Goal: Task Accomplishment & Management: Use online tool/utility

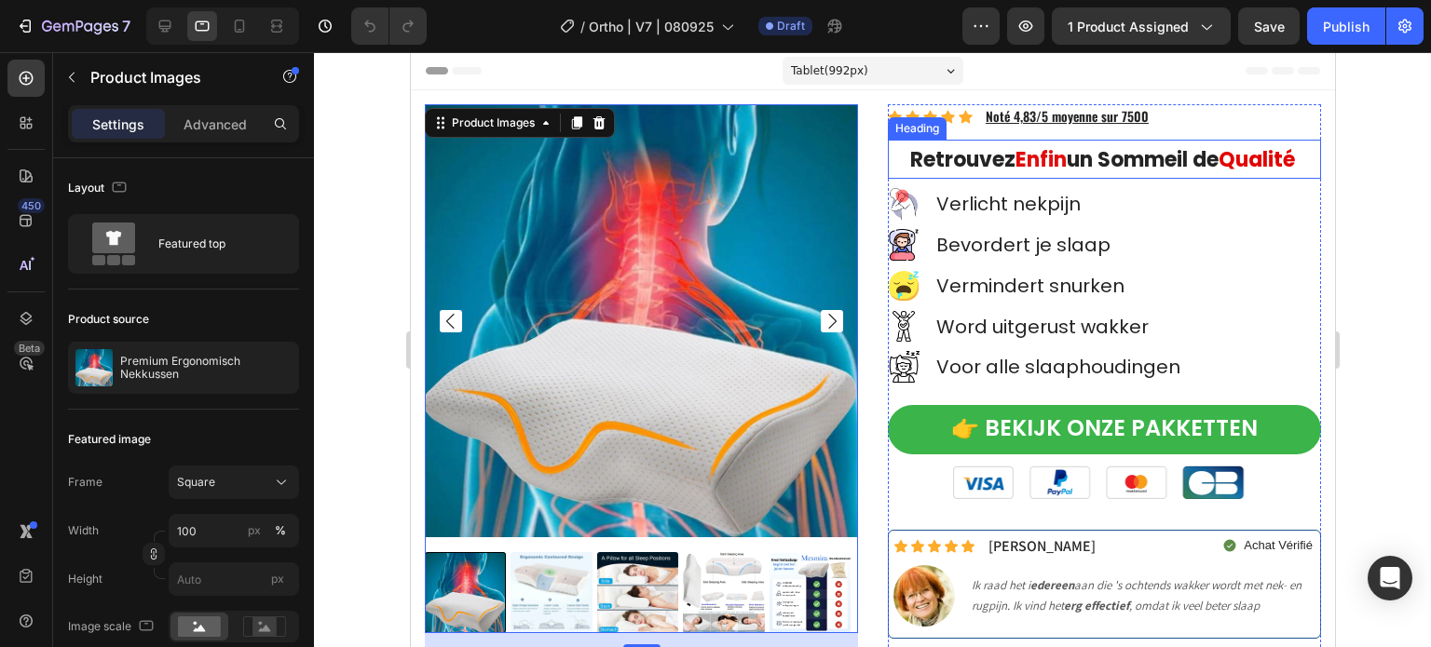
click at [1078, 167] on strong "un Sommeil de" at bounding box center [1142, 159] width 152 height 29
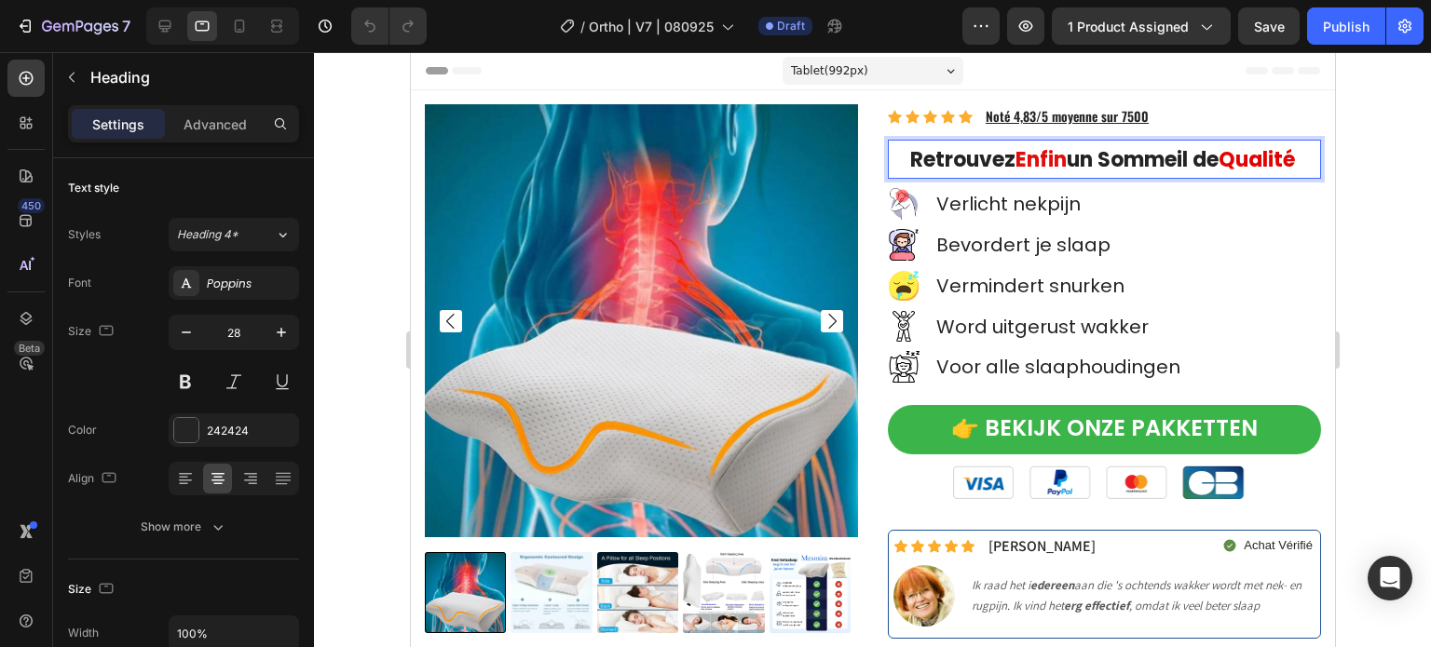
click at [909, 165] on strong "Retrouvez" at bounding box center [961, 159] width 105 height 29
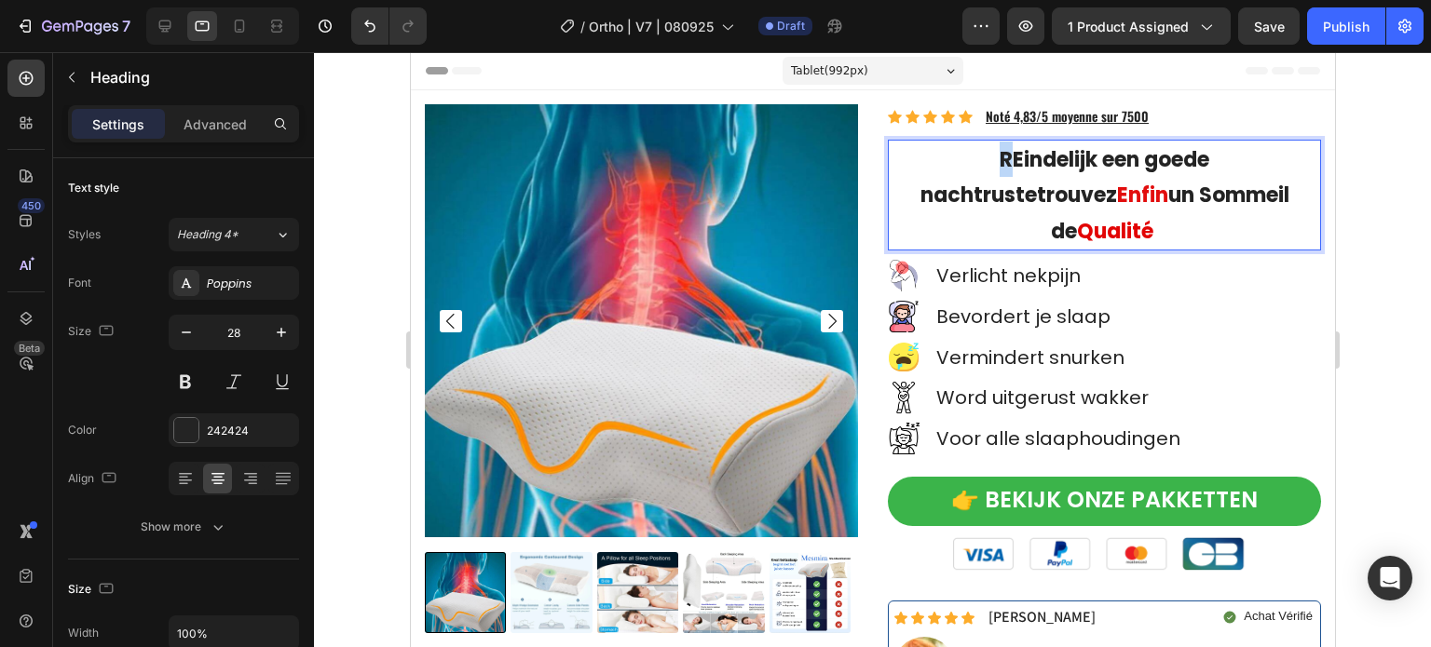
drag, startPoint x: 899, startPoint y: 167, endPoint x: 886, endPoint y: 166, distance: 13.1
click at [919, 166] on strong "REindelijk een goede nachtrustetrouvez" at bounding box center [1064, 177] width 290 height 64
click at [1152, 217] on strong "Qualité" at bounding box center [1114, 231] width 76 height 29
drag, startPoint x: 1192, startPoint y: 195, endPoint x: 1177, endPoint y: 200, distance: 15.9
click at [1152, 217] on strong "Qualité" at bounding box center [1114, 231] width 76 height 29
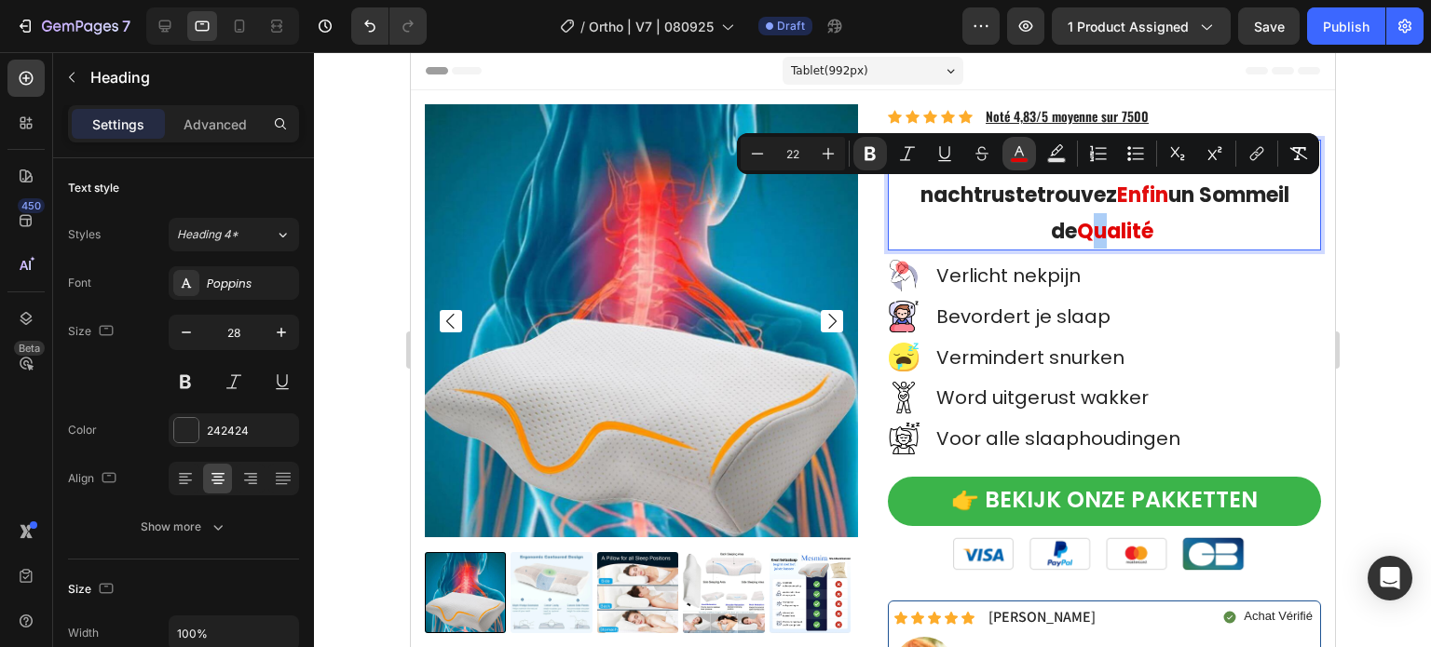
click at [1012, 159] on rect "Editor contextual toolbar" at bounding box center [1020, 160] width 18 height 5
type input "E20404"
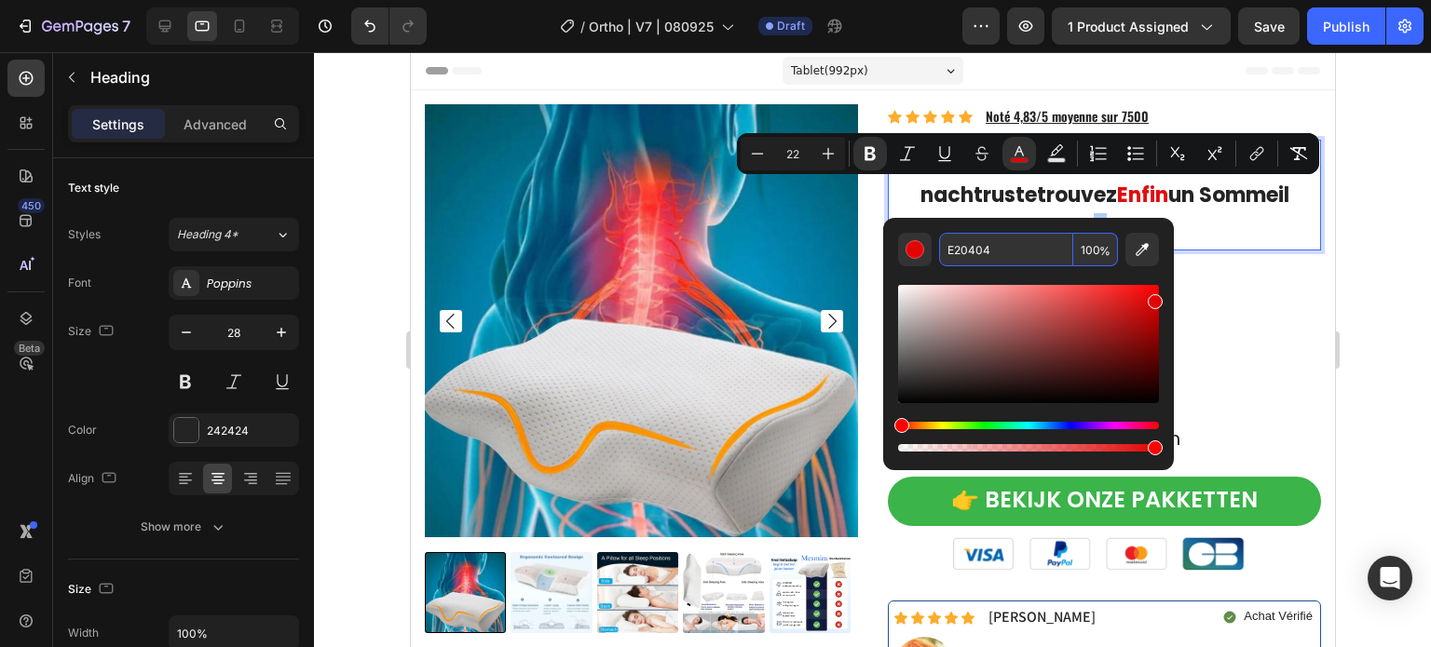
click at [989, 244] on input "E20404" at bounding box center [1006, 250] width 134 height 34
copy strong "u"
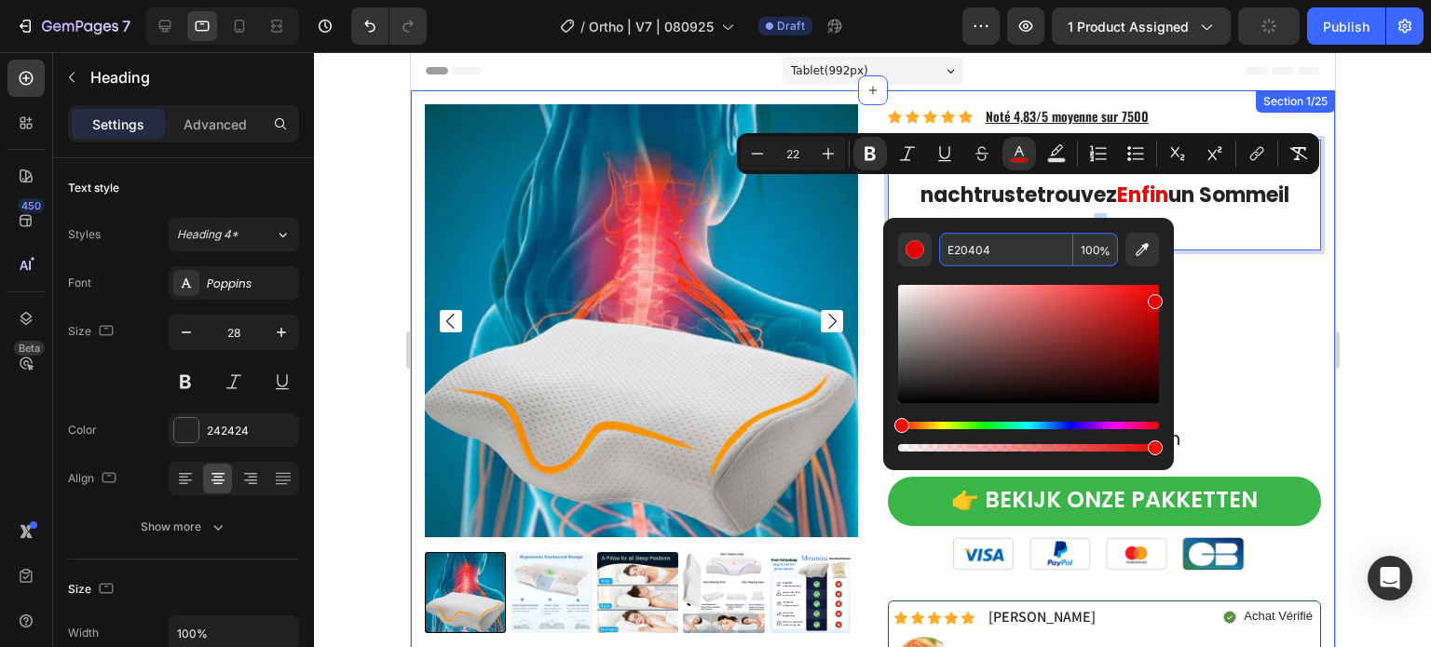
click at [1175, 92] on div "Product Images Icon Icon Icon Icon Icon Icon List Hoz Noté 4,83/5 moyenne sur 7…" at bounding box center [872, 433] width 924 height 686
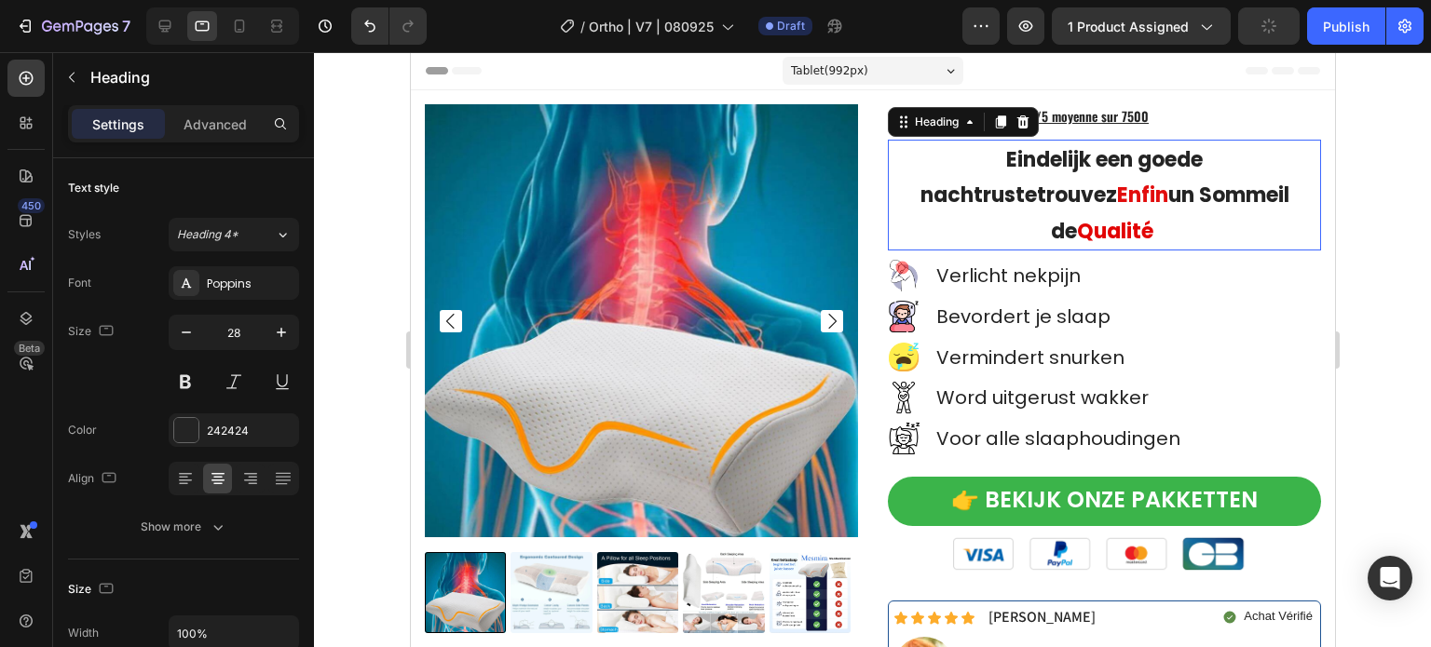
click at [1141, 152] on strong "Eindelijk een goede nachtrustetrouvez" at bounding box center [1060, 177] width 283 height 64
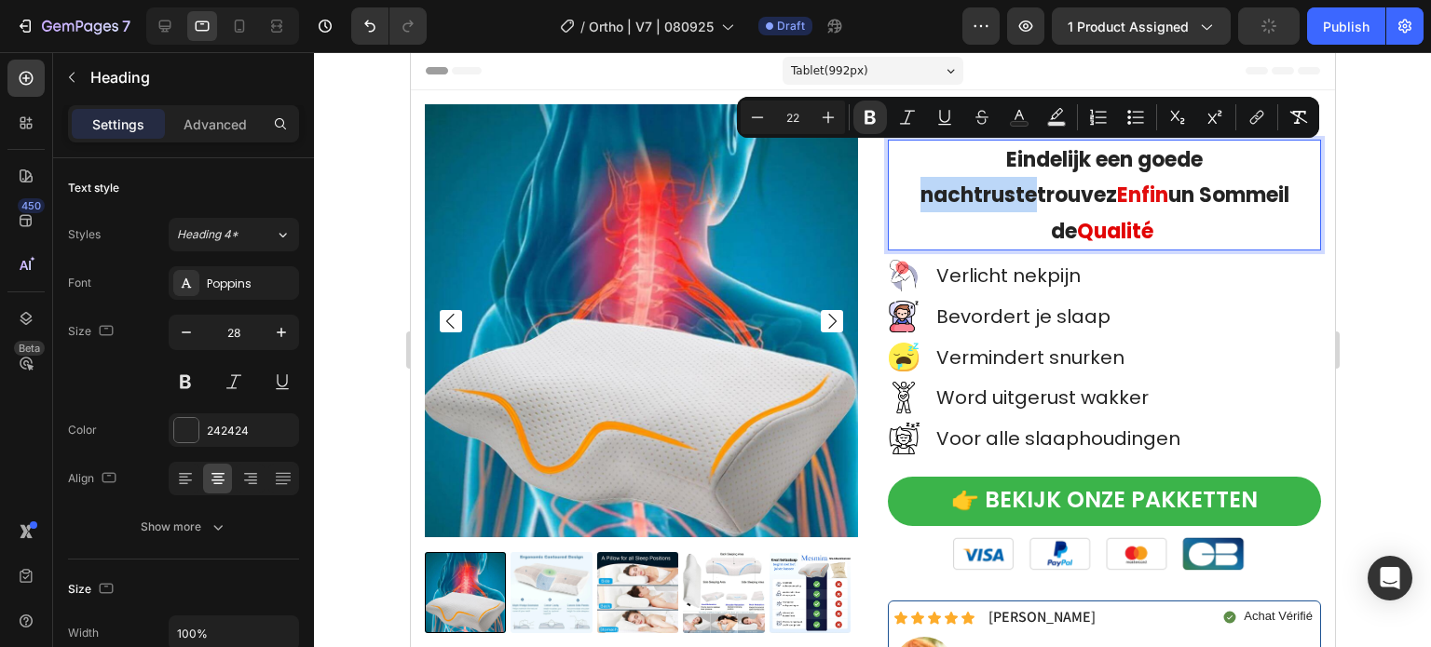
drag, startPoint x: 1100, startPoint y: 159, endPoint x: 1210, endPoint y: 163, distance: 110.0
click at [1202, 163] on strong "Eindelijk een goede nachtrustetrouvez" at bounding box center [1060, 177] width 283 height 64
click at [1022, 118] on icon "Editor contextual toolbar" at bounding box center [1018, 115] width 9 height 10
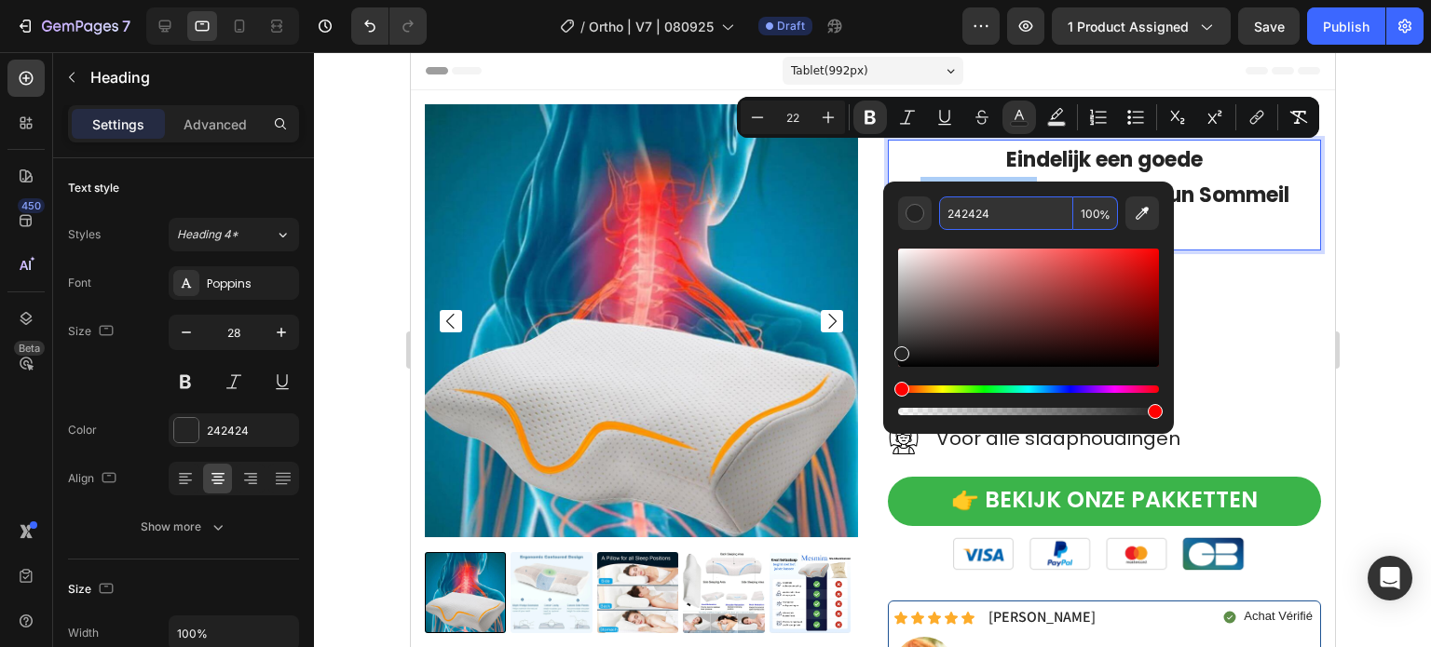
click at [1016, 200] on input "242424" at bounding box center [1006, 214] width 134 height 34
paste input "E2040"
type input "E20404"
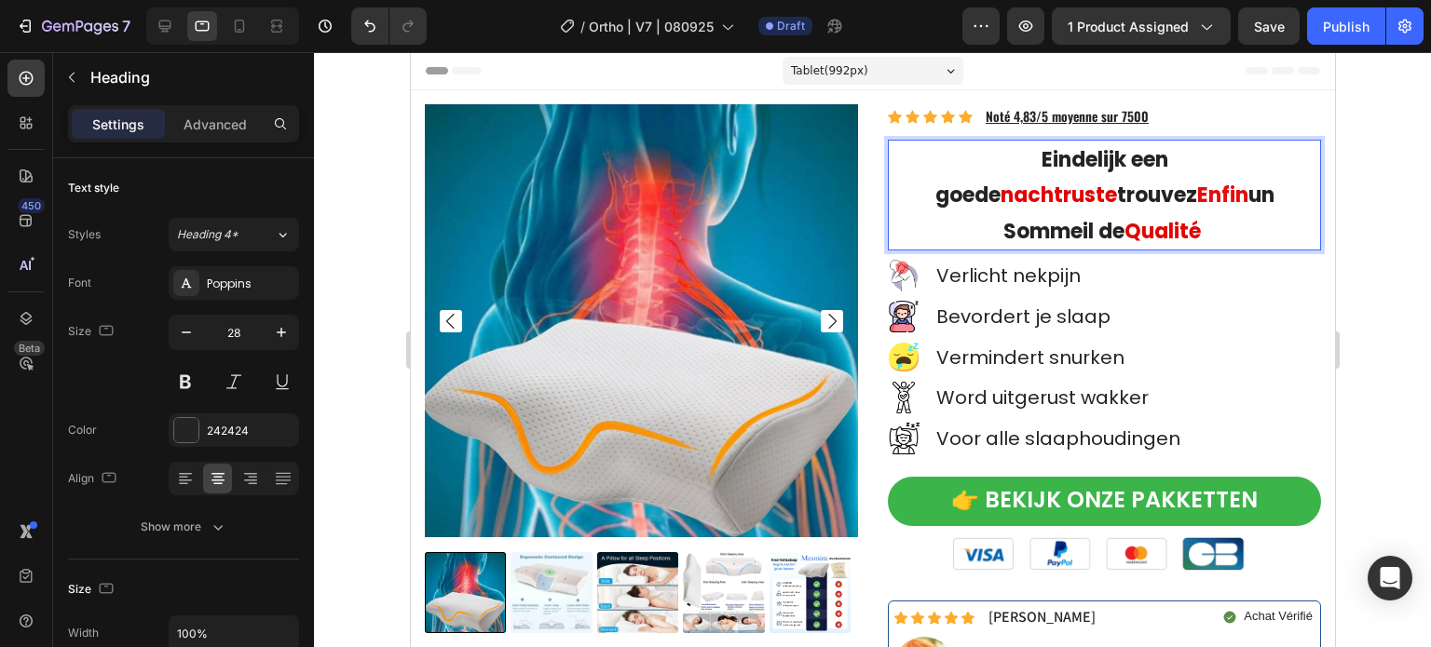
click at [1200, 217] on strong "Qualité" at bounding box center [1161, 231] width 76 height 29
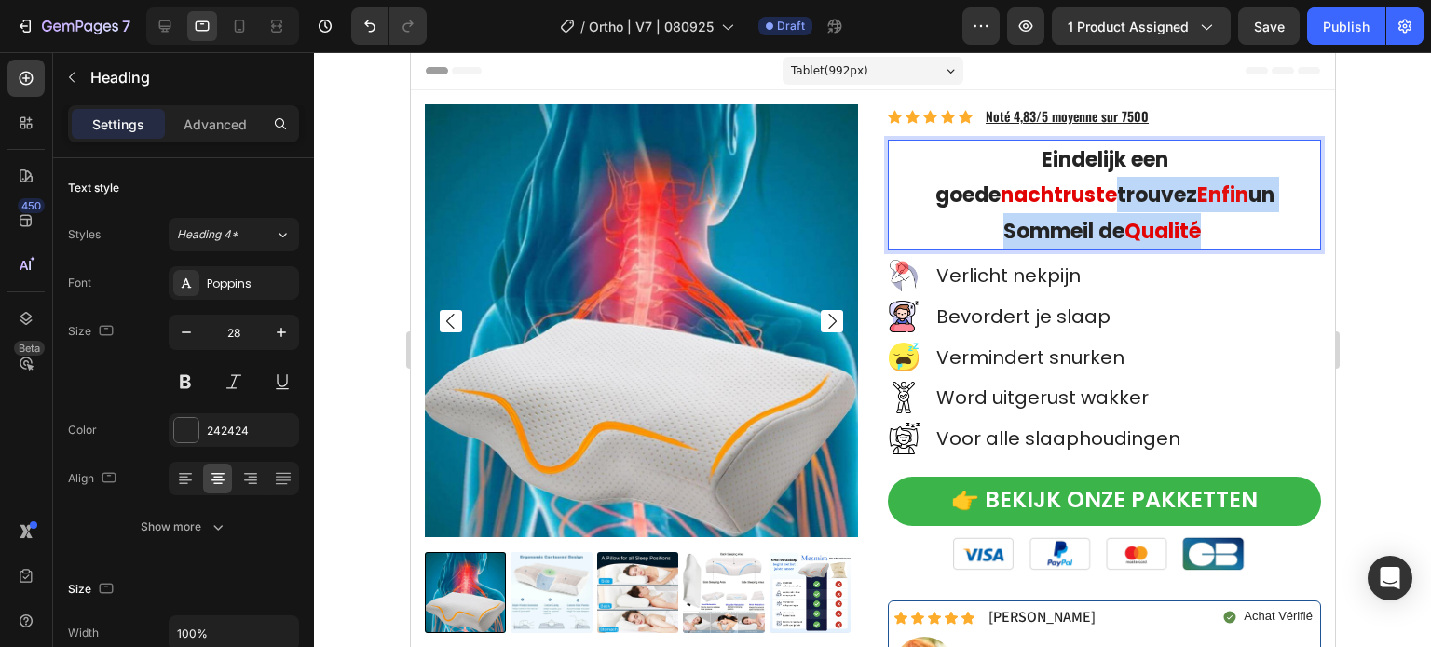
drag, startPoint x: 1211, startPoint y: 157, endPoint x: 1234, endPoint y: 195, distance: 43.9
click at [1234, 195] on p "Eindelijk een goede nachtruste trouvez Enfin un Sommeil de Qualité" at bounding box center [1103, 195] width 429 height 107
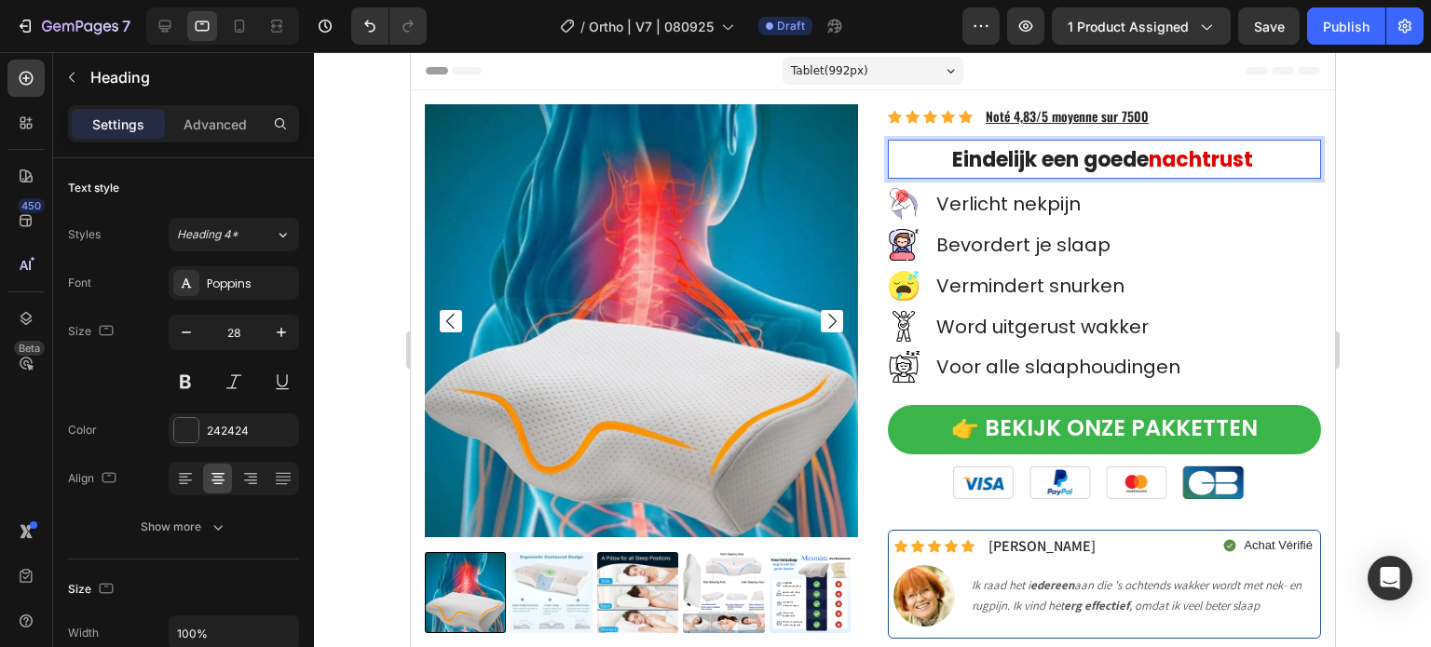
click at [1155, 161] on strong "nachtrust" at bounding box center [1200, 159] width 104 height 29
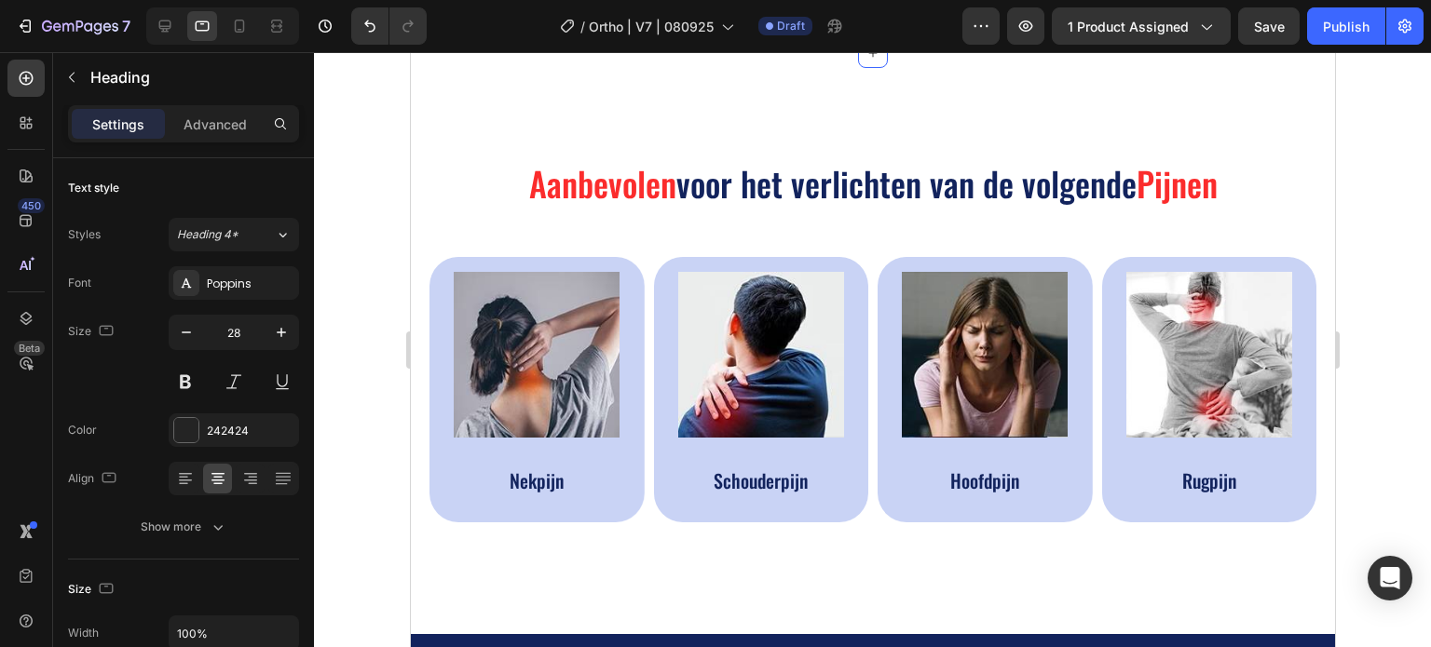
scroll to position [466, 0]
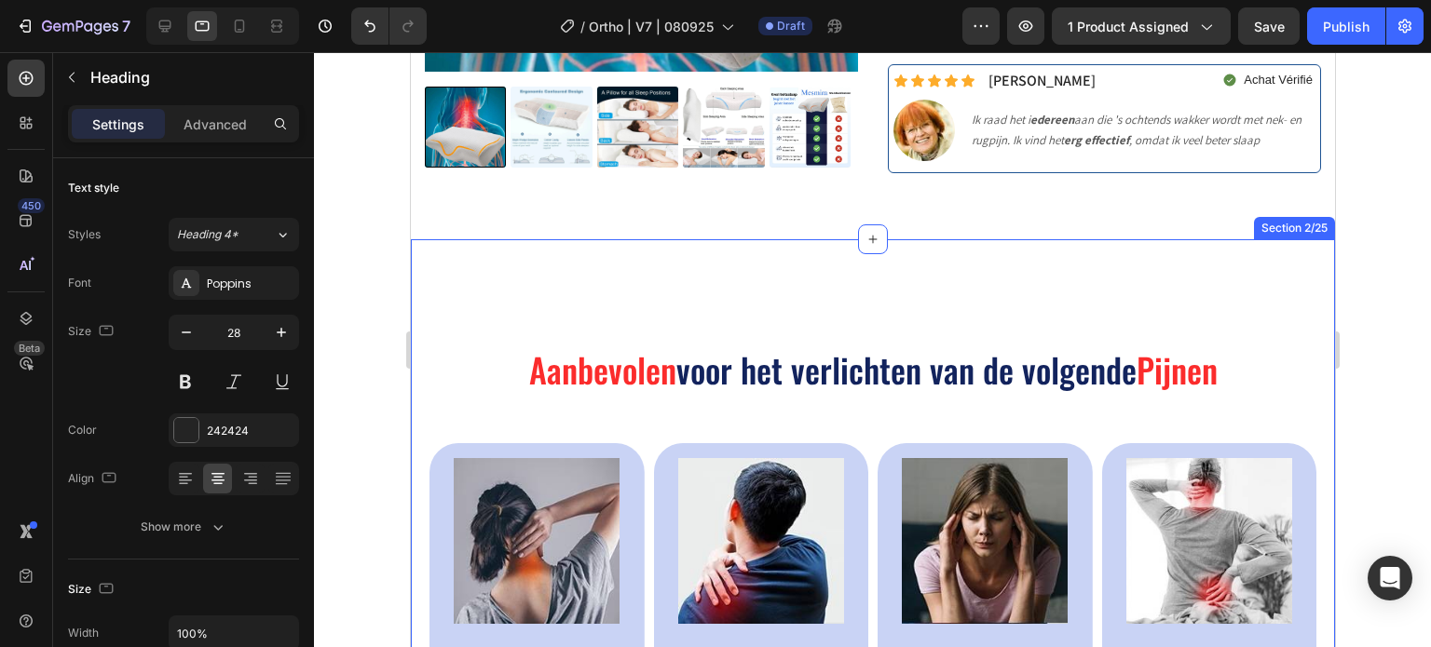
click at [879, 264] on div "Aanbevolen voor het verlichten van de volgende Pijnen Heading Image Nekpijn Tex…" at bounding box center [872, 529] width 924 height 581
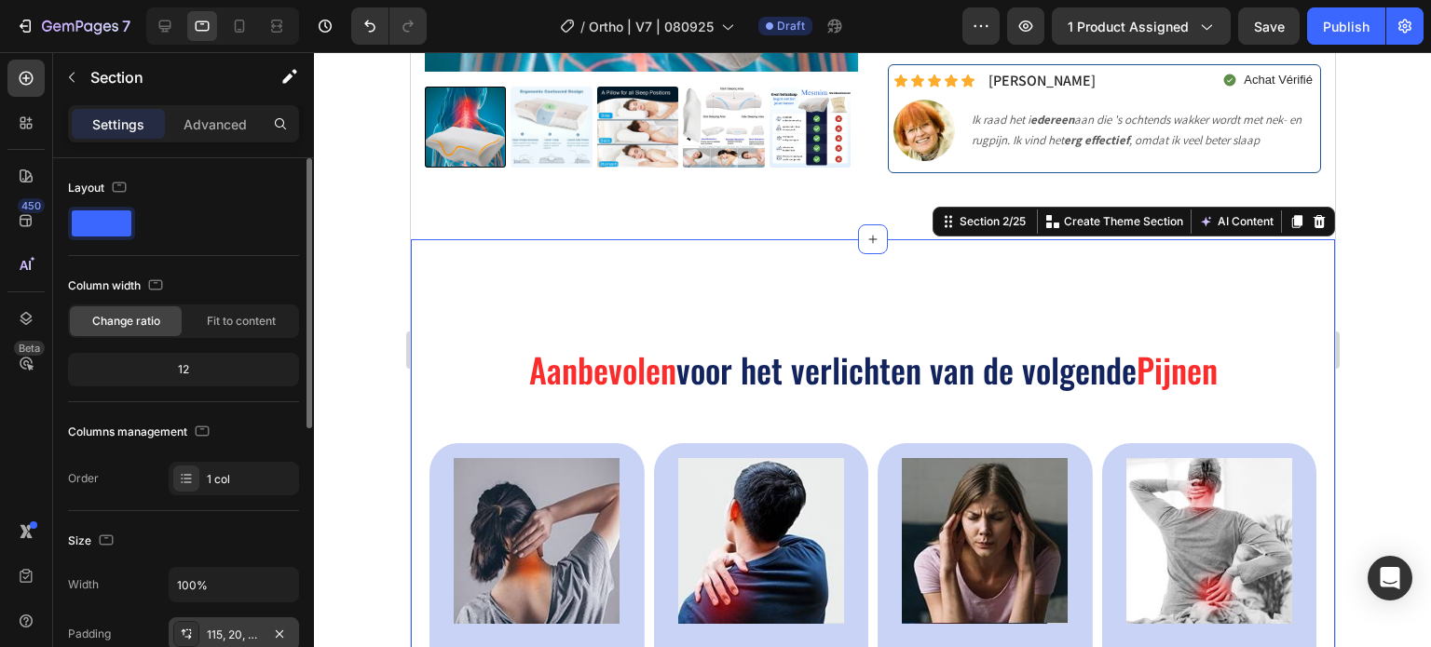
click at [232, 644] on div "115, 20, 110, 20" at bounding box center [234, 635] width 130 height 34
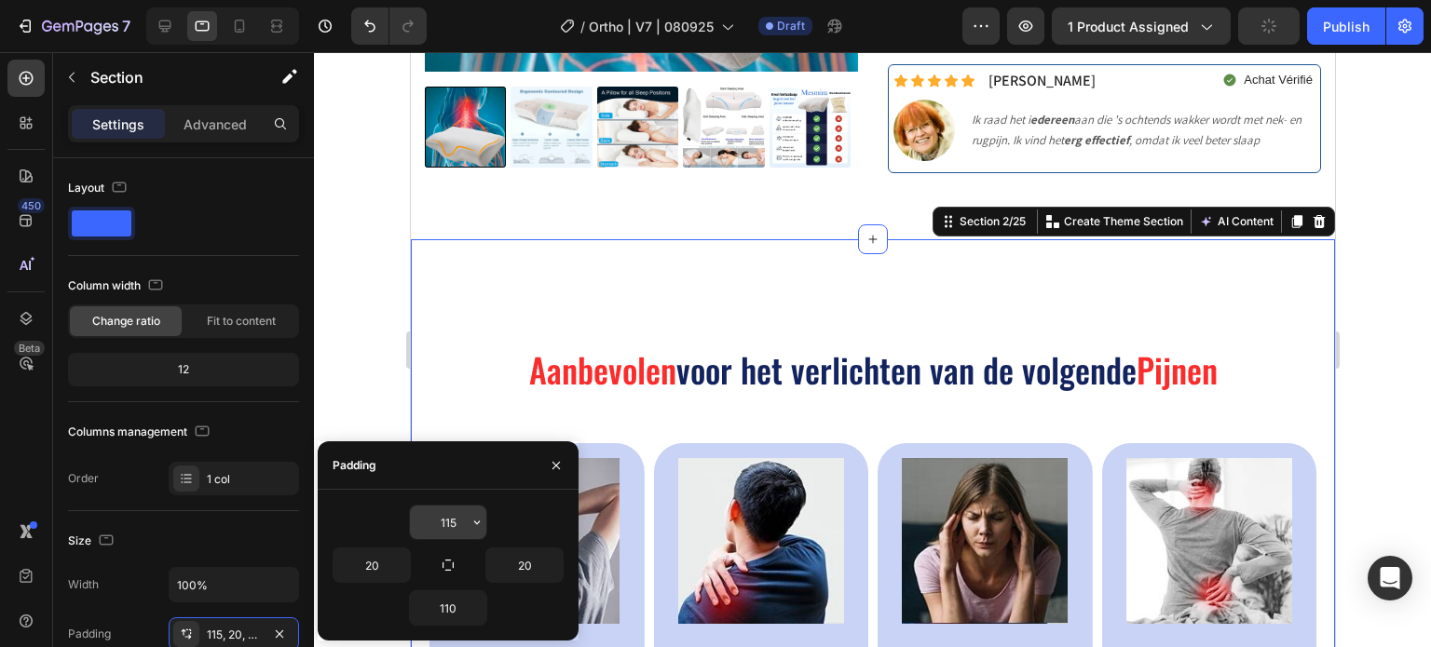
click at [447, 521] on input "115" at bounding box center [448, 523] width 76 height 34
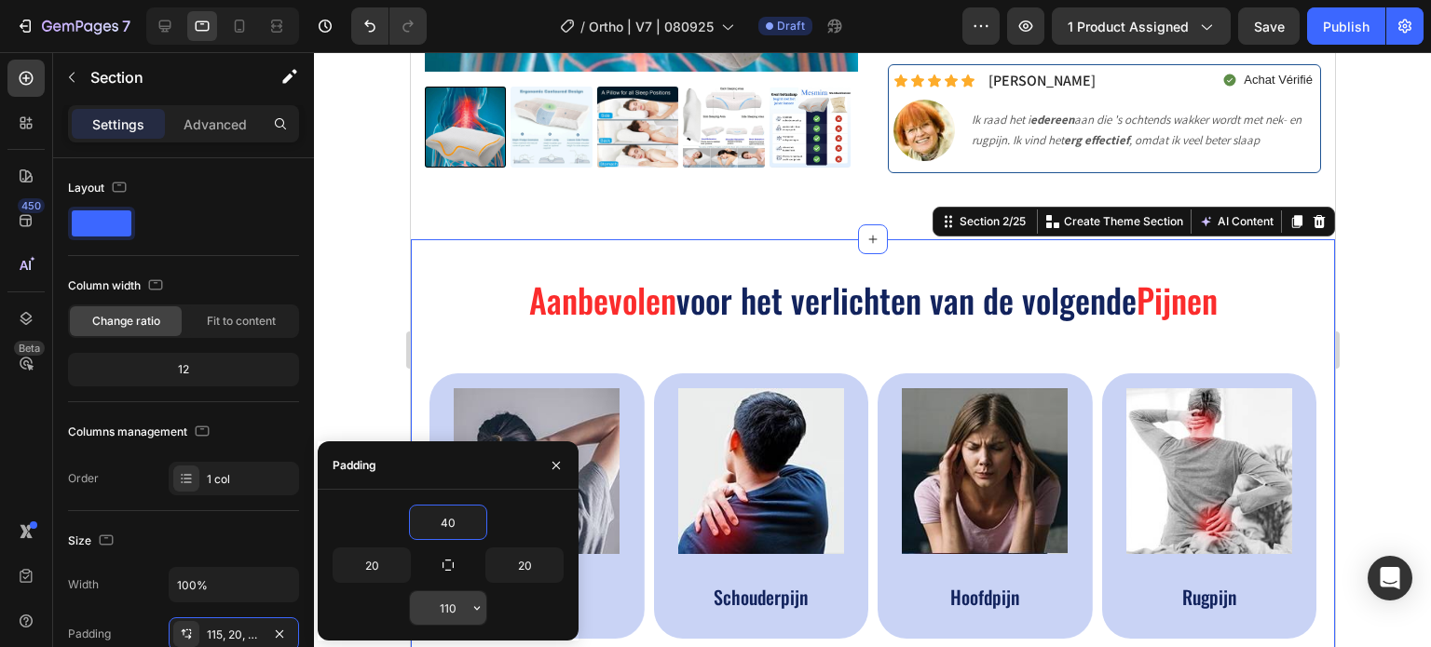
type input "40"
click at [457, 603] on input "110" at bounding box center [448, 608] width 76 height 34
type input "40"
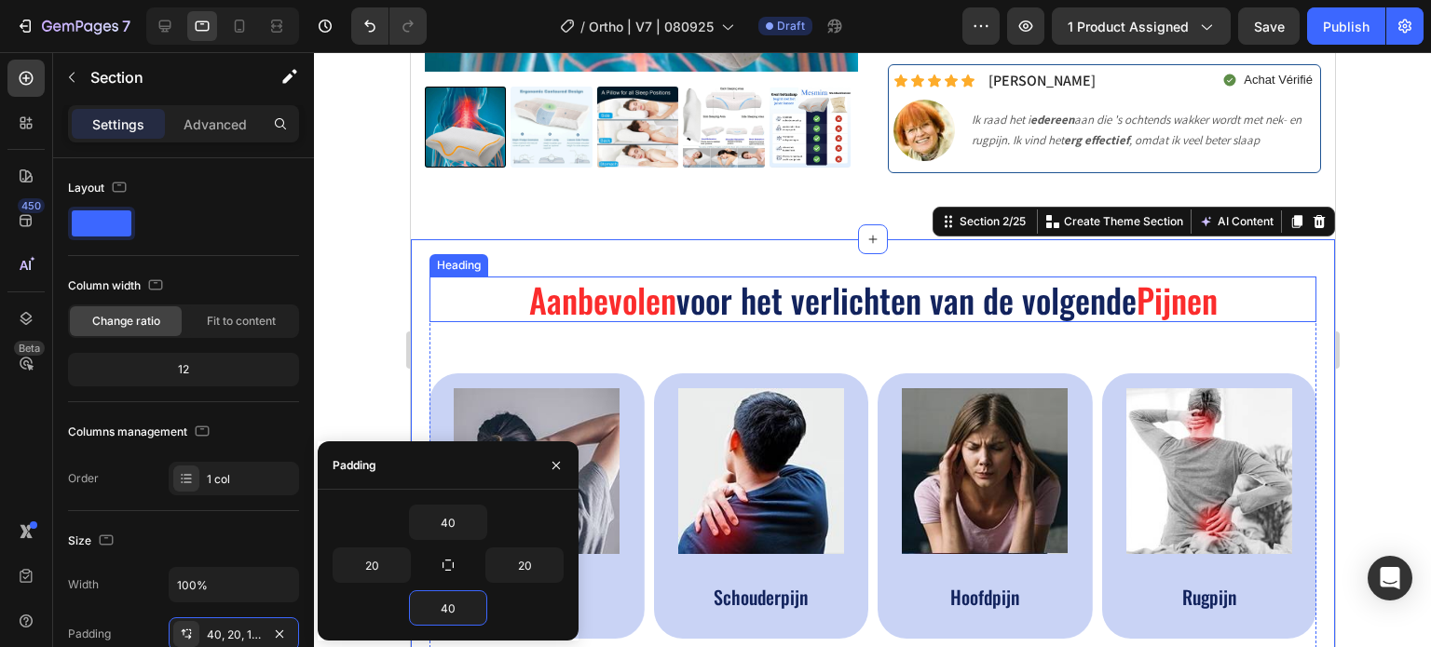
click at [465, 292] on h2 "Aanbevolen voor het verlichten van de volgende Pijnen" at bounding box center [871, 300] width 887 height 46
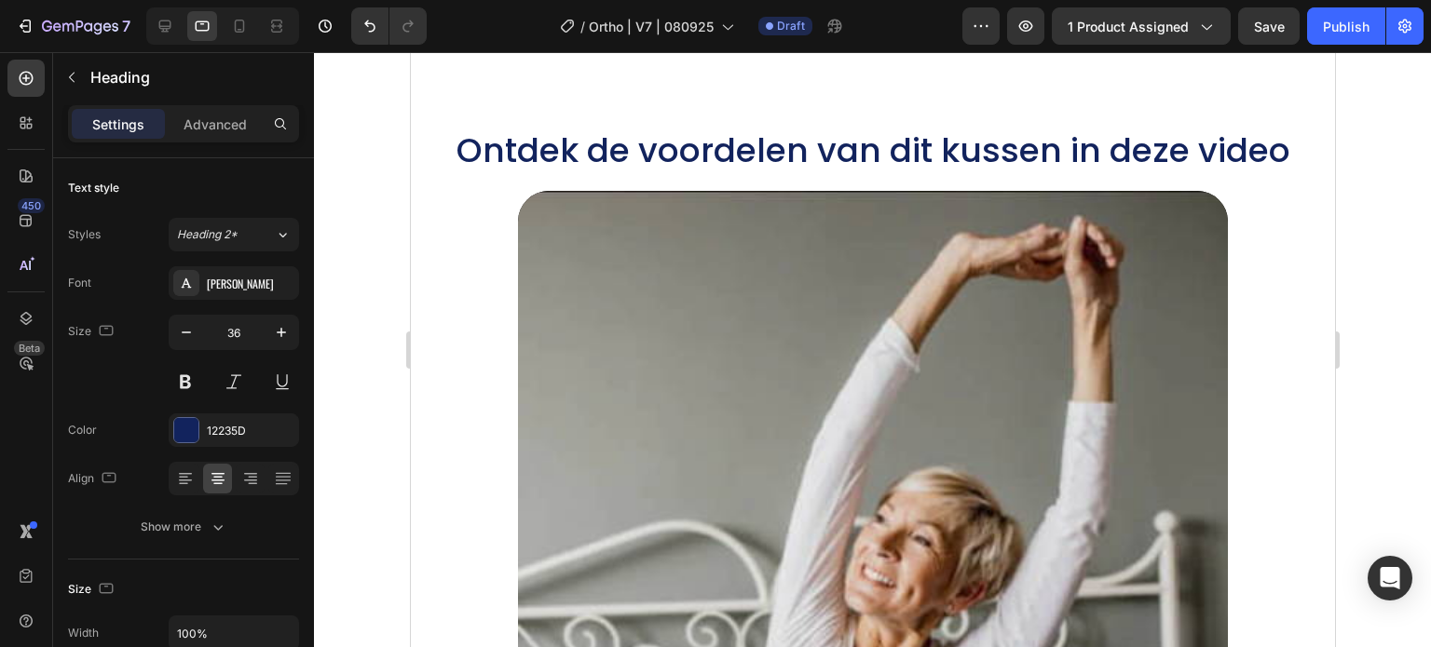
scroll to position [1677, 0]
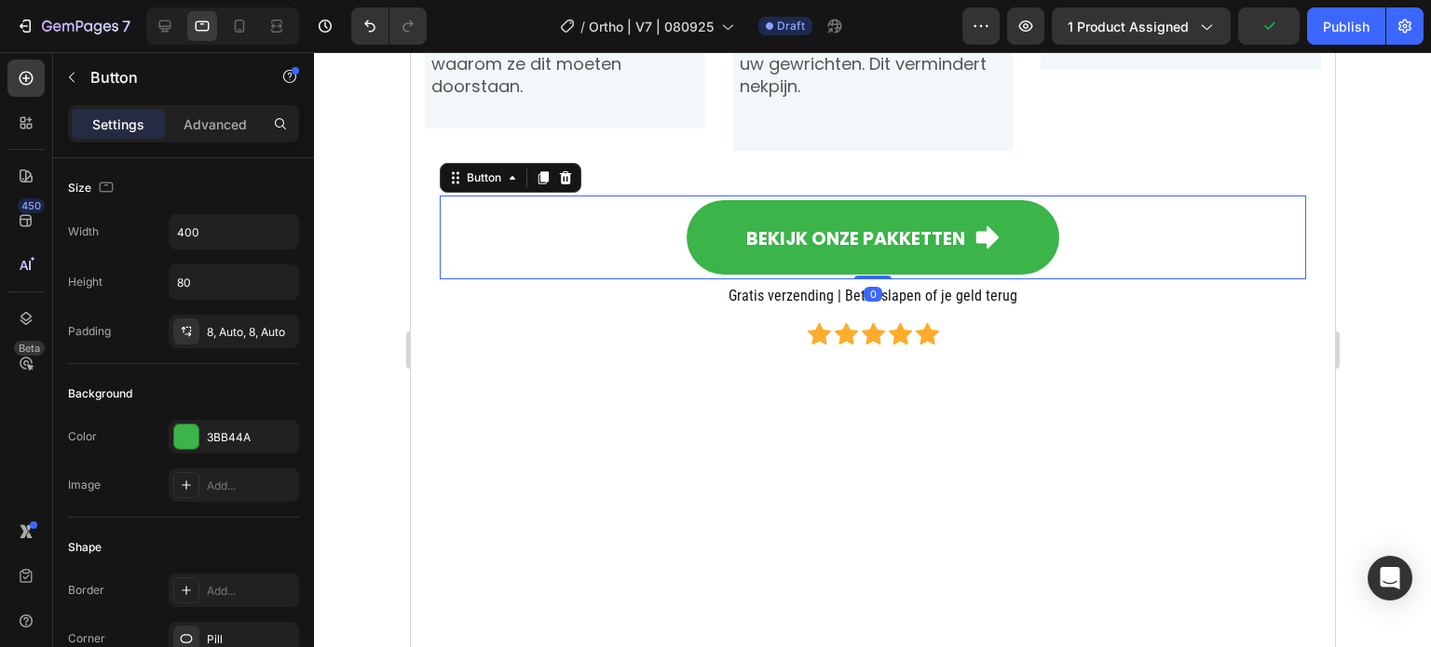
click at [487, 279] on div "Bekijk onze pakketten Button 0" at bounding box center [872, 238] width 866 height 84
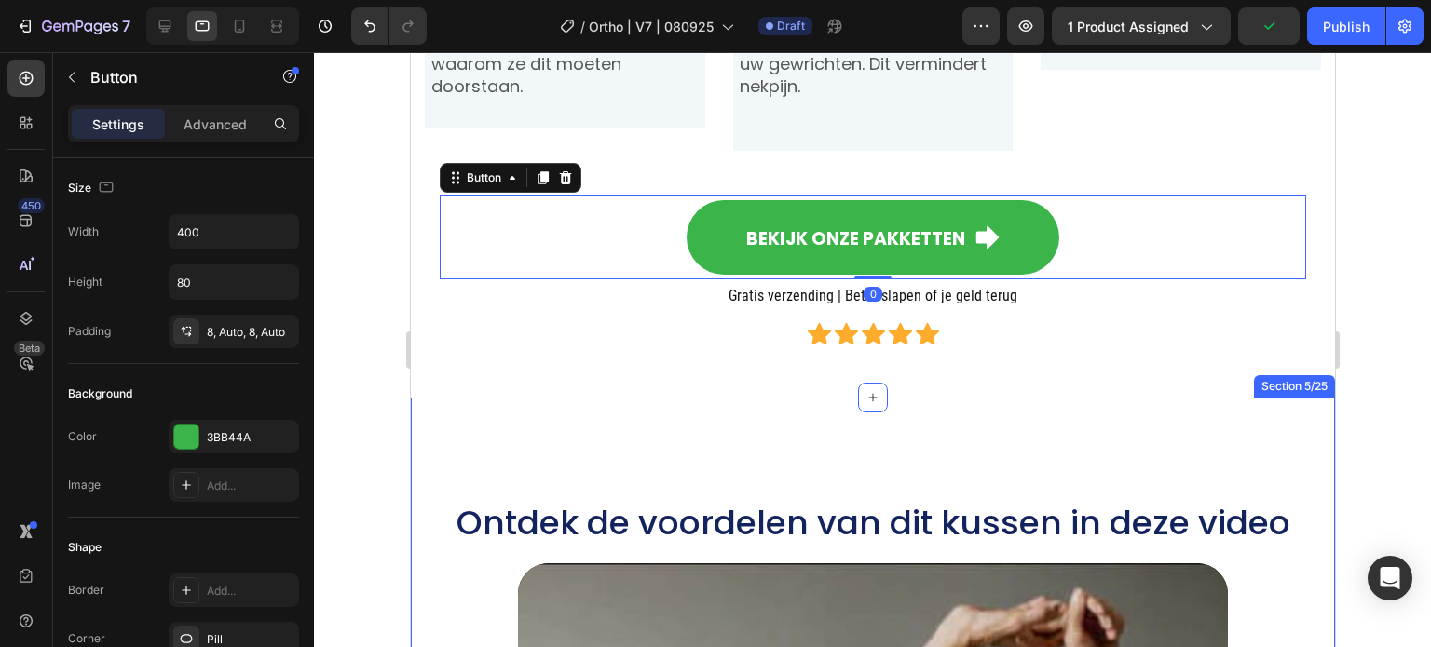
scroll to position [2049, 0]
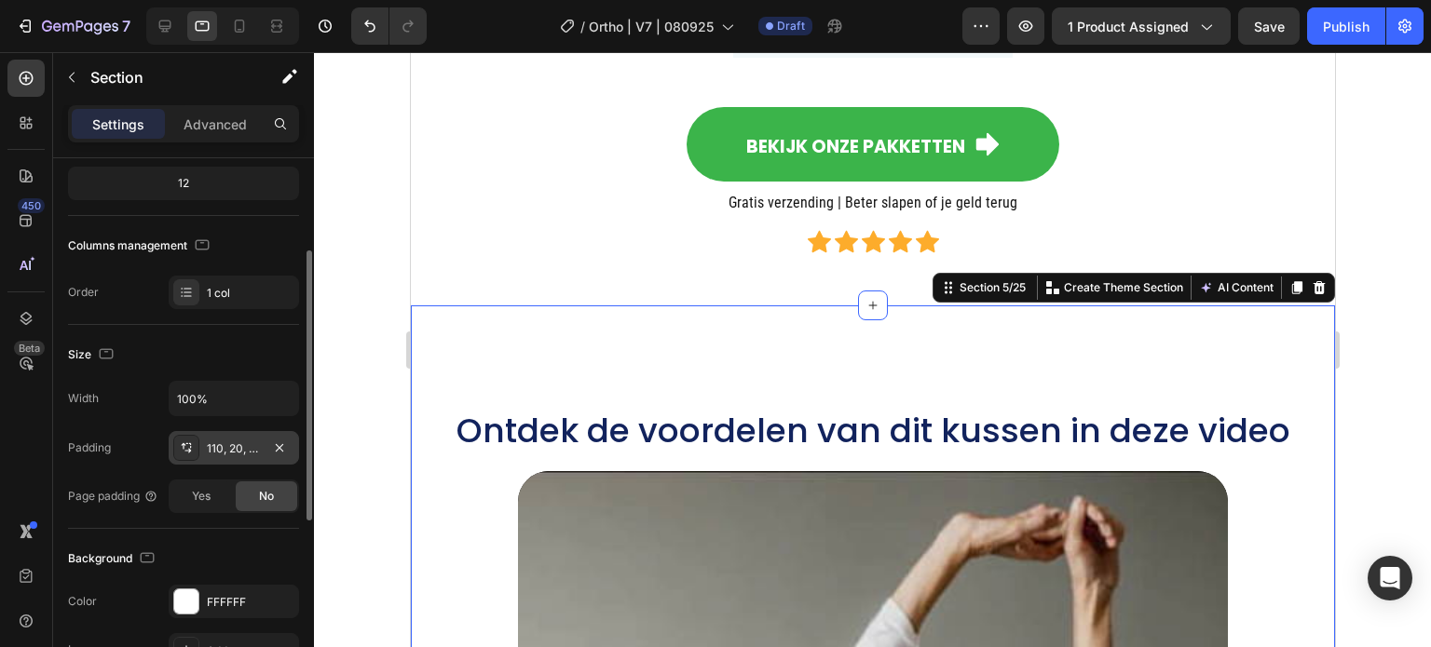
click at [265, 441] on div "110, 20, 67, 20" at bounding box center [234, 448] width 130 height 34
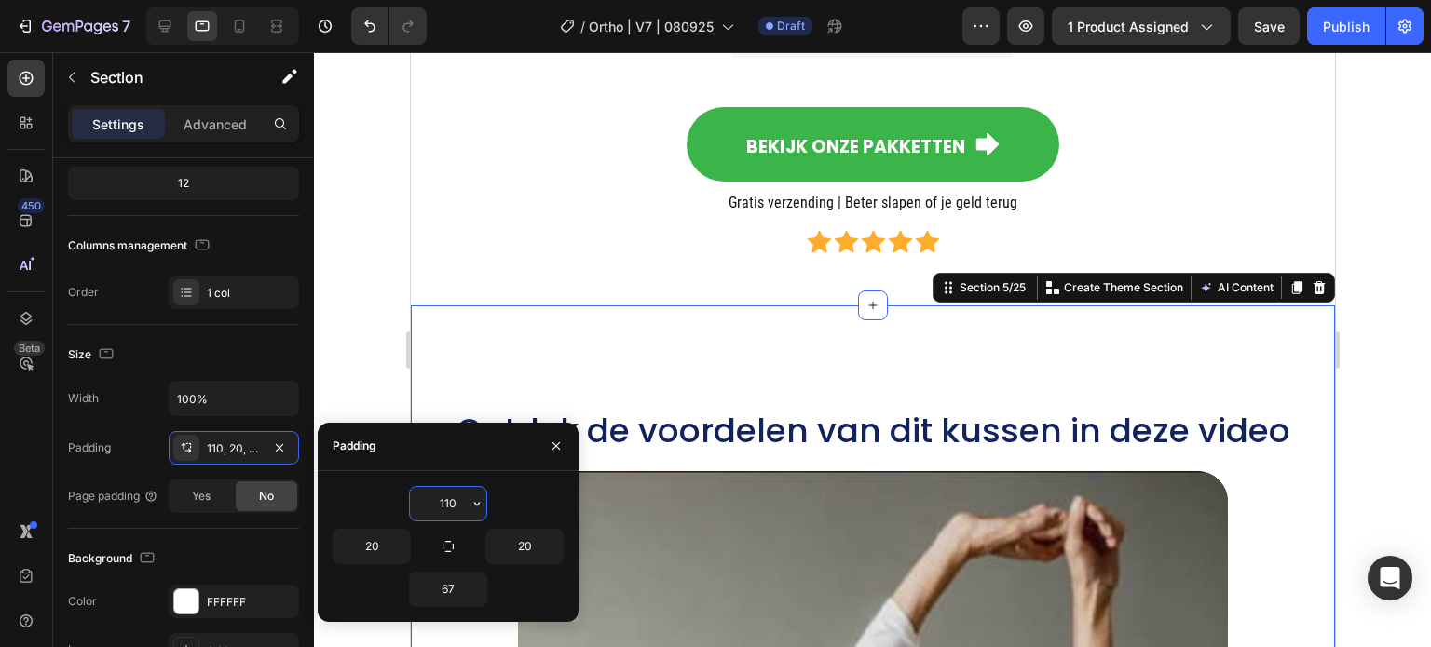
click at [431, 506] on input "110" at bounding box center [448, 504] width 76 height 34
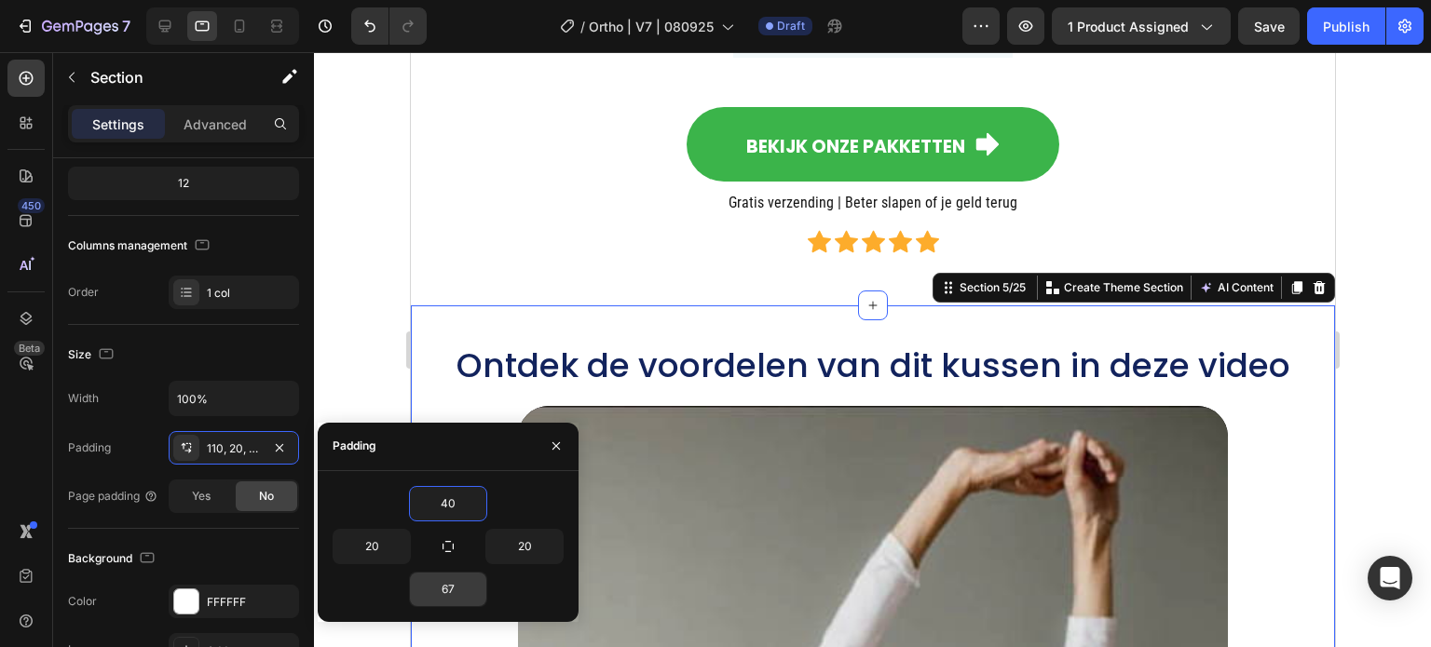
type input "40"
click at [442, 583] on input "67" at bounding box center [448, 590] width 76 height 34
type input "40"
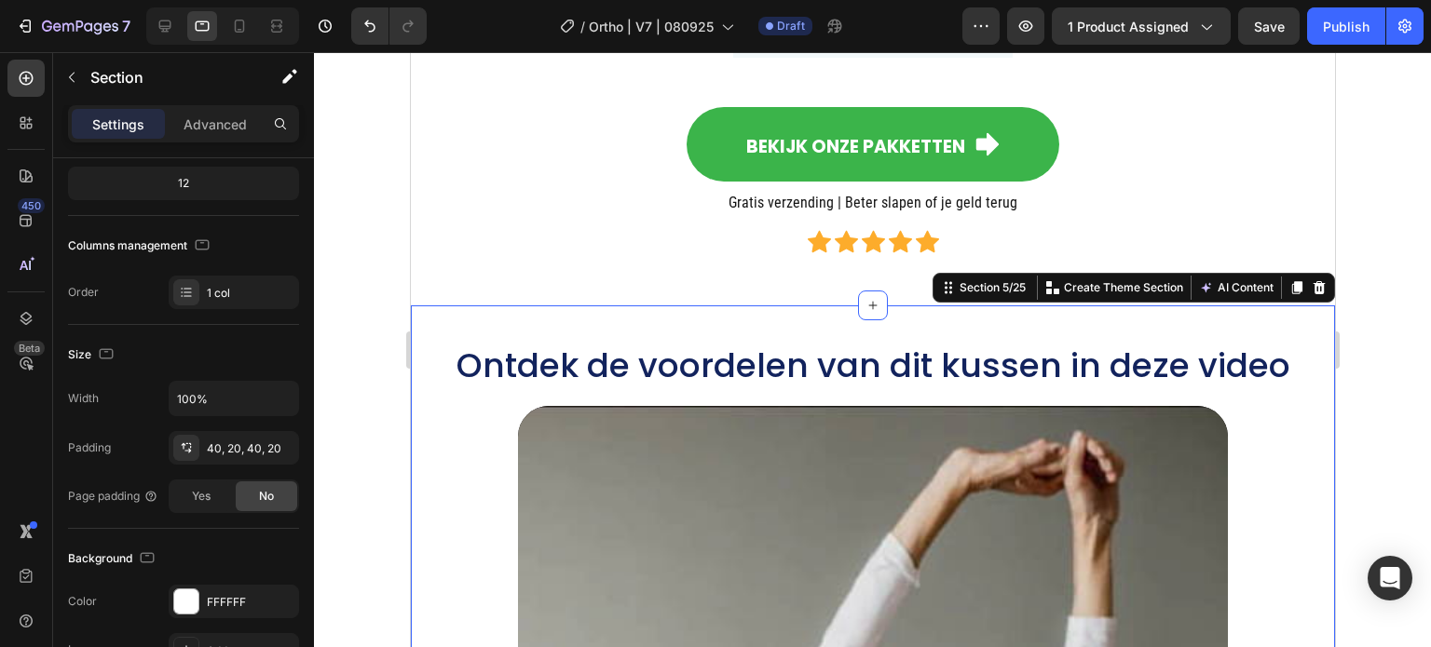
click at [348, 275] on div at bounding box center [872, 349] width 1117 height 595
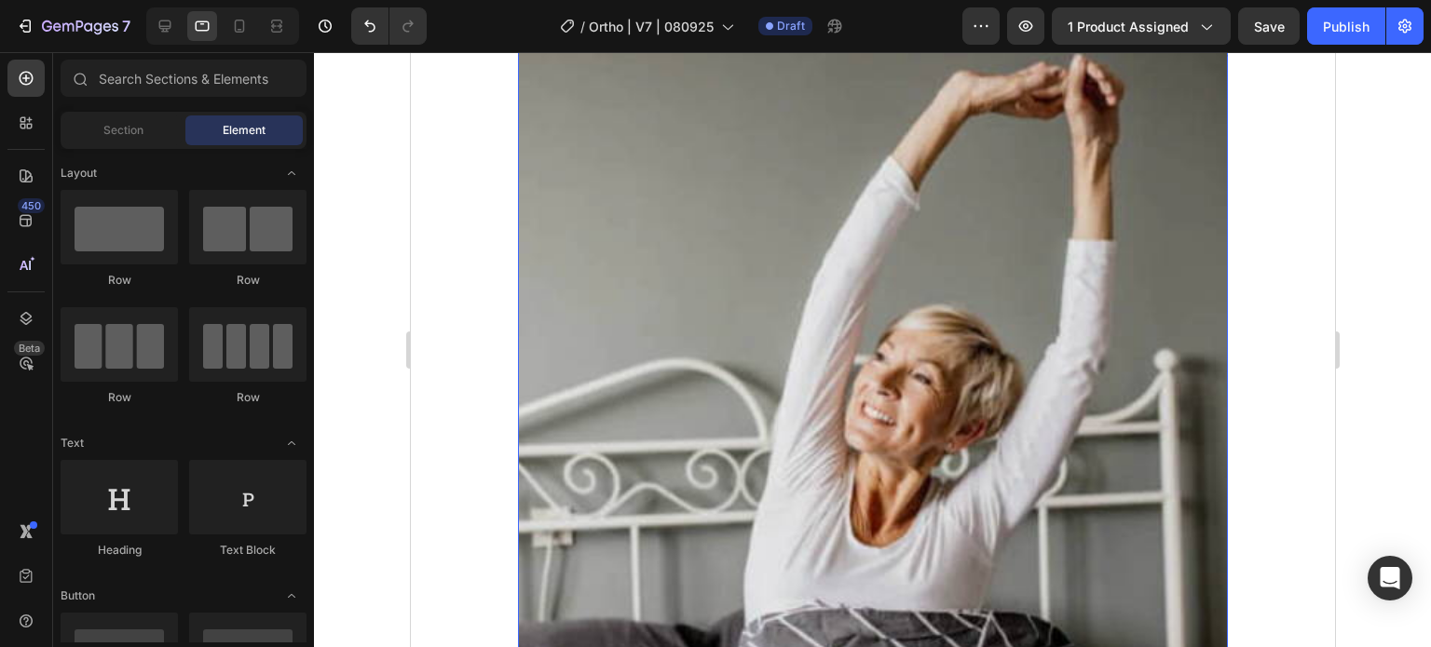
scroll to position [2142, 0]
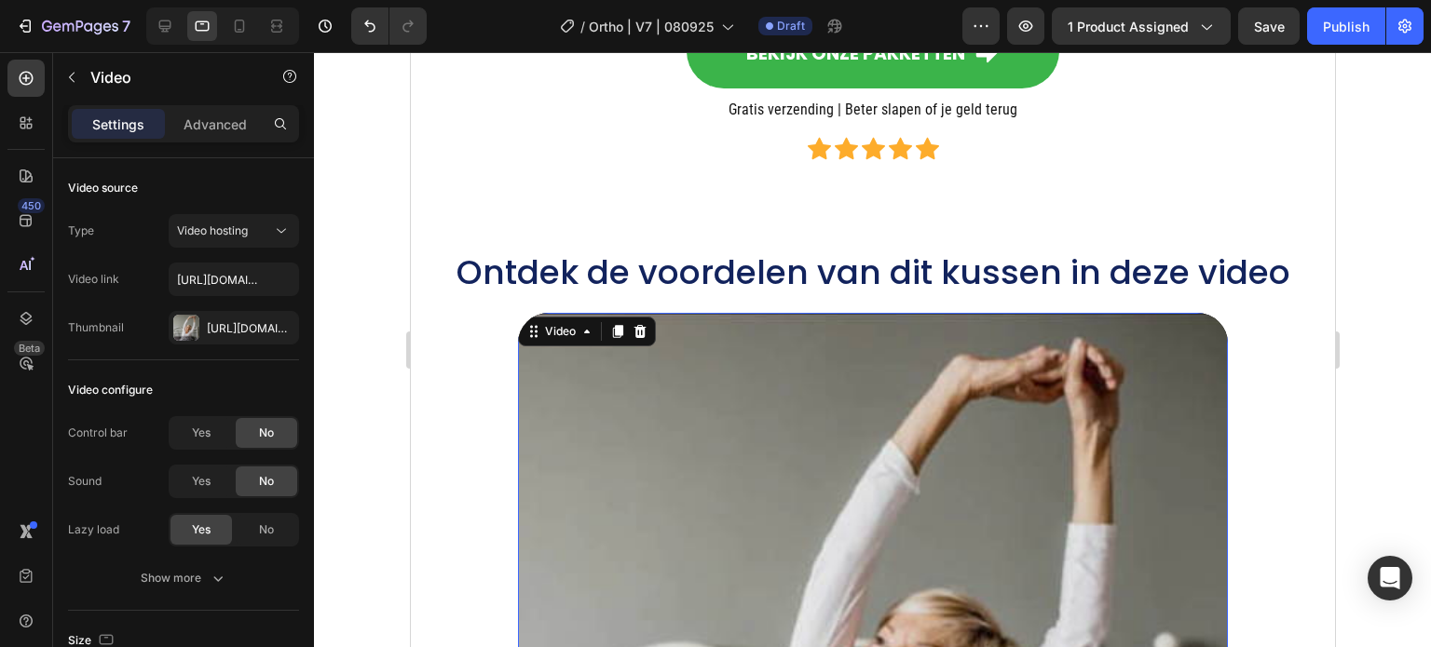
click at [204, 119] on p "Advanced" at bounding box center [214, 125] width 63 height 20
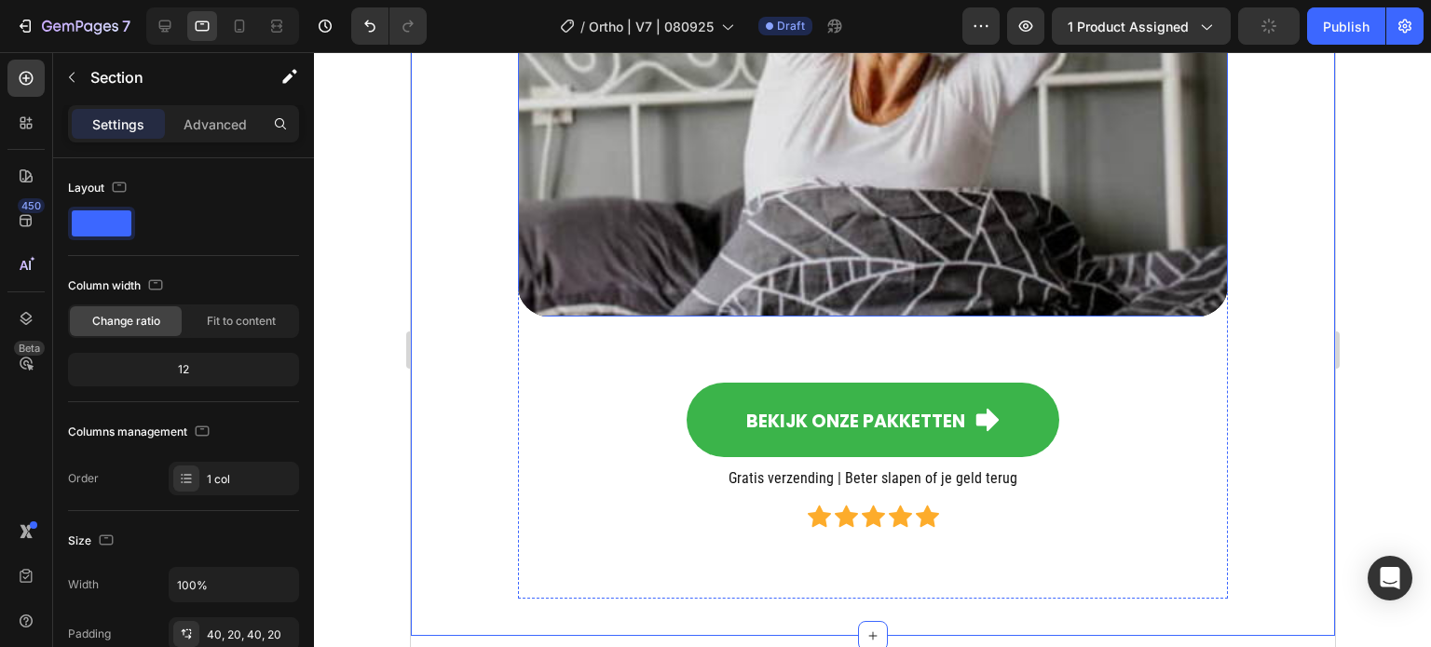
scroll to position [2981, 0]
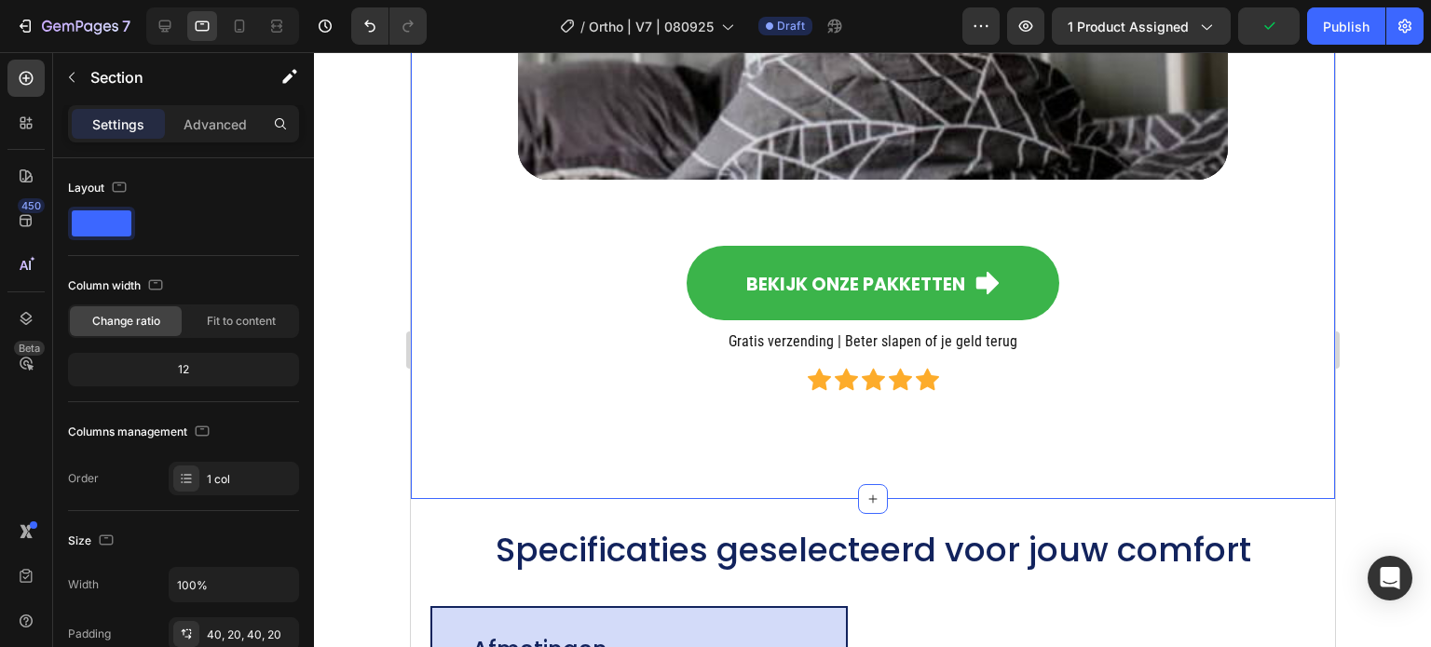
click at [257, 629] on div "40, 20, 40, 20" at bounding box center [234, 635] width 54 height 17
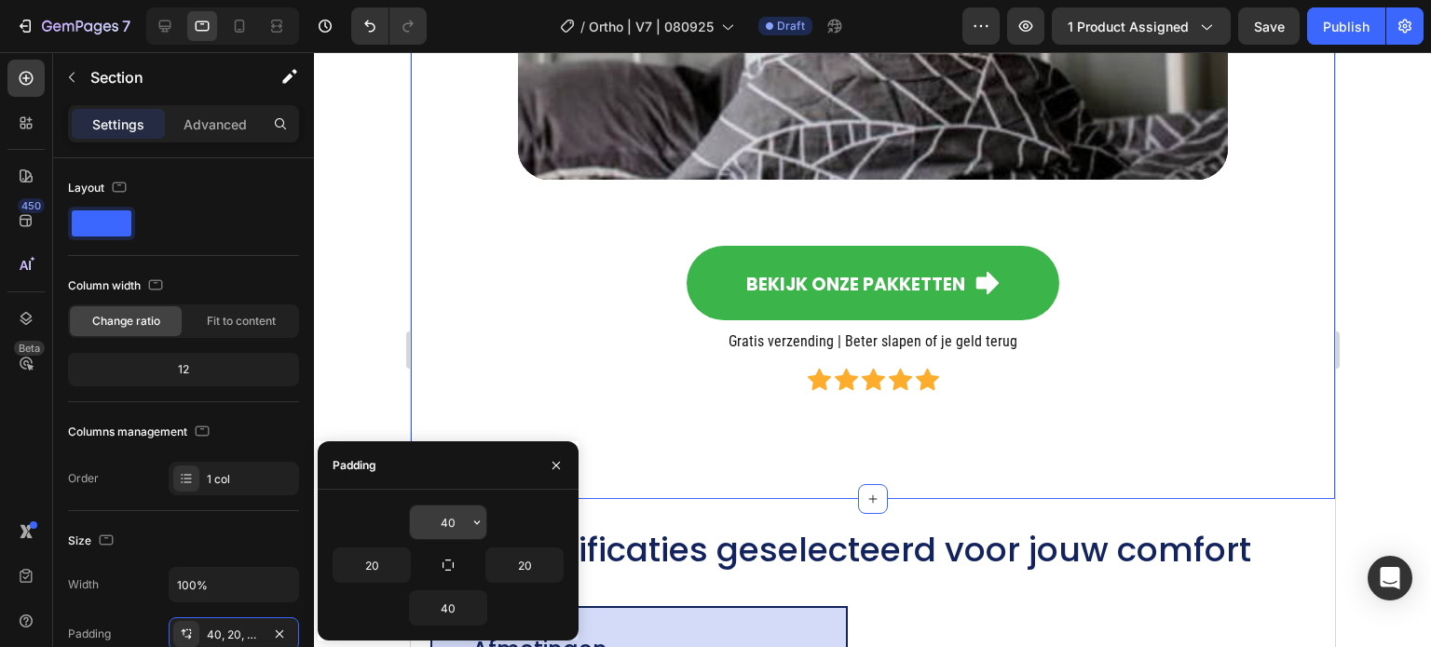
click at [439, 507] on input "40" at bounding box center [448, 523] width 76 height 34
click at [442, 518] on input "40" at bounding box center [448, 523] width 76 height 34
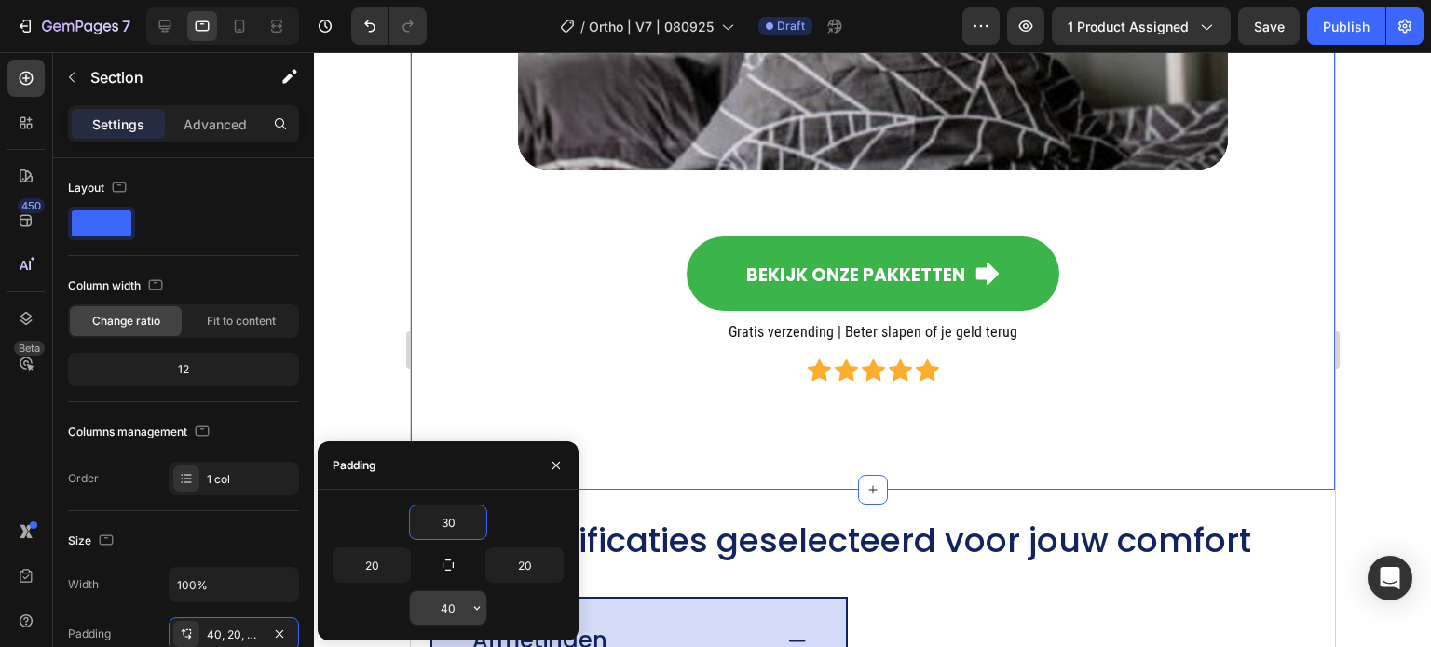
type input "30"
click at [459, 610] on input "40" at bounding box center [448, 608] width 76 height 34
type input "30"
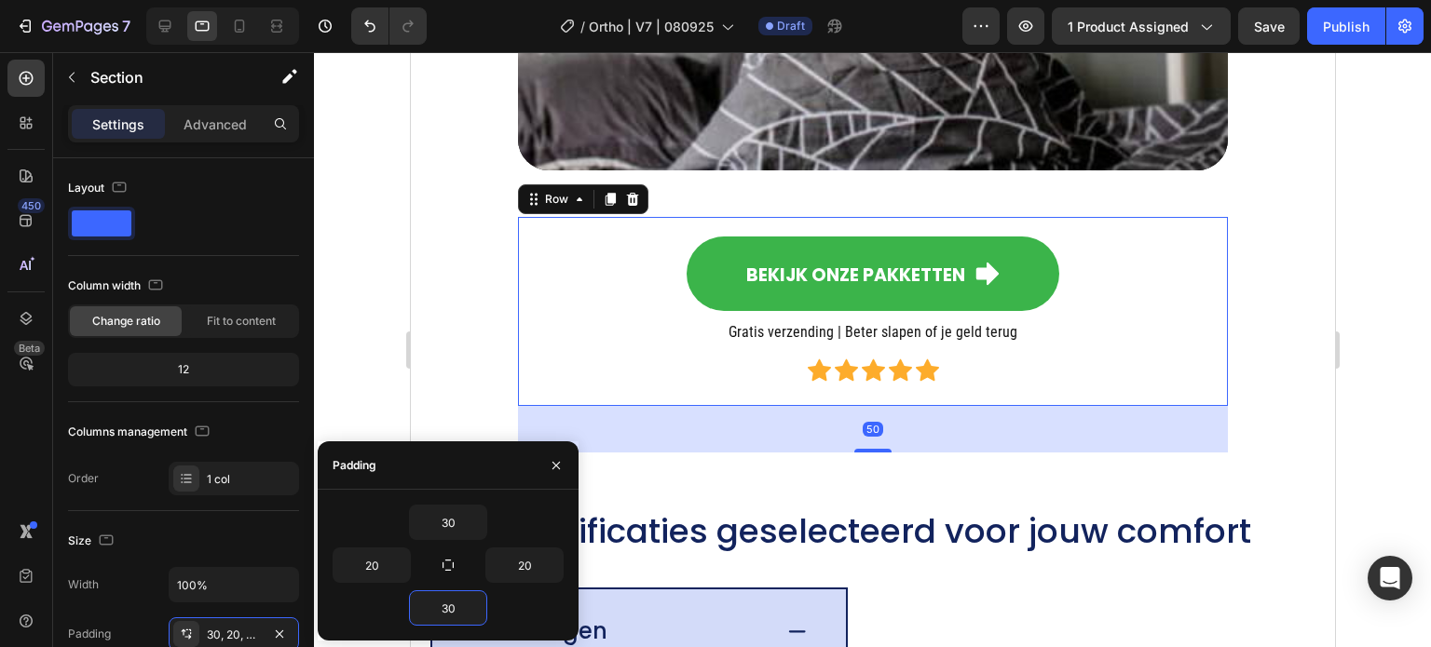
click at [598, 319] on div "Bekijk onze pakketten Button Gratis verzending | Beter slapen of je geld terug …" at bounding box center [872, 312] width 680 height 160
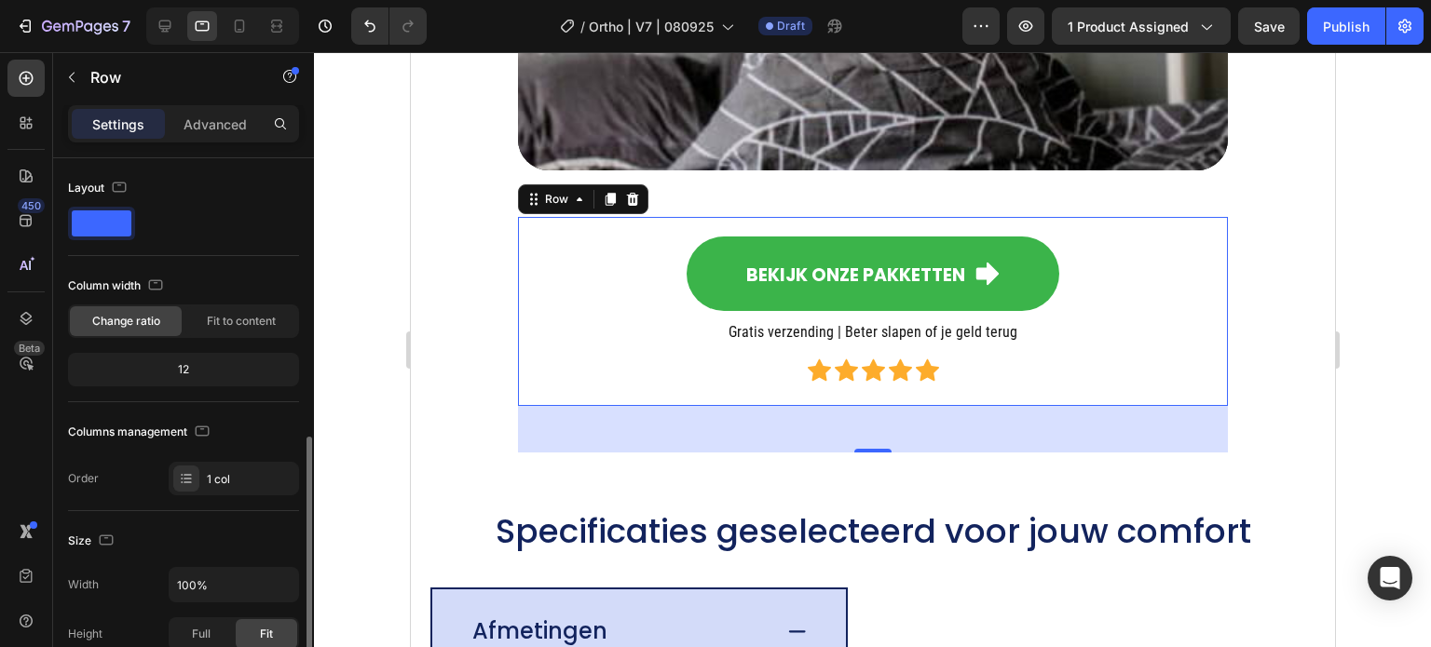
scroll to position [373, 0]
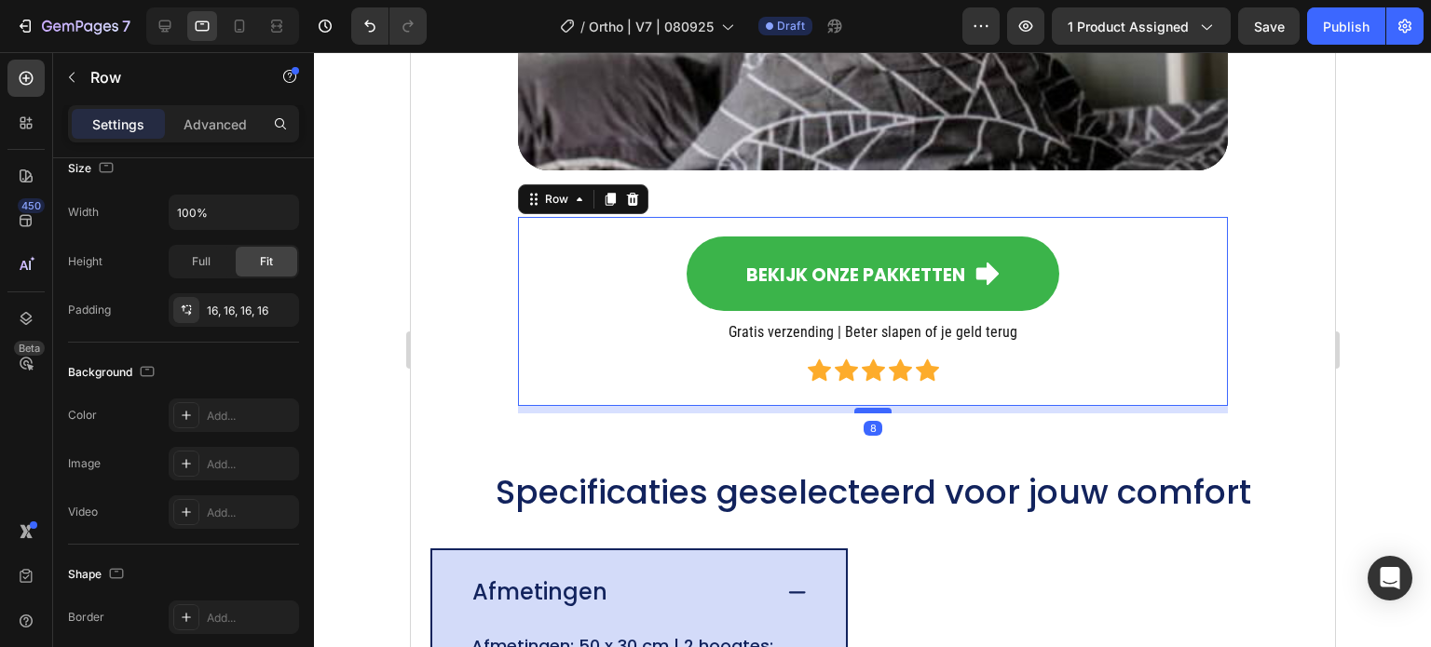
drag, startPoint x: 858, startPoint y: 439, endPoint x: 849, endPoint y: 400, distance: 40.0
click at [853, 408] on div at bounding box center [871, 411] width 37 height 6
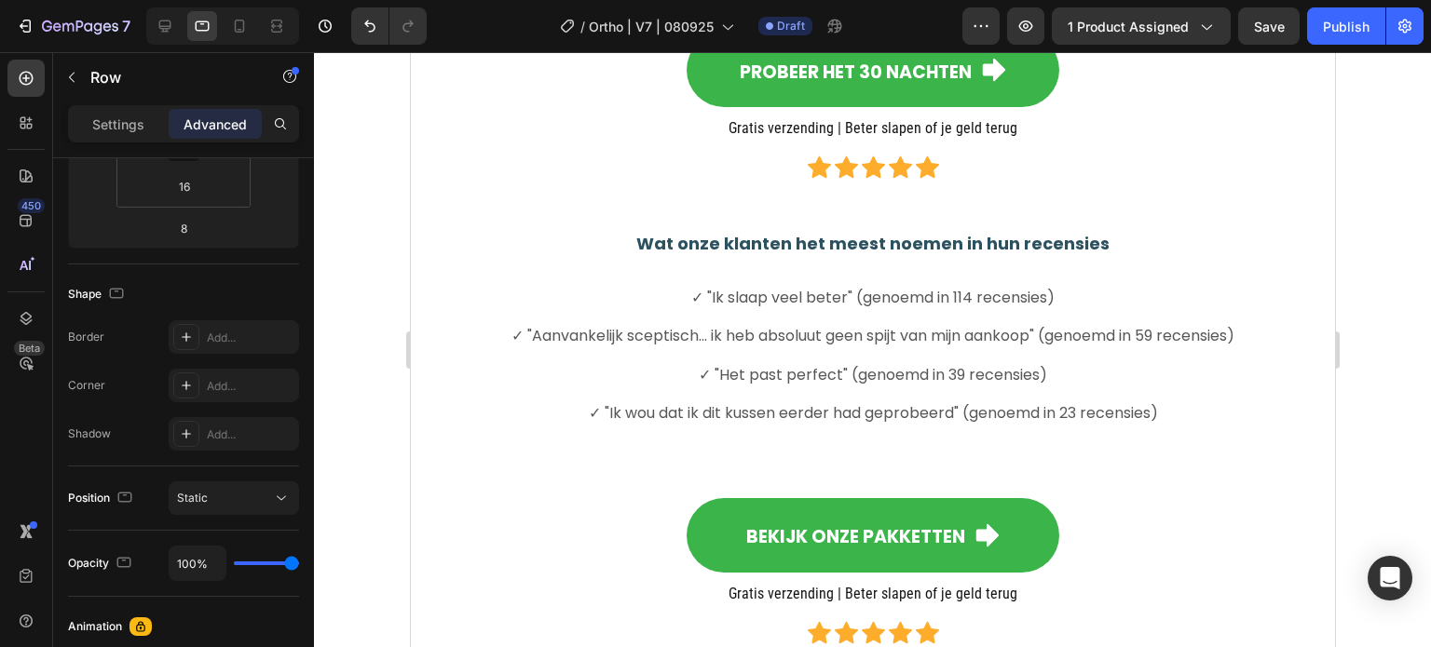
scroll to position [5123, 0]
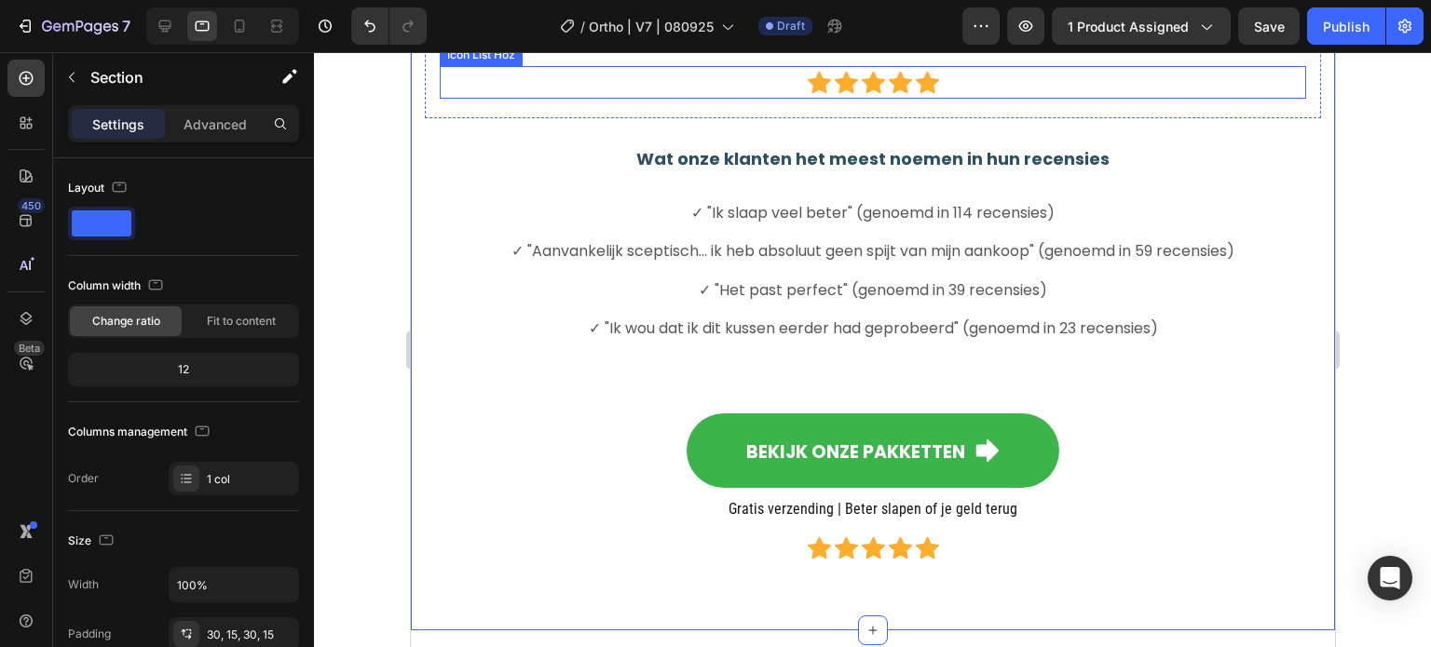
click at [485, 94] on div "Icon Icon Icon Icon Icon" at bounding box center [872, 82] width 866 height 23
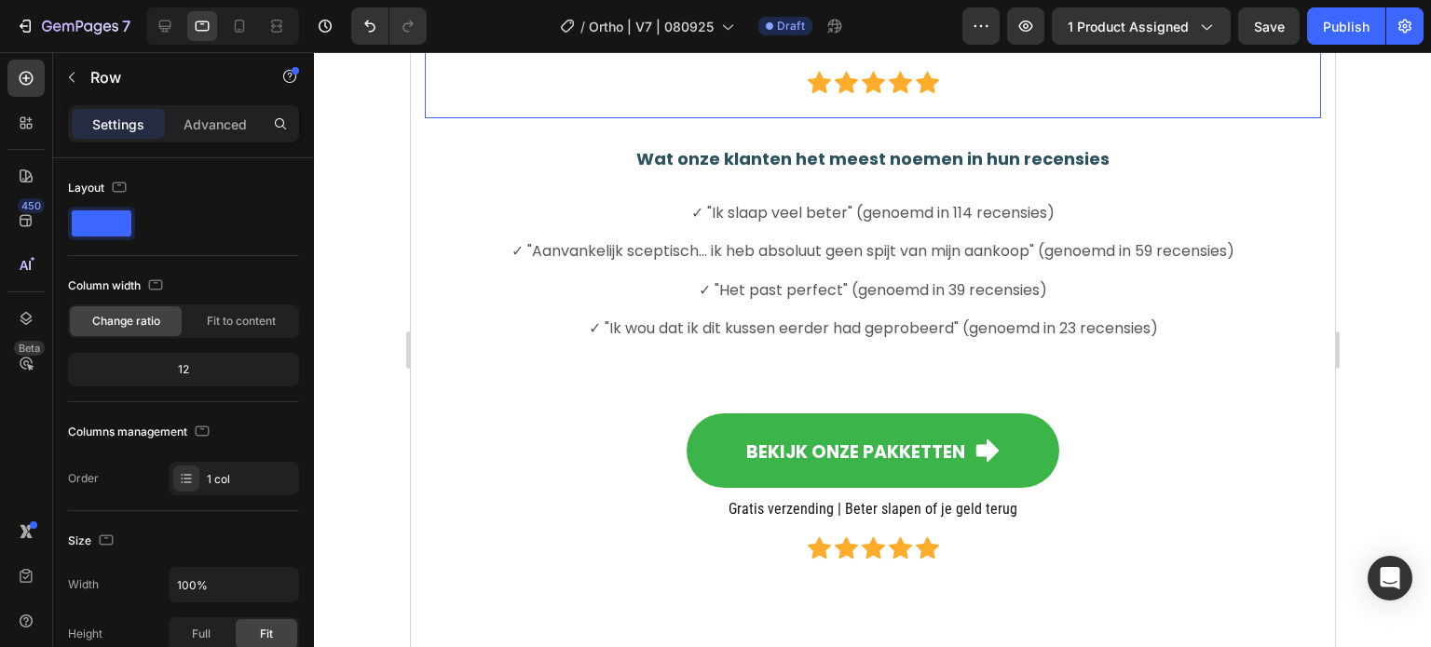
click at [494, 118] on div "Probeer het 30 nachten Button Gratis verzending | Beter slapen of je geld terug…" at bounding box center [872, 23] width 896 height 190
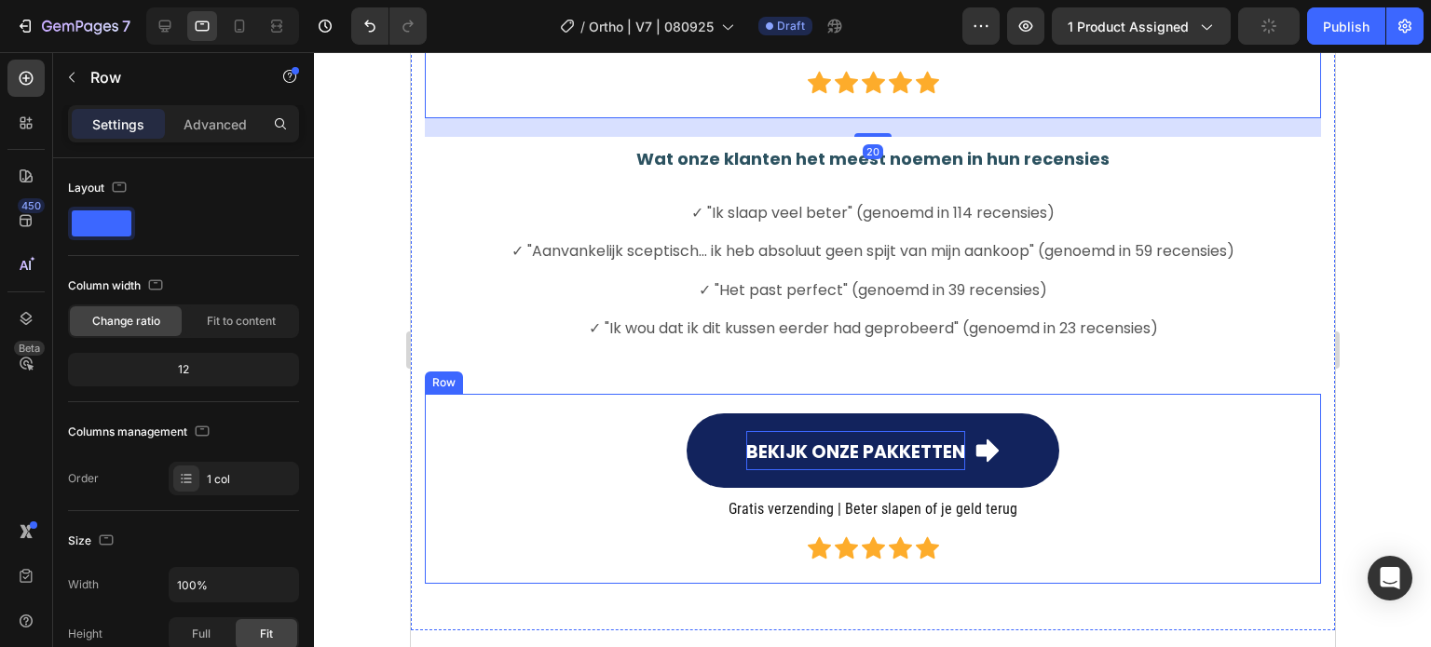
scroll to position [5495, 0]
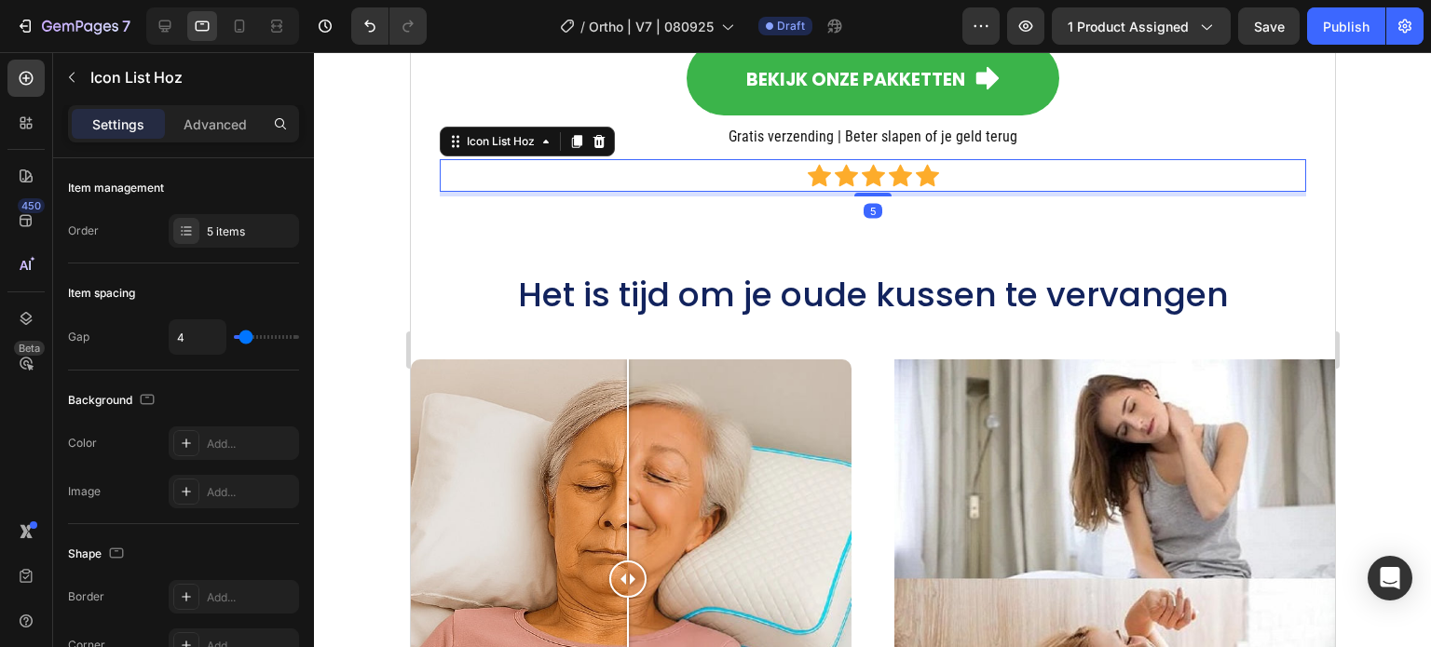
click at [485, 192] on div "Icon Icon Icon Icon Icon Icon List Hoz 5" at bounding box center [872, 175] width 866 height 33
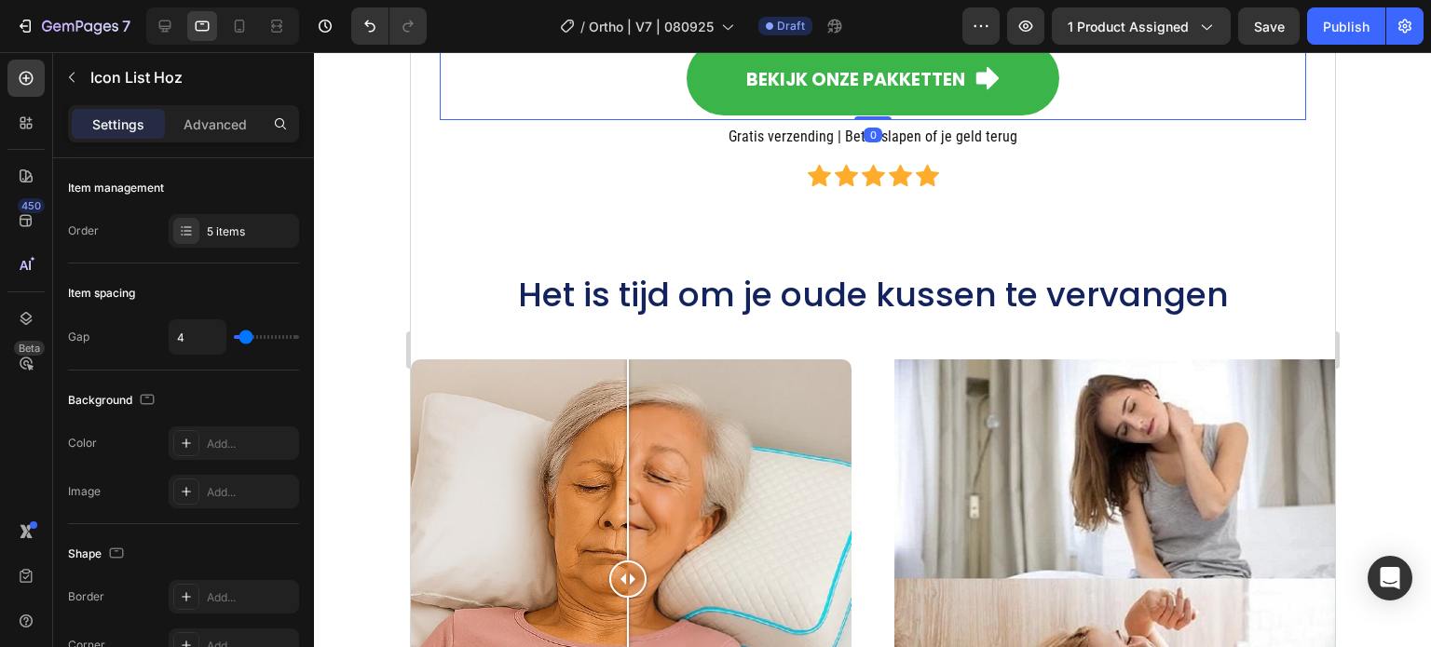
click at [489, 120] on div "Bekijk onze pakketten Button 0" at bounding box center [872, 78] width 866 height 84
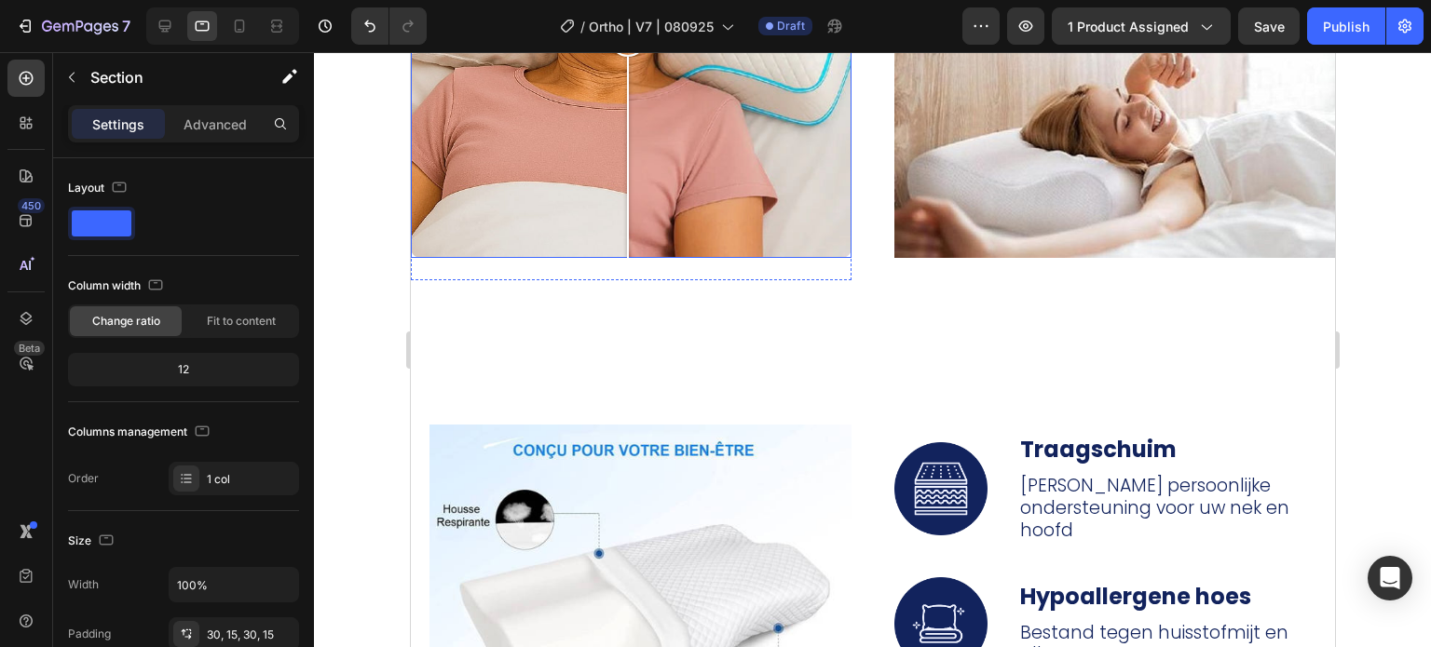
scroll to position [6334, 0]
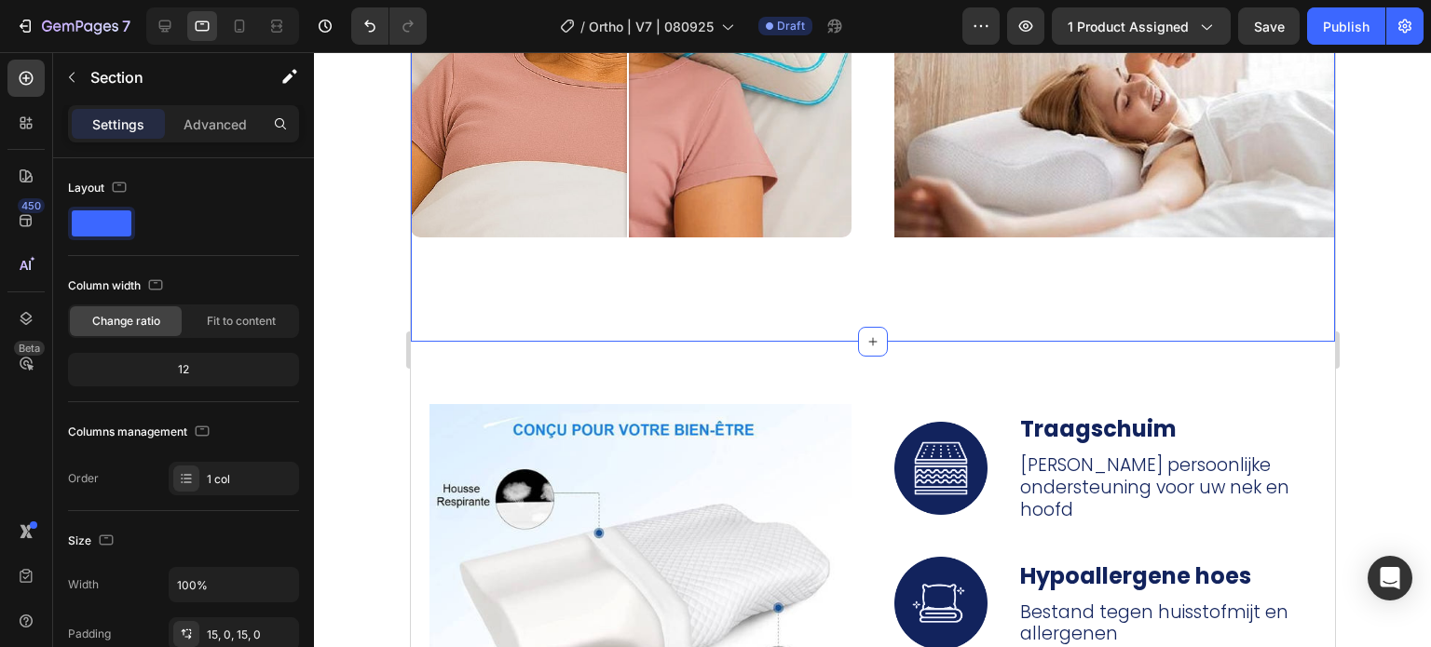
click at [490, 282] on div "Het is tijd om je oude kussen te vervangen Heading Image Comparison Row Image R…" at bounding box center [872, 18] width 924 height 618
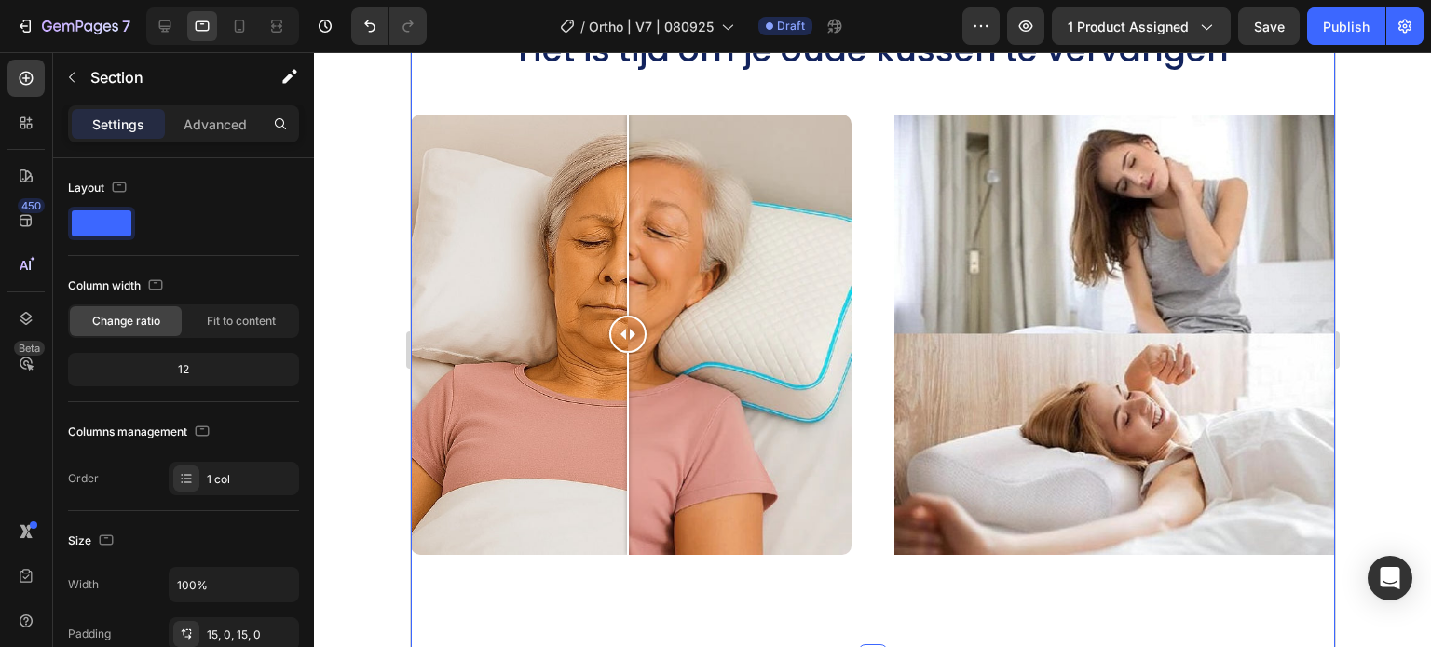
scroll to position [5775, 0]
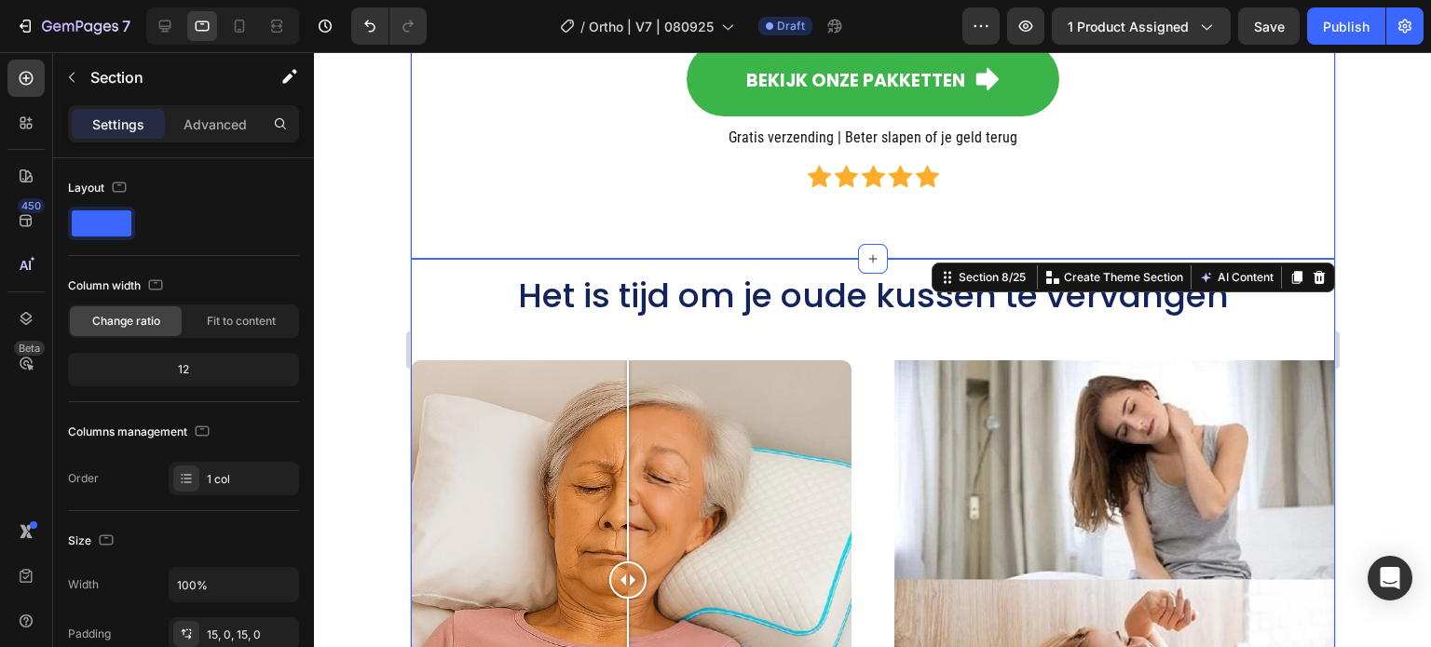
click at [509, 259] on div "Het is tijd om je oude kussen te vervangen Heading Image Comparison Row Image R…" at bounding box center [872, 582] width 924 height 646
click at [412, 321] on div "Het is tijd om je oude kussen te vervangen Heading Image Comparison Row Image R…" at bounding box center [872, 582] width 924 height 618
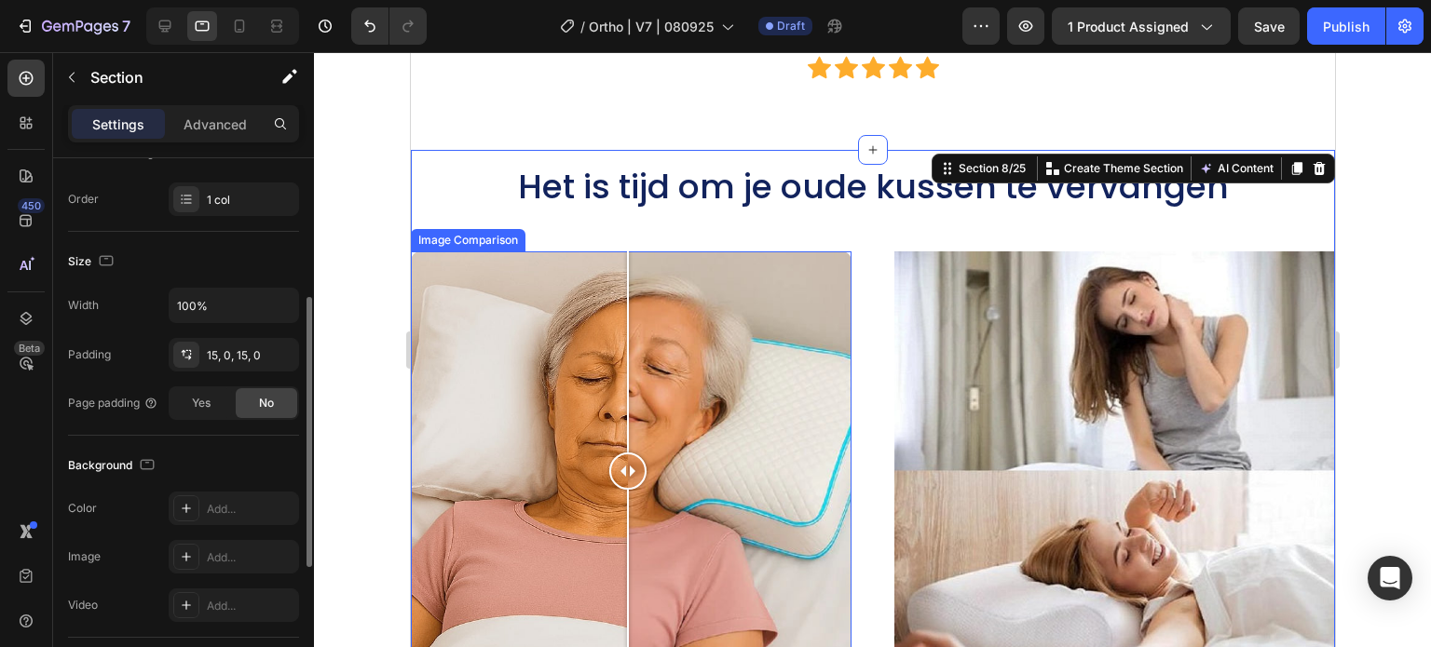
scroll to position [6147, 0]
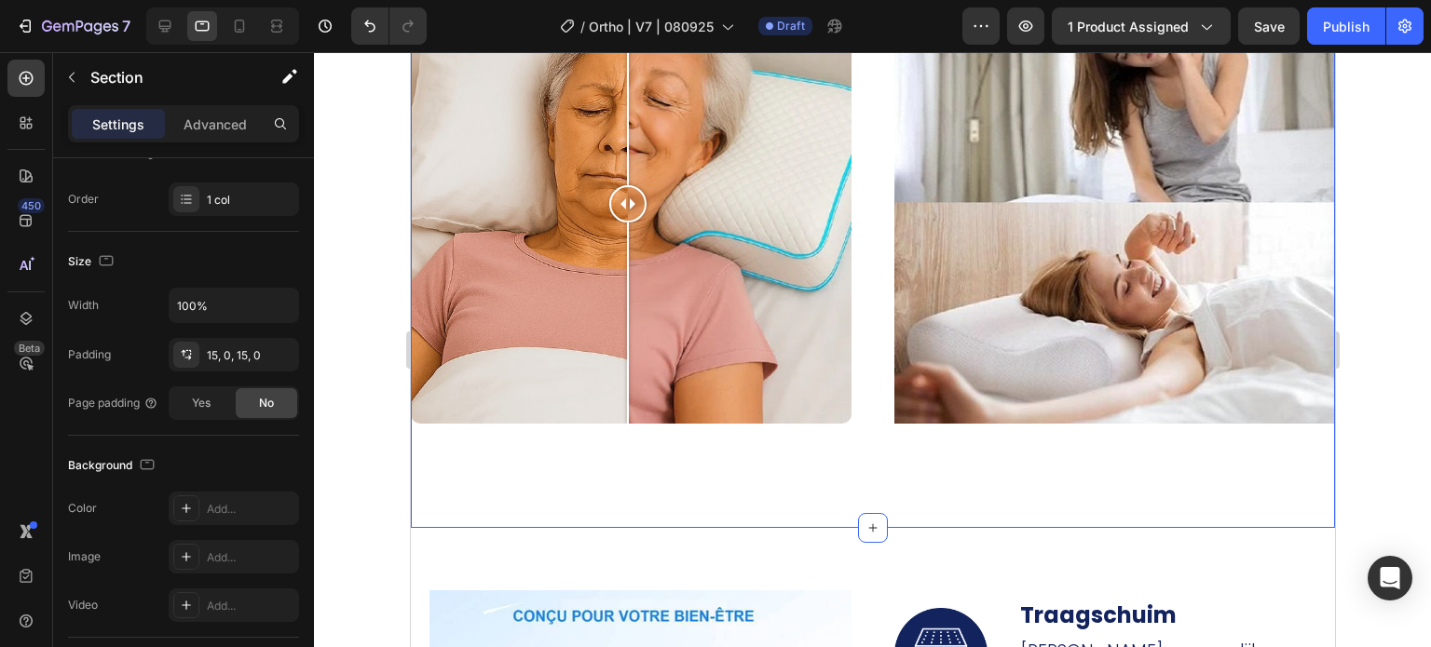
click at [769, 486] on div "Het is tijd om je oude kussen te vervangen Heading Image Comparison Row Image R…" at bounding box center [872, 205] width 924 height 618
click at [765, 488] on div "Het is tijd om je oude kussen te vervangen Heading Image Comparison Row Image R…" at bounding box center [872, 205] width 924 height 618
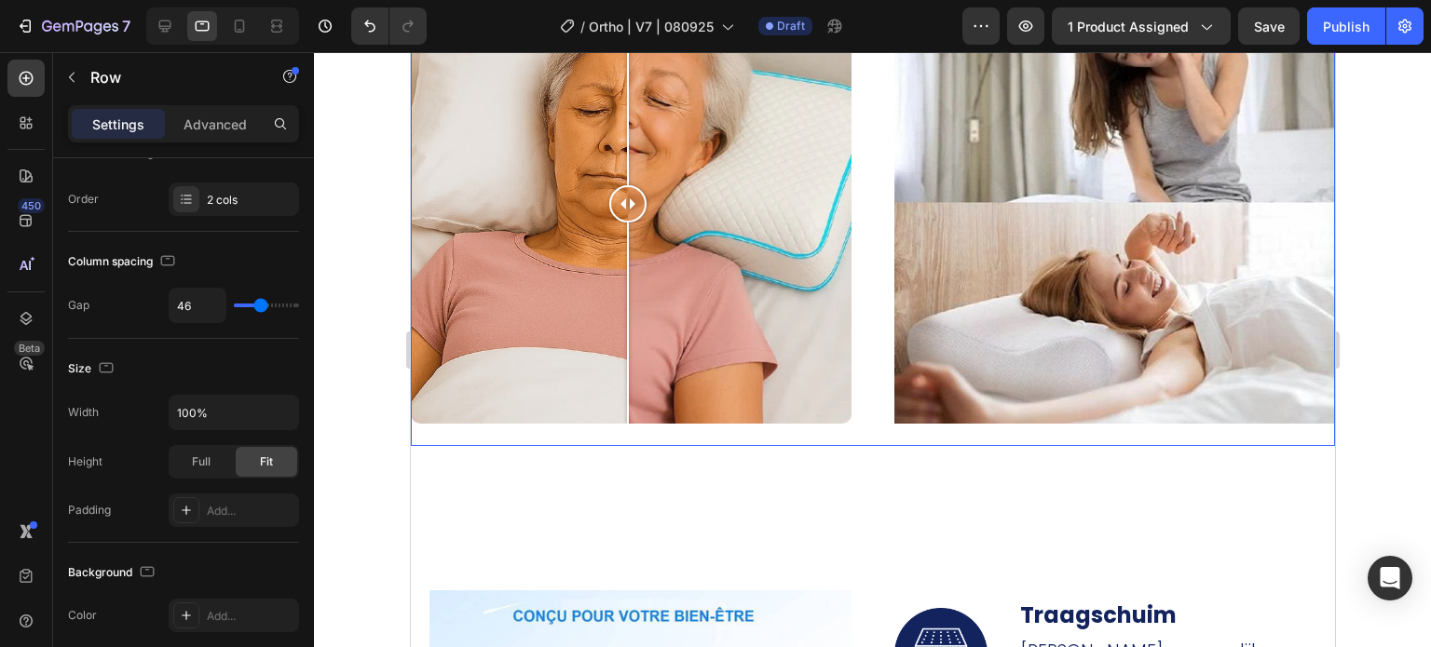
click at [869, 435] on div "Image Comparison Row Image Row Row 0" at bounding box center [872, 214] width 924 height 463
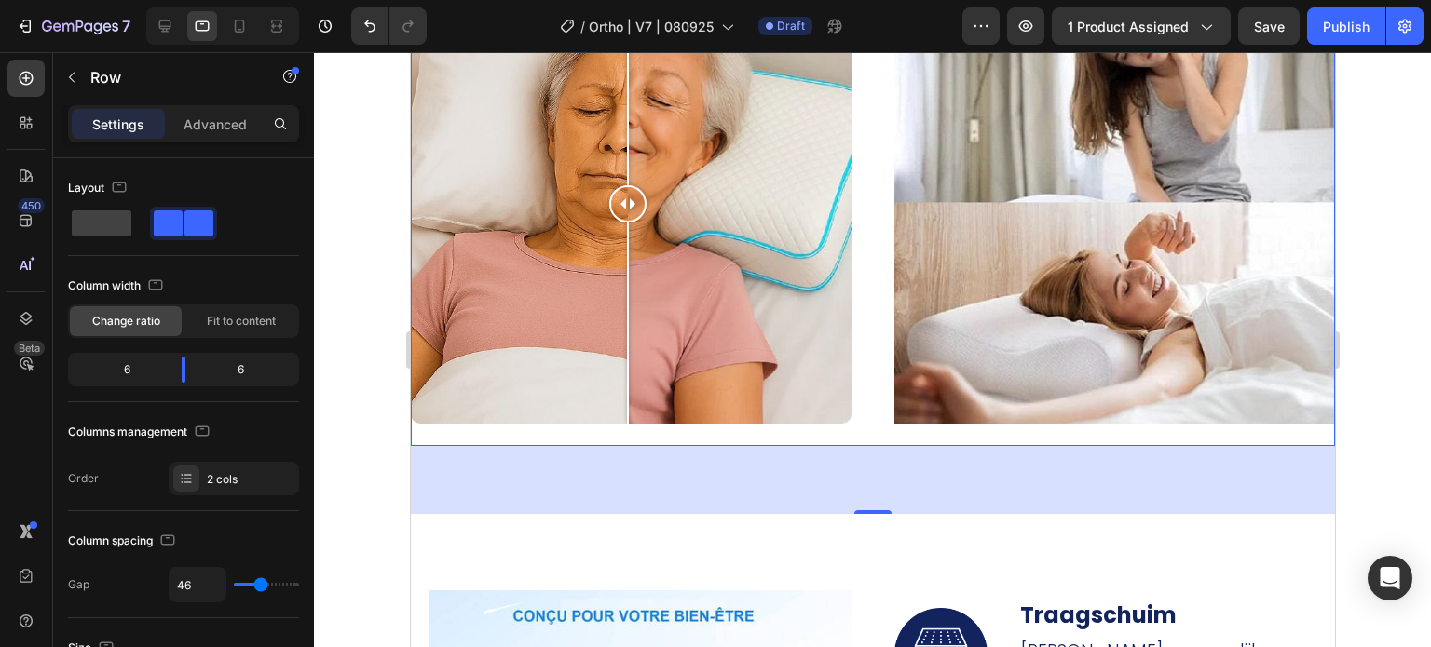
drag, startPoint x: 860, startPoint y: 501, endPoint x: 869, endPoint y: 481, distance: 22.5
click at [869, 481] on div "73" at bounding box center [872, 480] width 924 height 68
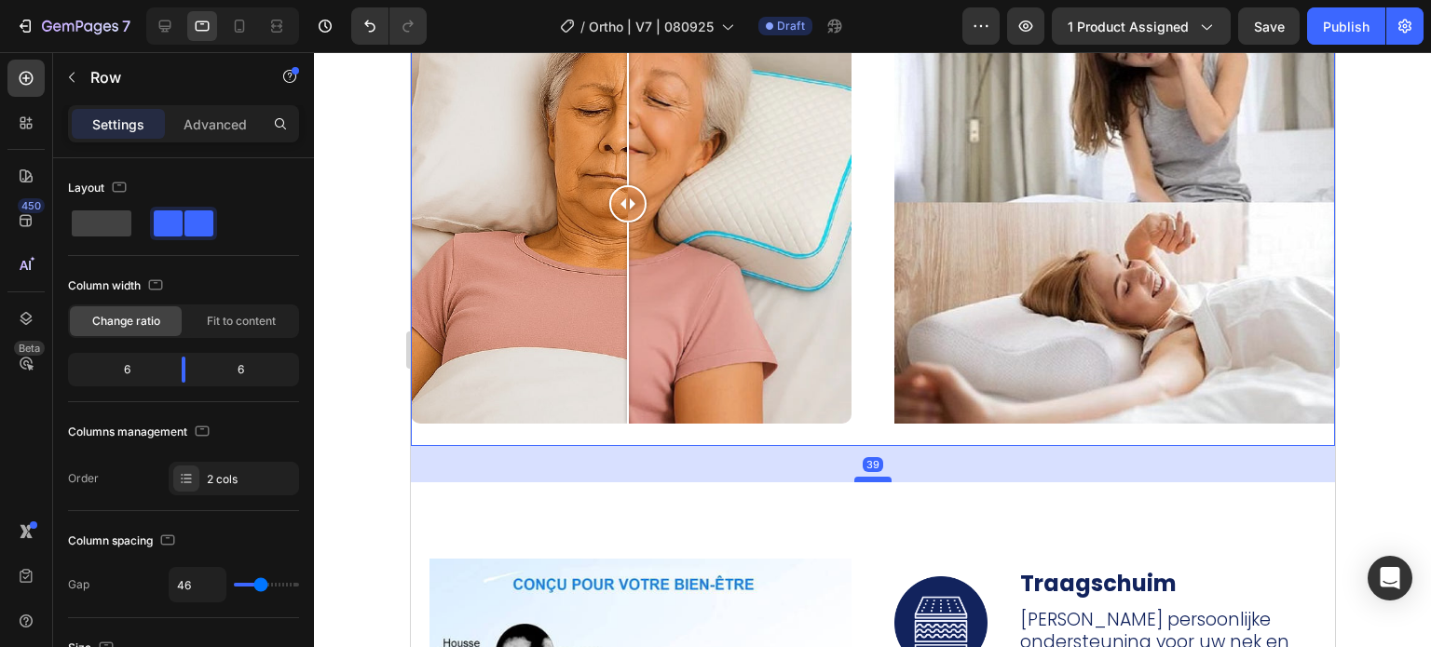
drag, startPoint x: 868, startPoint y: 504, endPoint x: 872, endPoint y: 472, distance: 31.9
click at [872, 477] on div at bounding box center [871, 480] width 37 height 6
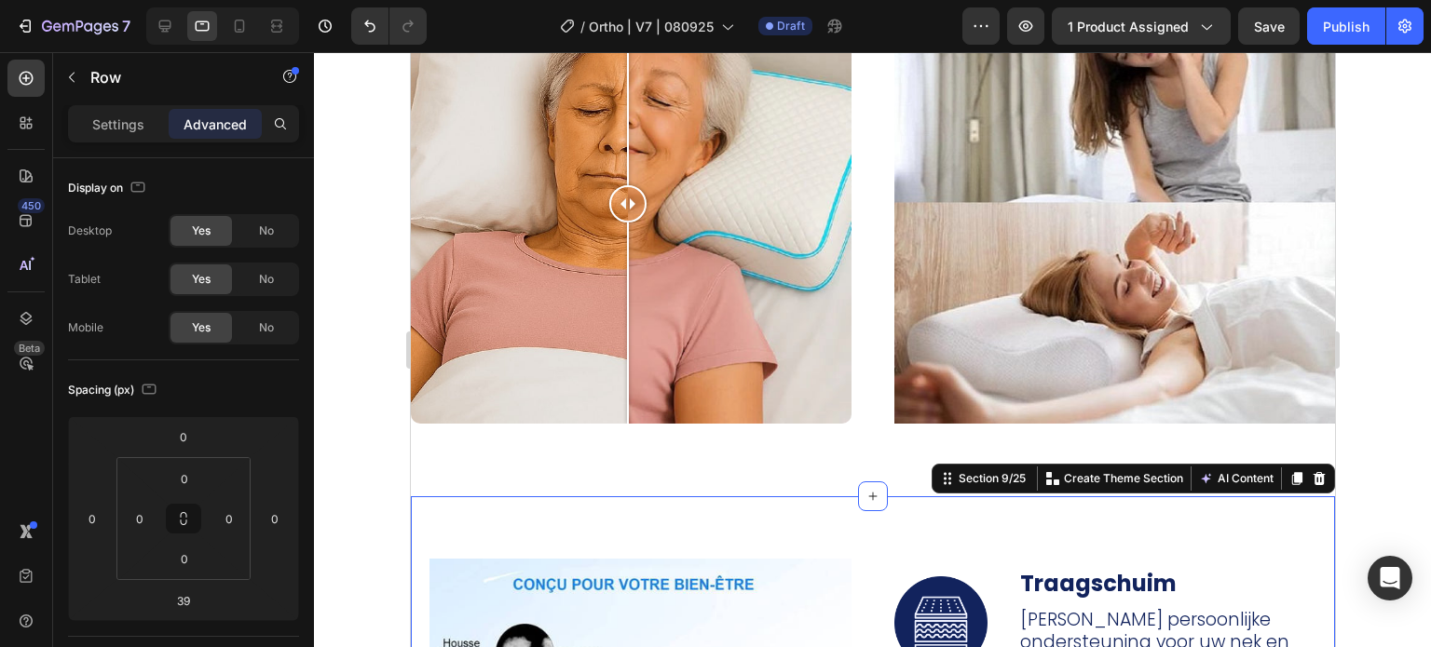
drag, startPoint x: 843, startPoint y: 537, endPoint x: 841, endPoint y: 506, distance: 31.7
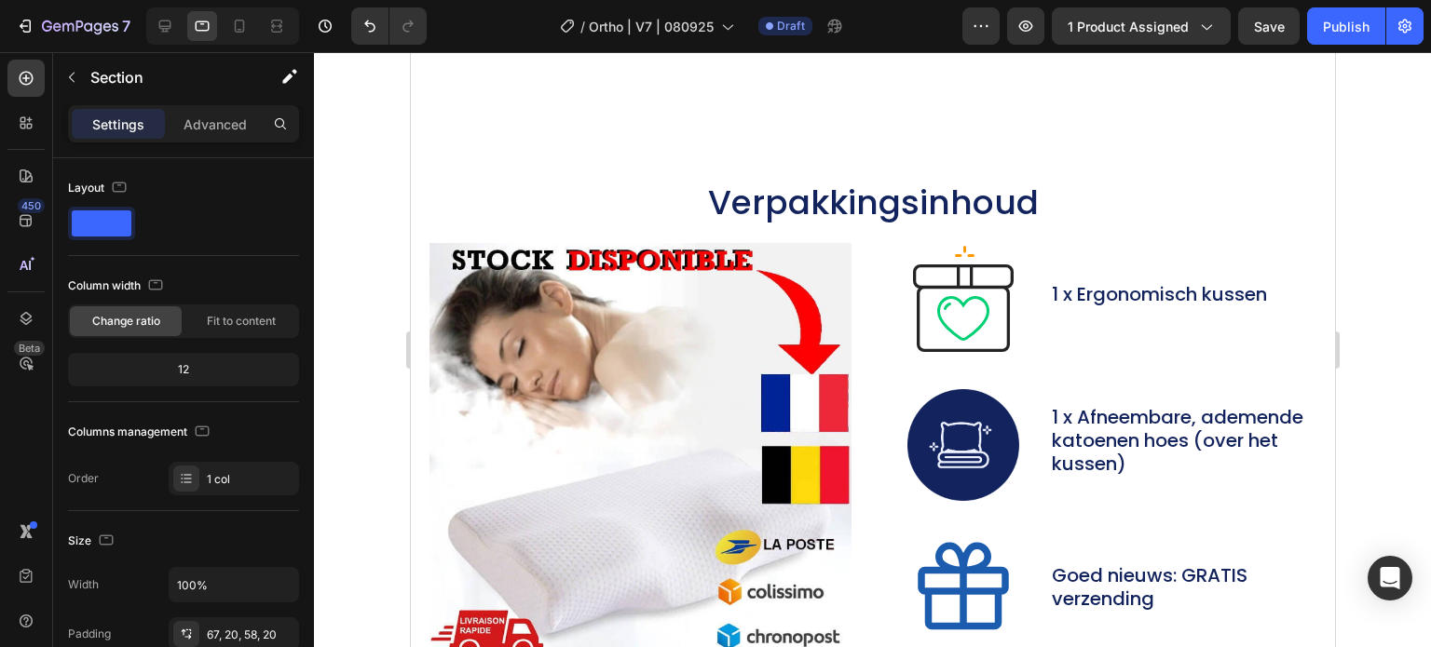
scroll to position [7917, 0]
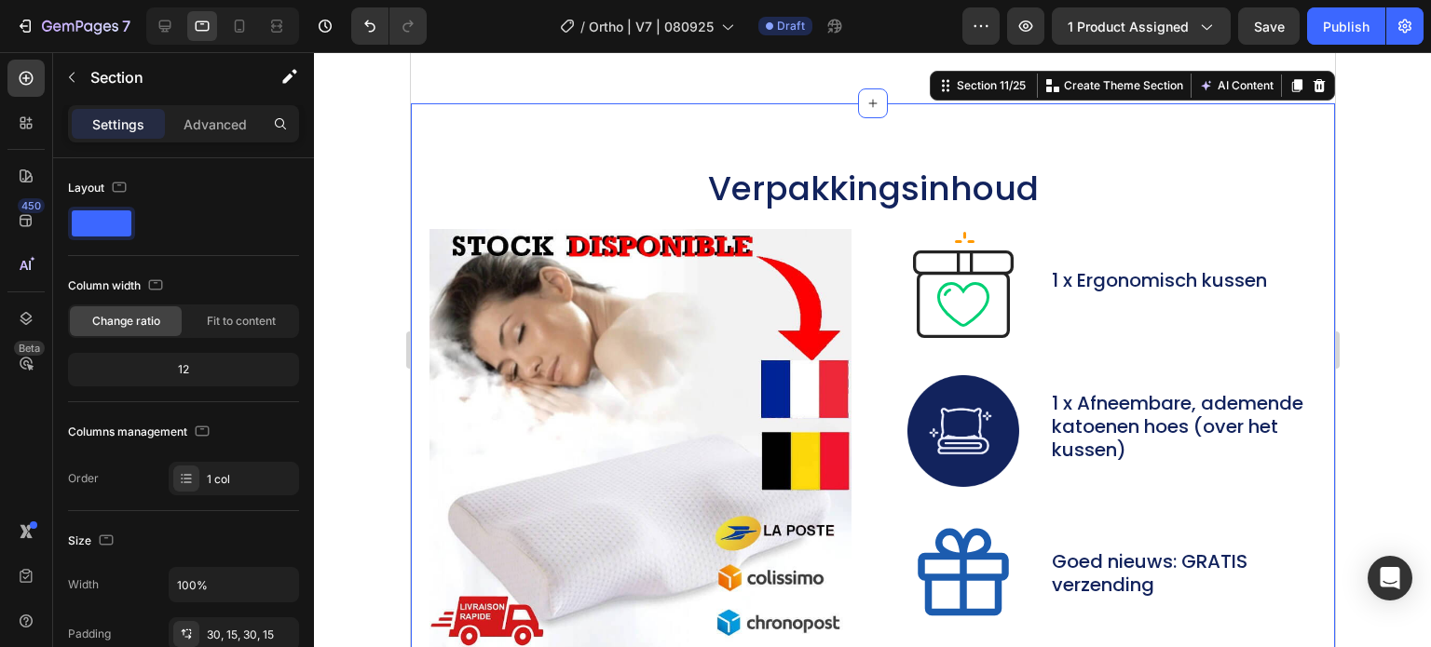
click at [590, 260] on div "Verpakkingsinhoud Heading Image Image 1 x Ergonomisch kussen Text Block Row Ima…" at bounding box center [872, 485] width 924 height 764
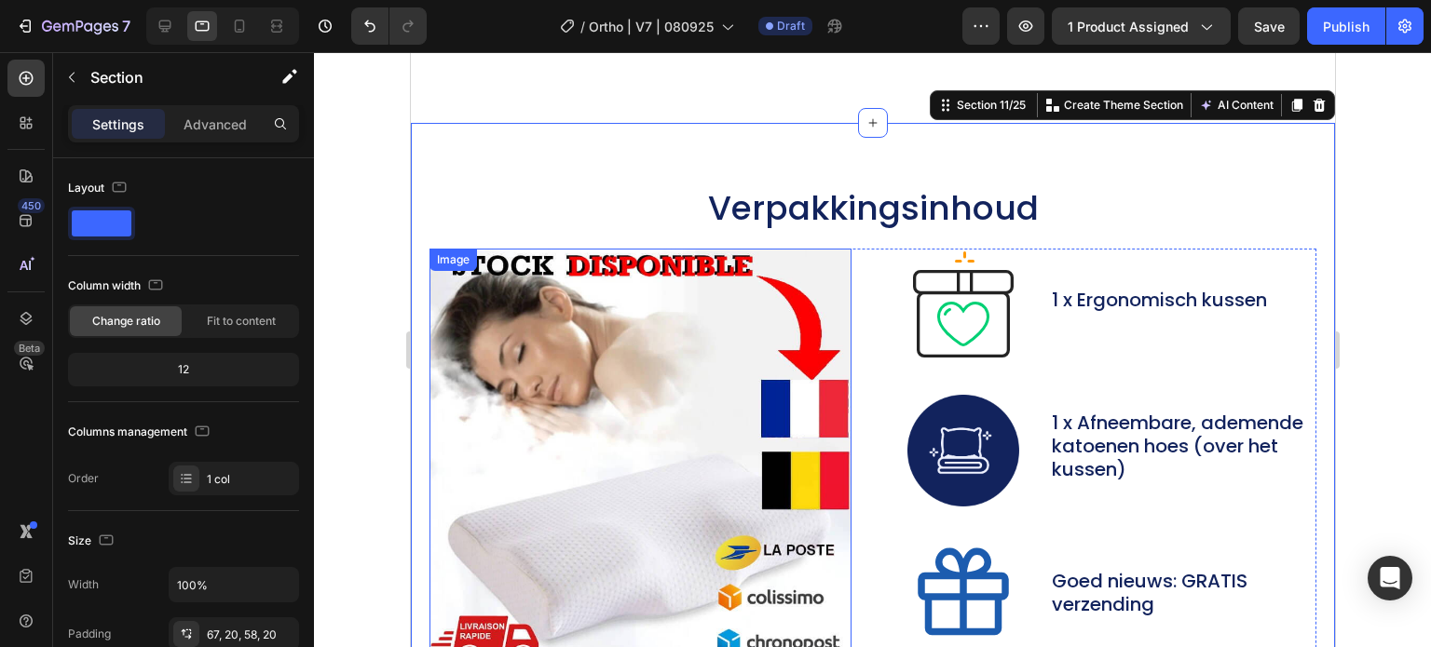
scroll to position [8010, 0]
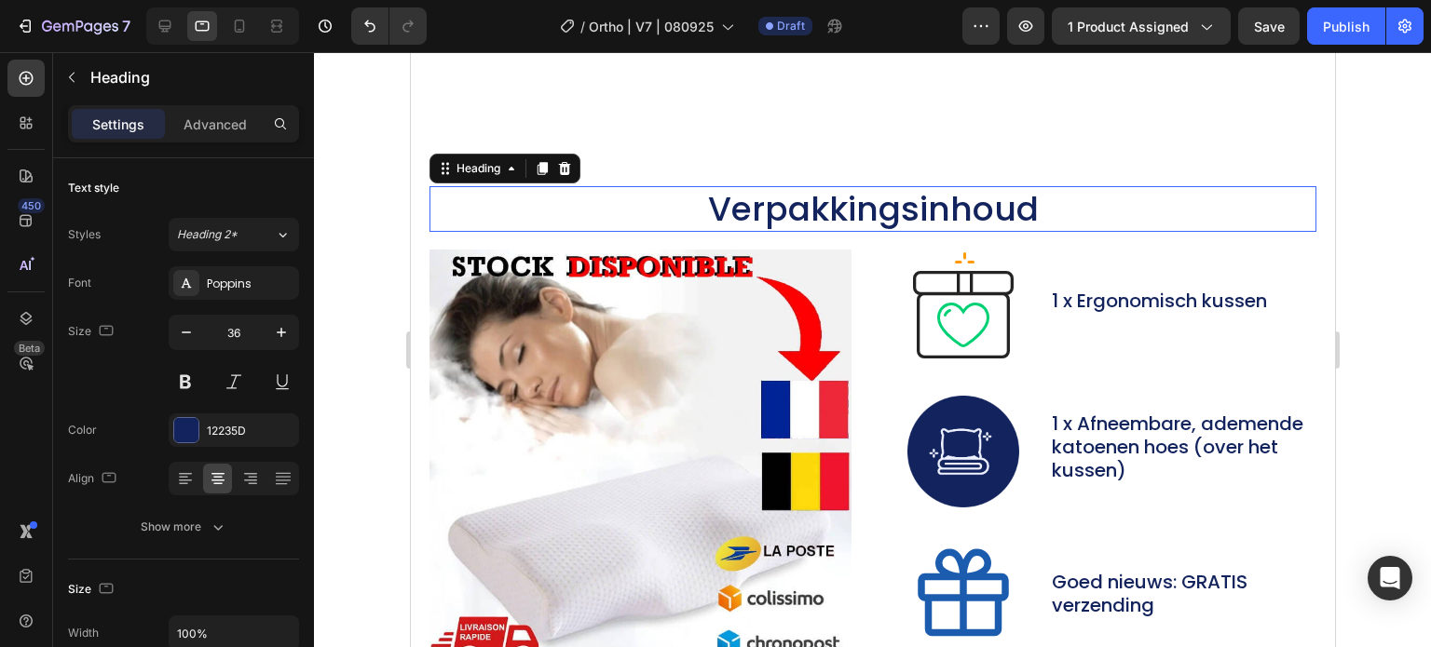
click at [656, 200] on h2 "Verpakkingsinhoud" at bounding box center [871, 209] width 887 height 46
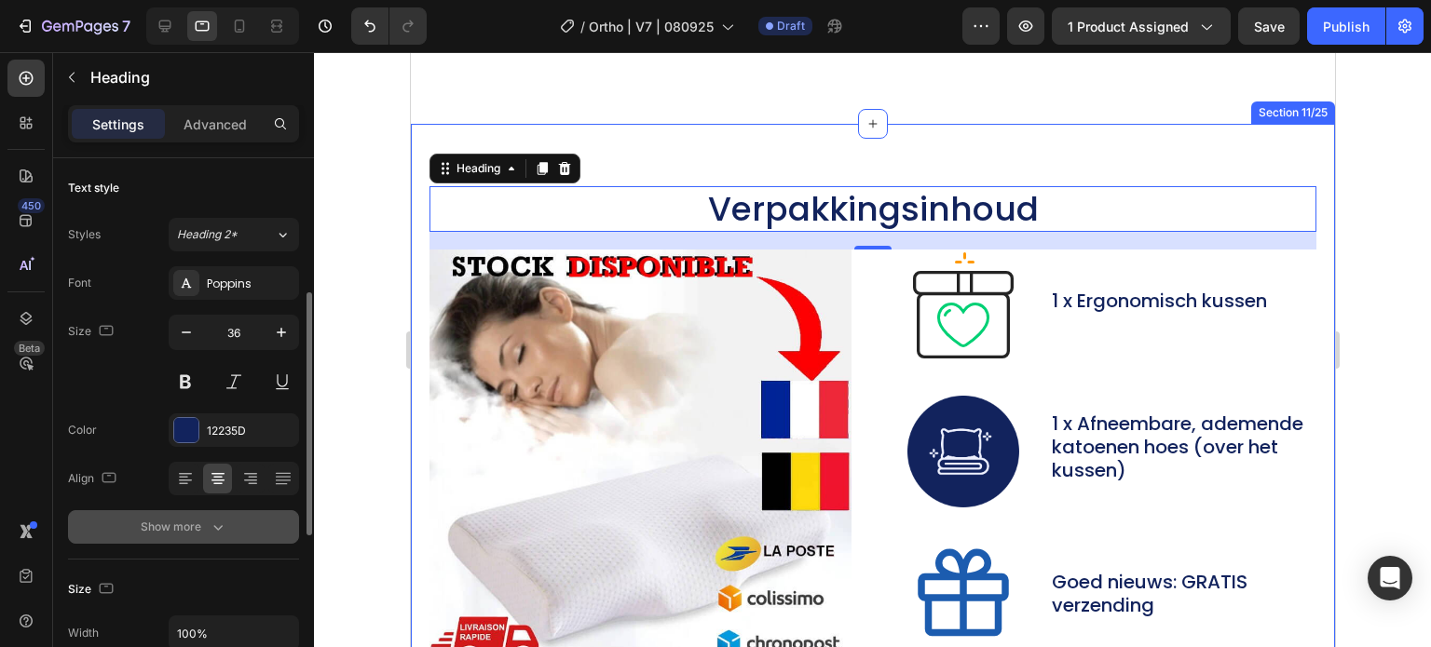
scroll to position [279, 0]
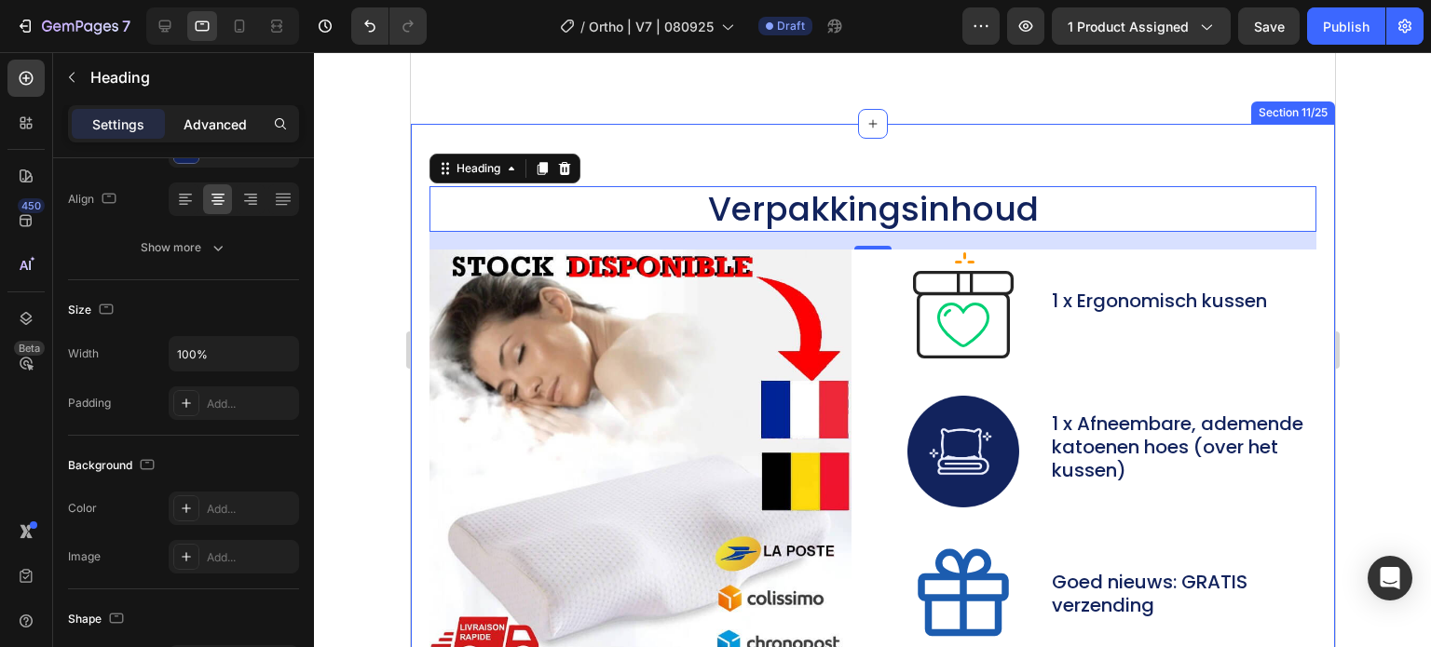
click at [234, 118] on p "Advanced" at bounding box center [214, 125] width 63 height 20
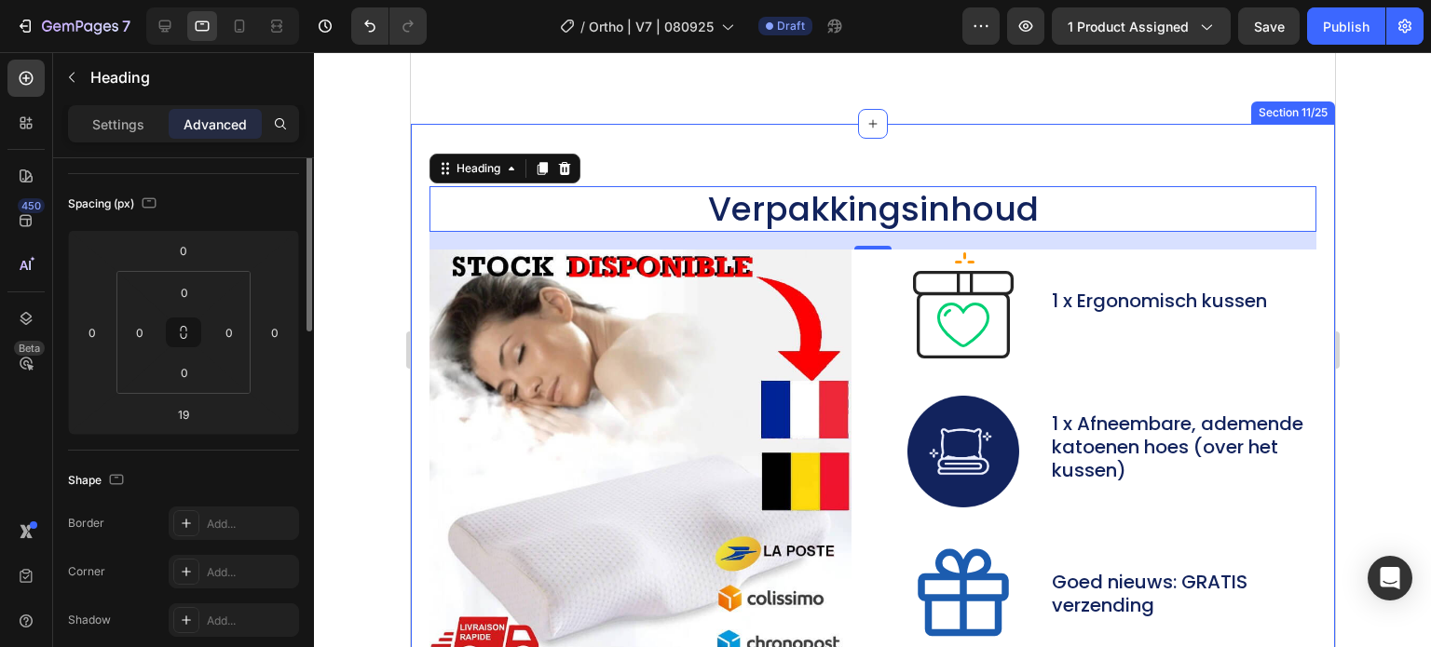
scroll to position [93, 0]
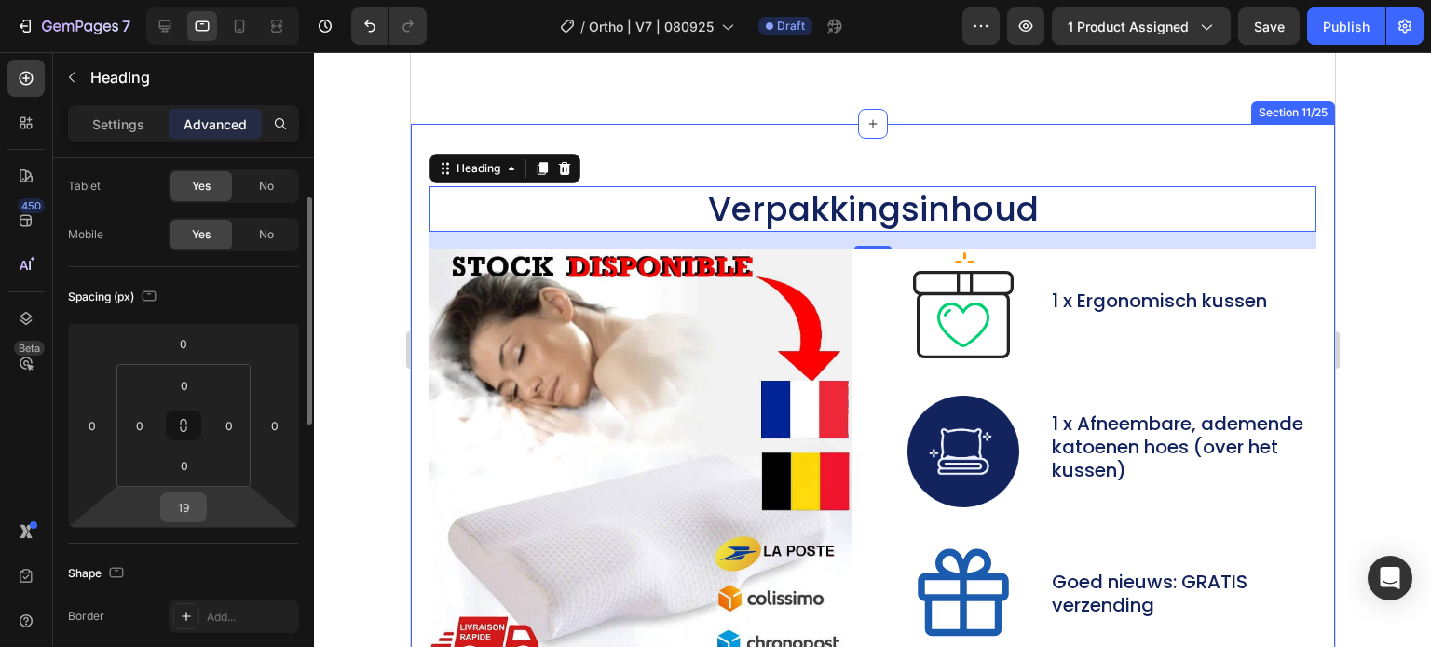
click at [184, 502] on input "19" at bounding box center [183, 508] width 37 height 28
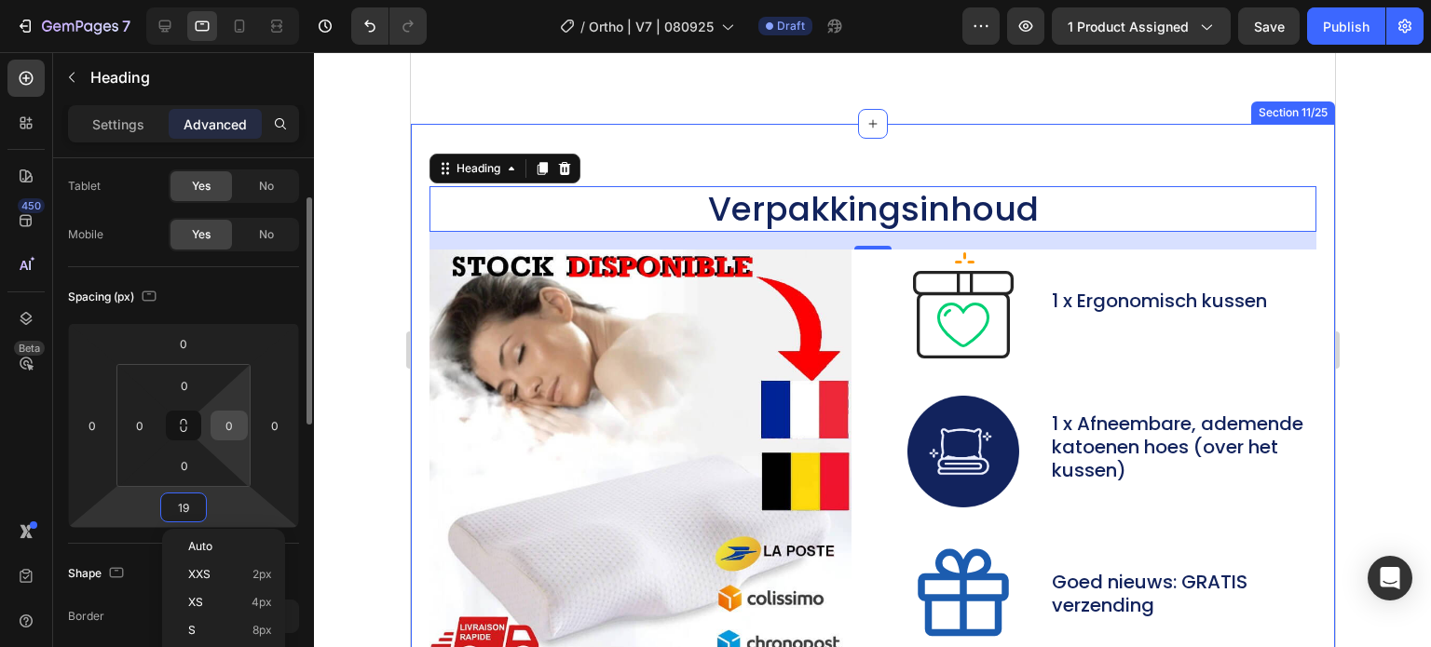
type input "3"
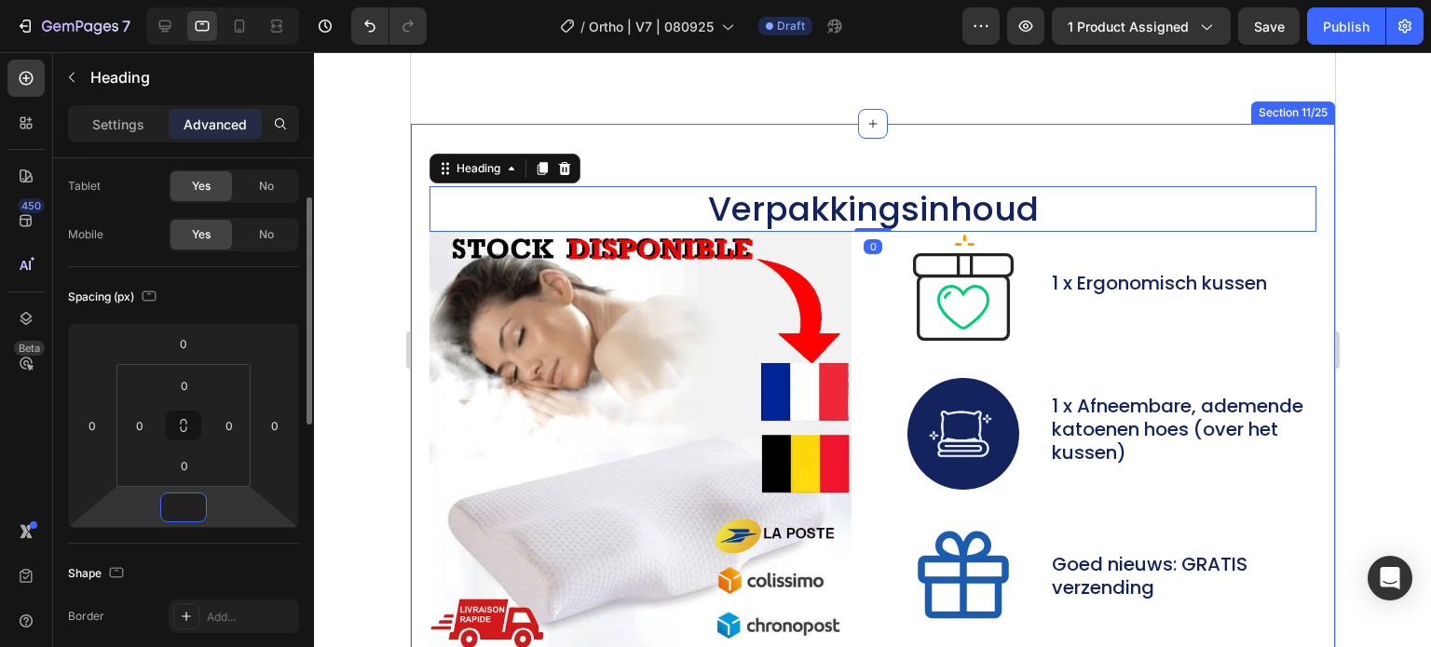
click at [184, 510] on input "number" at bounding box center [183, 508] width 37 height 28
click at [184, 509] on input "number" at bounding box center [183, 508] width 37 height 28
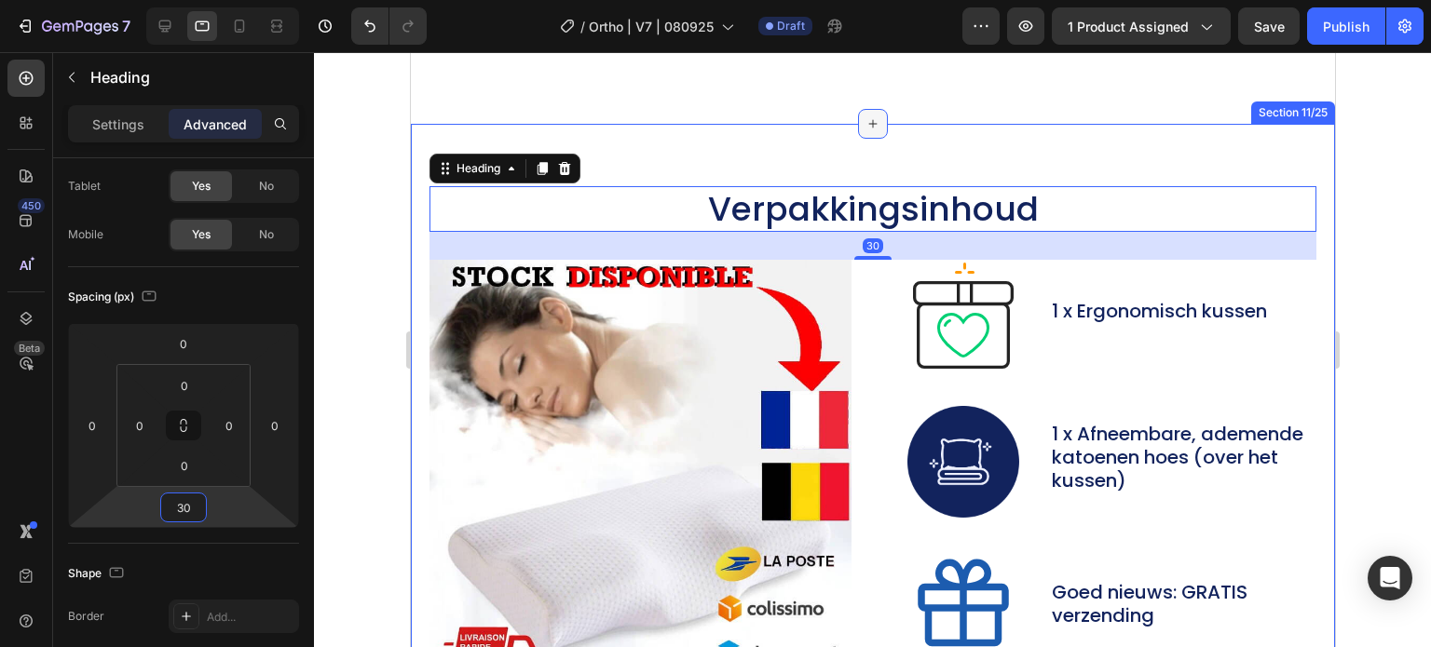
type input "30"
click at [871, 122] on icon at bounding box center [871, 123] width 15 height 15
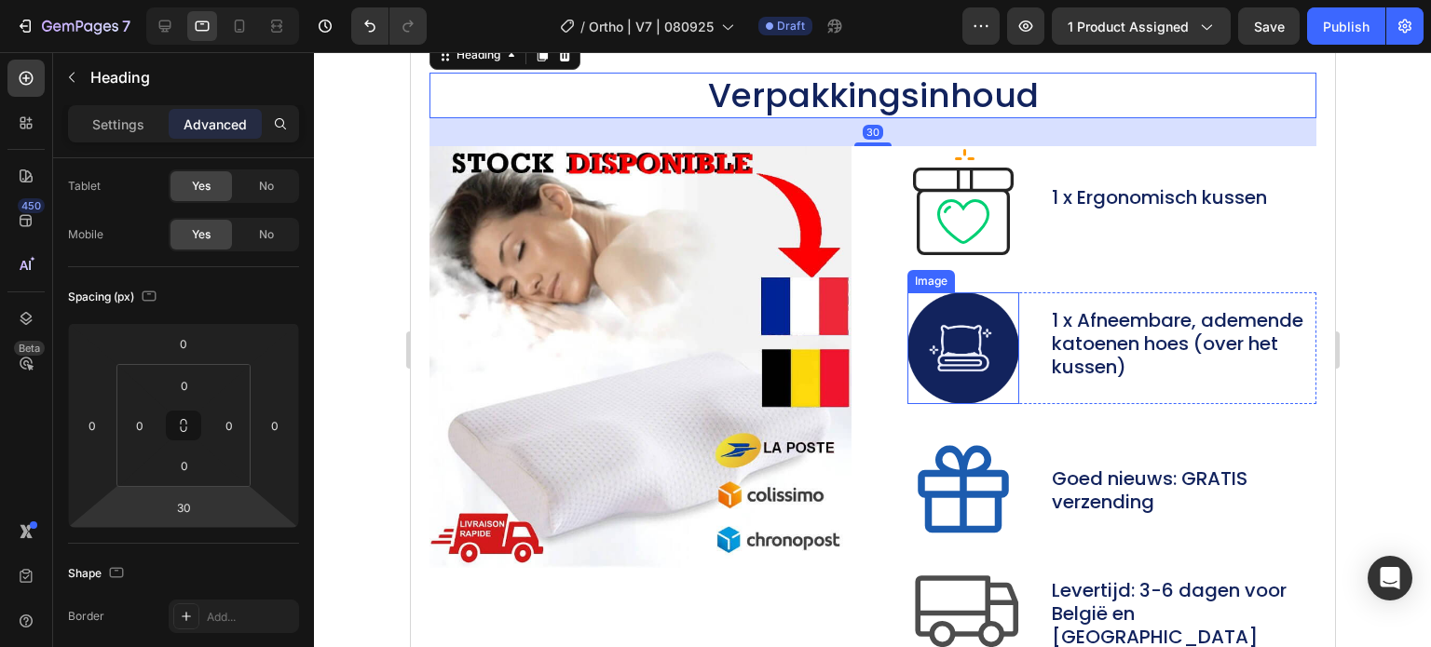
scroll to position [8290, 0]
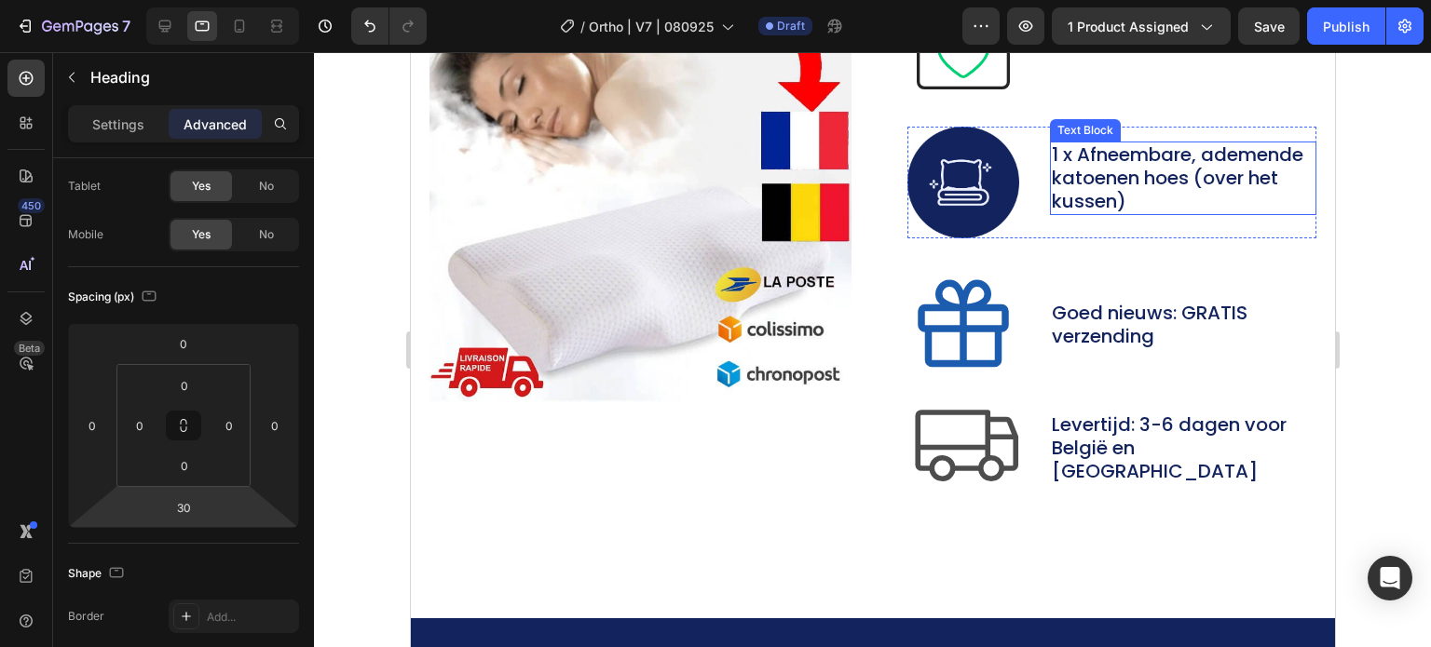
click at [1081, 167] on p "1 x Afneembare, ademende katoenen hoes (over het kussen)" at bounding box center [1182, 178] width 263 height 70
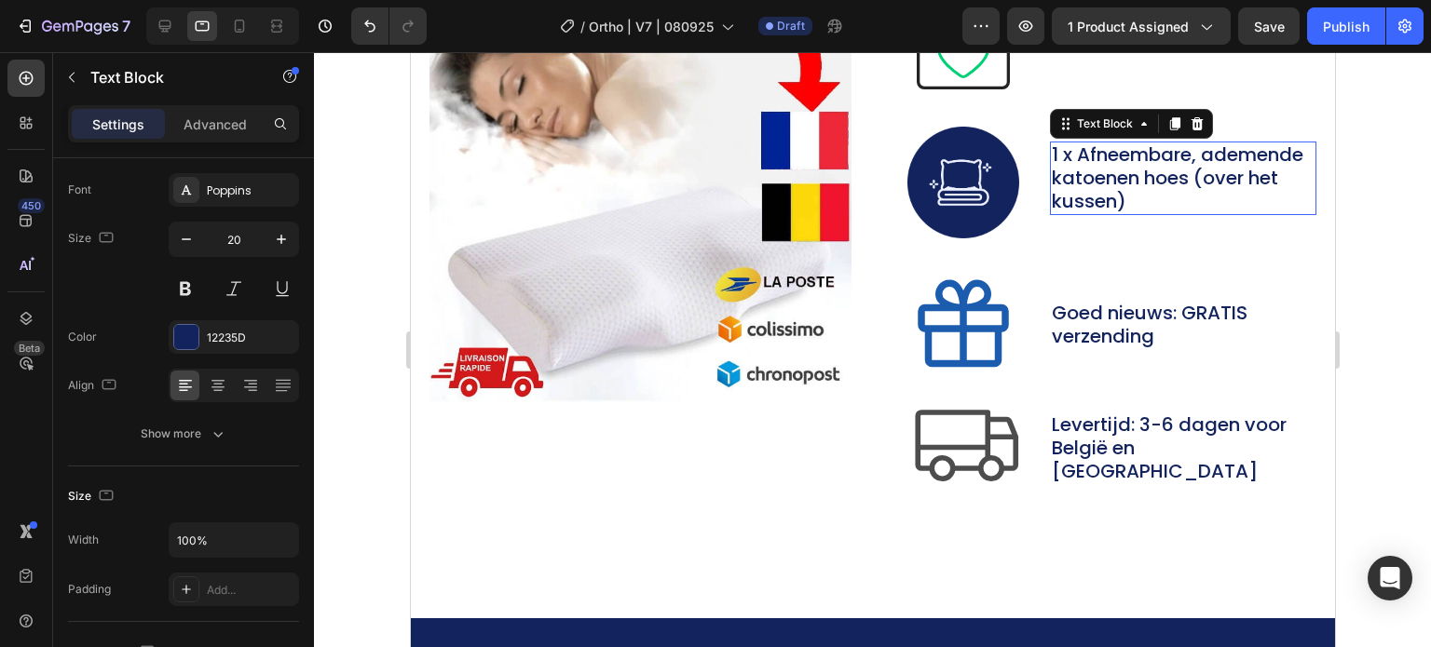
scroll to position [0, 0]
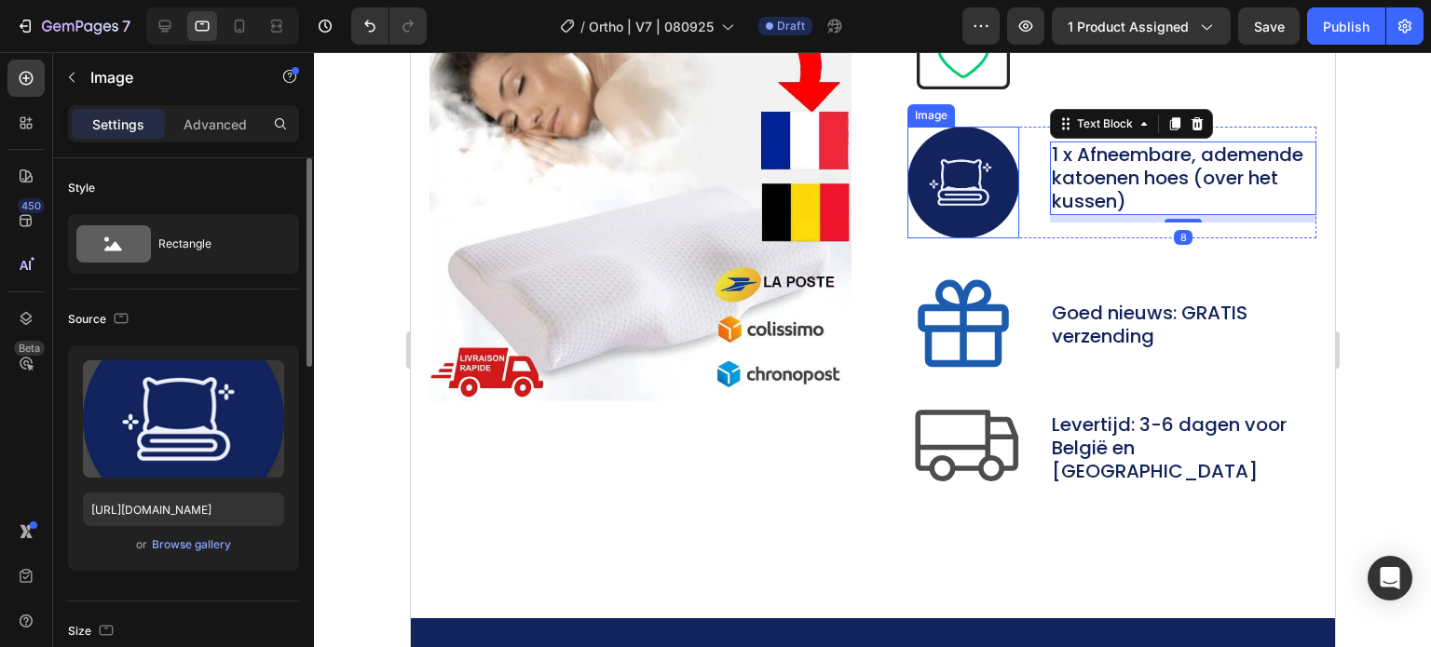
click at [958, 184] on img at bounding box center [962, 183] width 112 height 112
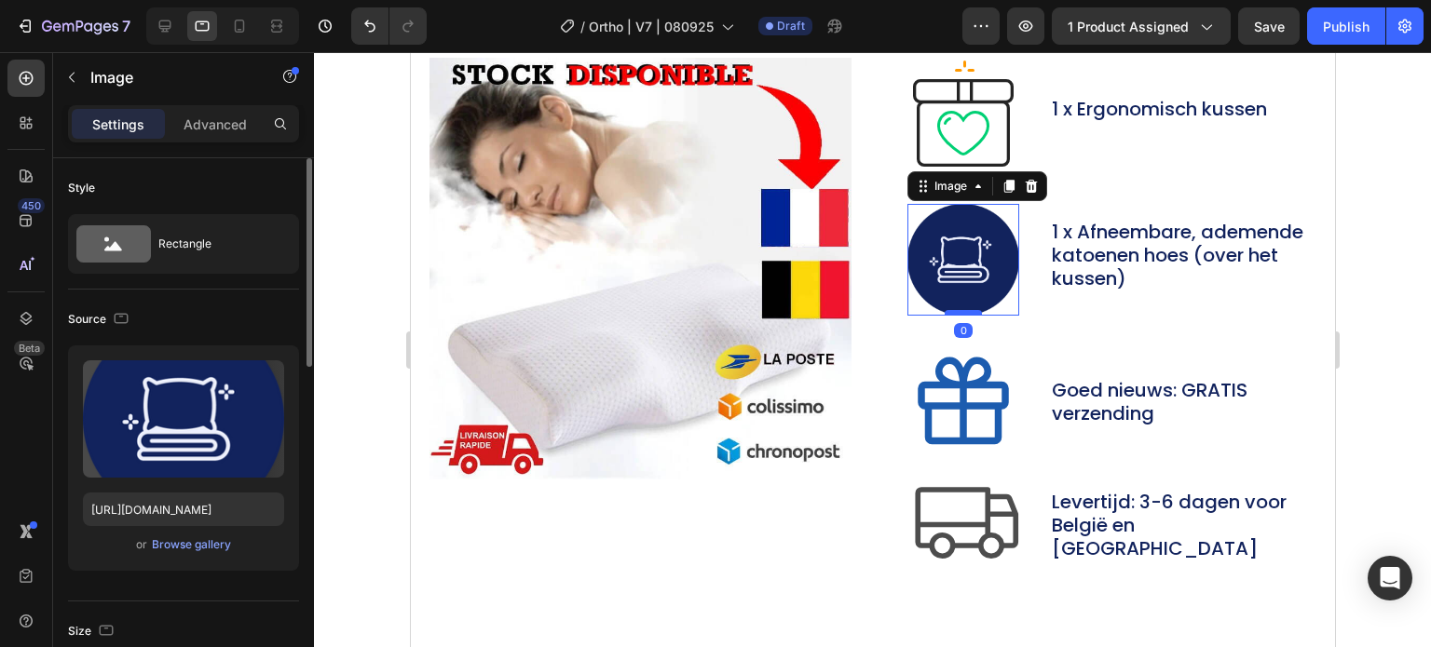
scroll to position [8010, 0]
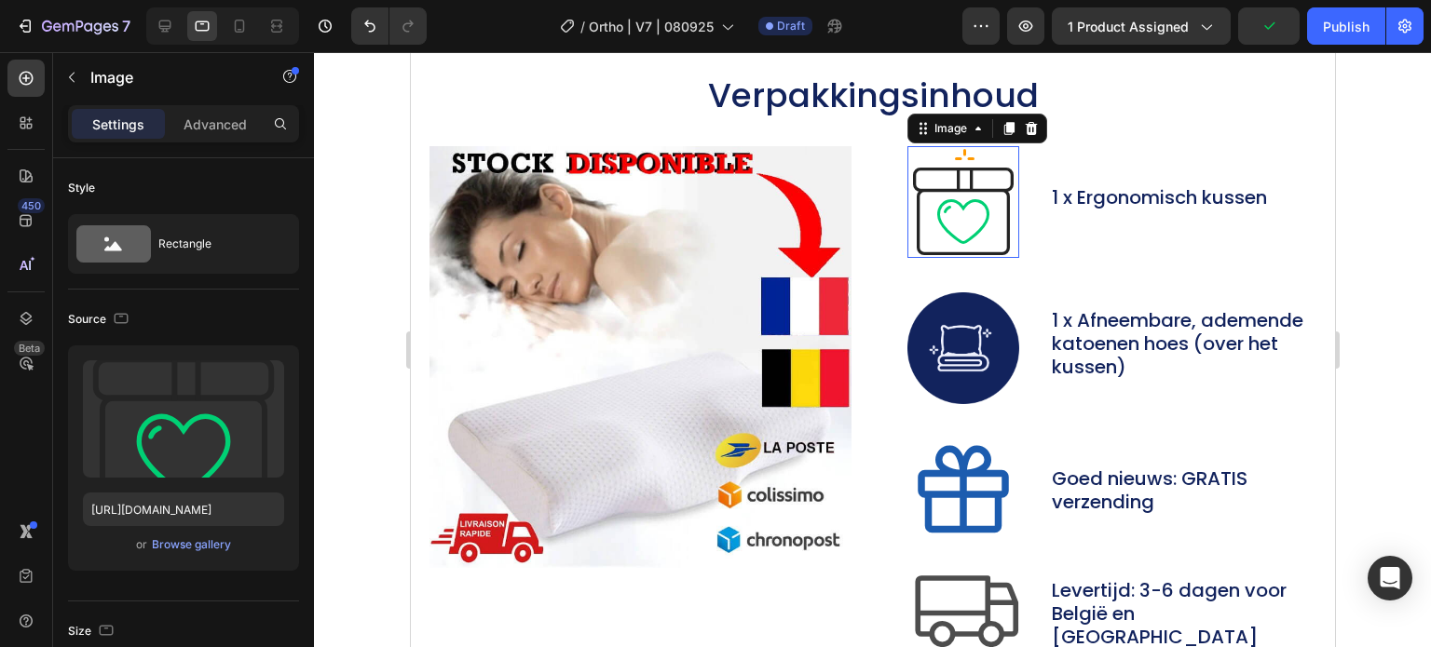
click at [953, 183] on img at bounding box center [962, 202] width 112 height 112
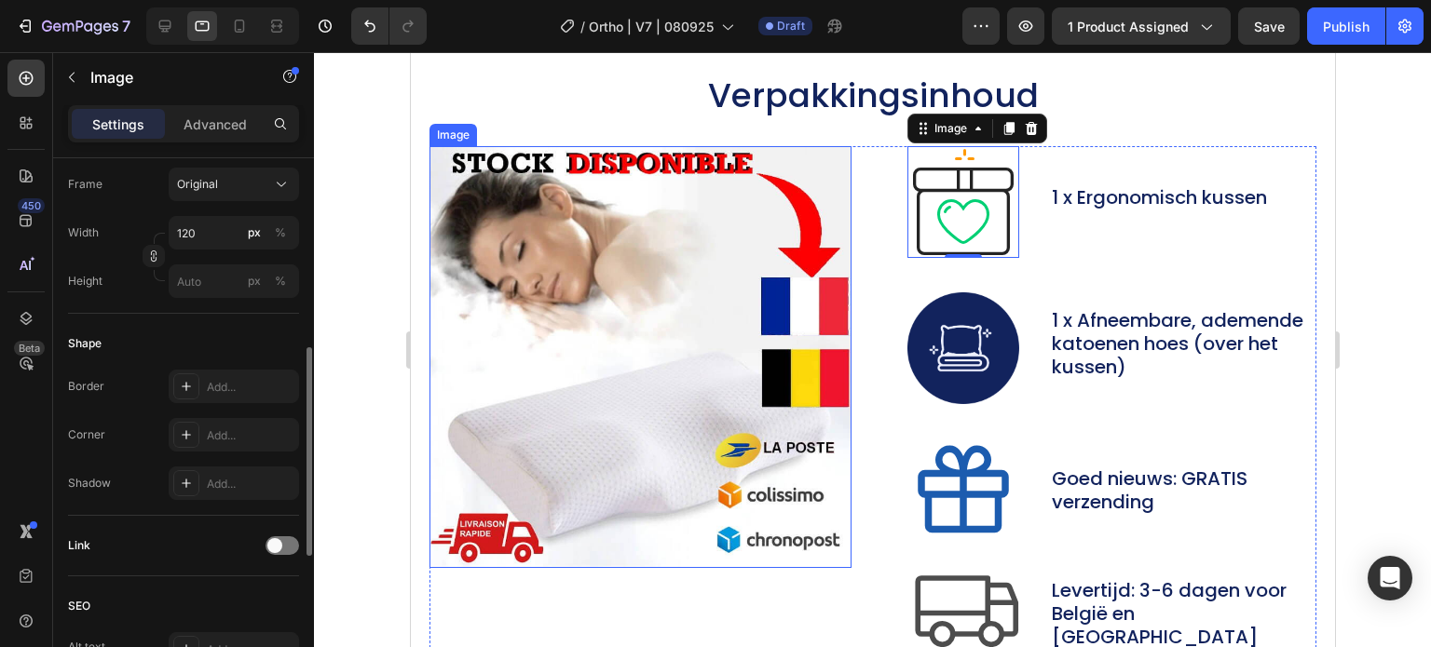
scroll to position [397, 0]
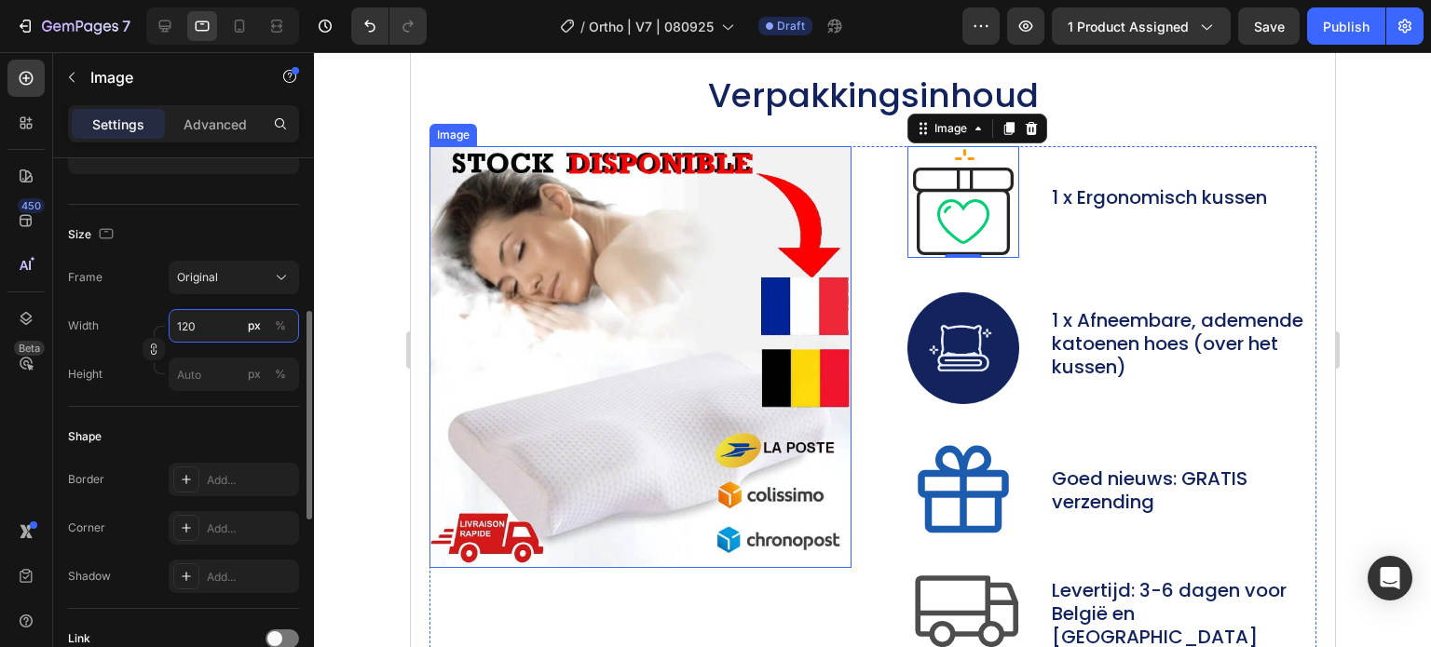
click at [208, 319] on input "120" at bounding box center [234, 326] width 130 height 34
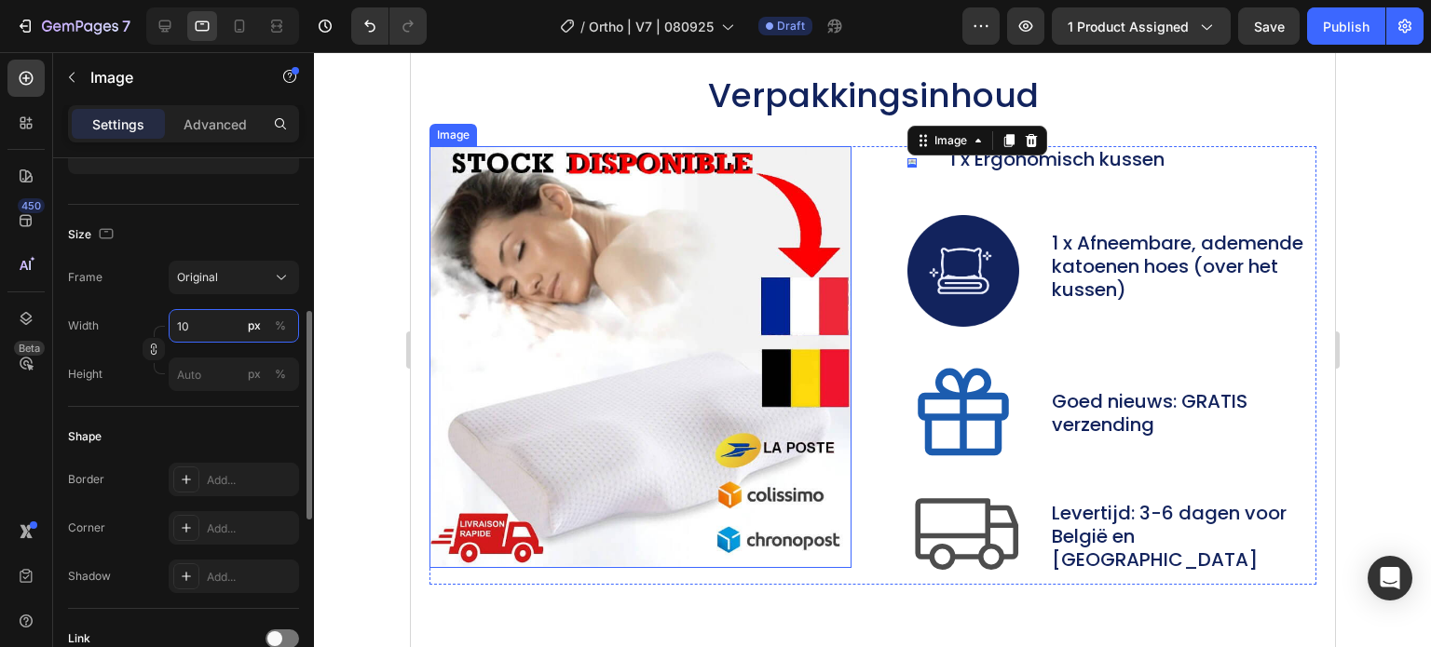
type input "100"
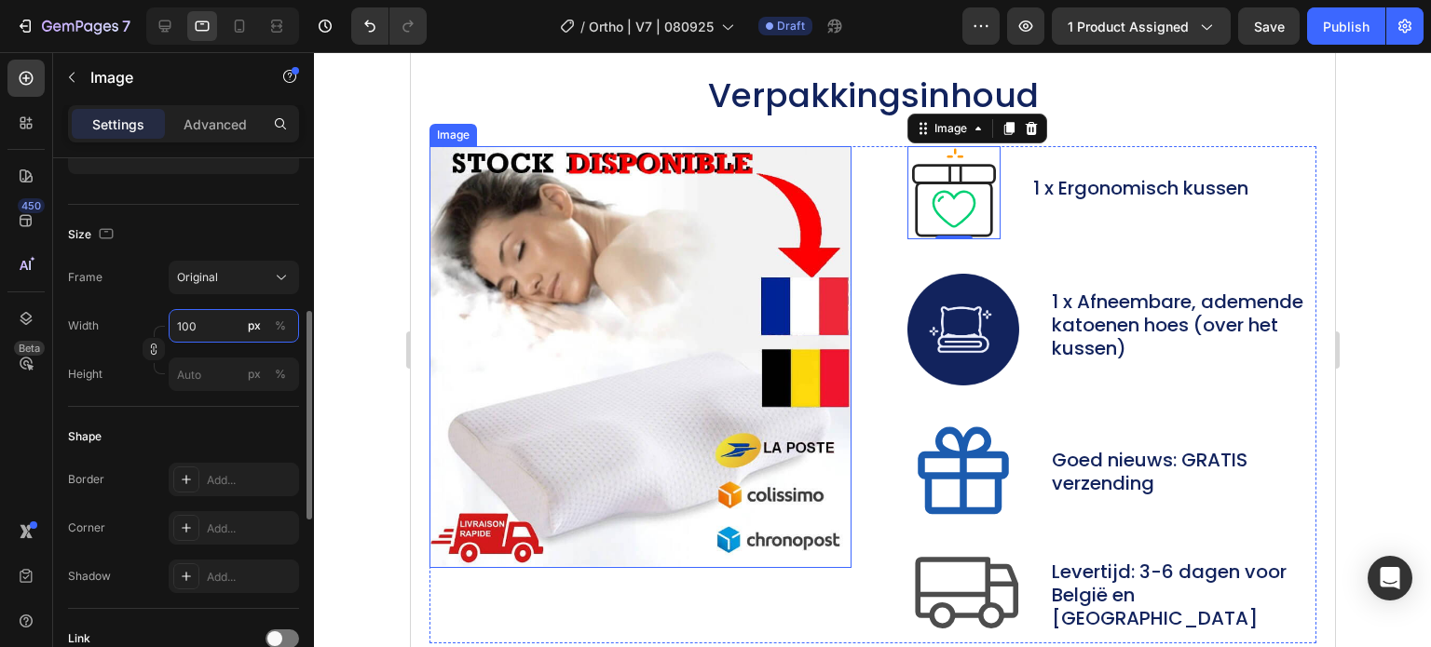
click at [176, 312] on input "100" at bounding box center [234, 326] width 130 height 34
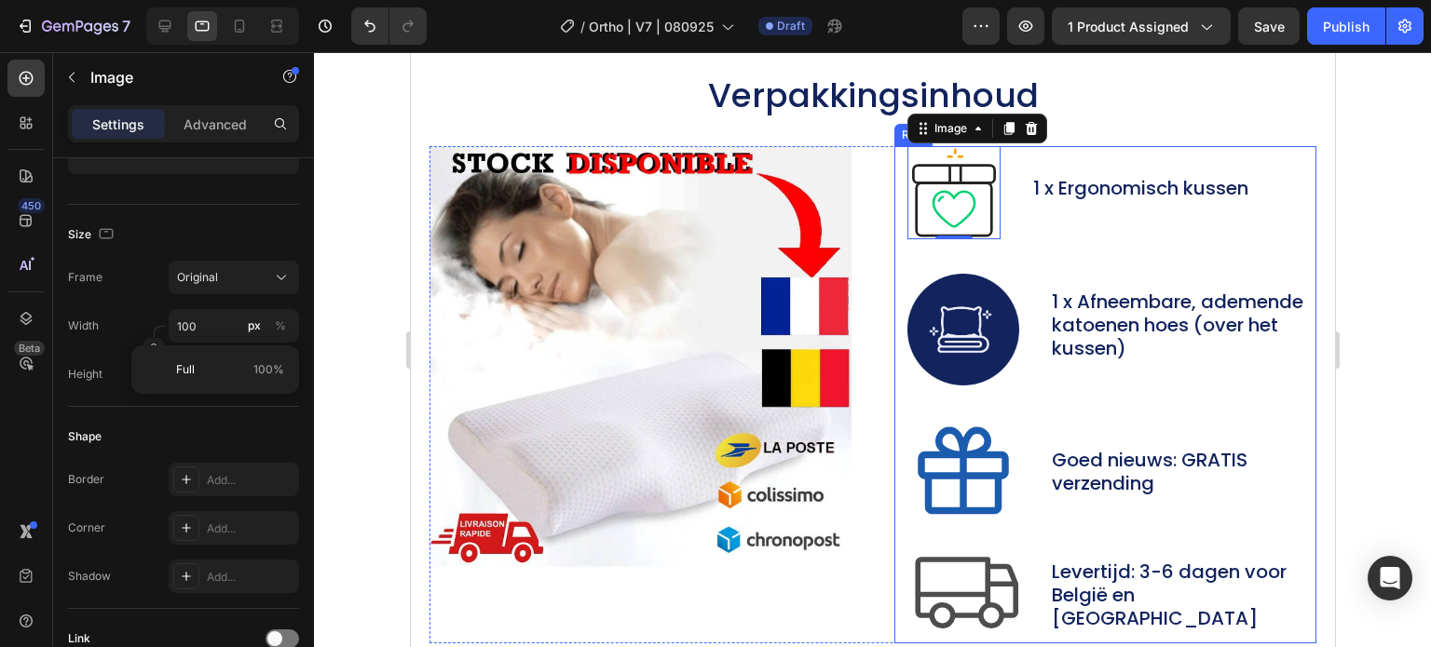
click at [935, 329] on img at bounding box center [962, 330] width 112 height 112
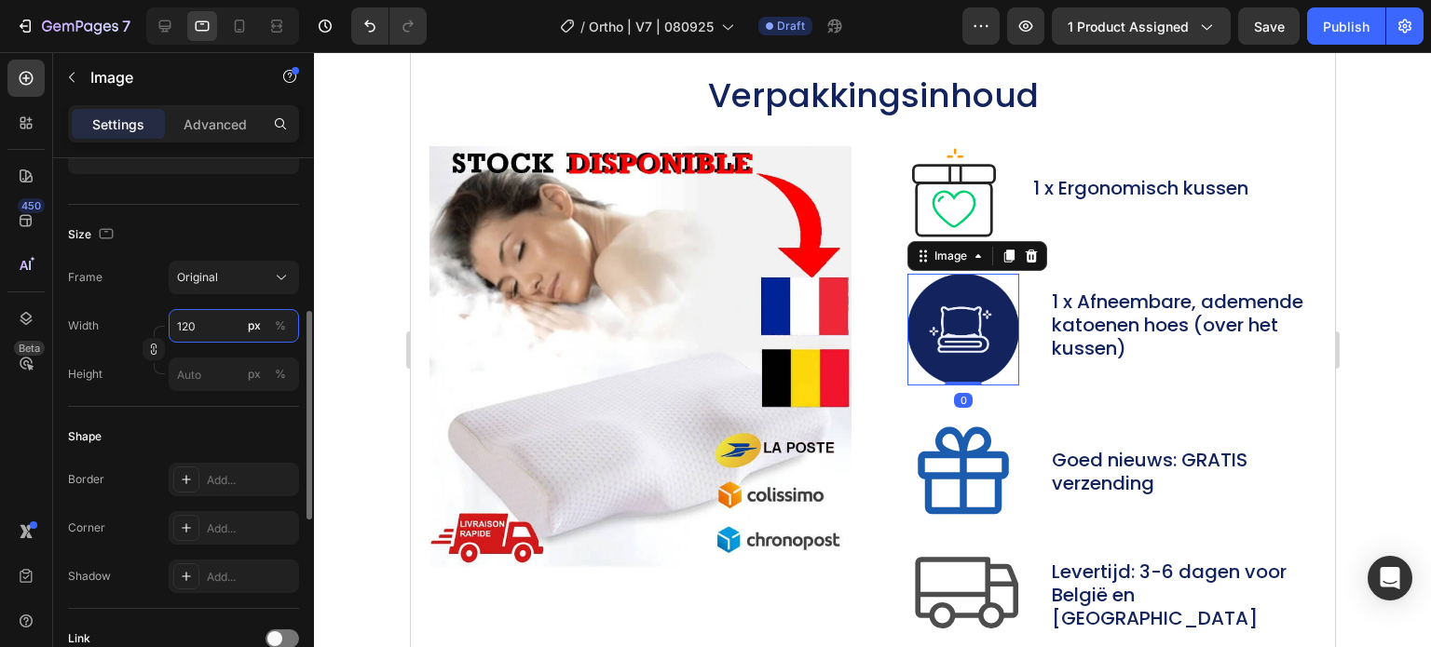
click at [188, 331] on input "120" at bounding box center [234, 326] width 130 height 34
click at [188, 330] on input "120" at bounding box center [234, 326] width 130 height 34
paste input "0"
type input "100"
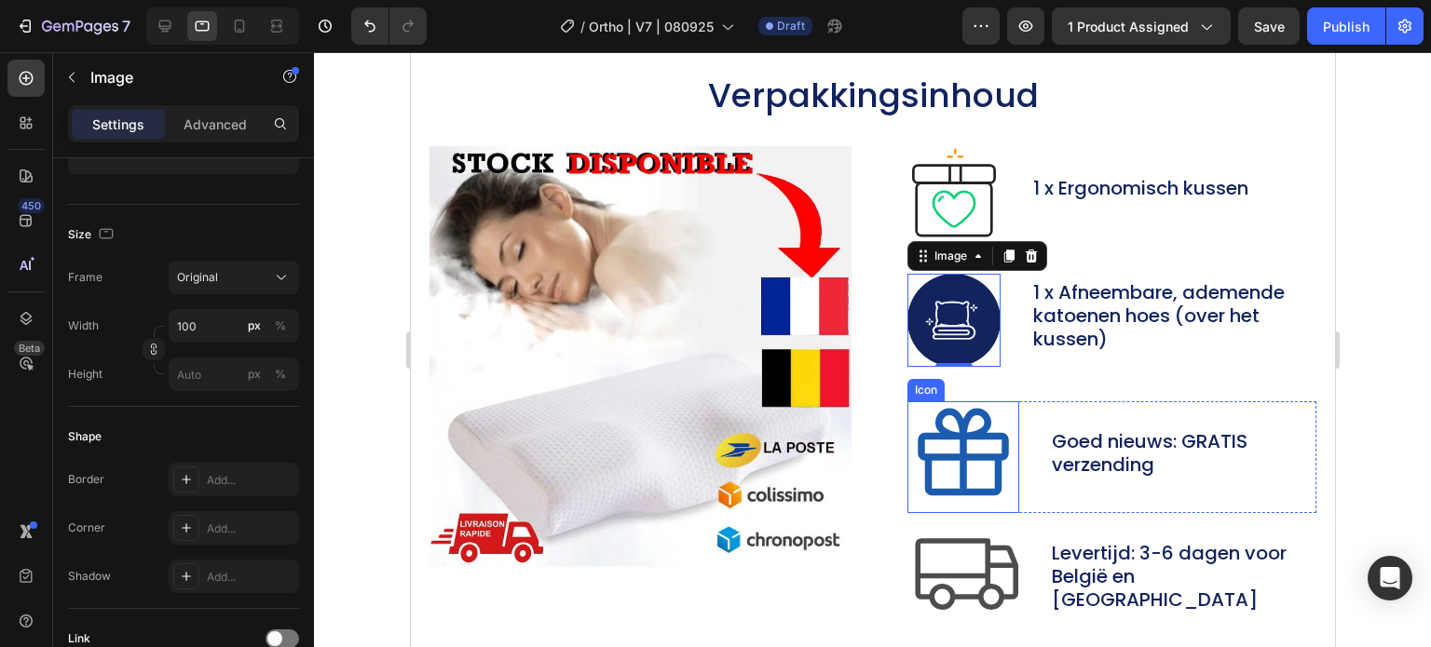
click at [921, 455] on icon at bounding box center [962, 452] width 91 height 88
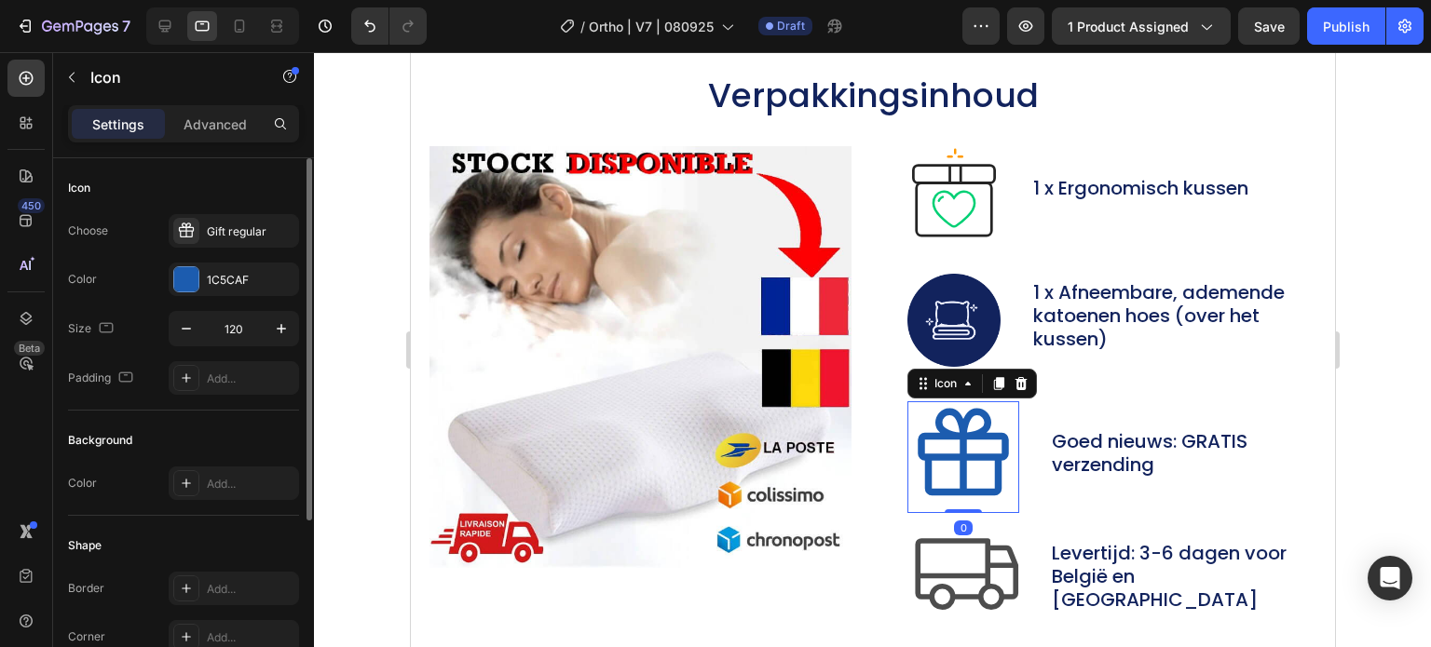
scroll to position [0, 0]
click at [209, 306] on div "Choose Gift regular Color 1C5CAF Size 120 Padding Add..." at bounding box center [183, 304] width 231 height 181
click at [242, 318] on input "120" at bounding box center [233, 329] width 61 height 34
paste input "0"
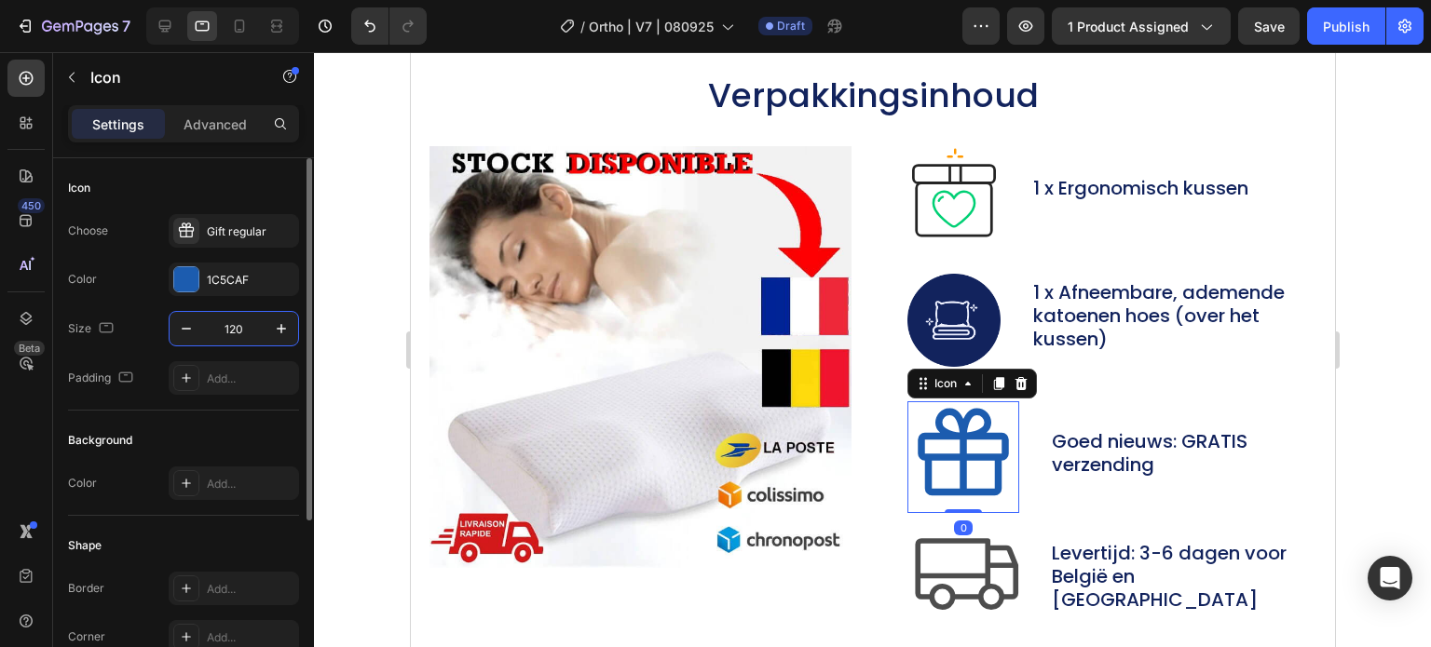
type input "100"
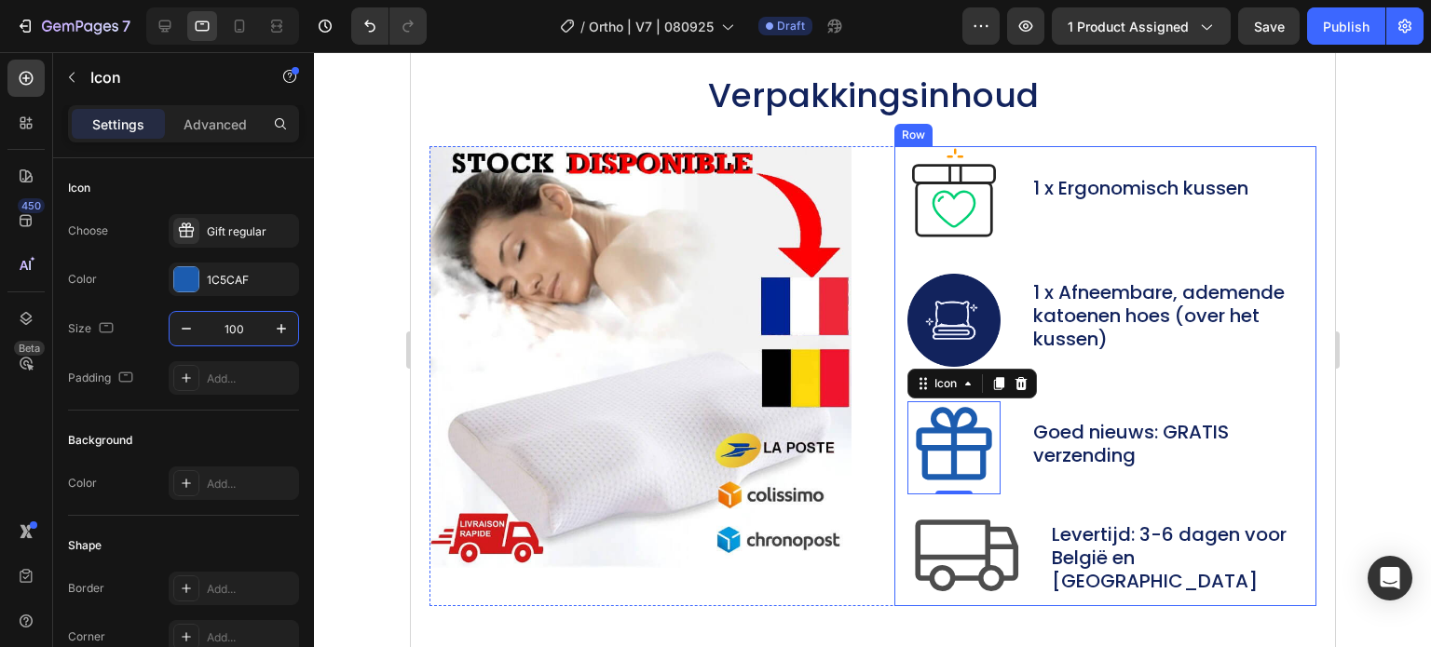
click at [961, 555] on icon at bounding box center [965, 556] width 103 height 72
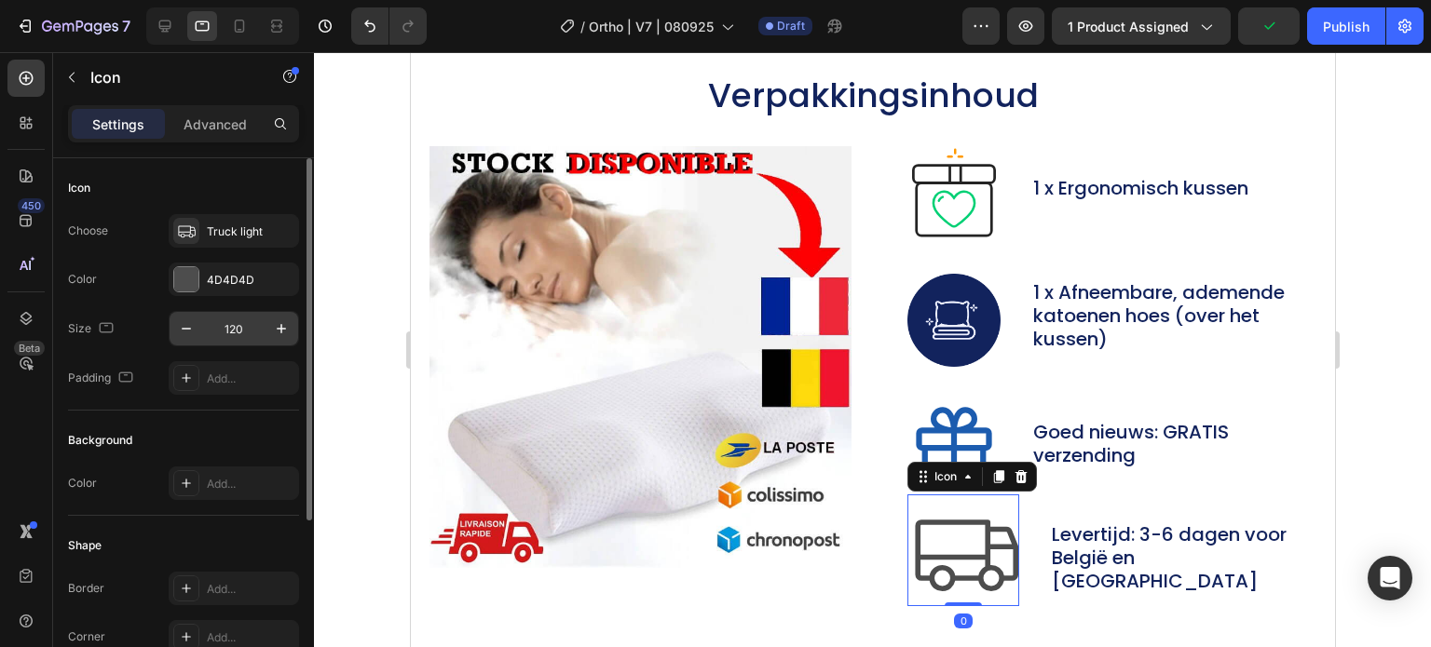
click at [249, 326] on input "120" at bounding box center [233, 329] width 61 height 34
click at [246, 325] on input "120" at bounding box center [233, 329] width 61 height 34
click at [232, 326] on input "120" at bounding box center [233, 329] width 61 height 34
paste input "0"
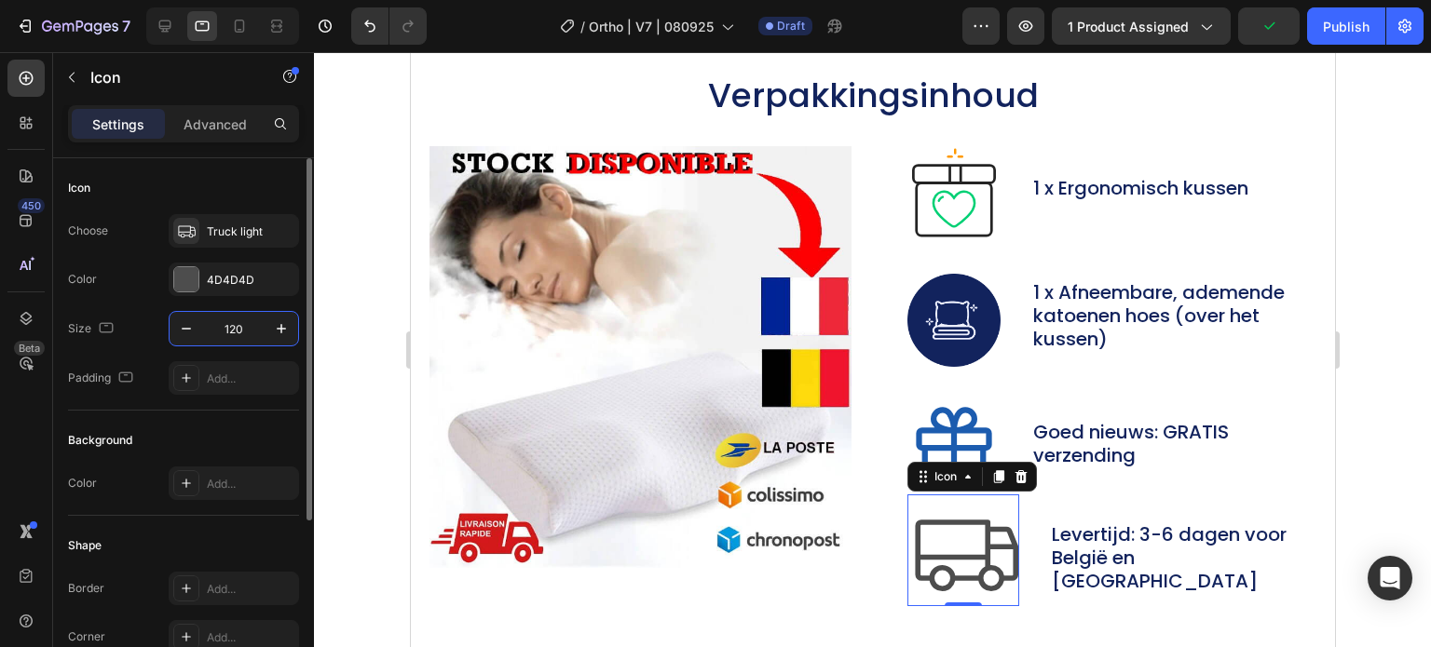
type input "100"
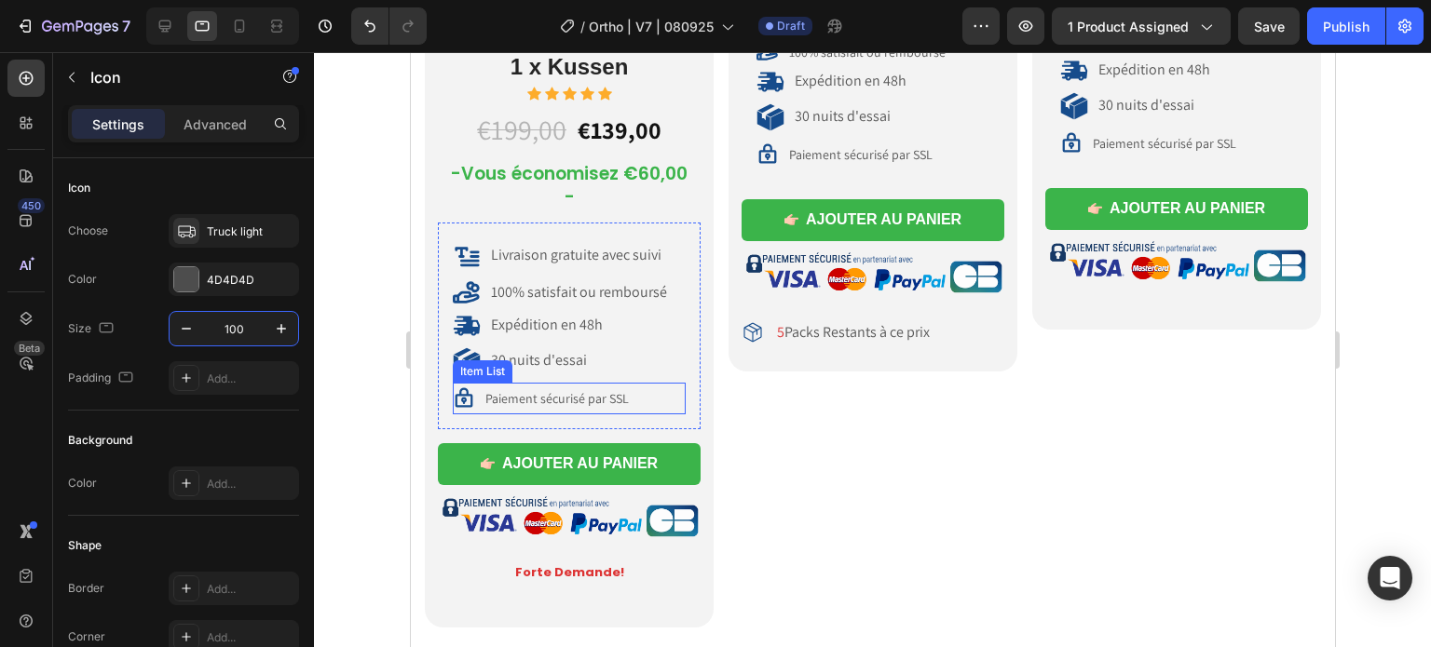
scroll to position [9128, 0]
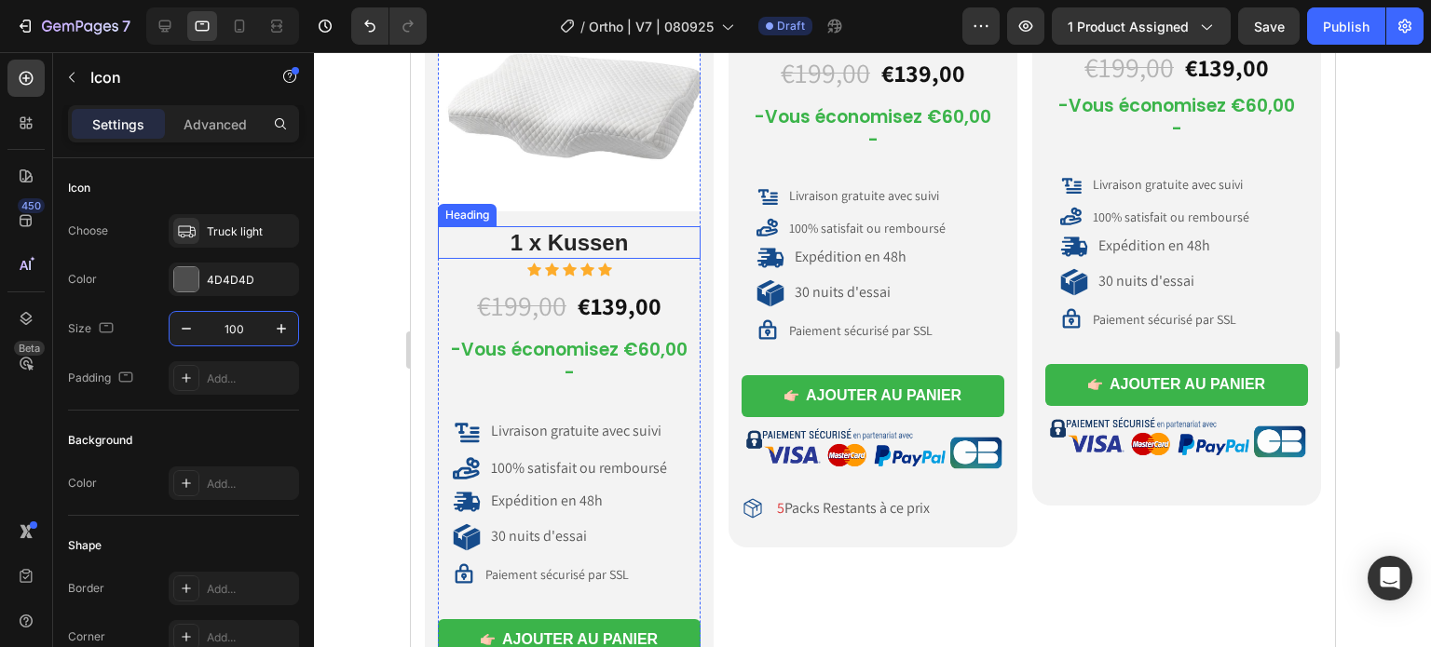
click at [536, 238] on h2 "1 x Kussen" at bounding box center [568, 242] width 263 height 33
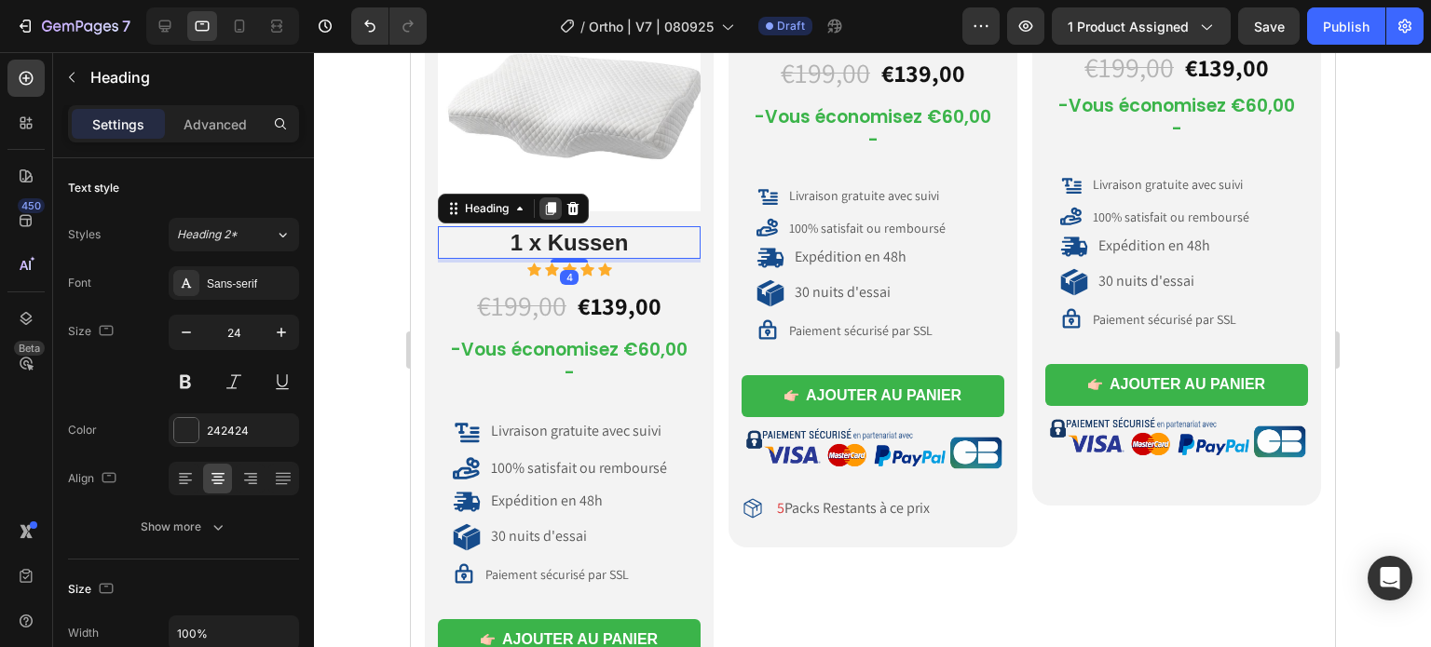
click at [544, 208] on icon at bounding box center [549, 208] width 15 height 15
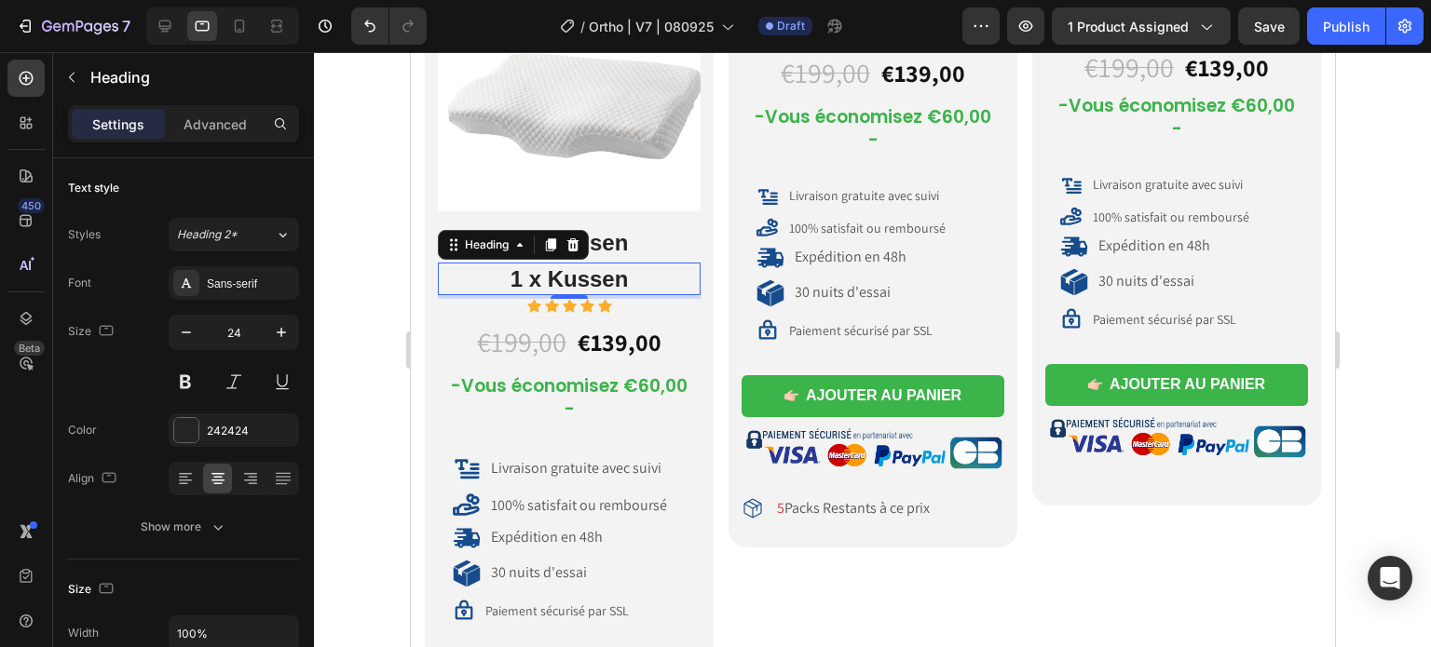
click at [365, 302] on div at bounding box center [872, 349] width 1117 height 595
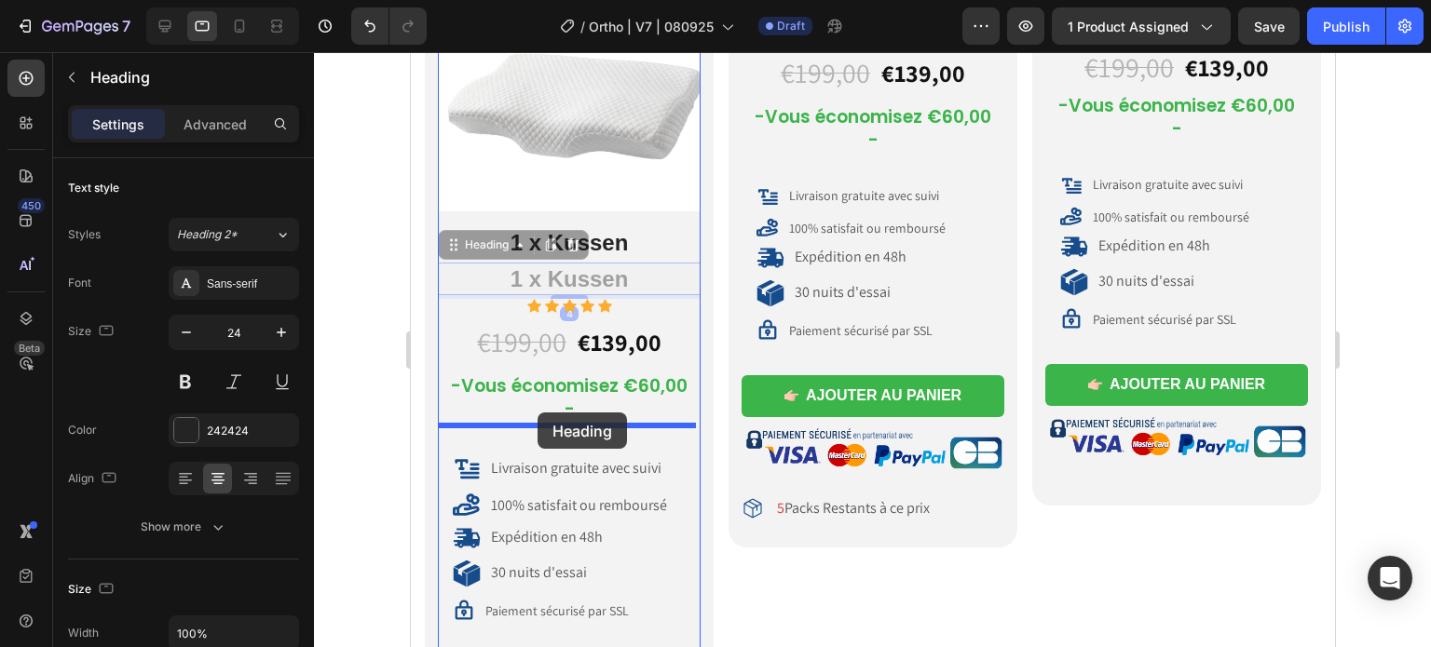
drag, startPoint x: 513, startPoint y: 280, endPoint x: 537, endPoint y: 413, distance: 134.3
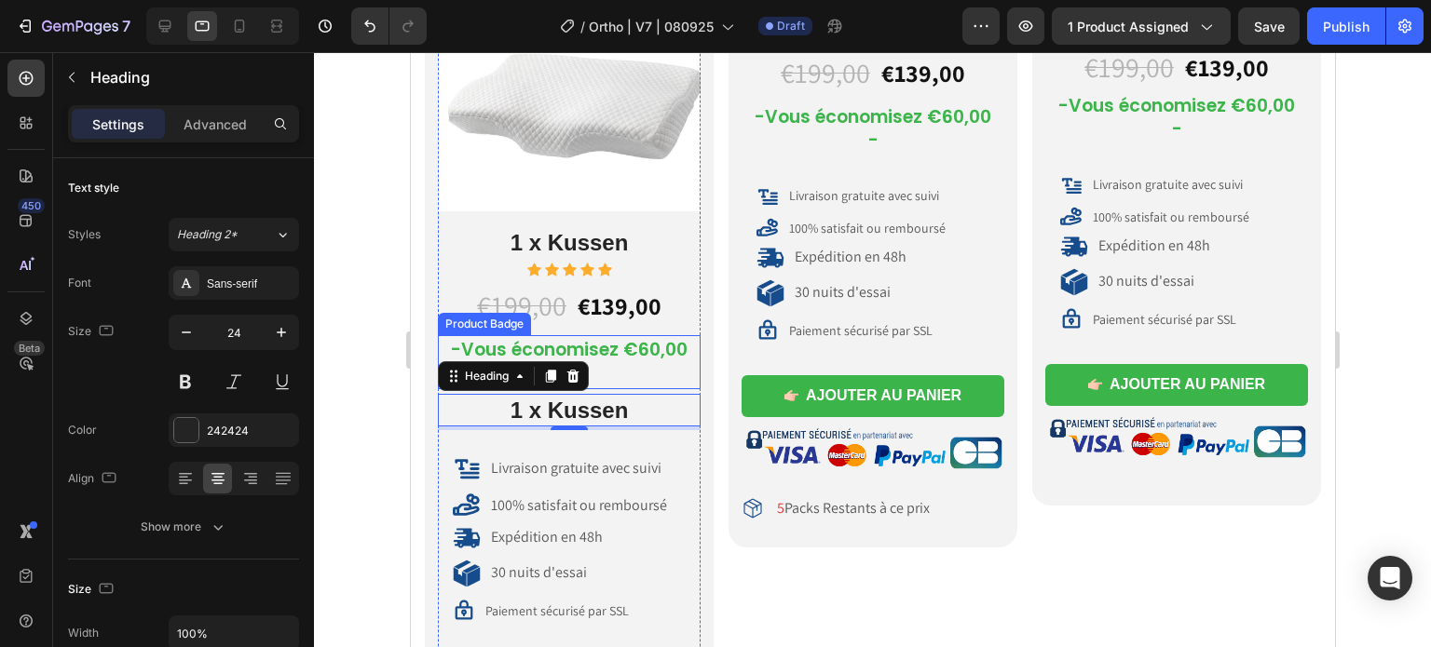
click at [647, 353] on pre "-Vous économisez €60,00 -" at bounding box center [568, 361] width 263 height 53
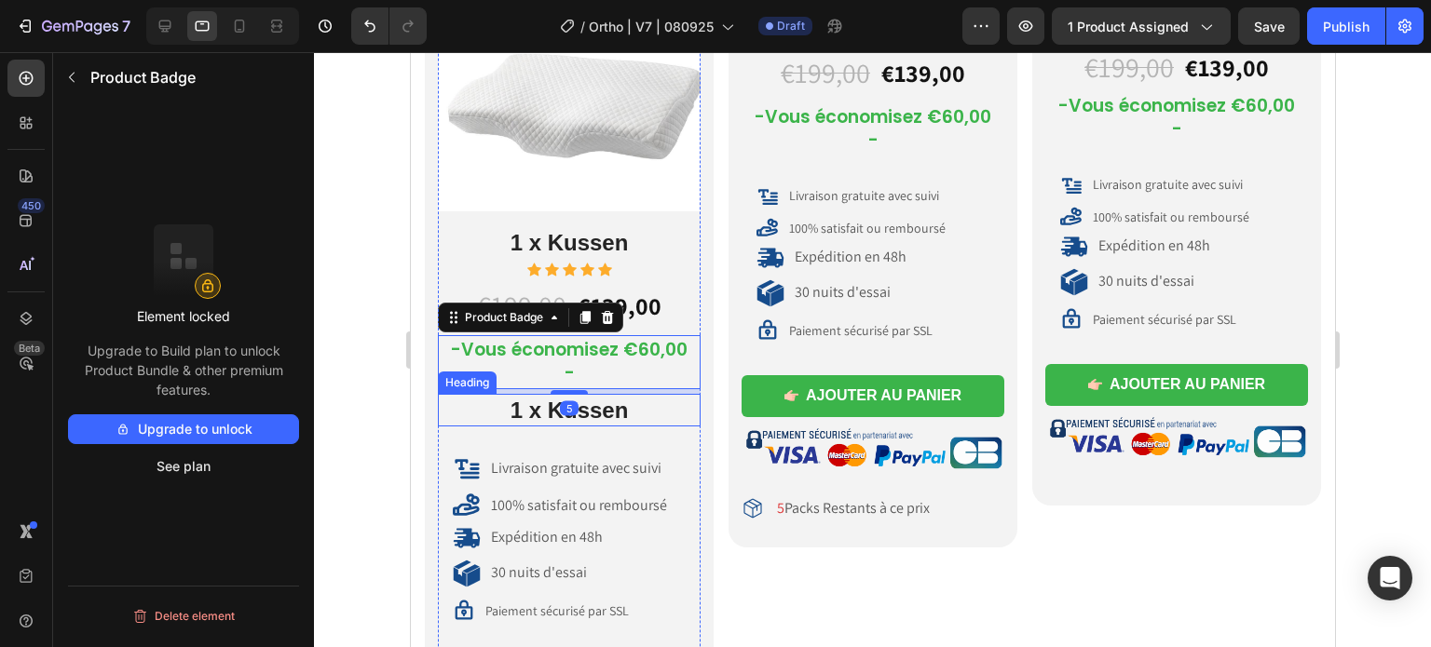
click at [608, 405] on h2 "1 x Kussen" at bounding box center [568, 410] width 263 height 33
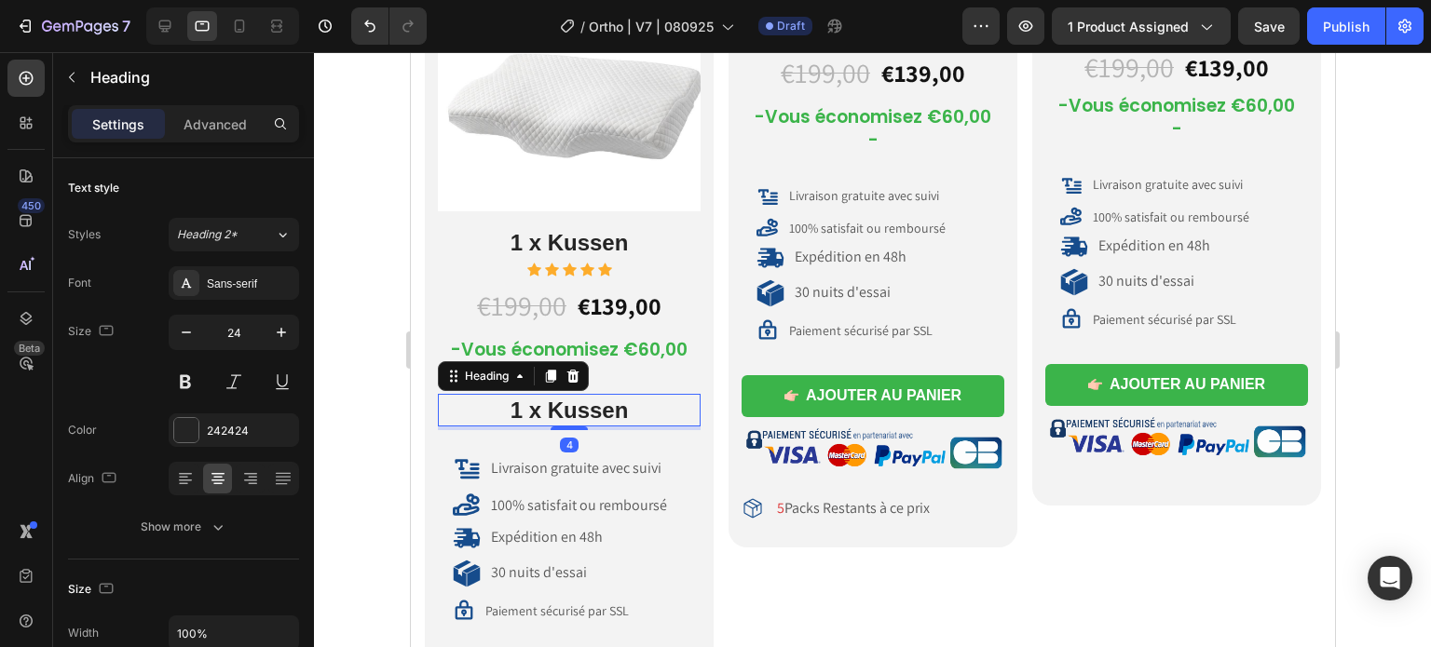
click at [629, 403] on h2 "1 x Kussen" at bounding box center [568, 410] width 263 height 33
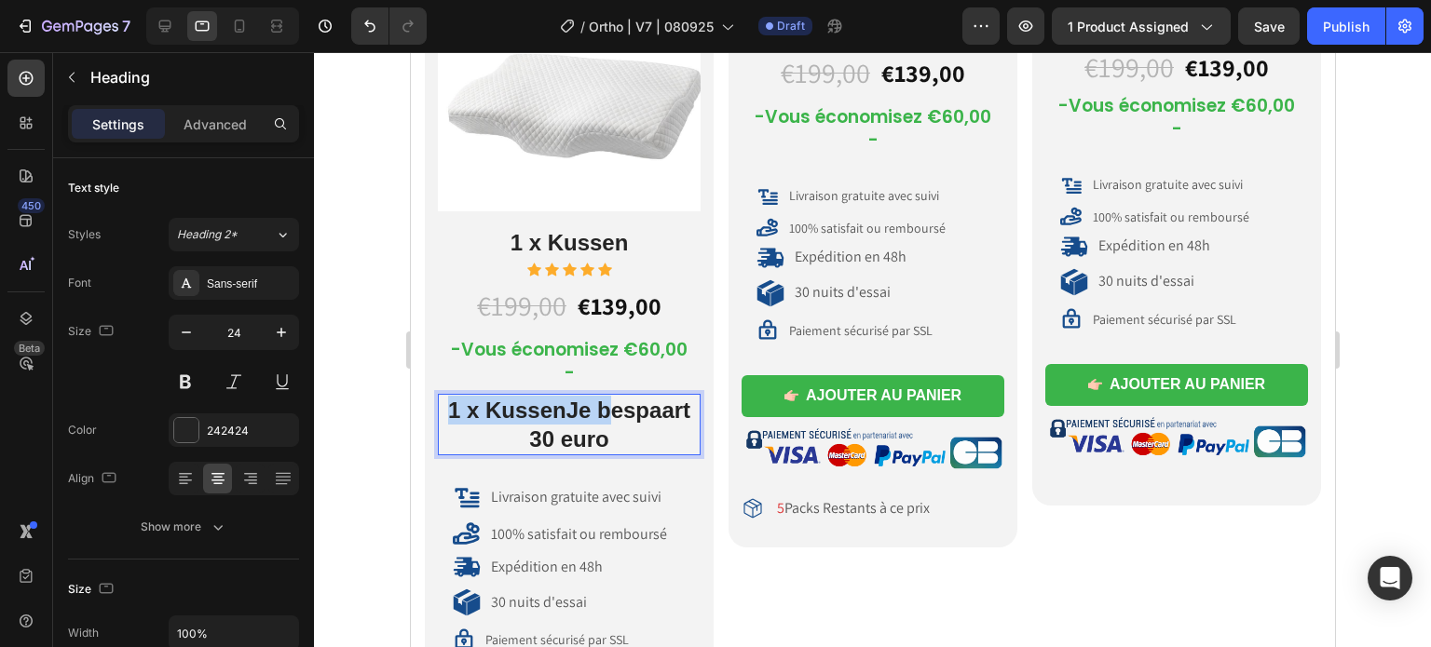
drag, startPoint x: 598, startPoint y: 407, endPoint x: 439, endPoint y: 398, distance: 159.5
click at [439, 398] on p "1 x KussenJe bespaart 30 euro" at bounding box center [568, 425] width 259 height 58
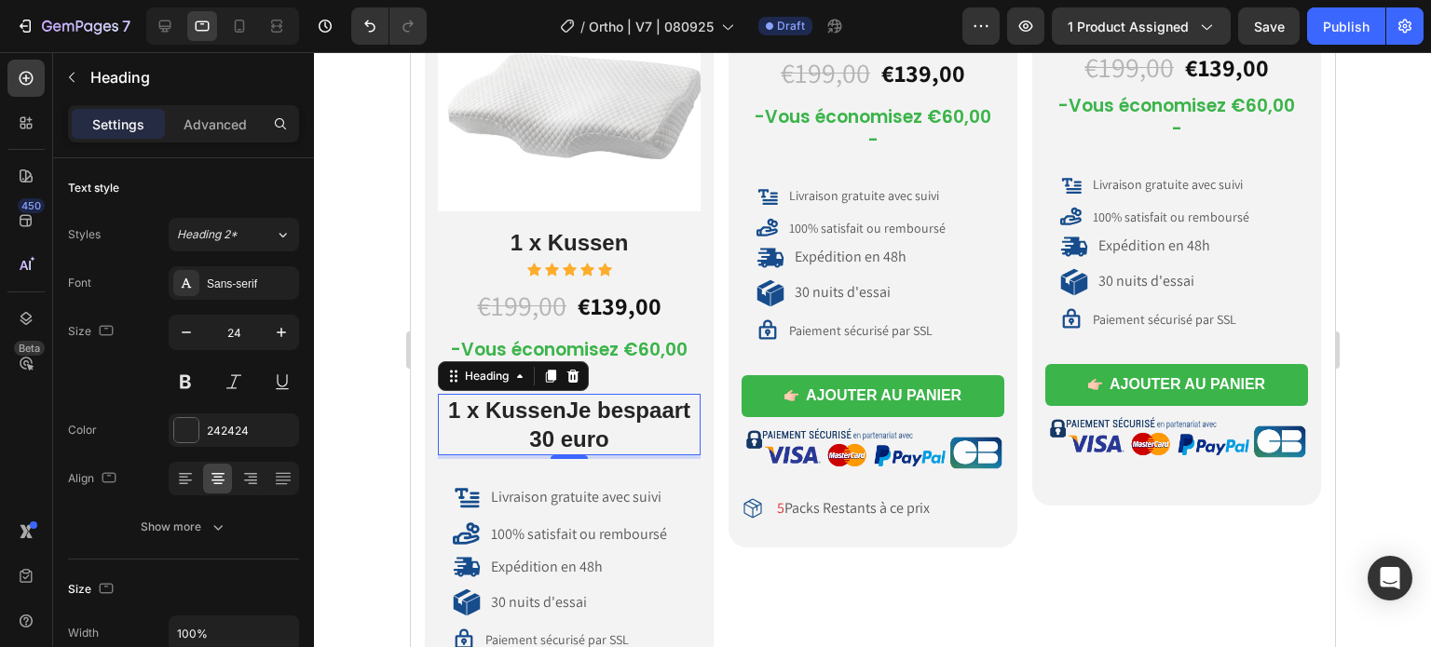
click at [659, 431] on p "1 x KussenJe bespaart 30 euro" at bounding box center [568, 425] width 259 height 58
click at [529, 430] on p "1 x KussenJe bespaart 30 euro" at bounding box center [568, 425] width 259 height 58
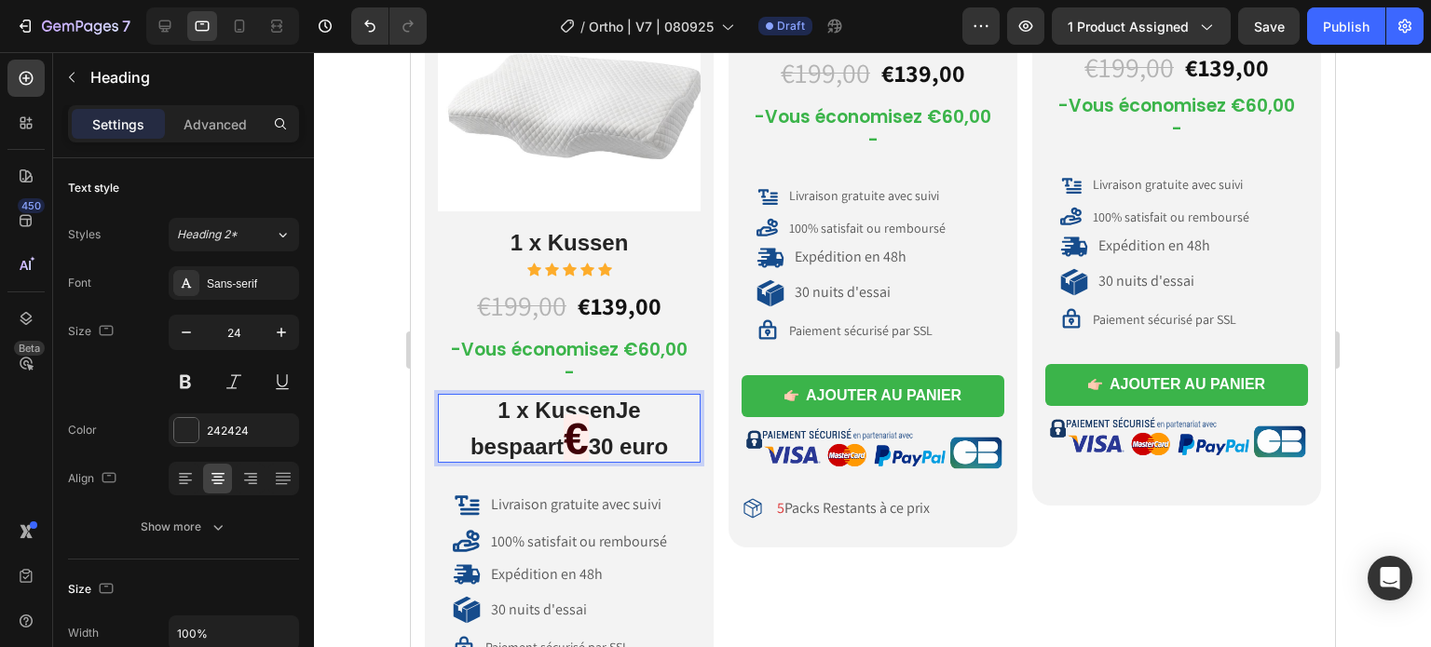
scroll to position [1, 0]
click at [573, 434] on p "1 x KussenJe bespaart € 30 euro" at bounding box center [568, 427] width 259 height 65
click at [549, 438] on p "1 x KussenJe bespaart € 30 € 10euro" at bounding box center [568, 427] width 259 height 65
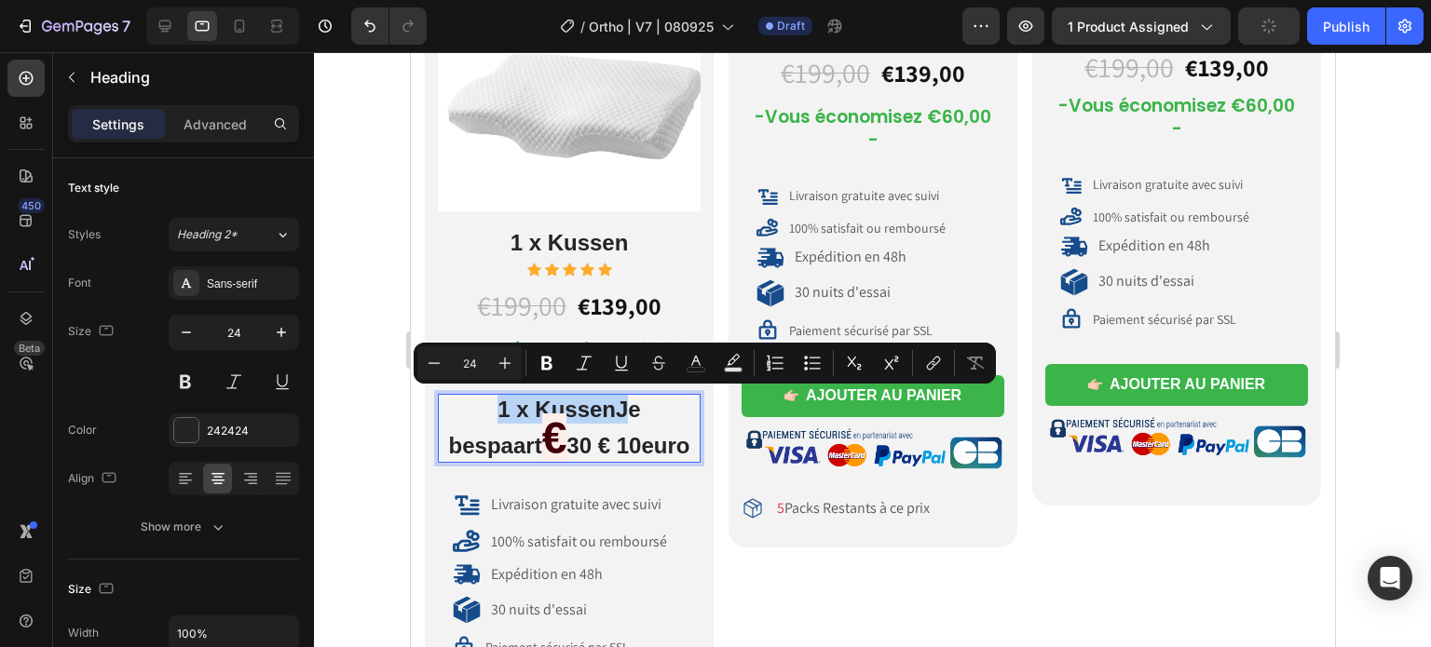
drag, startPoint x: 563, startPoint y: 407, endPoint x: 441, endPoint y: 400, distance: 122.2
click at [441, 400] on p "1 x KussenJe bespaart € 30 € 10euro" at bounding box center [568, 427] width 259 height 65
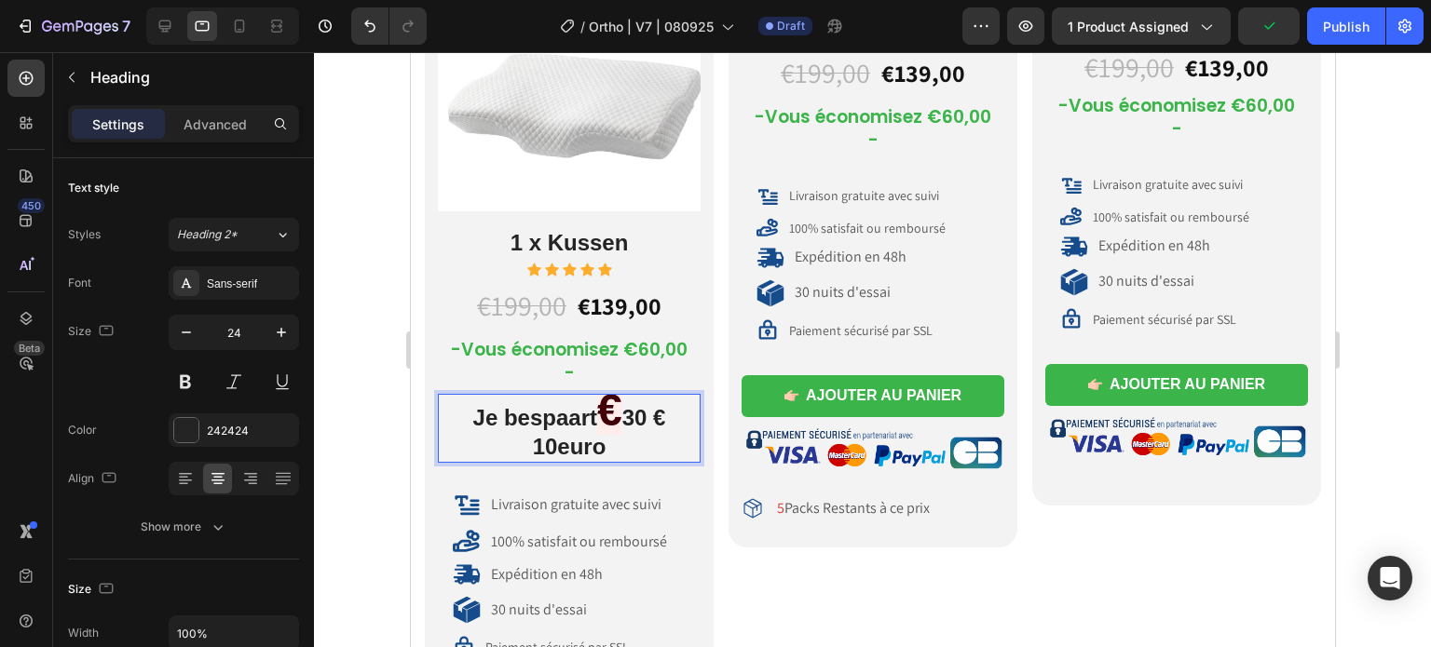
click at [619, 420] on span "€" at bounding box center [608, 410] width 25 height 49
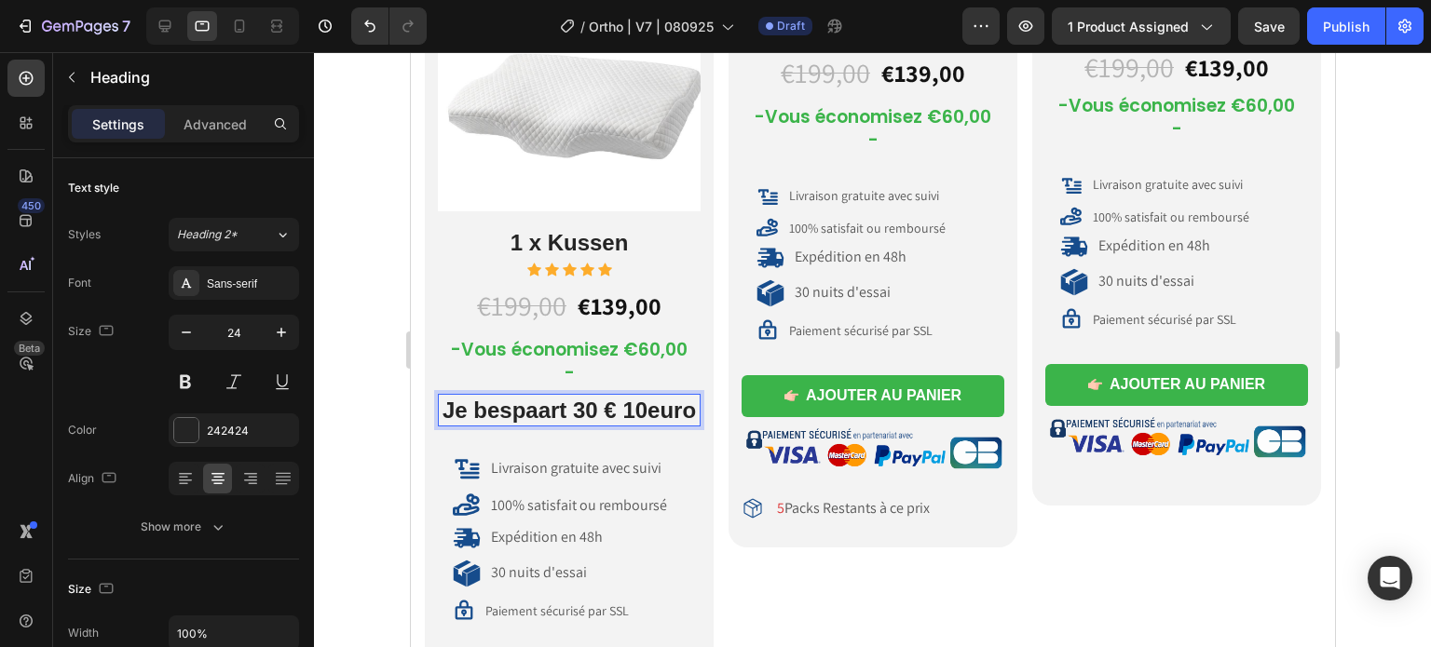
click at [613, 405] on p "Je bespaart 30 € 10euro" at bounding box center [568, 410] width 259 height 29
click at [625, 405] on p "Je bespaart 30 € 10euro" at bounding box center [568, 410] width 259 height 29
click at [628, 405] on p "Je bespaart 30 € 10euro" at bounding box center [568, 410] width 259 height 29
click at [617, 411] on p "Je bespaart 30 € 30euro" at bounding box center [568, 410] width 259 height 29
click at [649, 411] on p "Je bespaart 30 €30euro" at bounding box center [568, 410] width 259 height 29
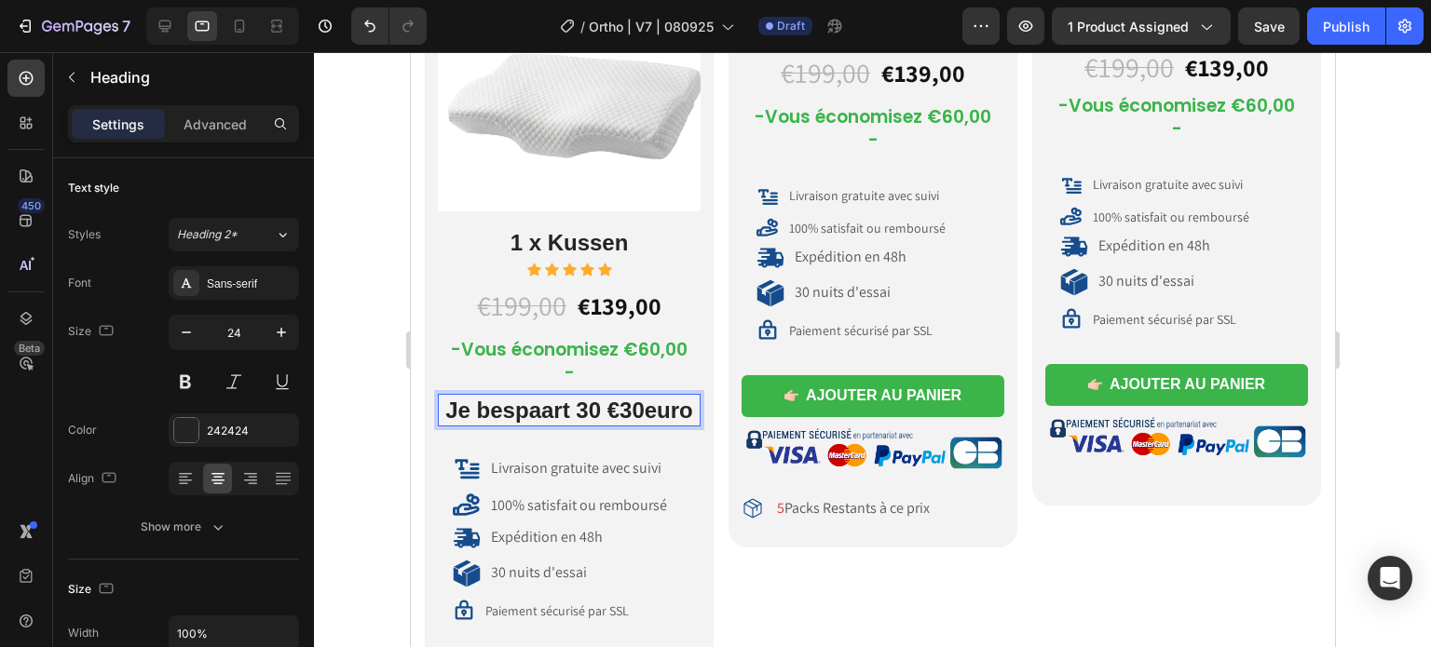
click at [641, 406] on p "Je bespaart 30 €30euro" at bounding box center [568, 410] width 259 height 29
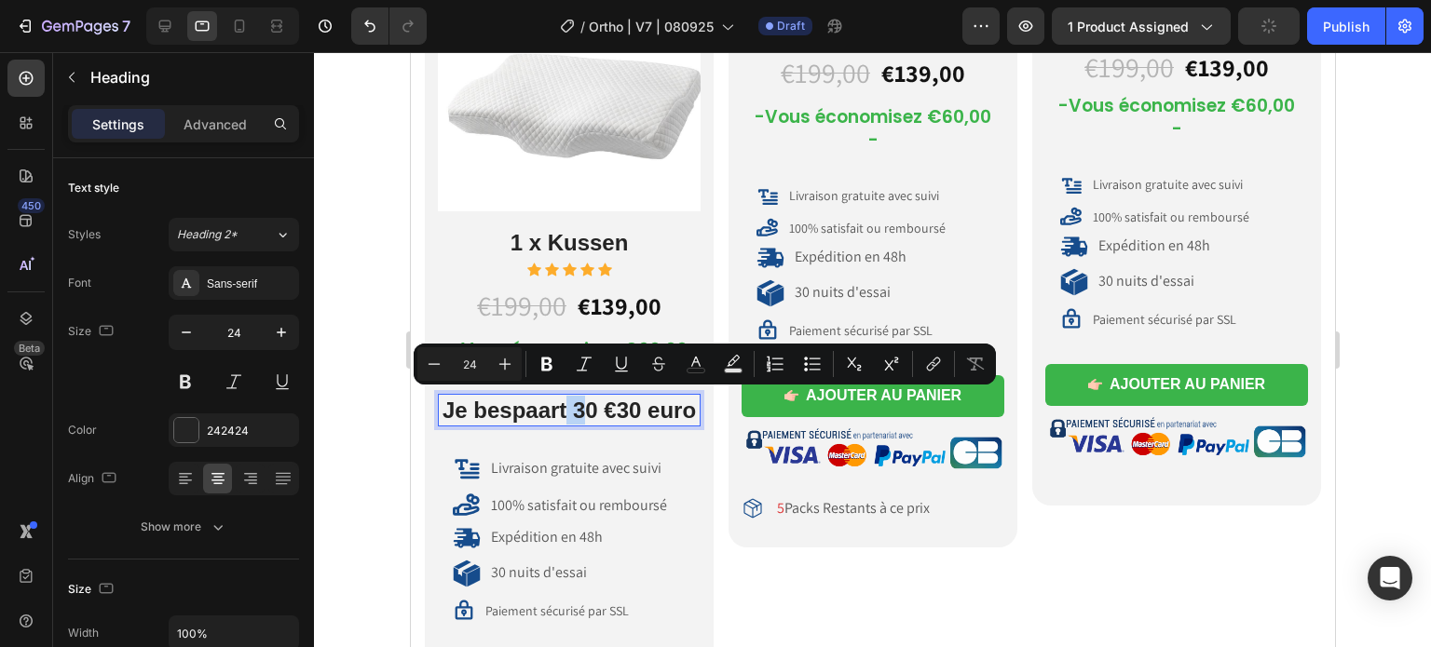
drag, startPoint x: 587, startPoint y: 413, endPoint x: 560, endPoint y: 409, distance: 27.3
click at [560, 409] on p "Je bespaart 30 €30 euro" at bounding box center [568, 410] width 259 height 29
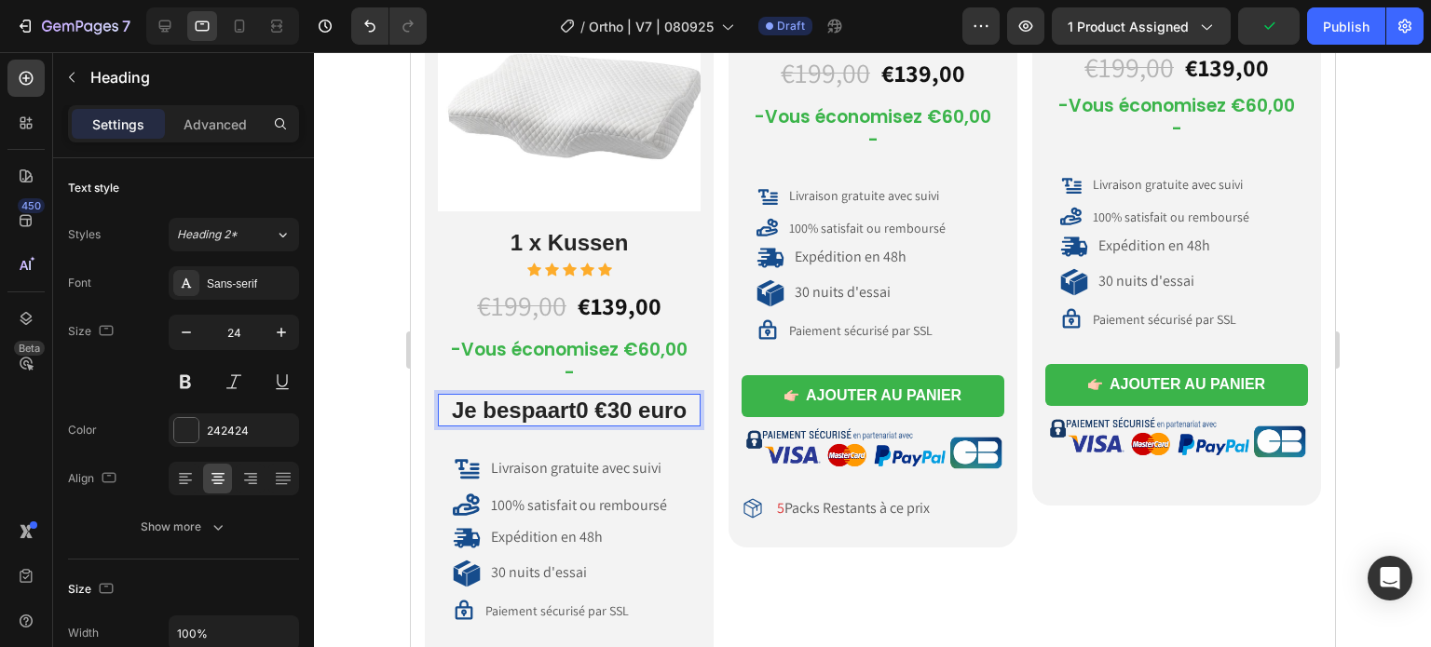
click at [577, 409] on p "Je bespaart0 €30 euro" at bounding box center [568, 410] width 259 height 29
click at [581, 409] on p "Je bespaart0 €30 euro" at bounding box center [568, 410] width 259 height 29
click at [549, 360] on pre "-Vous économisez €60,00 -" at bounding box center [568, 361] width 263 height 53
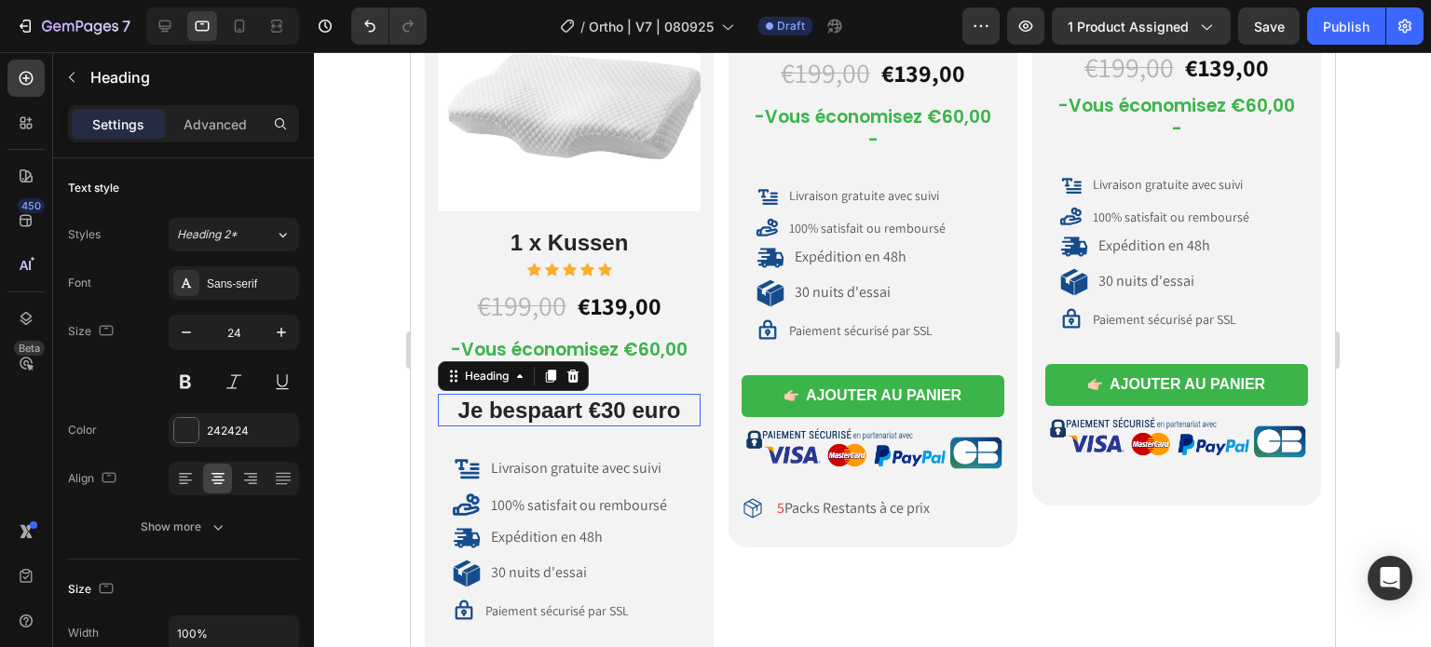
click at [537, 414] on p "Je bespaart €30 euro" at bounding box center [568, 410] width 259 height 29
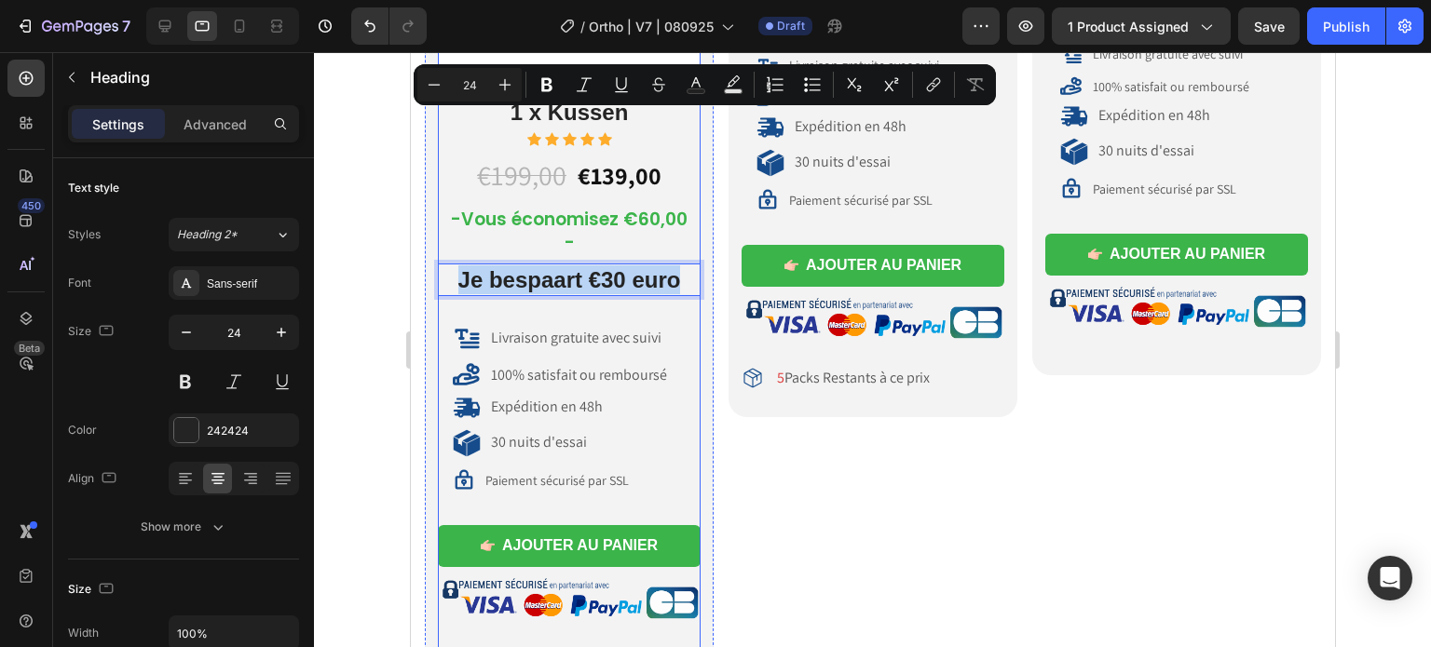
scroll to position [9407, 0]
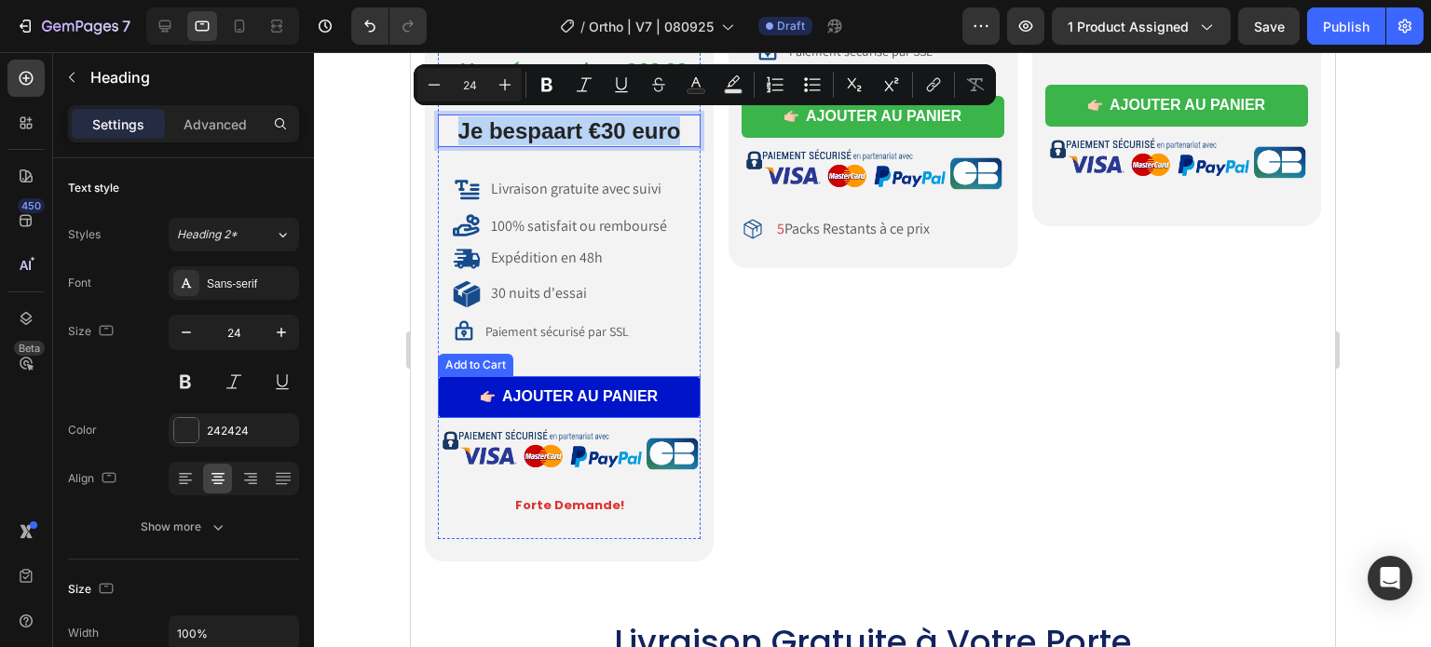
click at [591, 376] on button "AJOUTER AU PANIER" at bounding box center [568, 397] width 263 height 42
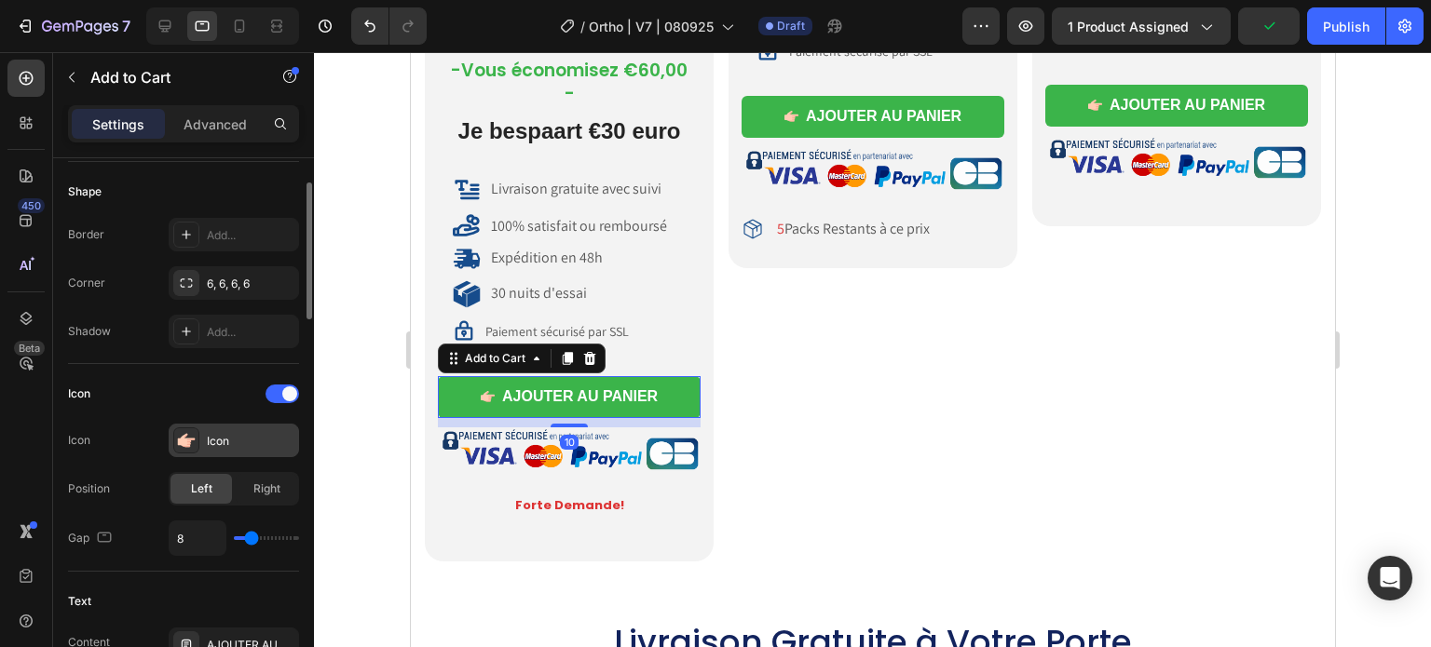
scroll to position [373, 0]
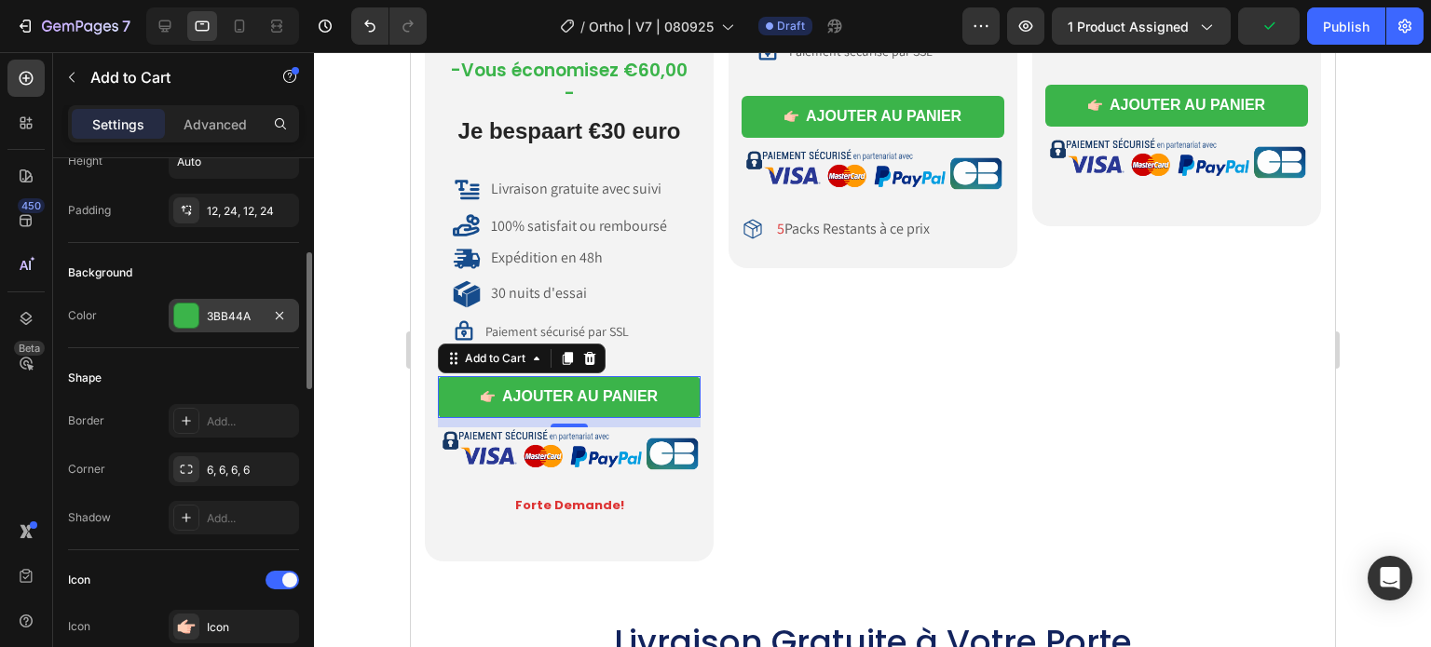
click at [208, 315] on div "3BB44A" at bounding box center [234, 316] width 54 height 17
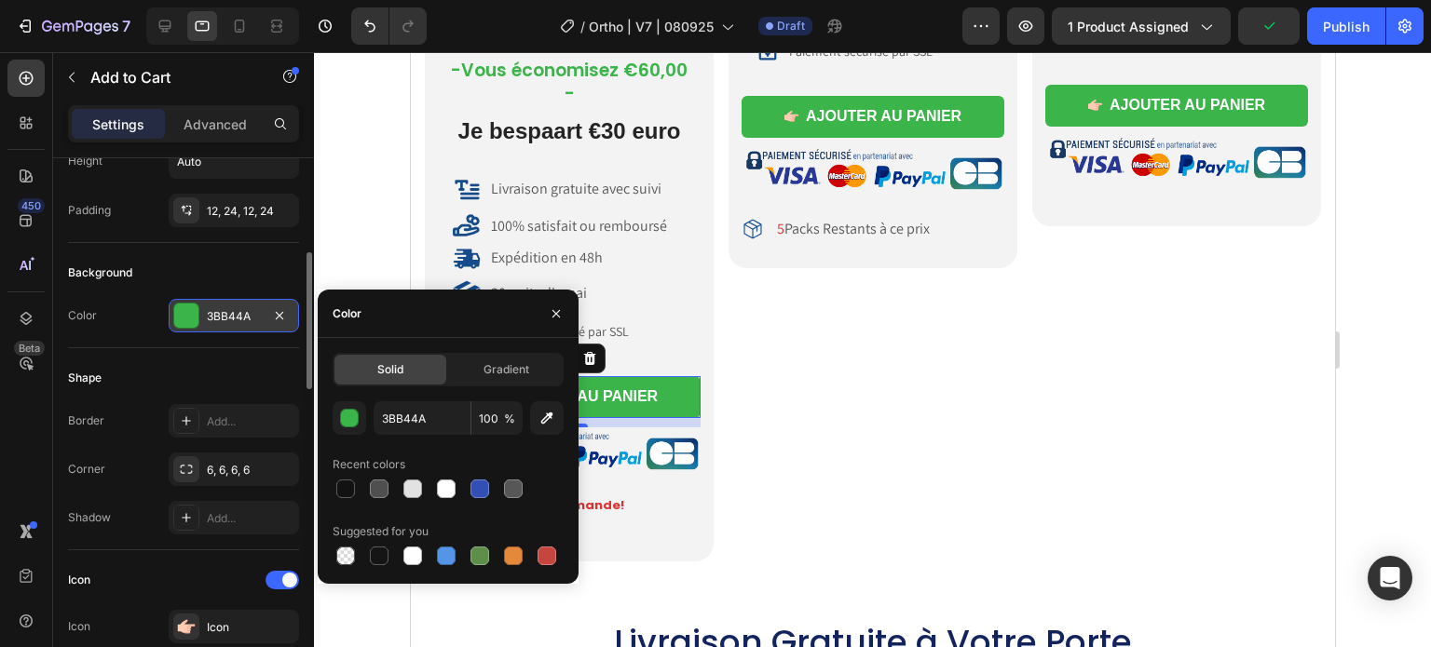
click at [208, 315] on div "3BB44A" at bounding box center [234, 316] width 54 height 17
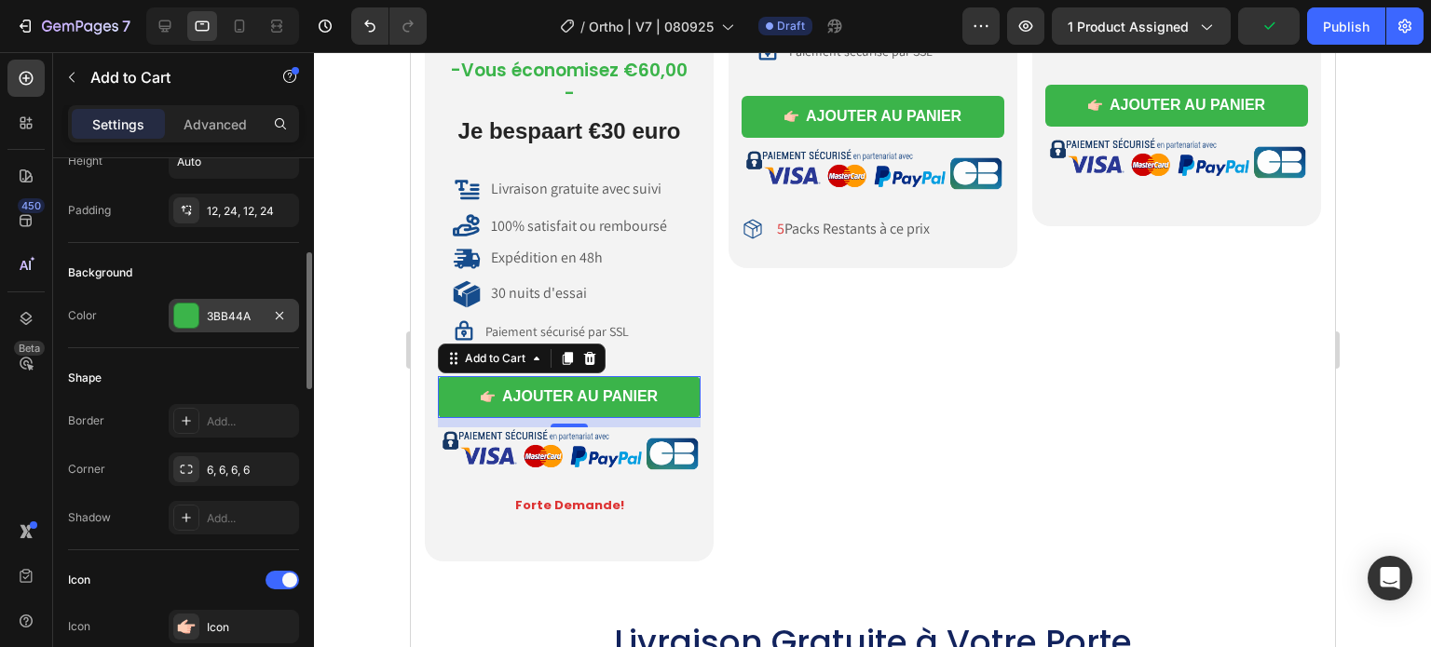
click at [208, 315] on div "3BB44A" at bounding box center [234, 316] width 54 height 17
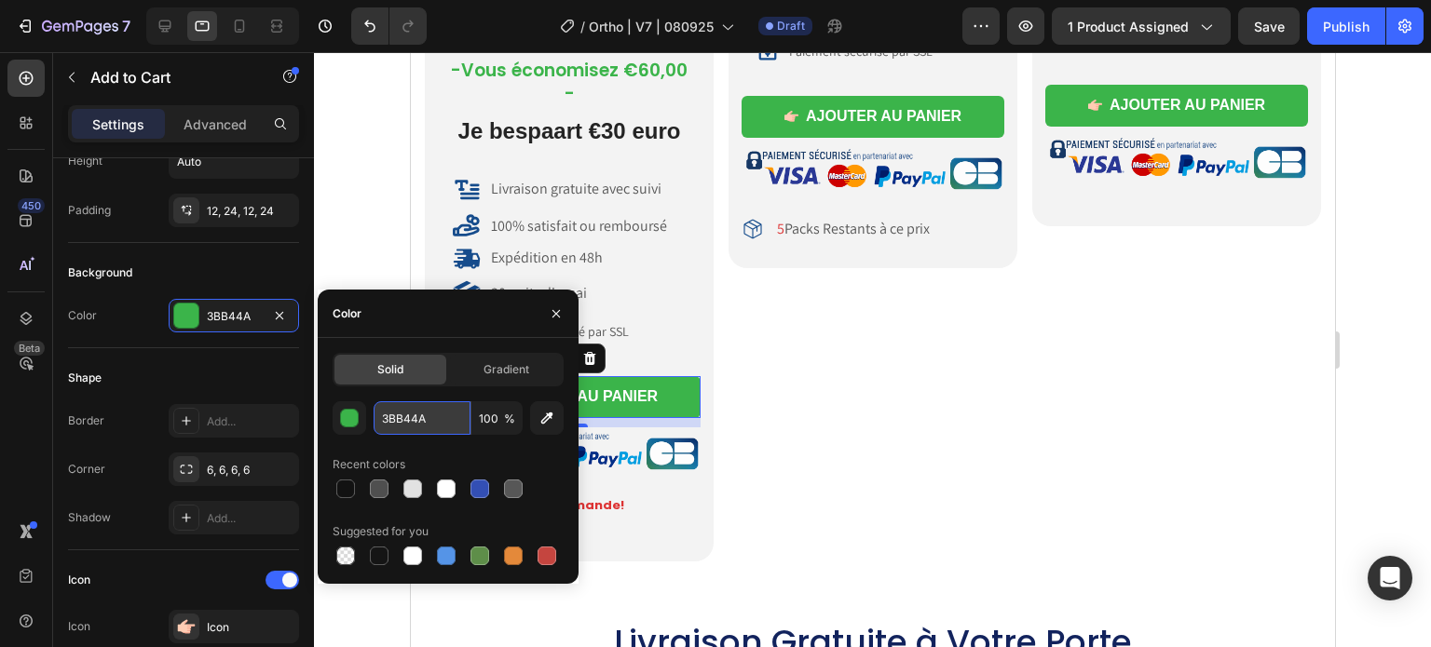
click at [409, 419] on input "3BB44A" at bounding box center [422, 418] width 97 height 34
click at [409, 418] on input "3BB44A" at bounding box center [422, 418] width 97 height 34
click at [395, 181] on div at bounding box center [872, 349] width 1117 height 595
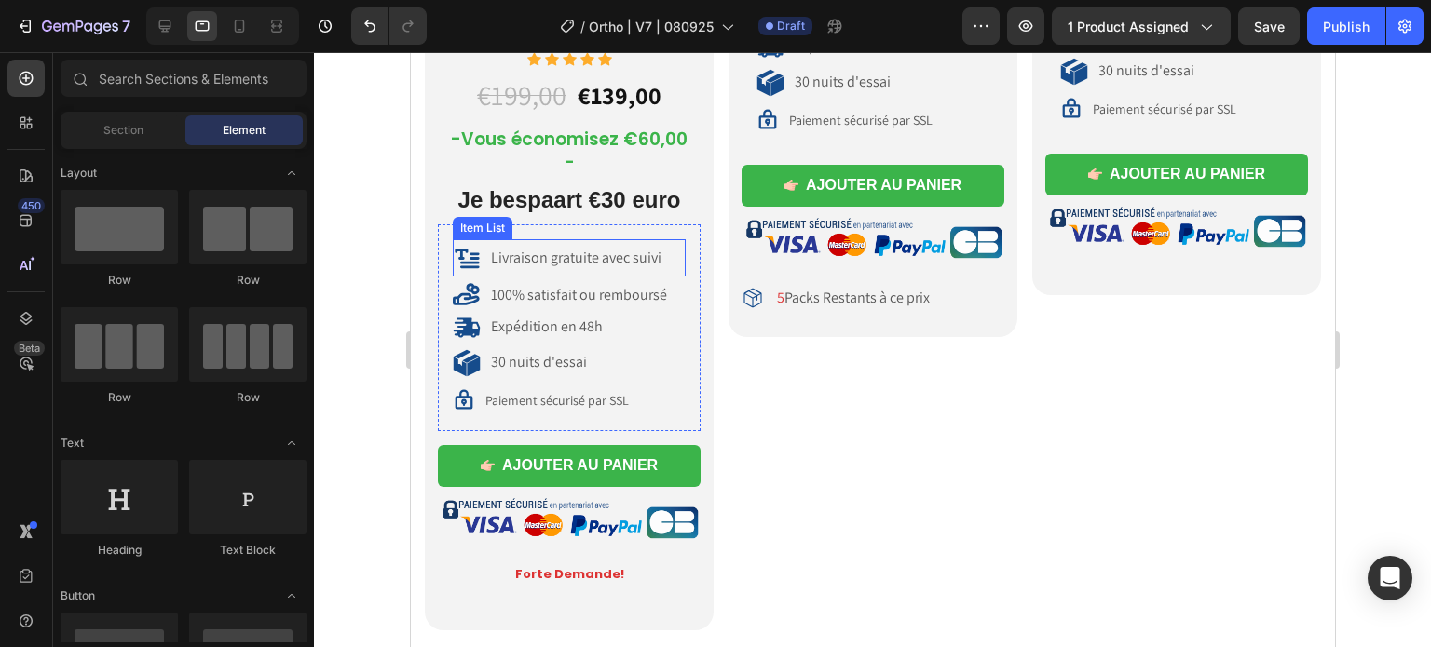
scroll to position [9221, 0]
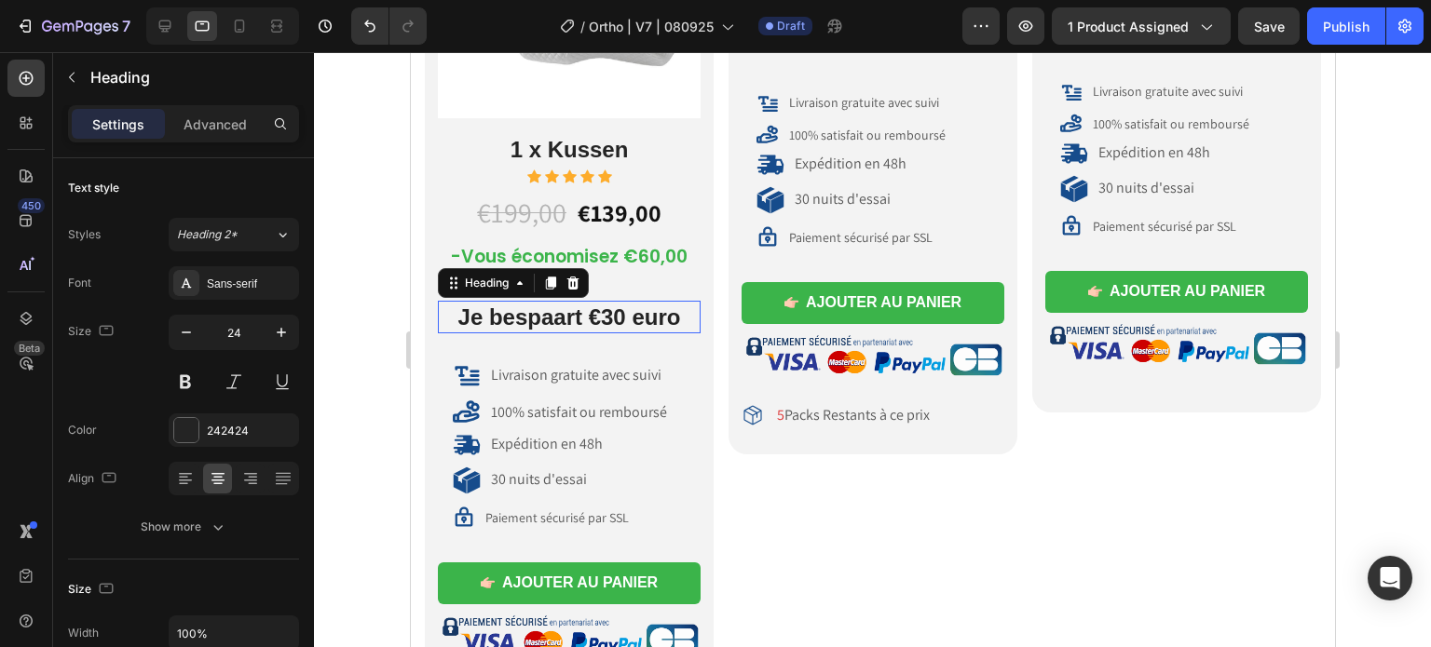
click at [600, 307] on p "Je bespaart €30 euro" at bounding box center [568, 317] width 259 height 29
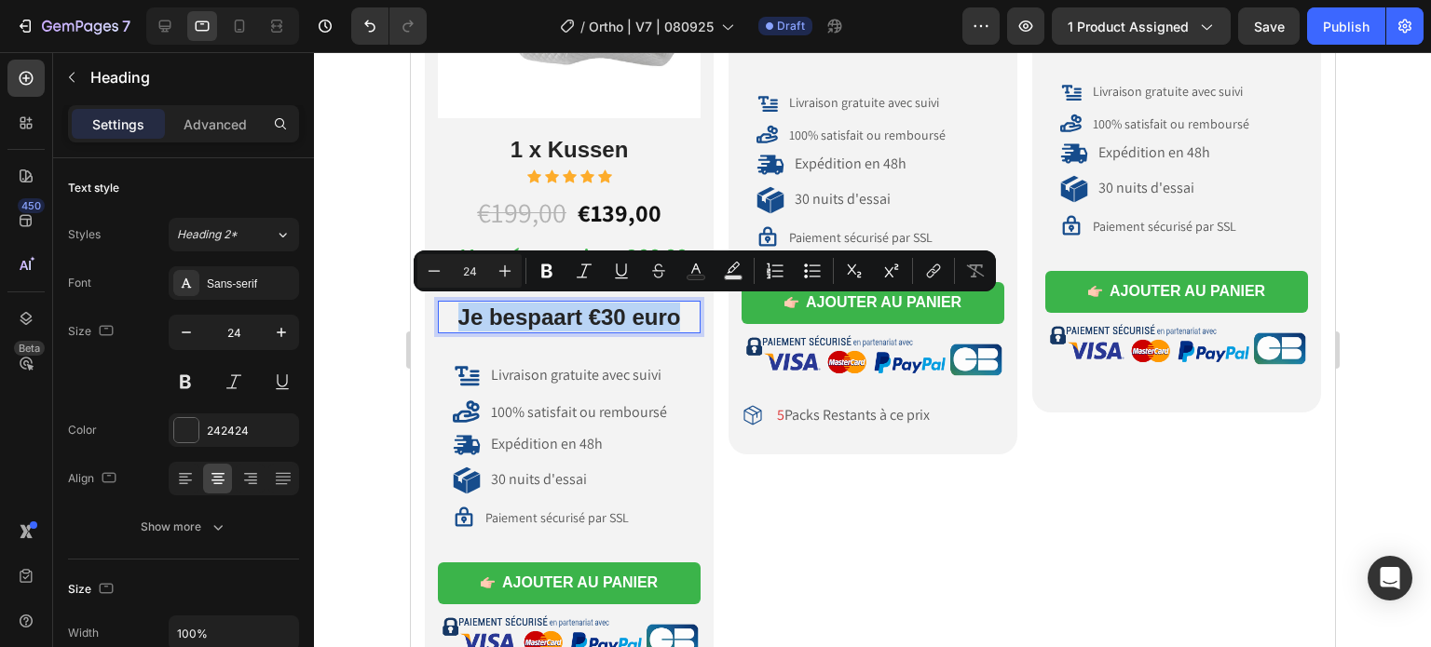
click at [665, 305] on p "Je bespaart €30 euro" at bounding box center [568, 317] width 259 height 29
click at [693, 267] on icon "Editor contextual toolbar" at bounding box center [695, 269] width 9 height 10
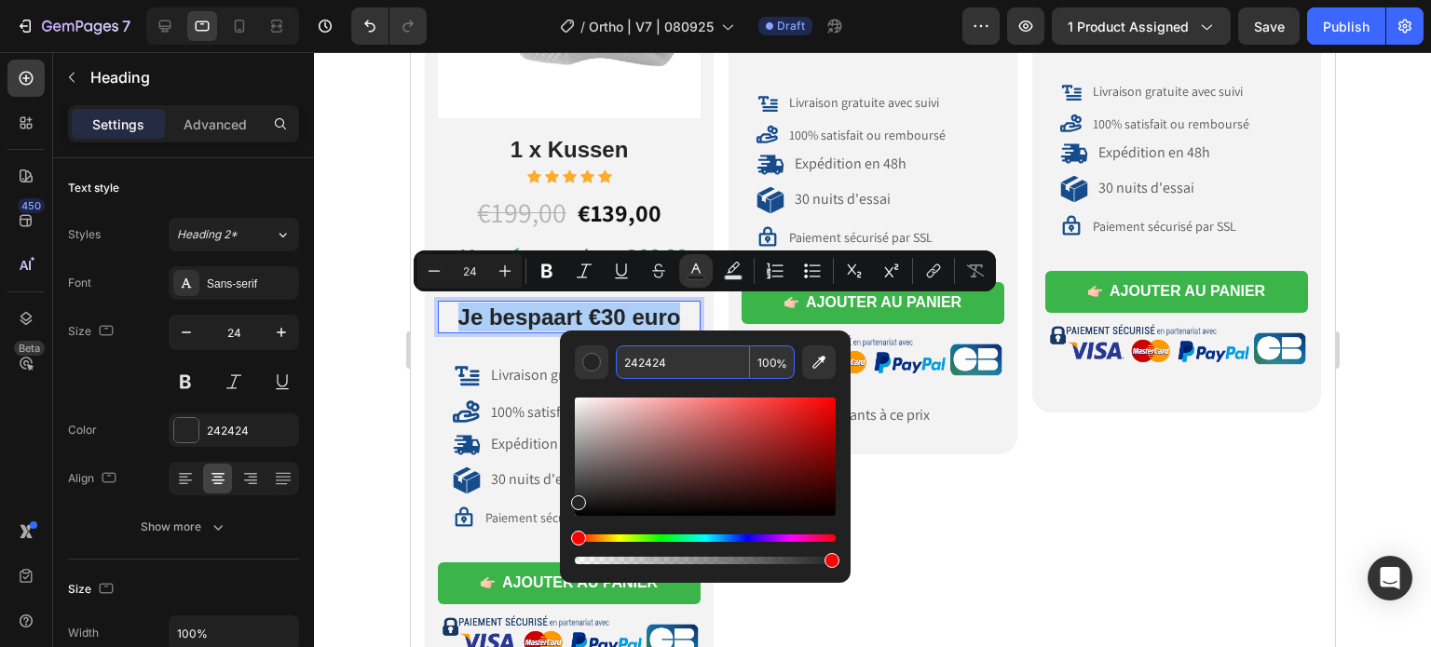
paste input "3BB44A"
type input "3BB44A"
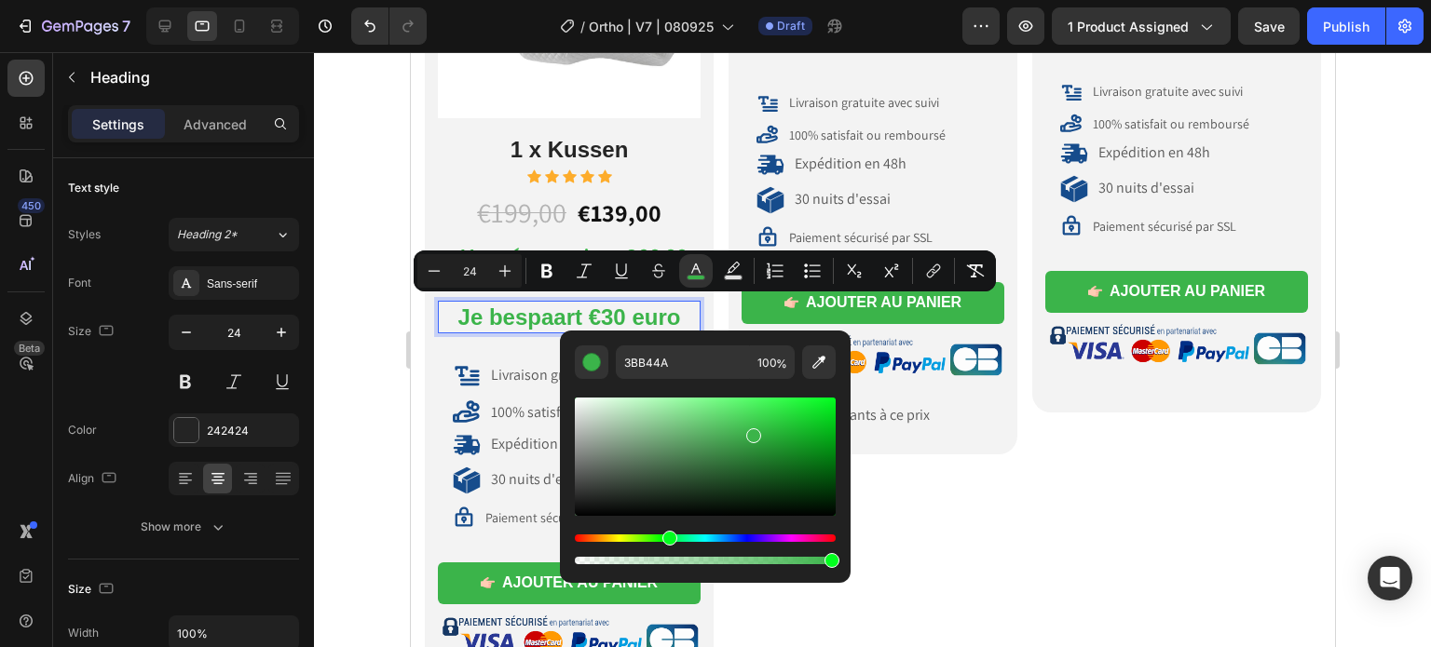
click at [452, 303] on p "Je bespaart €30 euro" at bounding box center [568, 317] width 259 height 29
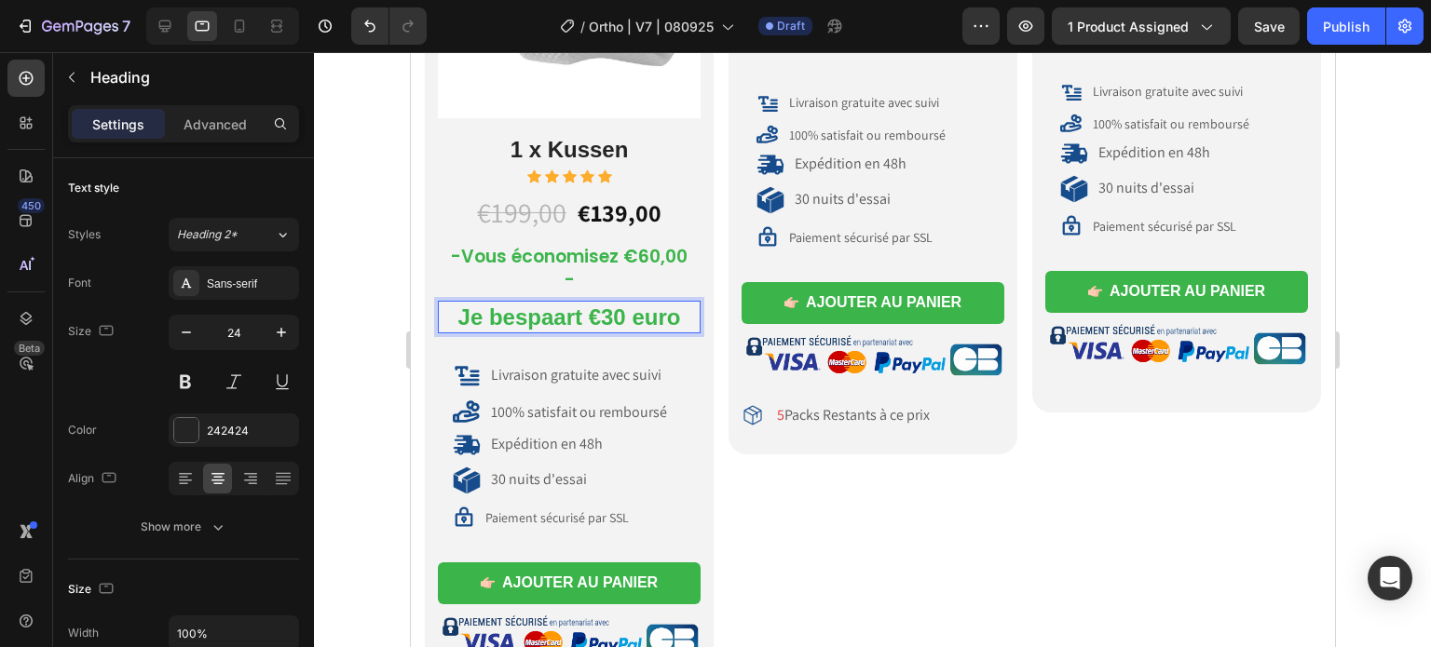
click at [493, 313] on span "Je bespaart €30 euro" at bounding box center [568, 317] width 223 height 25
click at [493, 314] on span "Je bespaart €30 euro" at bounding box center [568, 317] width 223 height 25
click at [493, 315] on span "Je bespaart €30 euro" at bounding box center [568, 317] width 223 height 25
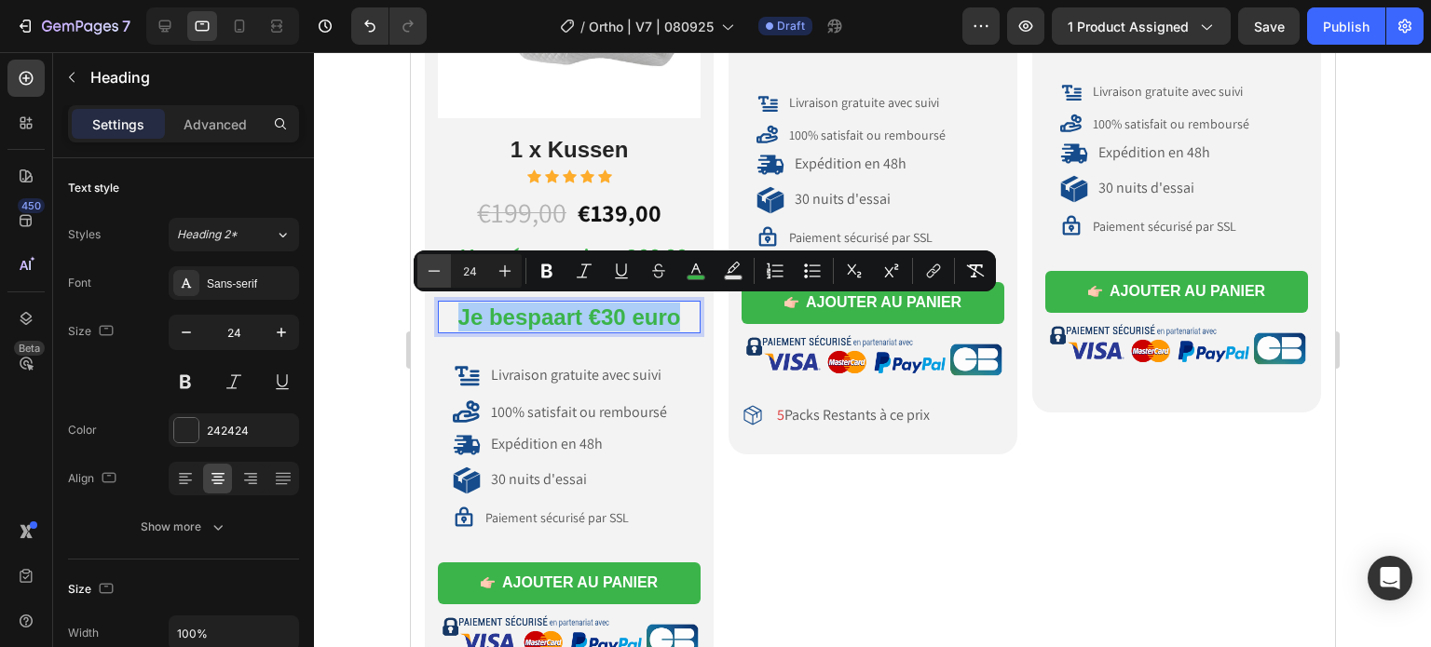
click at [450, 273] on button "Minus" at bounding box center [434, 271] width 34 height 34
click at [450, 274] on button "Minus" at bounding box center [434, 271] width 34 height 34
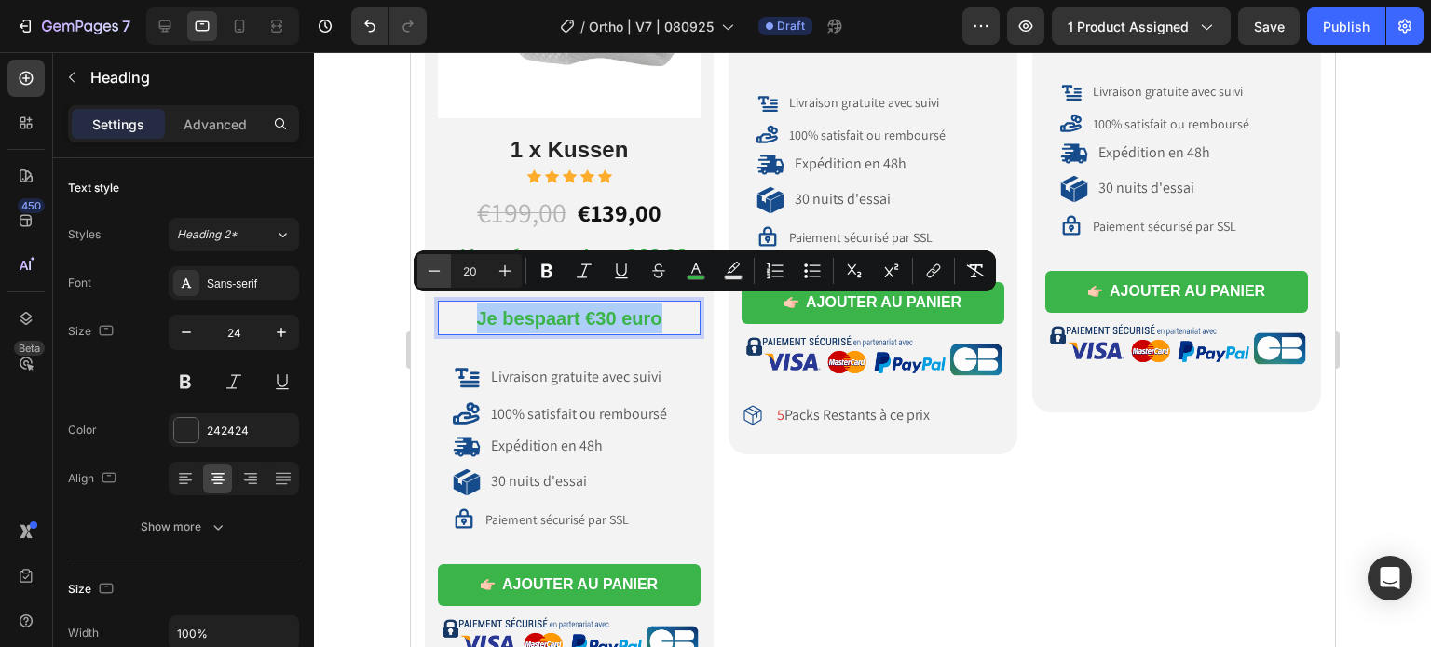
click at [450, 275] on button "Minus" at bounding box center [434, 271] width 34 height 34
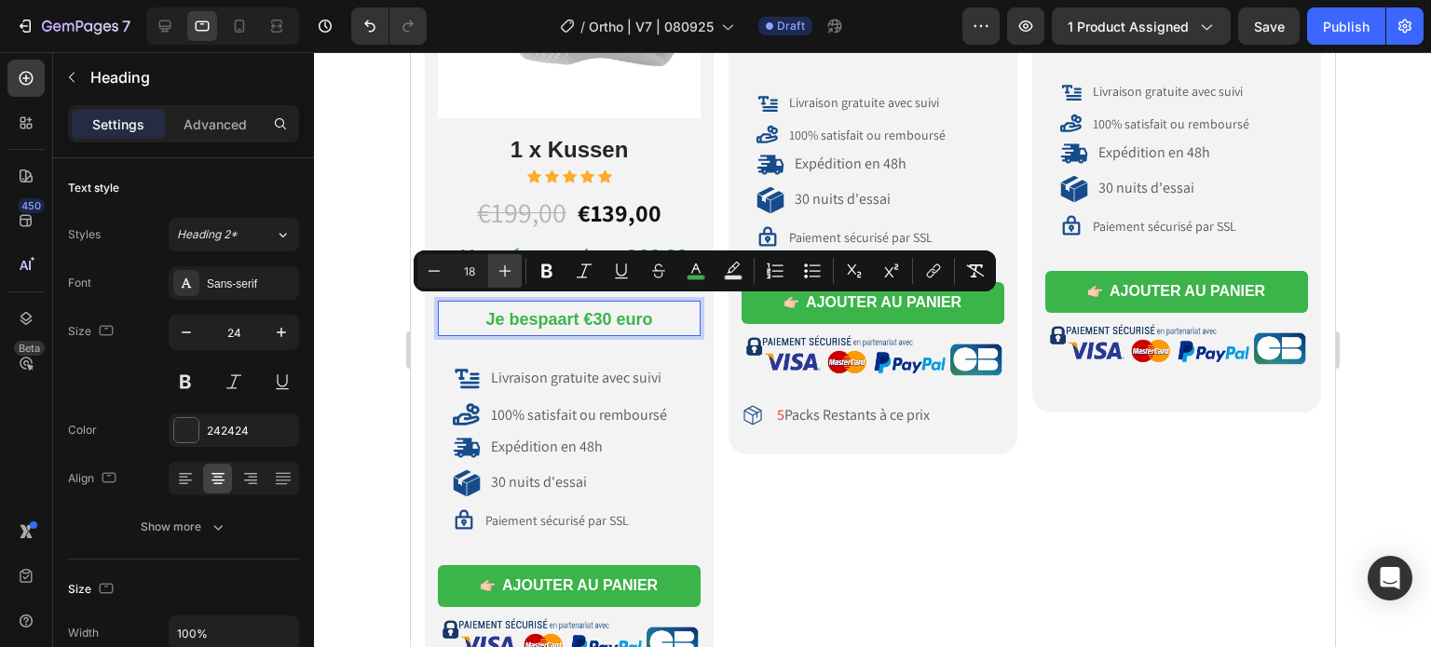
click at [496, 274] on icon "Editor contextual toolbar" at bounding box center [505, 271] width 19 height 19
type input "20"
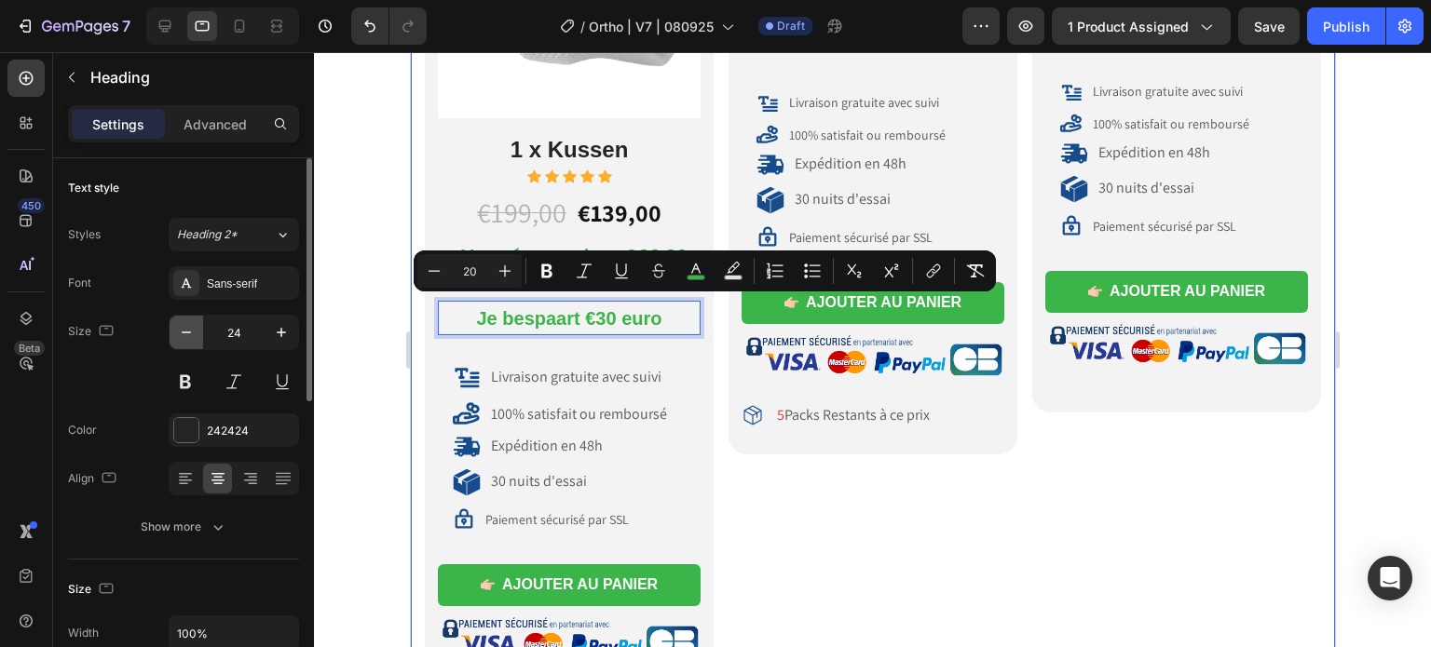
click at [183, 326] on icon "button" at bounding box center [186, 332] width 19 height 19
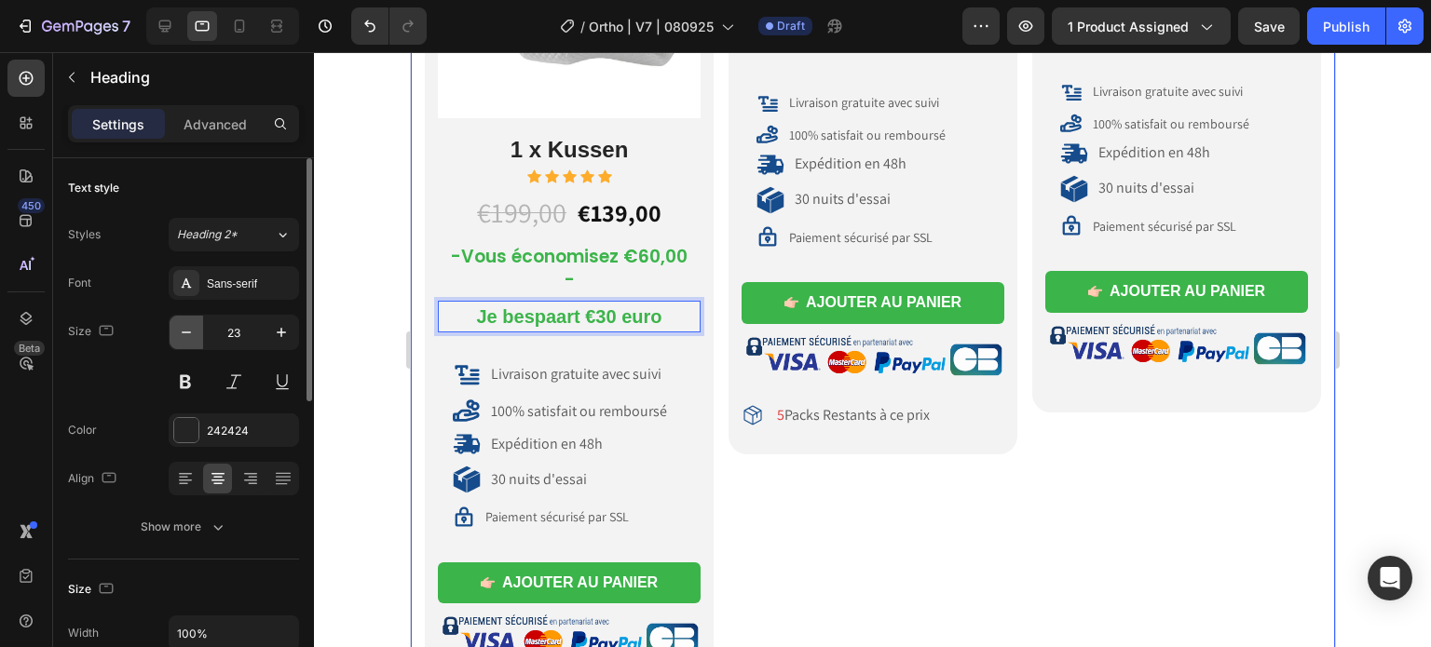
click at [183, 326] on icon "button" at bounding box center [186, 332] width 19 height 19
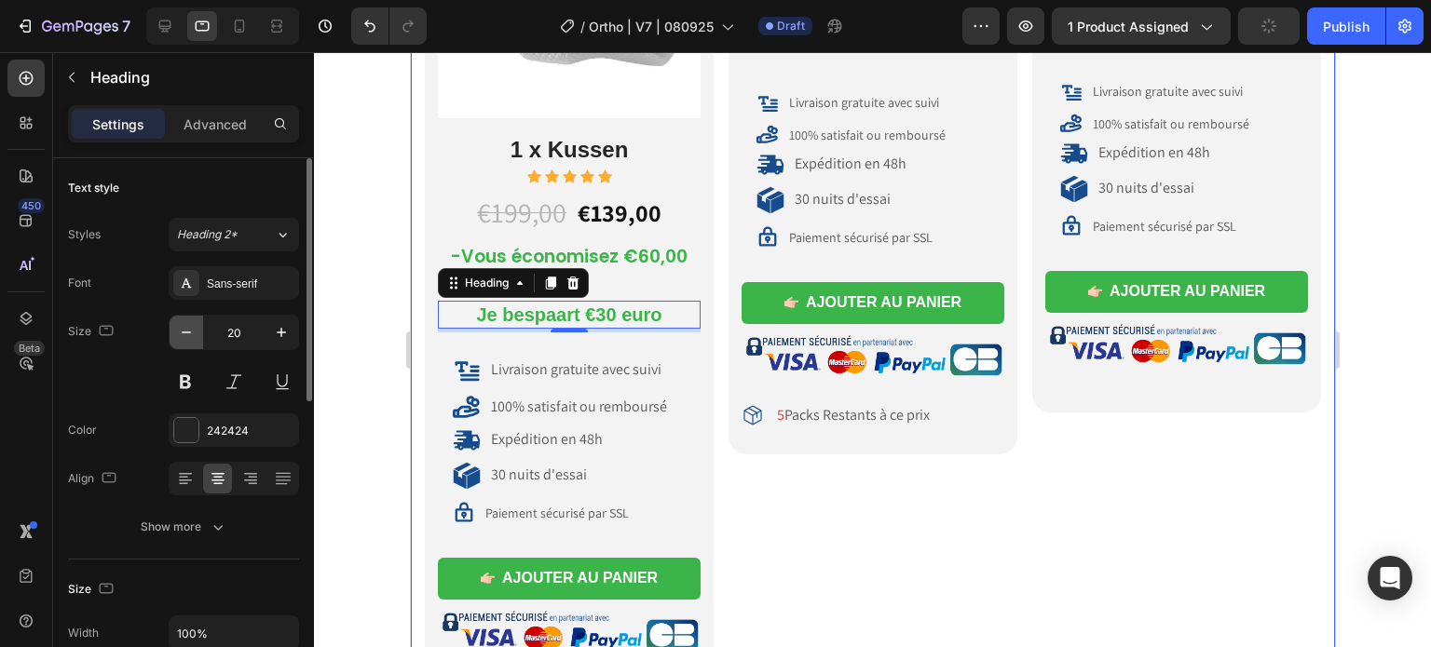
click at [183, 326] on icon "button" at bounding box center [186, 332] width 19 height 19
click at [271, 332] on button "button" at bounding box center [282, 333] width 34 height 34
type input "20"
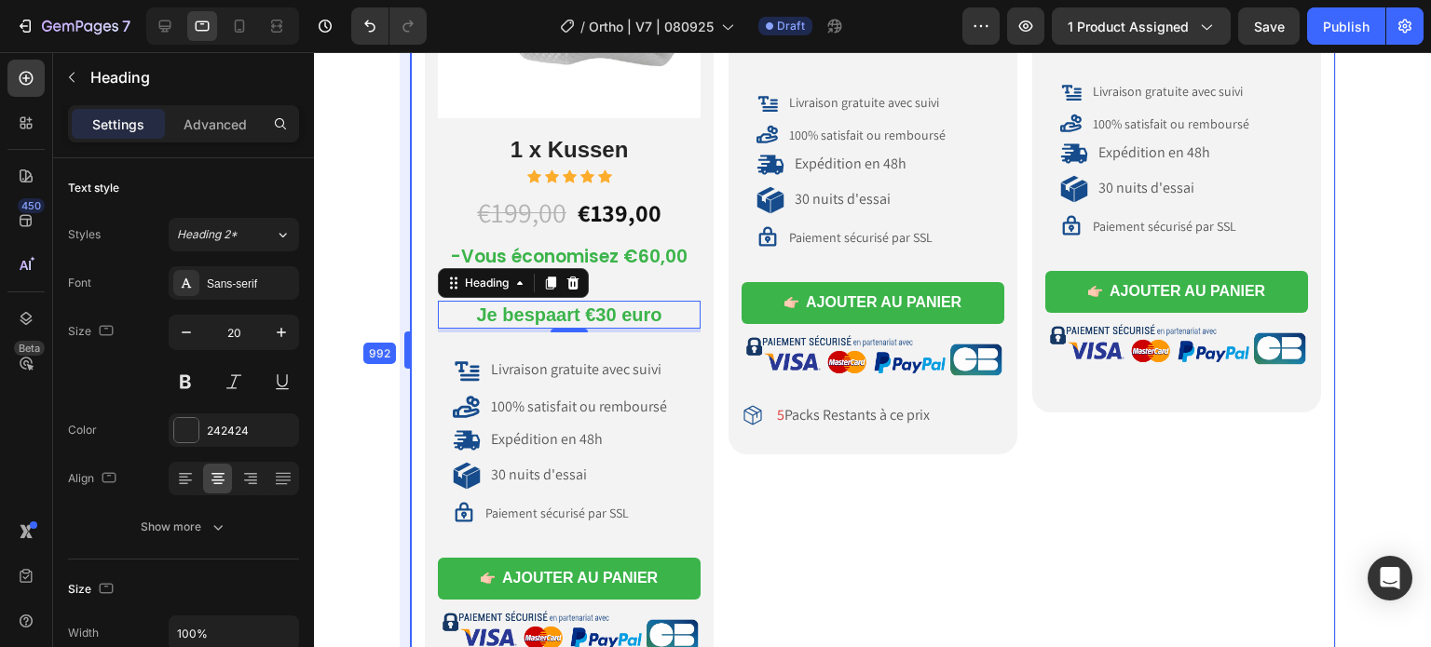
drag, startPoint x: 401, startPoint y: 344, endPoint x: 47, endPoint y: 240, distance: 368.7
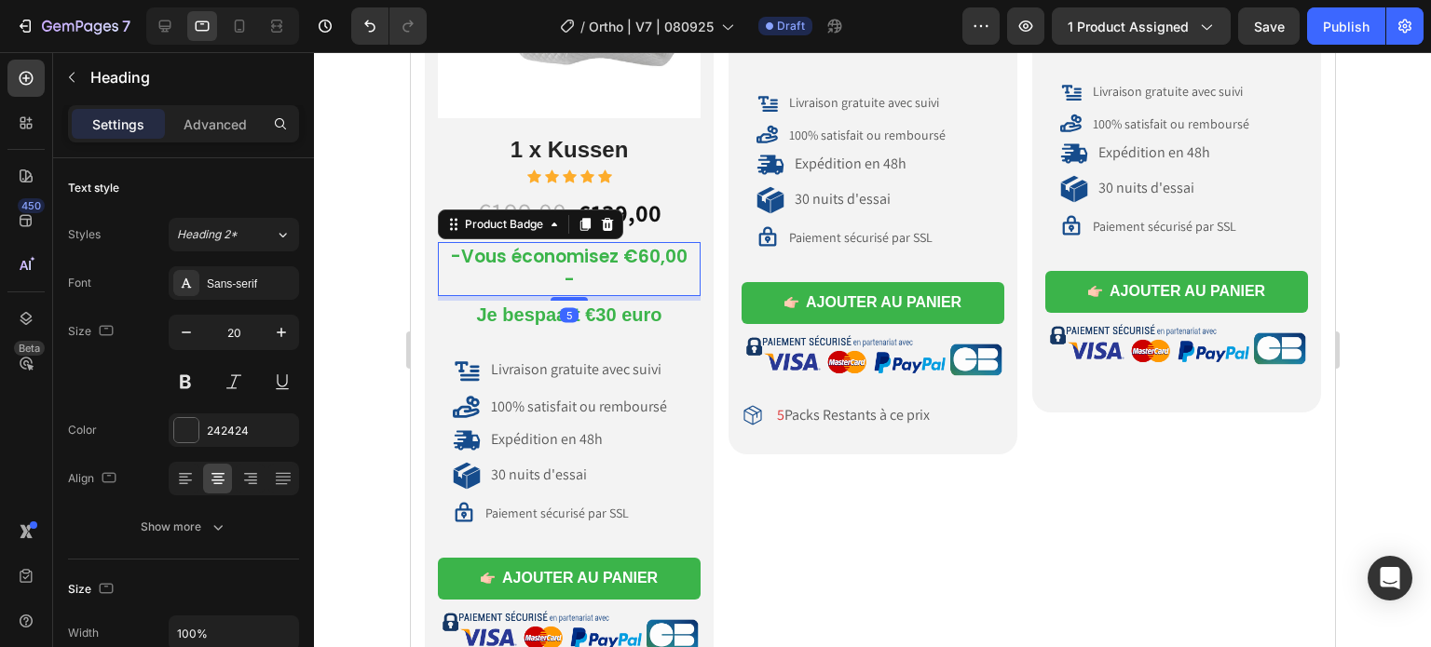
click at [679, 248] on pre "-Vous économisez €60,00 -" at bounding box center [568, 268] width 263 height 53
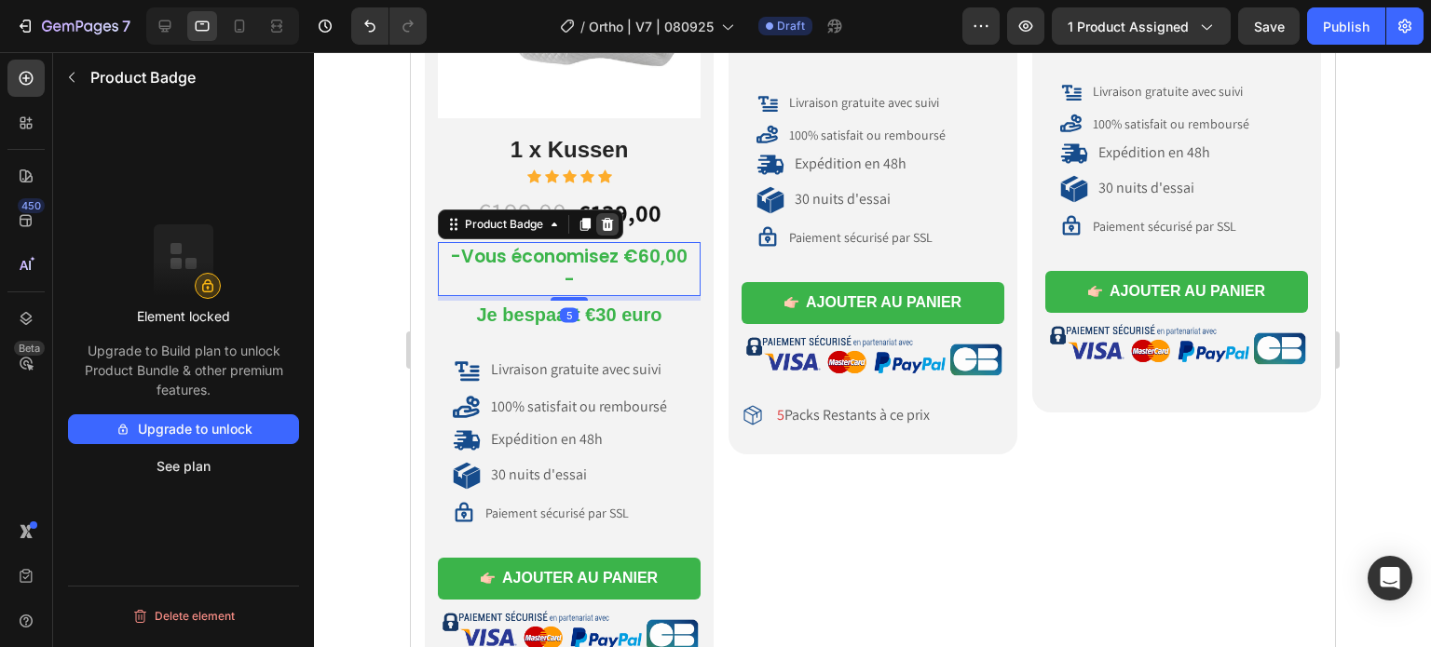
click at [604, 219] on icon at bounding box center [607, 224] width 12 height 13
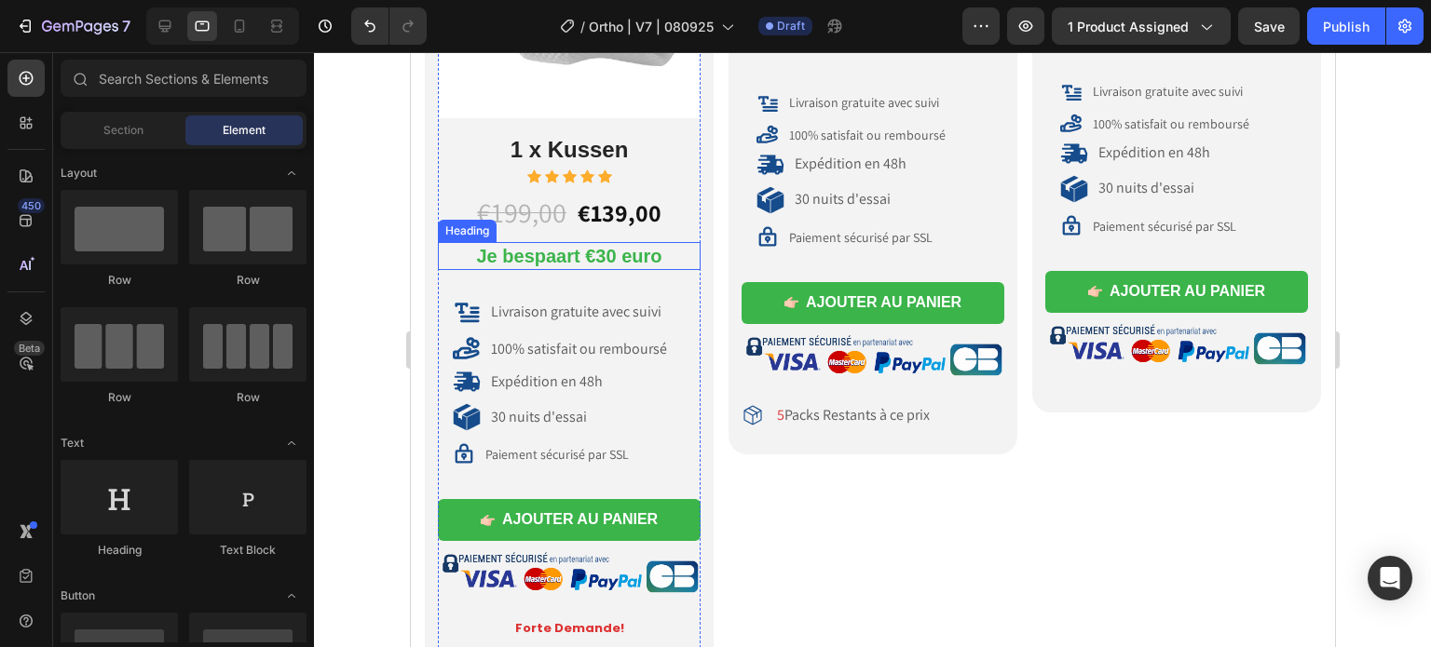
click at [578, 246] on span "Je bespaart €30 euro" at bounding box center [568, 256] width 185 height 20
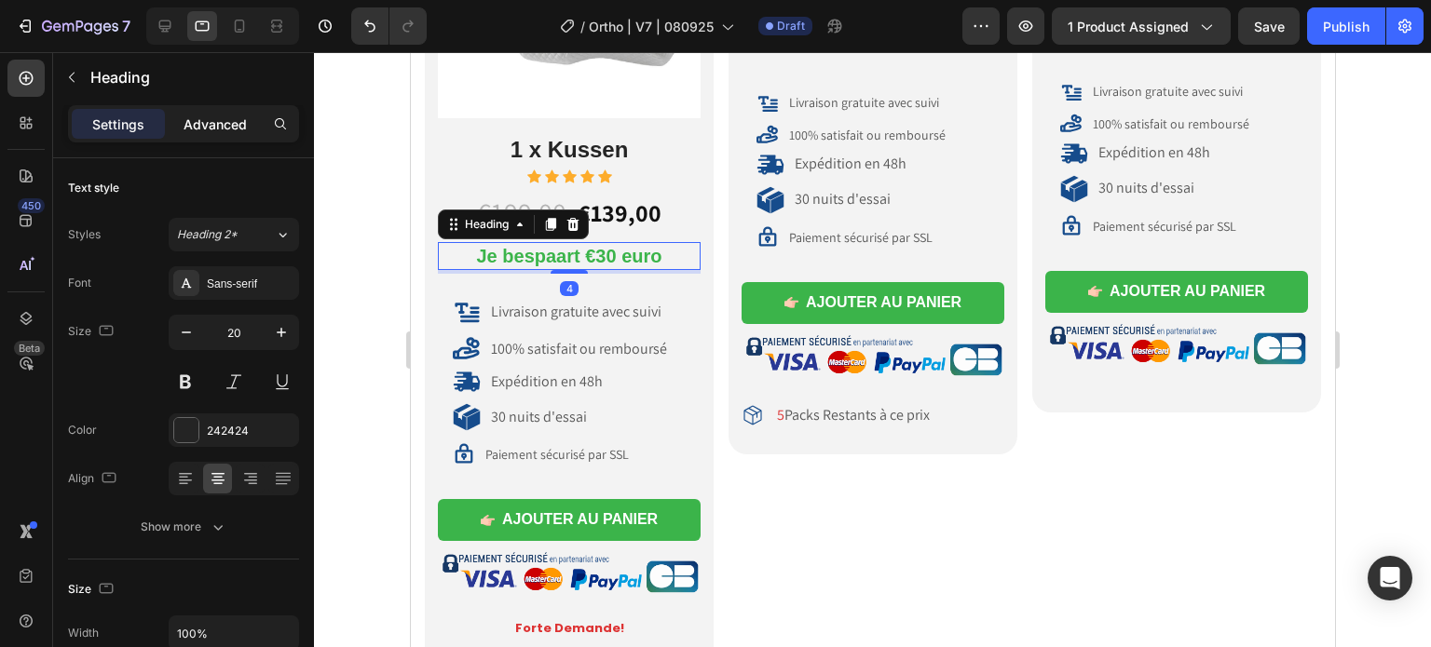
click at [242, 123] on p "Advanced" at bounding box center [214, 125] width 63 height 20
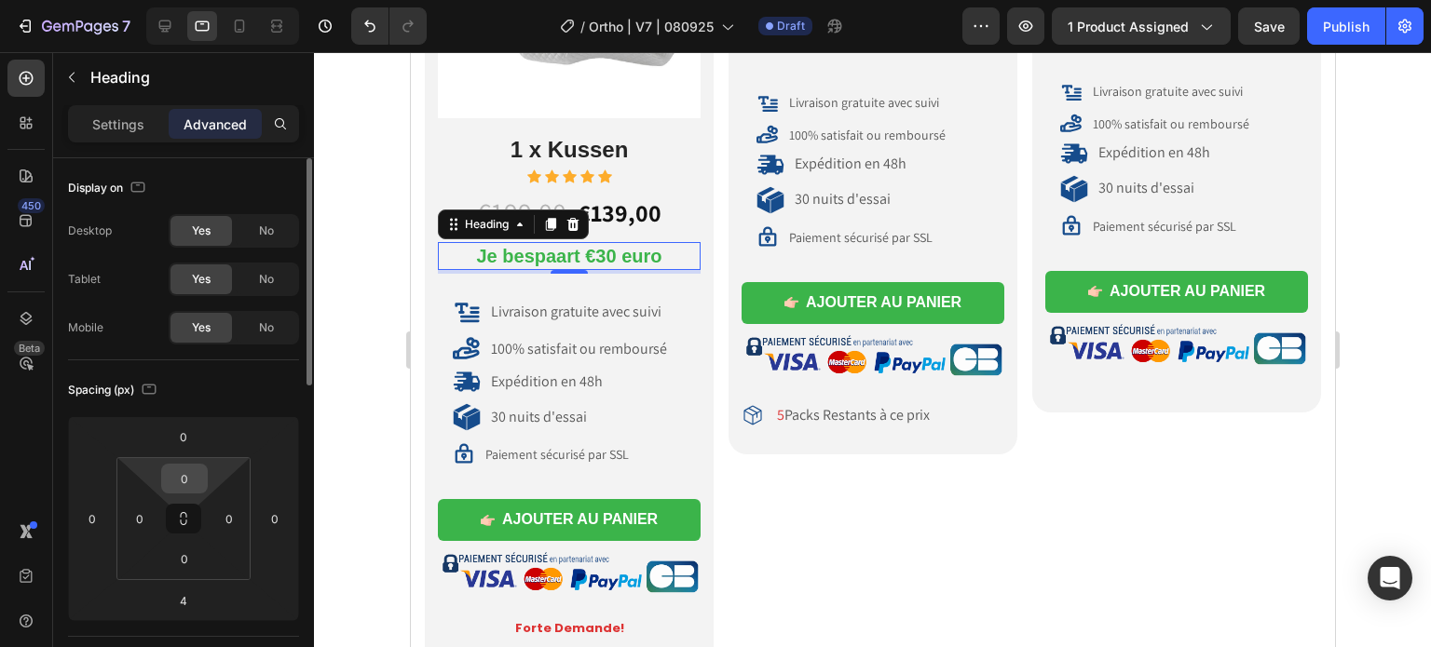
click at [178, 470] on input "0" at bounding box center [184, 479] width 37 height 28
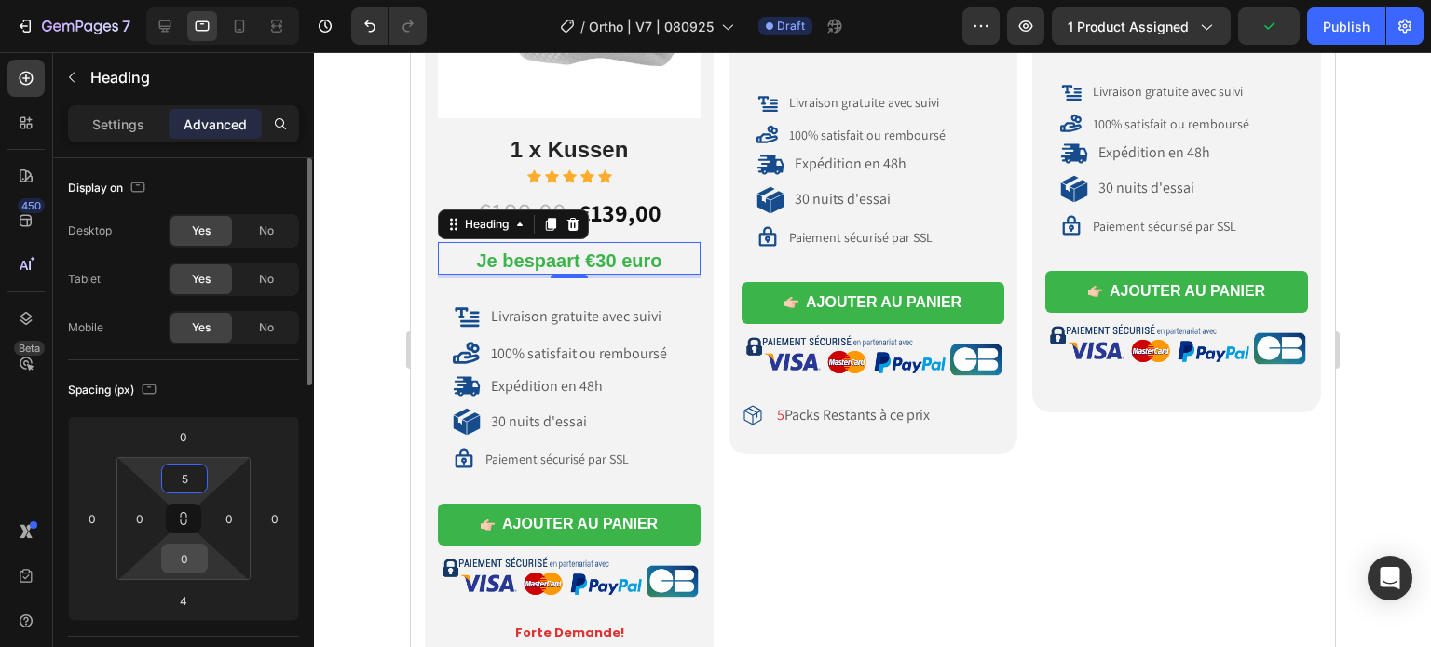
type input "5"
click at [183, 558] on input "0" at bounding box center [184, 559] width 37 height 28
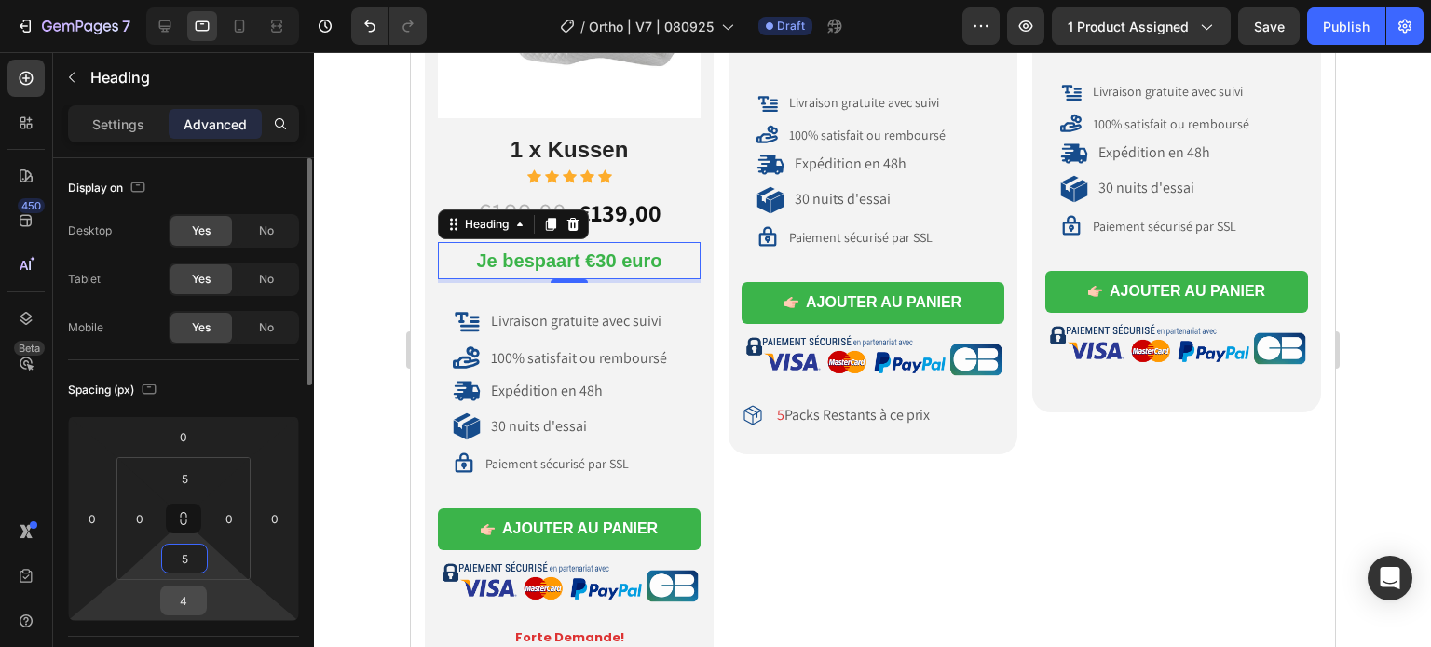
type input "5"
click at [186, 604] on input "4" at bounding box center [183, 601] width 37 height 28
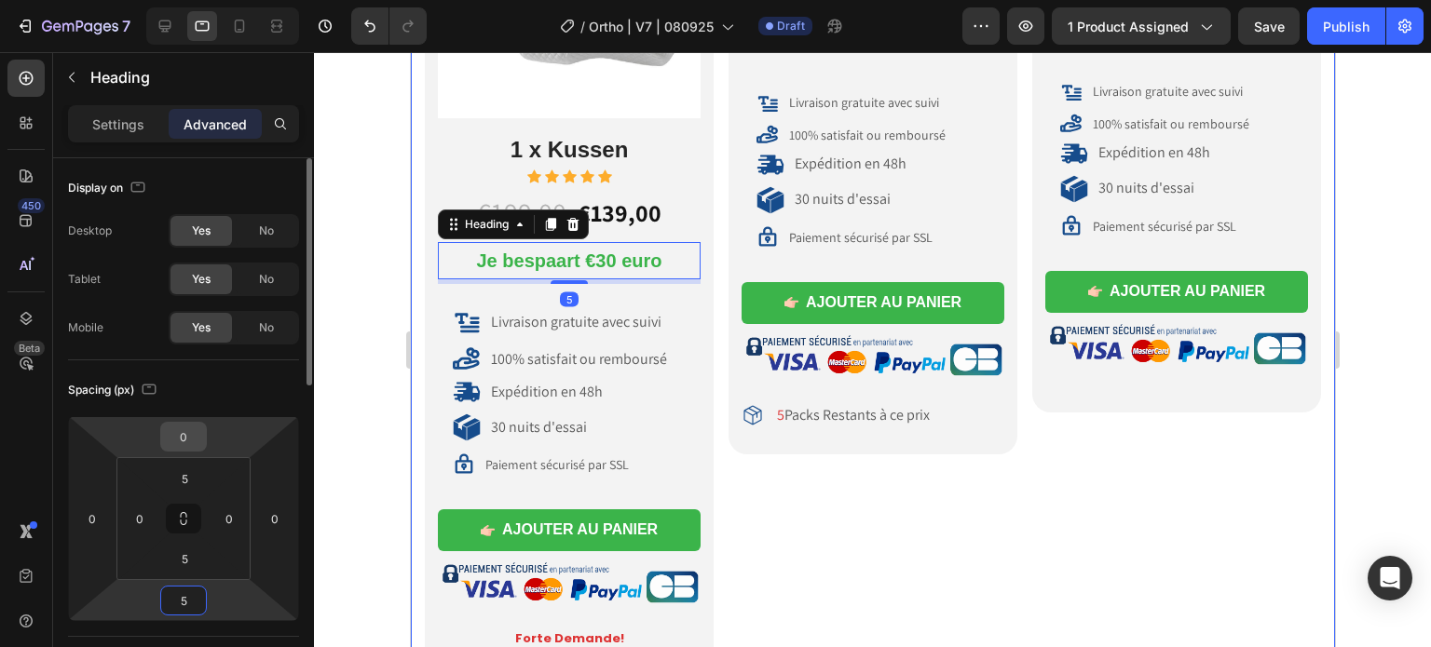
type input "5"
click at [188, 435] on input "0" at bounding box center [183, 437] width 37 height 28
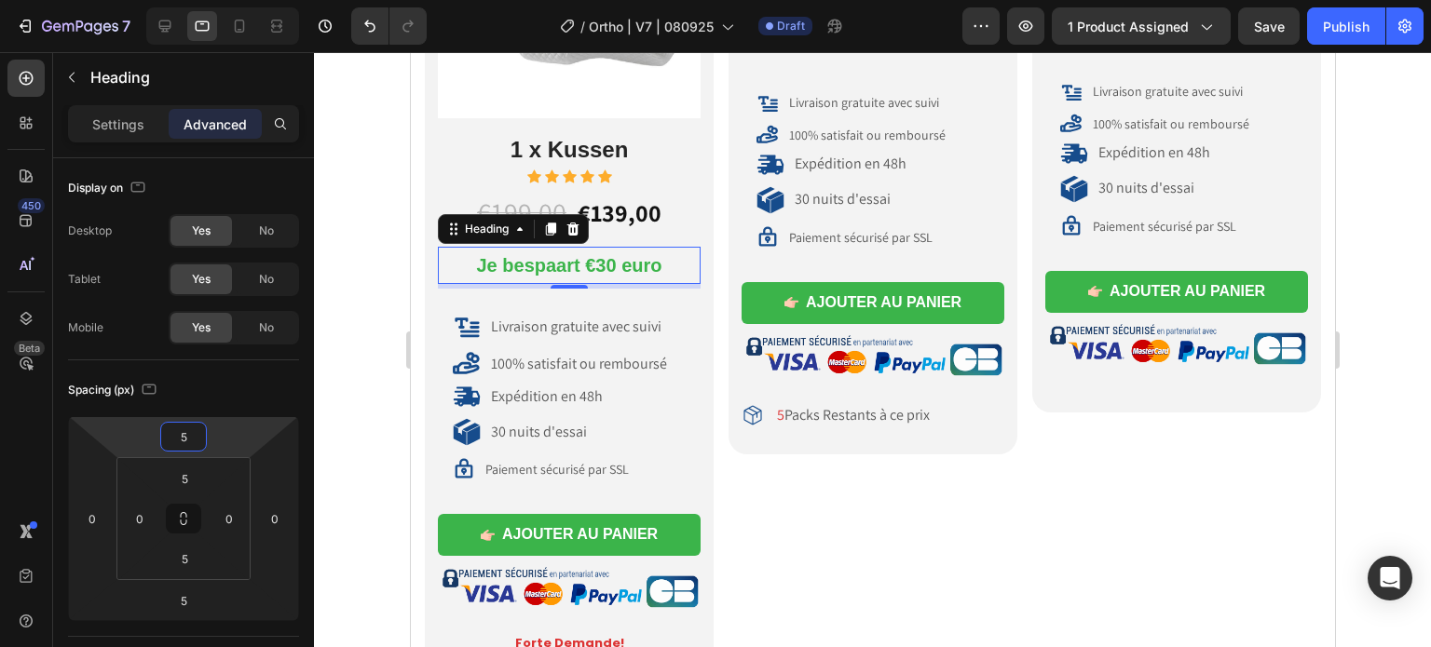
type input "5"
click at [500, 262] on span "Je bespaart €30 euro" at bounding box center [568, 265] width 185 height 20
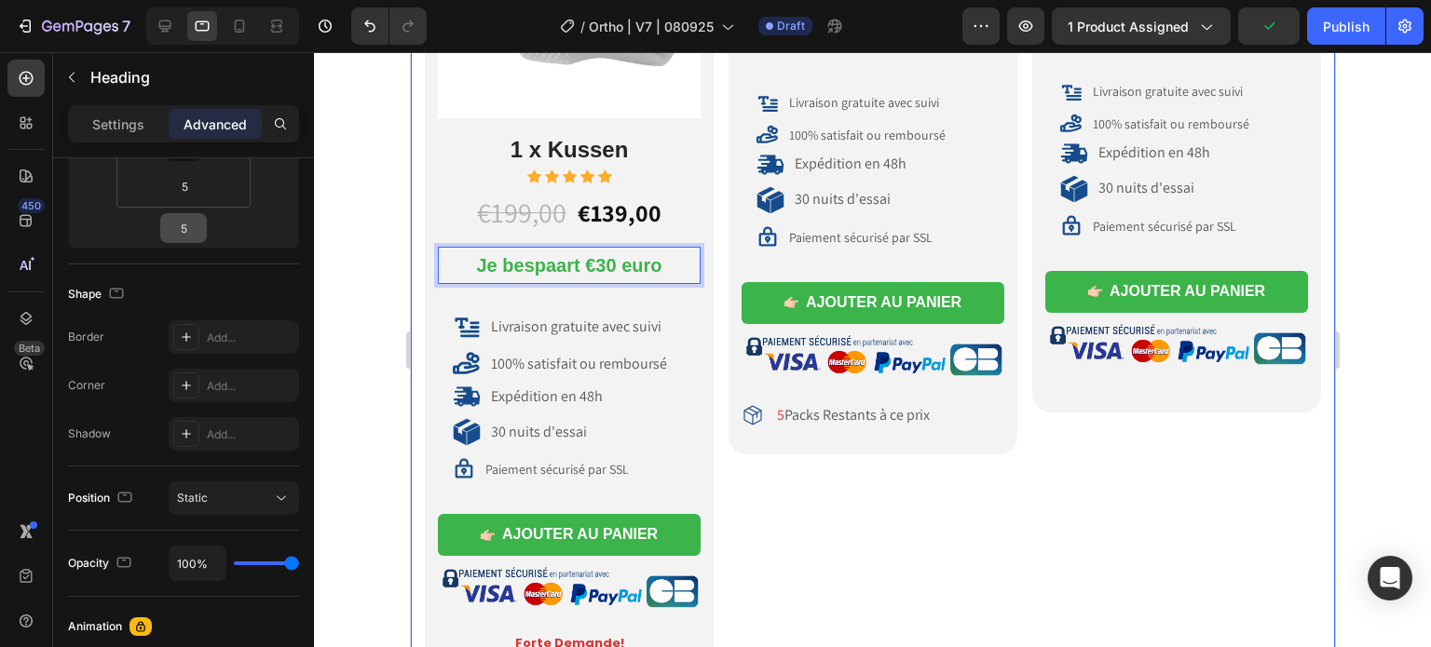
scroll to position [0, 0]
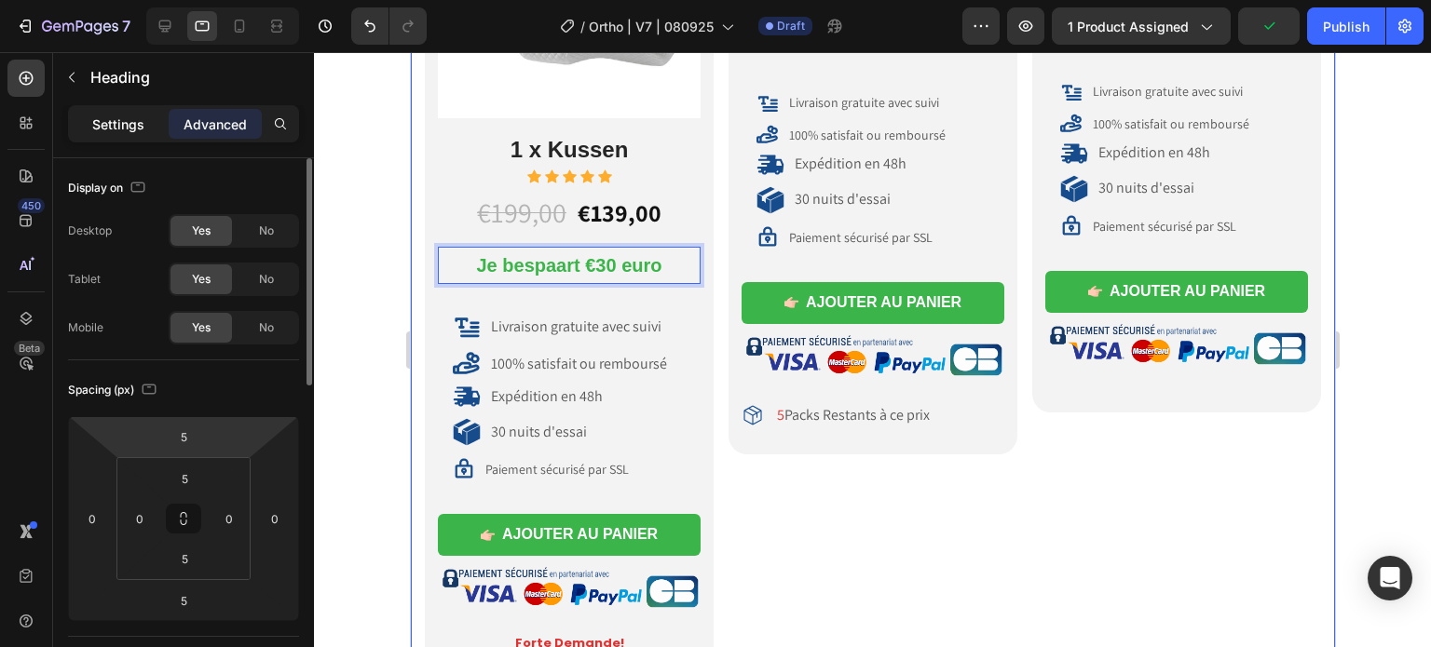
click at [135, 126] on p "Settings" at bounding box center [118, 125] width 52 height 20
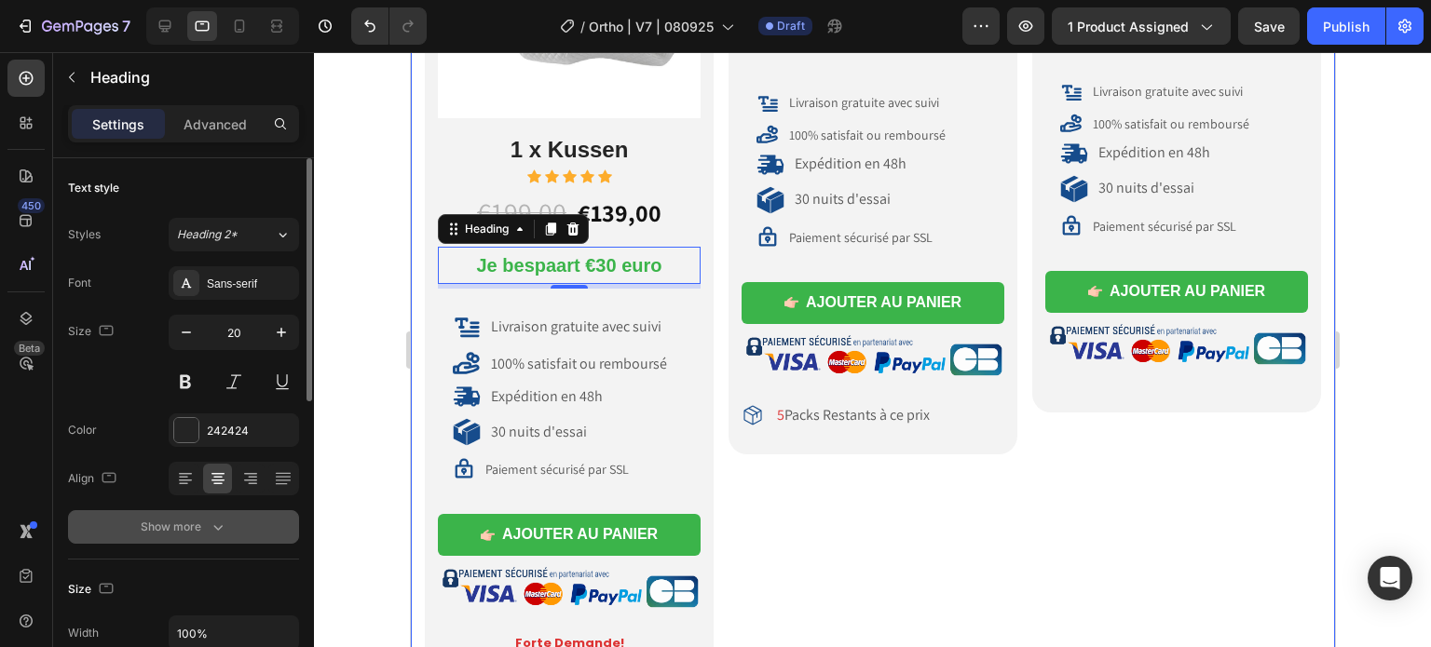
scroll to position [279, 0]
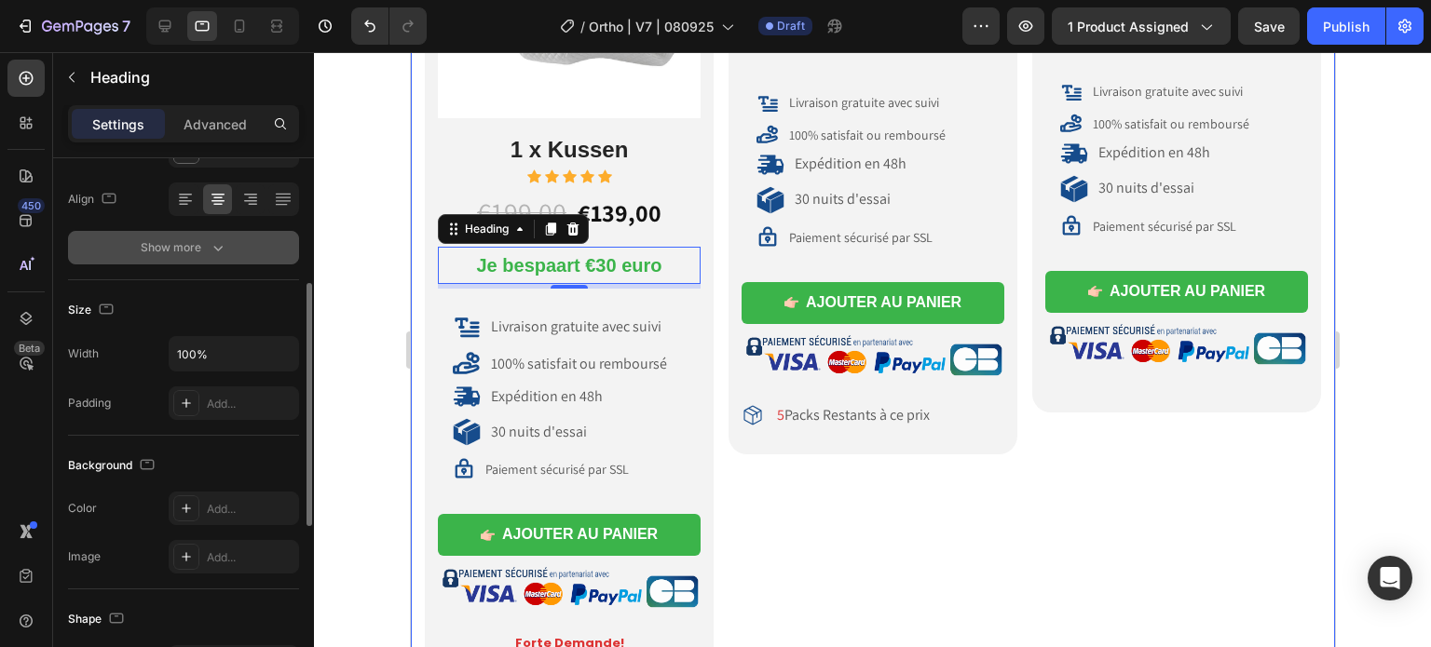
click at [195, 245] on div "Show more" at bounding box center [184, 247] width 87 height 19
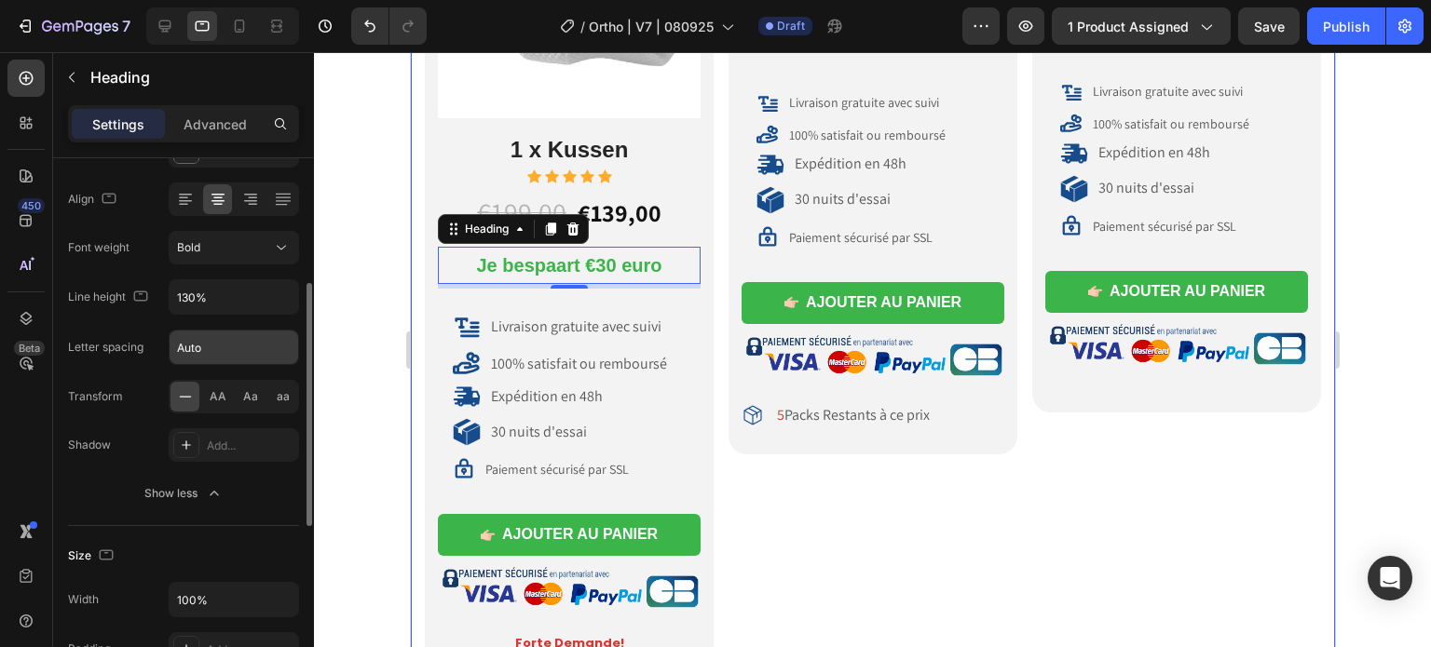
click at [237, 343] on input "Auto" at bounding box center [234, 348] width 129 height 34
click at [298, 348] on div "Auto" at bounding box center [234, 347] width 130 height 35
click at [183, 342] on input "Auto" at bounding box center [234, 348] width 129 height 34
click at [183, 341] on input "Auto" at bounding box center [234, 348] width 129 height 34
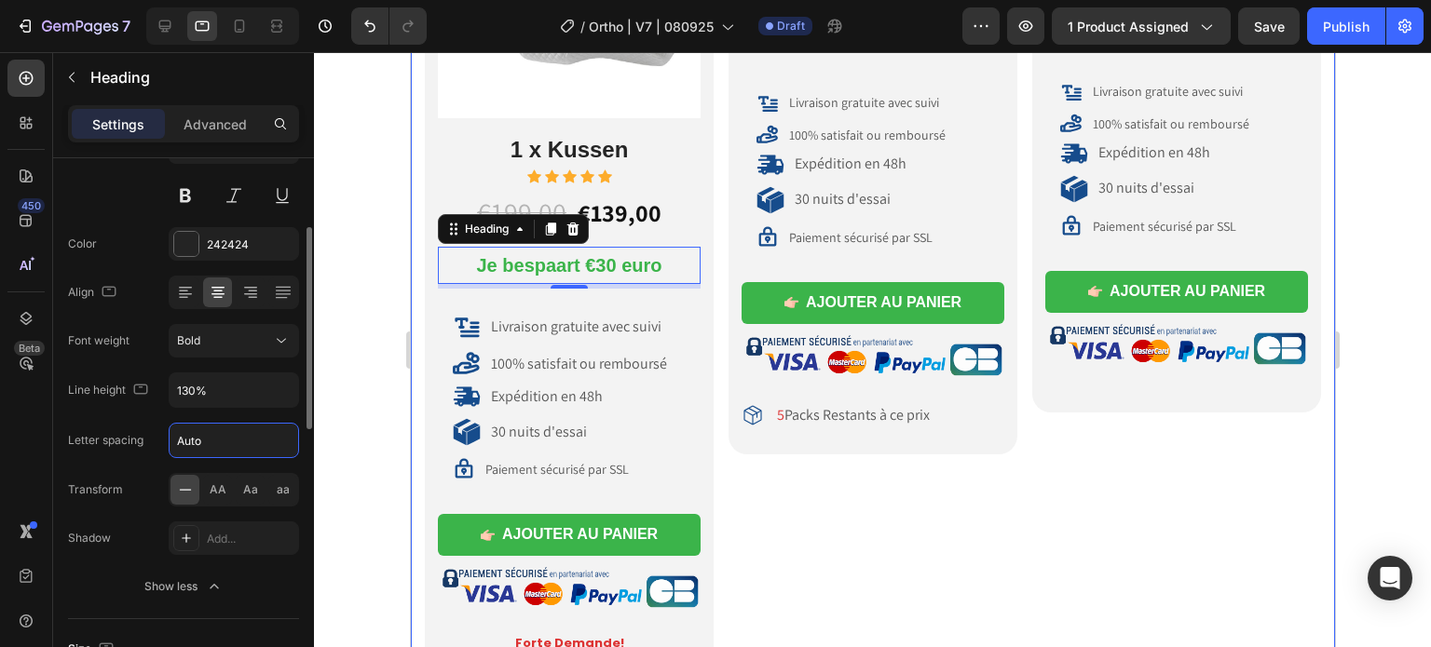
scroll to position [0, 0]
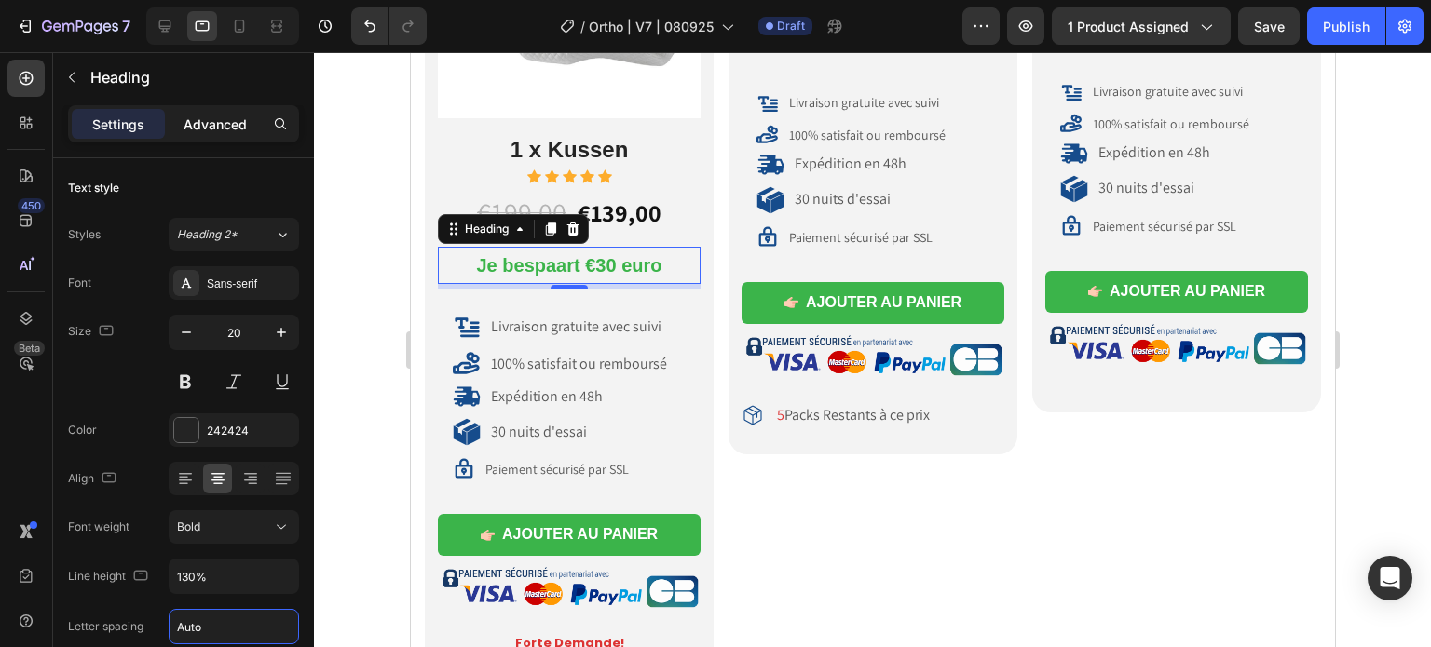
click at [226, 118] on p "Advanced" at bounding box center [214, 125] width 63 height 20
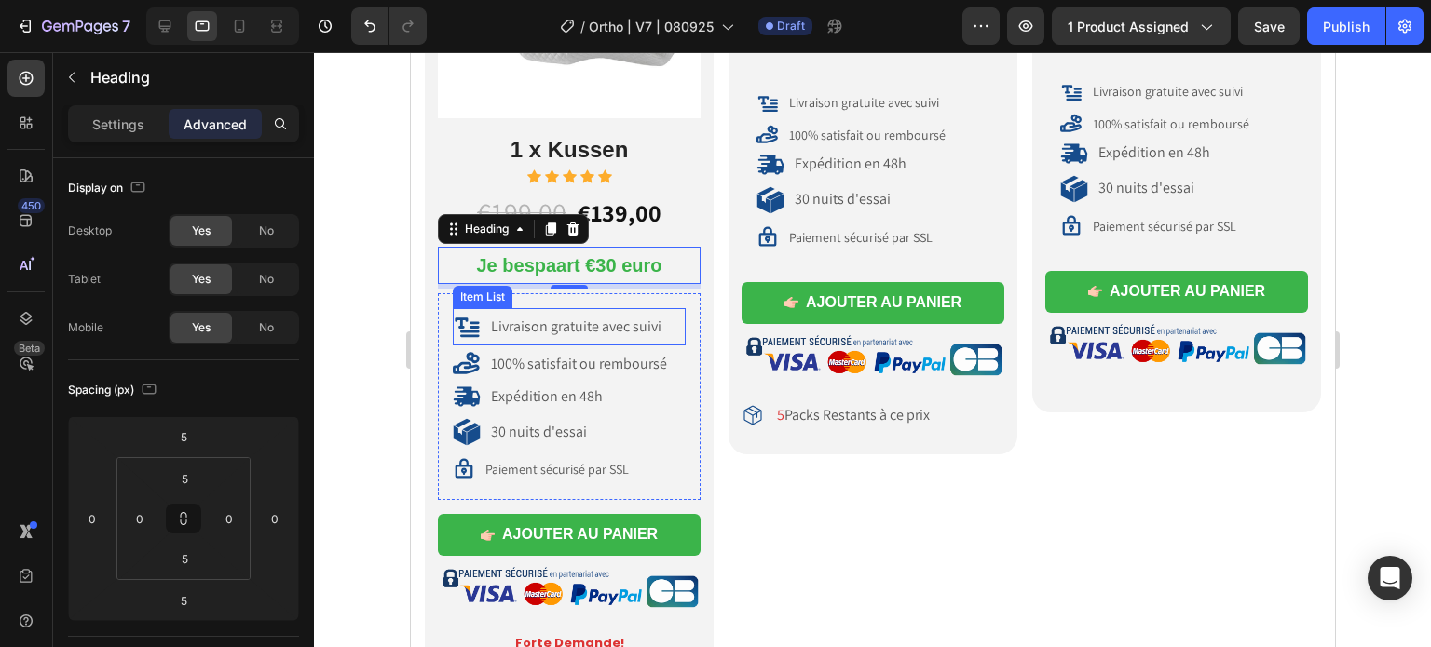
click at [604, 320] on span "Livraison gratuite avec suivi" at bounding box center [575, 327] width 170 height 20
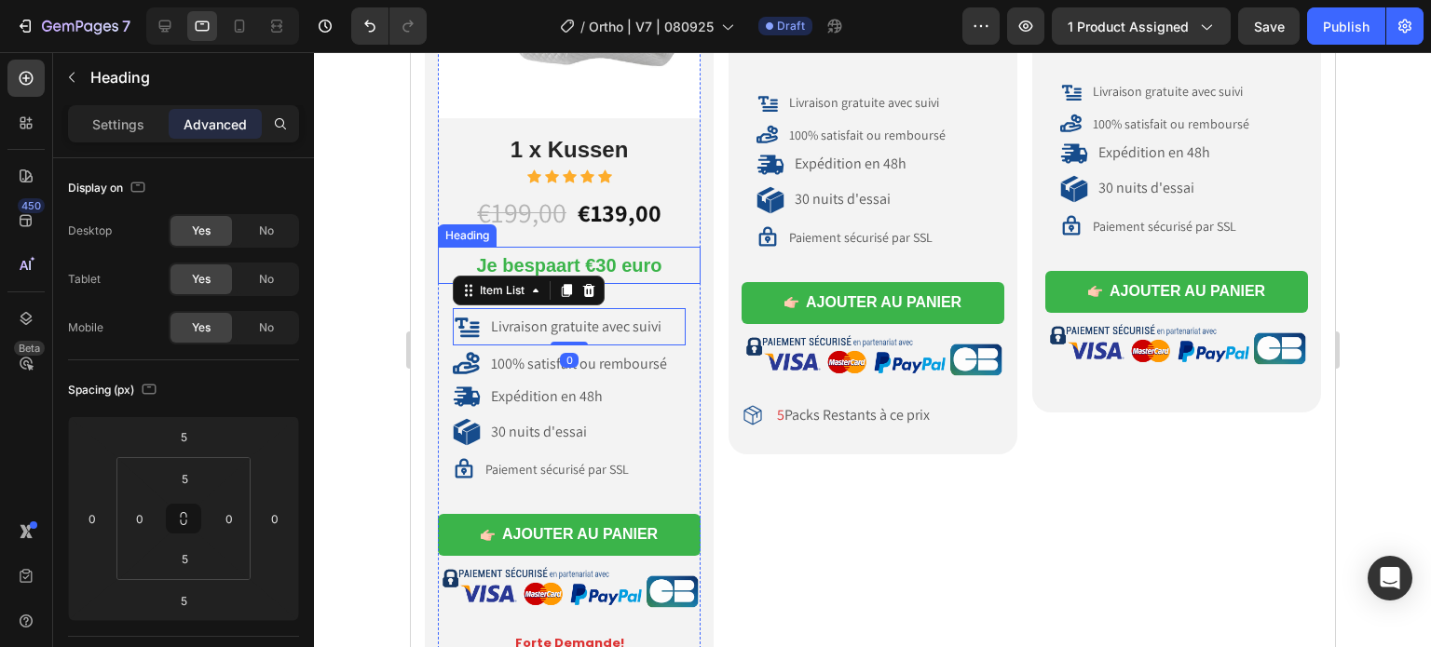
click at [538, 255] on span "Je bespaart €30 euro" at bounding box center [568, 265] width 185 height 20
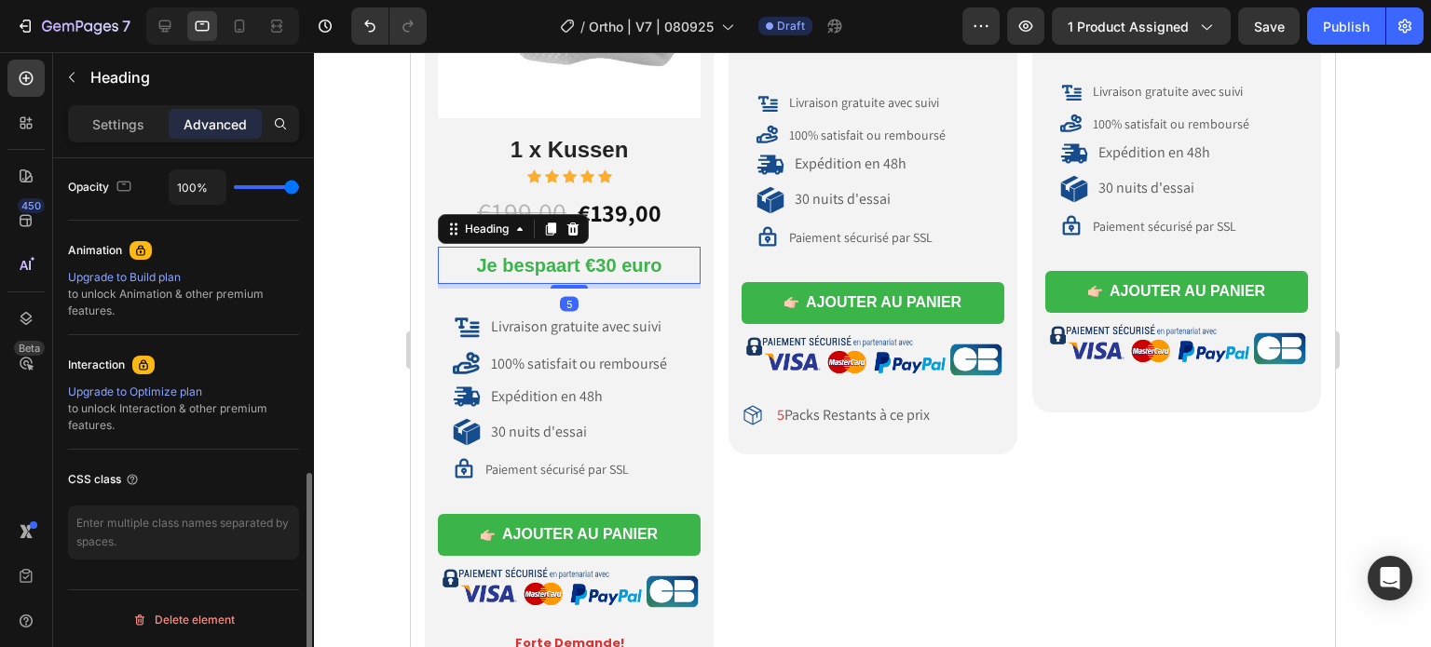
scroll to position [283, 0]
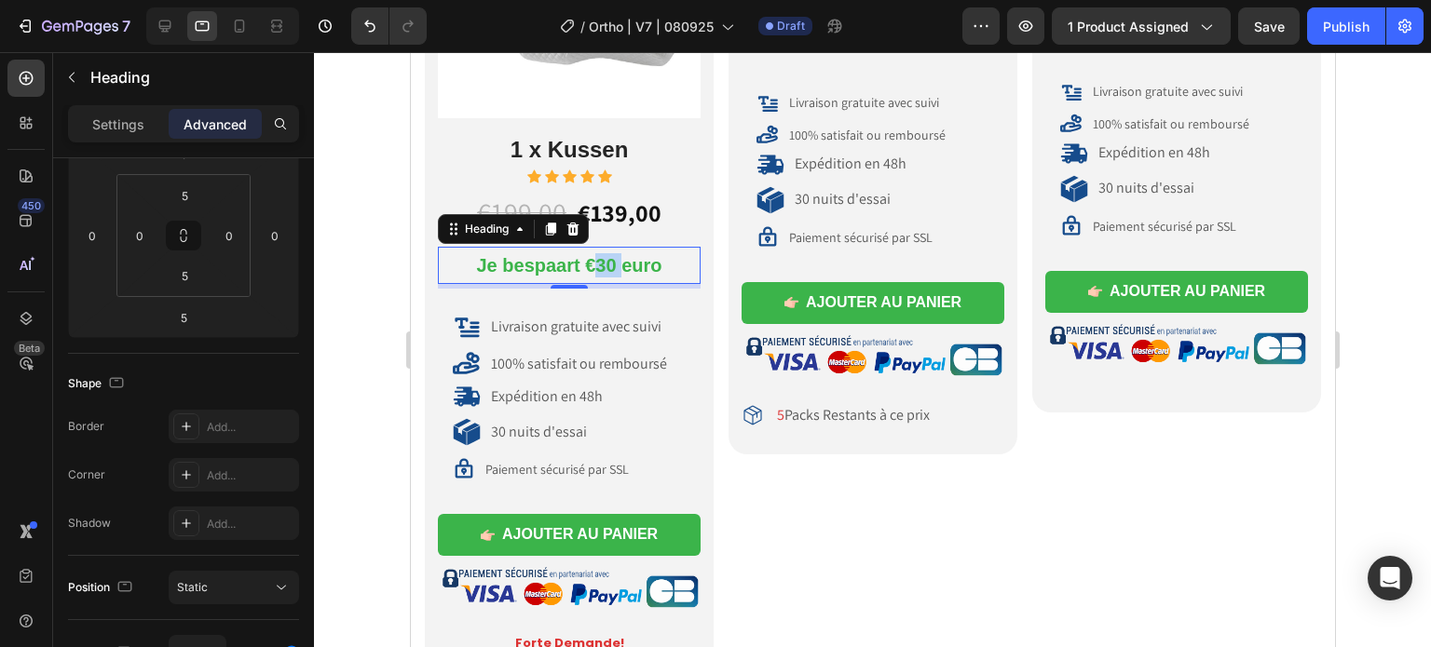
click at [597, 266] on span "Je bespaart €30 euro" at bounding box center [568, 265] width 185 height 20
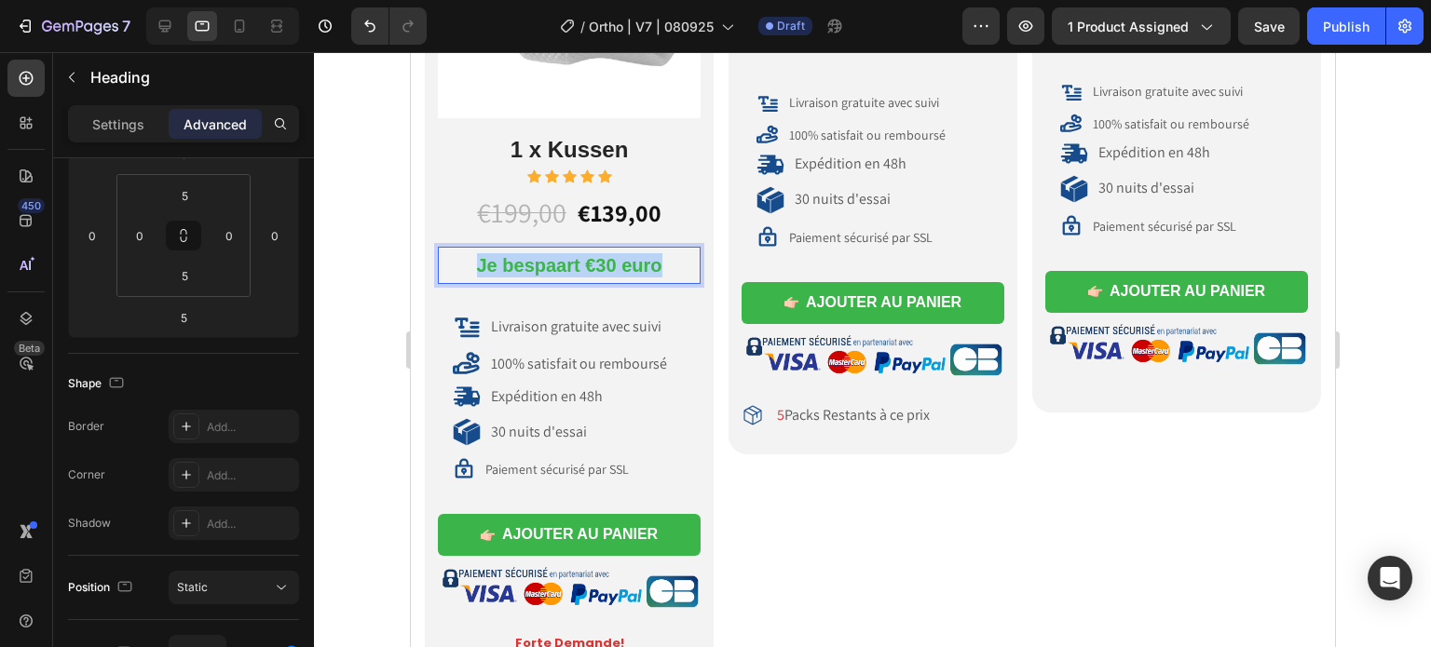
click at [597, 266] on span "Je bespaart €30 euro" at bounding box center [568, 265] width 185 height 20
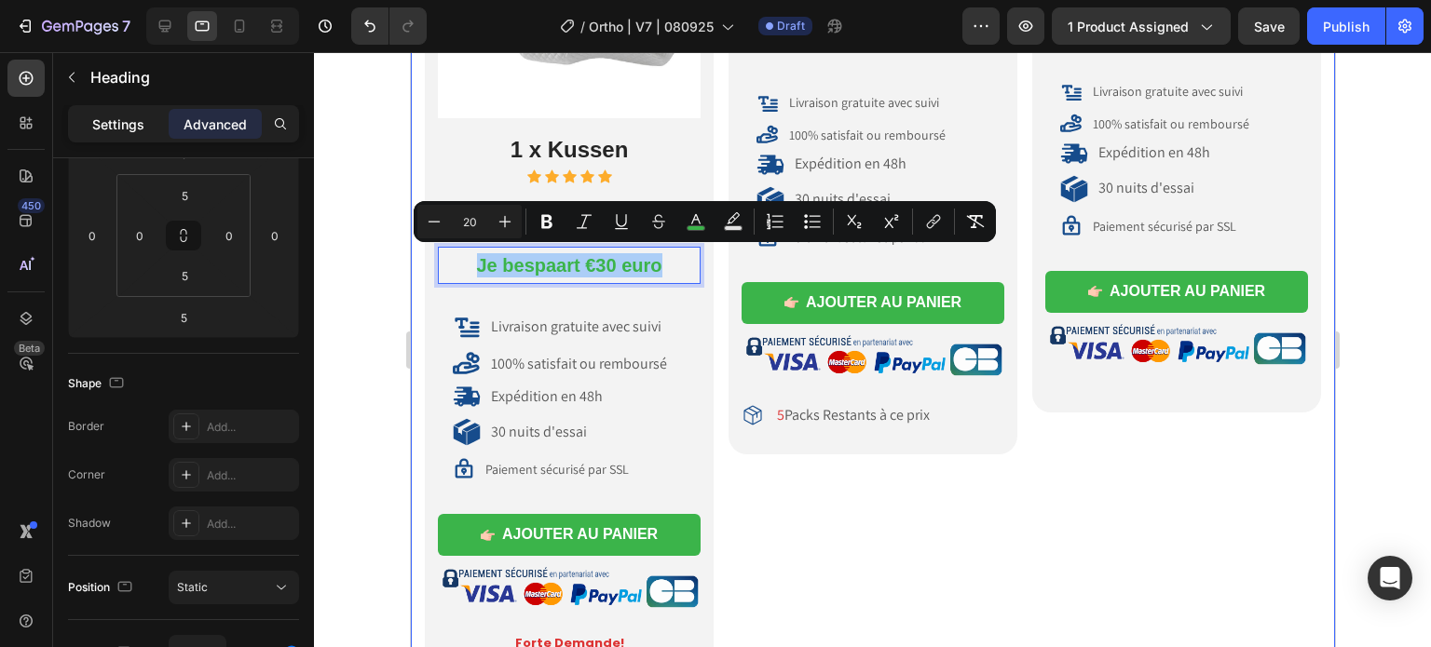
click at [98, 111] on div "Settings" at bounding box center [118, 124] width 93 height 30
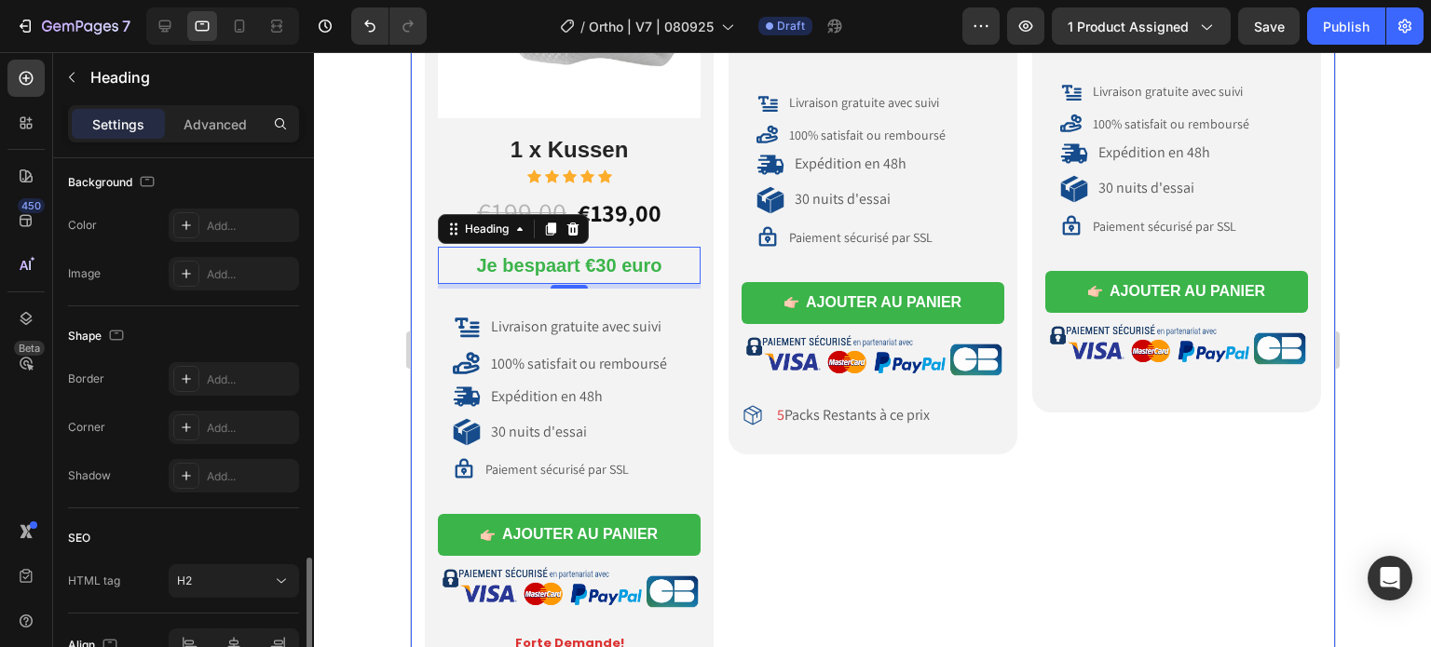
scroll to position [664, 0]
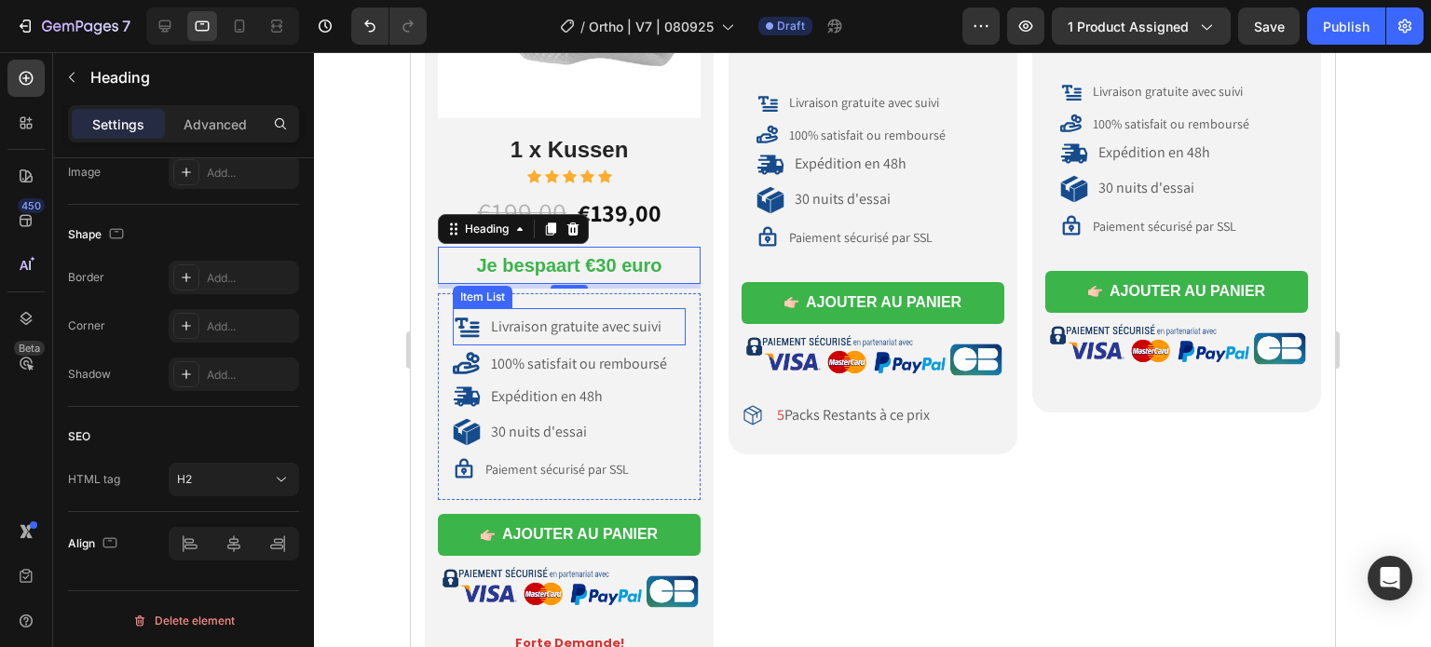
click at [578, 330] on span "Livraison gratuite avec suivi" at bounding box center [575, 327] width 170 height 20
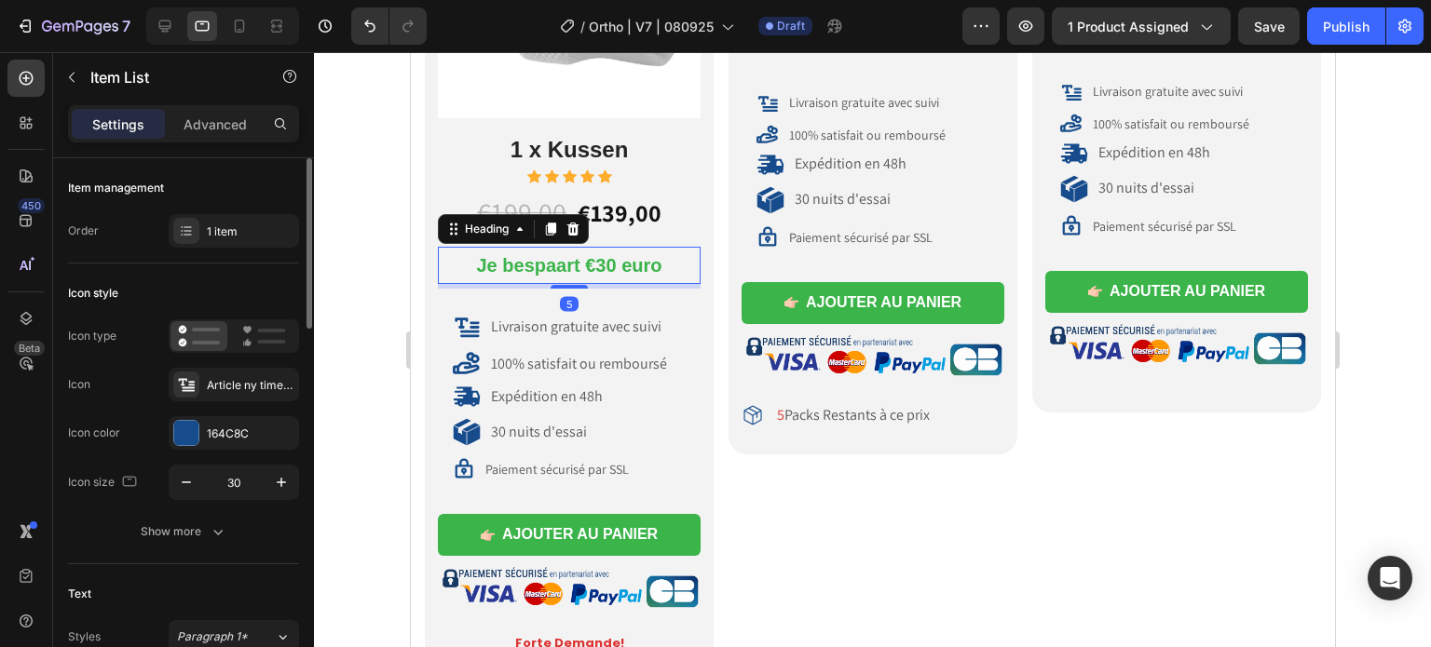
click at [556, 255] on span "Je bespaart €30 euro" at bounding box center [568, 265] width 185 height 20
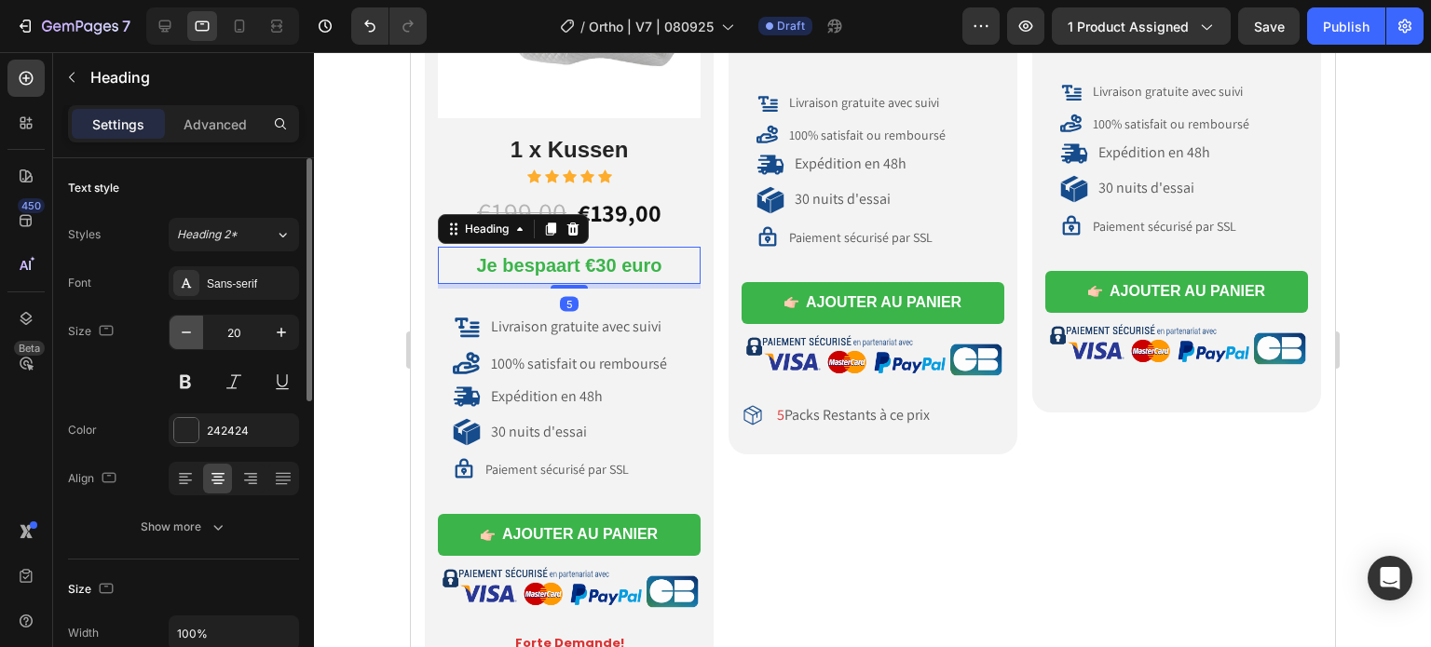
click at [189, 334] on icon "button" at bounding box center [186, 332] width 19 height 19
type input "18"
click at [573, 264] on span "Je bespaart €30 euro" at bounding box center [568, 263] width 185 height 20
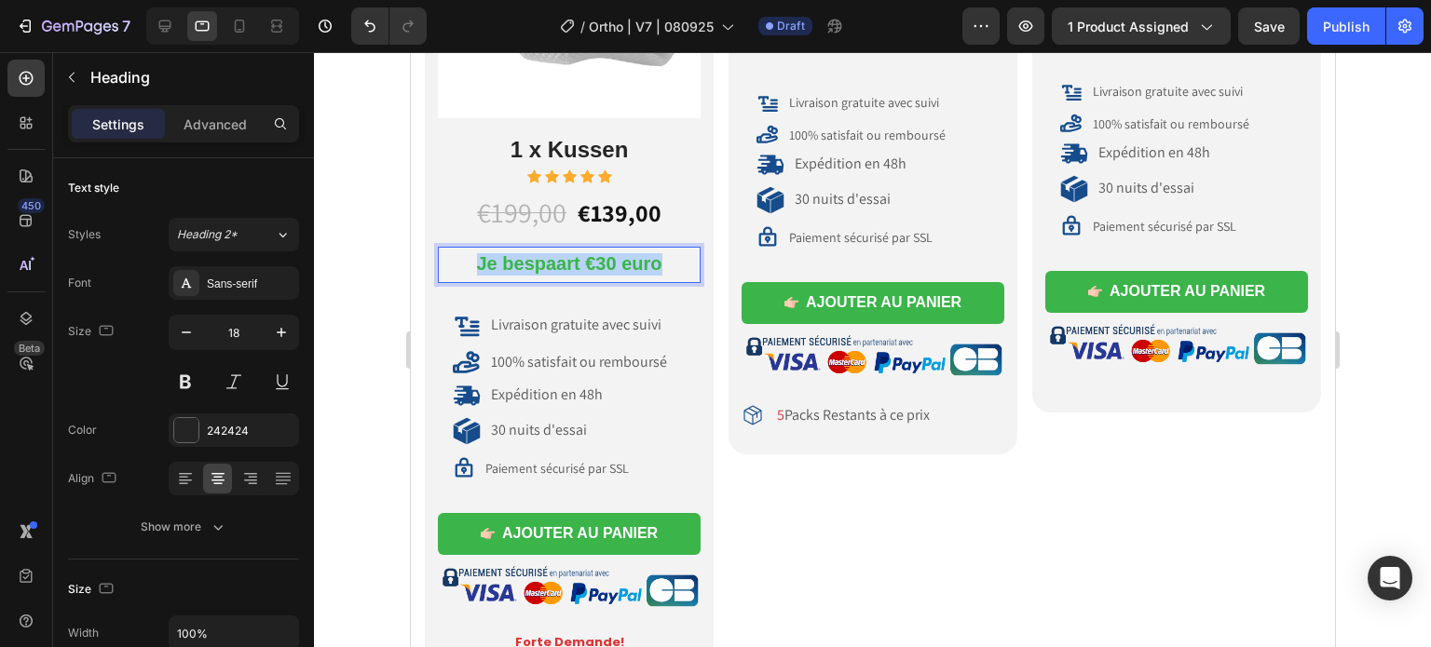
click at [573, 264] on span "Je bespaart €30 euro" at bounding box center [568, 263] width 185 height 20
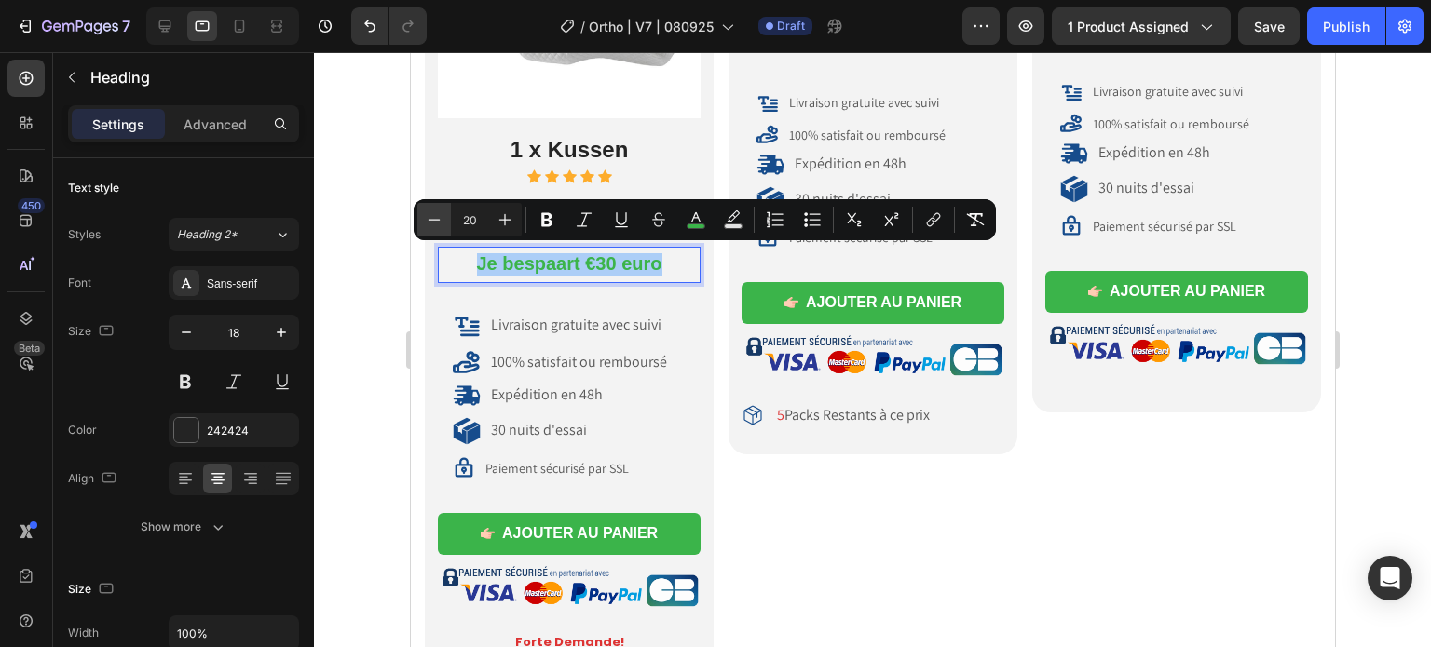
click at [417, 216] on button "Minus" at bounding box center [434, 220] width 34 height 34
click at [424, 216] on button "Minus" at bounding box center [434, 220] width 34 height 34
type input "18"
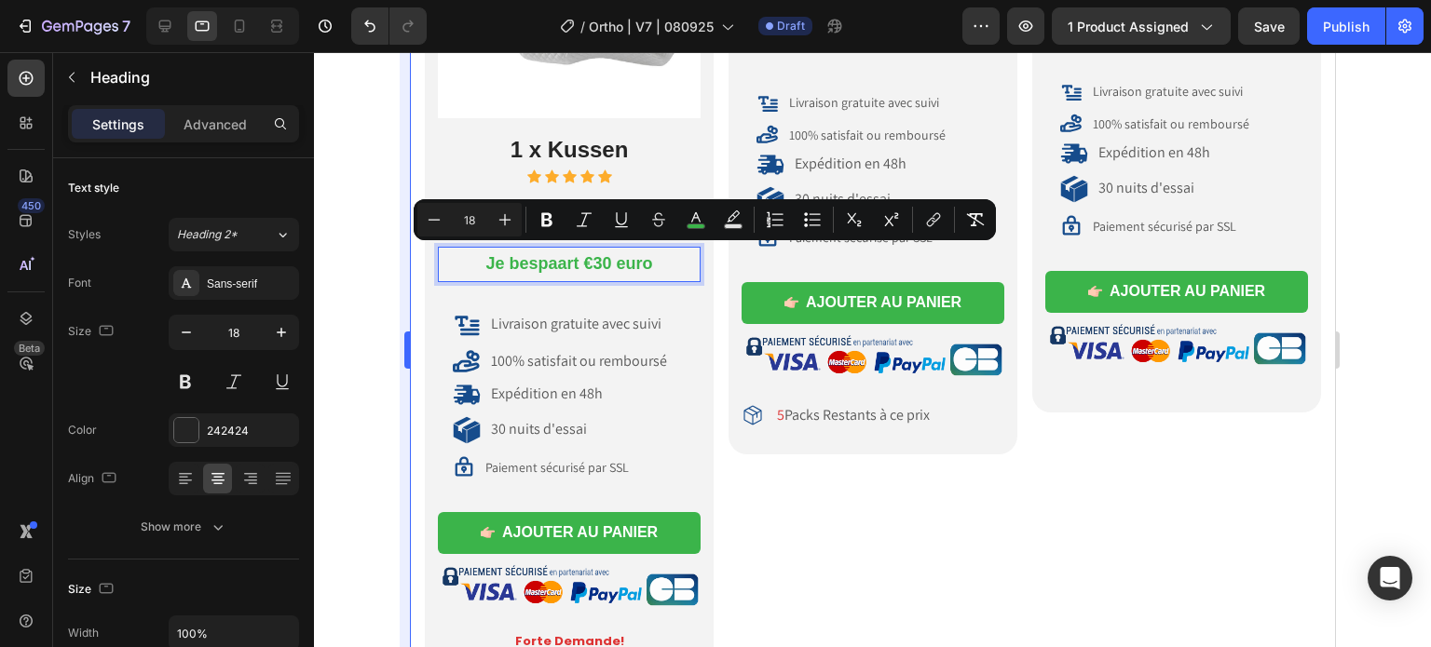
drag, startPoint x: 376, startPoint y: 272, endPoint x: 399, endPoint y: 278, distance: 23.0
click at [376, 273] on div at bounding box center [872, 349] width 1117 height 595
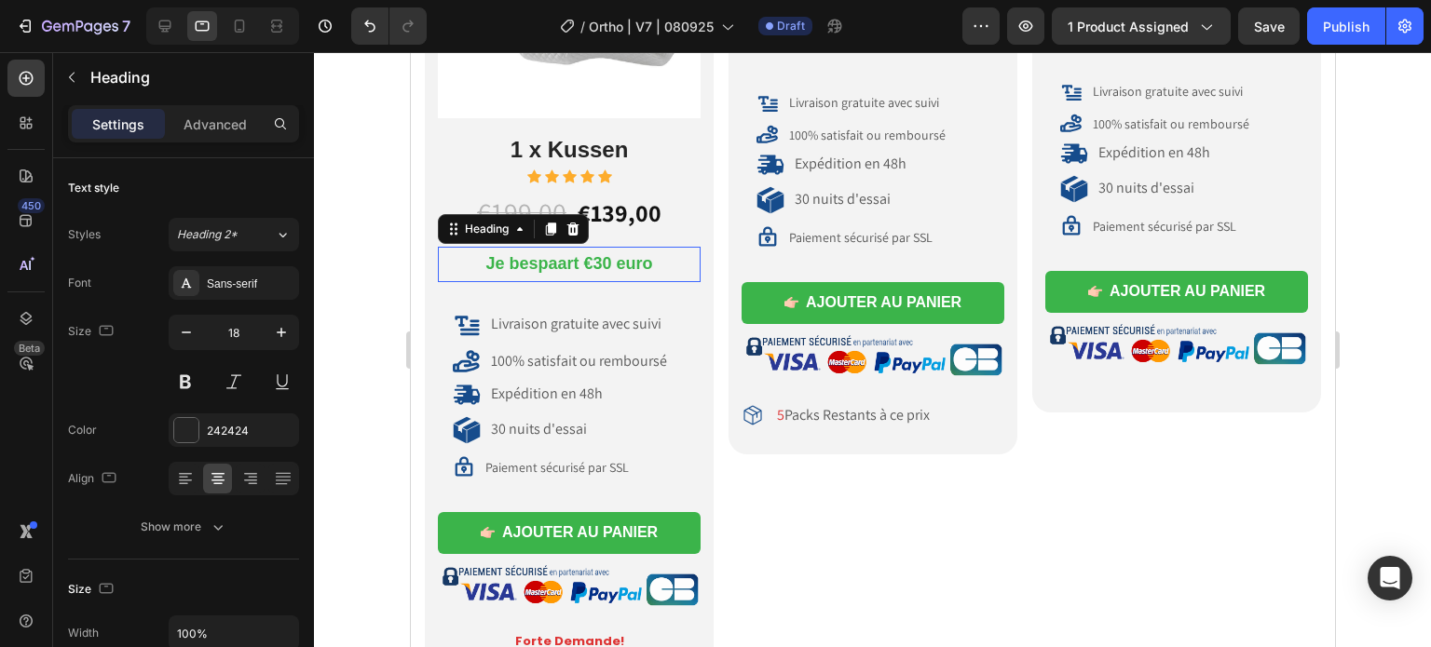
click at [595, 265] on span "Je bespaart €30 euro" at bounding box center [567, 263] width 167 height 19
click at [553, 226] on icon at bounding box center [550, 229] width 10 height 13
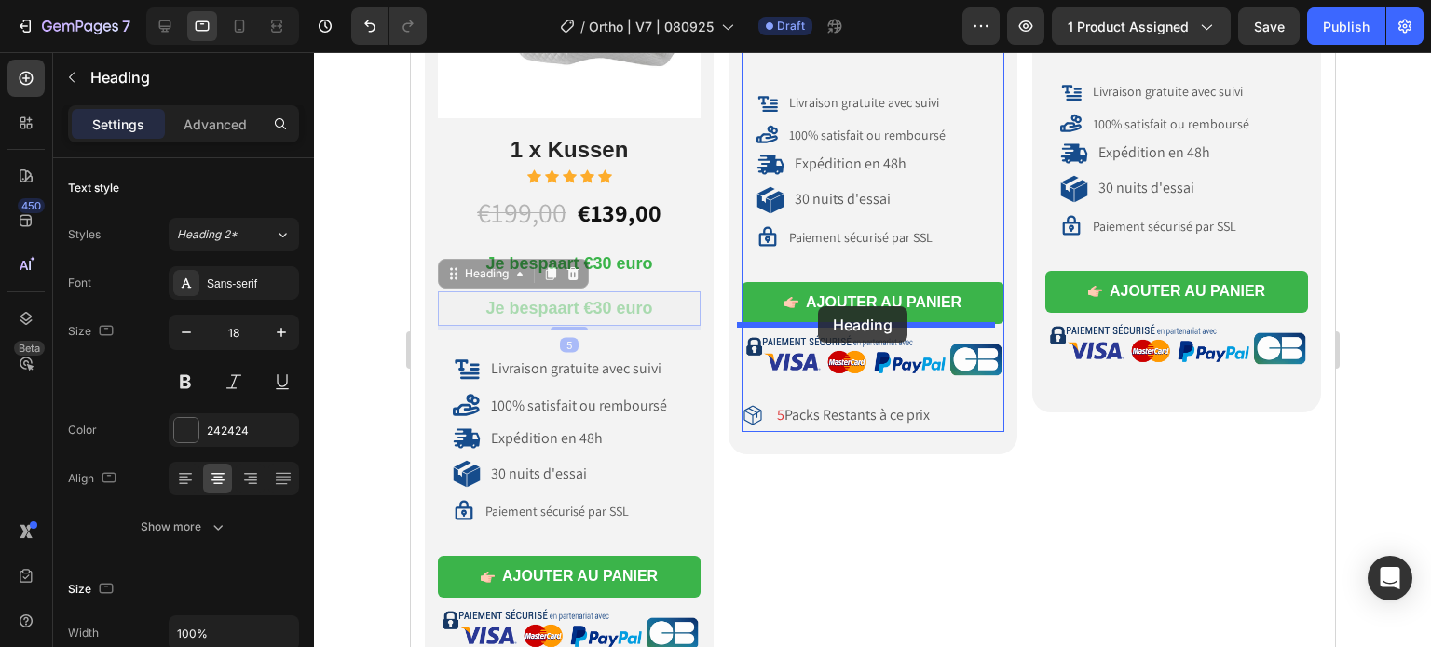
drag, startPoint x: 483, startPoint y: 273, endPoint x: 817, endPoint y: 306, distance: 335.1
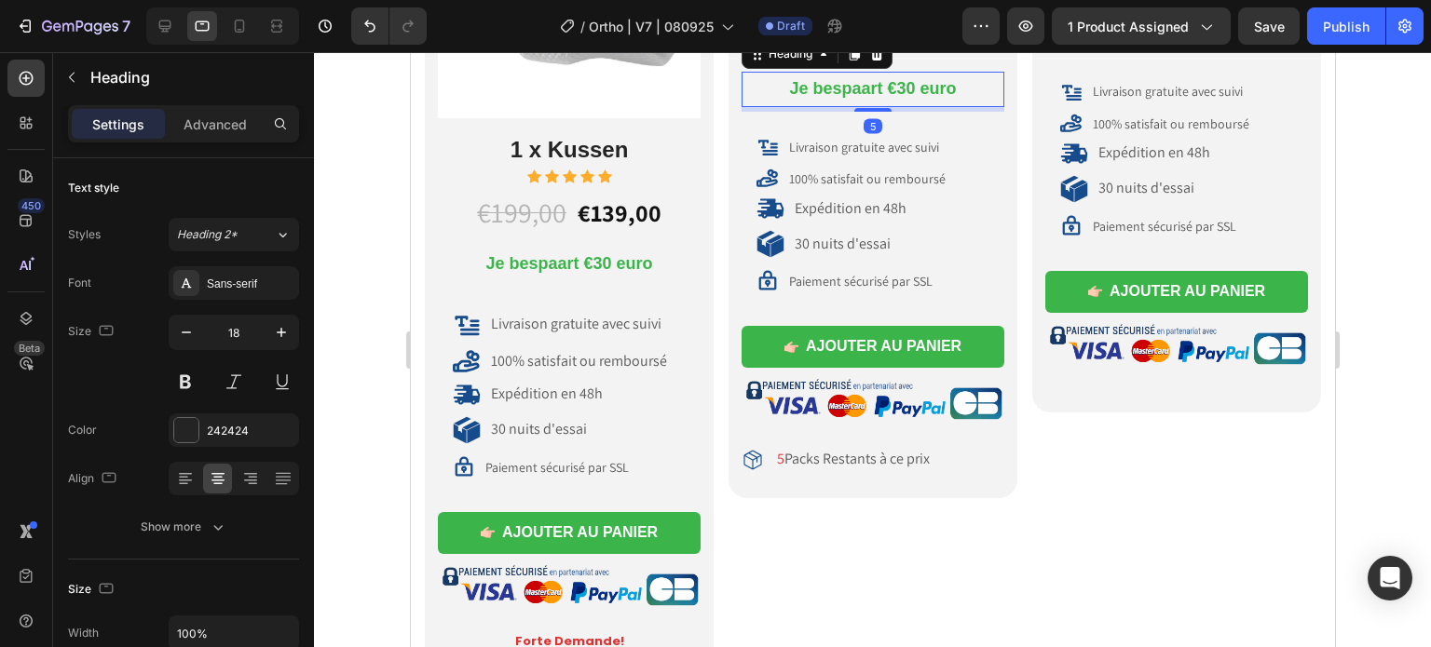
click at [884, 102] on h2 "Je bespaart €30 euro" at bounding box center [871, 88] width 263 height 25
click at [890, 98] on span "Je bespaart €30 euro" at bounding box center [871, 88] width 167 height 19
click at [828, 62] on pre "-Vous économisez €60,00 -" at bounding box center [871, 35] width 263 height 53
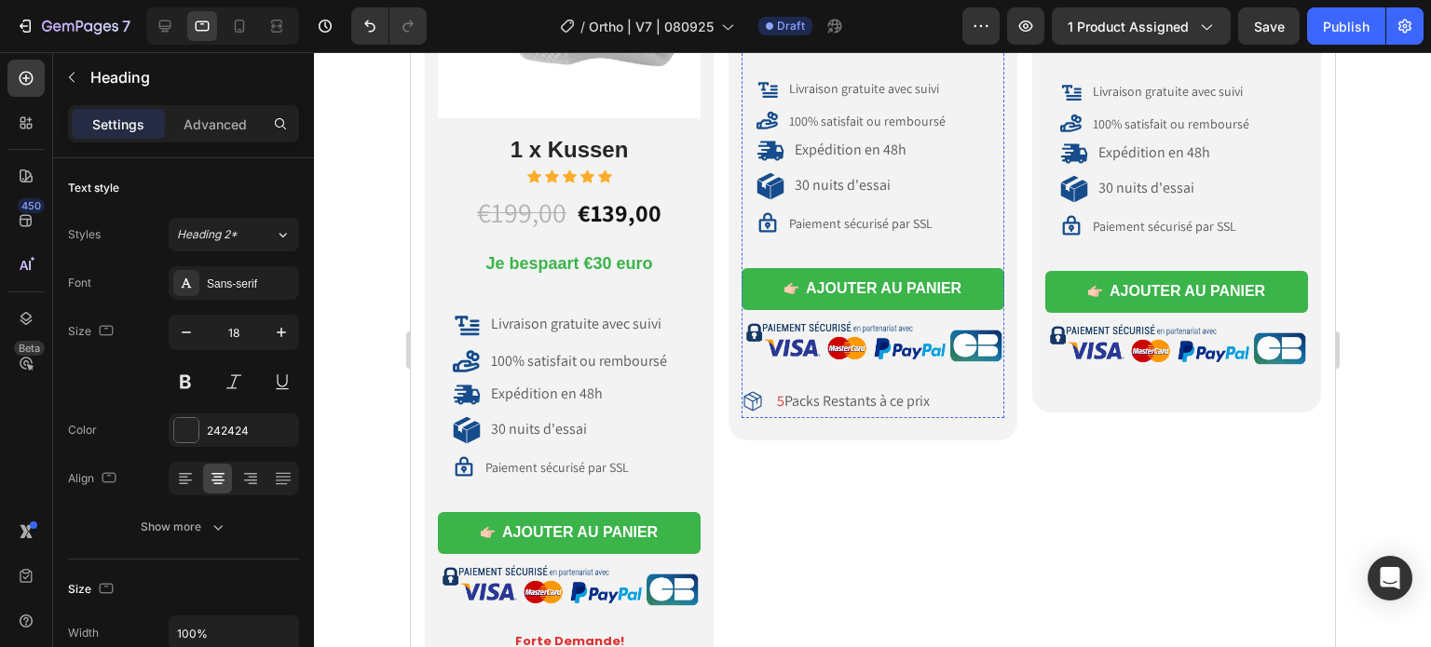
click at [890, 40] on span "Je bespaart €60 euro" at bounding box center [871, 30] width 167 height 19
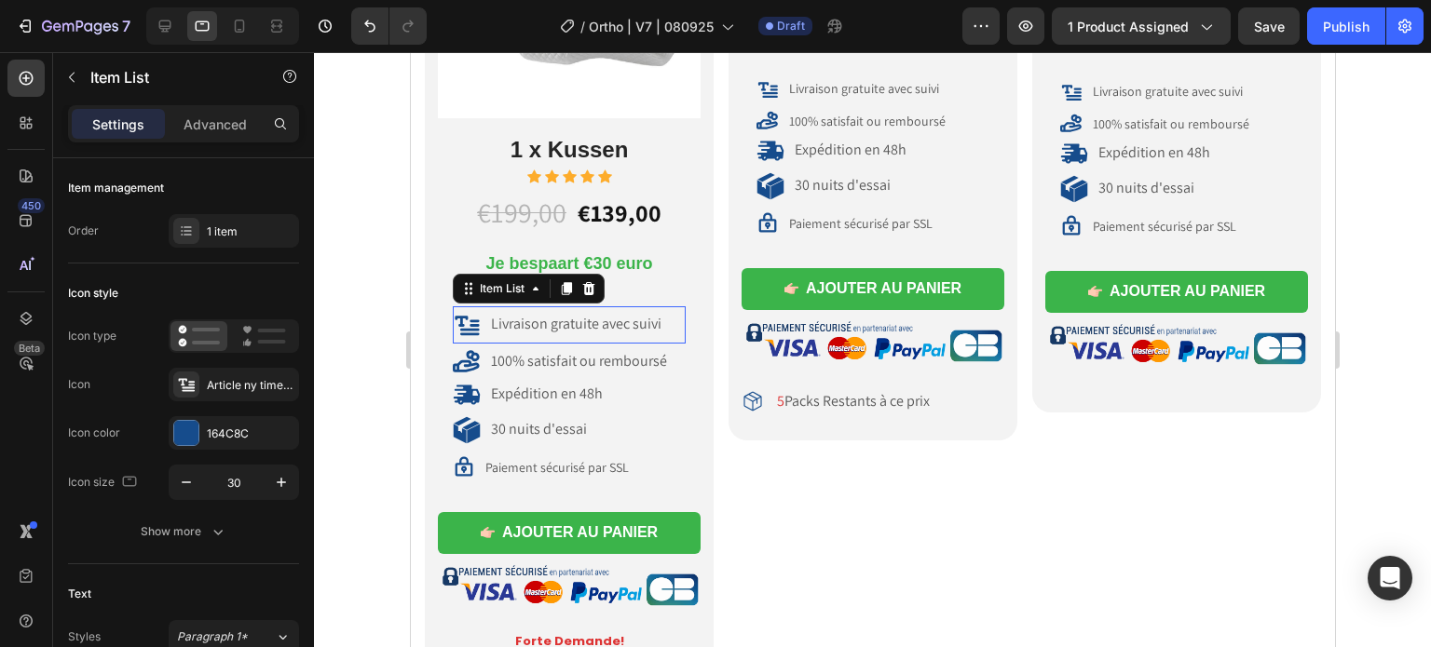
click at [635, 311] on div "Livraison gratuite avec suivi" at bounding box center [557, 325] width 211 height 28
click at [771, 11] on div "Heading" at bounding box center [769, 2] width 51 height 17
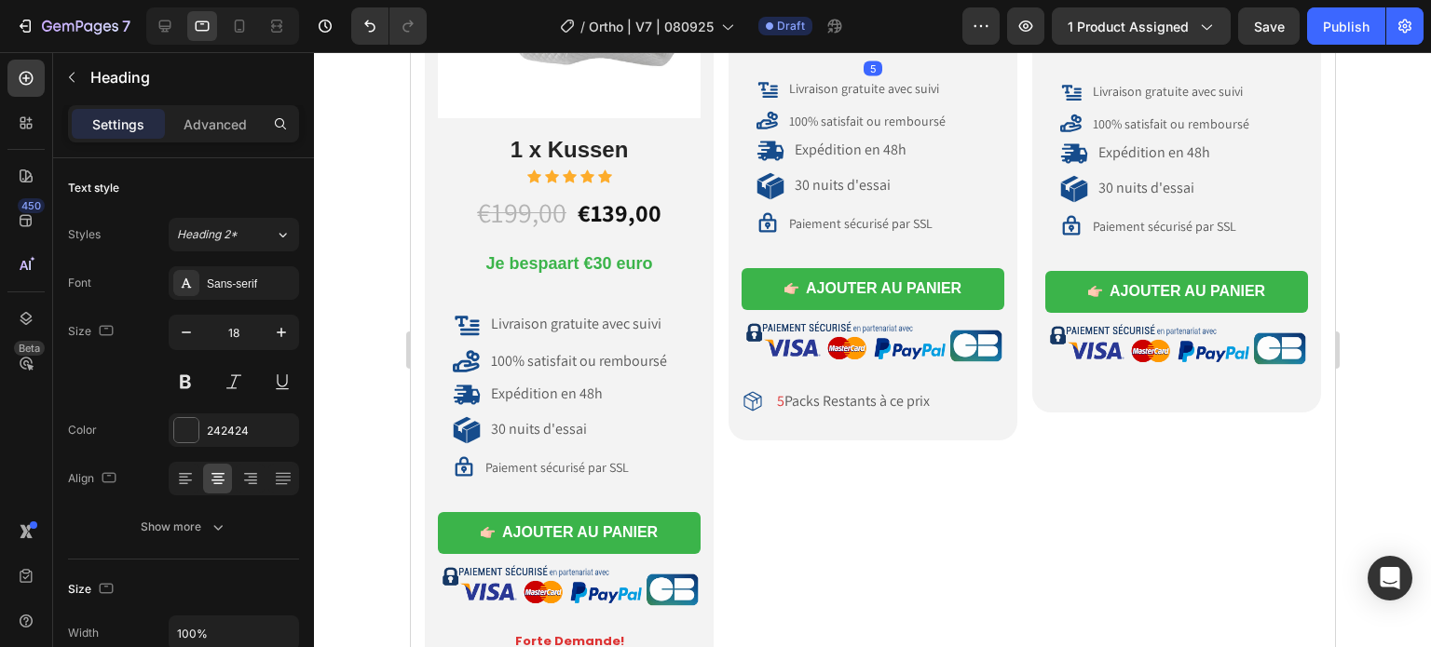
drag, startPoint x: 841, startPoint y: 252, endPoint x: 832, endPoint y: 269, distance: 19.2
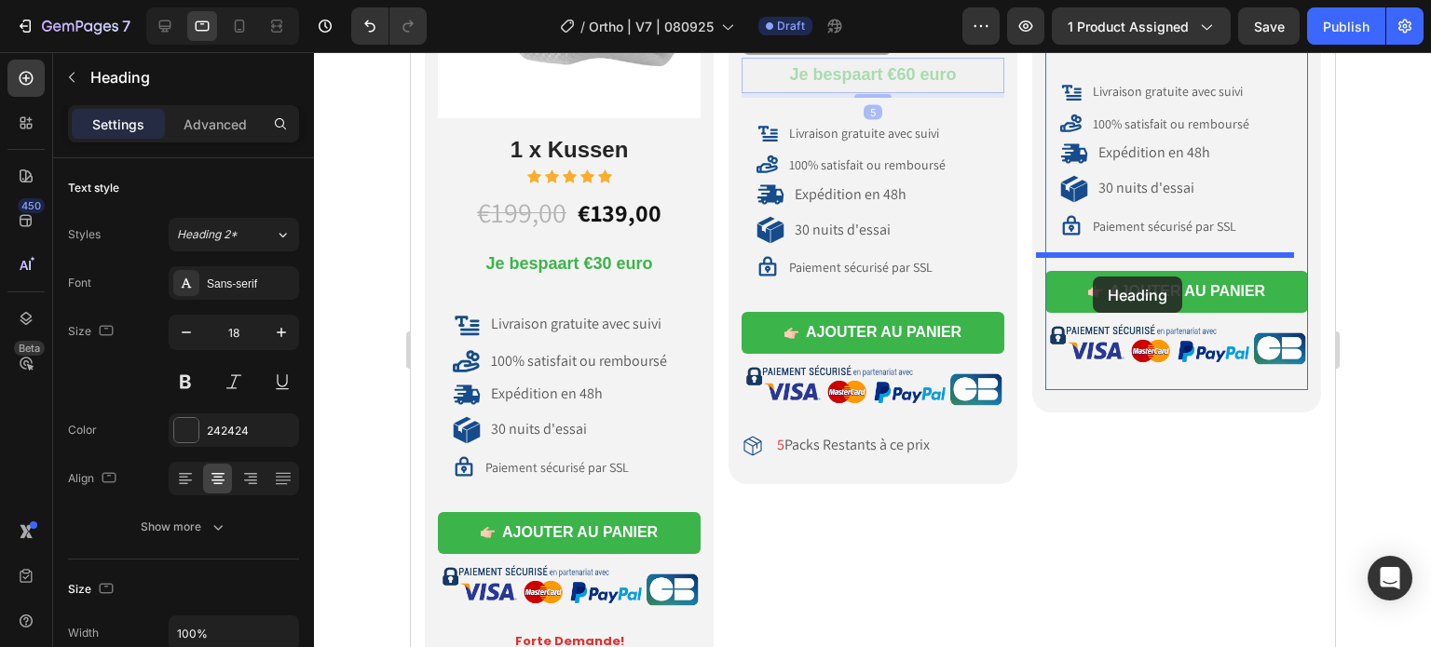
drag, startPoint x: 775, startPoint y: 301, endPoint x: 1092, endPoint y: 277, distance: 317.6
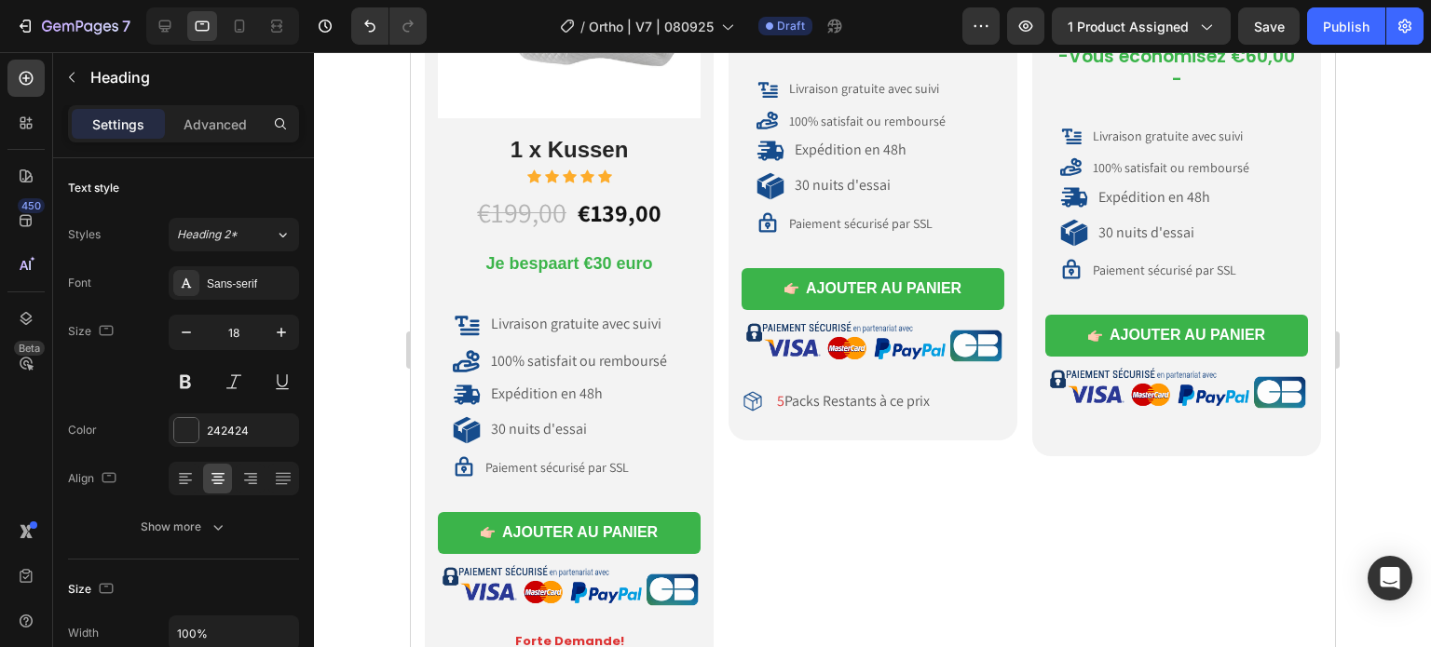
click at [1190, 29] on span "Je bespaart €60 euro" at bounding box center [1175, 19] width 167 height 19
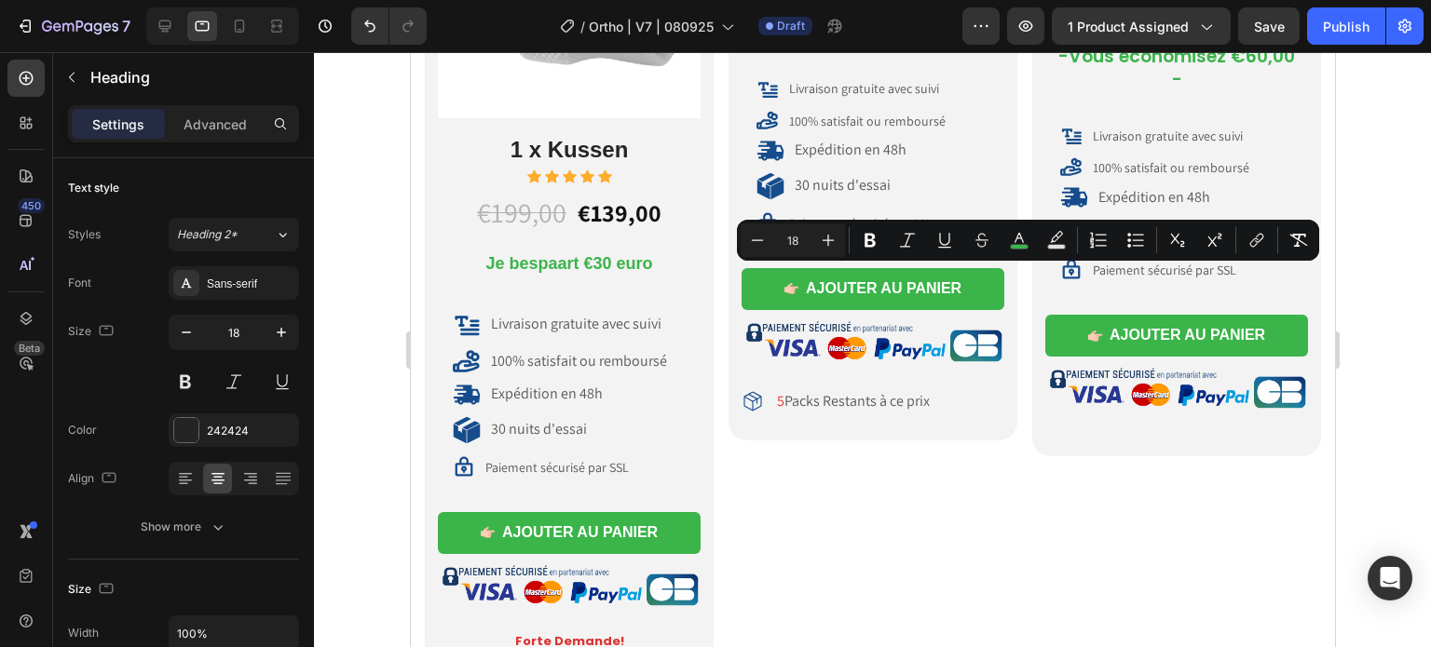
click at [1178, 29] on span "Je bespaart €60 euro" at bounding box center [1175, 19] width 167 height 19
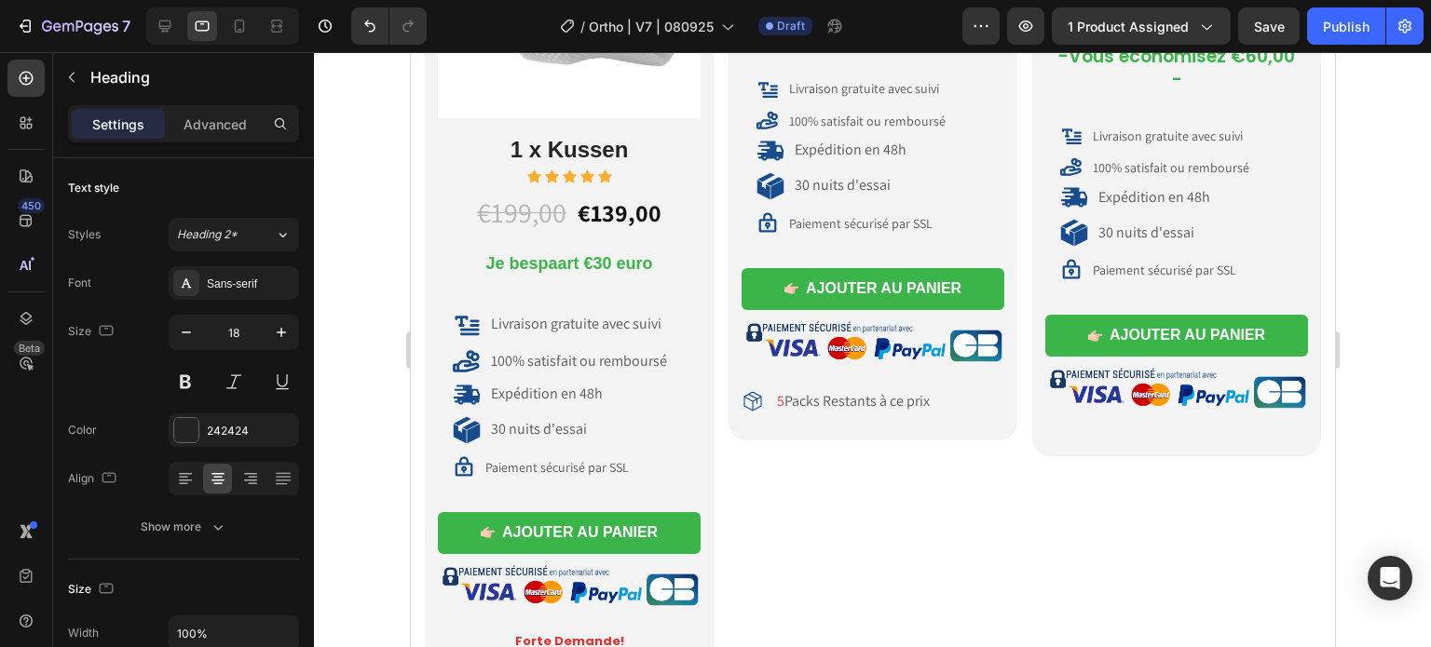
click at [1191, 29] on span "Je bespaart €60 euro" at bounding box center [1175, 19] width 167 height 19
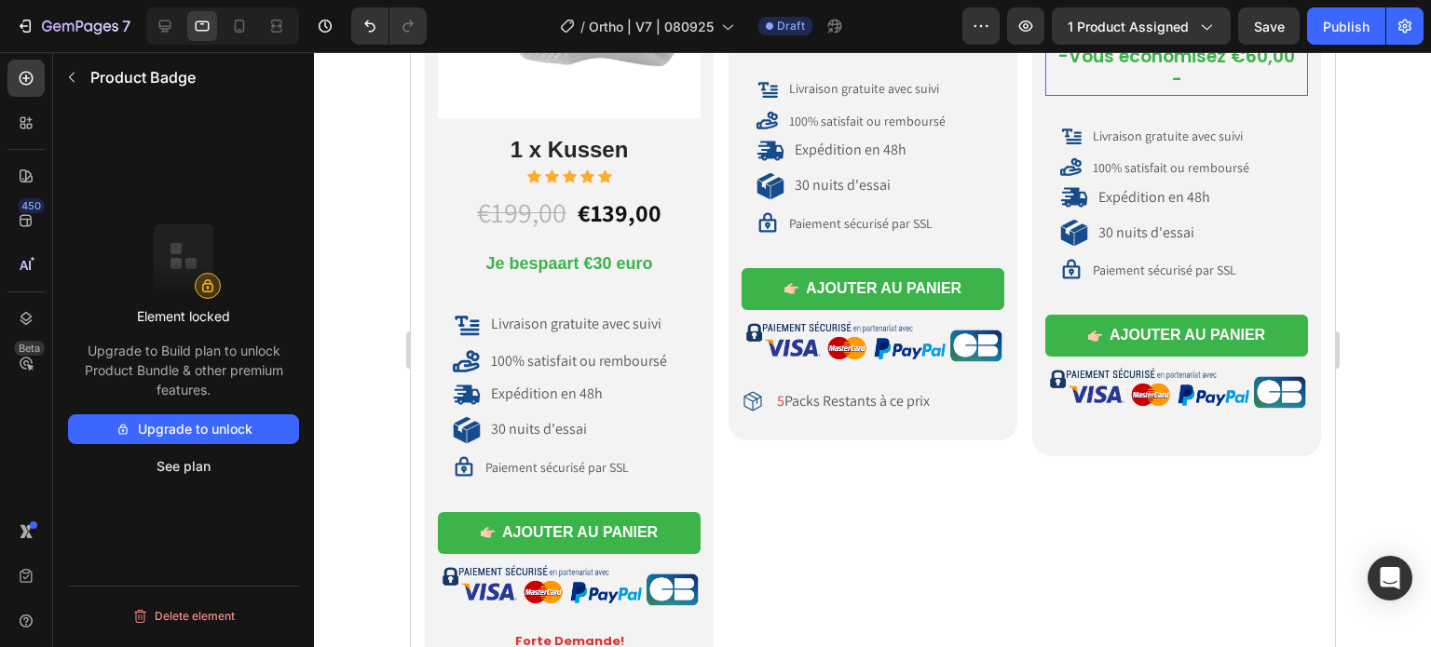
click at [1196, 95] on pre "-Vous économisez €60,00 -" at bounding box center [1175, 68] width 263 height 53
click at [1208, 31] on icon at bounding box center [1214, 24] width 12 height 13
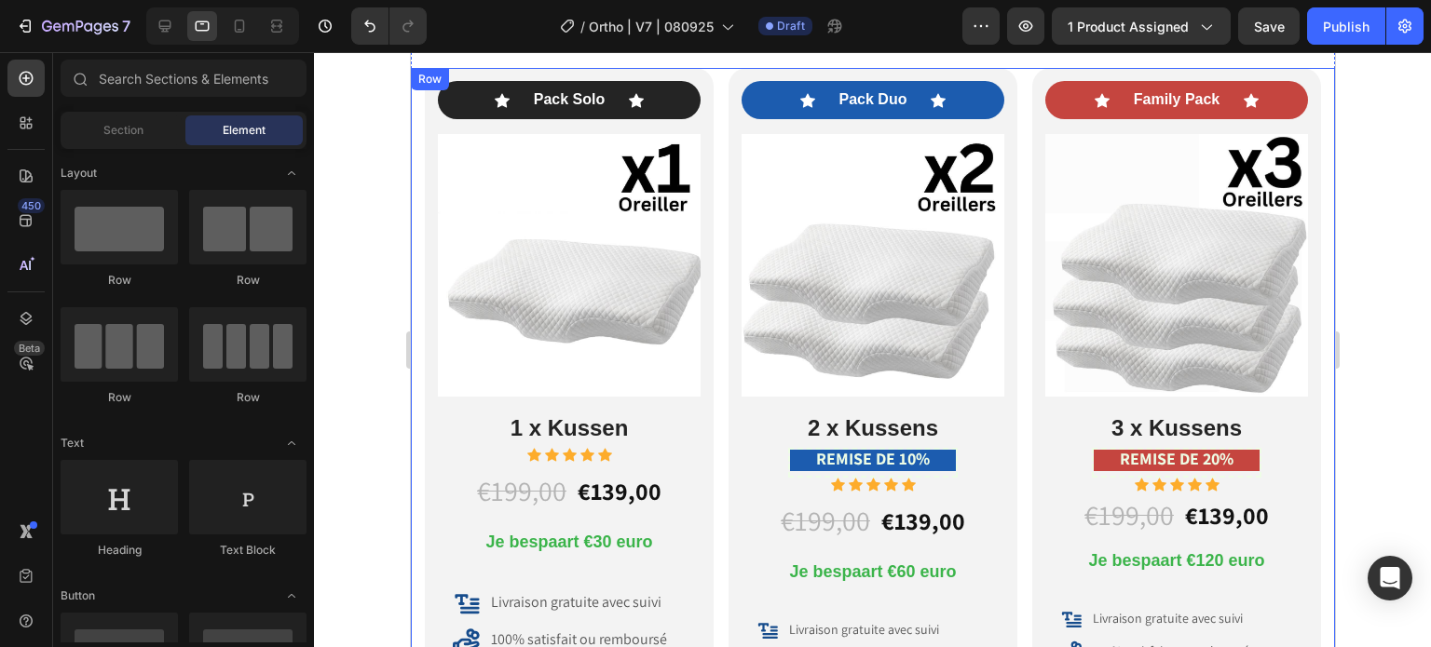
scroll to position [8942, 0]
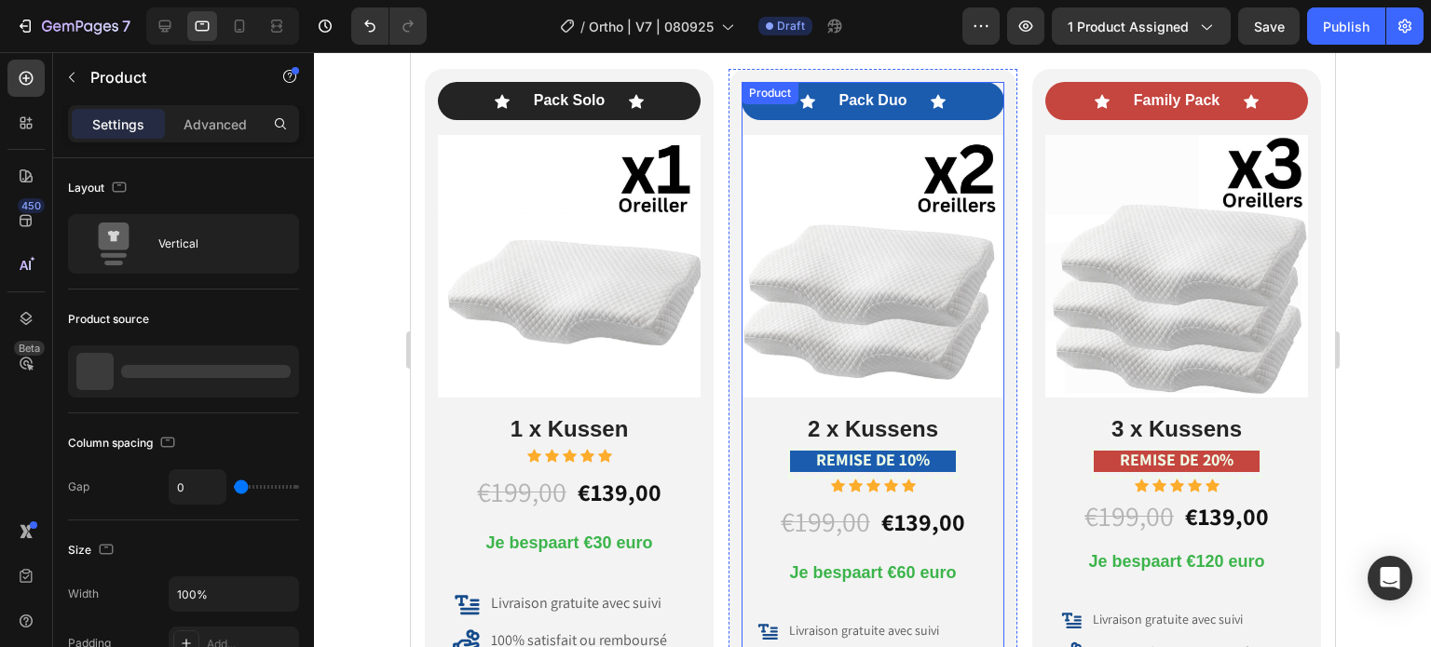
click at [740, 124] on div "Icon Pack Duo Text Block Icon Row Image 2 x Kussens Heading REMISE DE 10% Text …" at bounding box center [871, 287] width 263 height 411
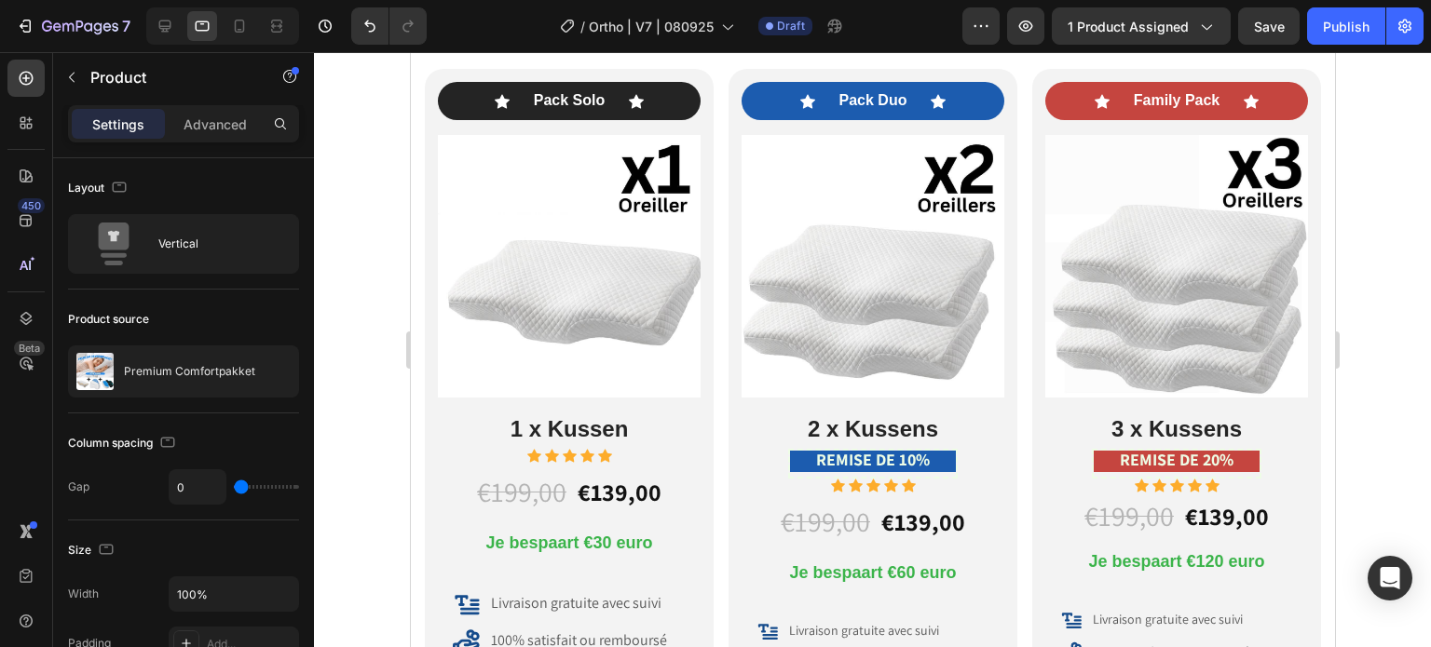
click at [746, 129] on div "Icon Pack Duo Text Block Icon Row Image 2 x Kussens Heading REMISE DE 10% Text …" at bounding box center [871, 287] width 263 height 411
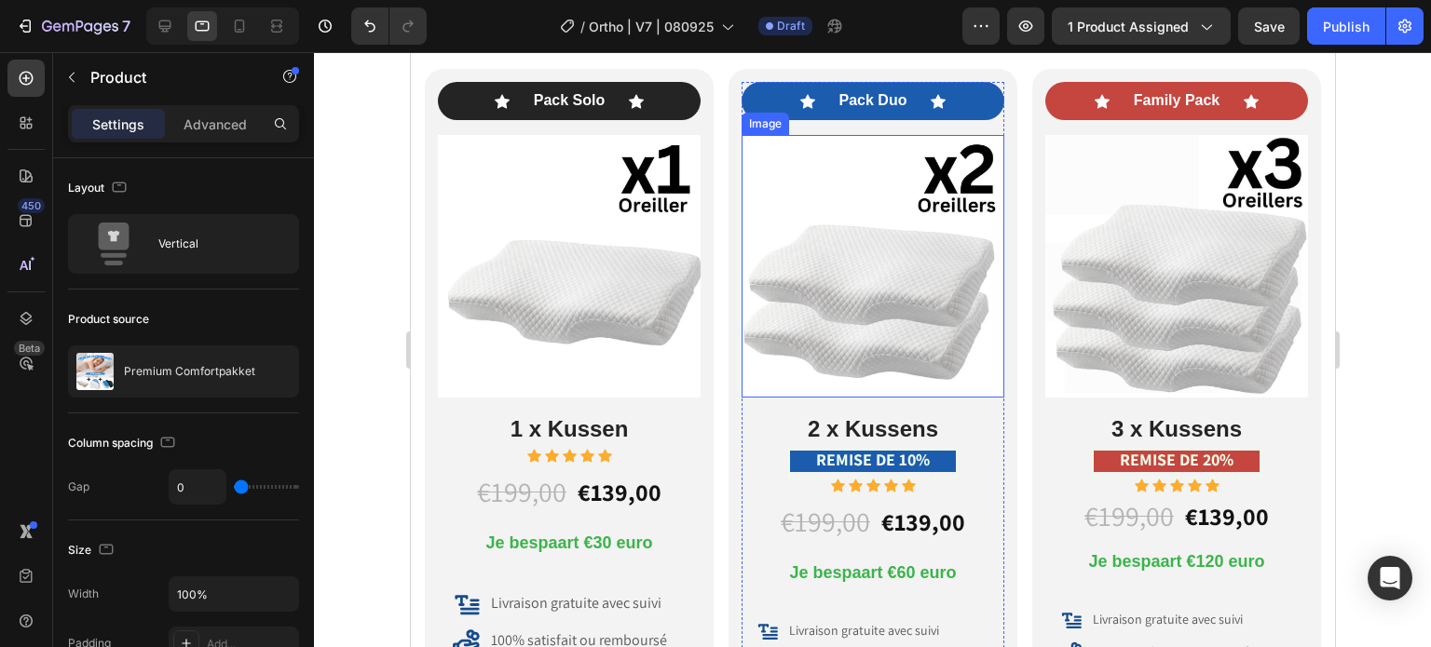
click at [744, 158] on img at bounding box center [871, 266] width 263 height 263
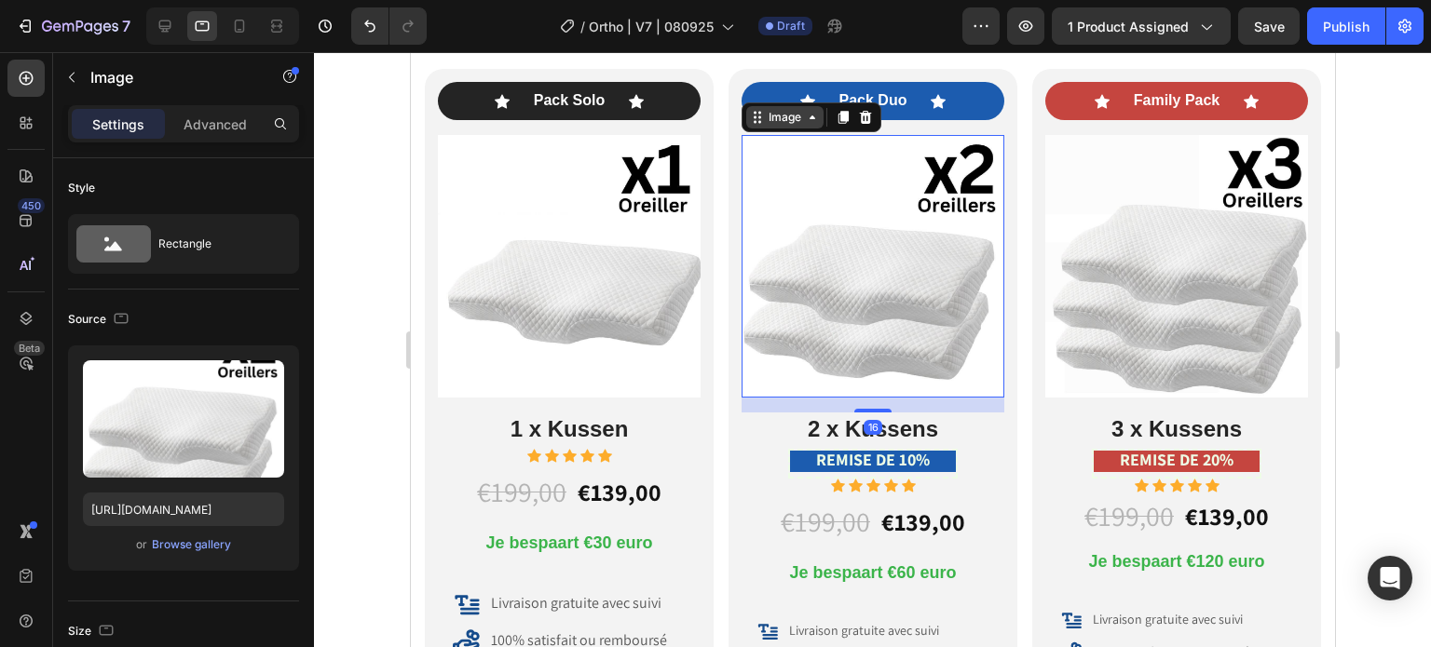
click at [808, 118] on icon at bounding box center [811, 117] width 6 height 4
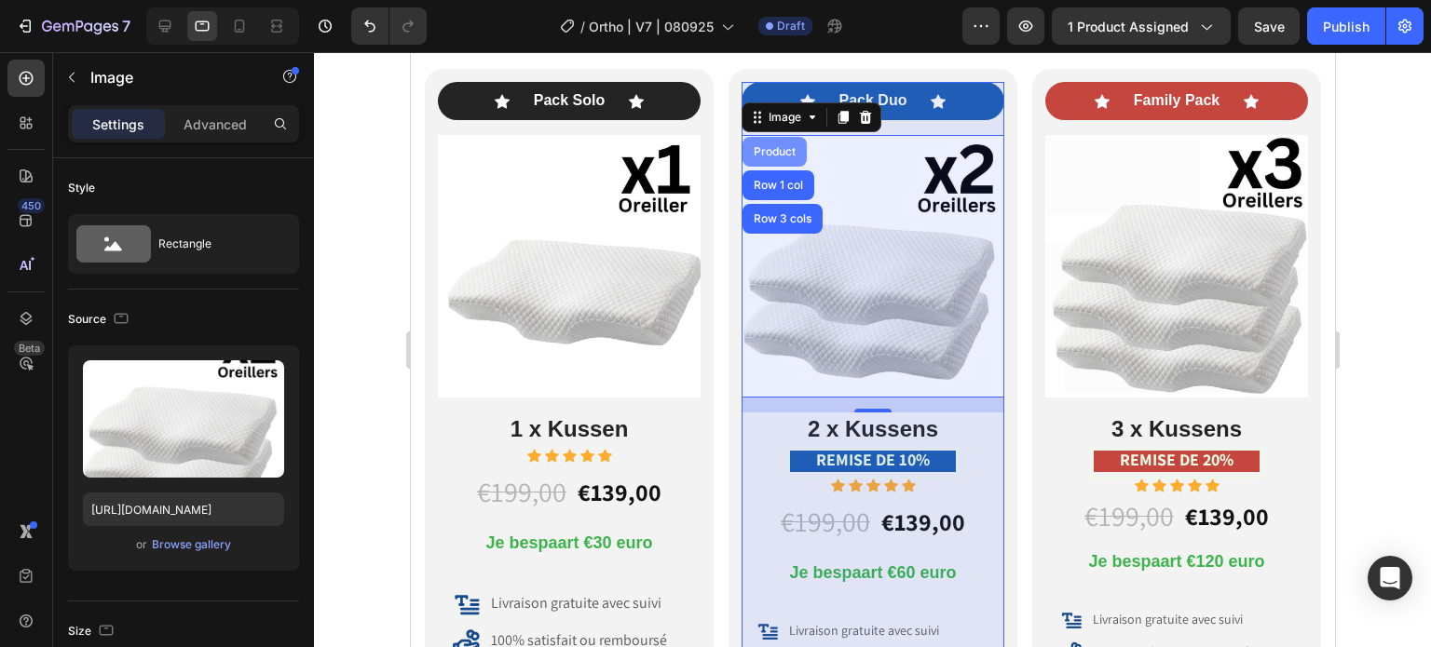
click at [754, 143] on div "Product" at bounding box center [773, 152] width 64 height 30
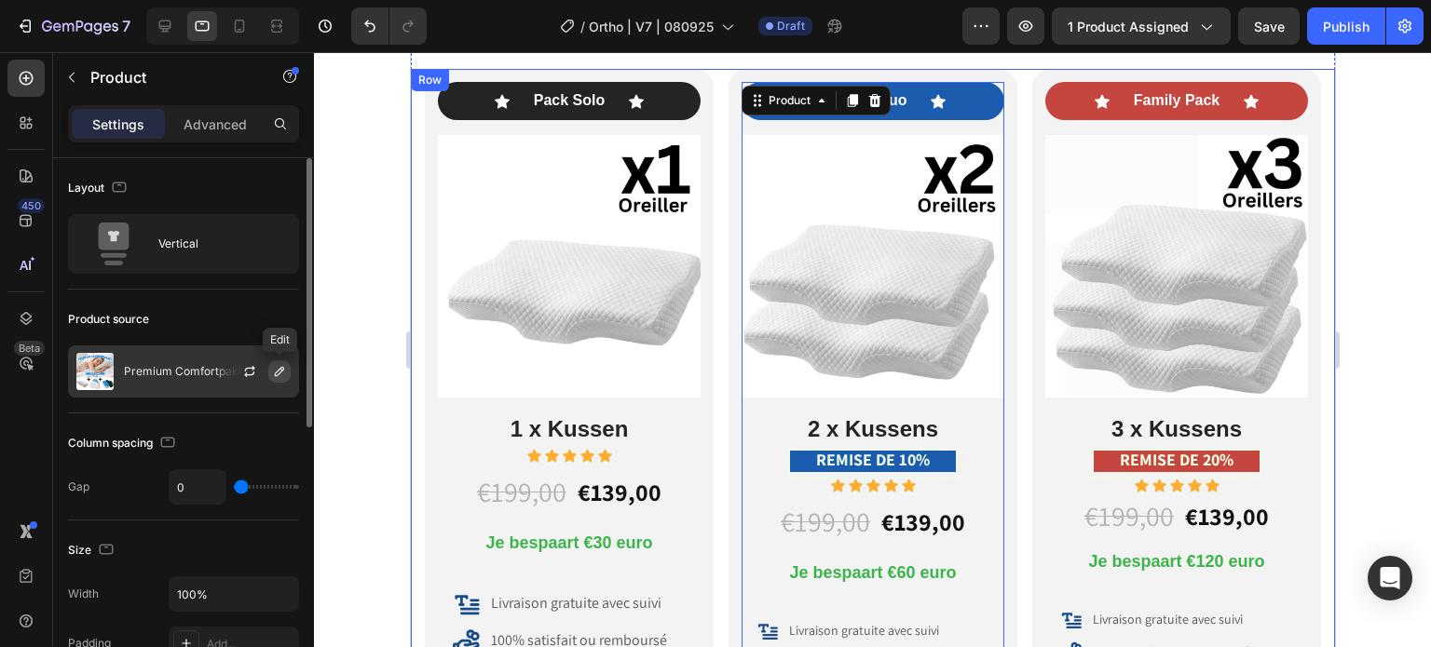
click at [278, 362] on button "button" at bounding box center [279, 371] width 22 height 22
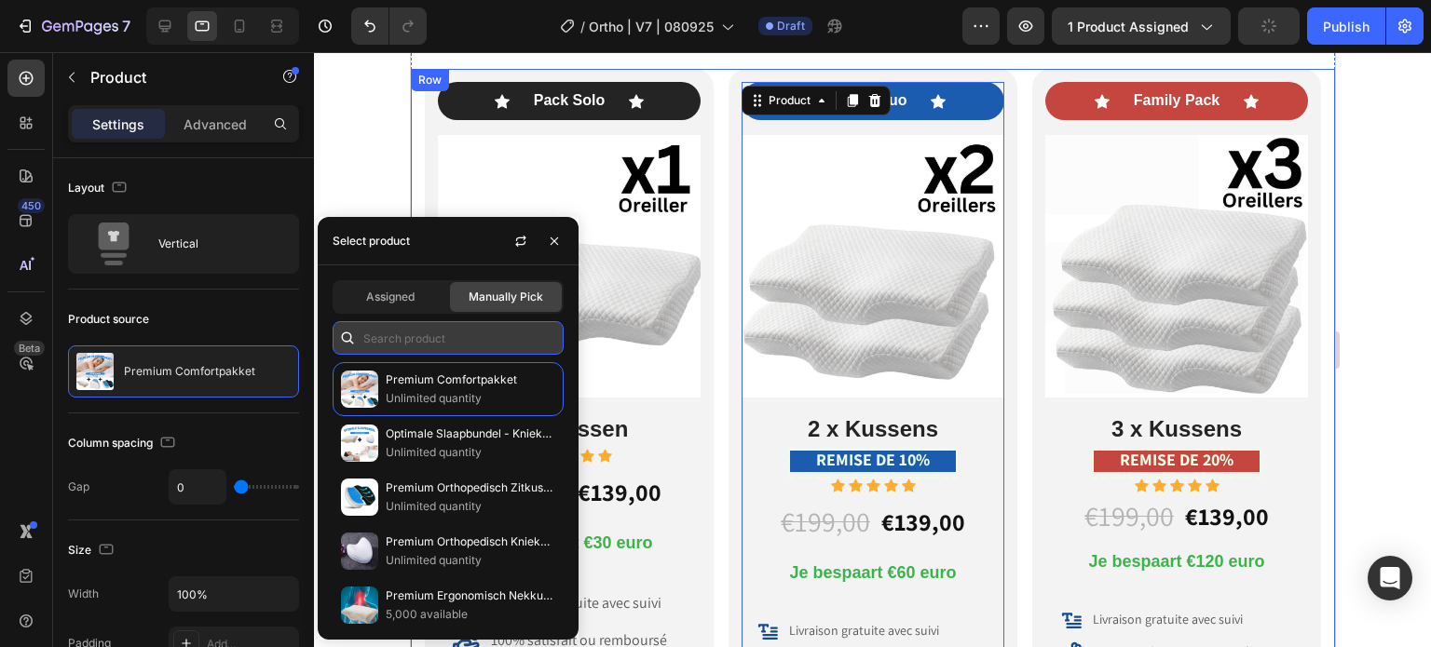
click at [406, 349] on input "text" at bounding box center [448, 338] width 231 height 34
paste input "8465670766763"
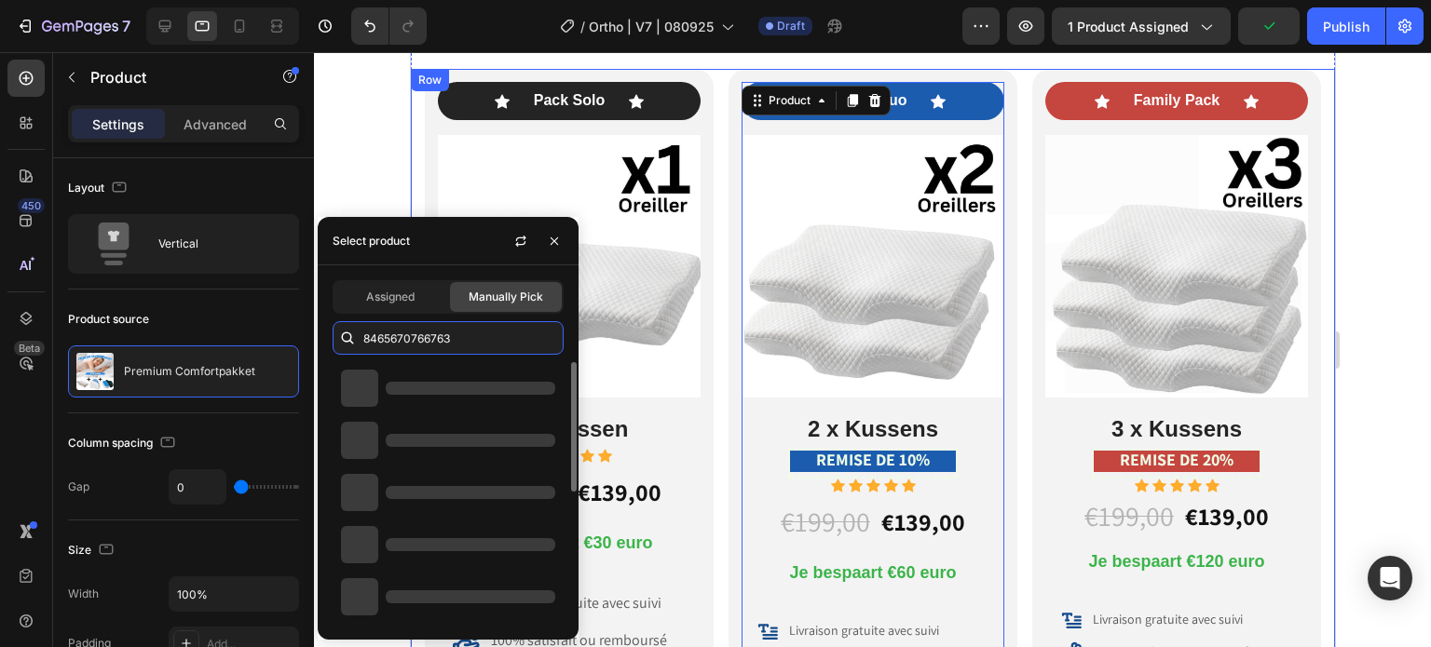
type input "8465670766763"
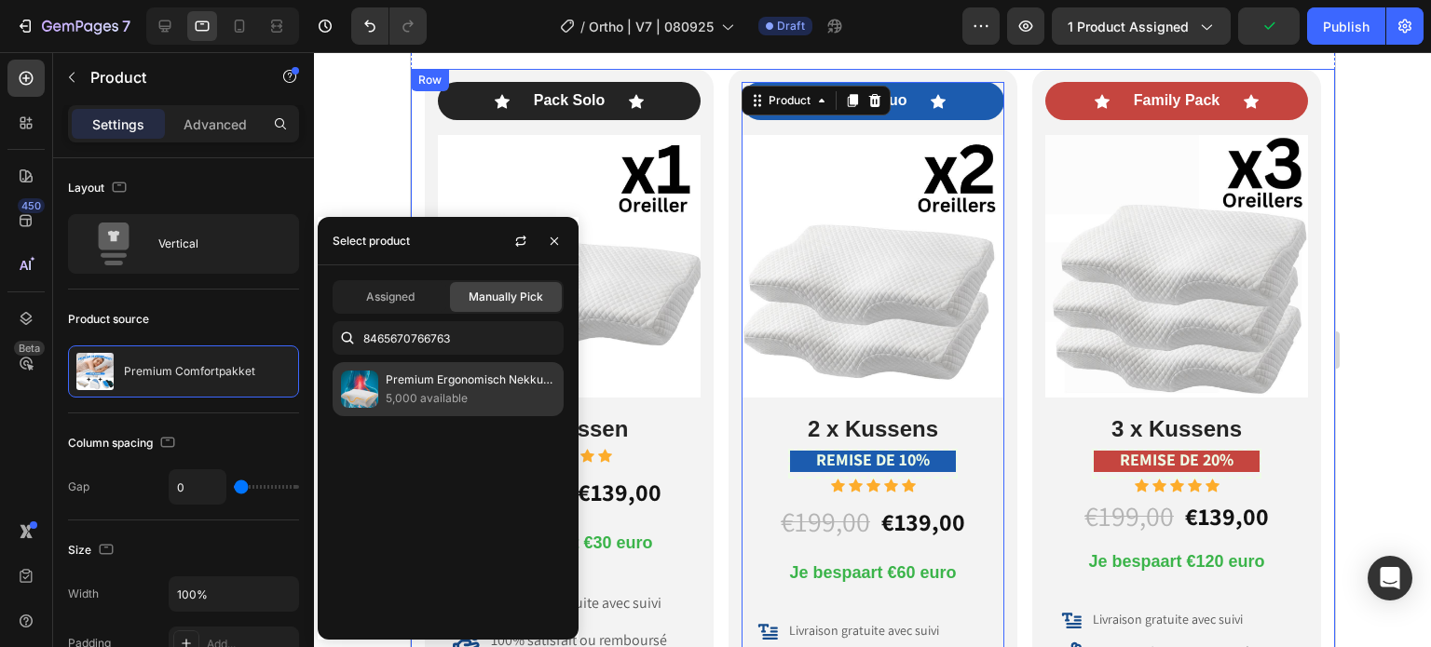
click at [420, 377] on p "Premium Ergonomisch Nekkussen" at bounding box center [471, 380] width 170 height 19
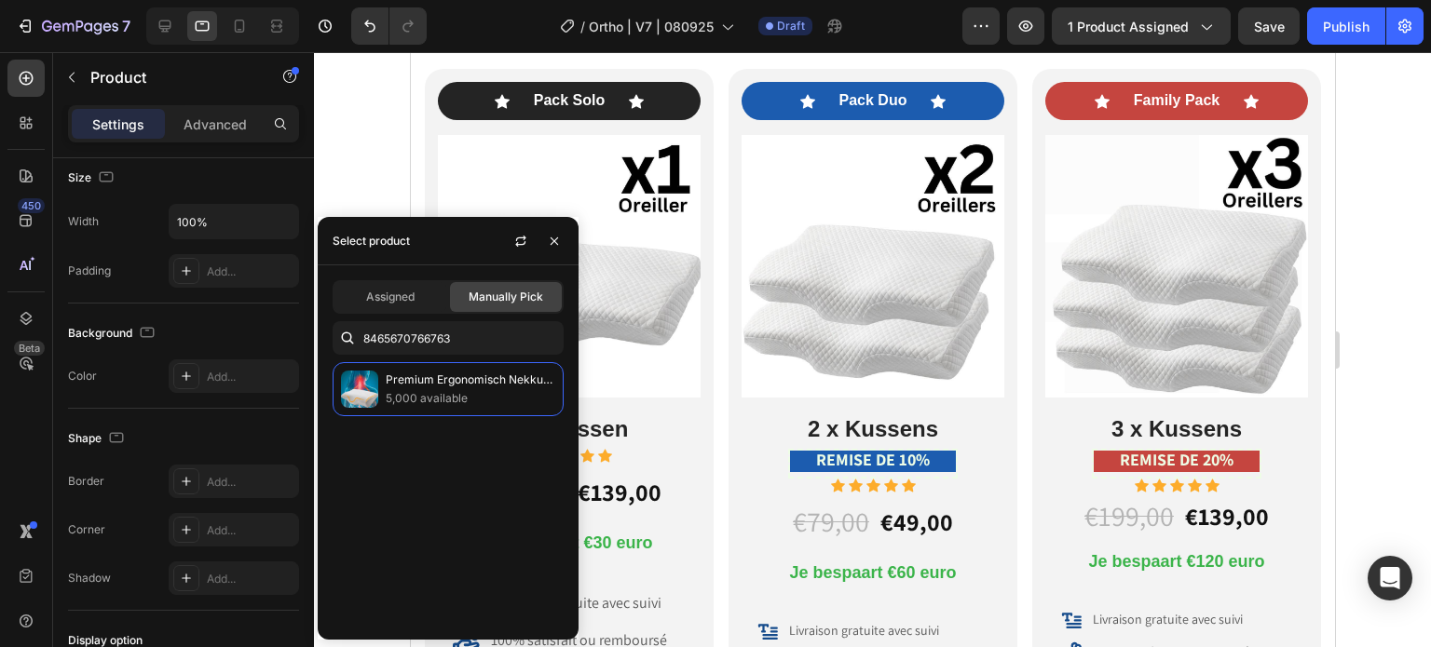
scroll to position [561, 0]
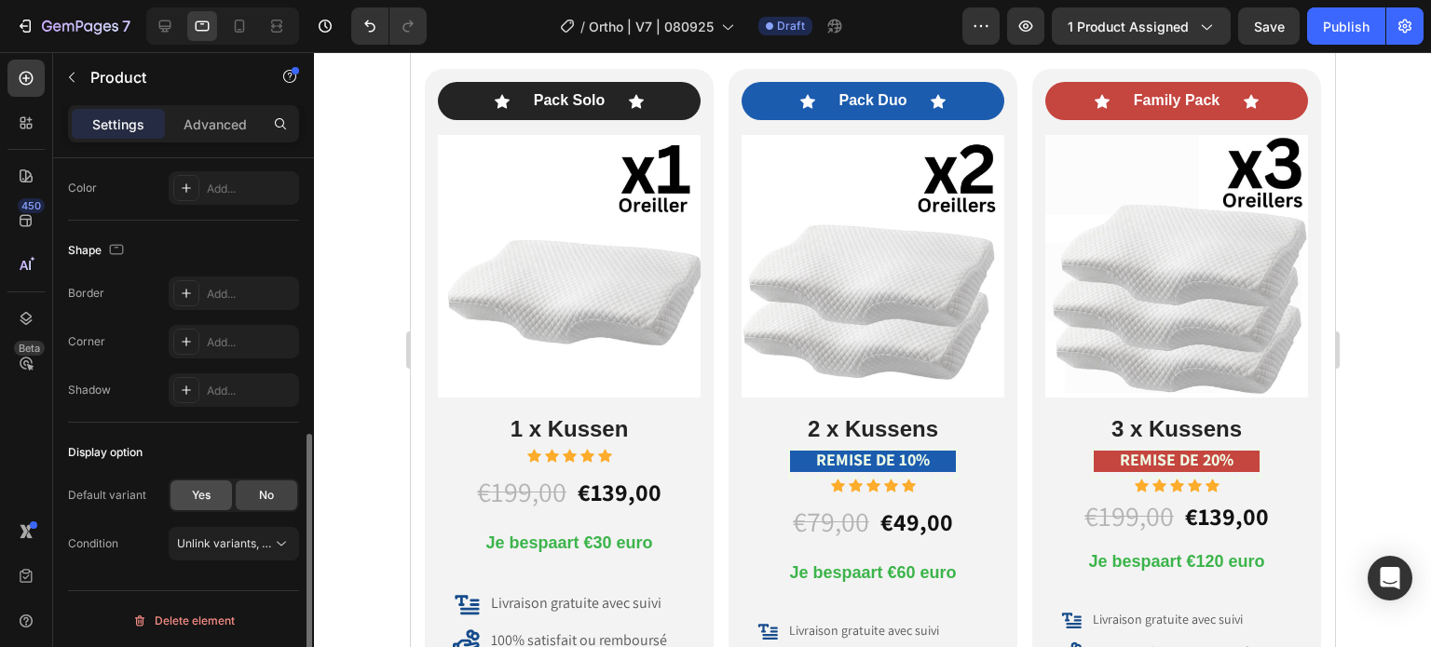
click at [216, 489] on div "Yes" at bounding box center [200, 496] width 61 height 30
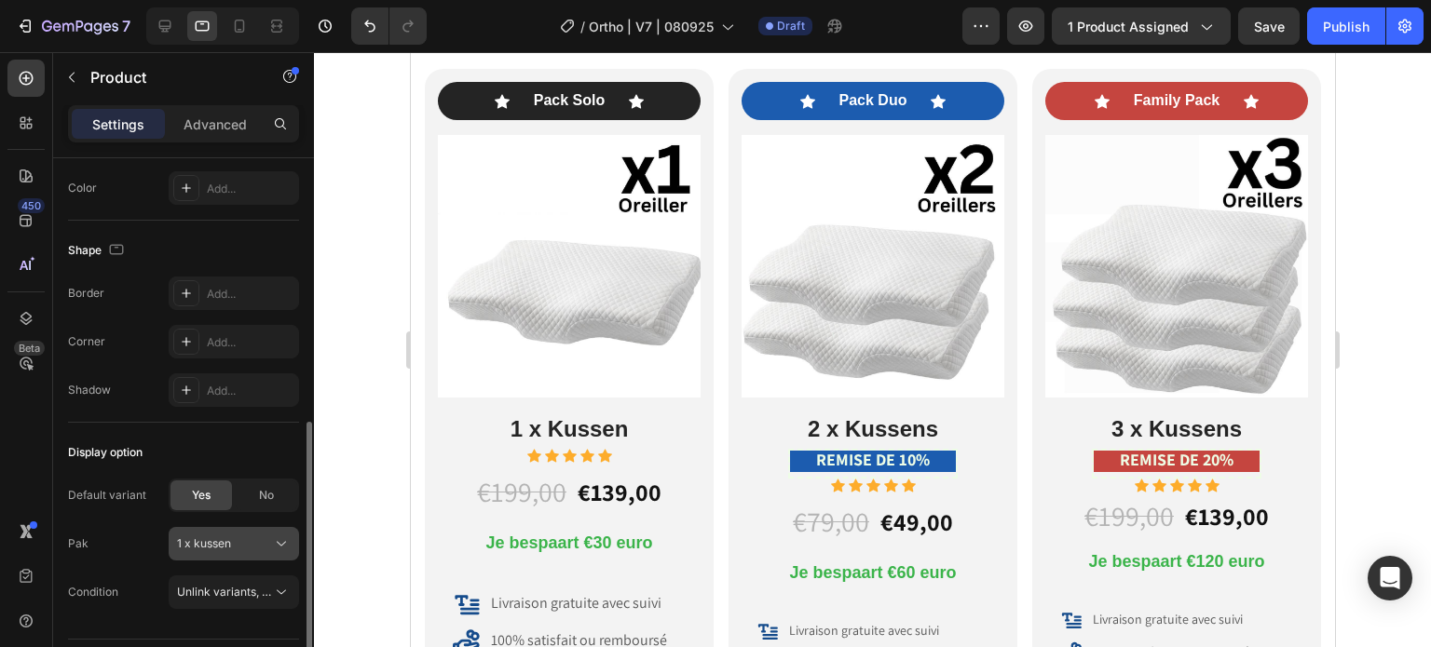
click at [274, 533] on button "1 x kussen" at bounding box center [234, 544] width 130 height 34
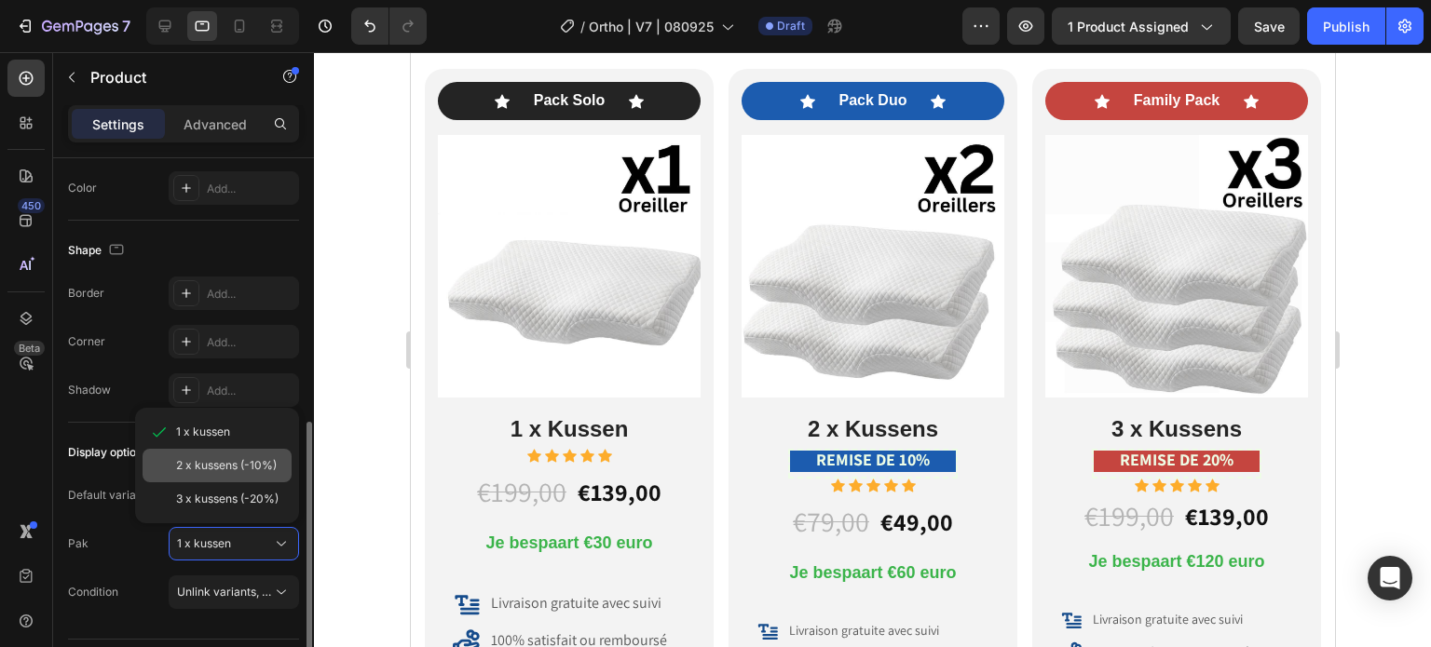
click at [259, 459] on span "2 x kussens (-10%)" at bounding box center [226, 465] width 101 height 17
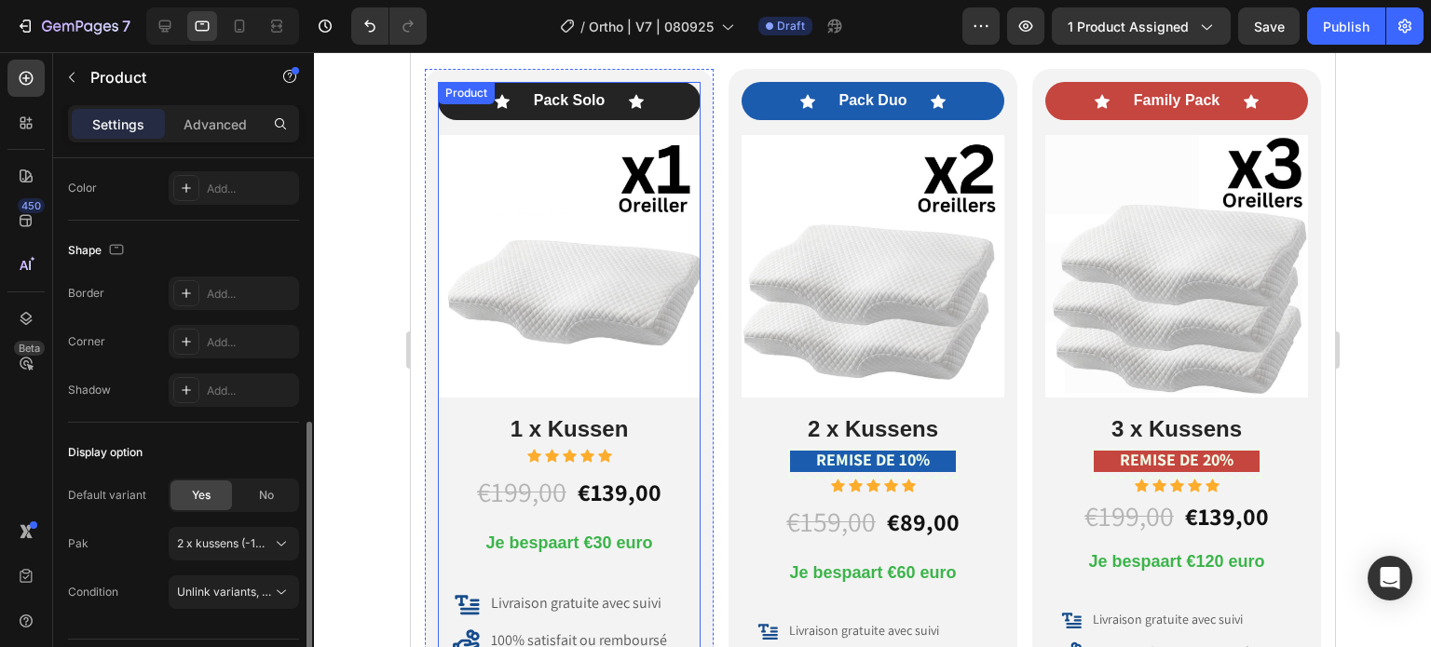
click at [690, 131] on div "Icon Pack Solo Text Block Icon Row Image 1 x Kussen Heading Icon Icon Icon Icon…" at bounding box center [568, 272] width 263 height 381
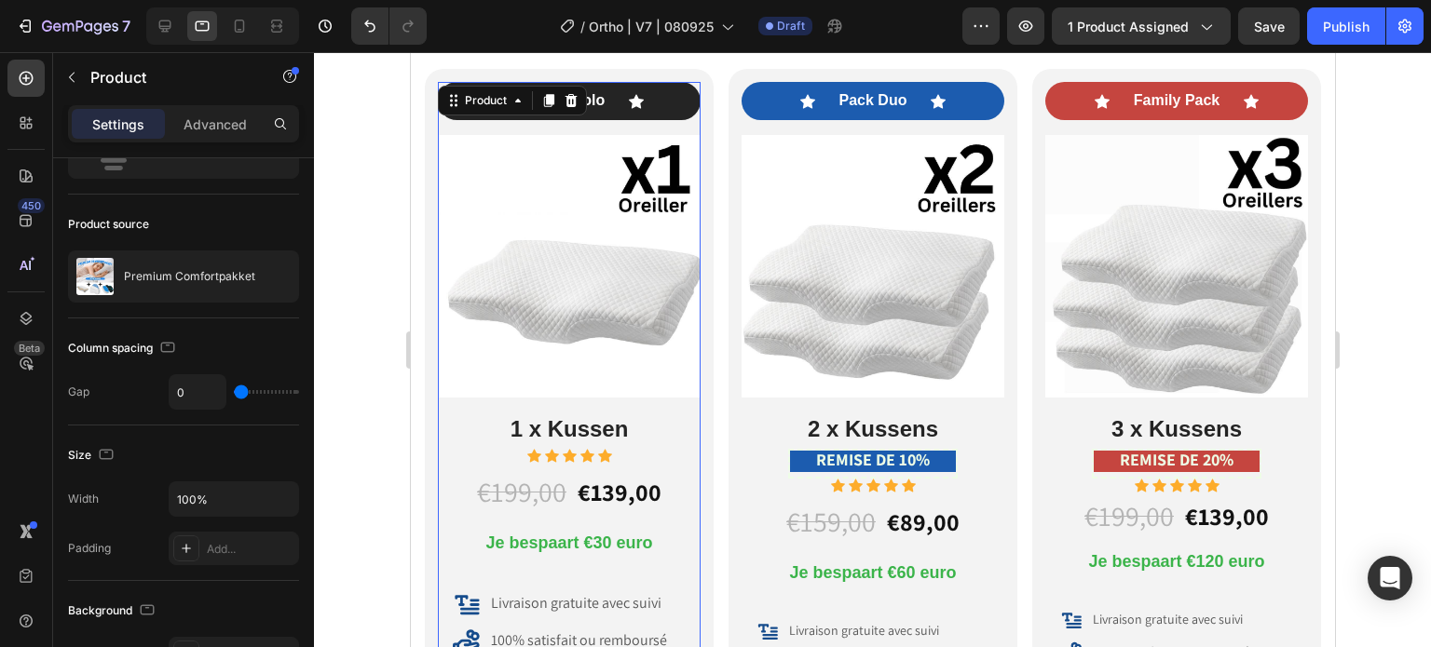
scroll to position [2, 0]
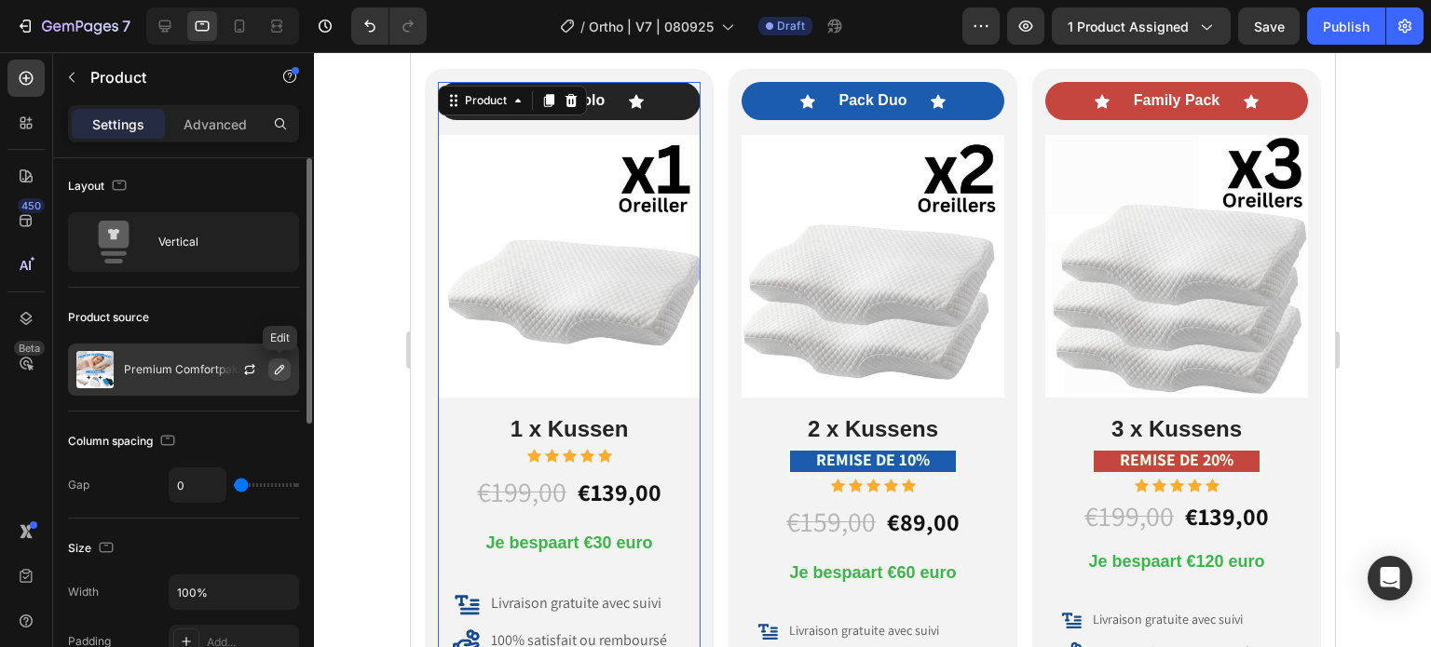
click at [283, 362] on icon "button" at bounding box center [279, 369] width 15 height 15
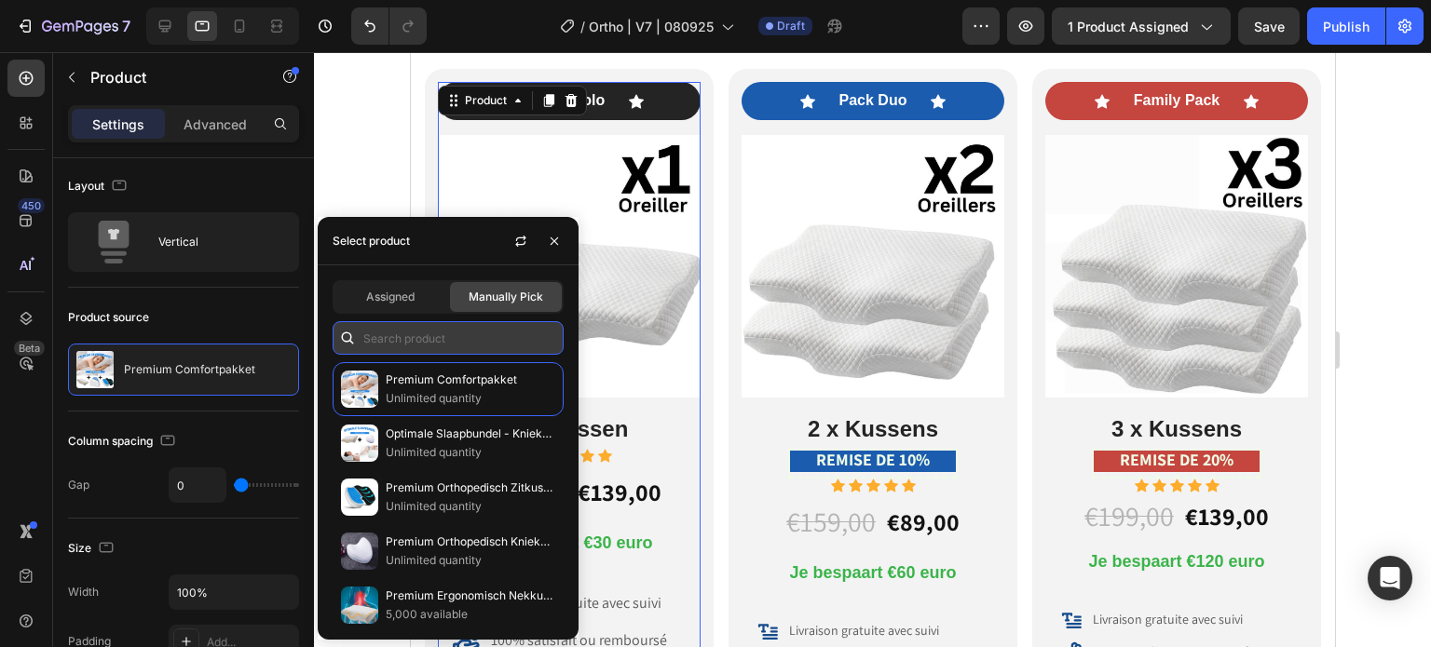
click at [437, 341] on input "text" at bounding box center [448, 338] width 231 height 34
paste input "8465670766763"
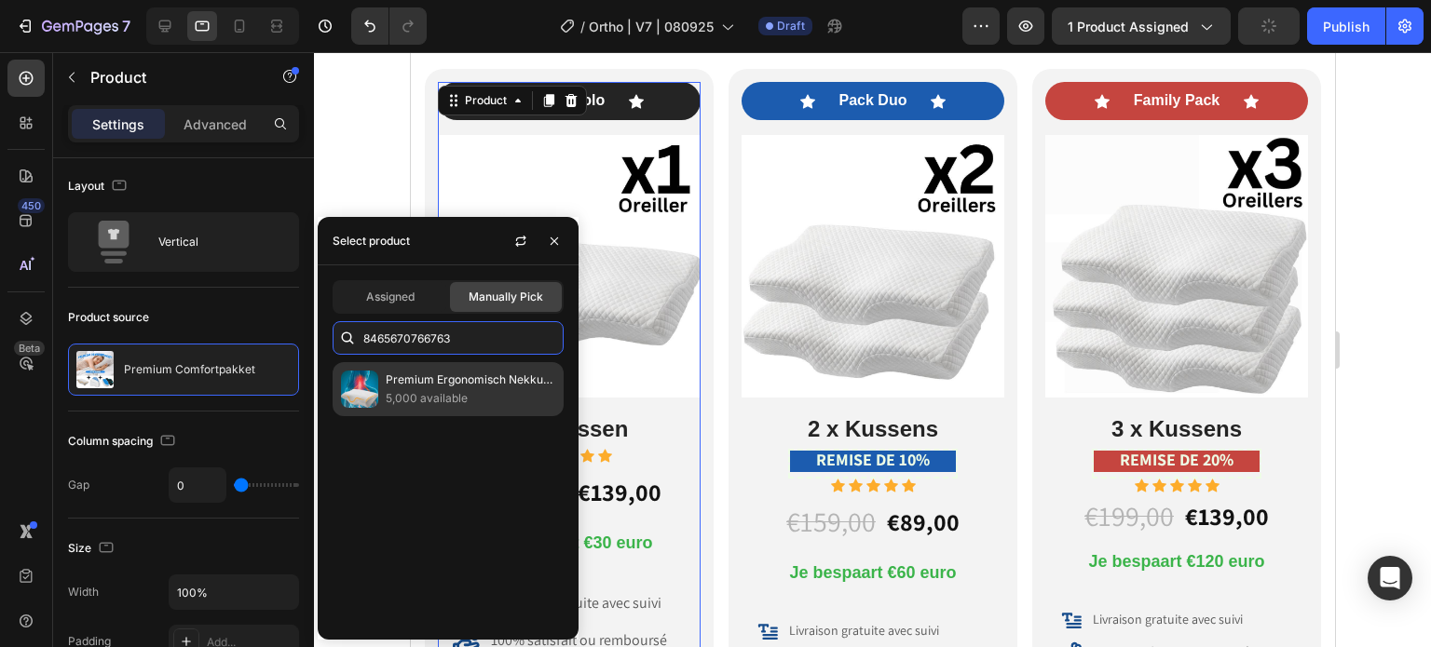
type input "8465670766763"
click at [433, 381] on p "Premium Ergonomisch Nekkussen" at bounding box center [471, 380] width 170 height 19
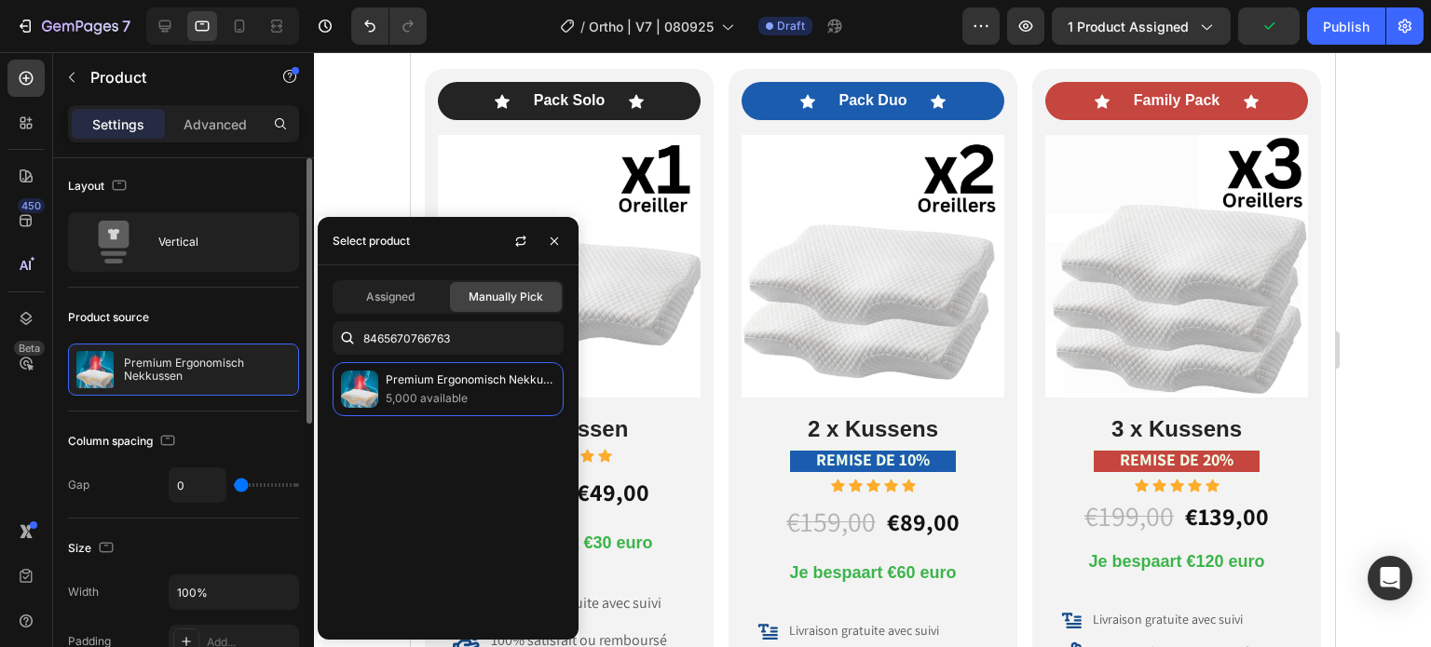
scroll to position [561, 0]
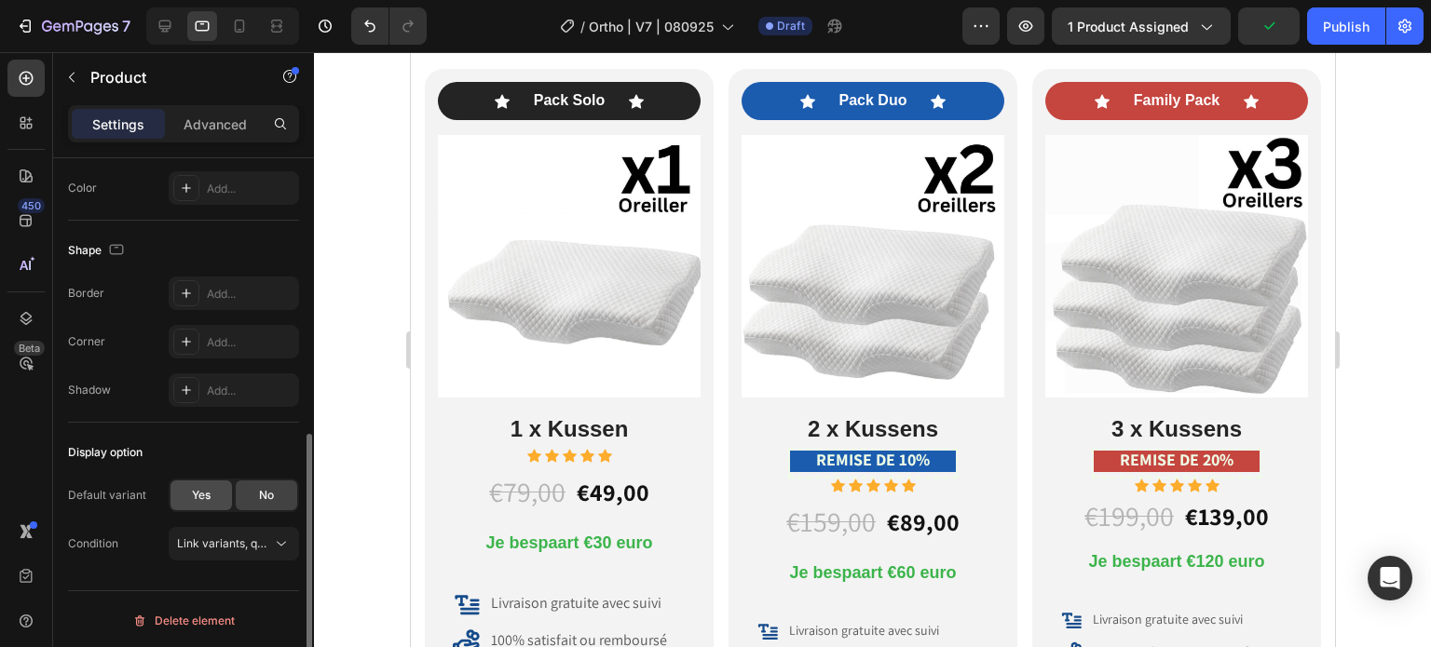
click at [194, 498] on div "Yes" at bounding box center [200, 496] width 61 height 30
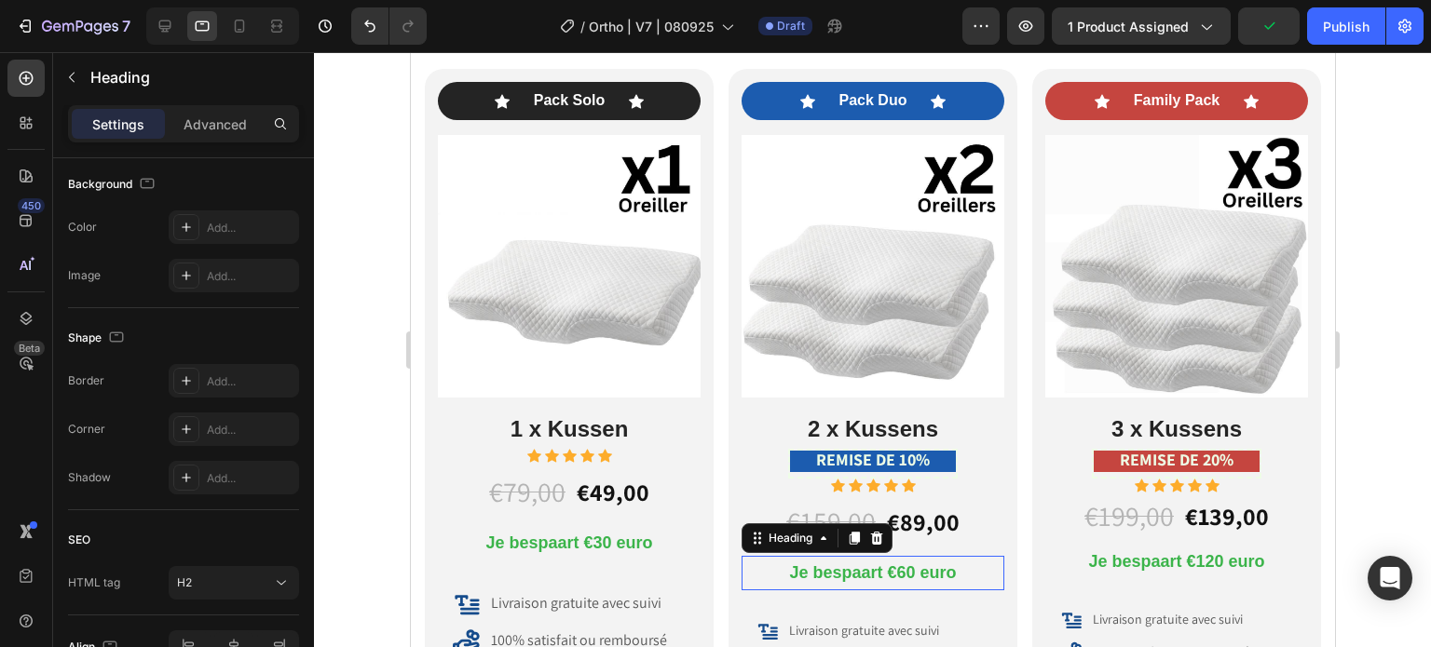
click at [898, 573] on span "Je bespaart €60 euro" at bounding box center [871, 573] width 167 height 19
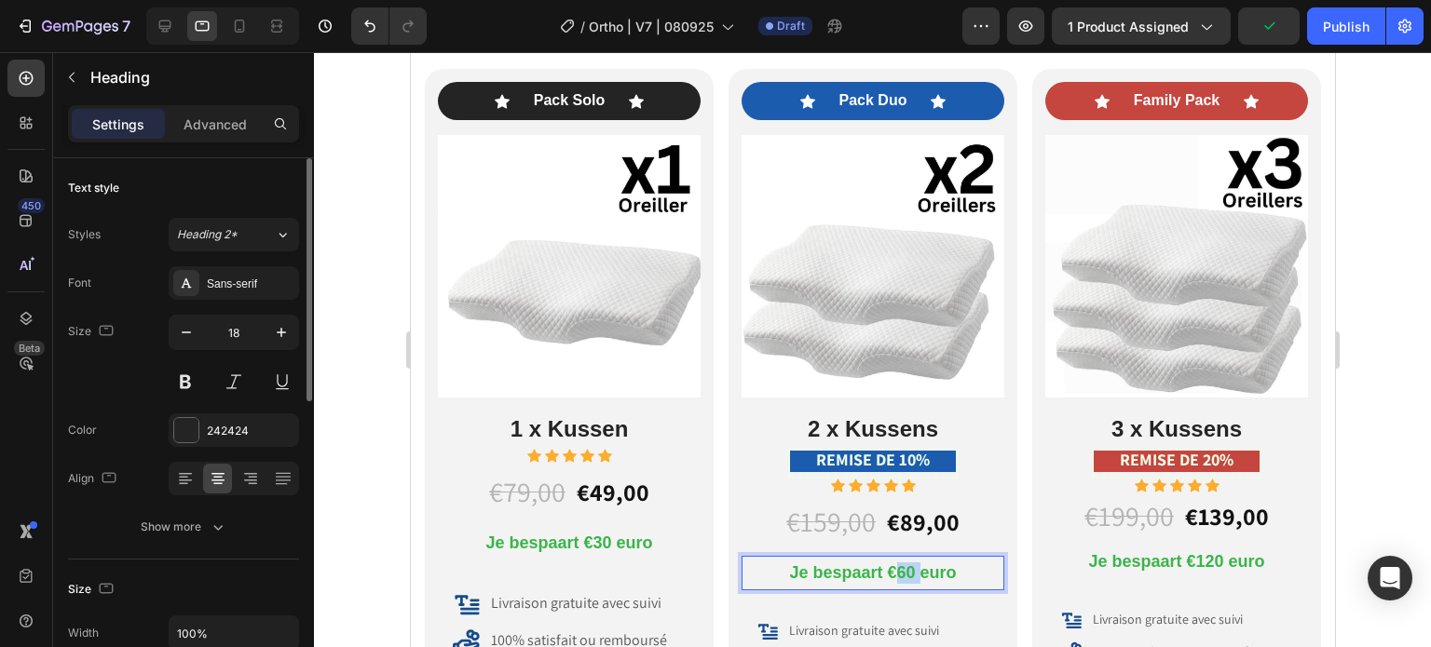
click at [894, 572] on span "Je bespaart €60 euro" at bounding box center [871, 573] width 167 height 19
click at [895, 569] on span "Je bespaart €60 euro" at bounding box center [871, 573] width 167 height 19
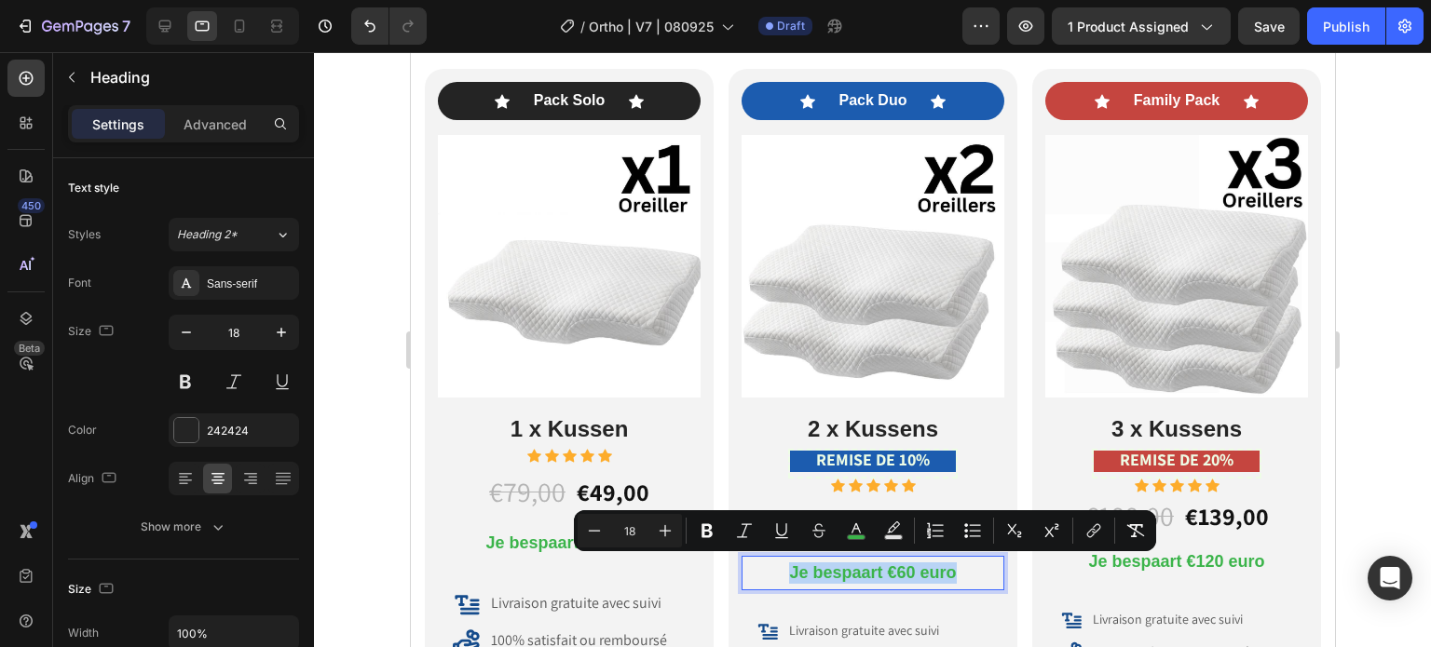
click at [895, 565] on span "Je bespaart €60 euro" at bounding box center [871, 573] width 167 height 19
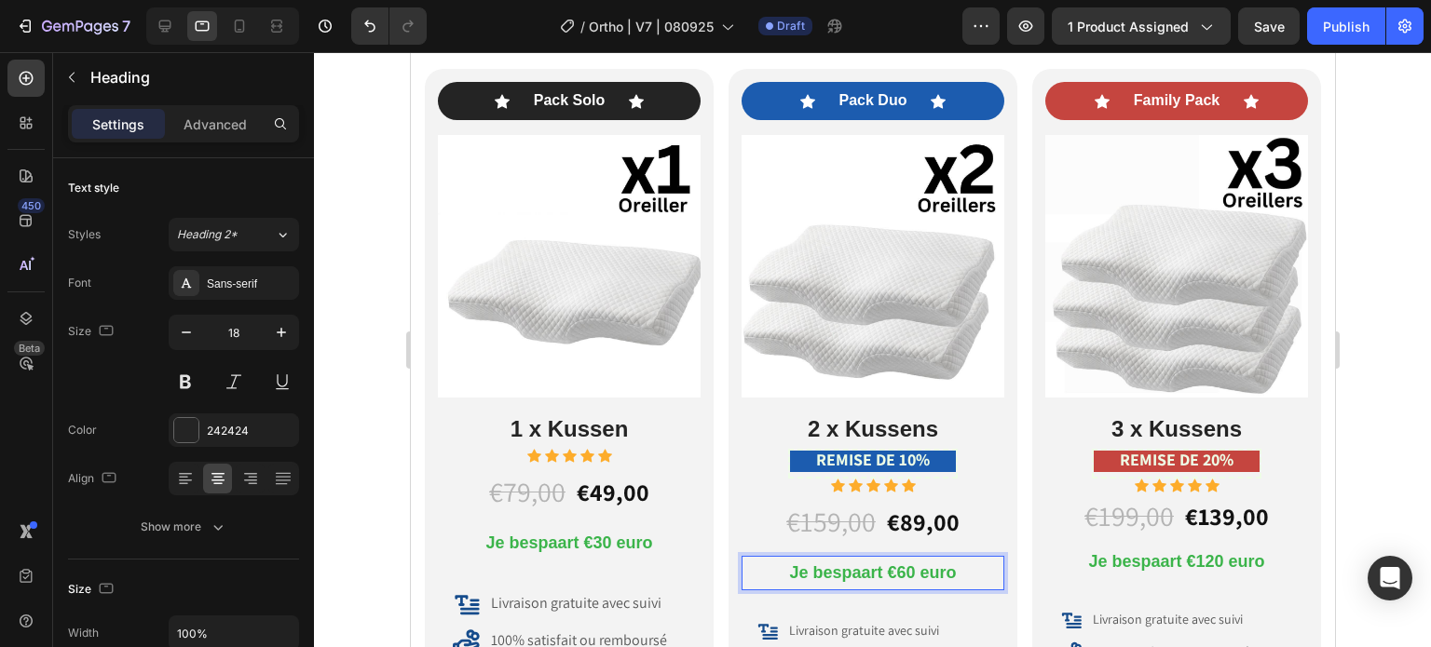
click at [895, 572] on span "Je bespaart €60 euro" at bounding box center [871, 573] width 167 height 19
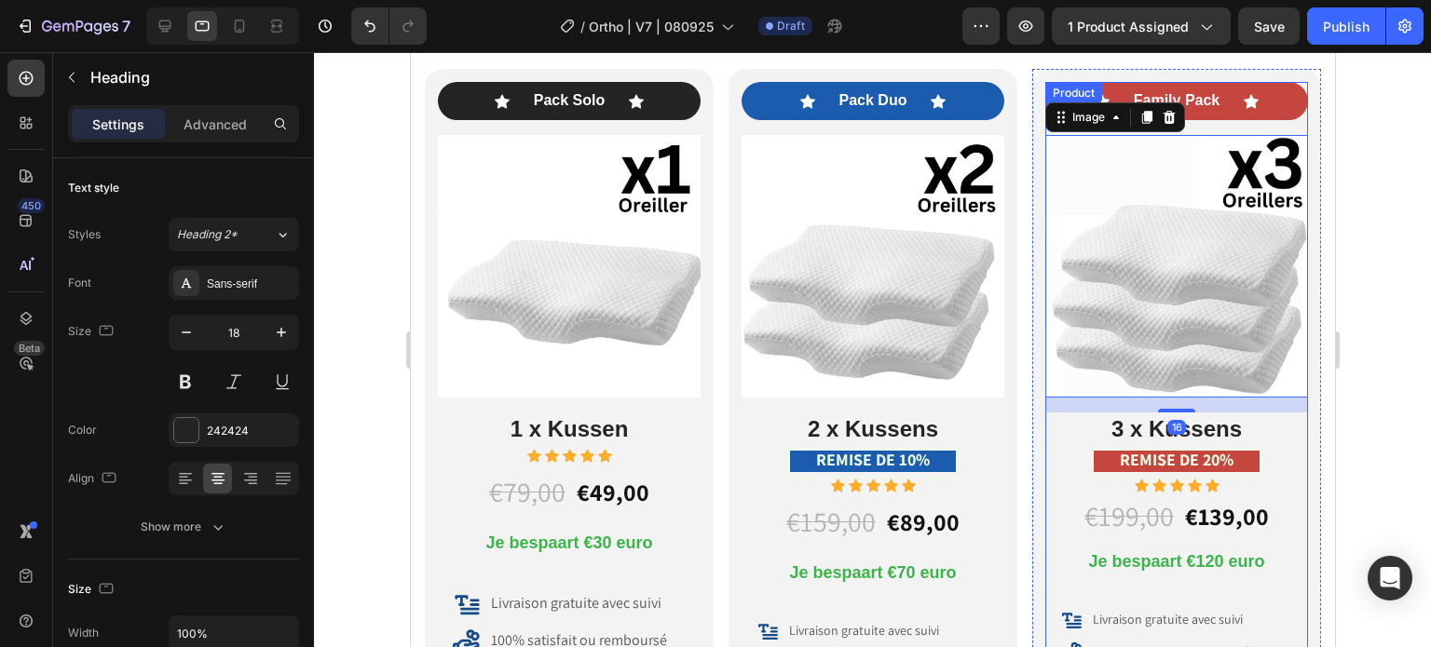
click at [1055, 133] on div "Icon Family Pack Text Block Icon Row Image 16 3 x Kussens Heading REMISE DE 20%…" at bounding box center [1175, 289] width 263 height 414
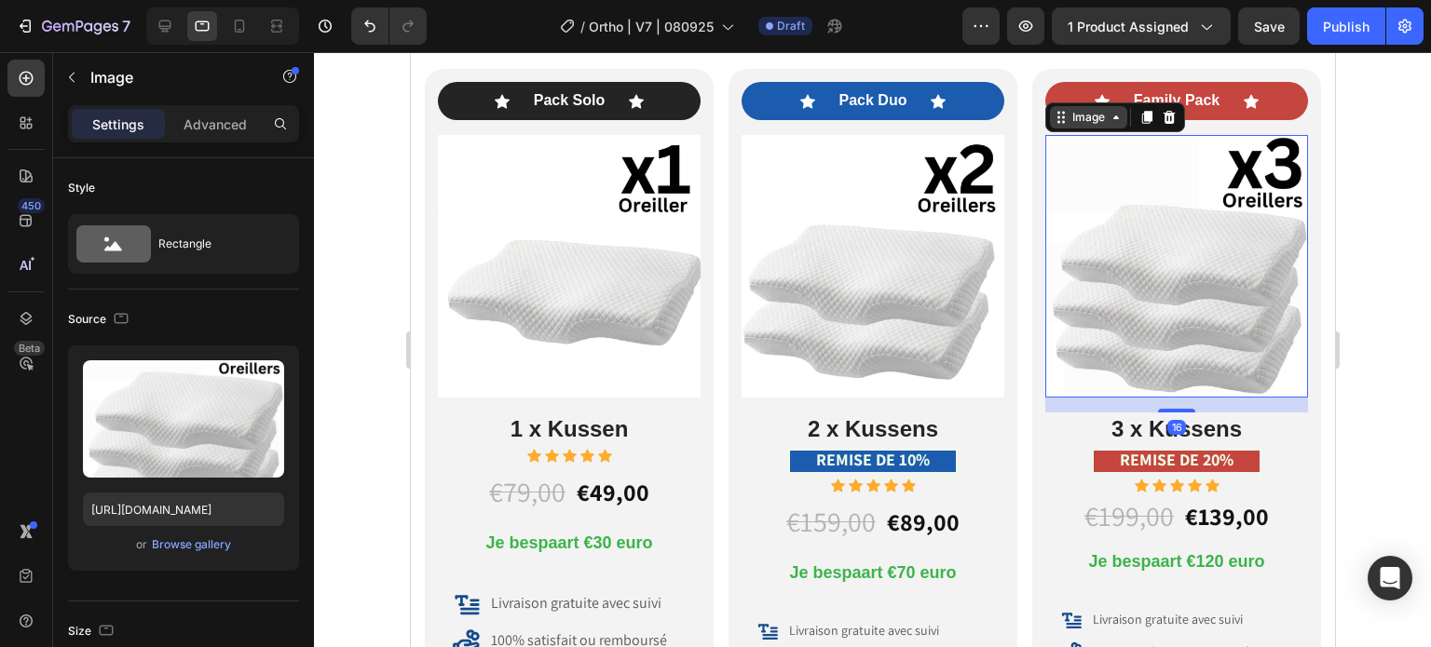
click at [1107, 122] on icon at bounding box center [1114, 117] width 15 height 15
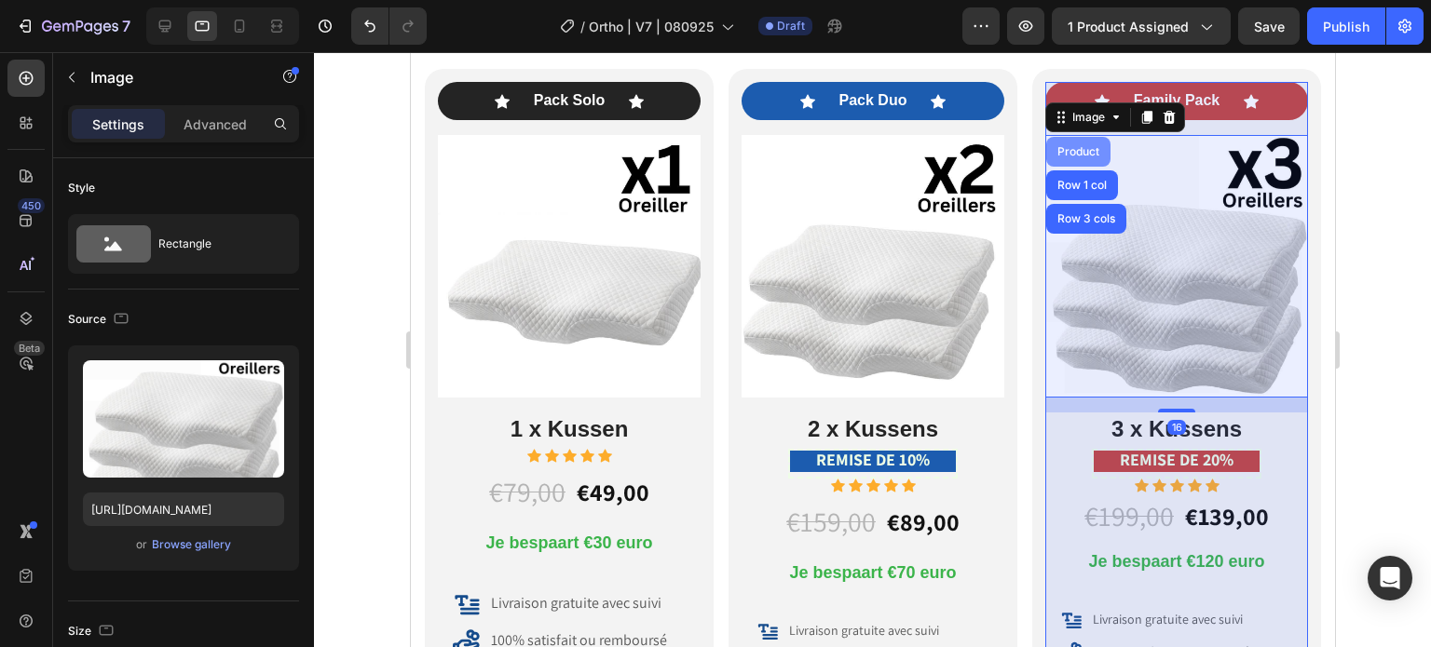
click at [1076, 141] on div "Product" at bounding box center [1077, 152] width 64 height 30
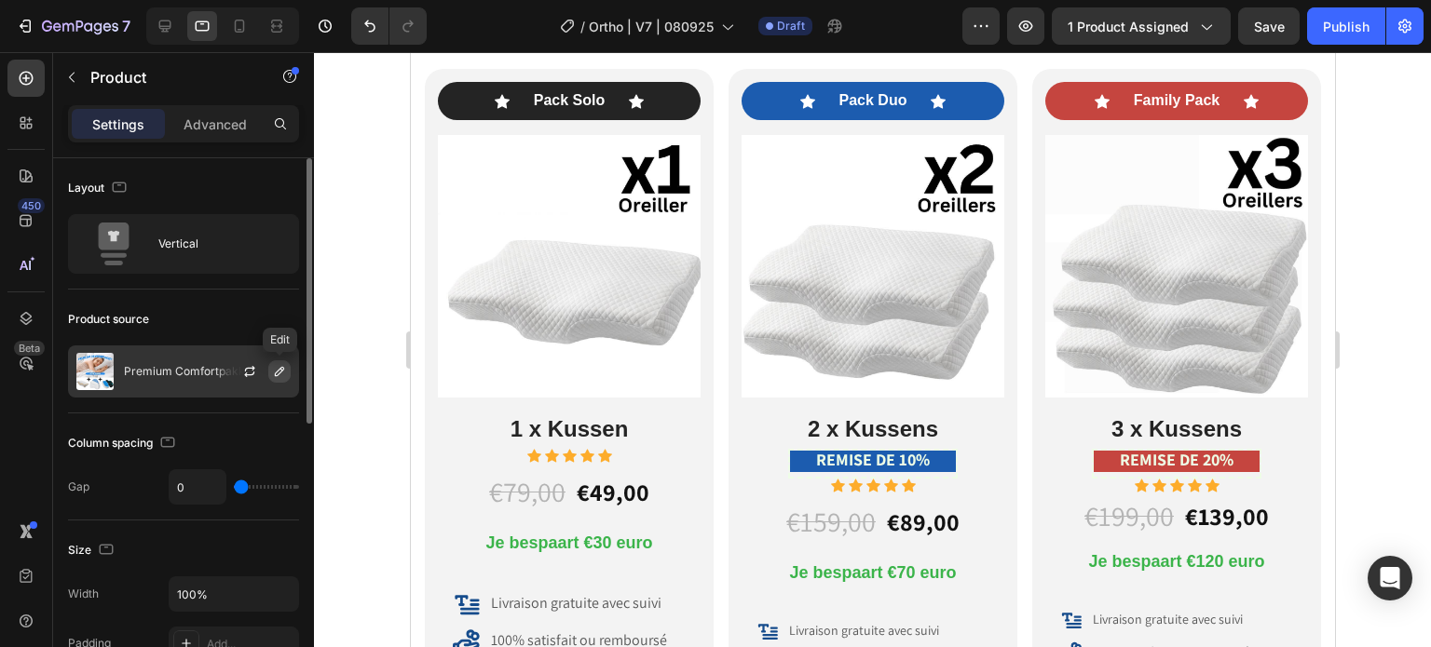
click at [287, 372] on icon "button" at bounding box center [279, 371] width 15 height 15
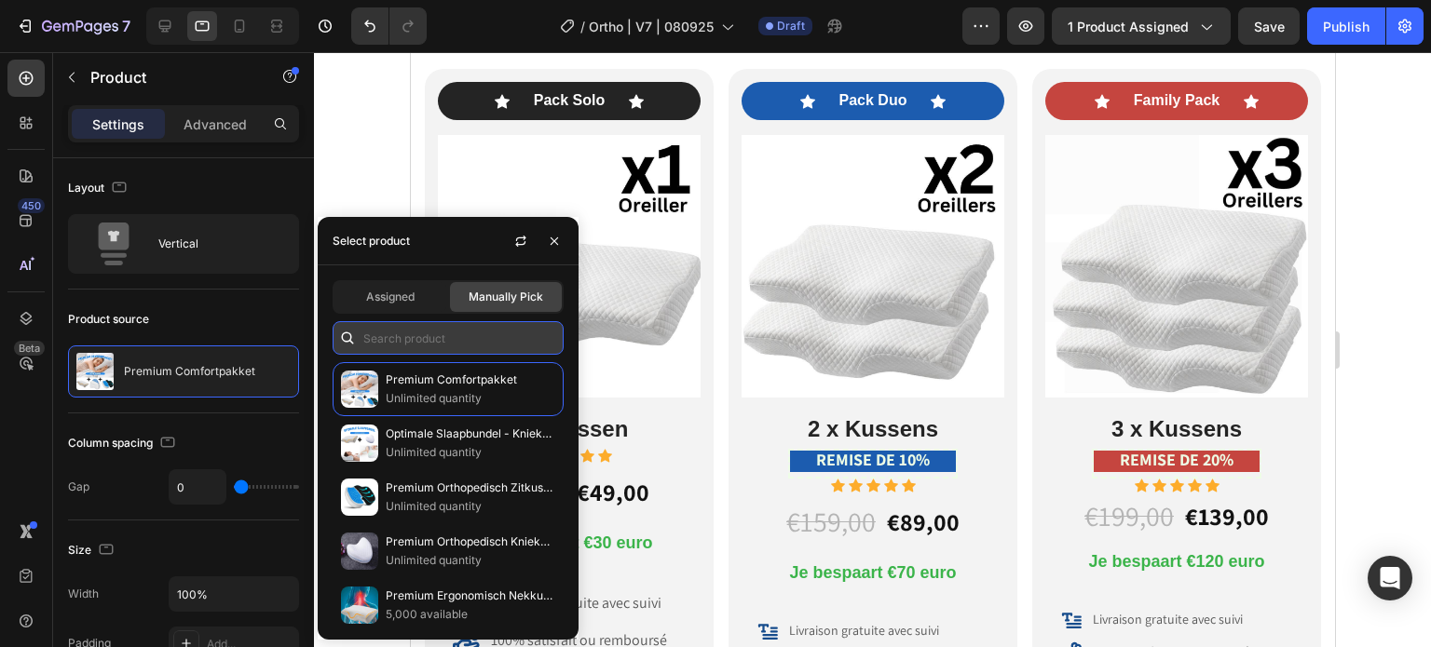
click at [417, 341] on input "text" at bounding box center [448, 338] width 231 height 34
paste input "8465670766763"
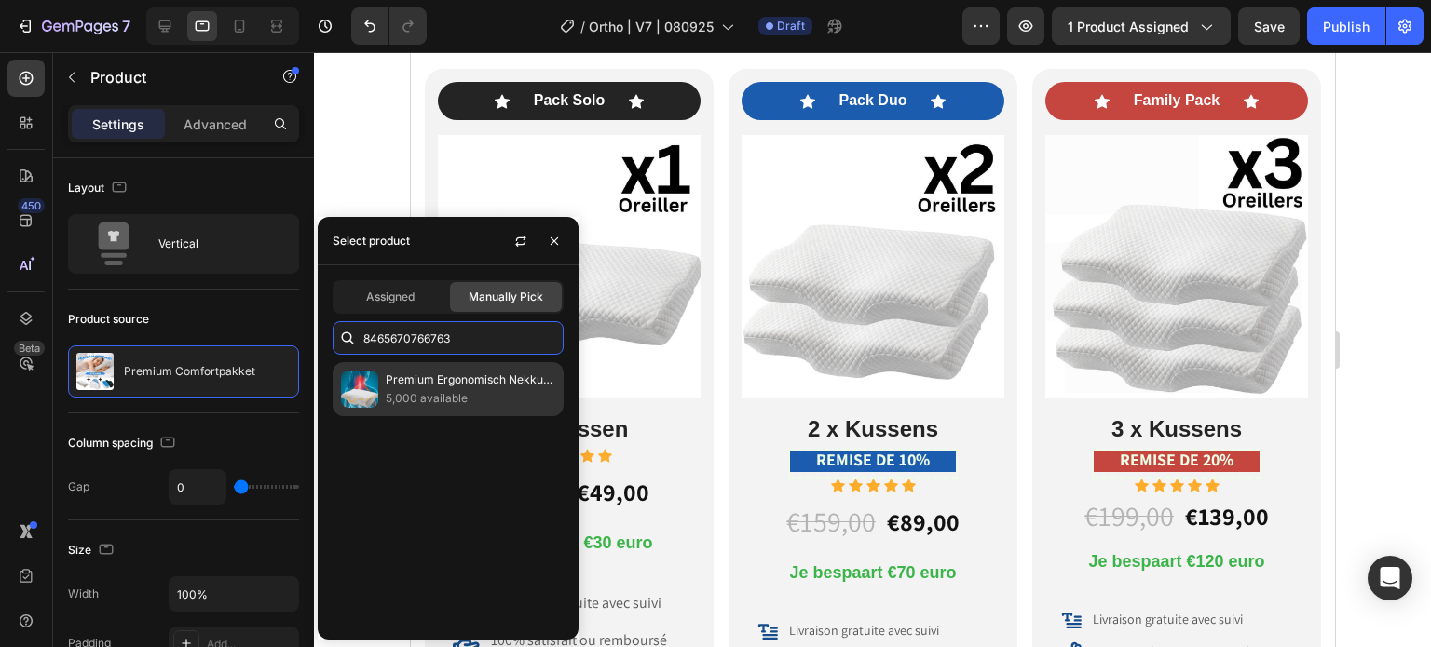
type input "8465670766763"
click at [412, 379] on p "Premium Ergonomisch Nekkussen" at bounding box center [471, 380] width 170 height 19
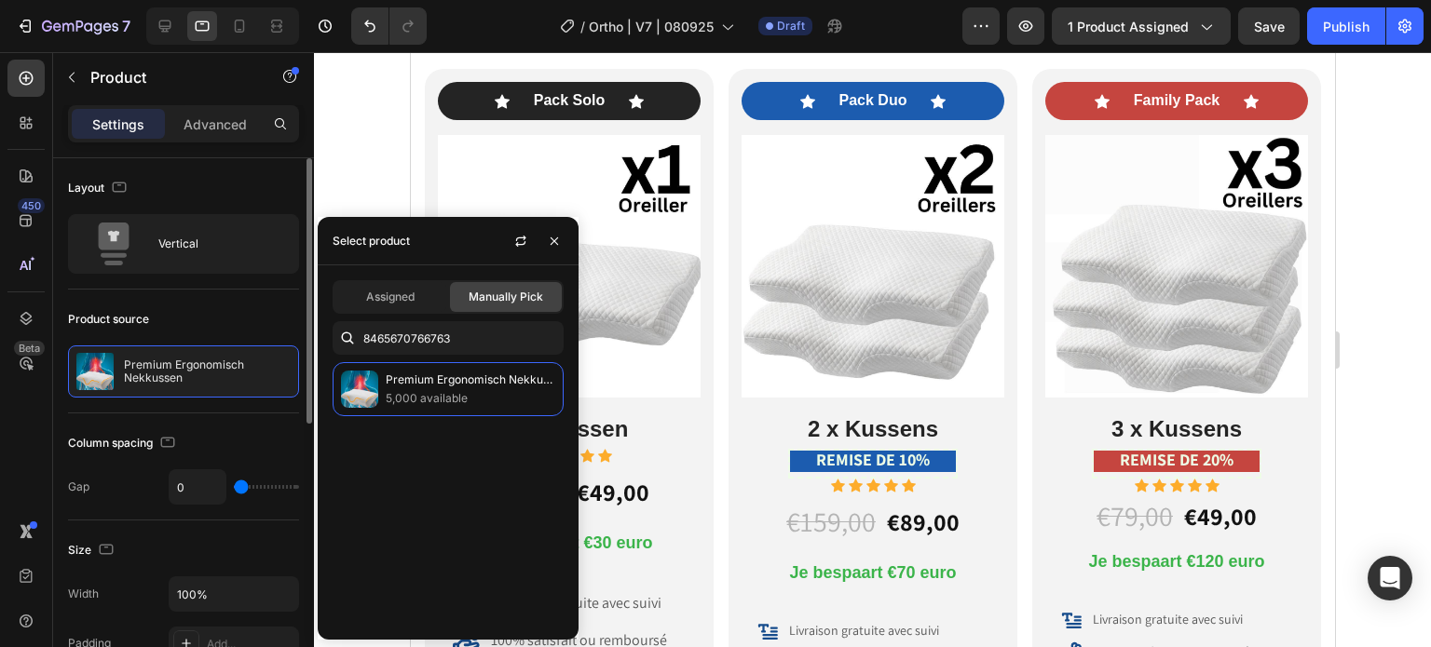
scroll to position [559, 0]
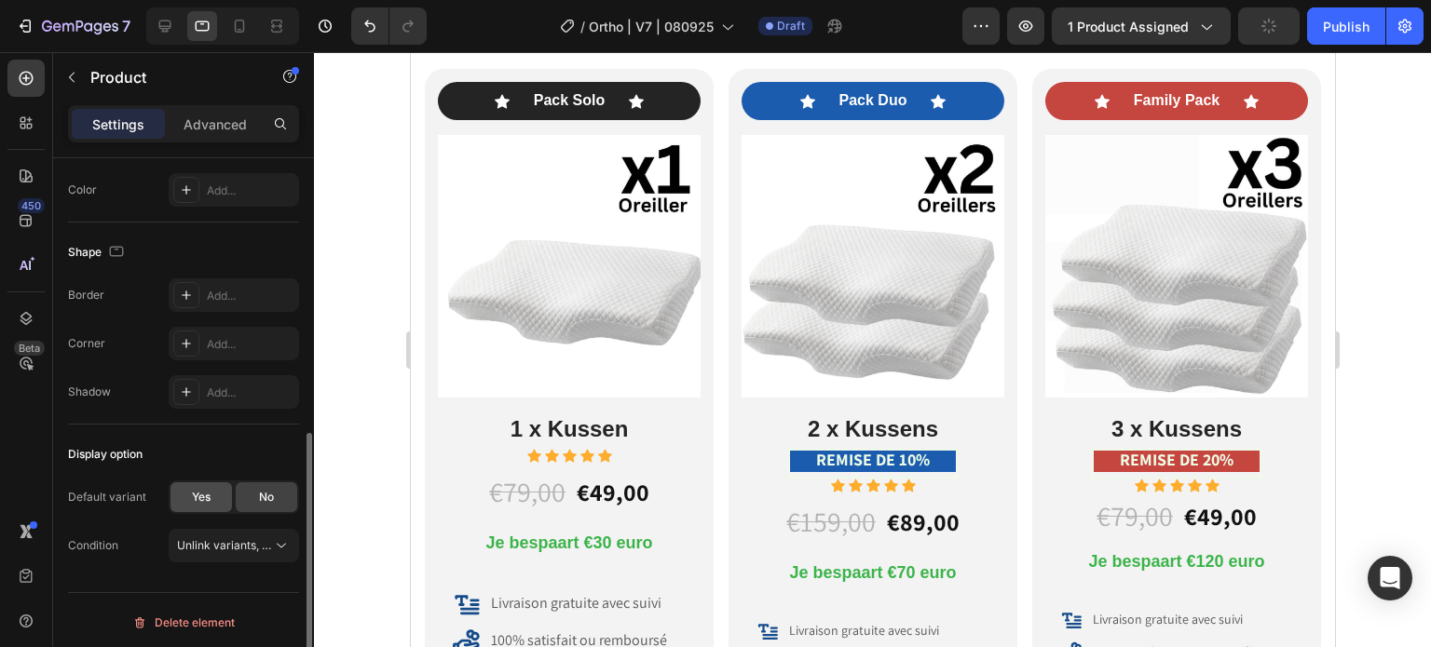
drag, startPoint x: 224, startPoint y: 503, endPoint x: 212, endPoint y: 506, distance: 11.5
click at [212, 506] on div "Yes" at bounding box center [200, 497] width 61 height 30
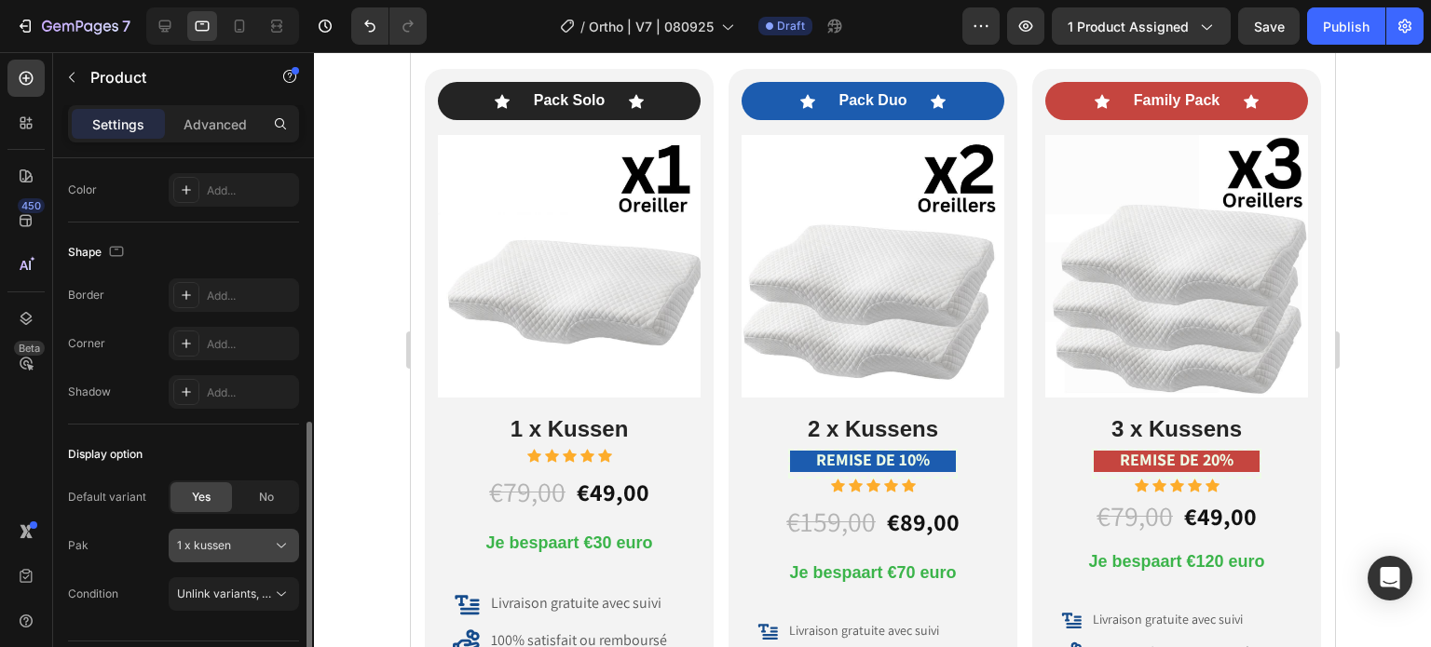
click at [264, 546] on div "1 x kussen" at bounding box center [222, 545] width 91 height 17
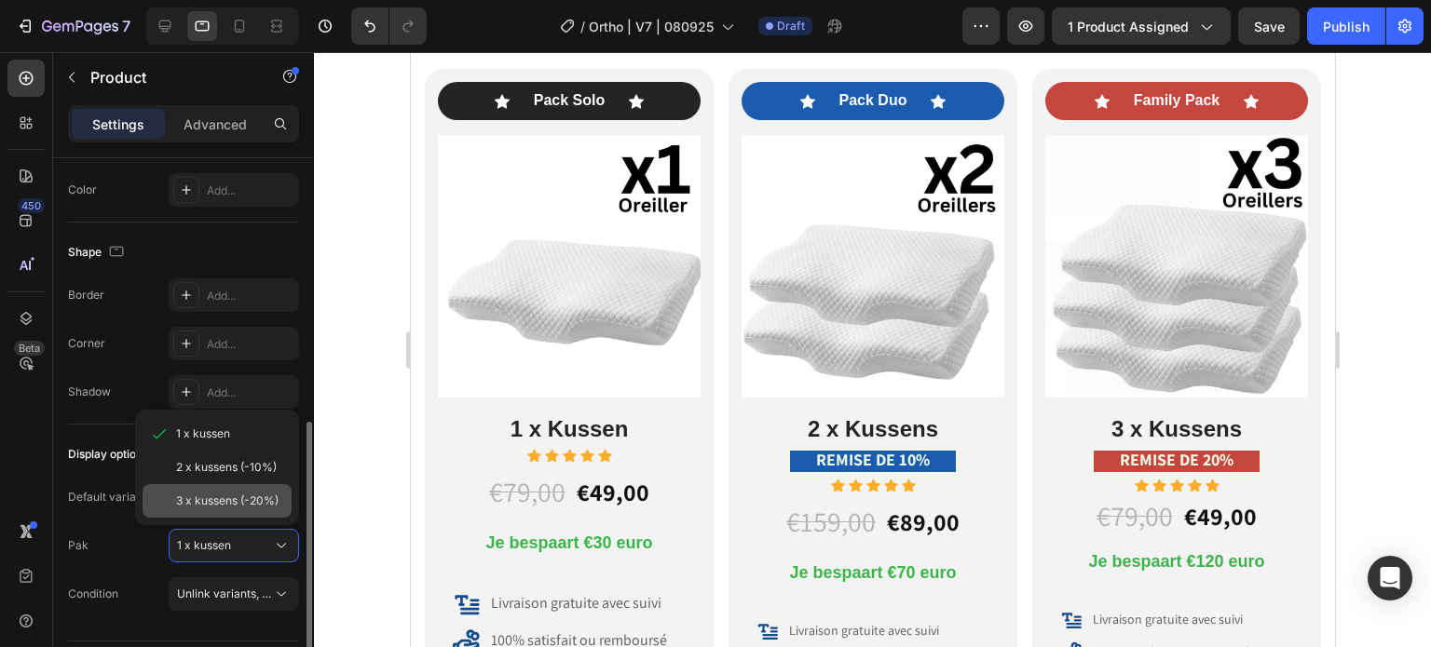
click at [252, 500] on span "3 x kussens (-20%)" at bounding box center [227, 501] width 102 height 17
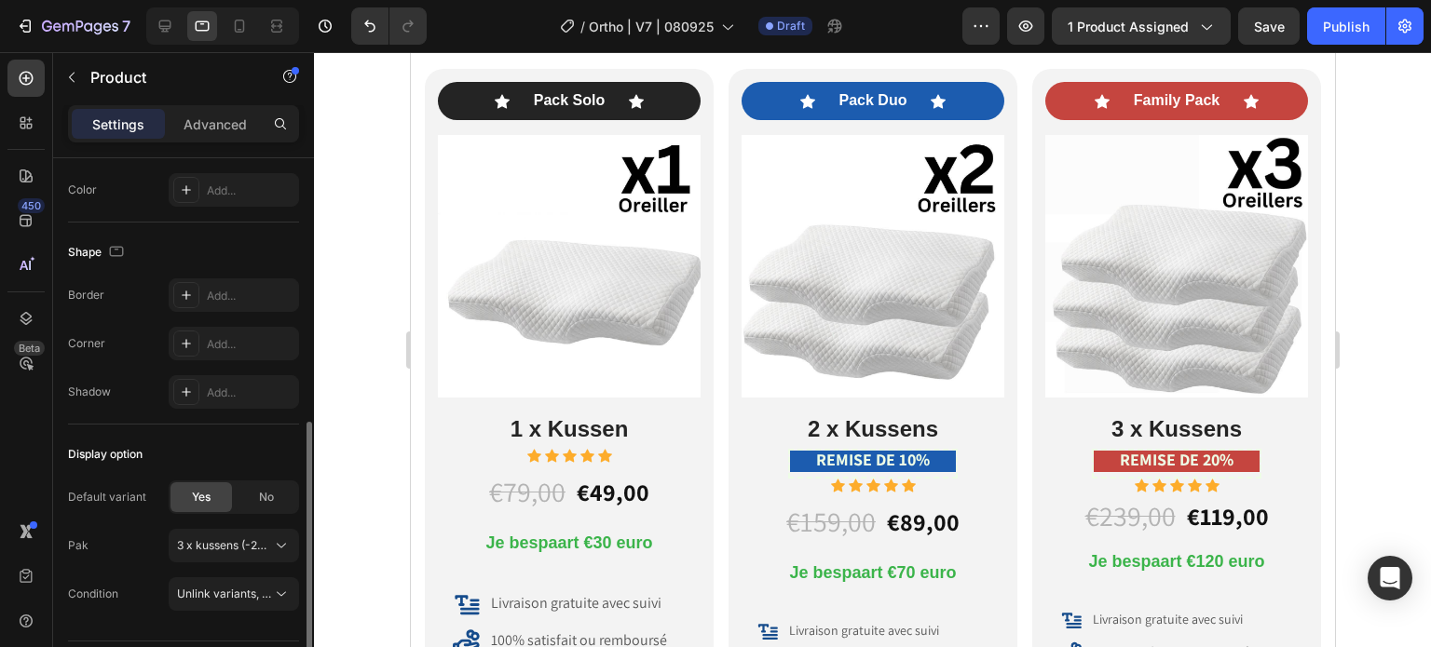
scroll to position [9501, 0]
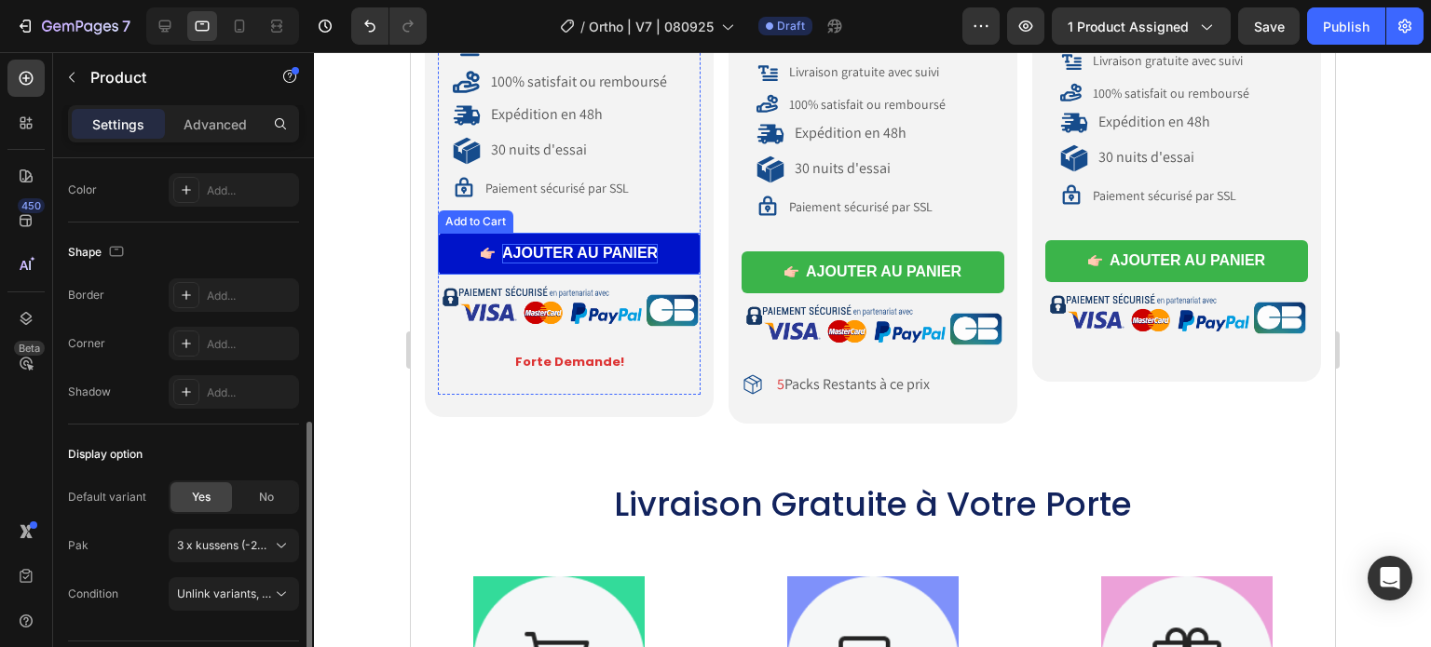
click at [545, 244] on div "AJOUTER AU PANIER" at bounding box center [579, 254] width 156 height 20
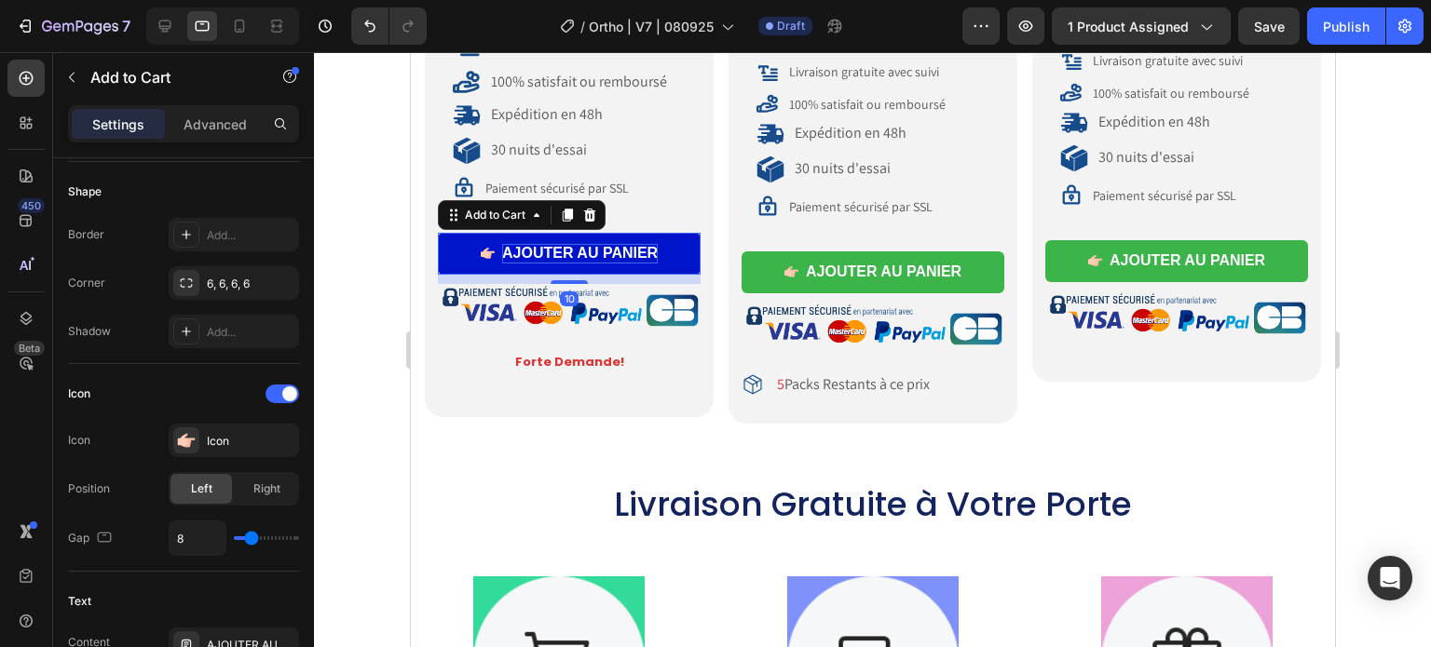
scroll to position [0, 0]
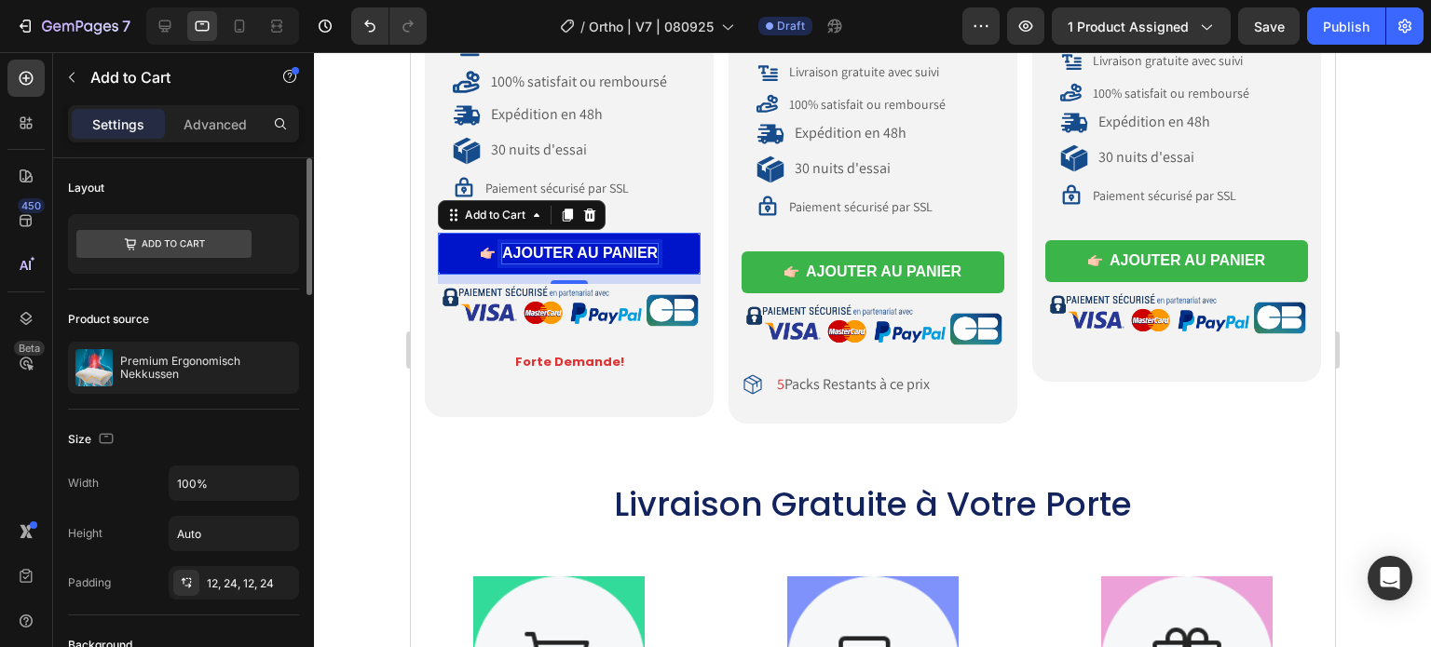
click at [619, 244] on div "AJOUTER AU PANIER" at bounding box center [579, 254] width 156 height 20
click at [656, 247] on button "AJOUTER AU PANIER" at bounding box center [568, 254] width 263 height 42
click at [649, 248] on p "AJOUTER AU PANIER" at bounding box center [579, 254] width 156 height 20
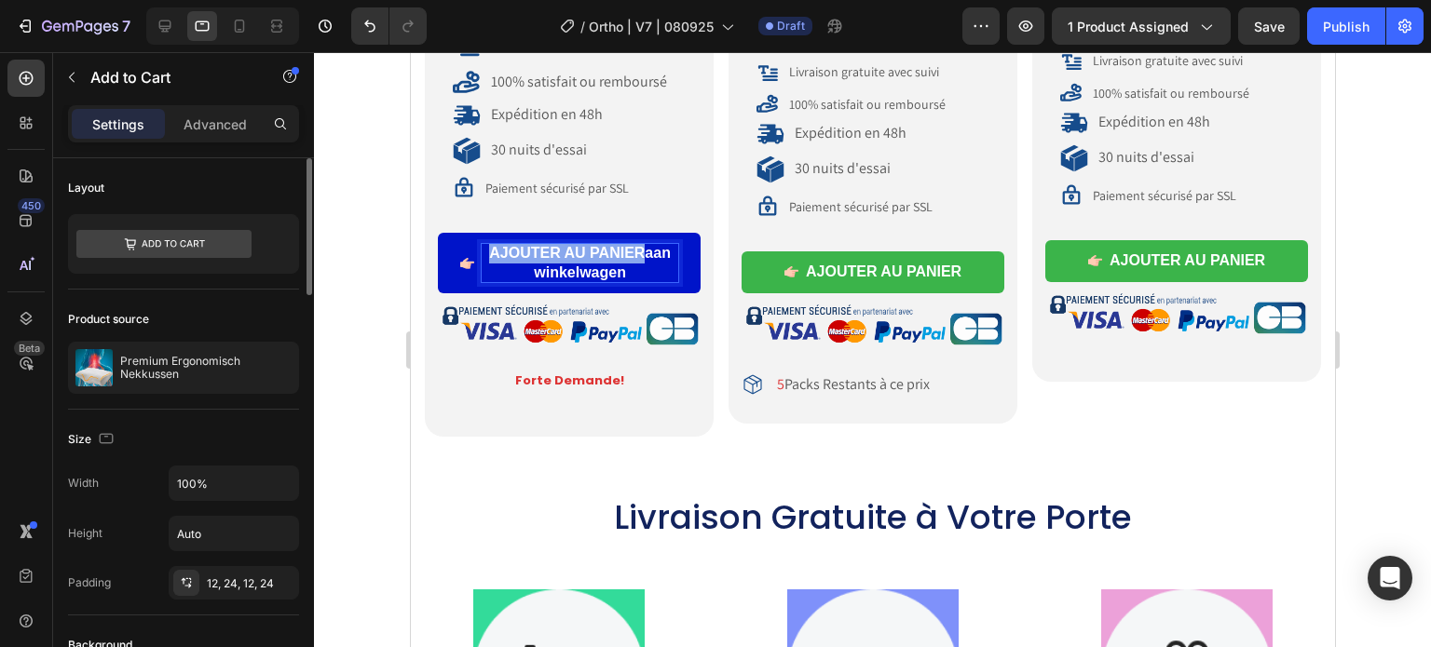
drag, startPoint x: 641, startPoint y: 250, endPoint x: 488, endPoint y: 238, distance: 153.2
click at [488, 244] on p "AJOUTER AU PANIERaan winkelwagen" at bounding box center [579, 263] width 197 height 39
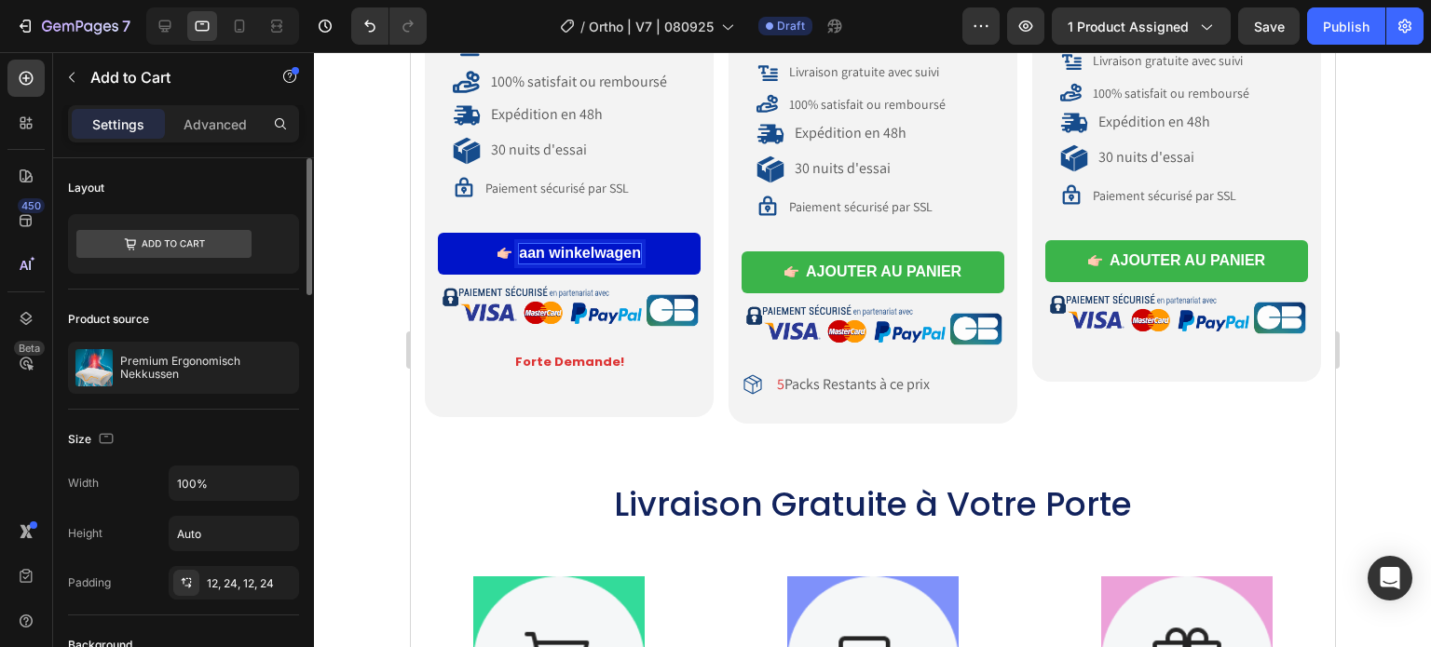
click at [526, 252] on p "aan winkelwagen" at bounding box center [579, 254] width 122 height 20
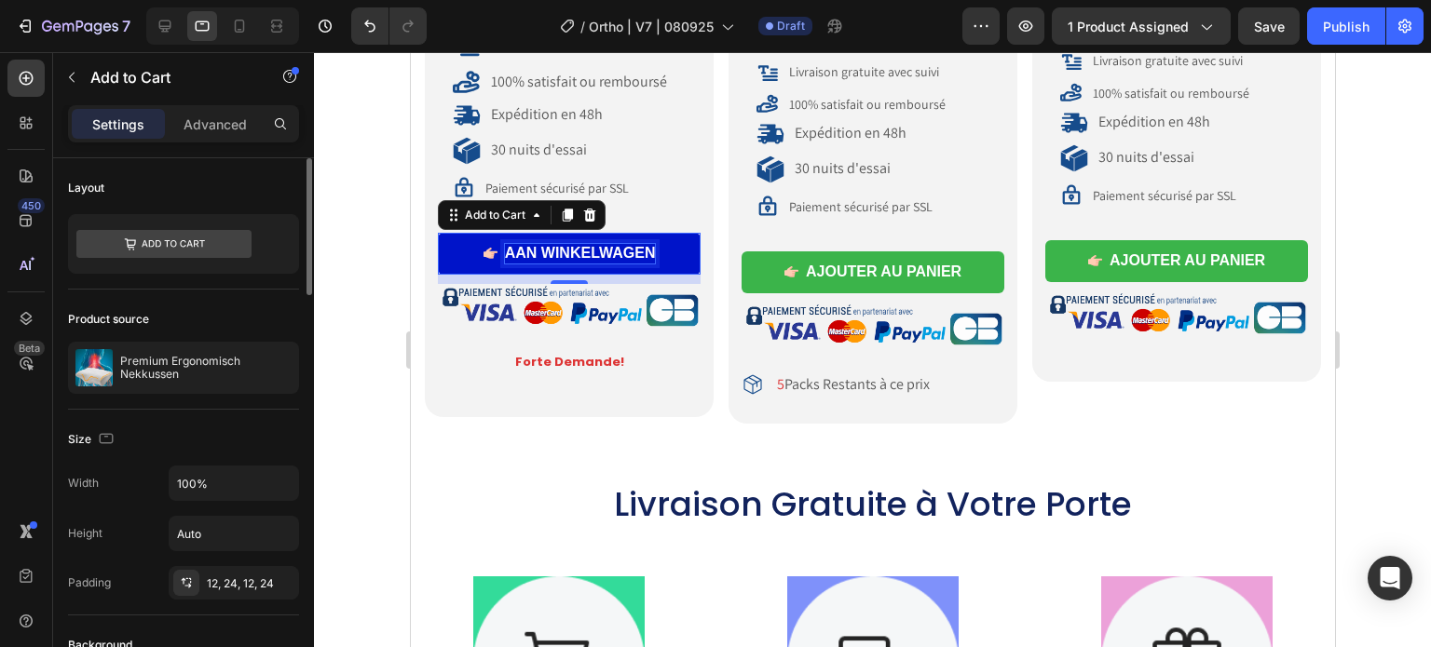
click at [533, 250] on p "AAN WINKELWAGEN" at bounding box center [579, 254] width 151 height 20
click at [535, 244] on p "AAN WINKELWAGEN" at bounding box center [579, 254] width 151 height 20
click at [527, 251] on p "AAN WINKELWAGEN" at bounding box center [579, 254] width 151 height 20
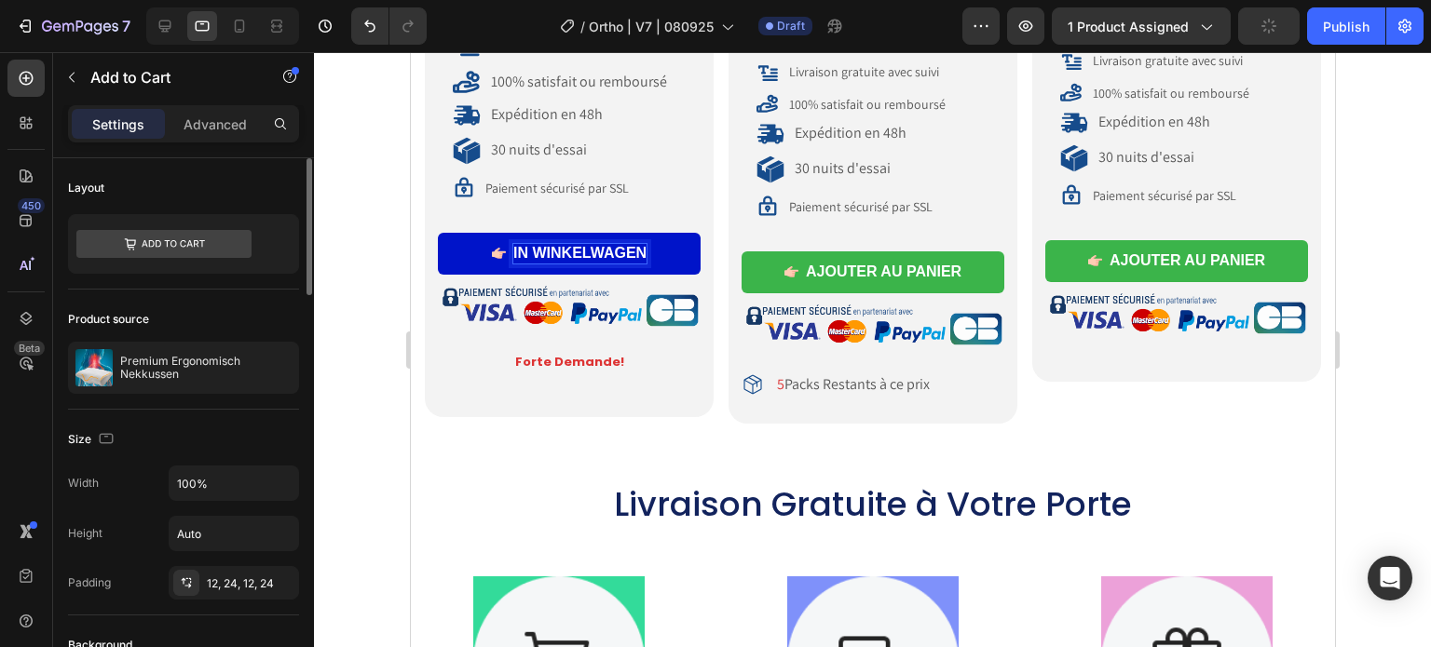
click at [526, 244] on p "IN WINKELWAGEN" at bounding box center [578, 254] width 133 height 20
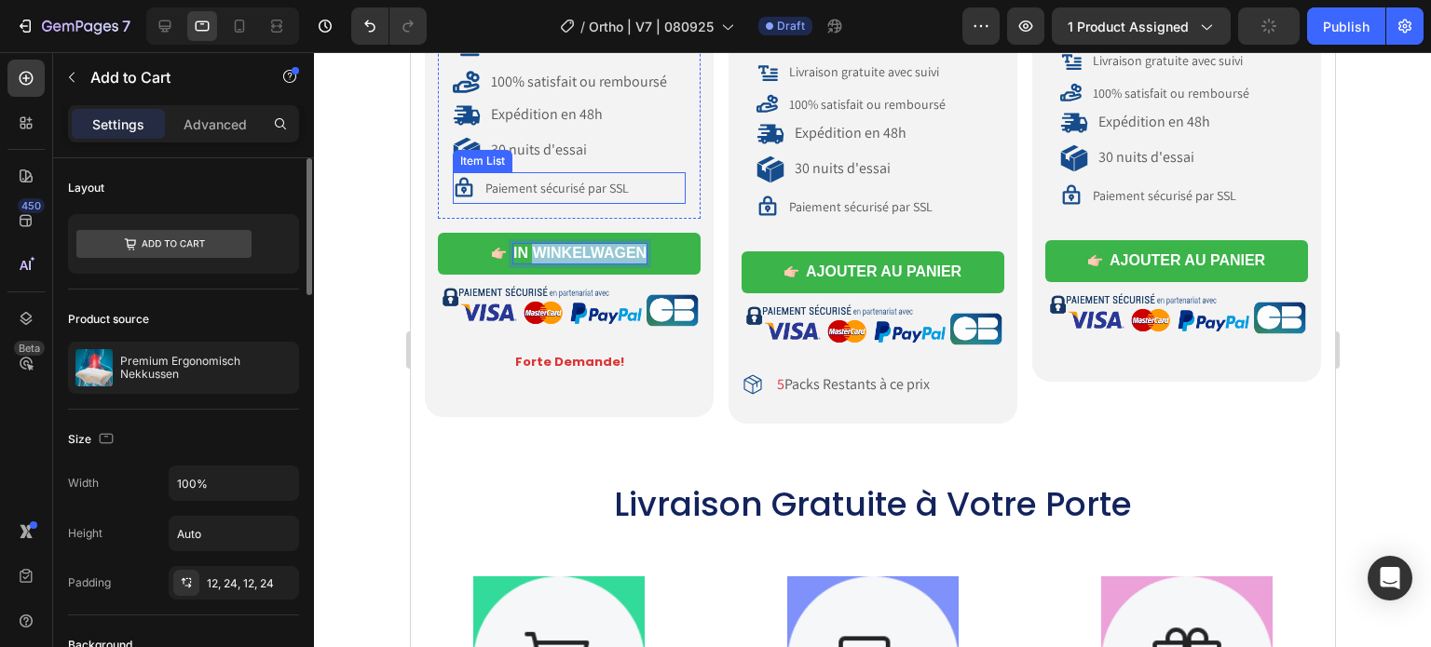
copy p "WINKELWAGEN"
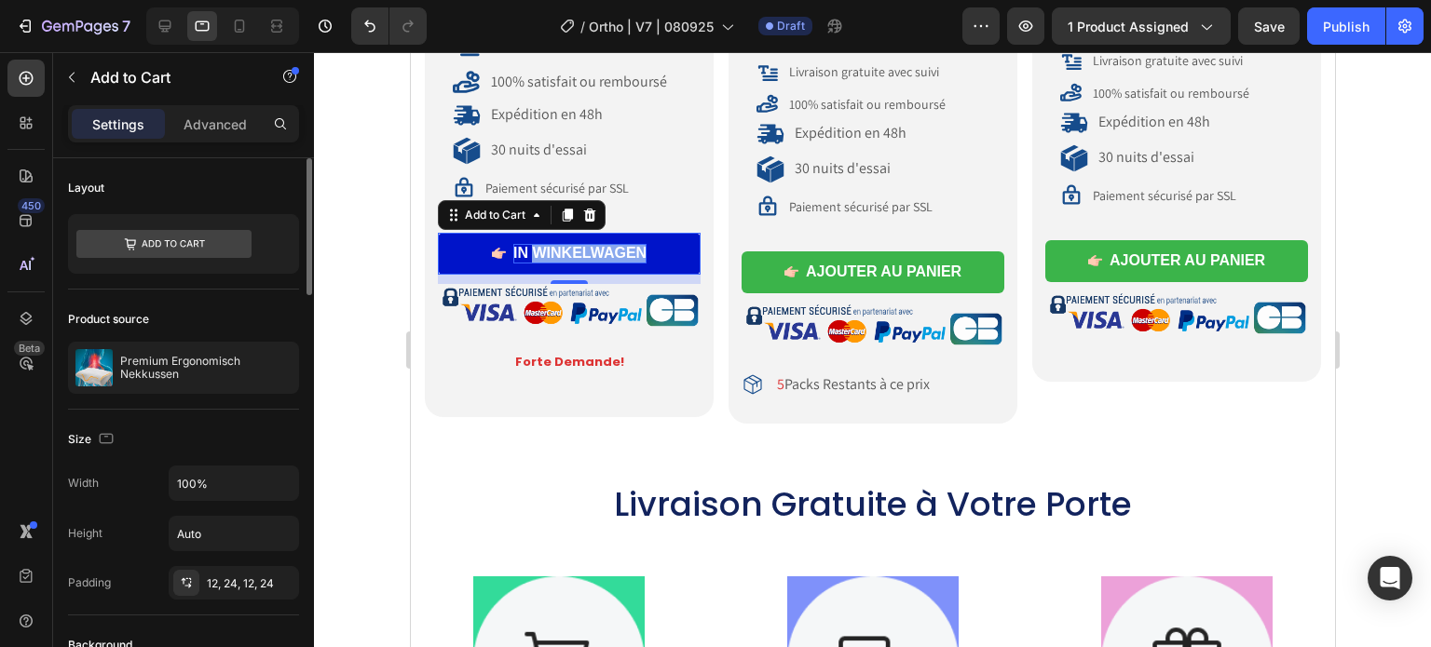
click at [590, 244] on p "IN WINKELWAGEN" at bounding box center [578, 254] width 133 height 20
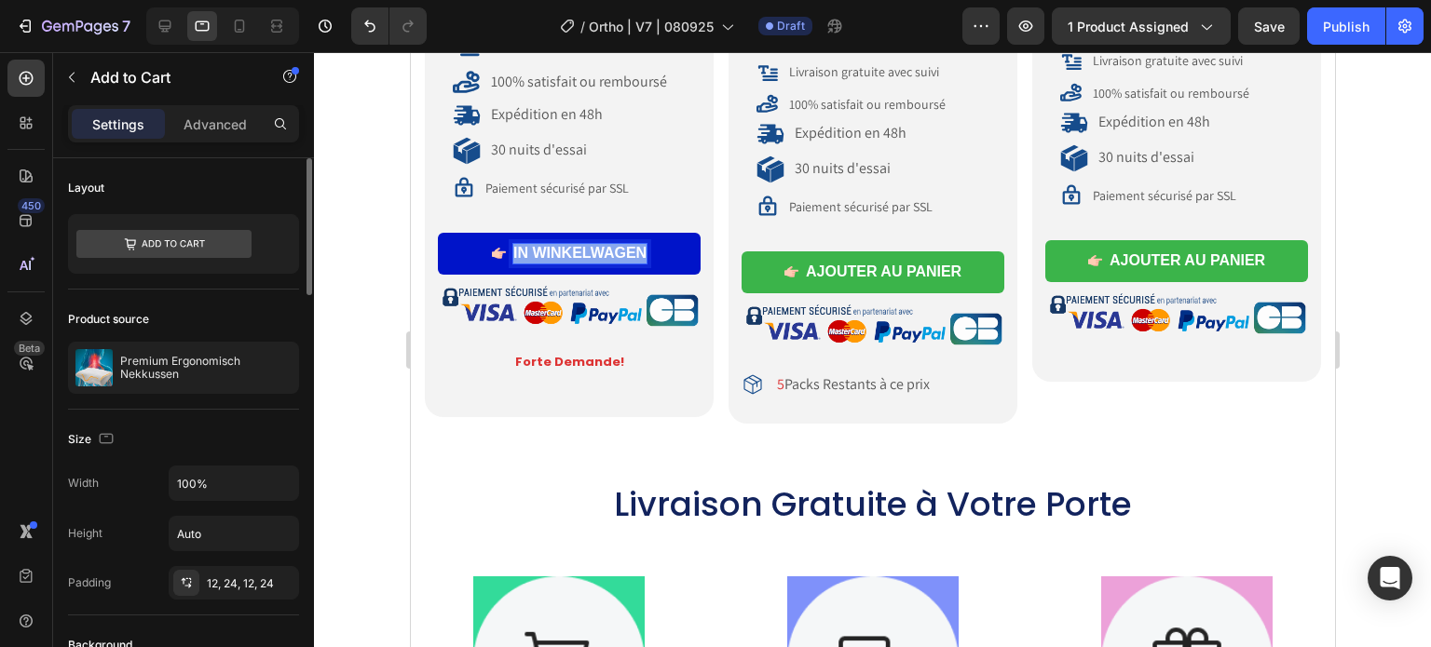
click at [589, 245] on p "IN WINKELWAGEN" at bounding box center [578, 254] width 133 height 20
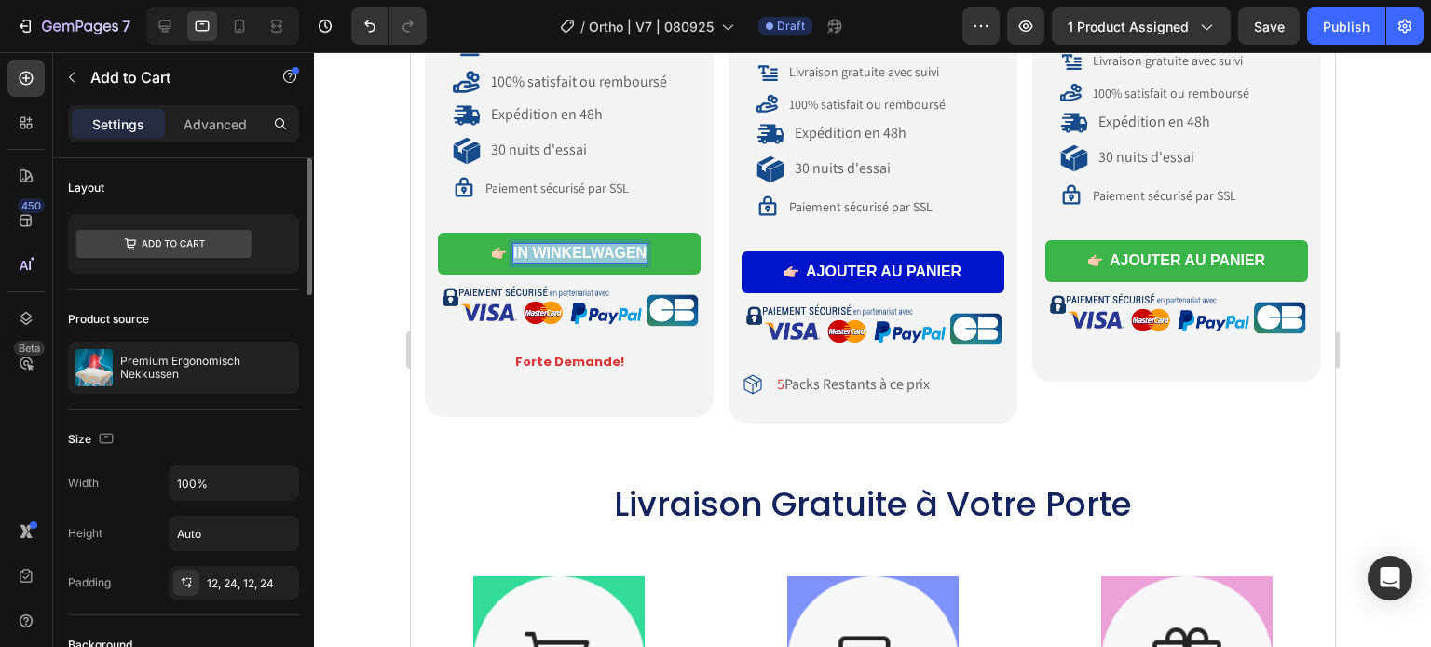
copy p "IN WINKELWAGEN"
click at [949, 263] on div "AJOUTER AU PANIER" at bounding box center [883, 273] width 156 height 20
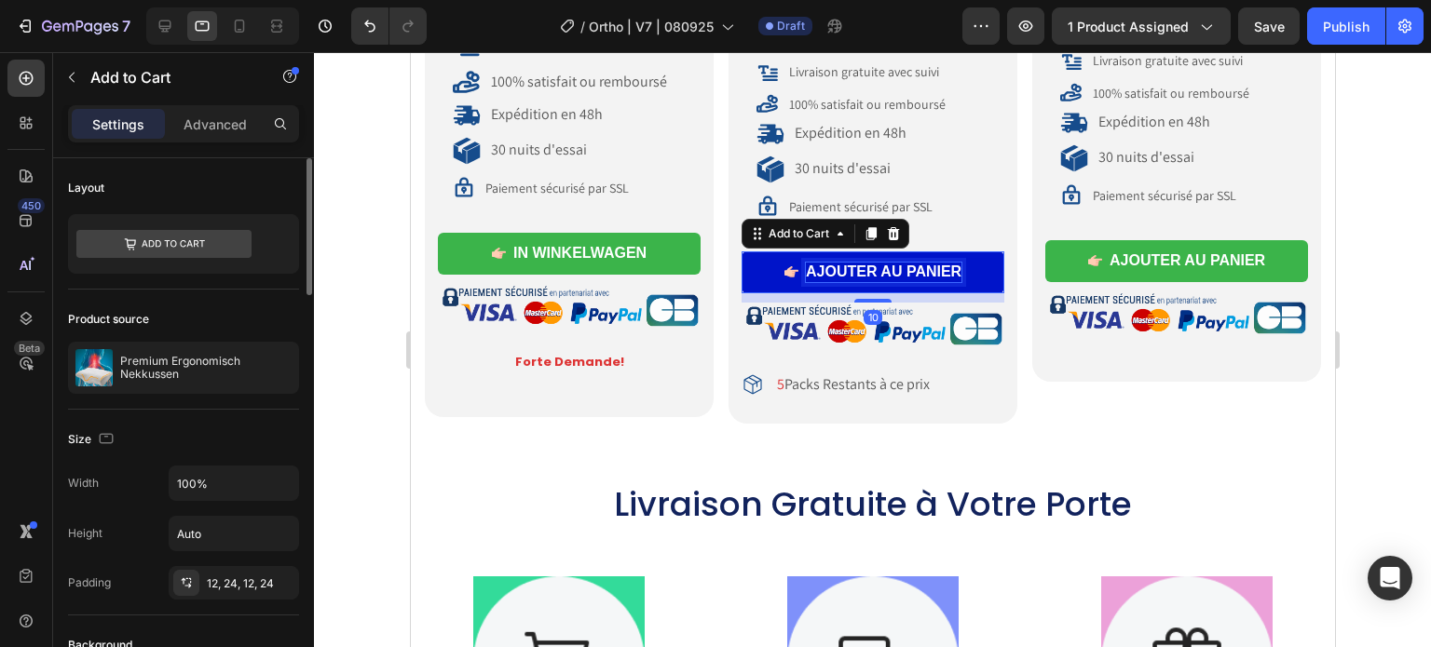
click at [944, 265] on div "AJOUTER AU PANIER" at bounding box center [883, 273] width 156 height 20
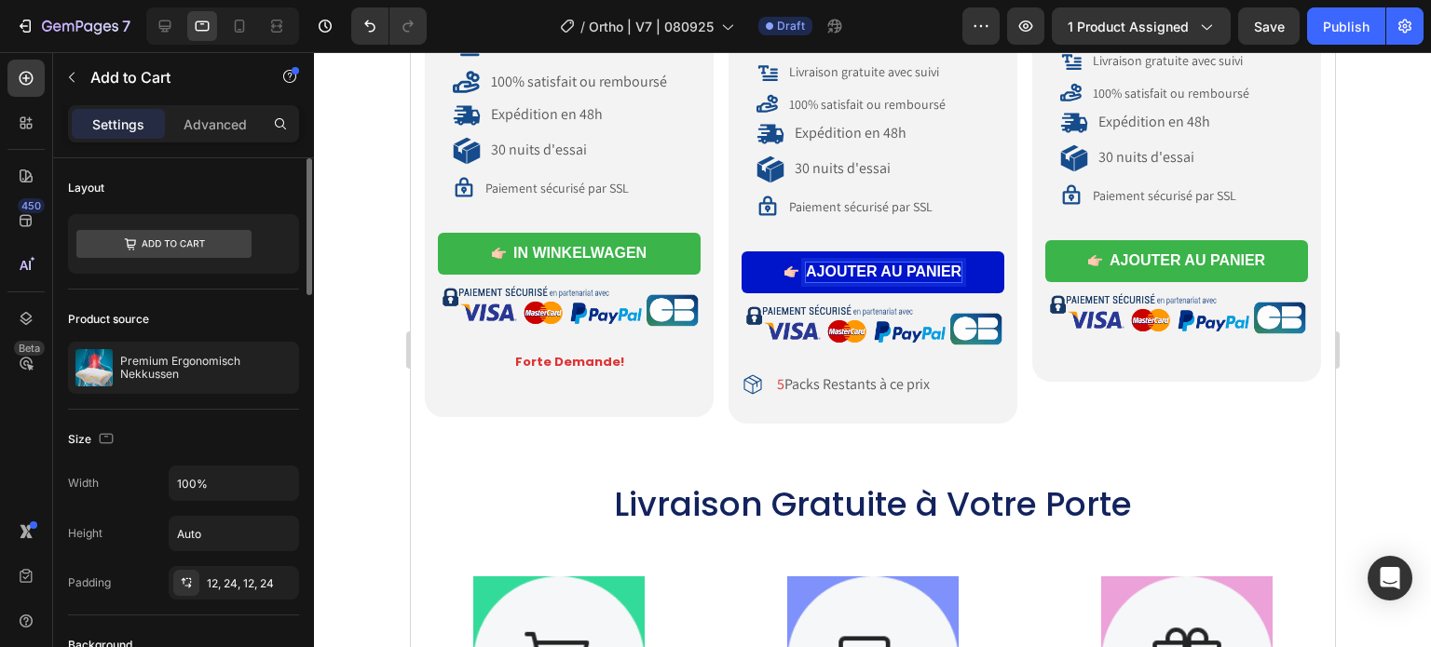
click at [950, 267] on p "AJOUTER AU PANIER" at bounding box center [883, 273] width 156 height 20
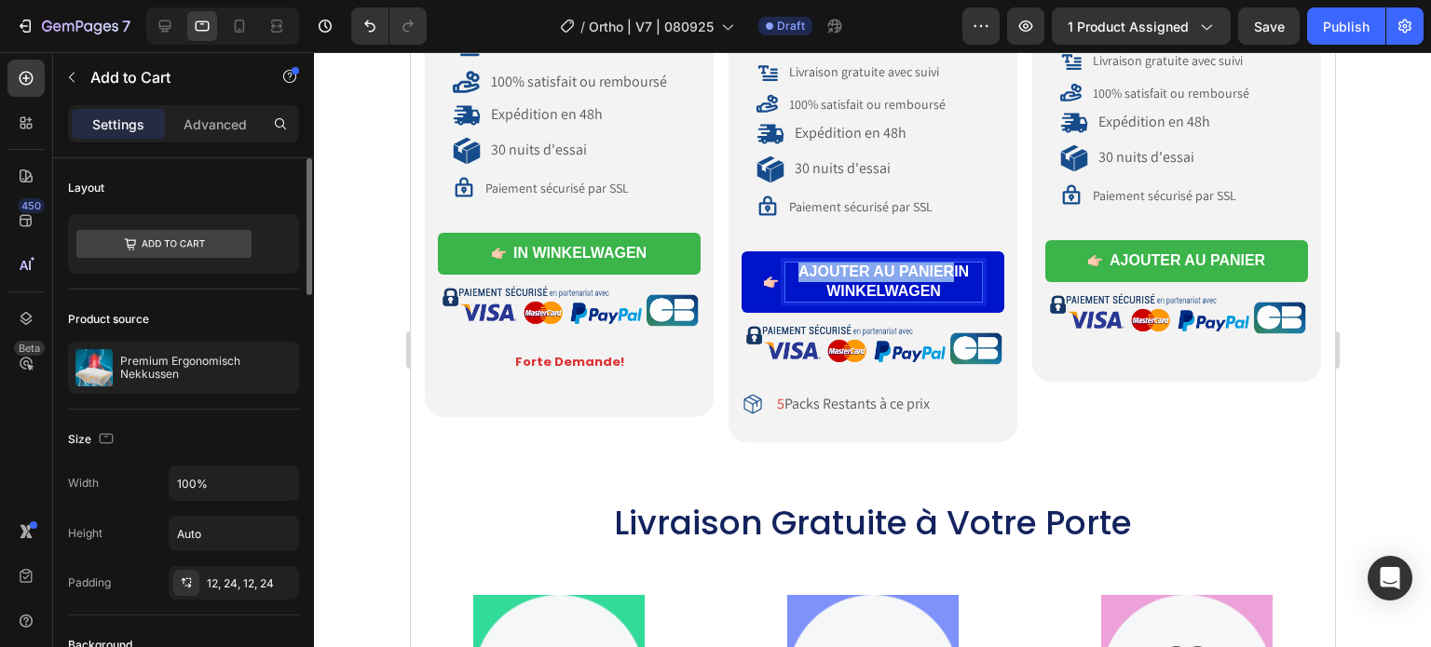
drag, startPoint x: 944, startPoint y: 264, endPoint x: 774, endPoint y: 265, distance: 169.5
click at [774, 265] on div "AJOUTER AU PANIERIN WINKELWAGEN" at bounding box center [872, 282] width 218 height 39
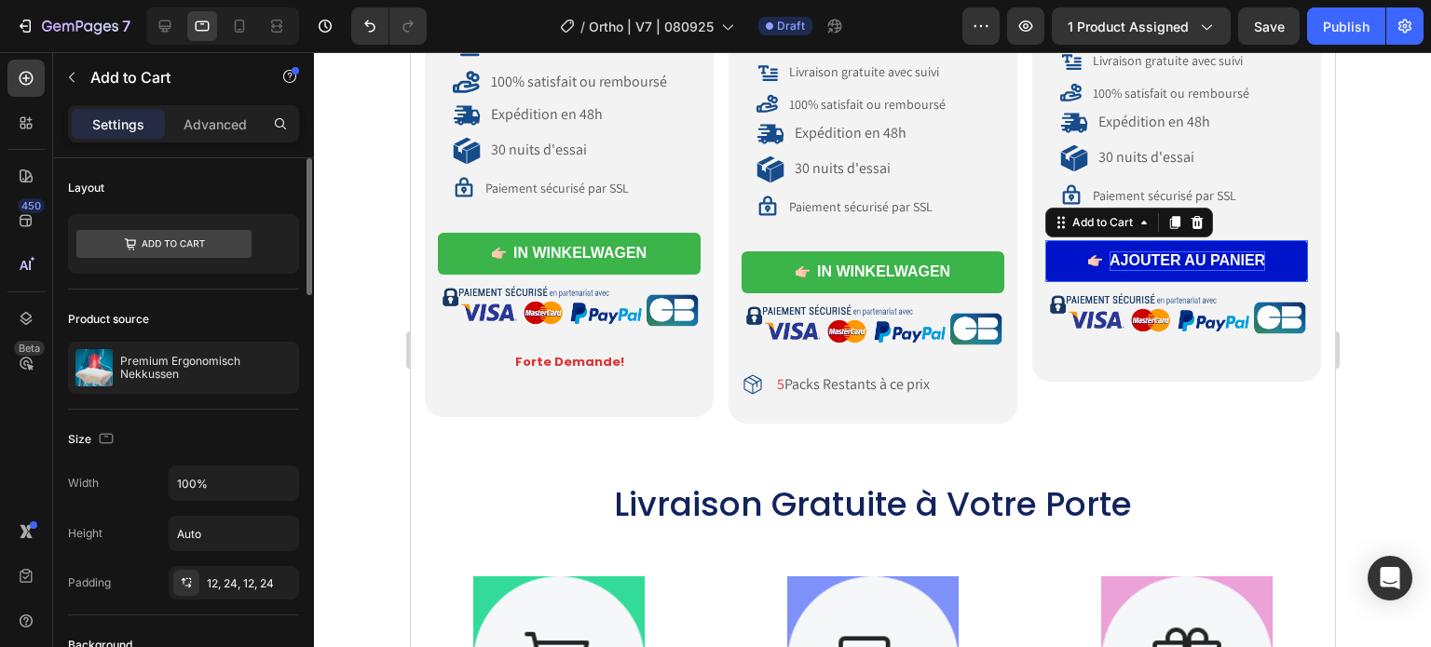
click at [1141, 263] on div "AJOUTER AU PANIER" at bounding box center [1186, 261] width 156 height 20
click at [1133, 260] on div "AJOUTER AU PANIER" at bounding box center [1186, 261] width 156 height 20
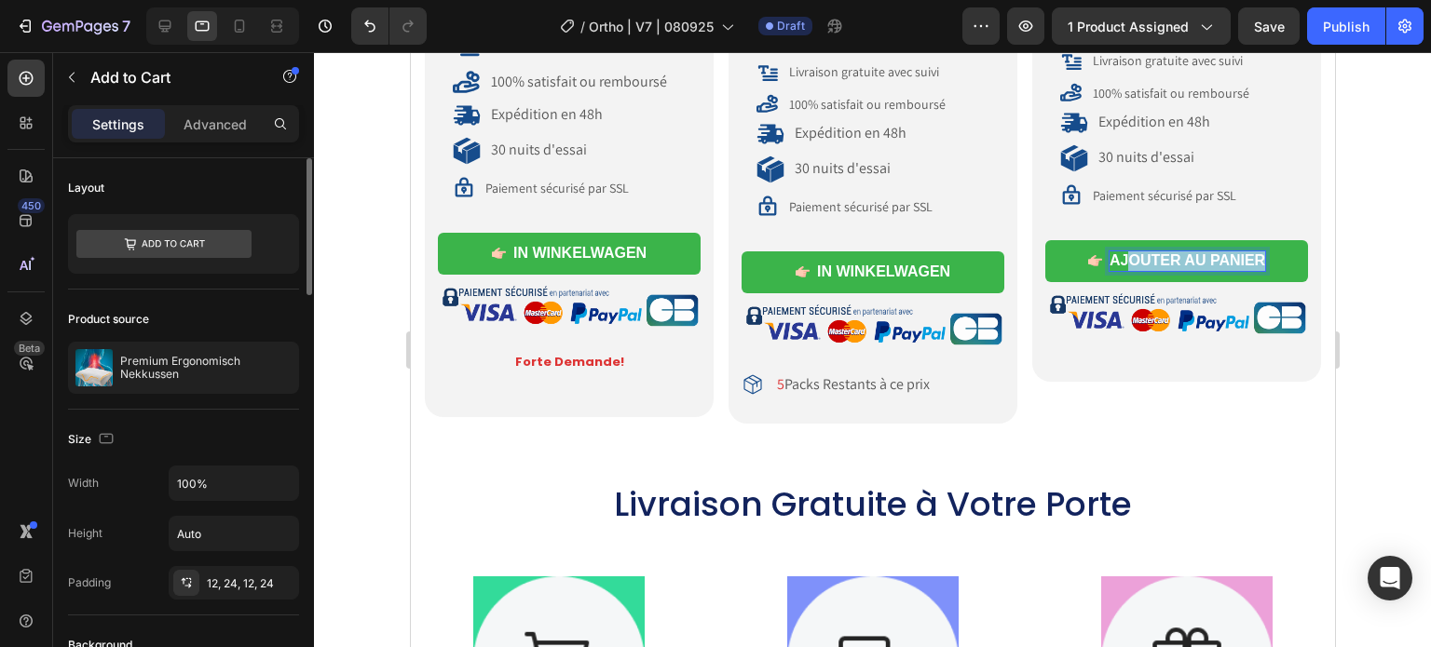
drag, startPoint x: 1113, startPoint y: 250, endPoint x: 1324, endPoint y: 249, distance: 211.4
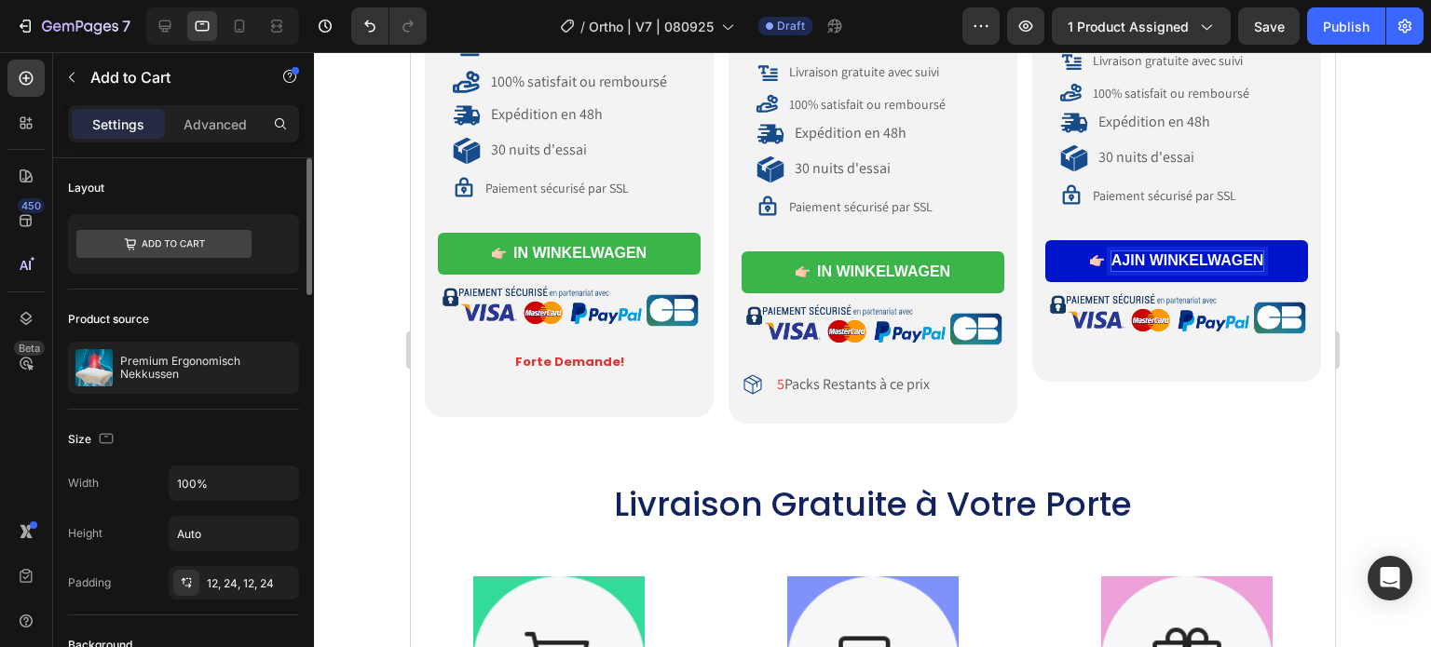
click at [1120, 256] on p "AJIN WINKELWAGEN" at bounding box center [1186, 261] width 153 height 20
click at [1116, 252] on p "AJIN WINKELWAGEN" at bounding box center [1186, 261] width 153 height 20
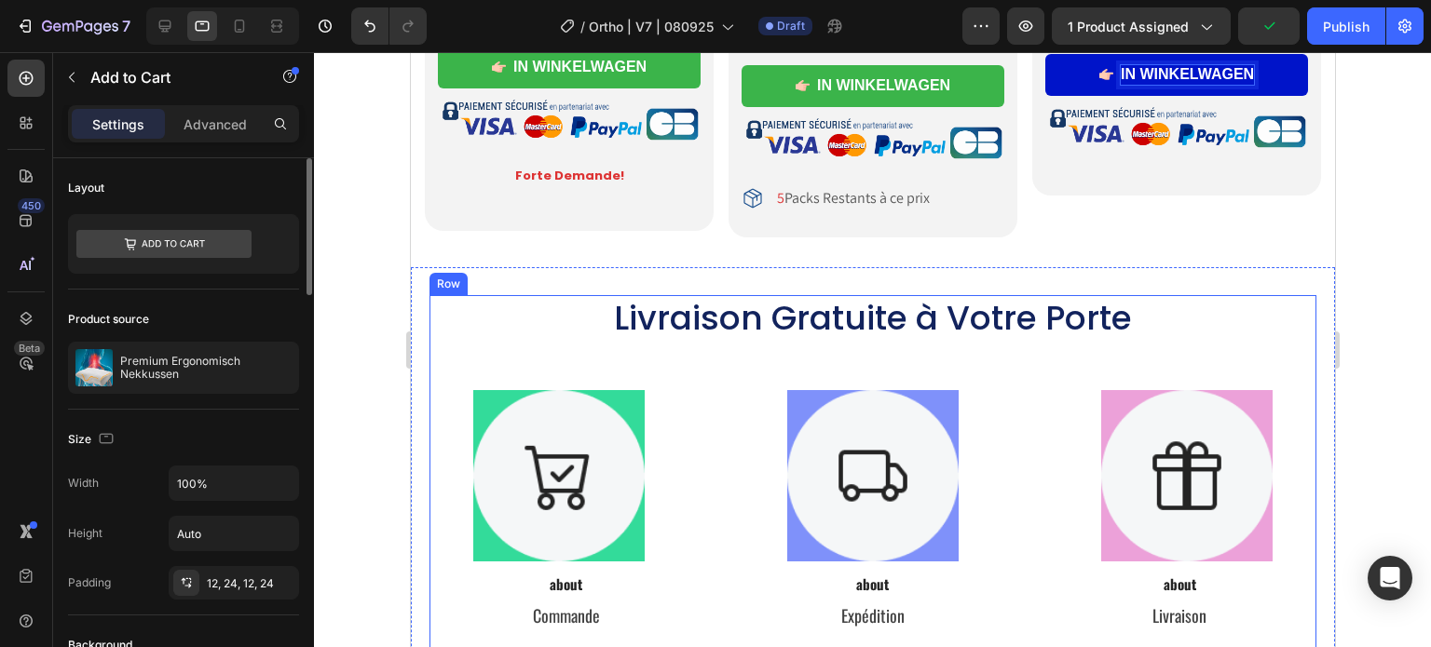
scroll to position [9407, 0]
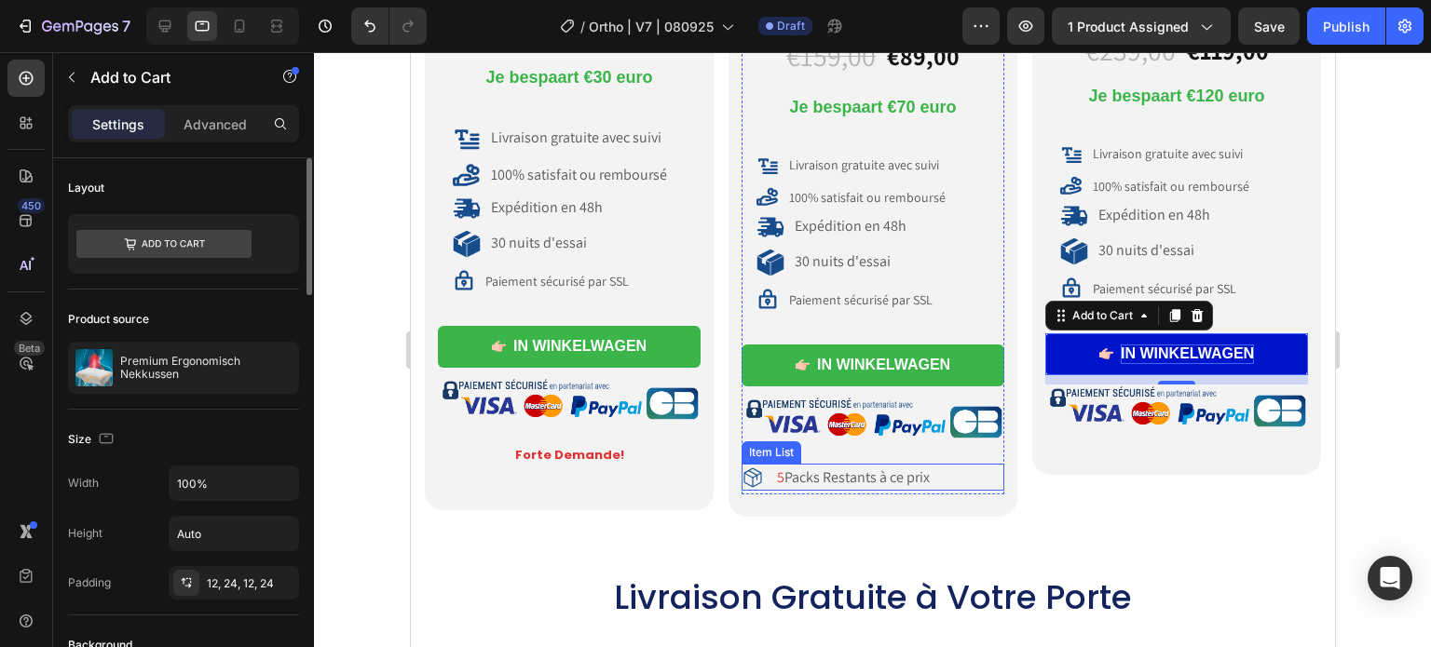
click at [832, 474] on p "5 Packs Restants à ce prix" at bounding box center [851, 479] width 156 height 20
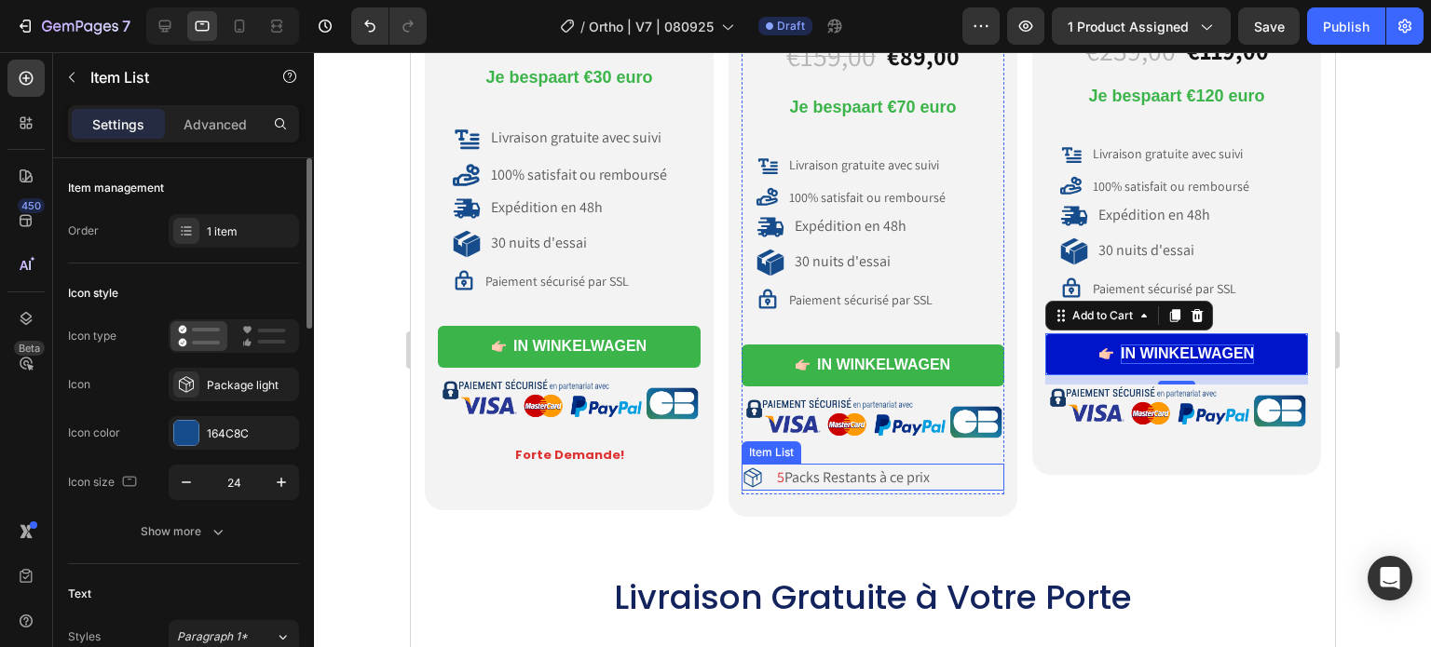
click at [832, 474] on p "5 Packs Restants à ce prix" at bounding box center [851, 479] width 156 height 20
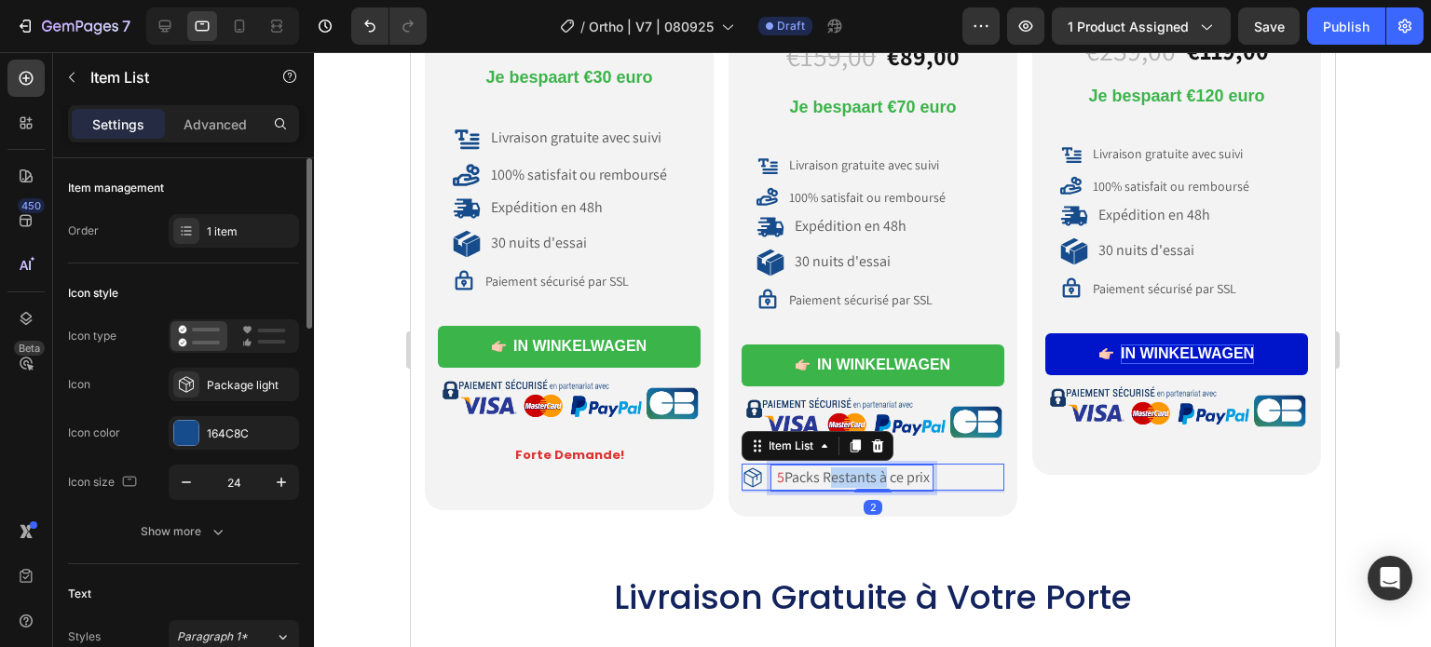
click at [832, 474] on p "5 Packs Restants à ce prix" at bounding box center [851, 479] width 156 height 20
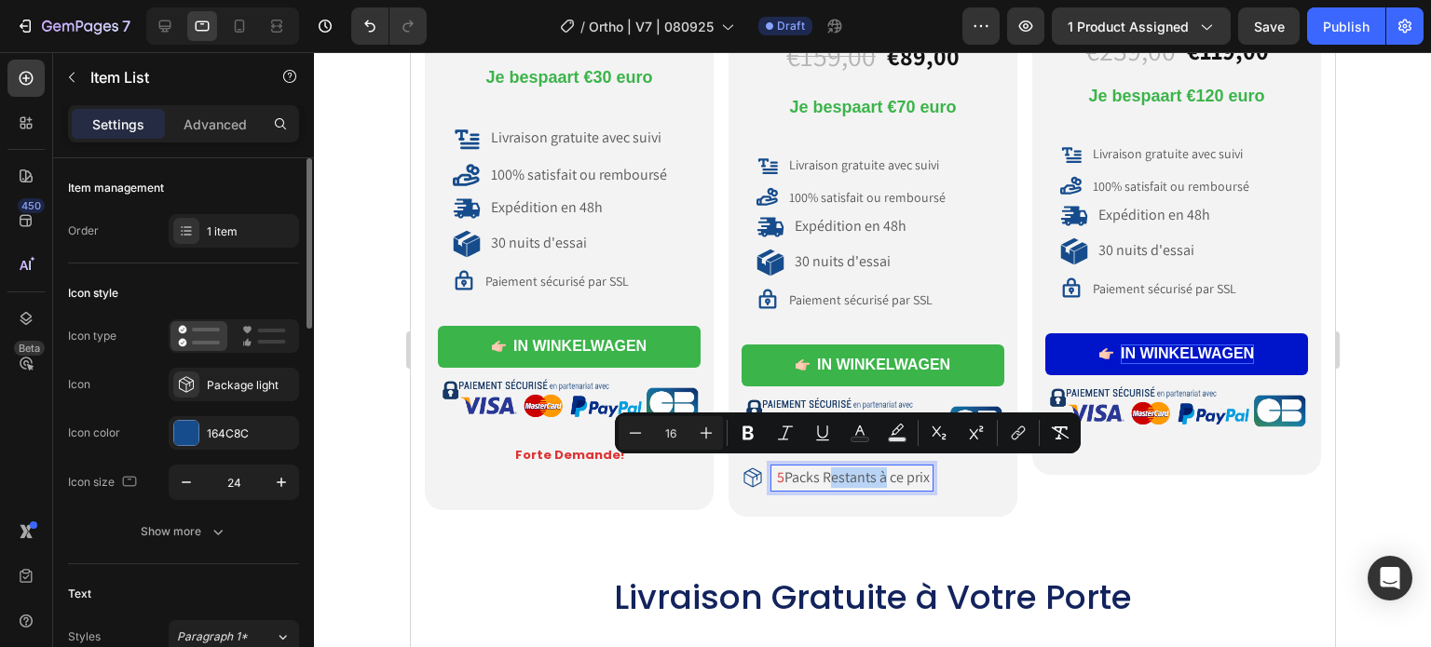
copy p "5 Packs Restants à ce prix"
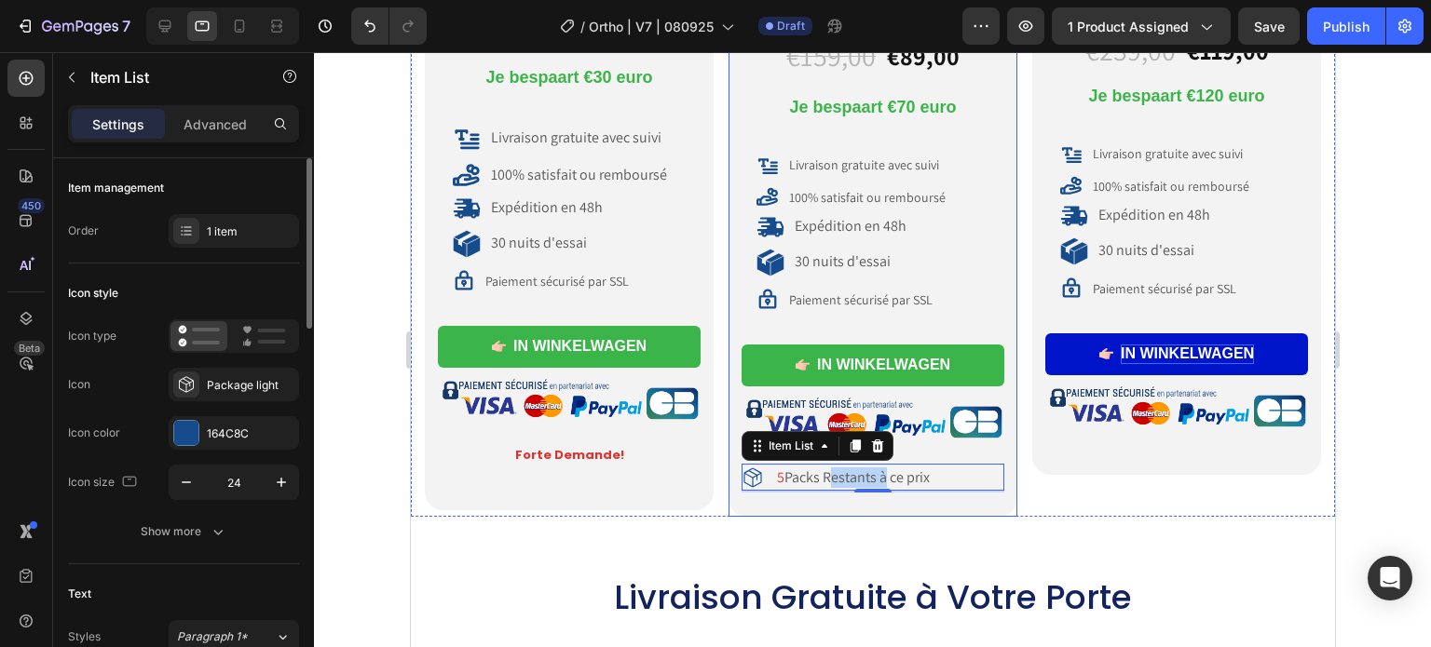
click at [958, 483] on div "€159,00 Product Price Product Price €89,00 Product Price Product Price Row ⁠⁠⁠⁠…" at bounding box center [871, 261] width 263 height 468
click at [947, 466] on div "5 Packs Restants à ce prix" at bounding box center [871, 478] width 263 height 25
click at [943, 472] on div "5 Packs Restants à ce prix" at bounding box center [871, 478] width 263 height 25
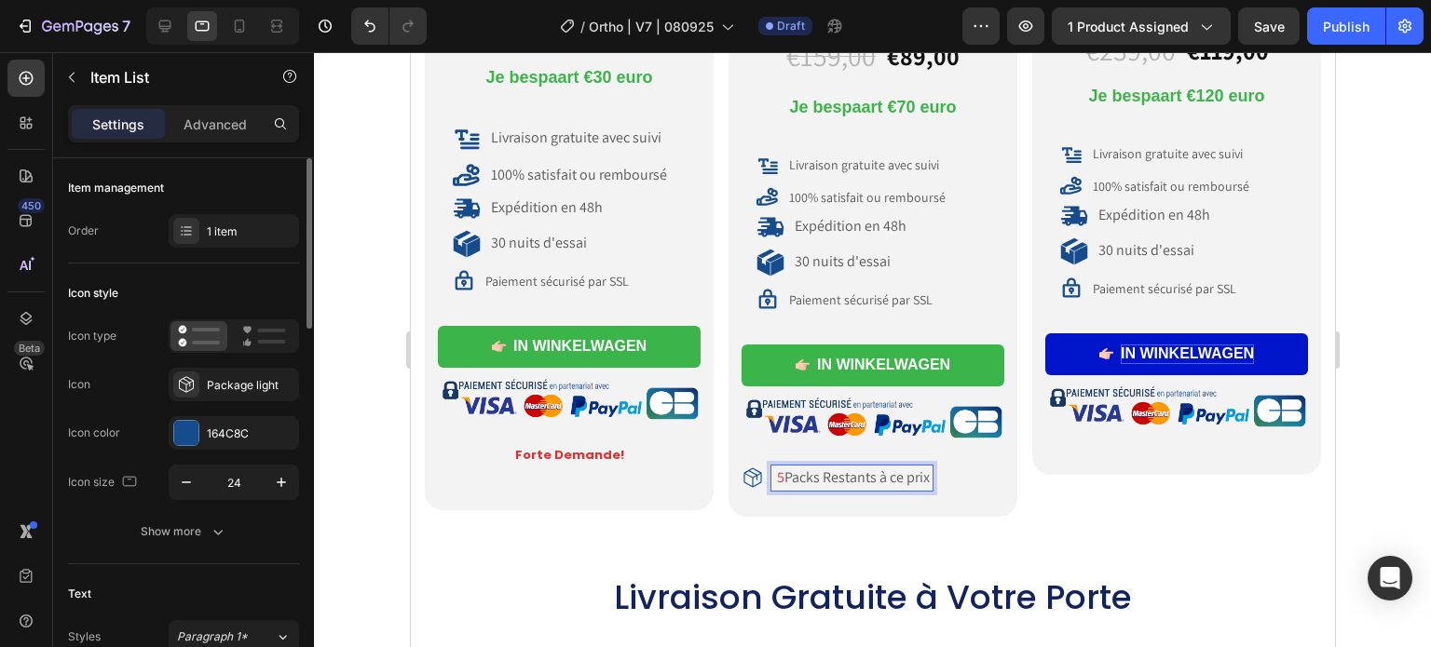
click at [925, 472] on p "5 Packs Restants à ce prix" at bounding box center [851, 479] width 156 height 20
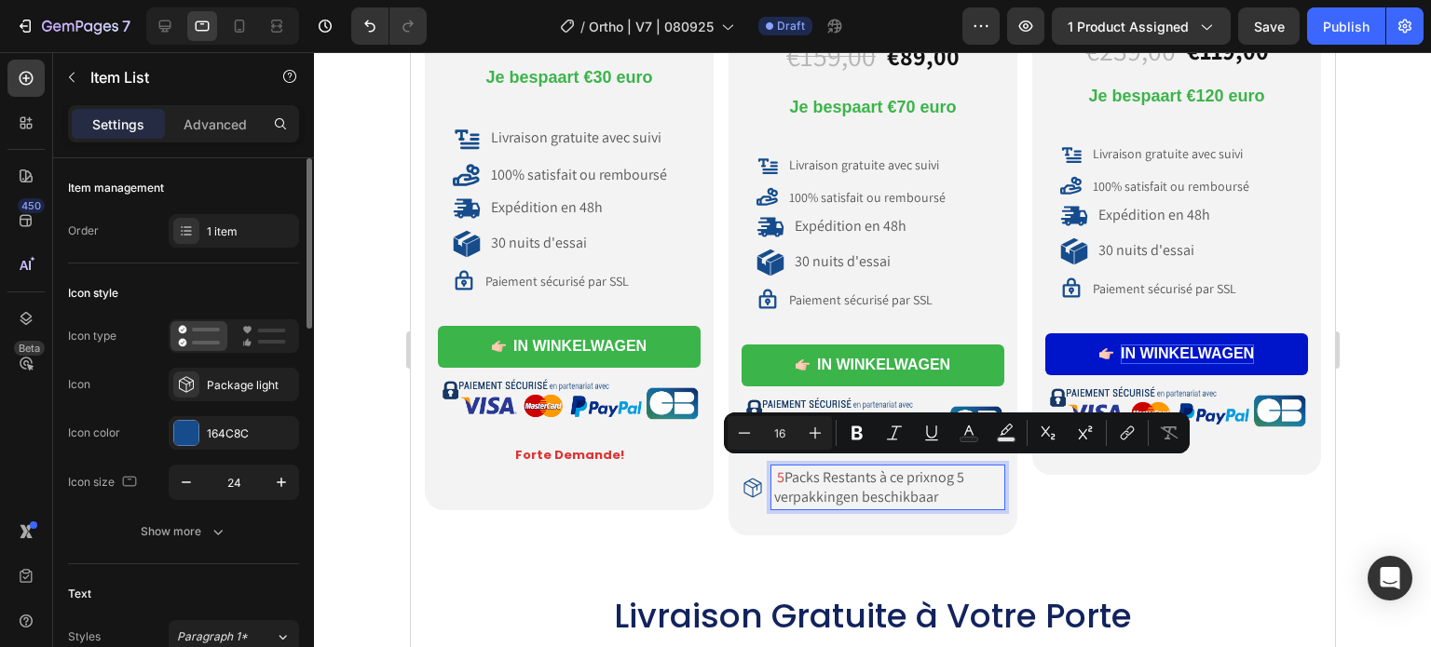
click at [955, 472] on p "5 Packs Restants à ce prixnog 5 verpakkingen beschikbaar" at bounding box center [886, 488] width 227 height 39
click at [978, 431] on button "Text Color" at bounding box center [969, 433] width 34 height 34
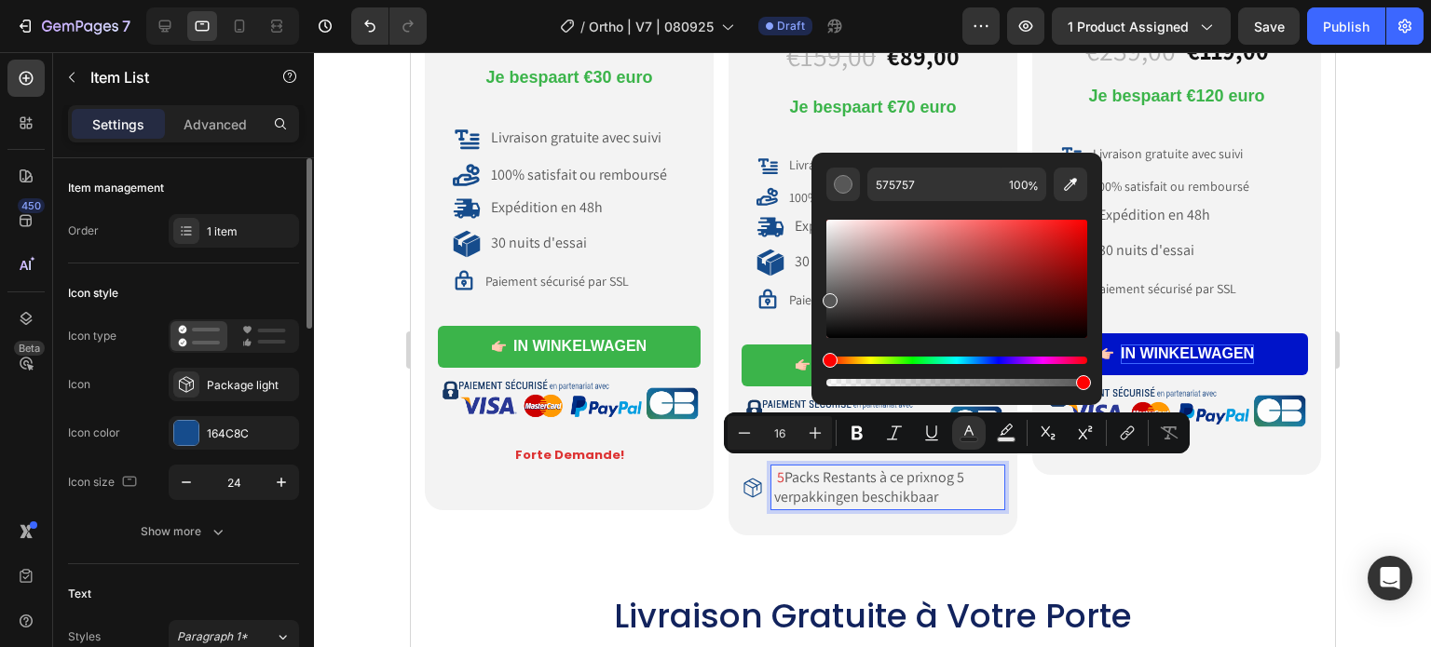
click at [1067, 247] on div "Editor contextual toolbar" at bounding box center [956, 279] width 261 height 118
type input "C40F0F"
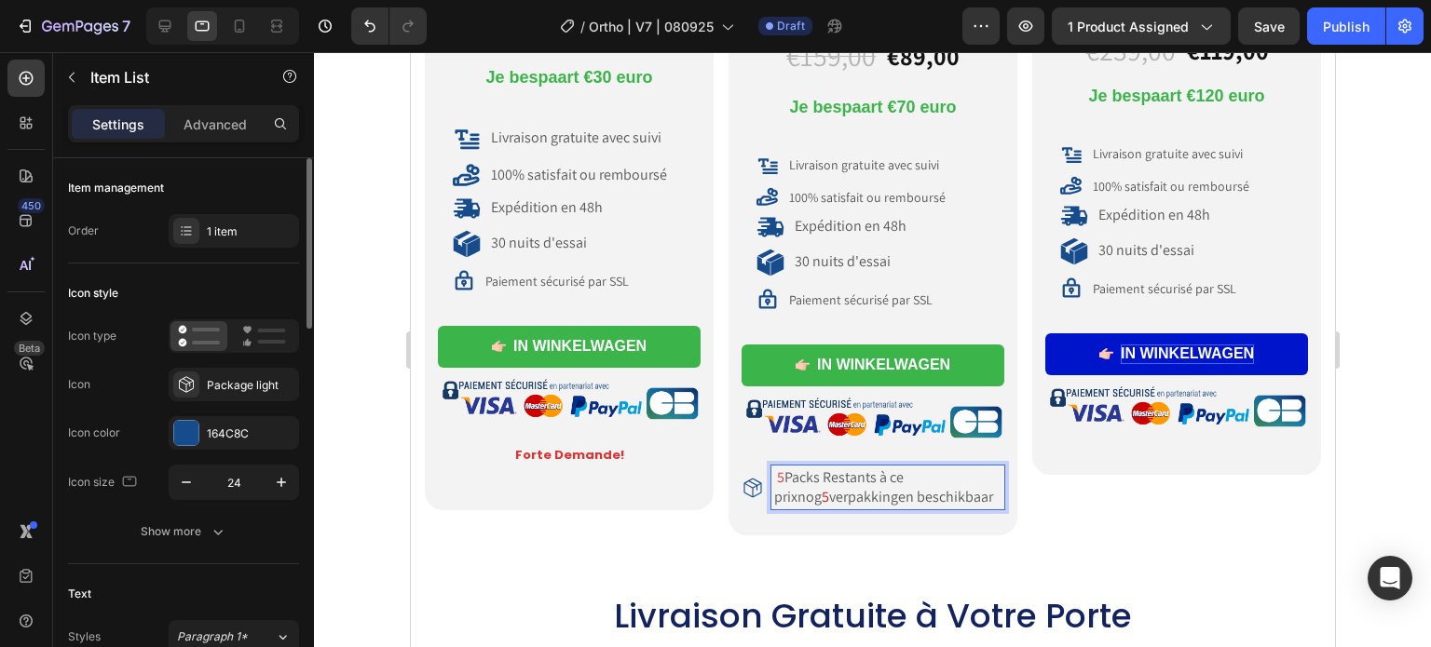
click at [902, 469] on p "5 Packs Restants à ce prixnog 5 verpakkingen beschikbaar" at bounding box center [886, 488] width 227 height 39
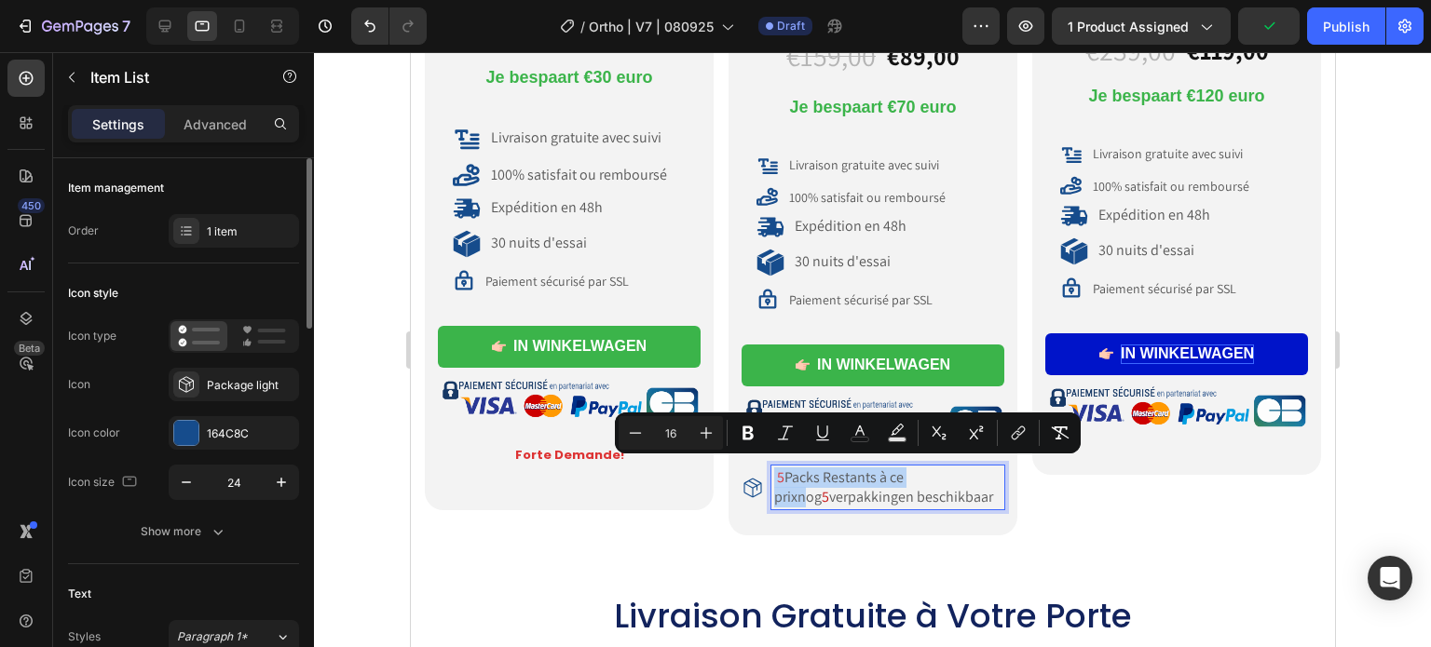
drag, startPoint x: 926, startPoint y: 474, endPoint x: 768, endPoint y: 468, distance: 157.5
click at [773, 472] on p "5 Packs Restants à ce prixnog 5 verpakkingen beschikbaar" at bounding box center [886, 488] width 227 height 39
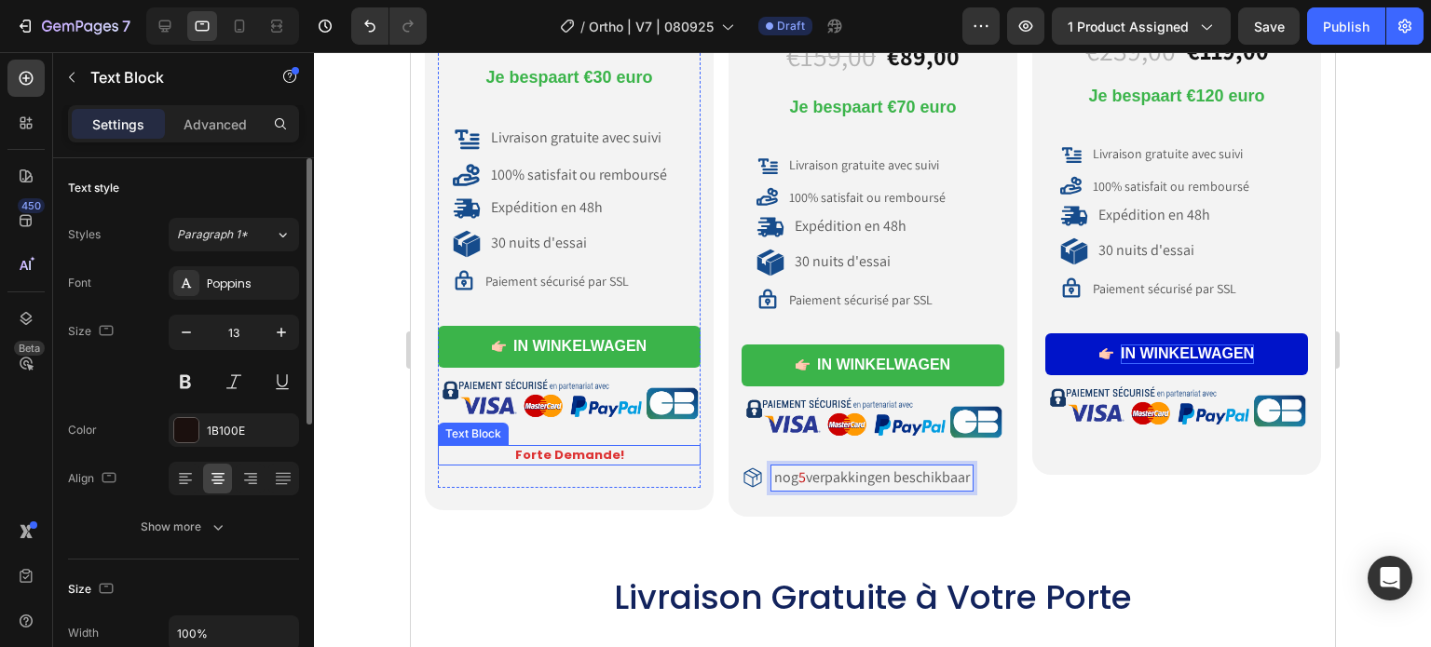
click at [604, 446] on strong "Forte Demande!" at bounding box center [568, 455] width 109 height 18
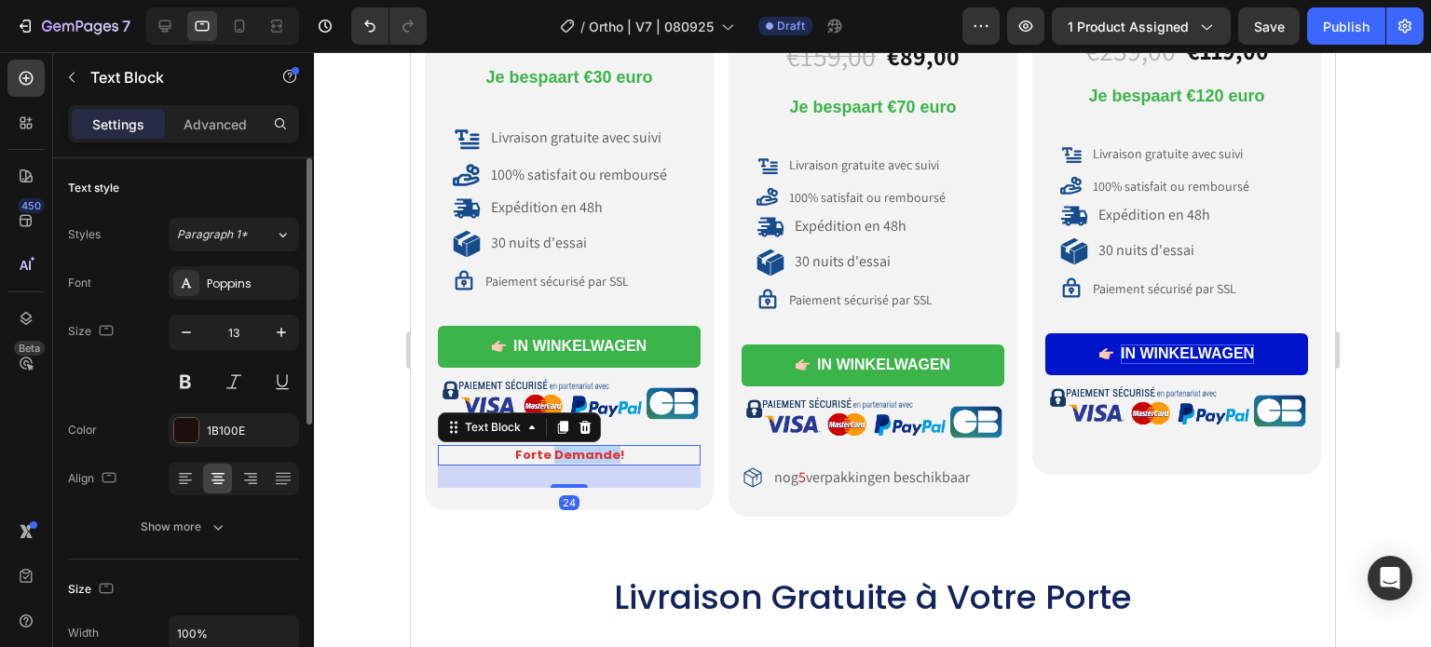
click at [604, 446] on strong "Forte Demande!" at bounding box center [568, 455] width 109 height 18
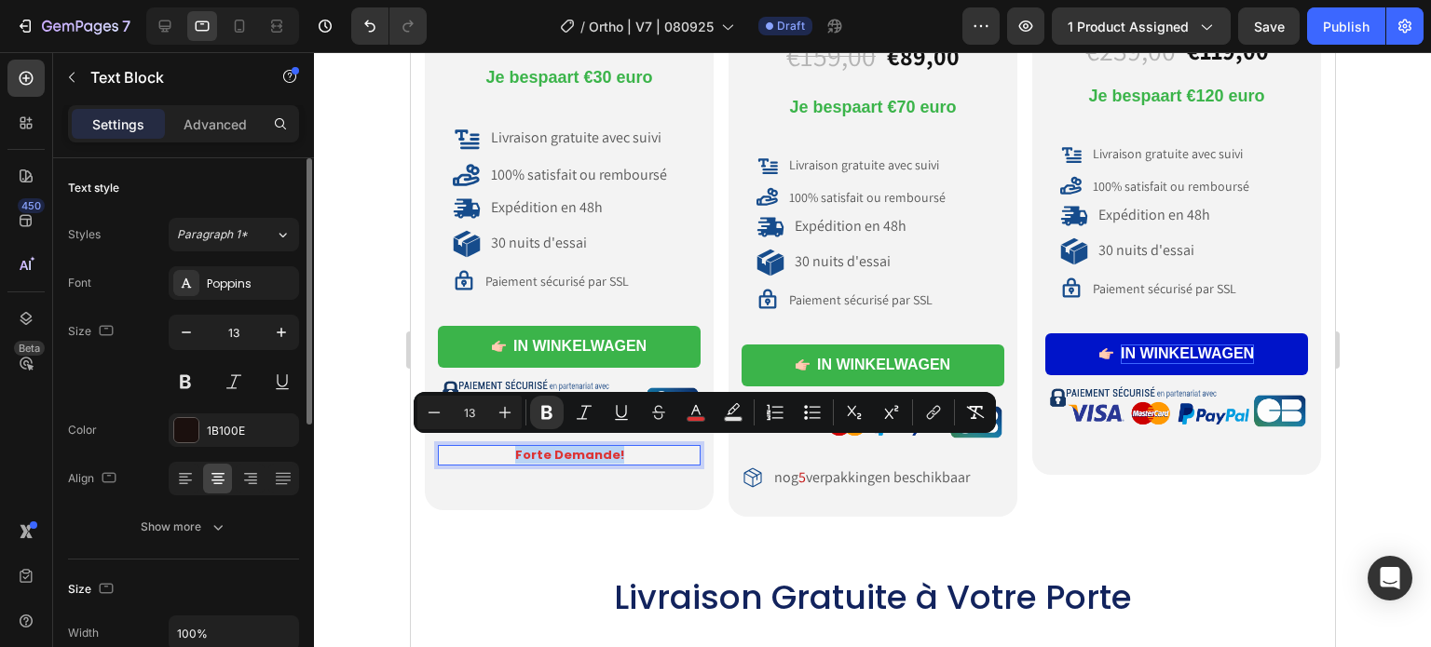
copy strong "Forte Demande!"
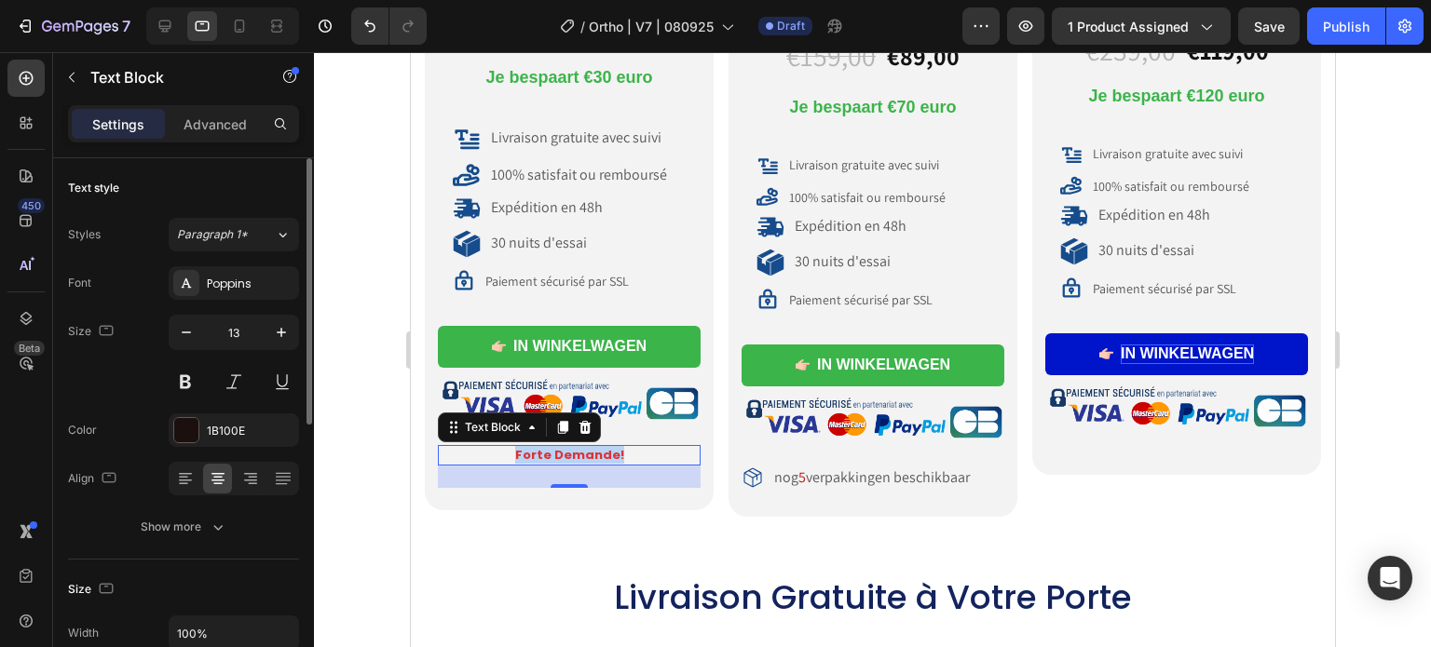
click at [589, 453] on strong "Forte Demande!" at bounding box center [568, 455] width 109 height 18
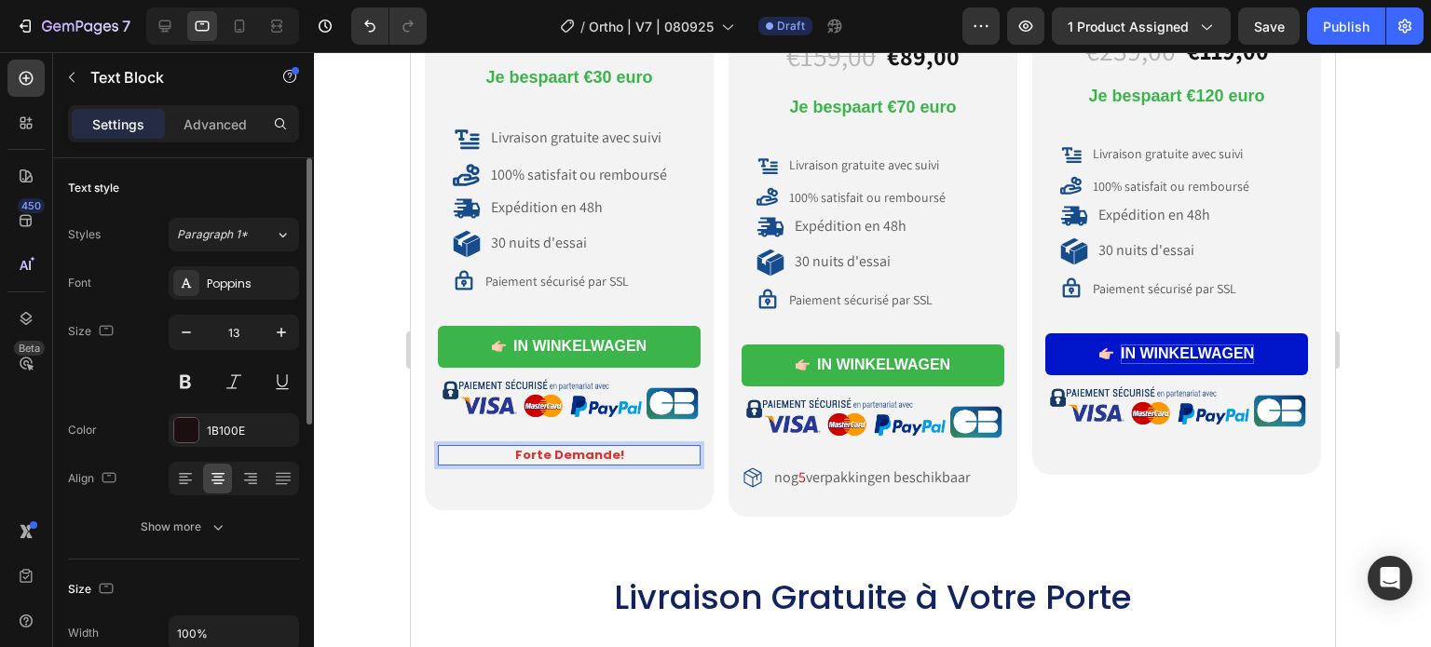
click at [628, 448] on p "Forte Demande!" at bounding box center [568, 456] width 259 height 16
drag, startPoint x: 581, startPoint y: 446, endPoint x: 415, endPoint y: 440, distance: 165.9
click at [415, 440] on div "Icon Pack Solo Text Block Icon Row Image 1 x Kussen Heading Icon Icon Icon Icon…" at bounding box center [872, 60] width 924 height 914
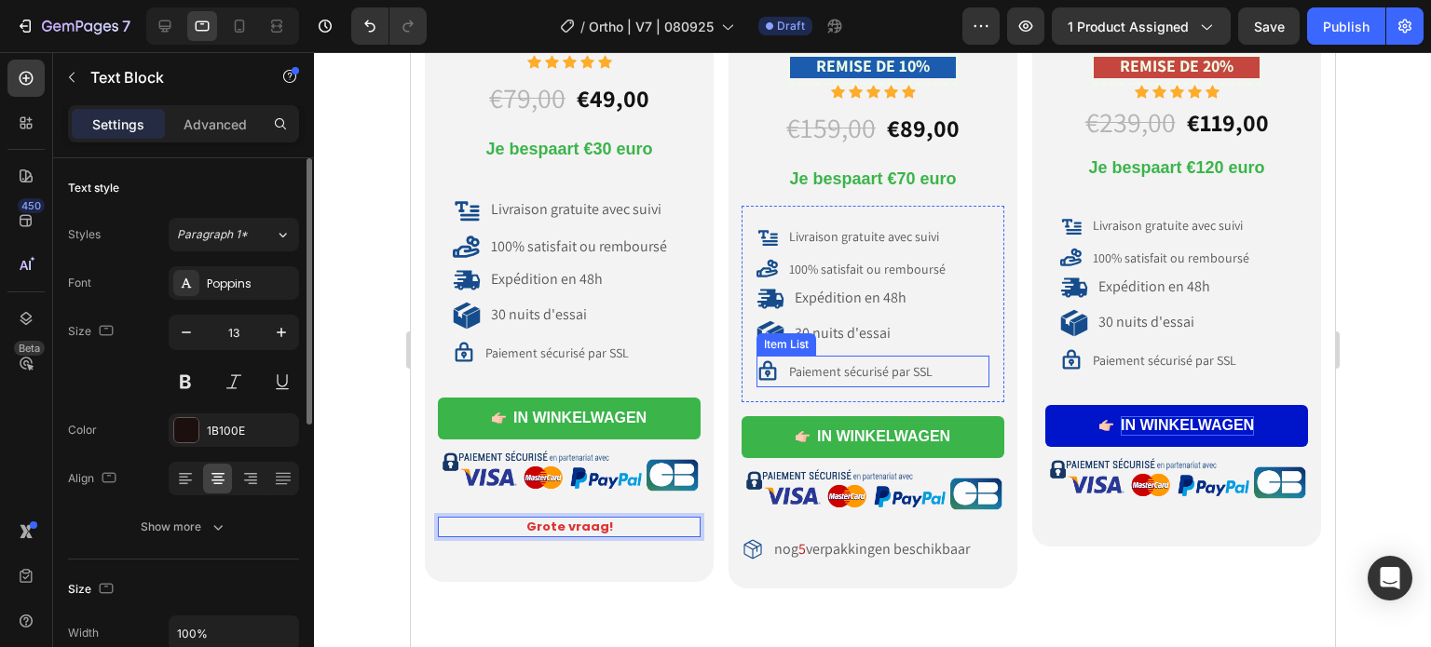
scroll to position [9221, 0]
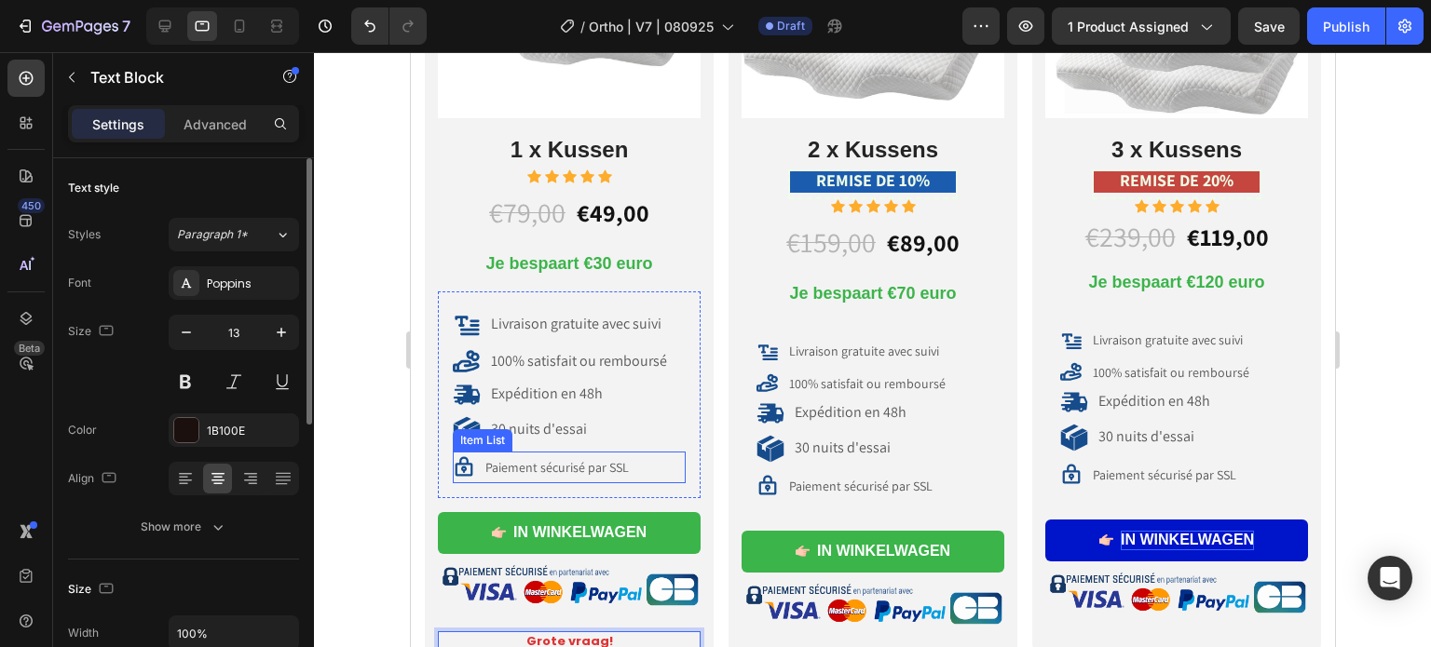
click at [560, 459] on p "Paiement sécurisé par SSL" at bounding box center [555, 467] width 143 height 17
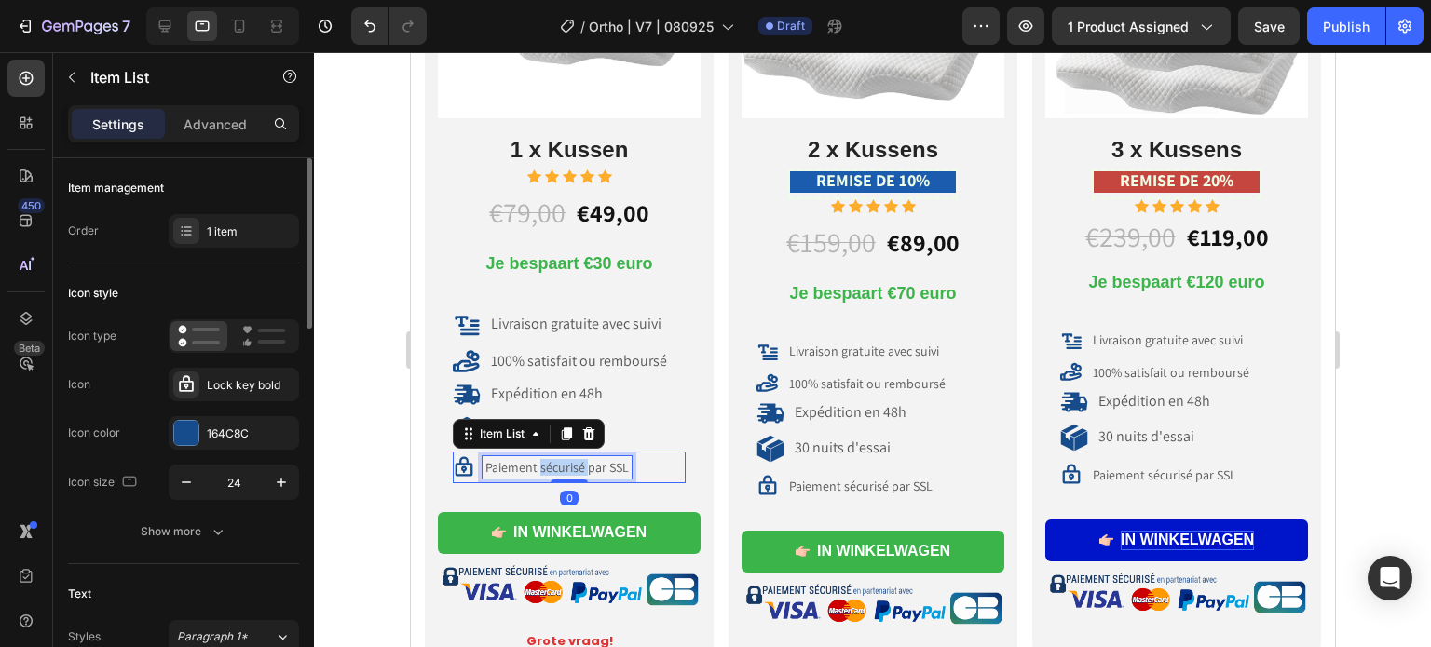
click at [560, 459] on p "Paiement sécurisé par SSL" at bounding box center [555, 467] width 143 height 17
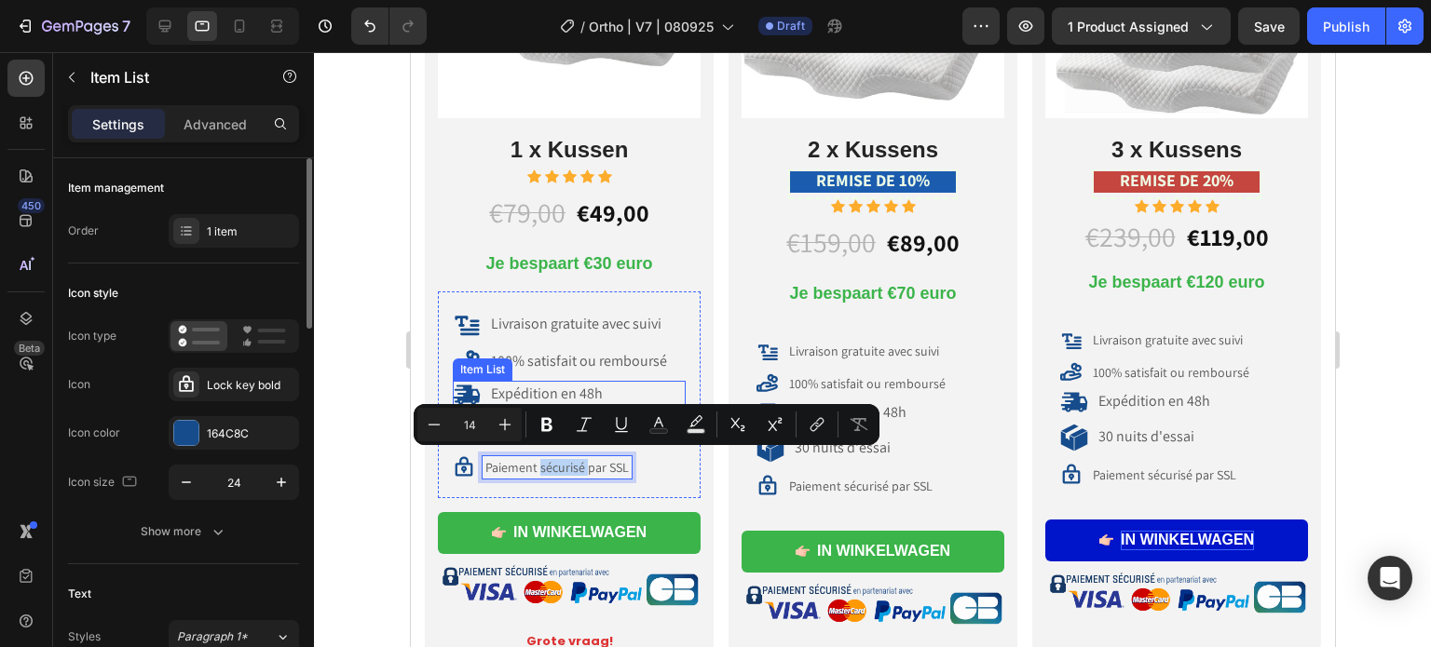
click at [543, 390] on p "Expédition en 48h" at bounding box center [546, 395] width 112 height 20
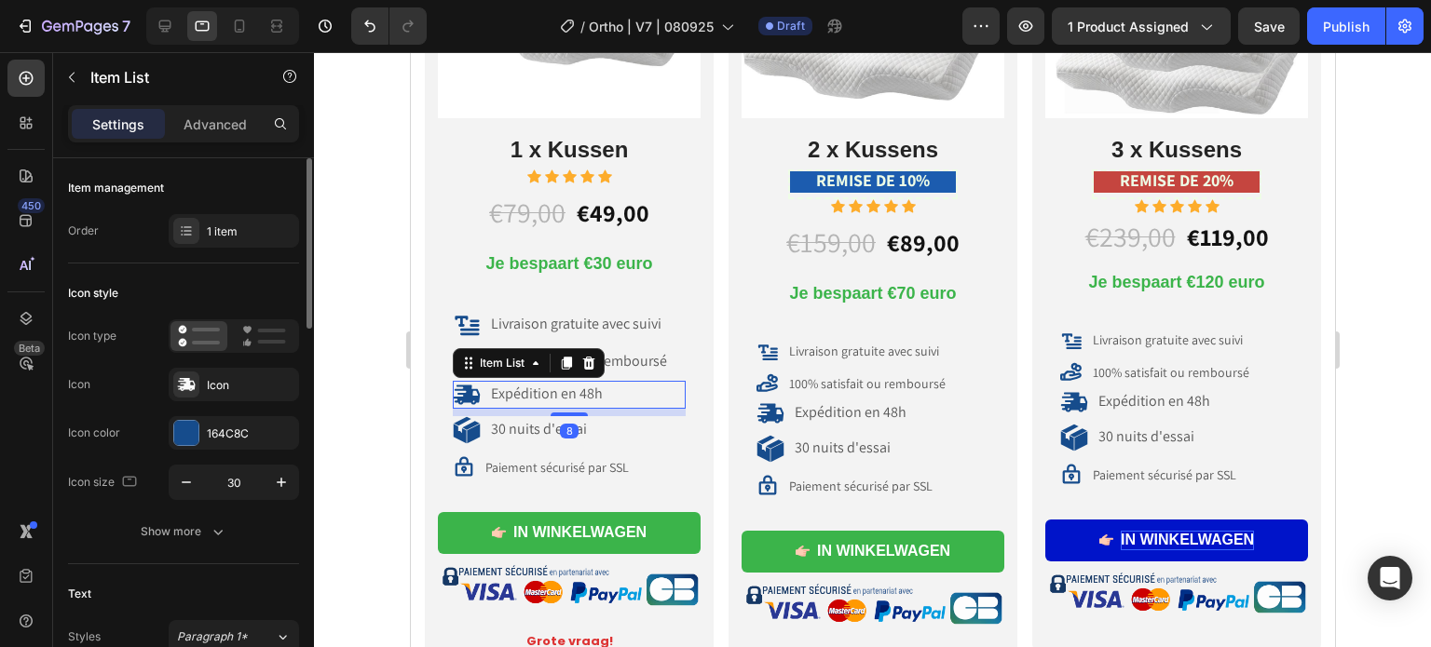
click at [543, 390] on p "Expédition en 48h" at bounding box center [546, 395] width 112 height 20
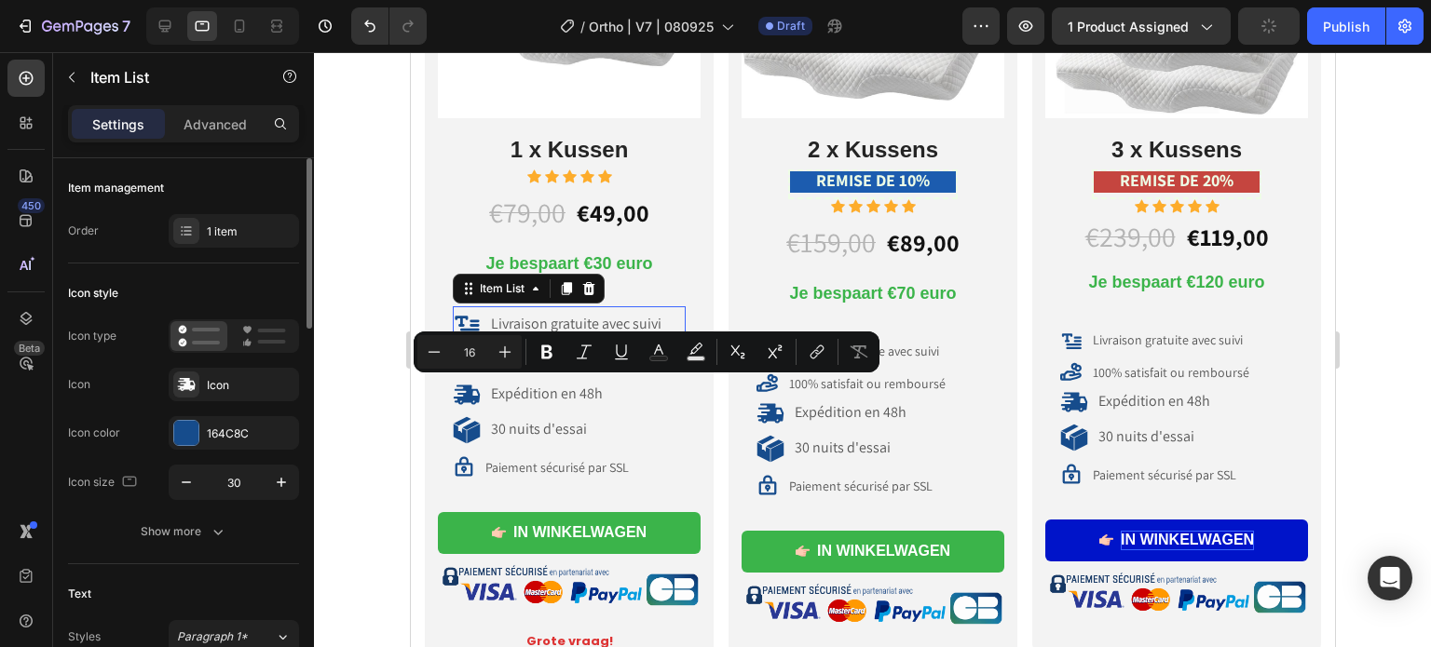
click at [544, 311] on div "Livraison gratuite avec suivi" at bounding box center [557, 325] width 211 height 28
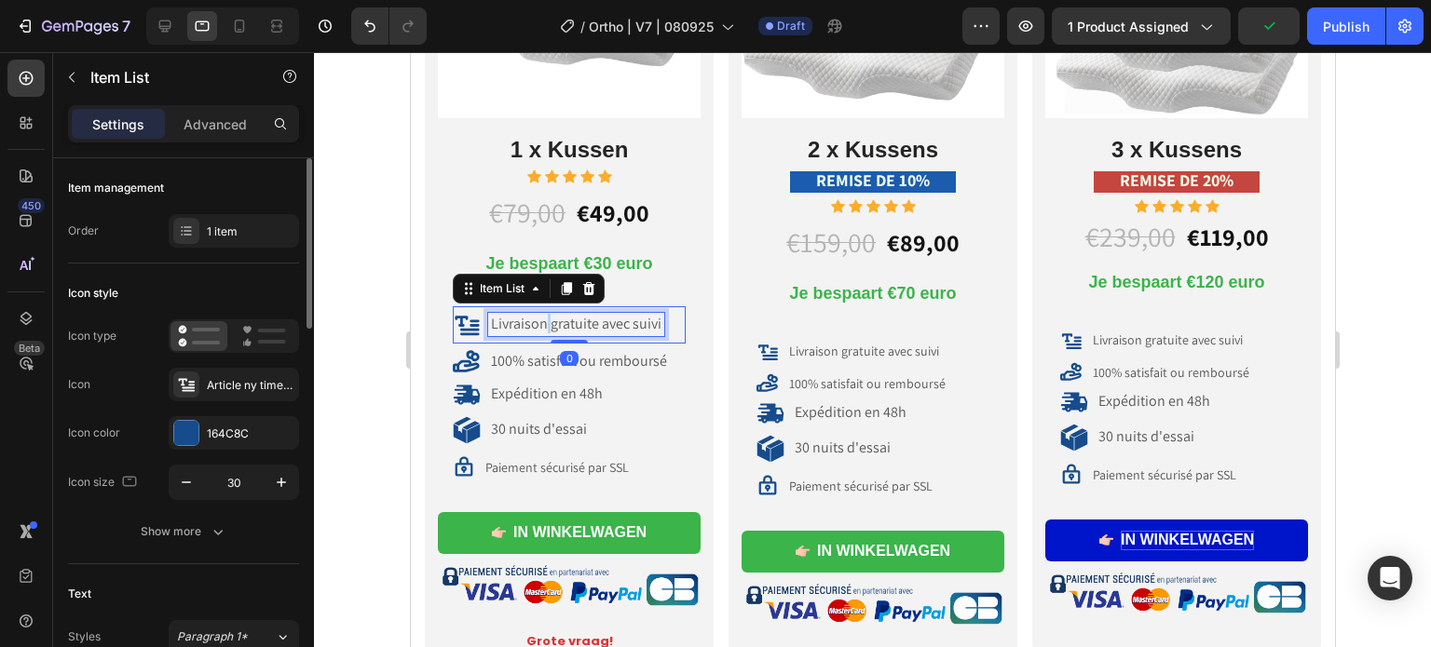
click at [544, 313] on div "Livraison gratuite avec suivi" at bounding box center [575, 324] width 176 height 22
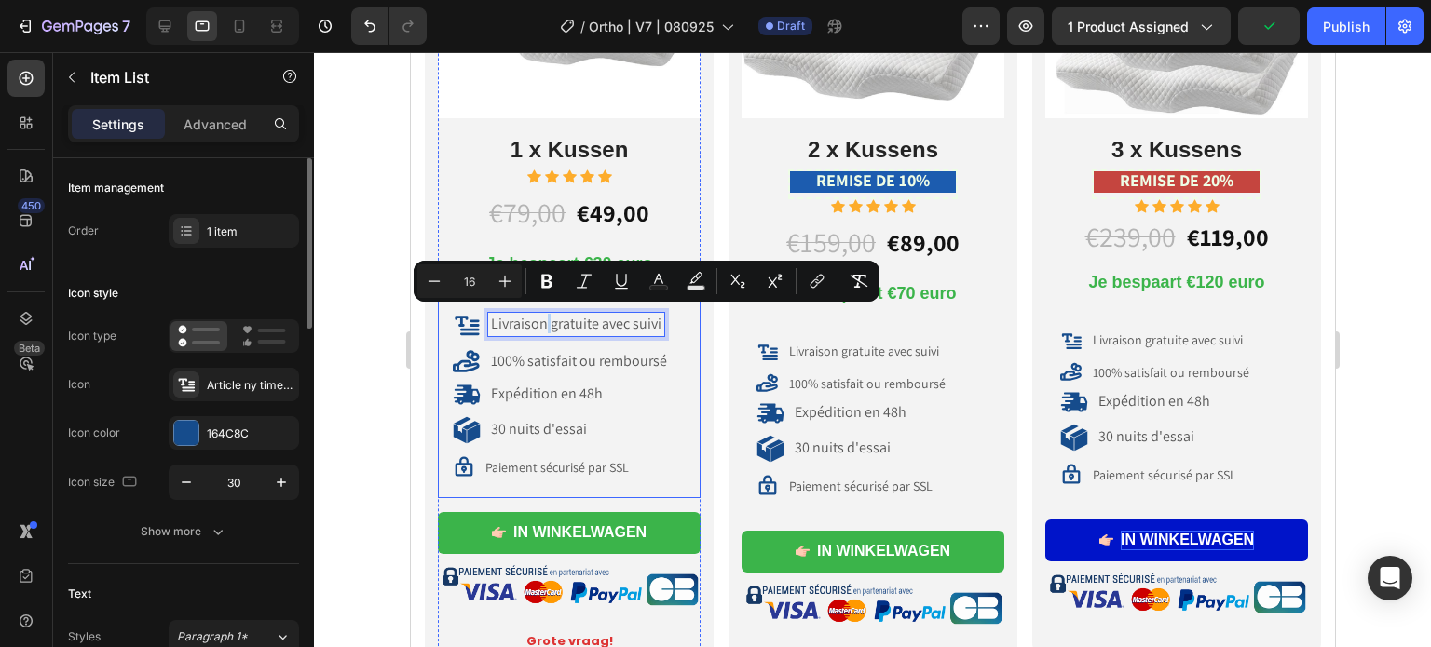
click at [544, 456] on div "Paiement sécurisé par SSL" at bounding box center [556, 467] width 149 height 22
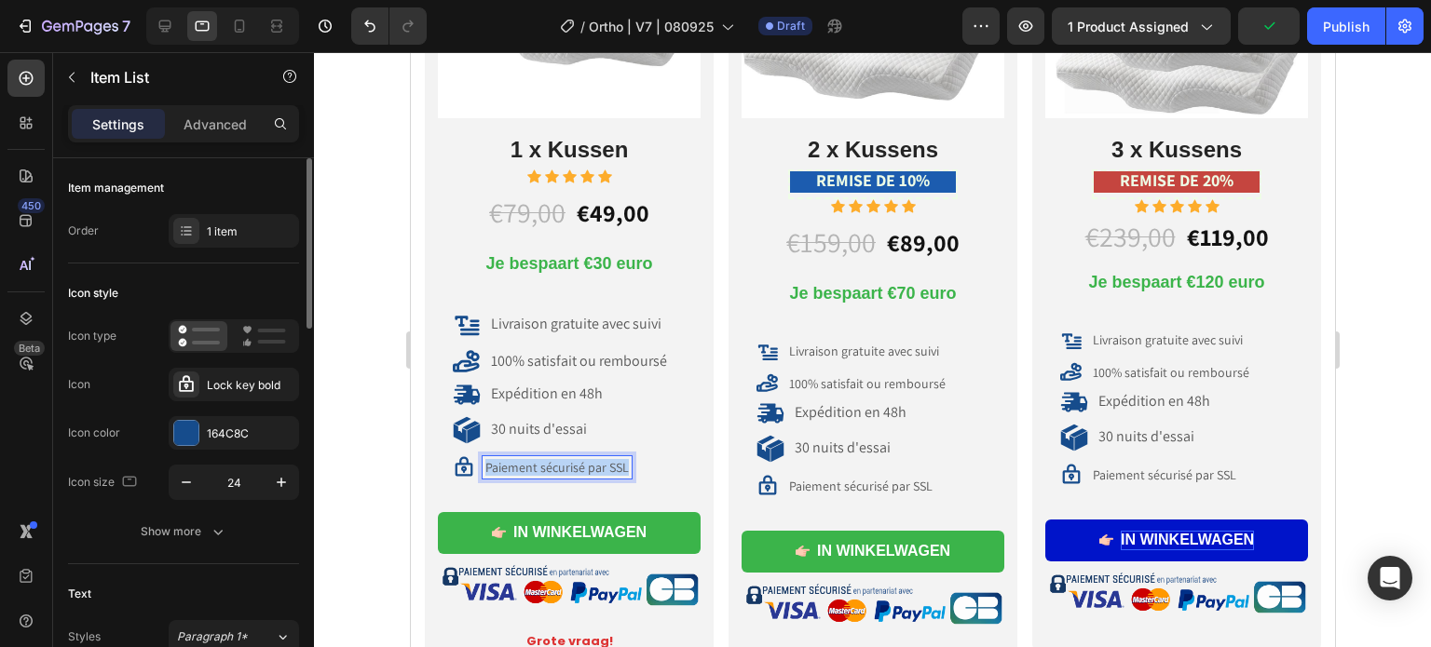
click at [542, 459] on p "Paiement sécurisé par SSL" at bounding box center [555, 467] width 143 height 17
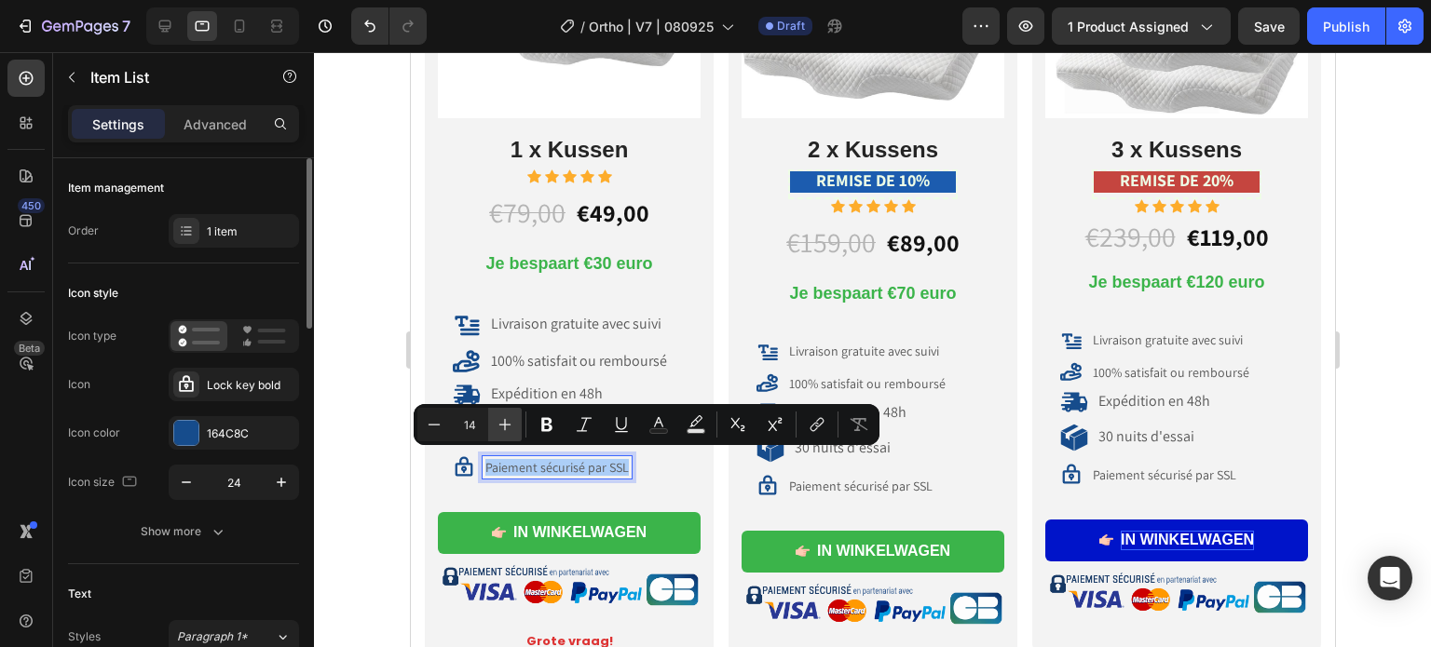
click at [497, 421] on icon "Editor contextual toolbar" at bounding box center [505, 424] width 19 height 19
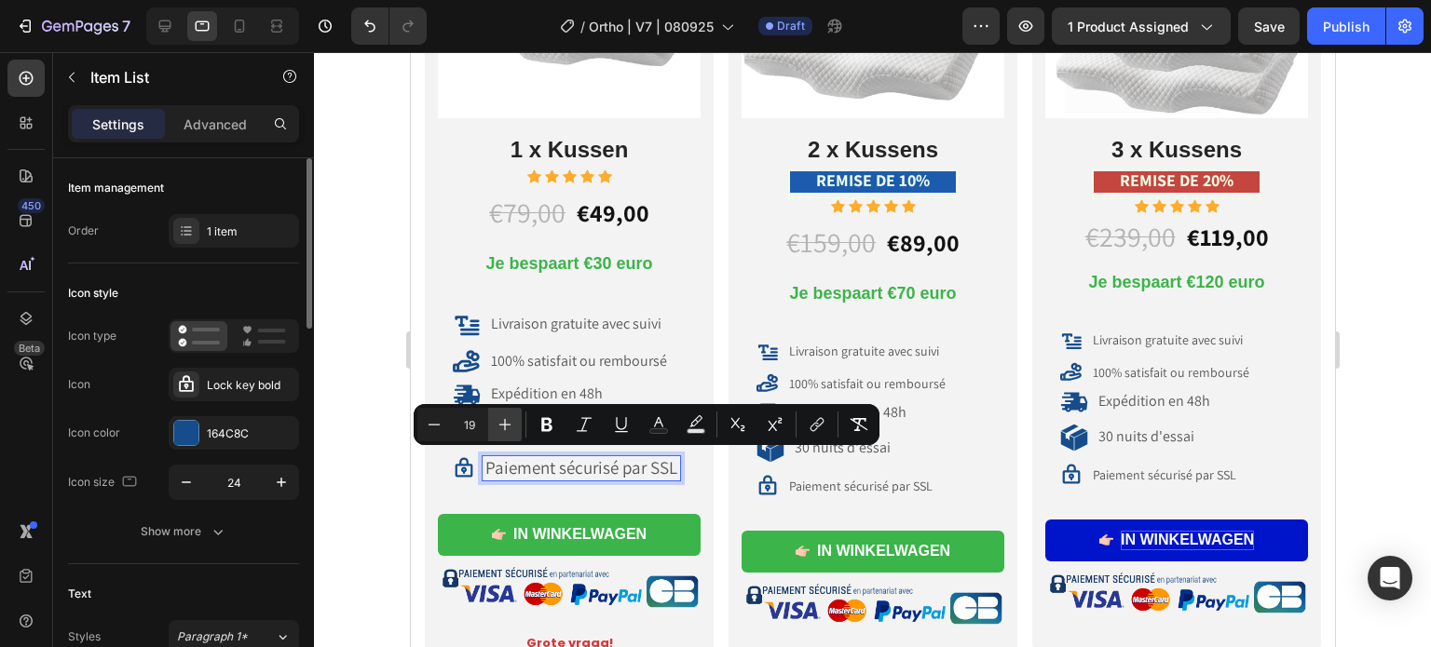
click at [497, 421] on icon "Editor contextual toolbar" at bounding box center [505, 424] width 19 height 19
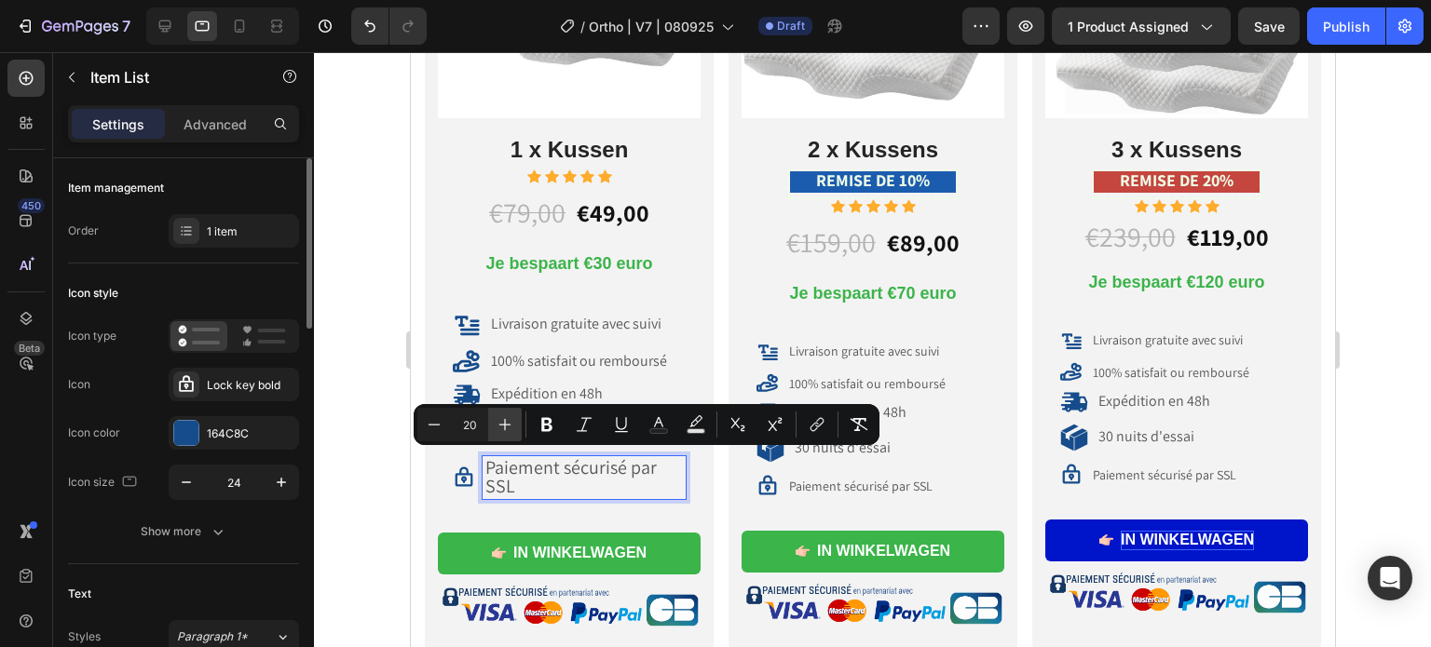
click at [497, 421] on icon "Editor contextual toolbar" at bounding box center [505, 424] width 19 height 19
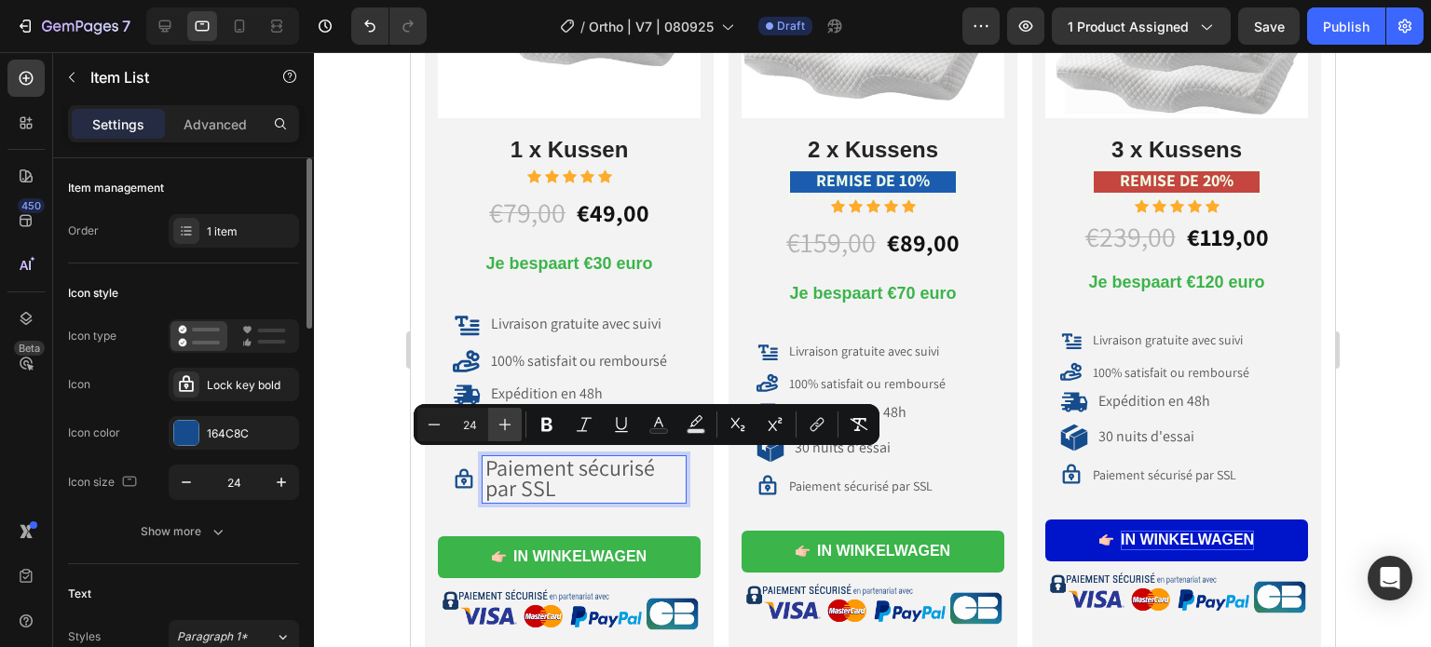
click at [497, 421] on icon "Editor contextual toolbar" at bounding box center [505, 424] width 19 height 19
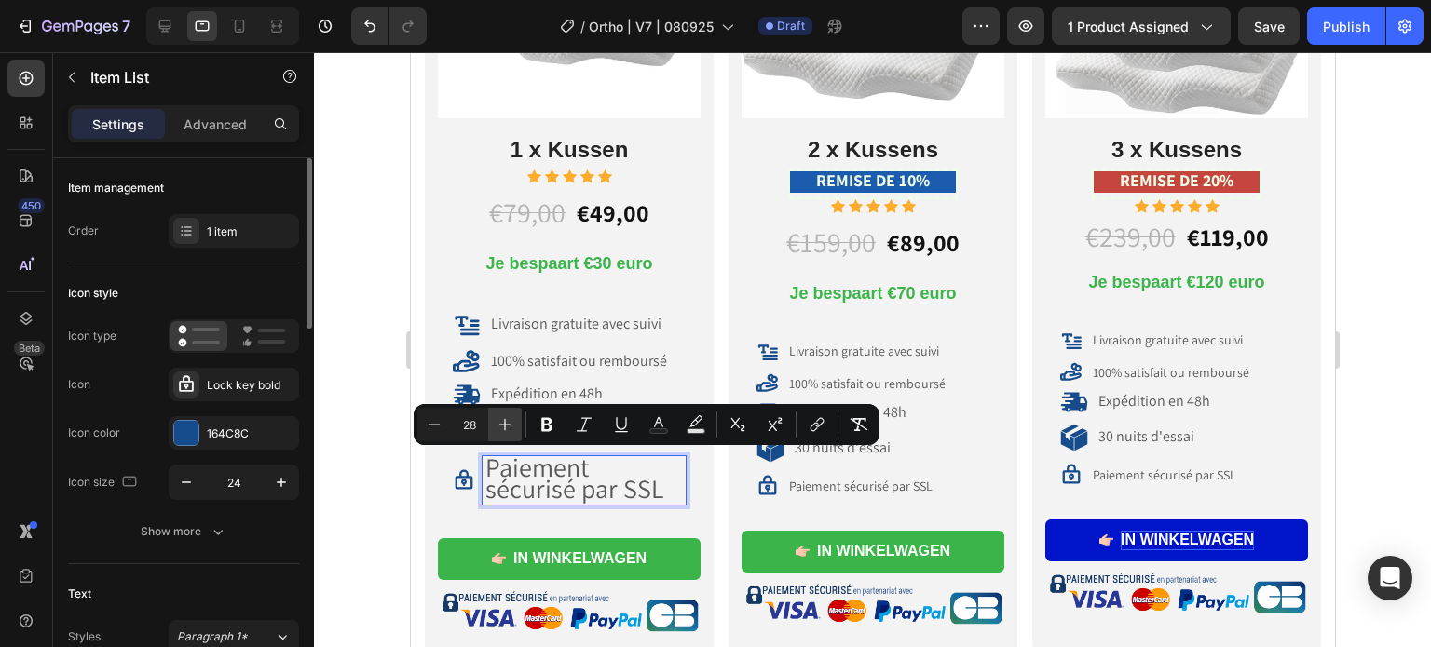
click at [497, 421] on icon "Editor contextual toolbar" at bounding box center [505, 424] width 19 height 19
type input "30"
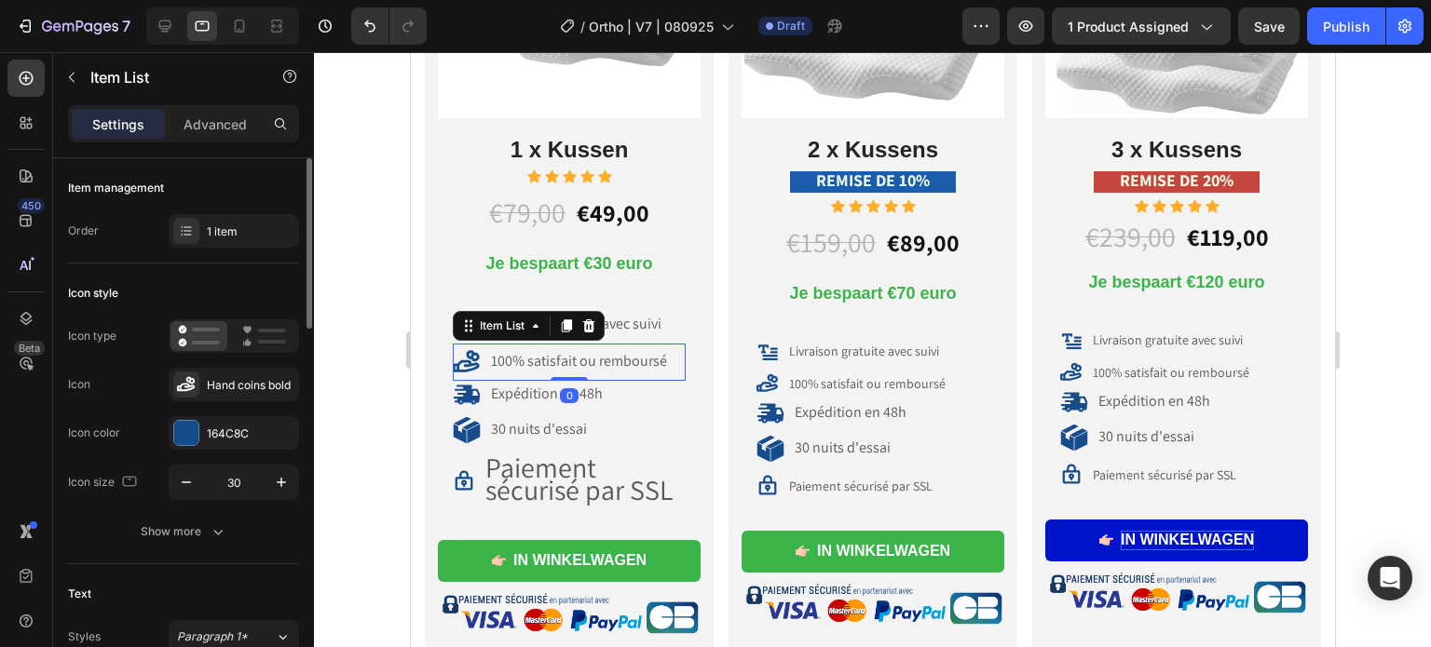
click at [512, 344] on div "100% satisfait ou remboursé" at bounding box center [568, 362] width 233 height 37
click at [523, 352] on span "100% satisfait ou remboursé" at bounding box center [578, 361] width 176 height 20
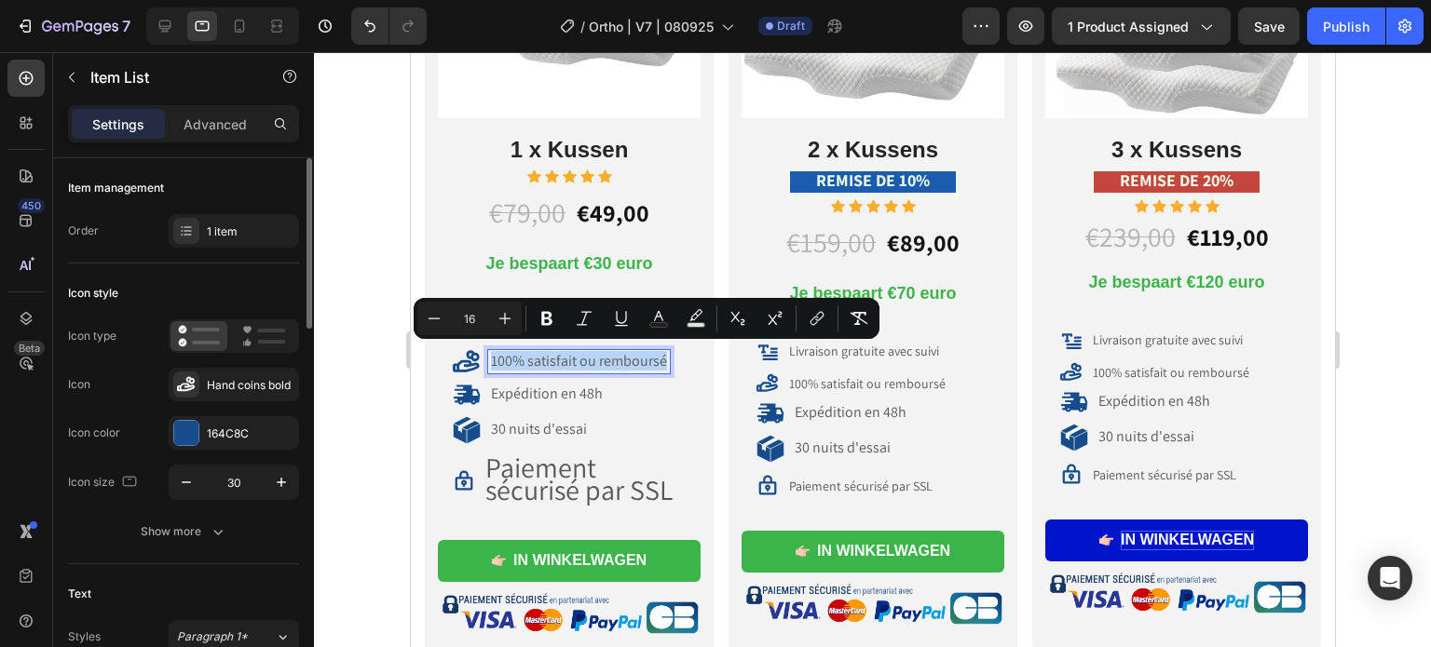
click at [523, 352] on span "100% satisfait ou remboursé" at bounding box center [578, 361] width 176 height 20
click at [528, 482] on span "Paiement sécurisé par SSL" at bounding box center [577, 479] width 187 height 60
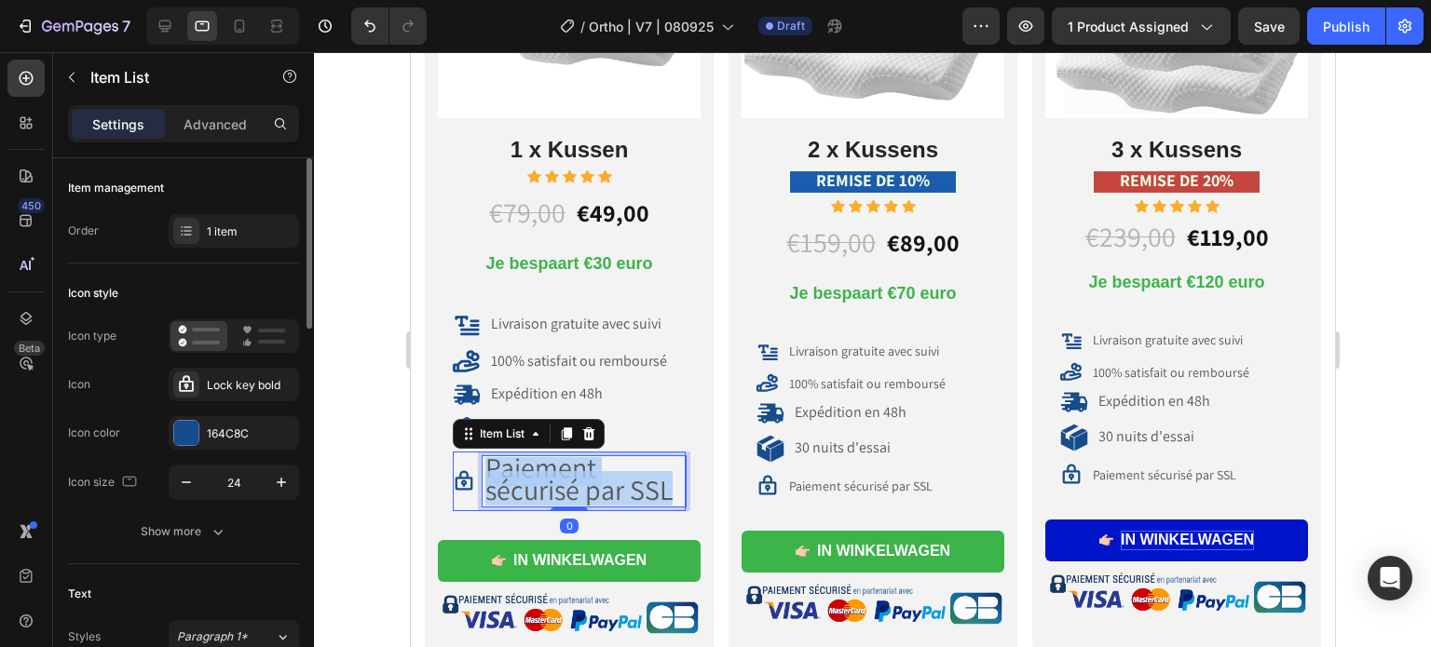
click at [528, 482] on span "Paiement sécurisé par SSL" at bounding box center [577, 479] width 187 height 60
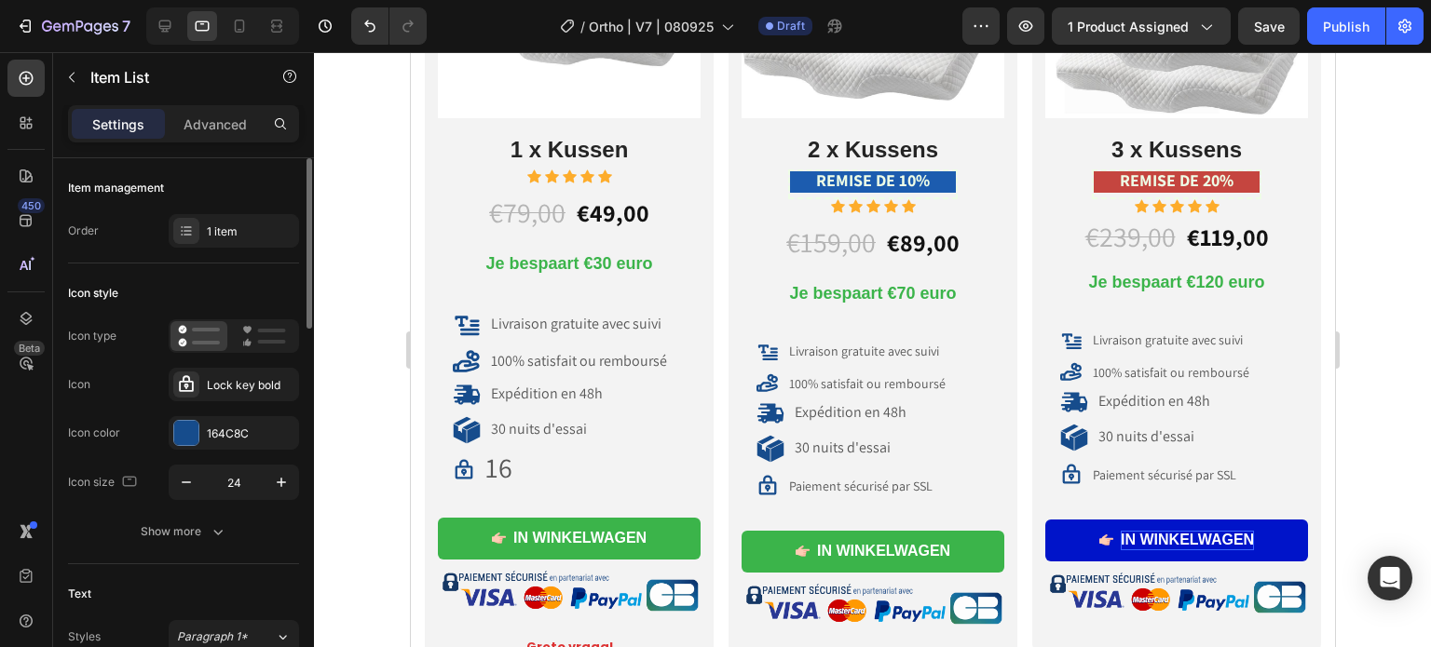
click at [391, 196] on div at bounding box center [872, 349] width 1117 height 595
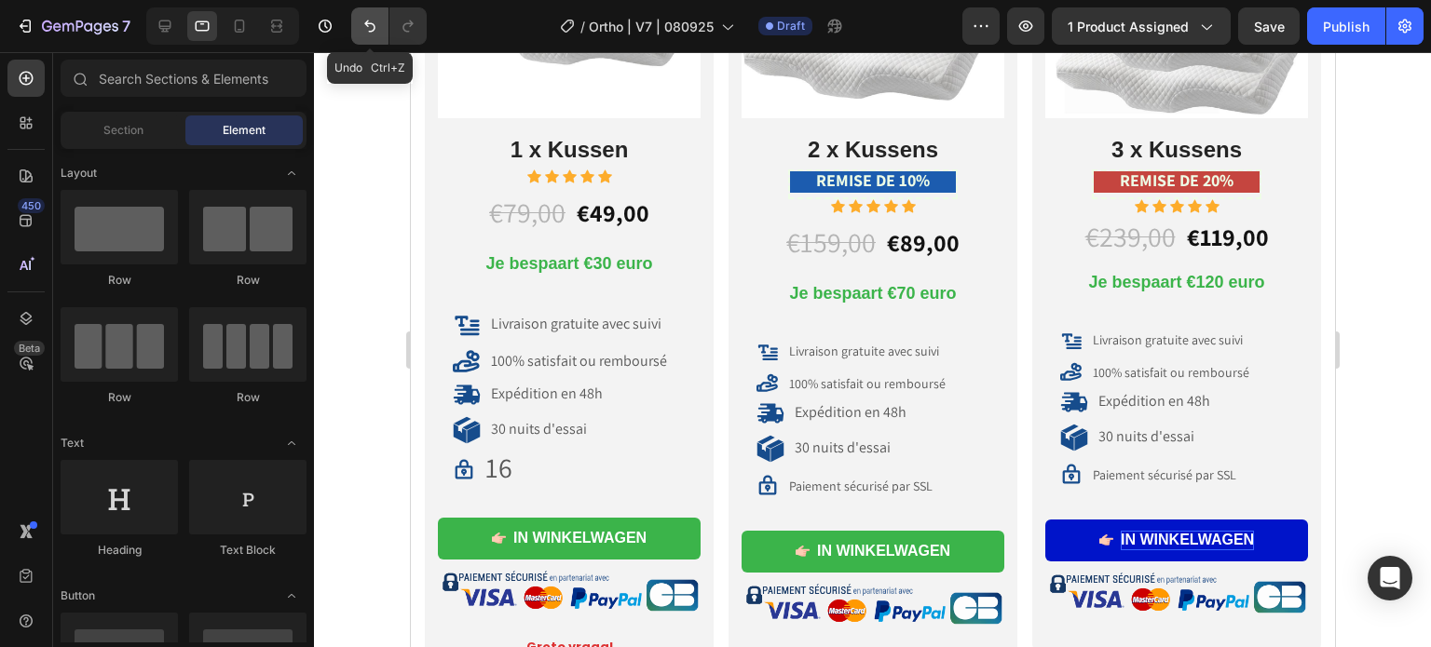
drag, startPoint x: 376, startPoint y: 18, endPoint x: 8, endPoint y: 29, distance: 368.1
click at [376, 18] on icon "Undo/Redo" at bounding box center [369, 26] width 19 height 19
click at [369, 29] on icon "Undo/Redo" at bounding box center [369, 26] width 19 height 19
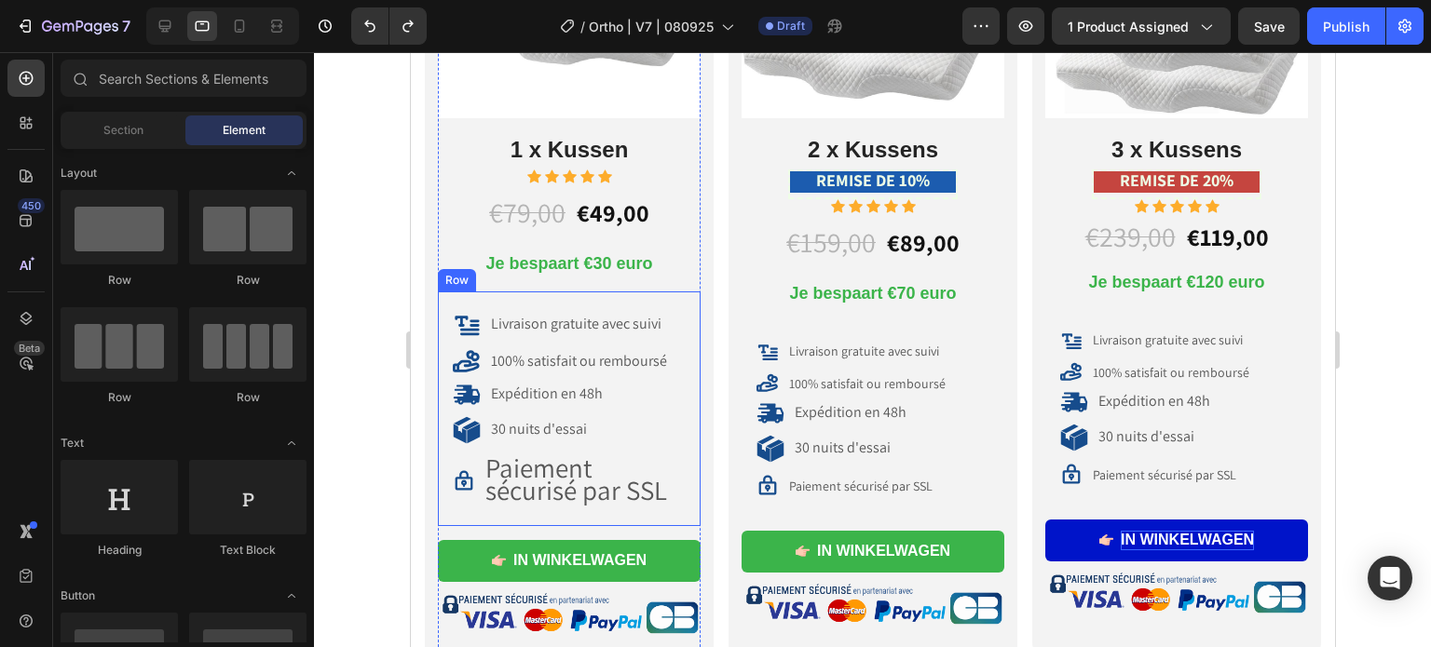
click at [528, 452] on div "Paiement sécurisé par SSL" at bounding box center [568, 482] width 233 height 60
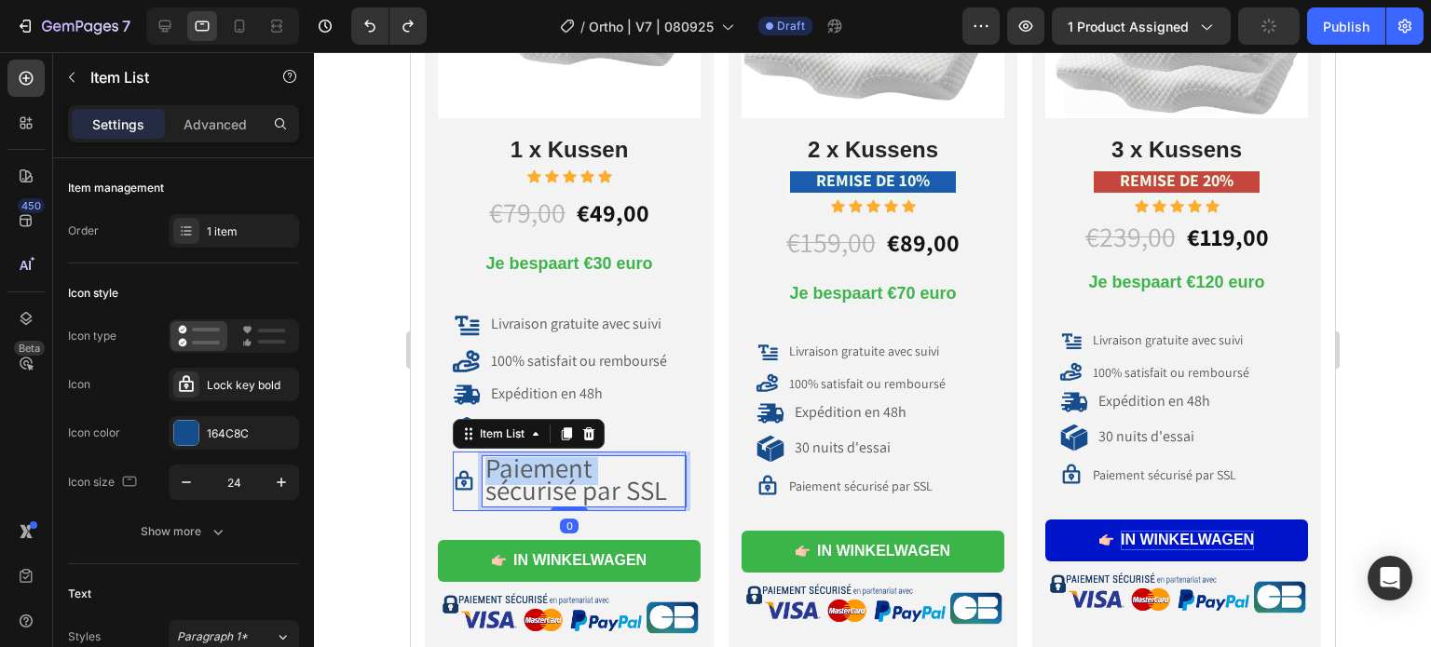
click at [526, 463] on span "Paiement sécurisé par SSL" at bounding box center [575, 479] width 182 height 58
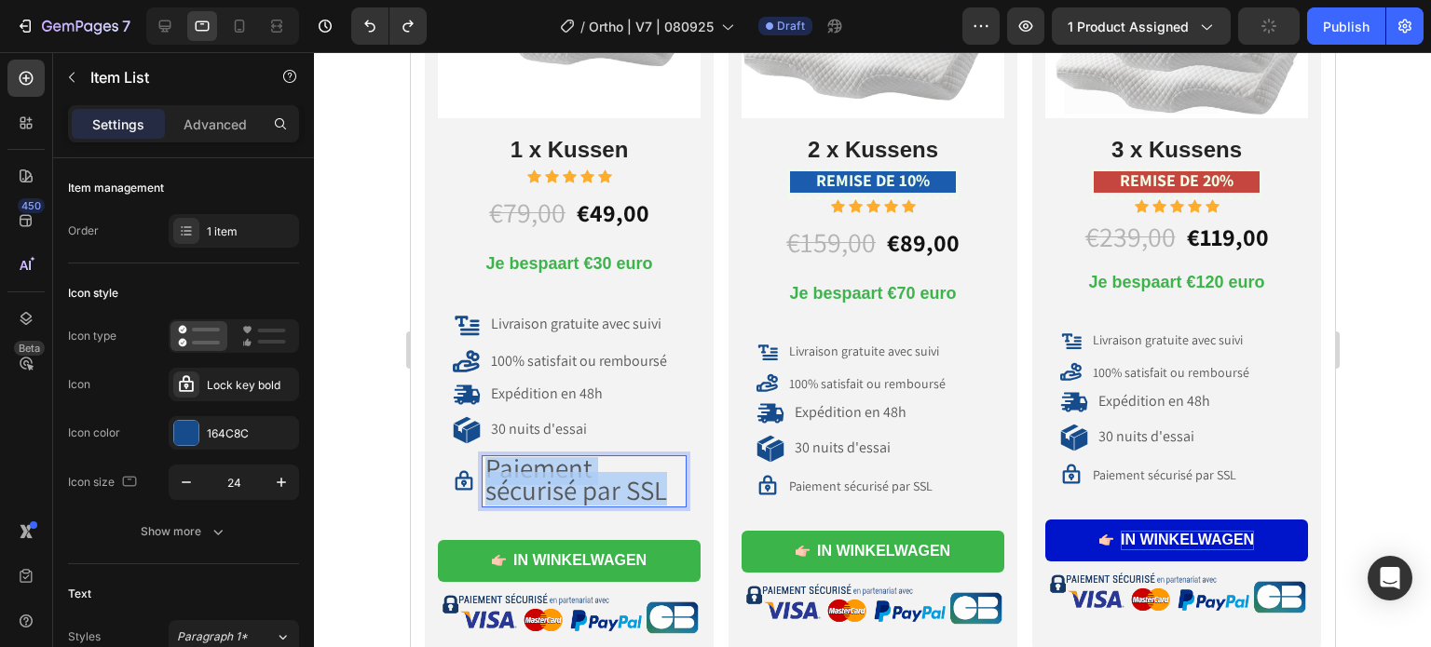
click at [526, 463] on span "Paiement sécurisé par SSL" at bounding box center [575, 479] width 182 height 58
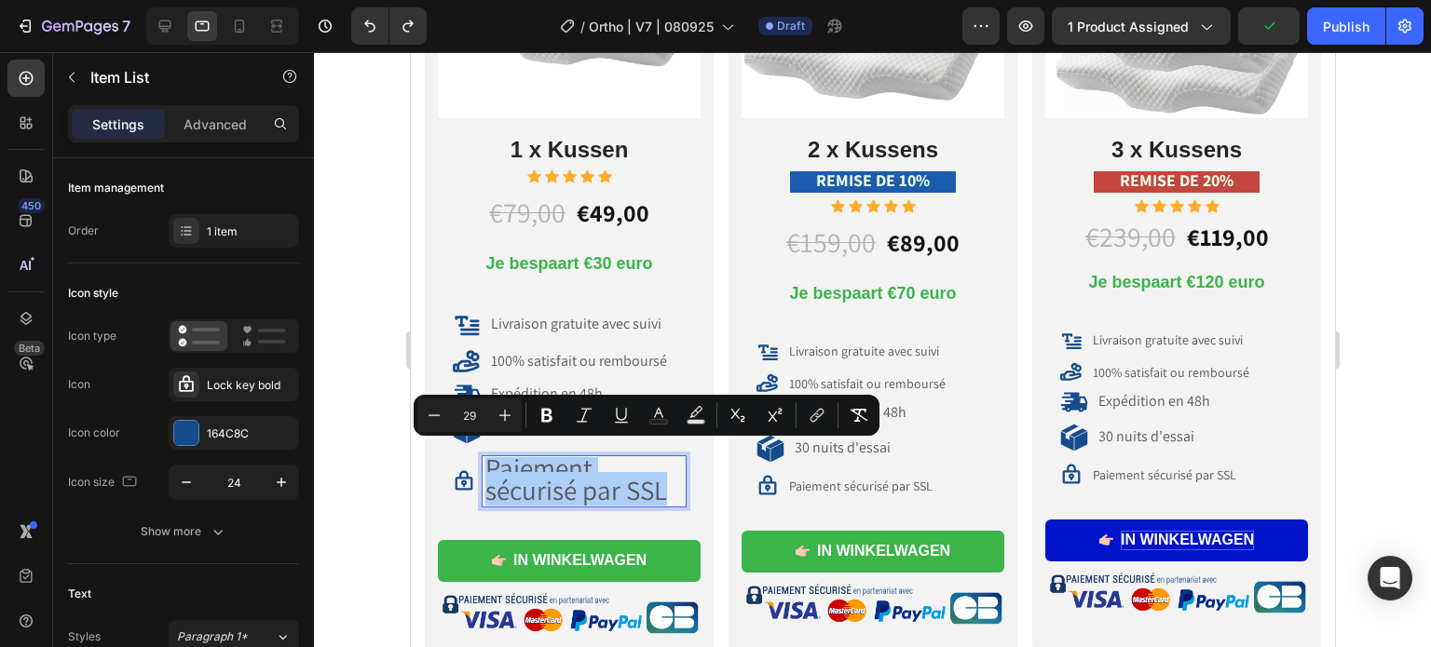
click at [479, 412] on input "29" at bounding box center [469, 415] width 37 height 22
click at [478, 412] on input "29" at bounding box center [469, 415] width 37 height 22
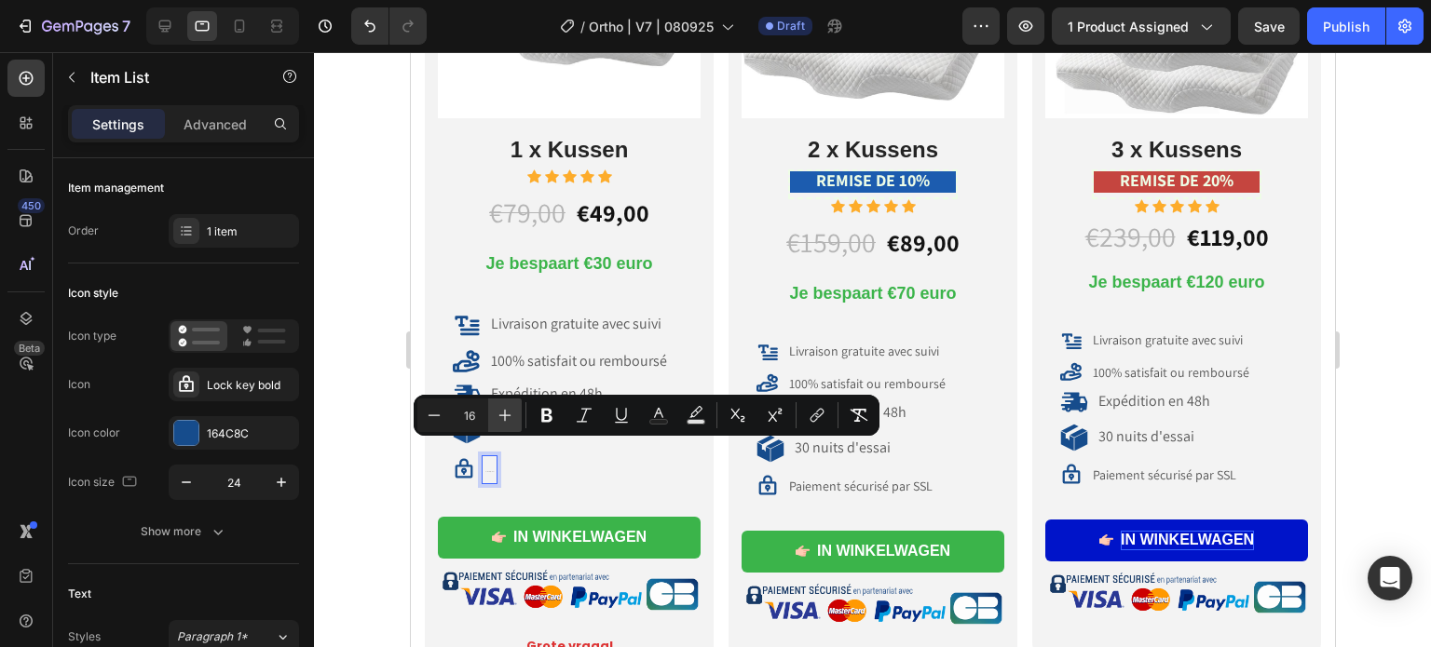
type input "16"
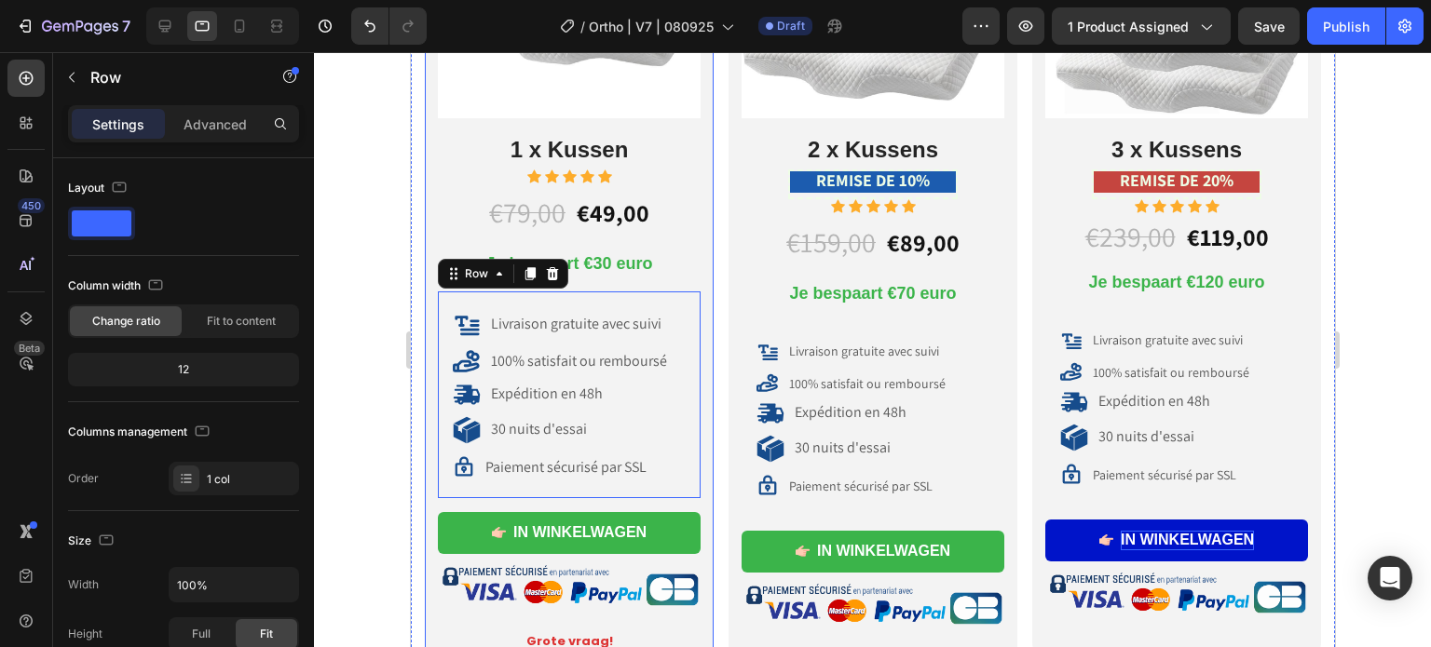
click at [435, 452] on div "Icon Pack Solo Text Block Icon Row Image 1 x Kussen Heading Icon Icon Icon Icon…" at bounding box center [568, 242] width 289 height 907
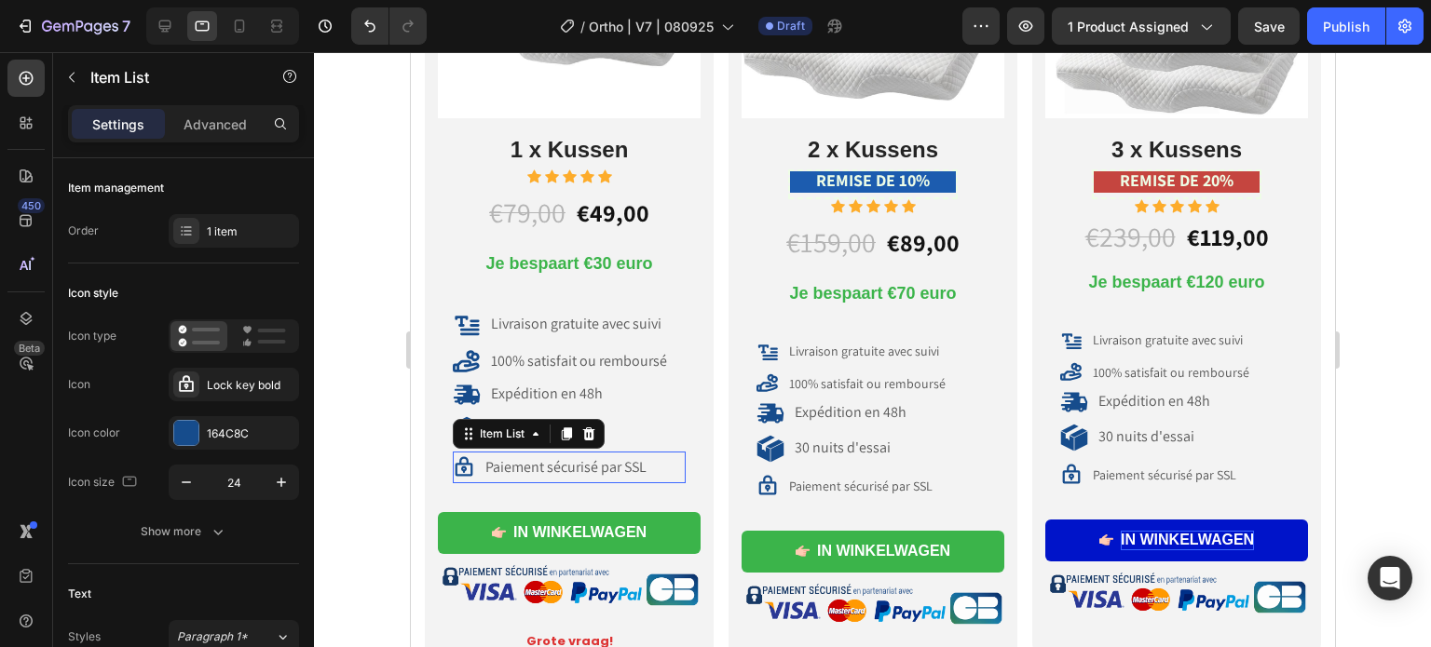
click at [466, 461] on icon at bounding box center [463, 467] width 22 height 22
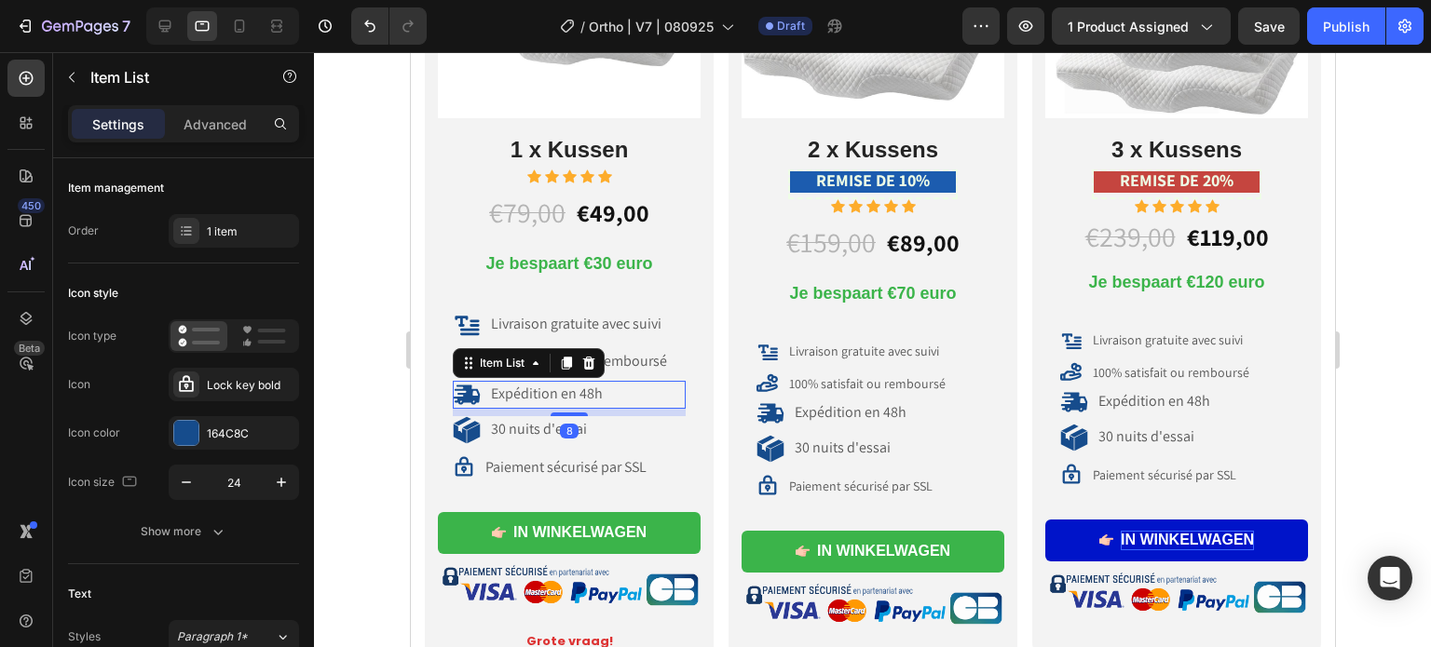
click at [564, 381] on div "Expédition en 48h" at bounding box center [528, 395] width 153 height 28
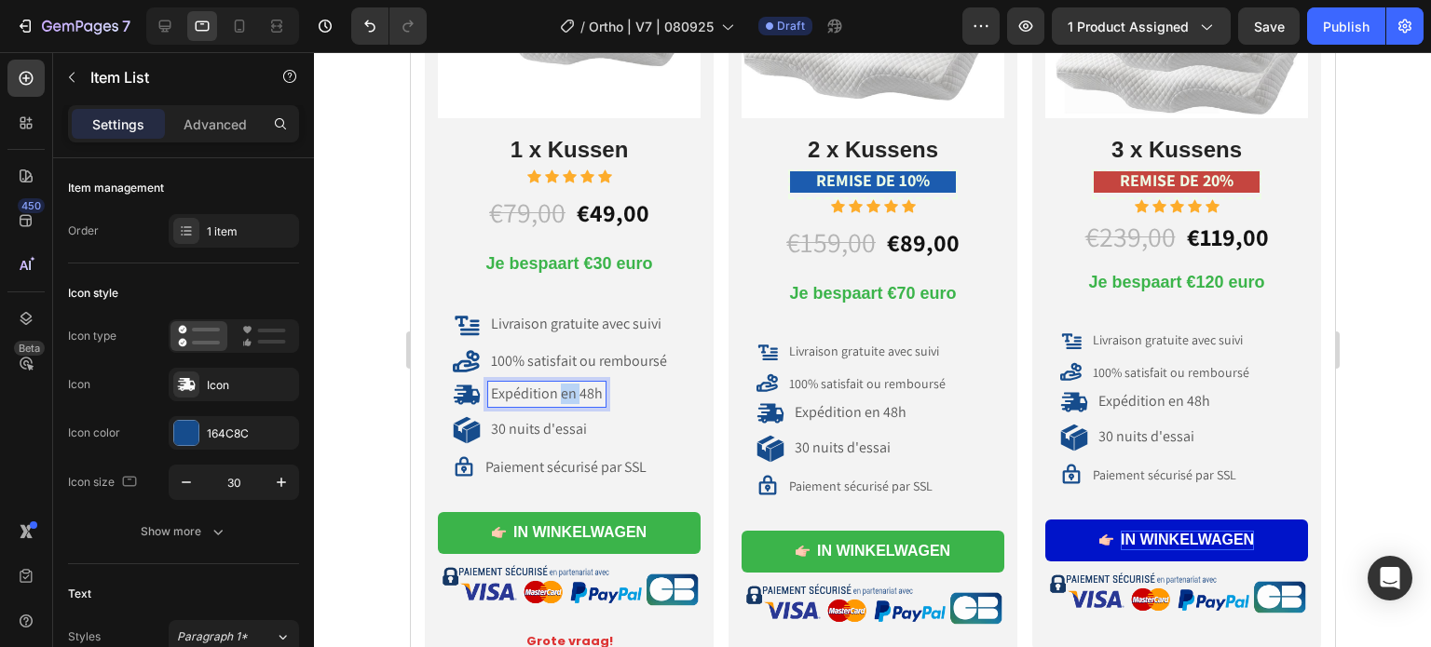
click at [558, 385] on p "Expédition en 48h" at bounding box center [546, 395] width 112 height 20
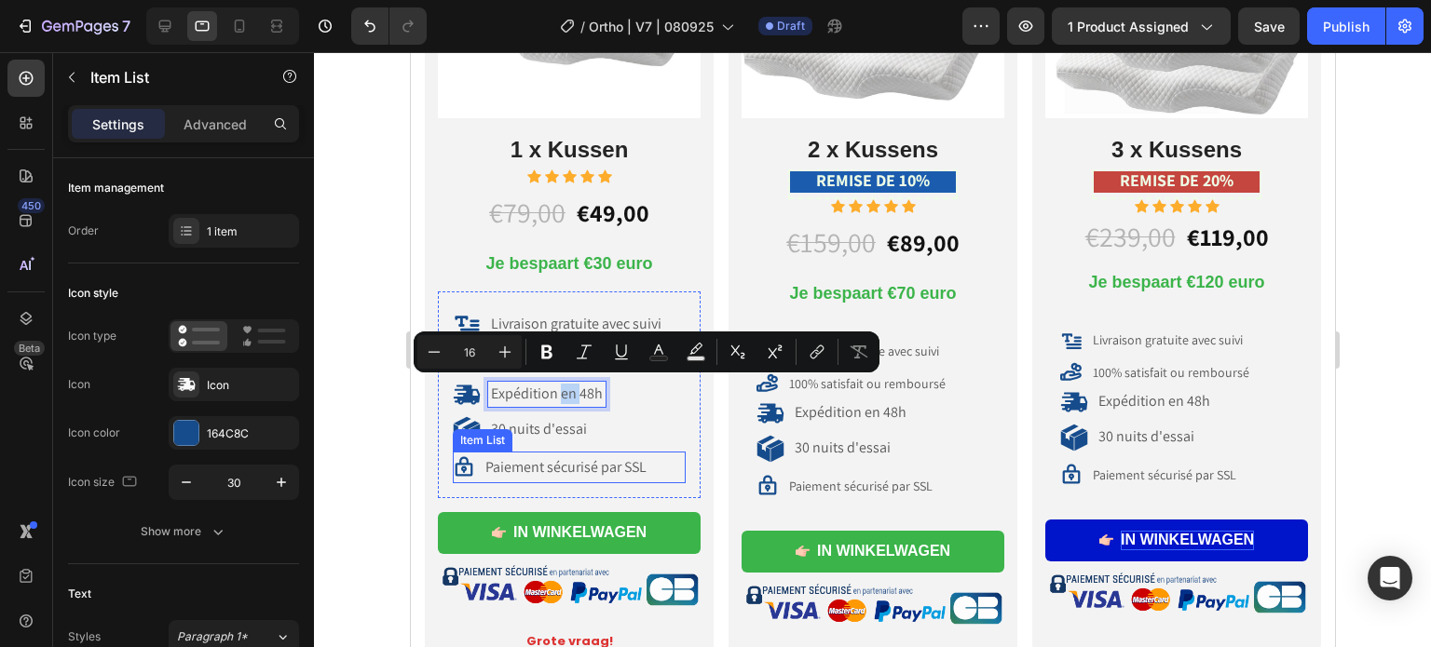
click at [522, 456] on div "Paiement sécurisé par SSL" at bounding box center [565, 467] width 167 height 22
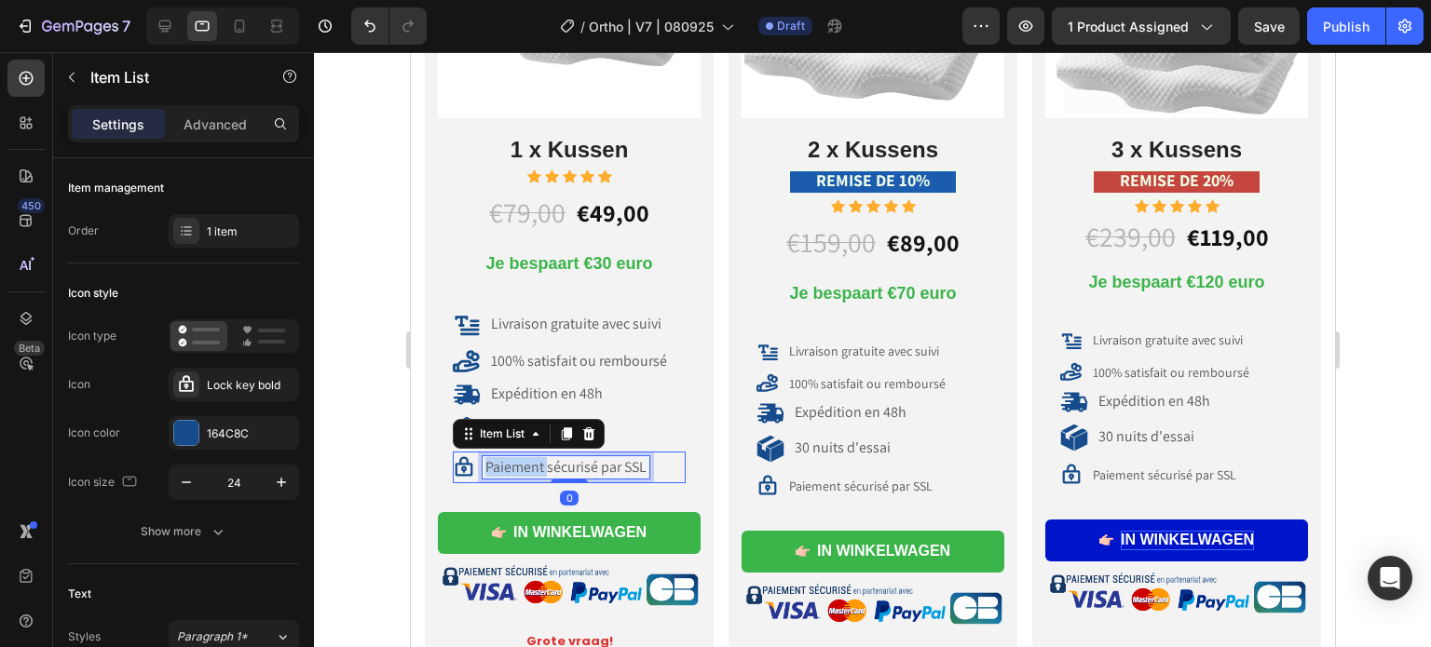
click at [517, 461] on span "Paiement sécurisé par SSL" at bounding box center [564, 467] width 161 height 20
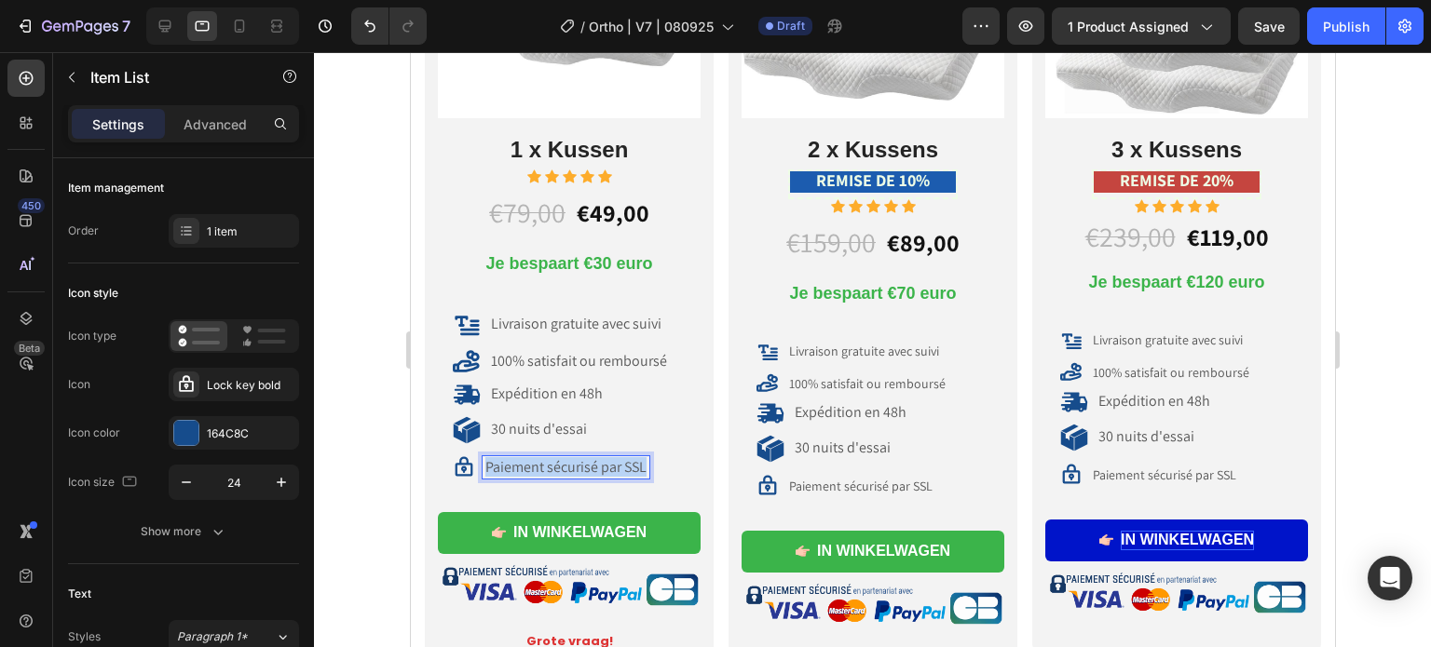
click at [517, 461] on span "Paiement sécurisé par SSL" at bounding box center [564, 467] width 161 height 20
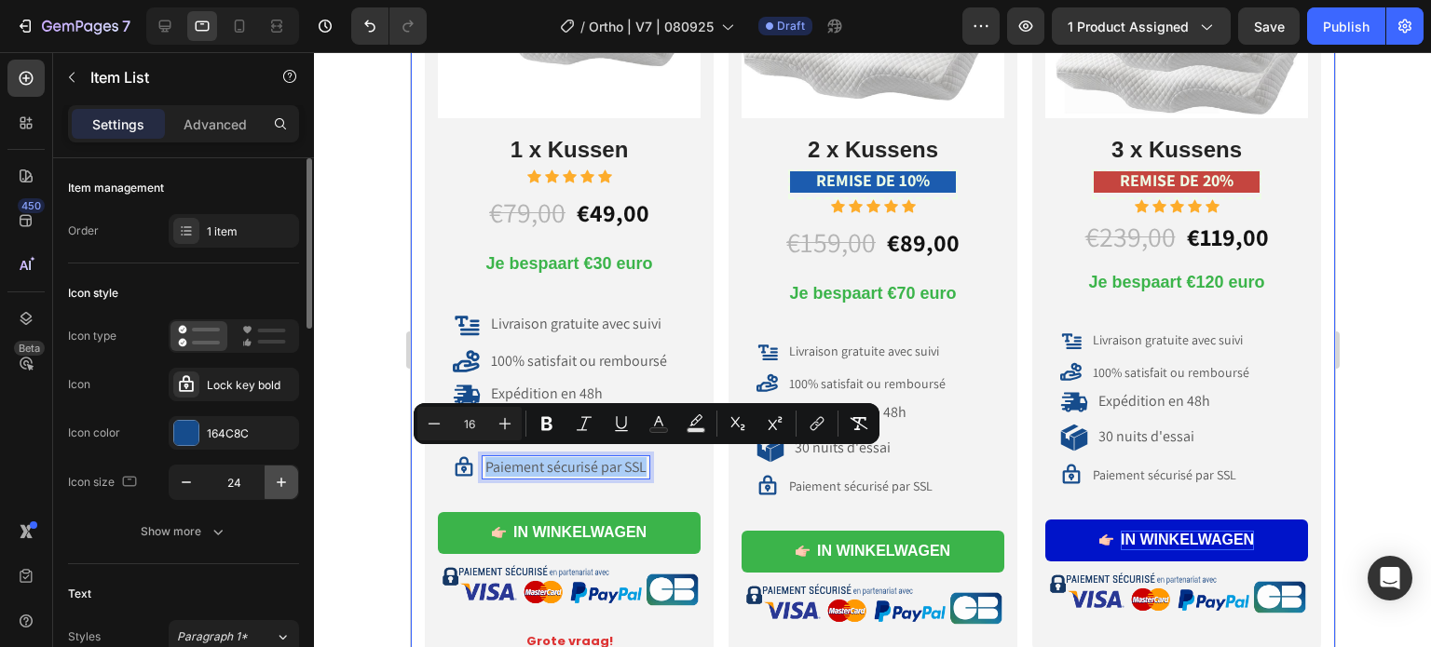
click at [279, 484] on icon "button" at bounding box center [281, 482] width 19 height 19
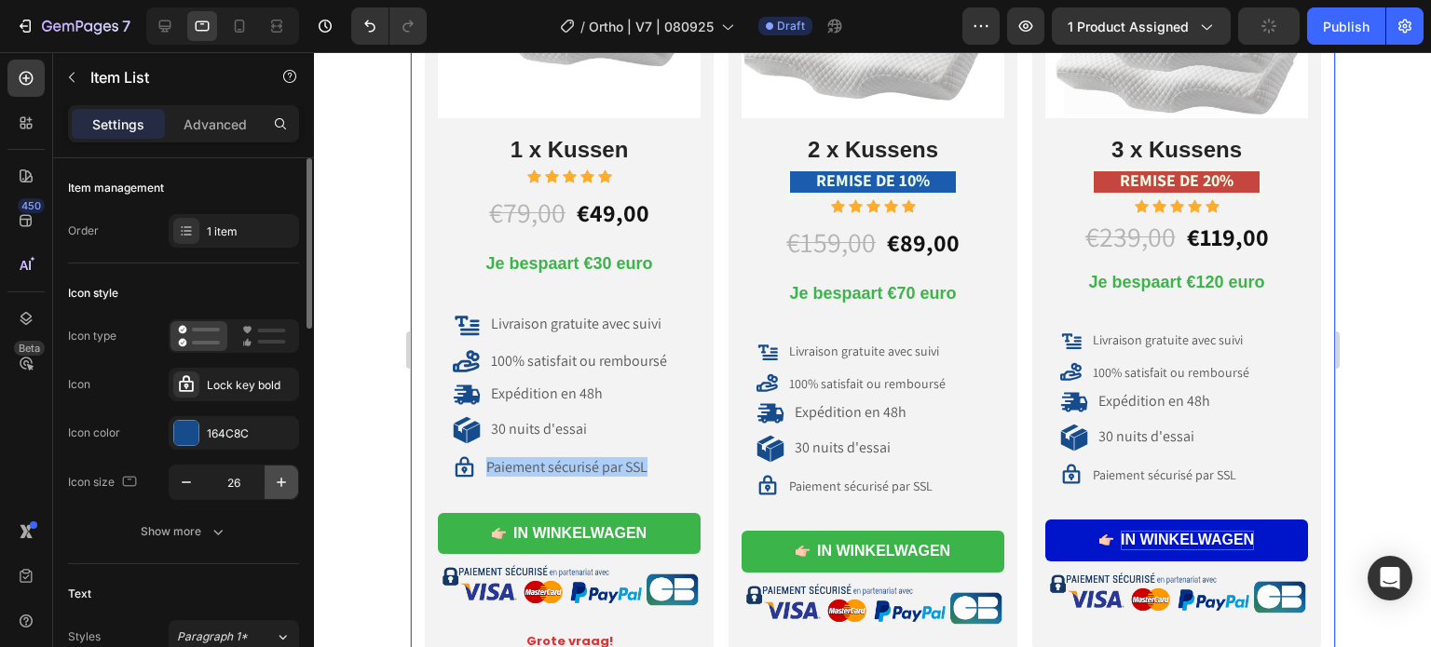
click at [279, 484] on icon "button" at bounding box center [281, 482] width 19 height 19
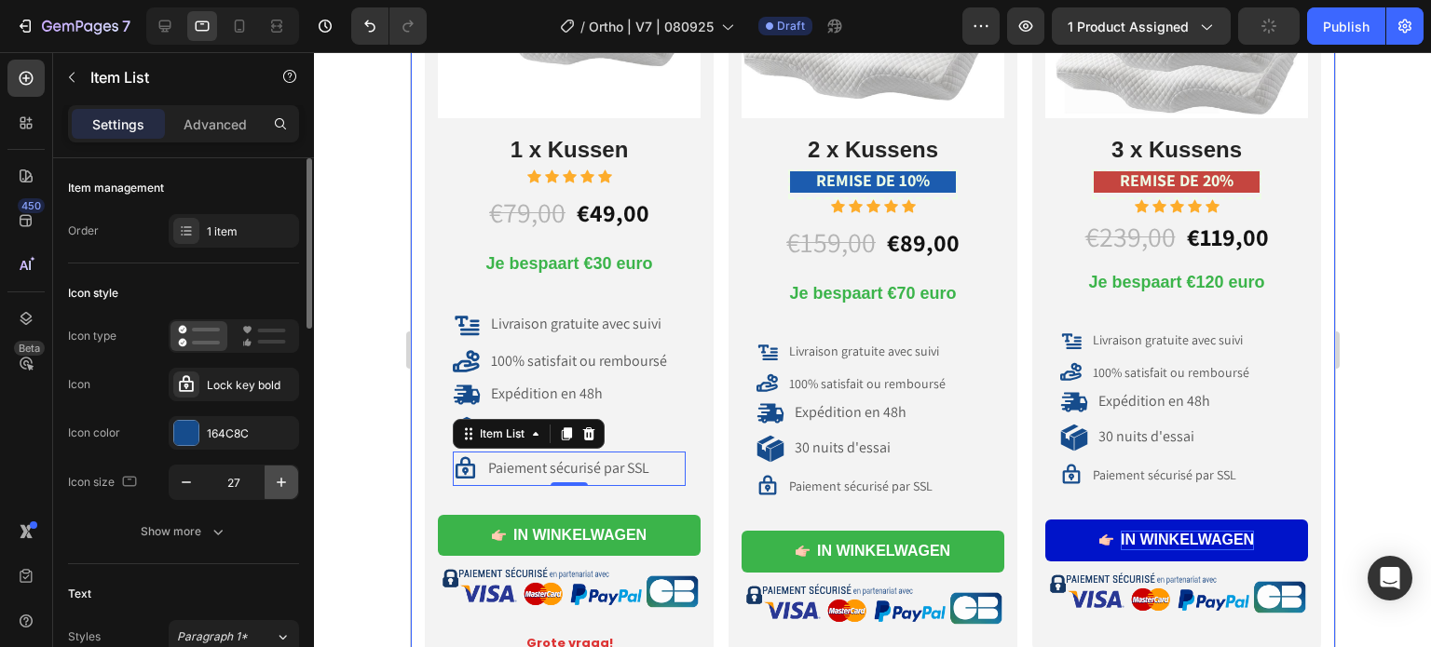
click at [279, 484] on icon "button" at bounding box center [281, 482] width 19 height 19
type input "30"
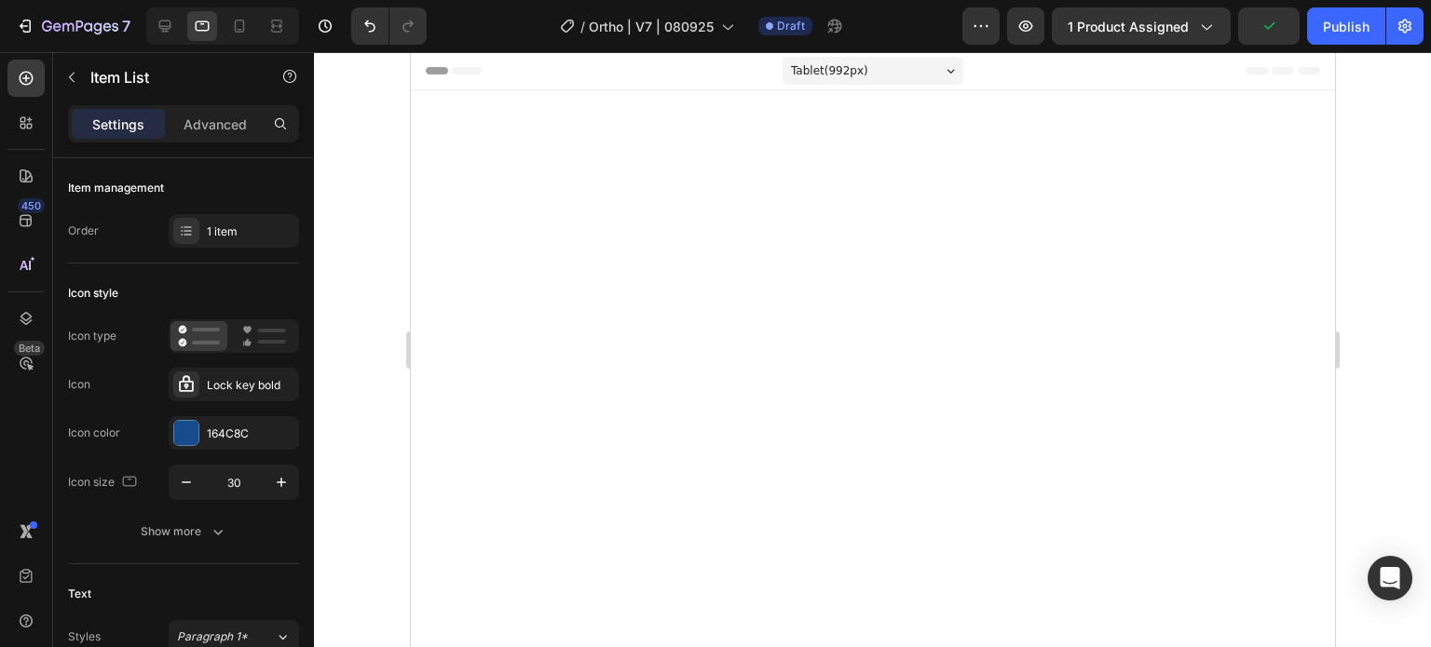
scroll to position [9221, 0]
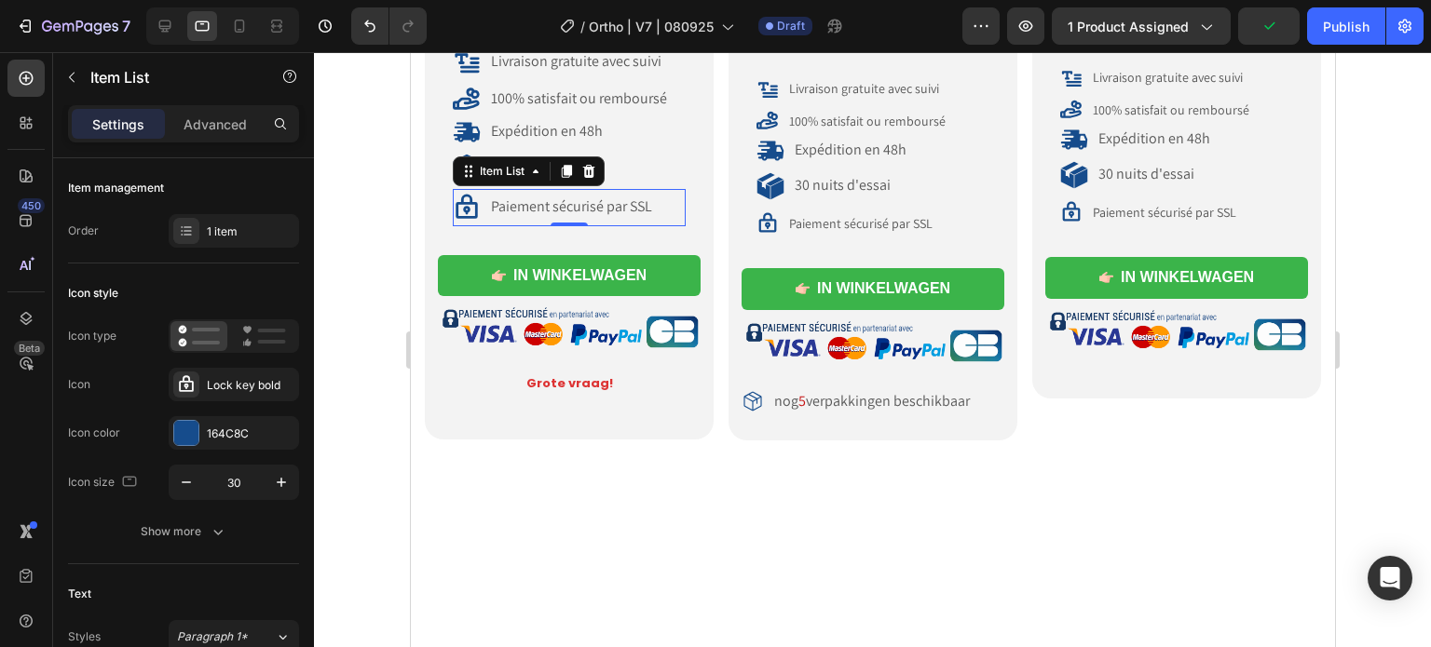
click at [465, 218] on icon at bounding box center [465, 206] width 21 height 24
click at [361, 319] on div at bounding box center [872, 349] width 1117 height 595
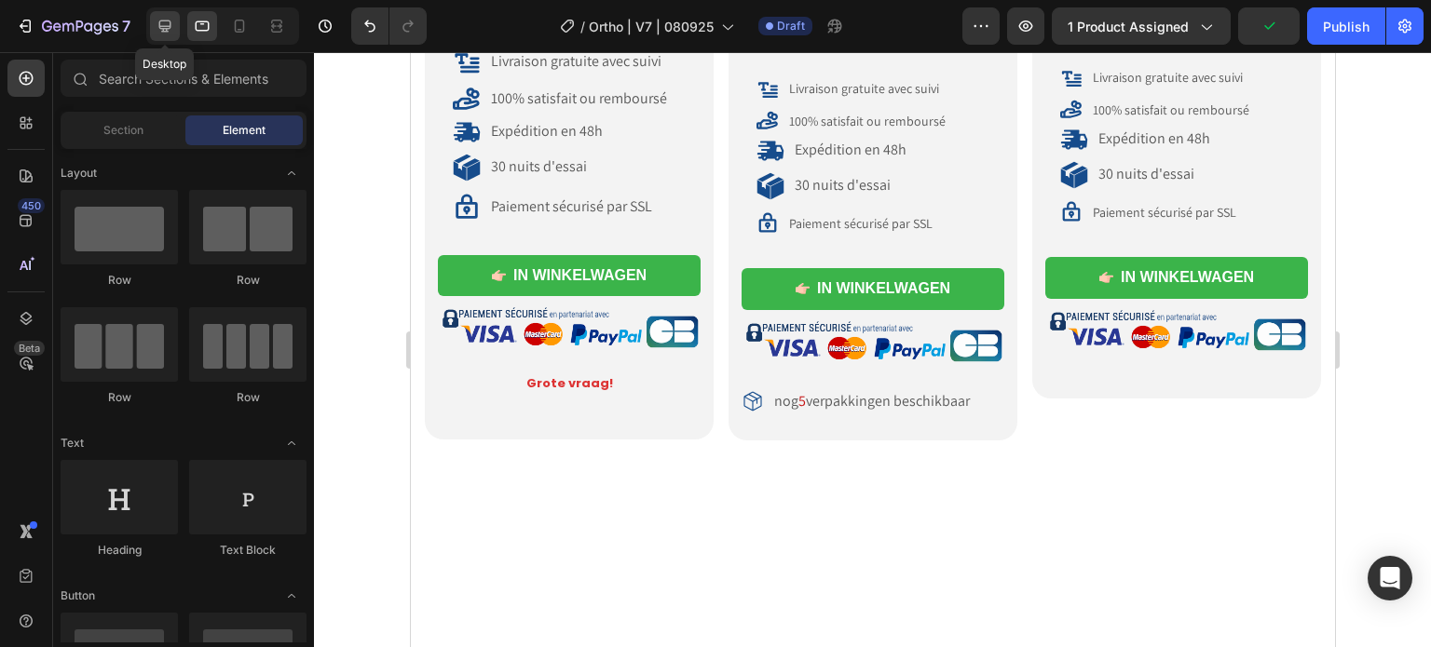
click at [165, 22] on icon at bounding box center [165, 26] width 19 height 19
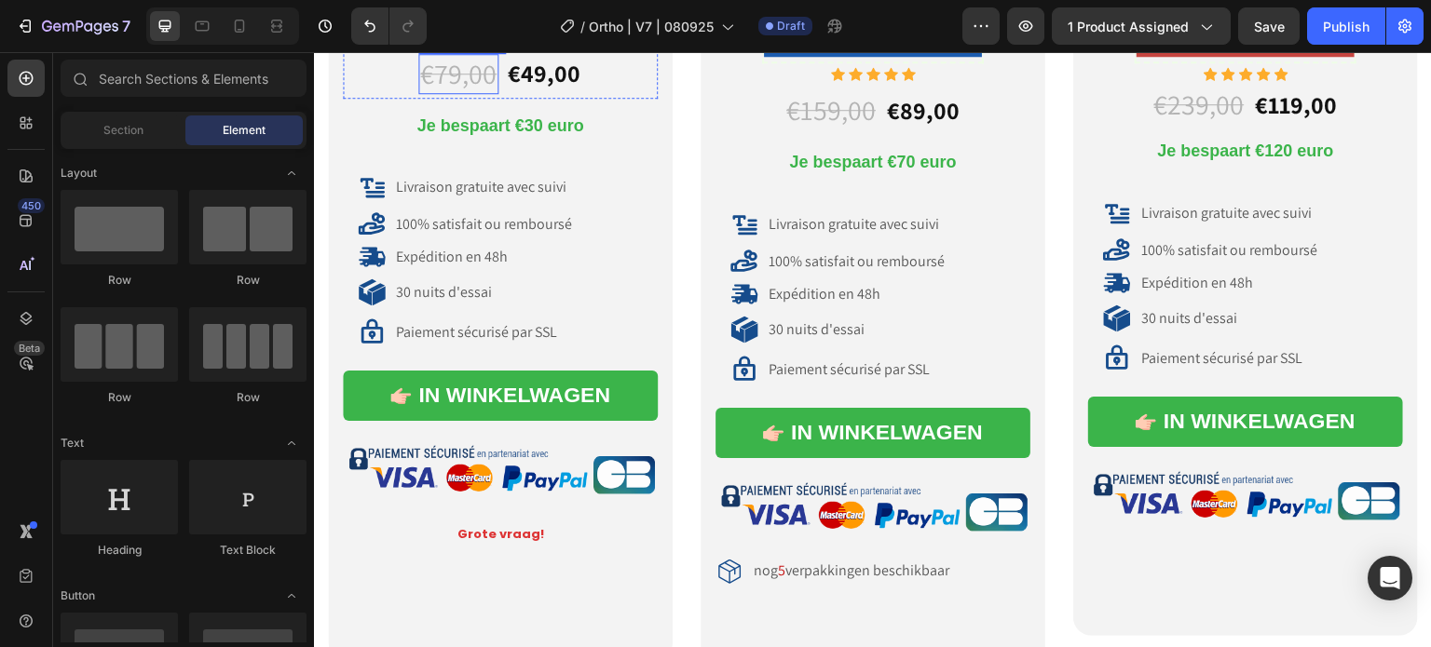
scroll to position [9501, 0]
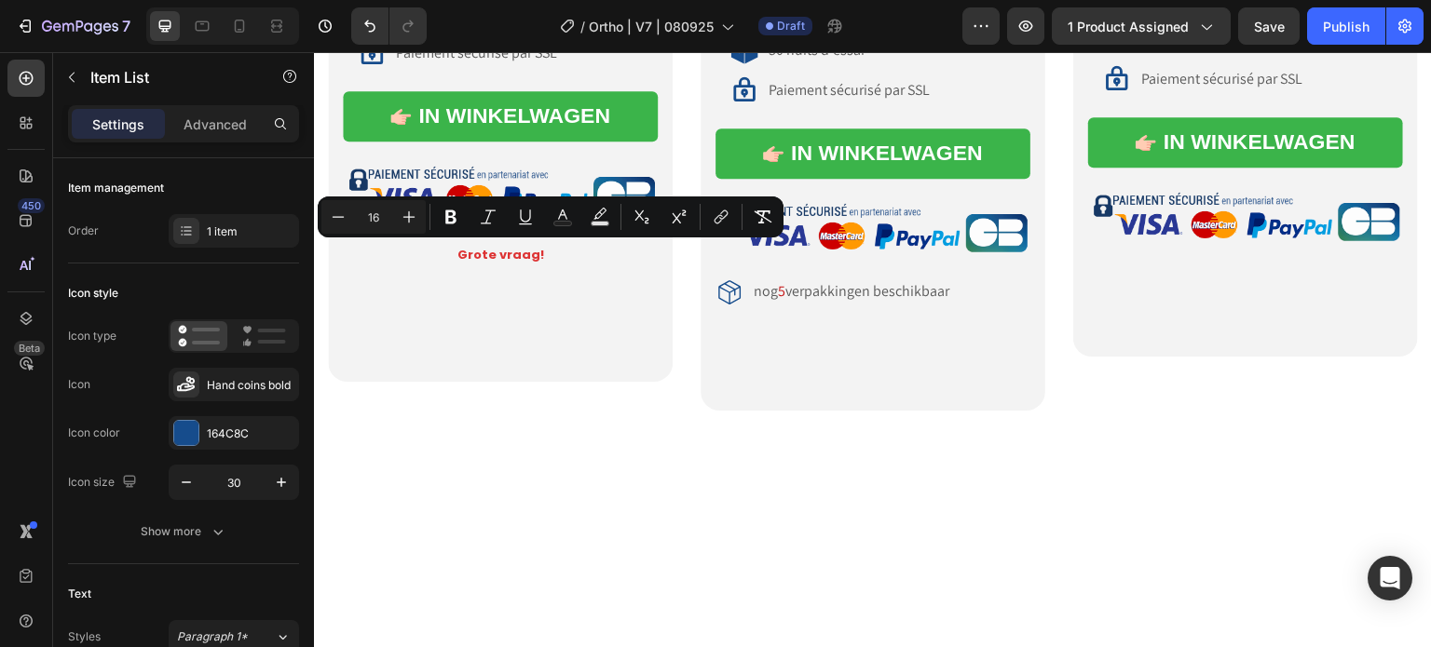
copy span "100% satisfait ou remboursé"
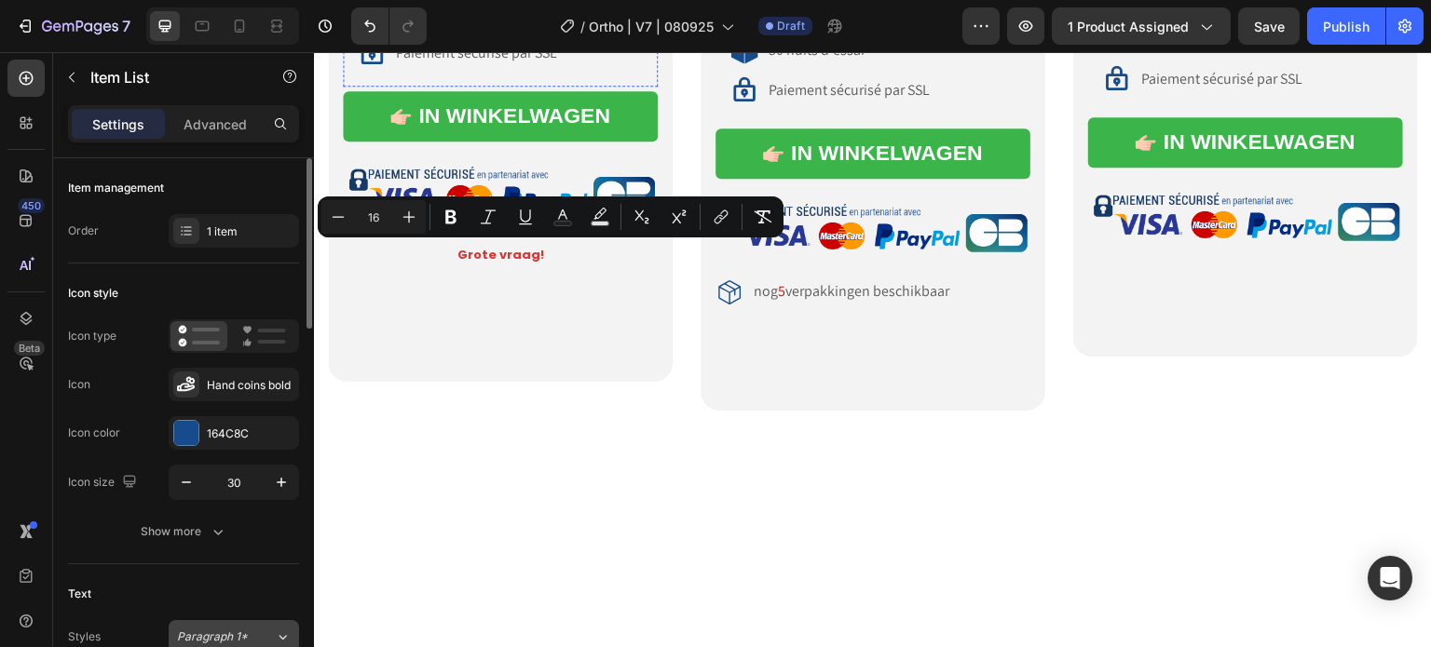
copy span "100% satisfait ou remboursé"
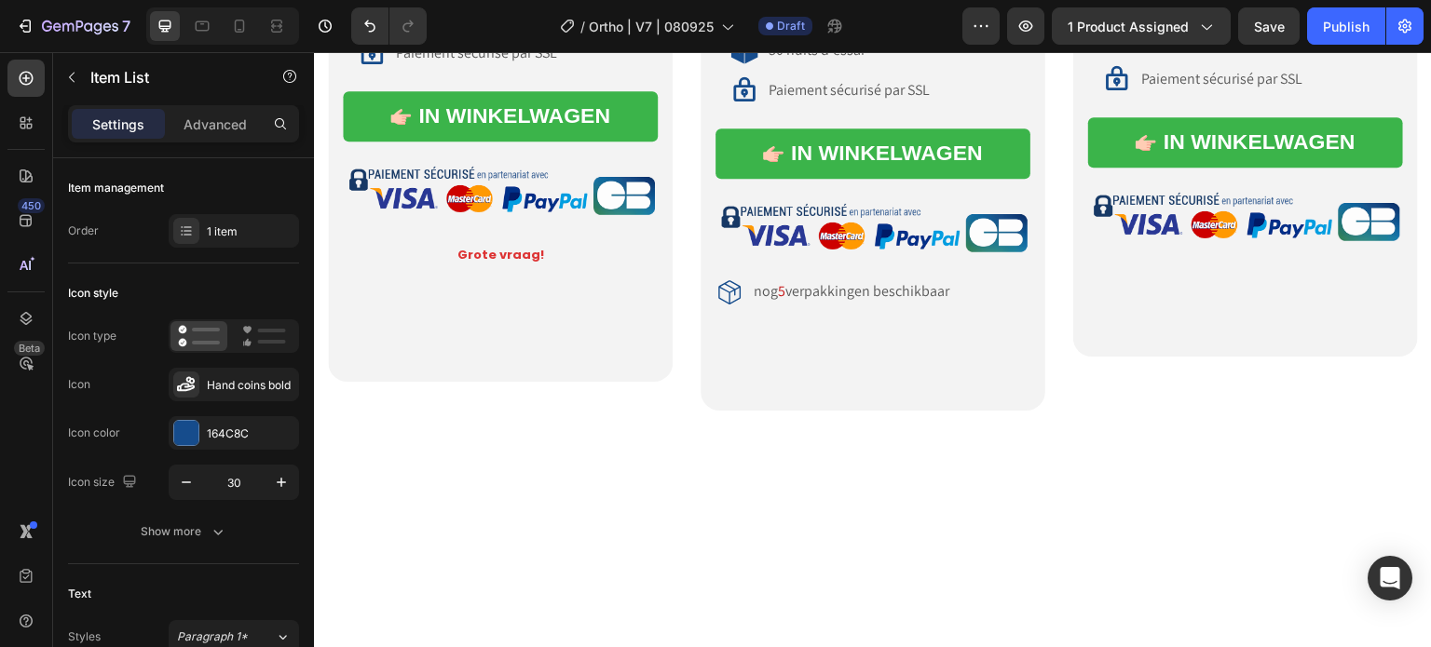
click at [477, 23] on p "30 nuits d'essai" at bounding box center [444, 14] width 96 height 20
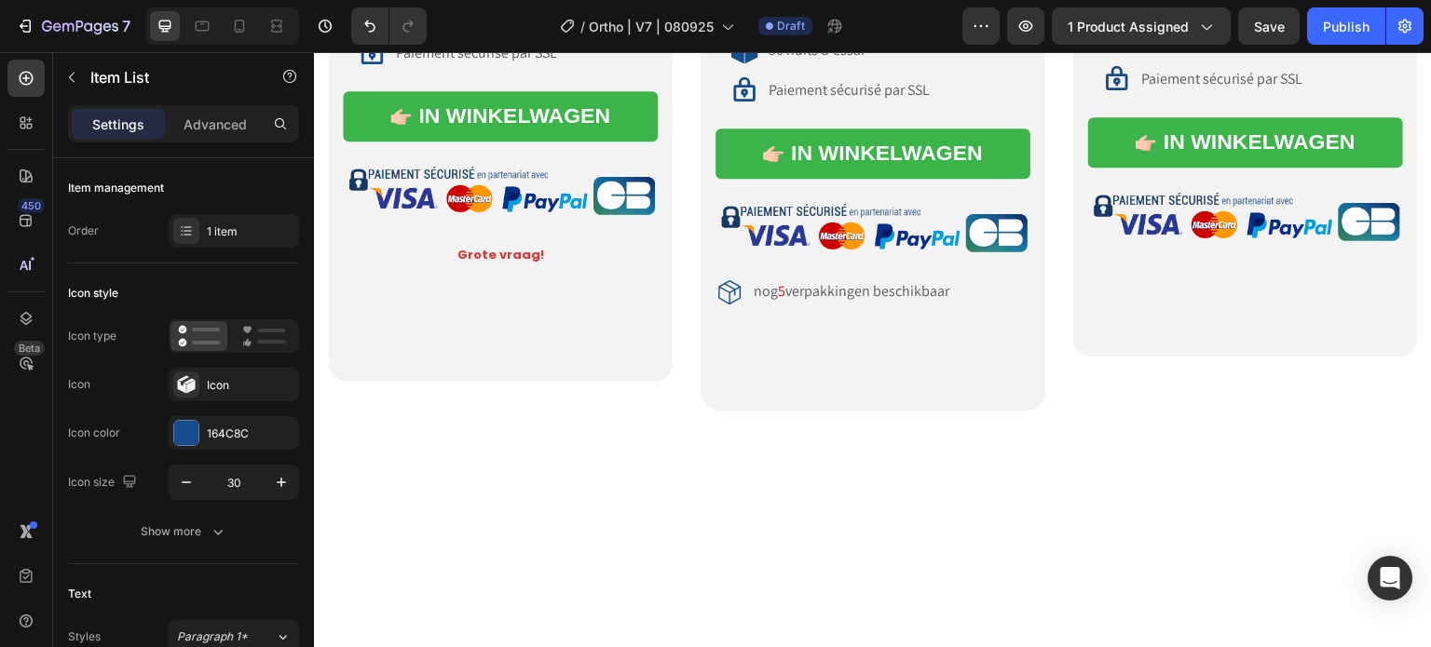
click at [497, 62] on span "Paiement sécurisé par SSL" at bounding box center [476, 53] width 161 height 20
drag, startPoint x: 482, startPoint y: 226, endPoint x: 504, endPoint y: 224, distance: 22.4
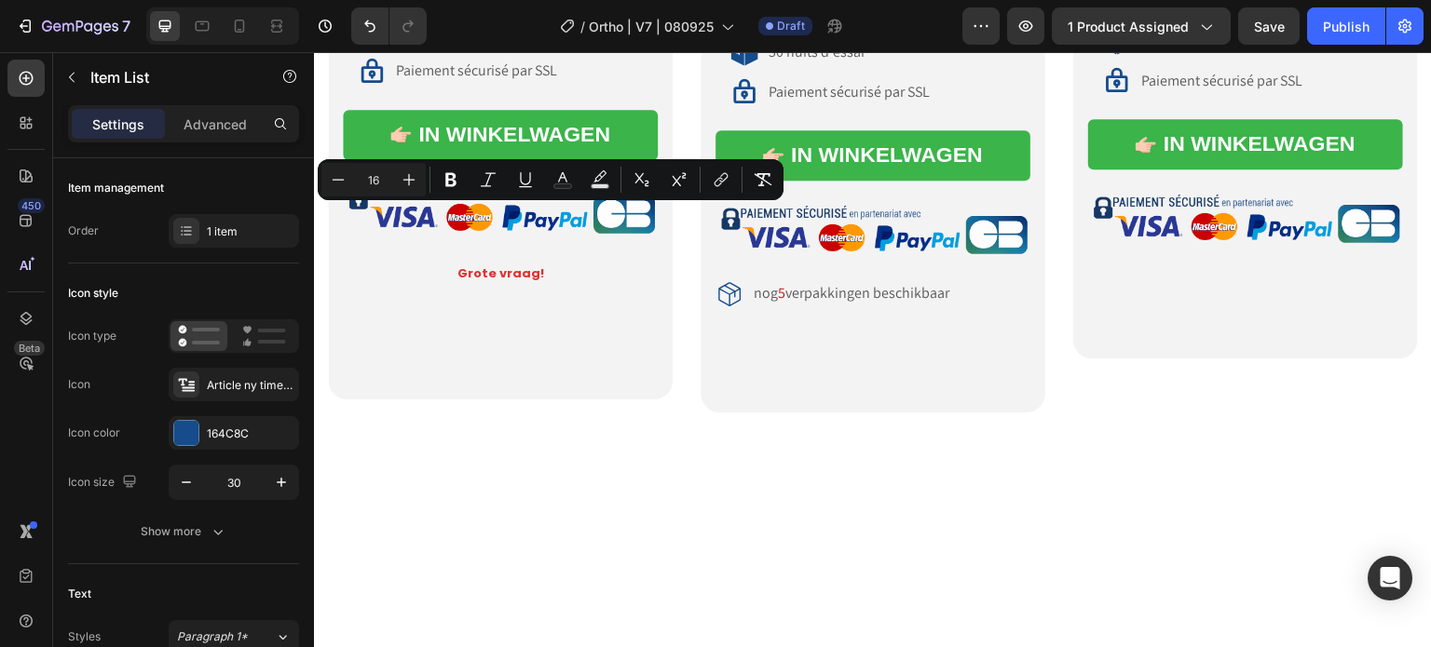
drag, startPoint x: 564, startPoint y: 219, endPoint x: 398, endPoint y: 221, distance: 166.7
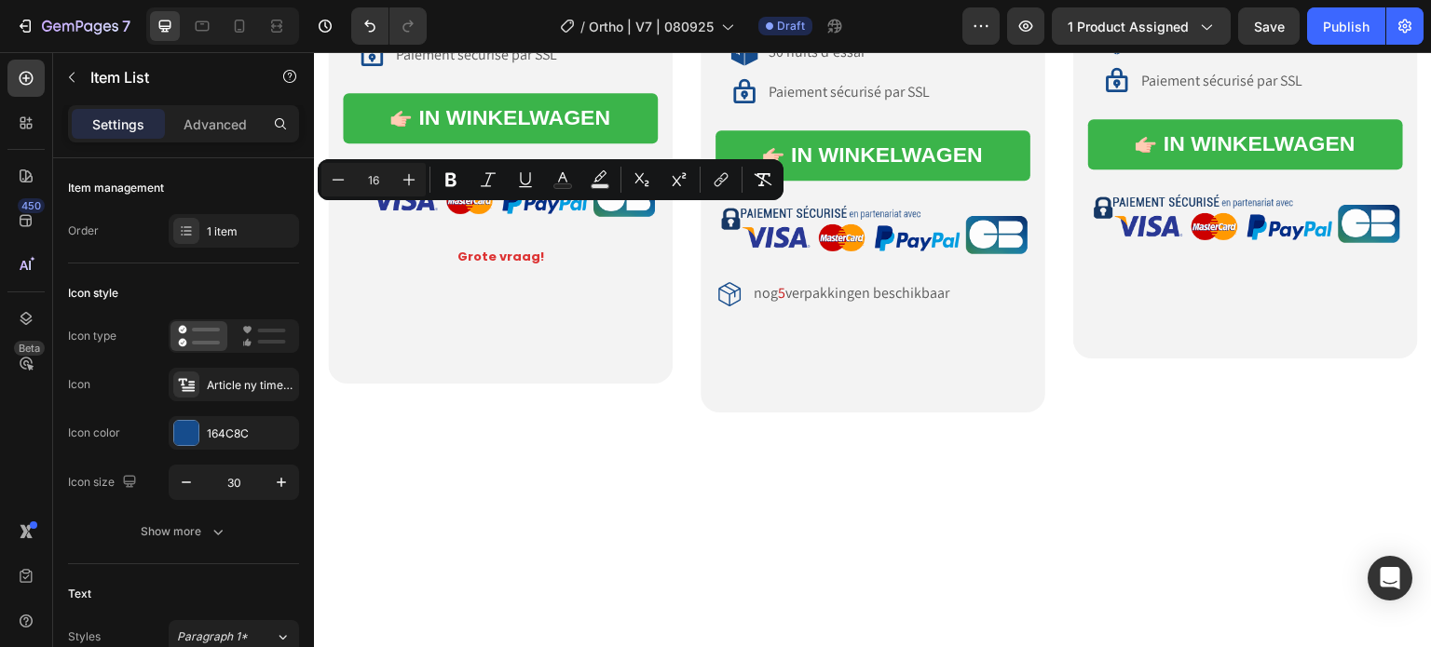
scroll to position [9501, 0]
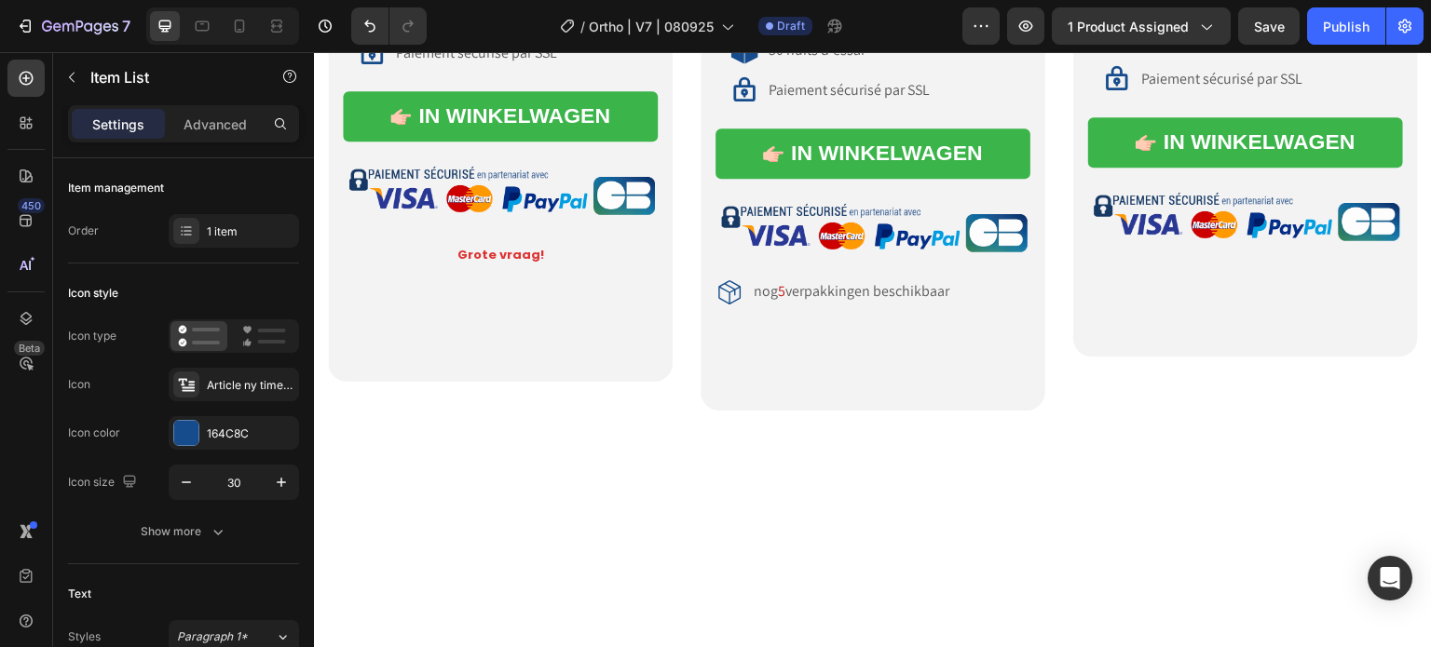
drag, startPoint x: 510, startPoint y: 217, endPoint x: 591, endPoint y: 212, distance: 80.2
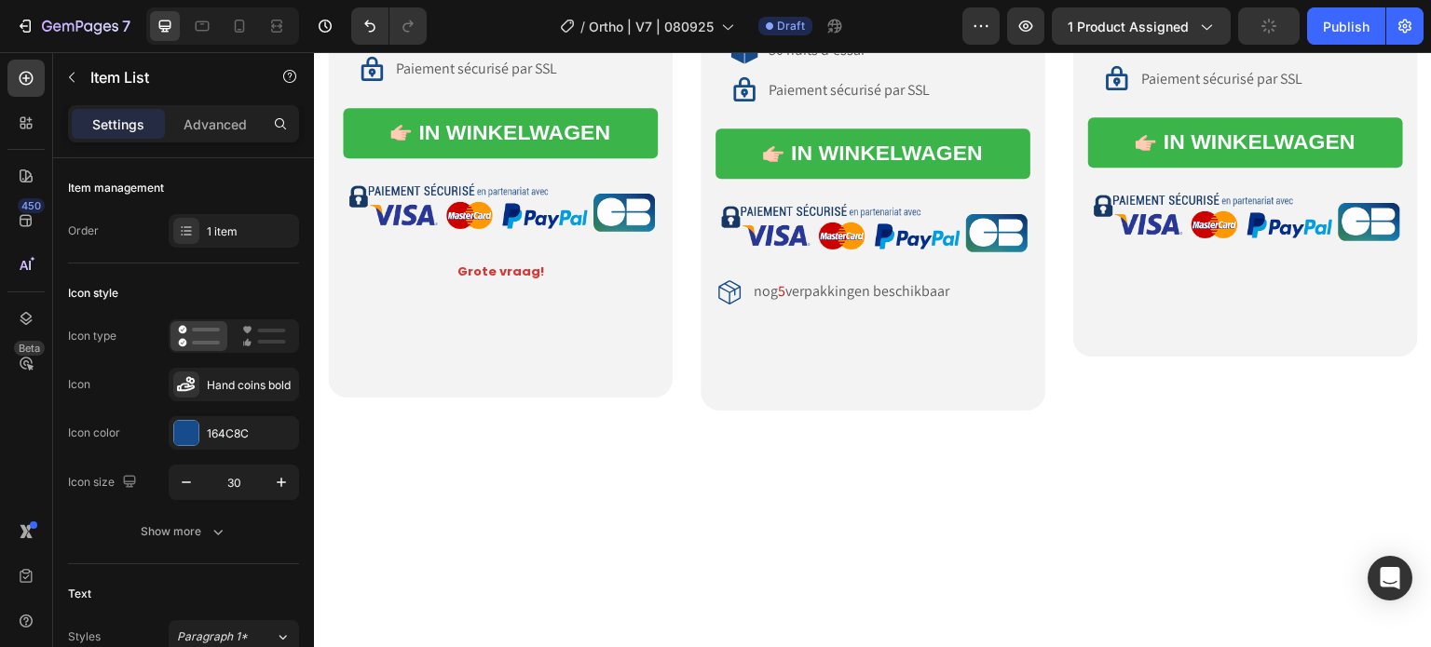
scroll to position [9499, 0]
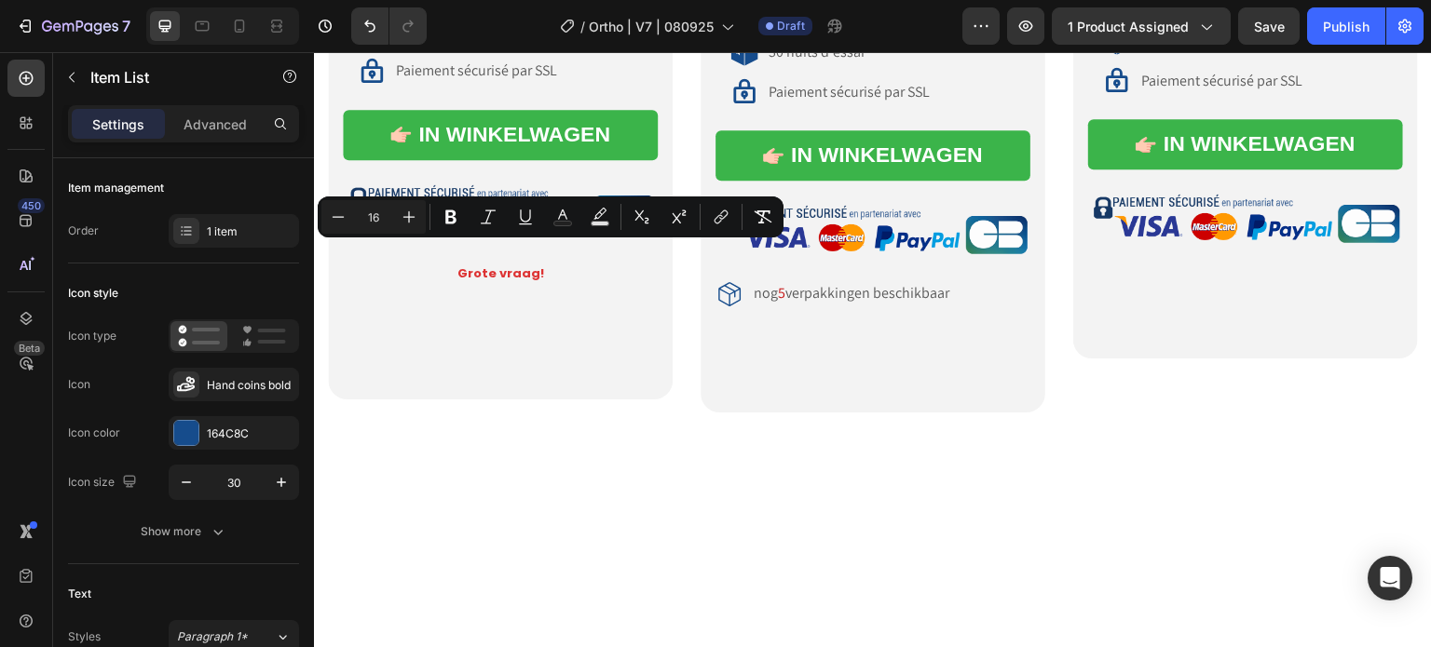
drag, startPoint x: 568, startPoint y: 254, endPoint x: 394, endPoint y: 256, distance: 174.2
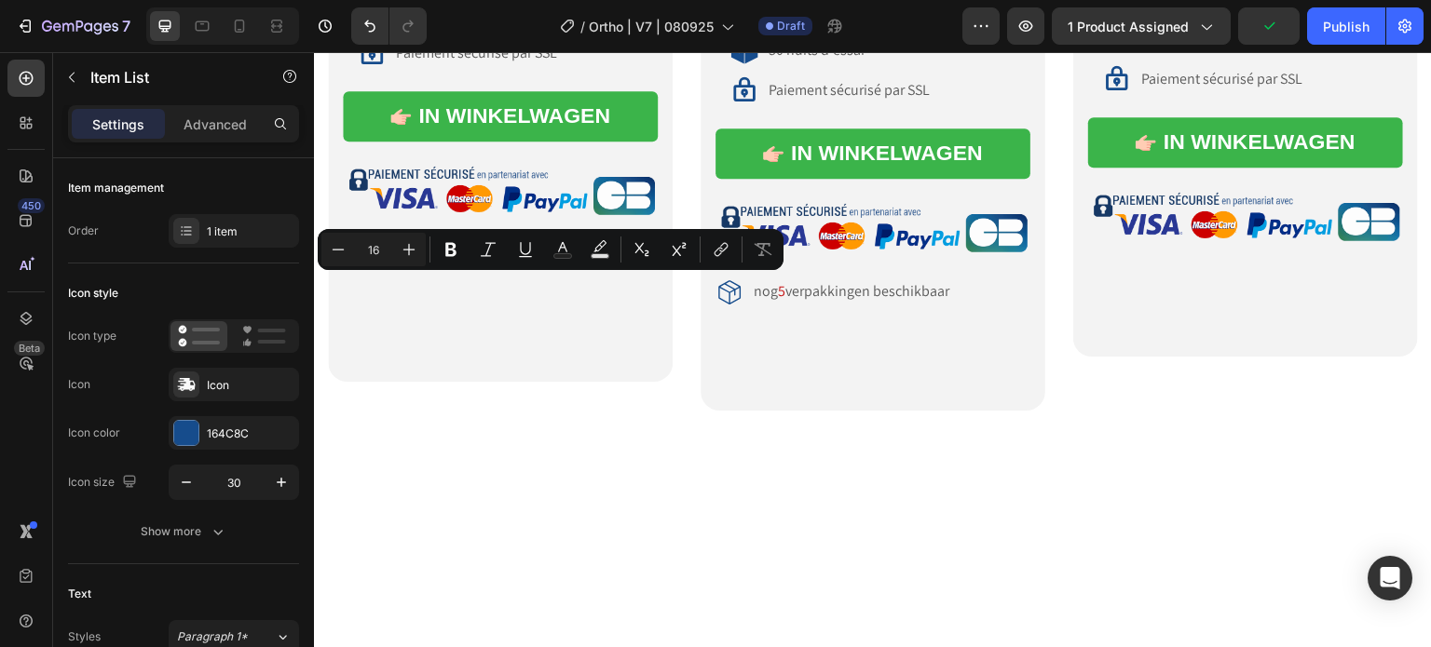
drag, startPoint x: 428, startPoint y: 287, endPoint x: 503, endPoint y: 287, distance: 74.5
drag, startPoint x: 433, startPoint y: 288, endPoint x: 395, endPoint y: 291, distance: 38.3
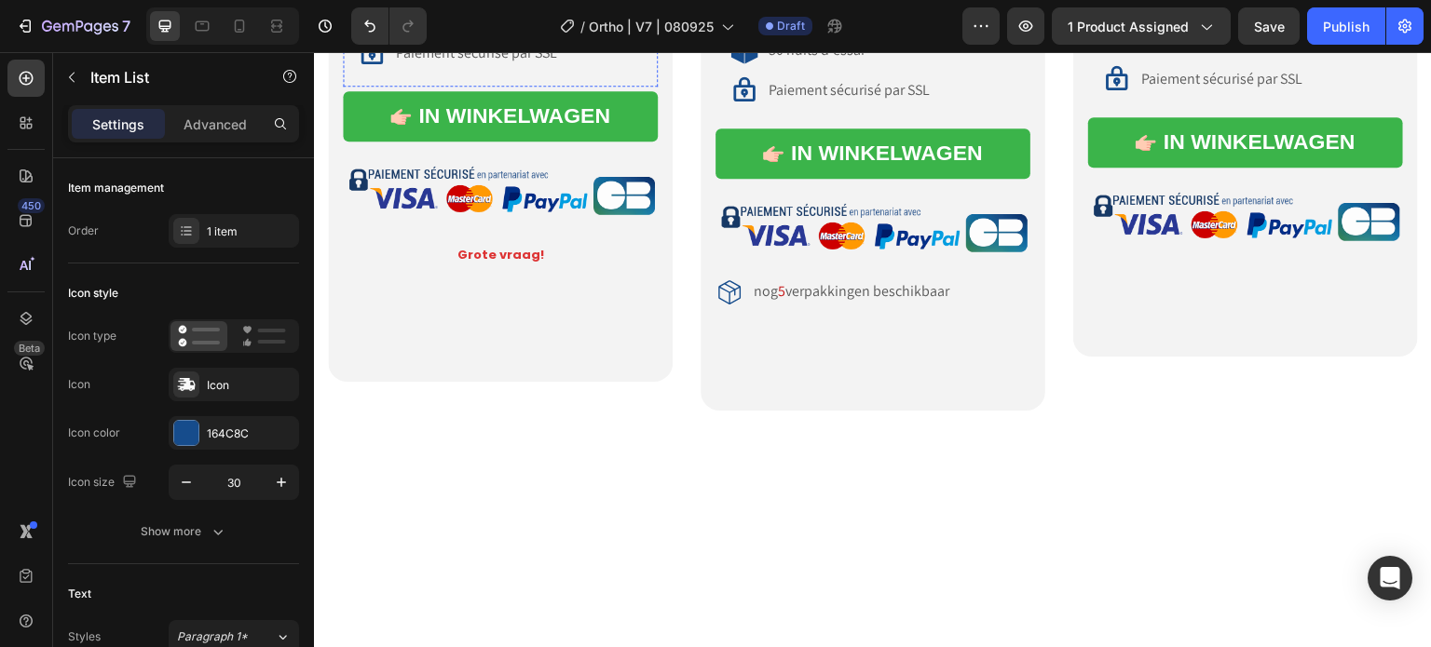
click at [432, 26] on div "30 nuits d'essai" at bounding box center [444, 13] width 102 height 25
click at [492, 27] on div "30 nuits d'essai" at bounding box center [500, 13] width 285 height 28
click at [459, 23] on p "30 nuits d'essai" at bounding box center [444, 14] width 96 height 20
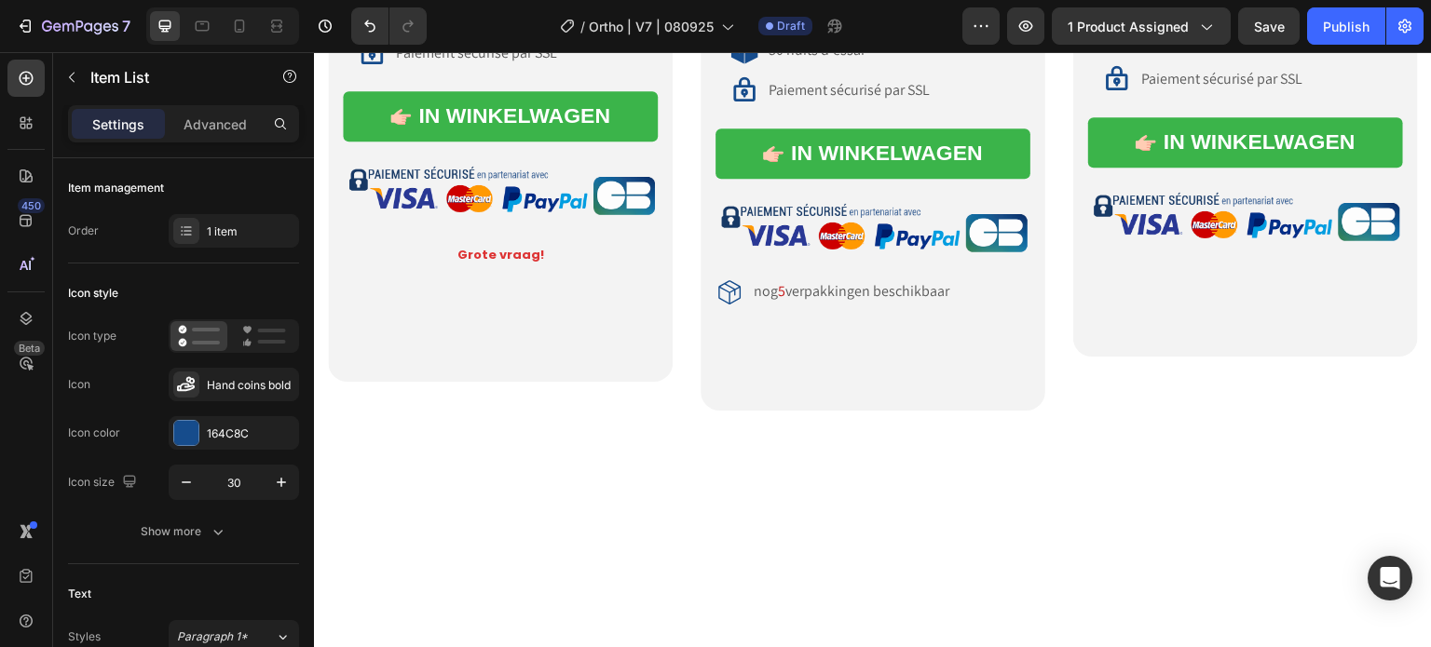
click at [483, 23] on p "30 nuits d'essai" at bounding box center [444, 14] width 96 height 20
click at [490, 26] on div "30 nuits d'essai" at bounding box center [444, 13] width 102 height 25
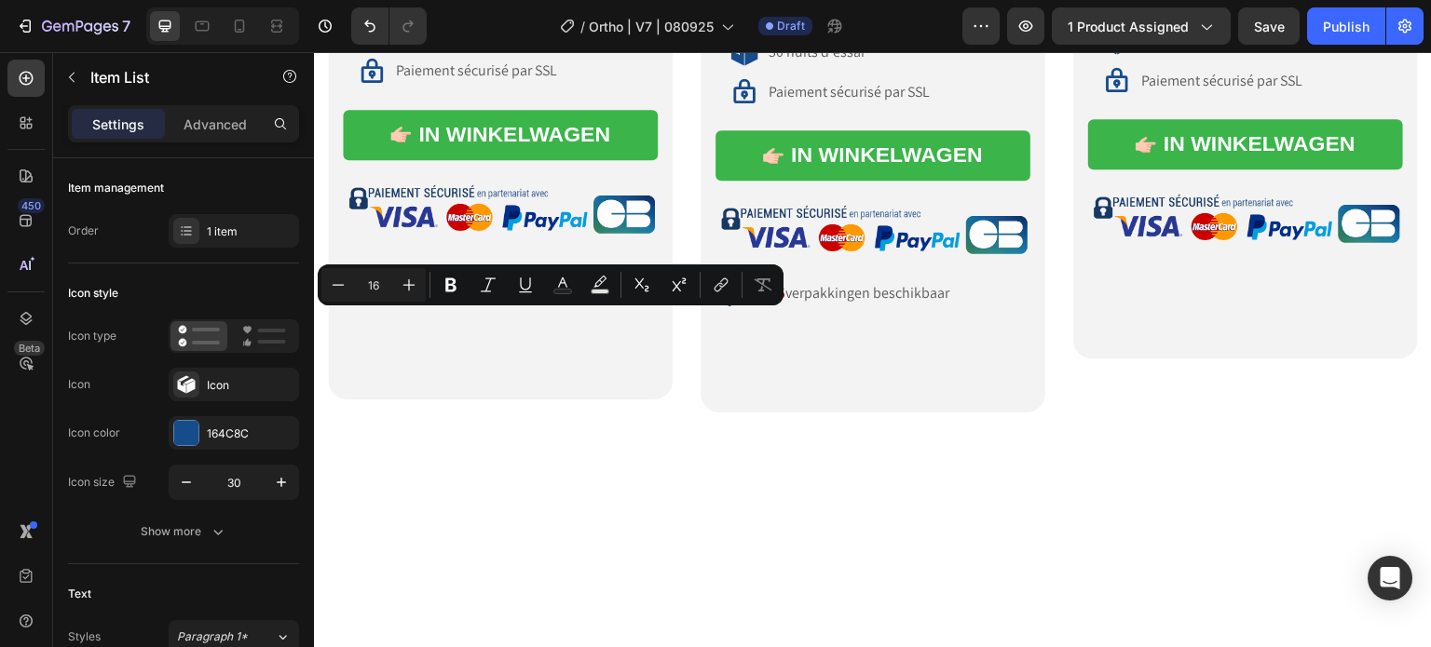
drag, startPoint x: 490, startPoint y: 323, endPoint x: 395, endPoint y: 332, distance: 95.4
click at [396, 43] on p "30 nuits d'essaiProefperiode van 30 nachten" at bounding box center [518, 23] width 244 height 39
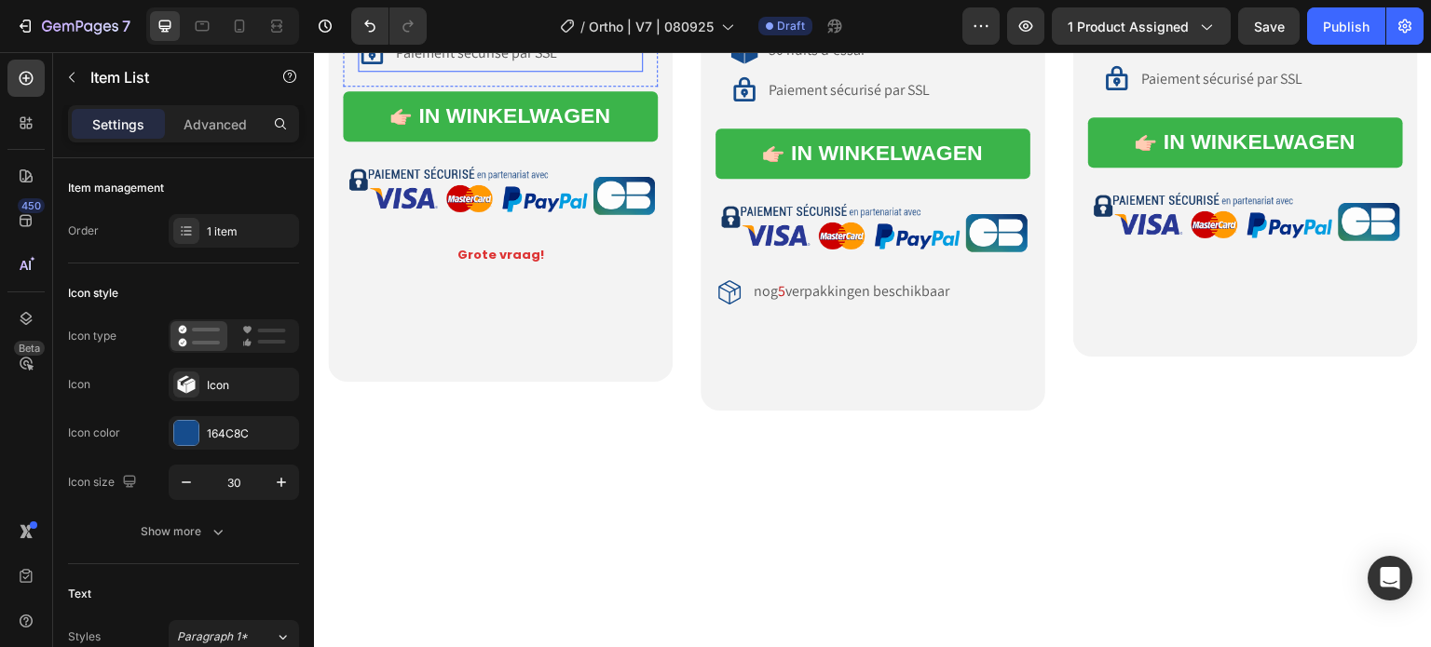
click at [556, 62] on span "Paiement sécurisé par SSL" at bounding box center [476, 53] width 161 height 20
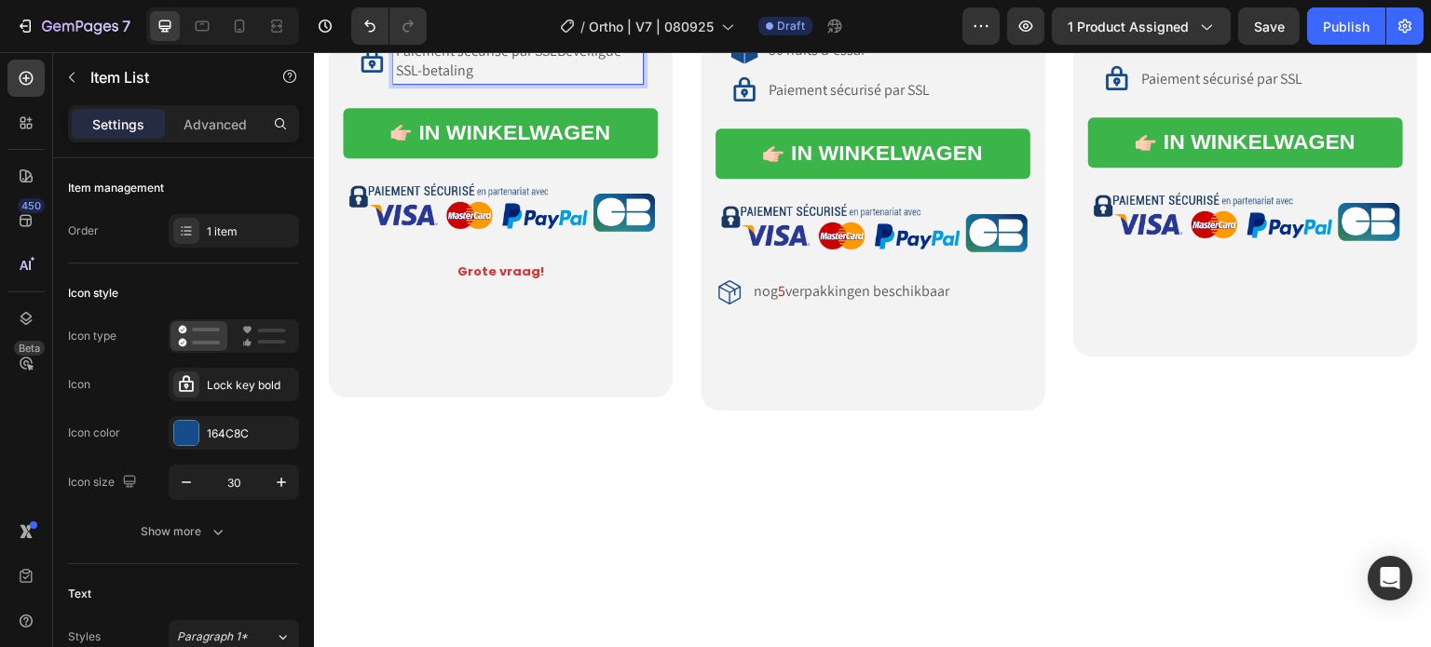
scroll to position [9499, 0]
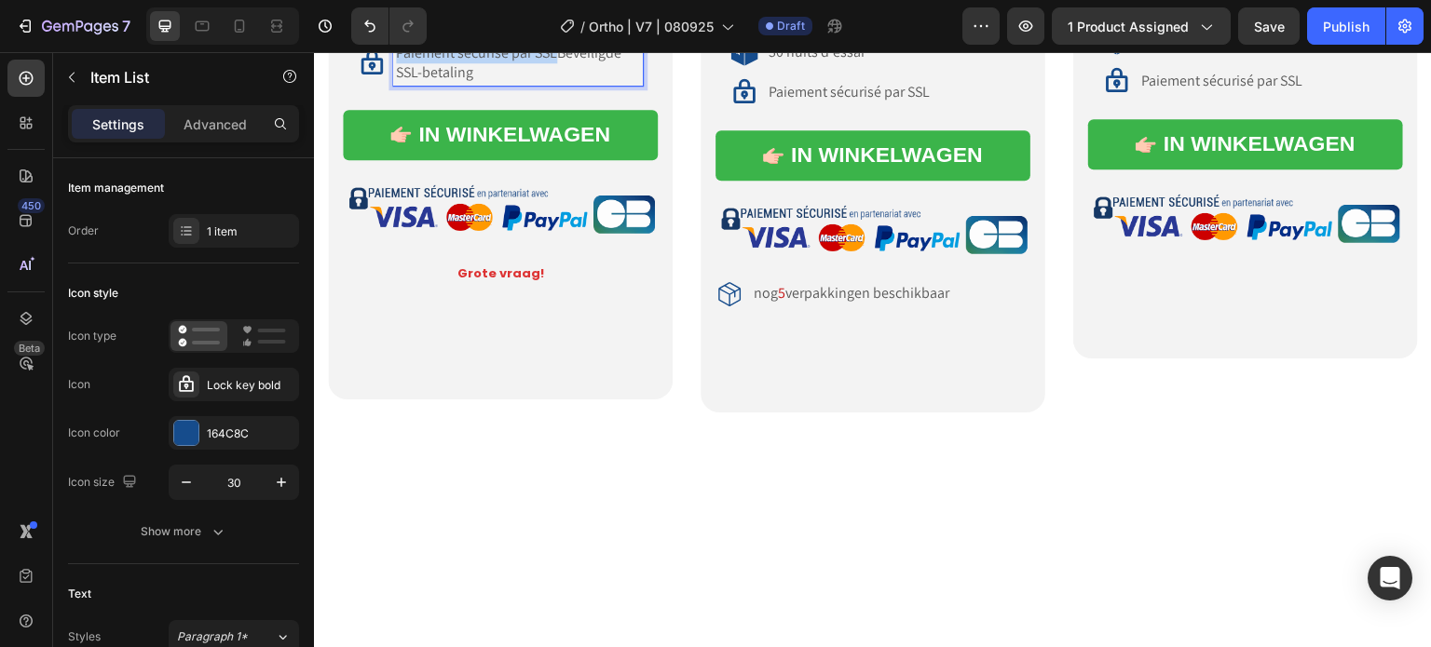
drag, startPoint x: 555, startPoint y: 365, endPoint x: 379, endPoint y: 367, distance: 176.0
click at [379, 86] on div "Paiement sécurisé par SSLBeveiligde SSL-betaling" at bounding box center [500, 63] width 285 height 45
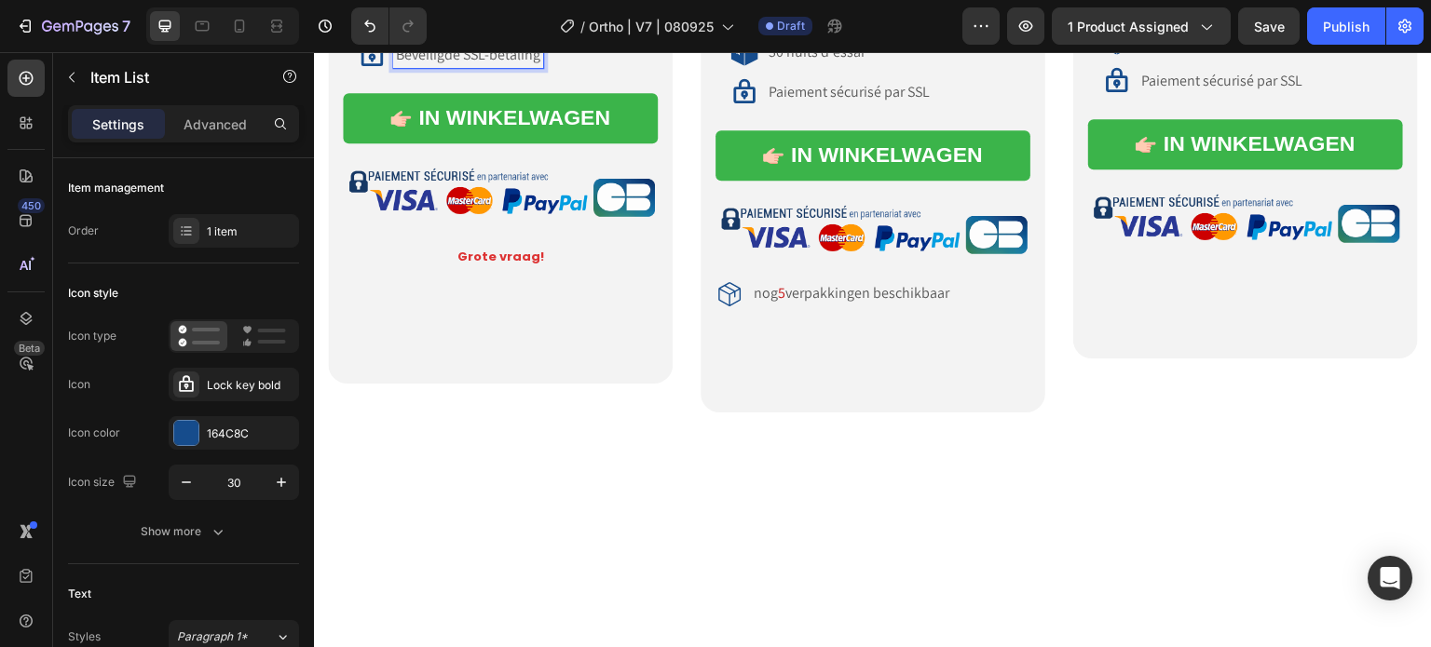
scroll to position [9501, 0]
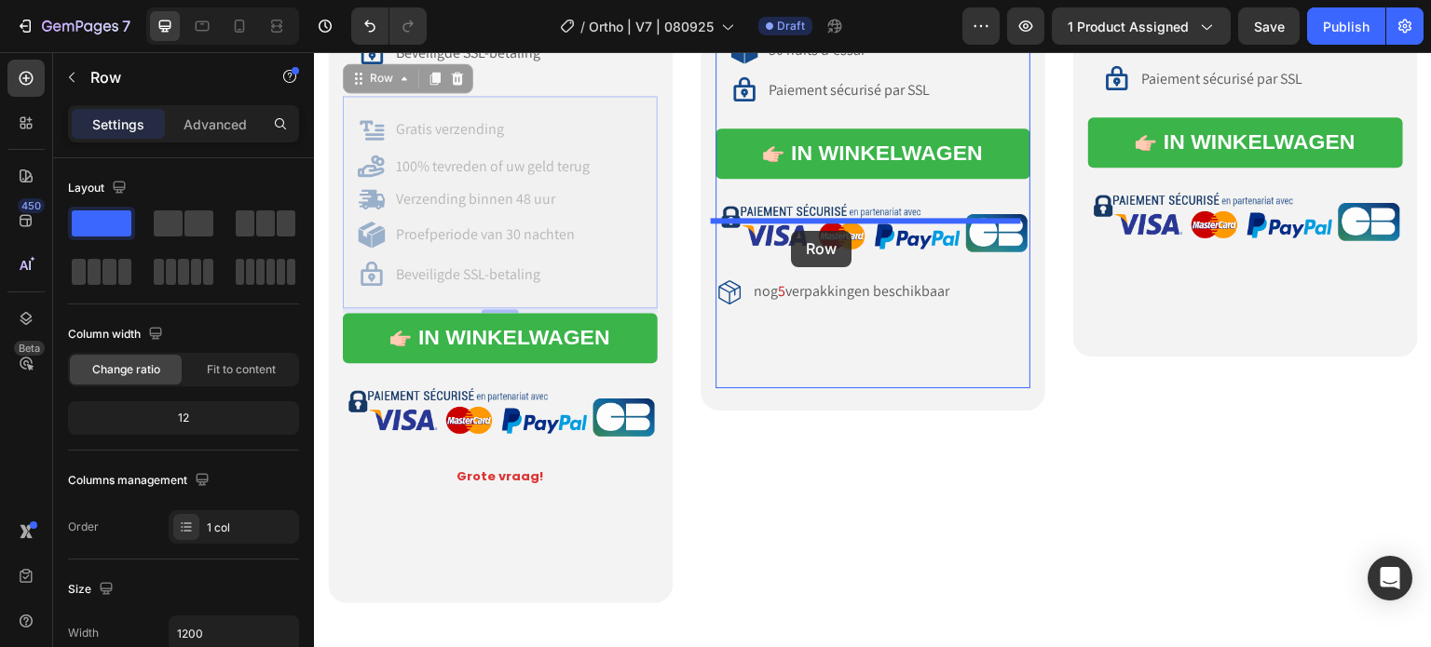
drag, startPoint x: 377, startPoint y: 395, endPoint x: 791, endPoint y: 231, distance: 444.9
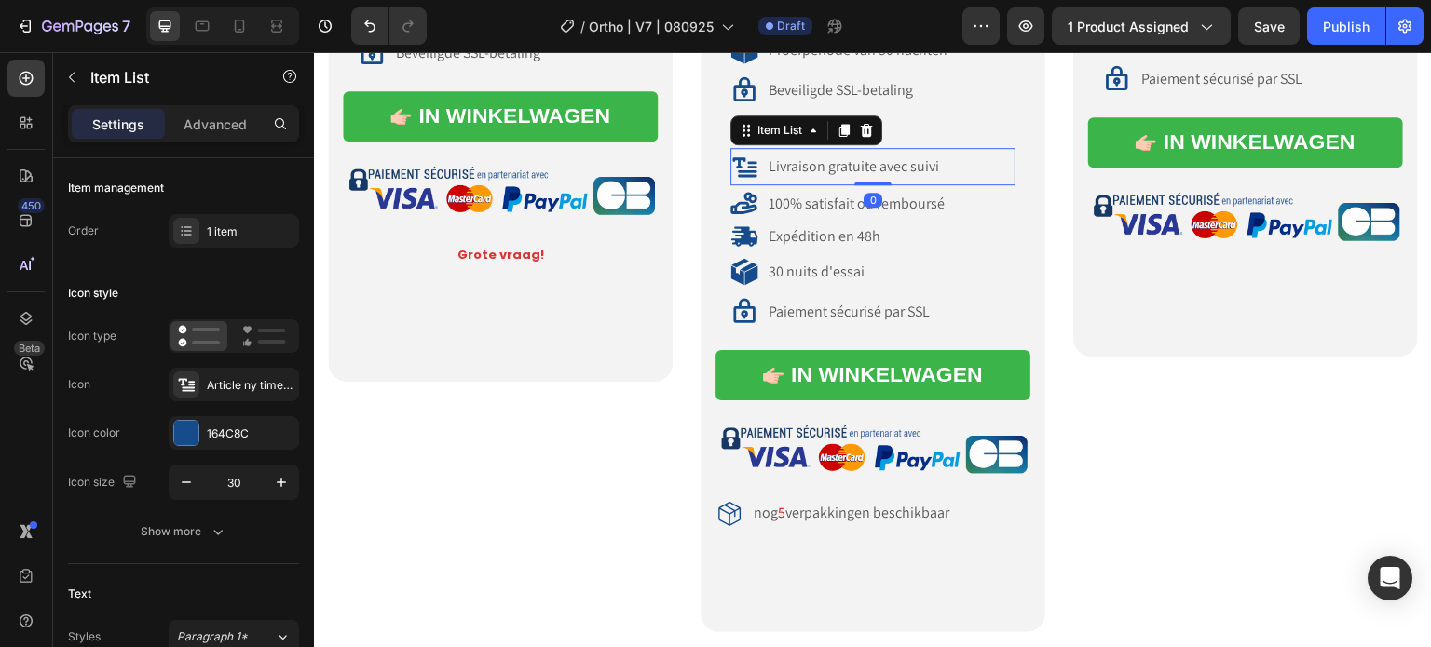
click at [784, 185] on div "Livraison gratuite avec suivi" at bounding box center [872, 166] width 285 height 37
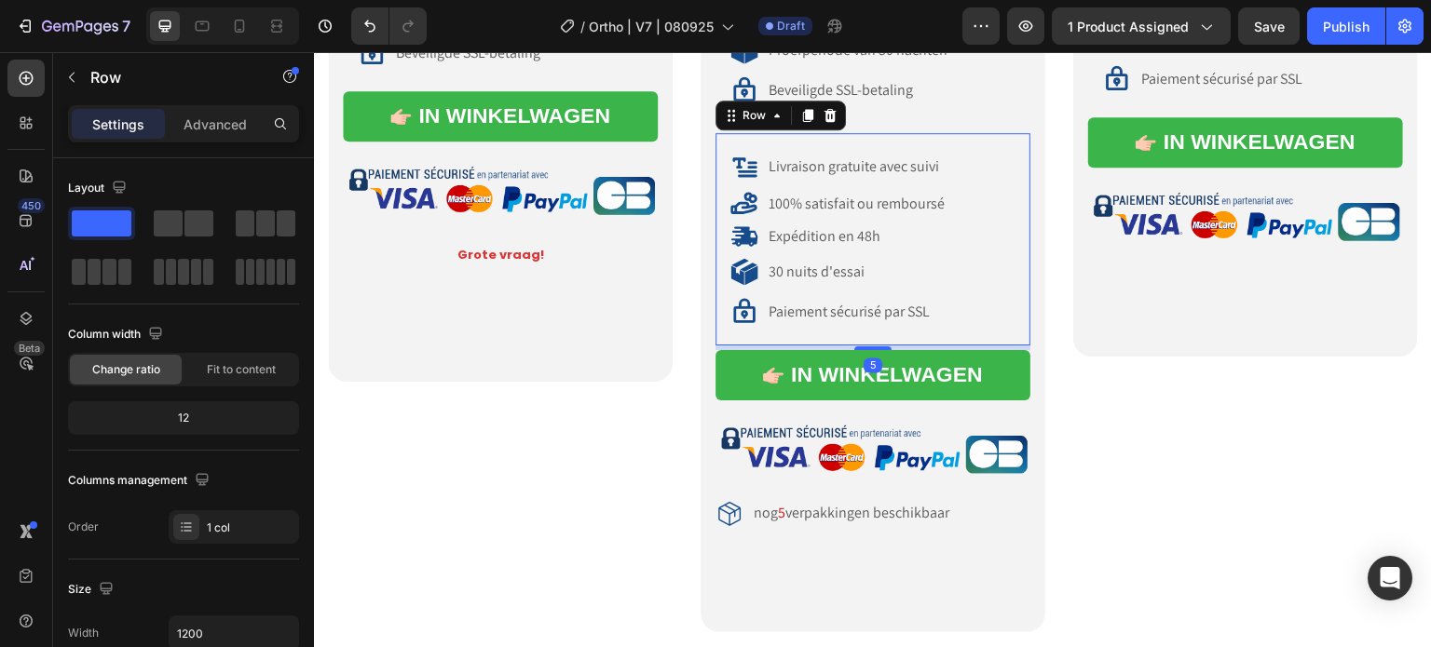
click at [716, 346] on div "Livraison gratuite avec suivi Item List 100% satisfait ou remboursé Item List E…" at bounding box center [872, 239] width 315 height 212
click at [829, 122] on icon at bounding box center [830, 115] width 12 height 13
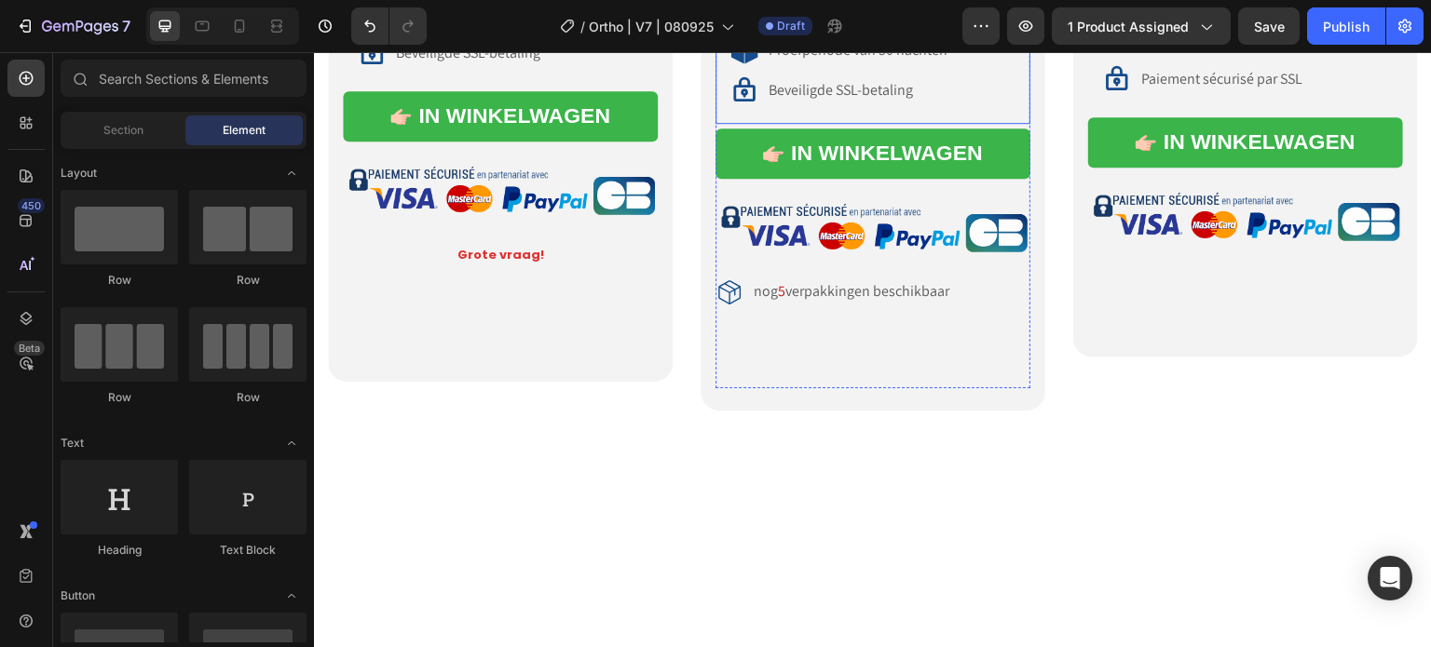
click at [800, 124] on div "Gratis verzending Item List 100% tevreden of uw geld terug Item List Verzending…" at bounding box center [872, 18] width 315 height 212
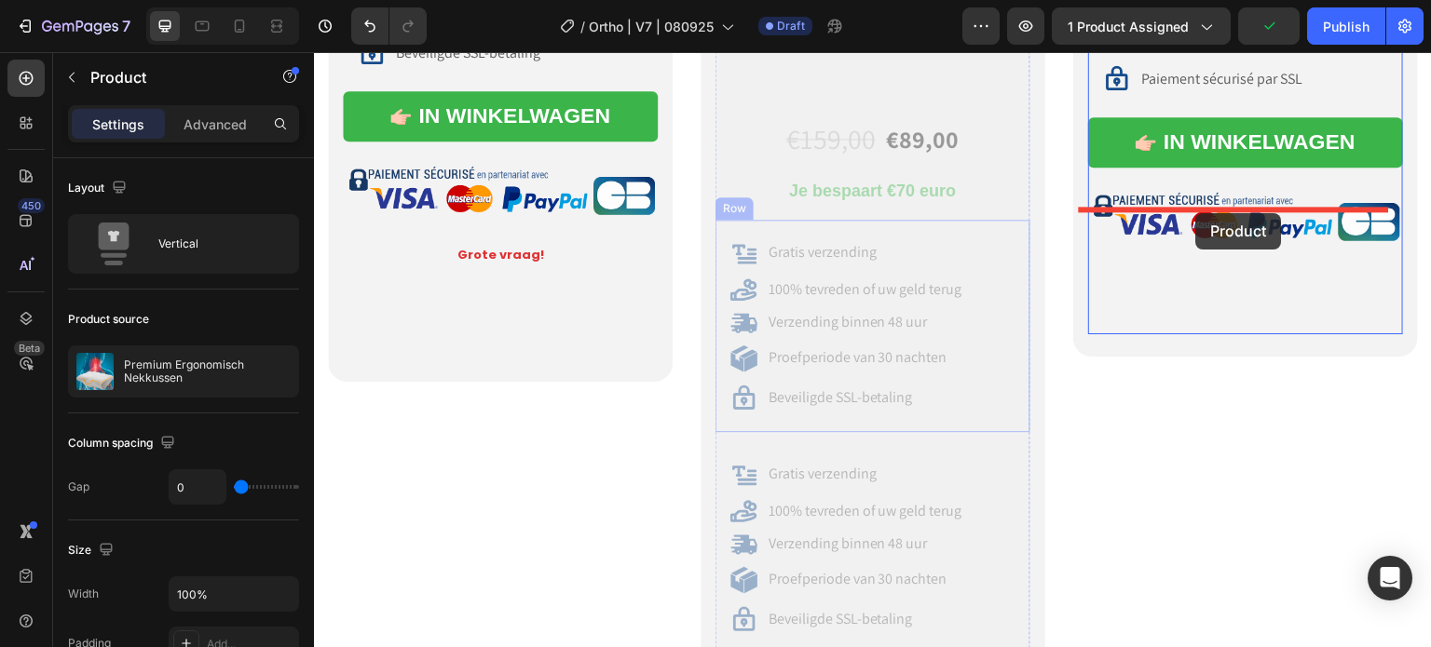
drag, startPoint x: 803, startPoint y: 219, endPoint x: 1196, endPoint y: 213, distance: 393.1
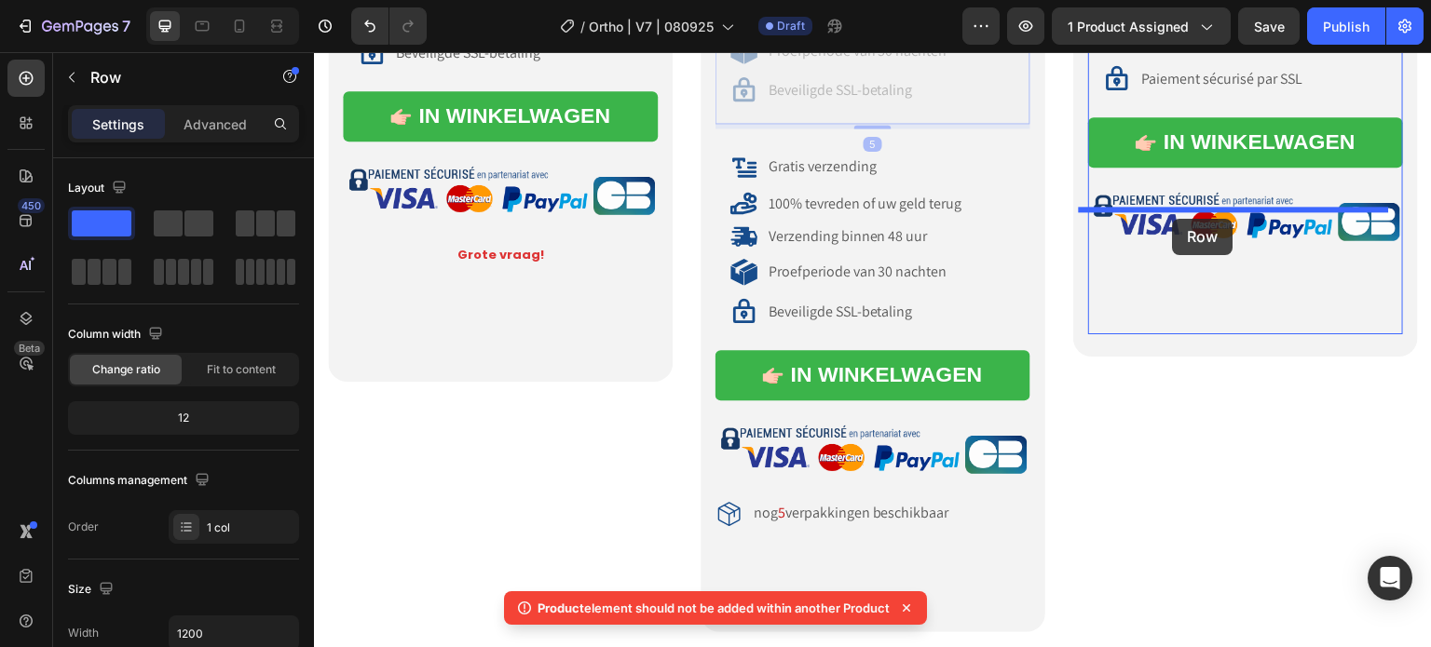
drag, startPoint x: 825, startPoint y: 227, endPoint x: 1173, endPoint y: 219, distance: 347.5
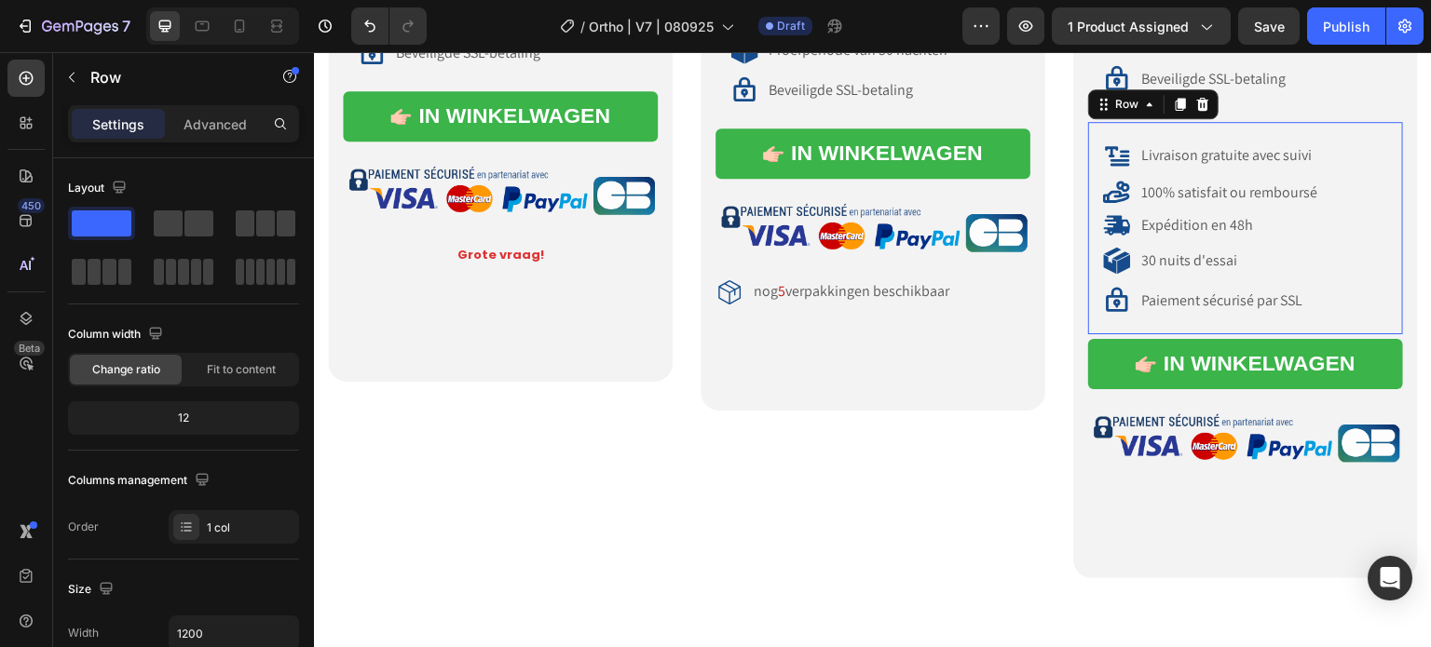
click at [1135, 334] on div "Livraison gratuite avec suivi Item List 100% satisfait ou remboursé Item List E…" at bounding box center [1245, 228] width 315 height 212
click at [1195, 115] on div at bounding box center [1202, 104] width 22 height 22
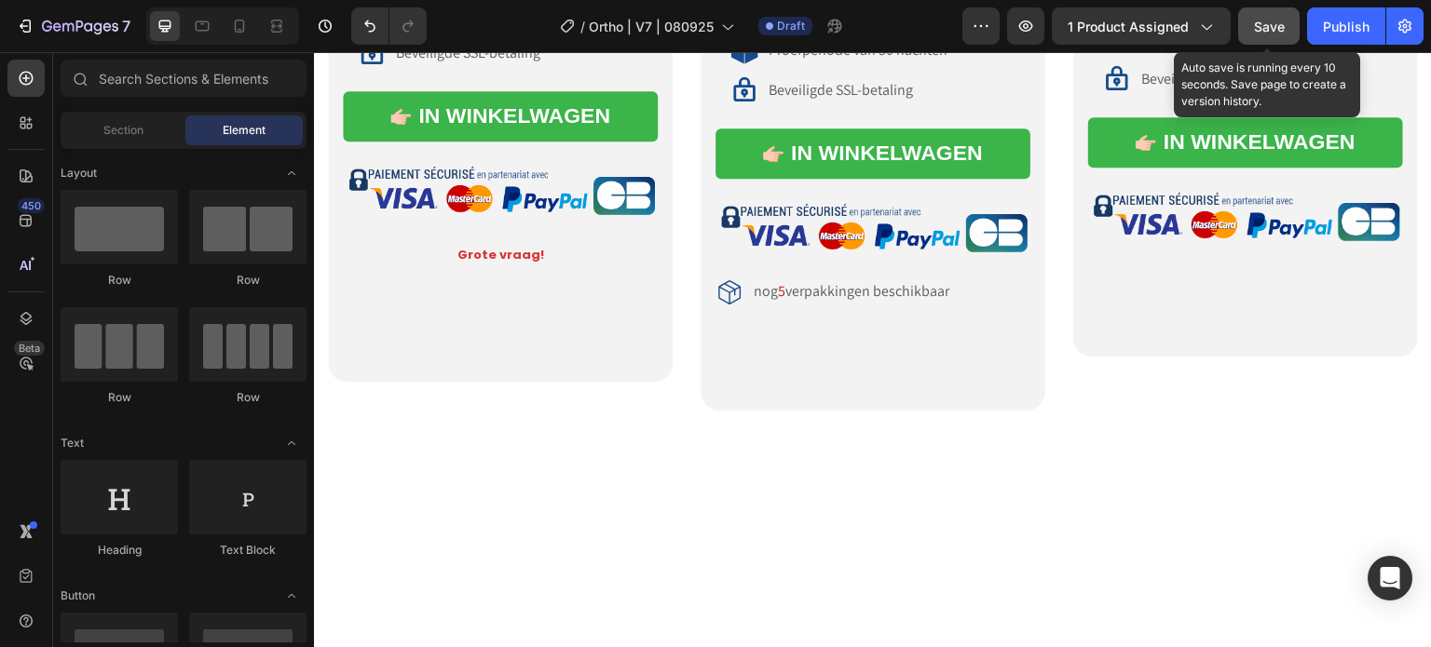
click at [1248, 26] on button "Save" at bounding box center [1268, 25] width 61 height 37
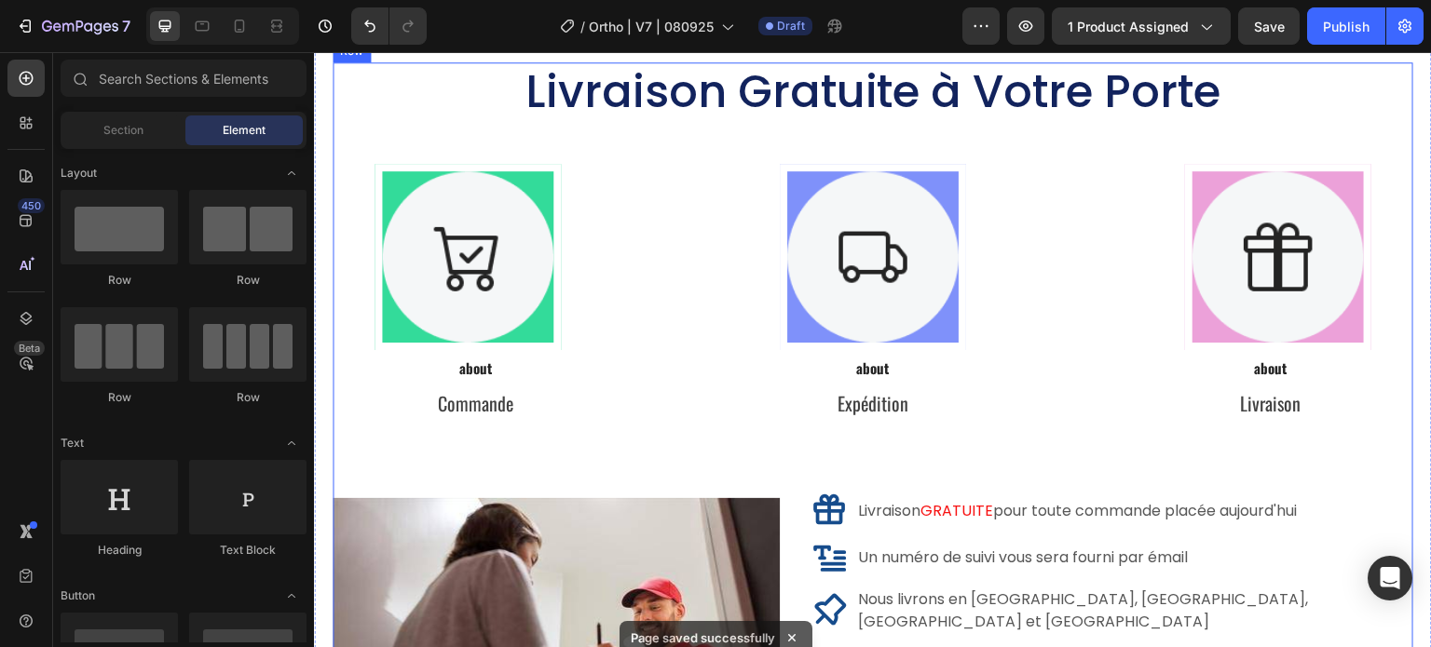
scroll to position [9780, 0]
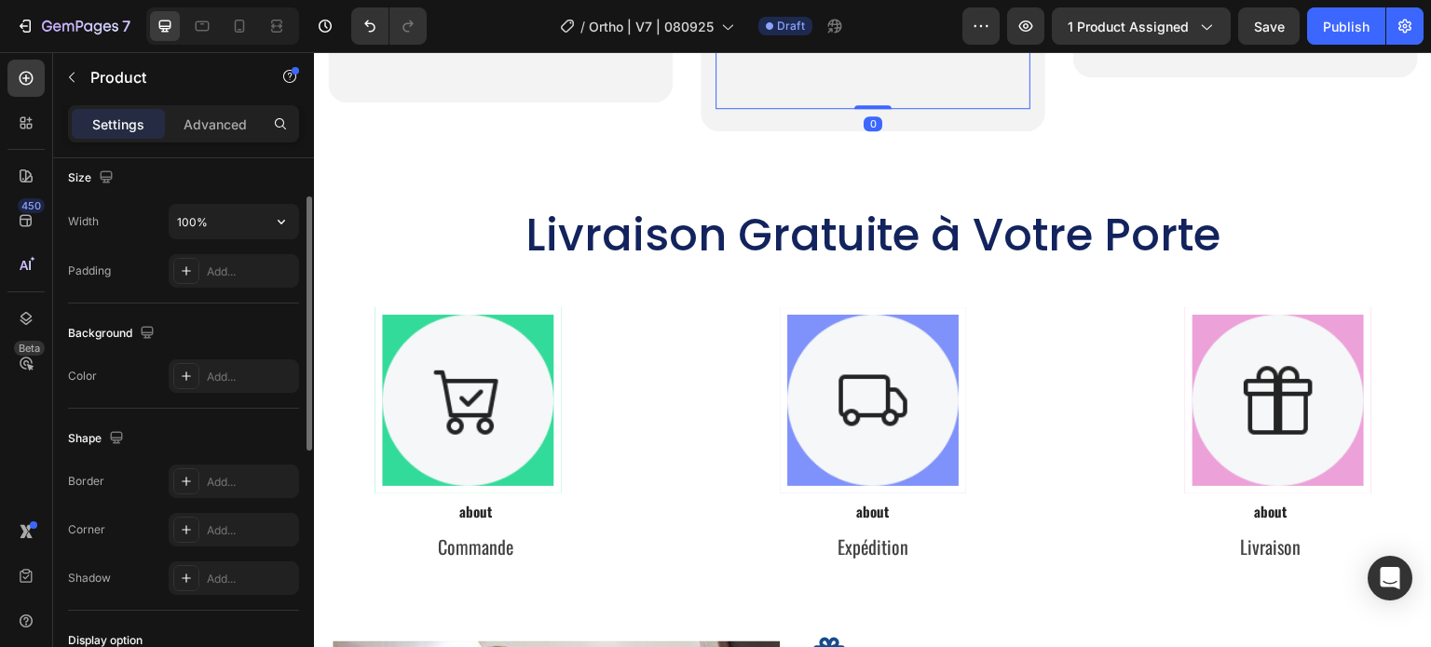
scroll to position [466, 0]
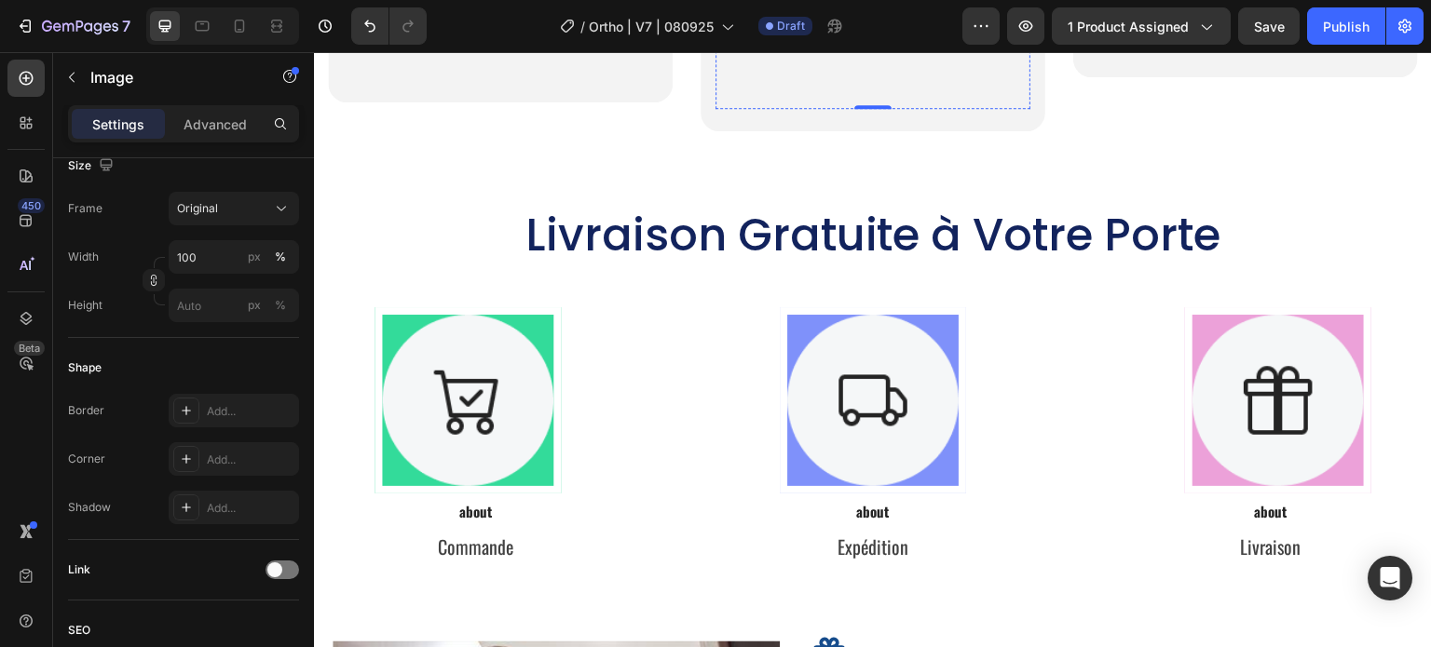
scroll to position [0, 0]
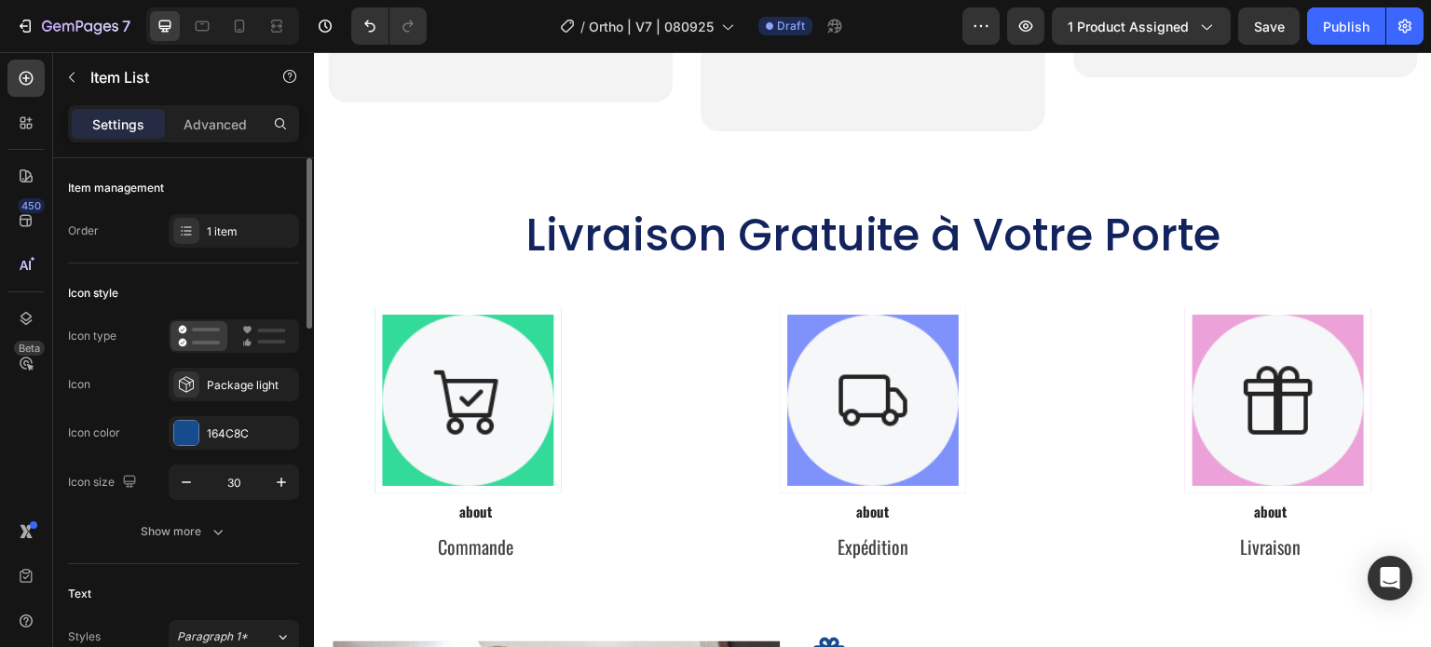
click at [967, 27] on div "nog 5 verpakkingen beschikbaar" at bounding box center [872, 13] width 315 height 28
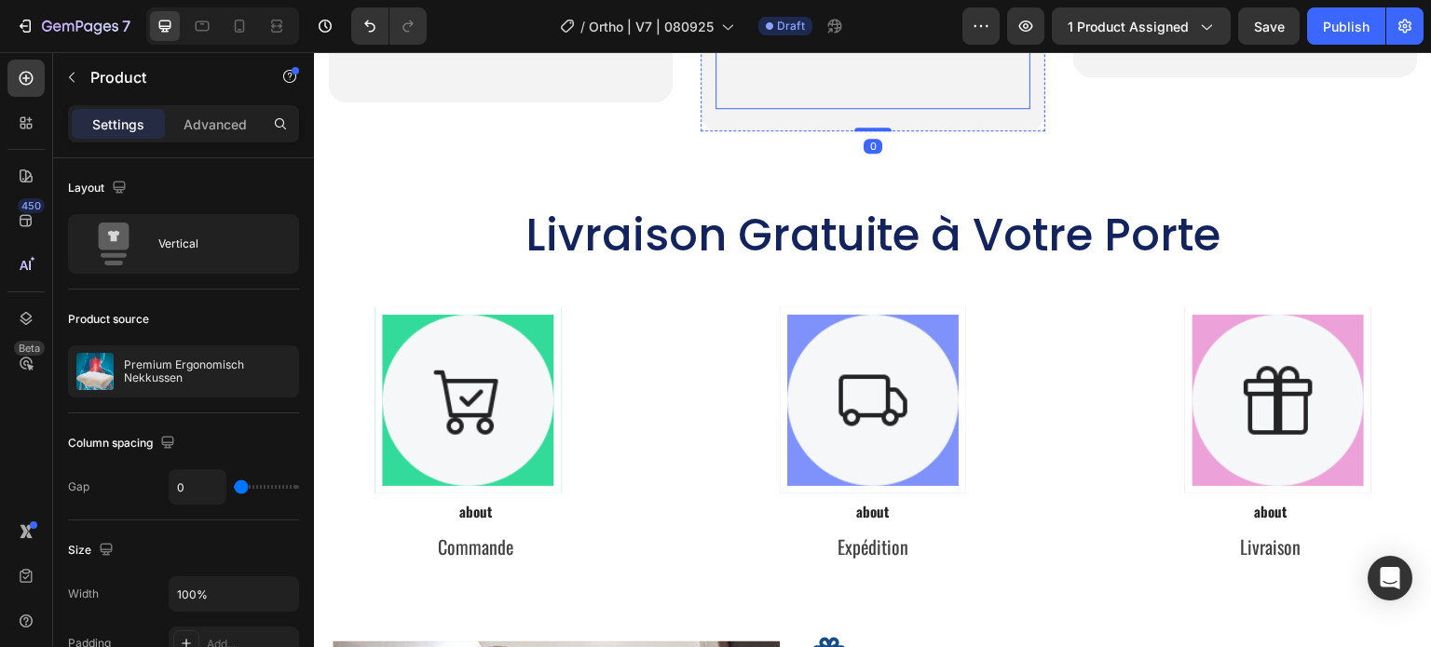
click at [211, 133] on div "Advanced" at bounding box center [215, 124] width 93 height 30
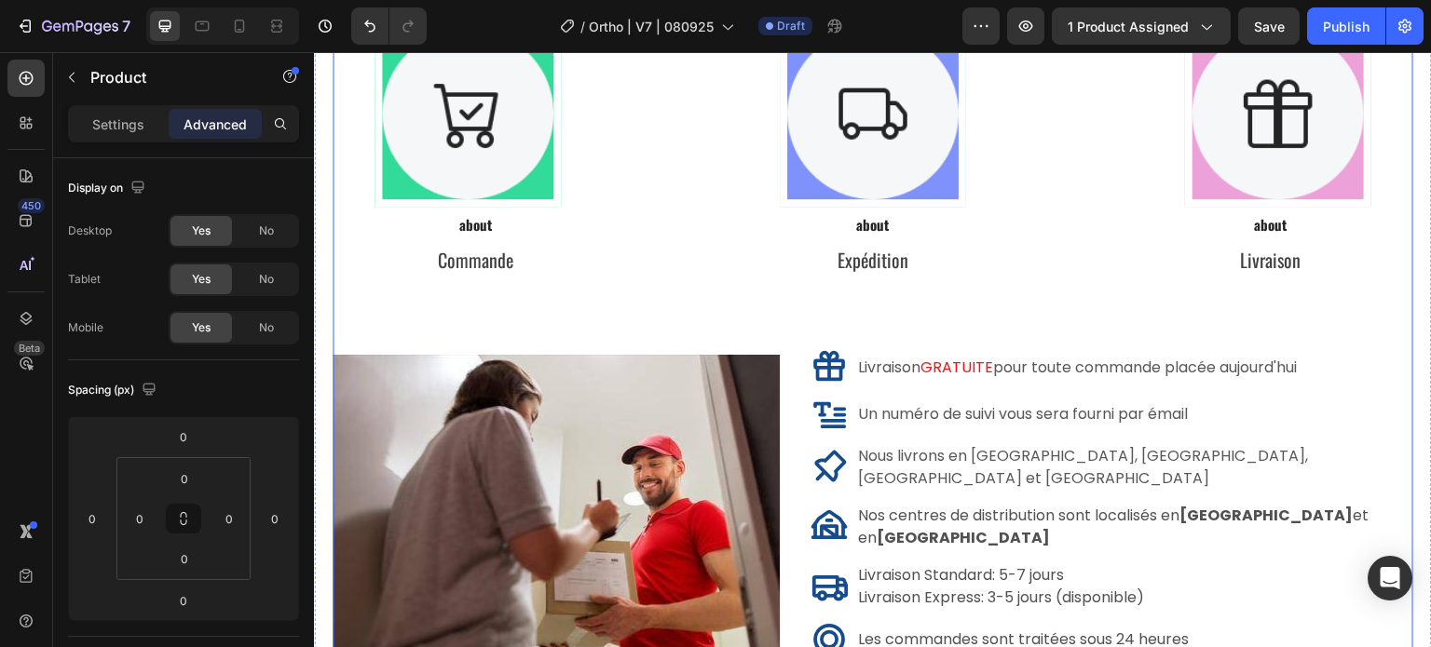
scroll to position [10153, 0]
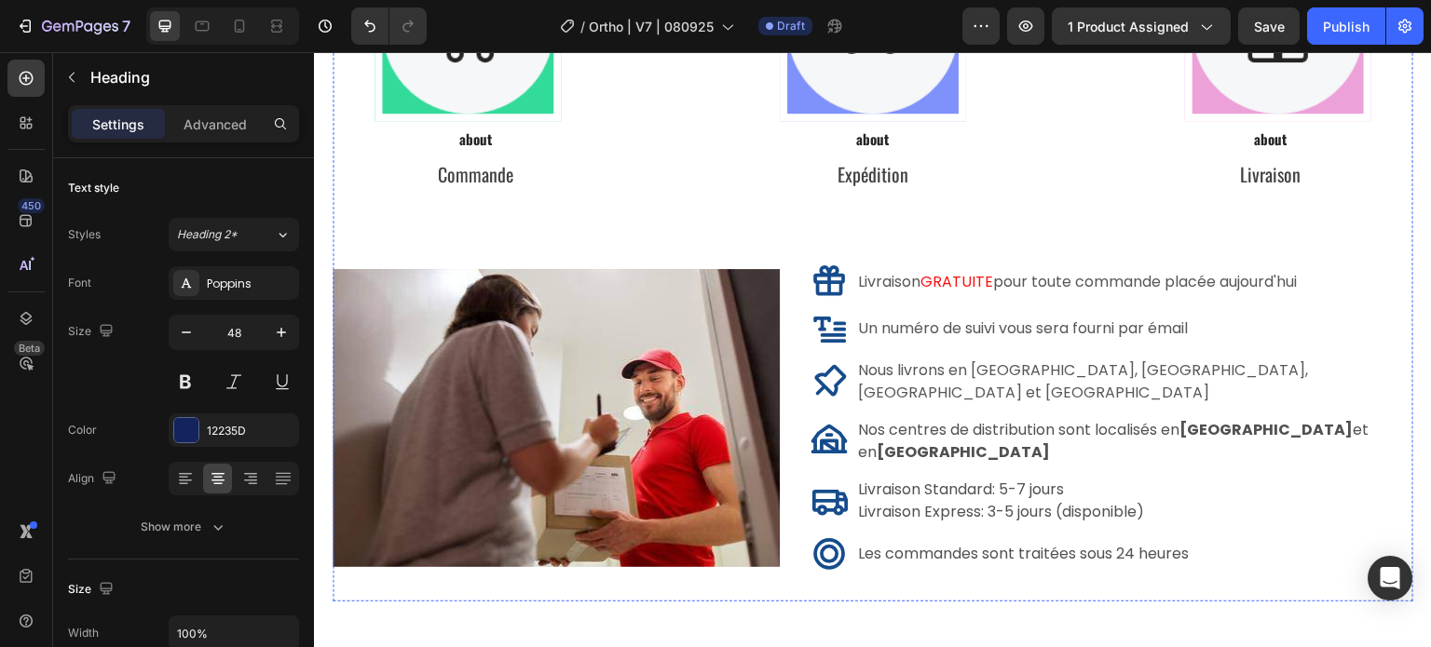
drag, startPoint x: 1106, startPoint y: 152, endPoint x: 1124, endPoint y: 159, distance: 20.1
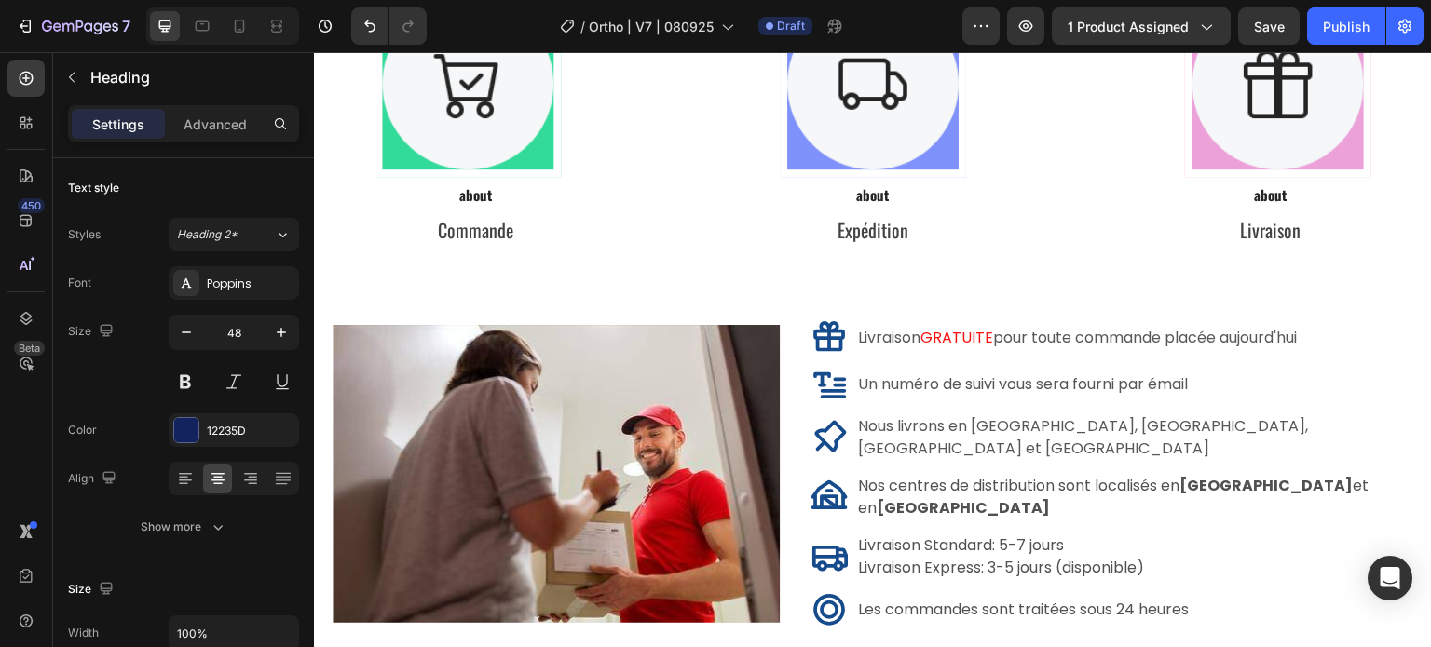
scroll to position [1, 0]
drag, startPoint x: 1121, startPoint y: 171, endPoint x: 455, endPoint y: 157, distance: 666.1
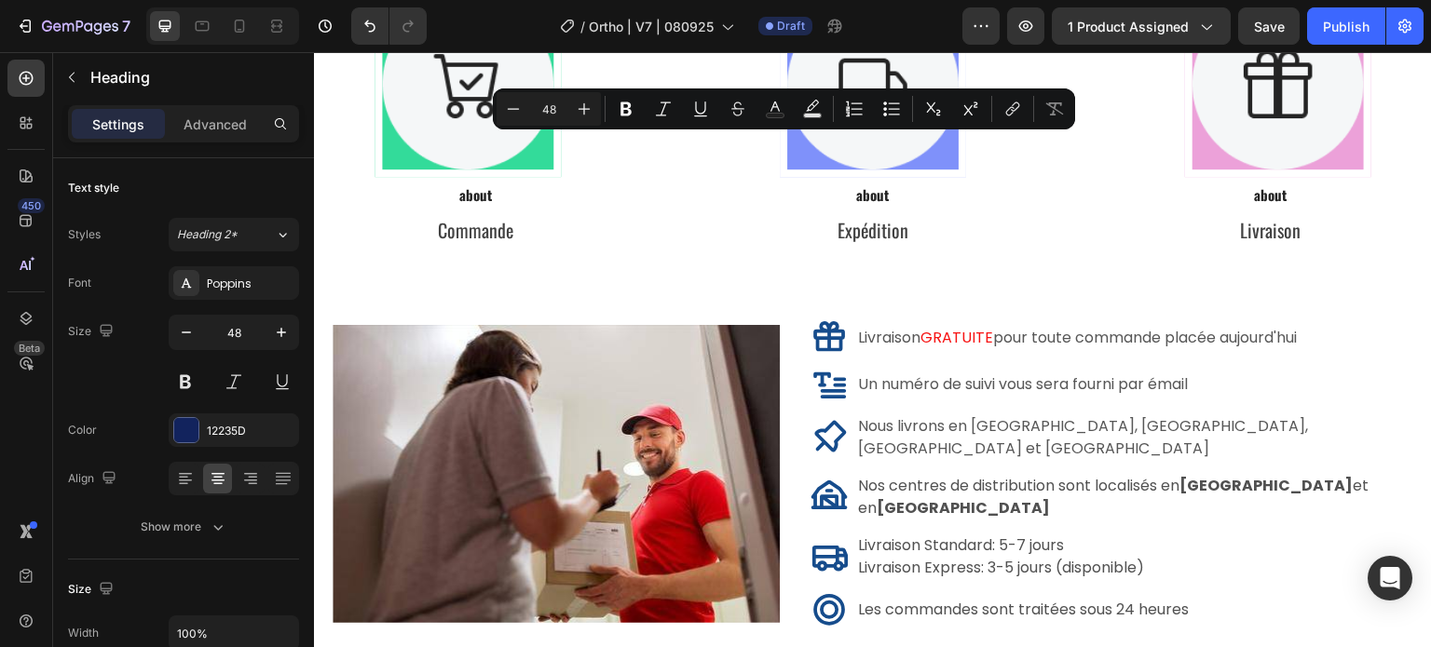
scroll to position [0, 0]
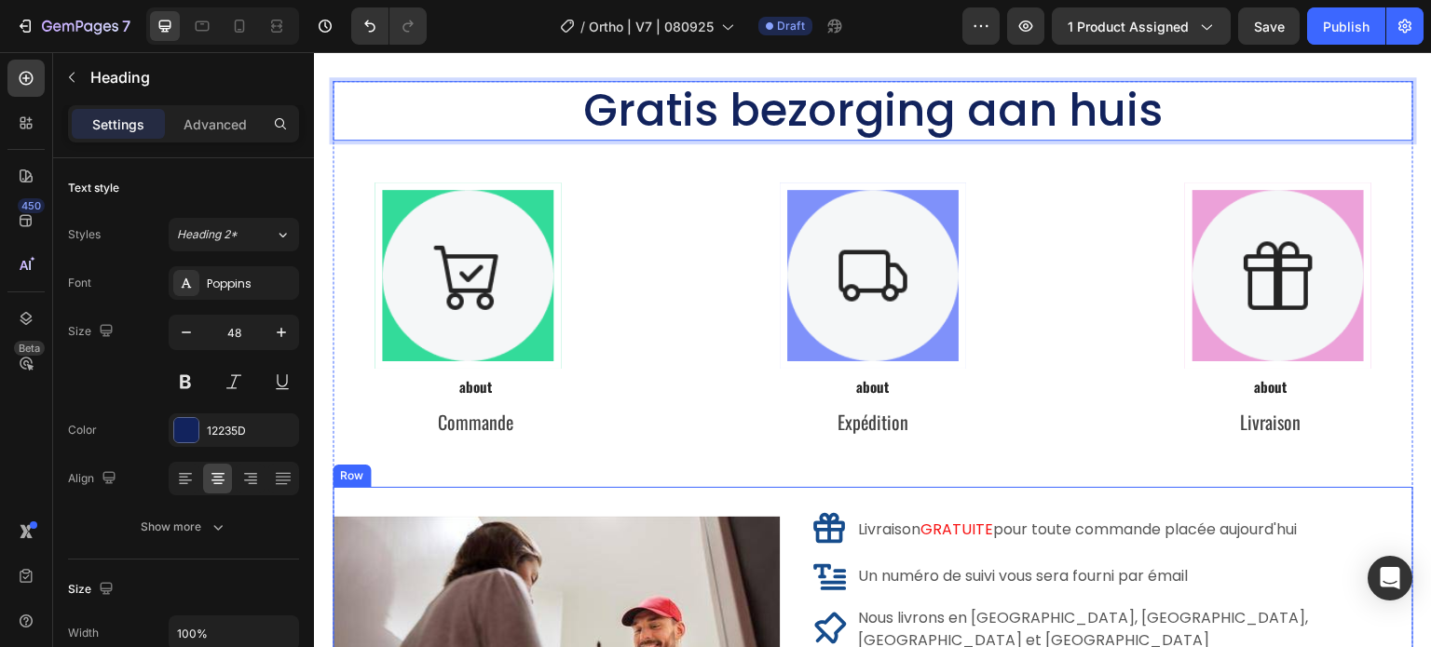
scroll to position [10246, 0]
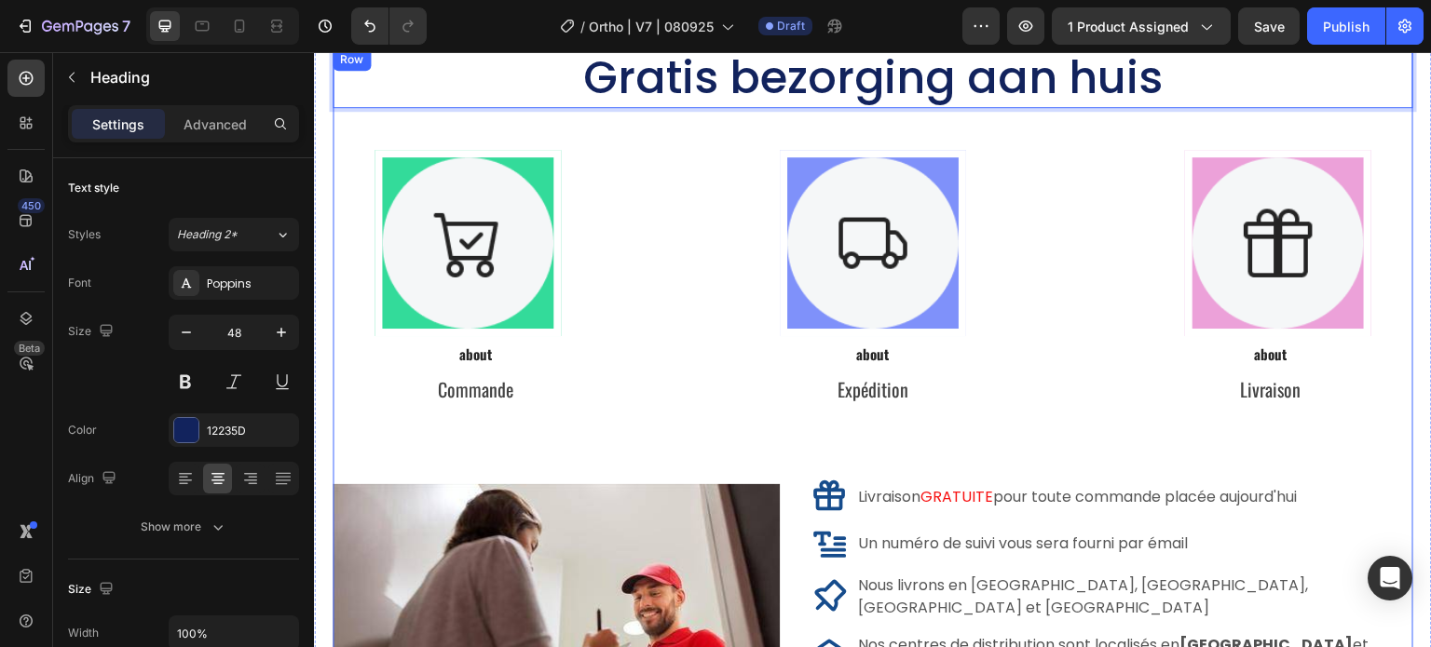
click at [460, 393] on p "Commande" at bounding box center [475, 390] width 282 height 34
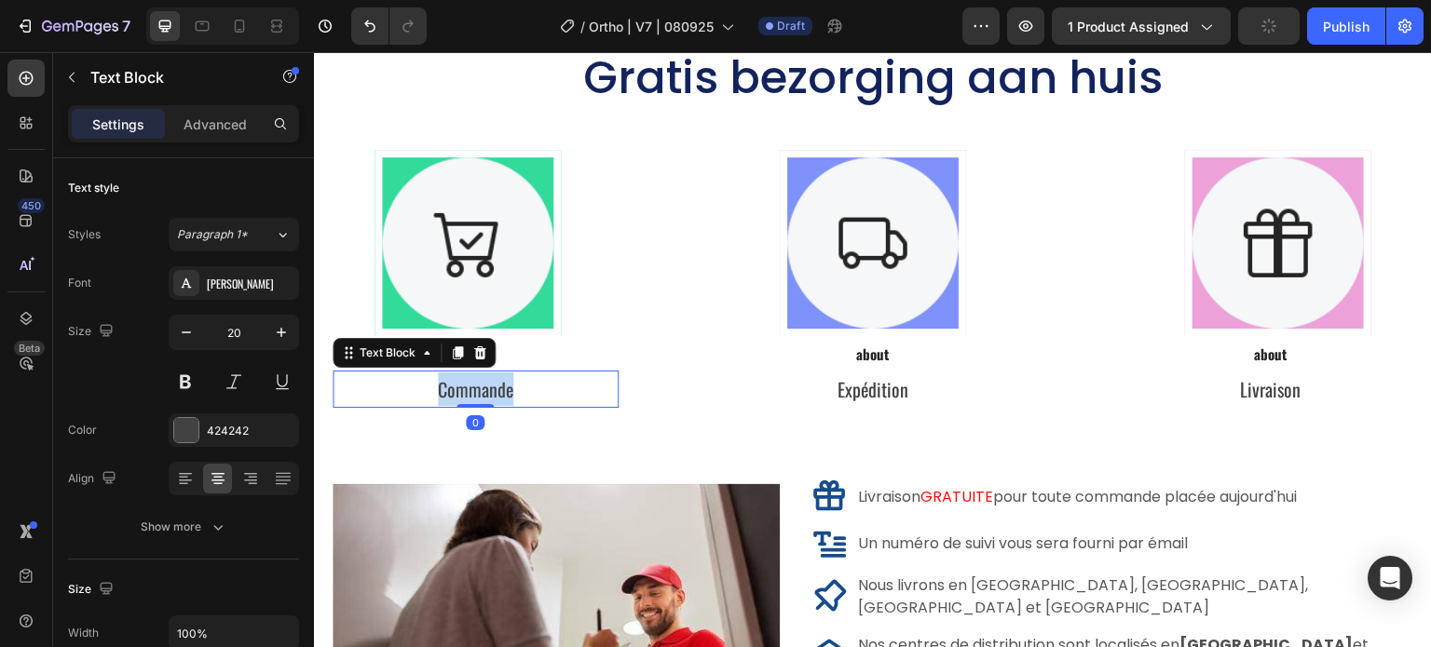
click at [460, 393] on p "Commande" at bounding box center [475, 390] width 282 height 34
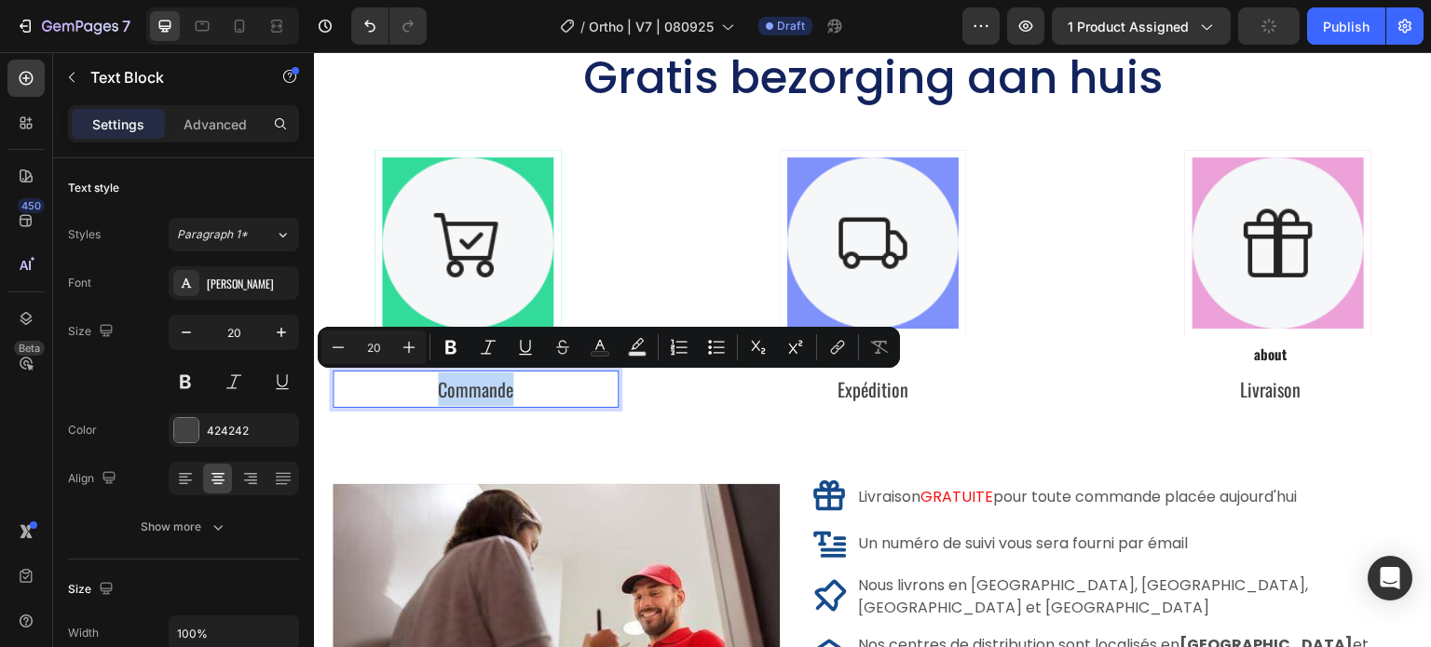
click at [460, 393] on p "Commande" at bounding box center [475, 390] width 282 height 34
copy p "Commande"
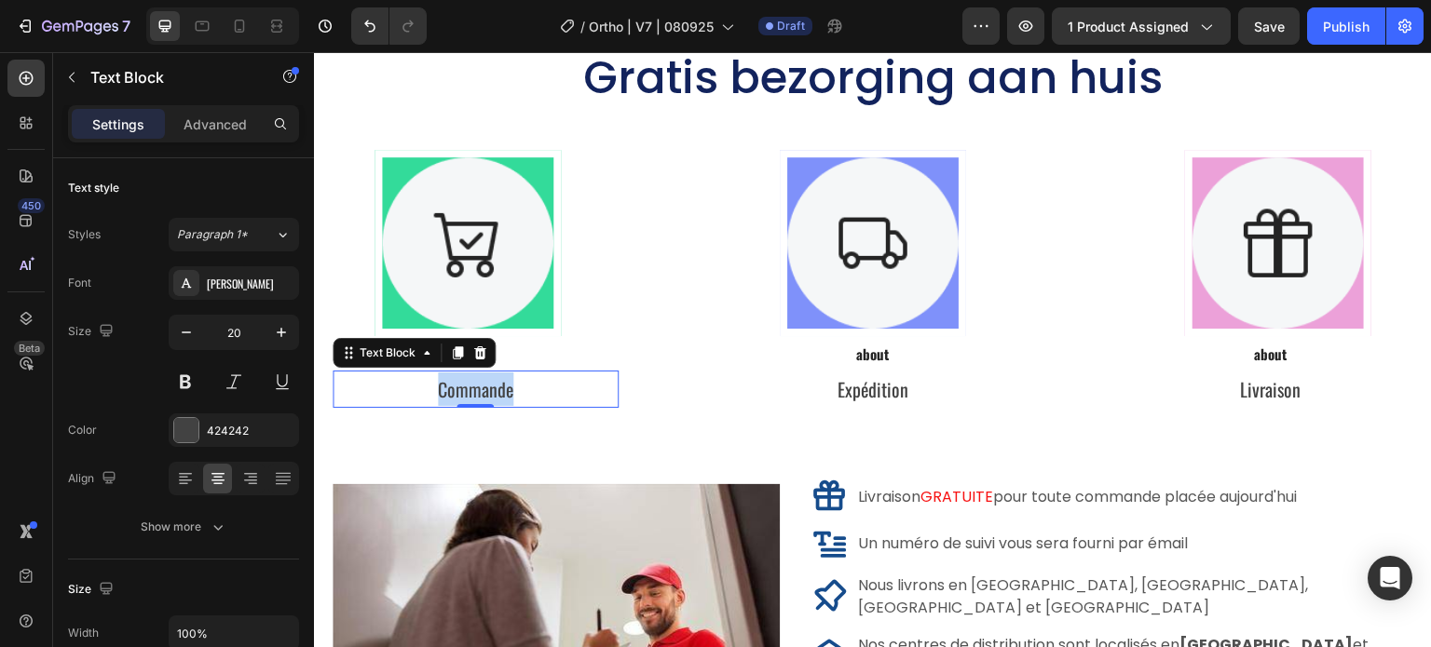
click at [542, 387] on p "Commande" at bounding box center [475, 390] width 282 height 34
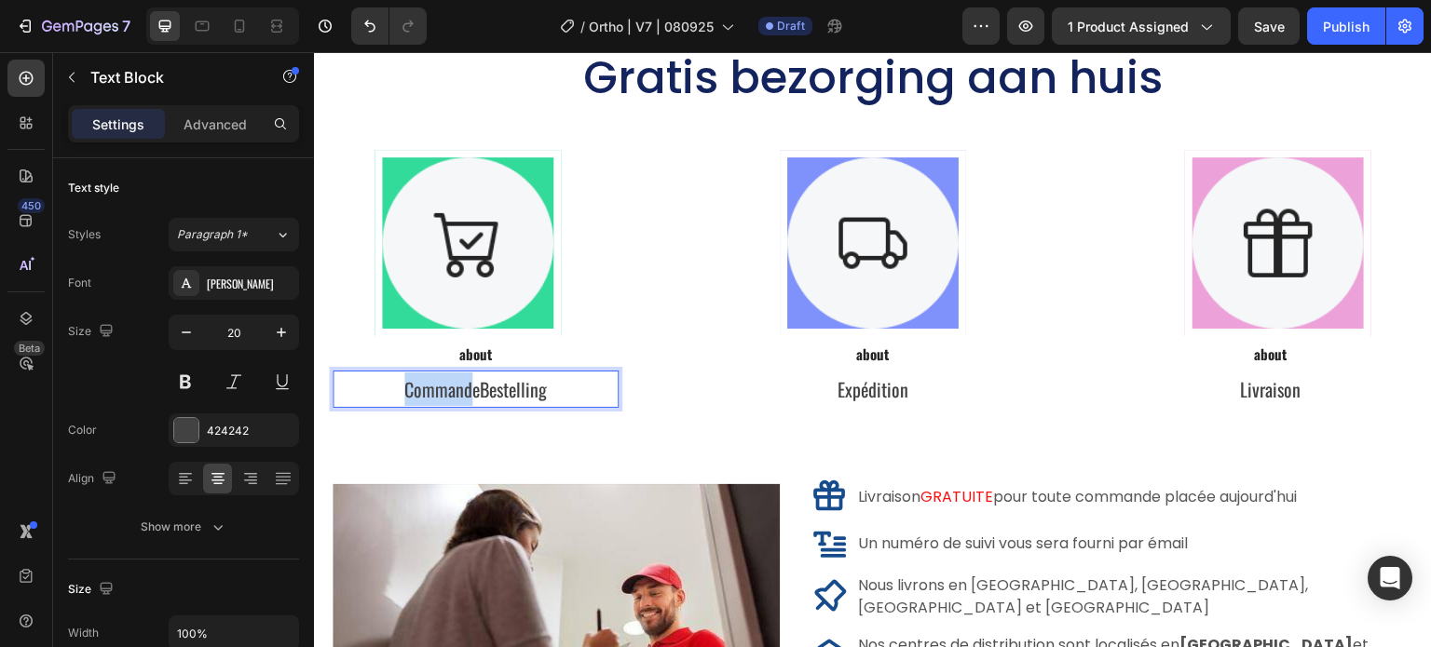
drag, startPoint x: 470, startPoint y: 392, endPoint x: 364, endPoint y: 377, distance: 107.2
click at [365, 378] on p "CommandeBestelling" at bounding box center [475, 390] width 282 height 34
click at [443, 394] on p "eBestelling" at bounding box center [475, 390] width 282 height 34
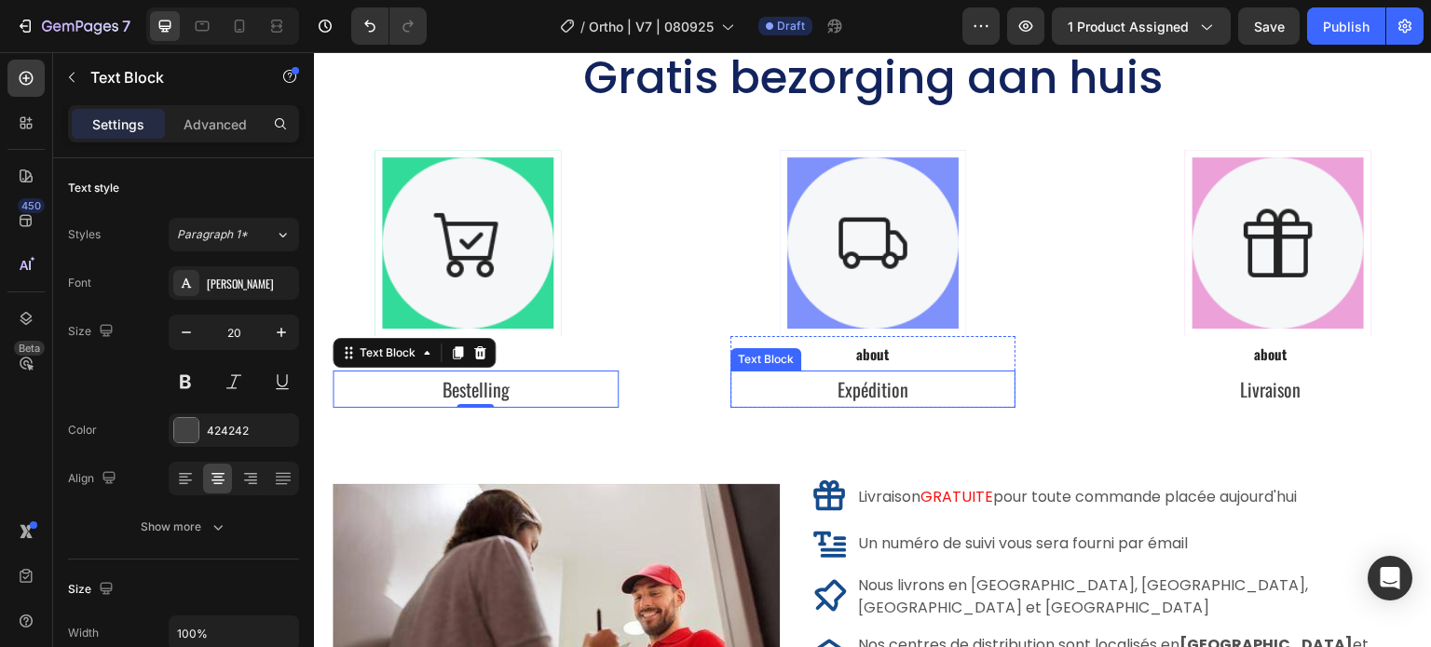
click at [873, 399] on p "Expédition" at bounding box center [873, 390] width 282 height 34
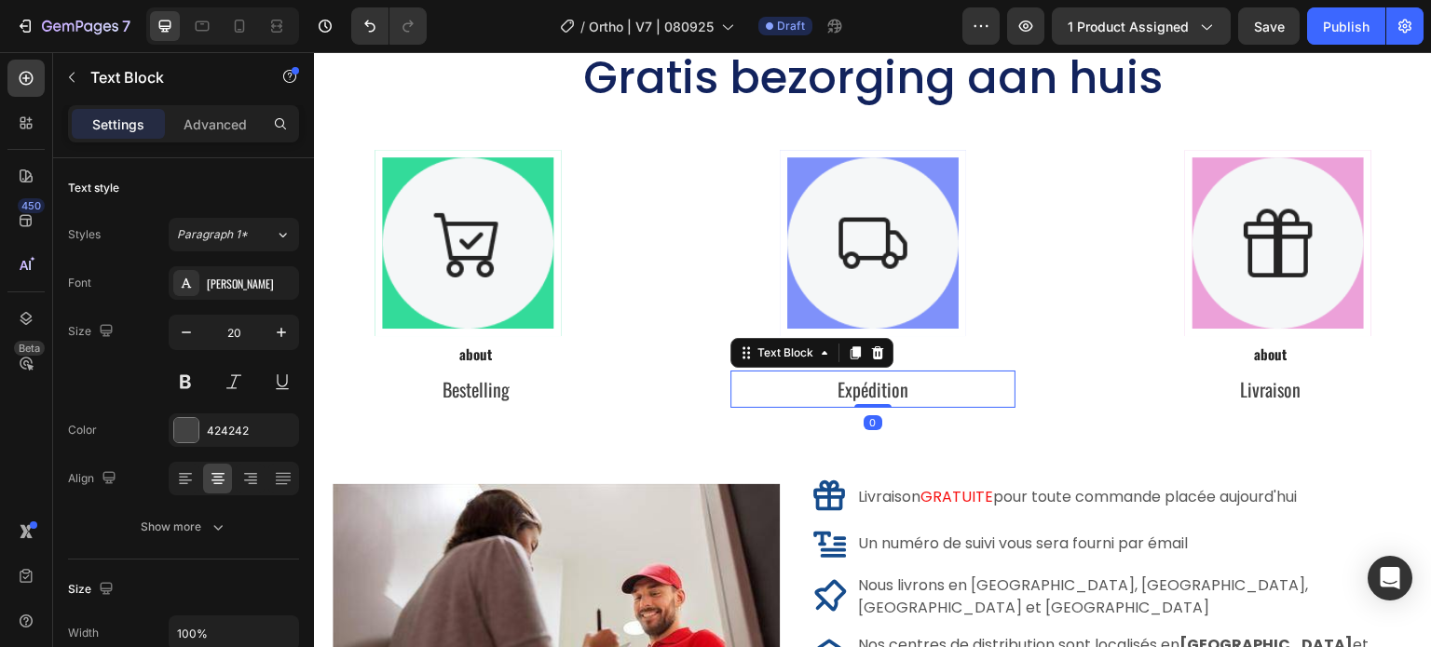
click at [956, 387] on p "Expédition" at bounding box center [873, 390] width 282 height 34
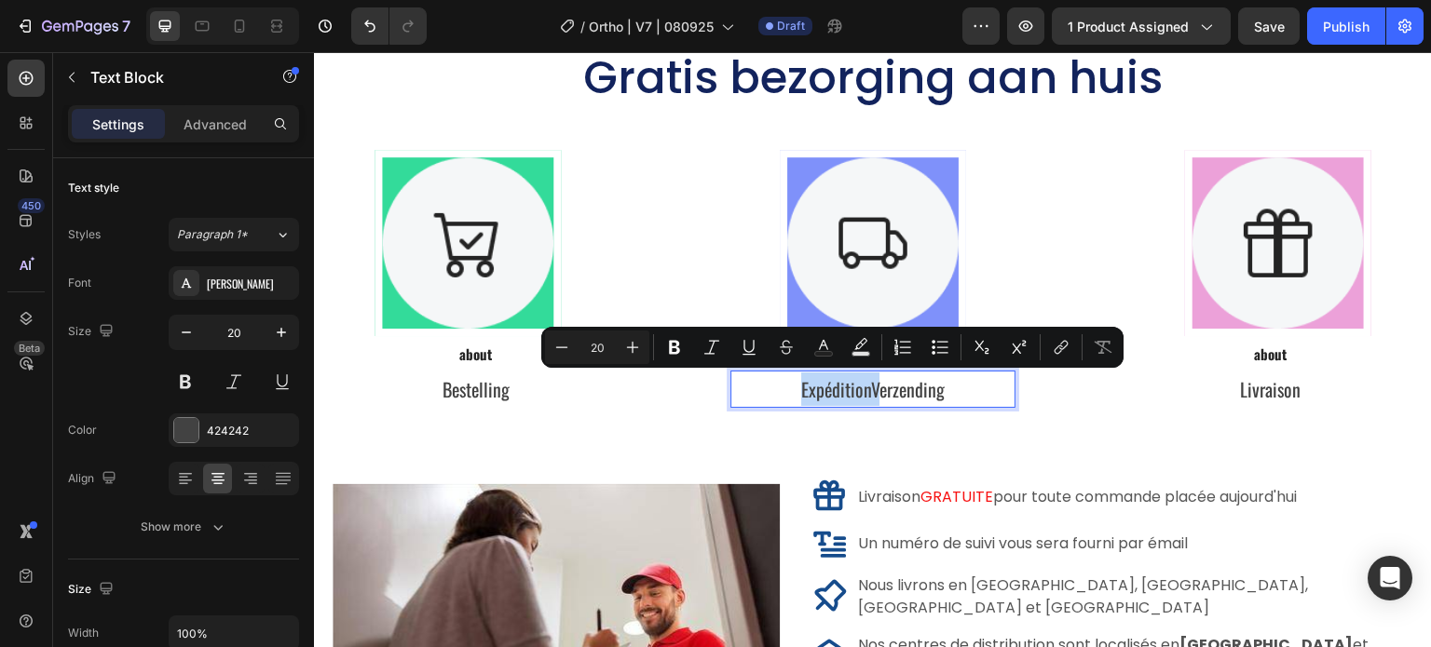
drag, startPoint x: 869, startPoint y: 386, endPoint x: 730, endPoint y: 381, distance: 138.9
click at [732, 381] on p "ExpéditionVerzending" at bounding box center [873, 390] width 282 height 34
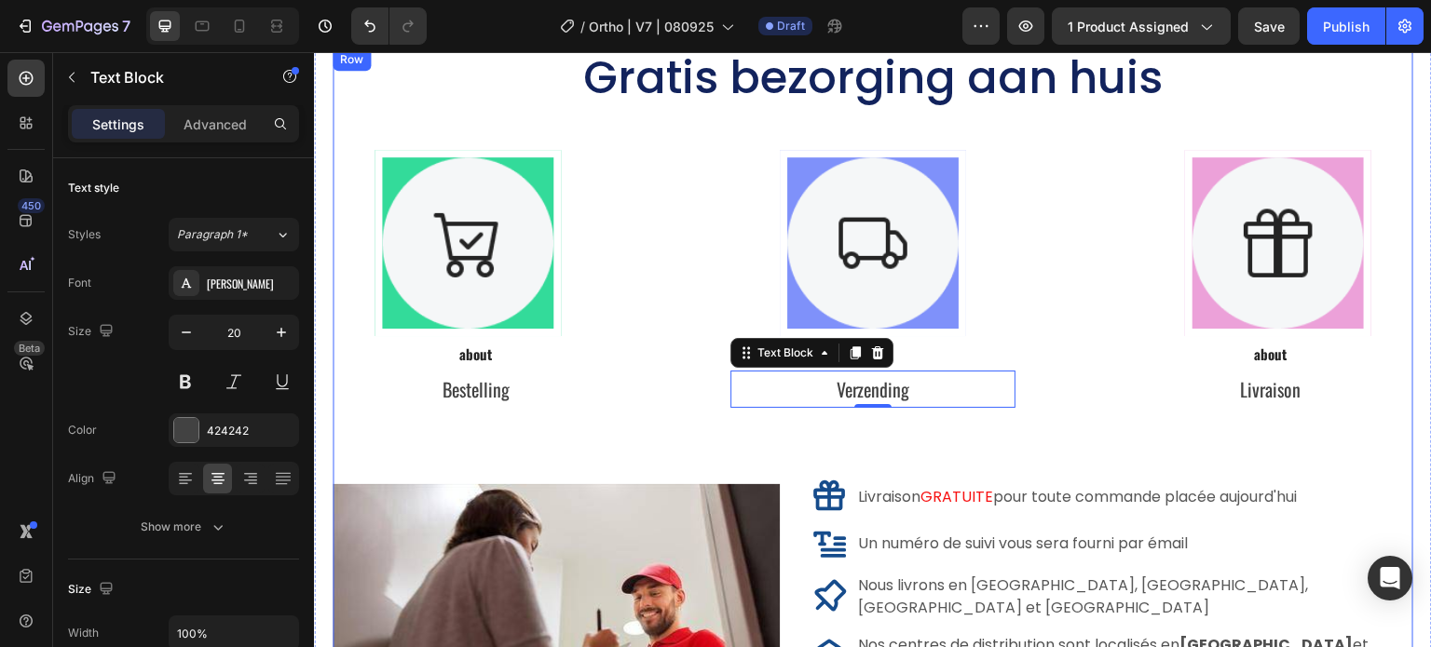
drag, startPoint x: 1274, startPoint y: 417, endPoint x: 1276, endPoint y: 404, distance: 13.2
click at [1275, 417] on div "Gratis bezorging aan huis Heading Image Row Row Image Row Row Image Row Row Row…" at bounding box center [873, 432] width 1080 height 768
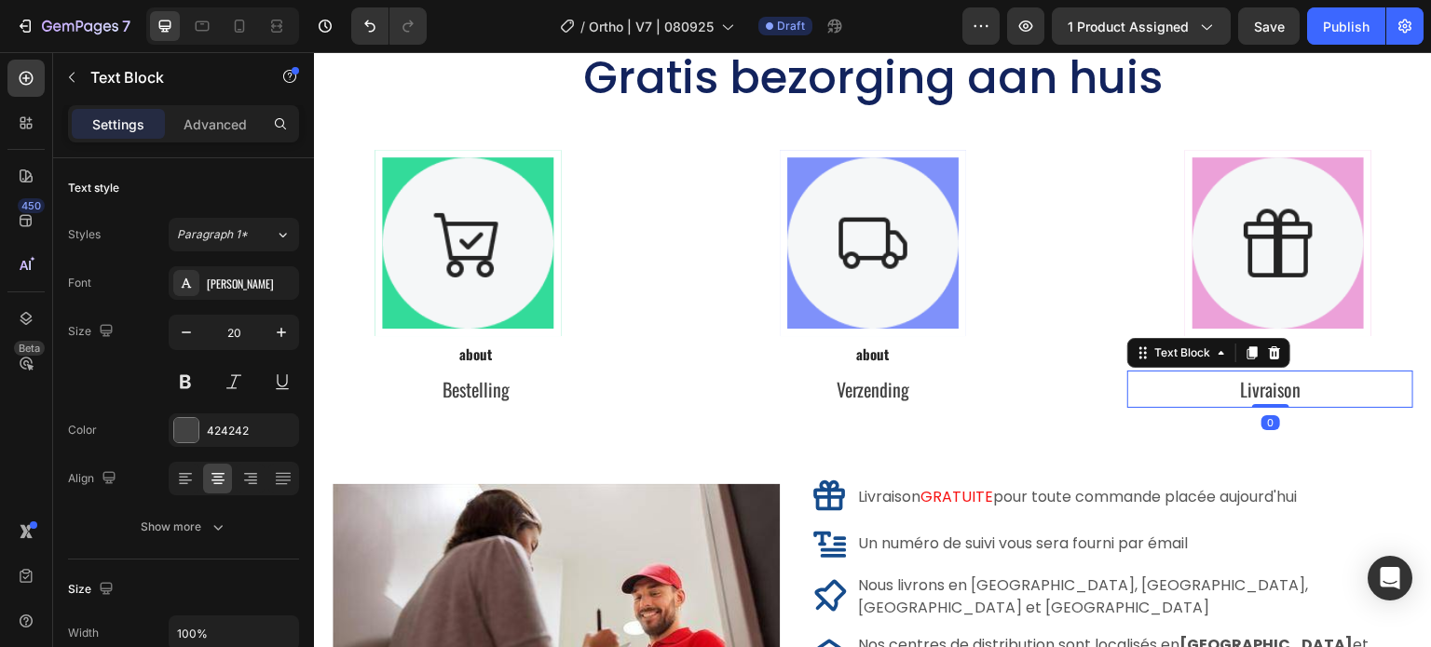
click at [1285, 390] on p "Livraison" at bounding box center [1270, 390] width 282 height 34
click at [1302, 394] on p "Livraison" at bounding box center [1270, 390] width 282 height 34
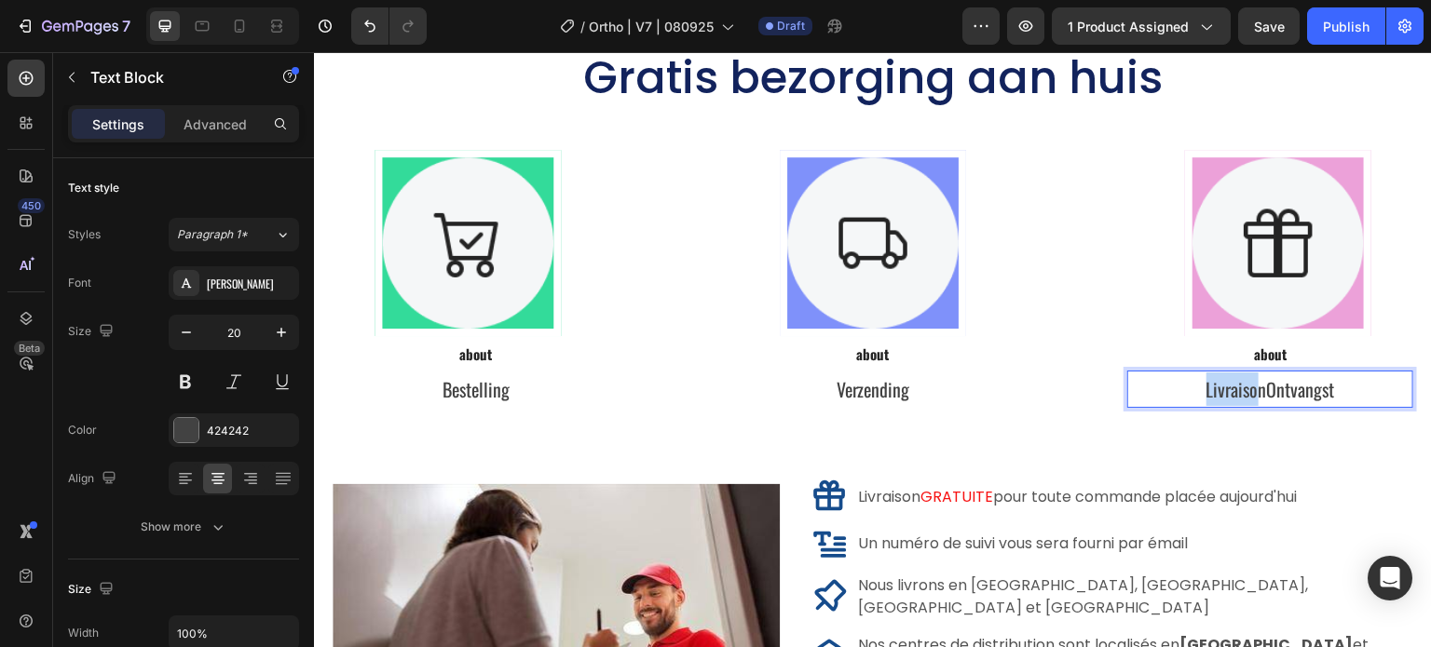
drag, startPoint x: 1249, startPoint y: 391, endPoint x: 1121, endPoint y: 383, distance: 127.9
click at [1129, 383] on p "LivraisonOntvangst" at bounding box center [1270, 390] width 282 height 34
click at [1229, 394] on p "nOntvangst" at bounding box center [1270, 390] width 282 height 34
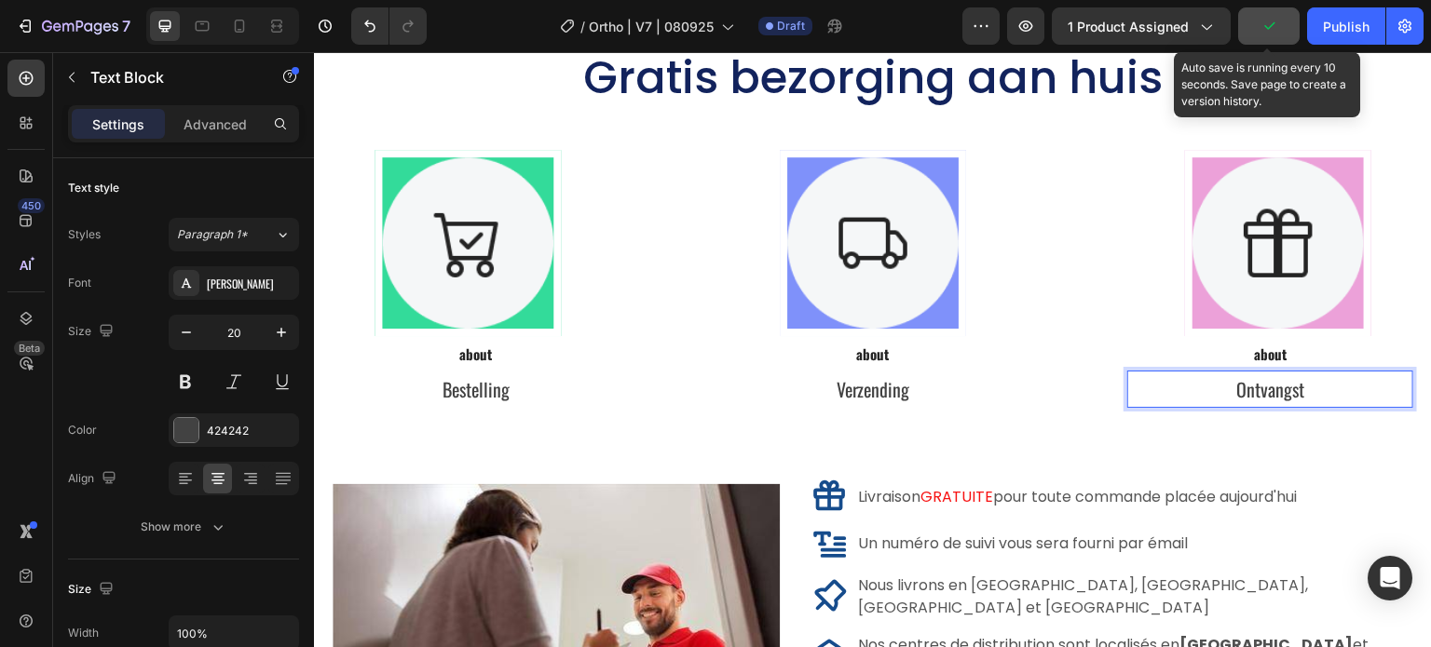
click at [1271, 26] on icon "button" at bounding box center [1269, 25] width 10 height 7
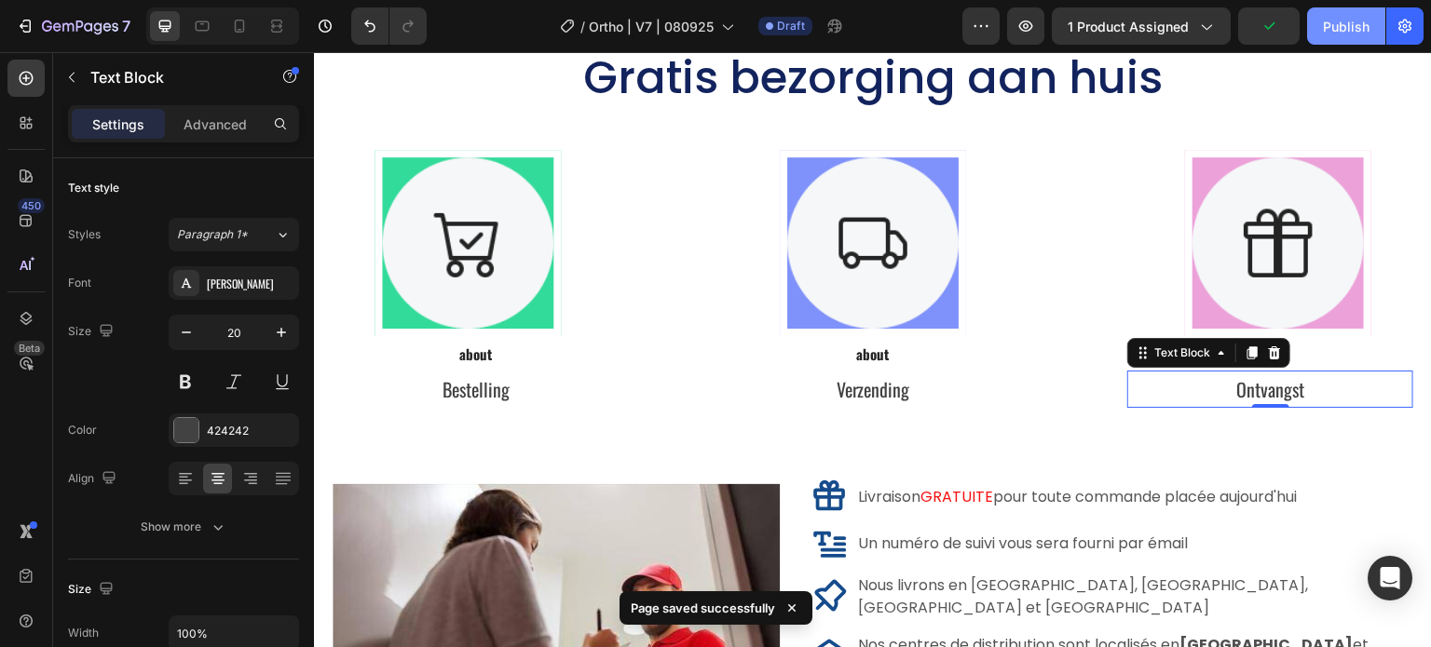
click at [1344, 26] on div "Publish" at bounding box center [1346, 27] width 47 height 20
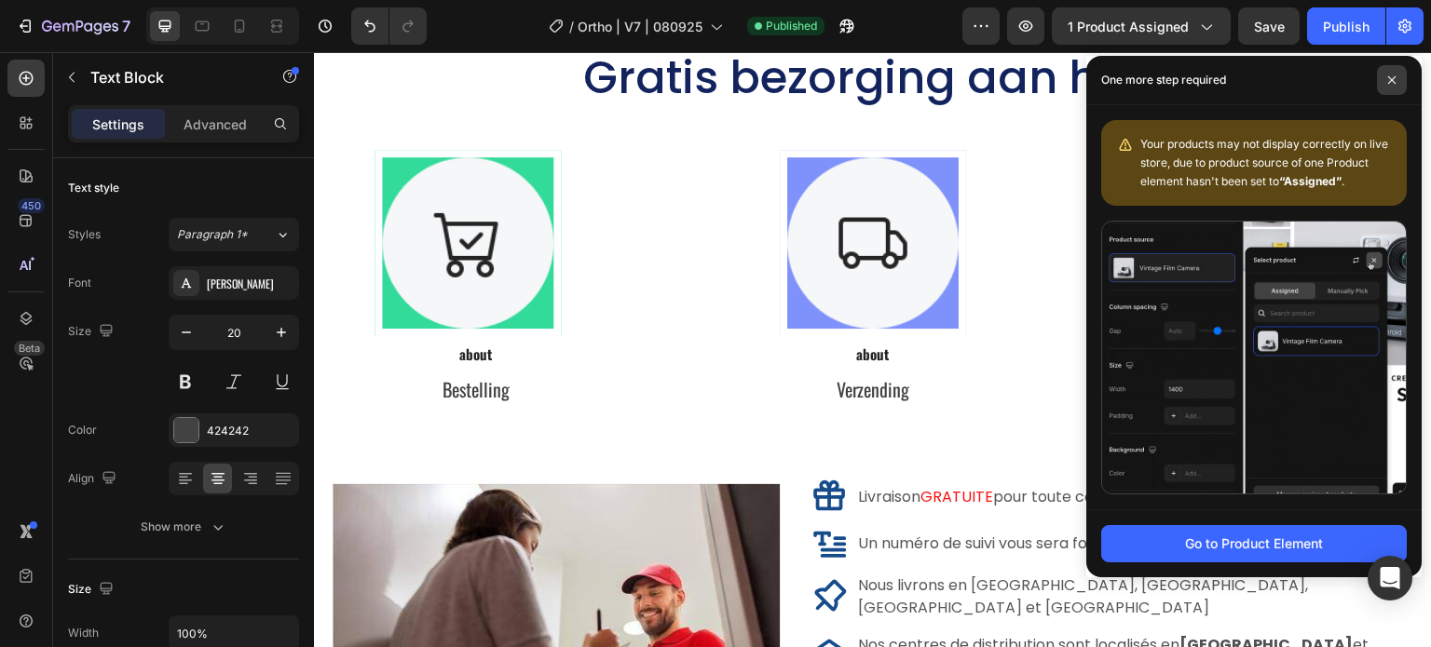
click at [1387, 81] on icon at bounding box center [1391, 79] width 9 height 9
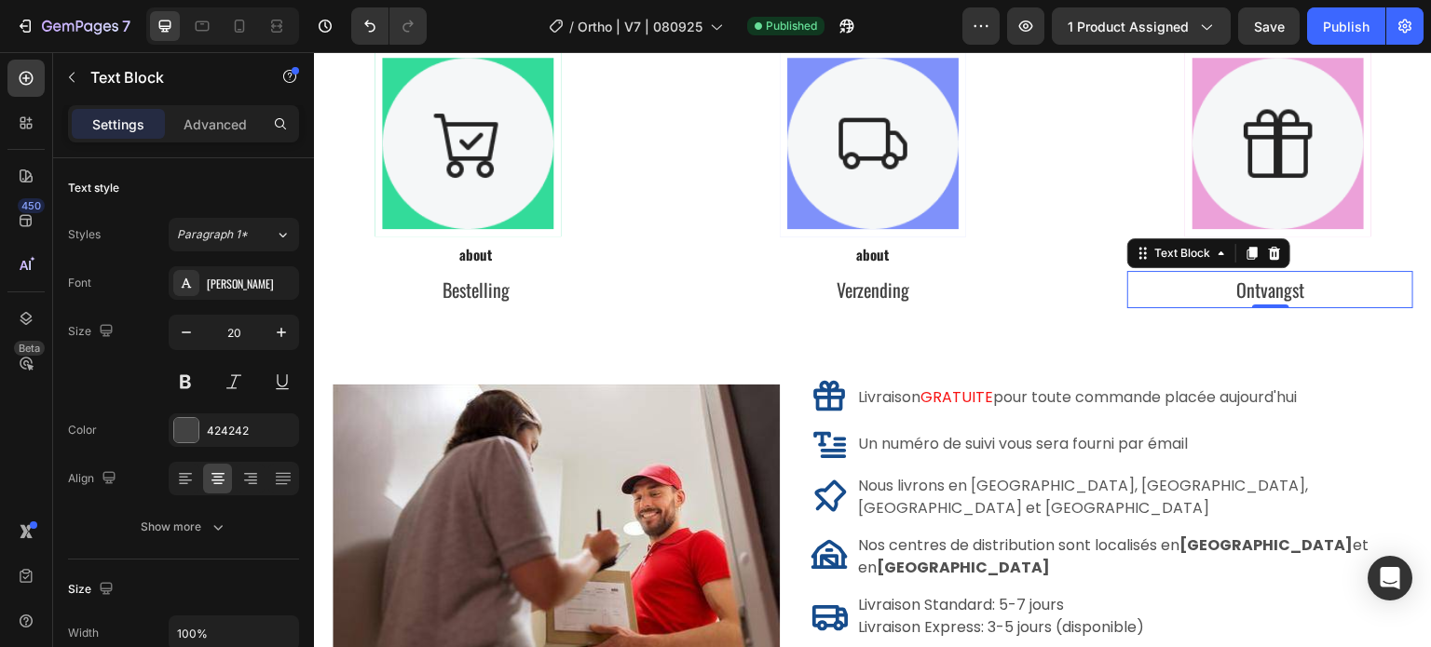
scroll to position [10525, 0]
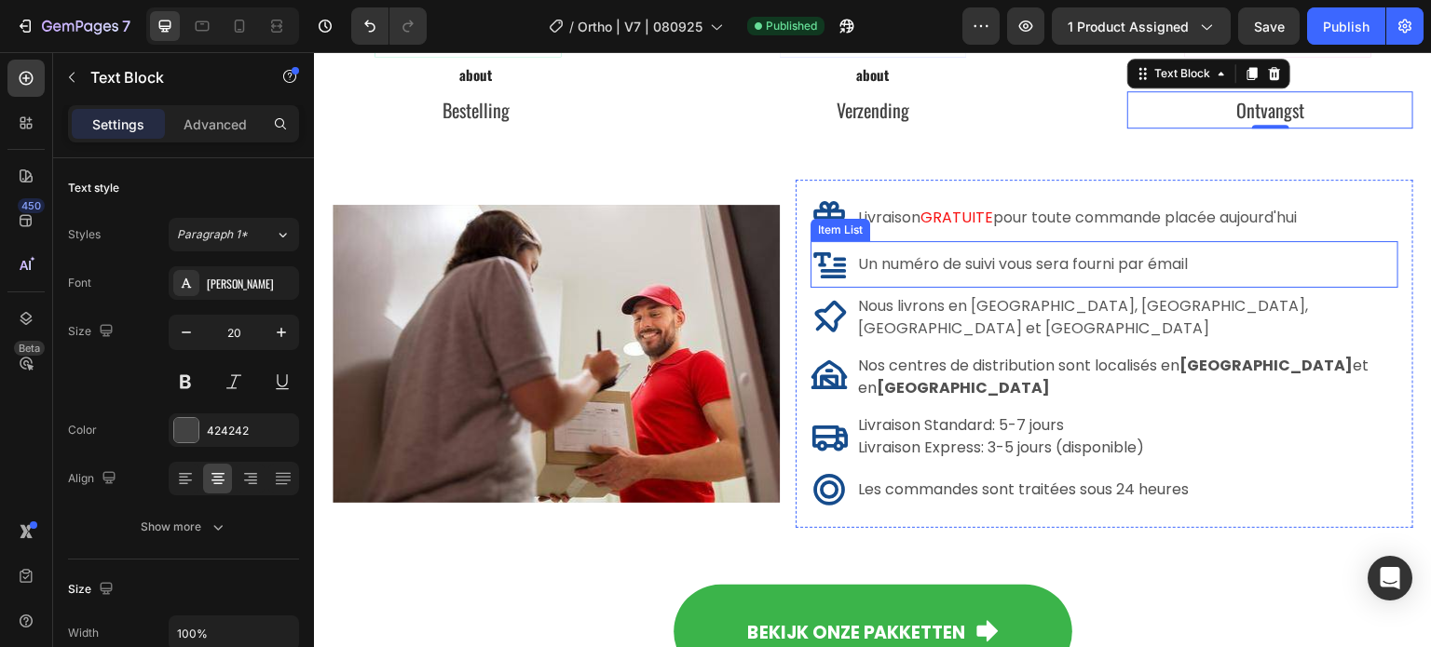
click at [1086, 233] on div "Livraison GRATUITE pour toute commande placée aujourd'hui" at bounding box center [1054, 217] width 489 height 37
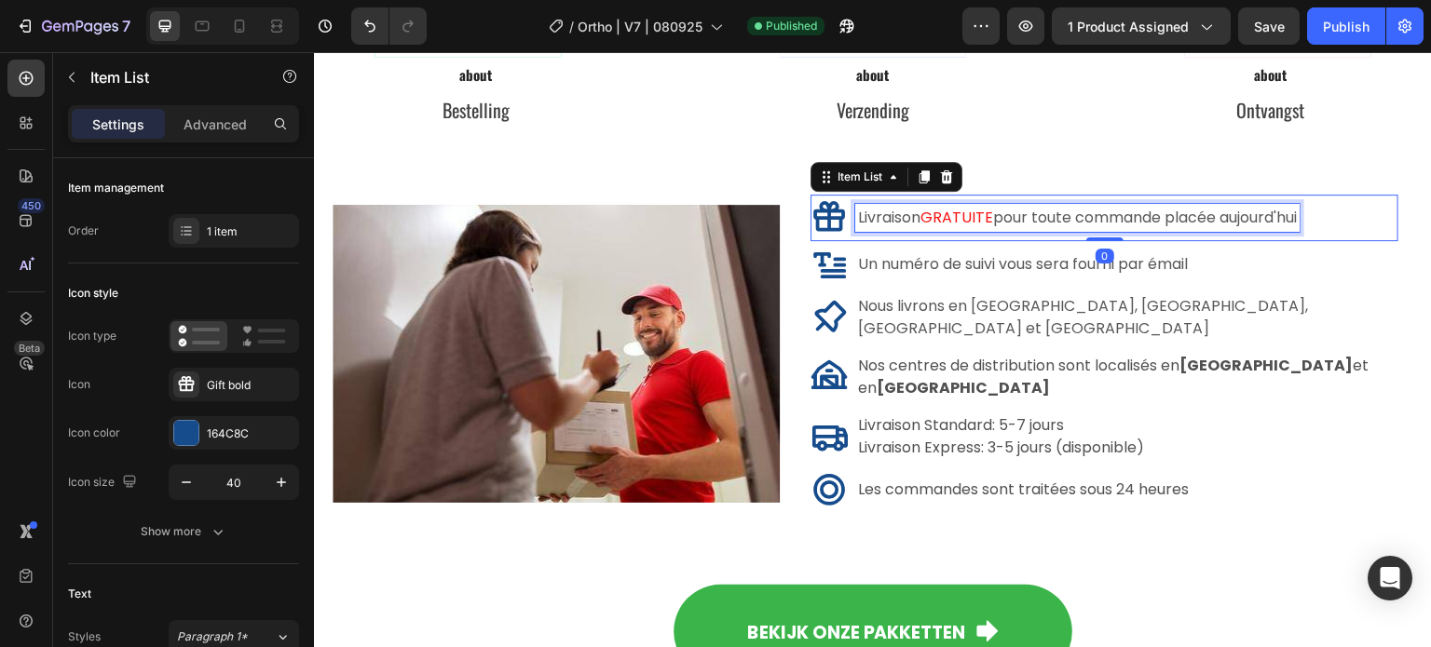
click at [1289, 208] on span "pour toute commande placée aujourd'hui" at bounding box center [1145, 217] width 304 height 21
click at [1299, 215] on div "Livraison GRATUITE pour toute commande placée aujourd'hui" at bounding box center [1077, 218] width 444 height 28
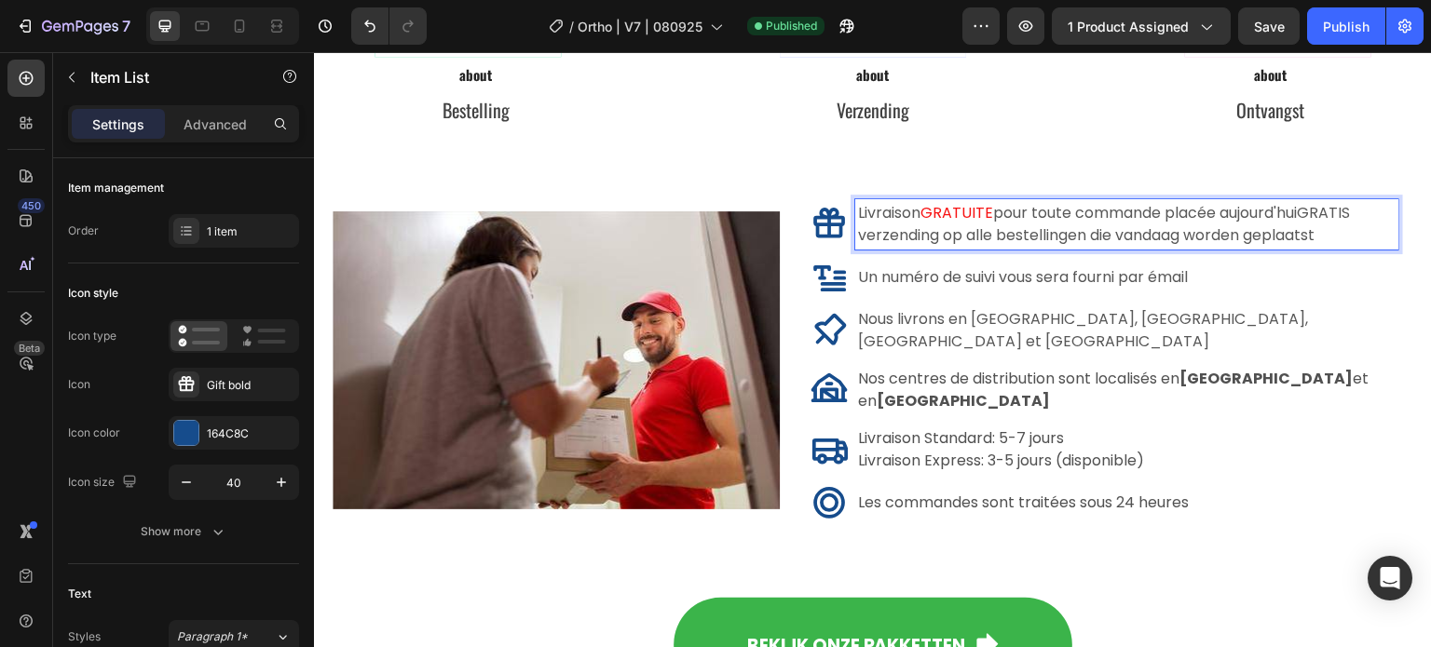
scroll to position [10520, 0]
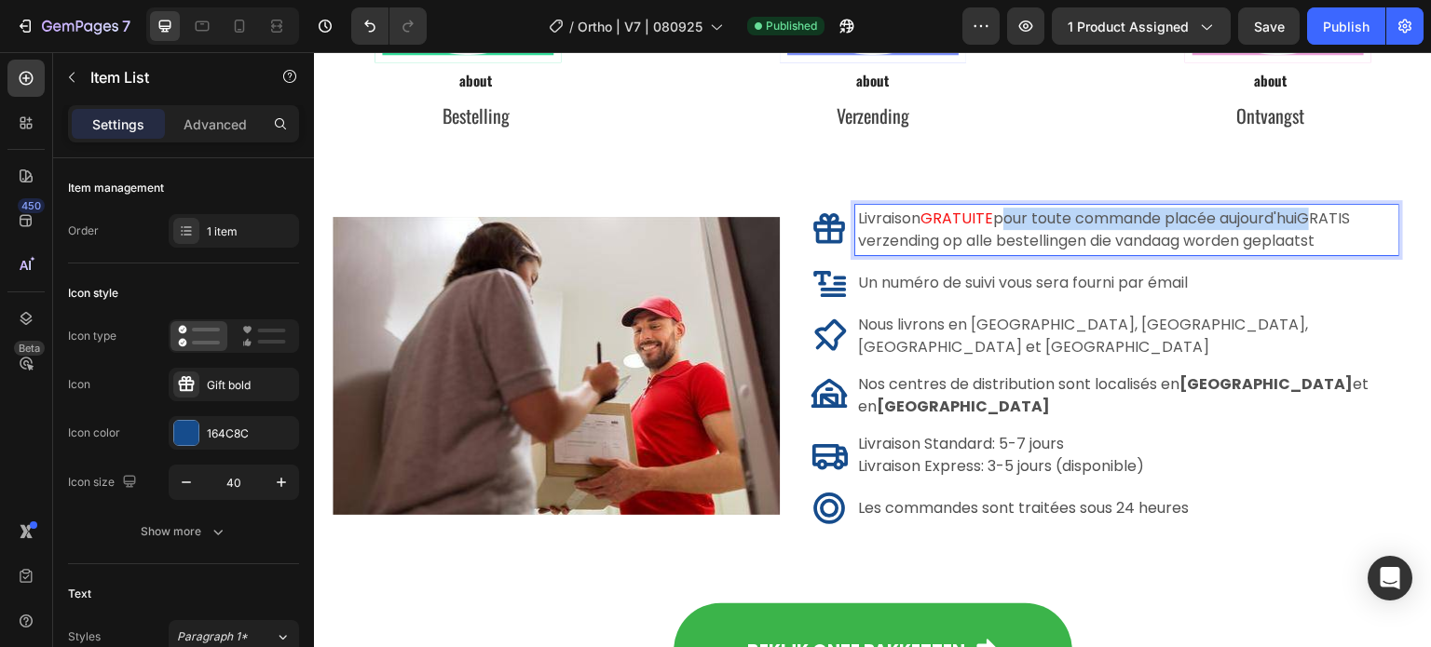
drag, startPoint x: 1308, startPoint y: 219, endPoint x: 998, endPoint y: 227, distance: 309.3
click at [998, 227] on span "pour toute commande placée aujourd'huiGRATIS verzending op alle bestellingen di…" at bounding box center [1104, 230] width 492 height 44
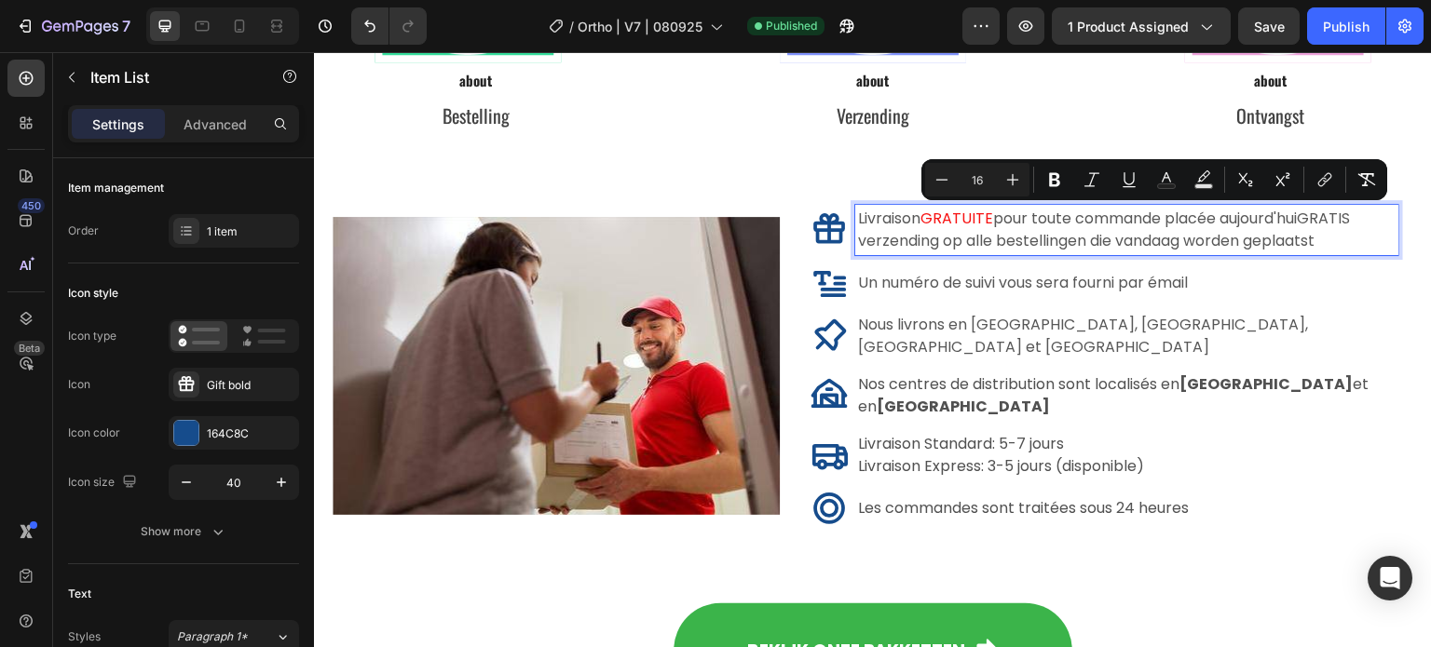
click at [965, 223] on span "GRATUITE" at bounding box center [956, 218] width 73 height 21
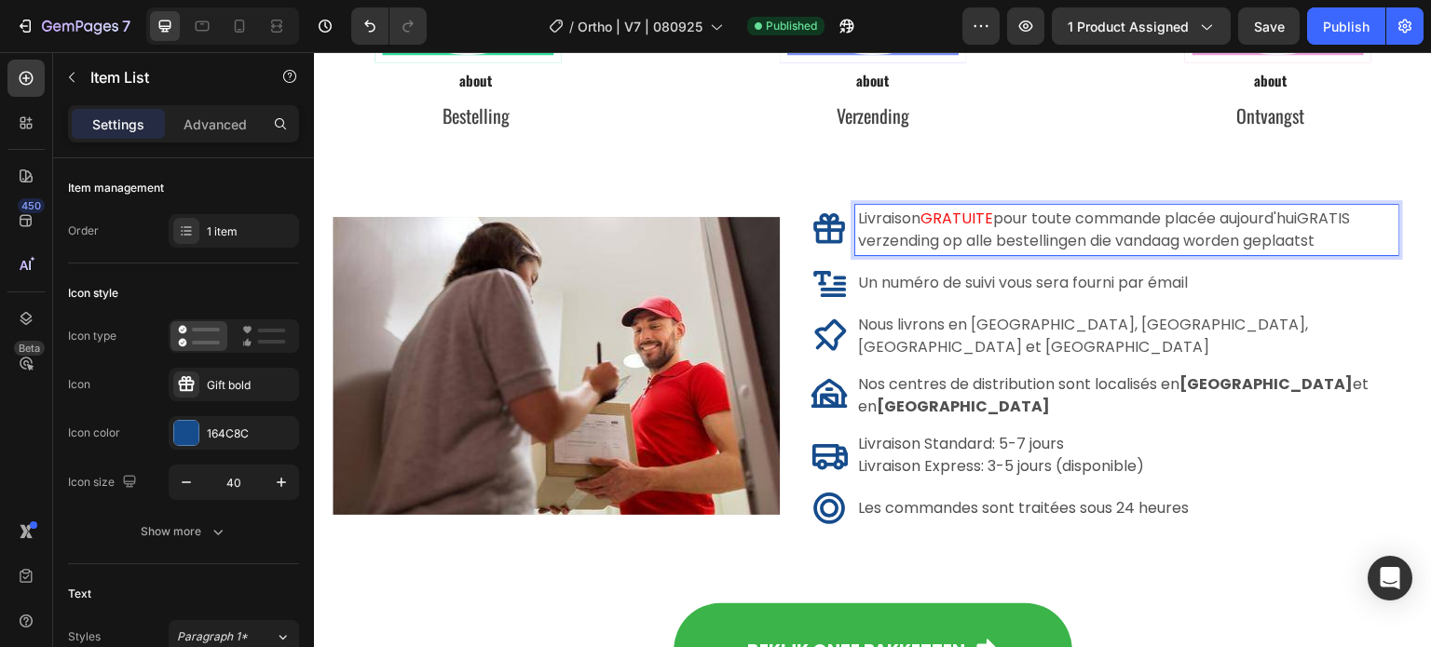
click at [959, 219] on span "GRATUITE" at bounding box center [956, 218] width 73 height 21
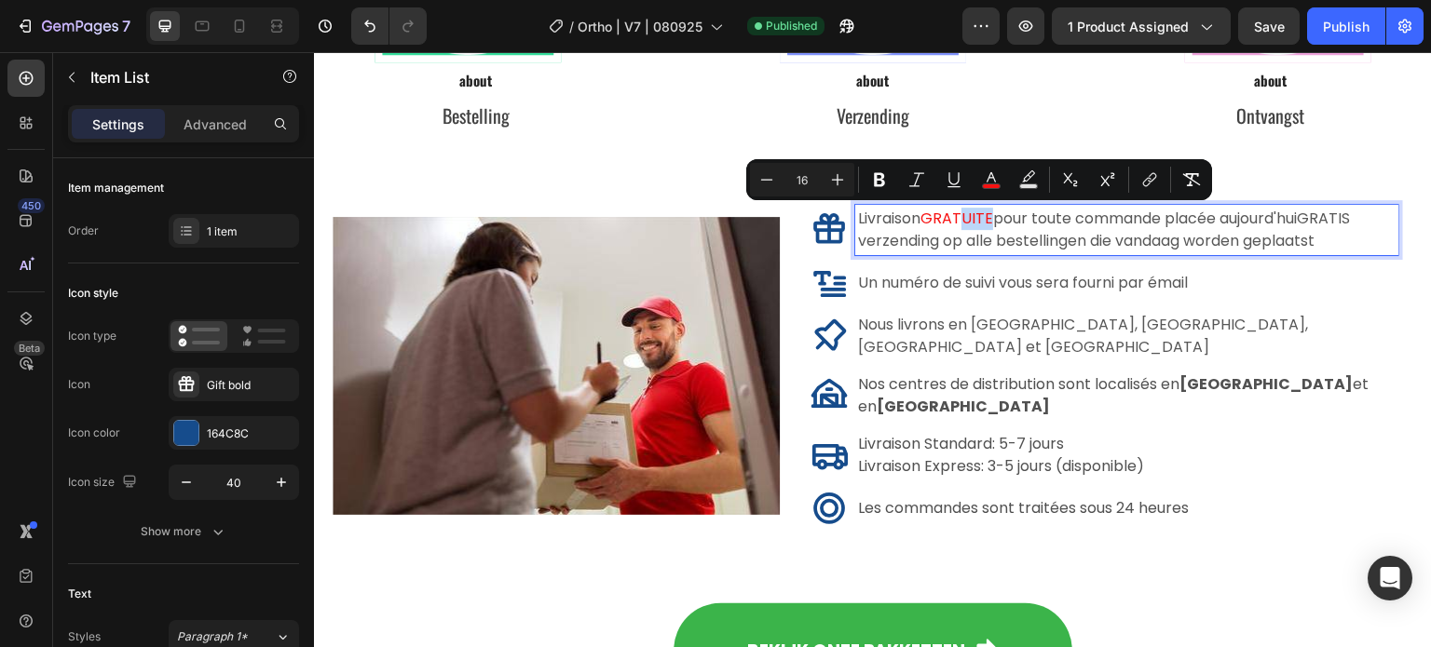
drag, startPoint x: 965, startPoint y: 218, endPoint x: 994, endPoint y: 217, distance: 28.9
click at [994, 217] on p "Livraison GRATUITE pour toute commande placée aujourd'huiGRATIS verzending op a…" at bounding box center [1126, 230] width 537 height 45
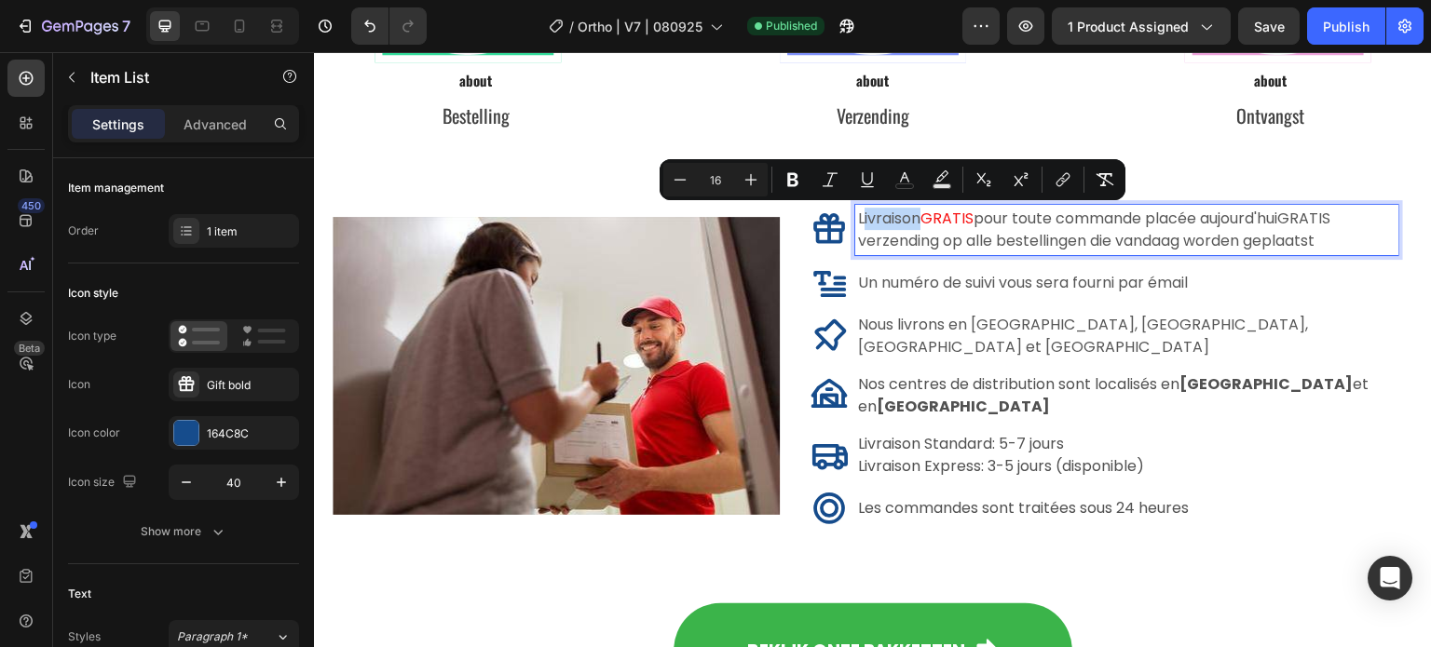
drag, startPoint x: 920, startPoint y: 219, endPoint x: 863, endPoint y: 215, distance: 57.9
click at [863, 215] on span "Livraison" at bounding box center [889, 218] width 62 height 21
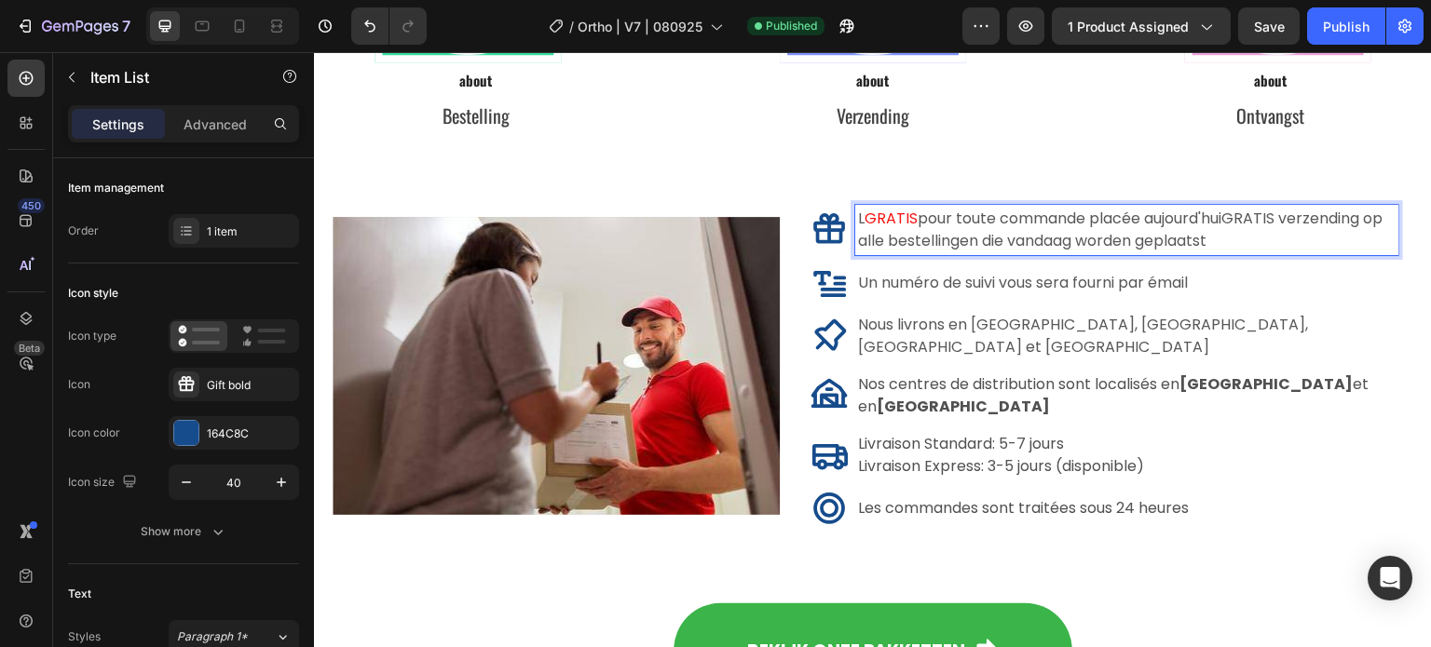
click at [875, 223] on span "GRATIS" at bounding box center [890, 218] width 53 height 21
click at [869, 218] on span "GRATIS" at bounding box center [890, 218] width 53 height 21
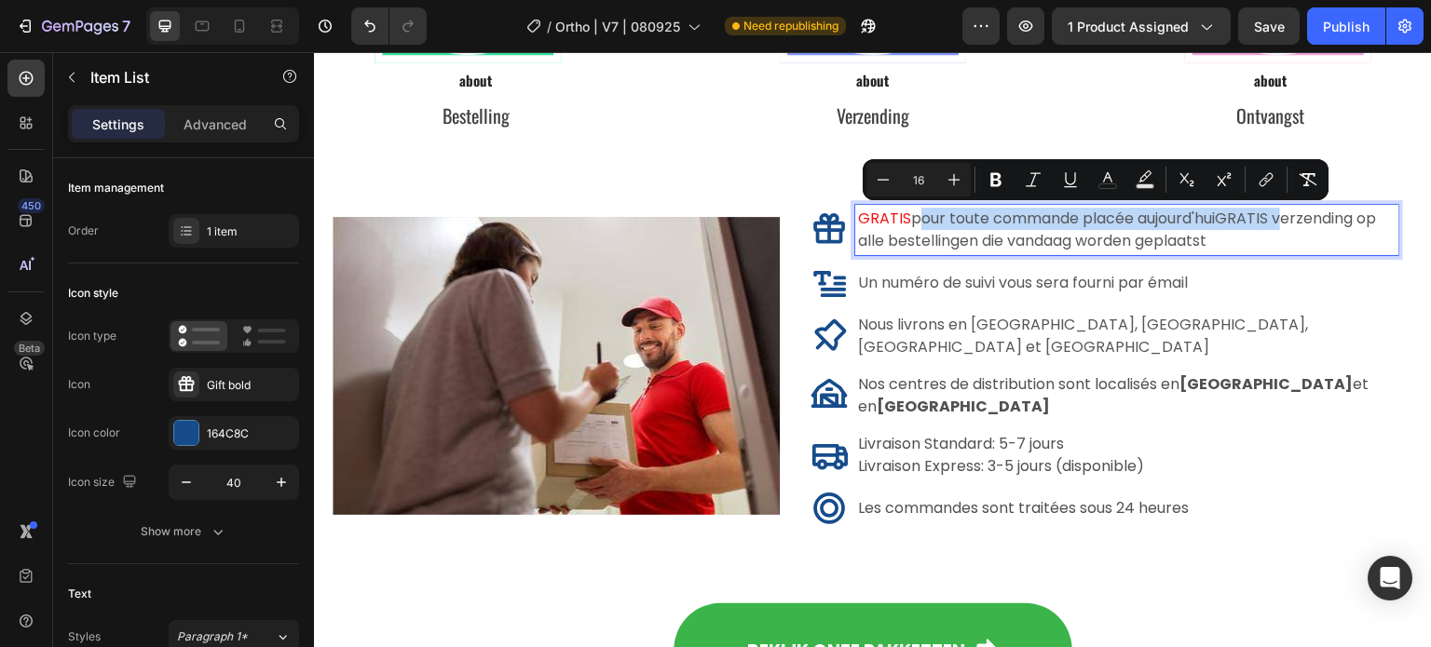
drag, startPoint x: 1280, startPoint y: 215, endPoint x: 917, endPoint y: 218, distance: 363.3
click at [917, 218] on span "pour toute commande placée aujourd'huiGRATIS verzending op alle bestellingen di…" at bounding box center [1117, 230] width 518 height 44
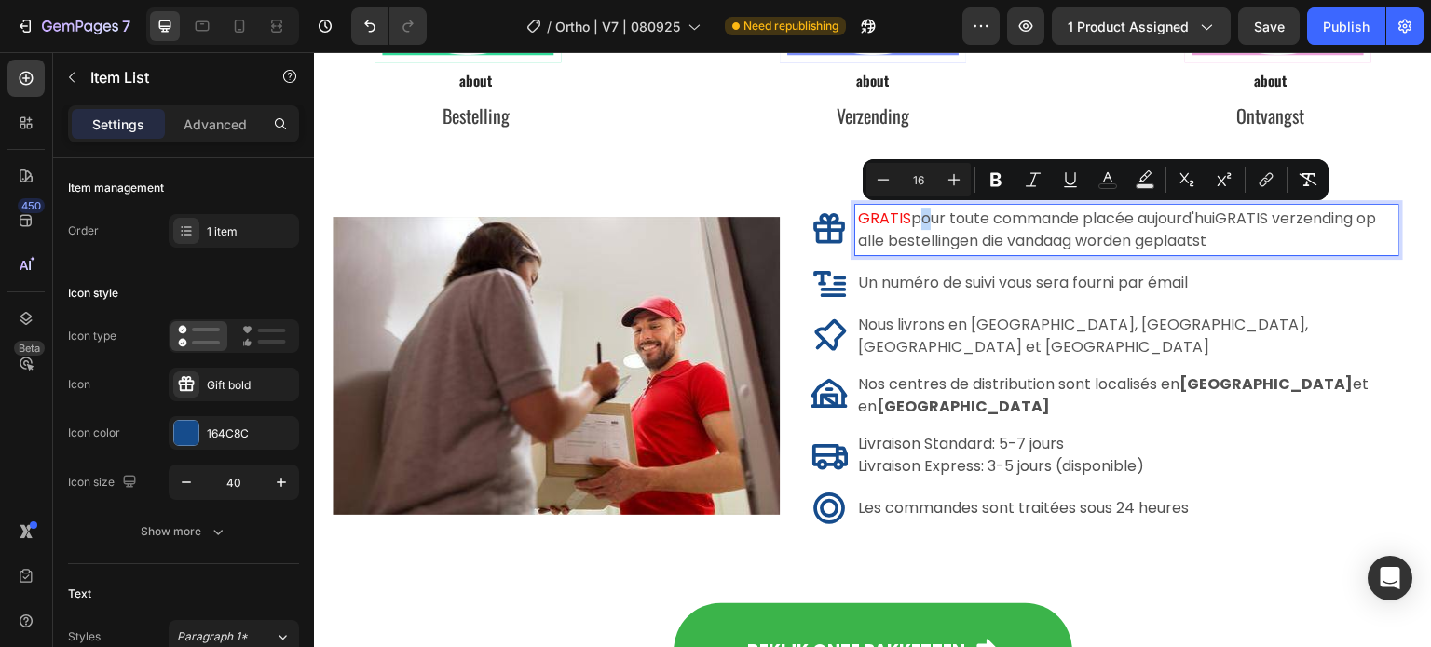
scroll to position [10525, 0]
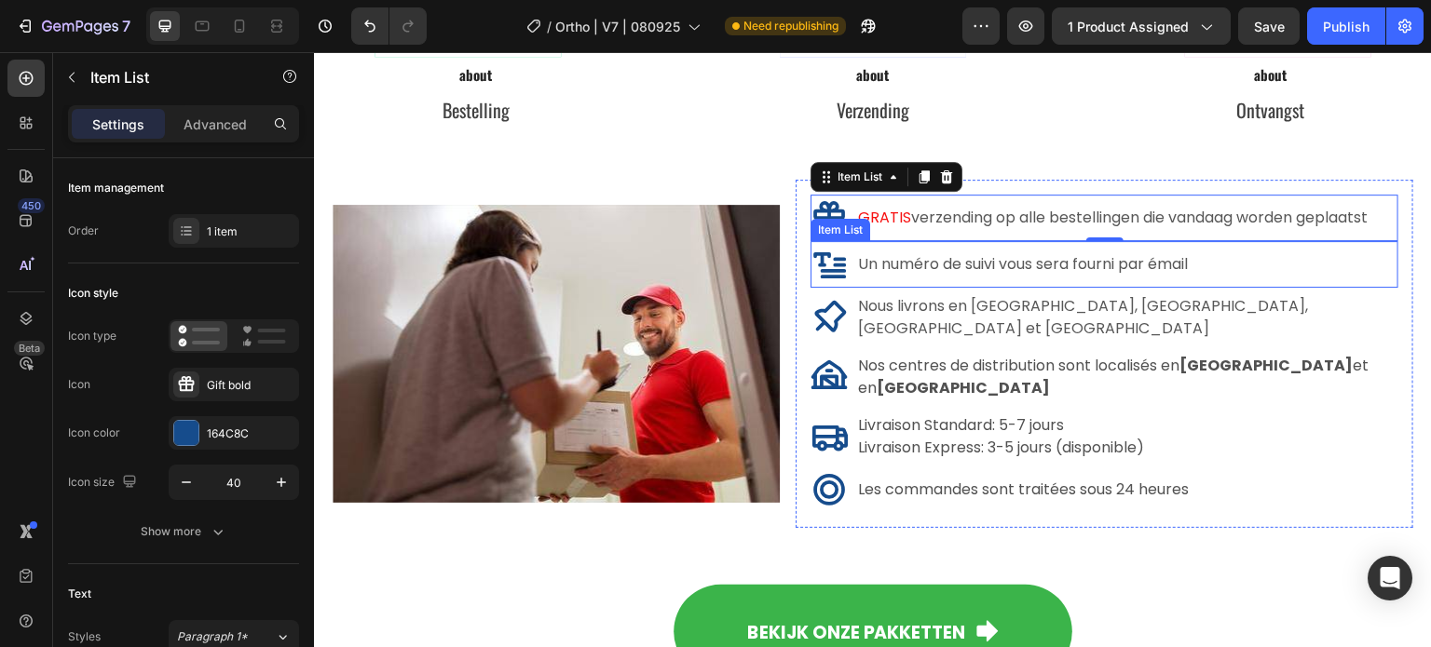
click at [1178, 253] on p "Un numéro de suivi vous sera fourni par émail" at bounding box center [1023, 264] width 330 height 22
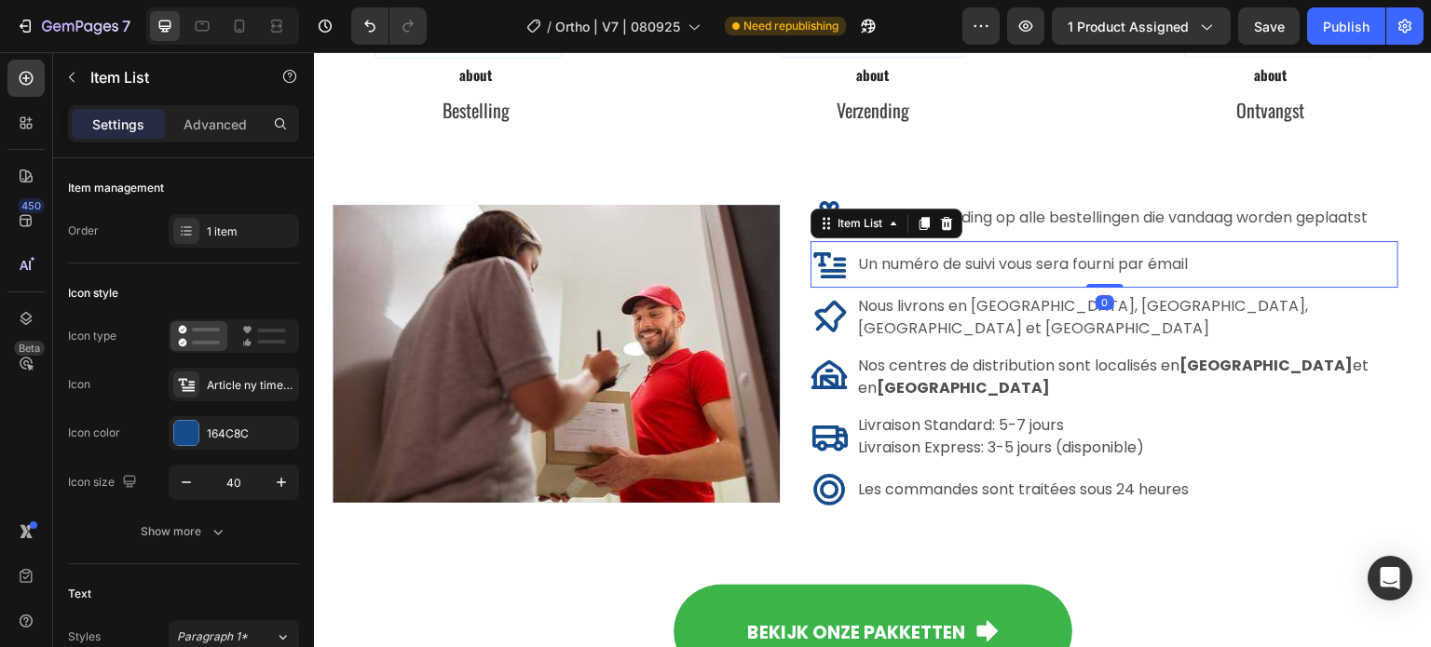
click at [1190, 266] on div "Un numéro de suivi vous sera fourni par émail" at bounding box center [1022, 265] width 335 height 28
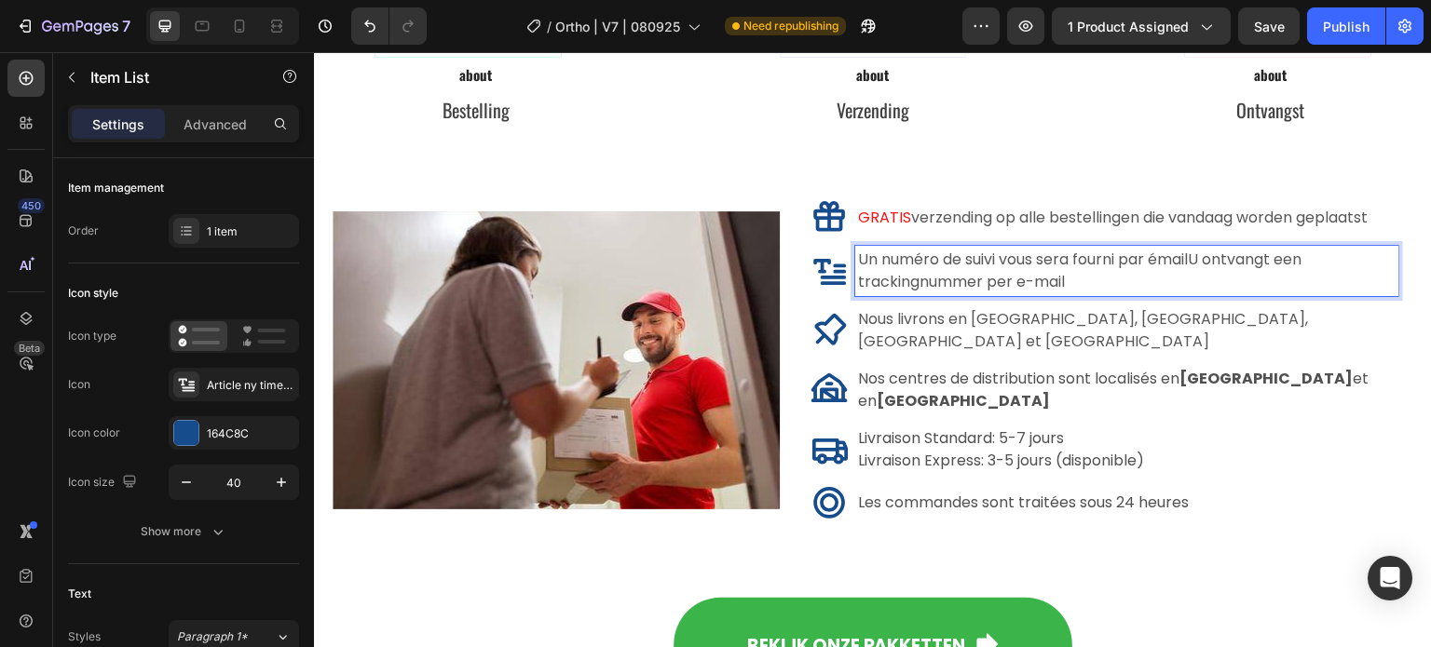
scroll to position [10520, 0]
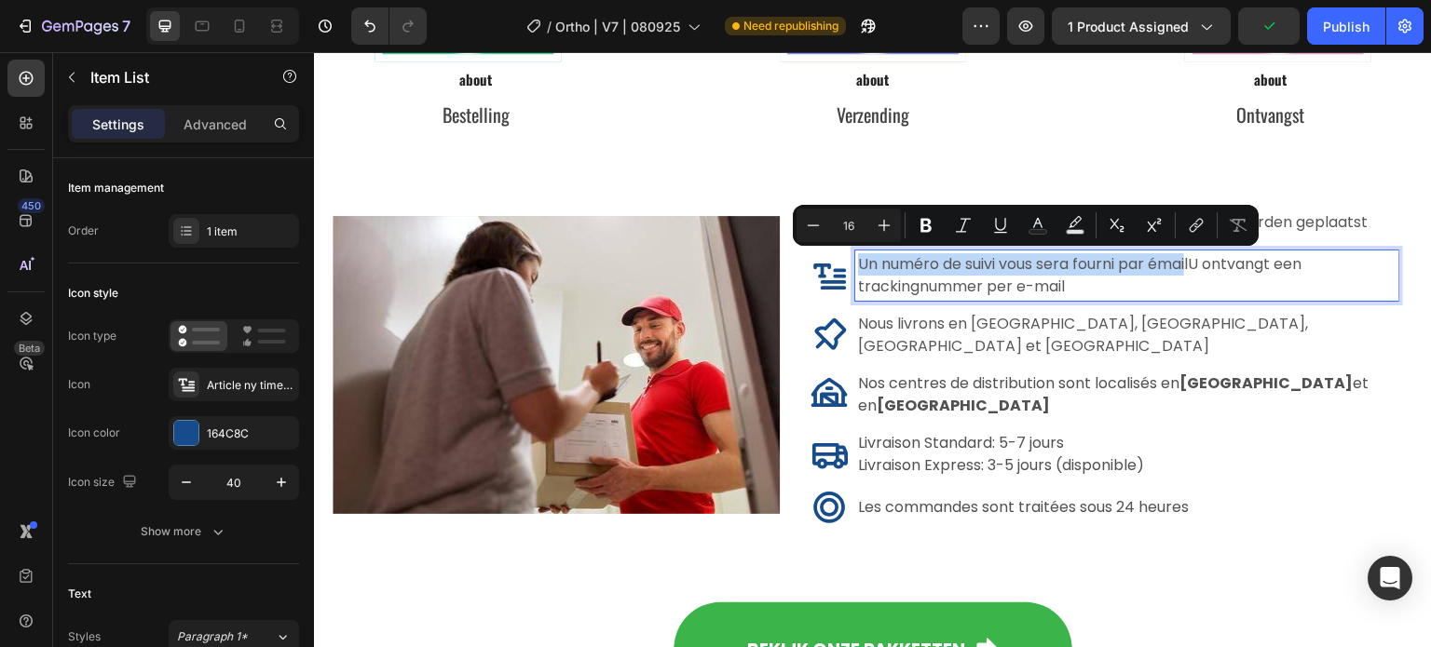
click at [856, 267] on div "Un numéro de suivi vous sera fourni par émailU ontvangt een trackingnummer per …" at bounding box center [1126, 276] width 543 height 50
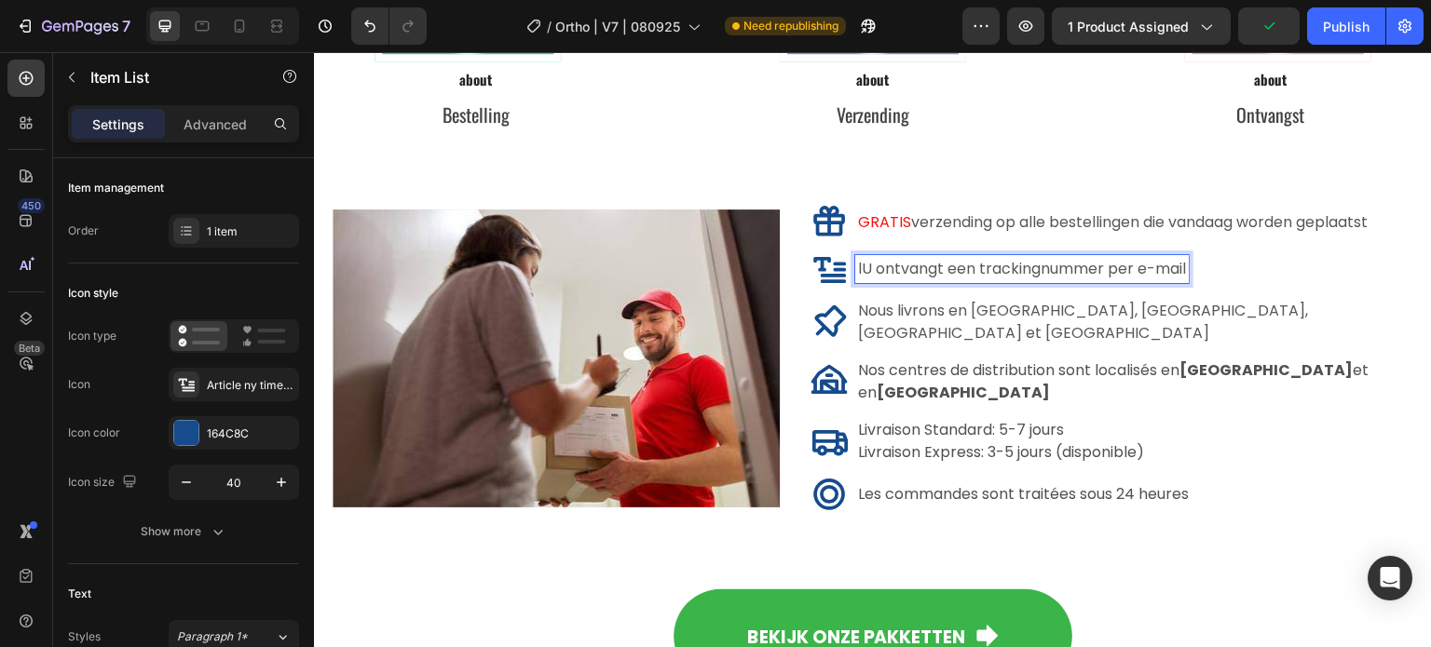
scroll to position [10525, 0]
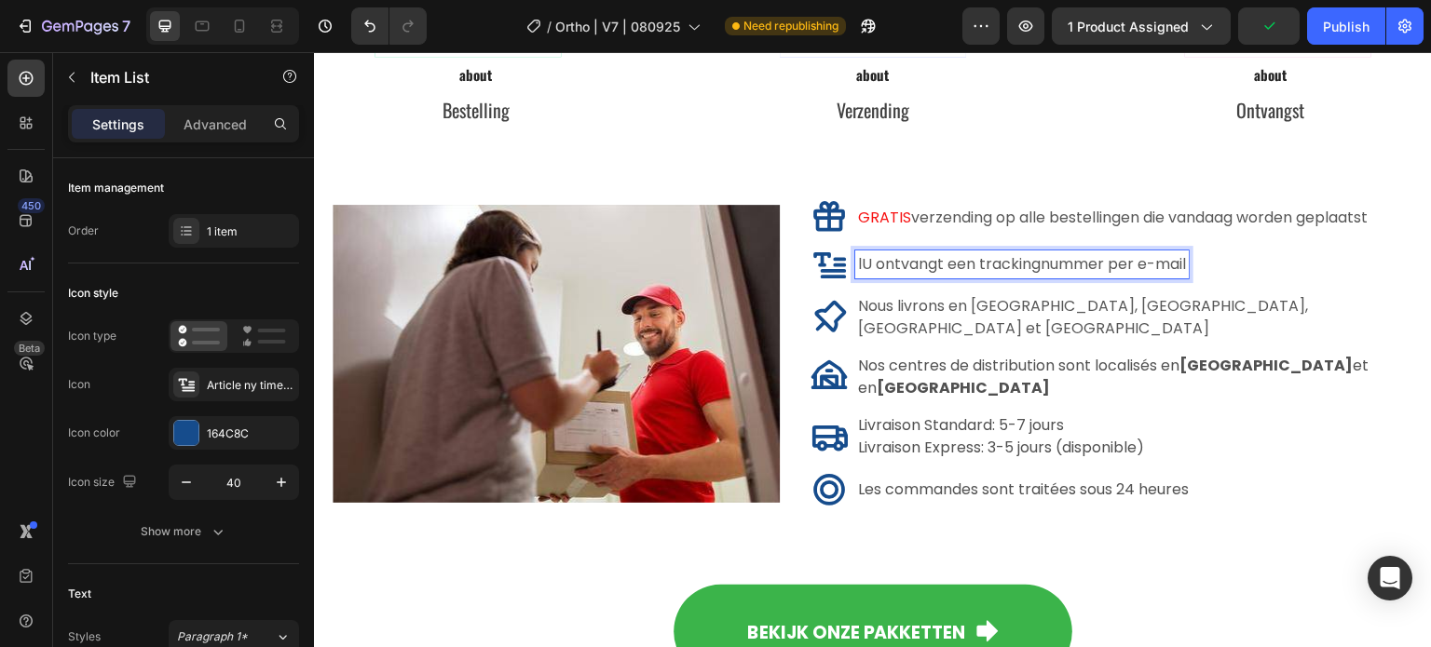
click at [859, 267] on p "lU ontvangt een trackingnummer per e-mail" at bounding box center [1022, 264] width 328 height 22
click at [863, 268] on p "lU ontvangt een trackingnummer per e-mail" at bounding box center [1022, 264] width 328 height 22
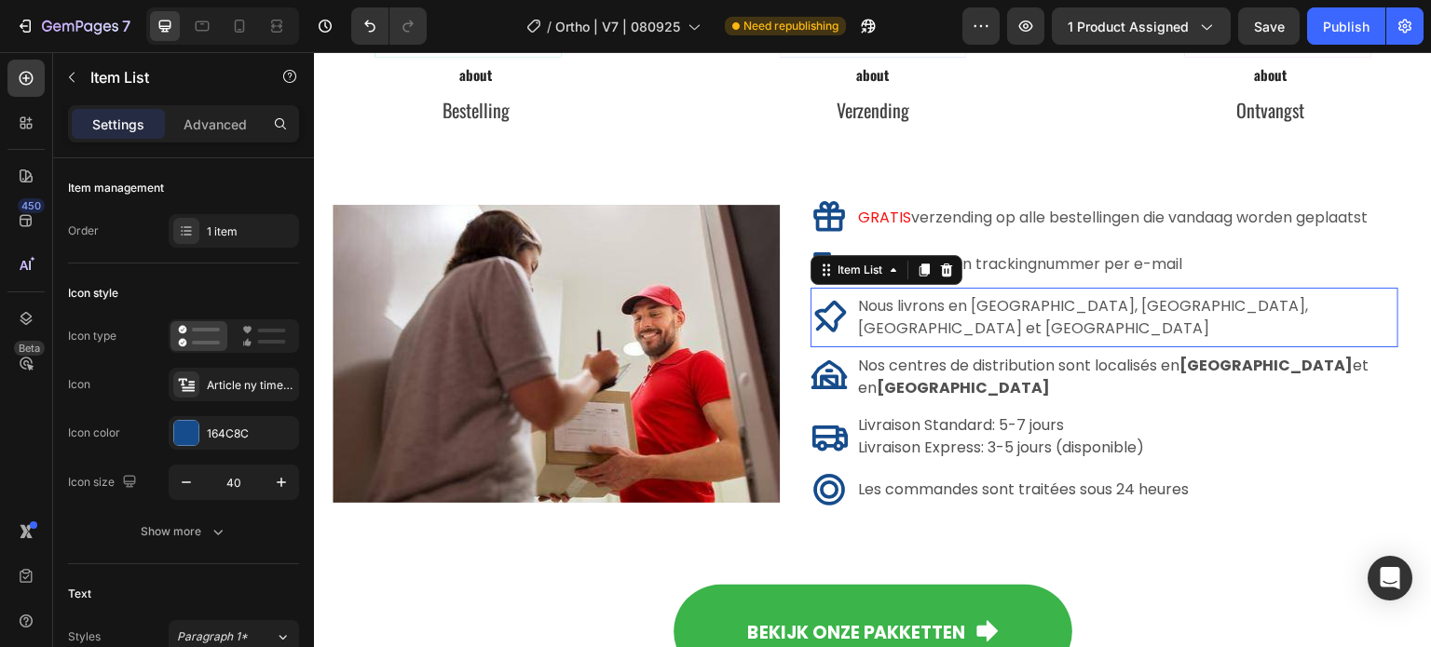
click at [993, 317] on p "Nous livrons en France, Belgique, Luxembourg et Suisse" at bounding box center [1126, 317] width 537 height 45
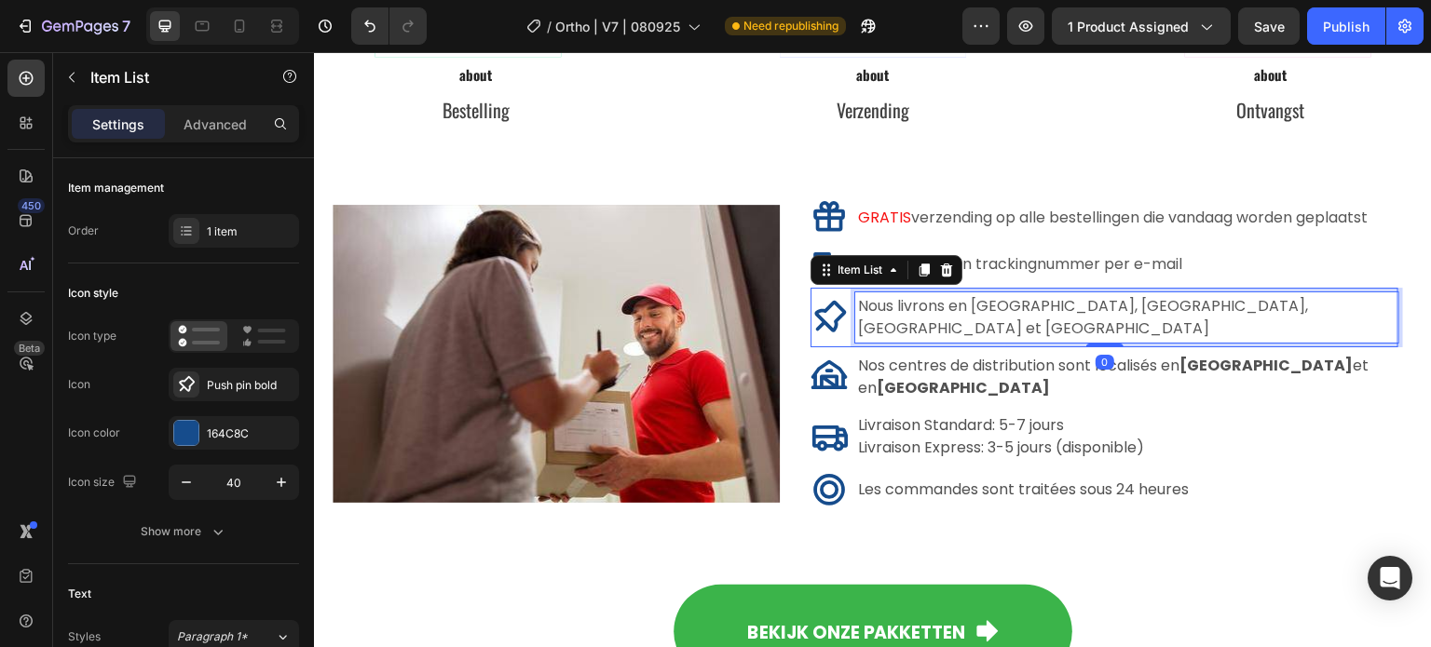
click at [994, 315] on p "Nous livrons en France, Belgique, Luxembourg et Suisse" at bounding box center [1126, 317] width 537 height 45
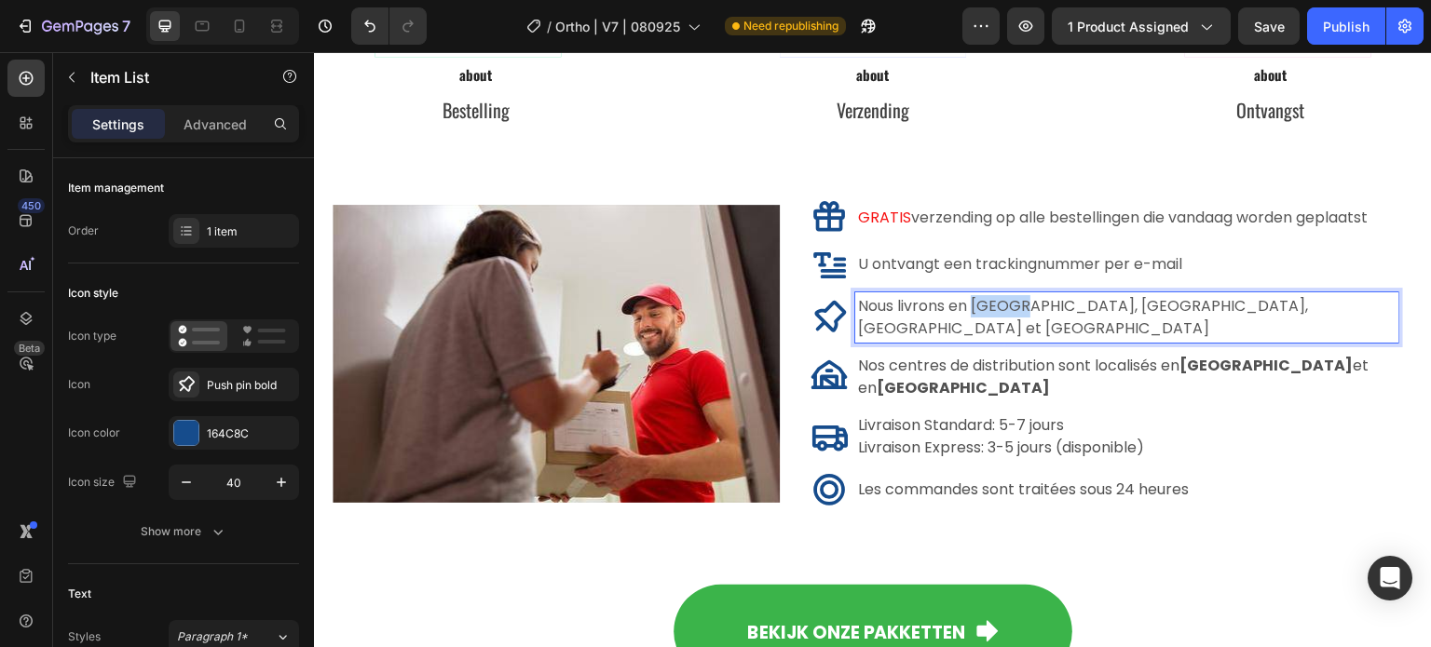
click at [995, 314] on p "Nous livrons en France, Belgique, Luxembourg et Suisse" at bounding box center [1126, 317] width 537 height 45
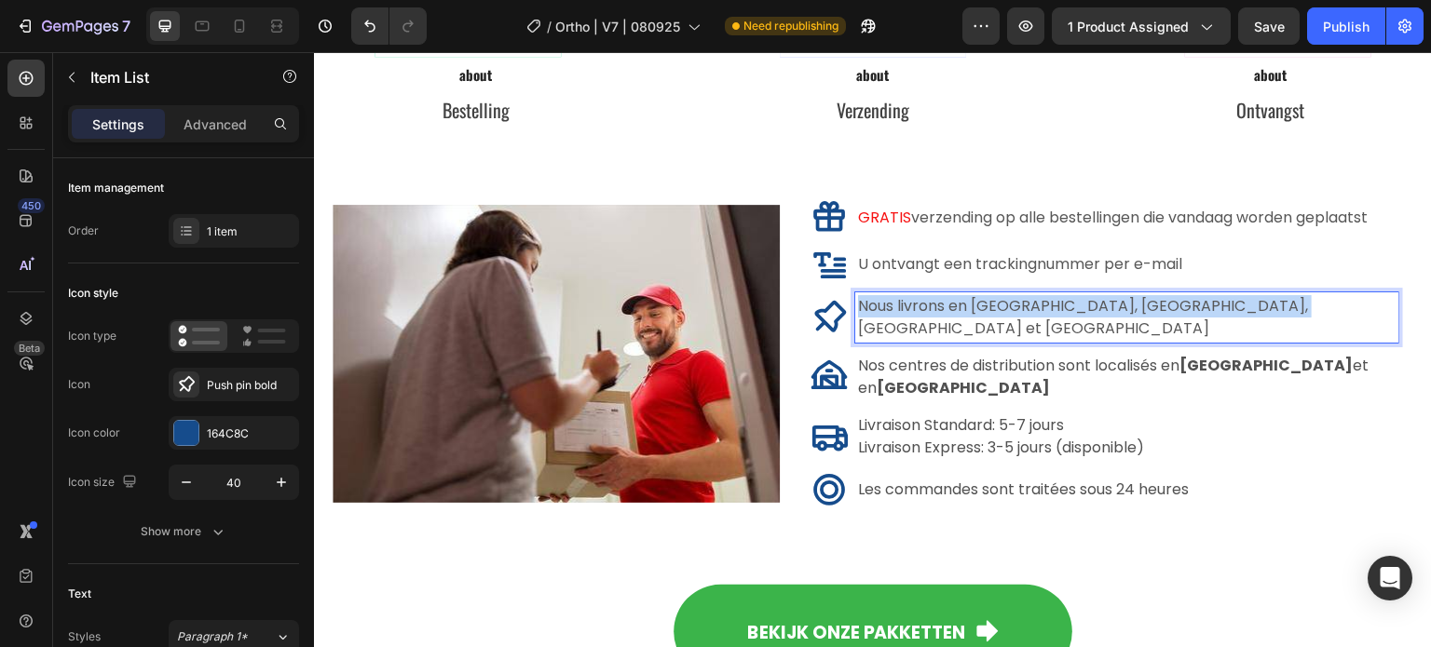
click at [996, 313] on p "Nous livrons en France, Belgique, Luxembourg et Suisse" at bounding box center [1126, 317] width 537 height 45
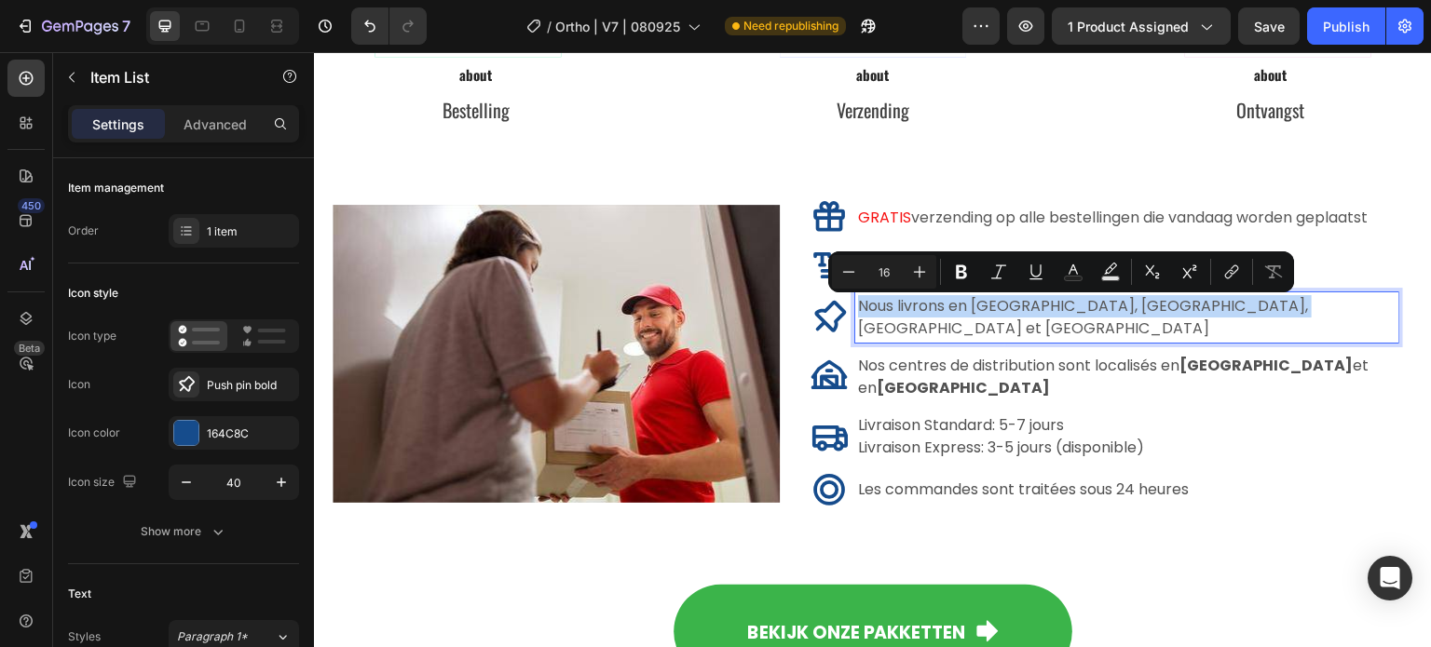
click at [1205, 311] on p "Nous livrons en France, Belgique, Luxembourg et Suisse" at bounding box center [1126, 317] width 537 height 45
drag, startPoint x: 1261, startPoint y: 312, endPoint x: 875, endPoint y: 308, distance: 386.6
click at [875, 308] on p "Nous livrons en France, Belgique, Luxembourg et Suisse" at bounding box center [1126, 317] width 537 height 45
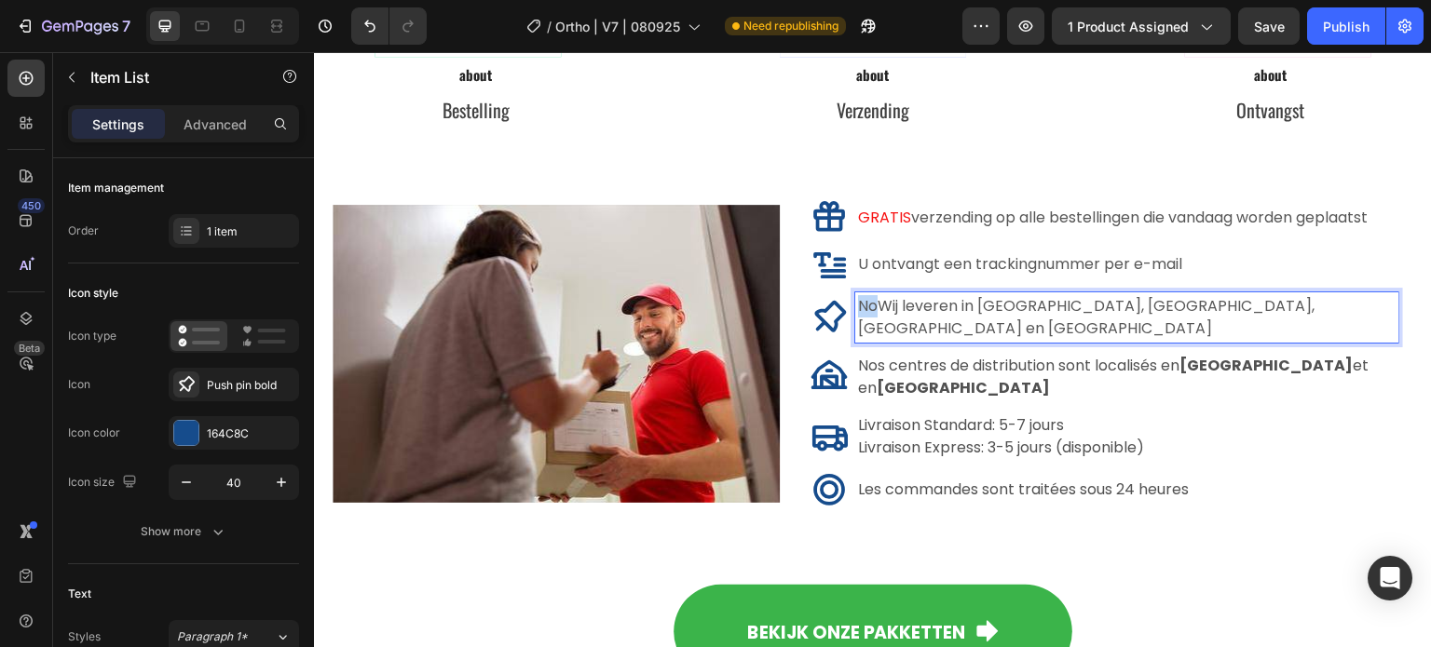
drag, startPoint x: 883, startPoint y: 311, endPoint x: 851, endPoint y: 308, distance: 31.8
click at [851, 308] on div "NoWij leveren in Frankrijk, België, Luxemburg en Zwitserland" at bounding box center [1104, 317] width 588 height 50
click at [1032, 310] on p "Wij leveren in Frankrijk, België, Luxemburg en Zwitserland" at bounding box center [1126, 317] width 537 height 45
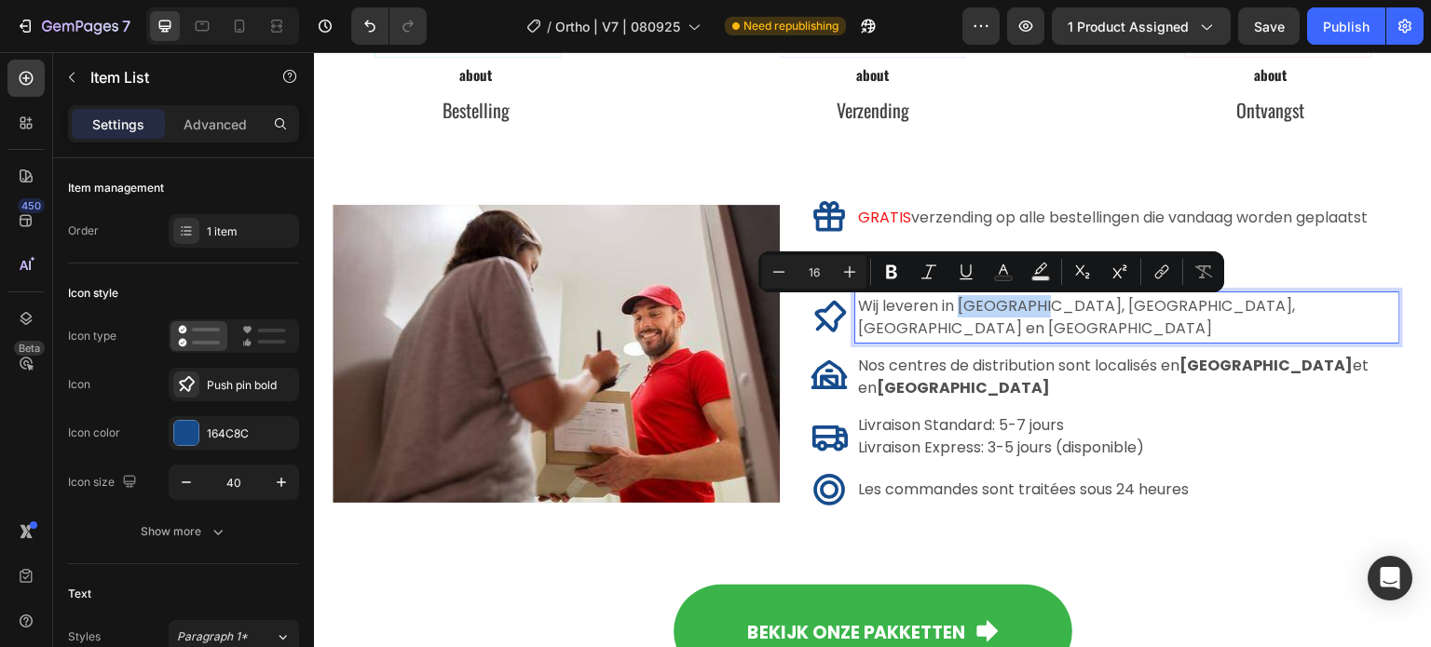
drag, startPoint x: 1024, startPoint y: 313, endPoint x: 960, endPoint y: 309, distance: 63.4
click at [960, 309] on p "Wij leveren in Frankrijk, België, Luxemburg en Zwitserland" at bounding box center [1126, 317] width 537 height 45
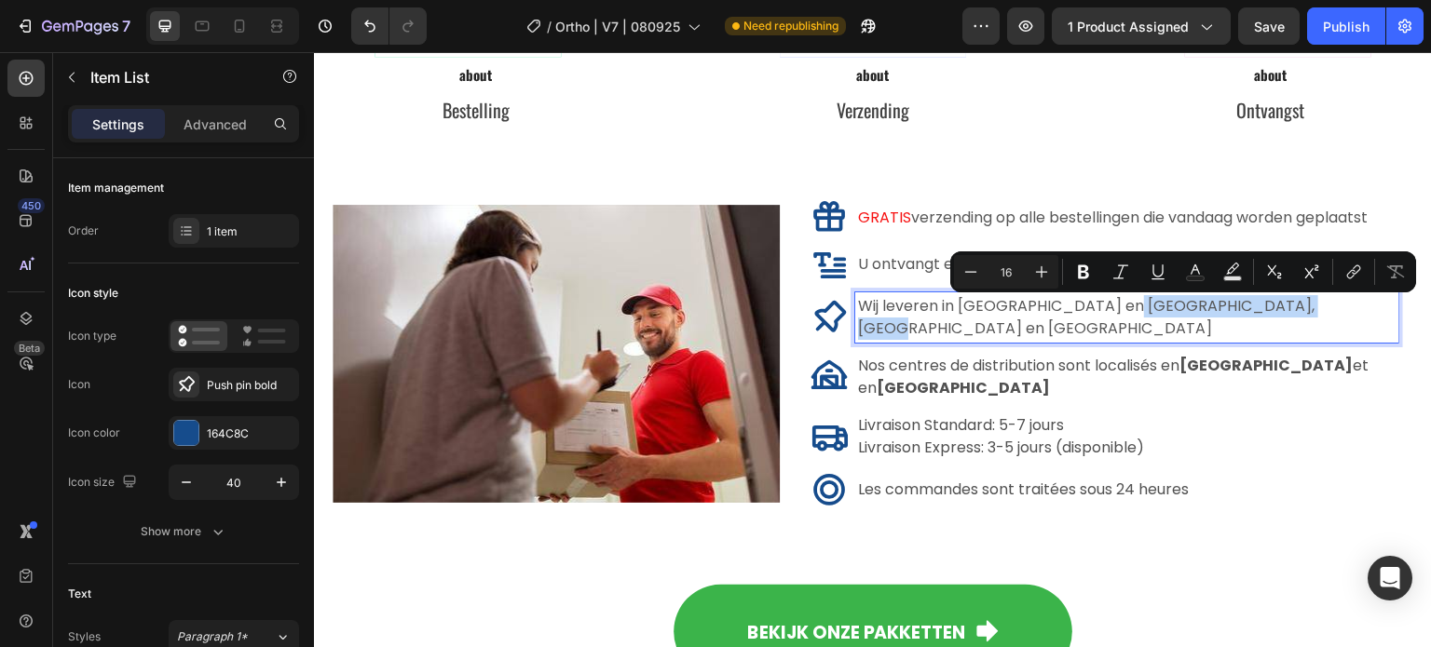
drag, startPoint x: 1112, startPoint y: 320, endPoint x: 1309, endPoint y: 322, distance: 196.5
click at [1309, 322] on p "Wij leveren in Nederland en België, Luxemburg en Zwitserland" at bounding box center [1126, 317] width 537 height 45
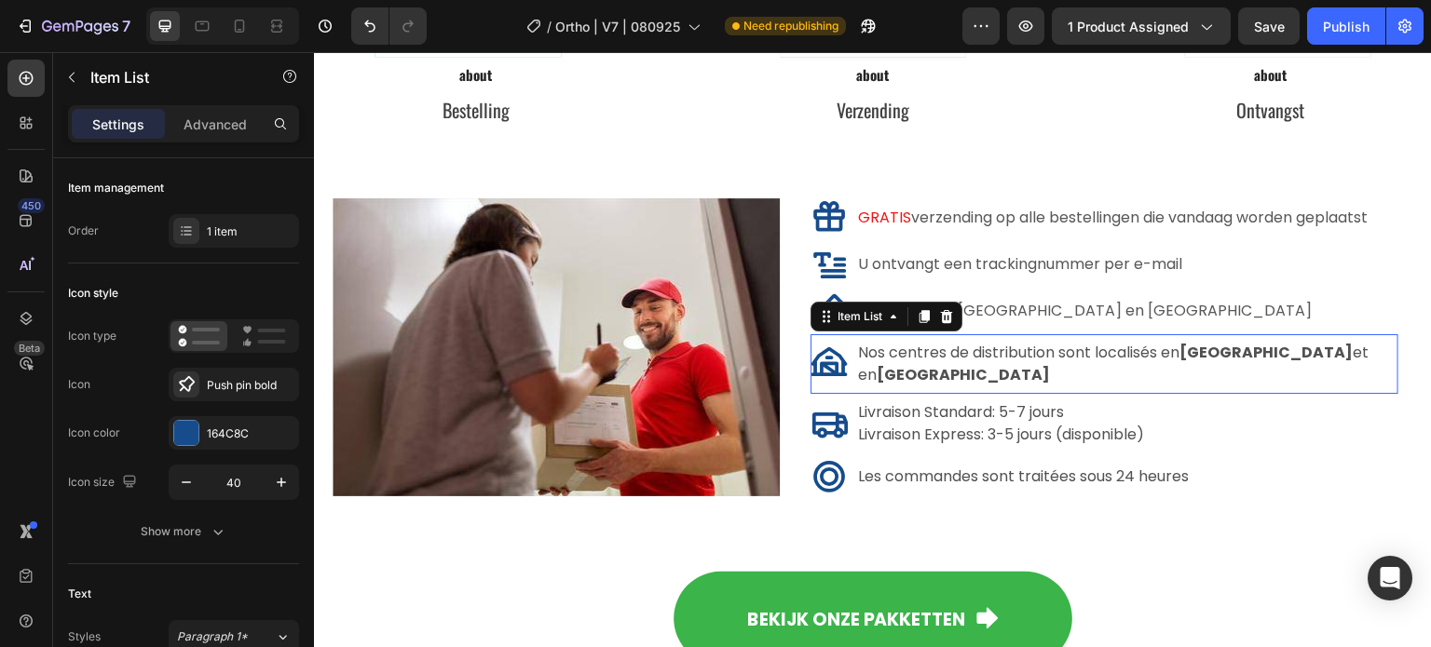
click at [944, 348] on span "Nos centres de distribution sont localisés en France et en Allemagne" at bounding box center [1113, 364] width 510 height 44
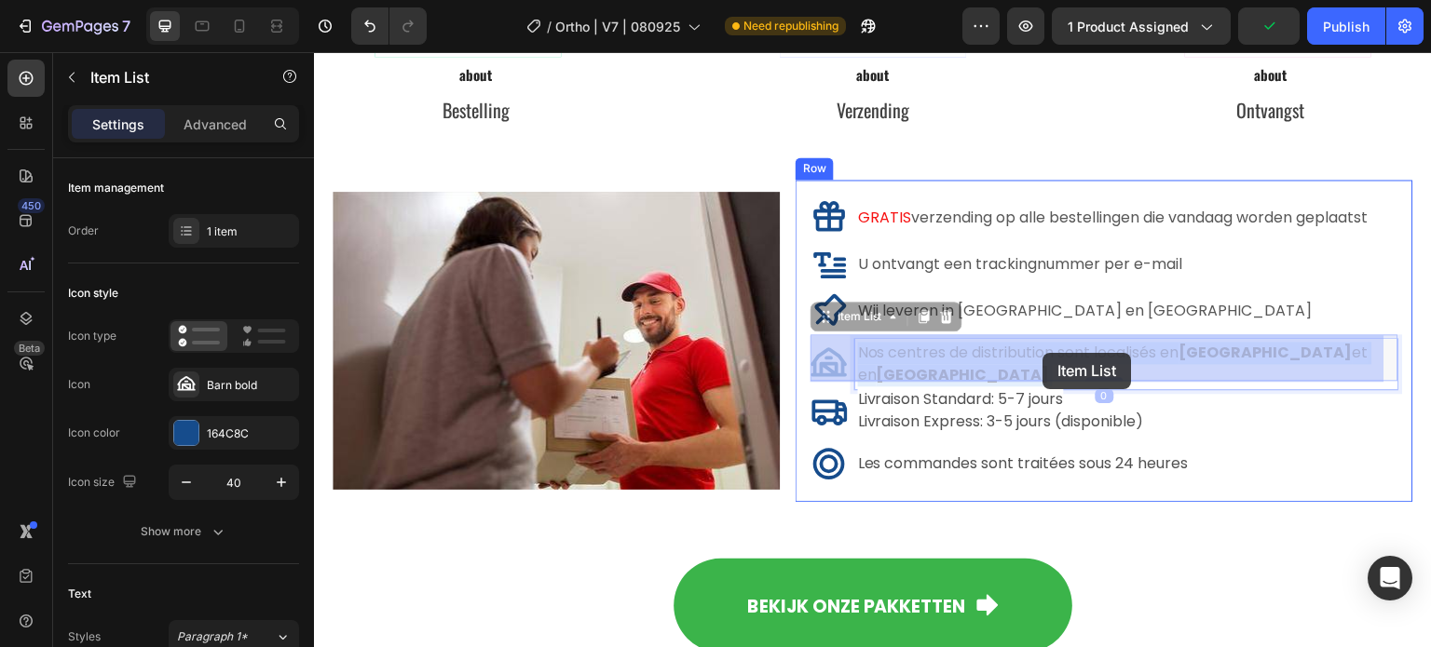
drag, startPoint x: 892, startPoint y: 360, endPoint x: 1020, endPoint y: 351, distance: 127.9
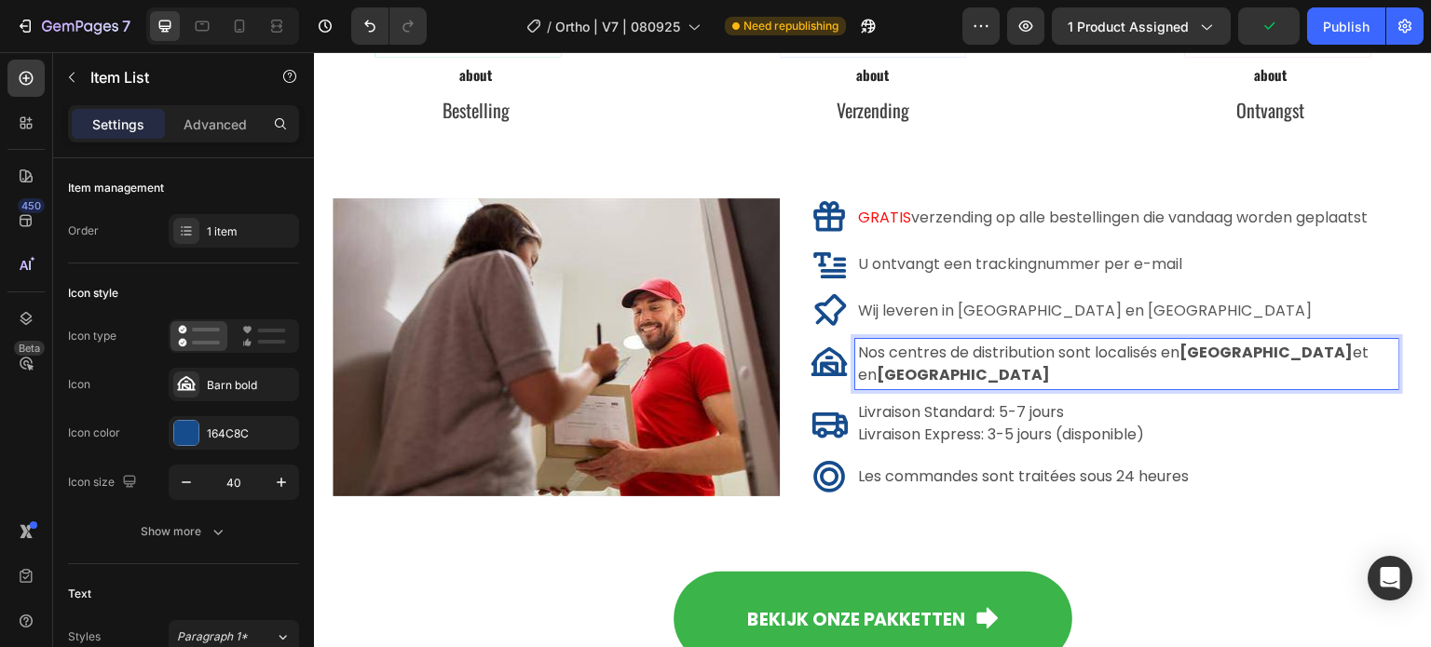
click at [934, 360] on span "Nos centres de distribution sont localisés en France et en Allemagne" at bounding box center [1113, 364] width 510 height 44
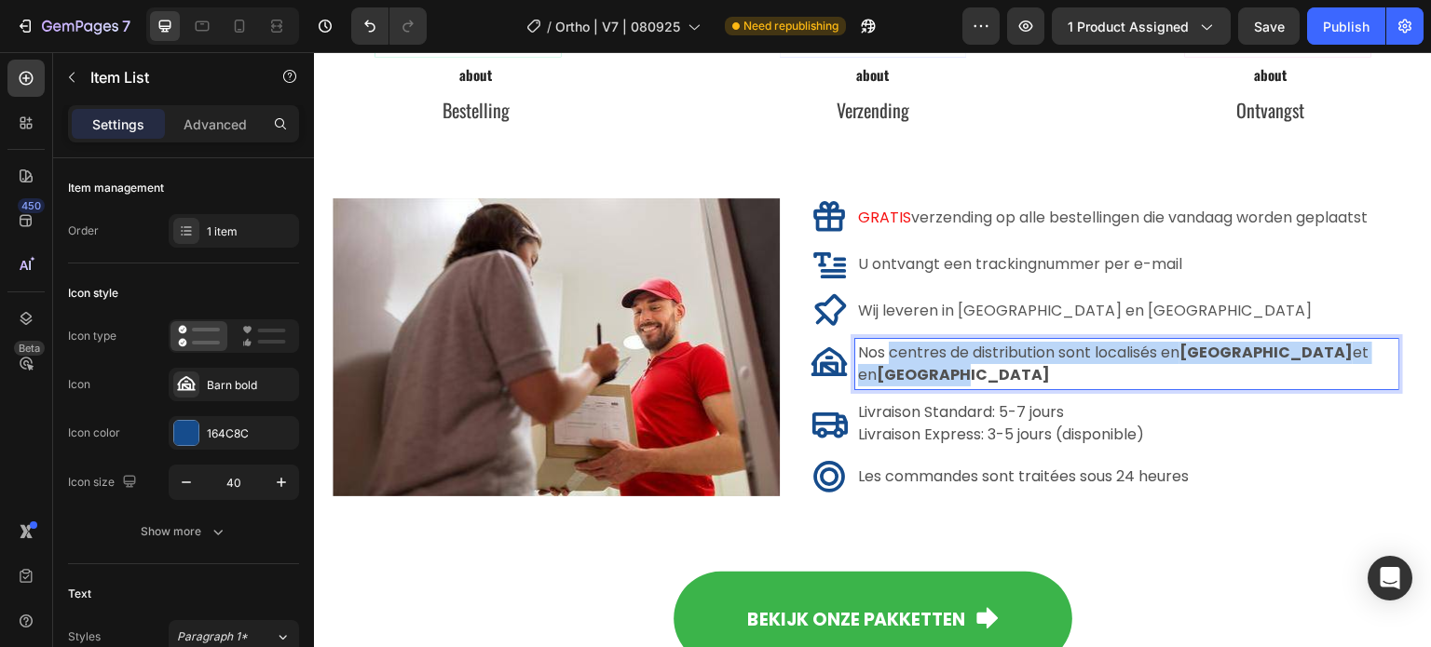
drag, startPoint x: 892, startPoint y: 358, endPoint x: 1367, endPoint y: 353, distance: 475.1
click at [1367, 353] on span "Nos centres de distribution sont localisés en France et en Allemagne" at bounding box center [1113, 364] width 510 height 44
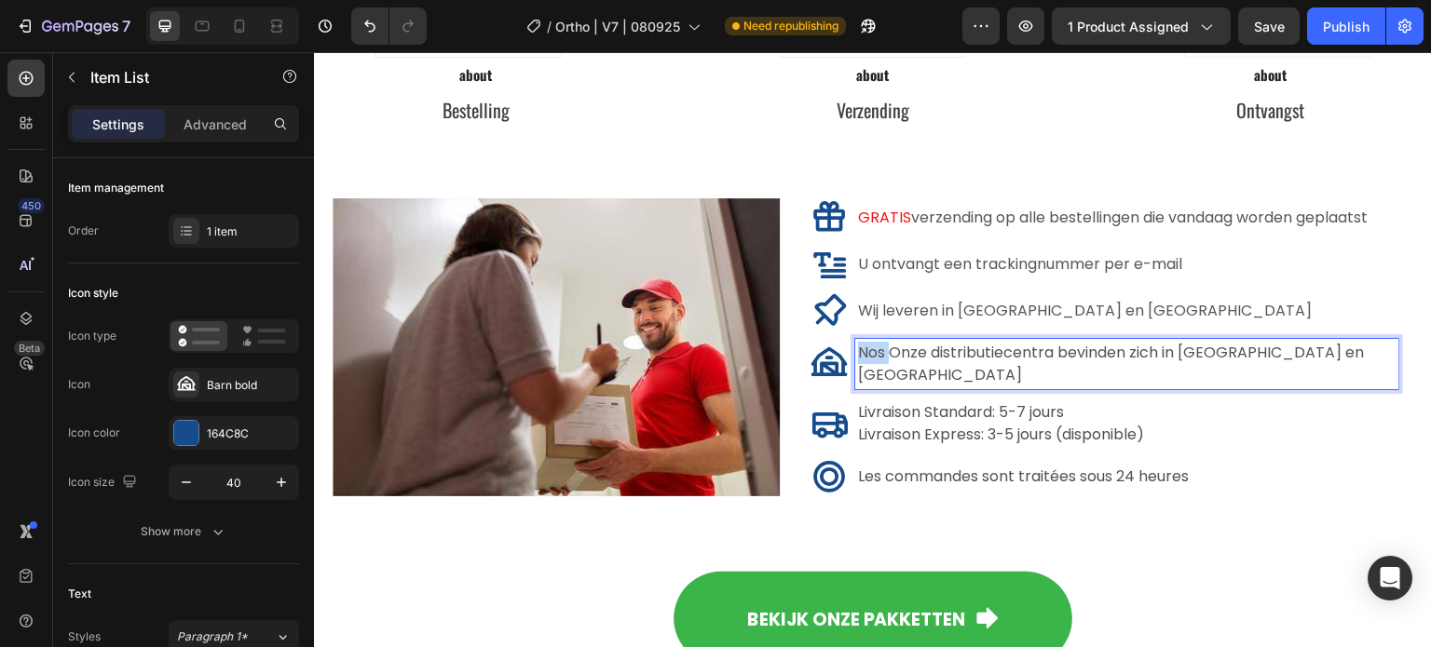
drag, startPoint x: 889, startPoint y: 356, endPoint x: 861, endPoint y: 356, distance: 27.9
click at [861, 356] on span "Nos Onze distributiecentra bevinden zich in Frankrijk en Duitsland" at bounding box center [1111, 364] width 506 height 44
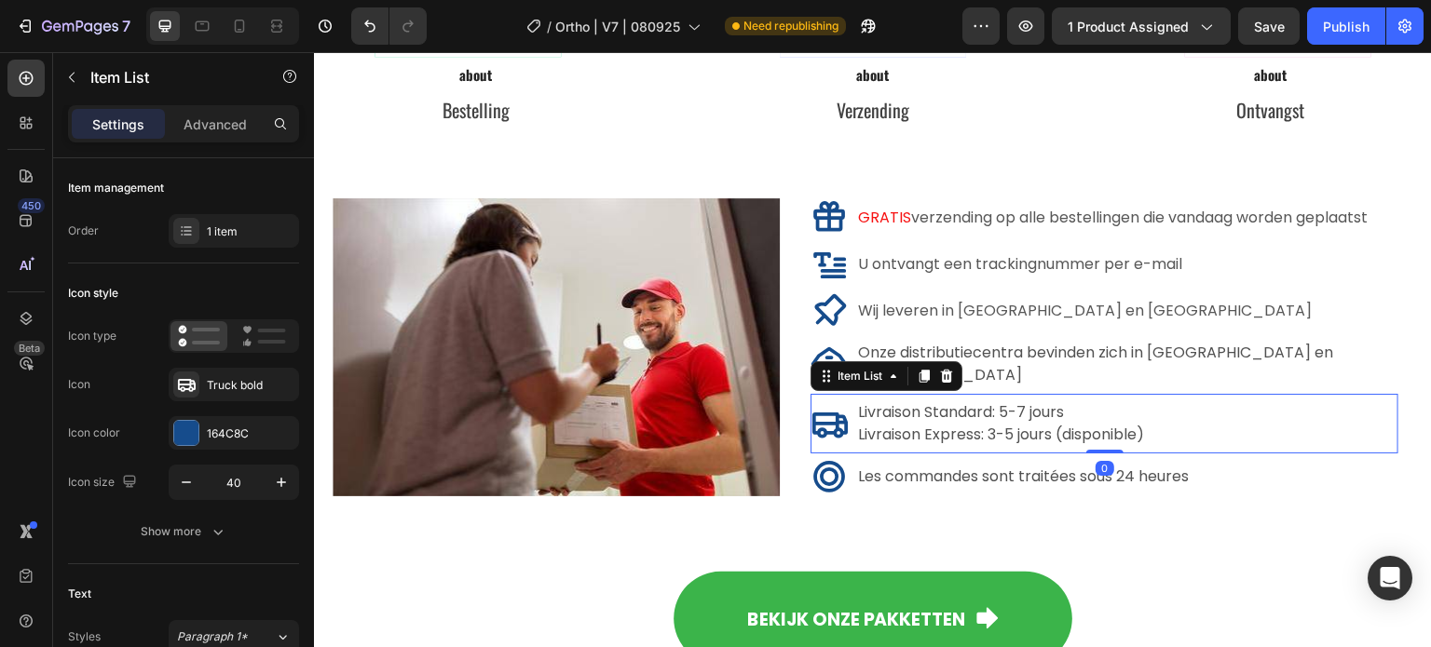
click at [1028, 401] on span "Livraison Standard: 5-7 jours" at bounding box center [961, 411] width 206 height 21
click at [1072, 401] on p "Livraison Standard: 5-7 jours" at bounding box center [1001, 412] width 286 height 22
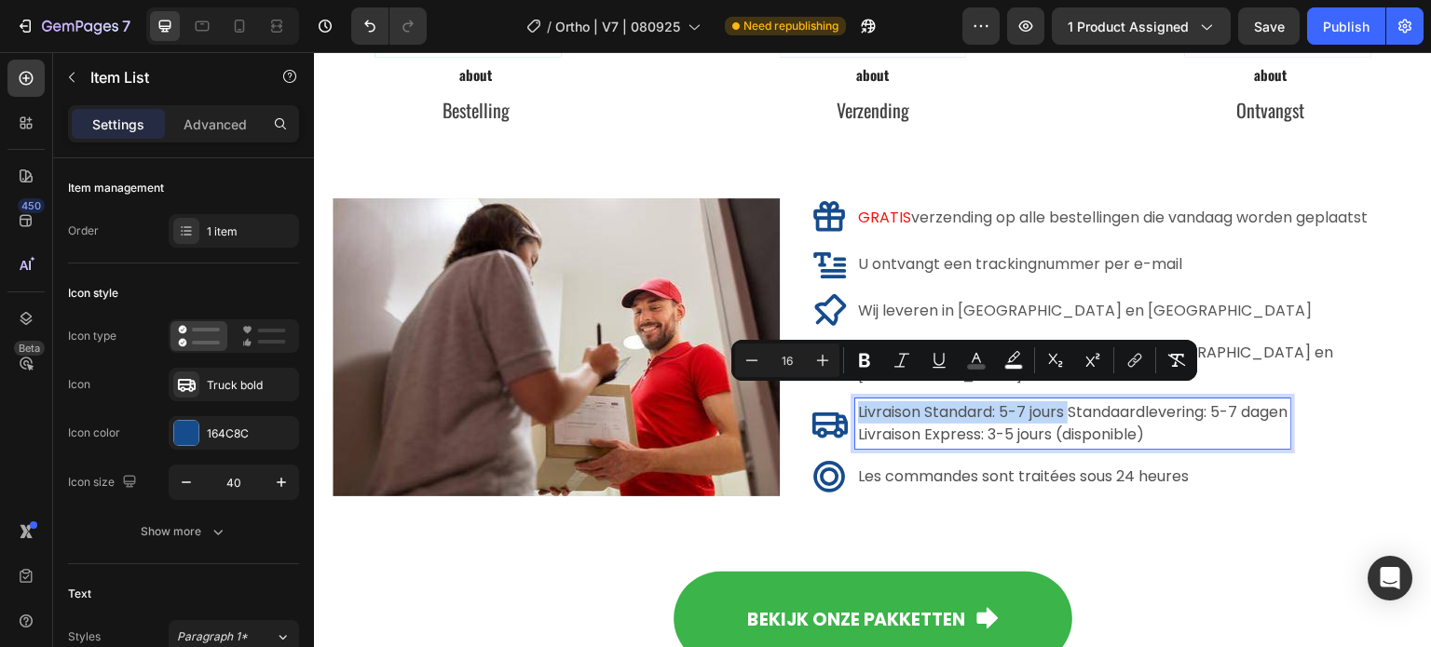
drag, startPoint x: 1076, startPoint y: 399, endPoint x: 851, endPoint y: 404, distance: 224.5
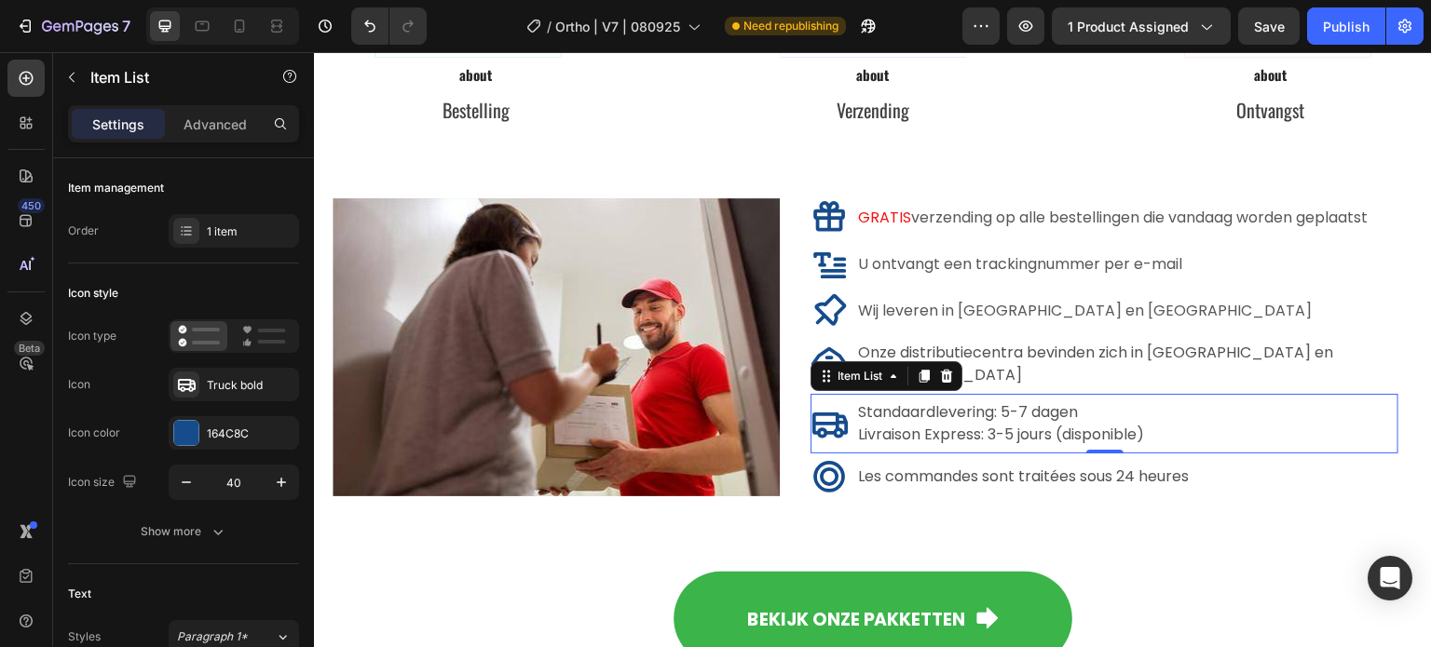
click at [1178, 421] on div "Standaardlevering: 5-7 dagen Livraison Express: 3-5 jours (disponible)" at bounding box center [1104, 424] width 588 height 50
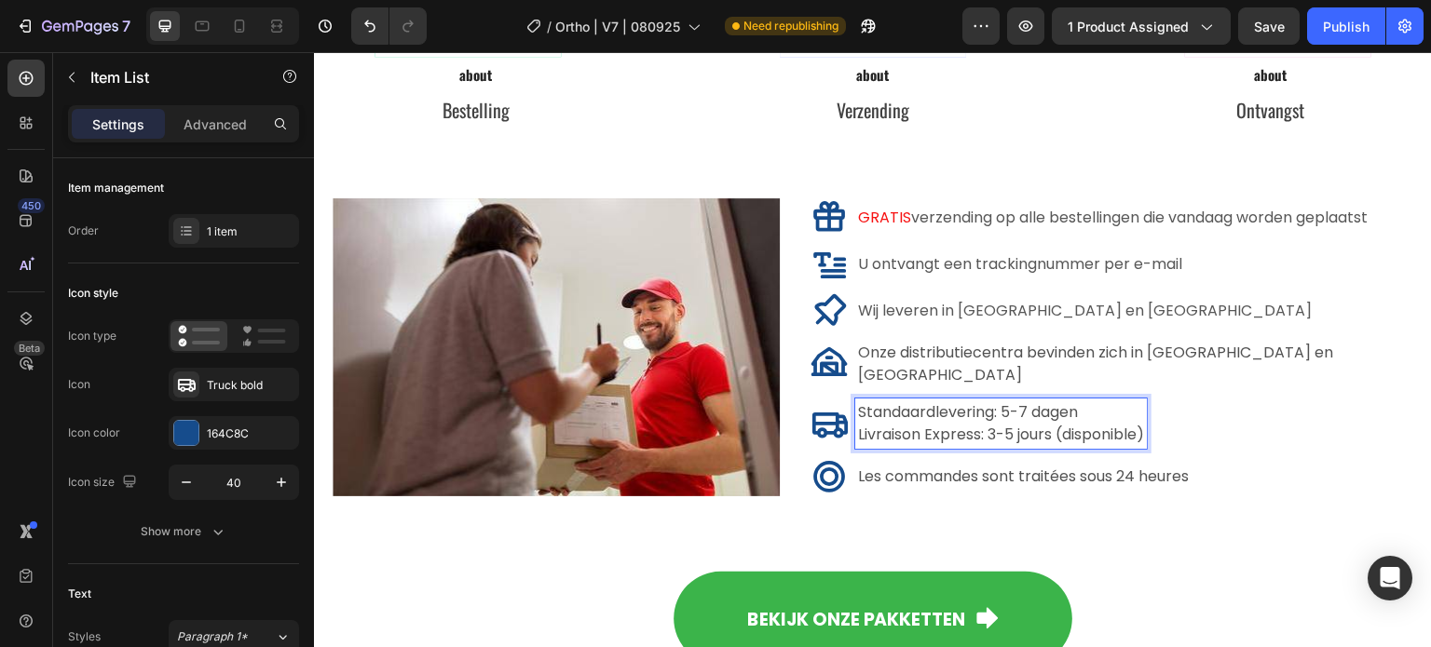
click at [1147, 414] on div "Standaardlevering: 5-7 dagen Livraison Express: 3-5 jours (disponible)" at bounding box center [1001, 424] width 292 height 50
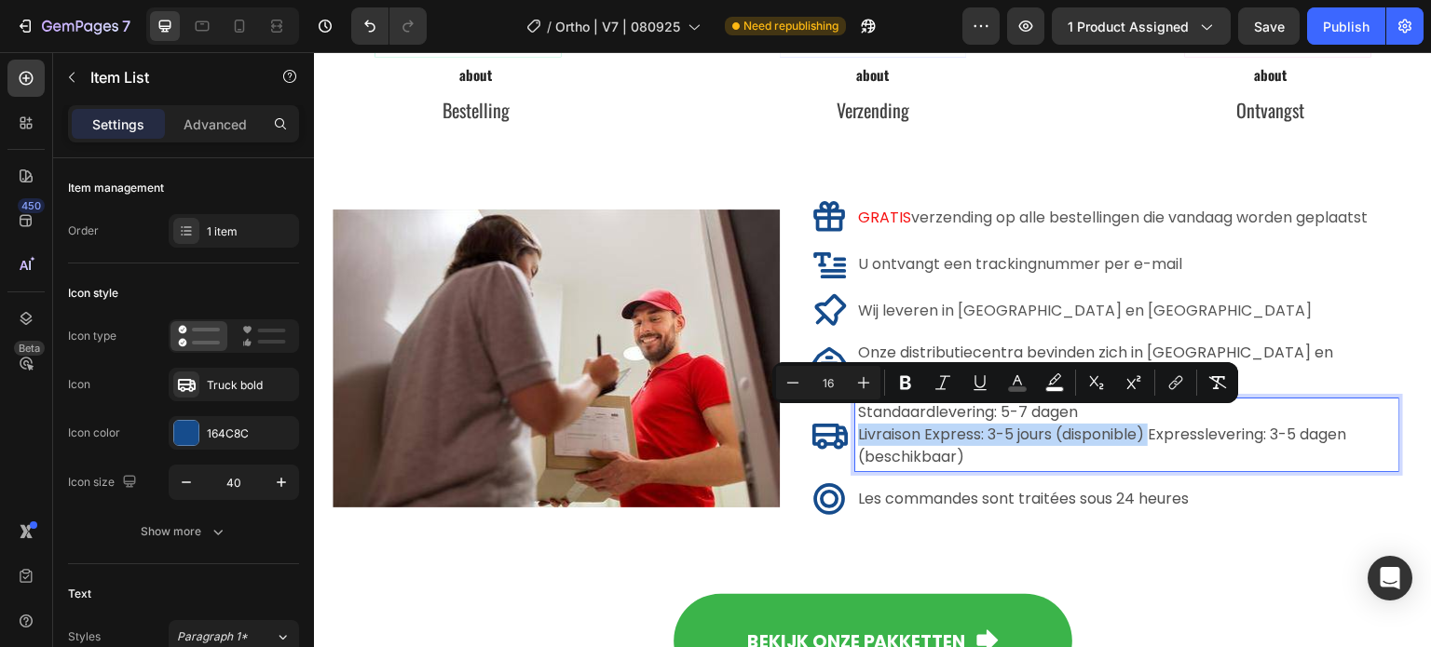
drag, startPoint x: 1152, startPoint y: 423, endPoint x: 858, endPoint y: 428, distance: 294.4
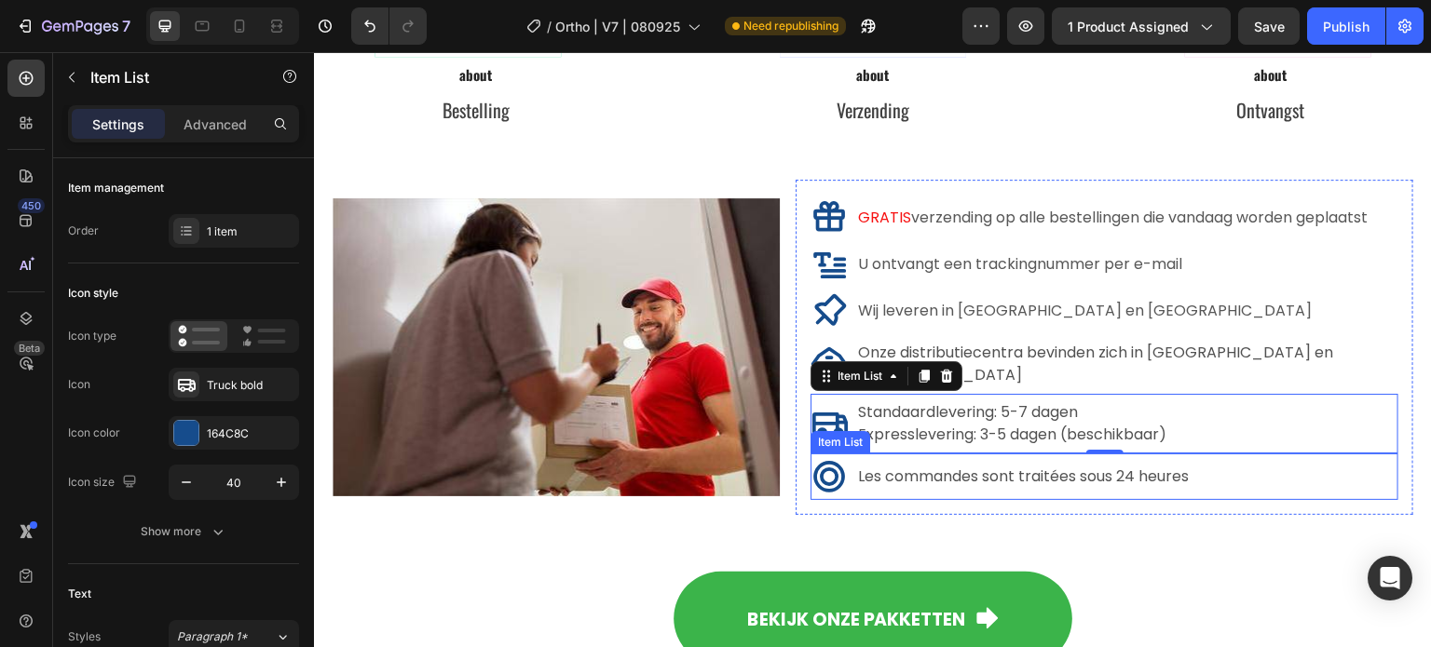
drag, startPoint x: 1169, startPoint y: 462, endPoint x: 1180, endPoint y: 462, distance: 11.2
click at [1169, 466] on span "Les commandes sont traitées sous 24 heures" at bounding box center [1023, 476] width 331 height 21
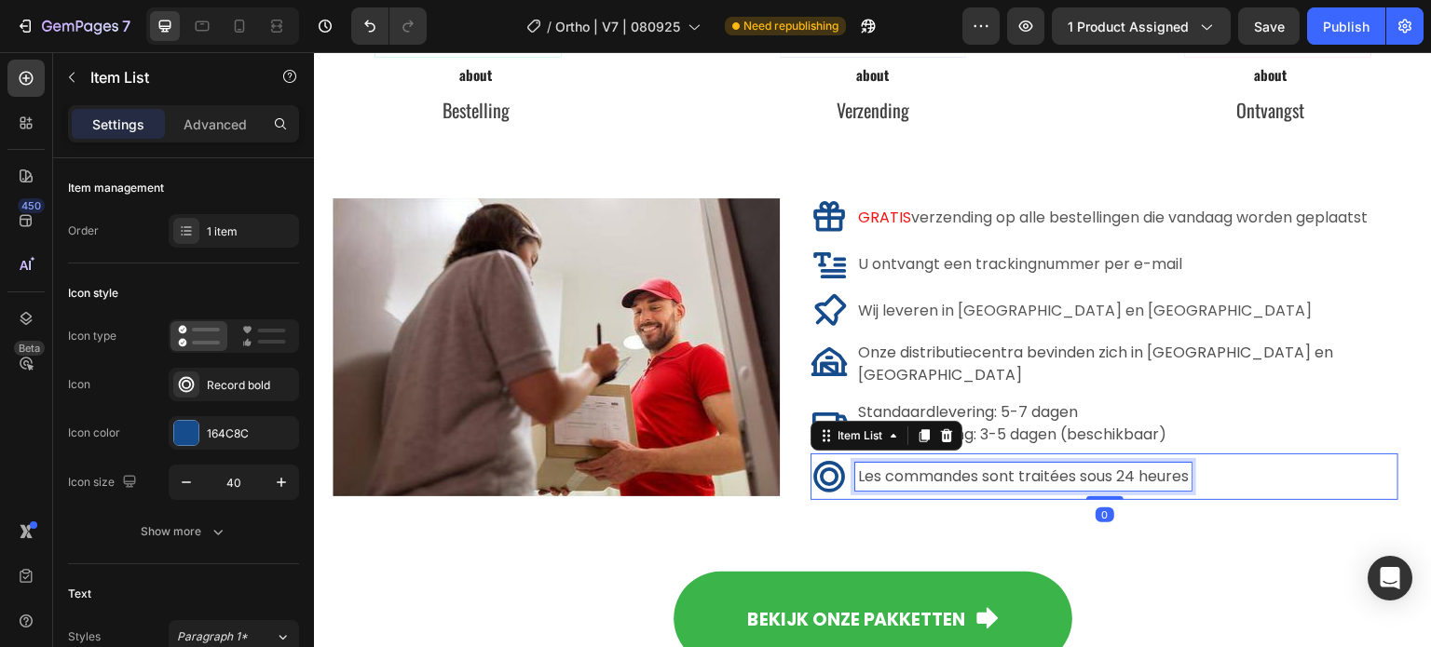
click at [1182, 466] on span "Les commandes sont traitées sous 24 heures" at bounding box center [1023, 476] width 331 height 21
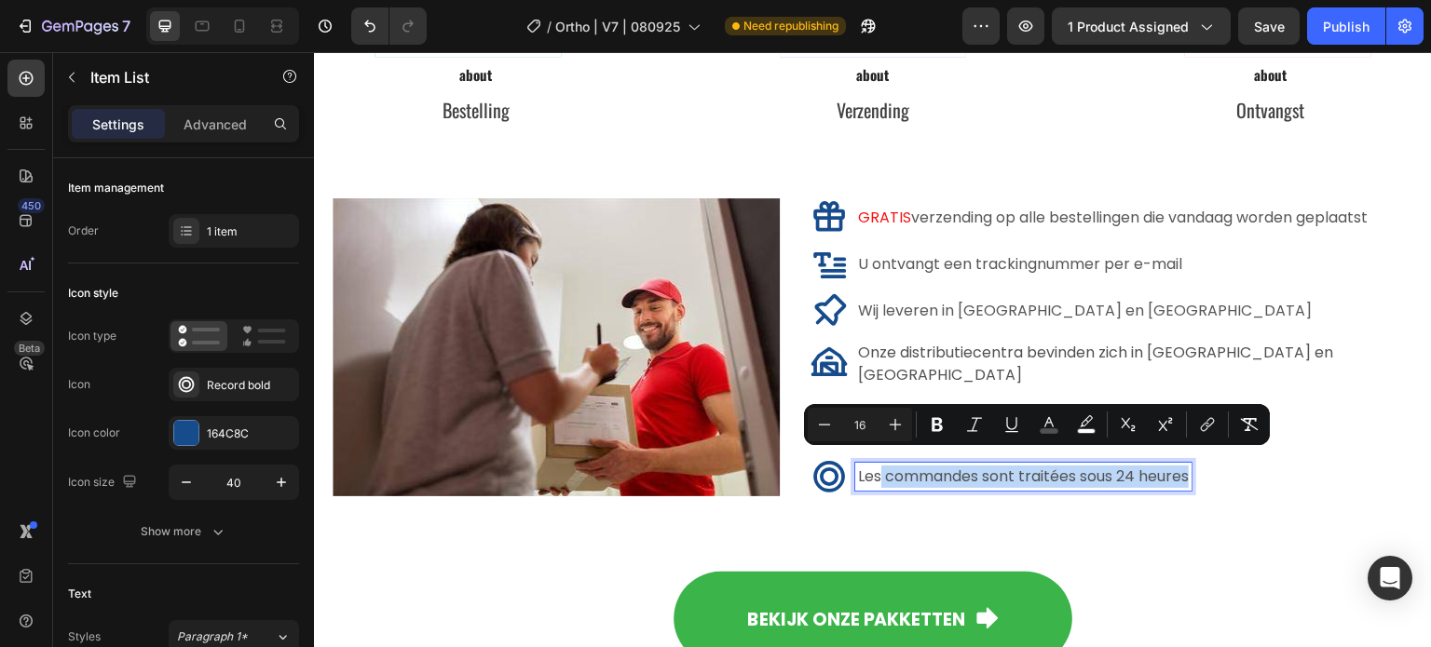
drag, startPoint x: 880, startPoint y: 465, endPoint x: 1216, endPoint y: 463, distance: 335.3
click at [1216, 463] on div "Les commandes sont traitées sous 24 heures" at bounding box center [1104, 476] width 588 height 37
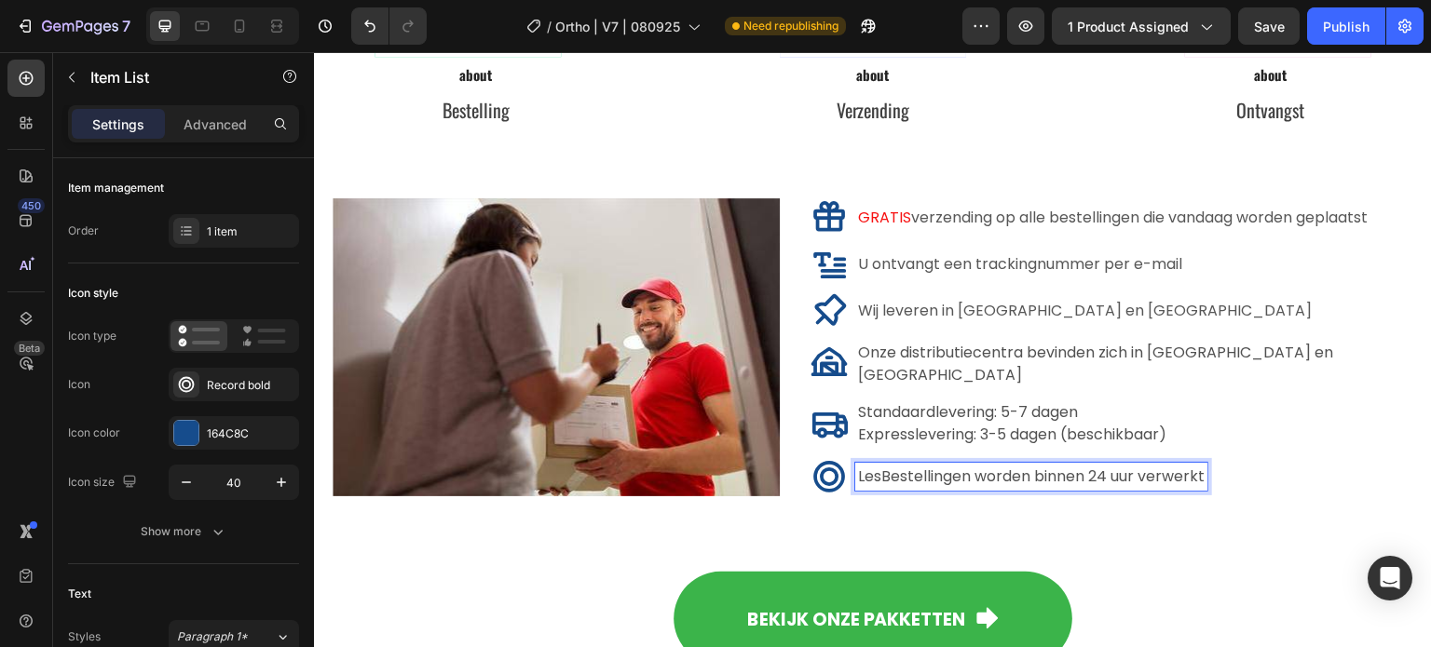
click at [877, 466] on span "LesBestellingen worden binnen 24 uur verwerkt" at bounding box center [1031, 476] width 346 height 21
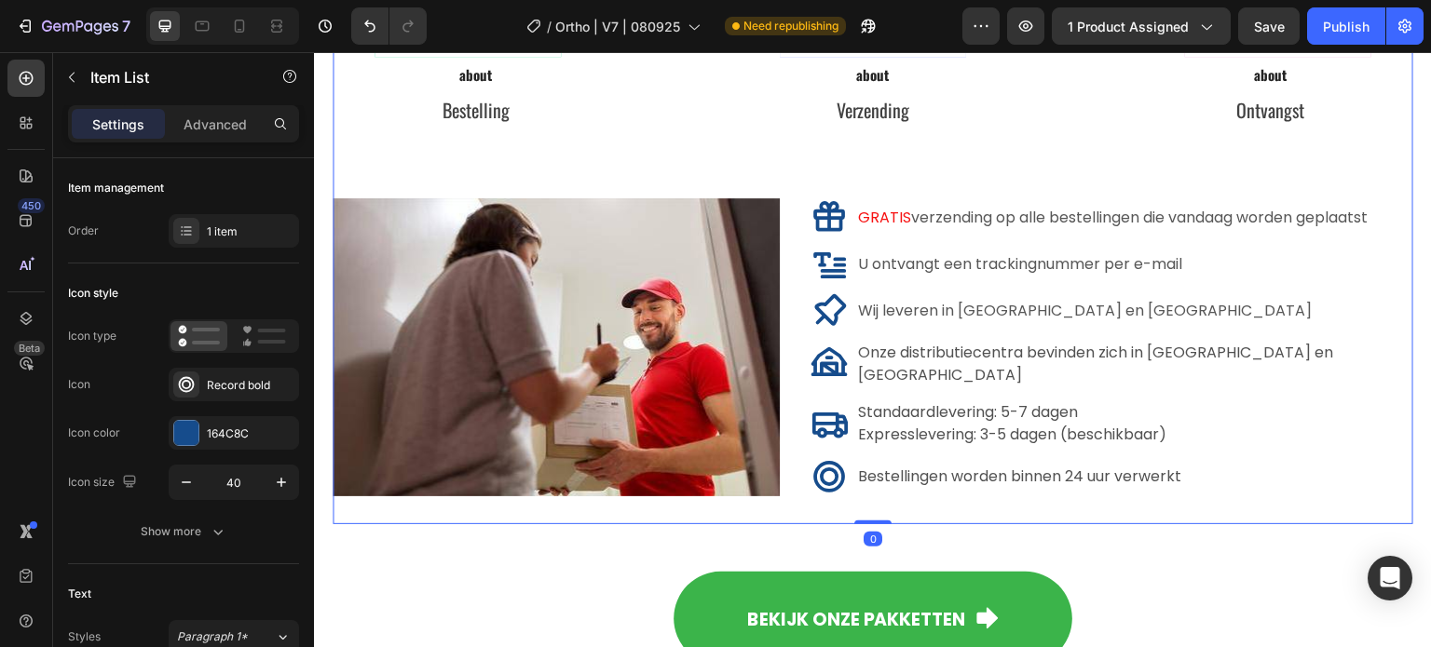
click at [583, 137] on div "Gratis bezorging aan huis Heading Image Row Row Image Row Row Image Row Row Row…" at bounding box center [873, 146] width 1080 height 755
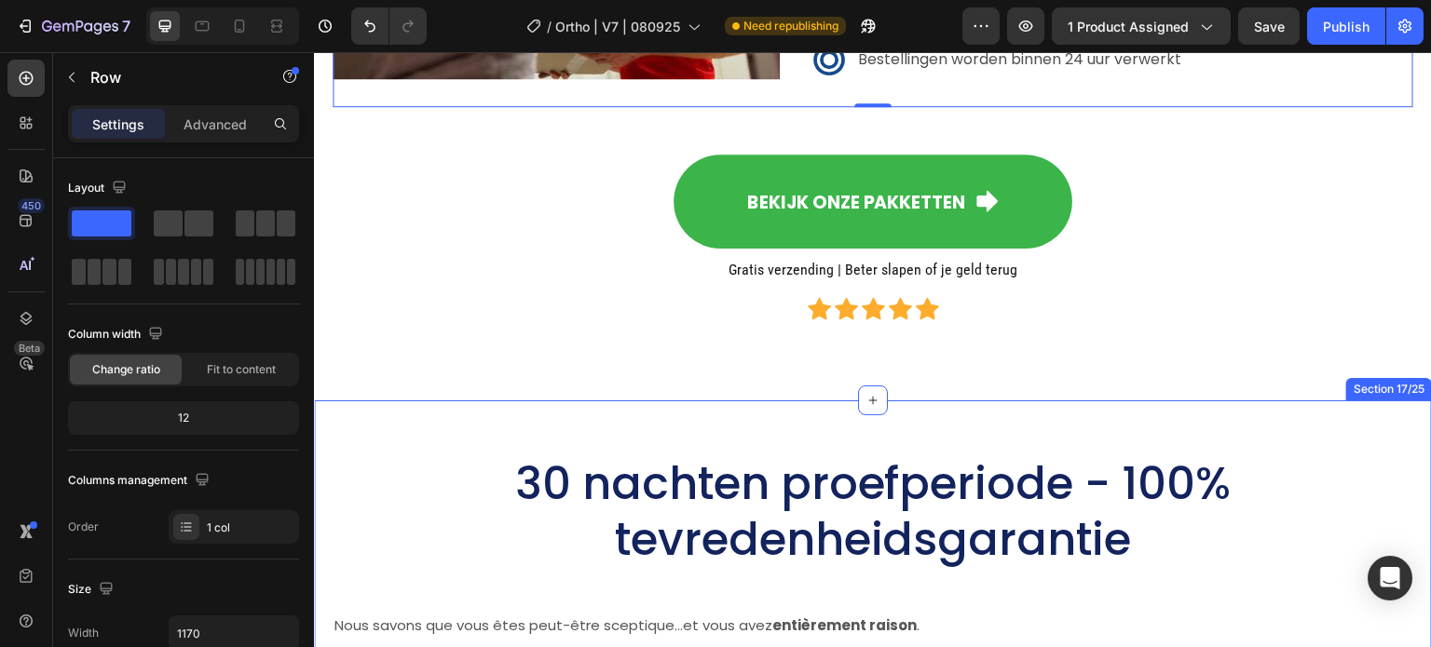
scroll to position [10991, 0]
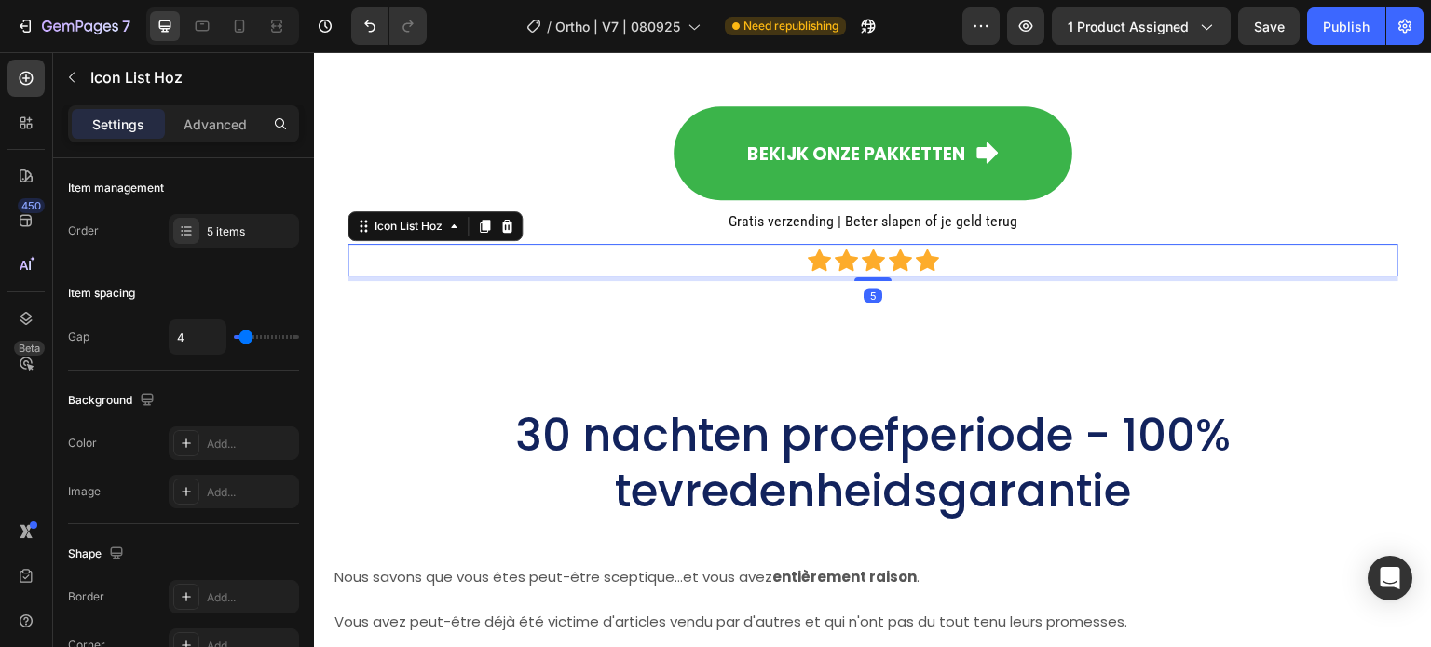
click at [399, 227] on div "Icon List Hoz" at bounding box center [434, 226] width 175 height 30
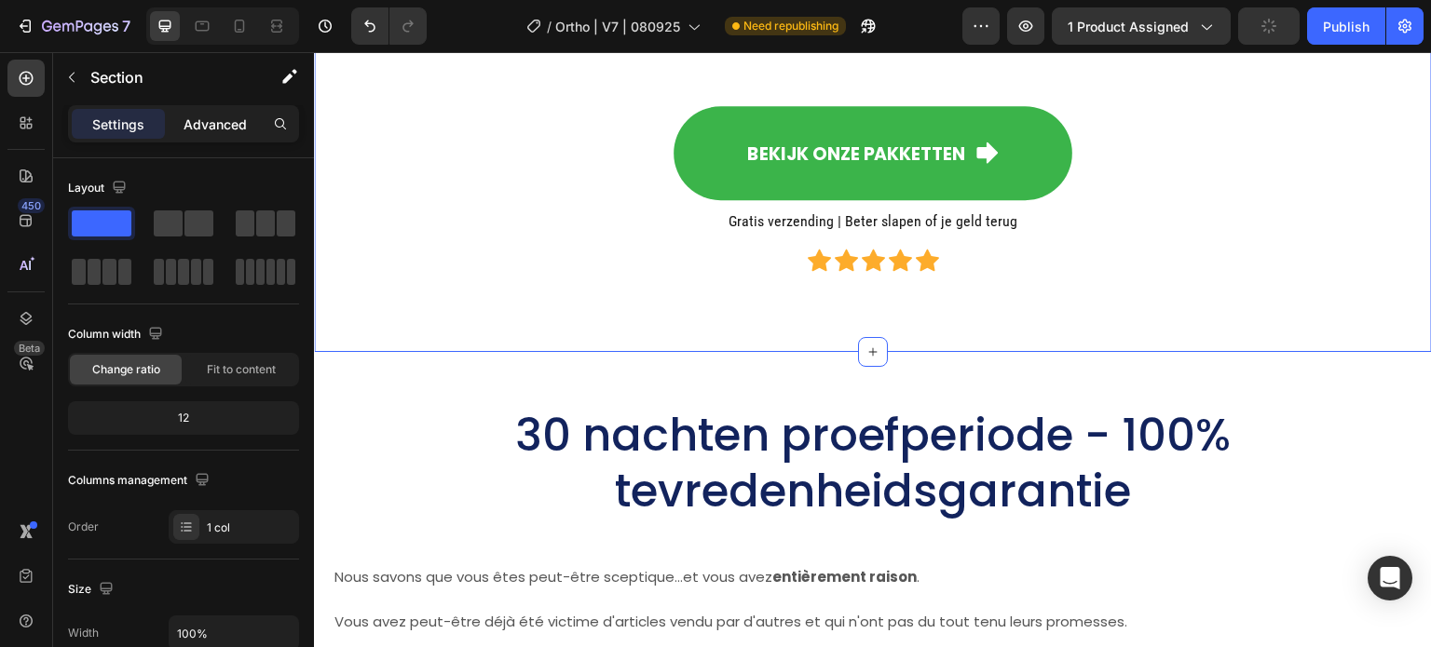
click at [195, 119] on p "Advanced" at bounding box center [214, 125] width 63 height 20
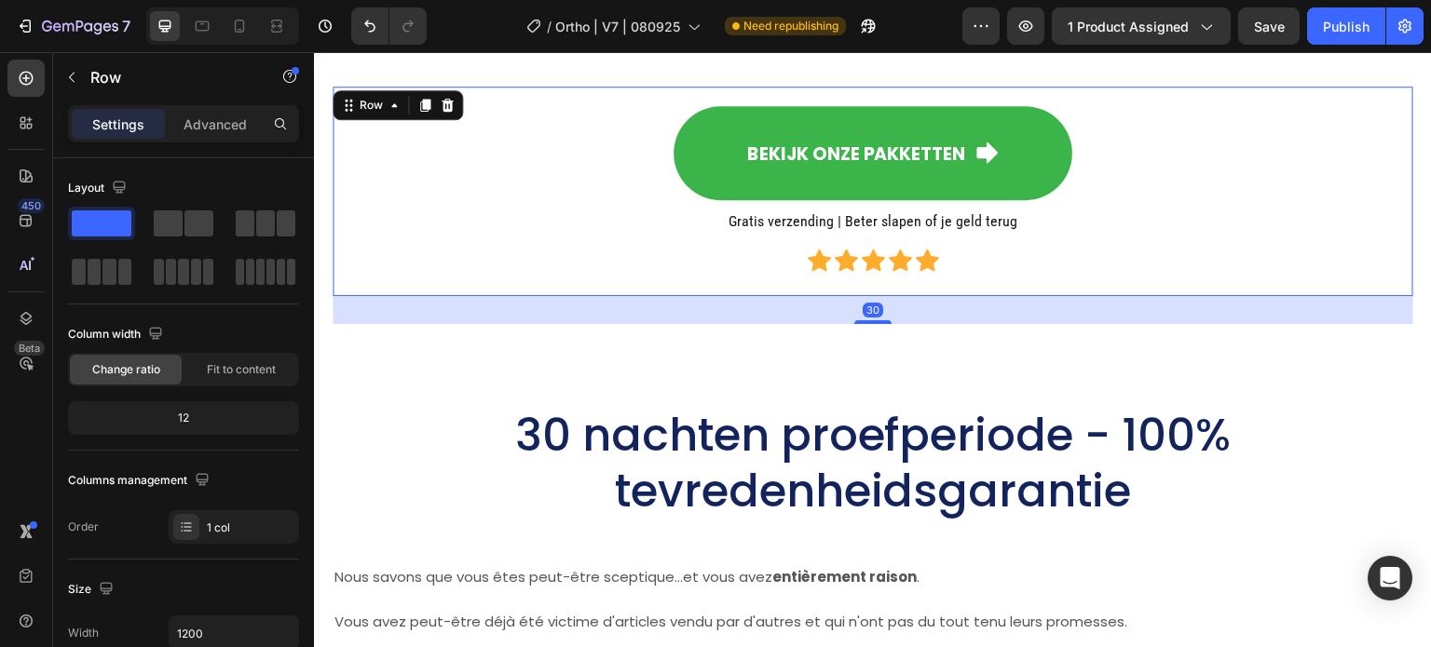
click at [335, 214] on div "Bekijk onze pakketten Button Gratis verzending | Beter slapen of je geld terug …" at bounding box center [873, 192] width 1080 height 210
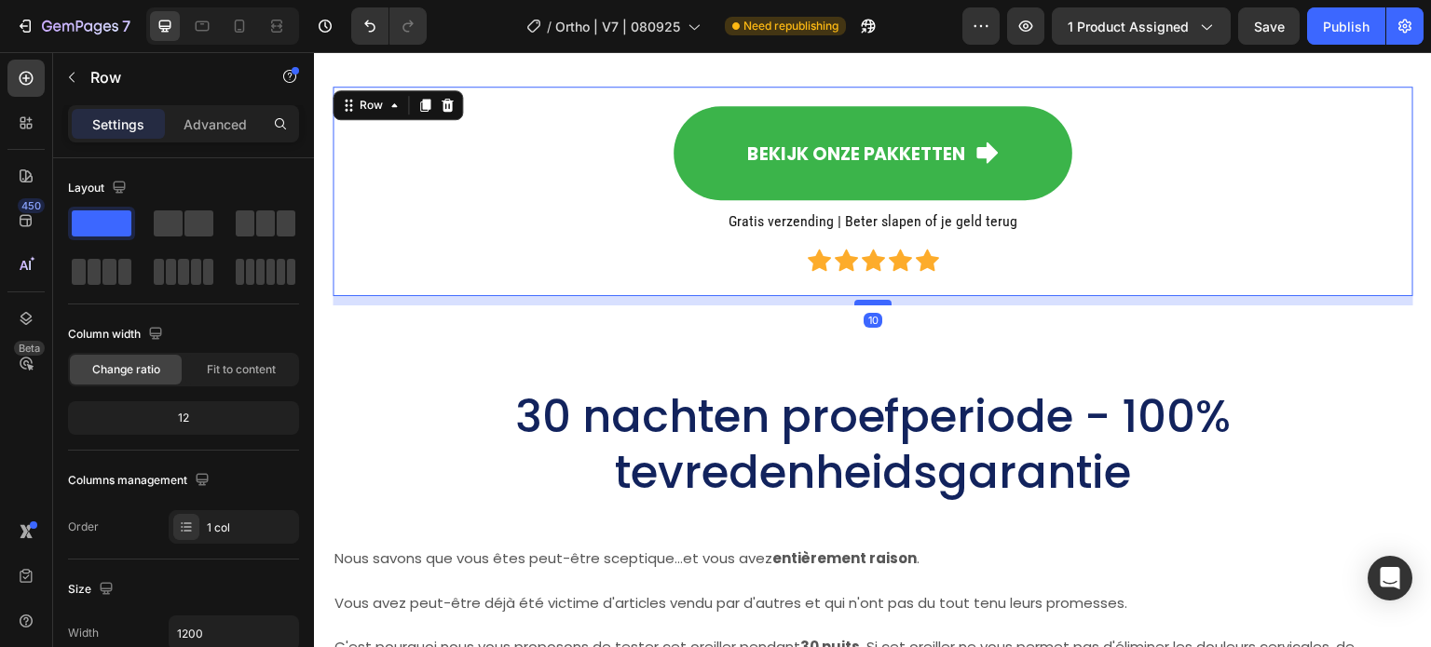
drag, startPoint x: 866, startPoint y: 309, endPoint x: 875, endPoint y: 291, distance: 20.4
click at [875, 300] on div at bounding box center [872, 303] width 37 height 6
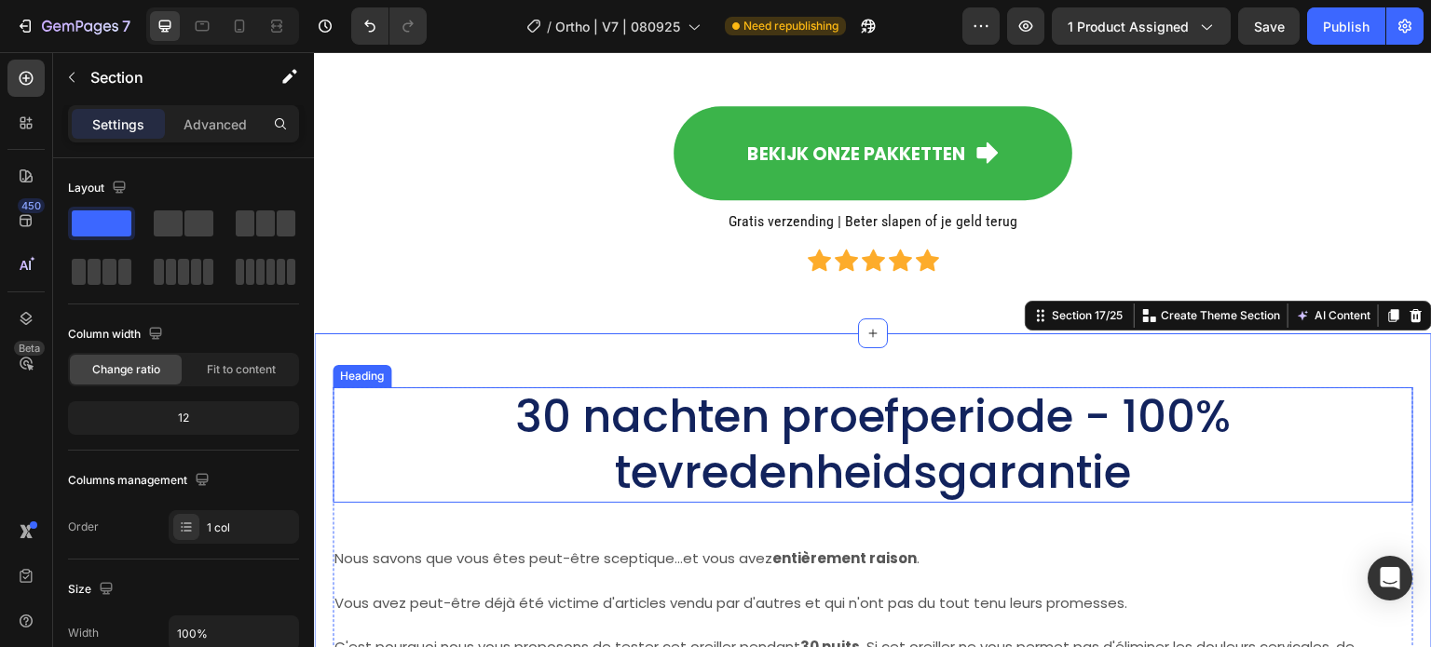
click at [828, 418] on h2 "30 nachten proefperiode - 100% tevredenheidsgarantie" at bounding box center [873, 444] width 1080 height 115
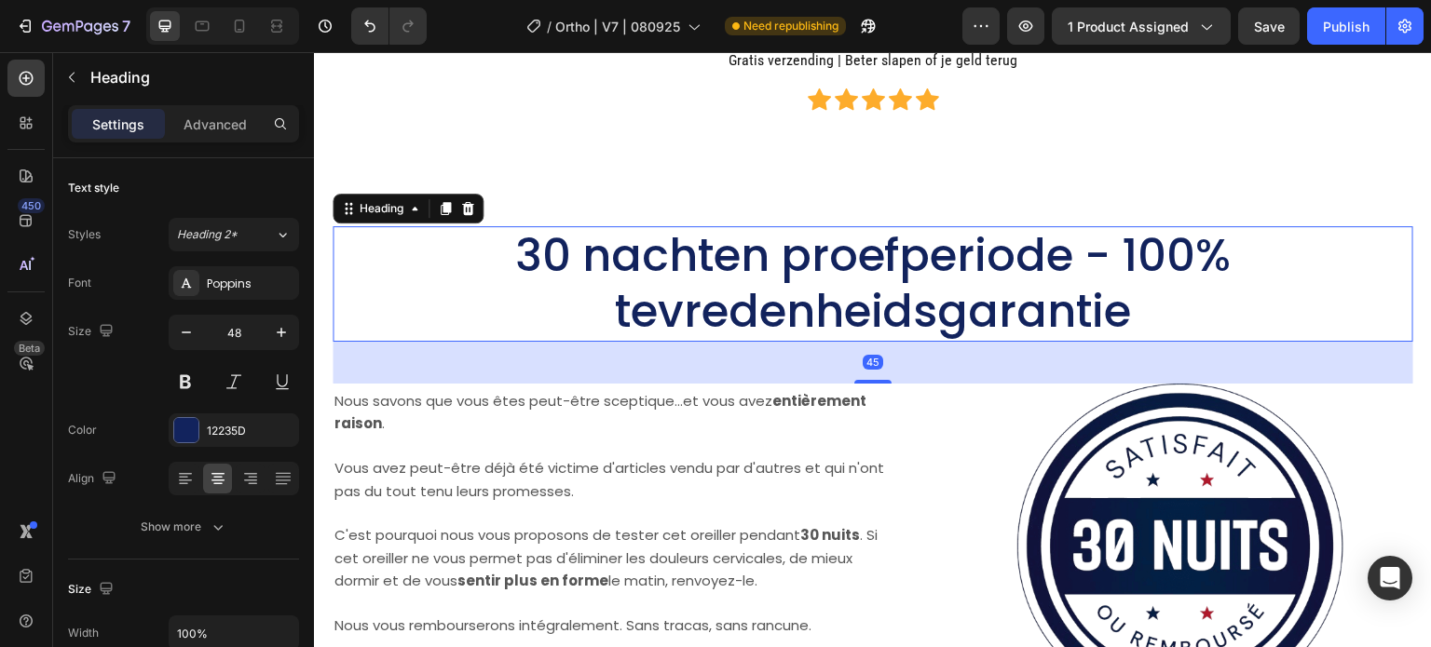
scroll to position [11270, 0]
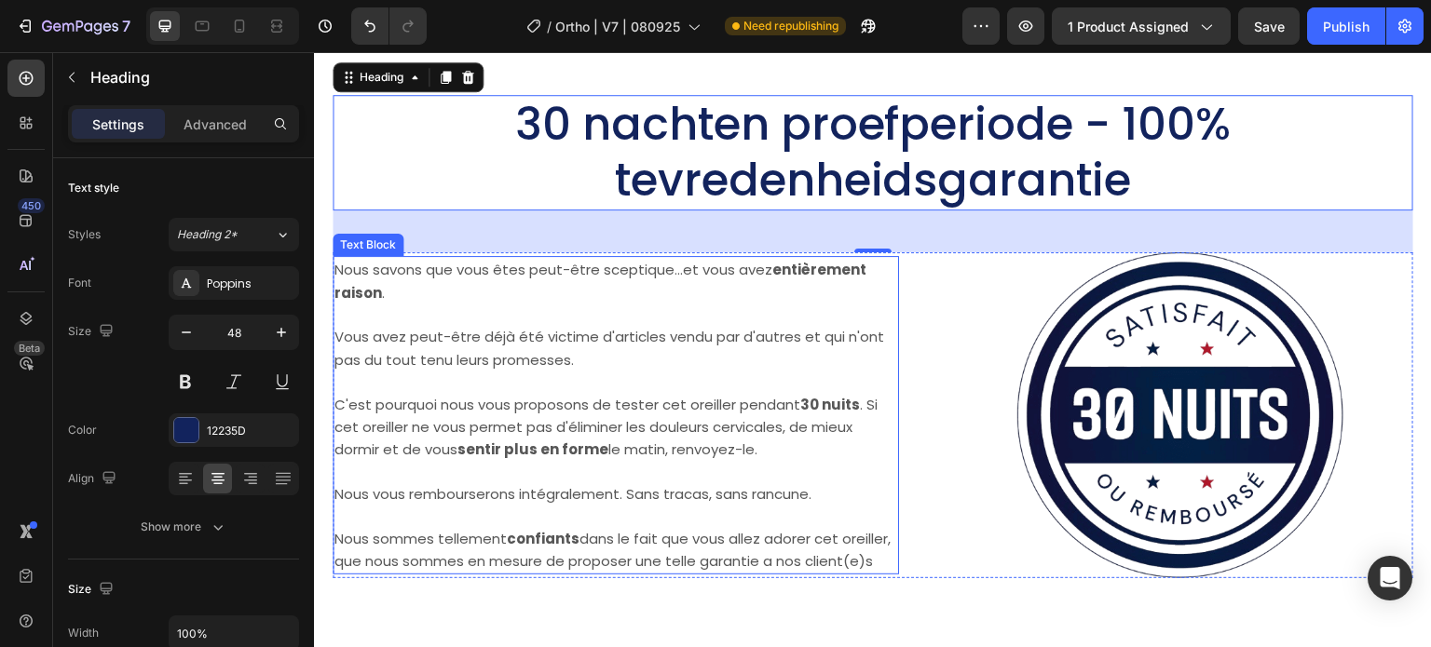
click at [437, 360] on span "Vous avez peut-être déjà été victime d'articles vendu par d'autres et qui n'ont…" at bounding box center [609, 348] width 550 height 42
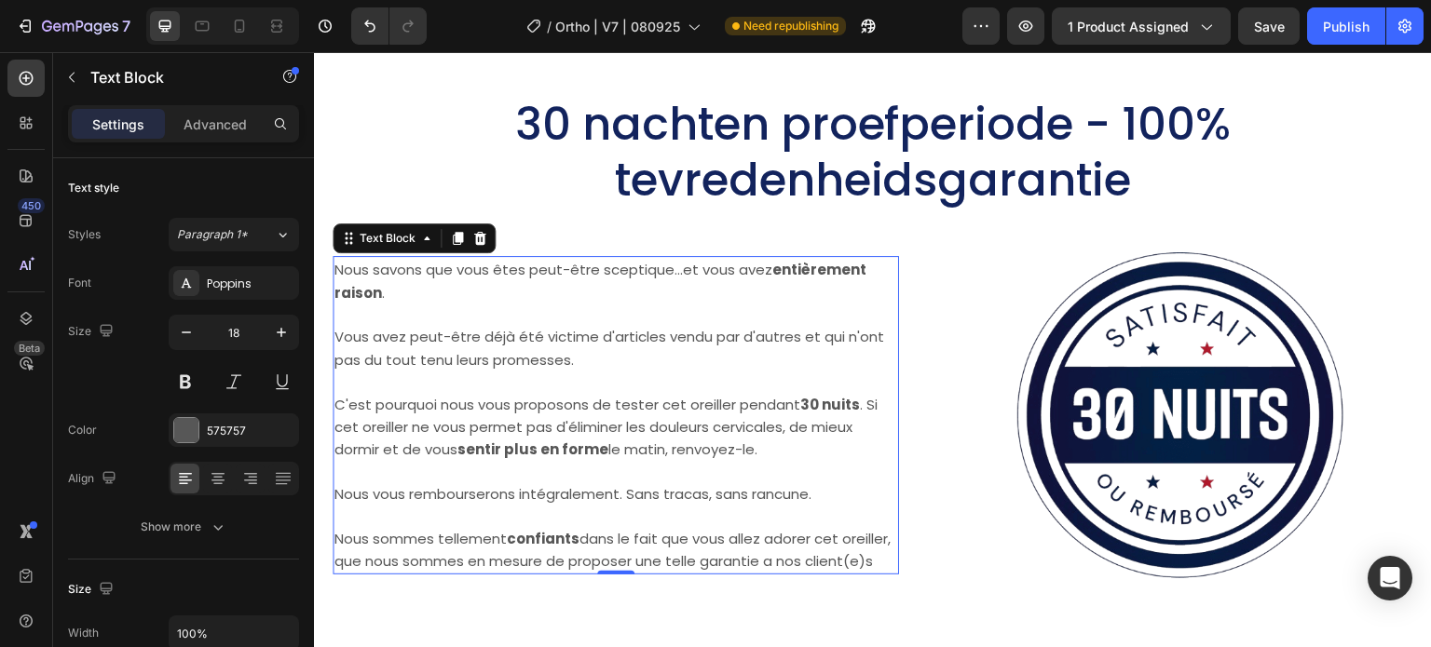
click at [701, 431] on p "C'est pourquoi nous vous proposons de tester cet oreiller pendant 30 nuits . Si…" at bounding box center [615, 427] width 563 height 68
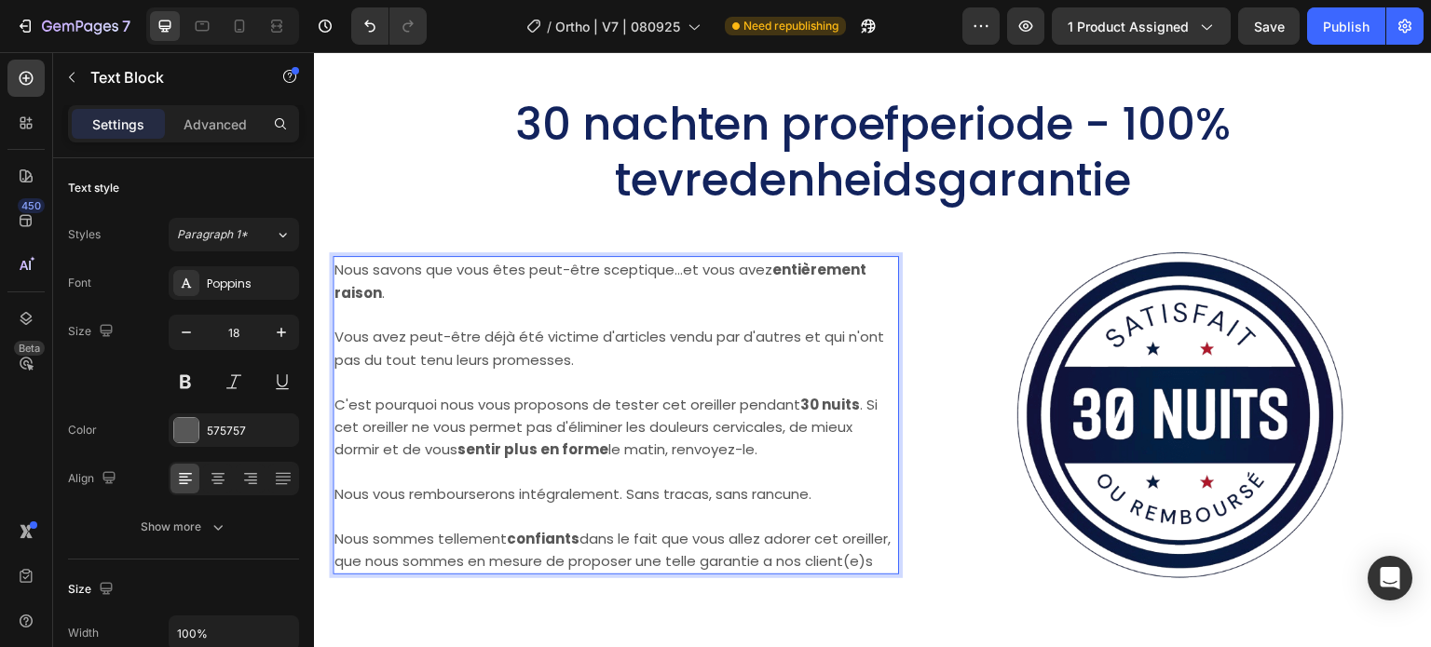
click at [414, 573] on p "Nous sommes tellement confiants dans le fait que vous allez adorer cet oreiller…" at bounding box center [615, 550] width 563 height 46
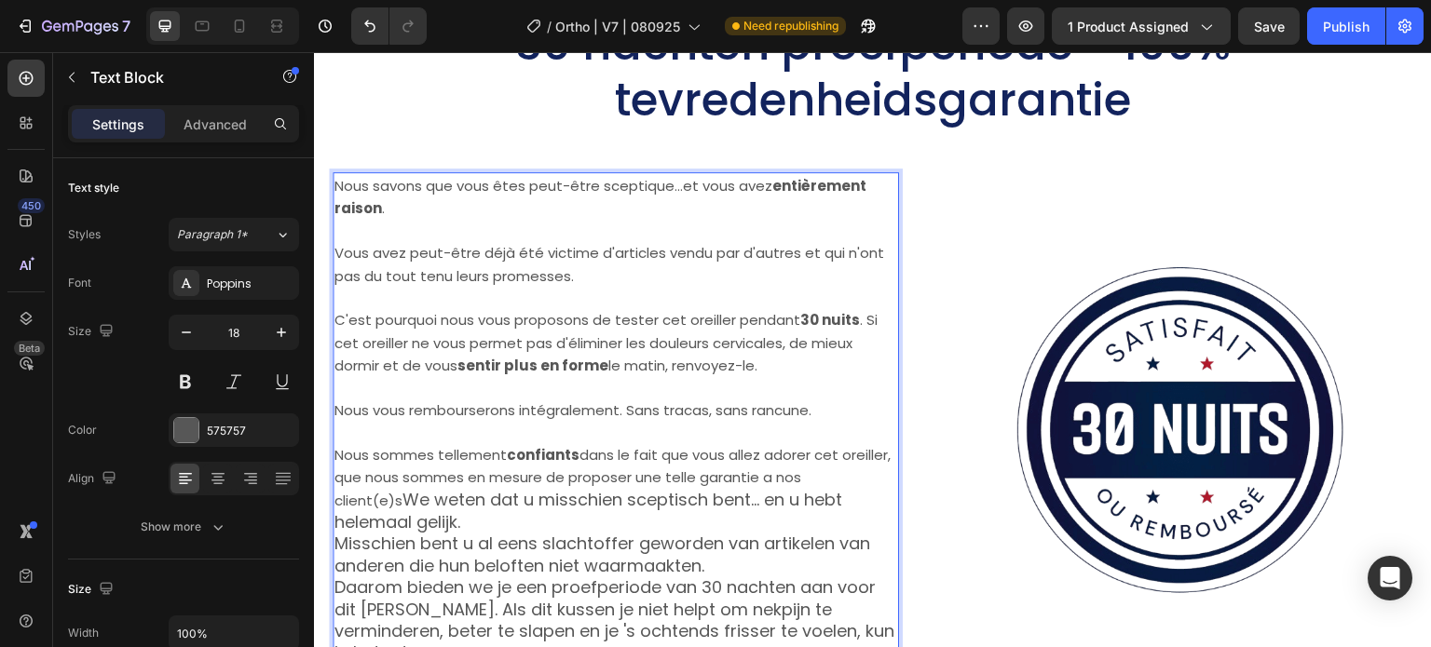
scroll to position [11405, 0]
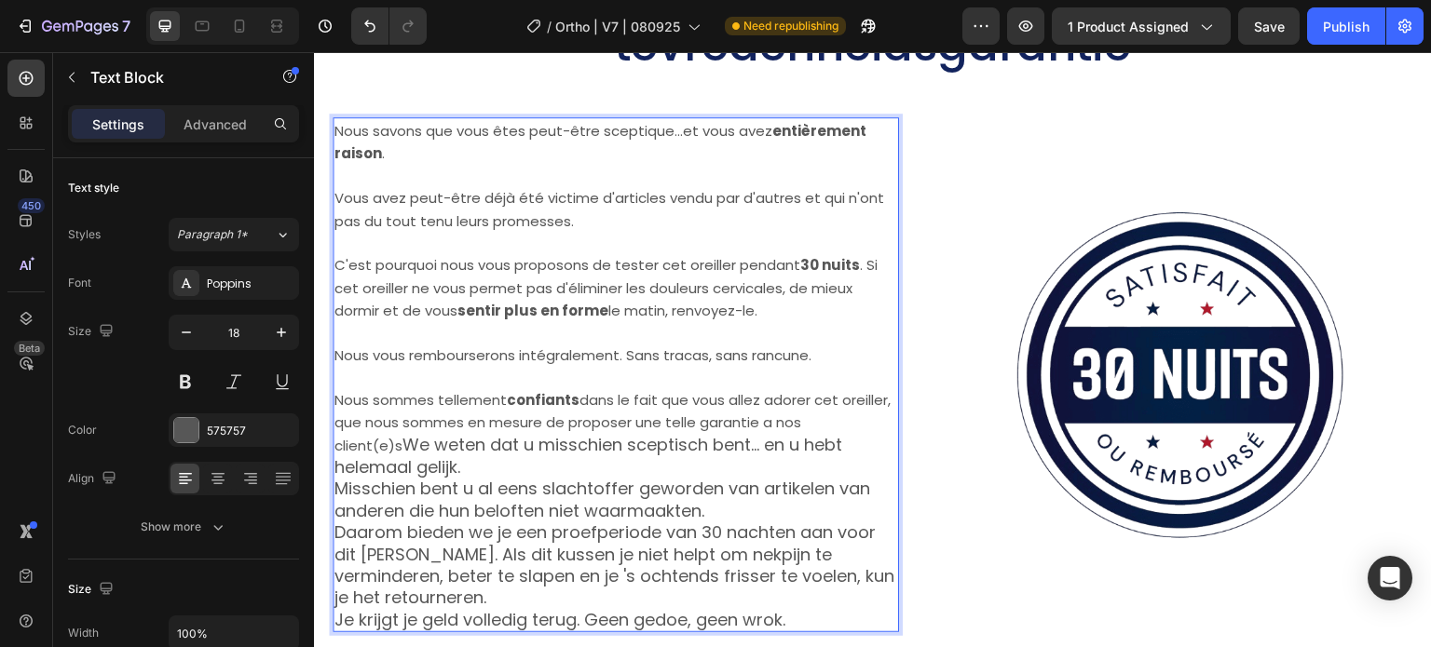
click at [441, 238] on p "Rich Text Editor. Editing area: main" at bounding box center [615, 242] width 563 height 21
click at [597, 218] on p "Vous avez peut-être déjà été victime d'articles vendu par d'autres et qui n'ont…" at bounding box center [615, 209] width 563 height 46
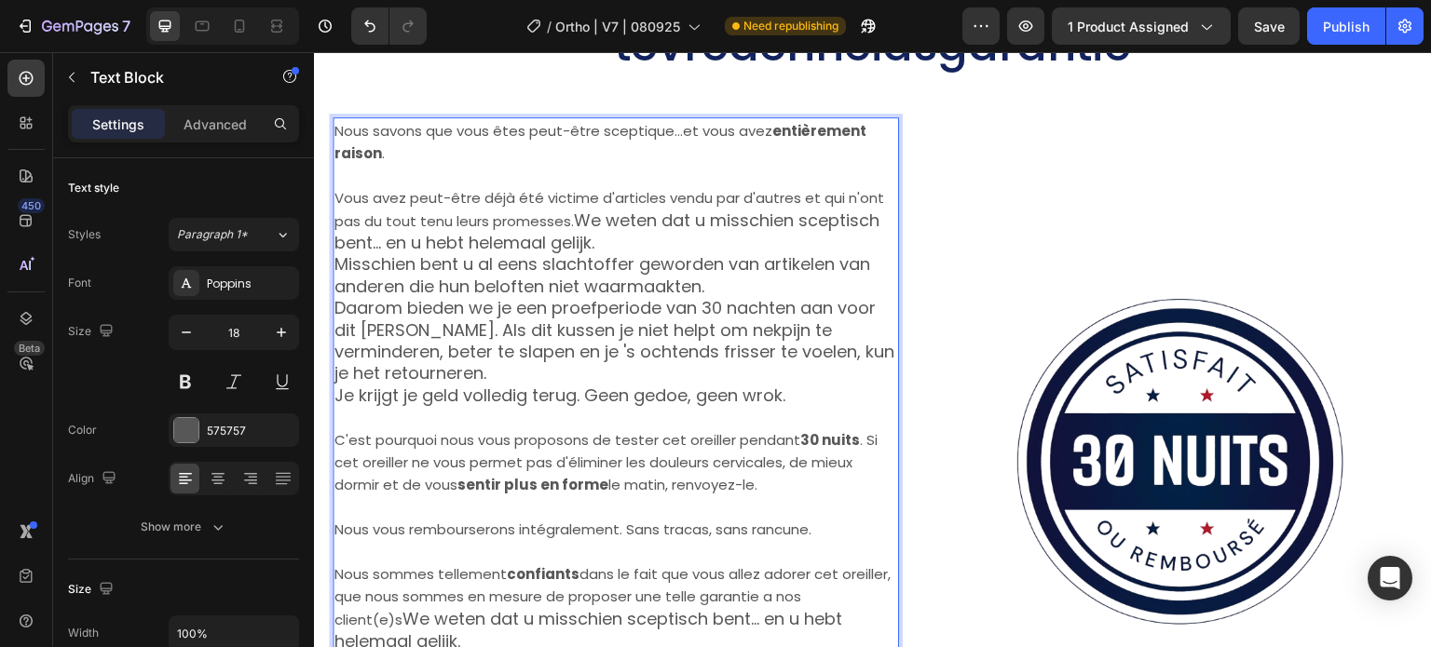
click at [571, 196] on span "Vous avez peut-être déjà été victime d'articles vendu par d'autres et qui n'ont…" at bounding box center [609, 209] width 550 height 42
click at [502, 152] on p "Nous savons que vous êtes peut-être sceptique...et vous avez entièrement raison…" at bounding box center [615, 142] width 563 height 46
click at [426, 129] on span "Nous savons que vous êtes peut-être sceptique...et vous avez entièrement raison…" at bounding box center [600, 142] width 532 height 42
click at [369, 129] on span "Nous savons que vous êtes peut-être sceptique...et vous avez entièrement raison…" at bounding box center [600, 142] width 532 height 42
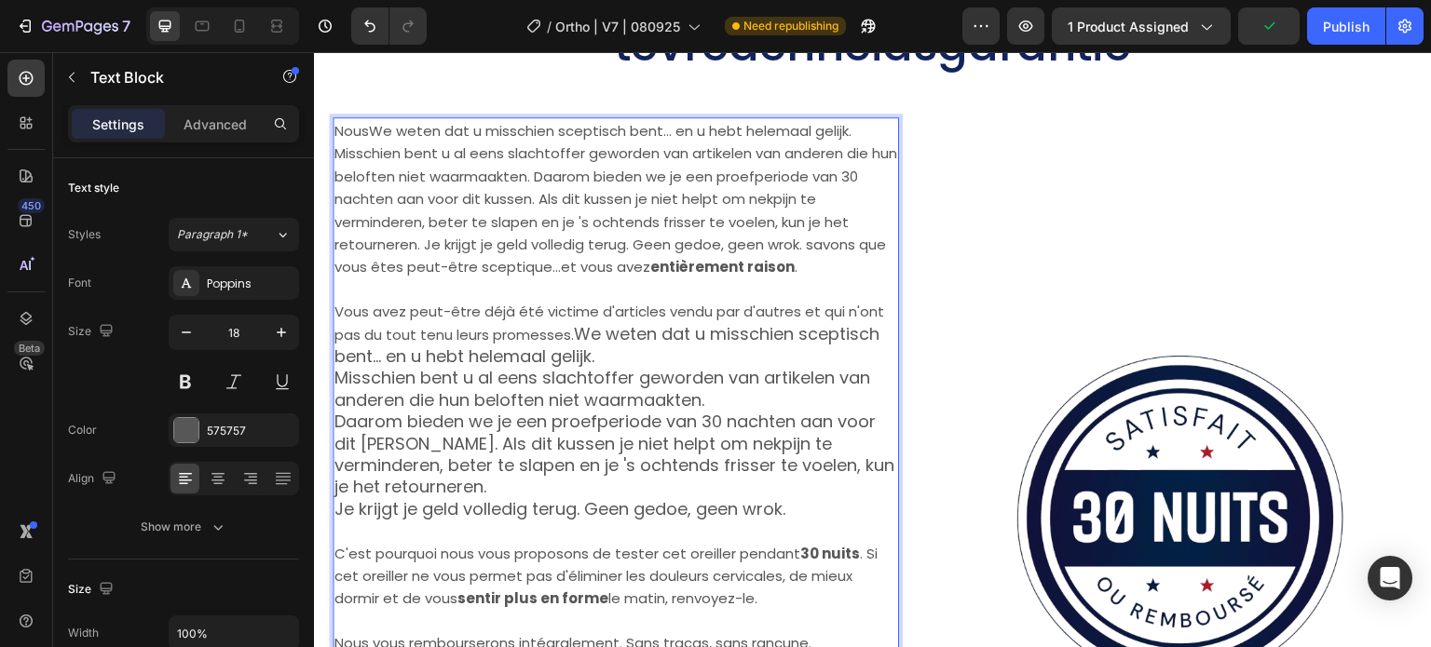
click at [642, 143] on span "NousWe weten dat u misschien sceptisch bent... en u hebt helemaal gelijk. Missc…" at bounding box center [615, 199] width 563 height 156
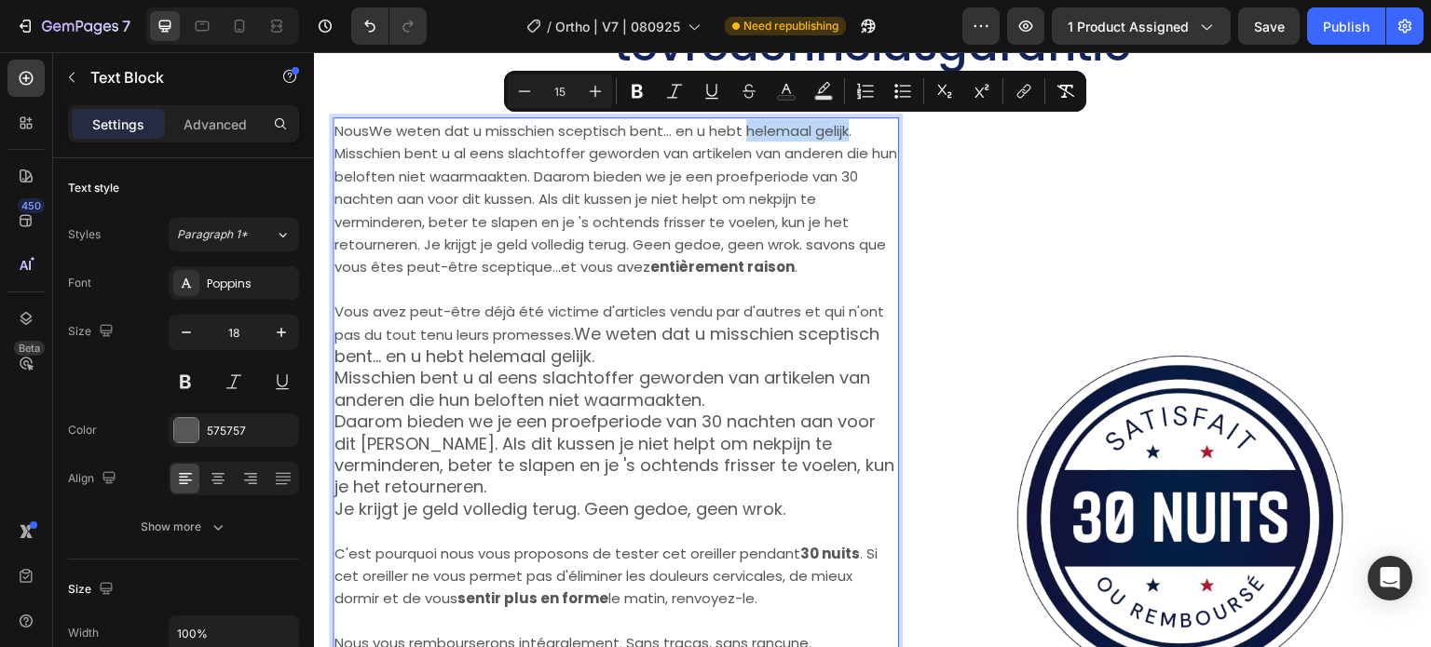
drag, startPoint x: 745, startPoint y: 129, endPoint x: 849, endPoint y: 130, distance: 103.4
click at [849, 130] on span "NousWe weten dat u misschien sceptisch bent... en u hebt helemaal gelijk. Missc…" at bounding box center [615, 199] width 563 height 156
click at [633, 85] on icon "Editor contextual toolbar" at bounding box center [637, 92] width 11 height 14
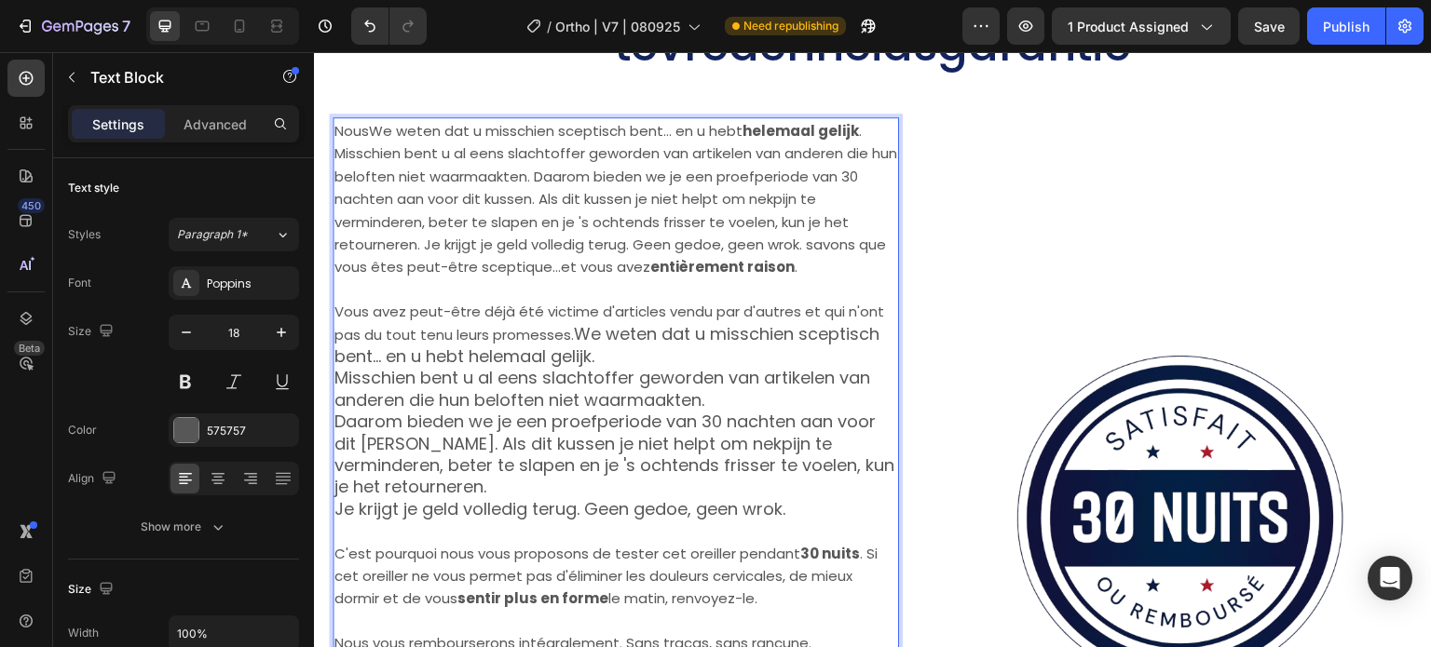
click at [727, 207] on span "NousWe weten dat u misschien sceptisch bent... en u hebt helemaal gelijk . Miss…" at bounding box center [615, 199] width 563 height 156
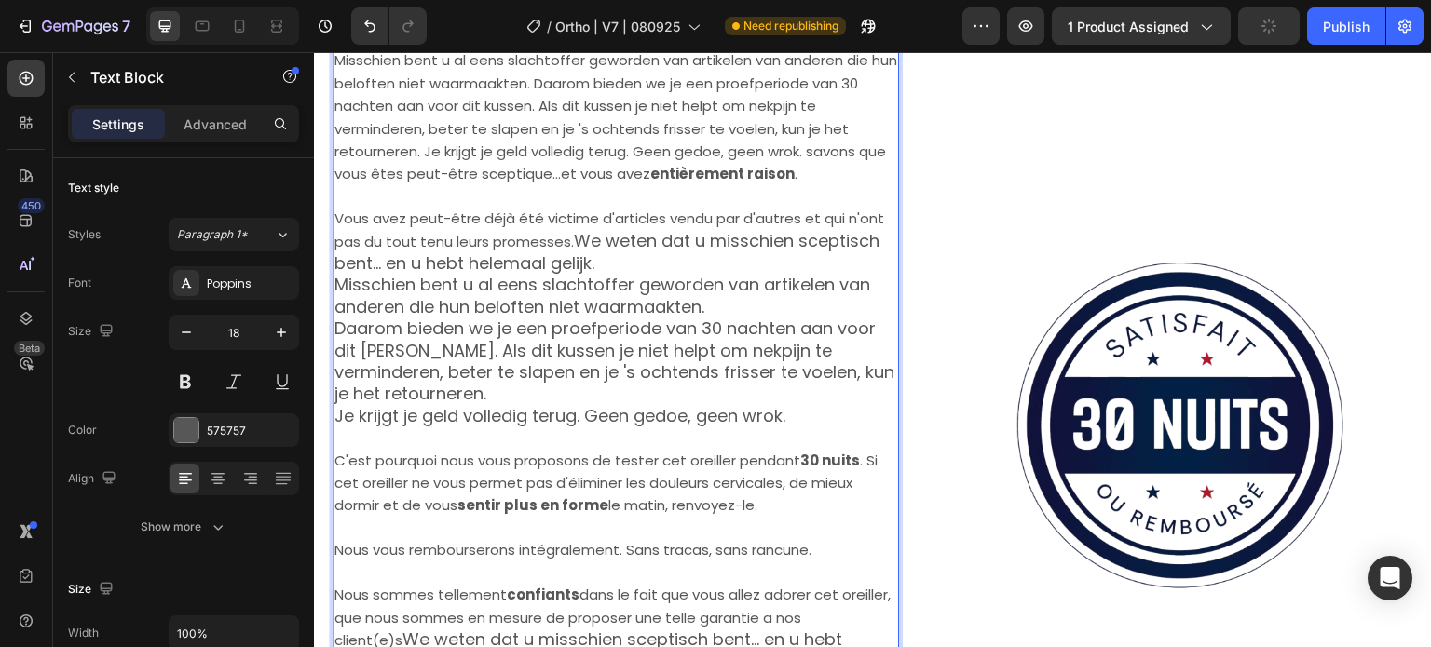
scroll to position [11219, 0]
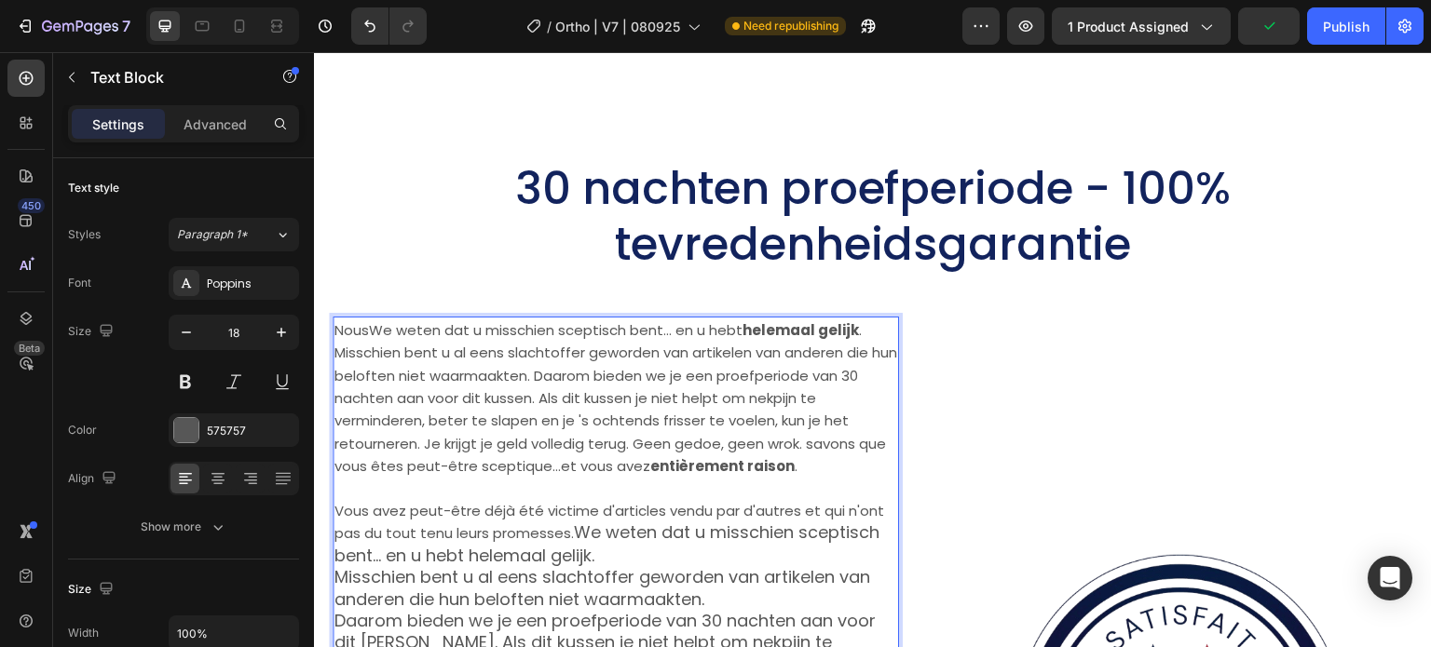
click at [341, 336] on span "NousWe weten dat u misschien sceptisch bent... en u hebt helemaal gelijk . Miss…" at bounding box center [615, 398] width 563 height 156
click at [335, 340] on span "NousWe weten dat u misschien sceptisch bent... en u hebt helemaal gelijk . Miss…" at bounding box center [615, 398] width 563 height 156
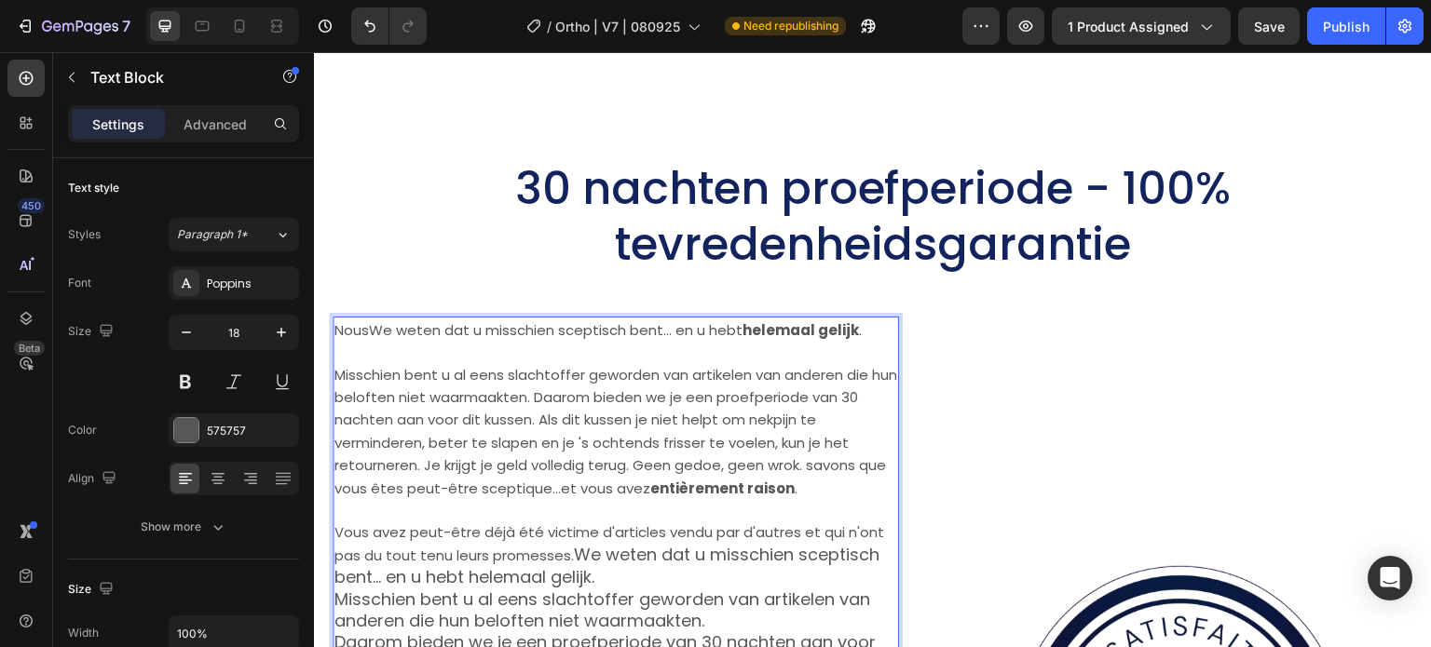
click at [634, 370] on span "Misschien bent u al eens slachtoffer geworden van artikelen van anderen die hun…" at bounding box center [615, 431] width 563 height 133
click at [593, 388] on span "Misschien bent u al eens slachtoffer geworden van artikelen van anderen die hun…" at bounding box center [615, 431] width 563 height 133
click at [564, 380] on span "Misschien bent u al eens slachtoffer geworden van artikelen van anderen die hun…" at bounding box center [615, 431] width 563 height 133
click at [571, 402] on span "Misschien bent u al eens slachtoffer geworden van artikelen van anderen die hun…" at bounding box center [615, 431] width 563 height 133
click at [565, 401] on span "Misschien bent u al eens slachtoffer geworden van artikelen van anderen die hun…" at bounding box center [615, 431] width 563 height 133
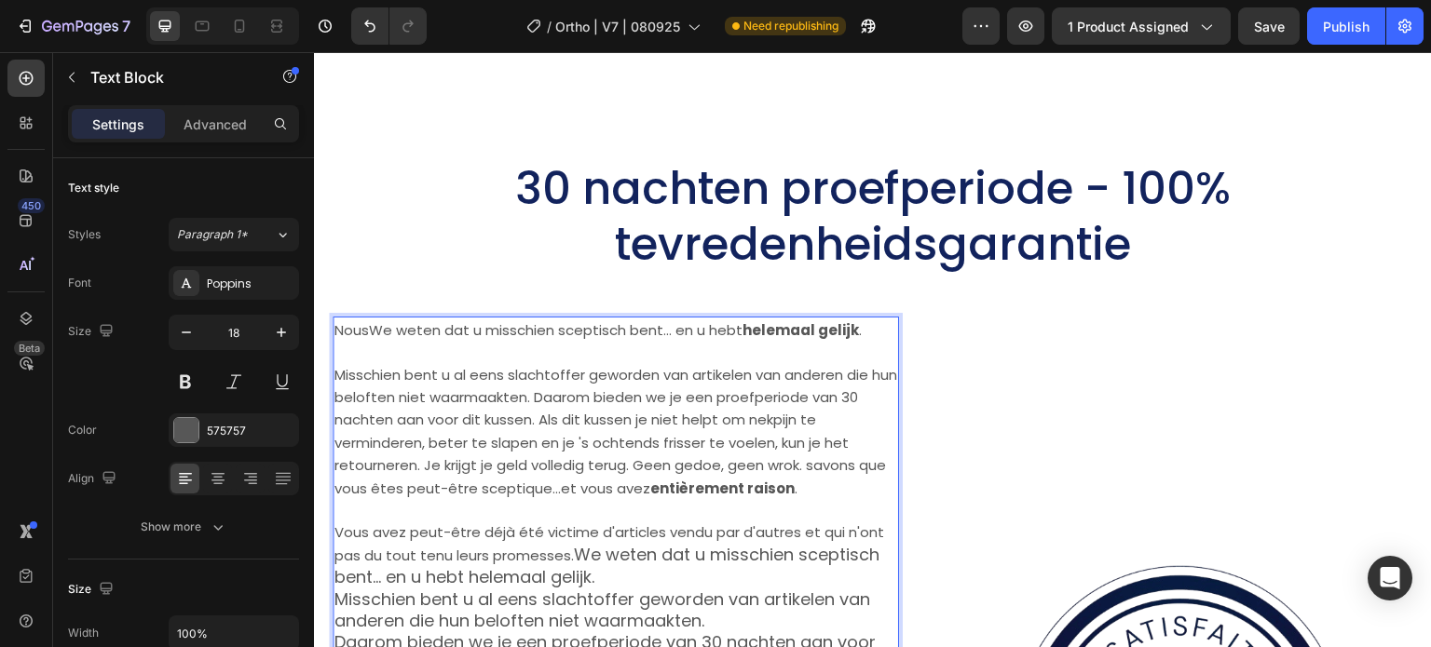
click at [562, 402] on span "Misschien bent u al eens slachtoffer geworden van artikelen van anderen die hun…" at bounding box center [615, 431] width 563 height 133
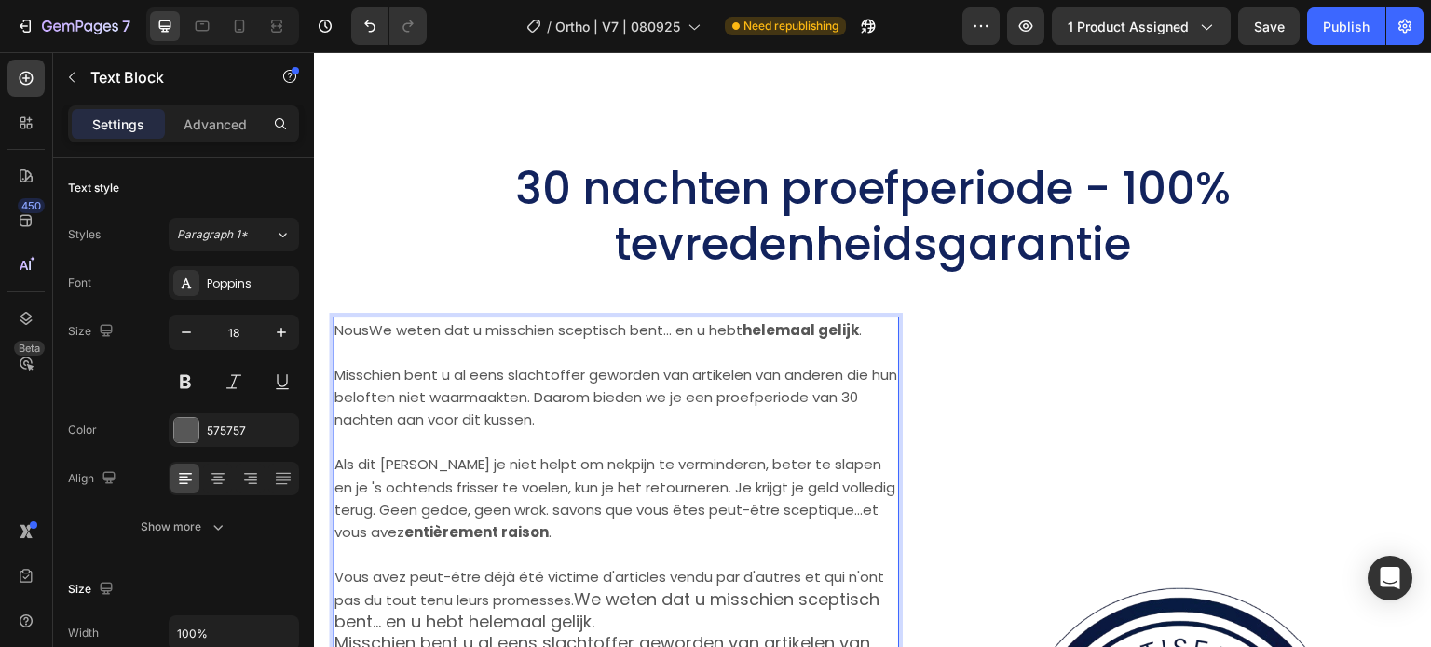
click at [675, 481] on span "Als dit kussen je niet helpt om nekpijn te verminderen, beter te slapen en je '…" at bounding box center [614, 499] width 561 height 88
click at [381, 496] on span "Als dit kussen je niet helpt om nekpijn te verminderen, beter te slapen en je '…" at bounding box center [614, 499] width 561 height 88
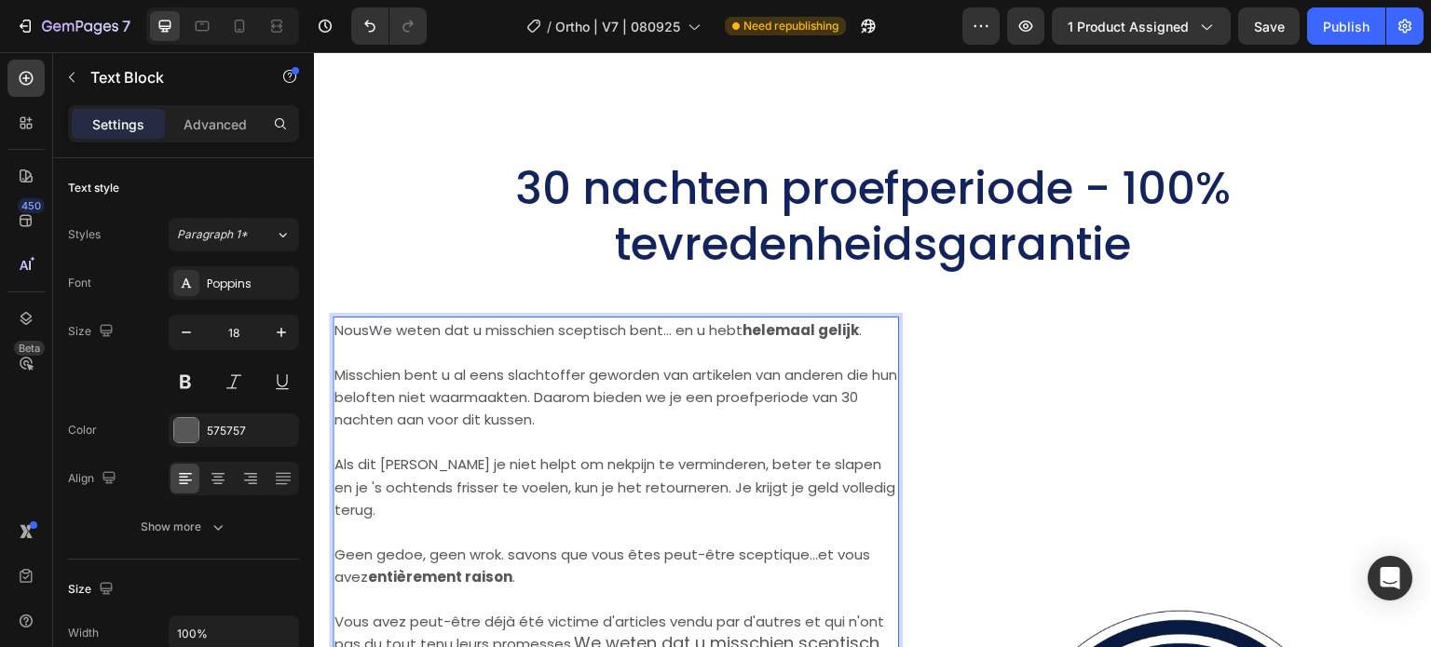
click at [511, 545] on span "Geen gedoe, geen wrok. savons que vous êtes peut-être sceptique...et vous avez …" at bounding box center [602, 566] width 536 height 42
click at [510, 545] on span "Geen gedoe, geen wrok. savons que vous êtes peut-être sceptique...et vous avez …" at bounding box center [602, 566] width 536 height 42
click at [511, 552] on span "Geen gedoe, geen wrok. savons que vous êtes peut-être sceptique...et vous avez …" at bounding box center [602, 566] width 536 height 42
click at [507, 545] on span "Geen gedoe, geen wrok. savons que vous êtes peut-être sceptique...et vous avez …" at bounding box center [602, 566] width 536 height 42
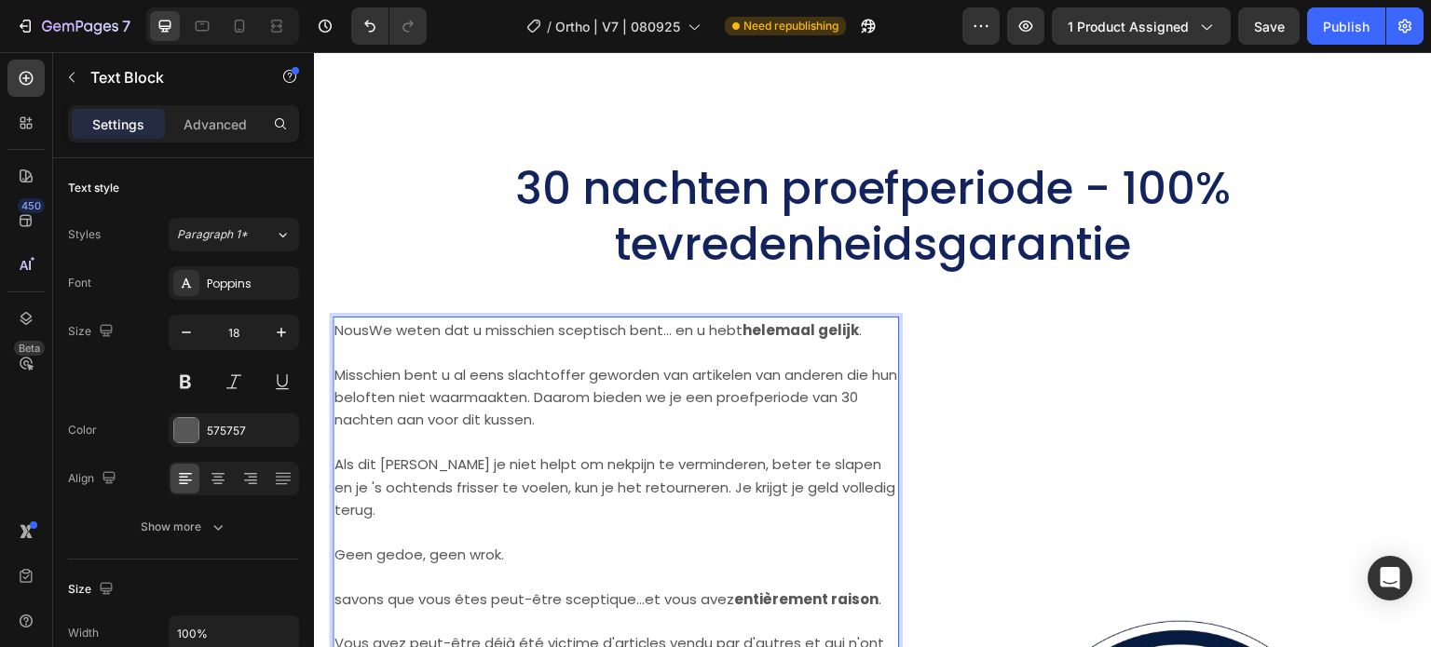
drag, startPoint x: 562, startPoint y: 483, endPoint x: 544, endPoint y: 495, distance: 20.9
click at [562, 484] on p "Als dit kussen je niet helpt om nekpijn te verminderen, beter te slapen en je '…" at bounding box center [615, 487] width 563 height 68
click at [518, 543] on p "Geen gedoe, geen wrok." at bounding box center [615, 554] width 563 height 22
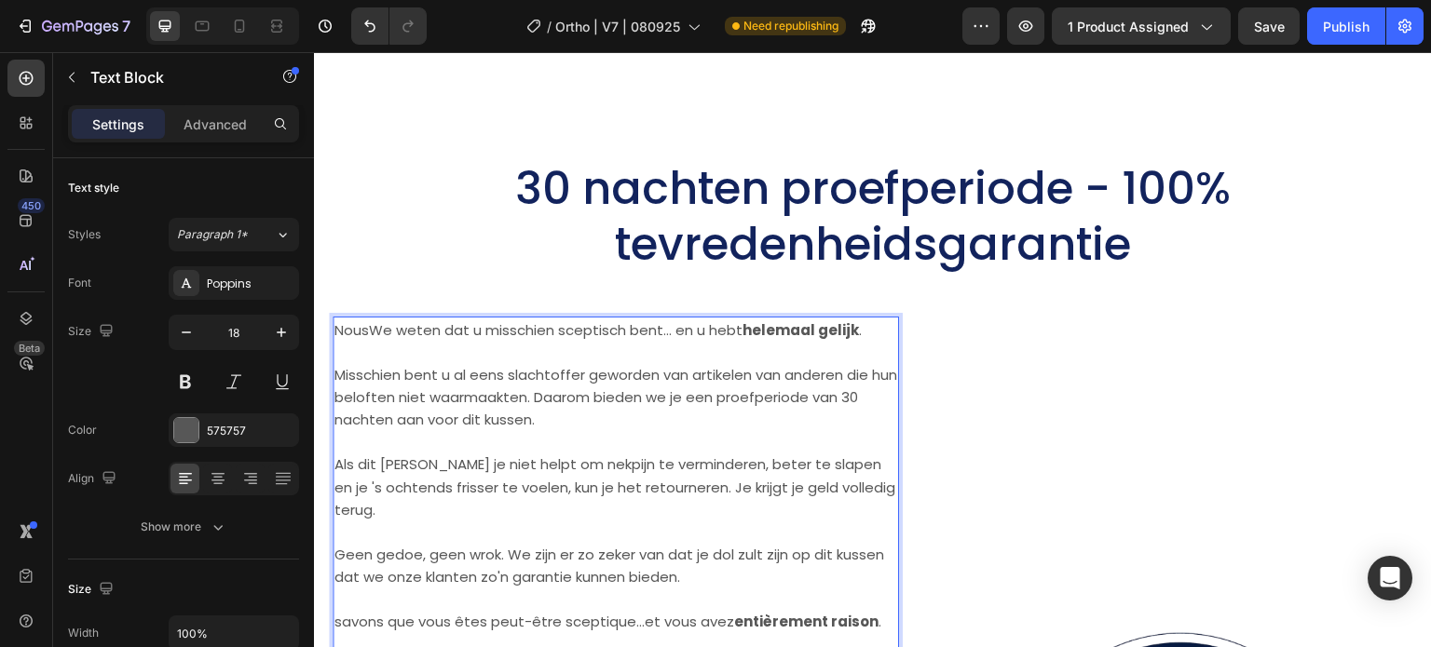
click at [509, 545] on span "Geen gedoe, geen wrok. We zijn er zo zeker van dat je dol zult zijn op dit kuss…" at bounding box center [609, 566] width 550 height 42
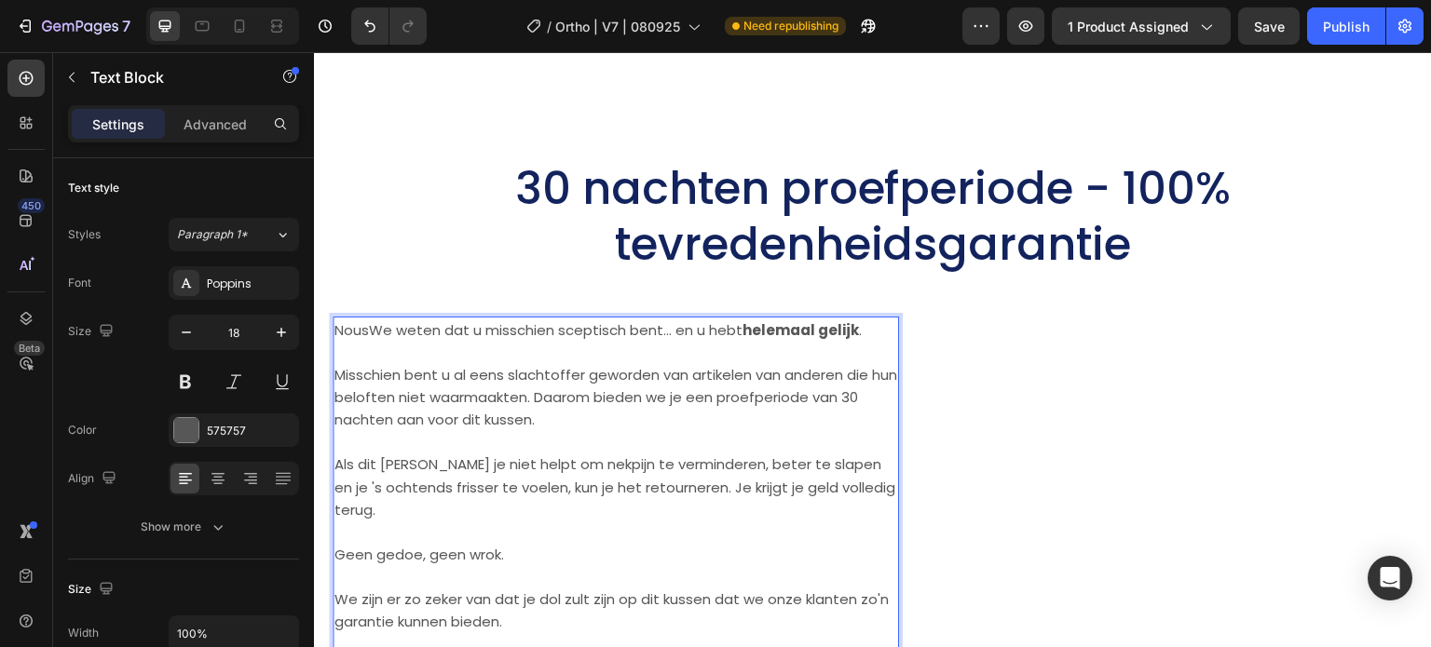
drag, startPoint x: 417, startPoint y: 510, endPoint x: 400, endPoint y: 524, distance: 22.5
click at [416, 521] on p "Rich Text Editor. Editing area: main" at bounding box center [615, 531] width 563 height 21
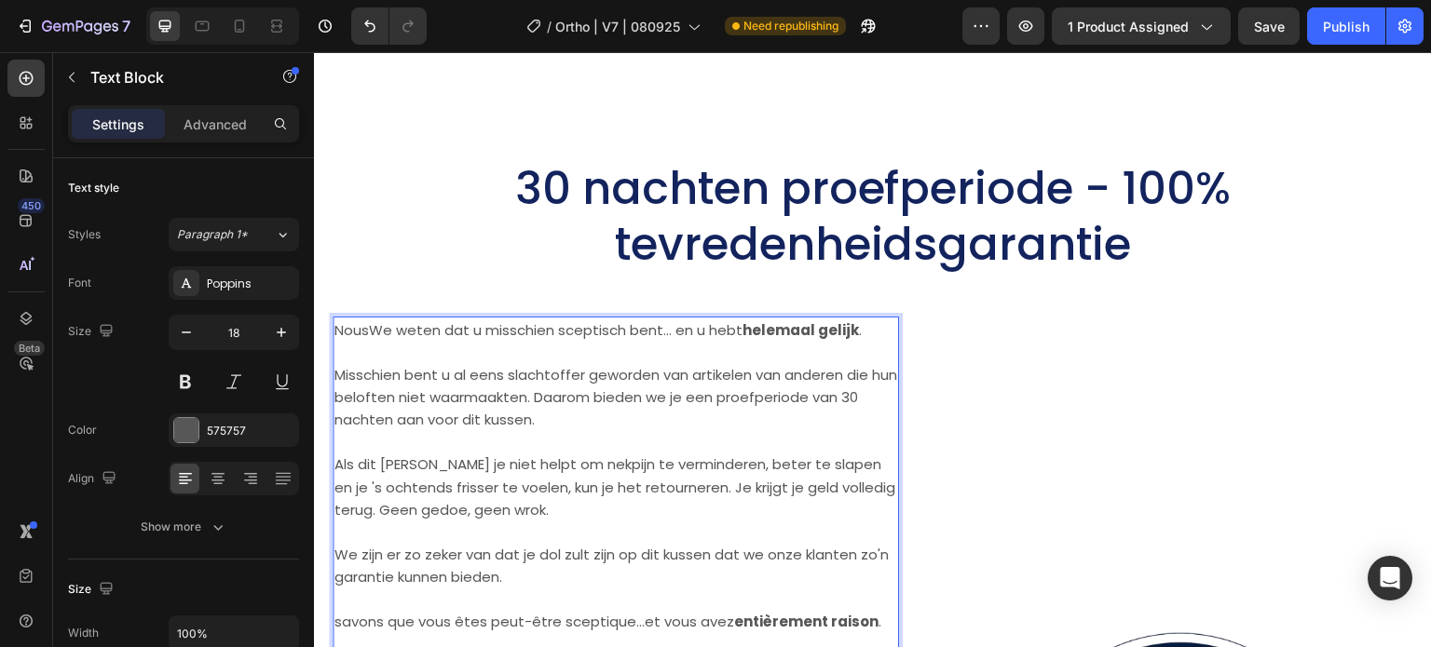
click at [343, 523] on p "Rich Text Editor. Editing area: main" at bounding box center [615, 531] width 563 height 21
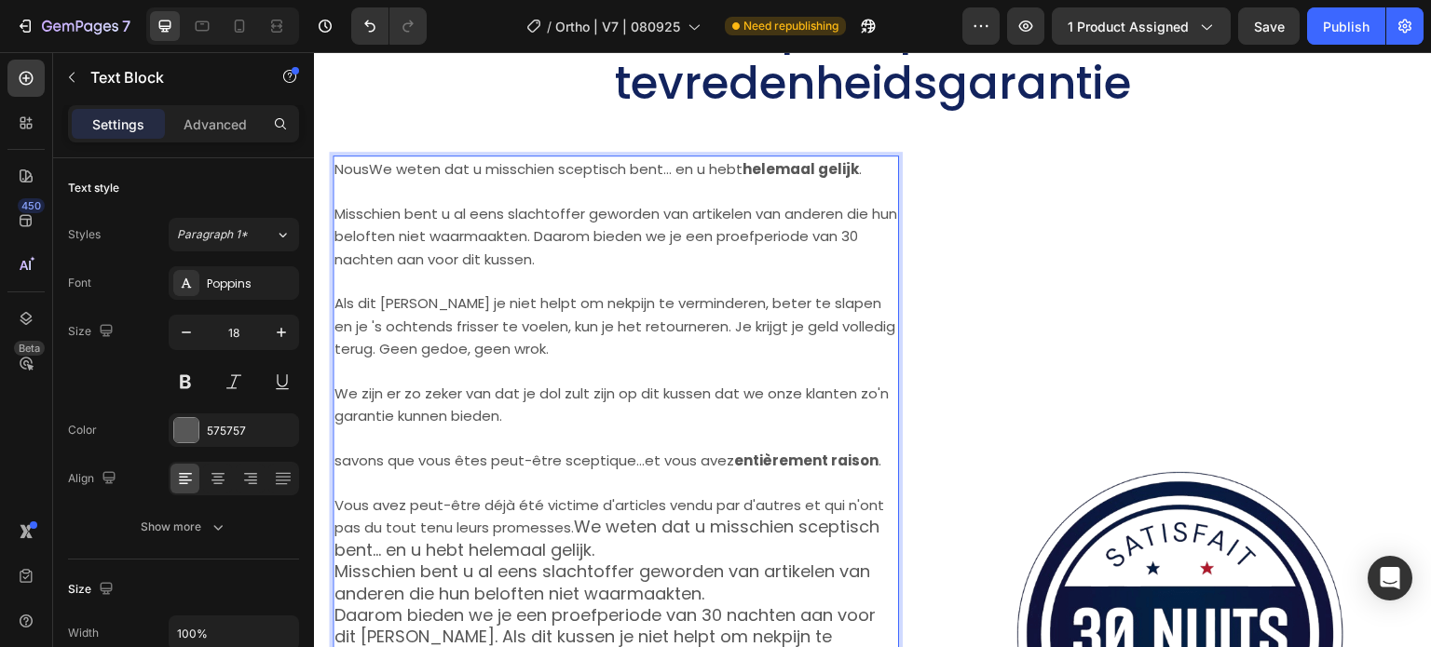
scroll to position [11498, 0]
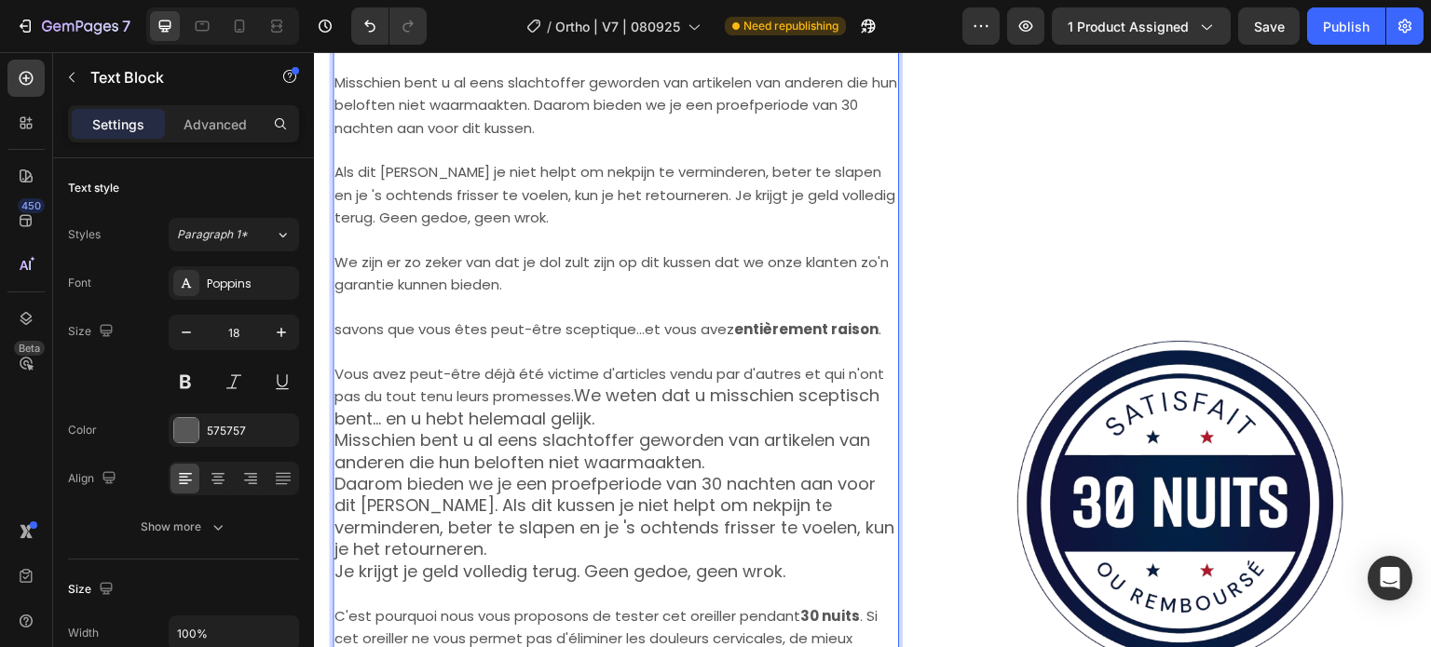
click at [540, 303] on p "Rich Text Editor. Editing area: main" at bounding box center [615, 306] width 563 height 21
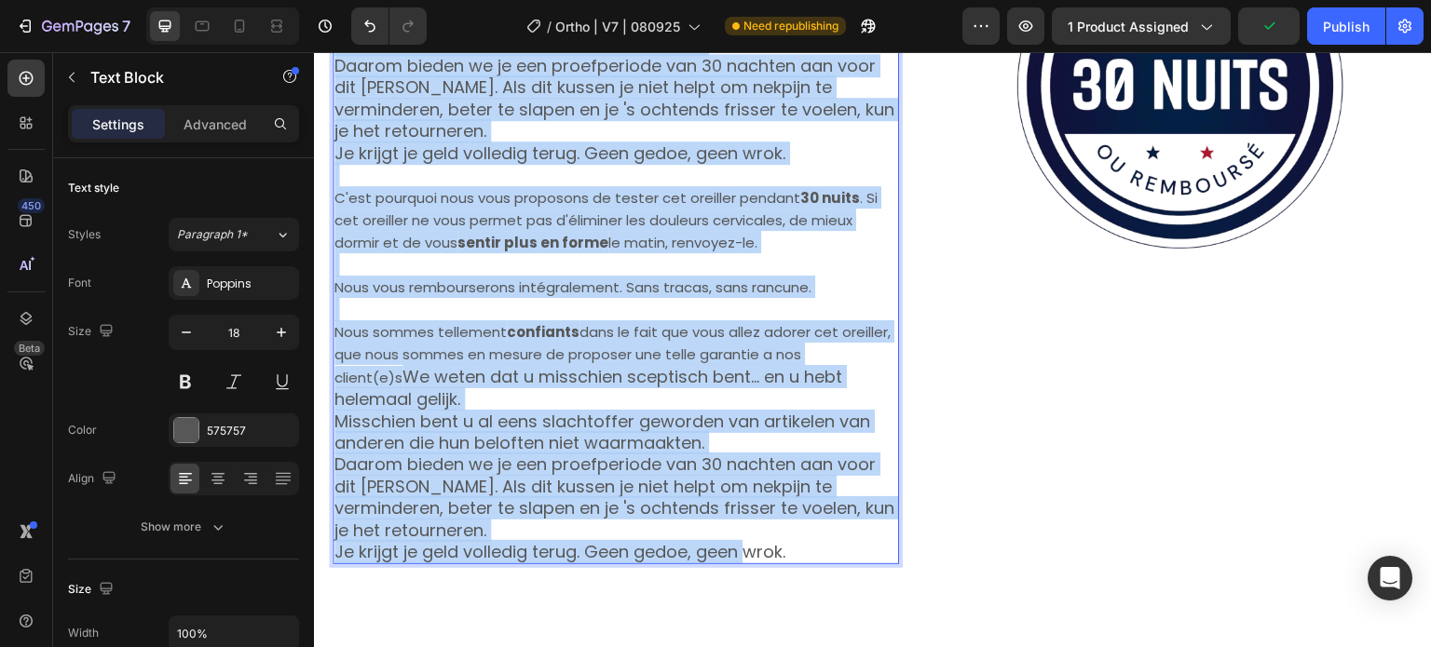
scroll to position [11964, 0]
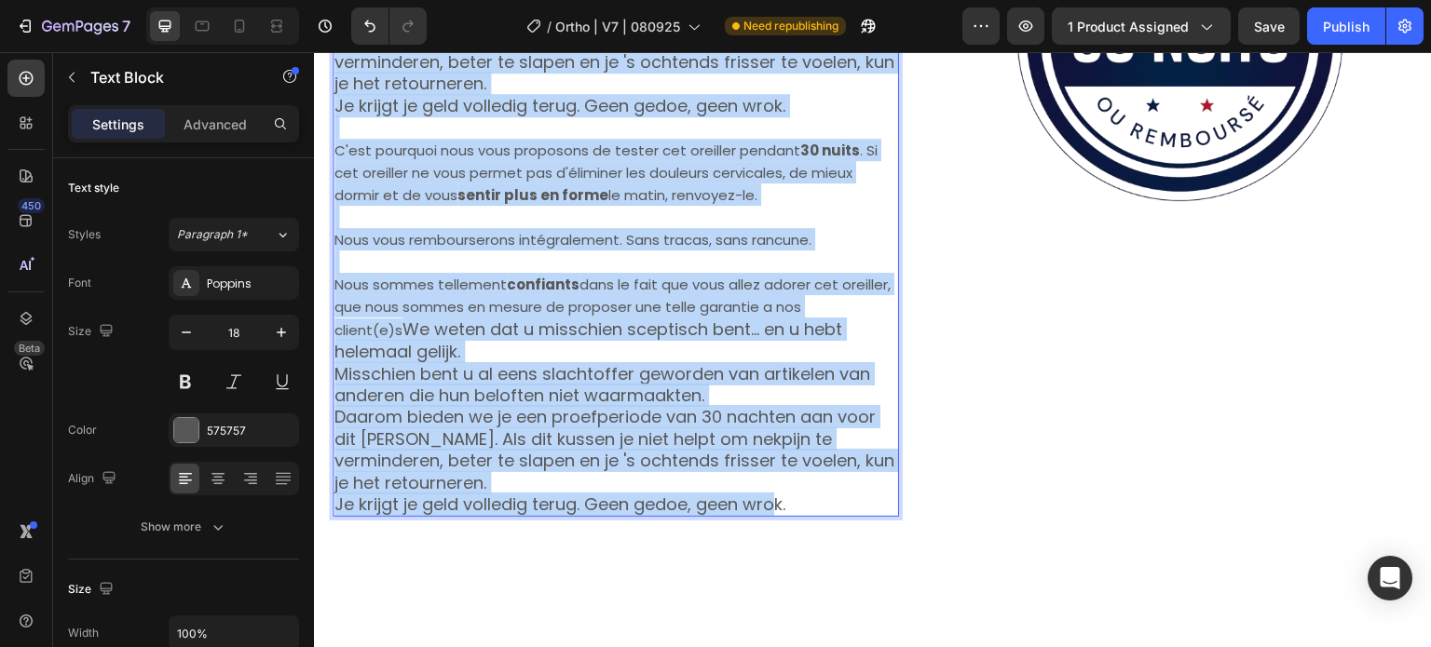
drag, startPoint x: 533, startPoint y: 292, endPoint x: 771, endPoint y: 488, distance: 308.4
click at [771, 488] on div "NousWe weten dat u misschien sceptisch bent... en u hebt helemaal gelijk . Miss…" at bounding box center [616, 38] width 566 height 958
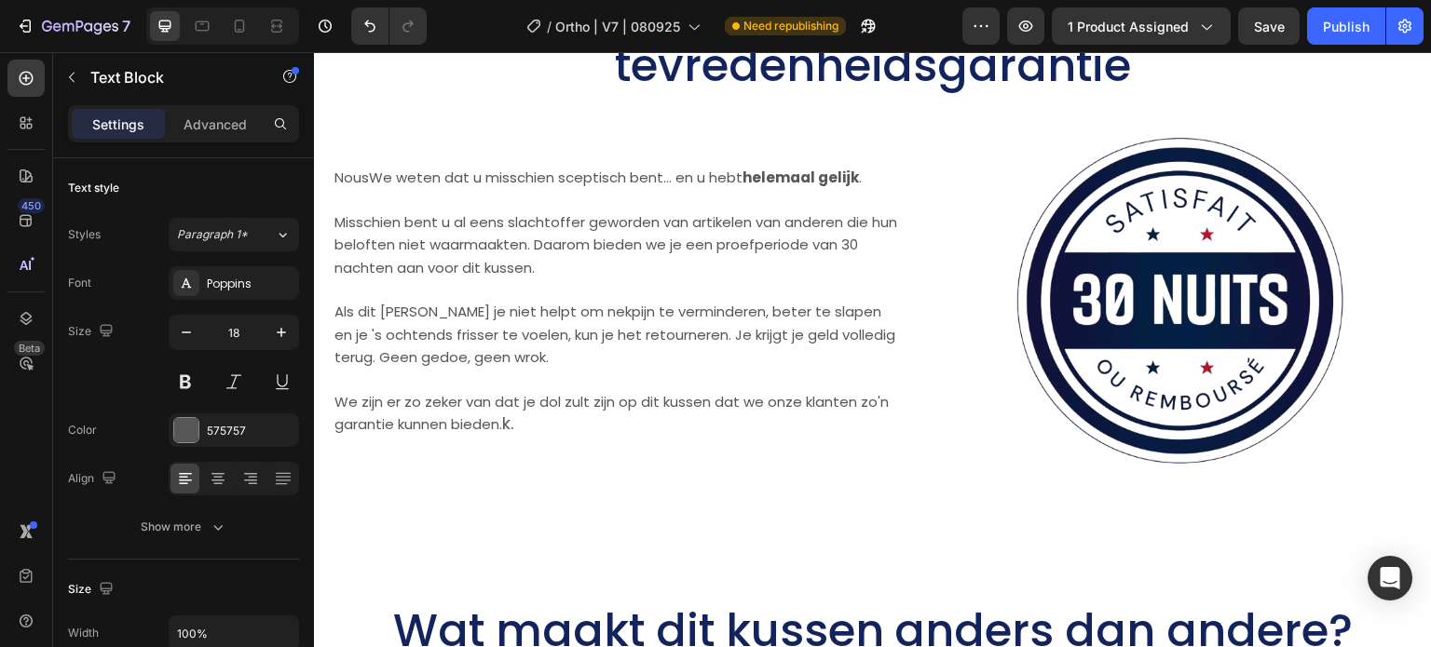
scroll to position [11432, 0]
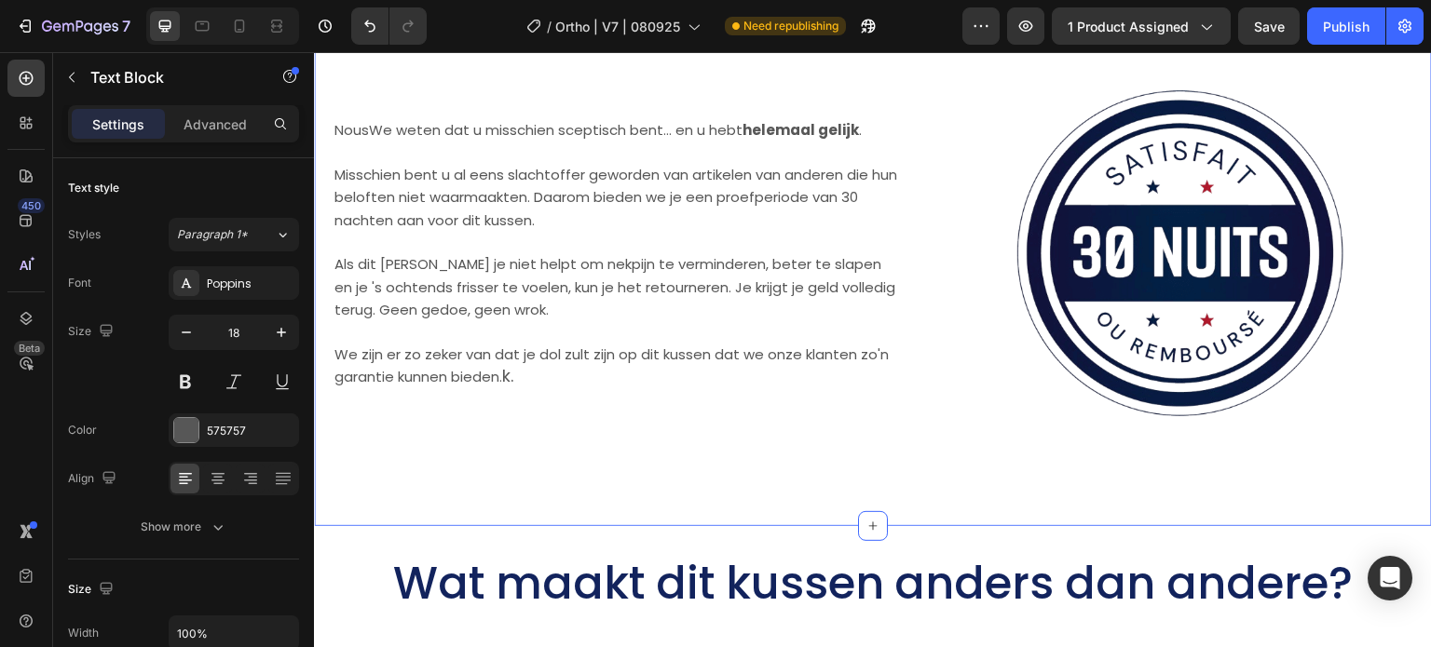
click at [597, 380] on p "We zijn er zo zeker van dat je dol zult zijn op dit kussen dat we onze klanten …" at bounding box center [615, 366] width 563 height 46
click at [572, 371] on p "We zijn er zo zeker van dat je dol zult zijn op dit kussen dat we onze klanten …" at bounding box center [615, 366] width 563 height 46
click at [526, 384] on p "We zijn er zo zeker van dat je dol zult zijn op dit kussen dat we onze klanten …" at bounding box center [615, 366] width 563 height 46
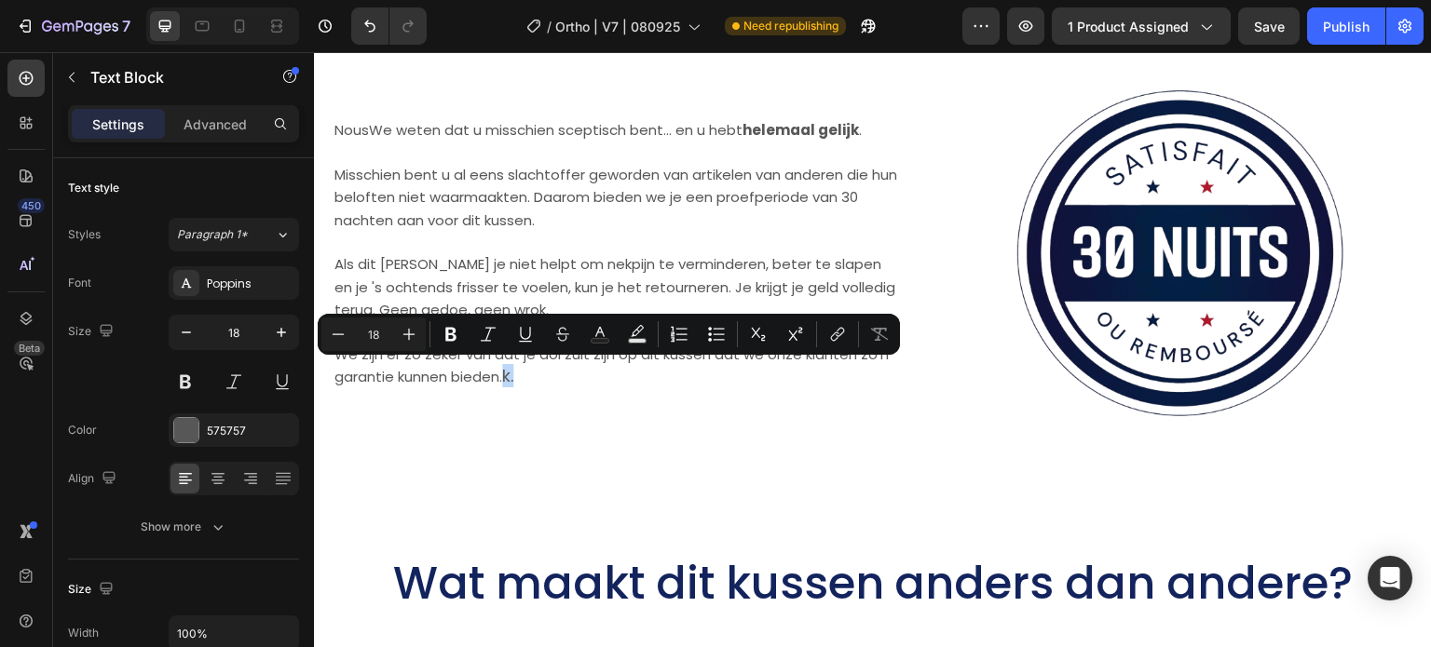
drag, startPoint x: 537, startPoint y: 379, endPoint x: 507, endPoint y: 377, distance: 29.9
click at [507, 377] on p "We zijn er zo zeker van dat je dol zult zijn op dit kussen dat we onze klanten …" at bounding box center [615, 366] width 563 height 46
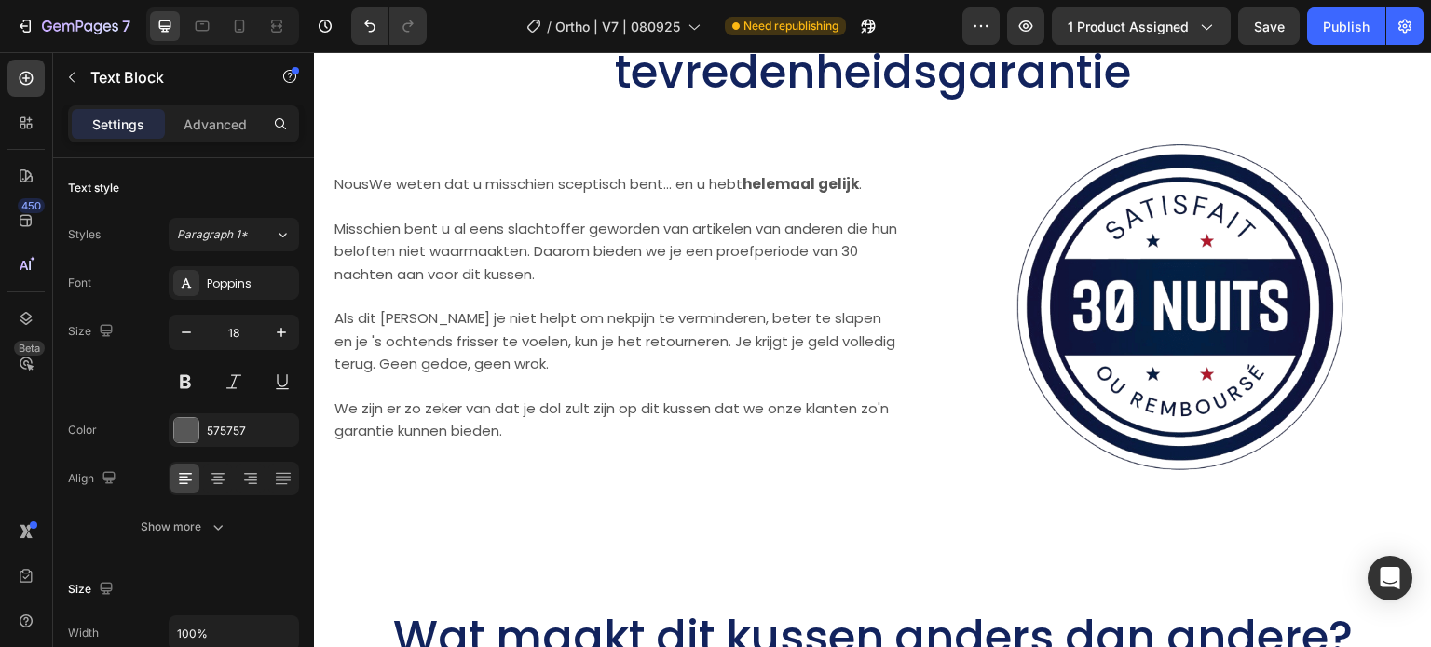
scroll to position [11339, 0]
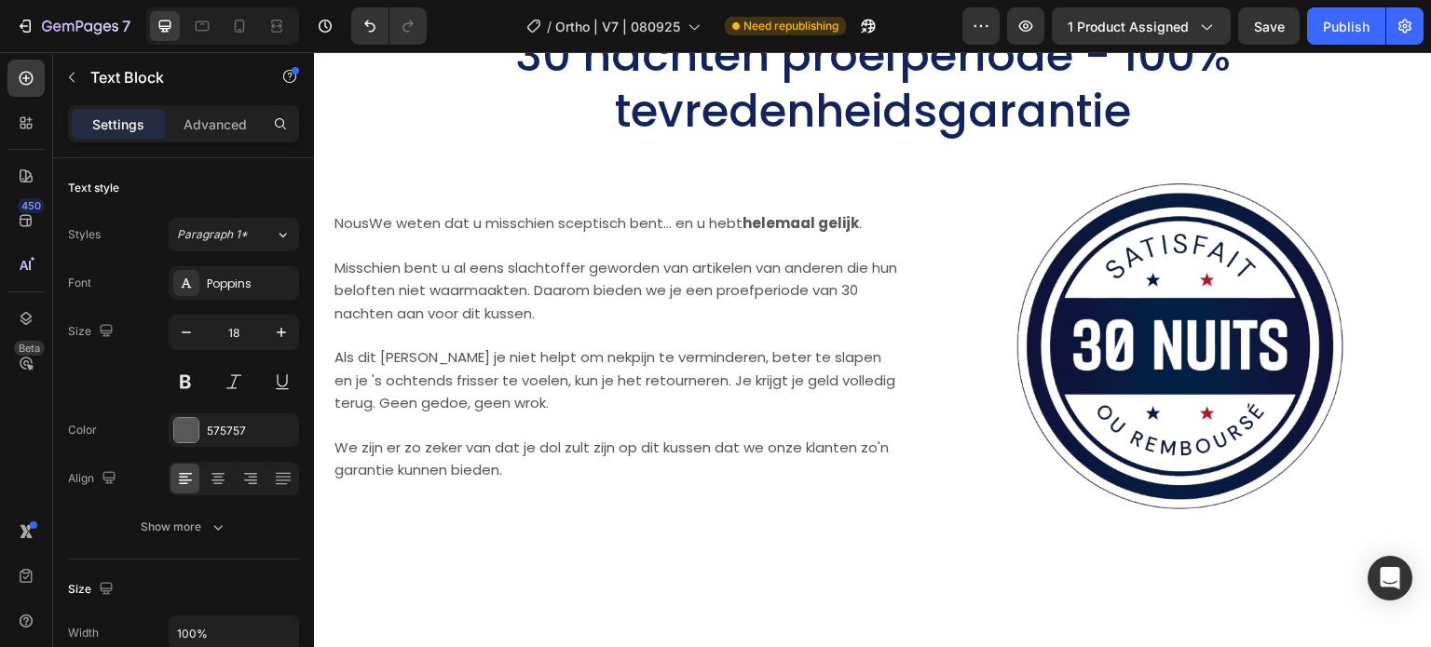
click at [556, 371] on span "Als dit [PERSON_NAME] je niet helpt om nekpijn te verminderen, beter te slapen …" at bounding box center [614, 379] width 561 height 65
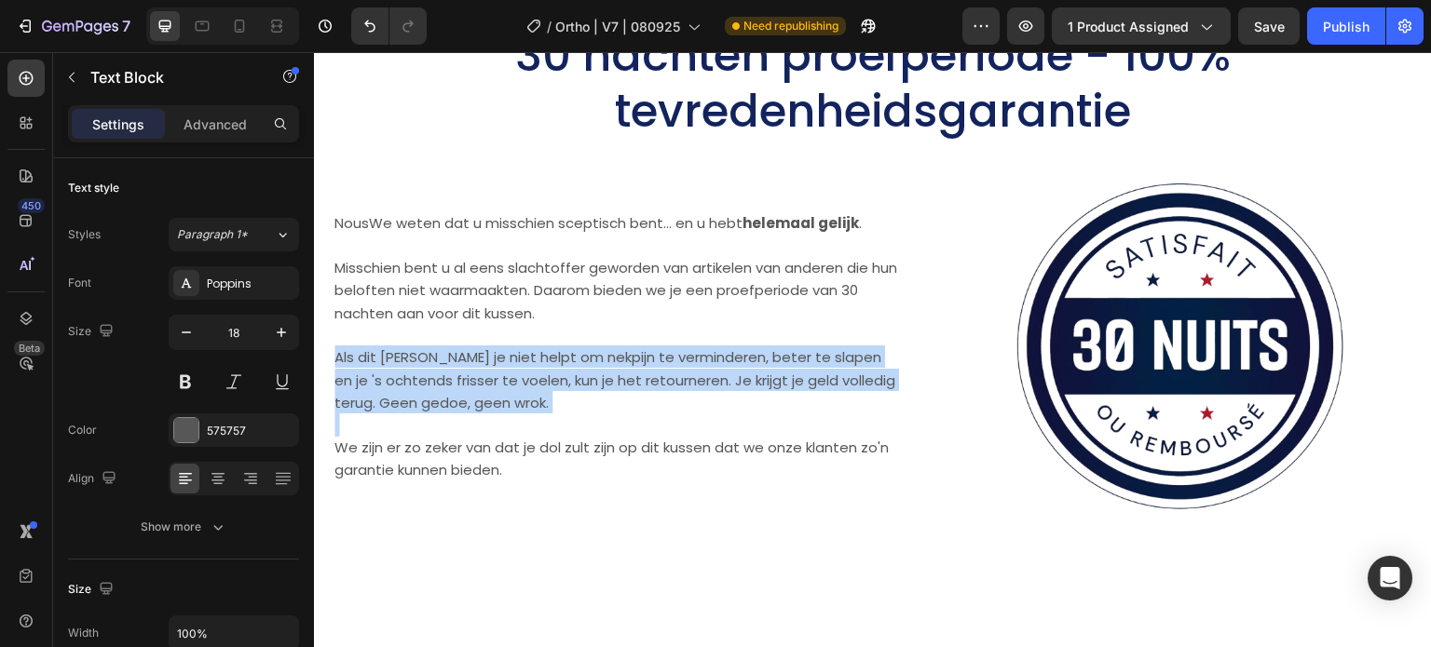
click at [556, 371] on span "Als dit [PERSON_NAME] je niet helpt om nekpijn te verminderen, beter te slapen …" at bounding box center [614, 379] width 561 height 65
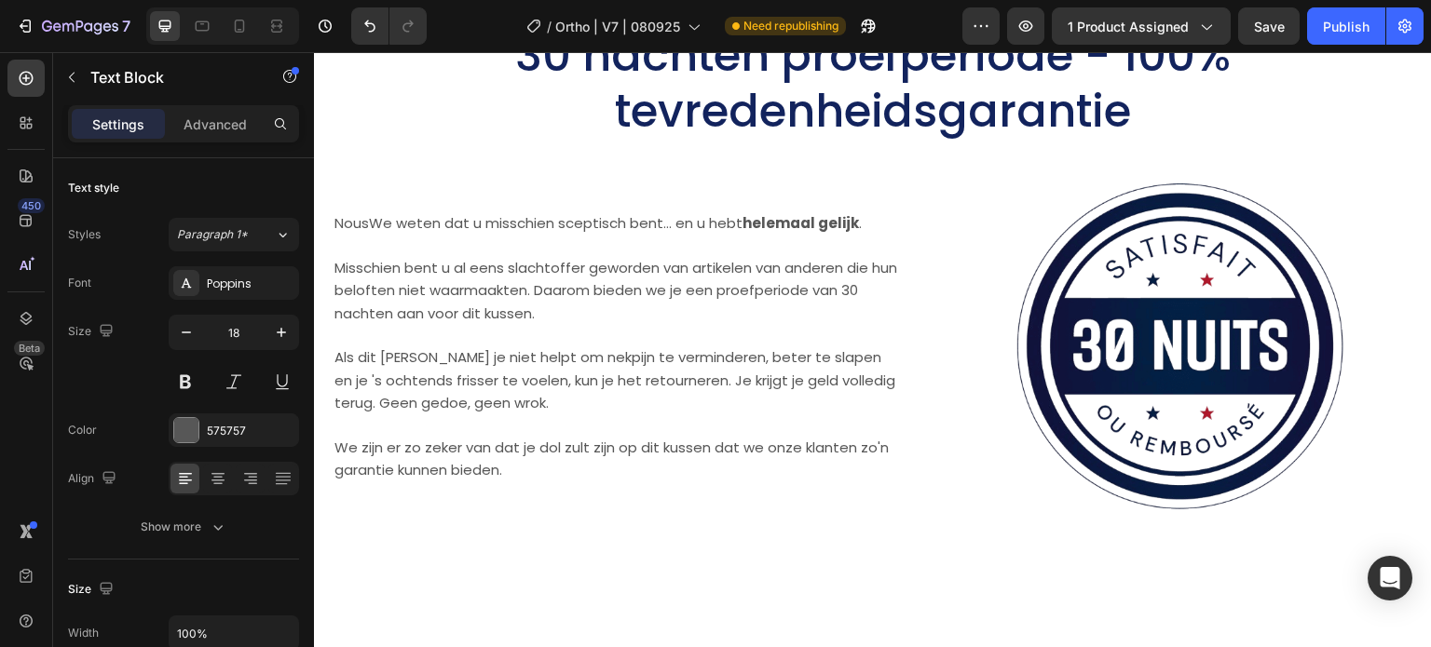
click at [530, 276] on span "Misschien bent u al eens slachtoffer geworden van artikelen van anderen die hun…" at bounding box center [615, 290] width 563 height 65
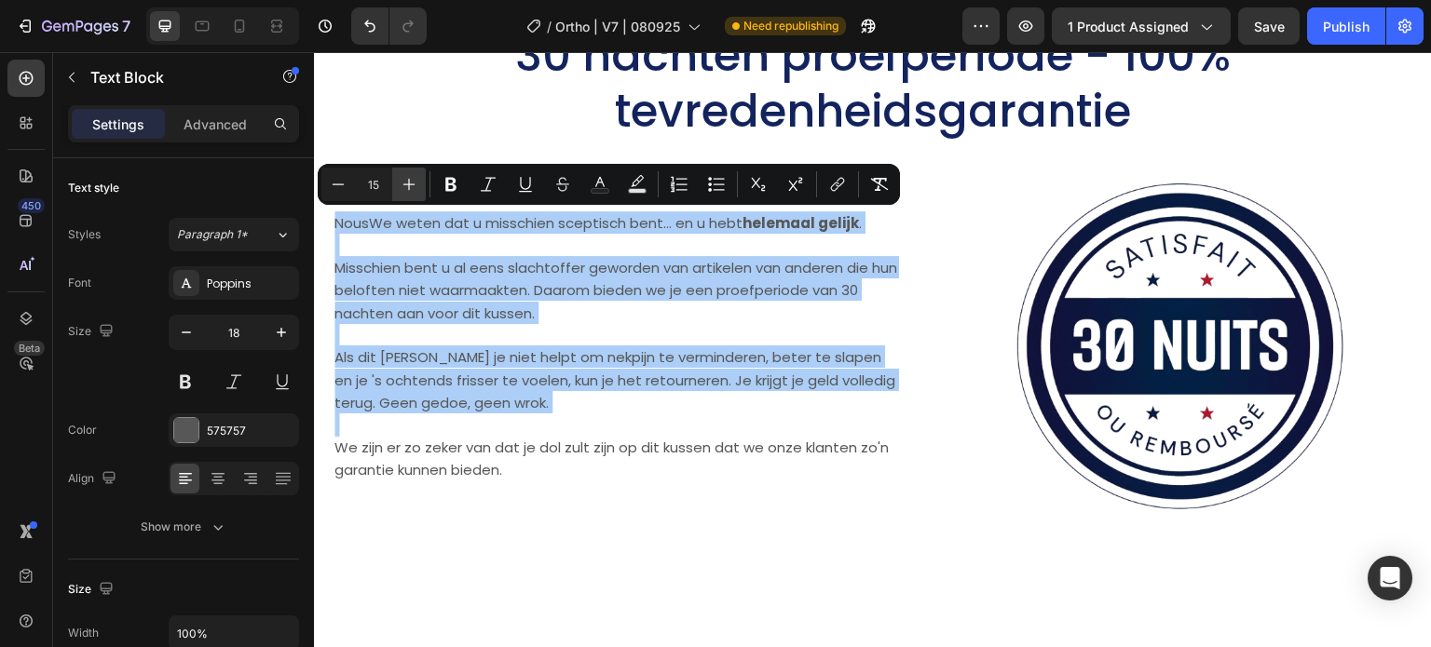
click at [405, 188] on icon "Editor contextual toolbar" at bounding box center [409, 184] width 19 height 19
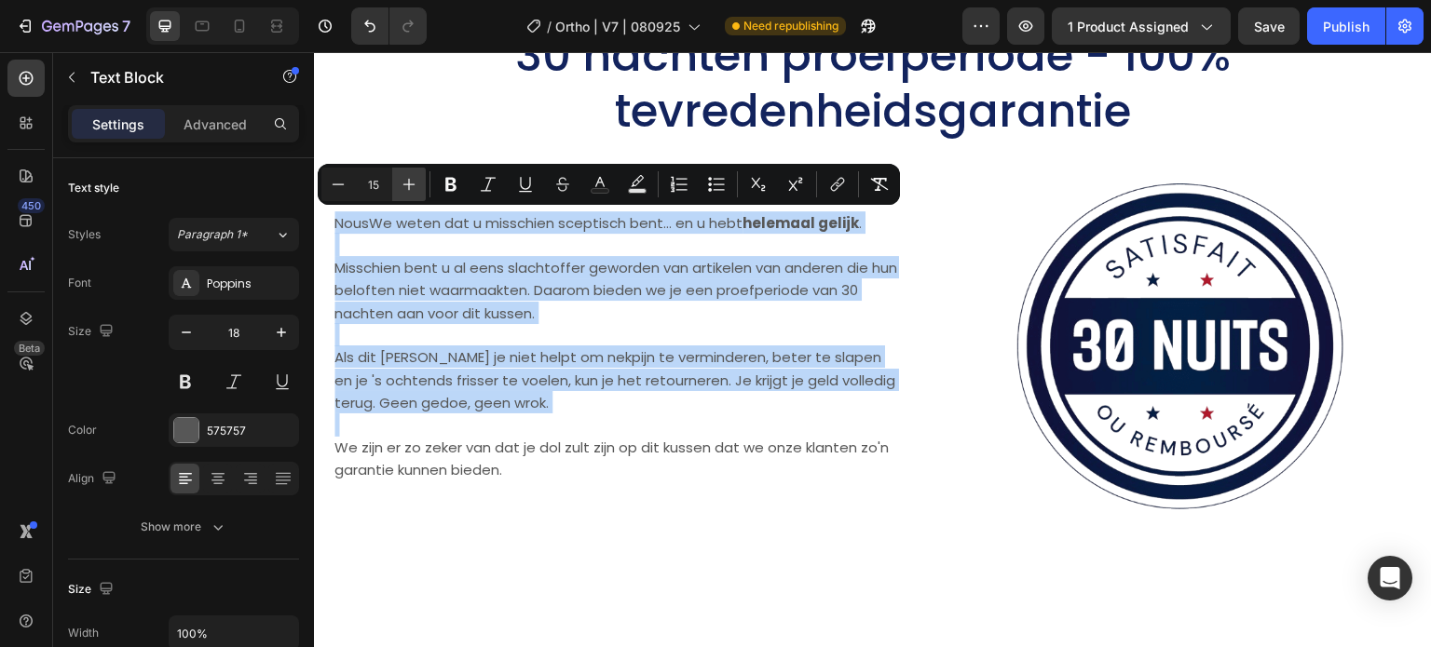
type input "16"
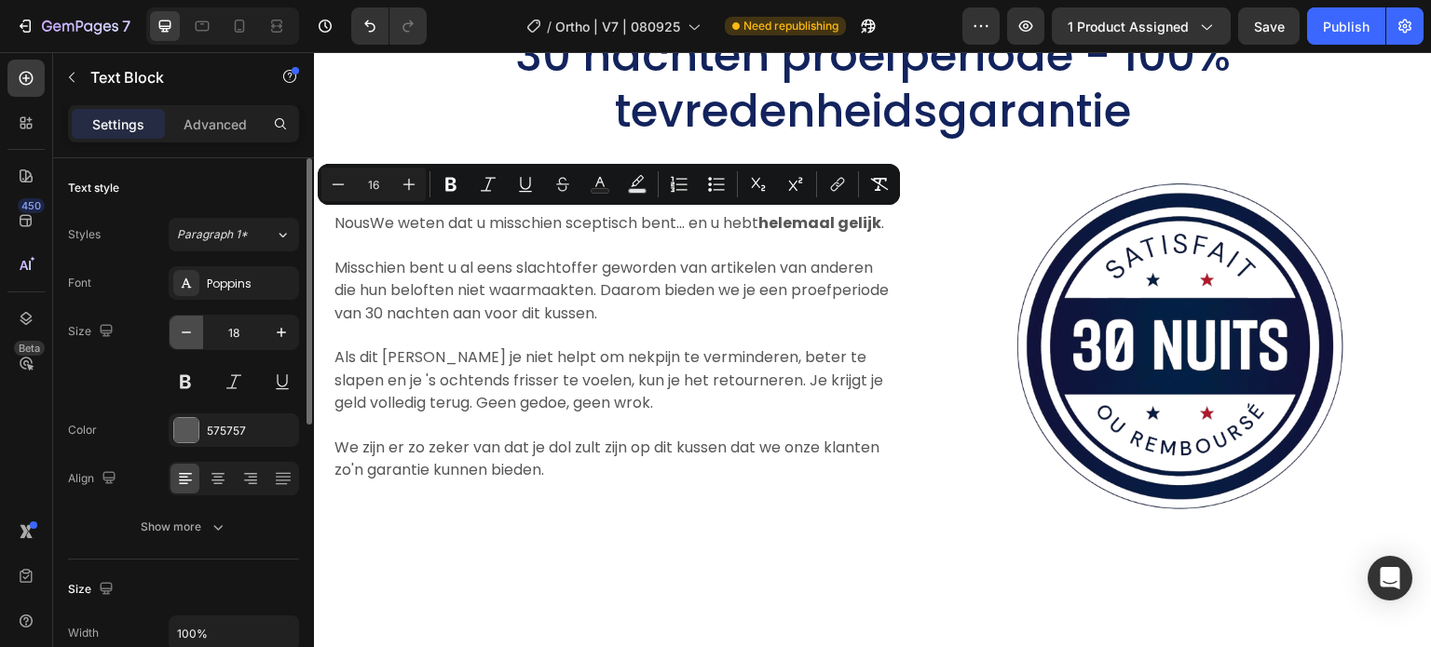
click at [189, 333] on icon "button" at bounding box center [186, 332] width 19 height 19
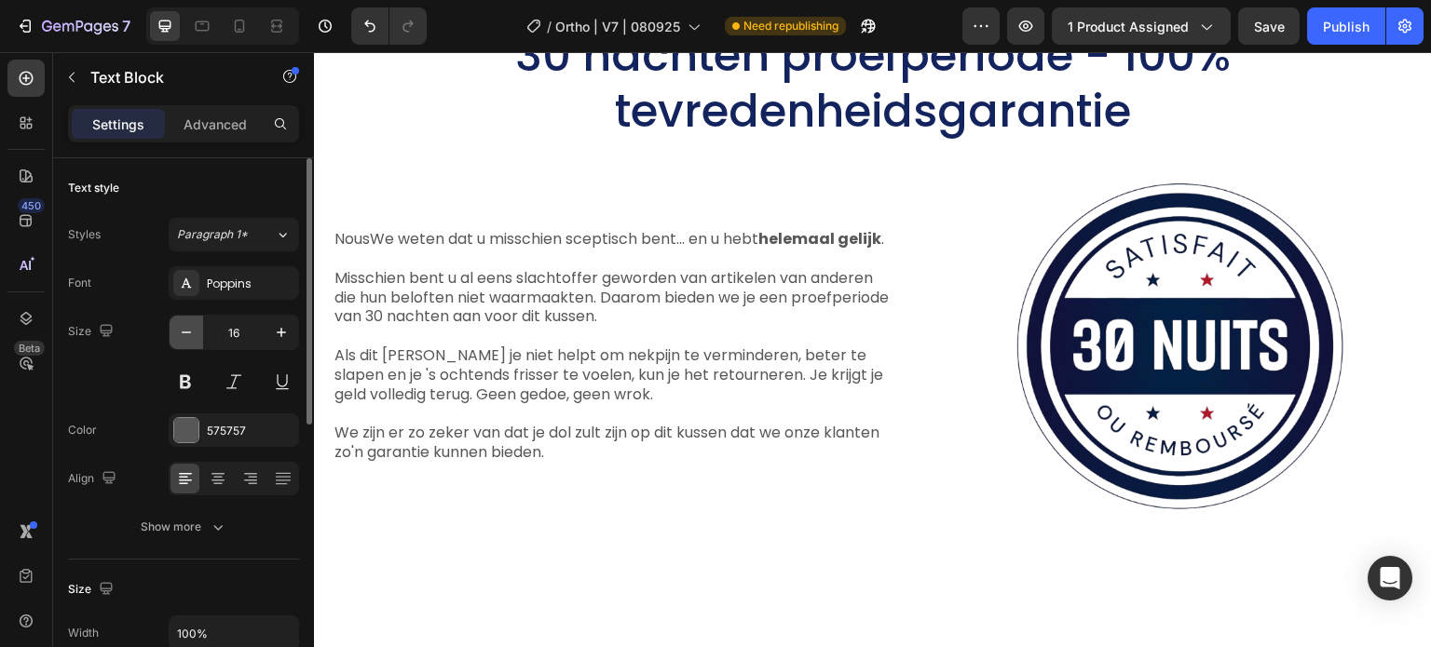
click at [195, 329] on icon "button" at bounding box center [186, 332] width 19 height 19
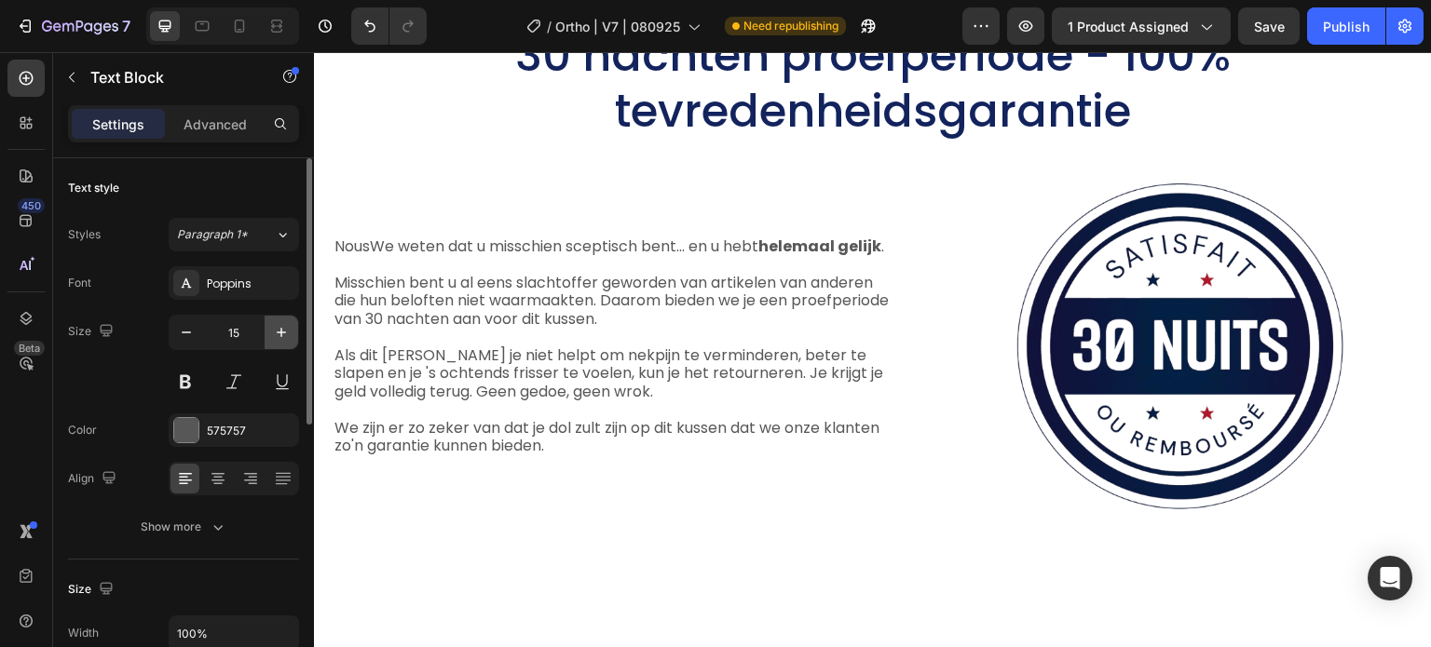
click at [285, 334] on icon "button" at bounding box center [281, 332] width 19 height 19
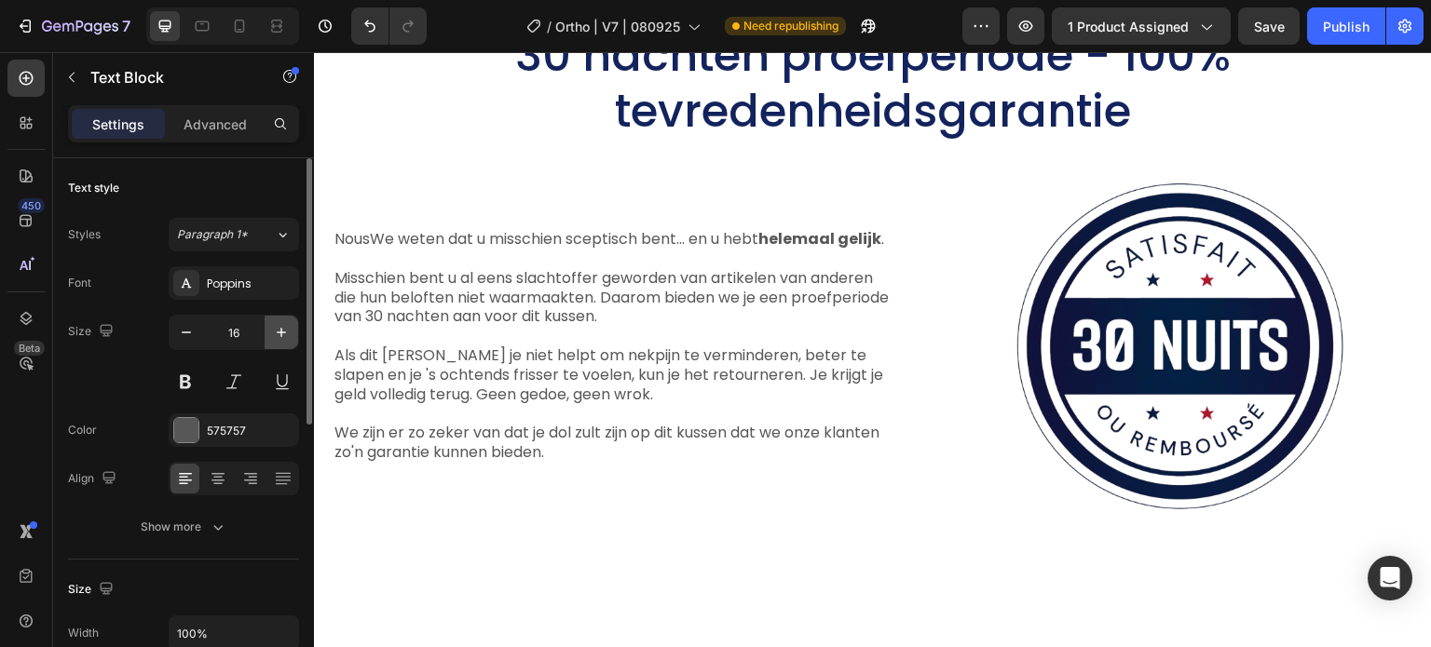
click at [281, 334] on icon "button" at bounding box center [281, 332] width 9 height 9
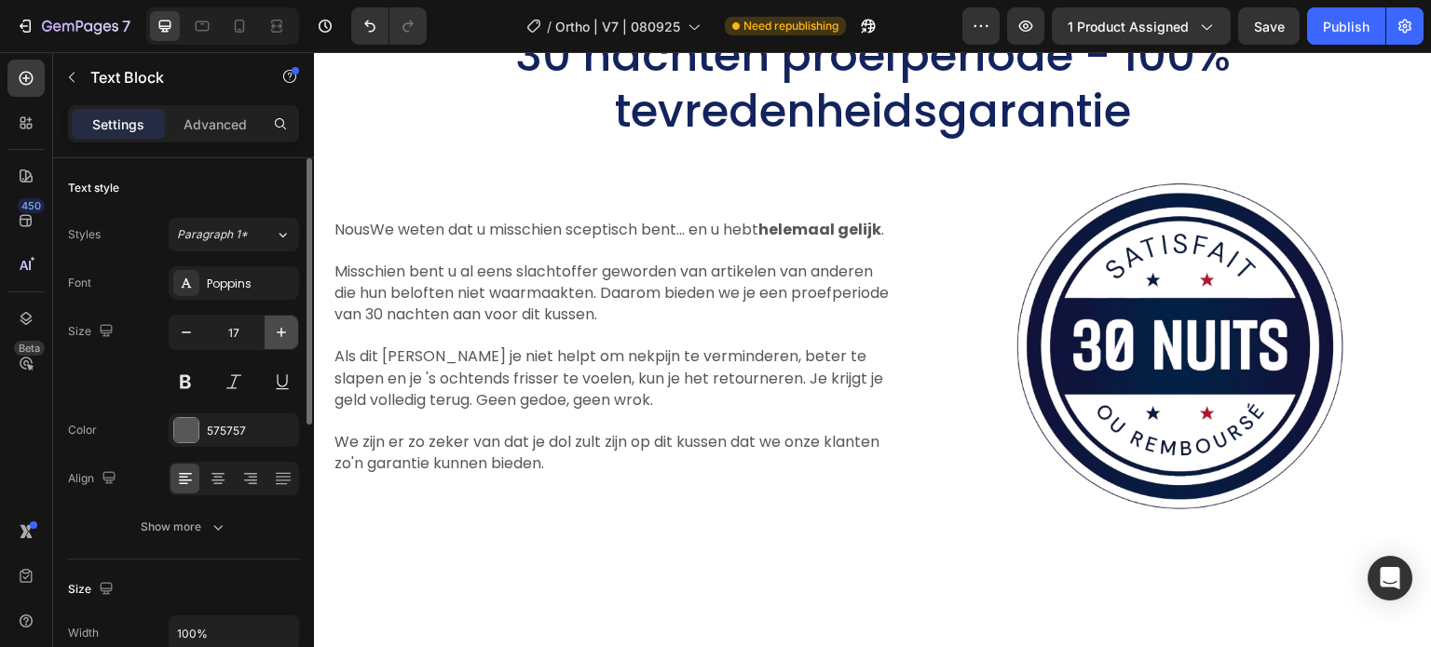
click at [281, 334] on icon "button" at bounding box center [281, 332] width 9 height 9
type input "18"
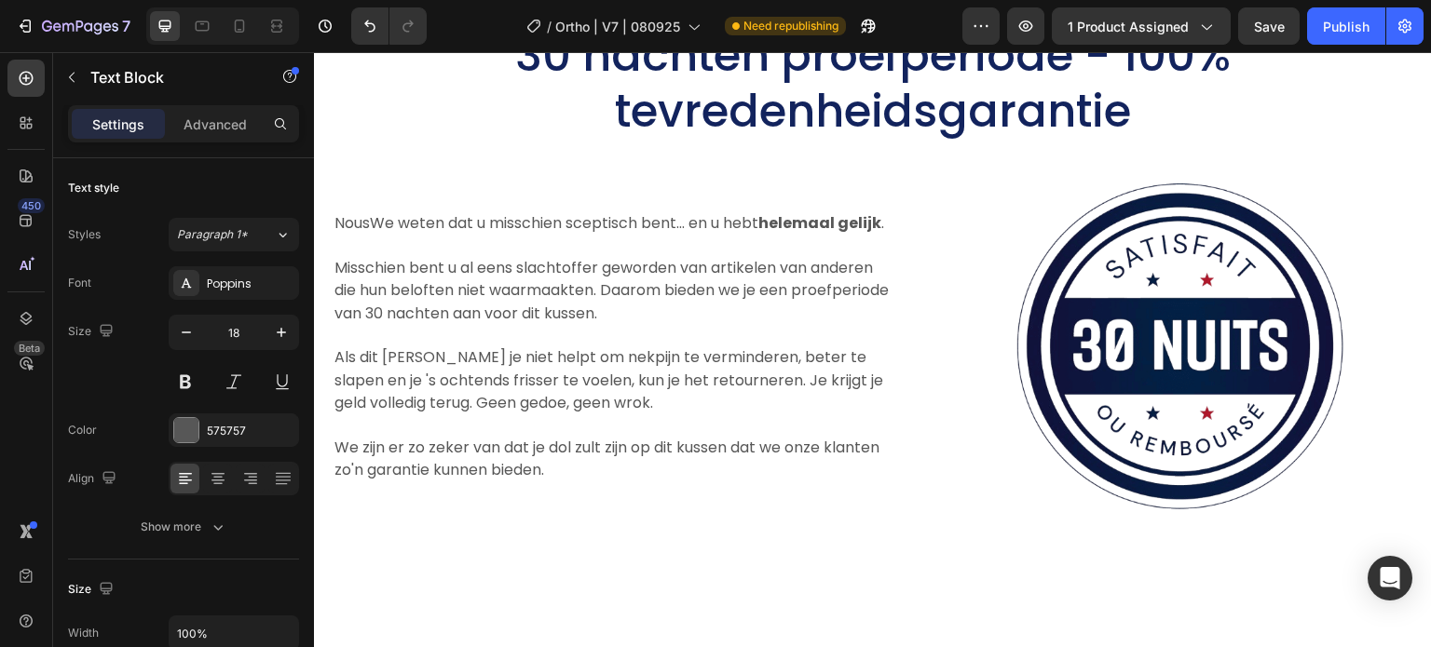
click at [507, 234] on p "NousWe weten dat u misschien sceptisch bent... en u hebt helemaal gelijk ." at bounding box center [615, 222] width 563 height 22
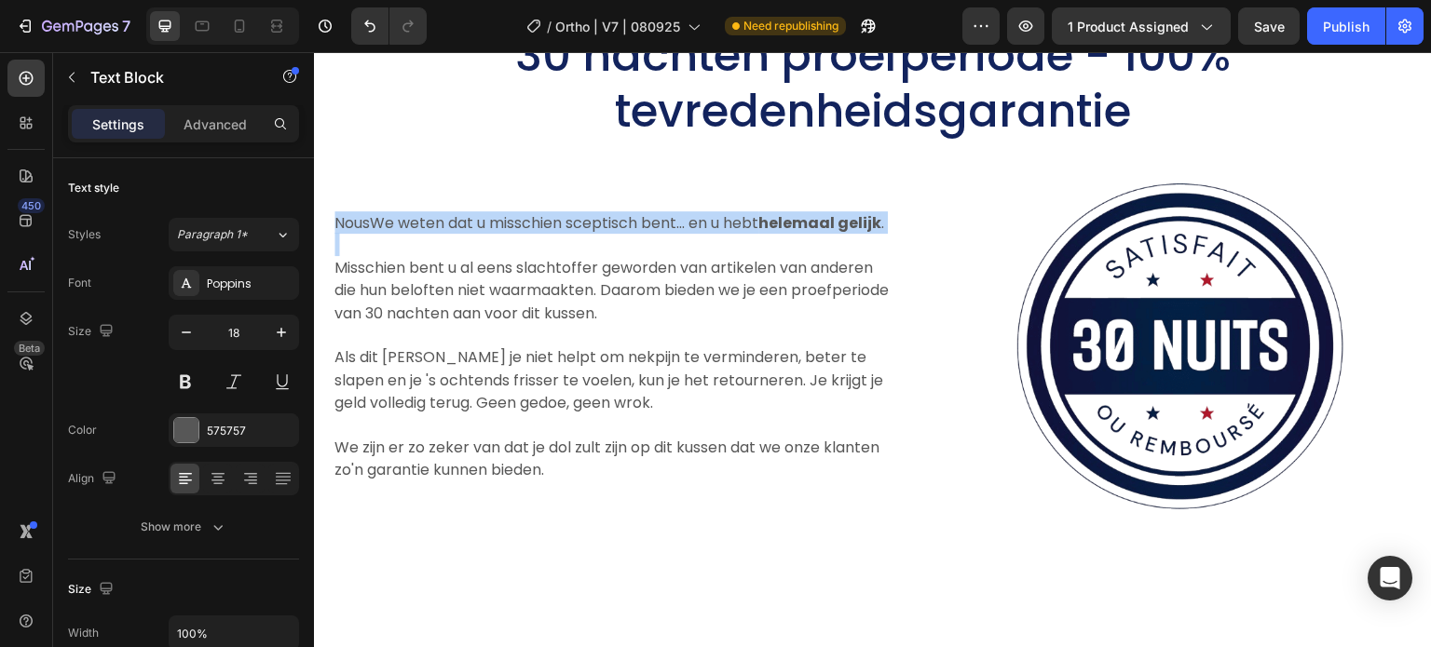
click at [507, 234] on p "NousWe weten dat u misschien sceptisch bent... en u hebt helemaal gelijk ." at bounding box center [615, 222] width 563 height 22
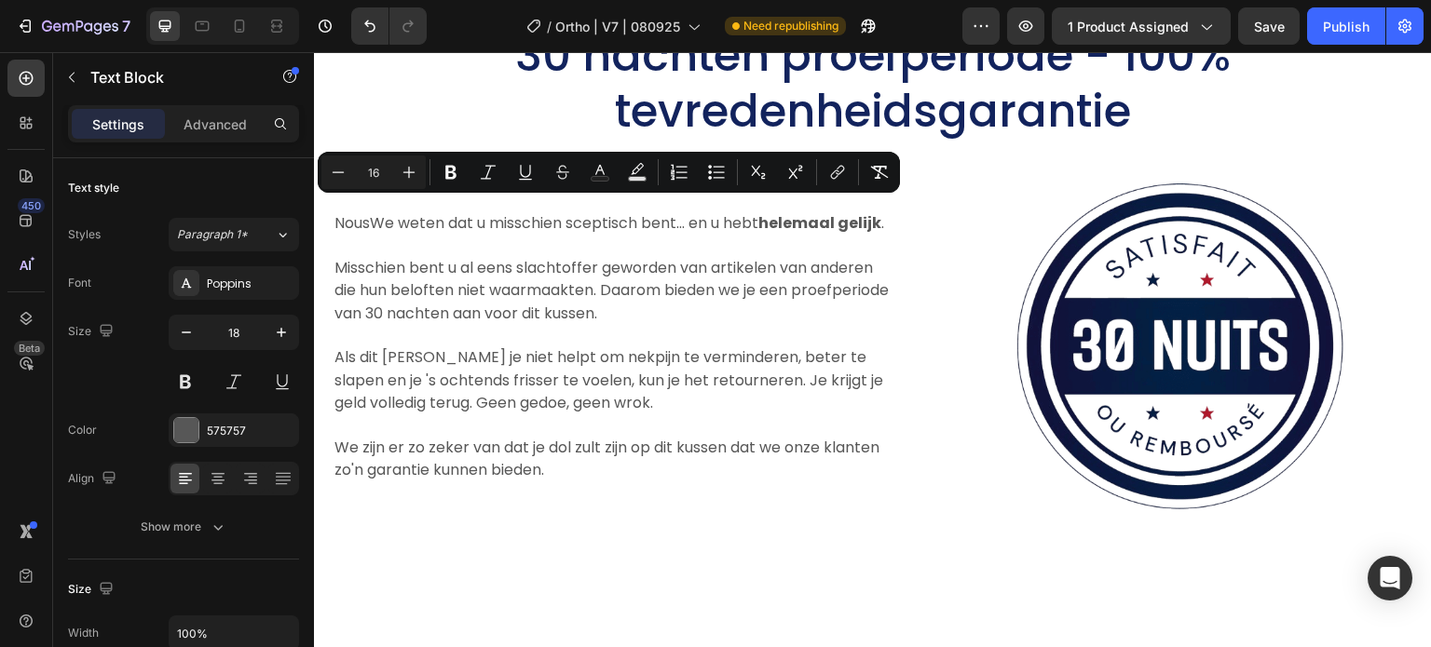
click at [484, 283] on span "Misschien bent u al eens slachtoffer geworden van artikelen van anderen die hun…" at bounding box center [611, 290] width 554 height 67
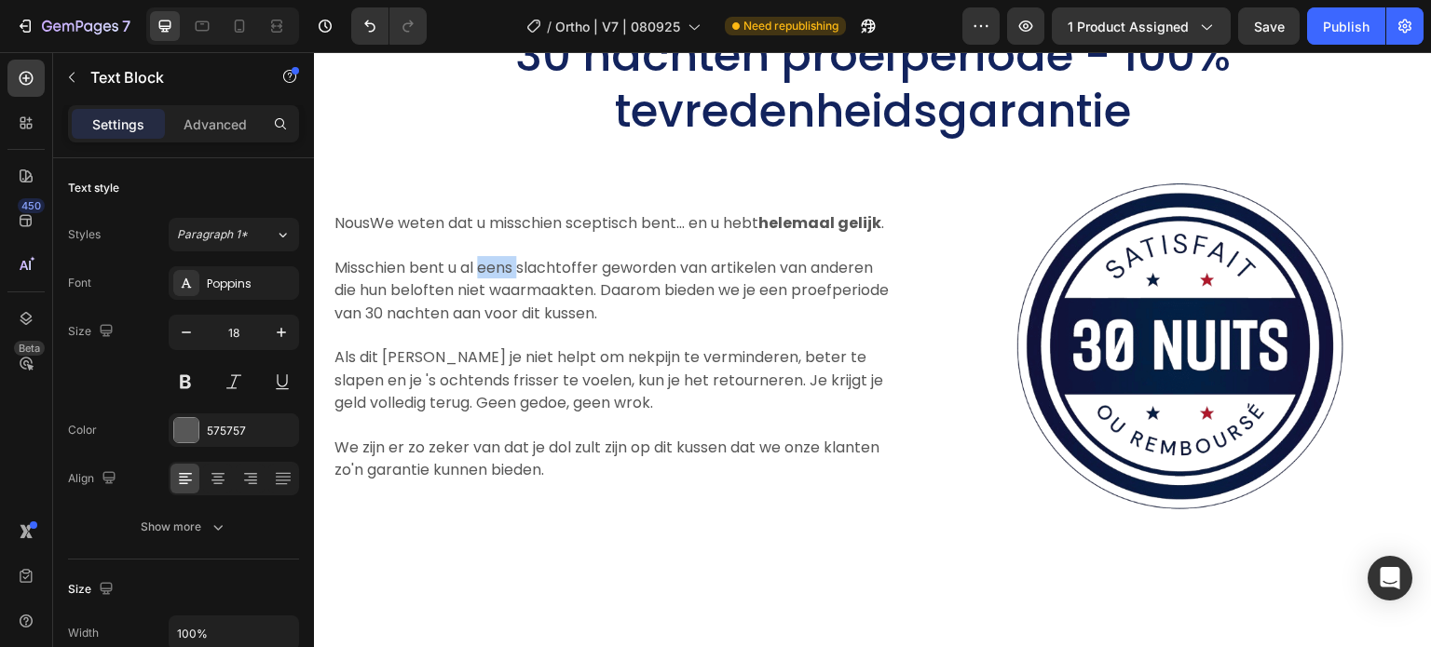
click at [484, 283] on span "Misschien bent u al eens slachtoffer geworden van artikelen van anderen die hun…" at bounding box center [611, 290] width 554 height 67
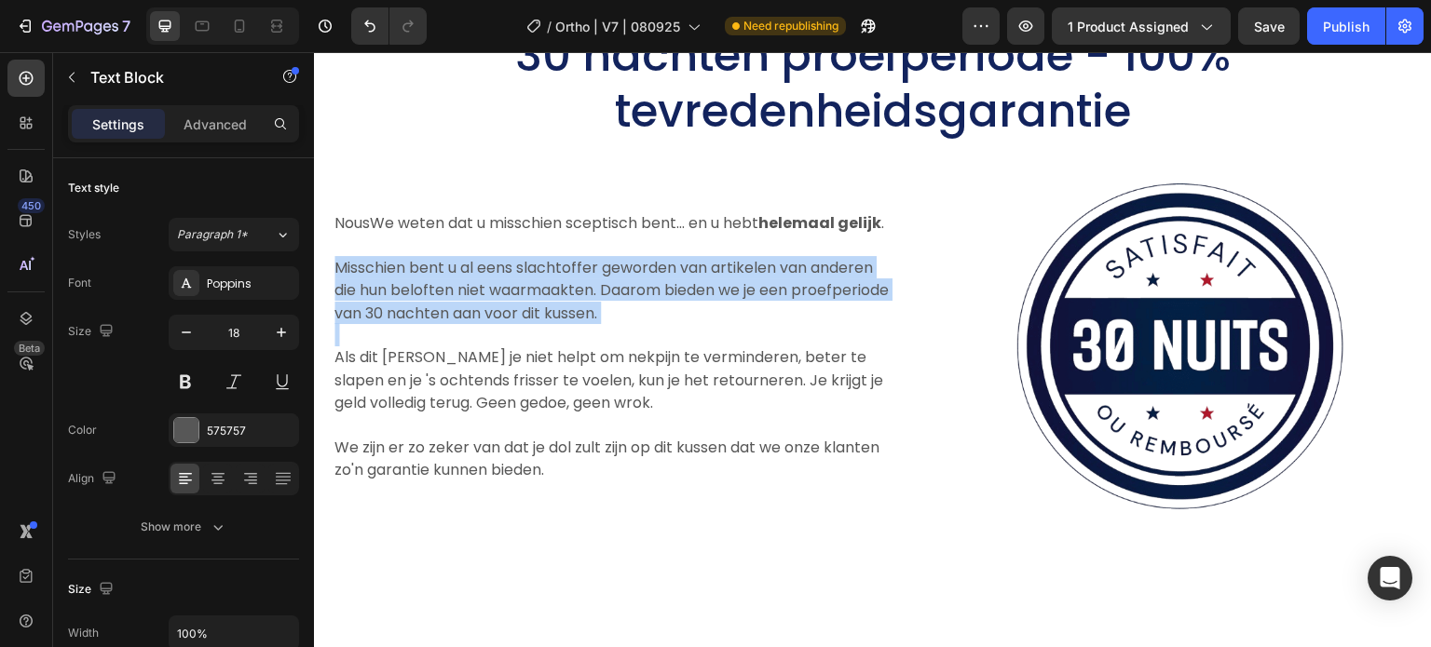
click at [484, 283] on span "Misschien bent u al eens slachtoffer geworden van artikelen van anderen die hun…" at bounding box center [611, 290] width 554 height 67
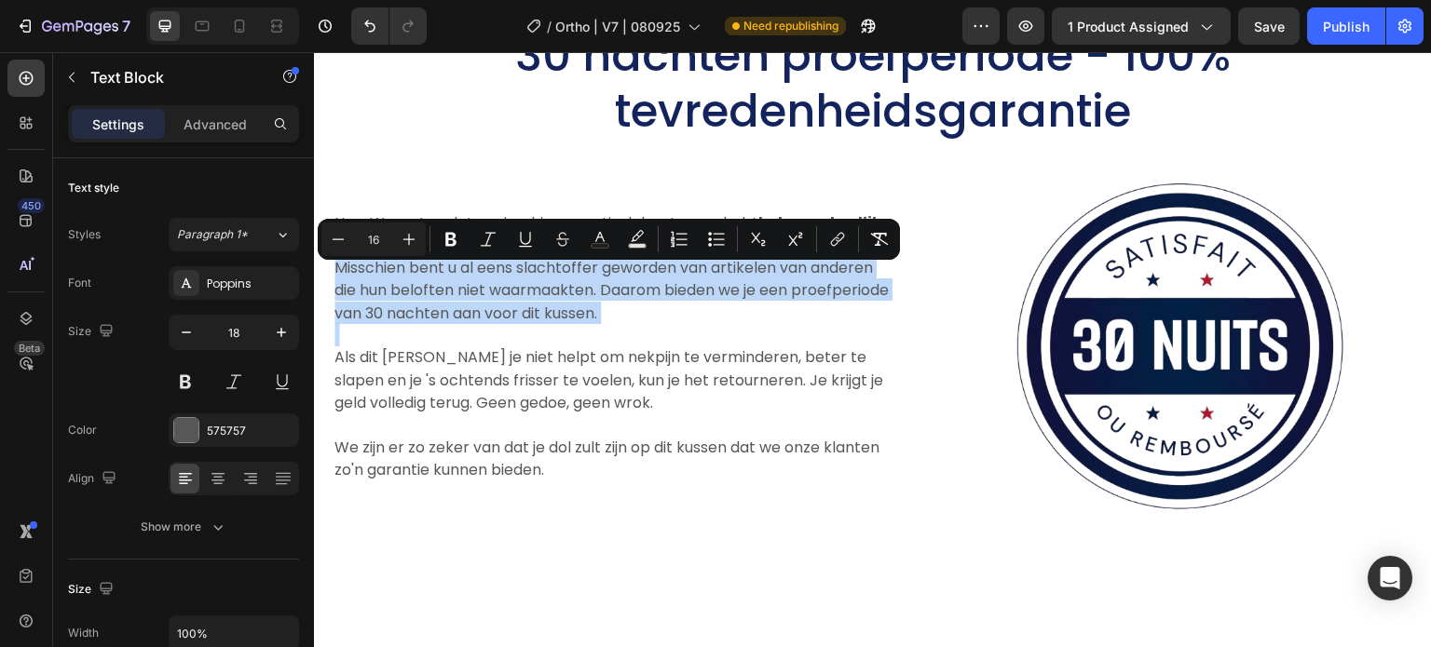
click at [484, 283] on span "Misschien bent u al eens slachtoffer geworden van artikelen van anderen die hun…" at bounding box center [611, 290] width 554 height 67
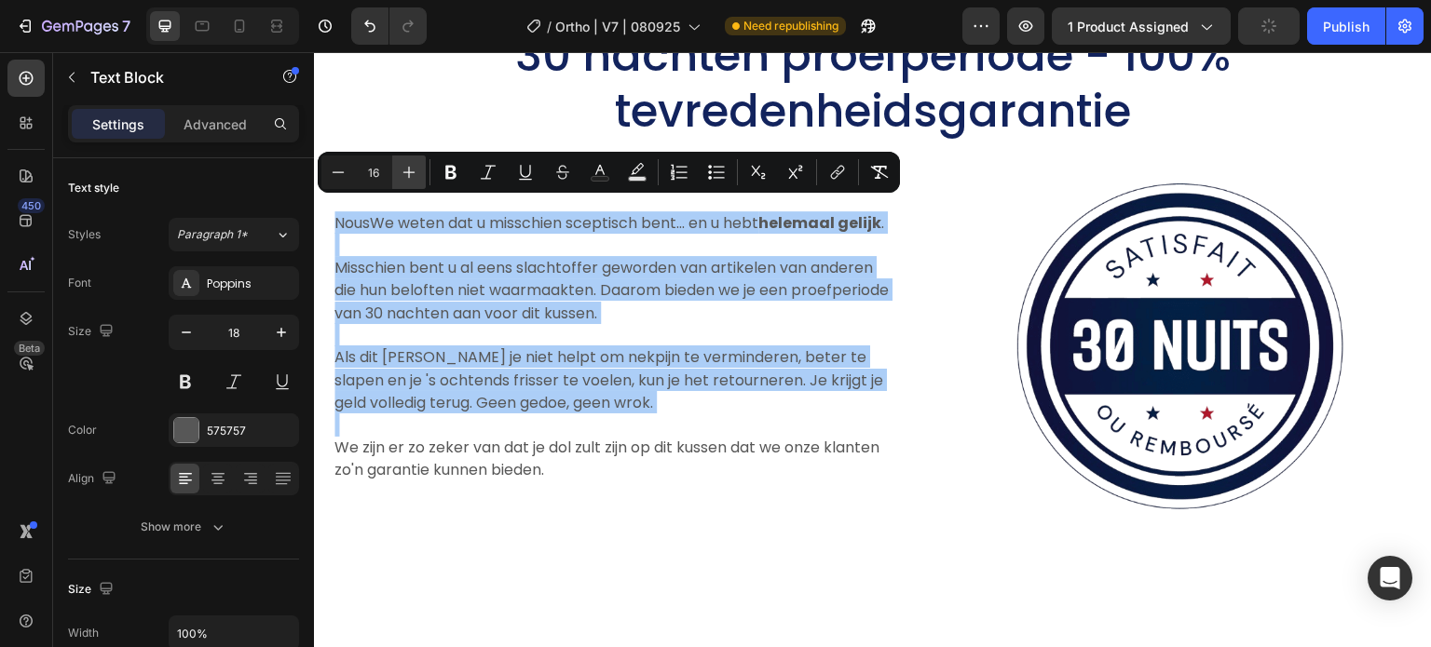
click at [406, 163] on button "Plus" at bounding box center [409, 173] width 34 height 34
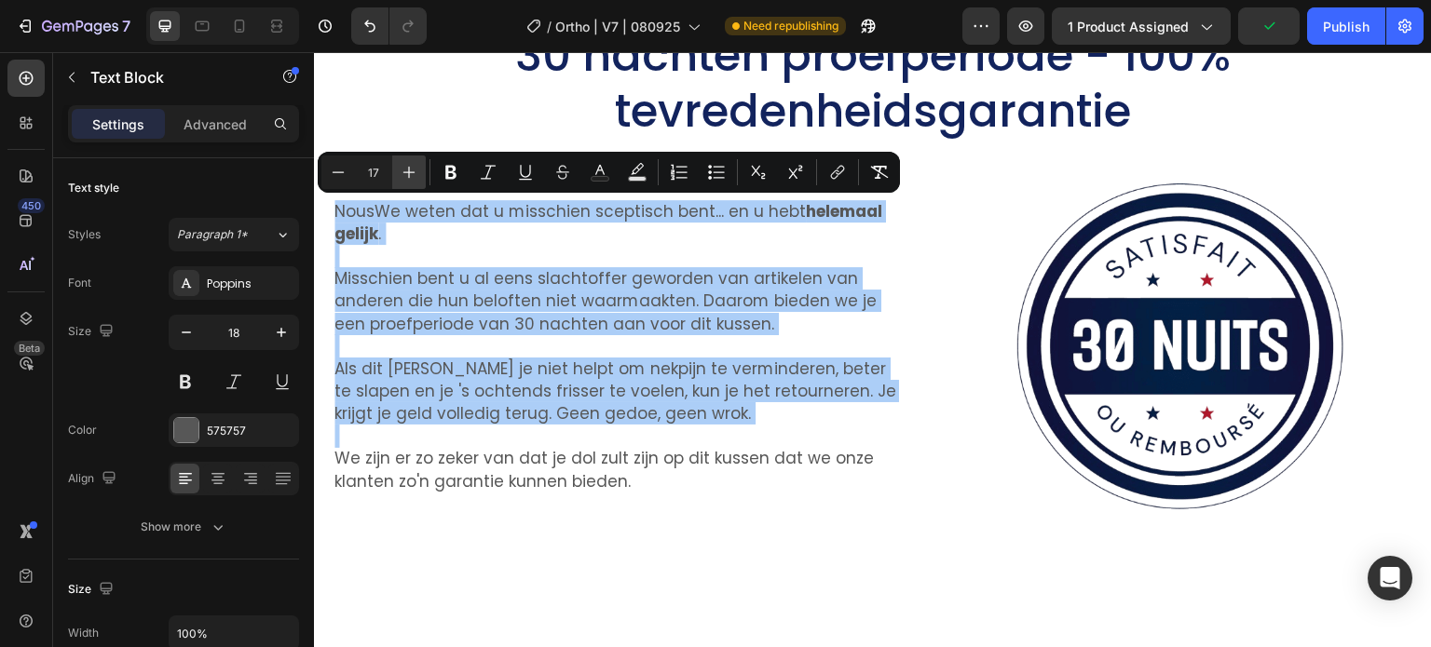
click at [406, 163] on icon "Editor contextual toolbar" at bounding box center [409, 172] width 19 height 19
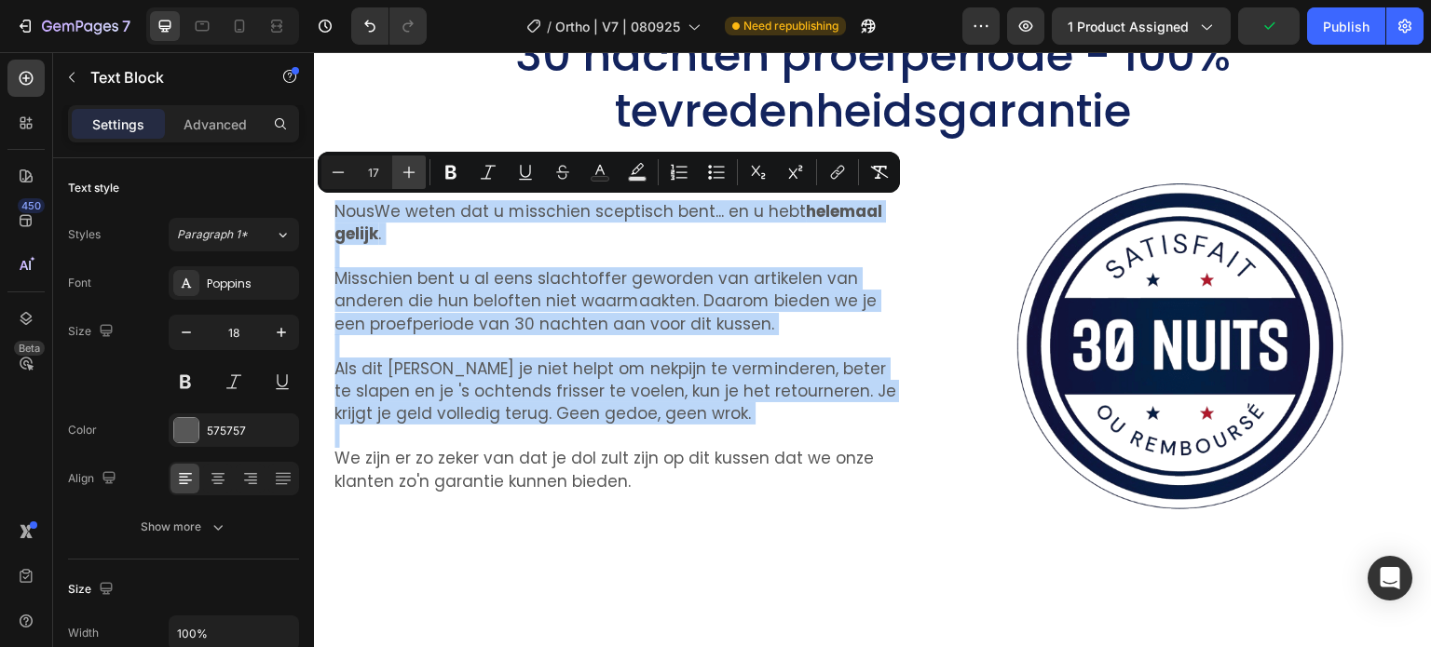
type input "18"
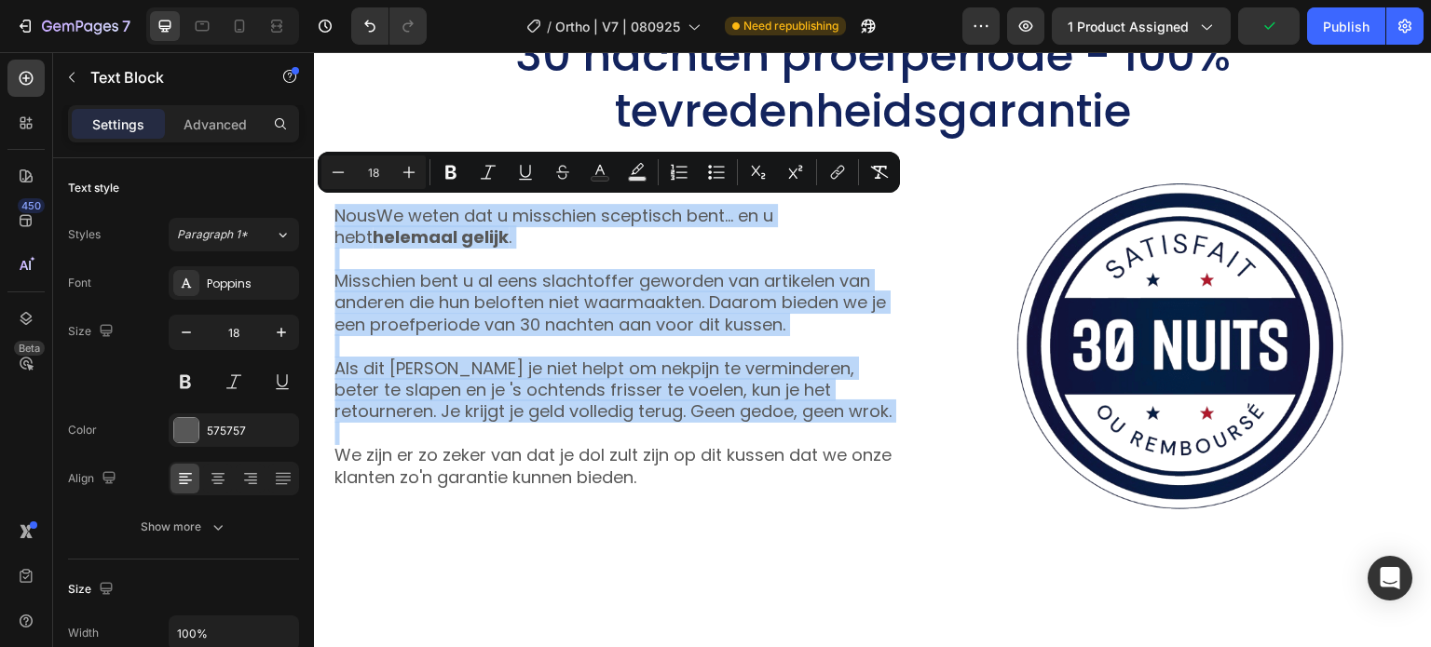
click at [879, 287] on p "Misschien bent u al eens slachtoffer geworden van artikelen van anderen die hun…" at bounding box center [615, 302] width 563 height 65
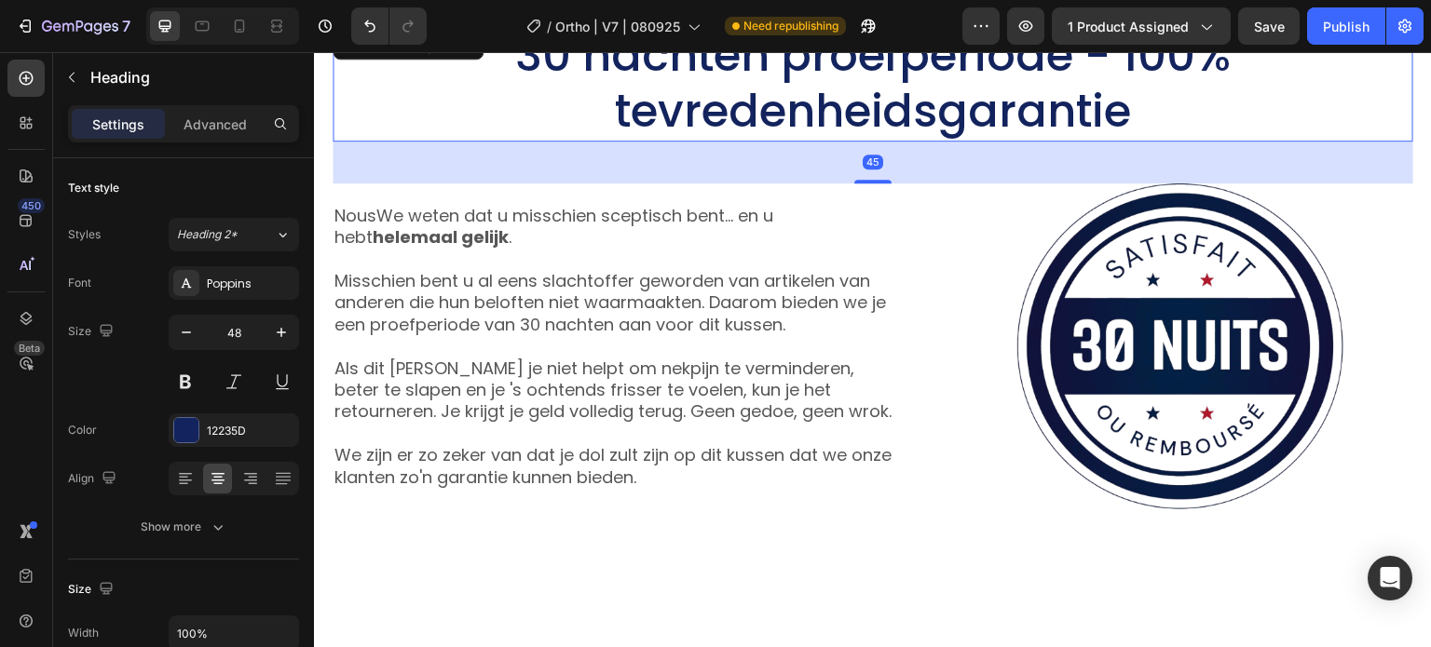
click at [1012, 118] on h2 "30 nachten proefperiode - 100% tevredenheidsgarantie" at bounding box center [873, 83] width 1080 height 115
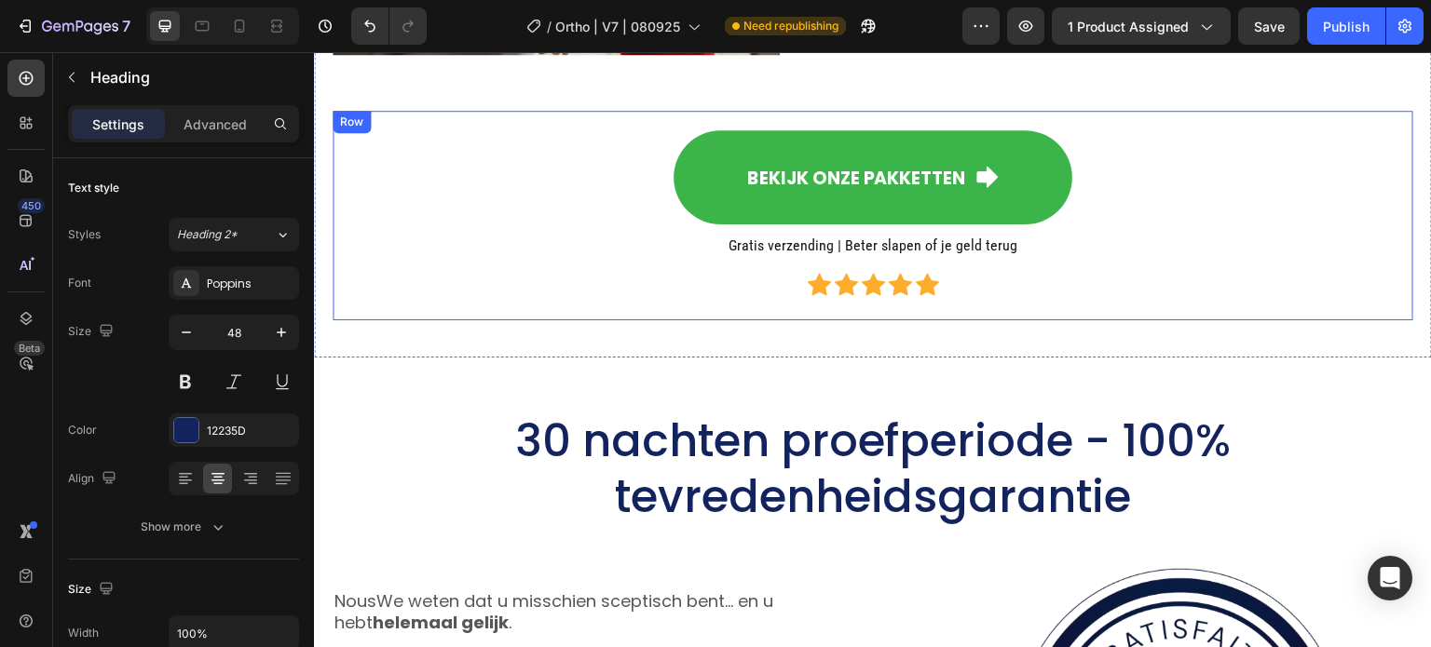
scroll to position [11246, 0]
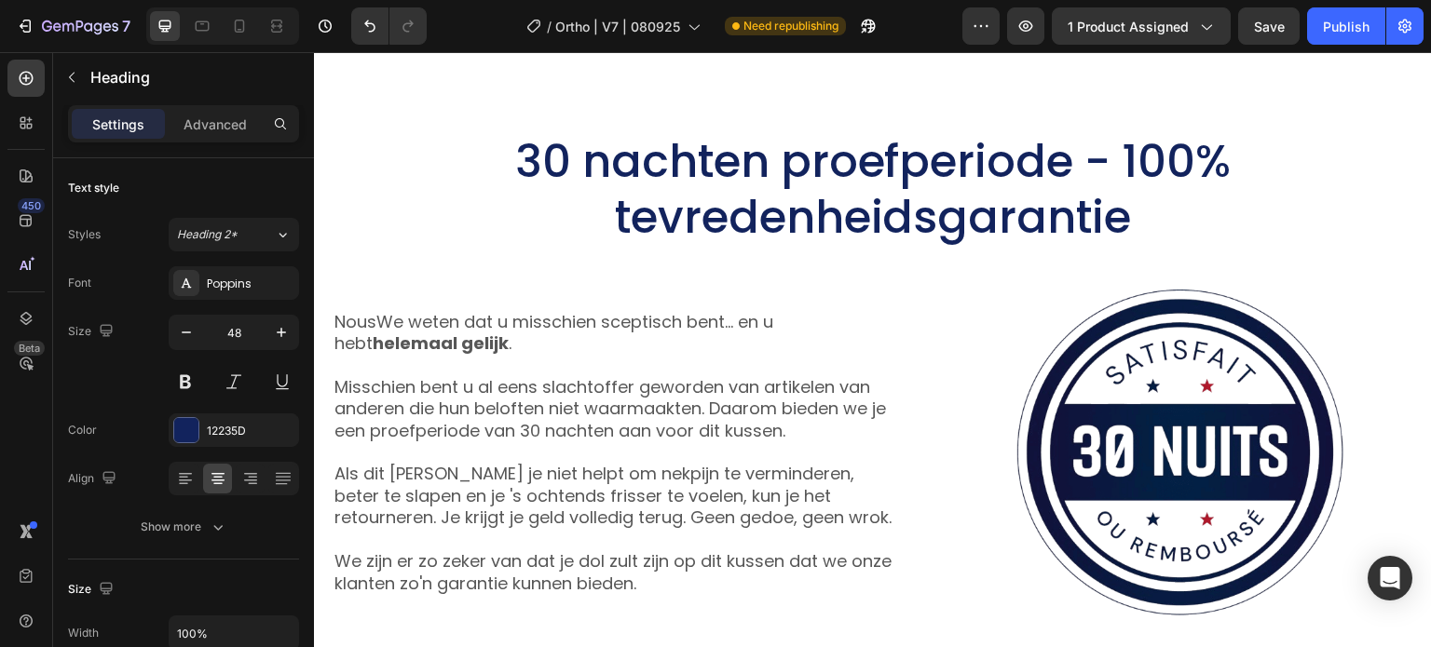
click at [767, 193] on h2 "30 nachten proefperiode - 100% tevredenheidsgarantie" at bounding box center [873, 189] width 1080 height 115
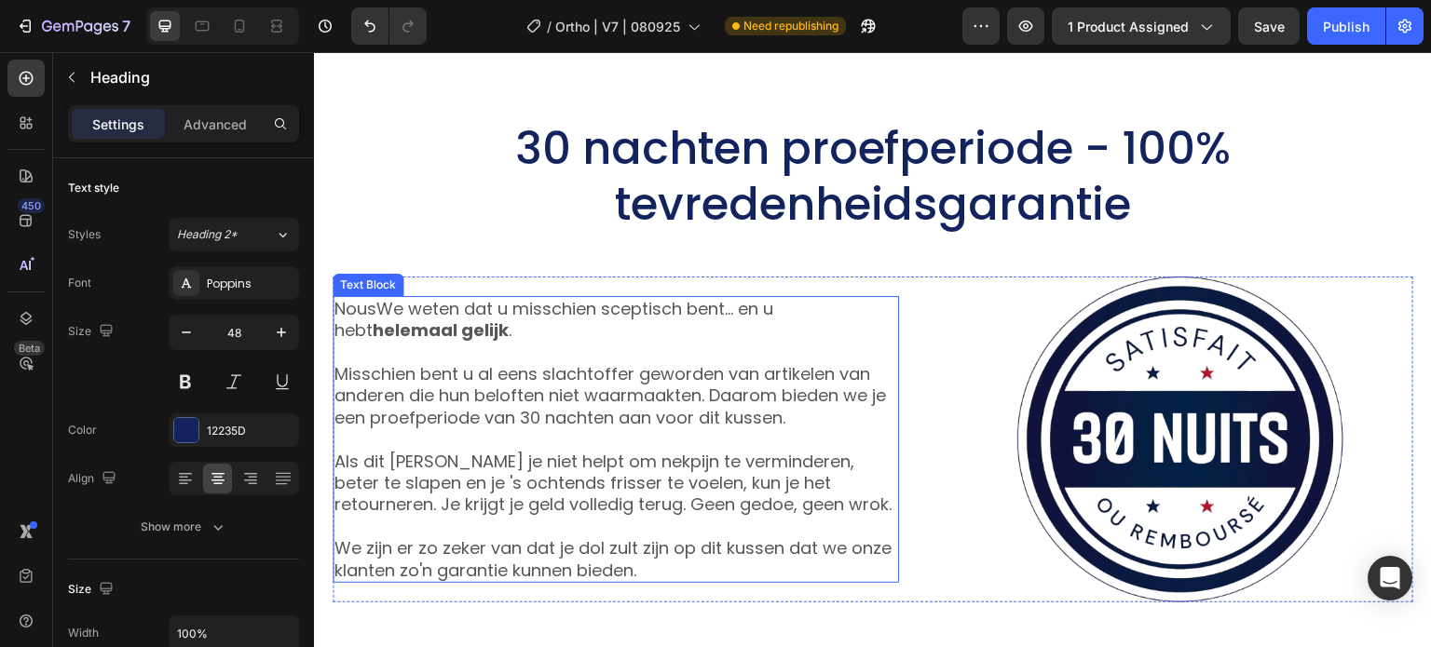
scroll to position [11712, 0]
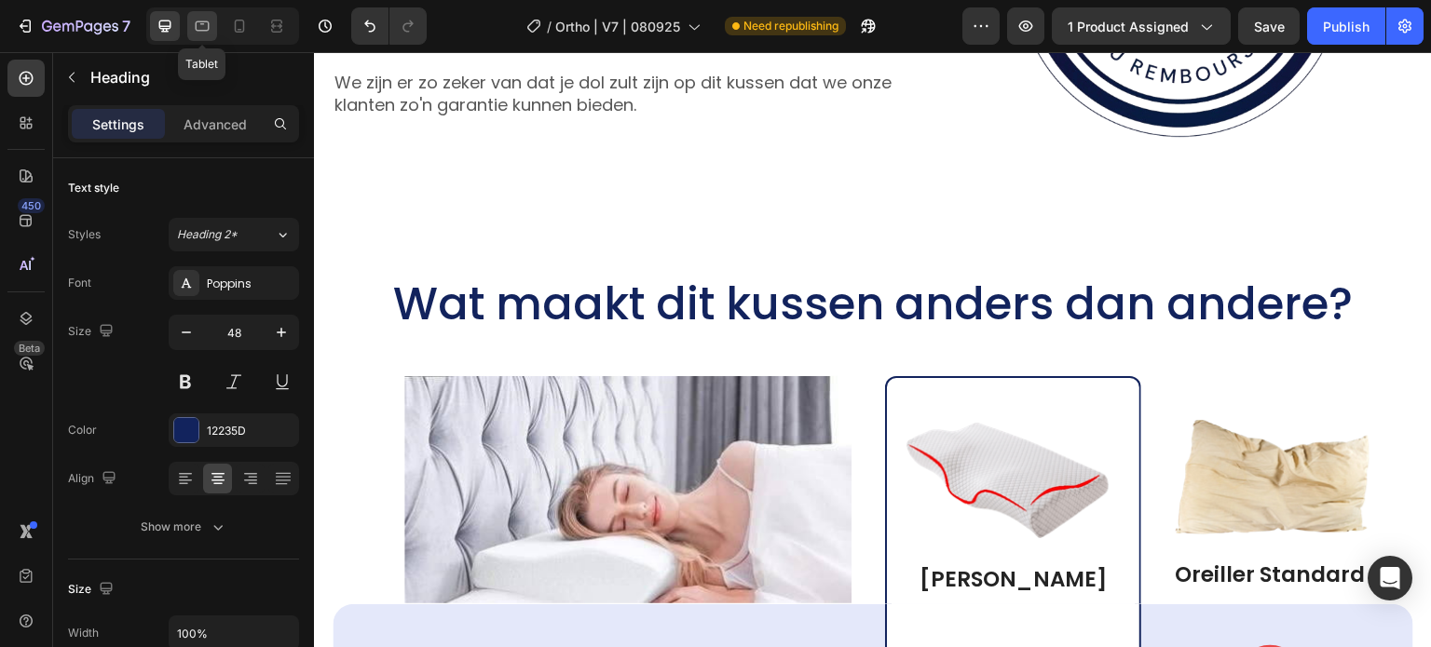
click at [206, 23] on icon at bounding box center [202, 26] width 19 height 19
type input "36"
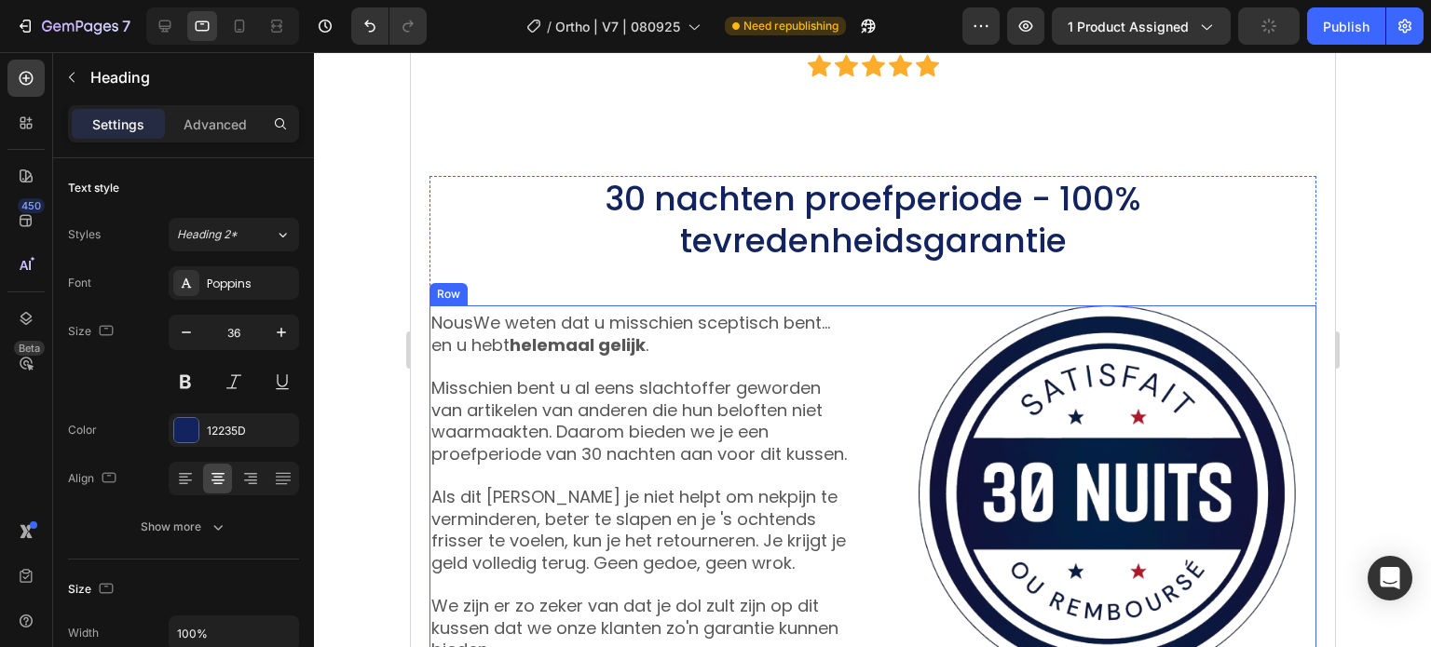
scroll to position [11176, 0]
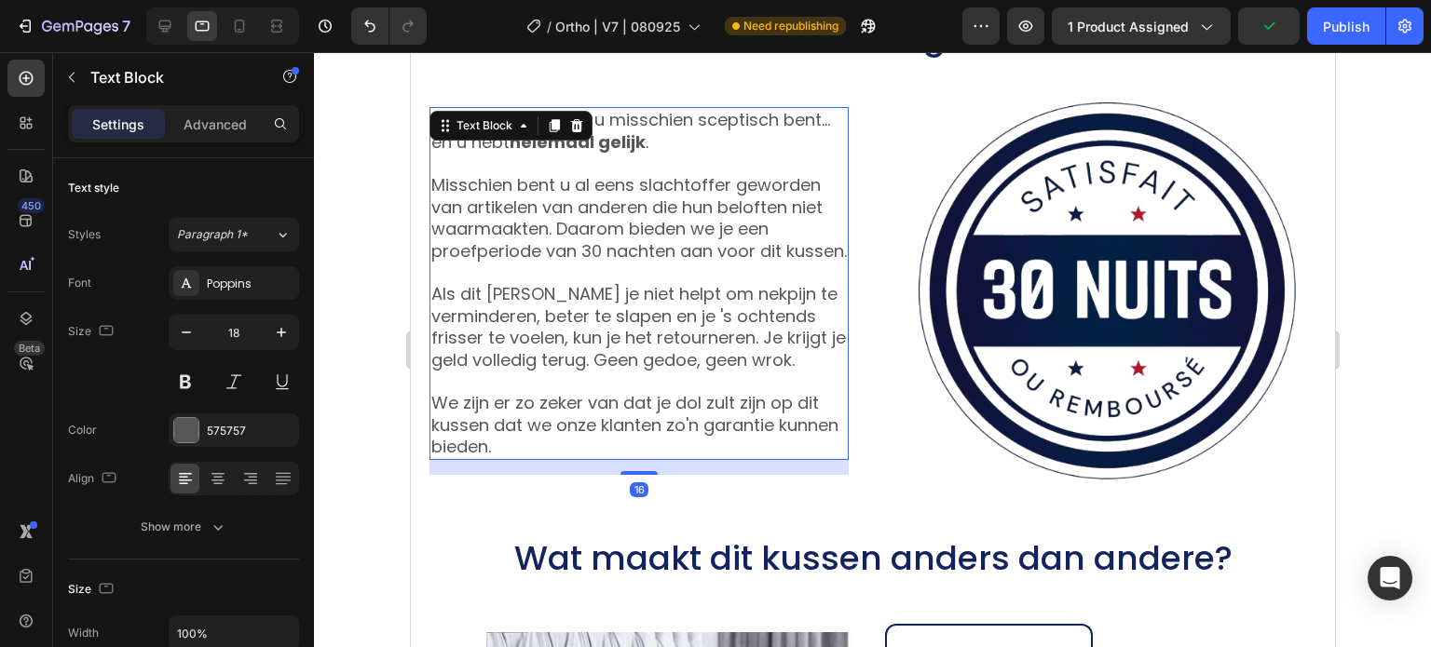
click at [703, 371] on span "Als dit [PERSON_NAME] je niet helpt om nekpijn te verminderen, beter te slapen …" at bounding box center [637, 326] width 414 height 88
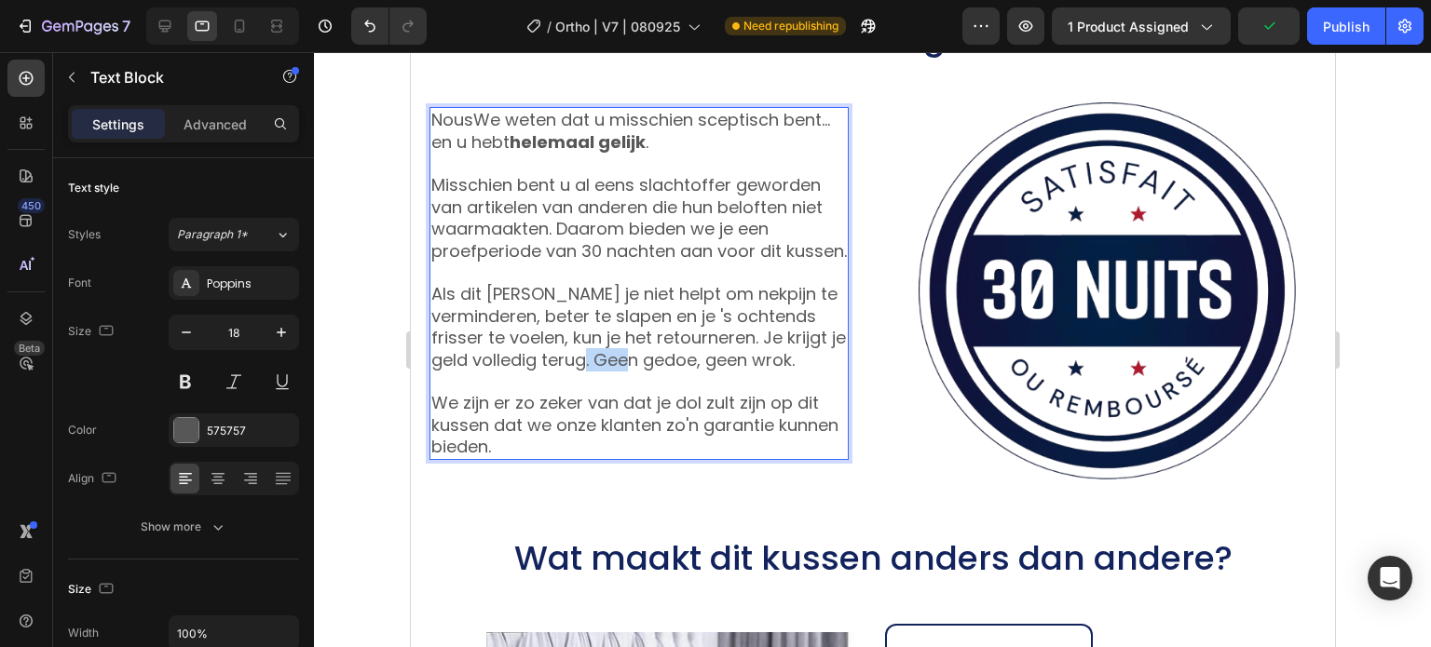
click at [703, 371] on span "Als dit [PERSON_NAME] je niet helpt om nekpijn te verminderen, beter te slapen …" at bounding box center [637, 326] width 414 height 88
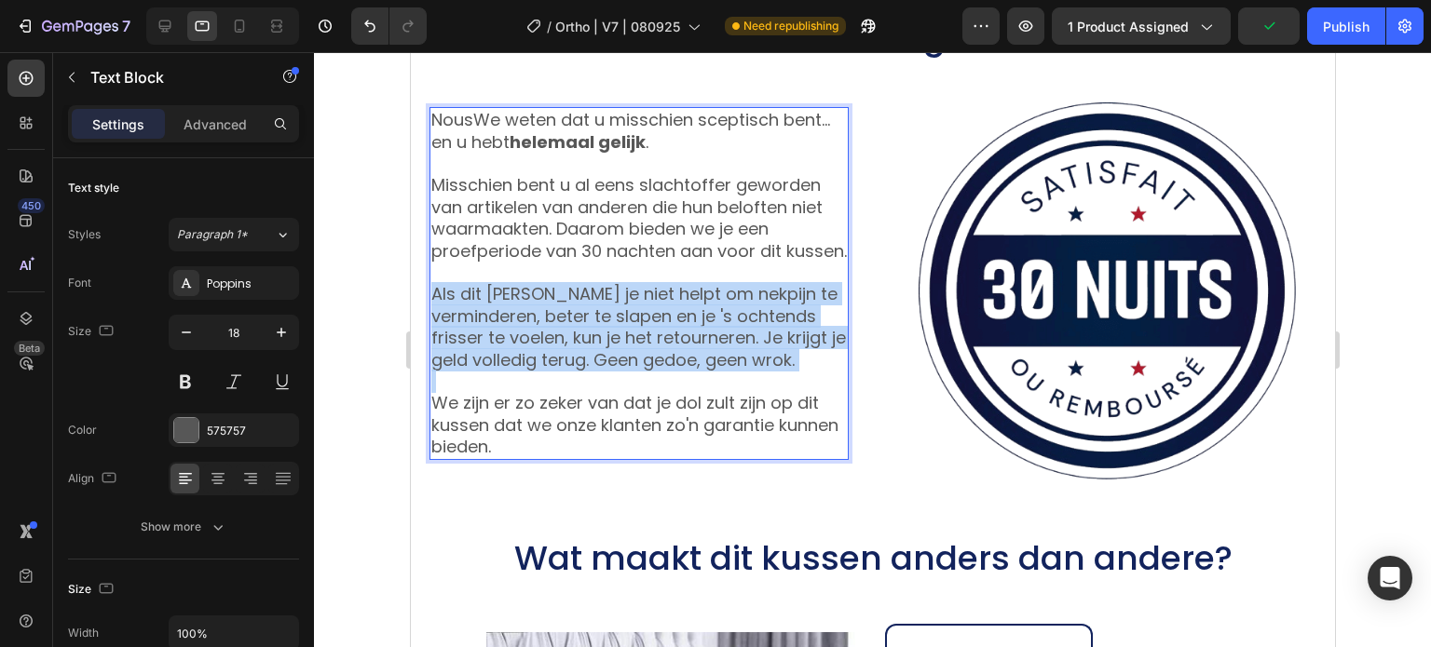
click at [703, 371] on span "Als dit [PERSON_NAME] je niet helpt om nekpijn te verminderen, beter te slapen …" at bounding box center [637, 326] width 414 height 88
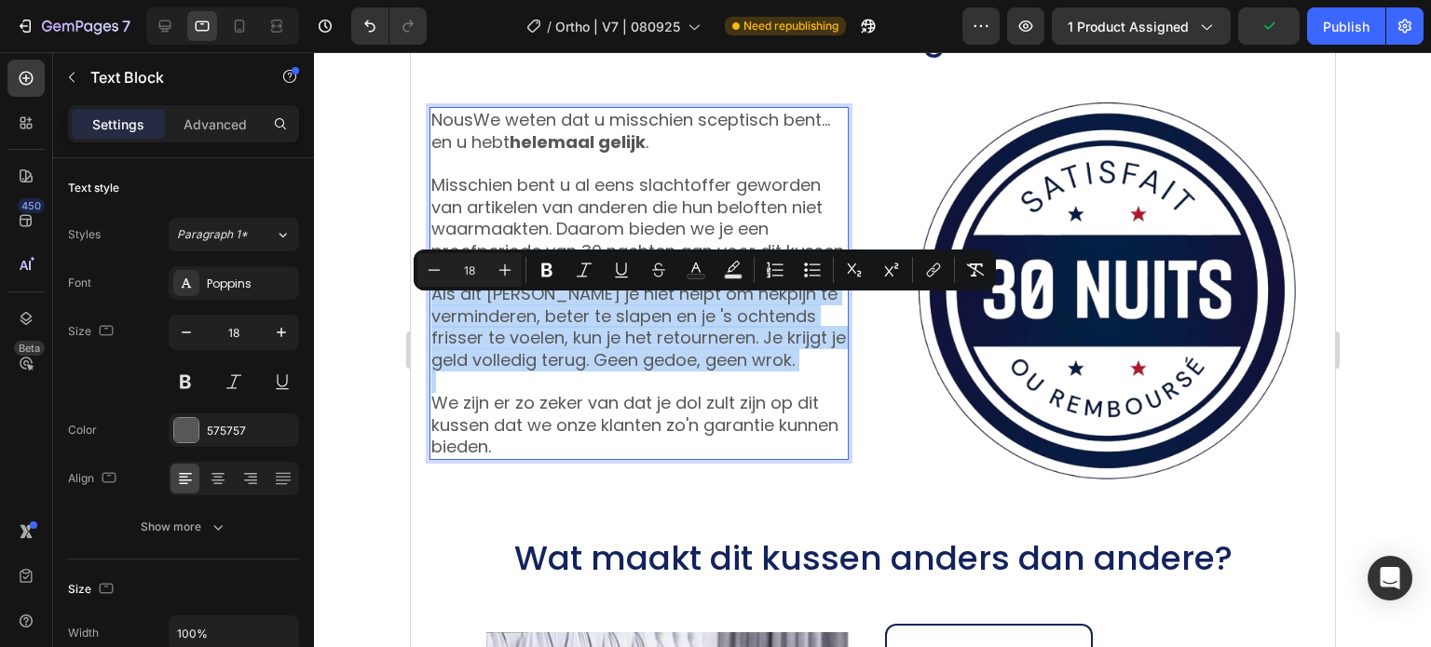
click at [697, 371] on span "Als dit [PERSON_NAME] je niet helpt om nekpijn te verminderen, beter te slapen …" at bounding box center [637, 326] width 414 height 88
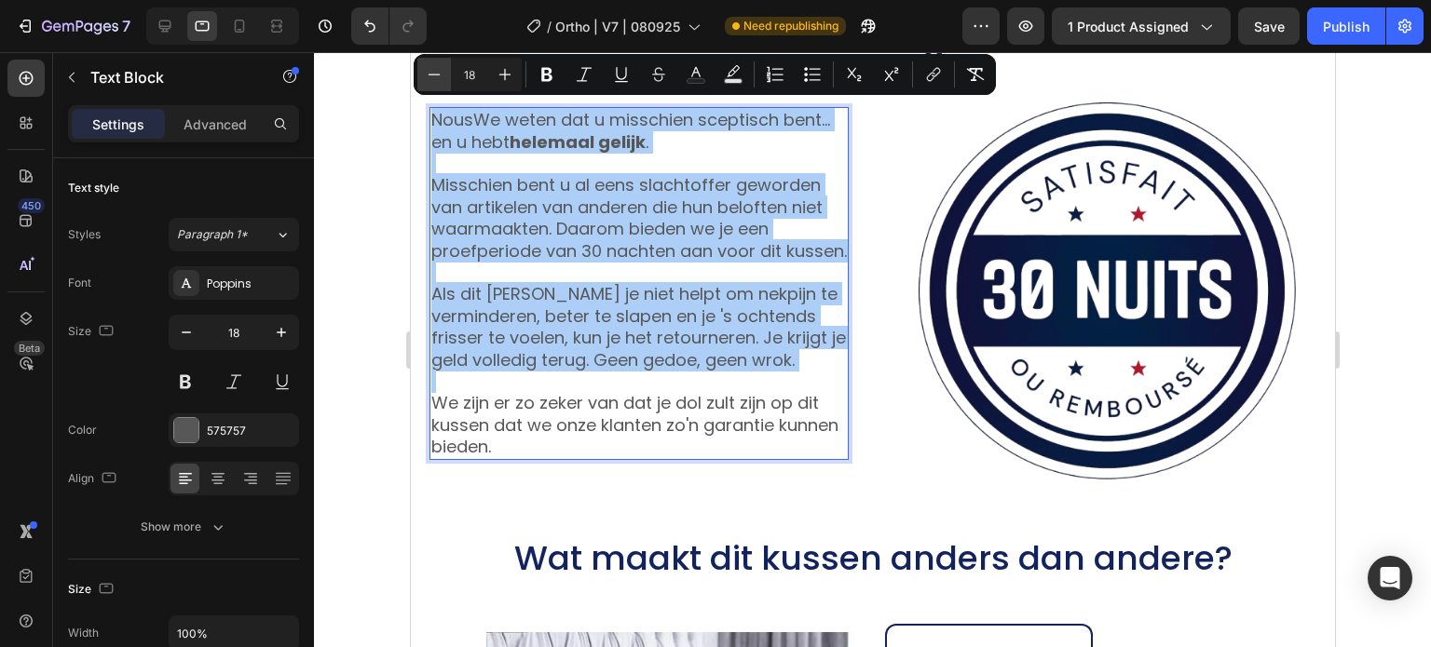
click at [427, 71] on icon "Editor contextual toolbar" at bounding box center [434, 74] width 19 height 19
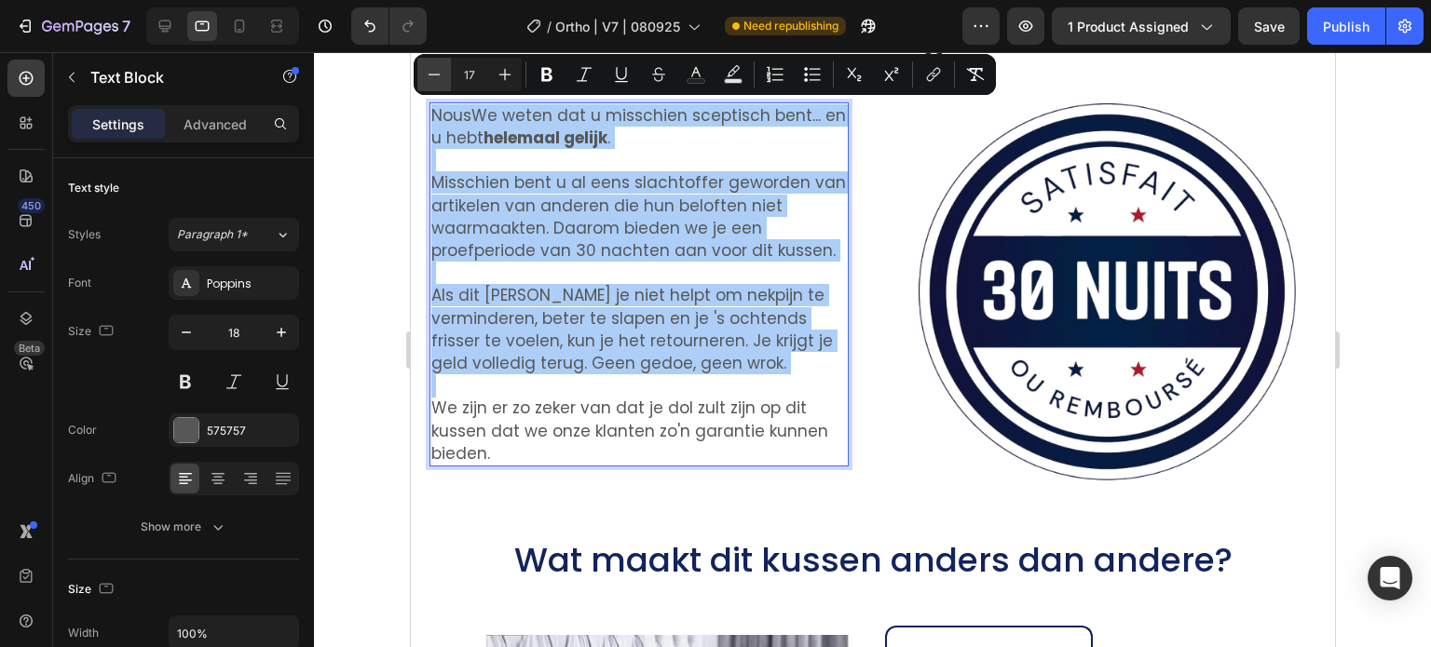
click at [427, 71] on icon "Editor contextual toolbar" at bounding box center [434, 74] width 19 height 19
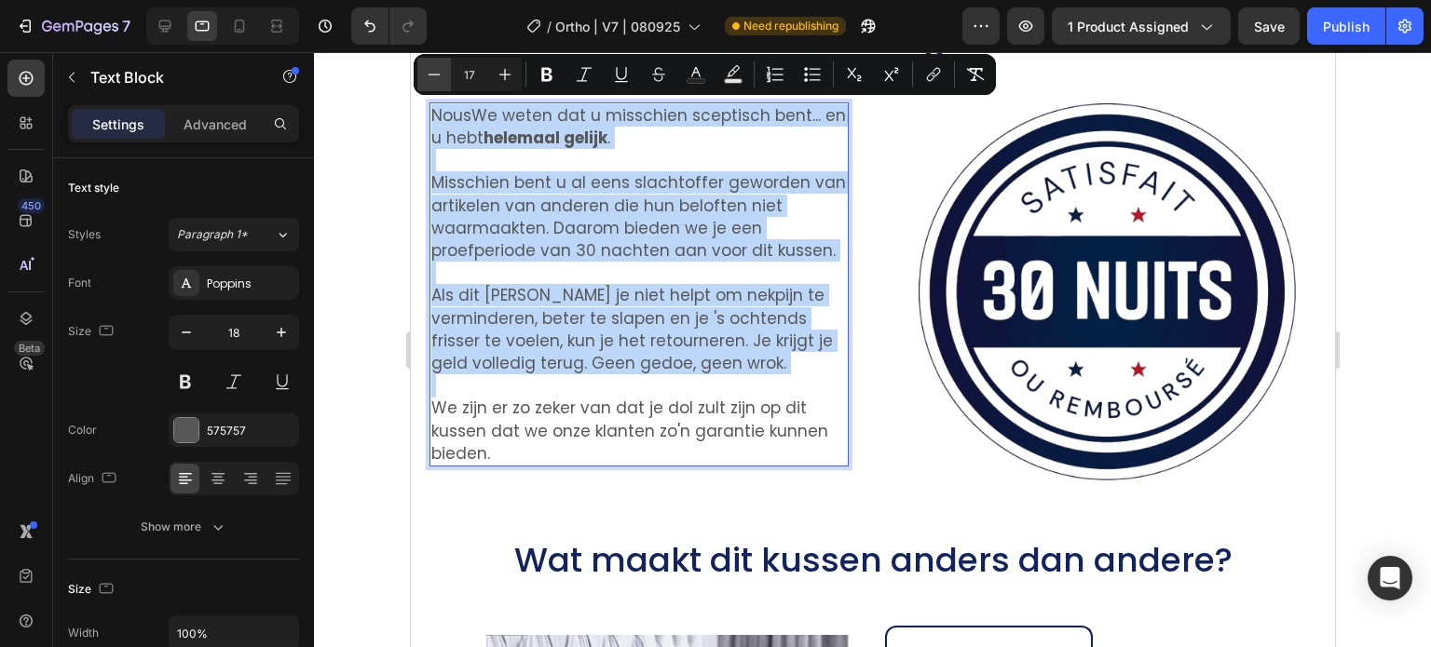
type input "16"
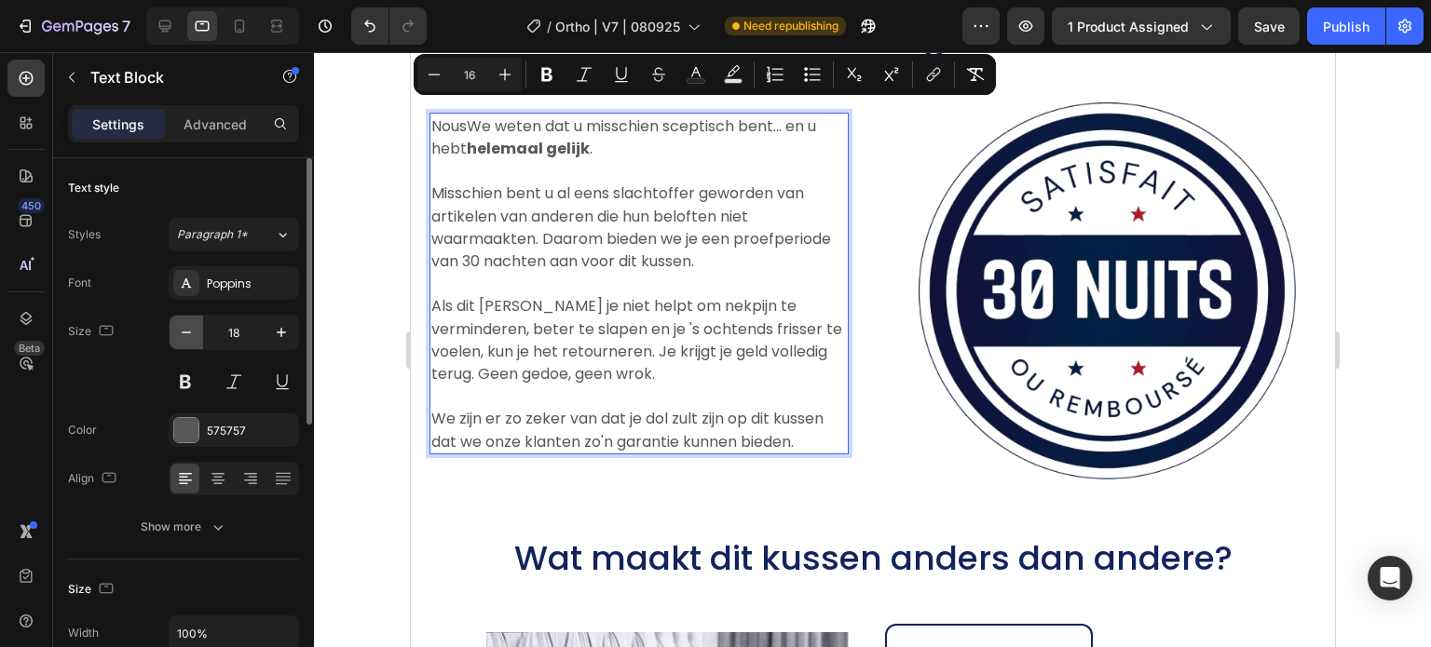
click at [186, 338] on icon "button" at bounding box center [186, 332] width 19 height 19
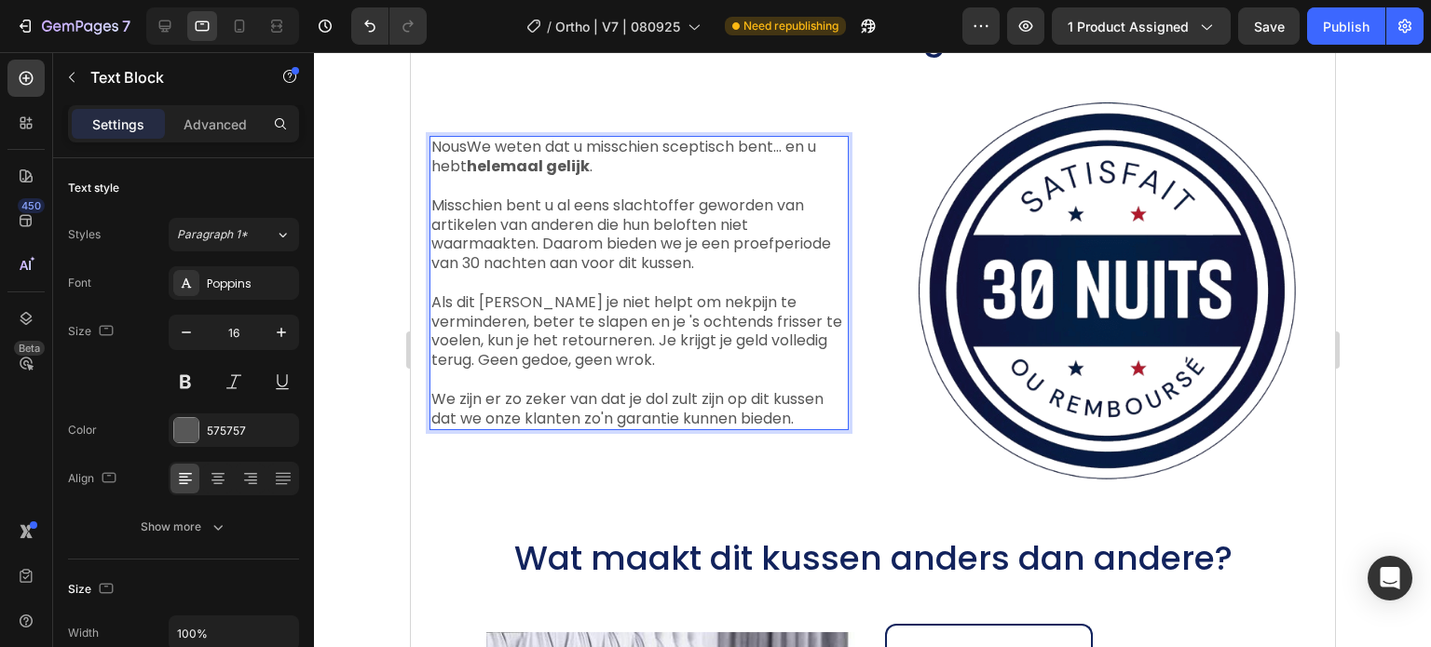
click at [498, 306] on span "Als dit [PERSON_NAME] je niet helpt om nekpijn te verminderen, beter te slapen …" at bounding box center [635, 331] width 411 height 79
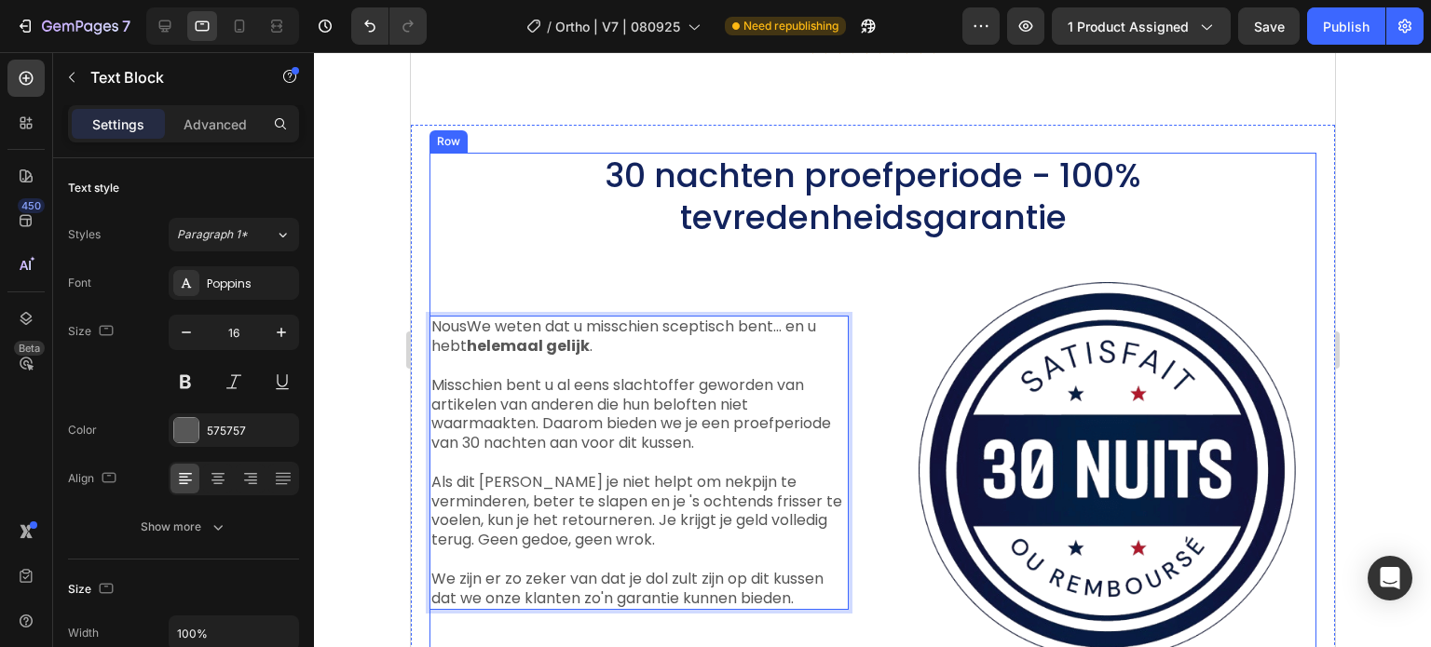
scroll to position [10897, 0]
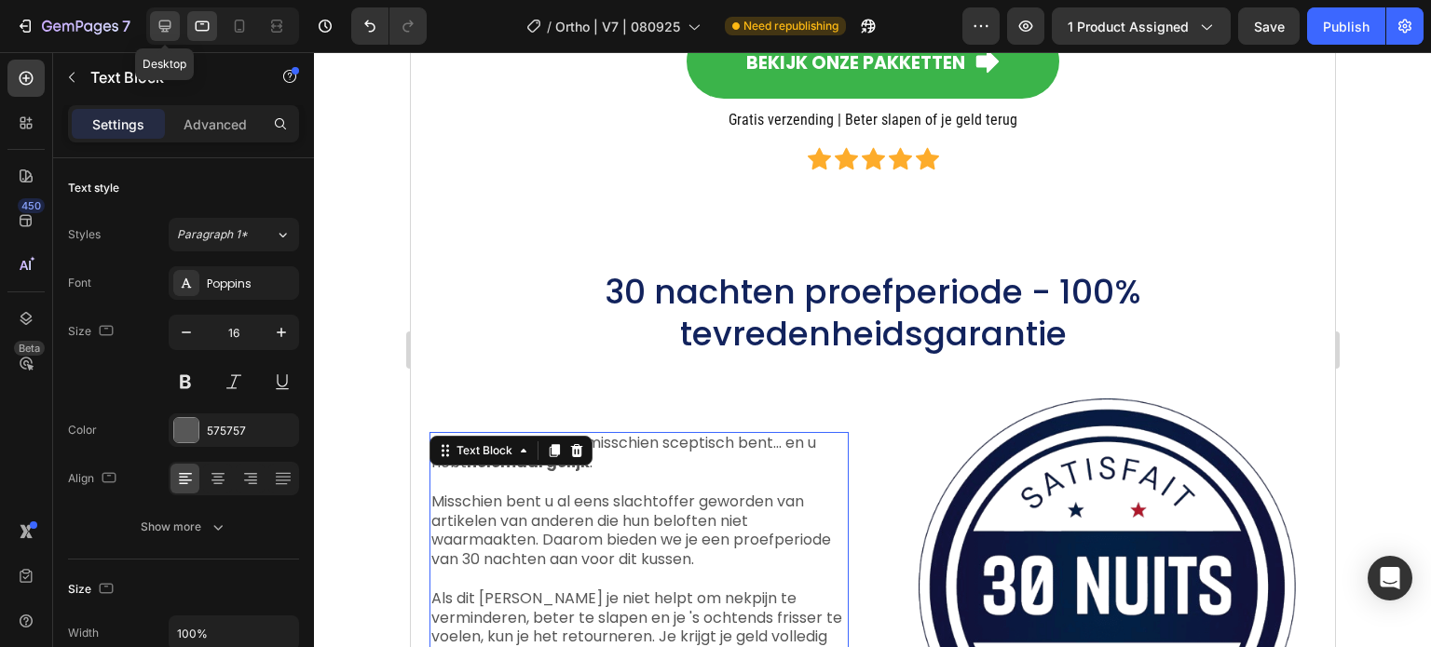
click at [170, 11] on div at bounding box center [165, 26] width 30 height 30
type input "18"
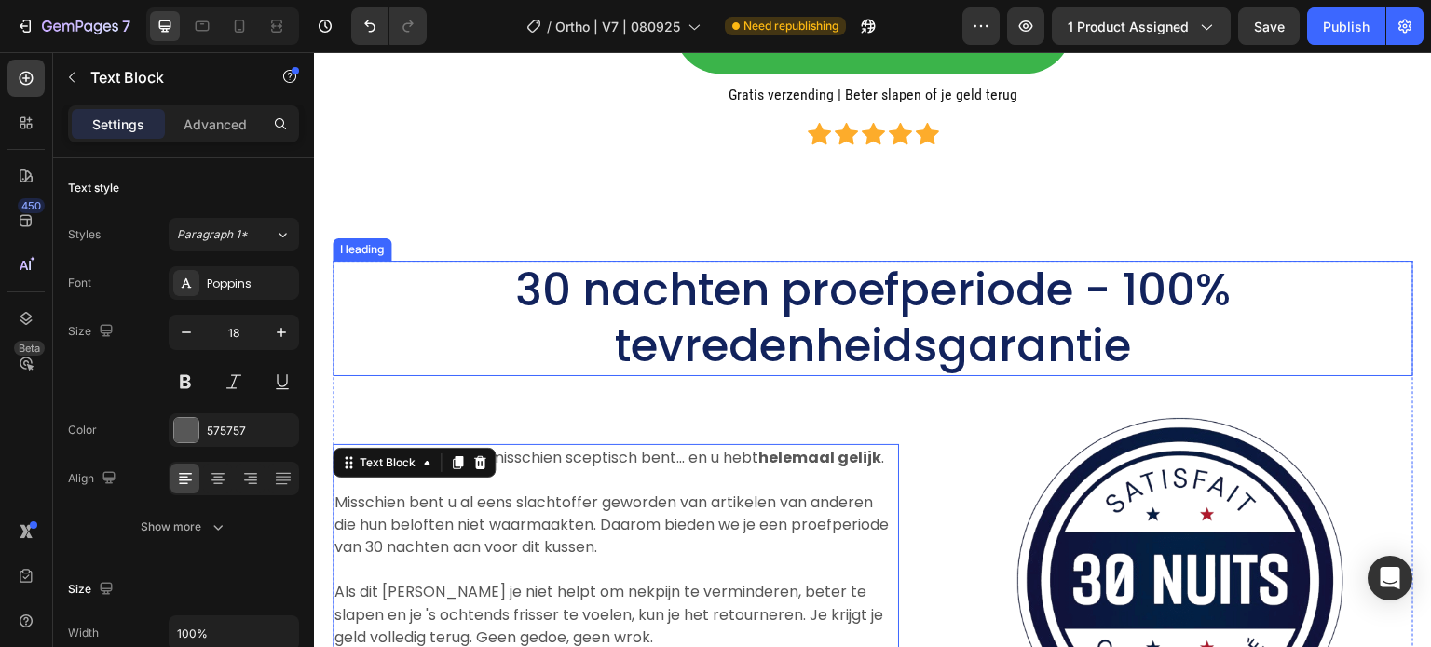
scroll to position [11248, 0]
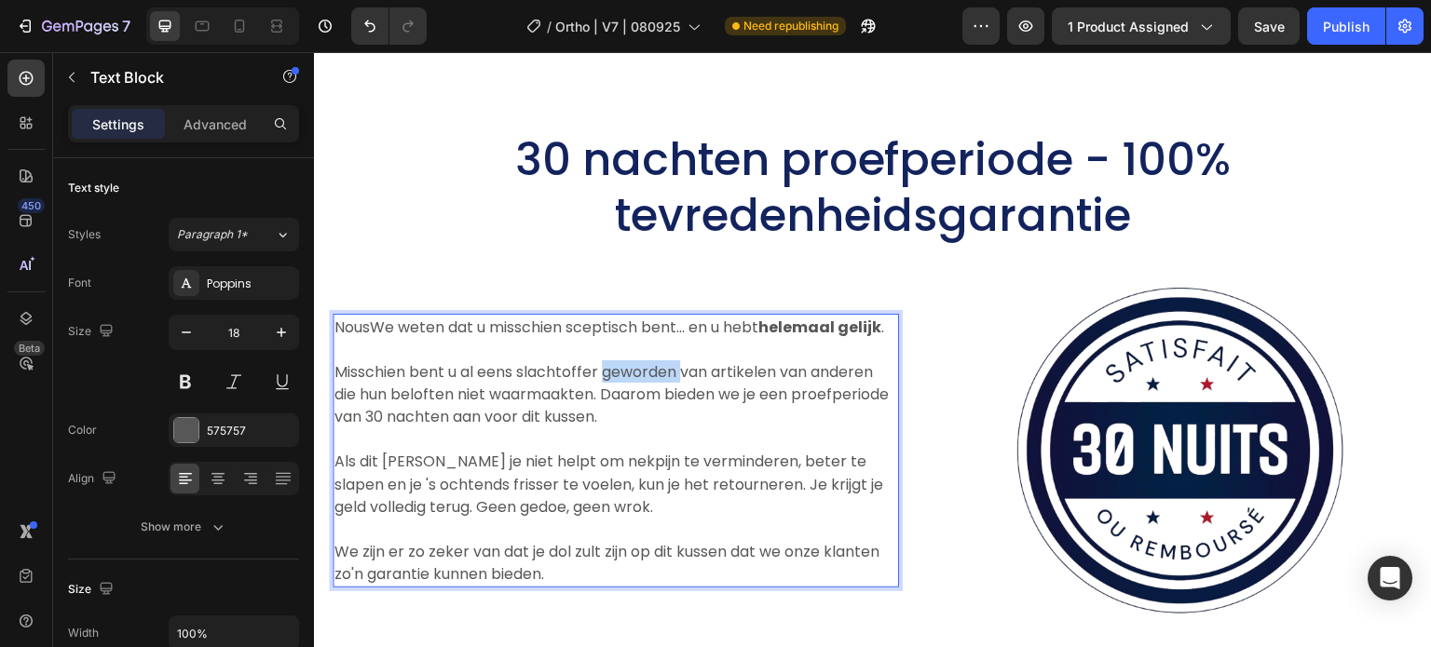
click at [627, 361] on span "Misschien bent u al eens slachtoffer geworden van artikelen van anderen die hun…" at bounding box center [611, 394] width 554 height 67
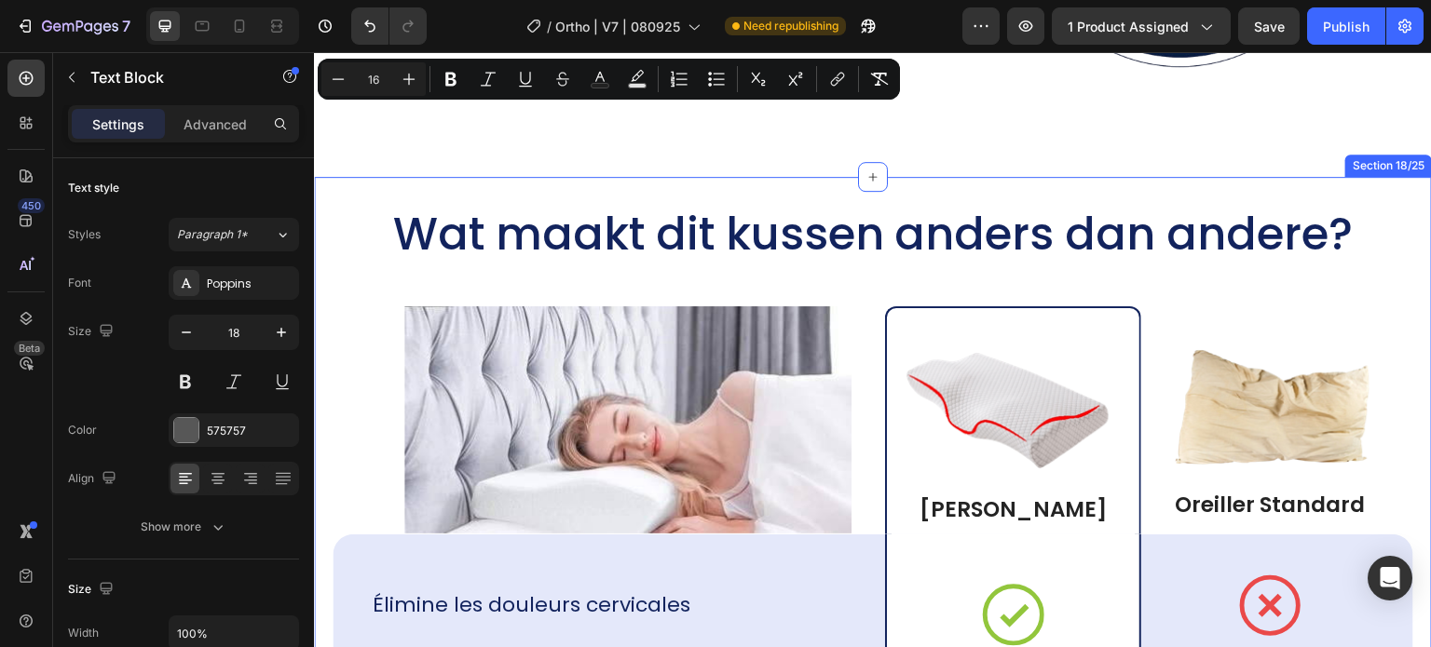
scroll to position [11993, 0]
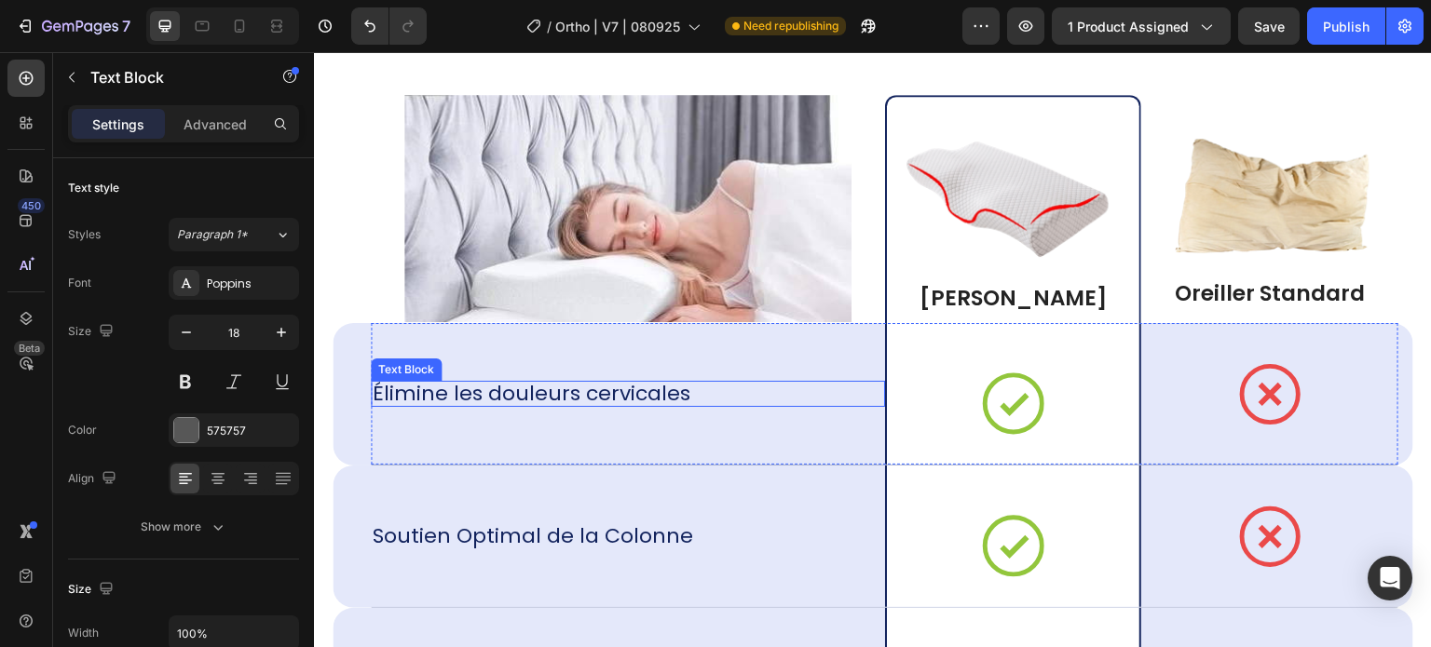
click at [683, 401] on div "Élimine les douleurs cervicales" at bounding box center [531, 394] width 321 height 26
click at [690, 392] on div "Élimine les douleurs cervicales" at bounding box center [628, 394] width 514 height 26
drag, startPoint x: 686, startPoint y: 392, endPoint x: 676, endPoint y: 392, distance: 10.2
click at [685, 392] on div "Élimine les douleurs cervicales" at bounding box center [628, 394] width 514 height 26
click at [666, 391] on p "Élimine les douleurs cervicales" at bounding box center [532, 394] width 318 height 26
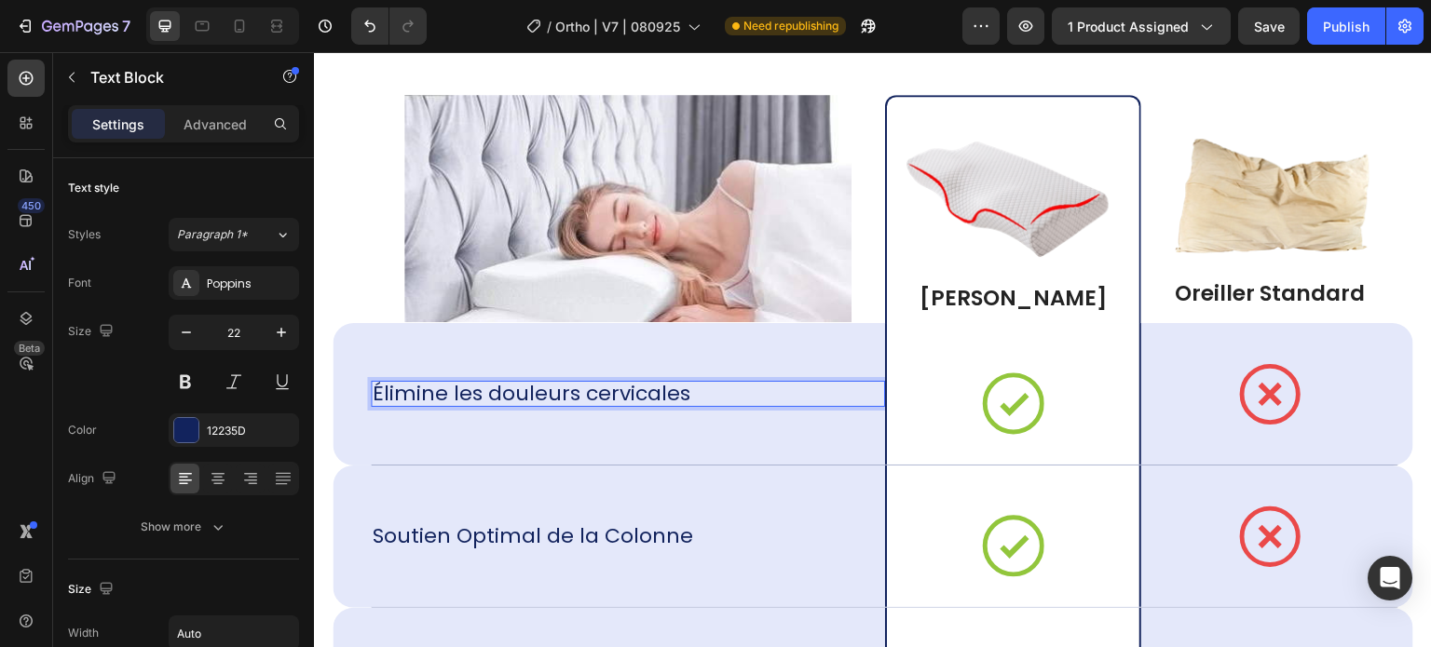
click at [684, 387] on div "Élimine les douleurs cervicales" at bounding box center [531, 394] width 321 height 26
drag, startPoint x: 684, startPoint y: 387, endPoint x: 525, endPoint y: 389, distance: 158.4
click at [525, 389] on p "Élimine les douleurs cervicalesVerlicht nekpijn" at bounding box center [613, 394] width 480 height 26
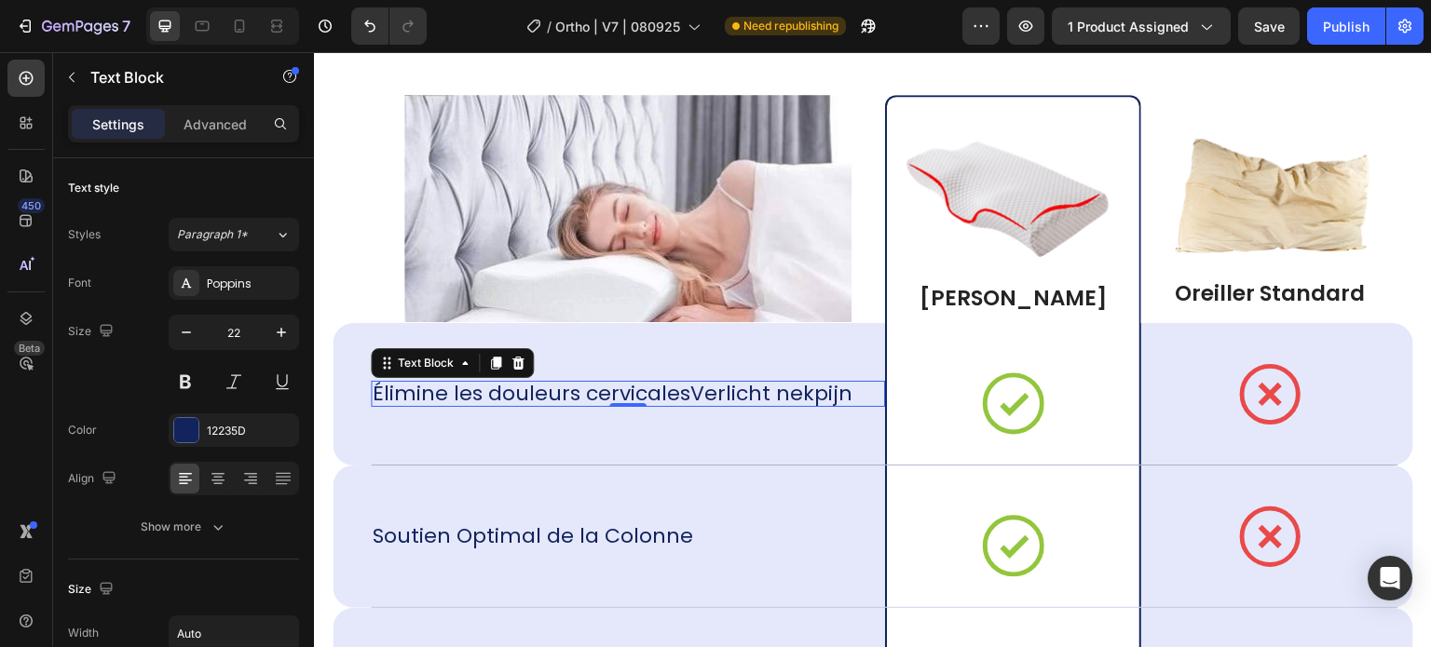
click at [474, 382] on p "Élimine les douleurs cervicalesVerlicht nekpijn" at bounding box center [613, 394] width 480 height 26
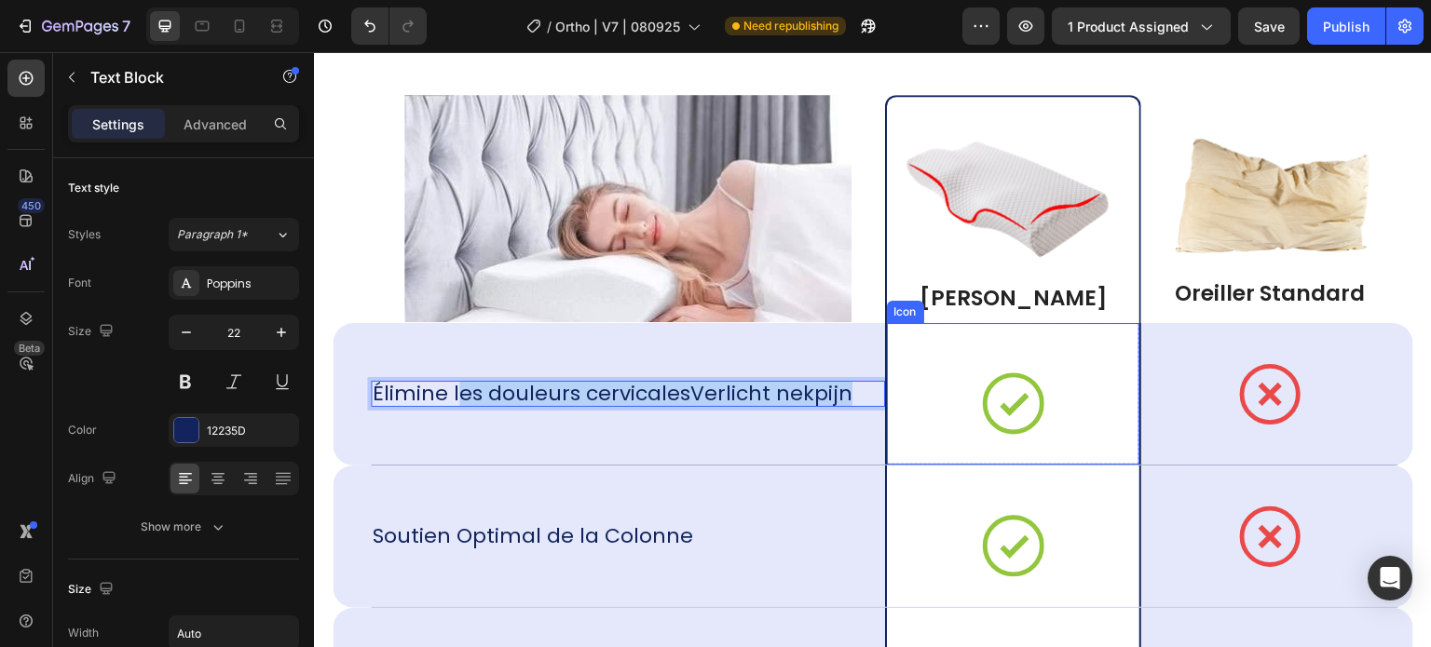
drag, startPoint x: 455, startPoint y: 389, endPoint x: 881, endPoint y: 393, distance: 426.6
click at [881, 393] on div "Élimine les douleurs cervicalesVerlicht nekpijn Text Block 0 Icon Row Icon Row" at bounding box center [884, 394] width 1027 height 143
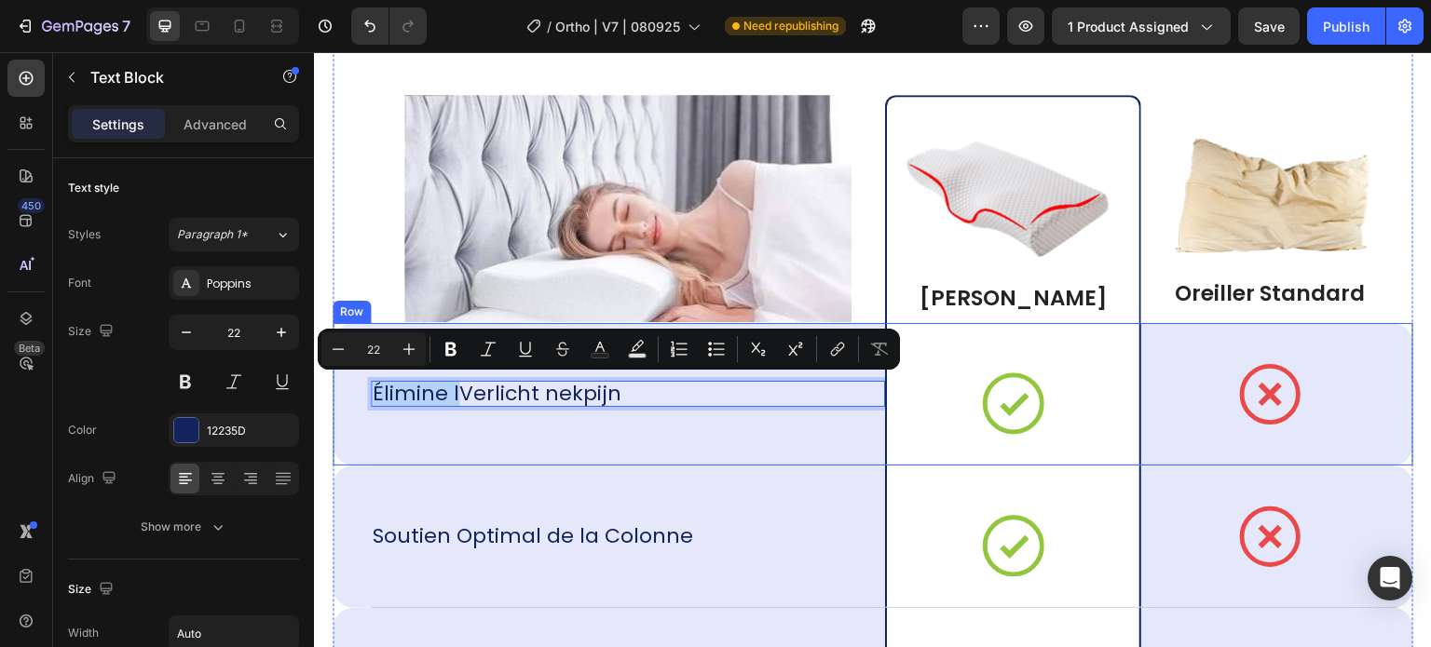
drag, startPoint x: 458, startPoint y: 395, endPoint x: 346, endPoint y: 386, distance: 112.2
click at [346, 386] on div "Élimine lVerlicht nekpijn Text Block 0 Icon Row Icon Row Row" at bounding box center [873, 394] width 1080 height 143
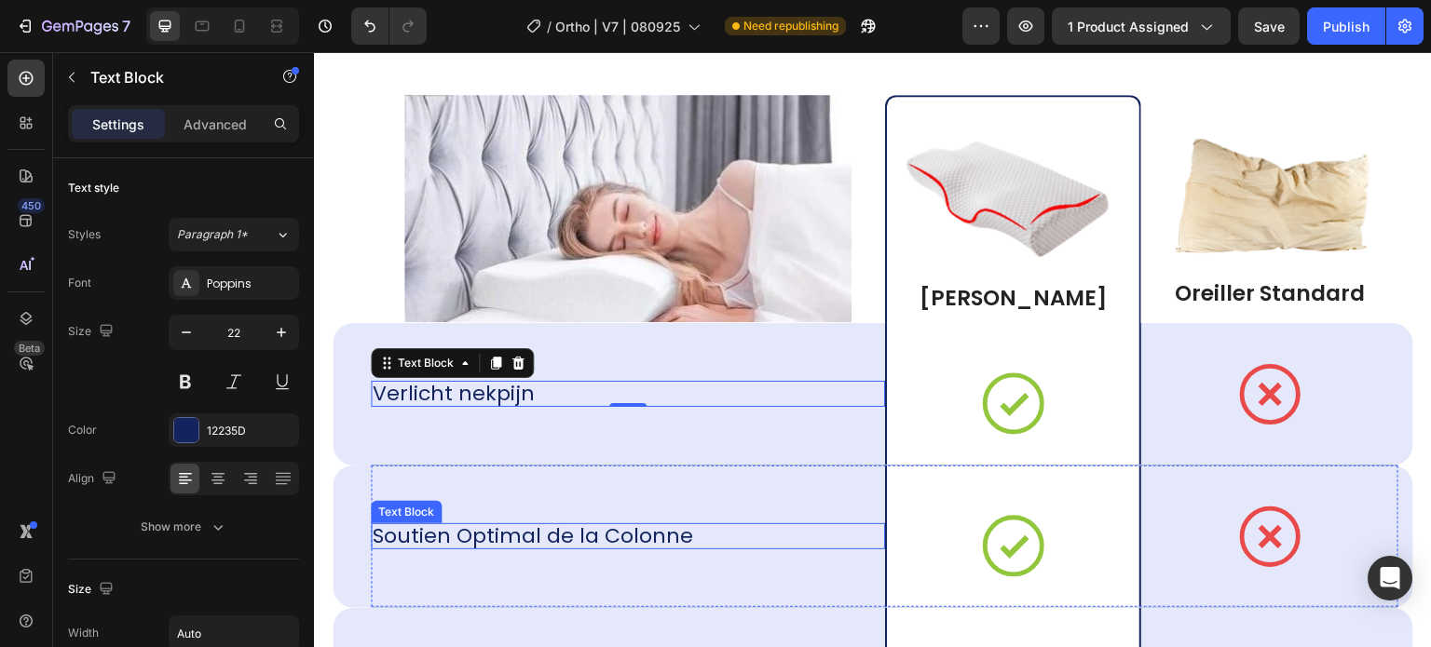
click at [435, 536] on p "Soutien Optimal de la Colonne" at bounding box center [533, 536] width 320 height 26
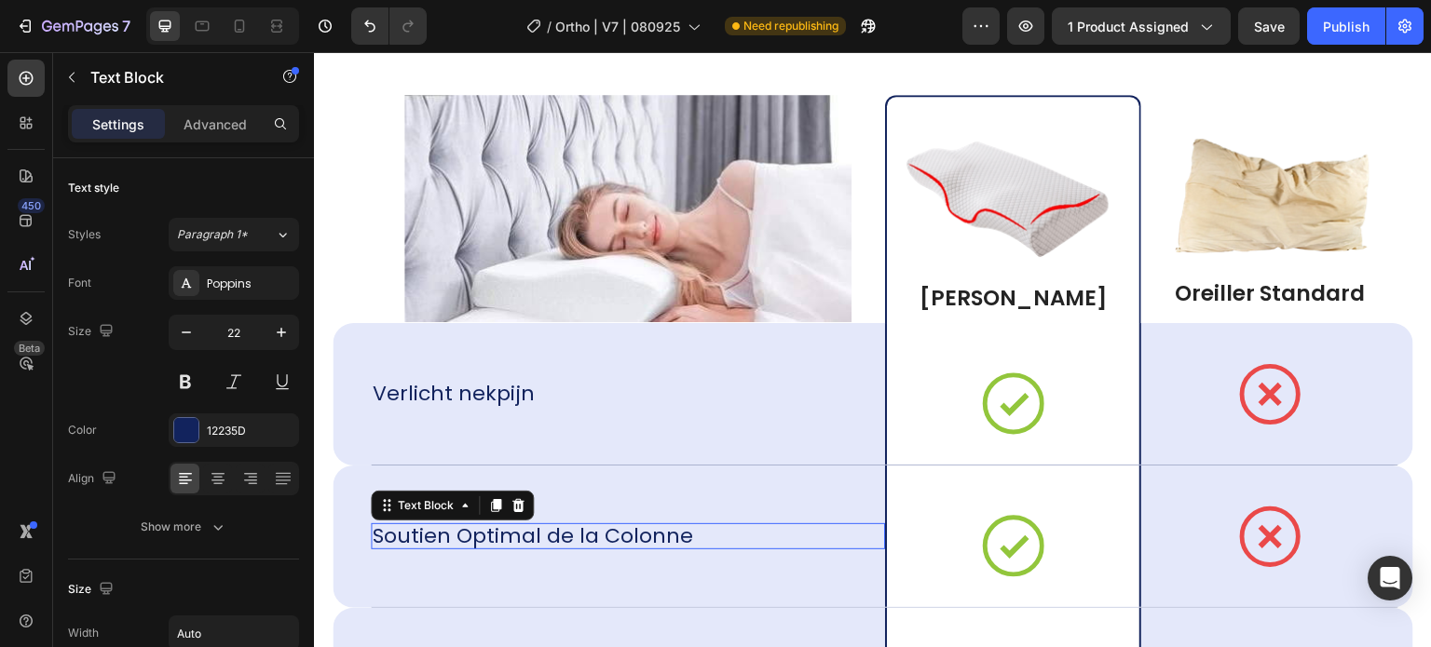
click at [435, 536] on p "Soutien Optimal de la Colonne" at bounding box center [533, 536] width 320 height 26
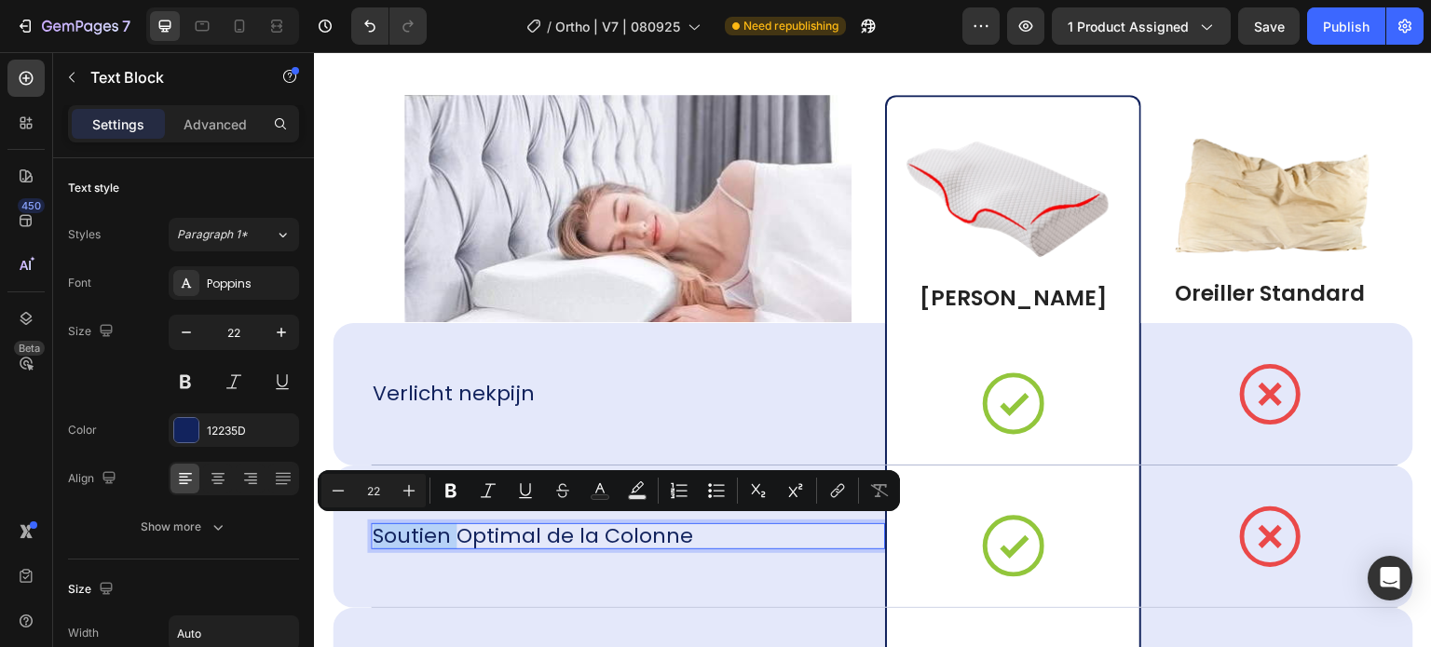
click at [691, 523] on div "Soutien Optimal de la Colonne" at bounding box center [628, 536] width 514 height 26
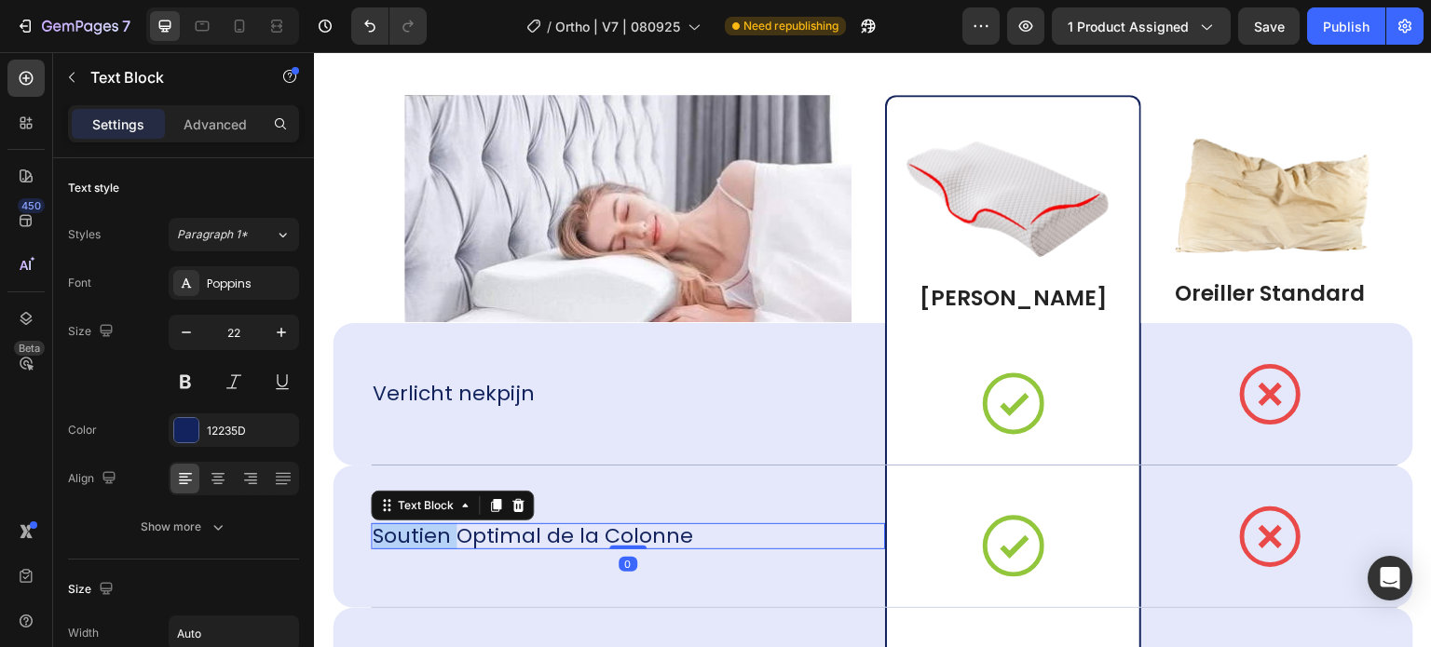
click at [692, 534] on div "Soutien Optimal de la Colonne" at bounding box center [628, 536] width 514 height 26
click at [674, 537] on p "Soutien Optimal de la Colonne" at bounding box center [533, 536] width 320 height 26
click at [682, 537] on p "Soutien Optimal de la Colonne" at bounding box center [533, 536] width 320 height 26
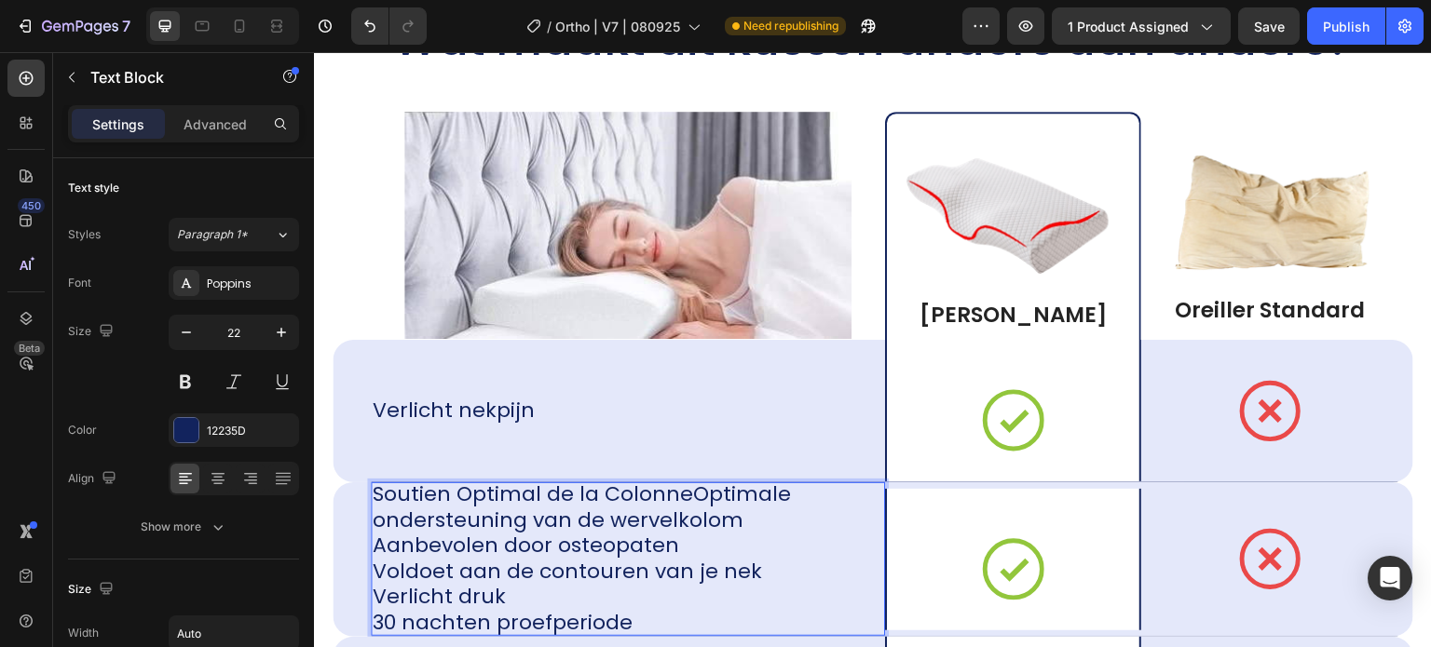
scroll to position [11982, 0]
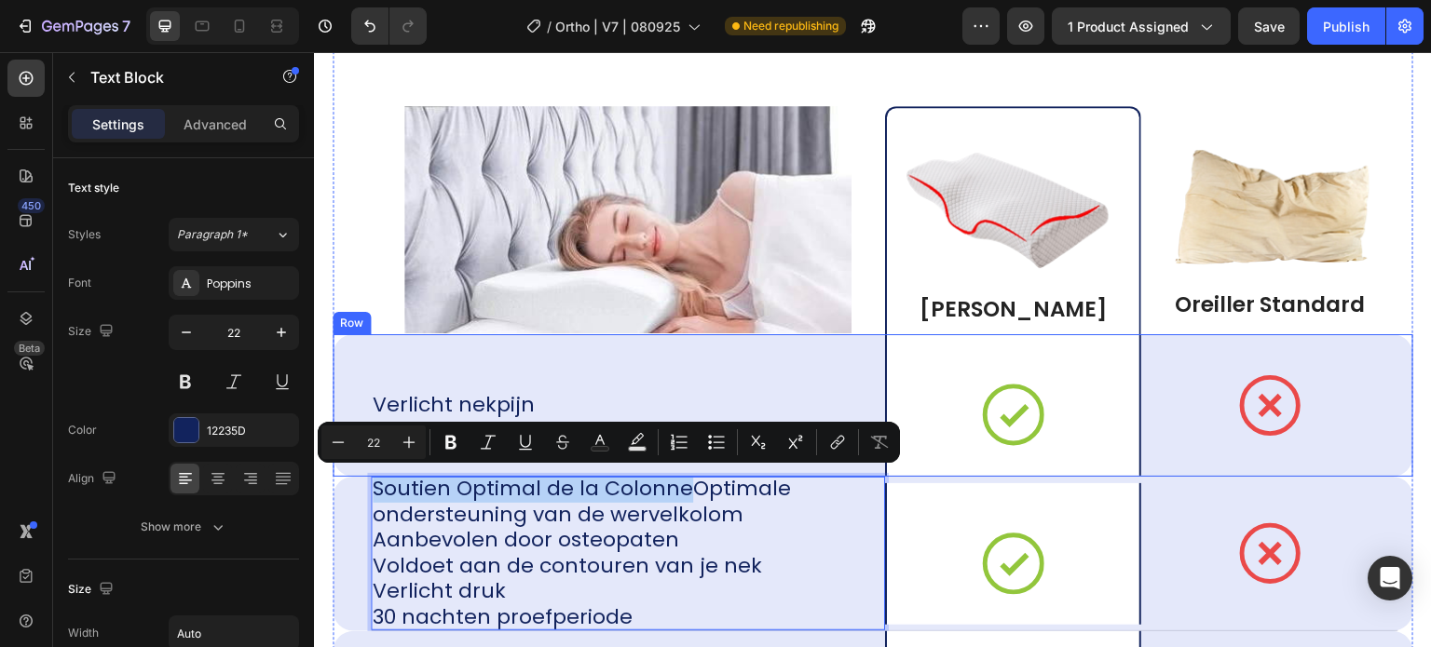
drag, startPoint x: 686, startPoint y: 492, endPoint x: 365, endPoint y: 466, distance: 321.5
click at [365, 466] on div "Wat maakt dit kussen anders dan andere? Heading Image Image Oreiller YDEKO Text…" at bounding box center [873, 604] width 1080 height 1199
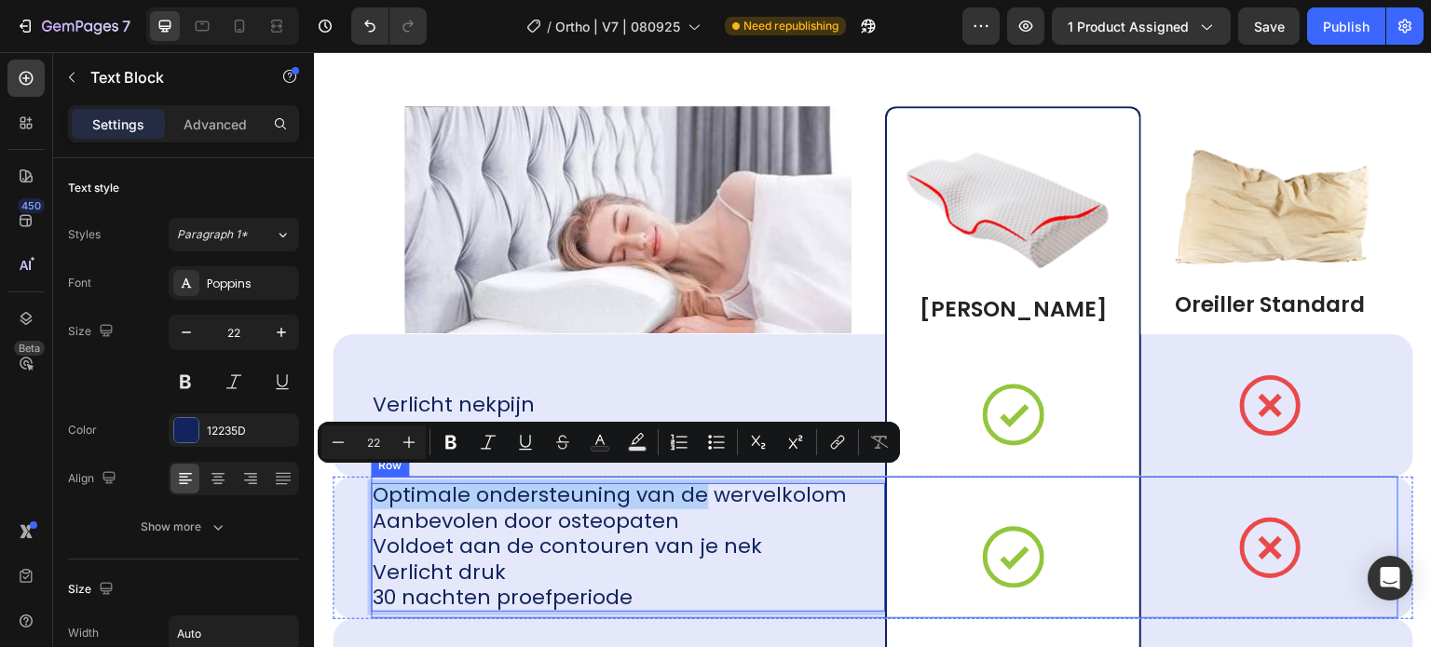
scroll to position [0, 0]
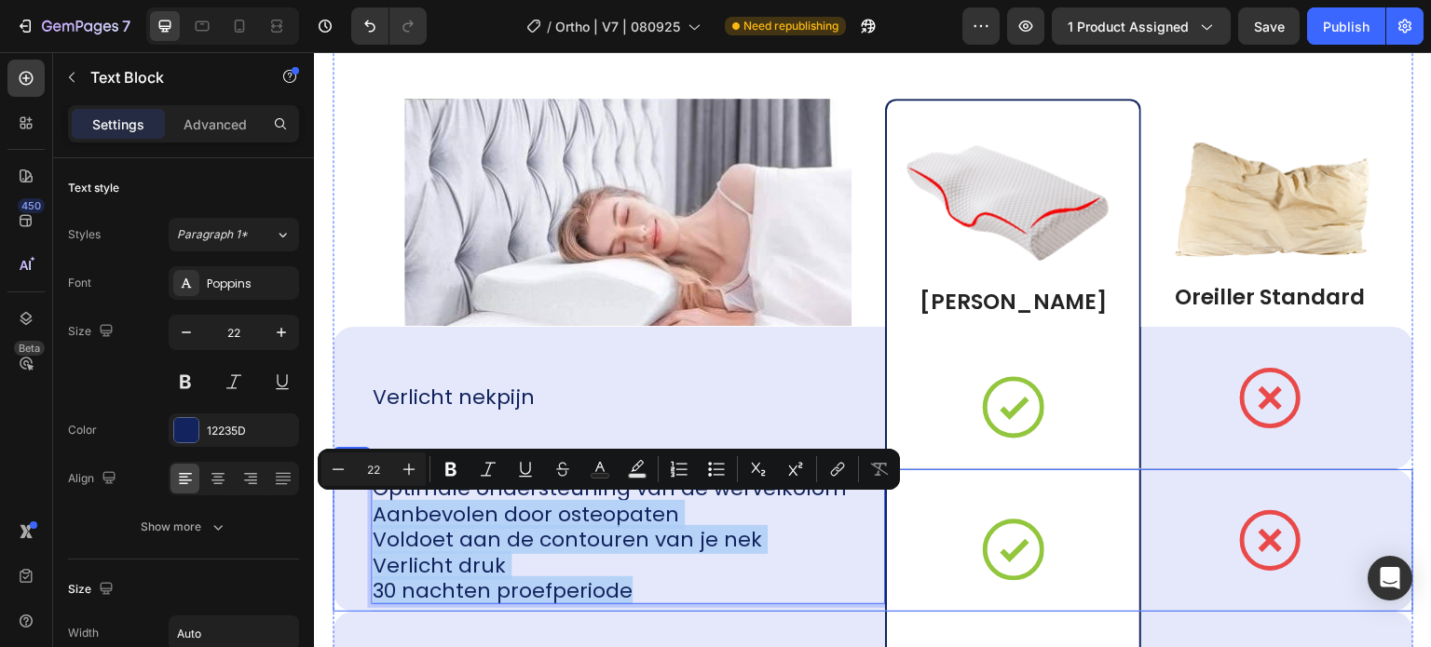
drag, startPoint x: 633, startPoint y: 596, endPoint x: 366, endPoint y: 505, distance: 282.5
click at [366, 505] on div "Optimale ondersteuning van de wervelkolom Aanbevolen door osteopaten Voldoet aa…" at bounding box center [873, 540] width 1080 height 143
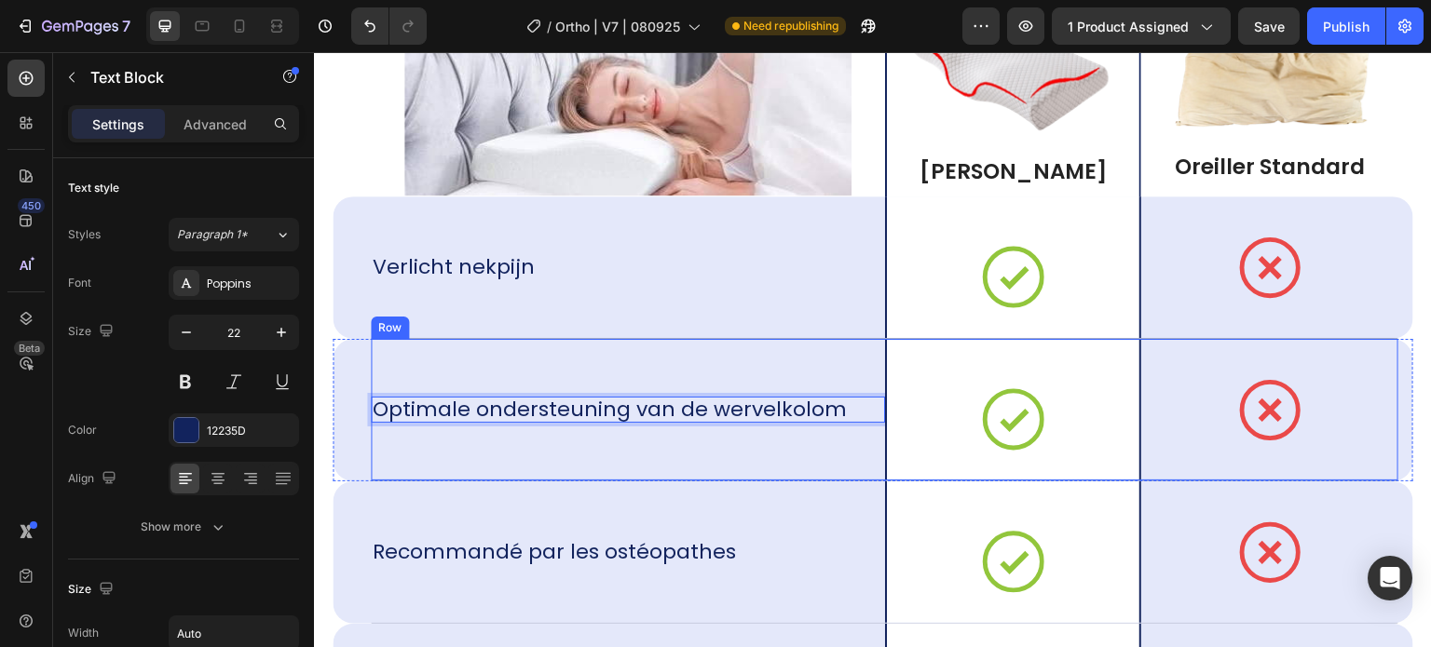
scroll to position [12134, 0]
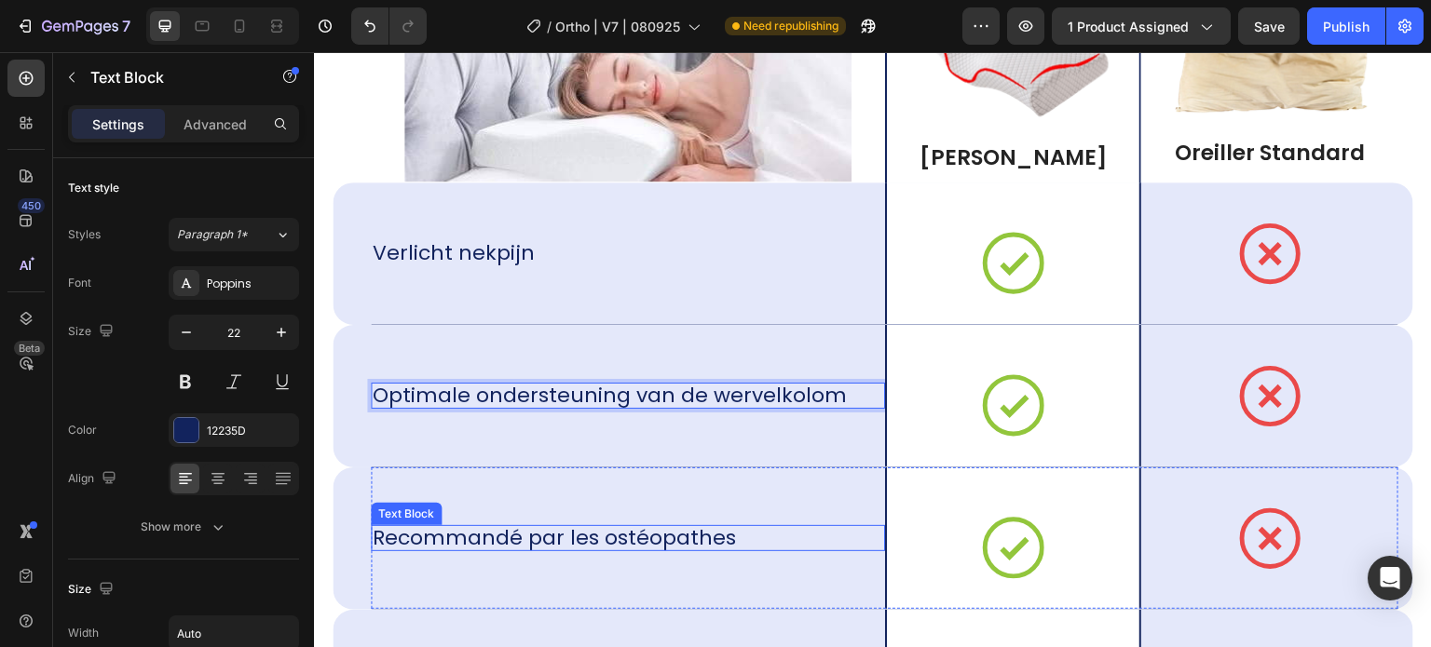
click at [572, 526] on p "Recommandé par les ostéopathes" at bounding box center [554, 538] width 363 height 26
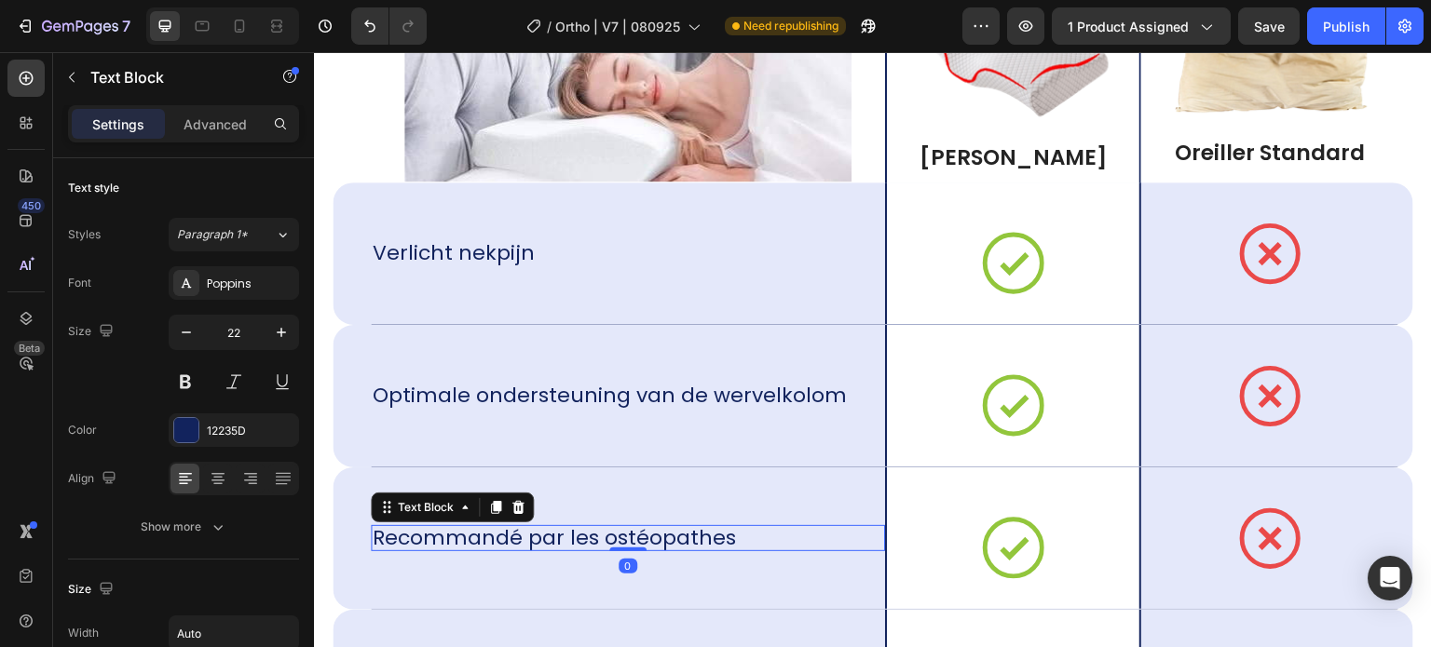
click at [740, 537] on div "Recommandé par les ostéopathes" at bounding box center [628, 538] width 514 height 26
click at [727, 537] on div "Recommandé par les ostéopathes" at bounding box center [628, 538] width 514 height 26
click at [723, 534] on p "Recommandé par les ostéopathes" at bounding box center [554, 538] width 363 height 26
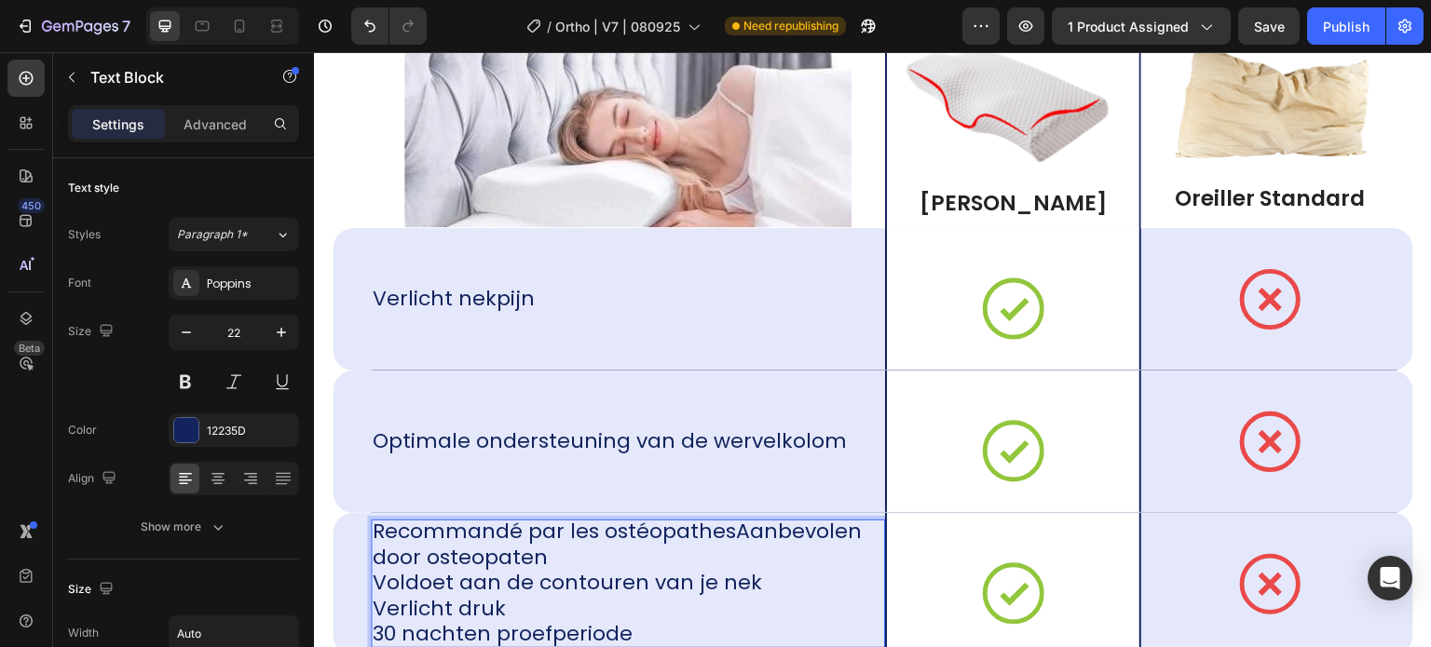
scroll to position [12106, 0]
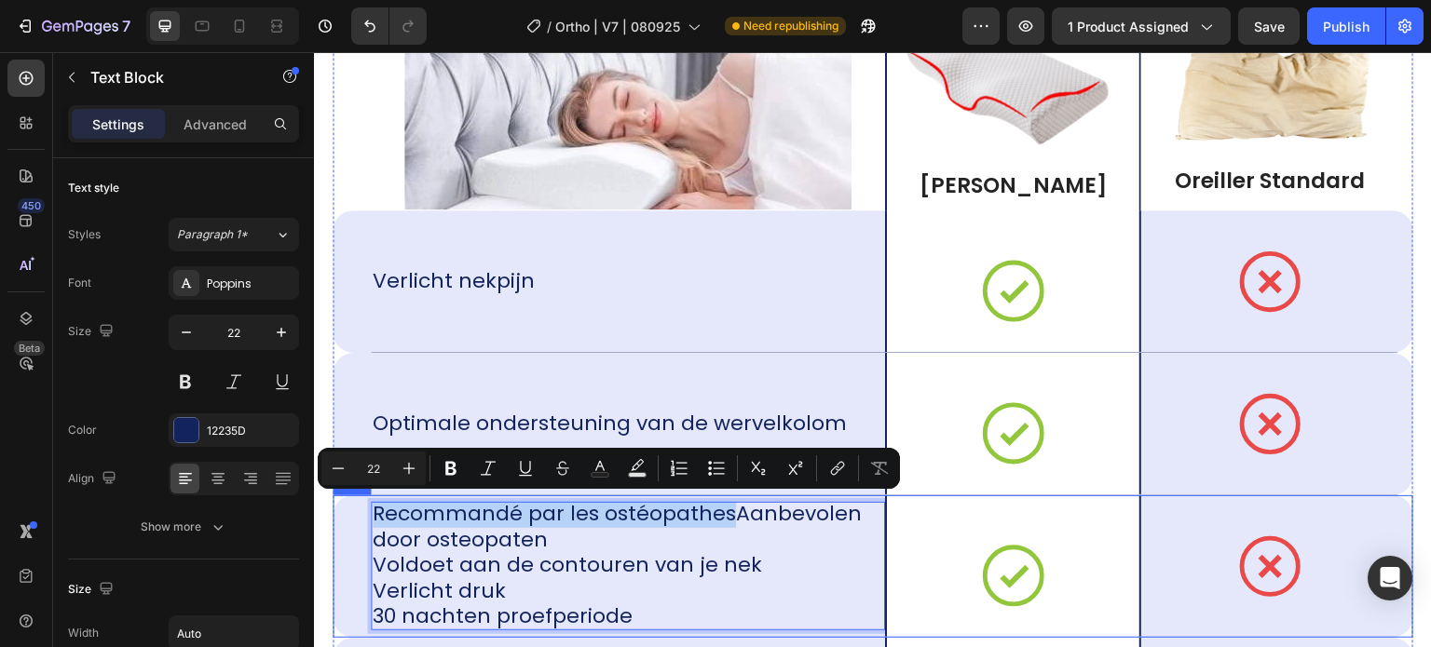
drag, startPoint x: 726, startPoint y: 519, endPoint x: 369, endPoint y: 504, distance: 357.0
click at [369, 504] on div "Recommandé par les ostéopathesAanbevolen door osteopaten Voldoet aan de contour…" at bounding box center [873, 567] width 1080 height 143
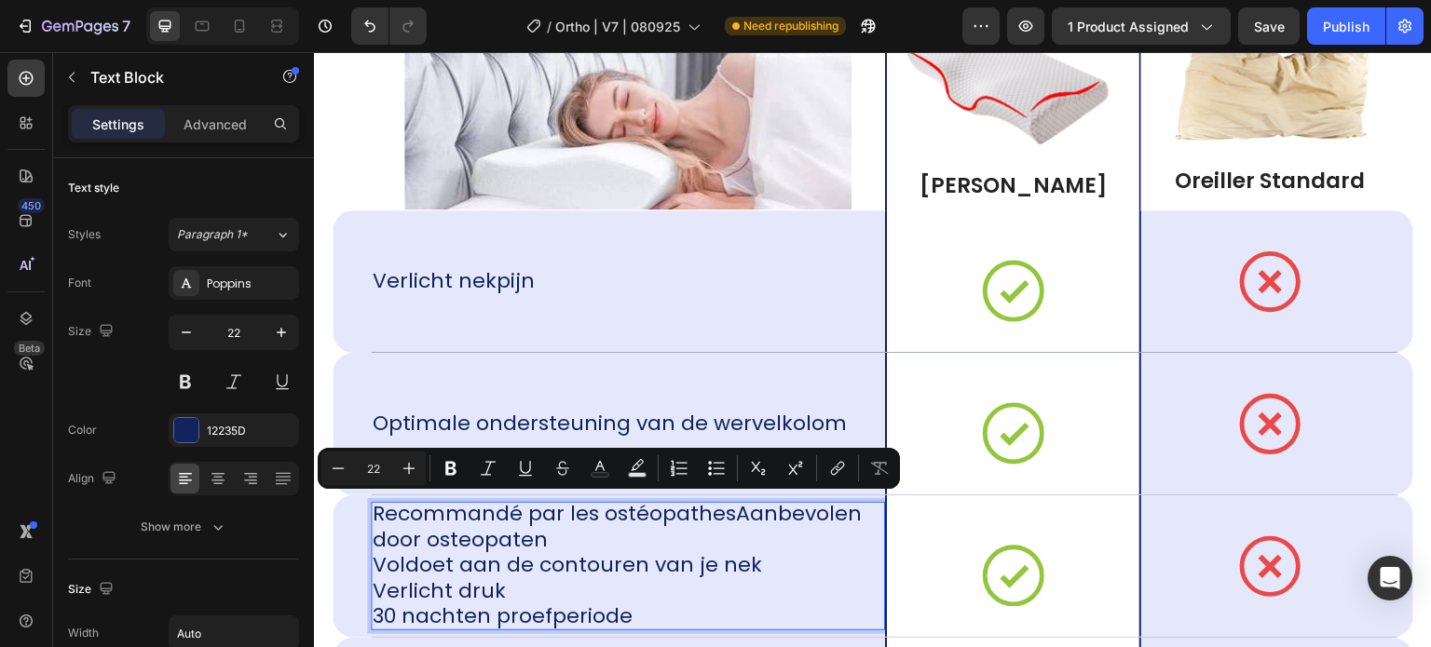
scroll to position [12119, 0]
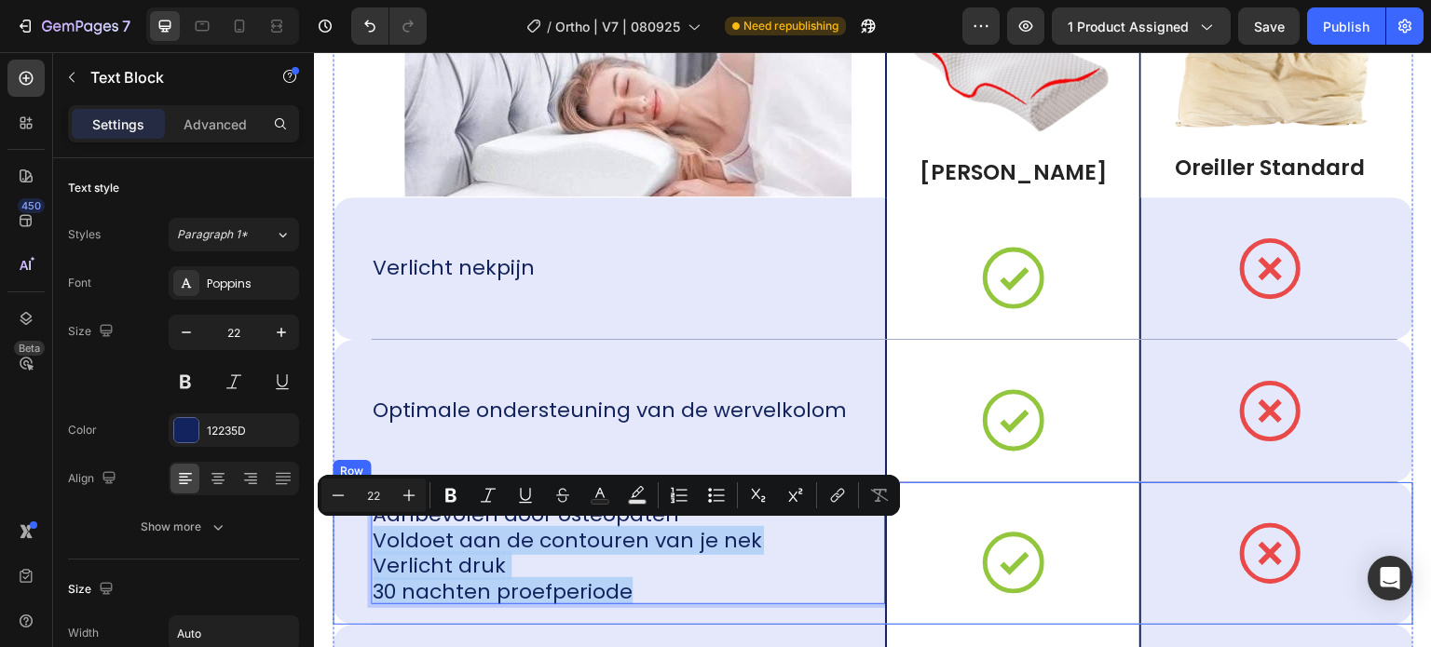
drag, startPoint x: 639, startPoint y: 590, endPoint x: 369, endPoint y: 529, distance: 276.8
click at [369, 529] on div "Aanbevolen door osteopaten Voldoet aan de contouren van je nek Verlicht druk 30…" at bounding box center [873, 553] width 1080 height 143
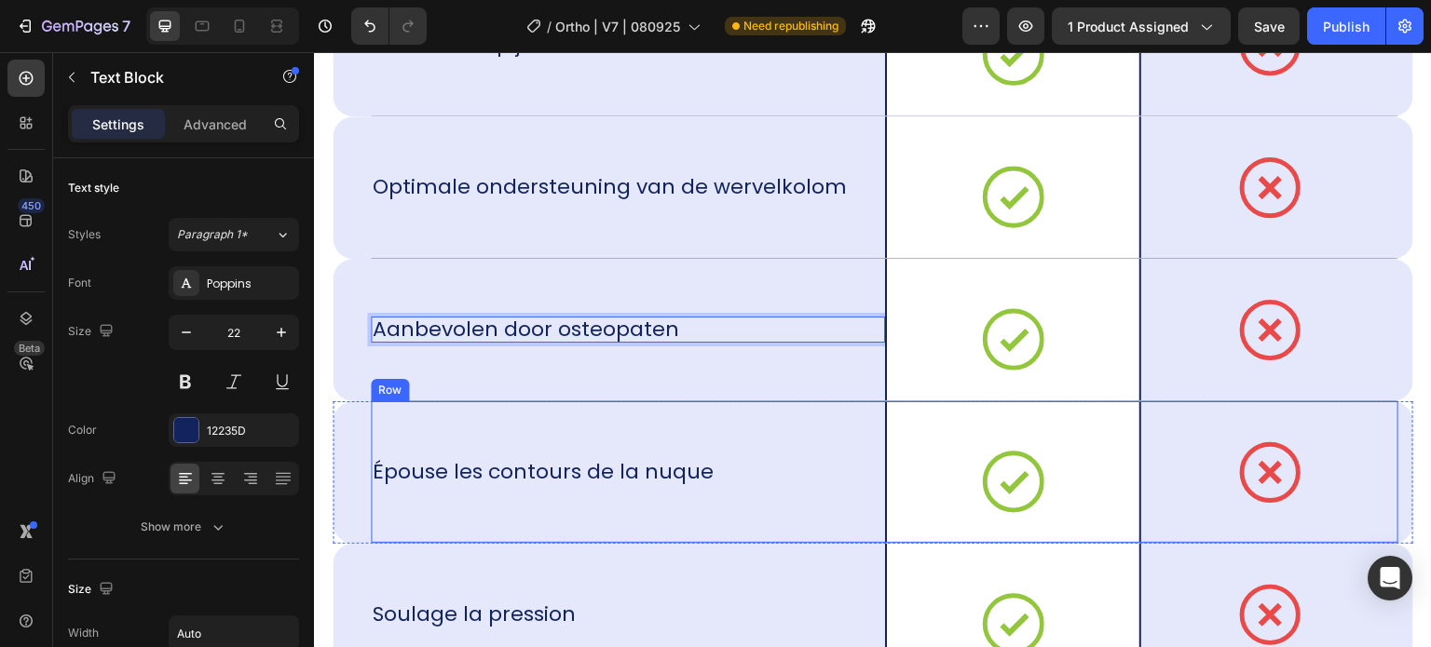
scroll to position [12343, 0]
click at [458, 484] on div "Épouse les contours de la nuque Text Block" at bounding box center [628, 472] width 514 height 142
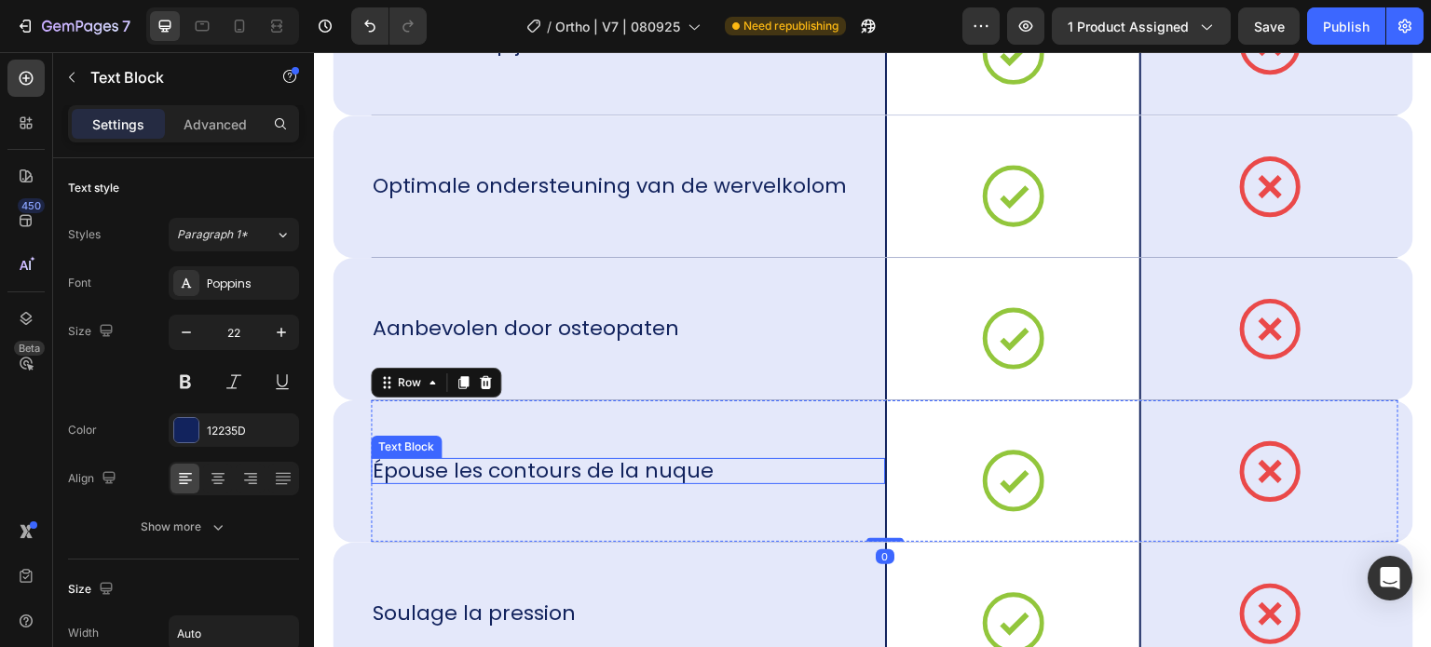
click at [704, 477] on p "Épouse les contours de la nuque" at bounding box center [543, 471] width 341 height 26
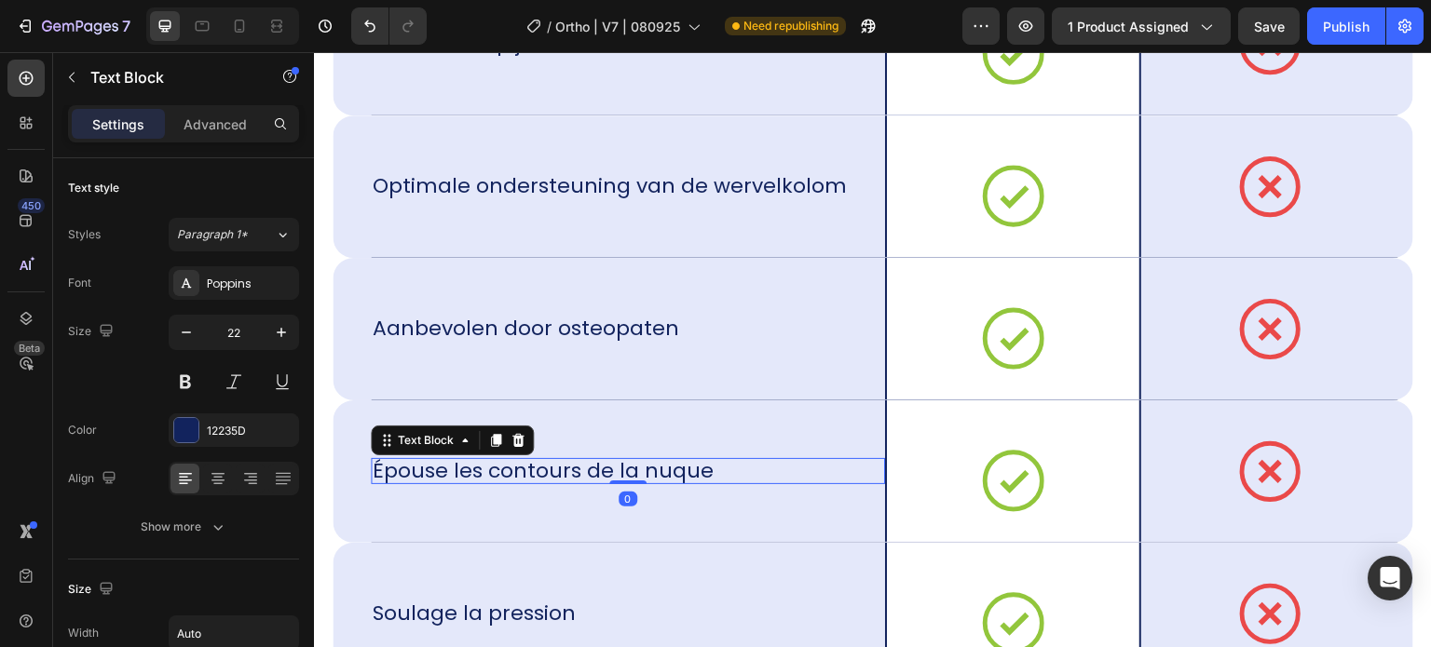
click at [714, 468] on div "Épouse les contours de la nuque" at bounding box center [628, 471] width 514 height 26
click at [703, 468] on div "Épouse les contours de la nuque Text Block 0" at bounding box center [628, 472] width 514 height 142
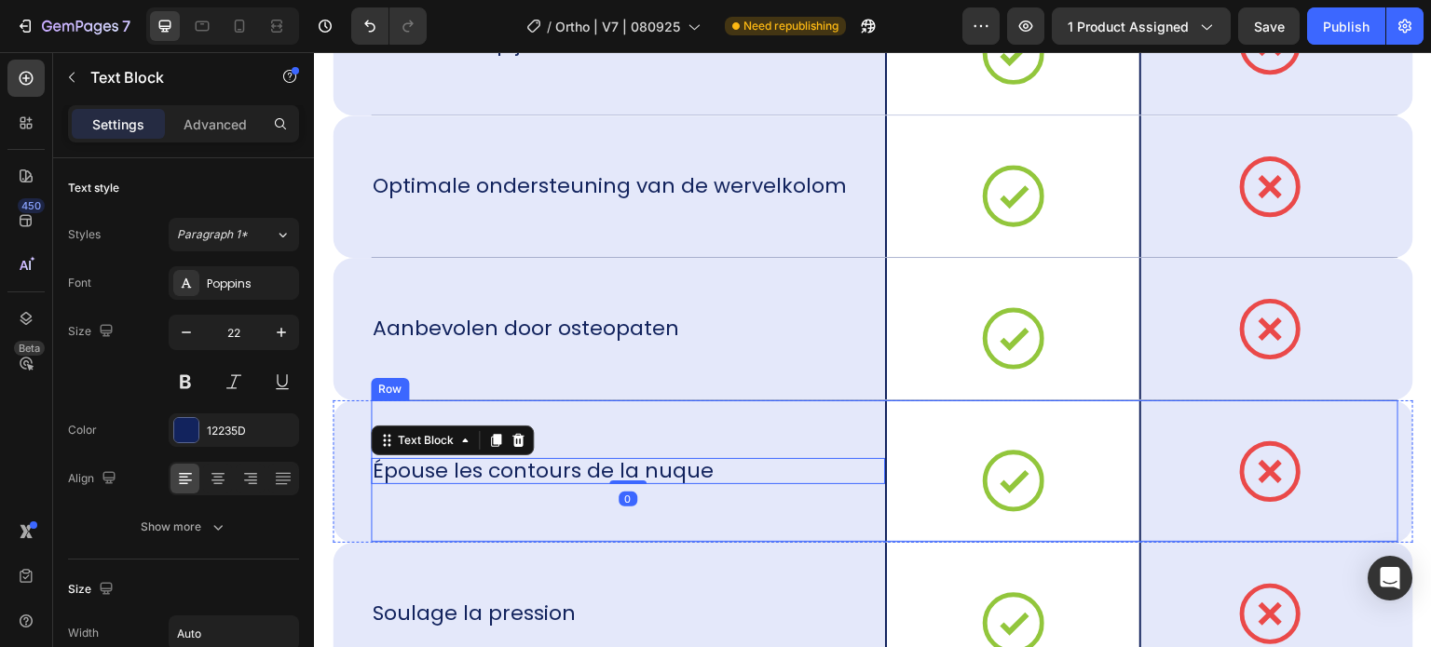
scroll to position [12331, 0]
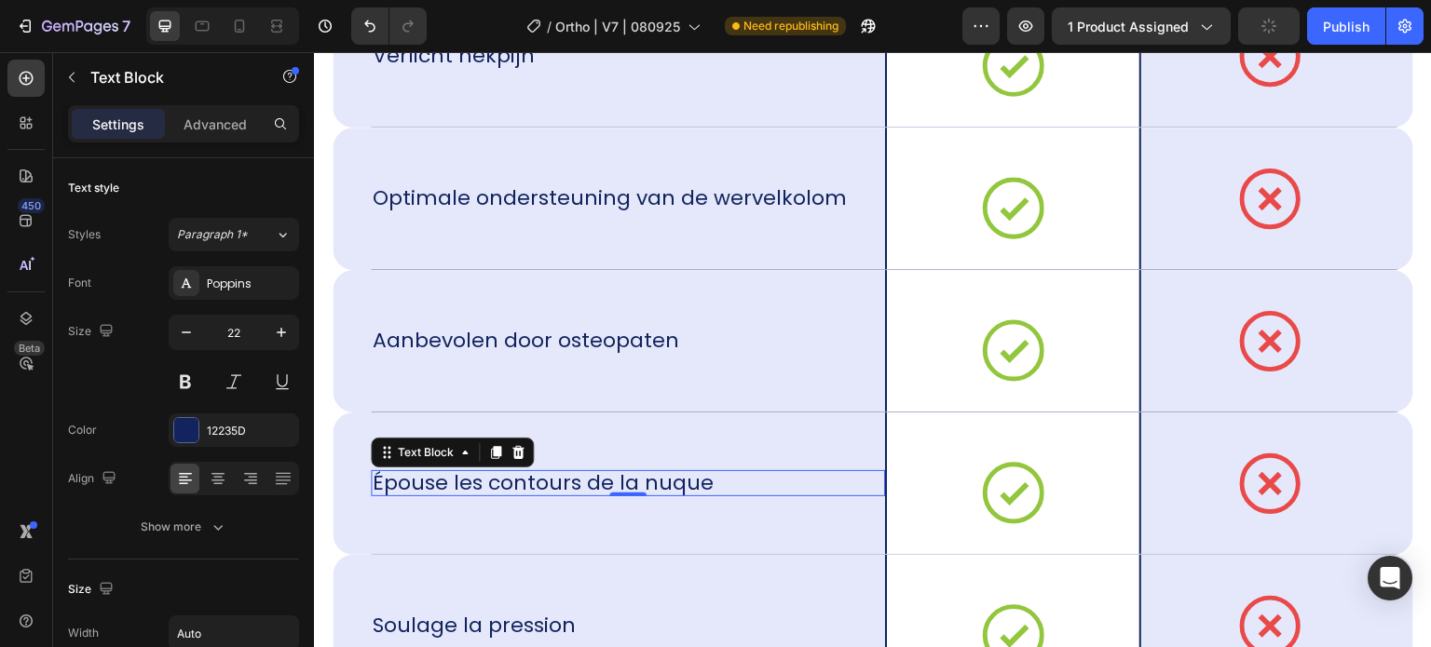
click at [709, 478] on p "Épouse les contours de la nuque" at bounding box center [543, 483] width 341 height 26
click at [693, 481] on p "Épouse les contours de la nuque" at bounding box center [543, 483] width 341 height 26
click at [705, 482] on p "Épouse les contours de la nuque" at bounding box center [543, 483] width 341 height 26
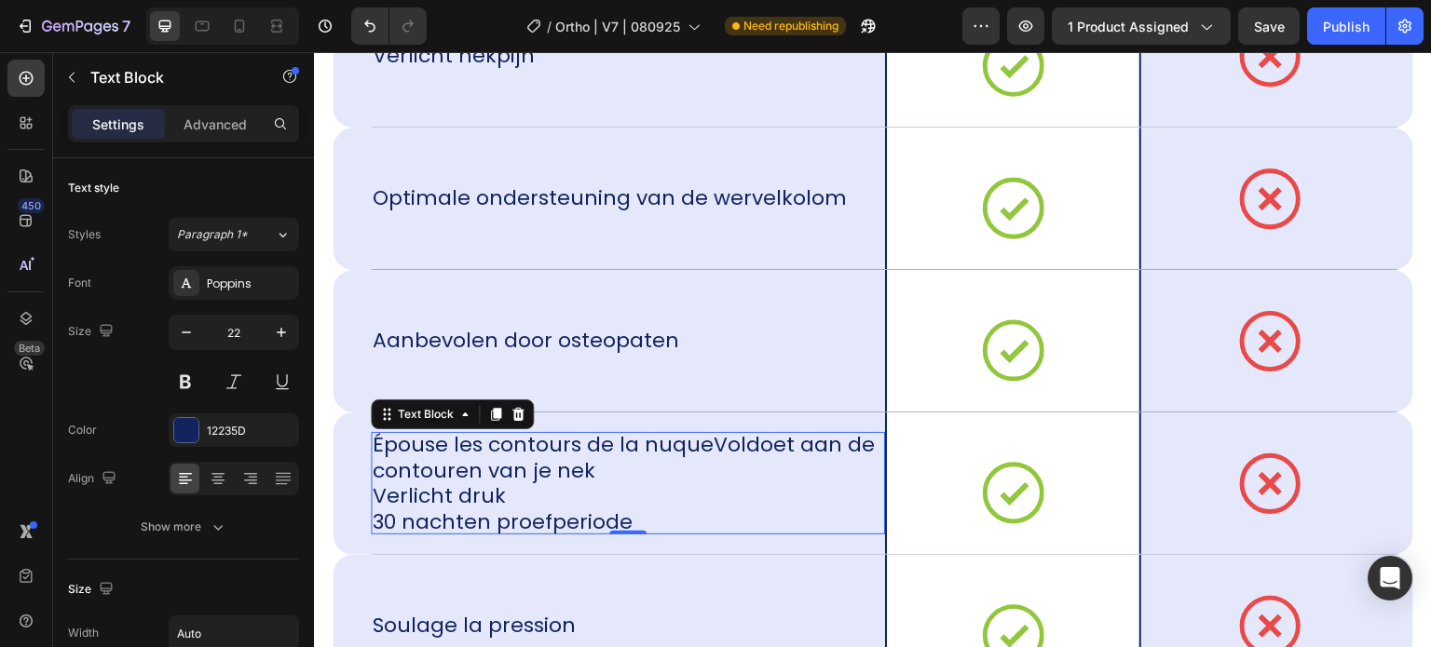
scroll to position [0, 0]
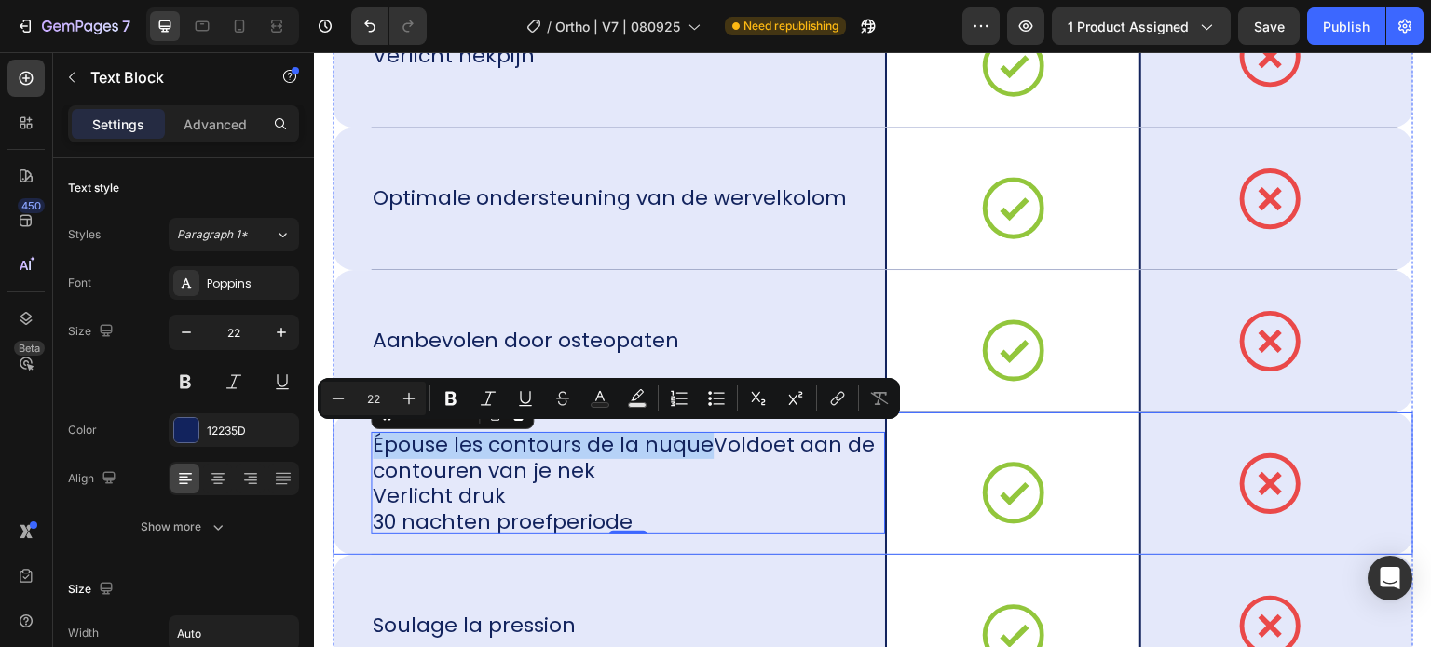
drag, startPoint x: 698, startPoint y: 446, endPoint x: 354, endPoint y: 424, distance: 344.4
click at [354, 424] on div "Épouse les contours de la nuqueVoldoet aan de contouren van je nek Verlicht dru…" at bounding box center [873, 484] width 1080 height 143
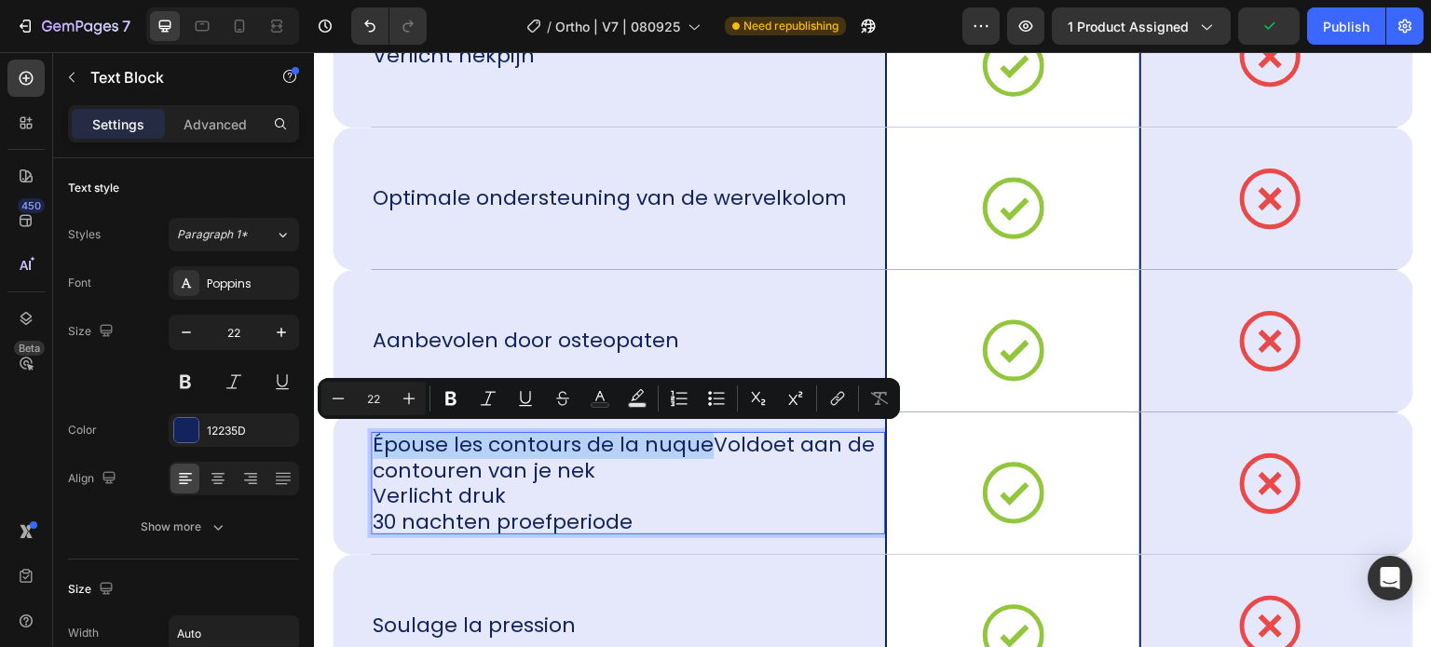
click at [640, 448] on p "Épouse les contours de la nuqueVoldoet aan de contouren van je nek Verlicht dru…" at bounding box center [628, 483] width 510 height 102
click at [686, 451] on p "Épouse les contours de la nuqueVoldoet aan de contouren van je nek Verlicht dru…" at bounding box center [628, 483] width 510 height 102
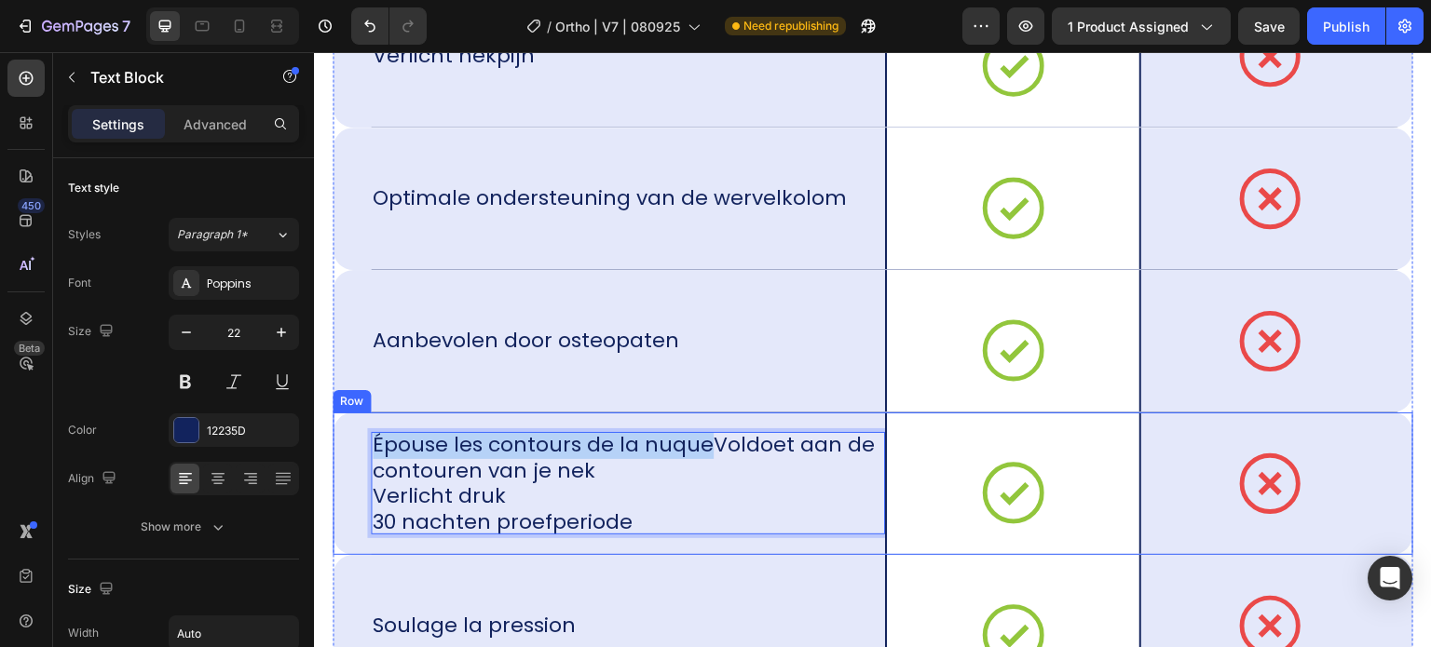
drag, startPoint x: 700, startPoint y: 437, endPoint x: 369, endPoint y: 440, distance: 331.6
click at [369, 440] on div "Épouse les contours de la nuqueVoldoet aan de contouren van je nek Verlicht dru…" at bounding box center [873, 484] width 1080 height 143
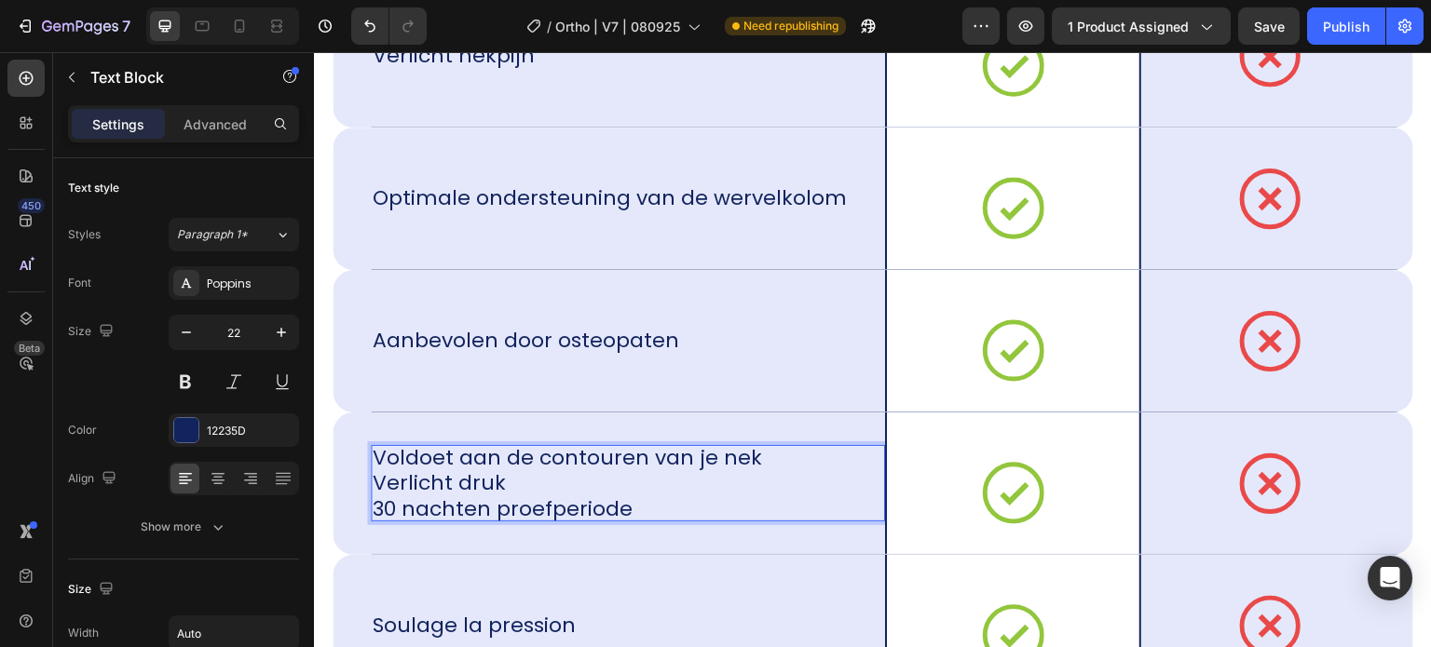
click at [652, 491] on p "Voldoet aan de contouren van je nek Verlicht druk 30 nachten proefperiode" at bounding box center [567, 483] width 389 height 77
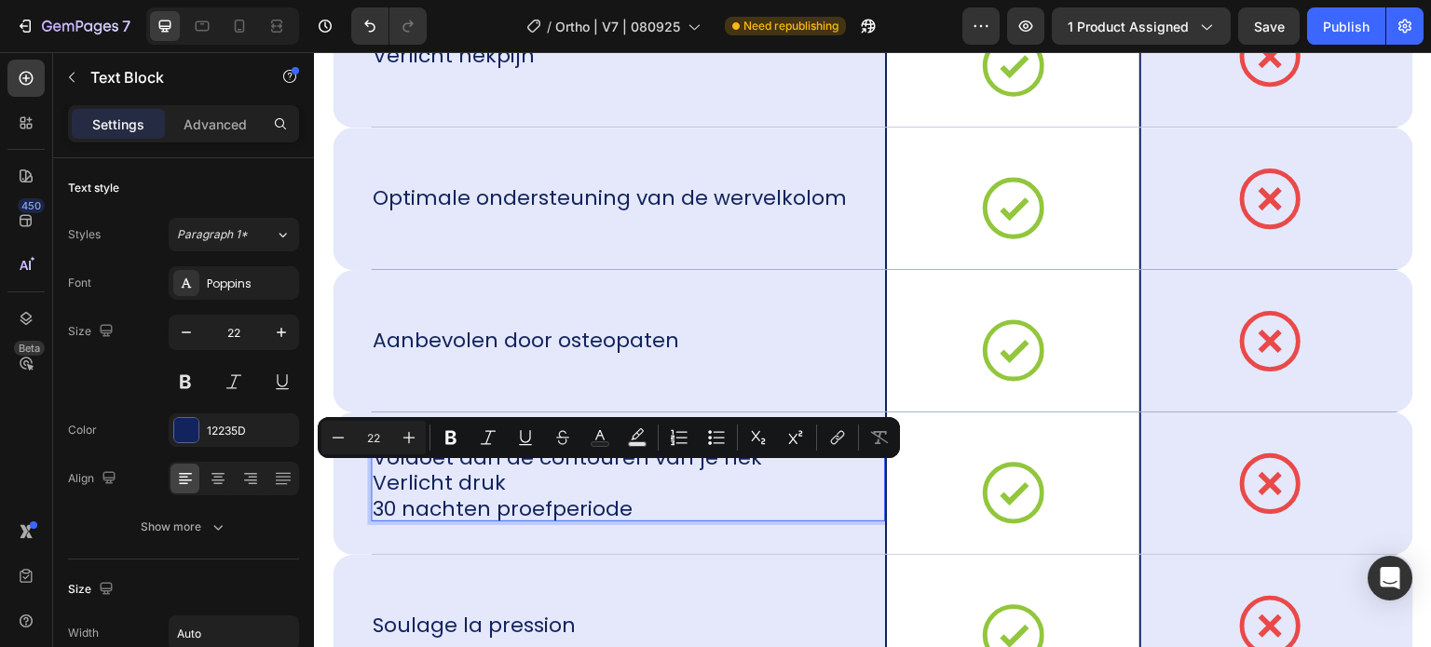
drag, startPoint x: 647, startPoint y: 508, endPoint x: 371, endPoint y: 476, distance: 278.4
click at [371, 476] on div "Voldoet aan de contouren van je nek Verlicht druk 30 nachten proefperiode" at bounding box center [567, 483] width 393 height 77
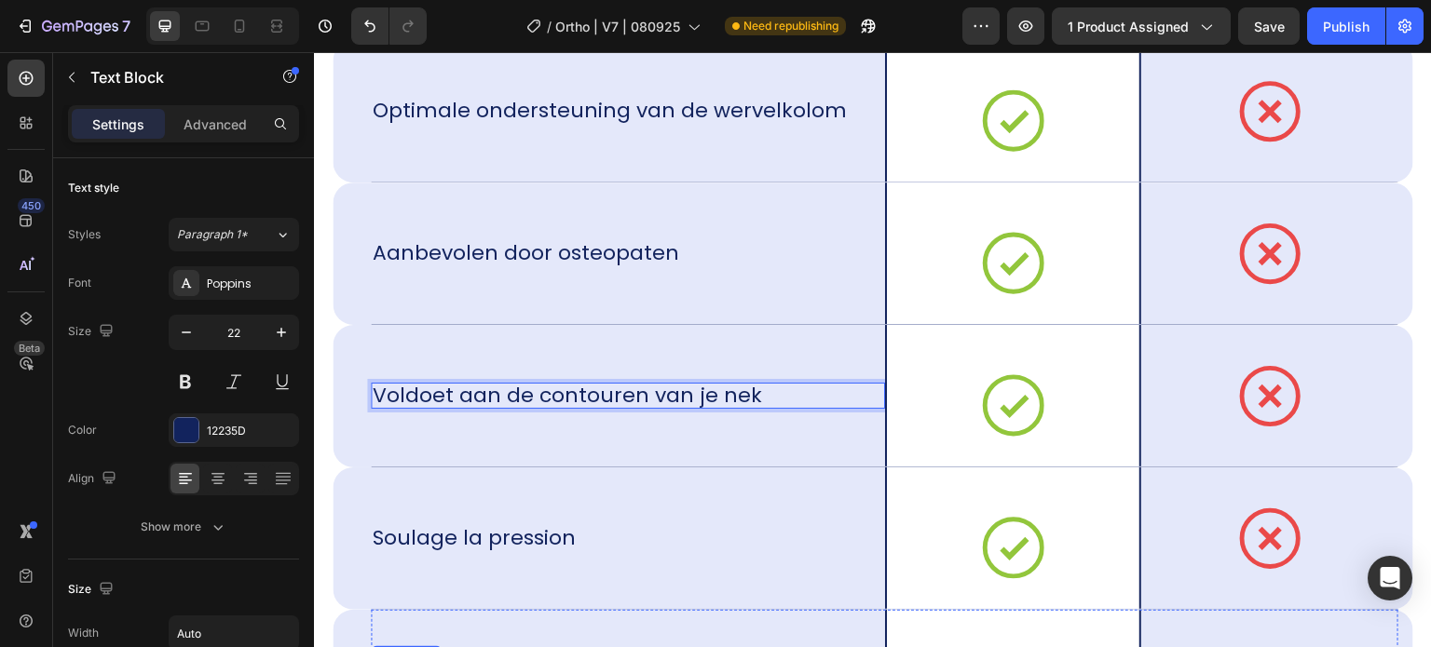
scroll to position [12636, 0]
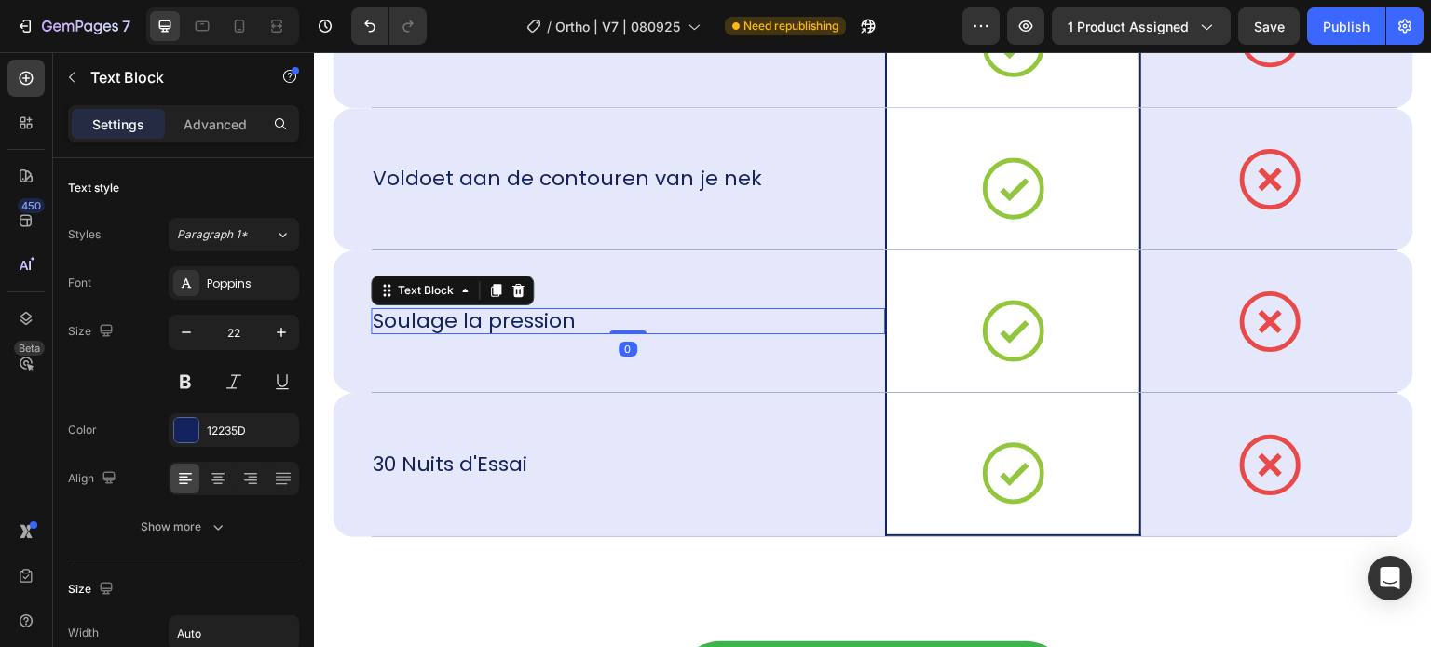
click at [580, 328] on div "Soulage la pression" at bounding box center [628, 321] width 514 height 26
click at [583, 324] on div "Soulage la pression" at bounding box center [628, 321] width 514 height 26
click at [582, 312] on div "Soulage la pression" at bounding box center [628, 321] width 514 height 26
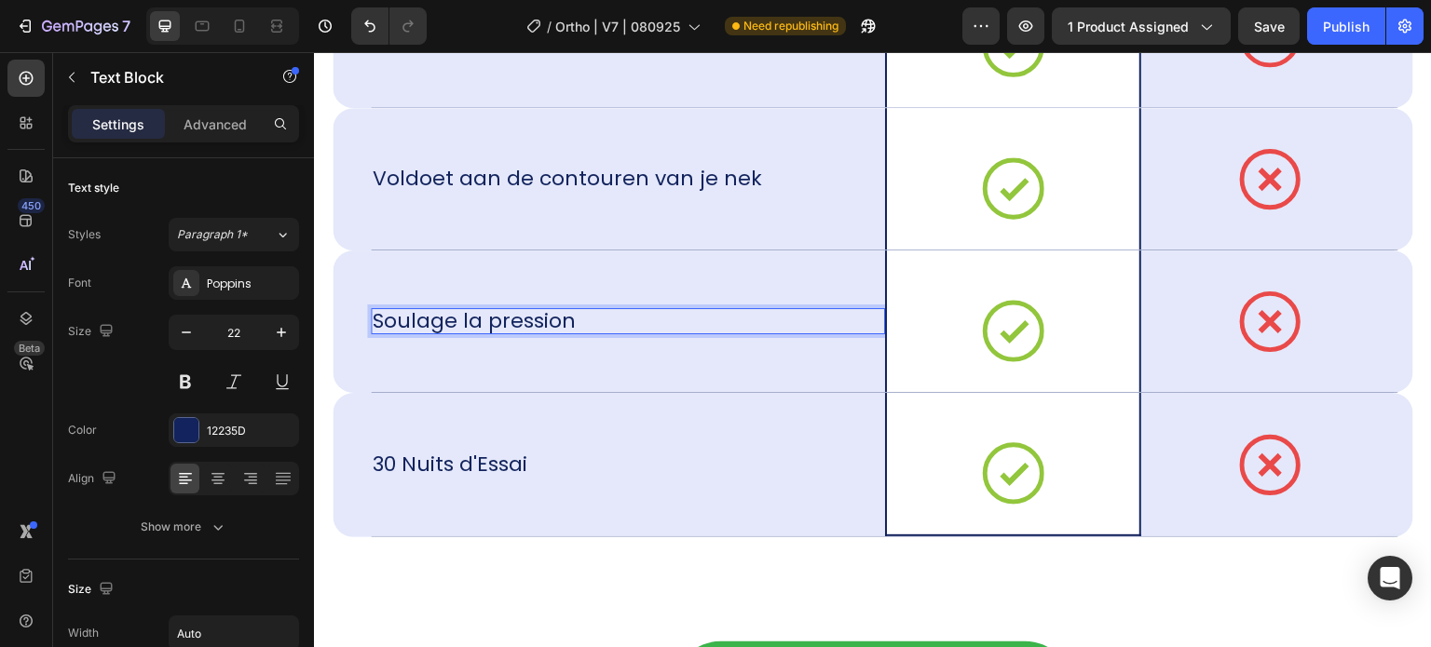
click at [576, 319] on p "Soulage la pression" at bounding box center [474, 321] width 203 height 26
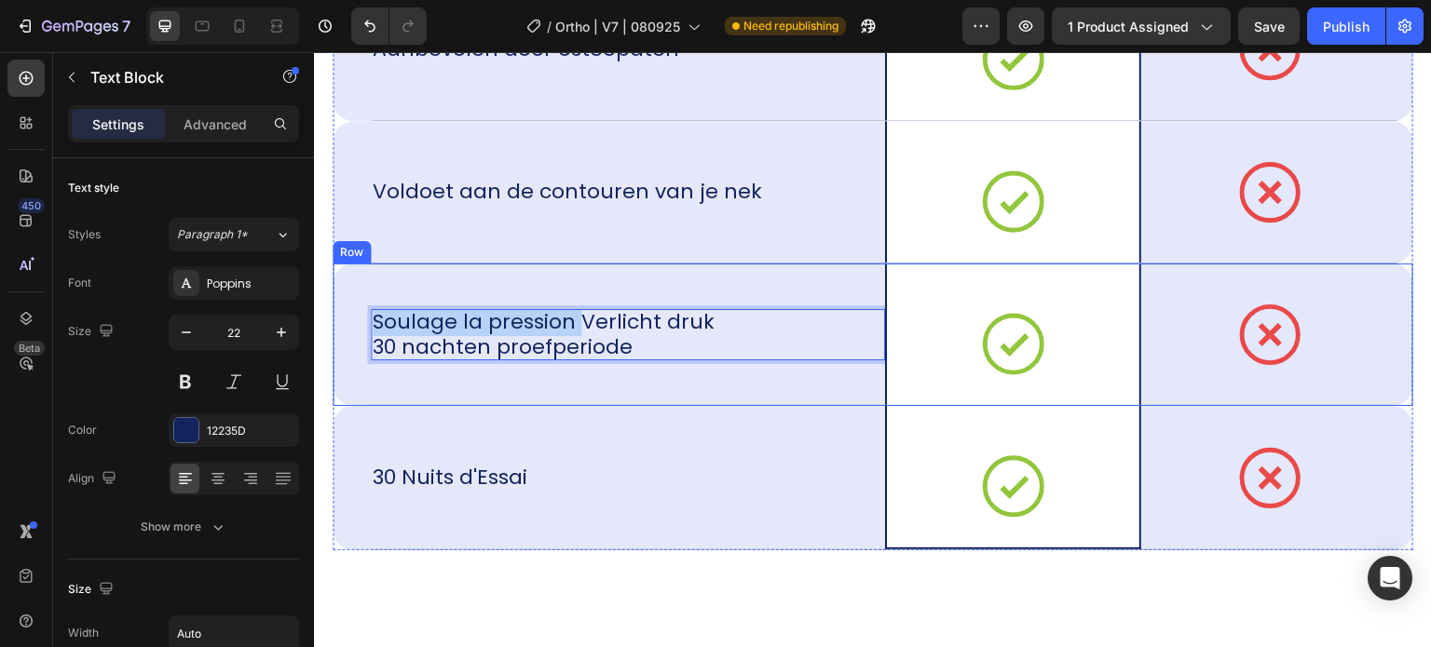
drag, startPoint x: 577, startPoint y: 320, endPoint x: 358, endPoint y: 316, distance: 219.9
click at [358, 316] on div "Soulage la pression Verlicht druk 30 nachten proefperiode Text Block 0 Icon Row…" at bounding box center [873, 335] width 1080 height 143
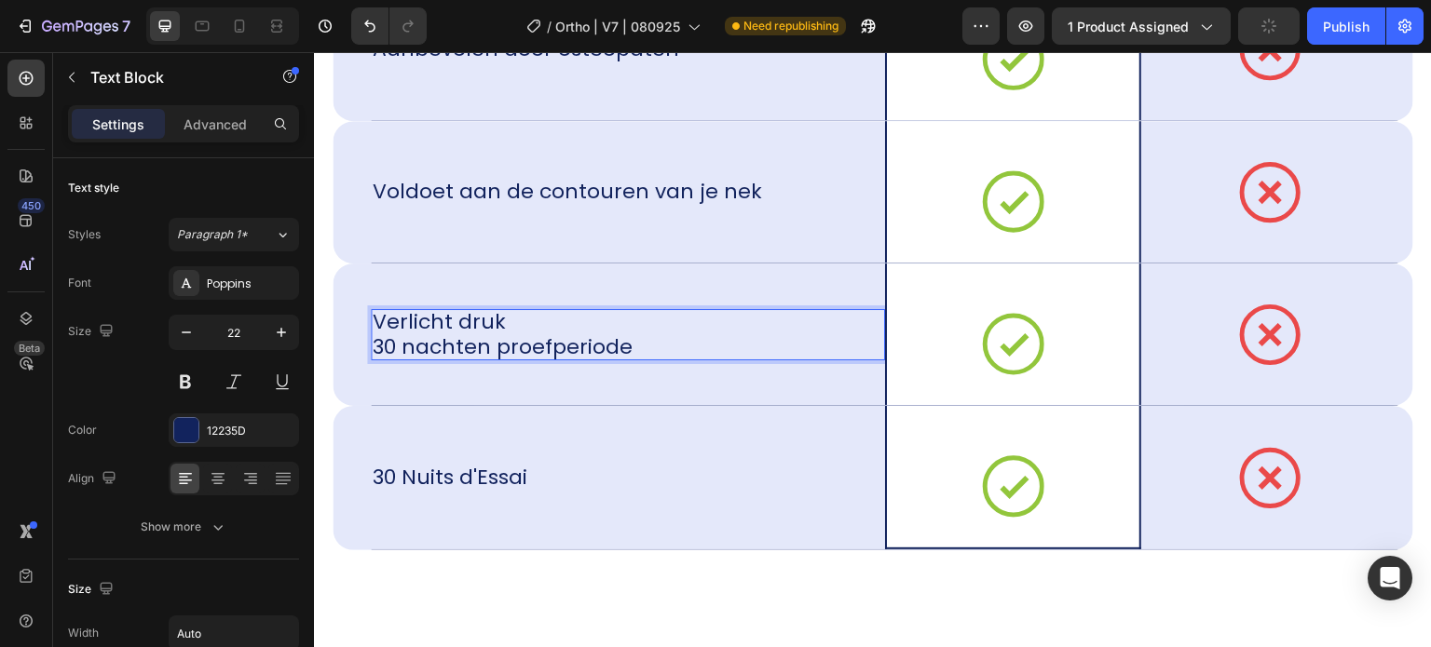
click at [622, 329] on p "Verlicht druk 30 nachten proefperiode" at bounding box center [503, 334] width 260 height 51
drag, startPoint x: 634, startPoint y: 339, endPoint x: 523, endPoint y: 312, distance: 115.0
click at [523, 312] on div "Verlicht druk 30 nachten proefperiode" at bounding box center [628, 334] width 514 height 51
click at [608, 339] on p "Verlicht druk 30 nachten proefperiode" at bounding box center [503, 334] width 260 height 51
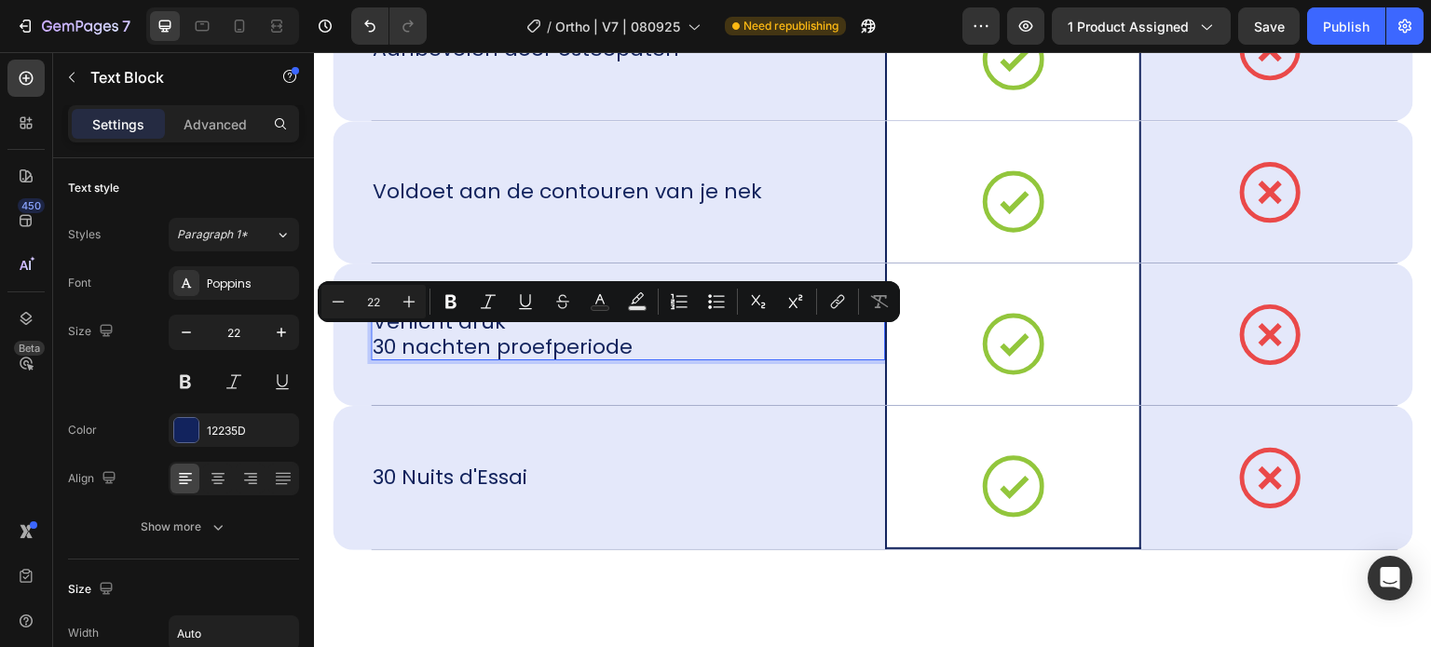
drag, startPoint x: 633, startPoint y: 342, endPoint x: 834, endPoint y: 364, distance: 201.5
click at [521, 313] on div "Verlicht druk 30 nachten proefperiode" at bounding box center [503, 334] width 264 height 51
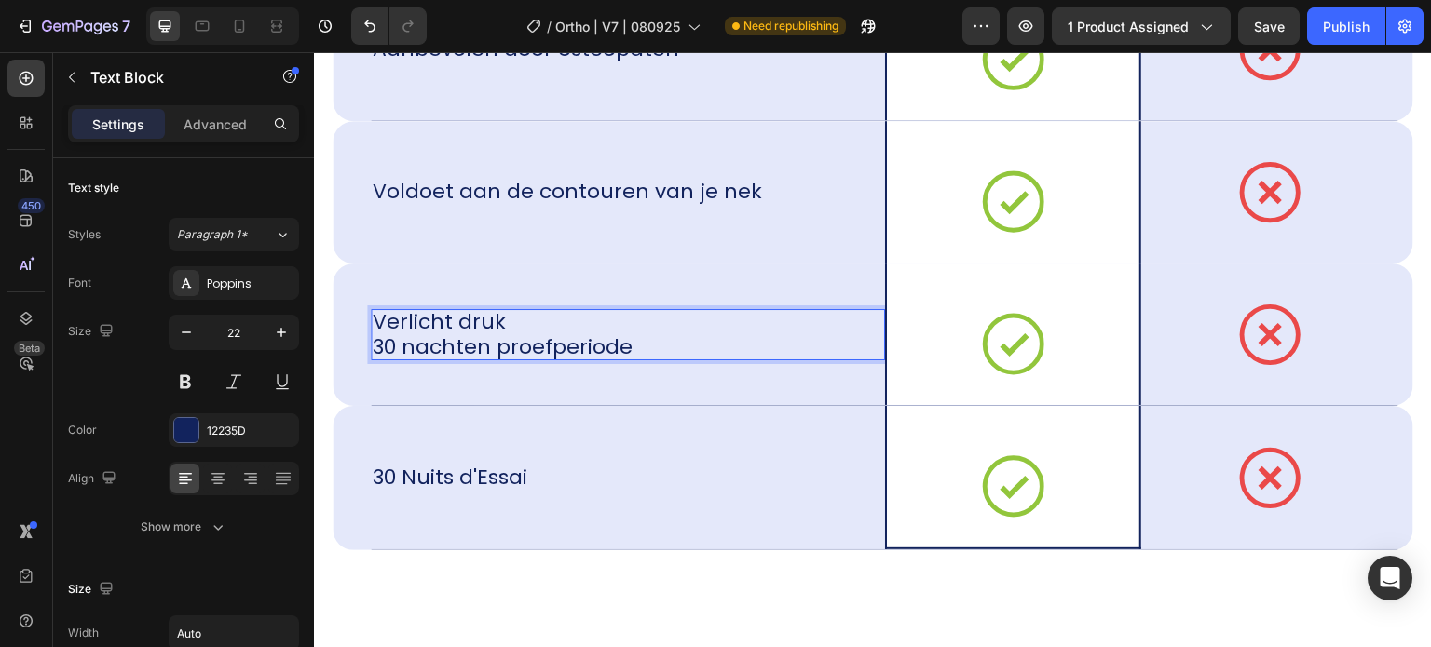
scroll to position [12636, 0]
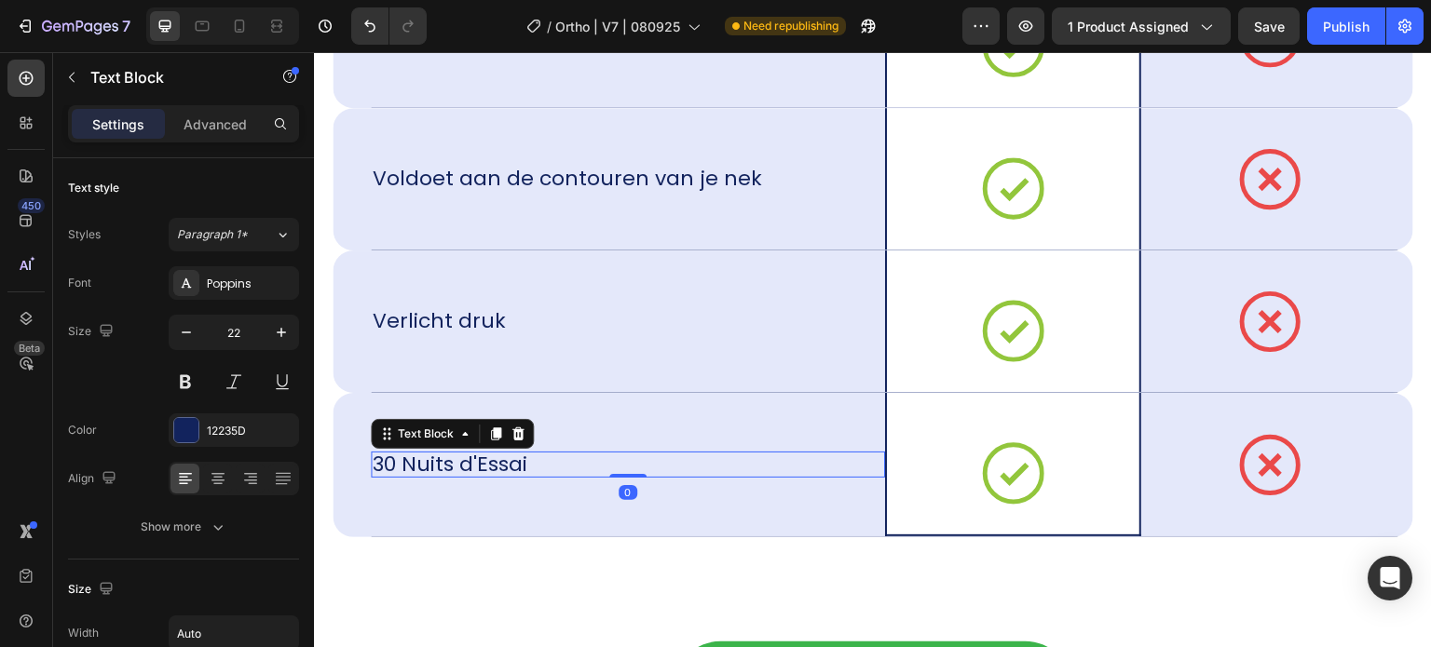
click at [527, 455] on div "30 Nuits d'Essai" at bounding box center [450, 465] width 158 height 26
click at [551, 461] on div "30 Nuits d'Essai" at bounding box center [628, 465] width 514 height 26
click at [476, 455] on p "30 Nuits d'Essai" at bounding box center [450, 465] width 155 height 26
drag, startPoint x: 549, startPoint y: 458, endPoint x: 399, endPoint y: 462, distance: 150.0
click at [408, 462] on div "30 Nuits d'Essai" at bounding box center [628, 465] width 514 height 26
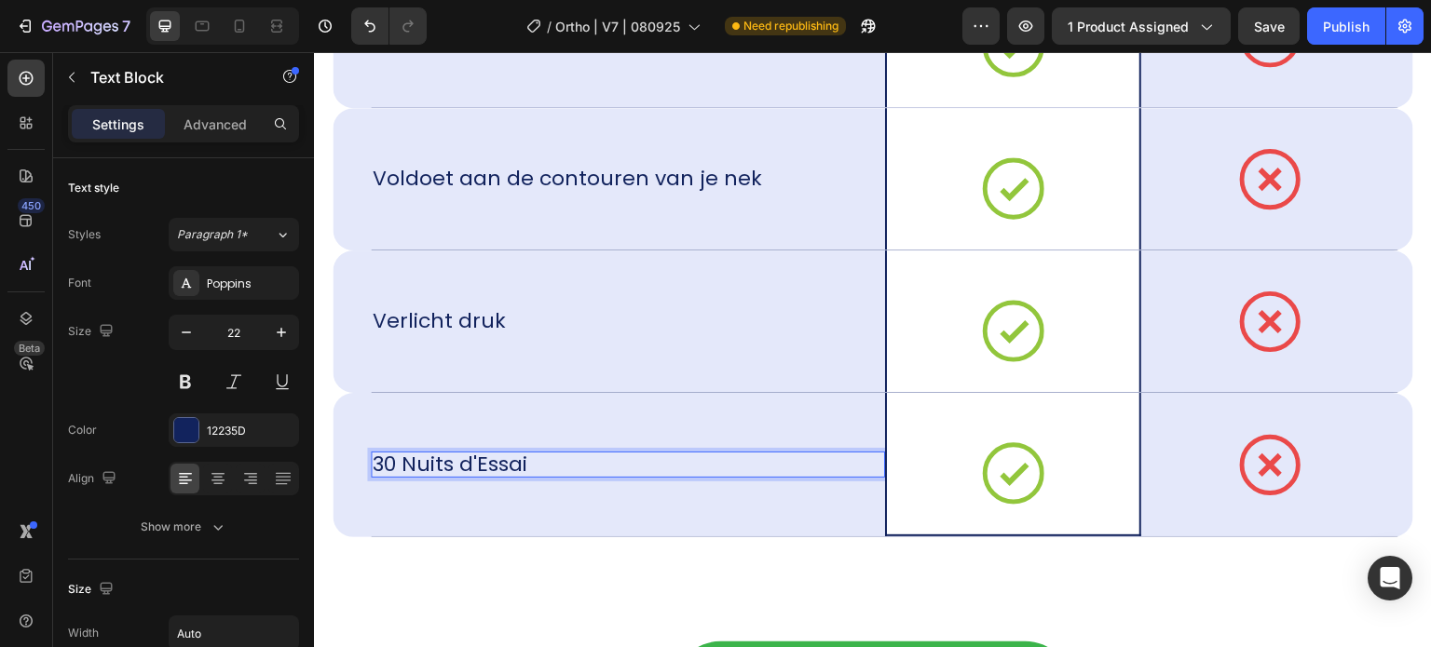
click at [395, 462] on p "30 Nuits d'Essai" at bounding box center [450, 465] width 155 height 26
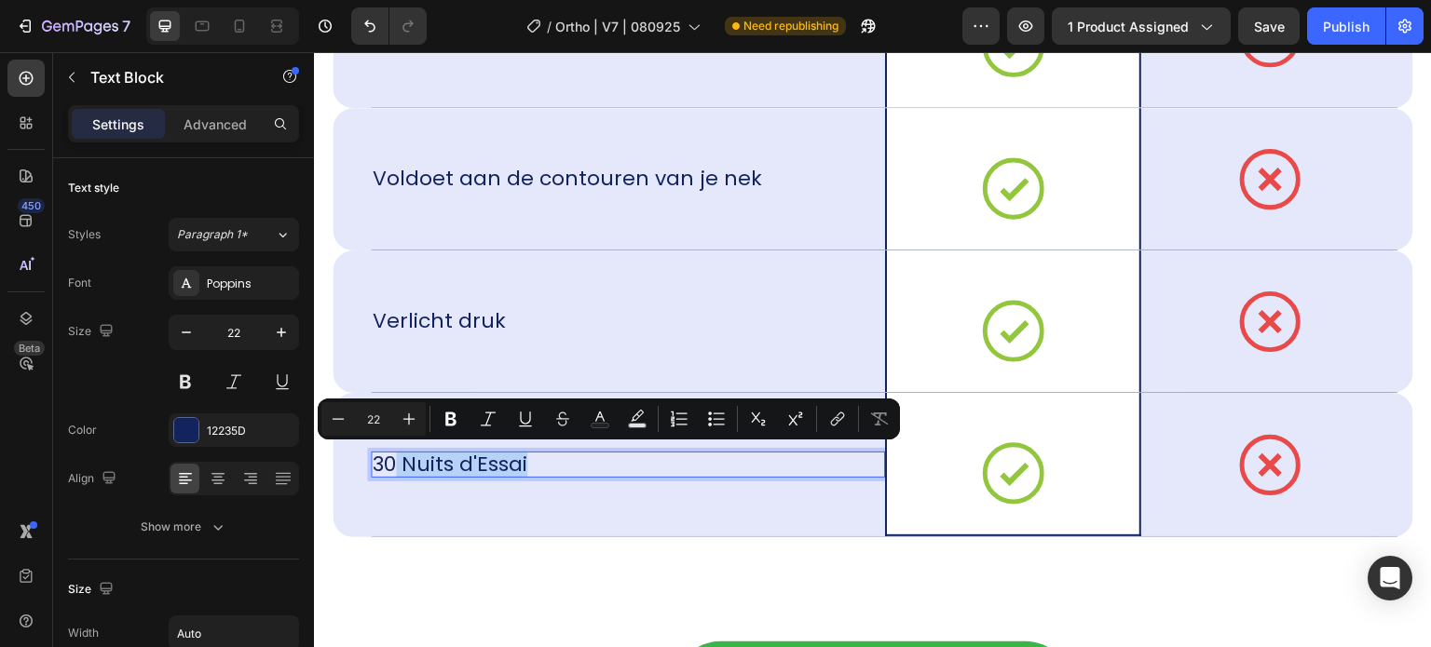
drag, startPoint x: 397, startPoint y: 462, endPoint x: 543, endPoint y: 456, distance: 146.3
click at [543, 456] on div "30 Nuits d'Essai" at bounding box center [628, 465] width 514 height 26
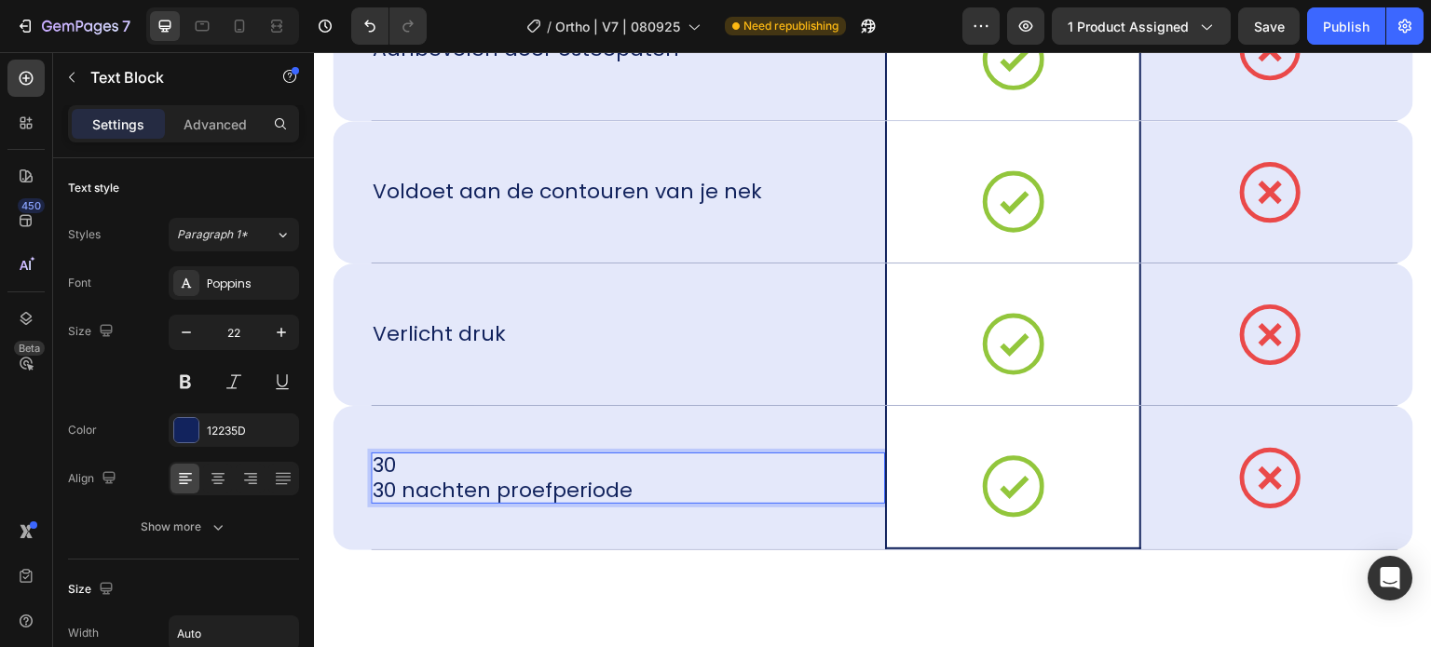
scroll to position [0, 0]
drag, startPoint x: 403, startPoint y: 458, endPoint x: 374, endPoint y: 454, distance: 29.2
click at [374, 454] on p "30 30 nachten proefperiode" at bounding box center [503, 478] width 260 height 51
click at [373, 485] on div "⁠⁠⁠⁠⁠⁠⁠ 30 nachten proefperiode" at bounding box center [503, 478] width 264 height 51
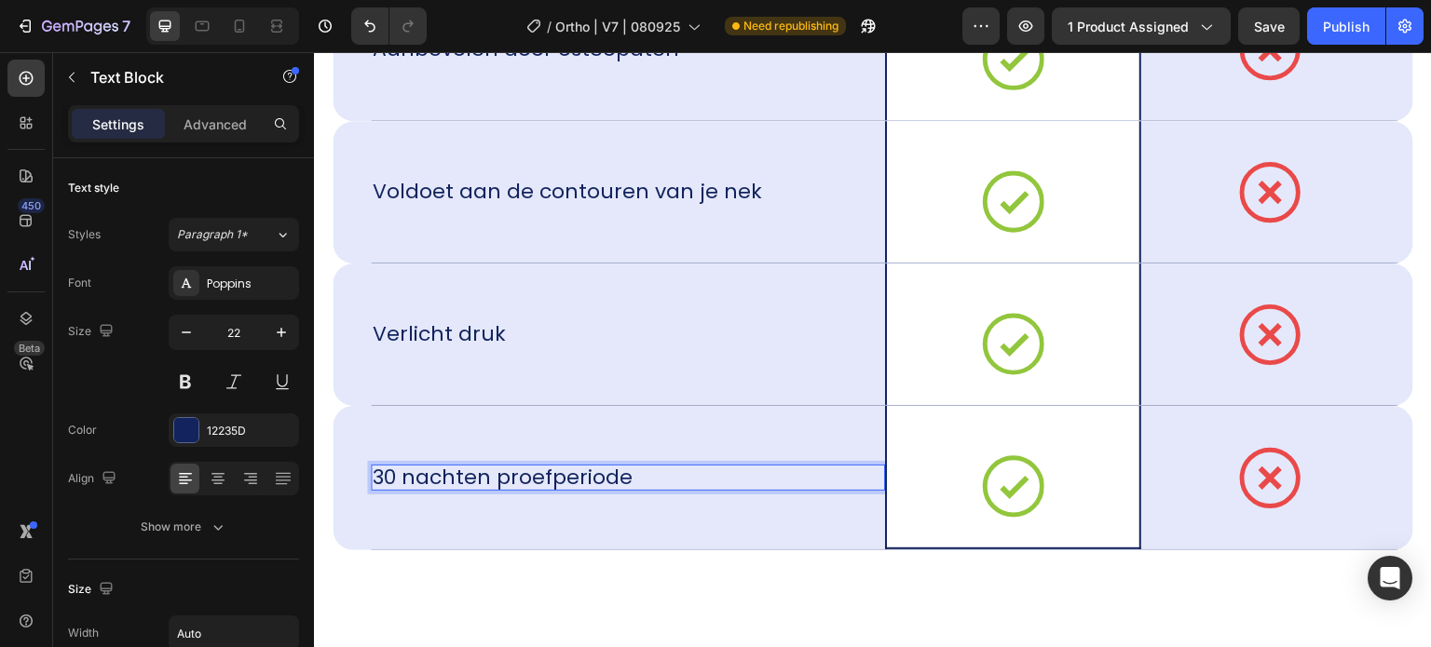
scroll to position [12636, 0]
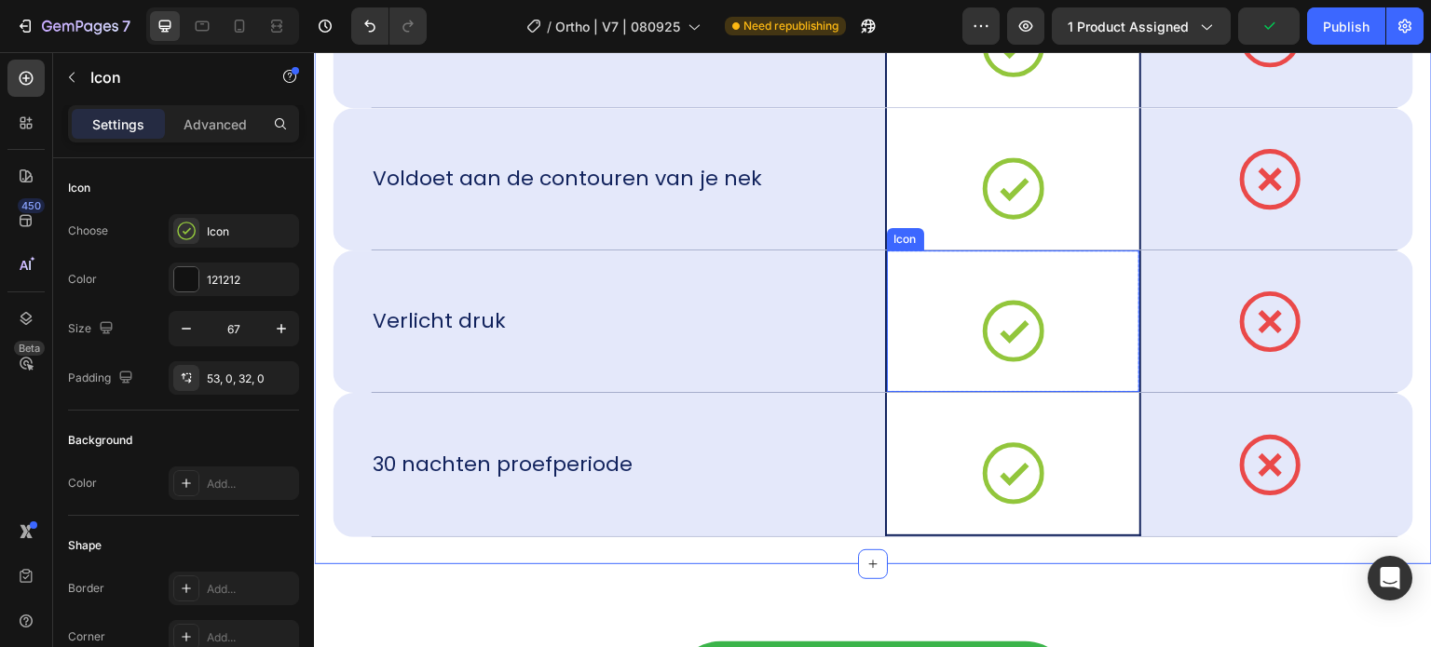
click at [1064, 378] on div "Icon" at bounding box center [1013, 322] width 253 height 142
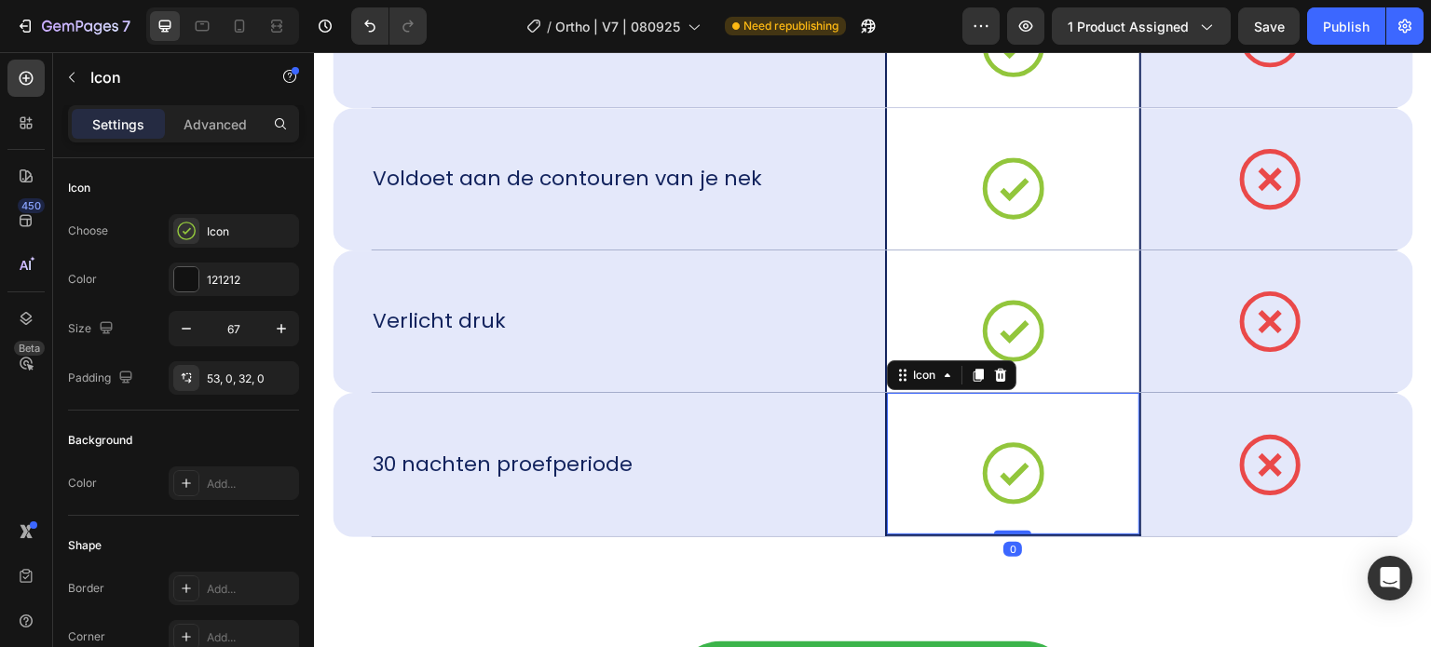
click at [1004, 469] on icon at bounding box center [1013, 473] width 62 height 62
click at [1019, 474] on icon at bounding box center [1013, 473] width 62 height 62
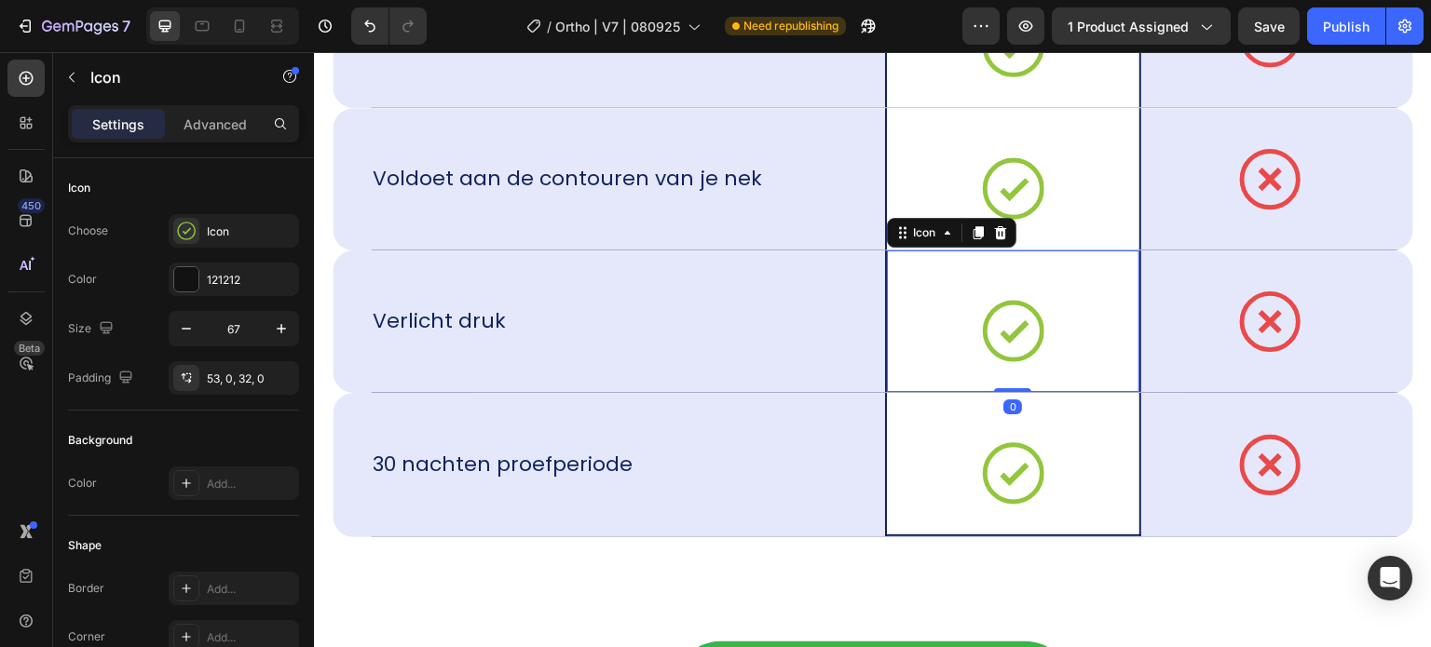
click at [1041, 302] on div "Icon 0" at bounding box center [1013, 322] width 253 height 142
click at [1013, 334] on icon at bounding box center [1013, 331] width 62 height 62
click at [1000, 320] on icon at bounding box center [1013, 331] width 62 height 62
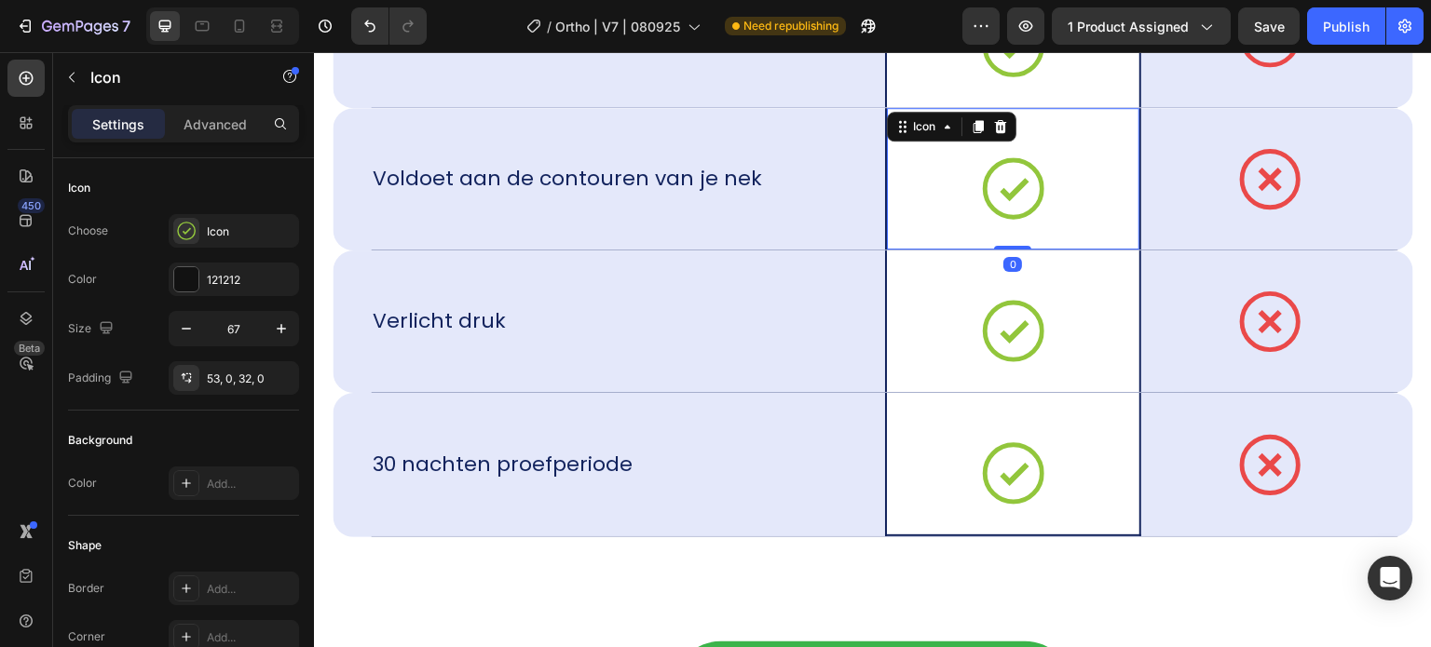
click at [965, 148] on div "Icon 0" at bounding box center [1013, 179] width 253 height 142
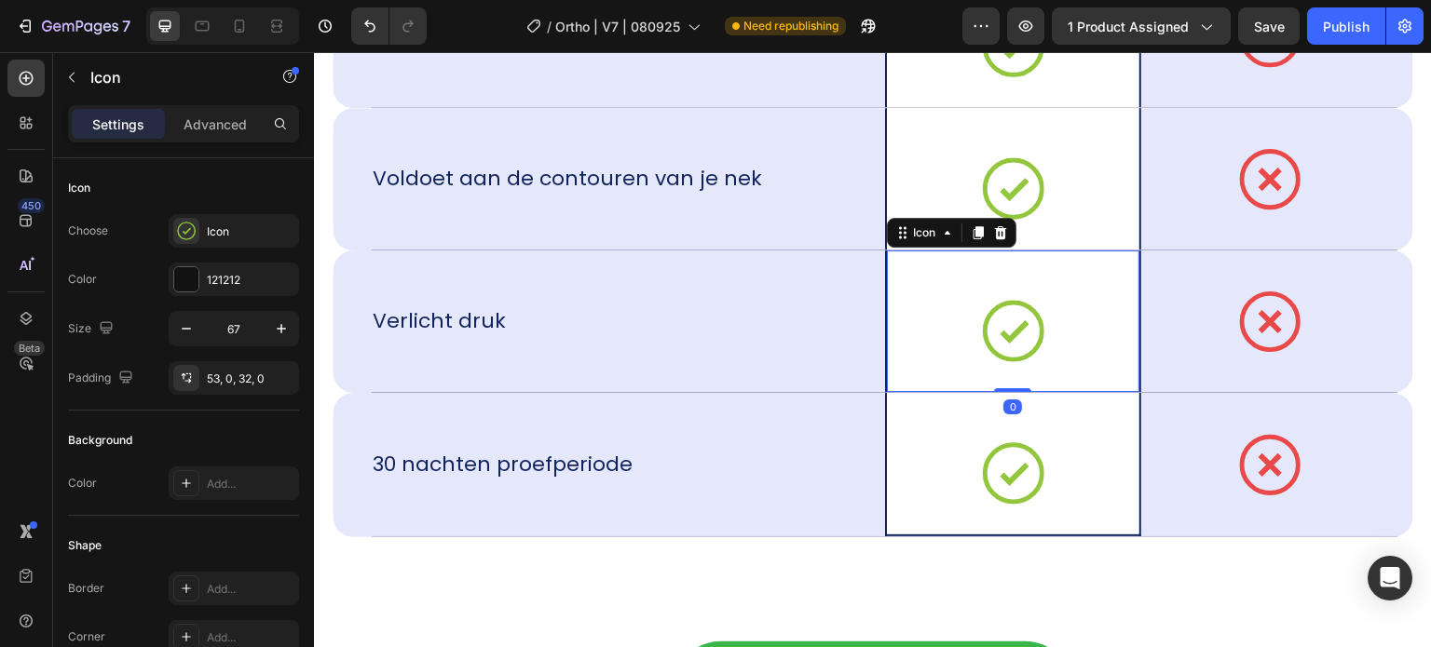
click at [959, 332] on div "Icon 0" at bounding box center [1013, 322] width 253 height 142
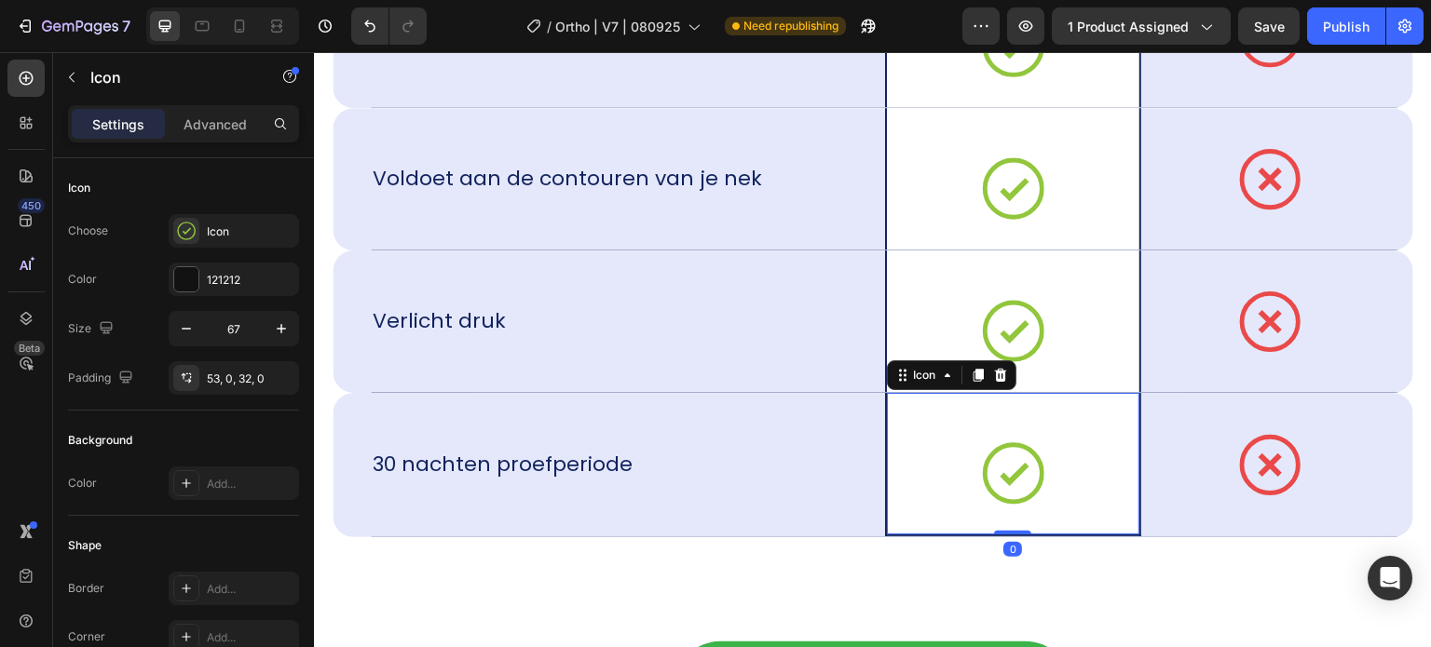
click at [963, 454] on div "Icon 0" at bounding box center [1013, 464] width 253 height 142
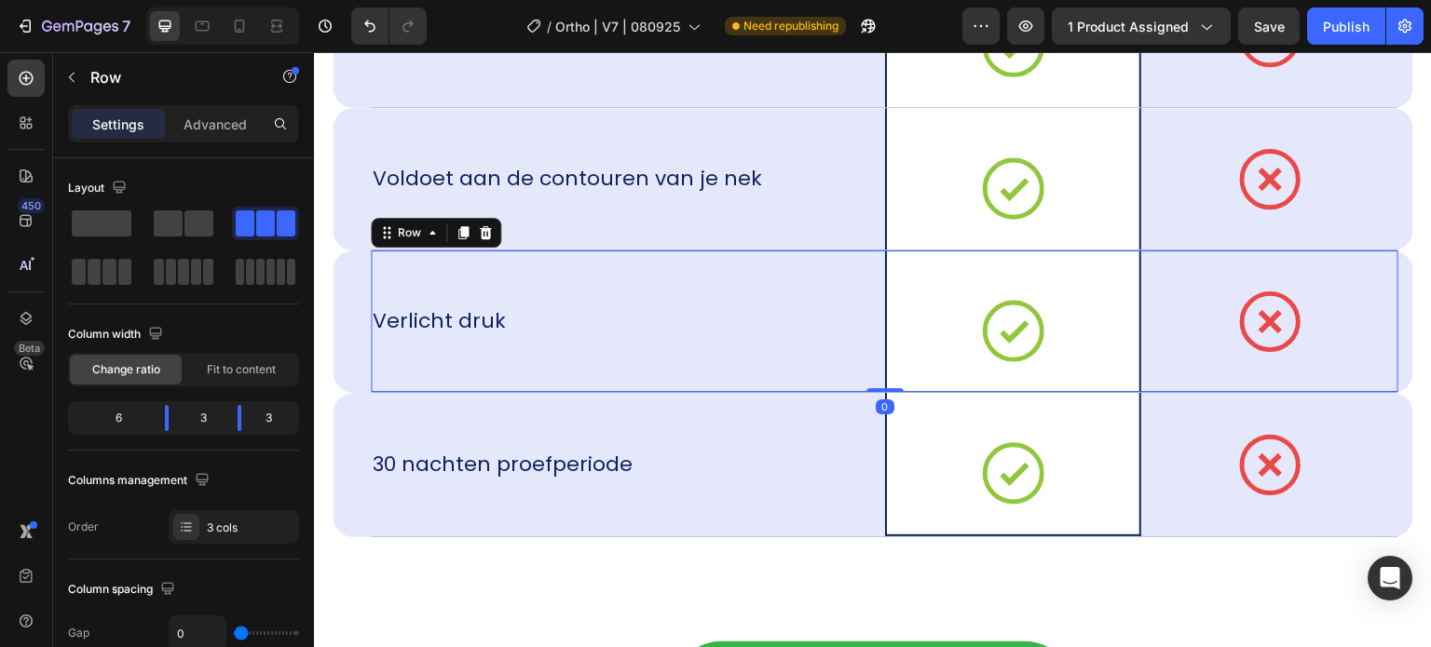
click at [736, 364] on div "Verlicht druk Text Block" at bounding box center [628, 322] width 514 height 142
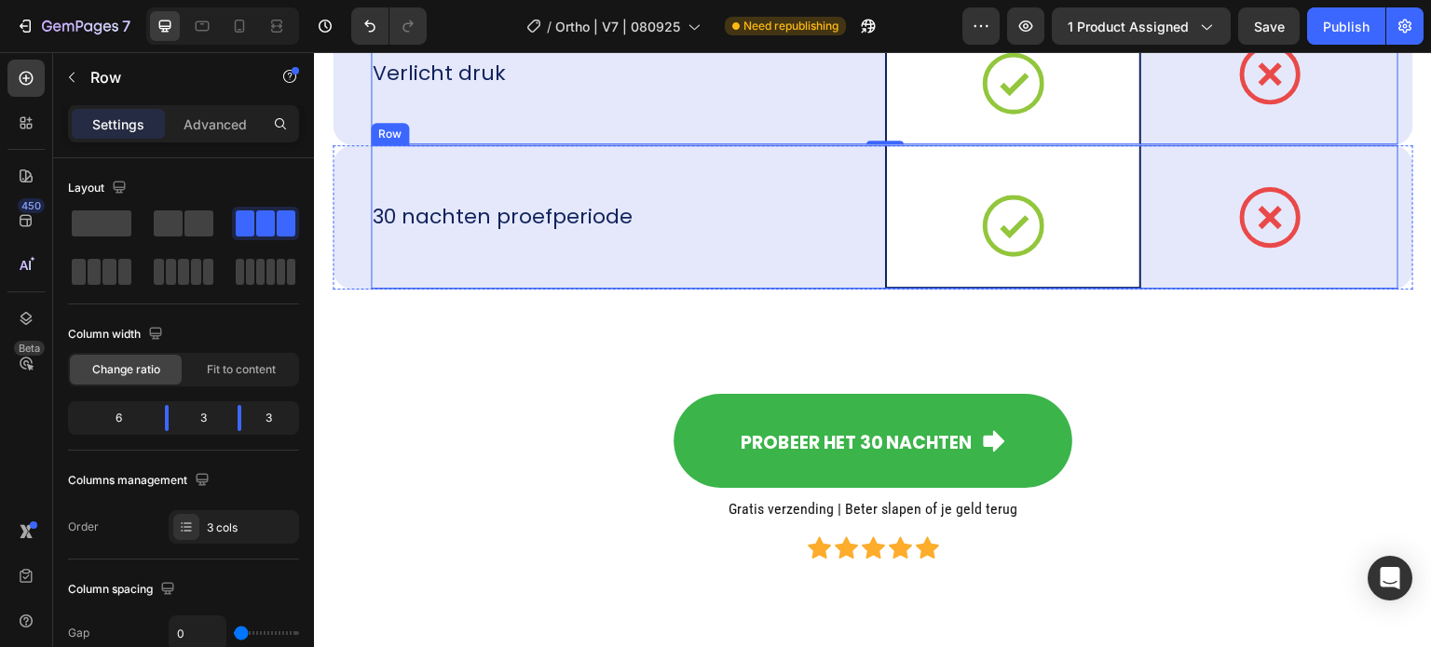
scroll to position [12915, 0]
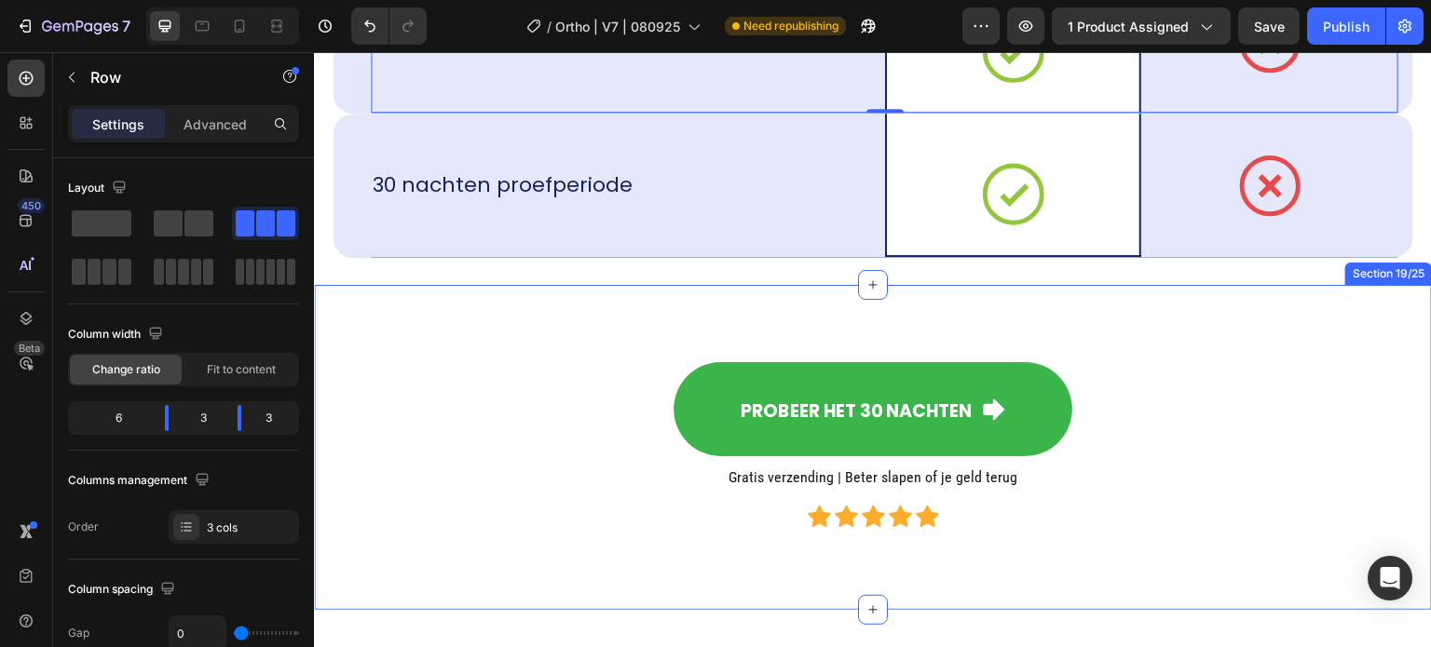
click at [656, 315] on div "Probeer het 30 nachten Button Gratis verzending | Beter slapen of je geld terug…" at bounding box center [873, 447] width 1118 height 265
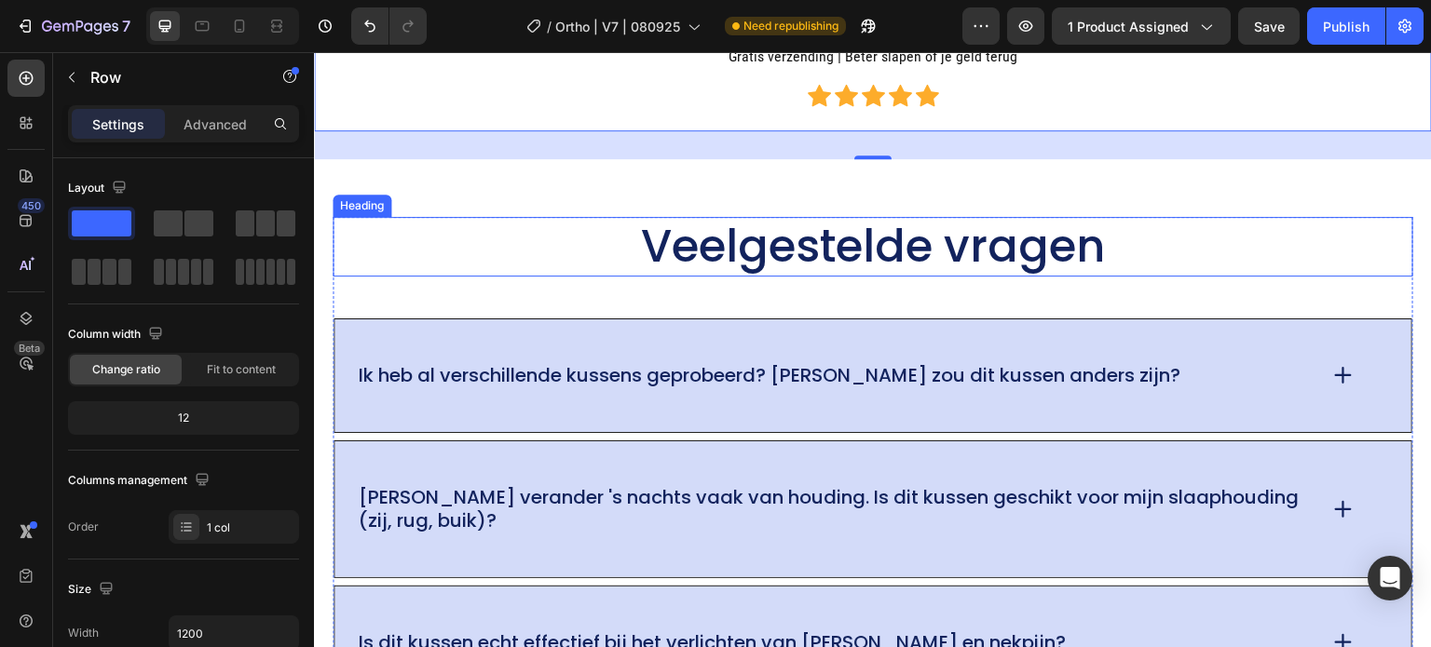
scroll to position [13381, 0]
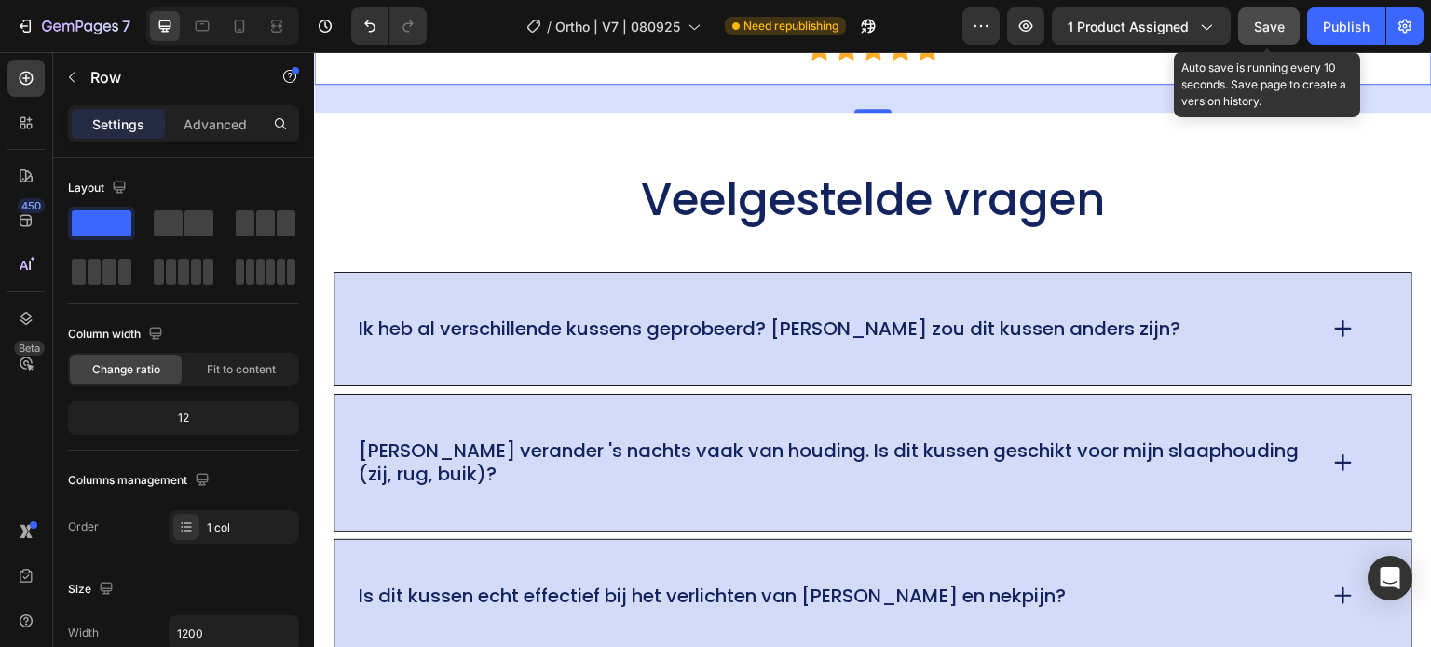
click at [1249, 8] on button "Save" at bounding box center [1268, 25] width 61 height 37
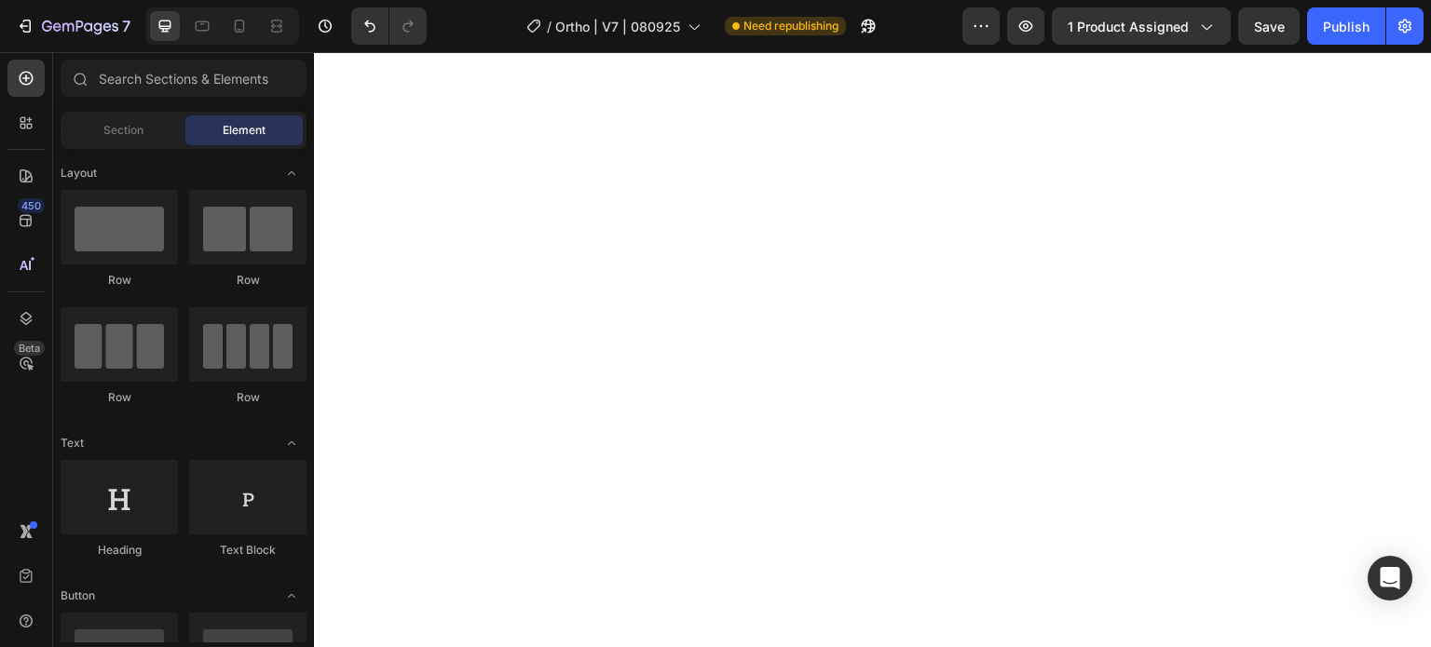
scroll to position [0, 0]
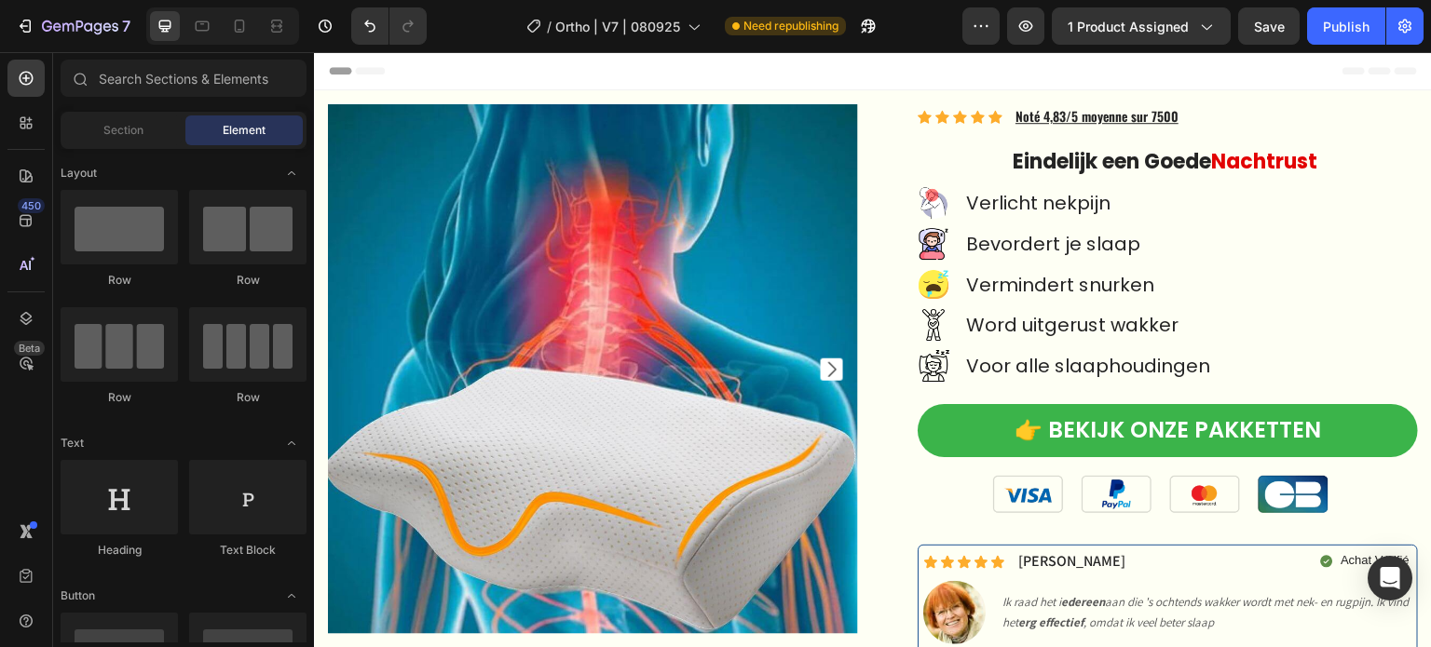
drag, startPoint x: 1426, startPoint y: 568, endPoint x: 1688, endPoint y: 103, distance: 533.4
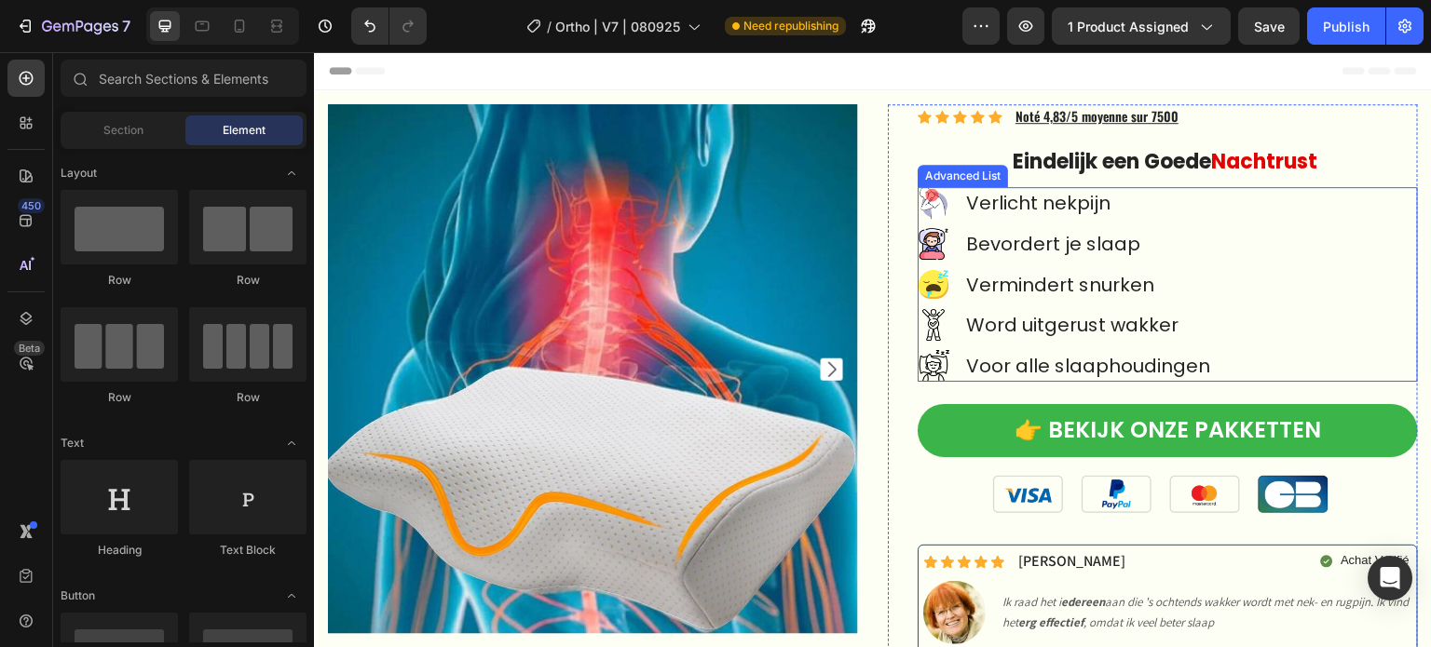
click at [1246, 190] on div "Image Verlicht nekpijn Text Block Image Bevordert je slaap Text Block Image Ver…" at bounding box center [1167, 284] width 500 height 195
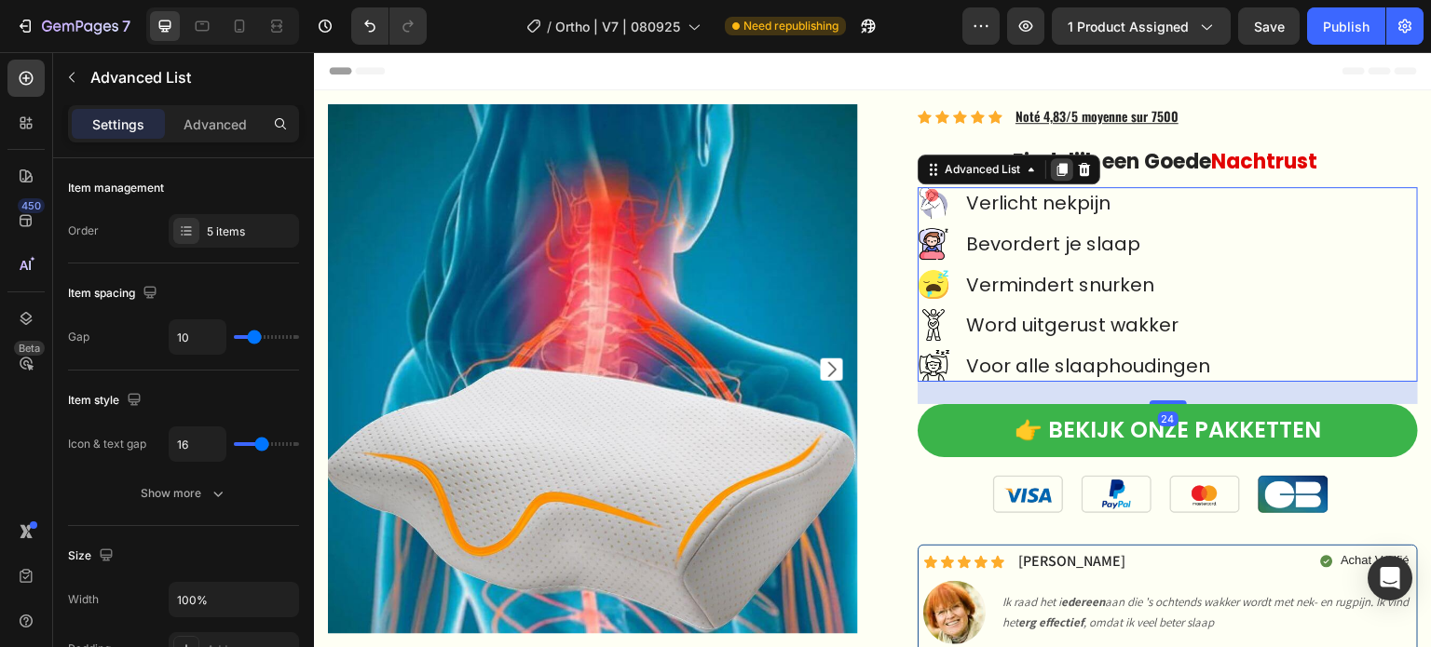
click at [1057, 163] on icon at bounding box center [1062, 169] width 10 height 13
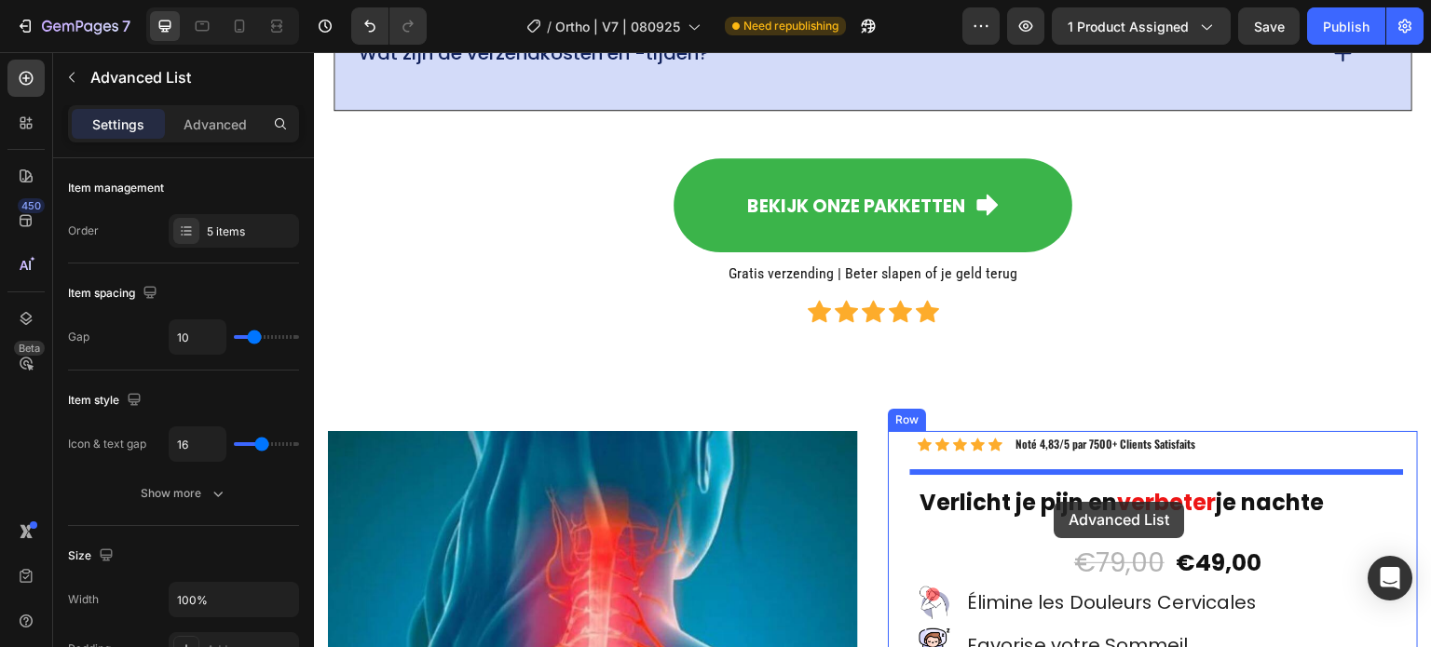
scroll to position [16393, 0]
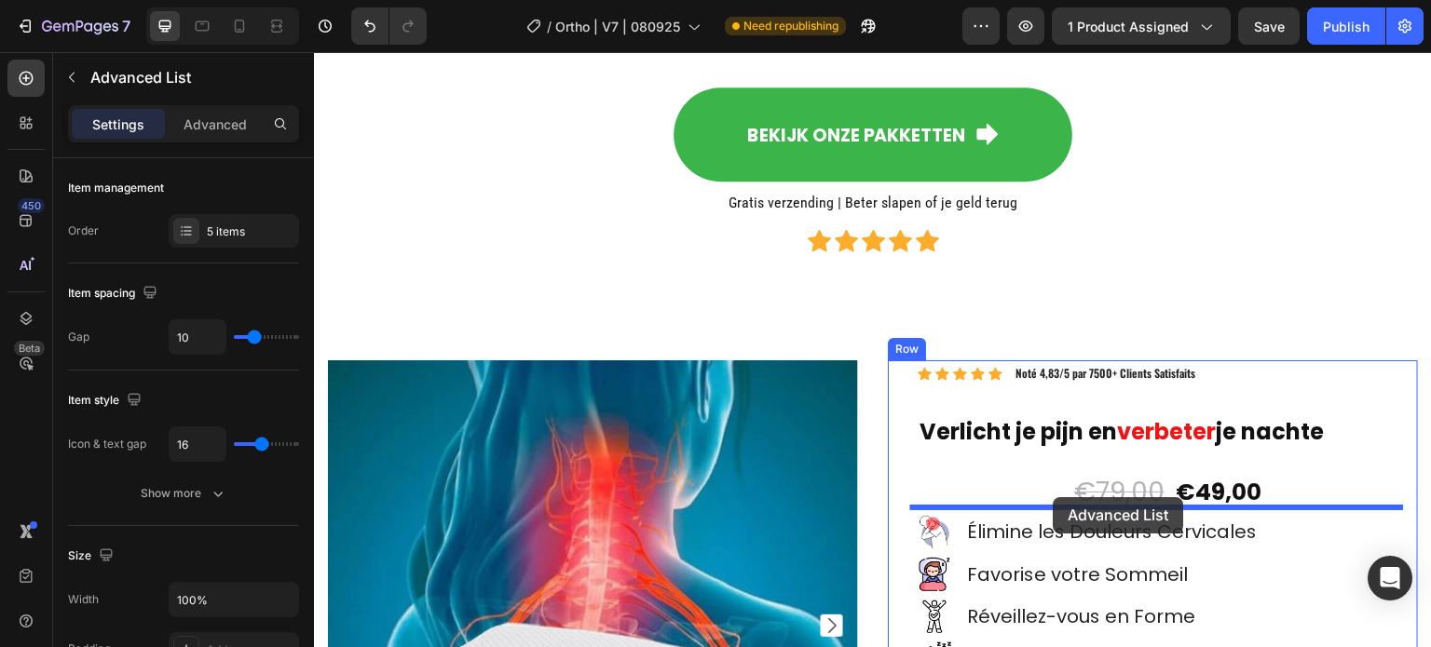
drag, startPoint x: 925, startPoint y: 388, endPoint x: 1053, endPoint y: 497, distance: 168.5
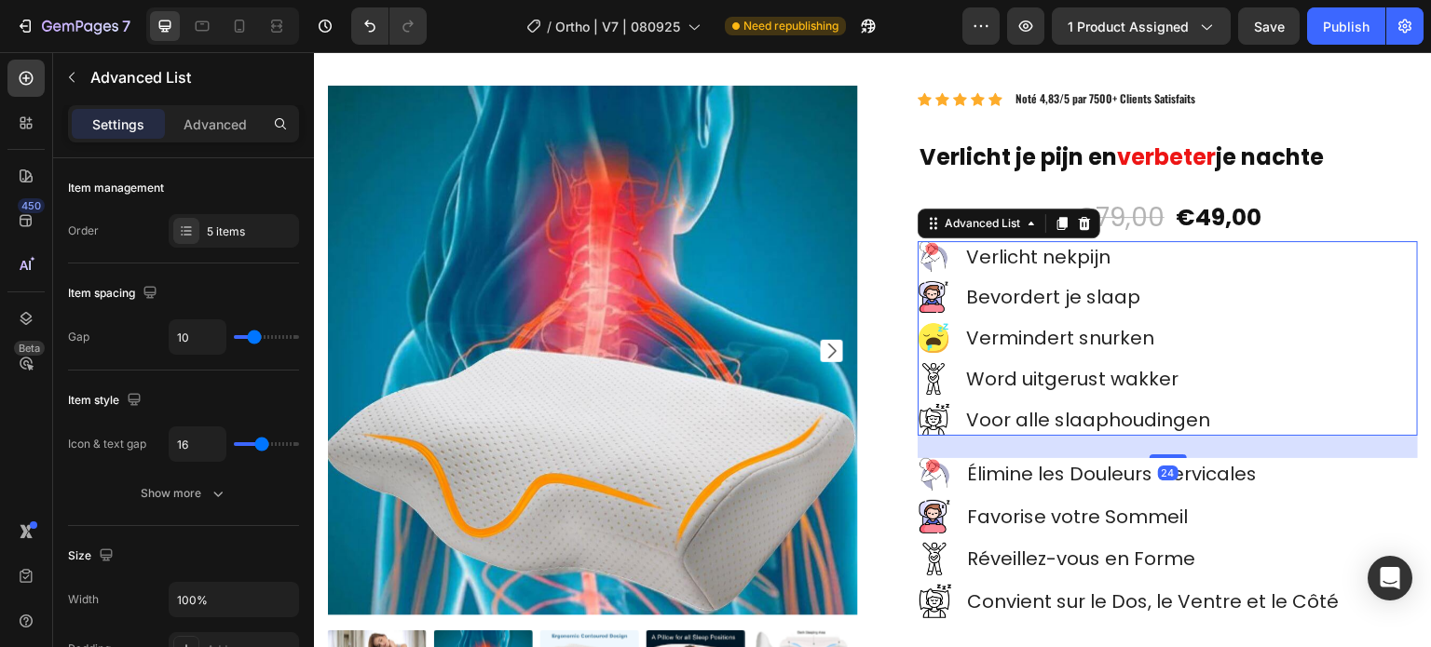
scroll to position [16673, 0]
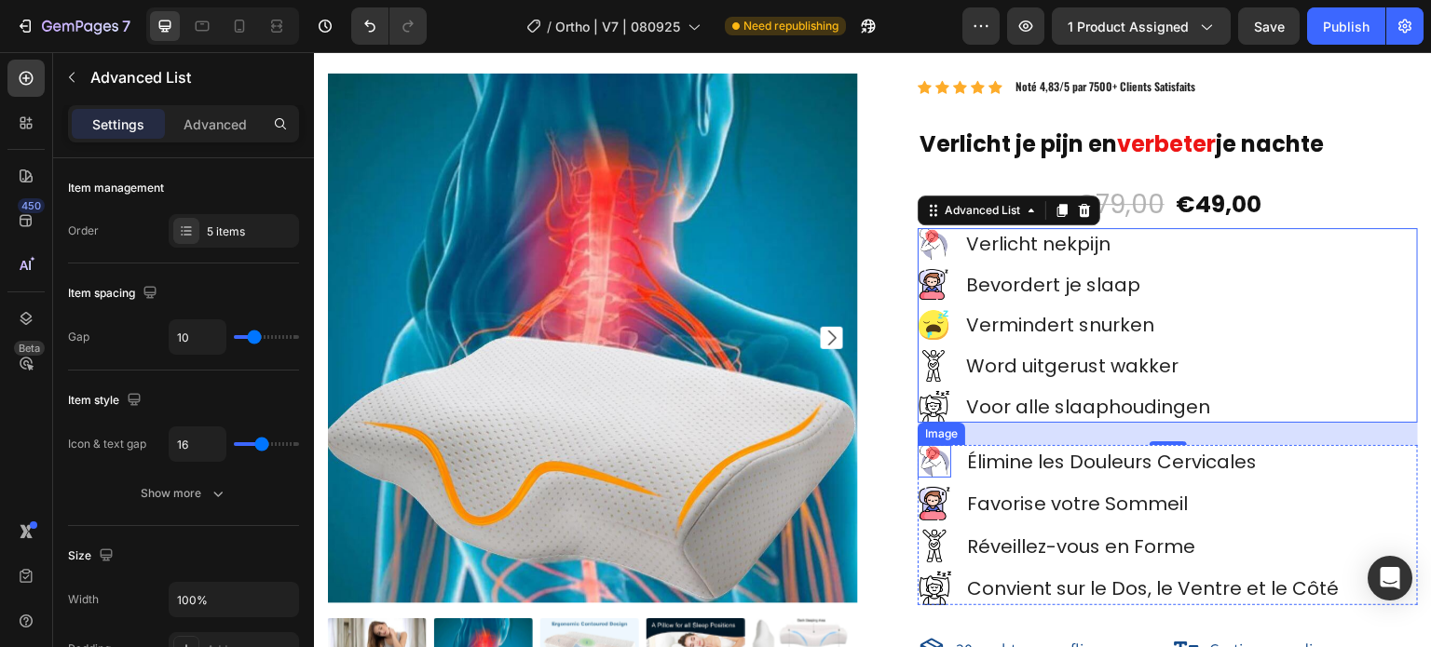
click at [917, 477] on div "Image" at bounding box center [934, 462] width 34 height 34
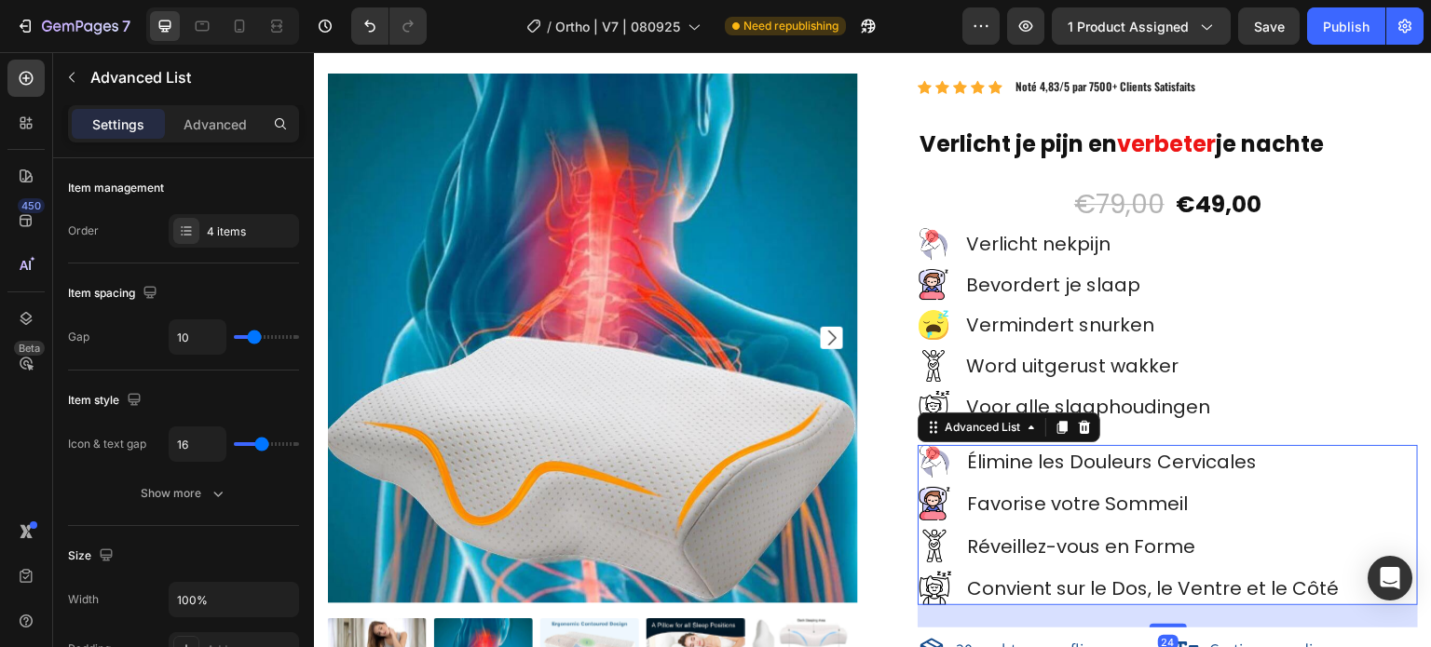
click at [917, 481] on ul "Image Élimine les Douleurs Cervicales Text Block Image Favorise votre Sommeil T…" at bounding box center [1131, 525] width 428 height 160
click at [1083, 428] on icon at bounding box center [1084, 427] width 15 height 15
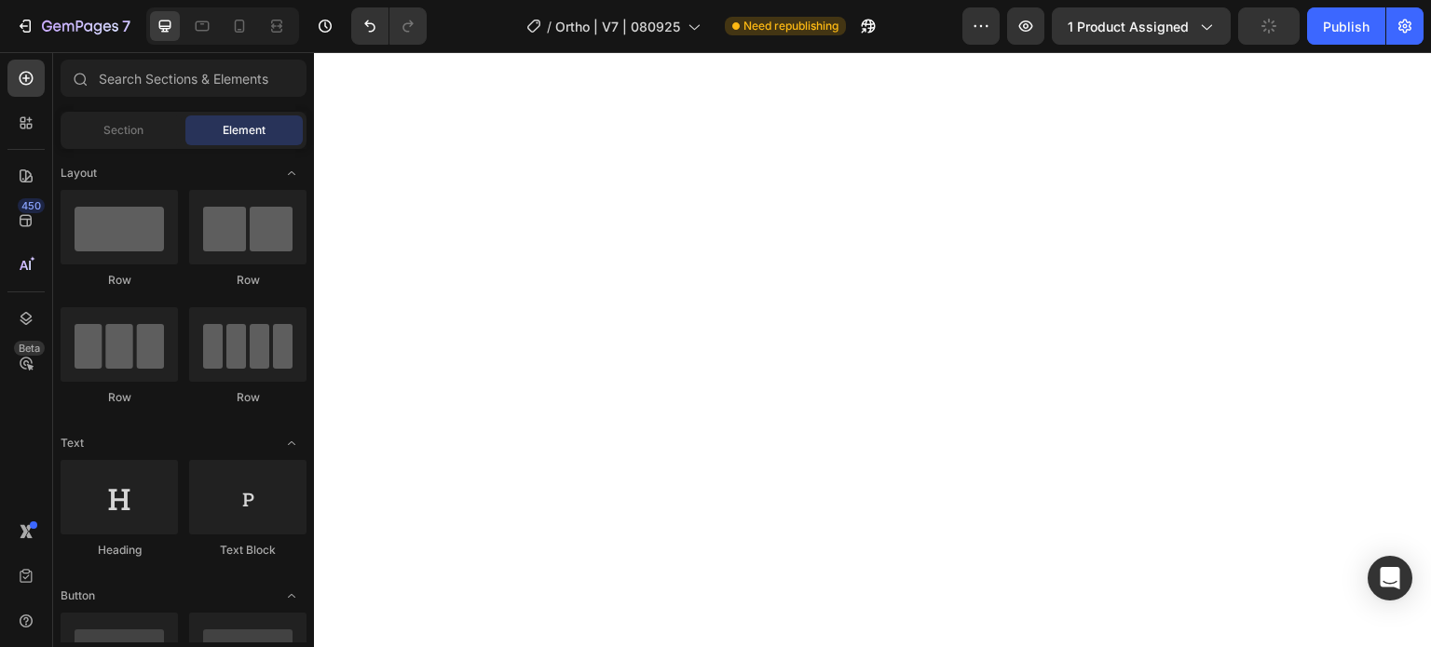
scroll to position [140, 0]
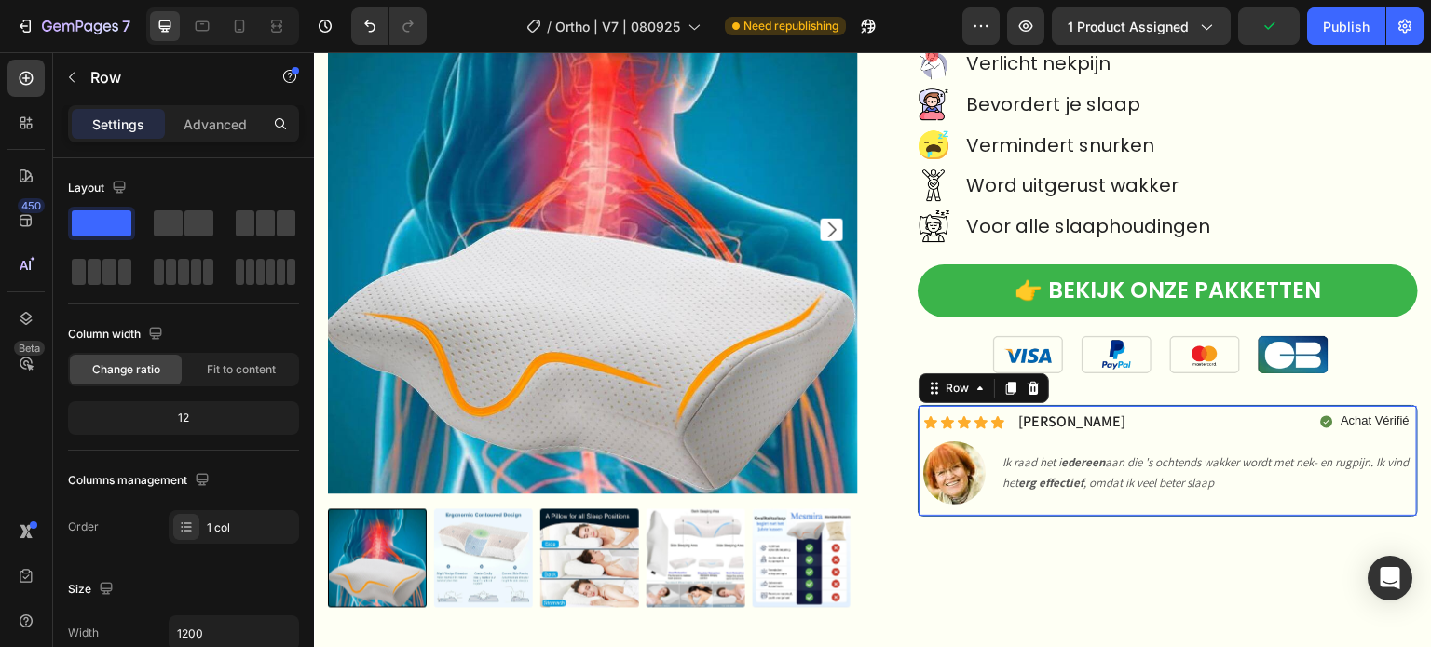
click at [1009, 405] on div "Icon Icon Icon Icon Icon Icon List Christine T. Text Block Row Achat Vérifié It…" at bounding box center [1167, 460] width 500 height 111
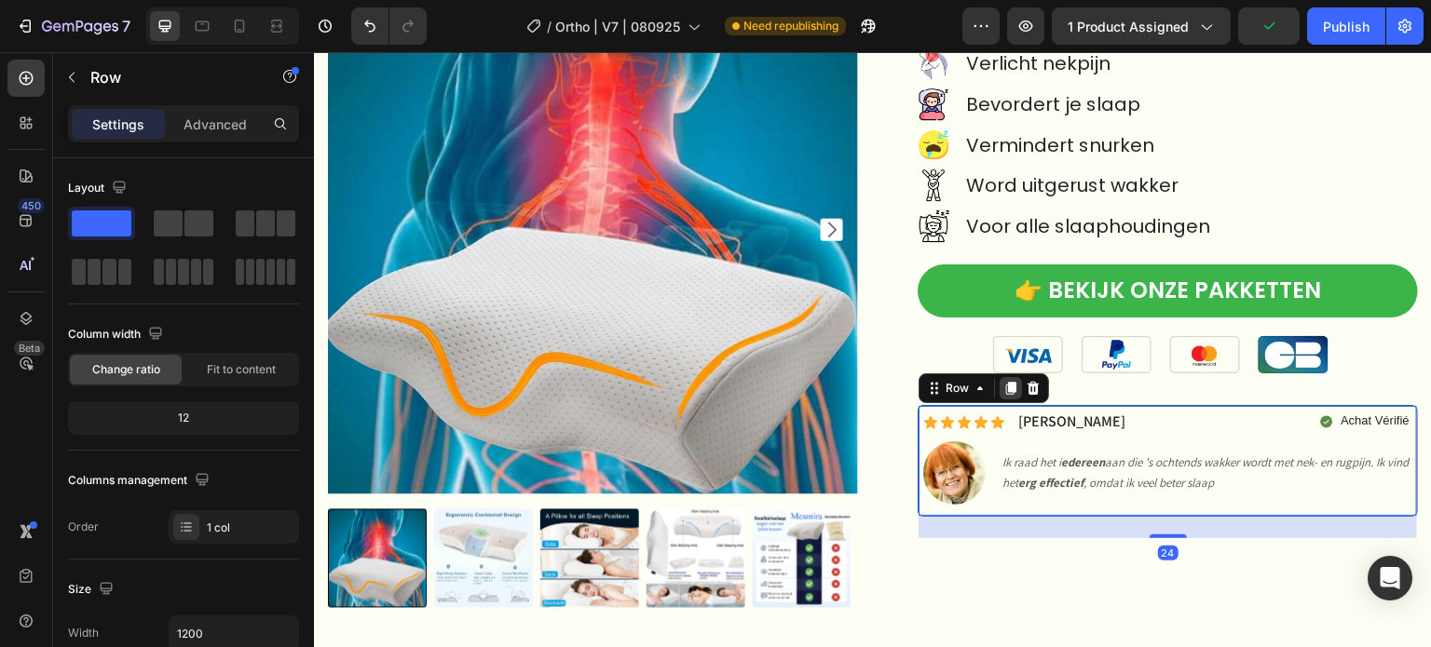
click at [1006, 383] on icon at bounding box center [1011, 389] width 10 height 13
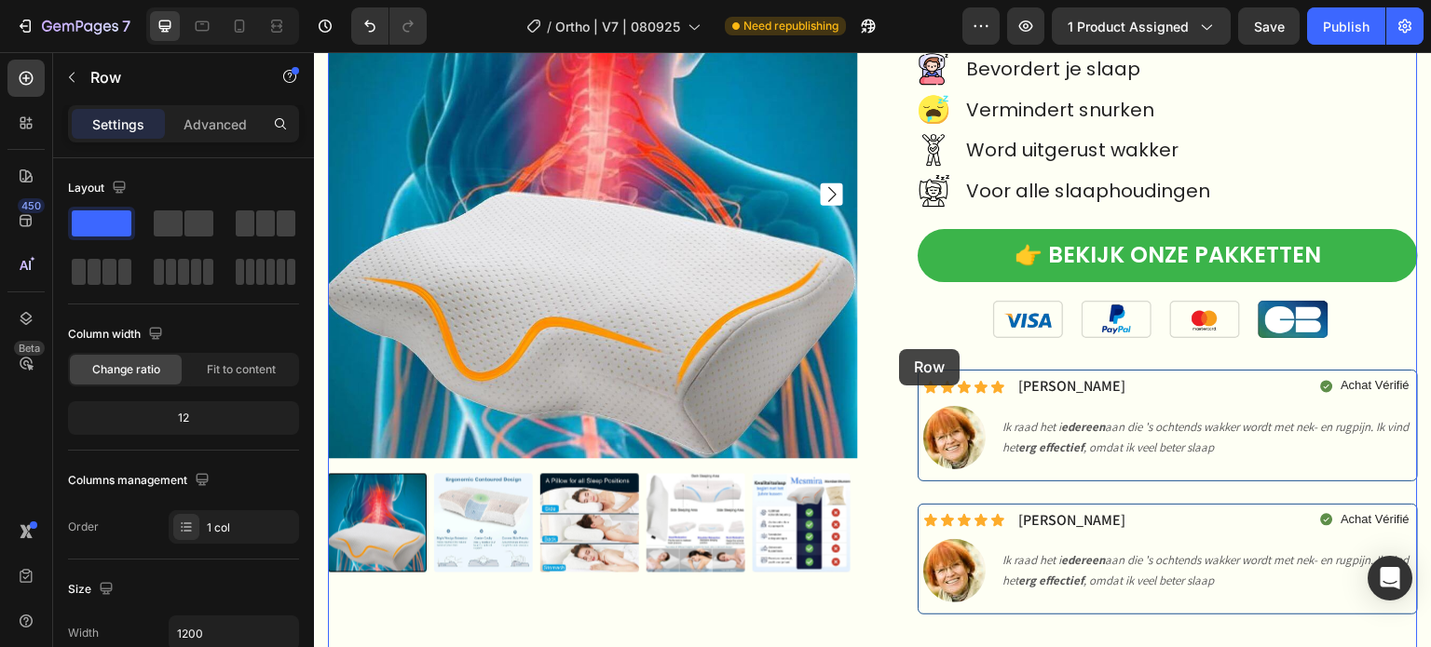
scroll to position [186, 0]
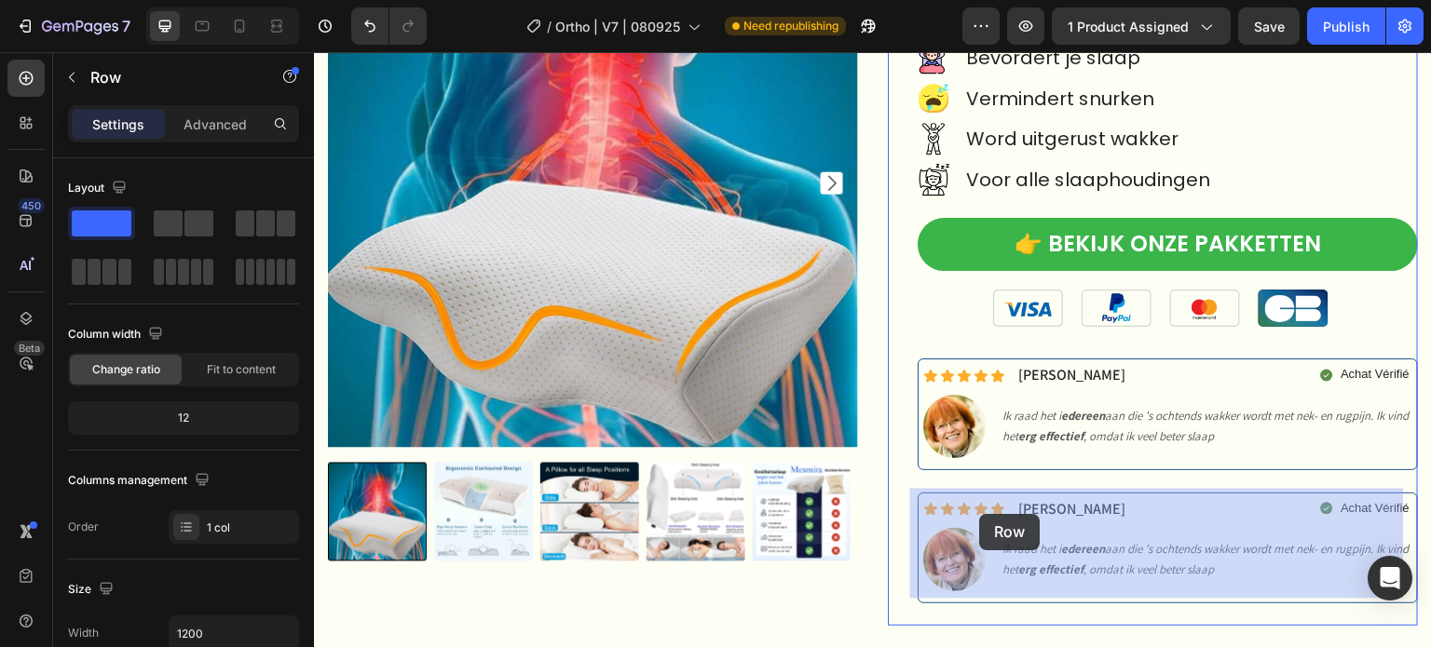
drag, startPoint x: 924, startPoint y: 243, endPoint x: 980, endPoint y: 510, distance: 273.1
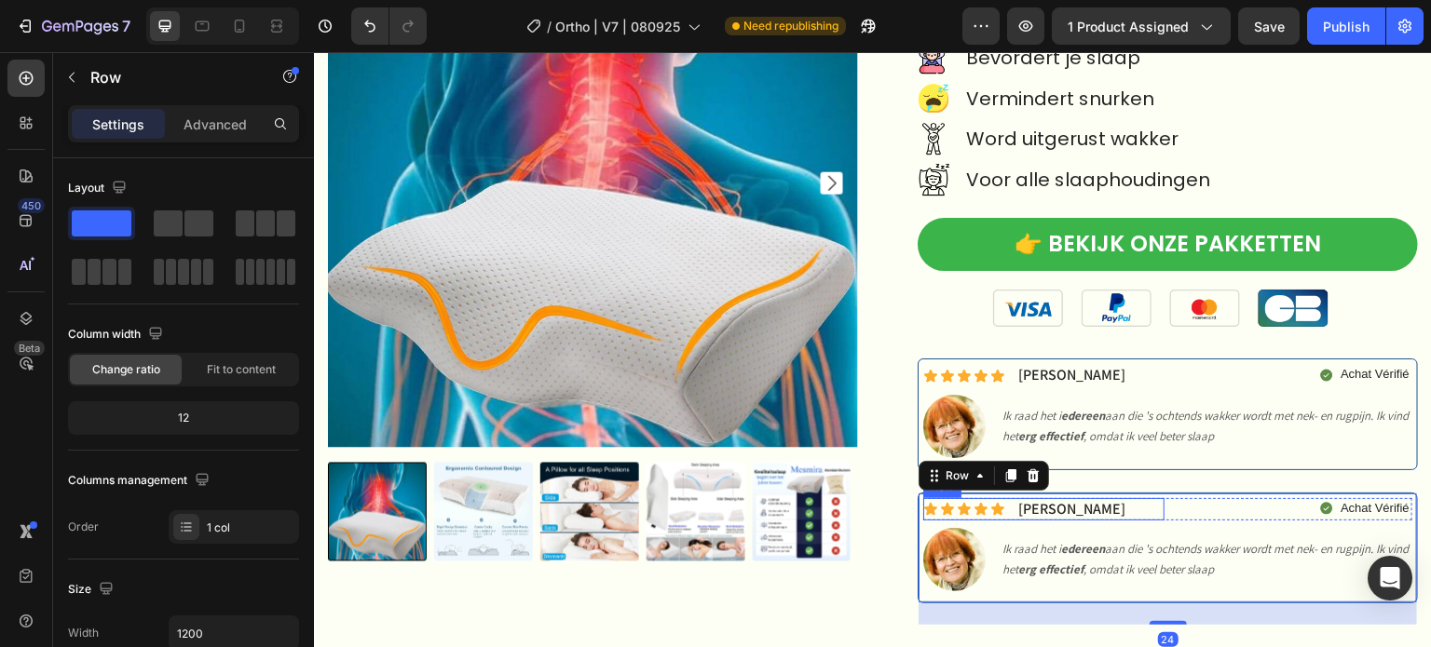
click at [1123, 498] on div "Icon Icon Icon Icon Icon Icon List Christine T. Text Block Row" at bounding box center [1043, 509] width 241 height 23
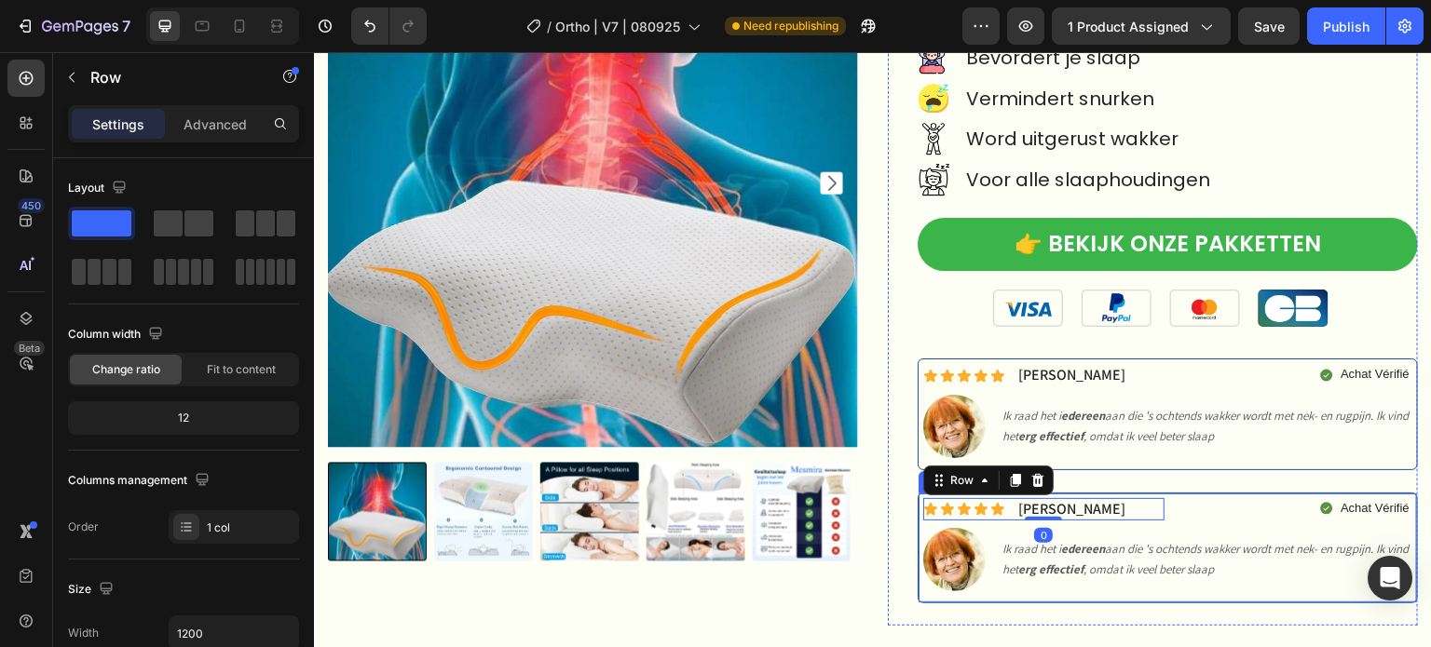
click at [1136, 493] on div "Icon Icon Icon Icon Icon Icon List Christine T. Text Block Row 0 Achat Vérifié …" at bounding box center [1167, 548] width 500 height 111
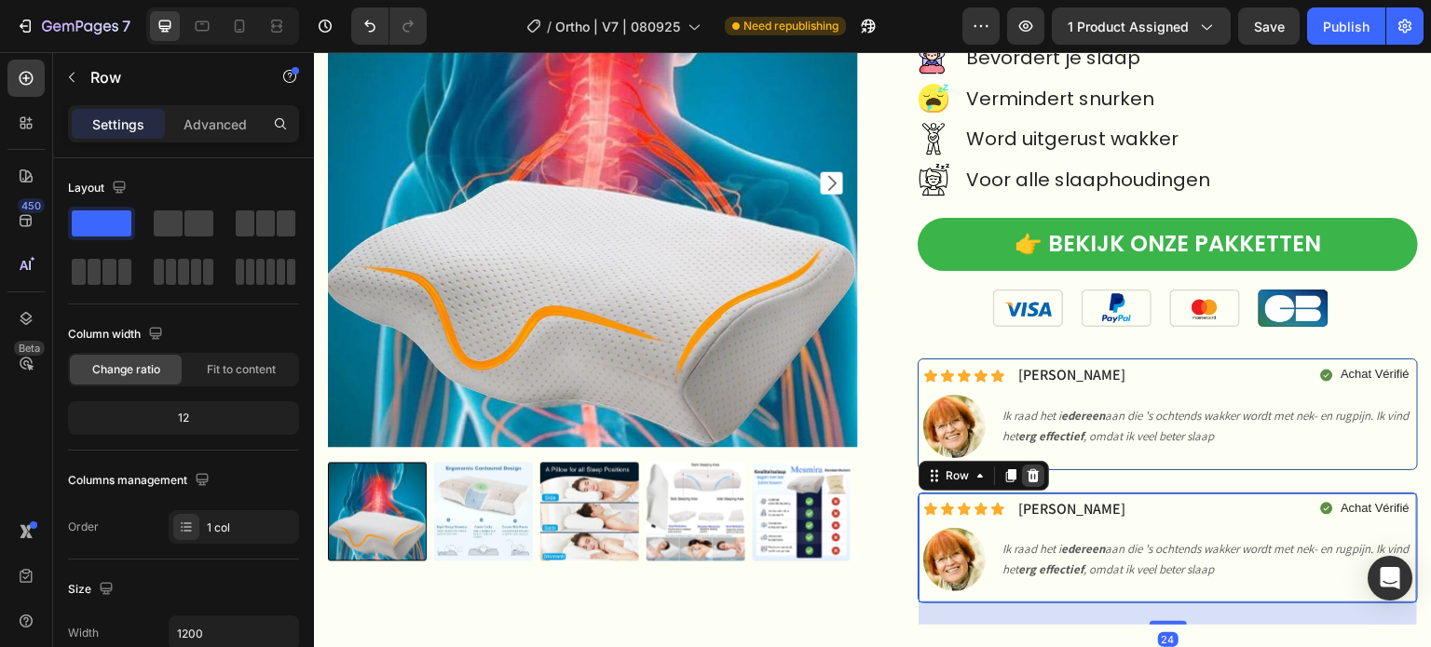
click at [1026, 473] on icon at bounding box center [1033, 476] width 15 height 15
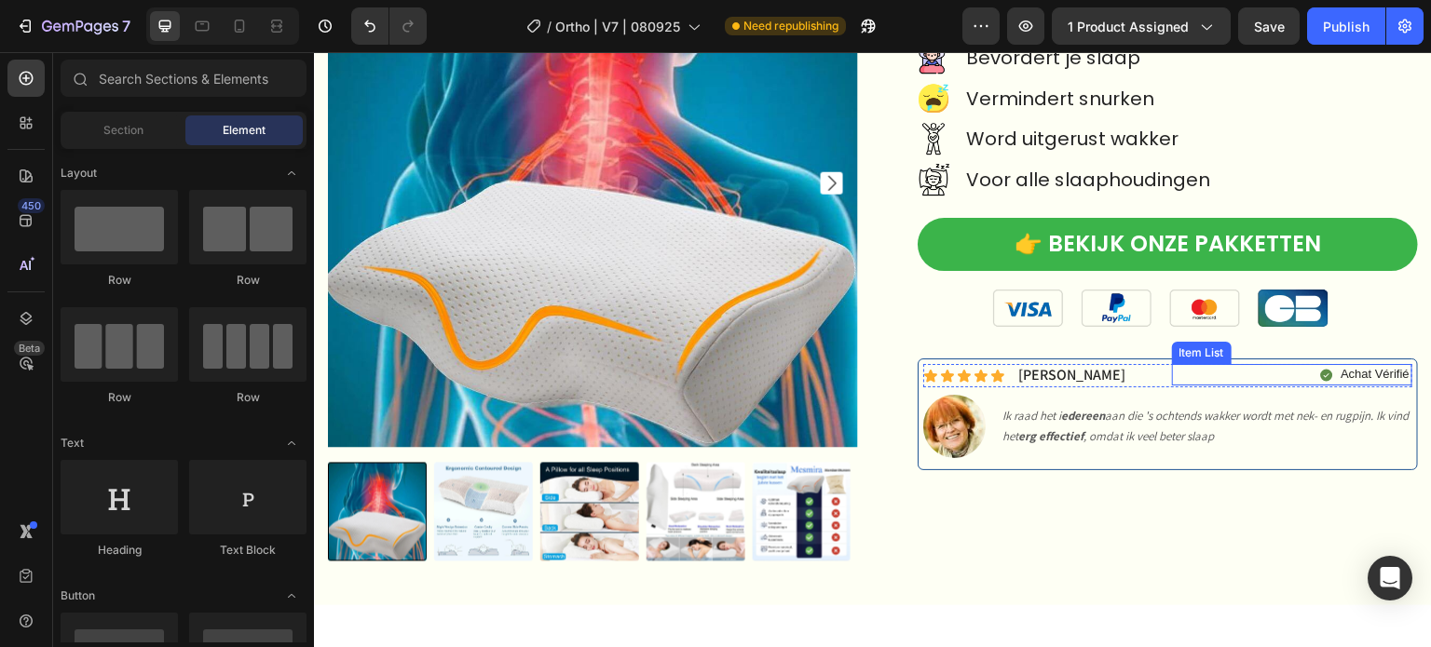
click at [1354, 369] on p "Achat Vérifié" at bounding box center [1374, 375] width 69 height 16
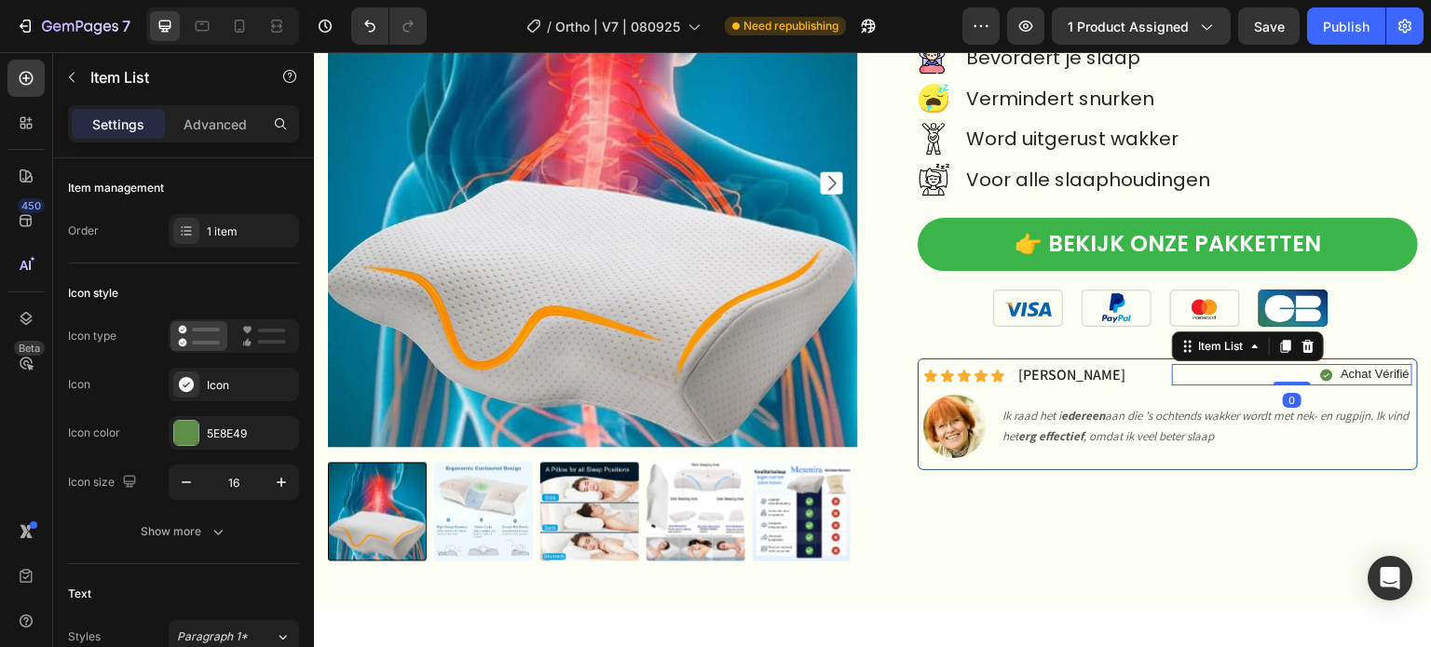
click at [1341, 376] on p "Achat Vérifié" at bounding box center [1374, 375] width 69 height 16
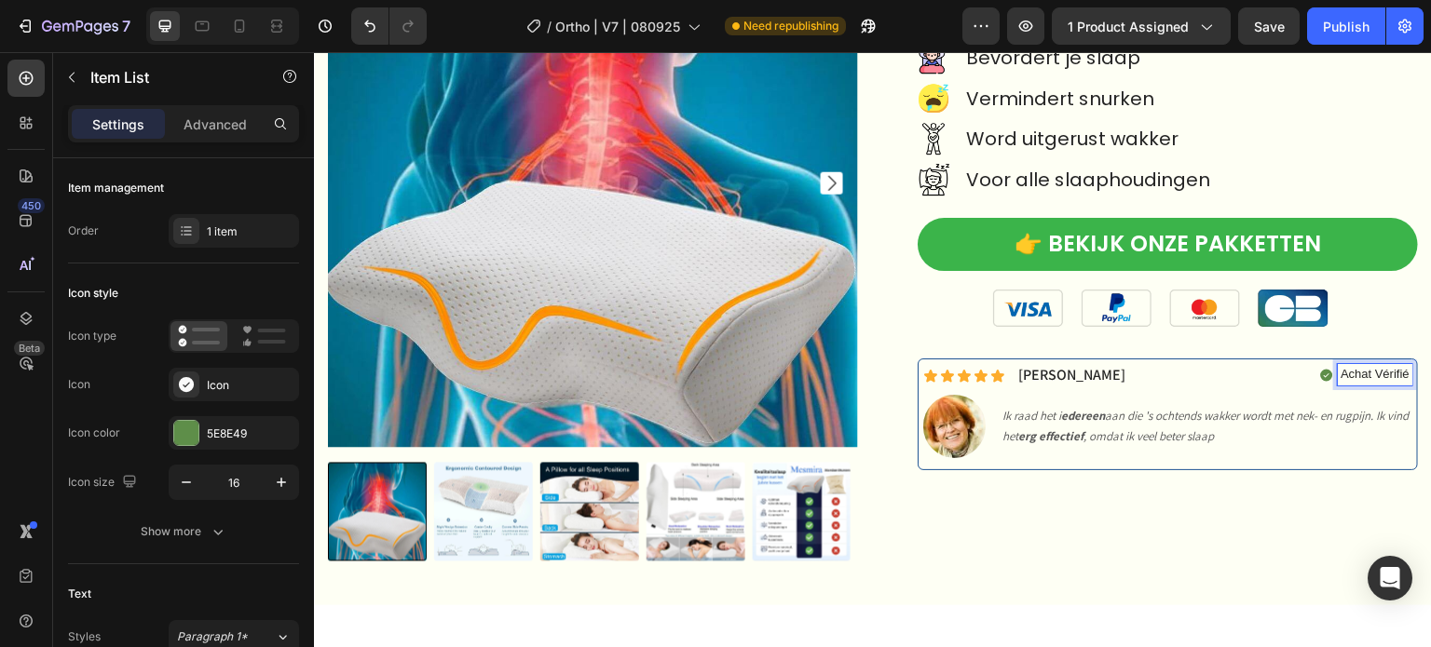
click at [1340, 372] on p "Achat Vérifié" at bounding box center [1374, 375] width 69 height 16
drag, startPoint x: 1334, startPoint y: 370, endPoint x: 1394, endPoint y: 369, distance: 60.5
click at [1394, 369] on p "Geverifieerde aankoopAchat Vérifié" at bounding box center [1313, 375] width 191 height 16
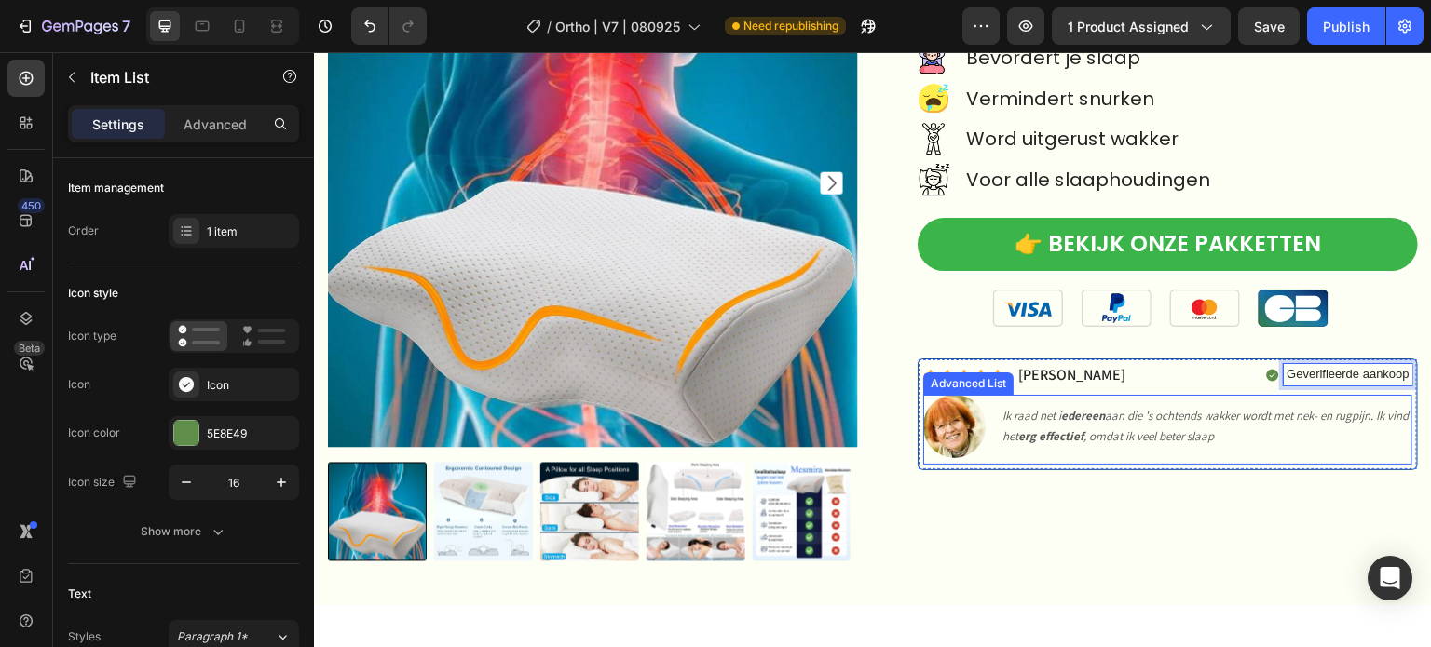
click at [1257, 451] on li "Image Ik raad het i edereen aan die 's ochtends wakker wordt met nek- en rugpij…" at bounding box center [1167, 426] width 489 height 62
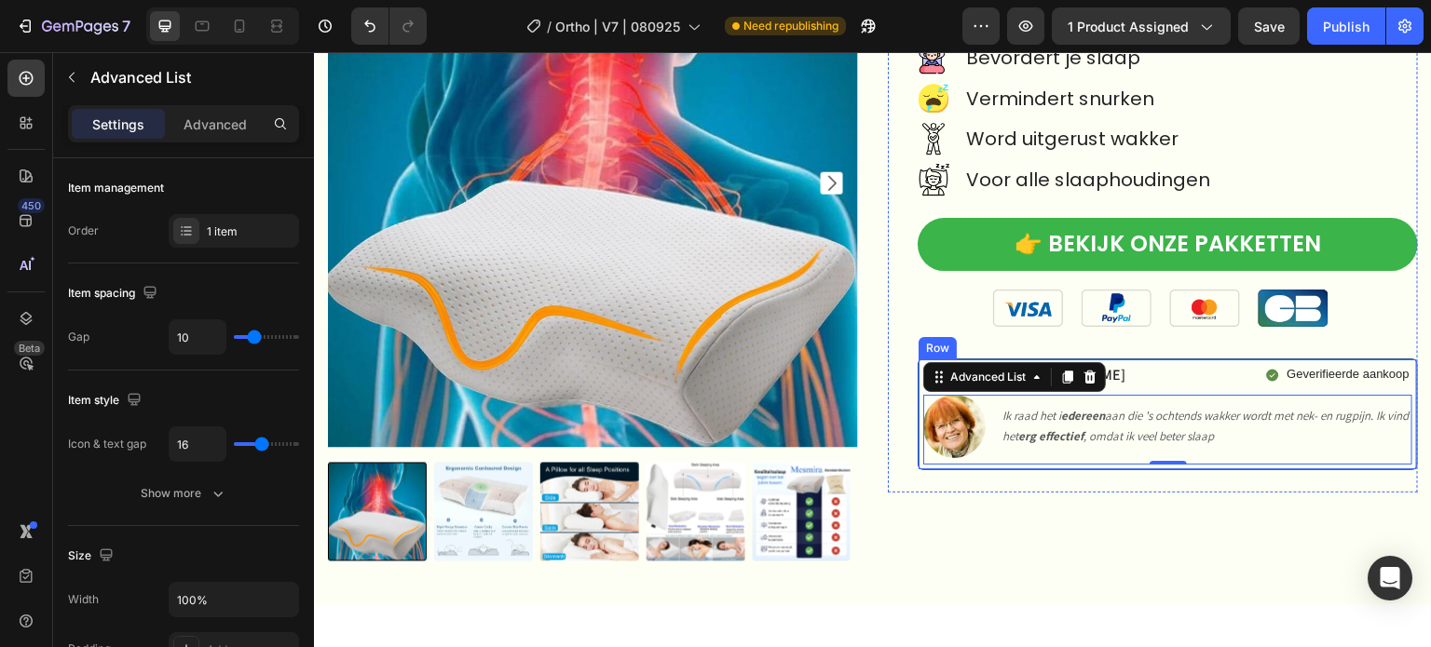
click at [1137, 359] on div "Icon Icon Icon Icon Icon Icon List Christine T. Text Block Row Geverifieerde aa…" at bounding box center [1167, 414] width 500 height 111
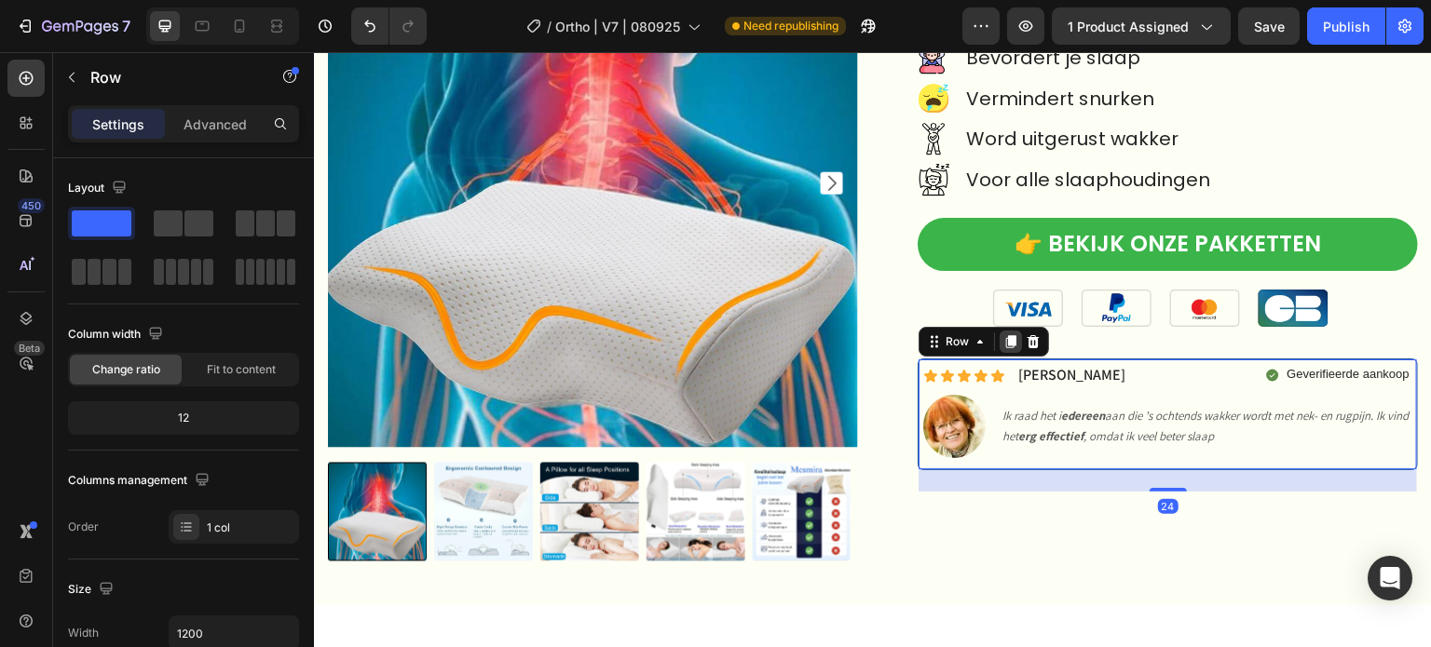
click at [1006, 341] on icon at bounding box center [1011, 342] width 10 height 13
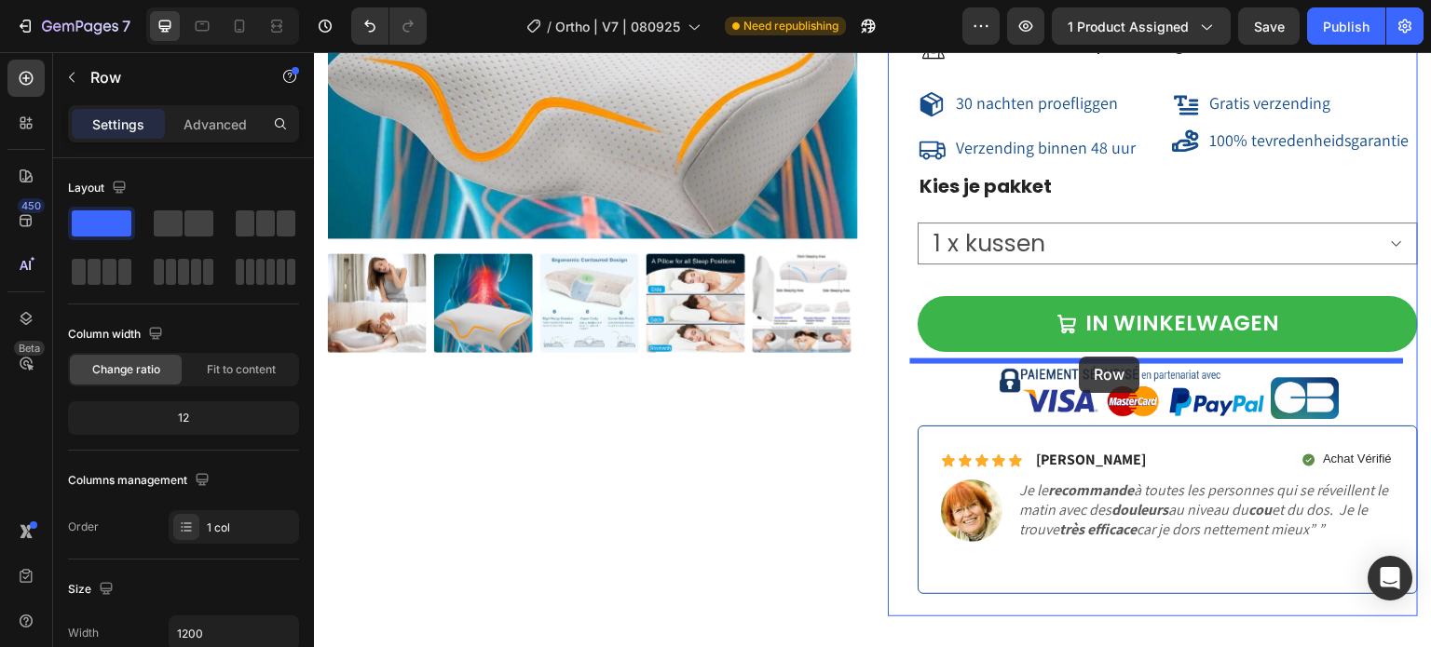
scroll to position [17116, 0]
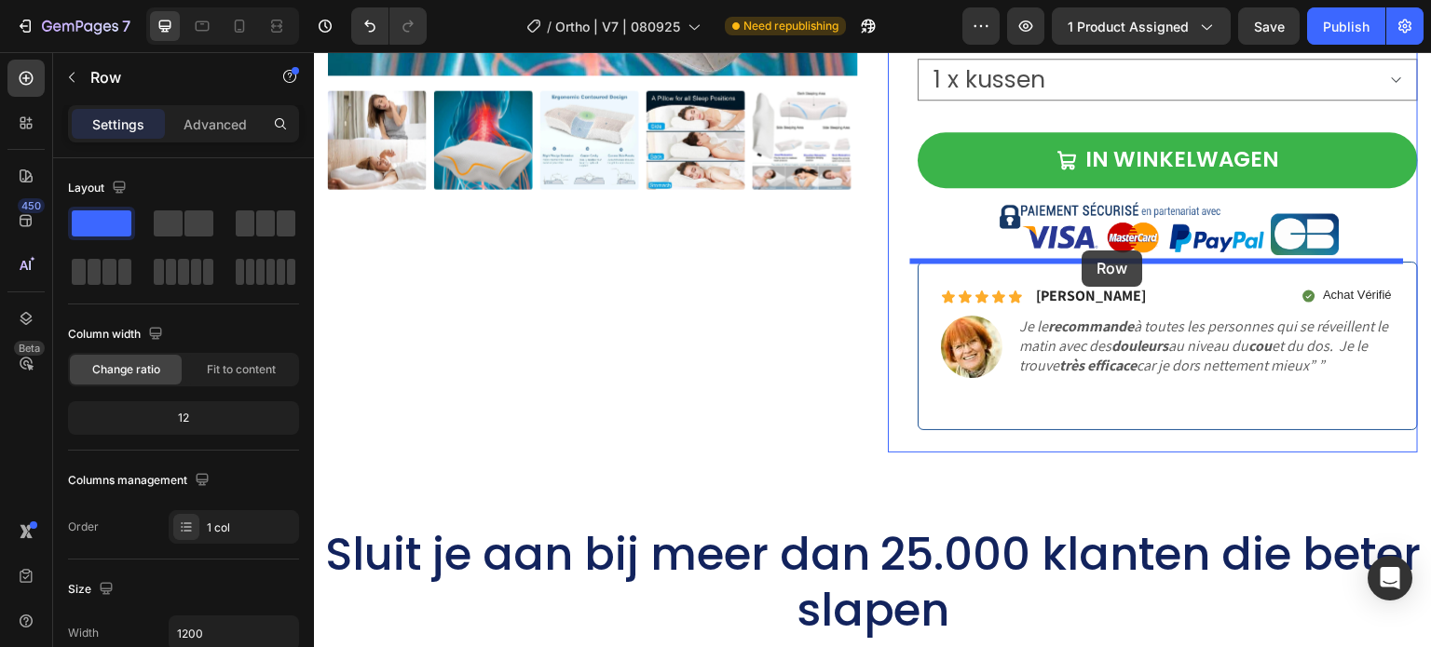
drag, startPoint x: 932, startPoint y: 472, endPoint x: 1082, endPoint y: 251, distance: 267.6
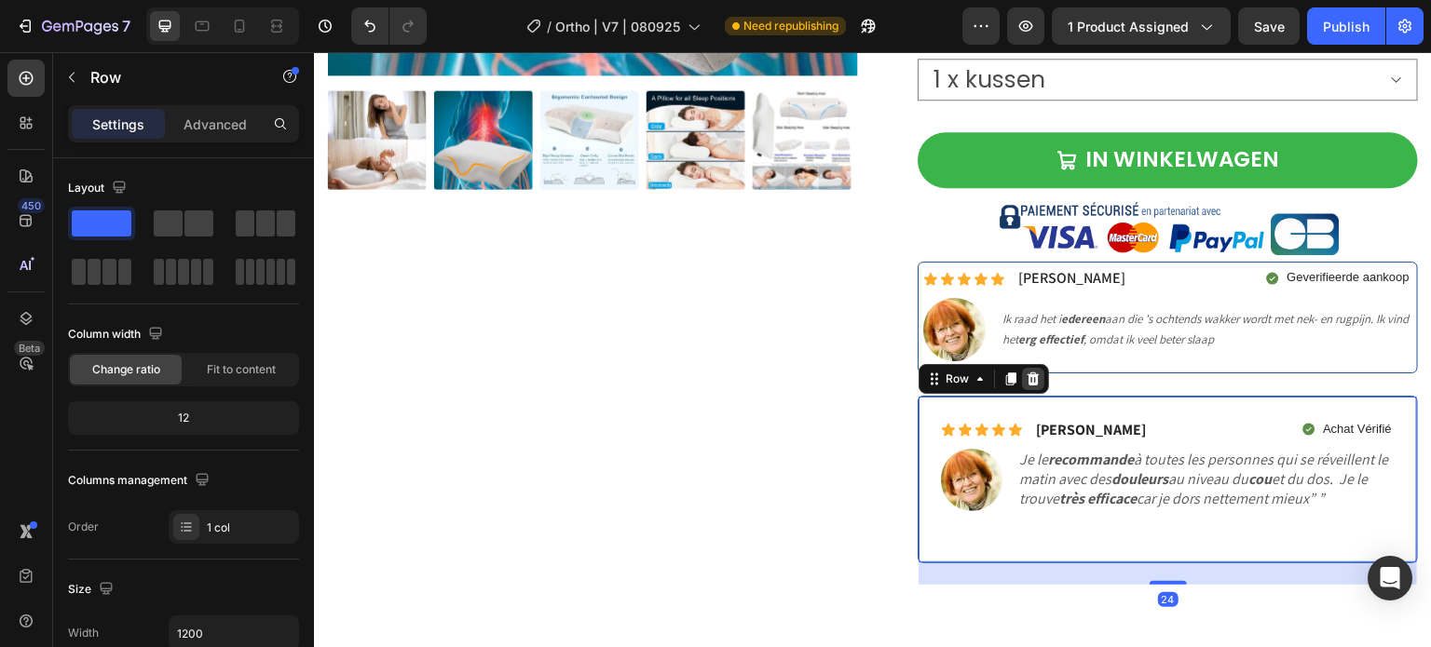
click at [1027, 372] on icon at bounding box center [1033, 379] width 15 height 15
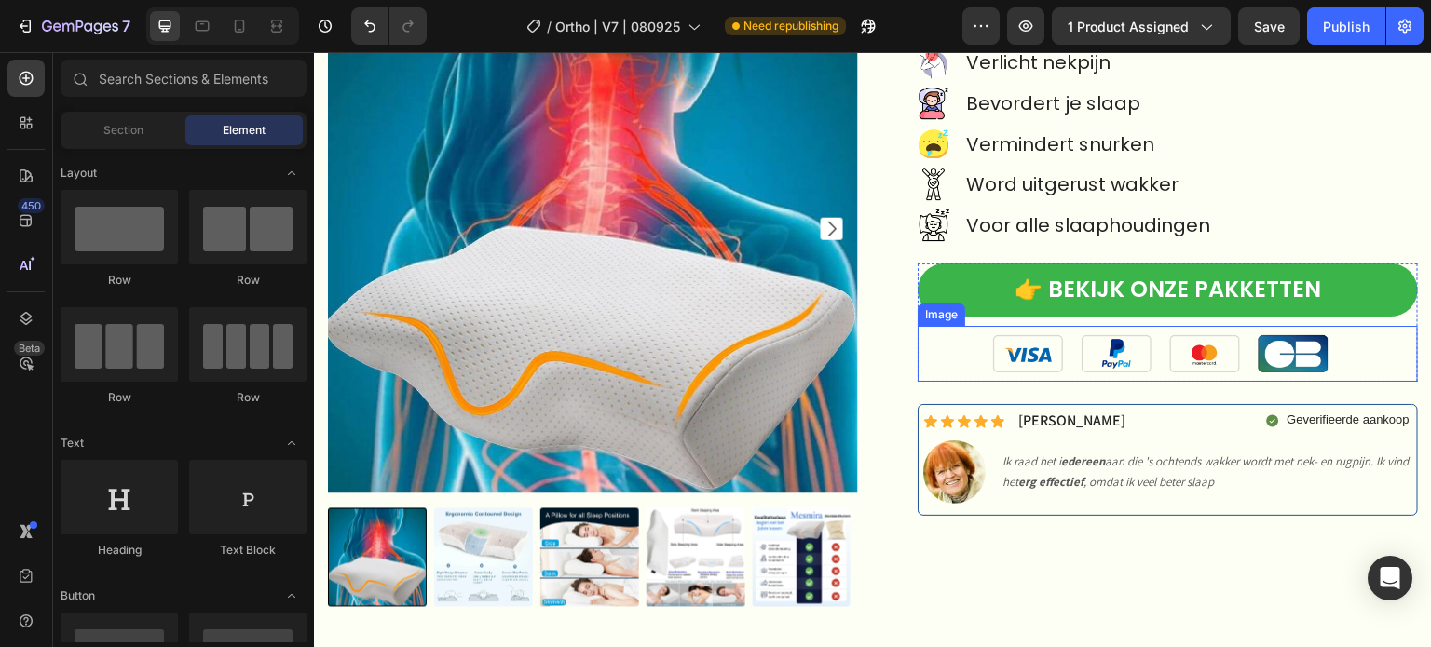
scroll to position [212, 0]
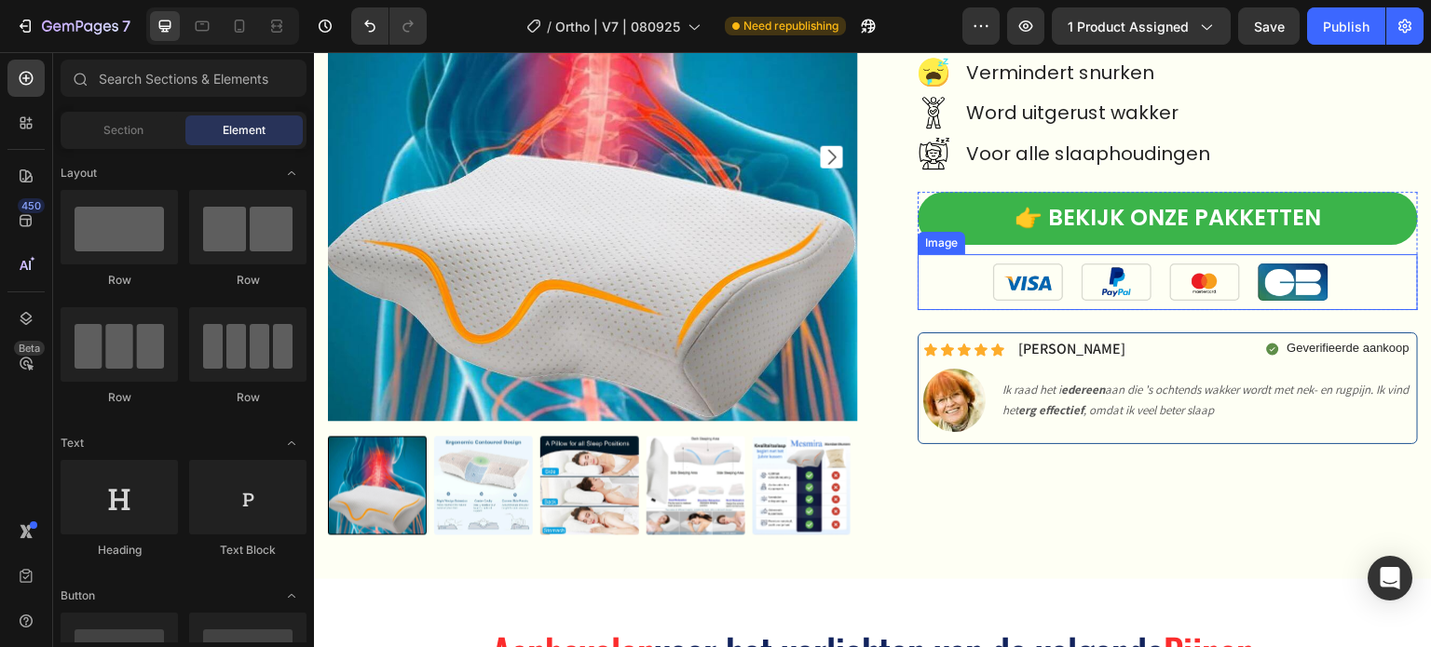
click at [1072, 278] on img at bounding box center [1168, 282] width 350 height 56
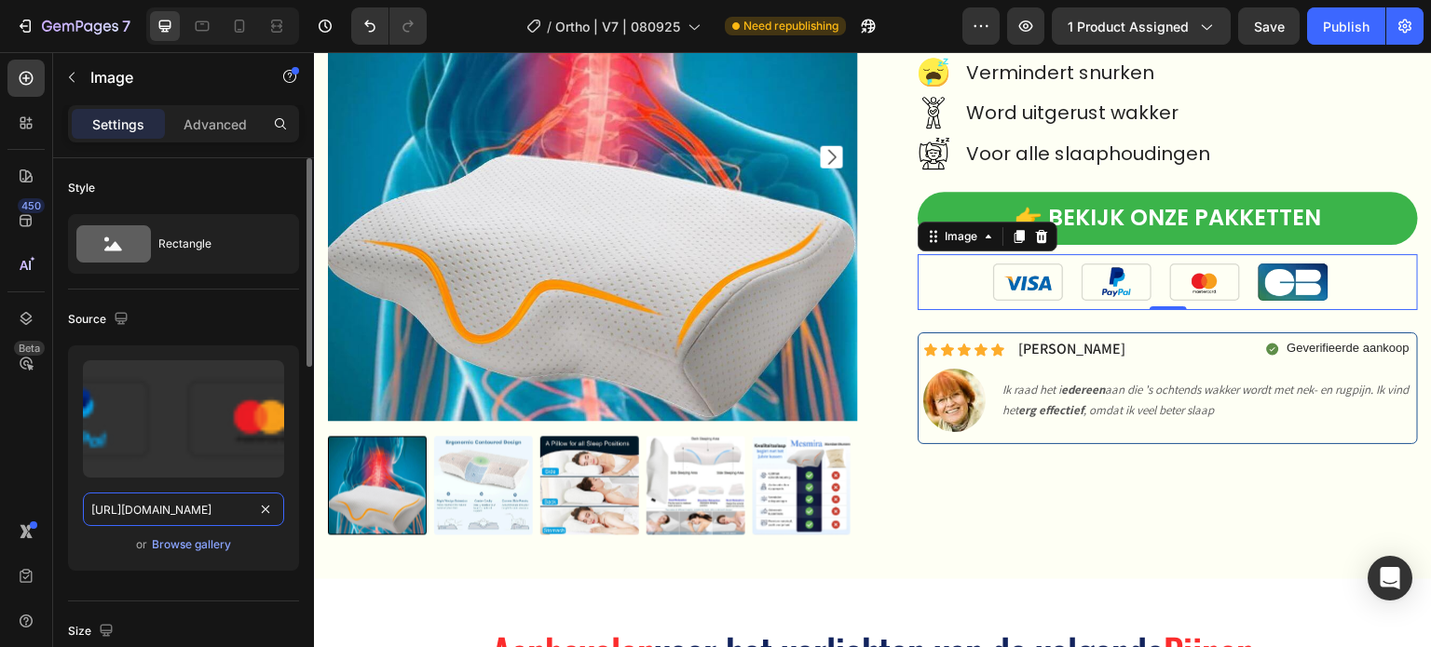
click at [209, 504] on input "https://cdn.shopify.com/s/files/1/0708/5493/4699/files/gempages_581568476611609…" at bounding box center [183, 510] width 201 height 34
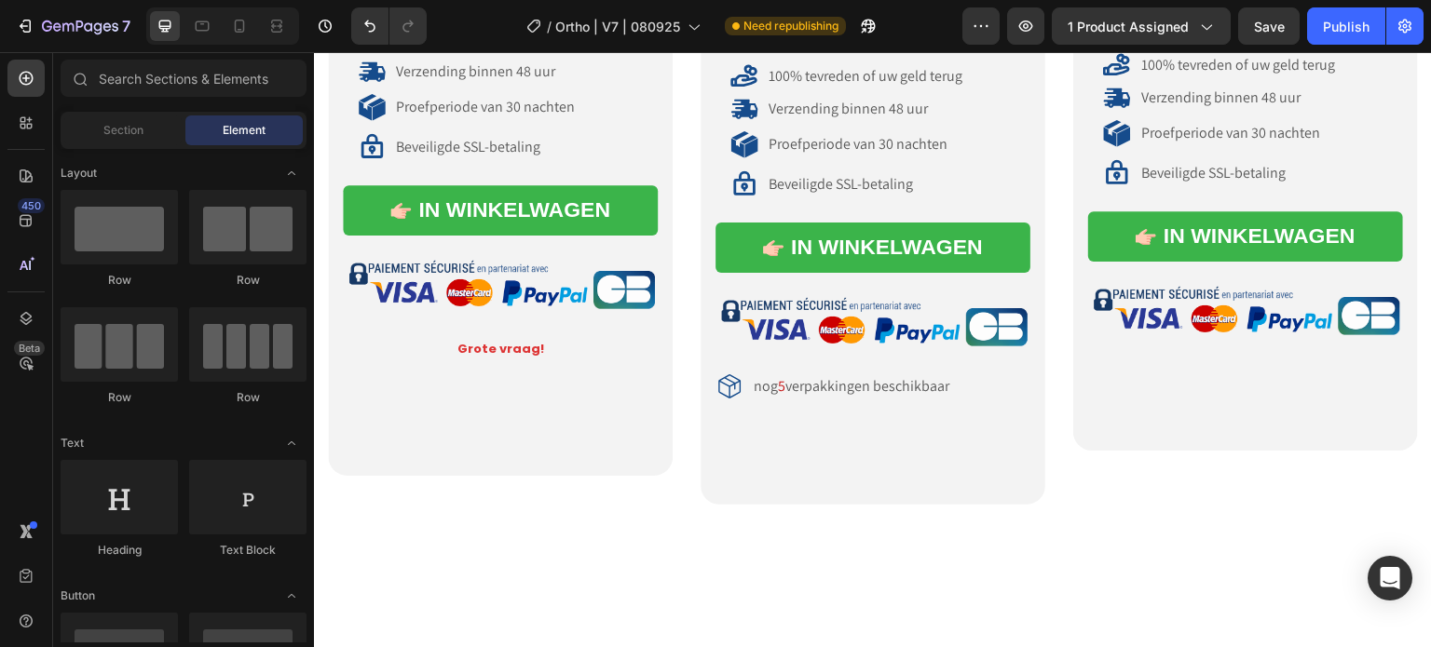
scroll to position [10898, 0]
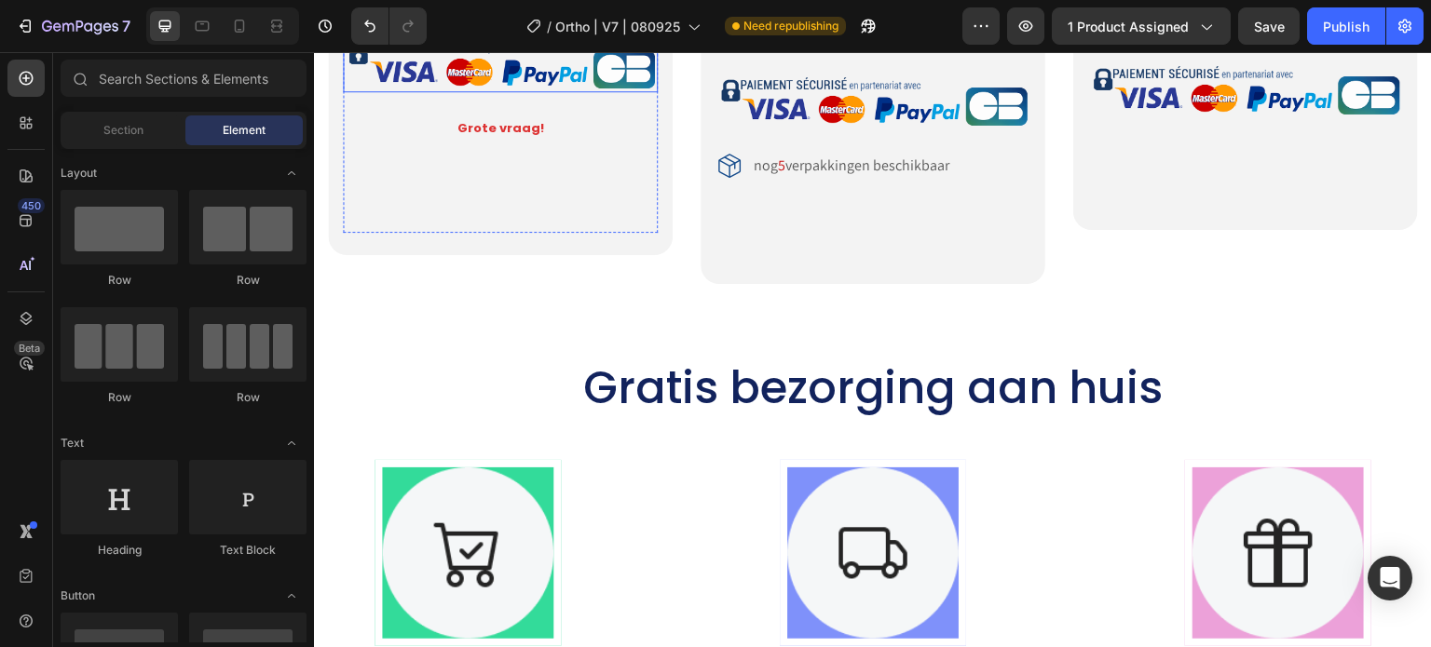
click at [554, 92] on img at bounding box center [500, 64] width 315 height 55
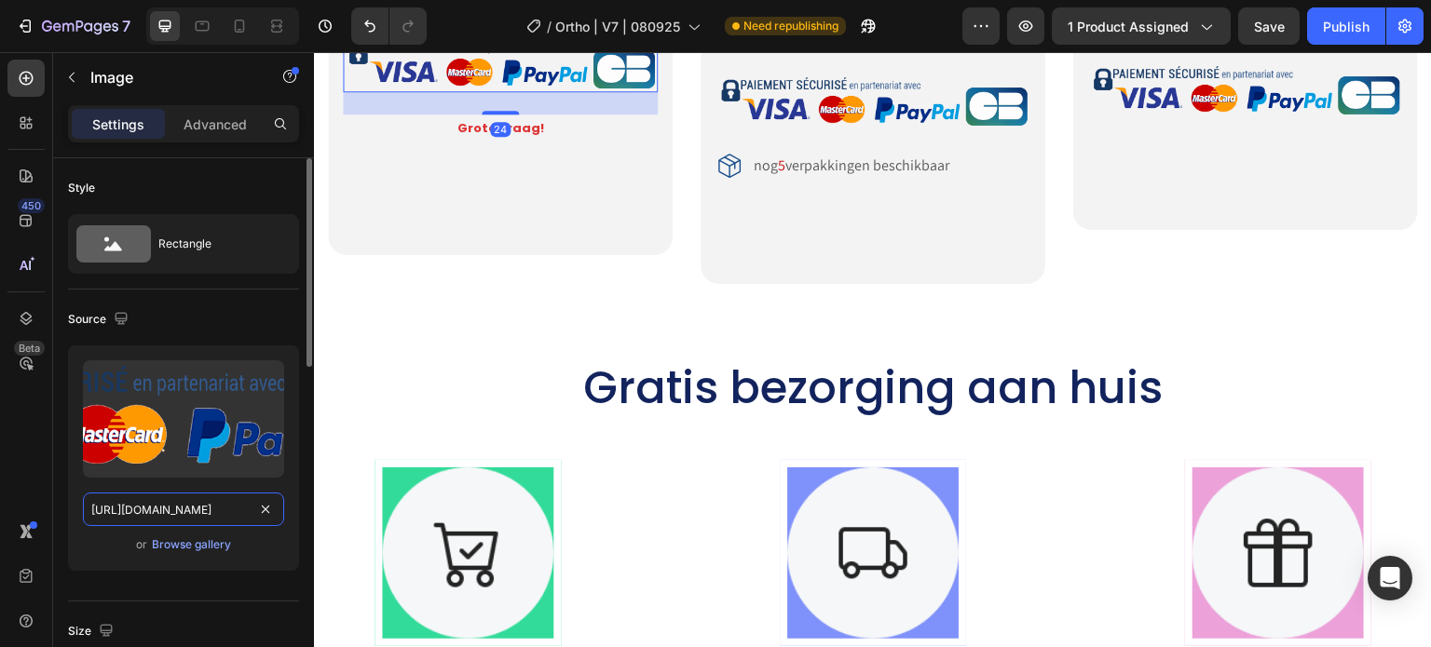
click at [157, 524] on input "https://ucarecdn.com/ff4d2033-7bc5-41b7-a683-f36ca9e6c85a/-/format/auto/-/previ…" at bounding box center [183, 510] width 201 height 34
click at [158, 517] on input "https://ucarecdn.com/ff4d2033-7bc5-41b7-a683-f36ca9e6c85a/-/format/auto/-/previ…" at bounding box center [183, 510] width 201 height 34
paste input "[DOMAIN_NAME][URL]"
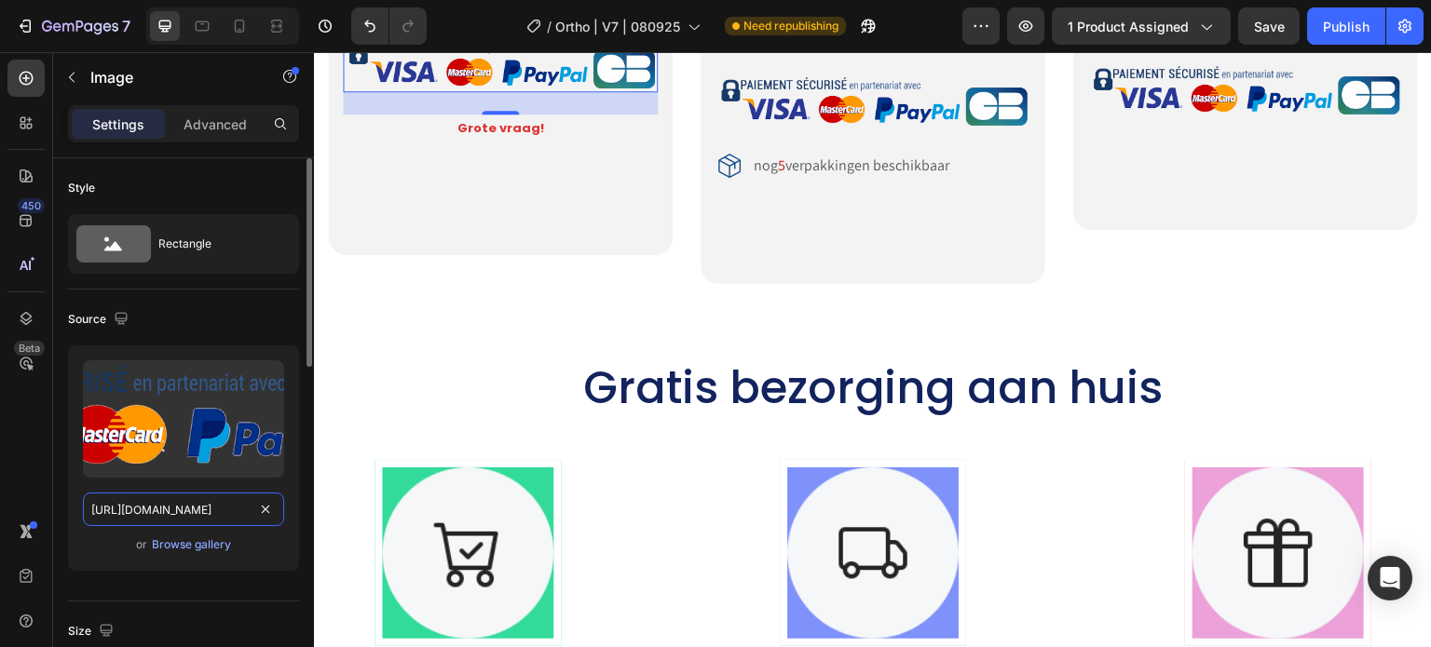
type input "[URL][DOMAIN_NAME]"
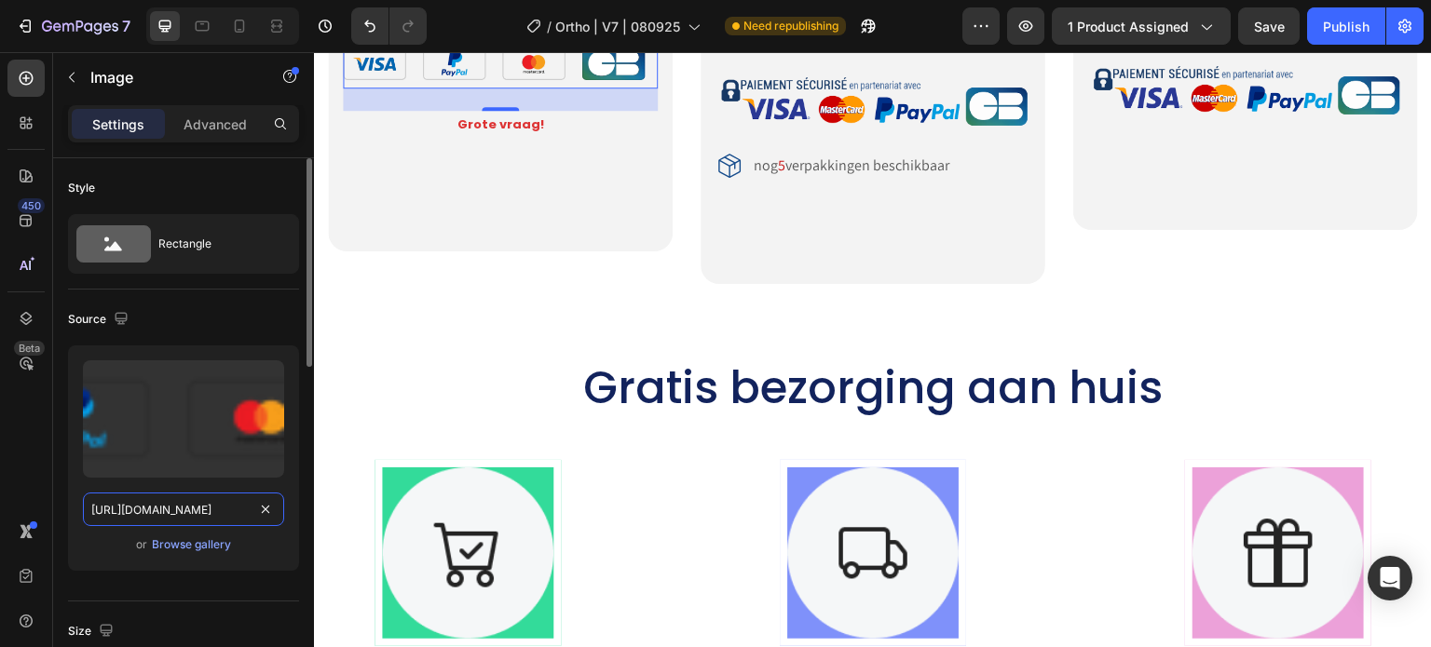
scroll to position [0, 560]
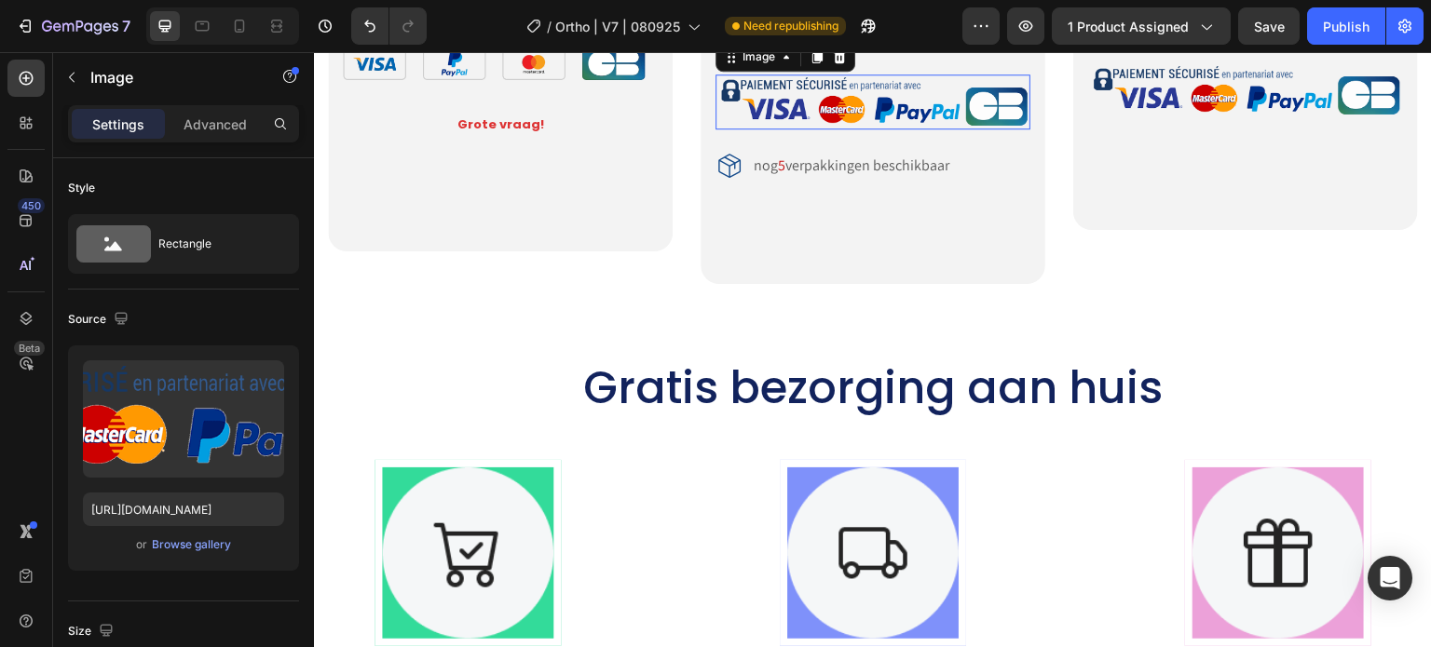
click at [769, 129] on img at bounding box center [872, 102] width 315 height 55
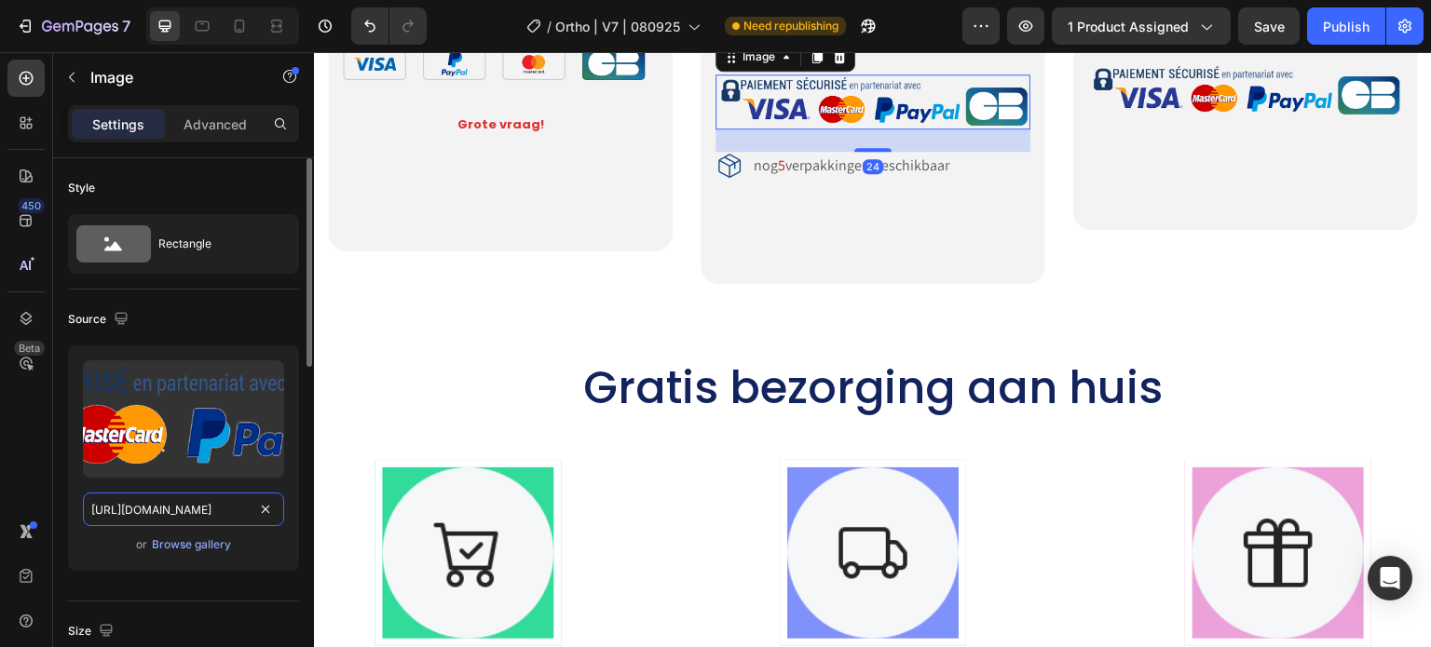
click at [168, 507] on input "https://ucarecdn.com/ff4d2033-7bc5-41b7-a683-f36ca9e6c85a/-/format/auto/-/previ…" at bounding box center [183, 510] width 201 height 34
paste input "[DOMAIN_NAME][URL]"
type input "[URL][DOMAIN_NAME]"
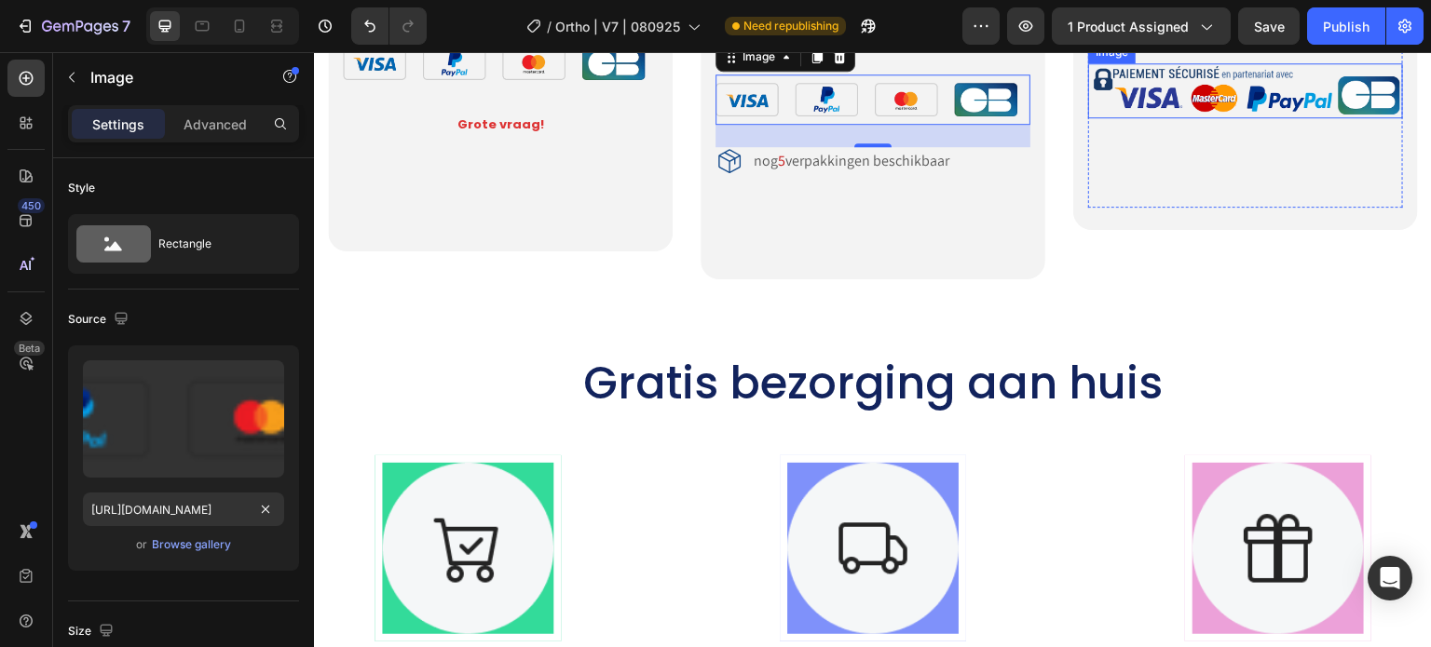
click at [1150, 118] on img at bounding box center [1245, 90] width 315 height 55
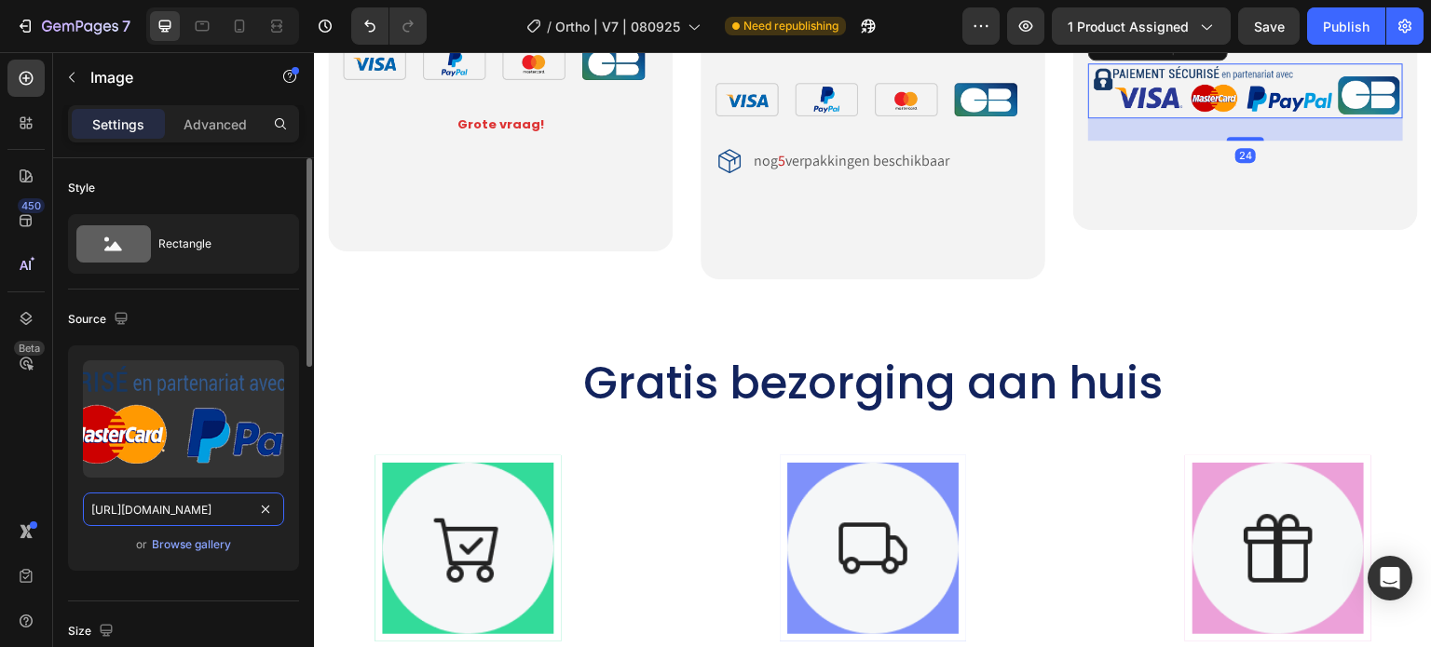
click at [163, 495] on input "https://ucarecdn.com/ff4d2033-7bc5-41b7-a683-f36ca9e6c85a/-/format/auto/-/previ…" at bounding box center [183, 510] width 201 height 34
paste input "[DOMAIN_NAME][URL]"
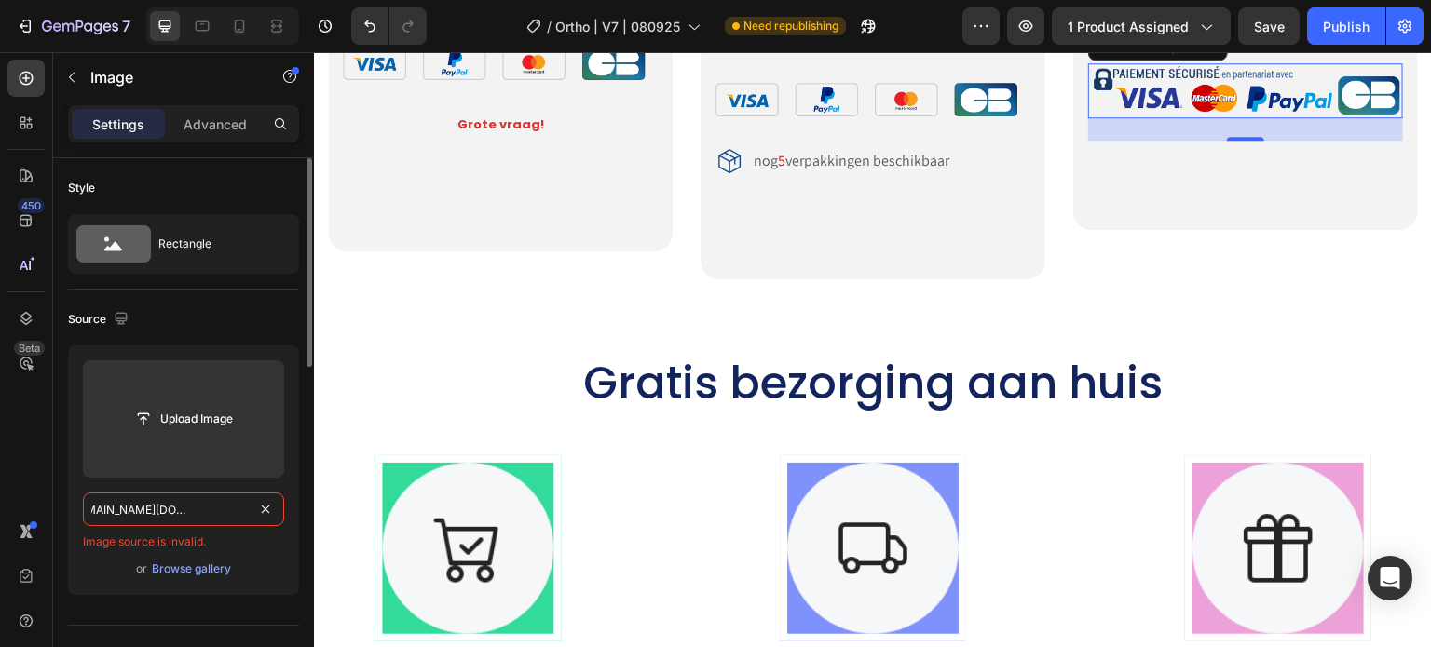
click at [99, 508] on input "https://cdn.shopify.com/s/files/1/0708/5493/4699/files/gempages_581568476611609…" at bounding box center [183, 510] width 201 height 34
paste input "text"
type input "[URL][DOMAIN_NAME]"
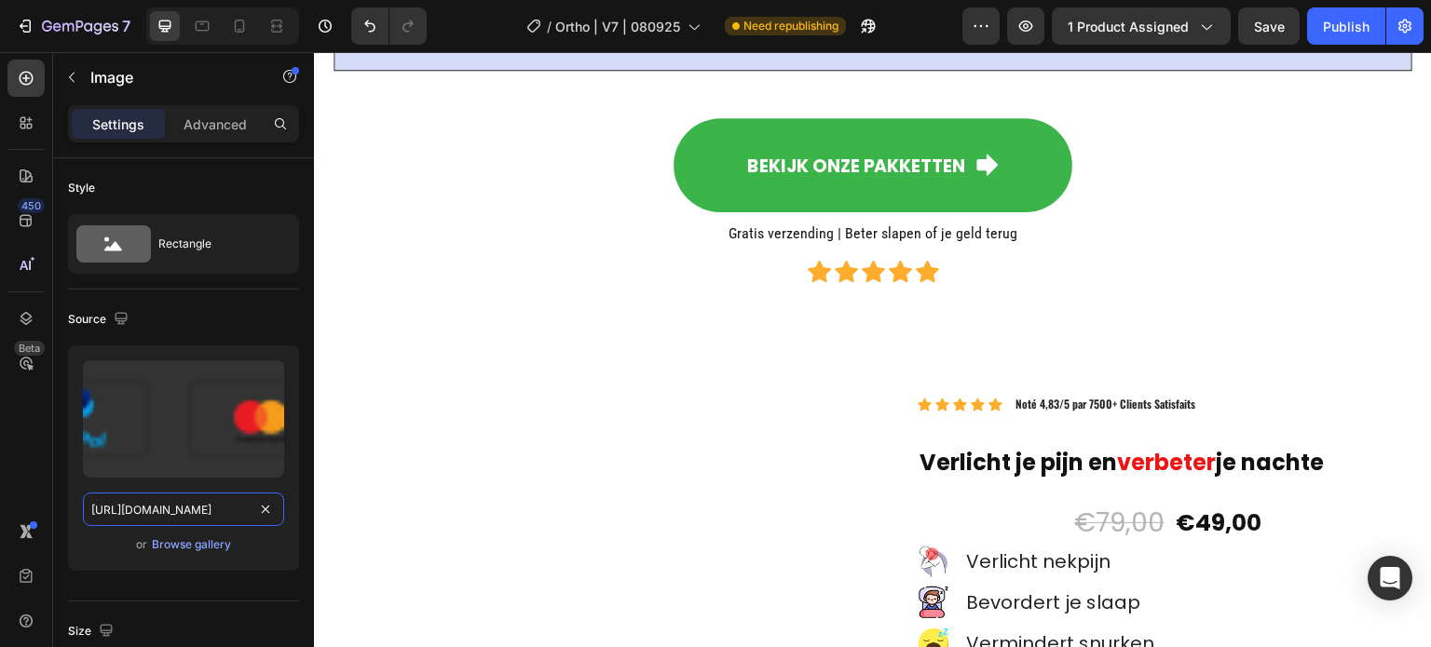
scroll to position [16859, 0]
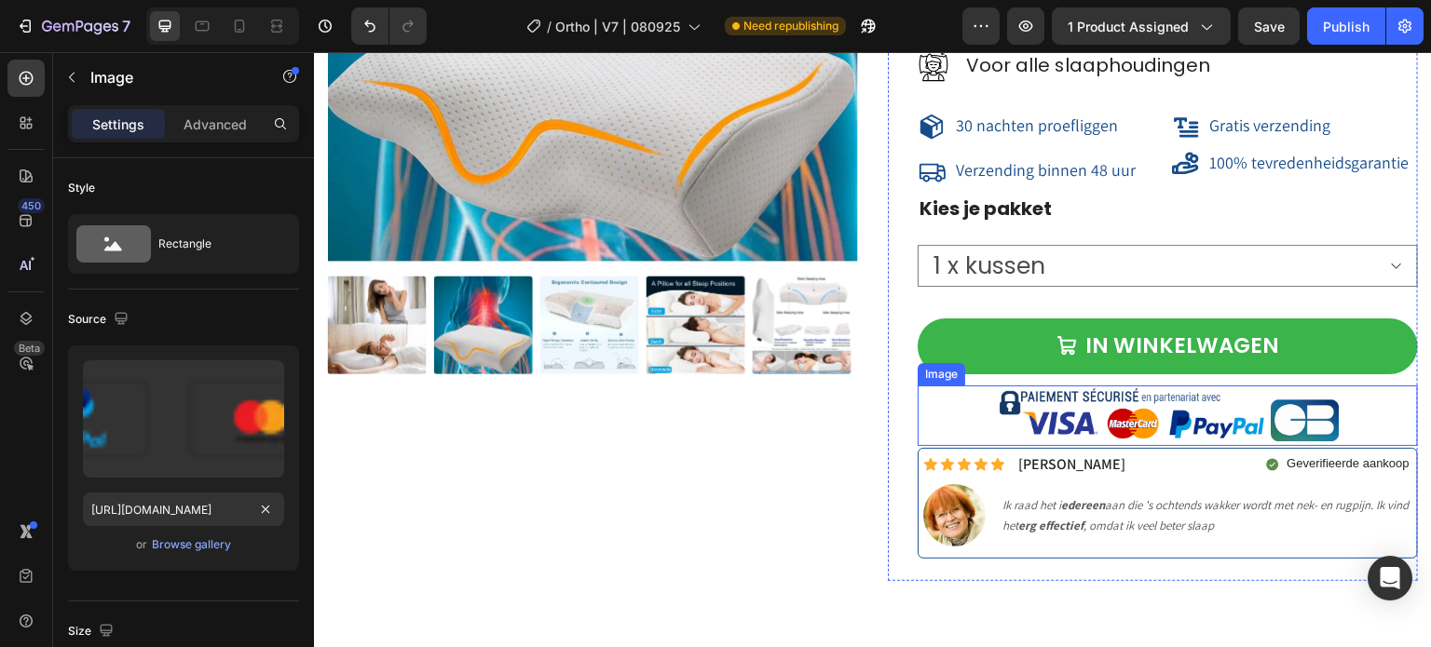
click at [1069, 410] on img at bounding box center [1168, 416] width 350 height 61
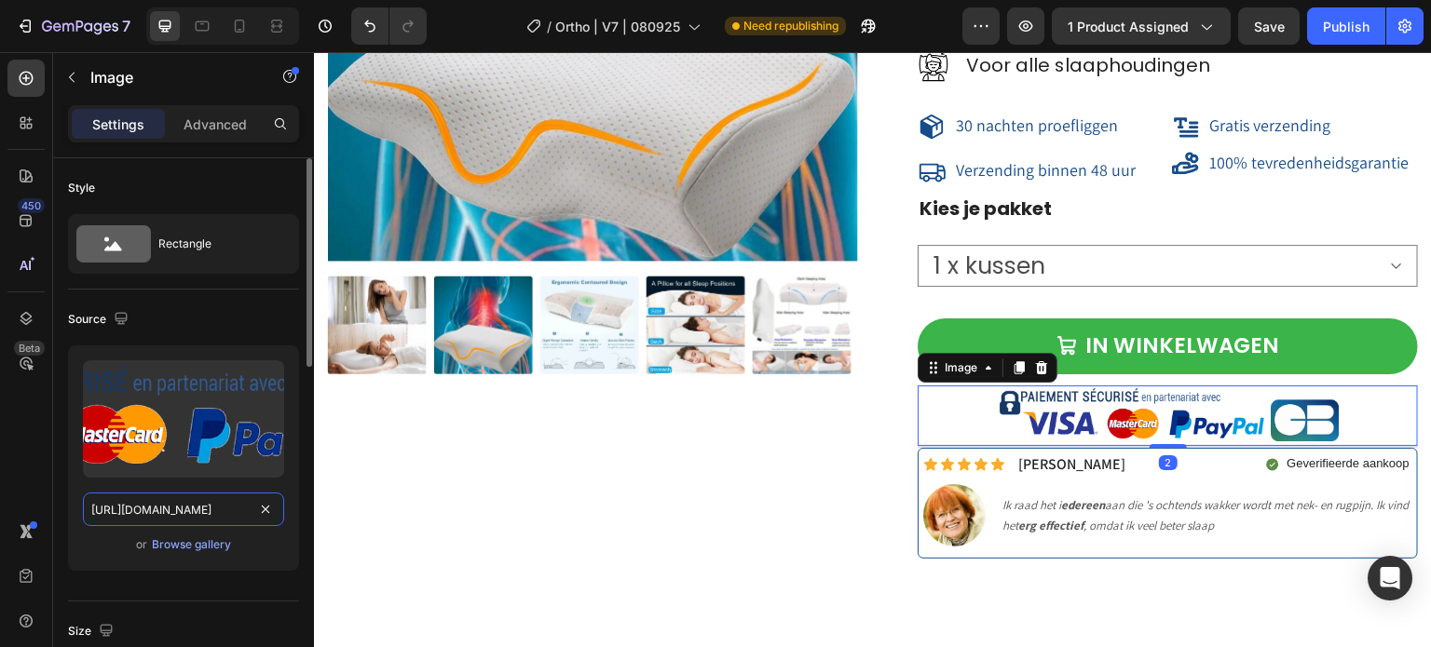
click at [157, 514] on input "https://ucarecdn.com/ff4d2033-7bc5-41b7-a683-f36ca9e6c85a/-/format/auto/-/previ…" at bounding box center [183, 510] width 201 height 34
paste input "[DOMAIN_NAME][URL]"
type input "[URL][DOMAIN_NAME]"
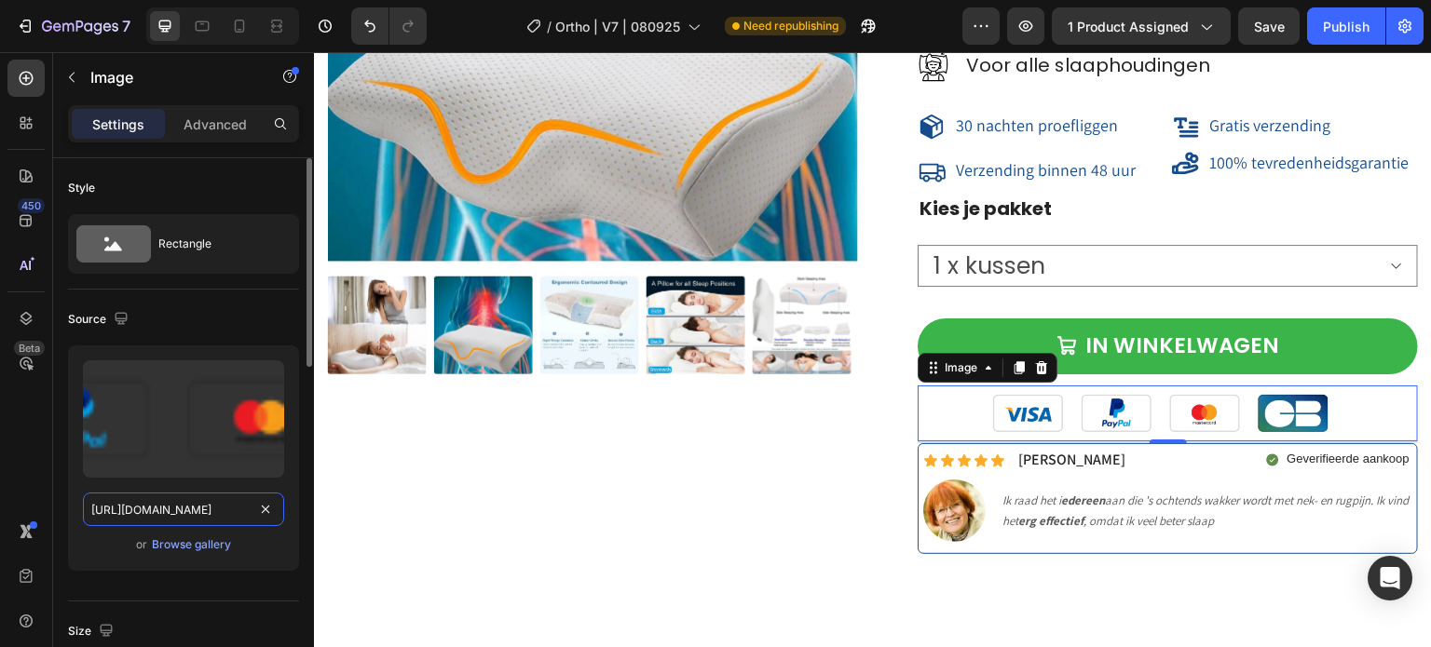
scroll to position [0, 560]
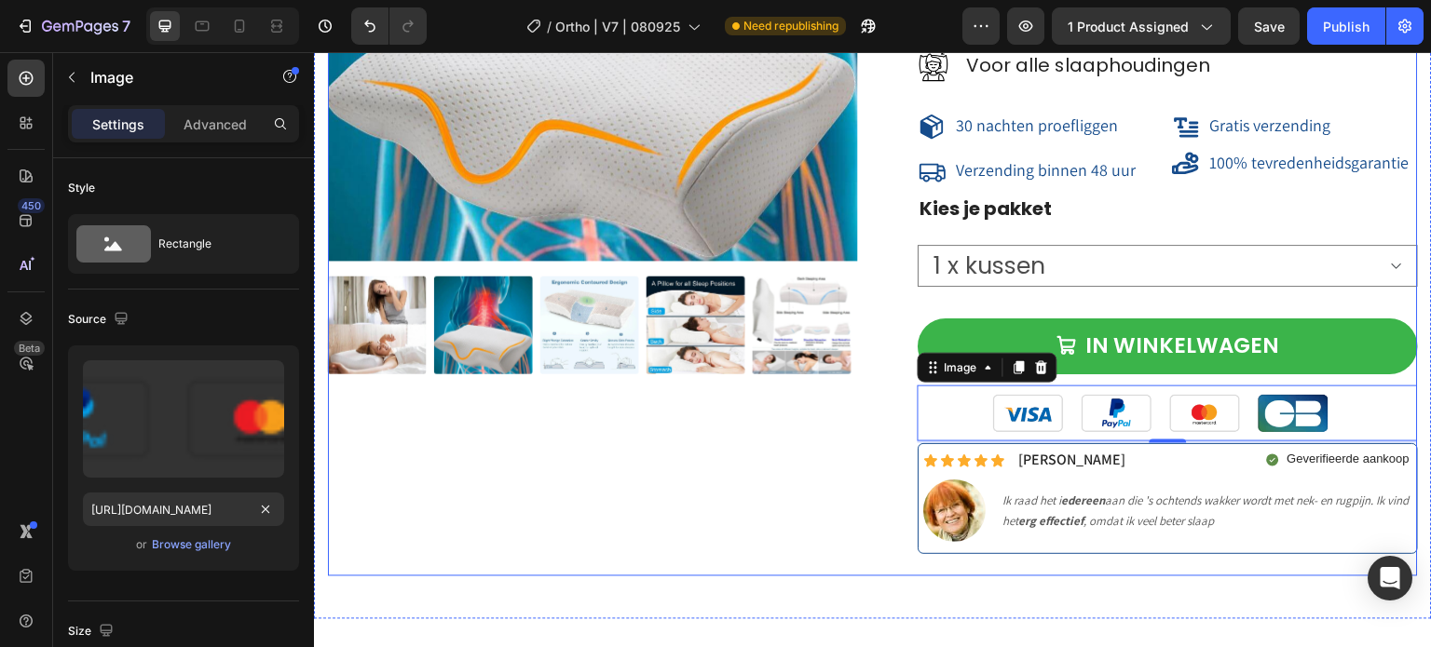
click at [578, 467] on div "Product Images" at bounding box center [593, 155] width 530 height 846
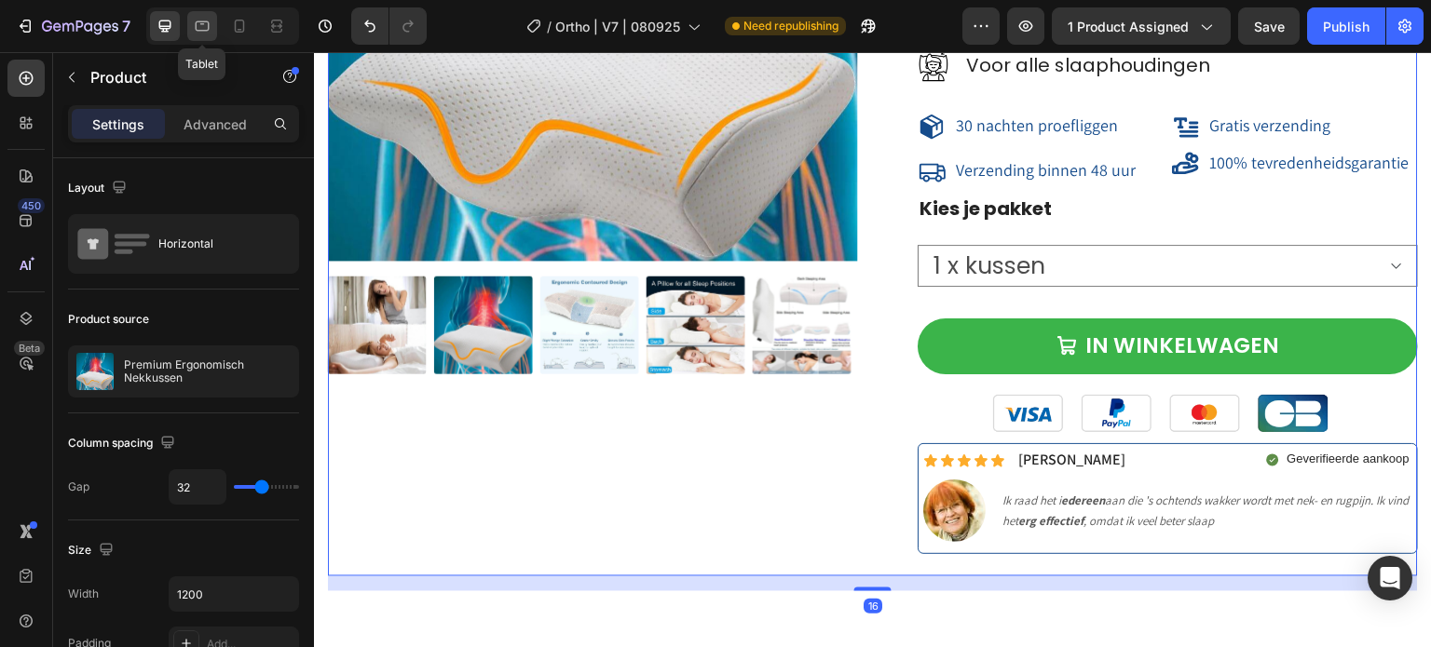
click at [208, 25] on icon at bounding box center [203, 26] width 14 height 10
type input "100%"
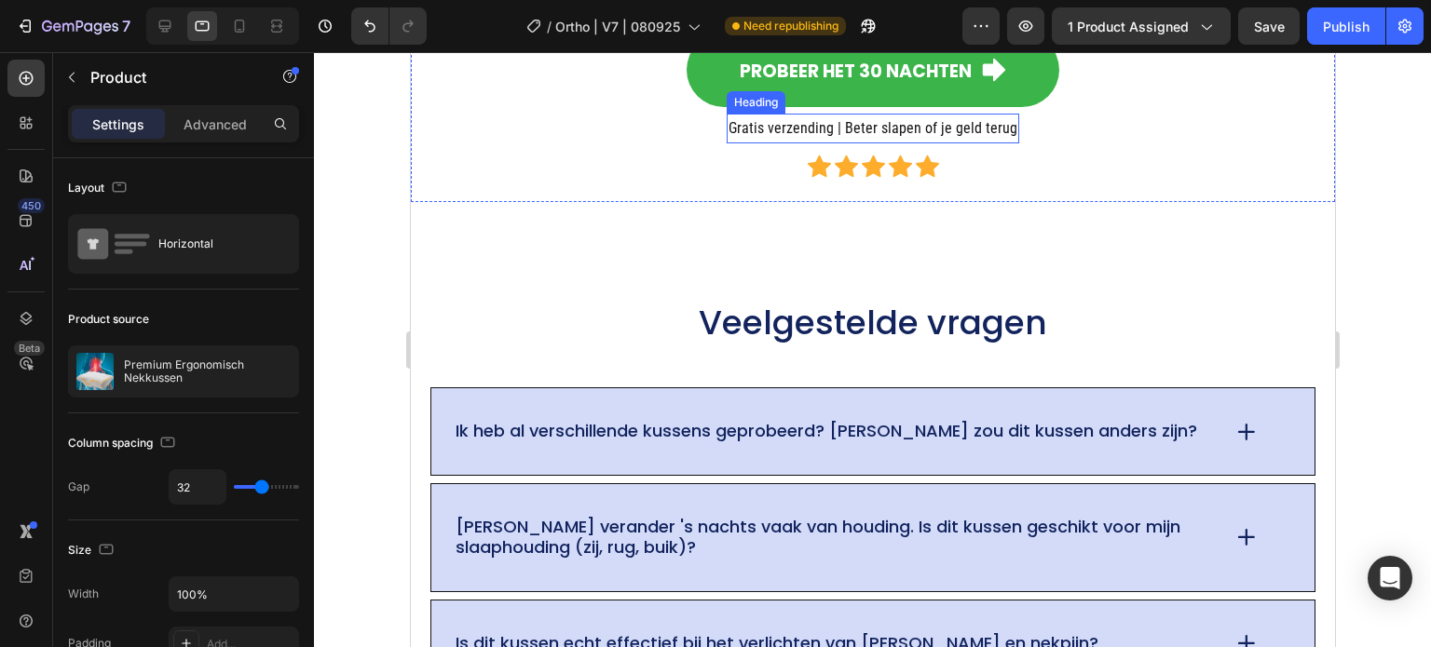
scroll to position [14040, 0]
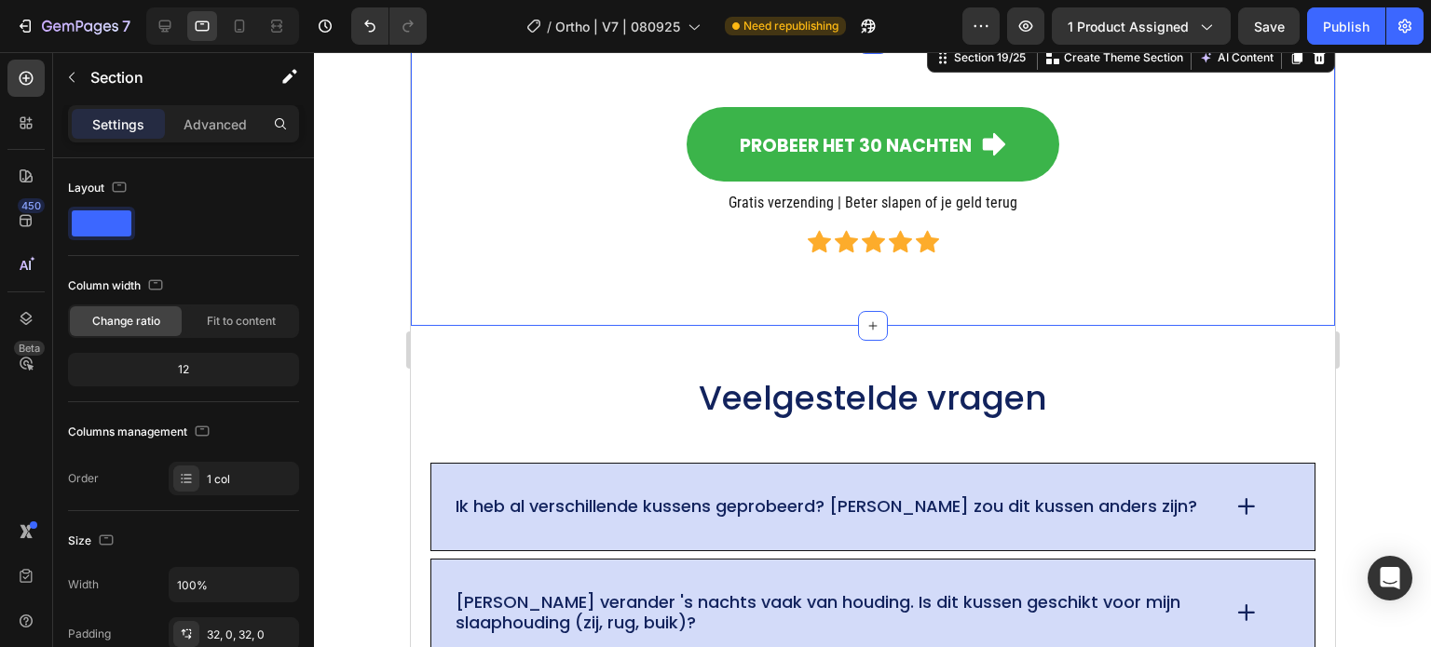
click at [657, 305] on div "Probeer het 30 nachten Button Gratis verzending | Beter slapen of je geld terug…" at bounding box center [872, 182] width 924 height 287
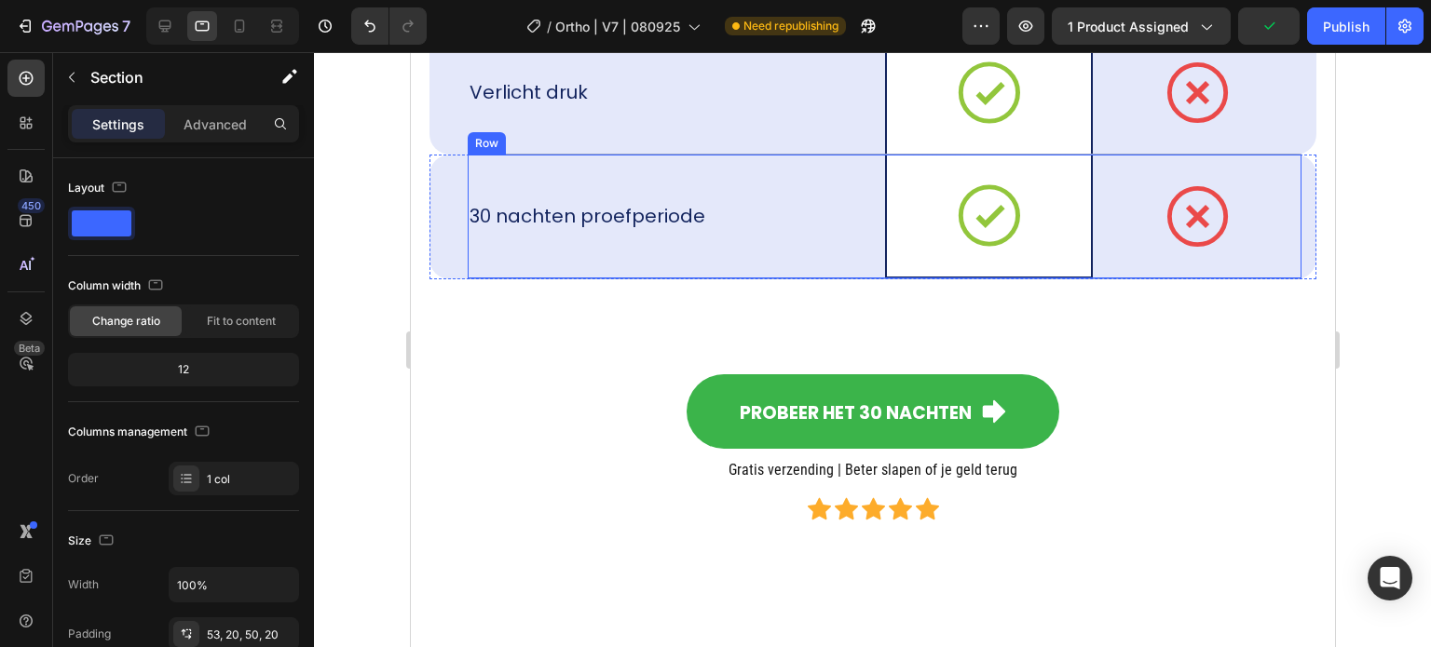
scroll to position [13947, 0]
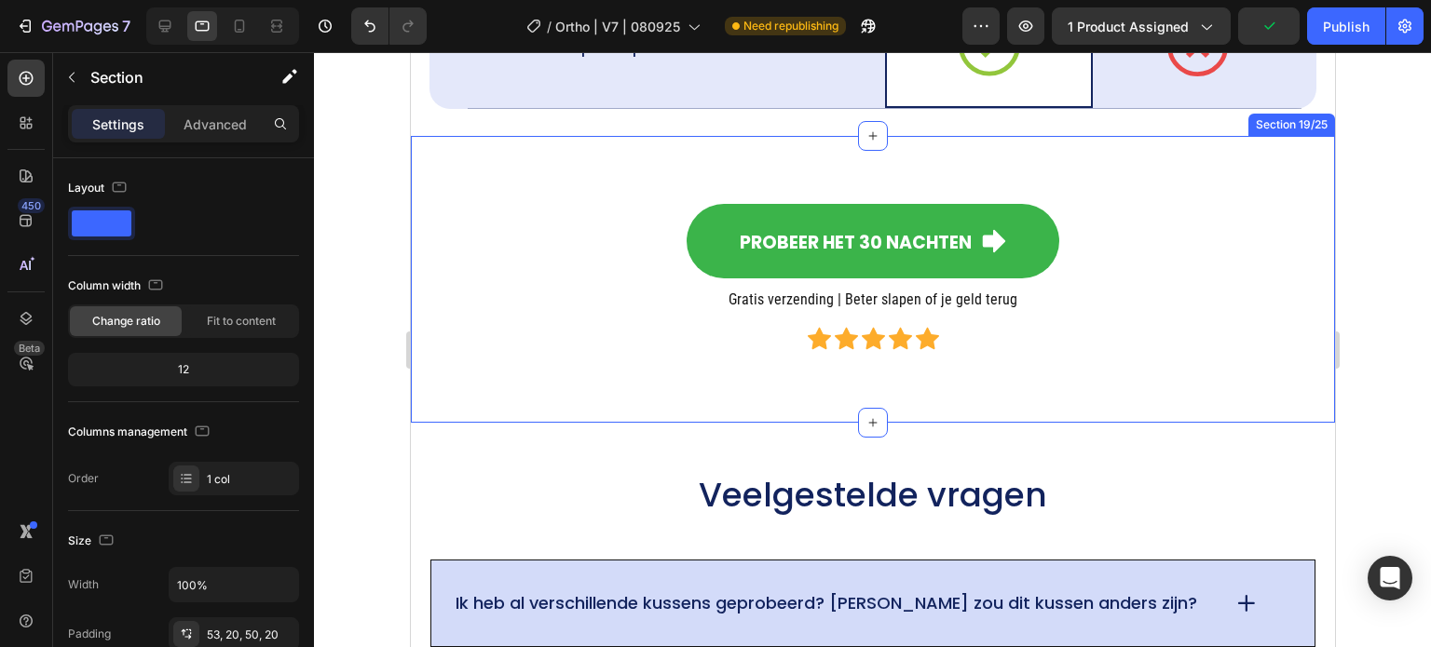
click at [569, 166] on div "Probeer het 30 nachten Button Gratis verzending | Beter slapen of je geld terug…" at bounding box center [872, 279] width 924 height 227
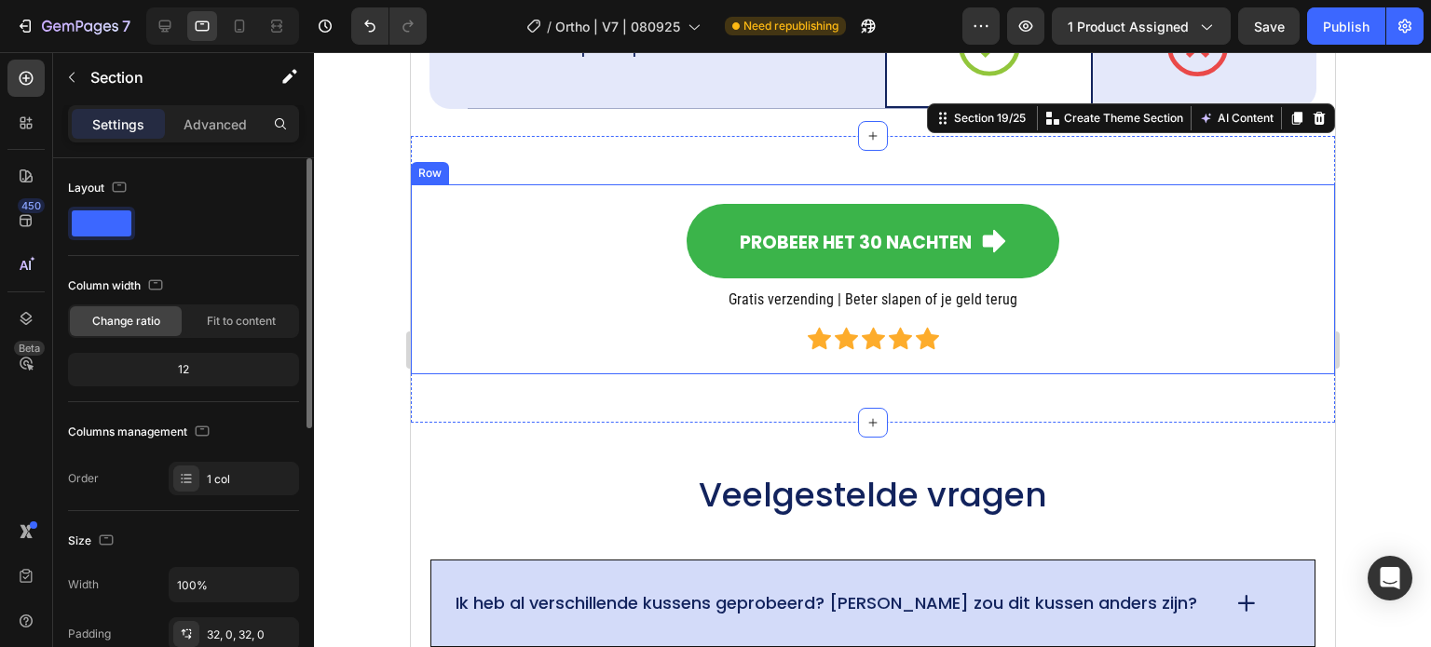
scroll to position [186, 0]
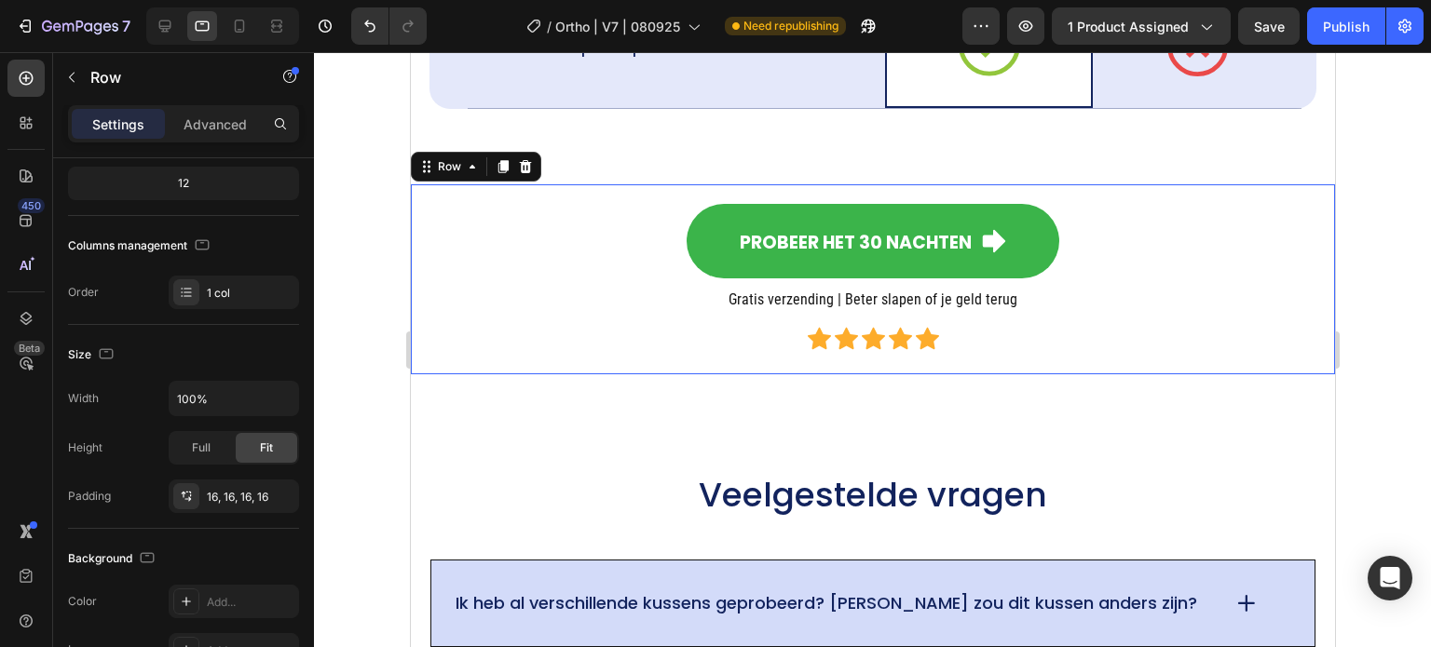
click at [592, 304] on div "Probeer het 30 nachten Button Gratis verzending | Beter slapen of je geld terug…" at bounding box center [872, 279] width 894 height 160
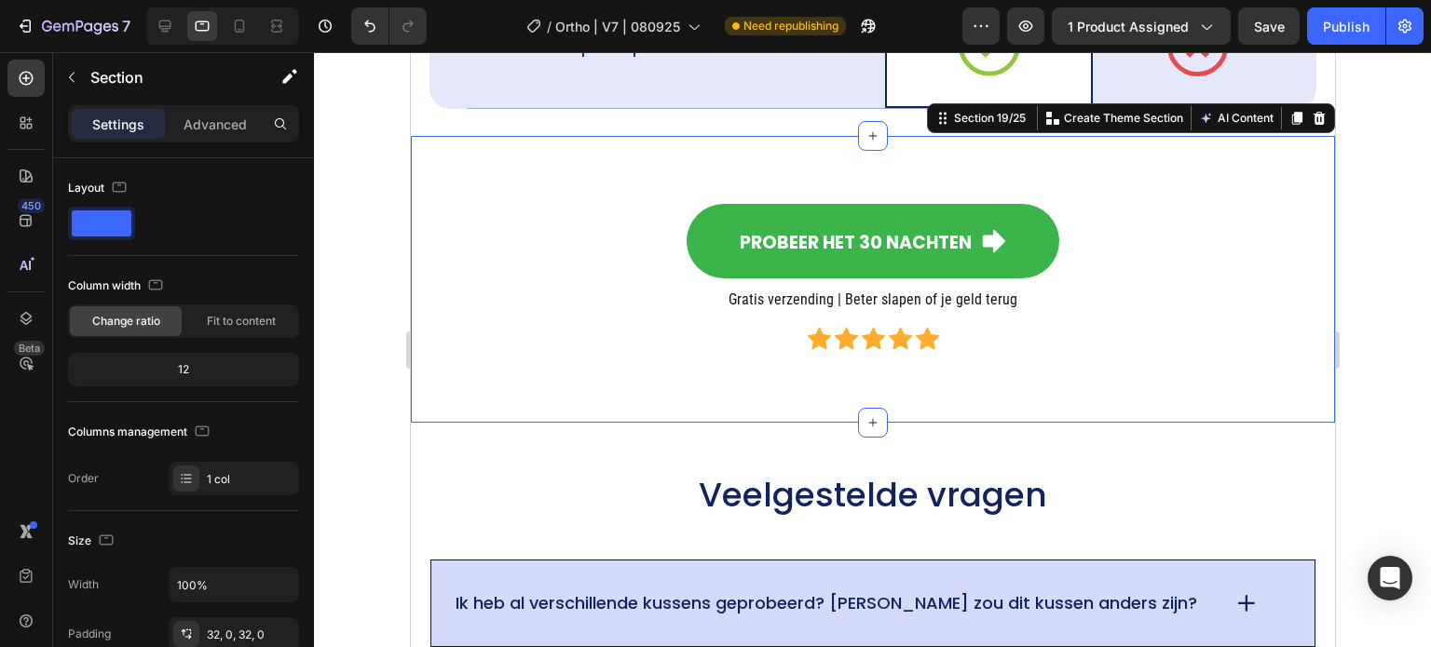
click at [683, 143] on div "Probeer het 30 nachten Button Gratis verzending | Beter slapen of je geld terug…" at bounding box center [872, 279] width 924 height 287
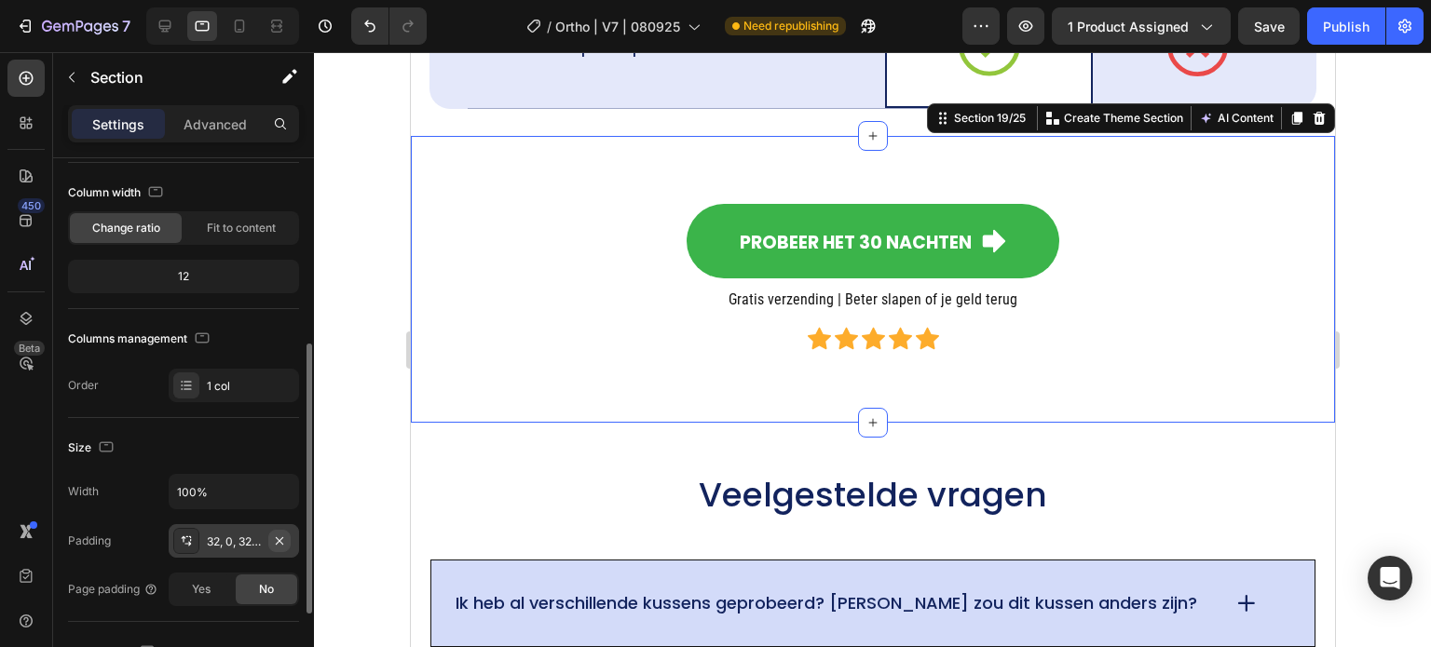
scroll to position [186, 0]
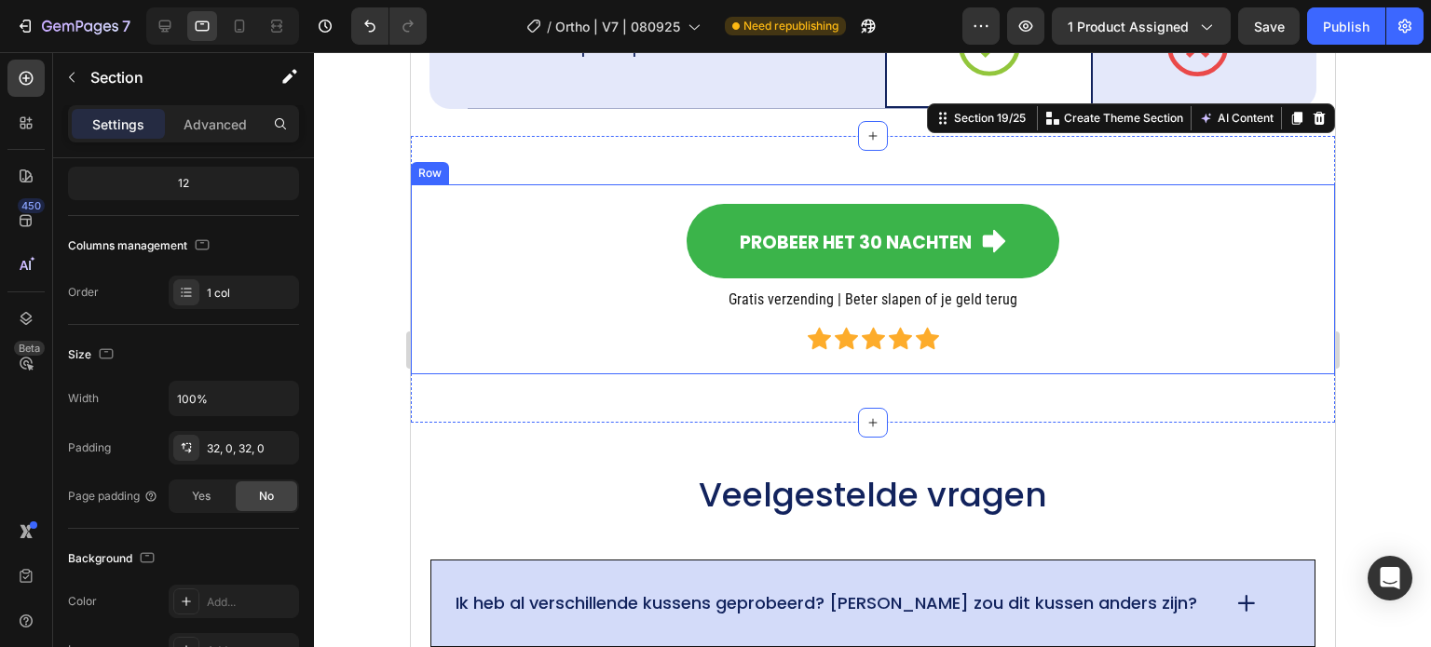
click at [455, 285] on div "Probeer het 30 nachten Button Gratis verzending | Beter slapen of je geld terug…" at bounding box center [872, 279] width 894 height 160
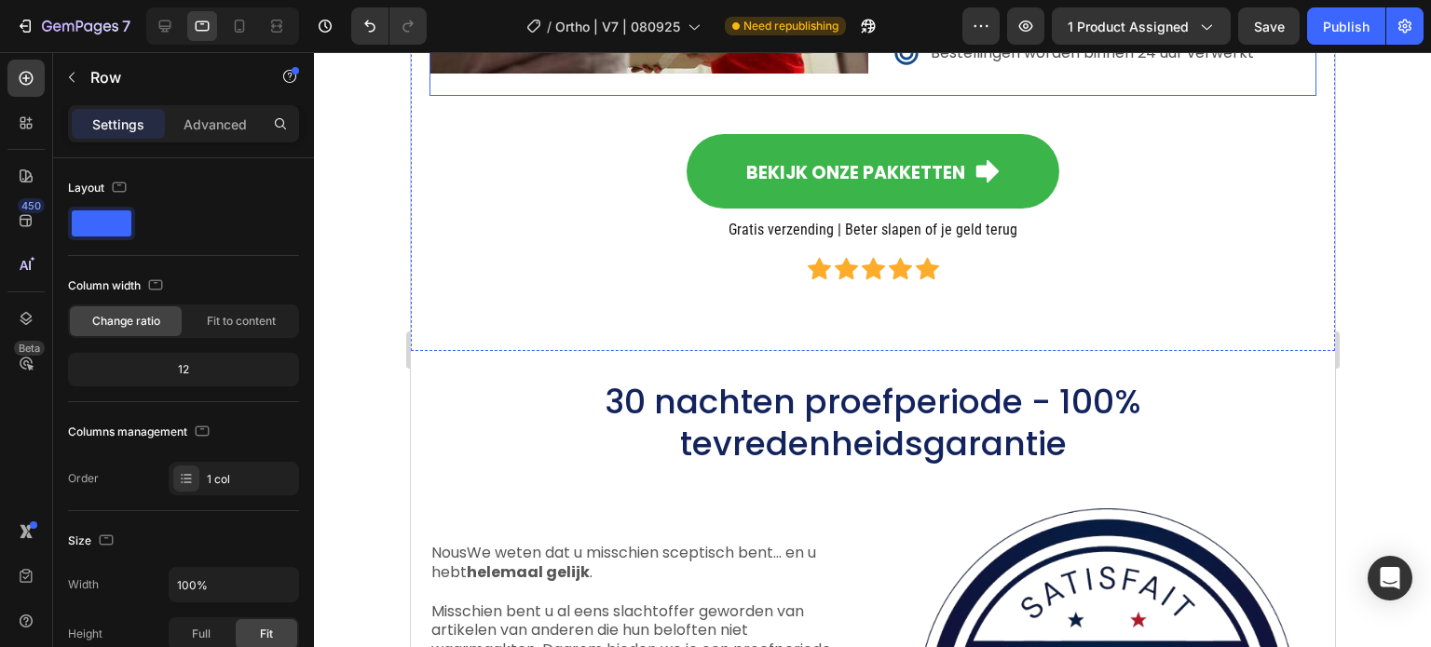
scroll to position [12177, 0]
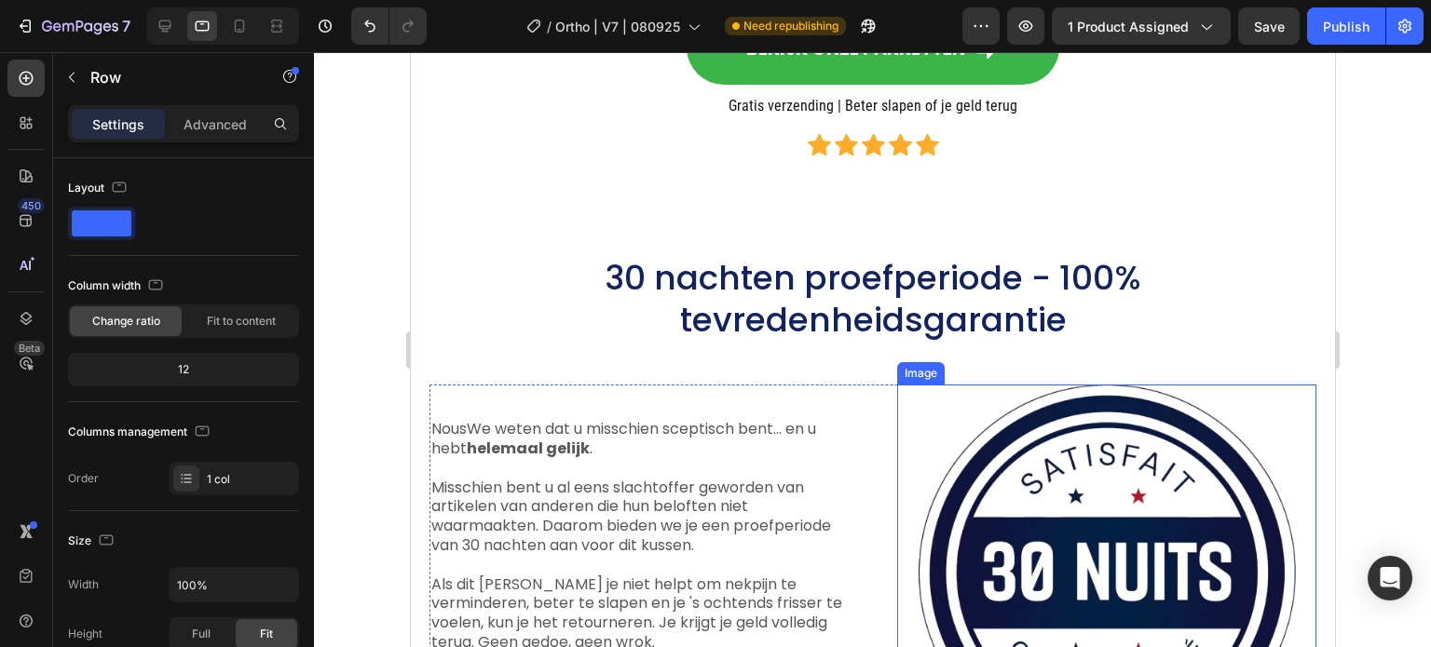
click at [1154, 522] on img at bounding box center [1105, 573] width 377 height 377
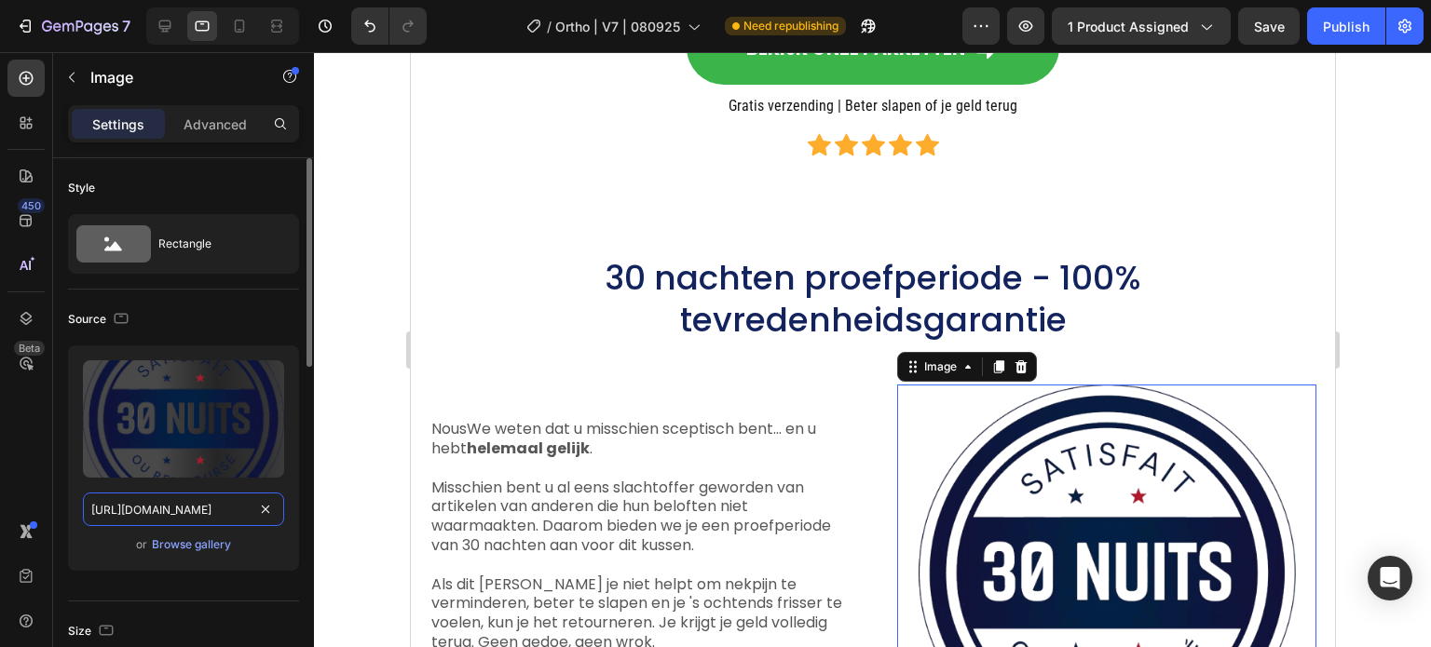
click at [212, 509] on input "https://cdn.shopify.com/s/files/1/0708/5493/4699/files/gempages_581568476611609…" at bounding box center [183, 510] width 201 height 34
paste input "30-day-return-policy.jpg?v=1751120575"
type input "https://cdn.shopify.com/s/files/1/0708/5493/4699/files/30-day-return-policy.jpg…"
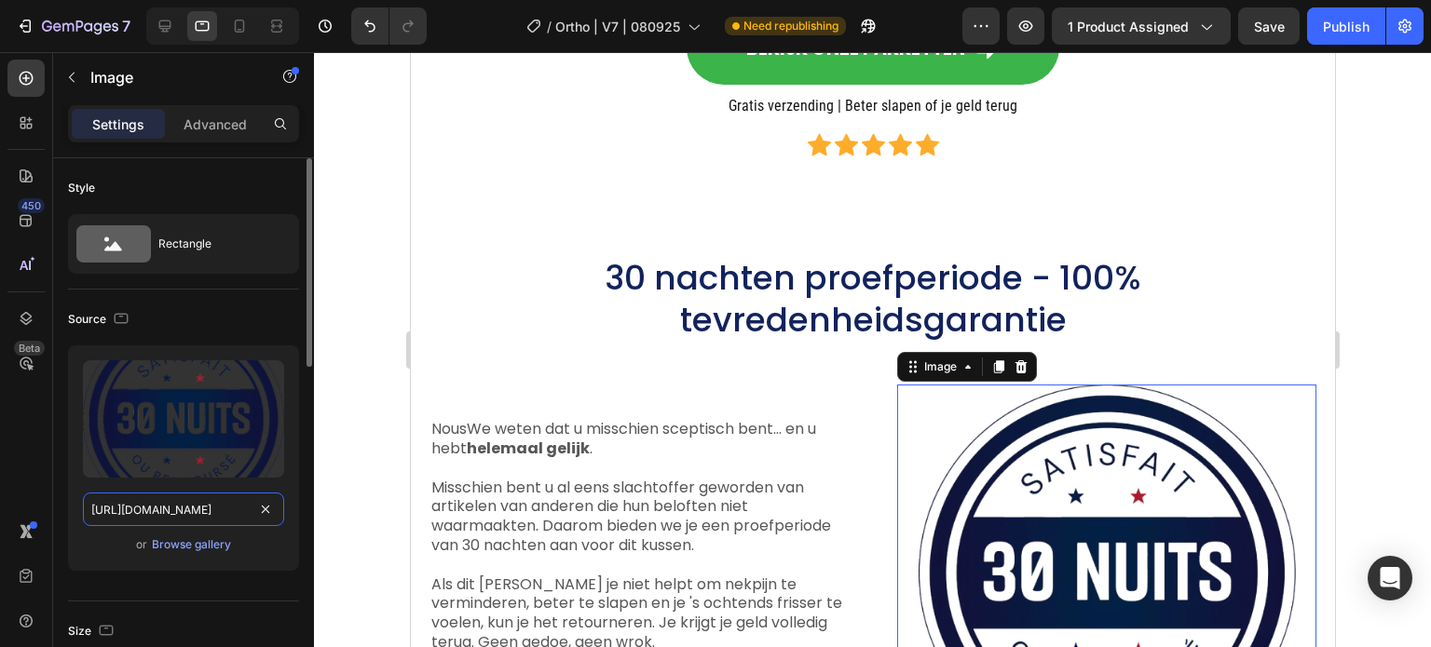
scroll to position [0, 349]
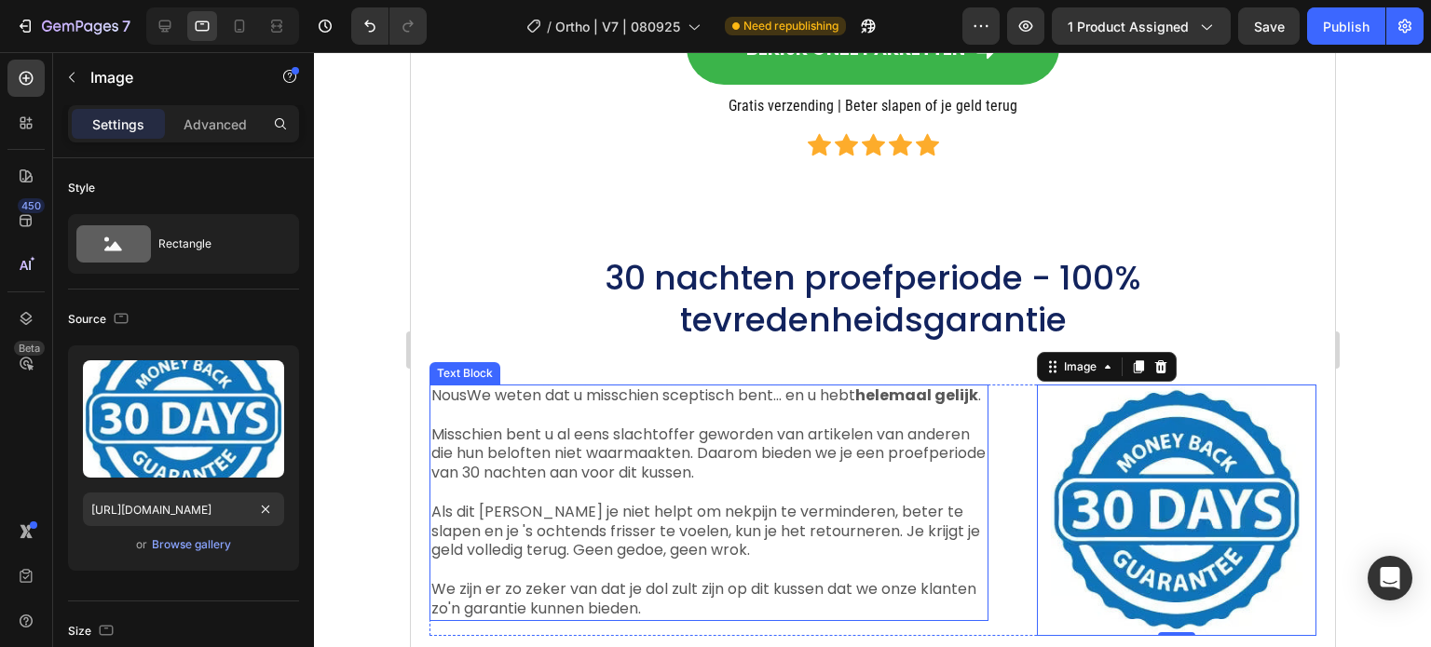
click at [648, 506] on span "Als dit [PERSON_NAME] je niet helpt om nekpijn te verminderen, beter te slapen …" at bounding box center [704, 531] width 549 height 61
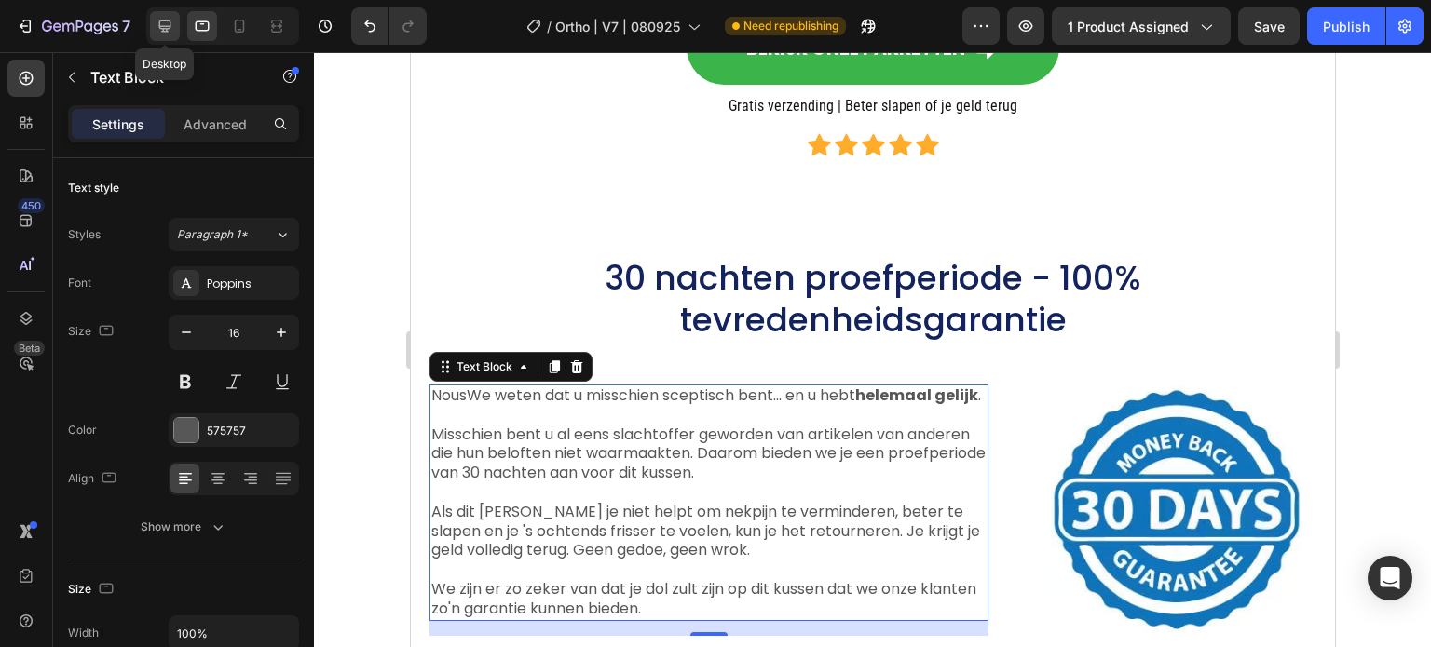
click at [165, 25] on icon at bounding box center [165, 26] width 12 height 12
type input "18"
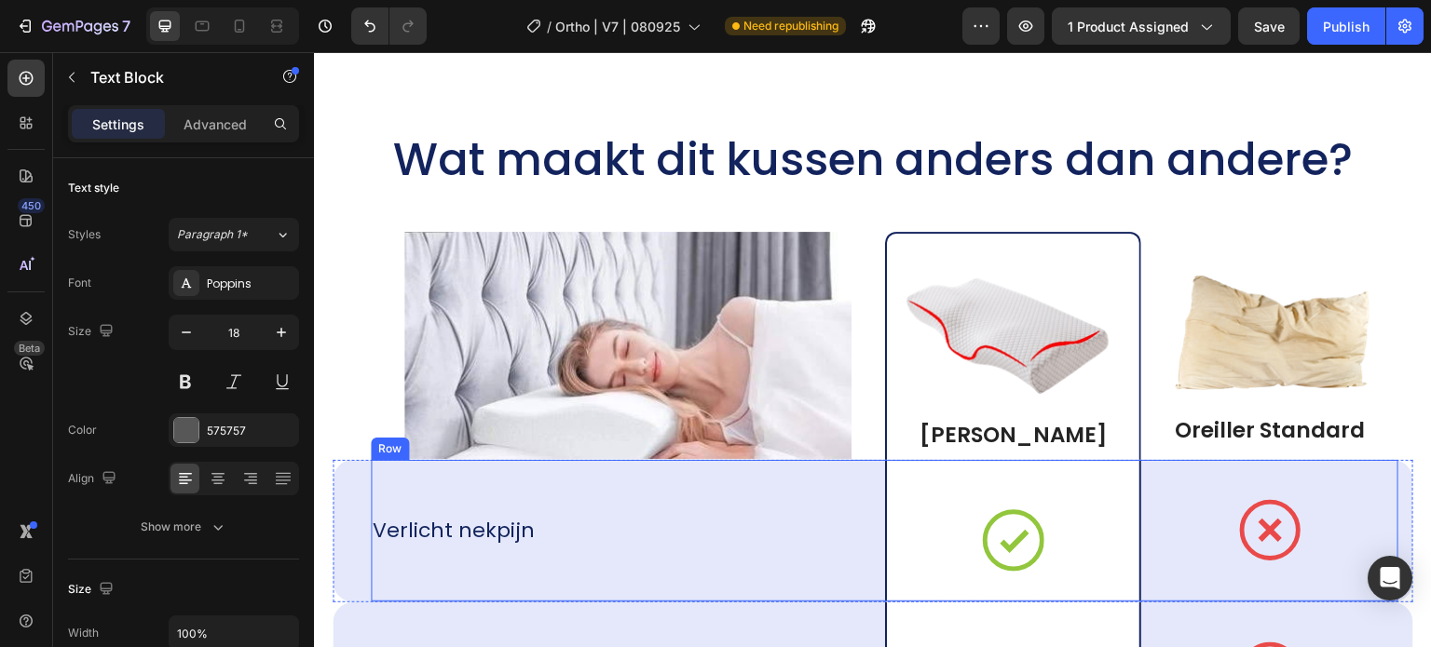
scroll to position [12873, 0]
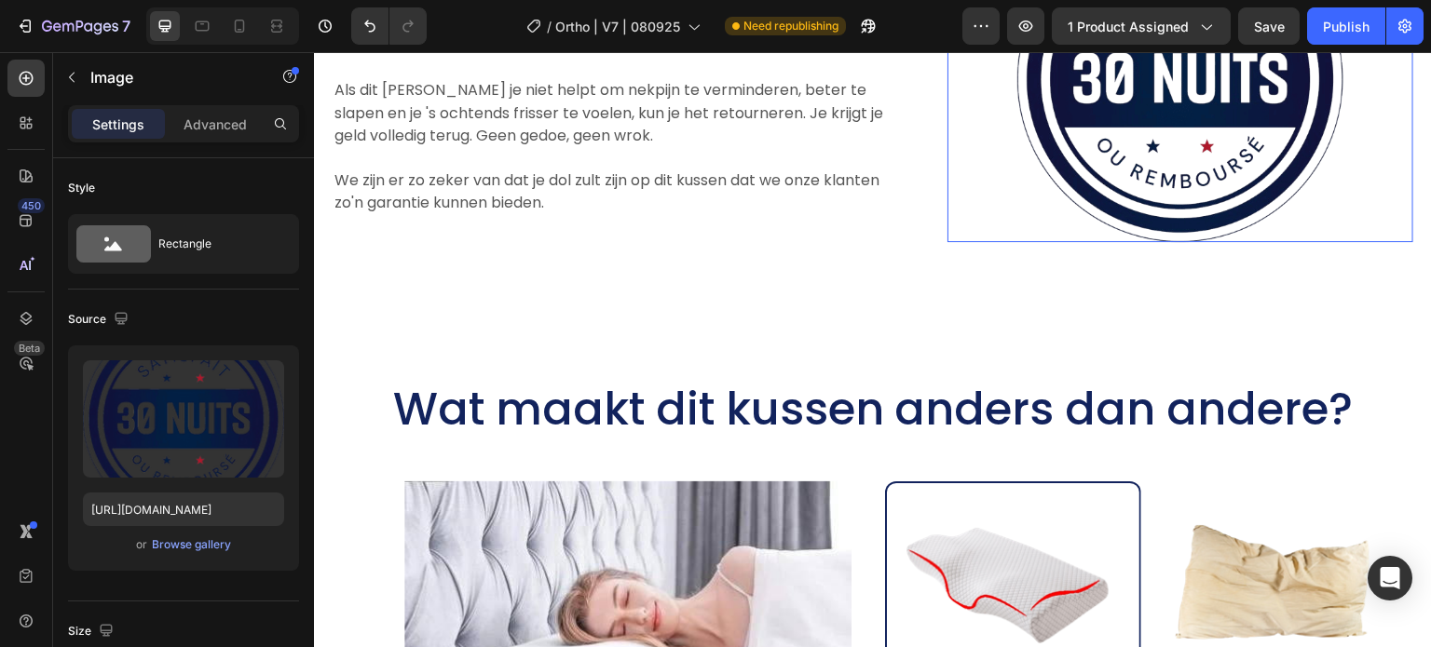
click at [1240, 183] on img at bounding box center [1180, 79] width 326 height 326
click at [363, 32] on icon "Undo/Redo" at bounding box center [369, 26] width 19 height 19
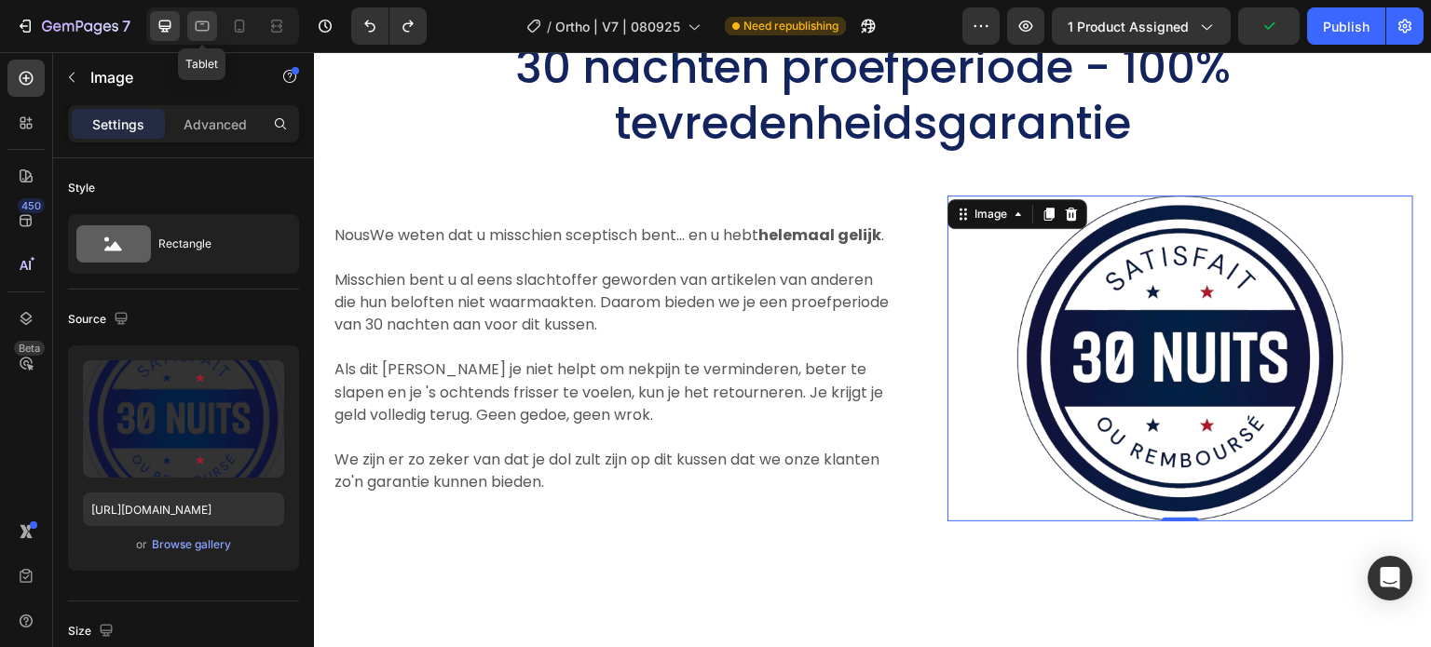
click at [214, 24] on div at bounding box center [202, 26] width 30 height 30
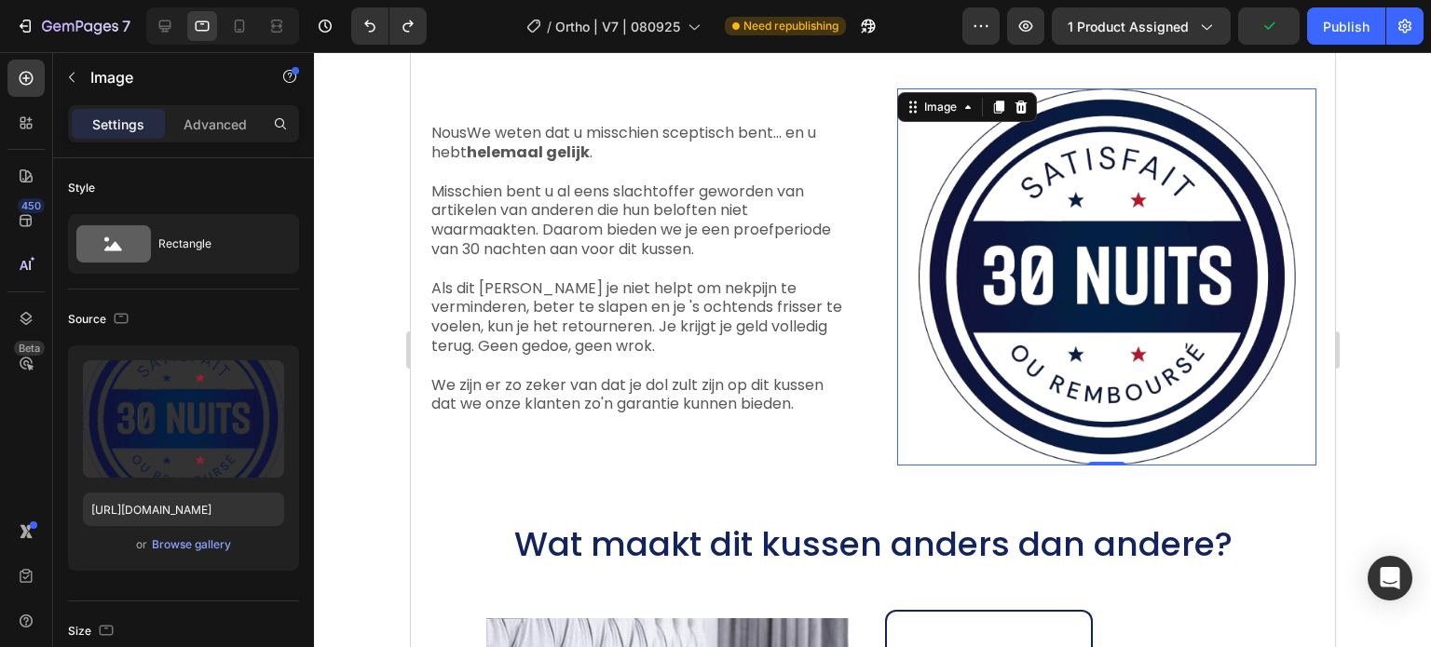
scroll to position [12489, 0]
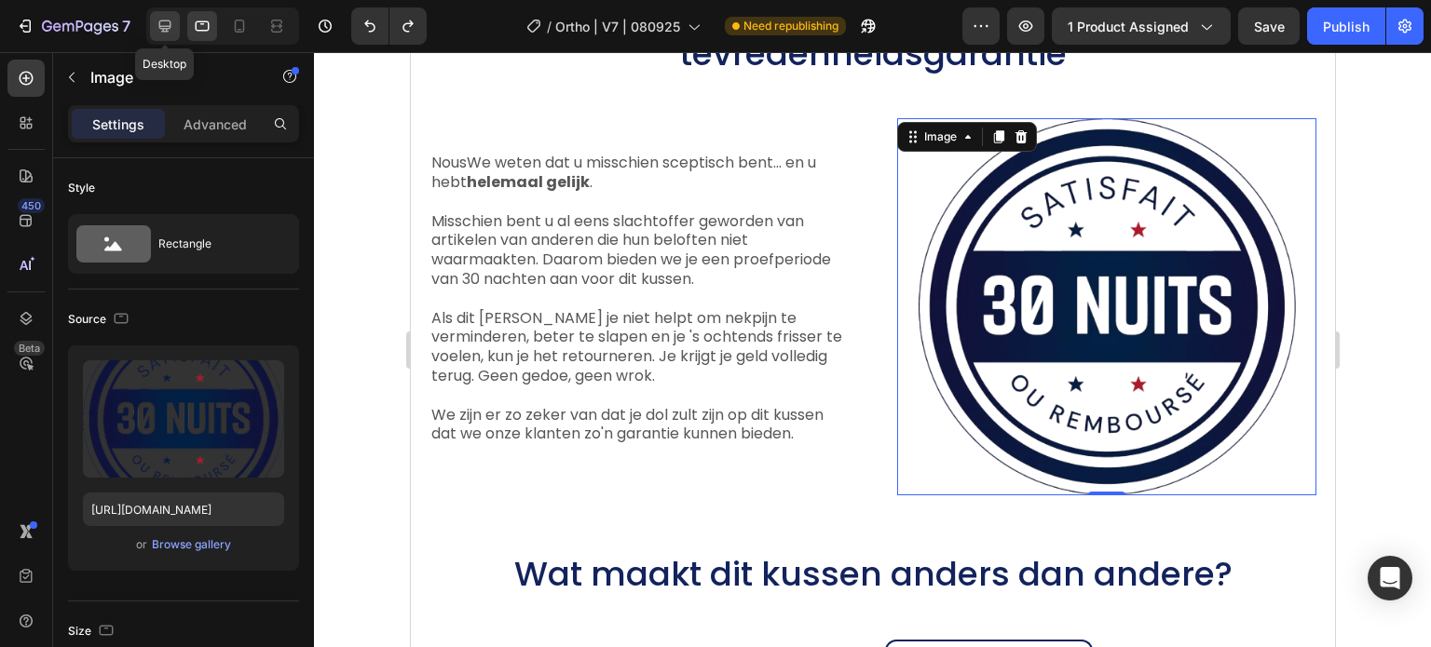
click at [168, 22] on icon at bounding box center [165, 26] width 19 height 19
type input "70"
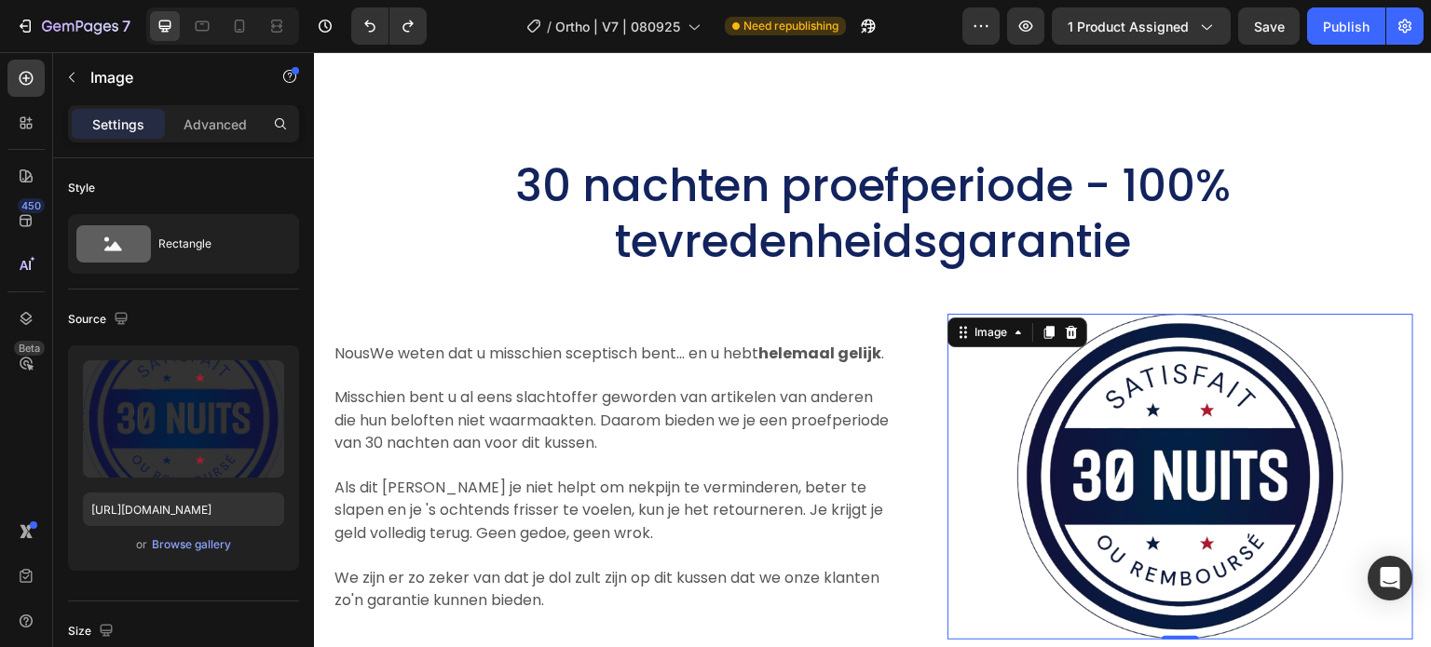
scroll to position [12671, 0]
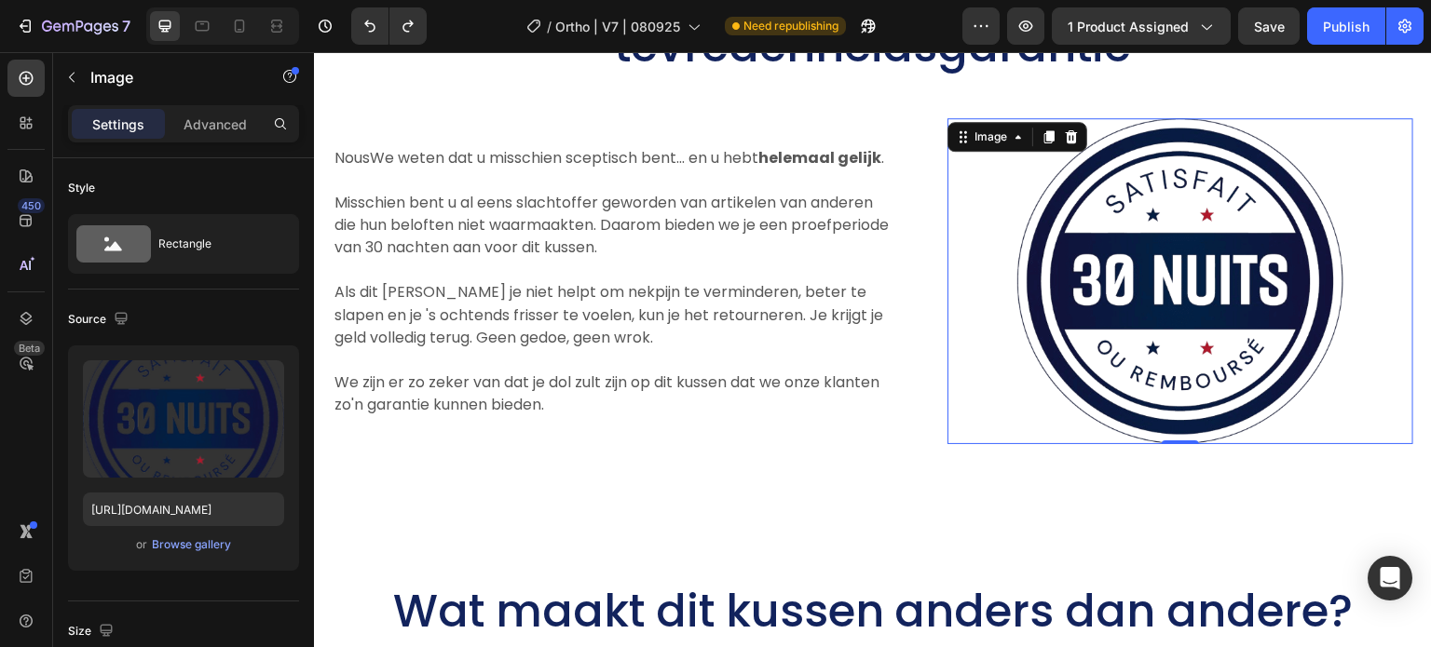
click at [1132, 419] on img at bounding box center [1180, 281] width 326 height 326
click at [1128, 296] on img at bounding box center [1180, 281] width 326 height 326
click at [163, 515] on input "https://cdn.shopify.com/s/files/1/0708/5493/4699/files/gempages_581568476611609…" at bounding box center [183, 510] width 201 height 34
paste input "30-day-return-policy.jpg?v=1751120575"
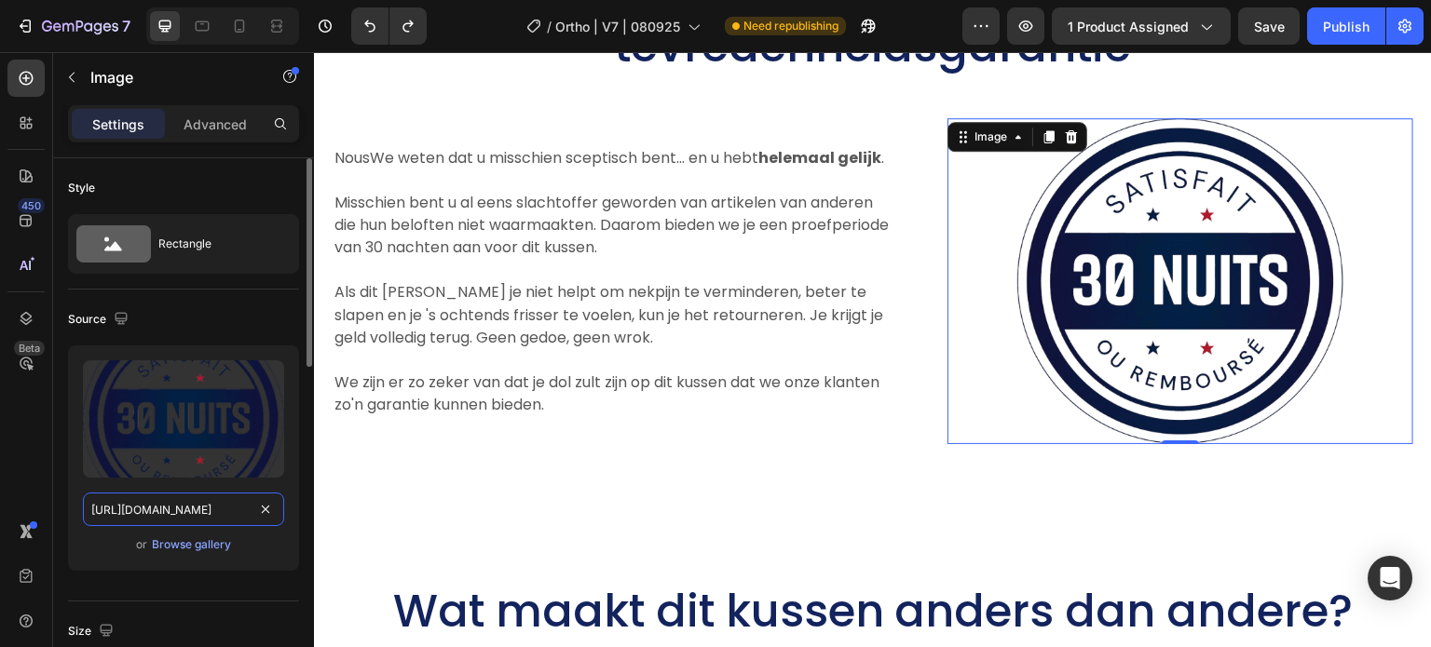
type input "https://cdn.shopify.com/s/files/1/0708/5493/4699/files/30-day-return-policy.jpg…"
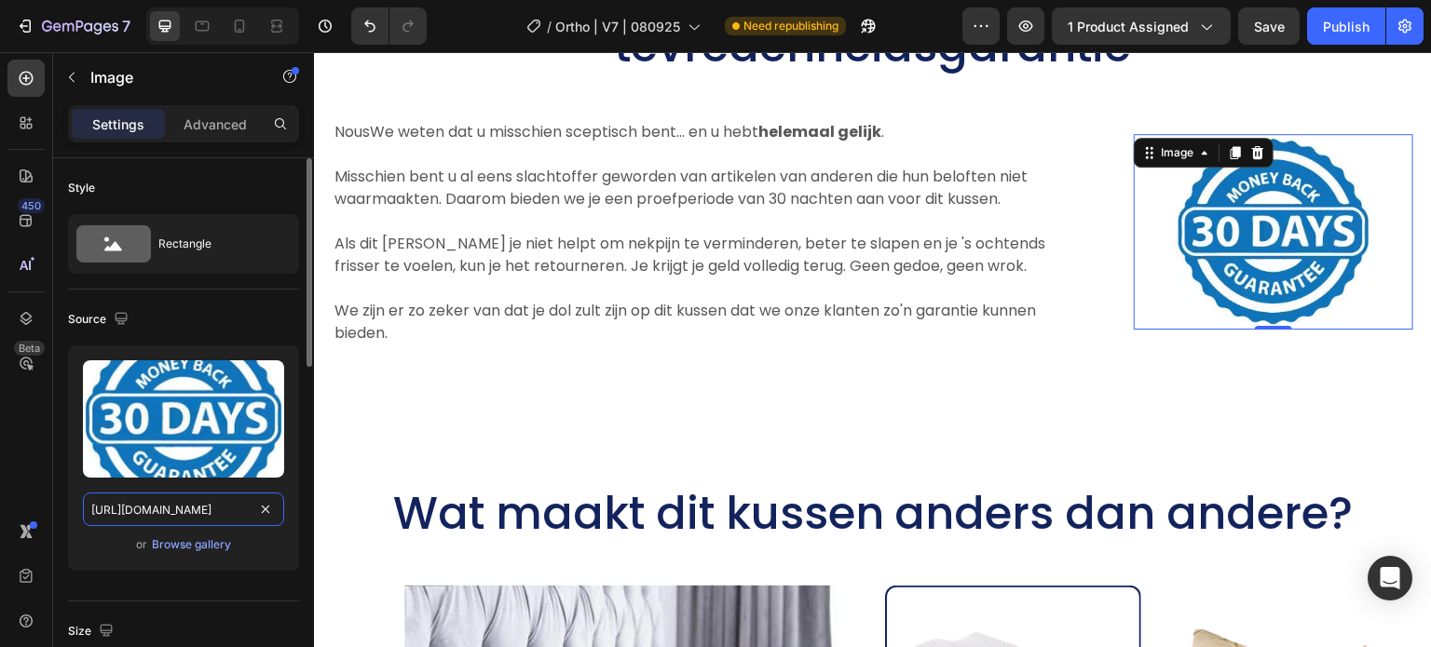
scroll to position [0, 349]
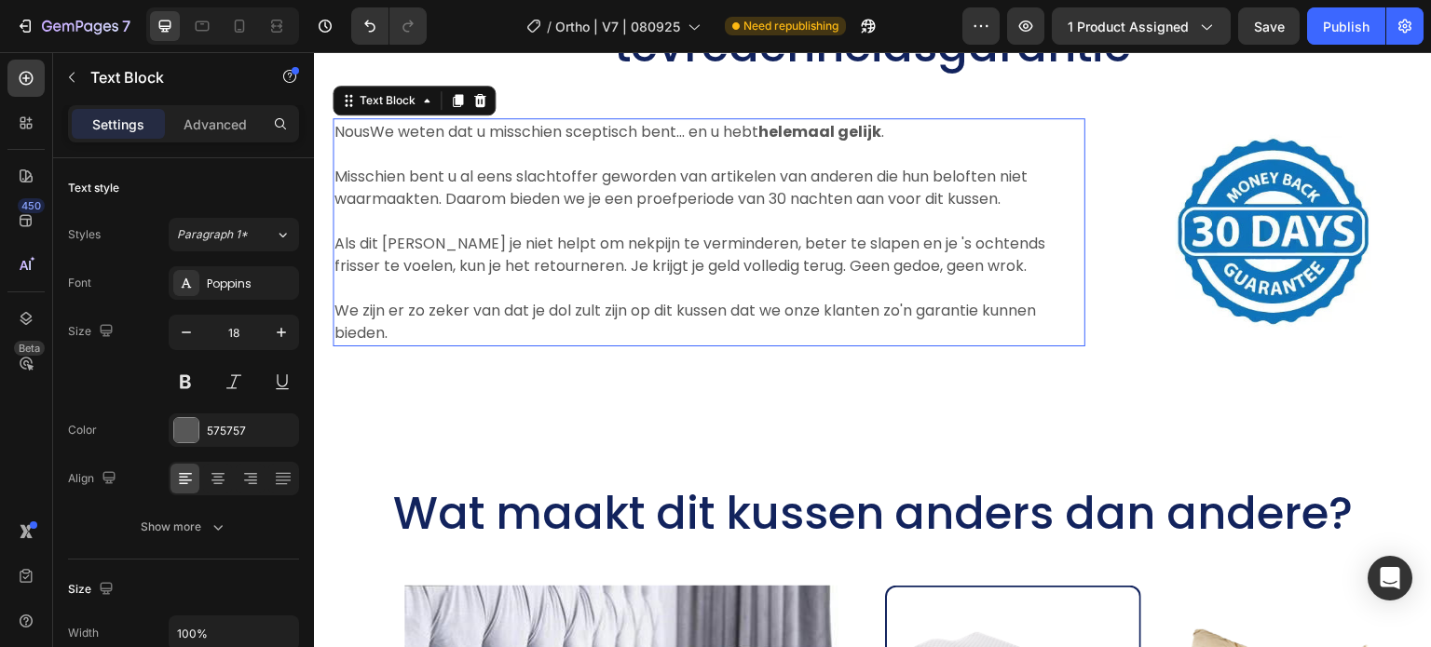
click at [778, 238] on span "Als dit [PERSON_NAME] je niet helpt om nekpijn te verminderen, beter te slapen …" at bounding box center [689, 255] width 711 height 44
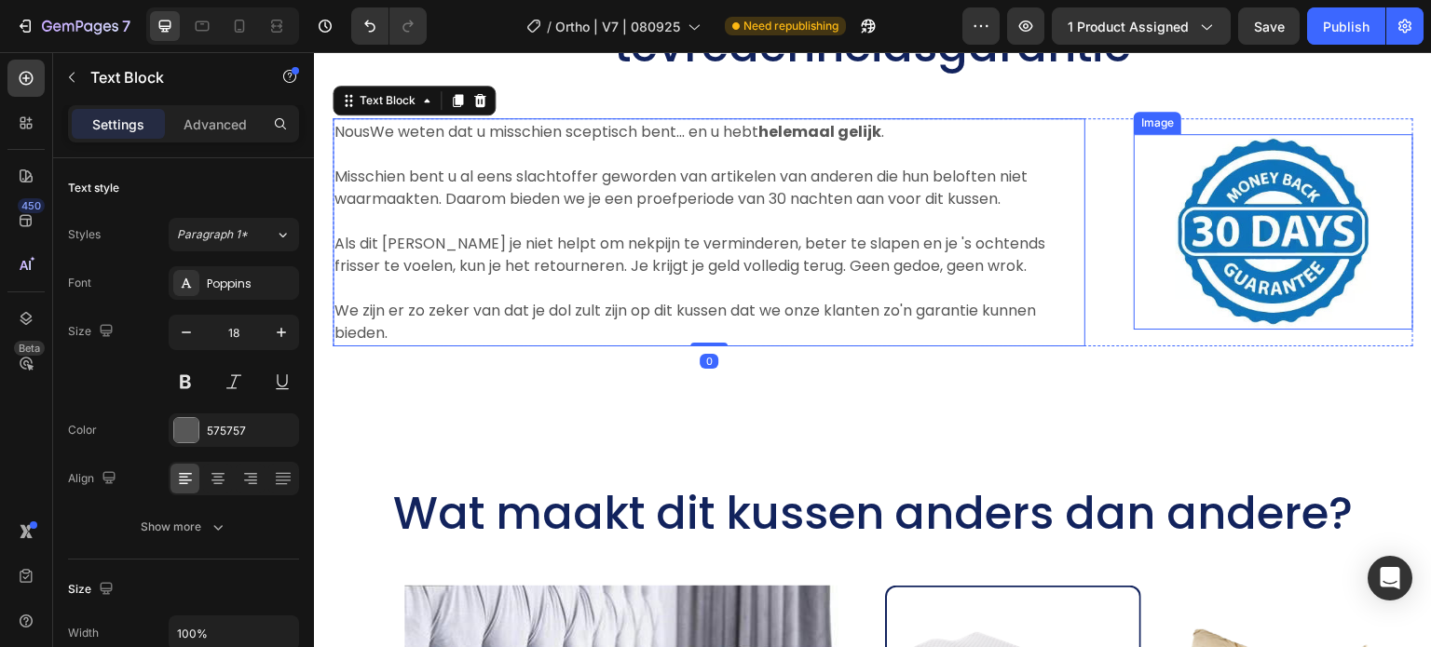
click at [988, 171] on span "Misschien bent u al eens slachtoffer geworden van artikelen van anderen die hun…" at bounding box center [680, 188] width 693 height 44
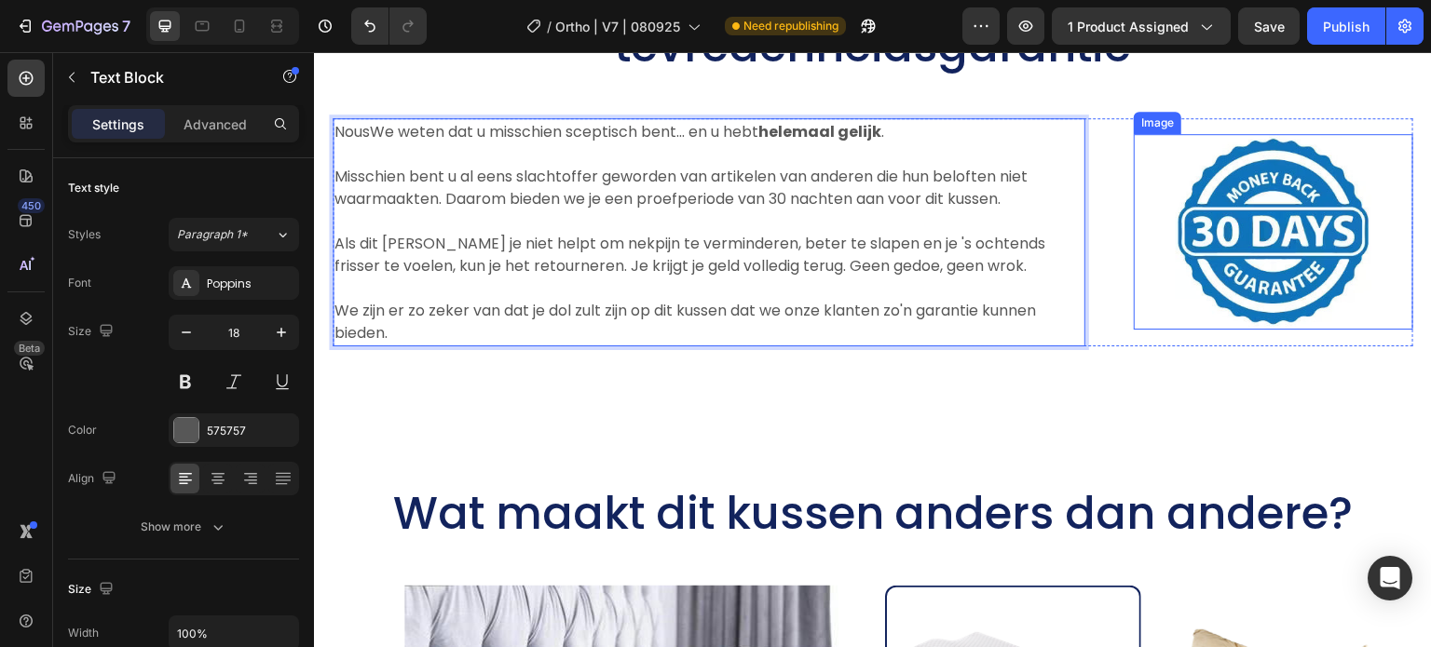
click at [1297, 219] on img at bounding box center [1273, 232] width 196 height 196
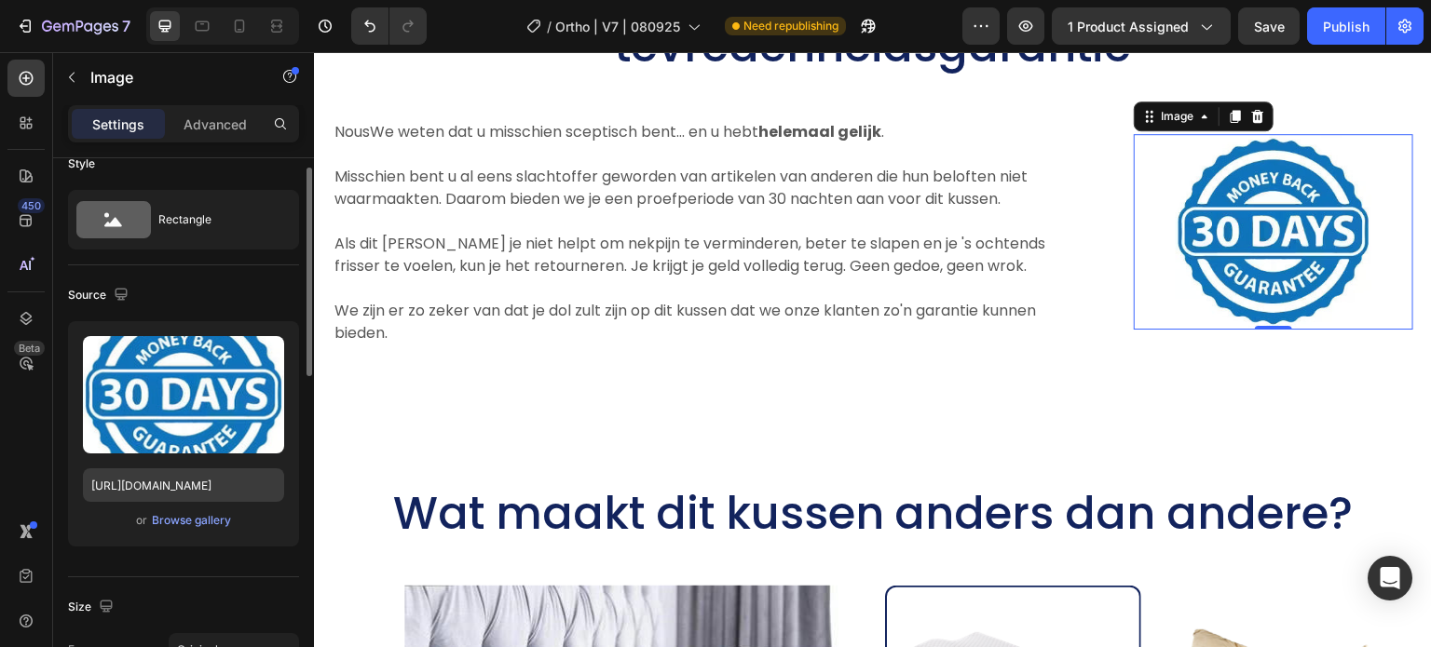
scroll to position [211, 0]
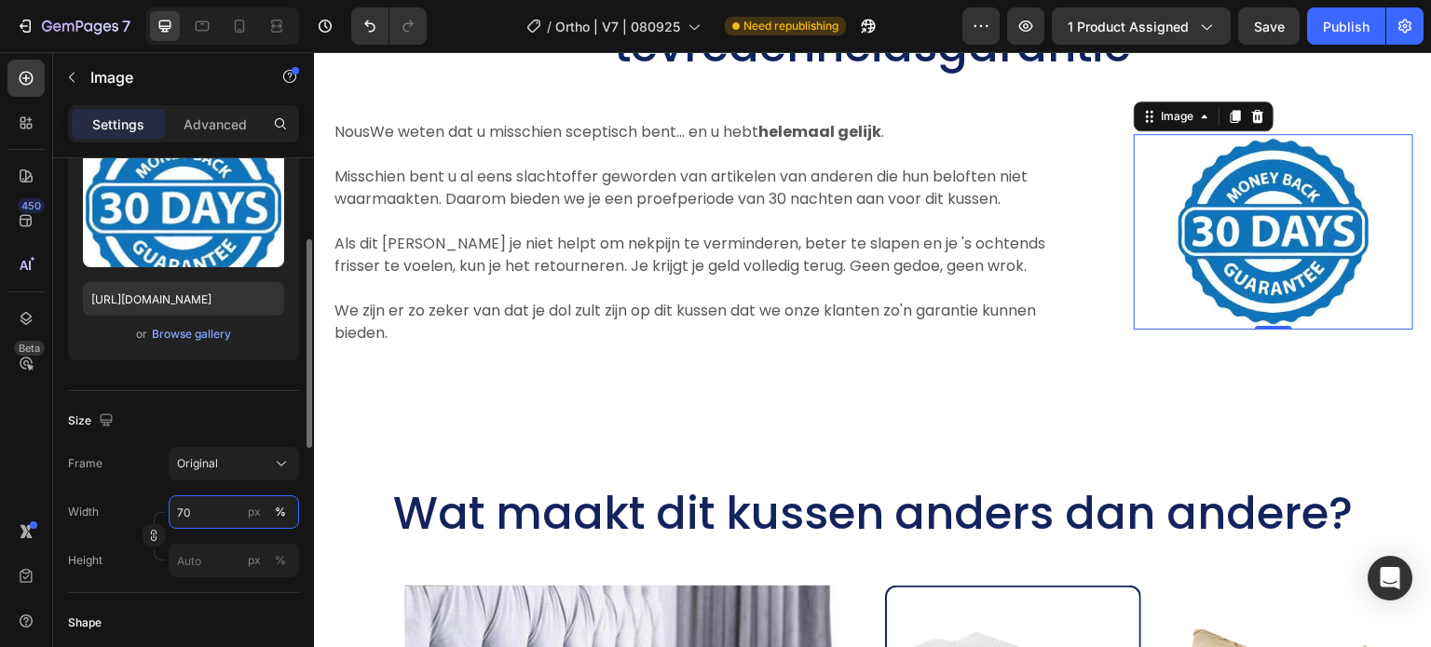
click at [192, 509] on input "70" at bounding box center [234, 513] width 130 height 34
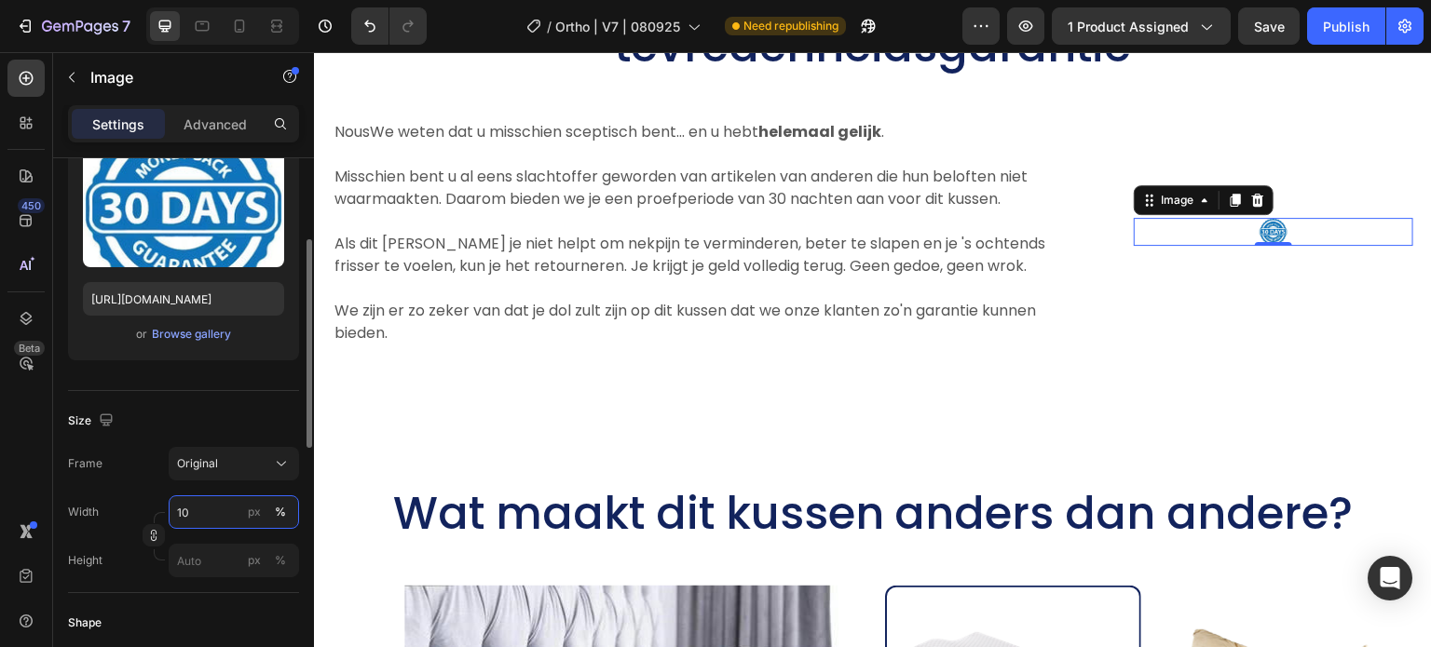
type input "100"
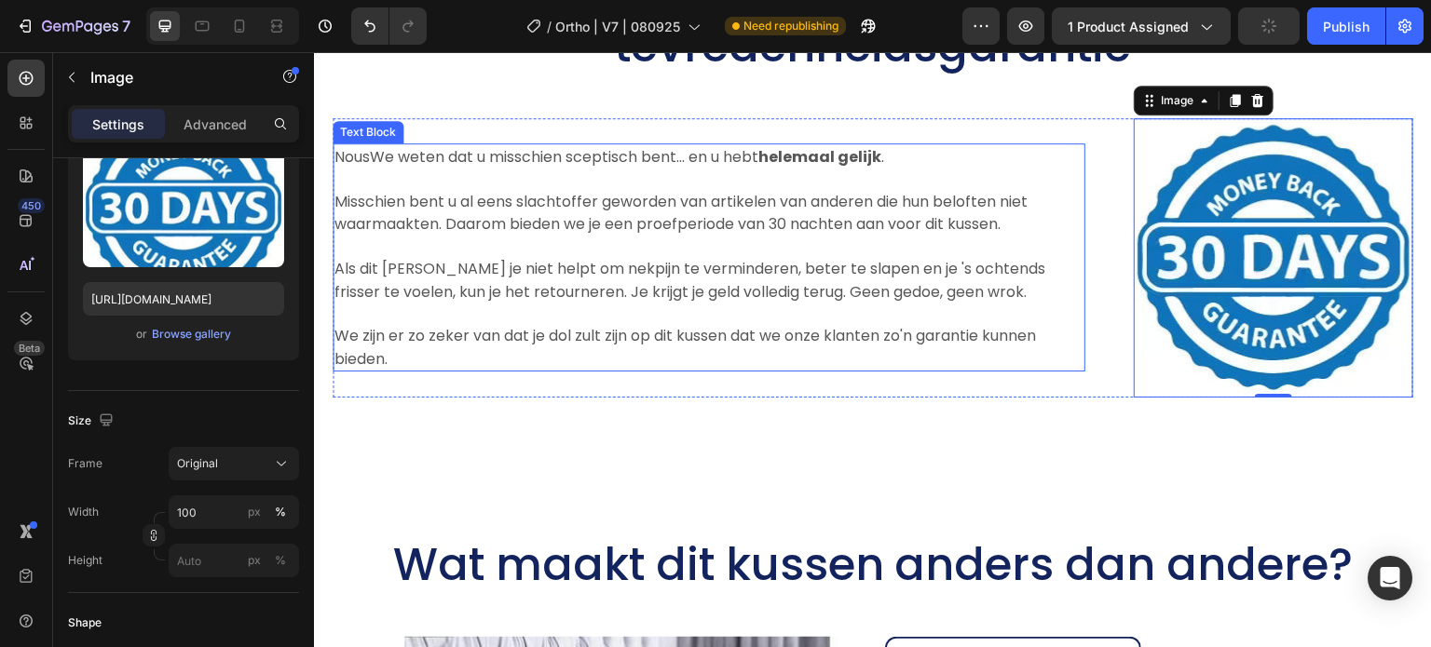
click at [658, 219] on span "Misschien bent u al eens slachtoffer geworden van artikelen van anderen die hun…" at bounding box center [680, 213] width 693 height 44
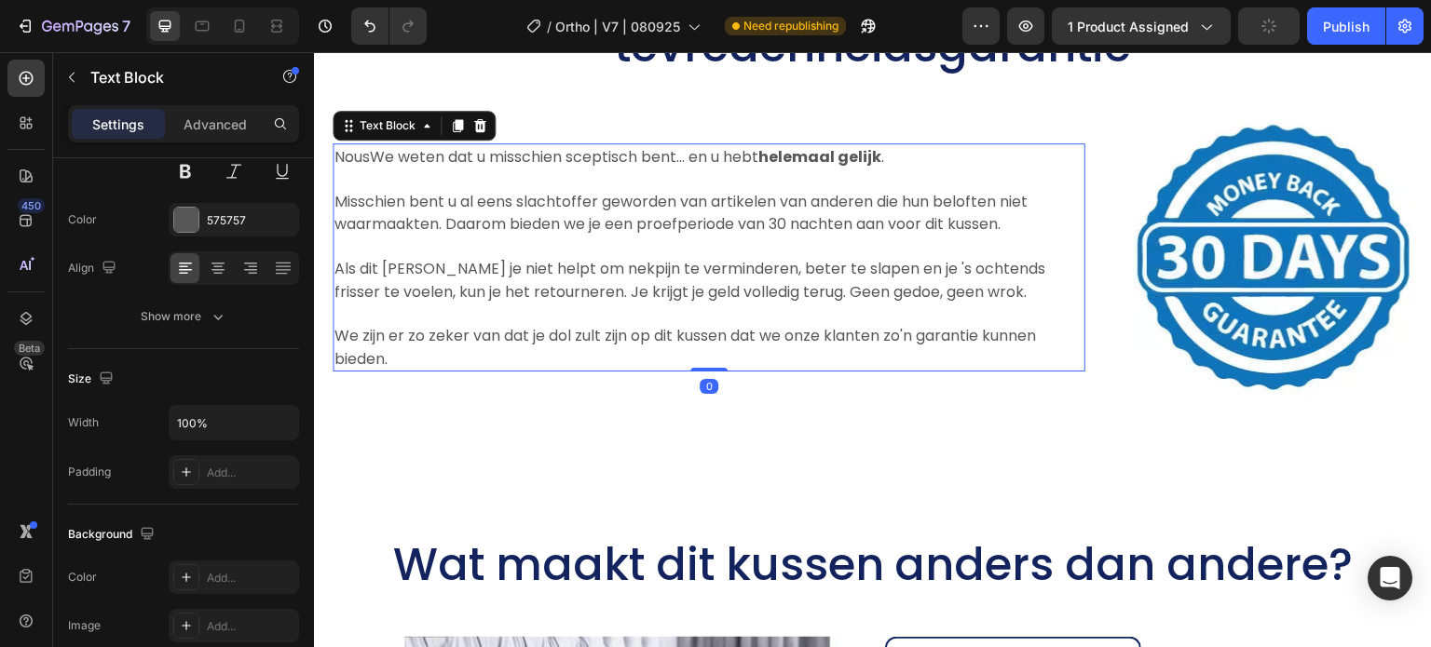
scroll to position [0, 0]
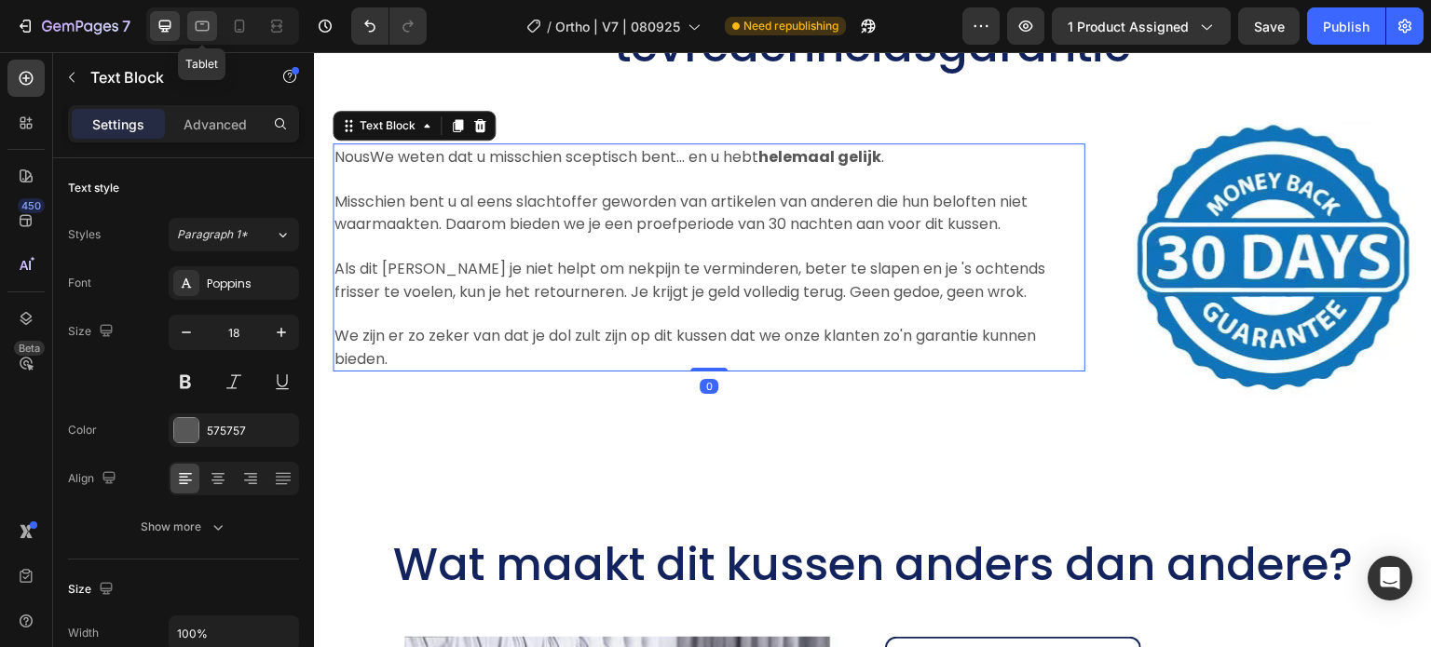
click at [212, 30] on div at bounding box center [202, 26] width 30 height 30
type input "16"
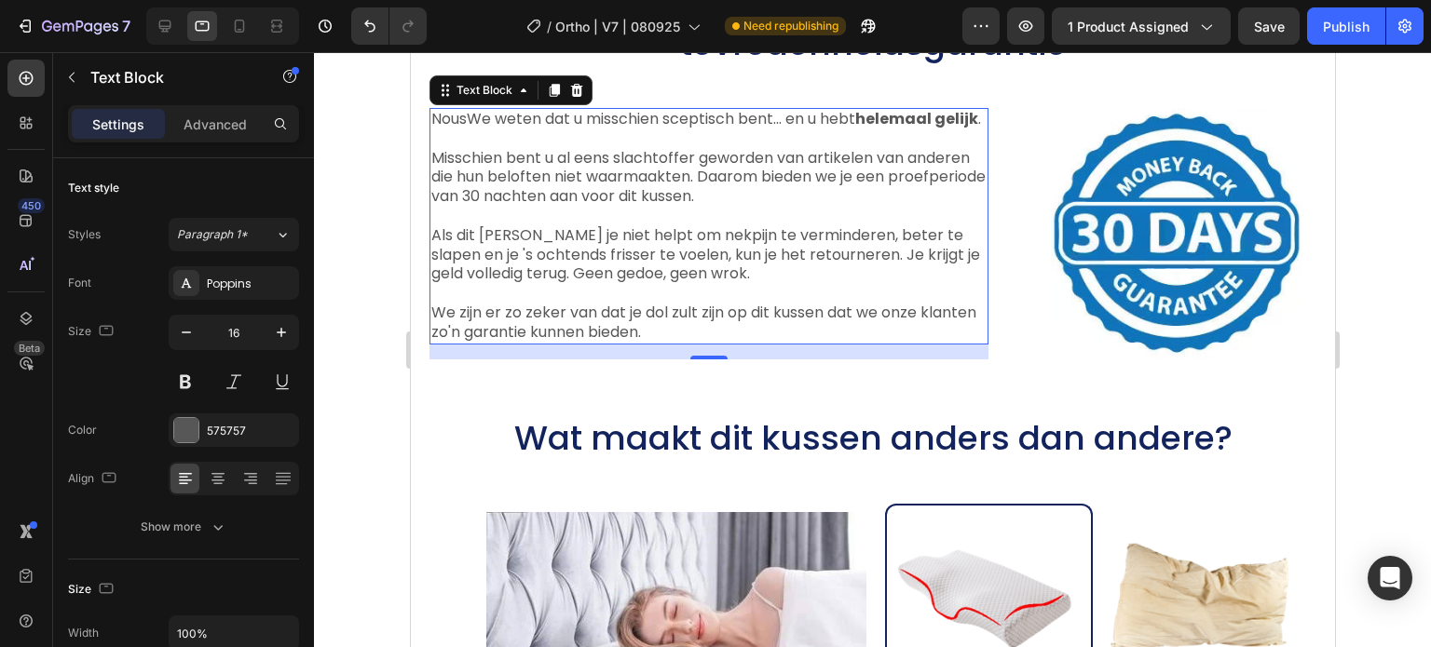
scroll to position [12489, 0]
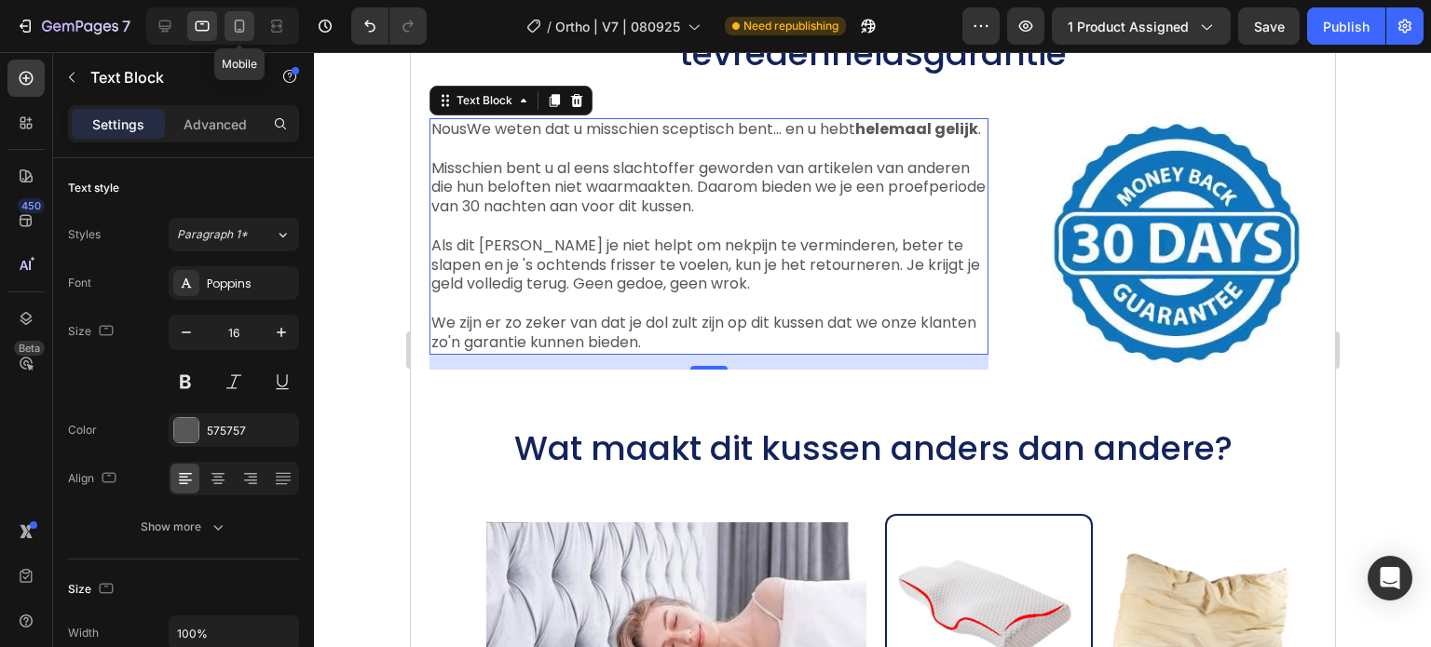
click at [247, 18] on icon at bounding box center [239, 26] width 19 height 19
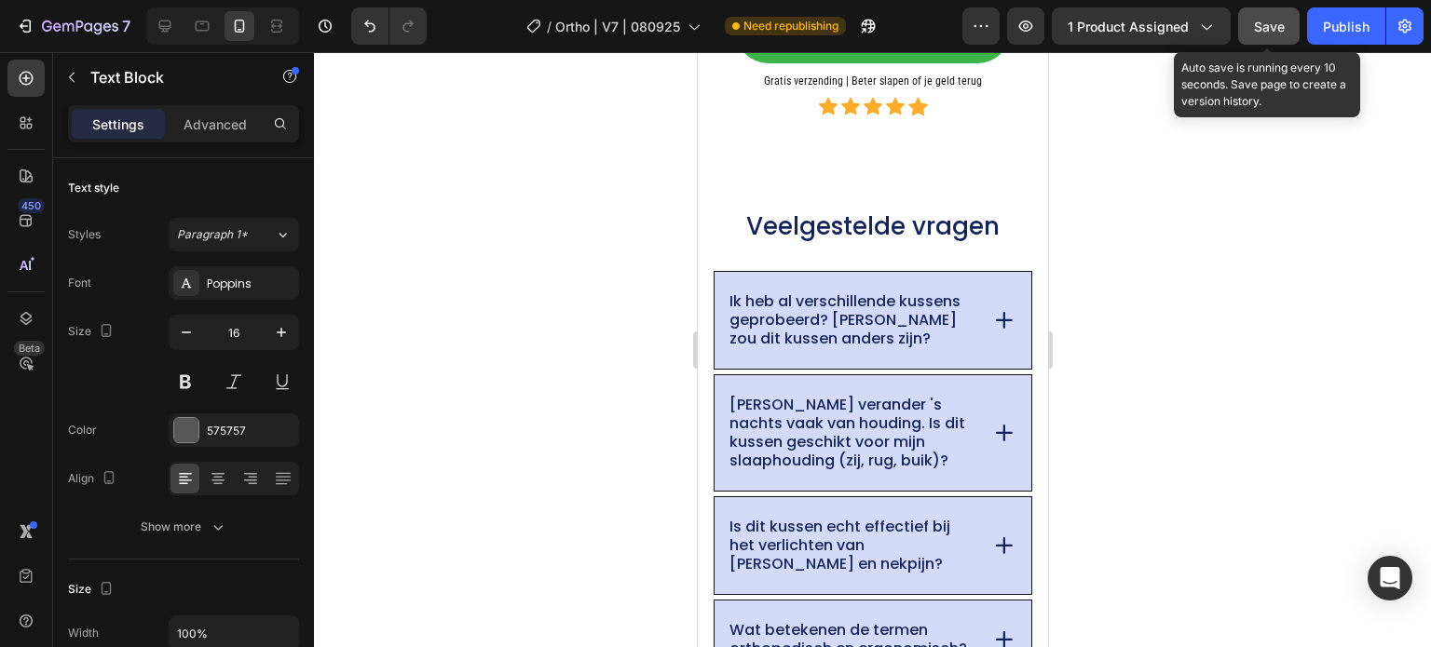
click at [1246, 36] on button "Save" at bounding box center [1268, 25] width 61 height 37
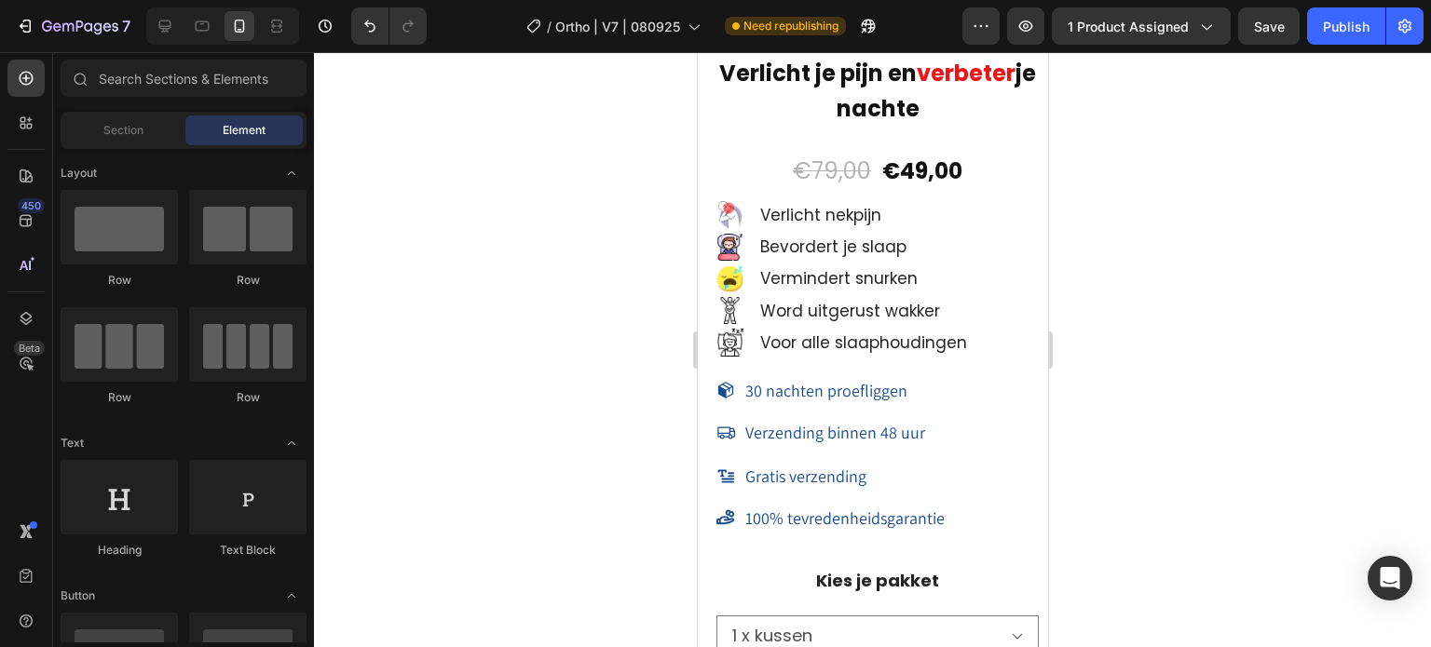
scroll to position [14407, 0]
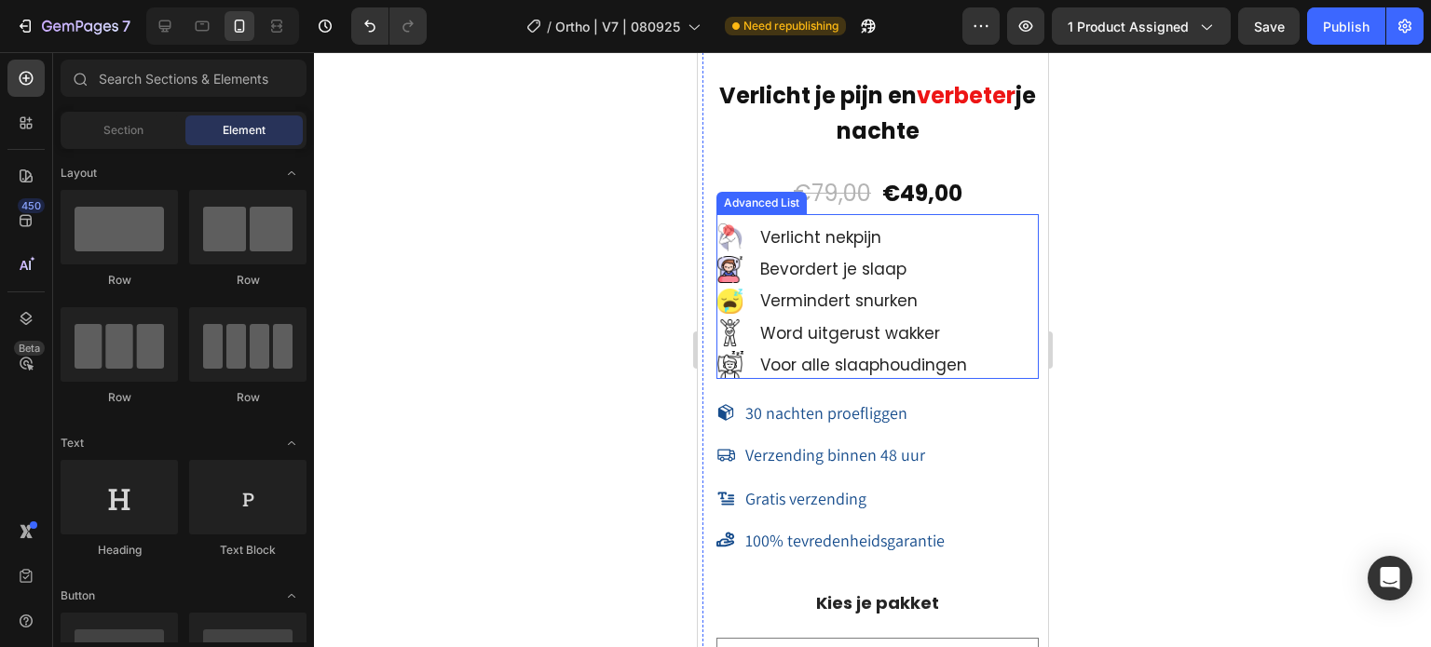
click at [1020, 229] on div "Image Verlicht nekpijn Text Block Image Bevordert je slaap Text Block Image Ver…" at bounding box center [876, 301] width 322 height 155
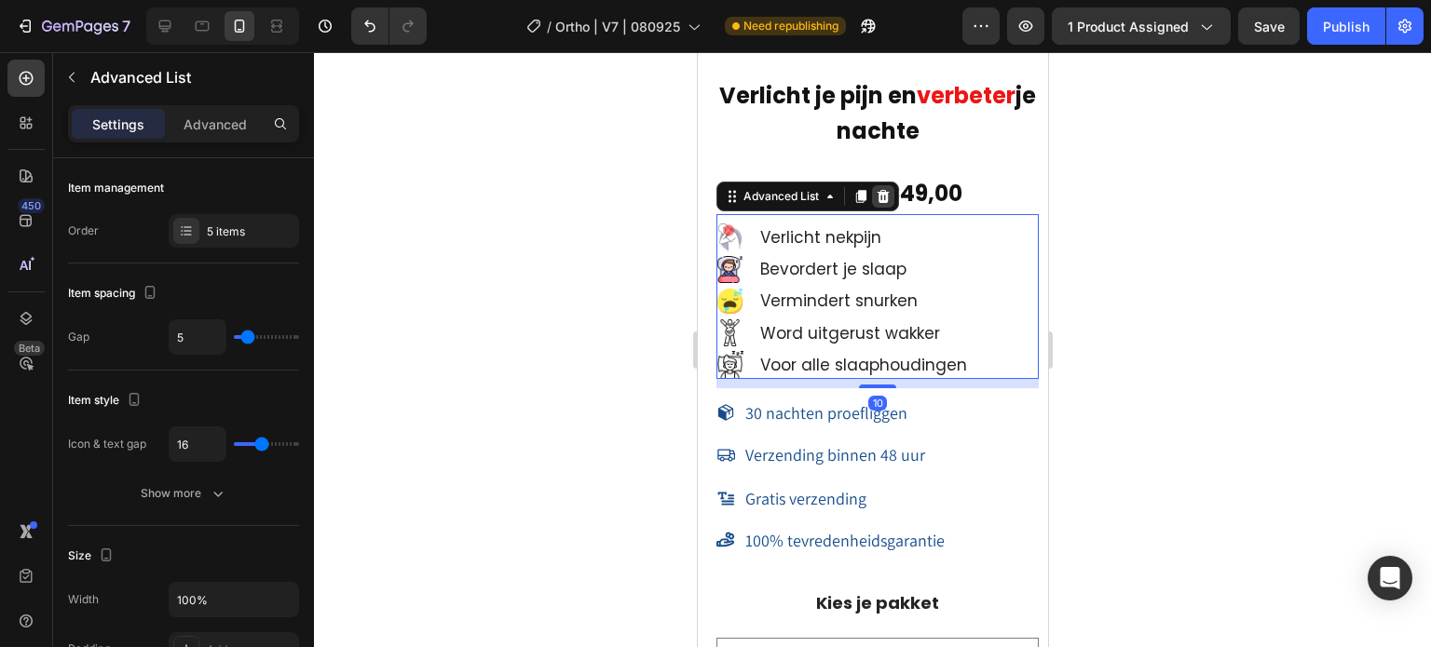
click at [882, 190] on icon at bounding box center [882, 196] width 12 height 13
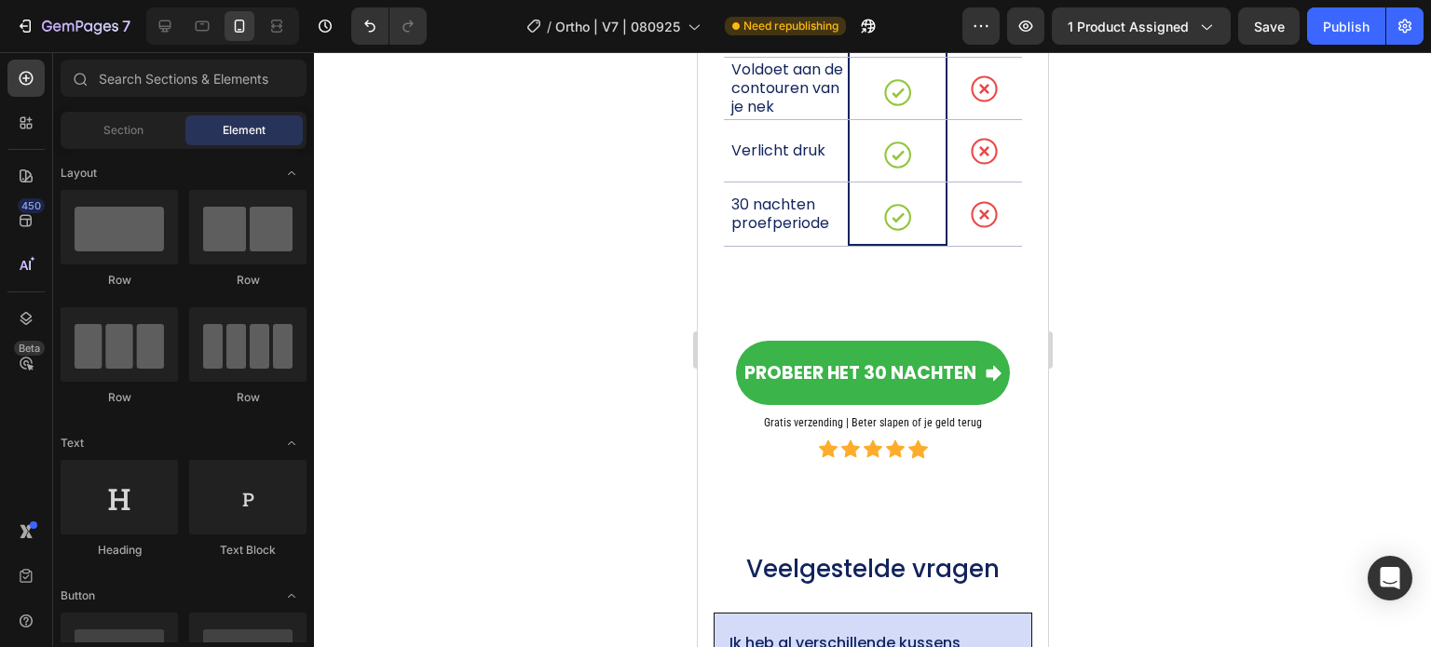
scroll to position [12041, 0]
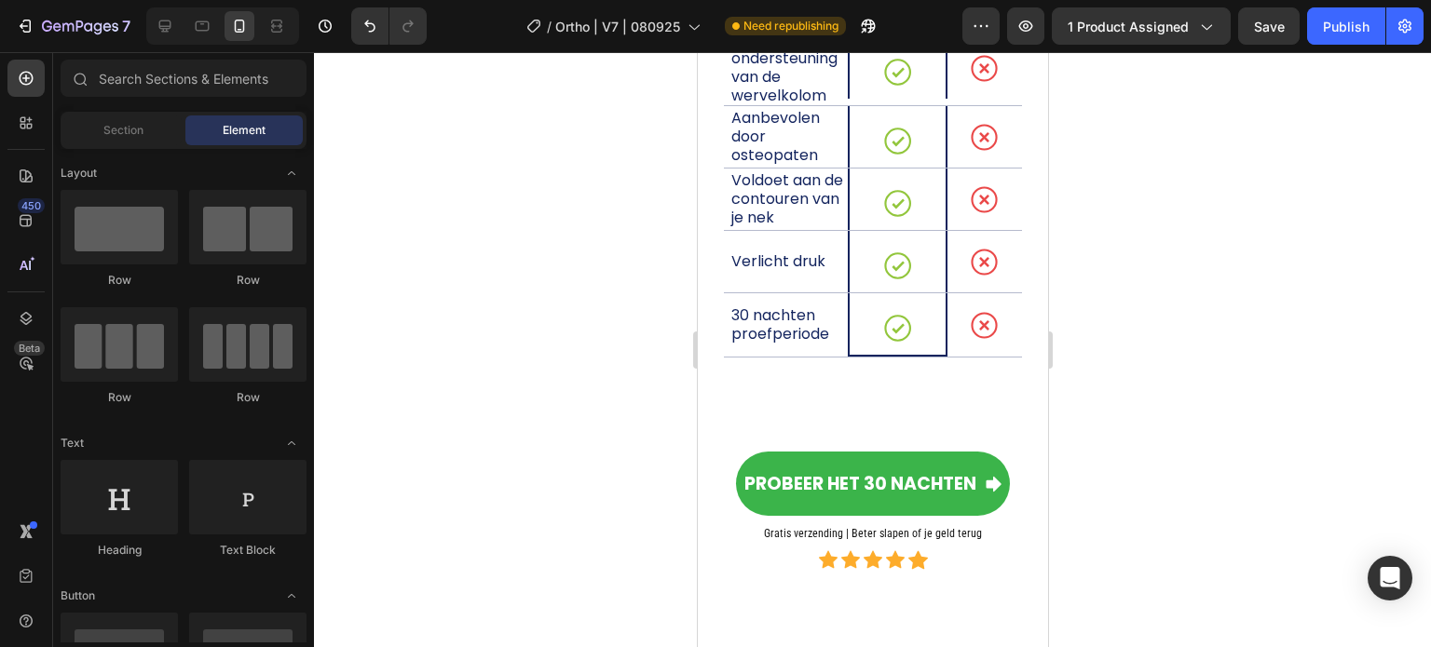
click at [1064, 481] on div at bounding box center [872, 349] width 1117 height 595
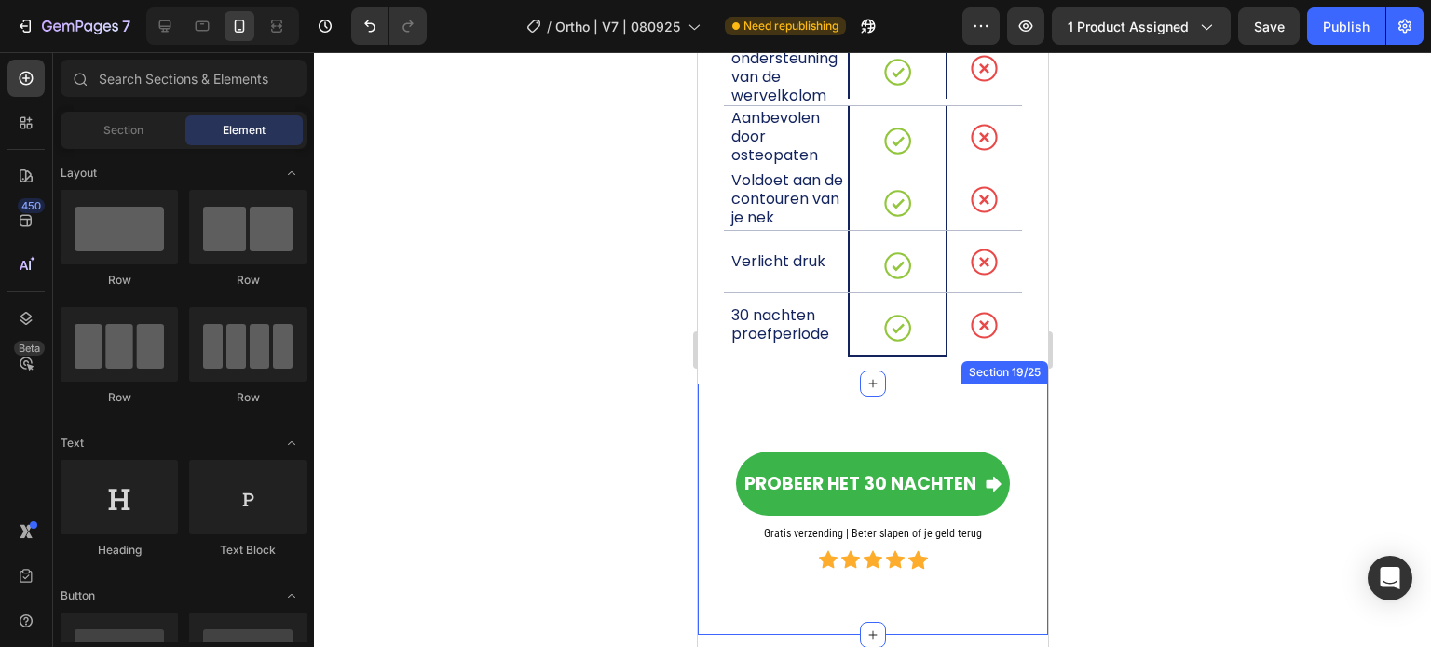
click at [988, 592] on div "Probeer het 30 nachten Button Gratis verzending | Beter slapen of je geld terug…" at bounding box center [872, 510] width 350 height 192
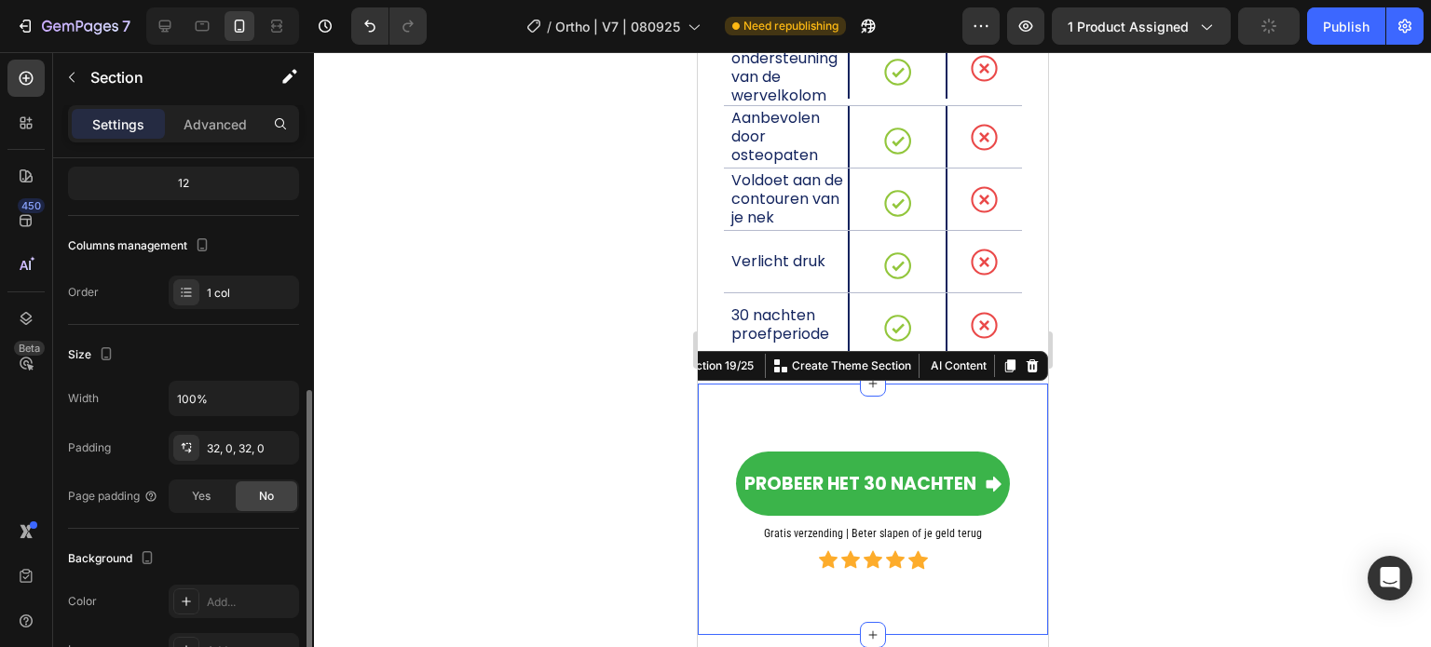
scroll to position [279, 0]
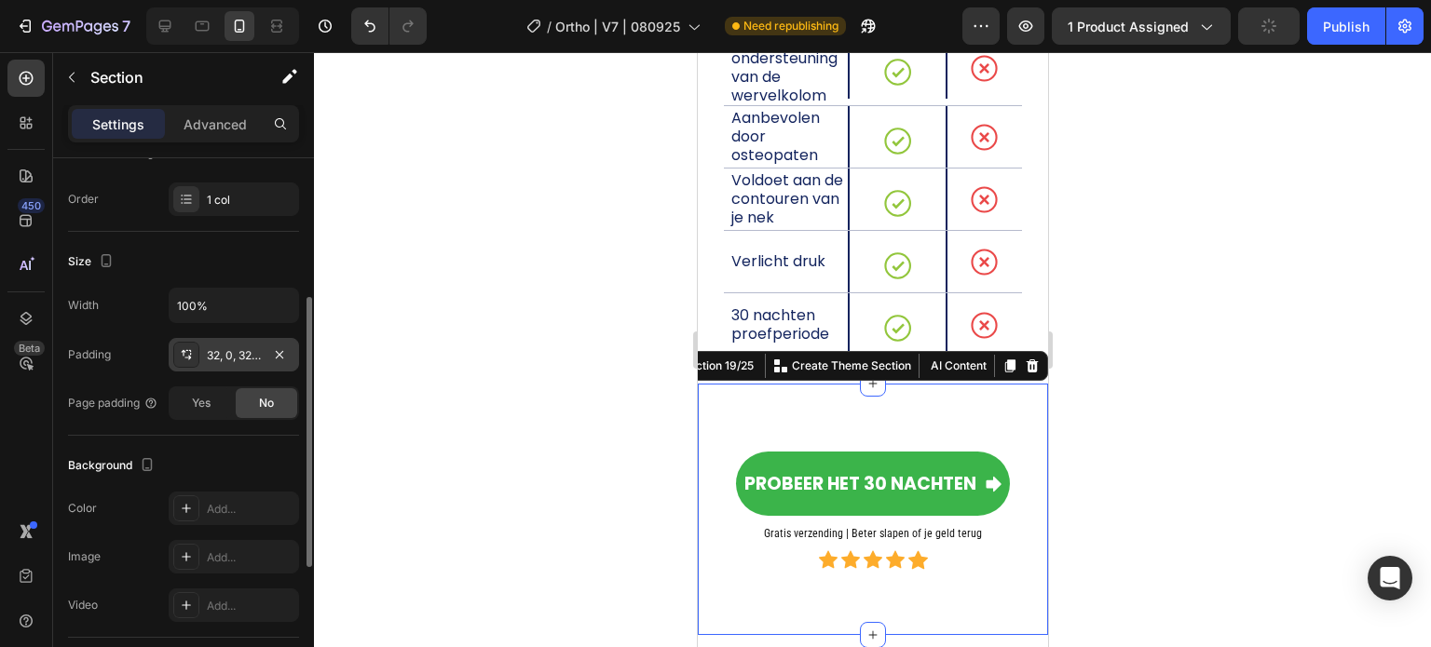
click at [234, 353] on div "32, 0, 32, 0" at bounding box center [234, 355] width 54 height 17
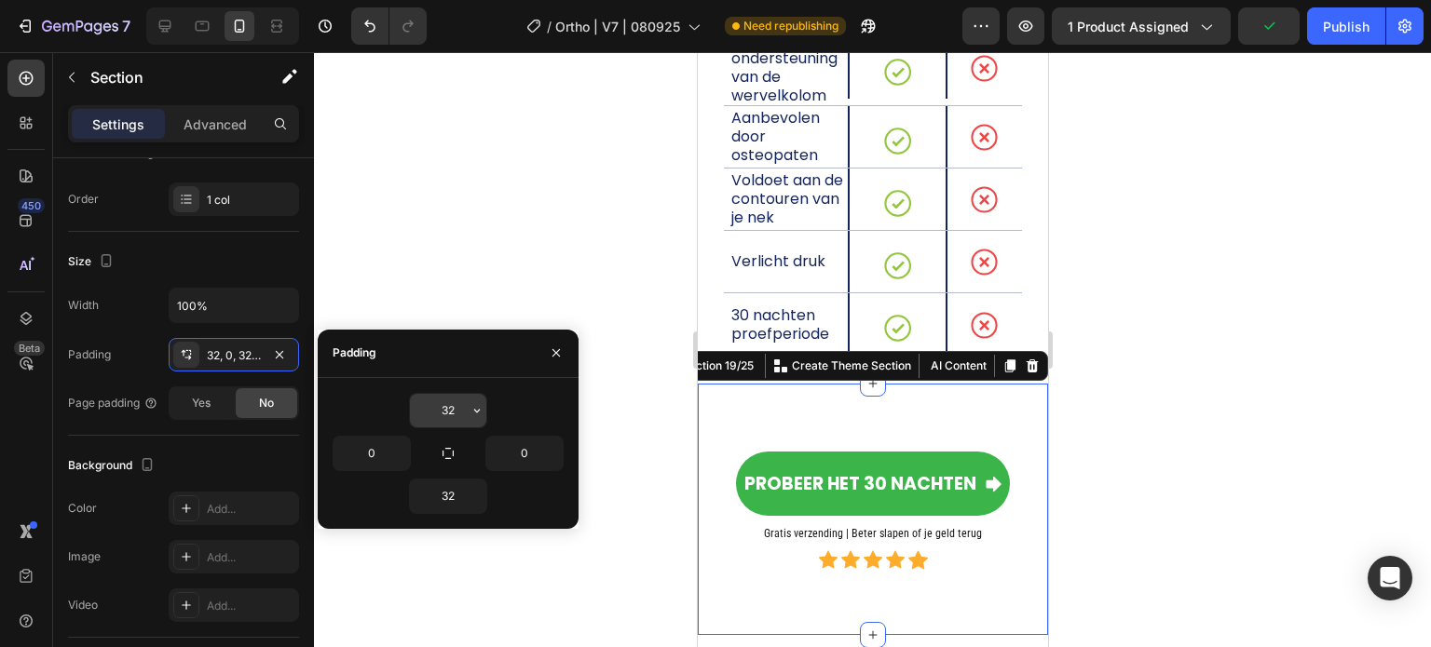
click at [451, 414] on input "32" at bounding box center [448, 411] width 76 height 34
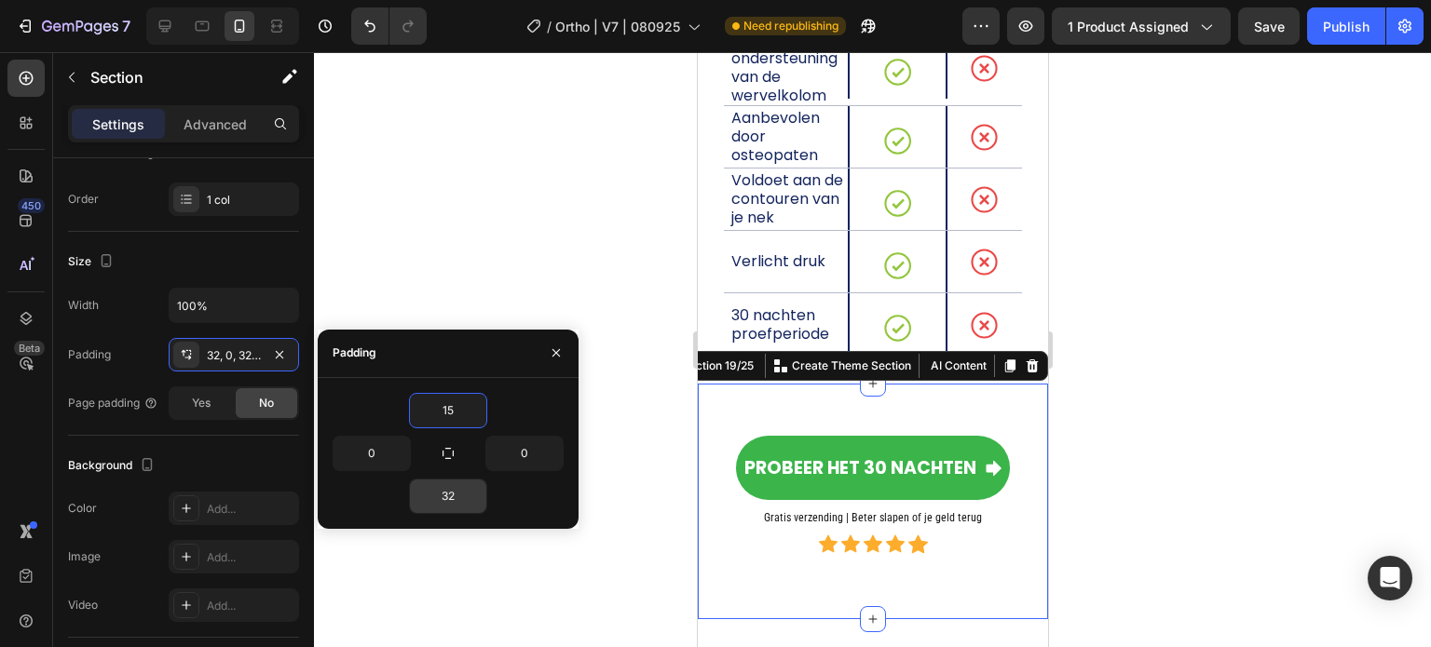
type input "15"
click at [451, 482] on input "32" at bounding box center [448, 497] width 76 height 34
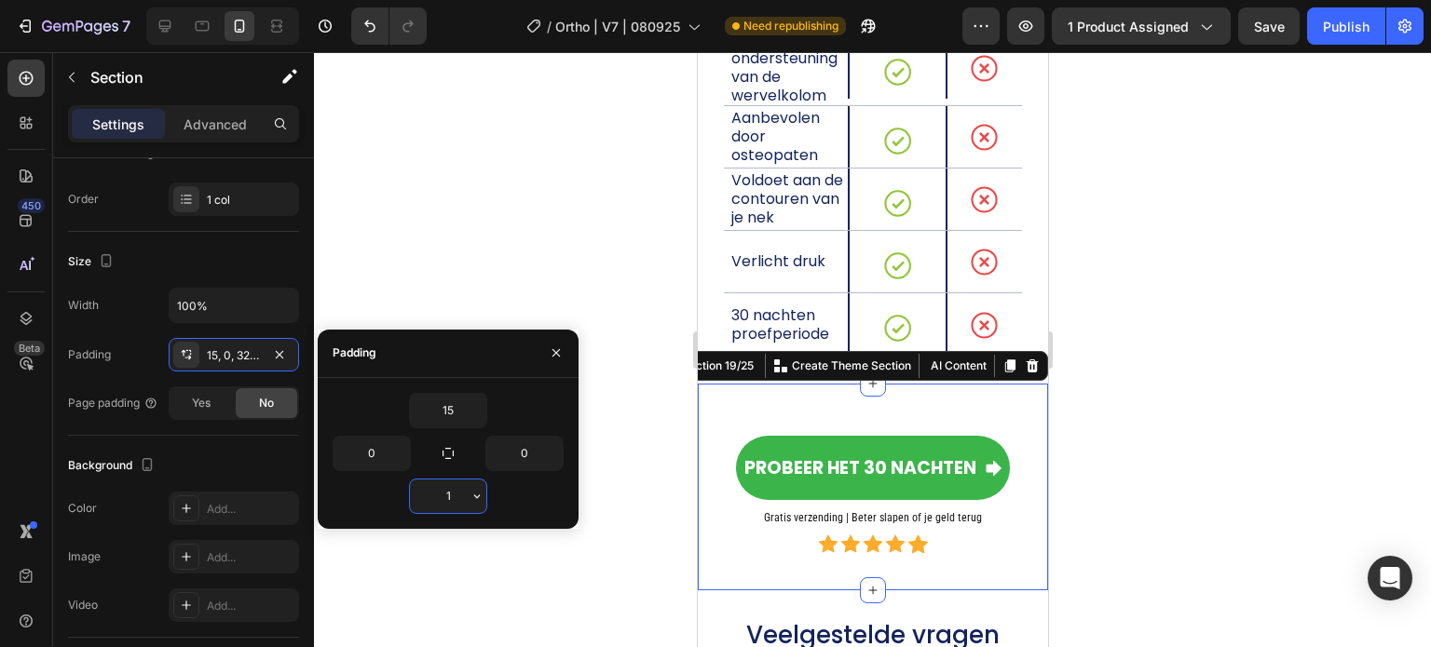
type input "15"
click at [543, 208] on div at bounding box center [872, 349] width 1117 height 595
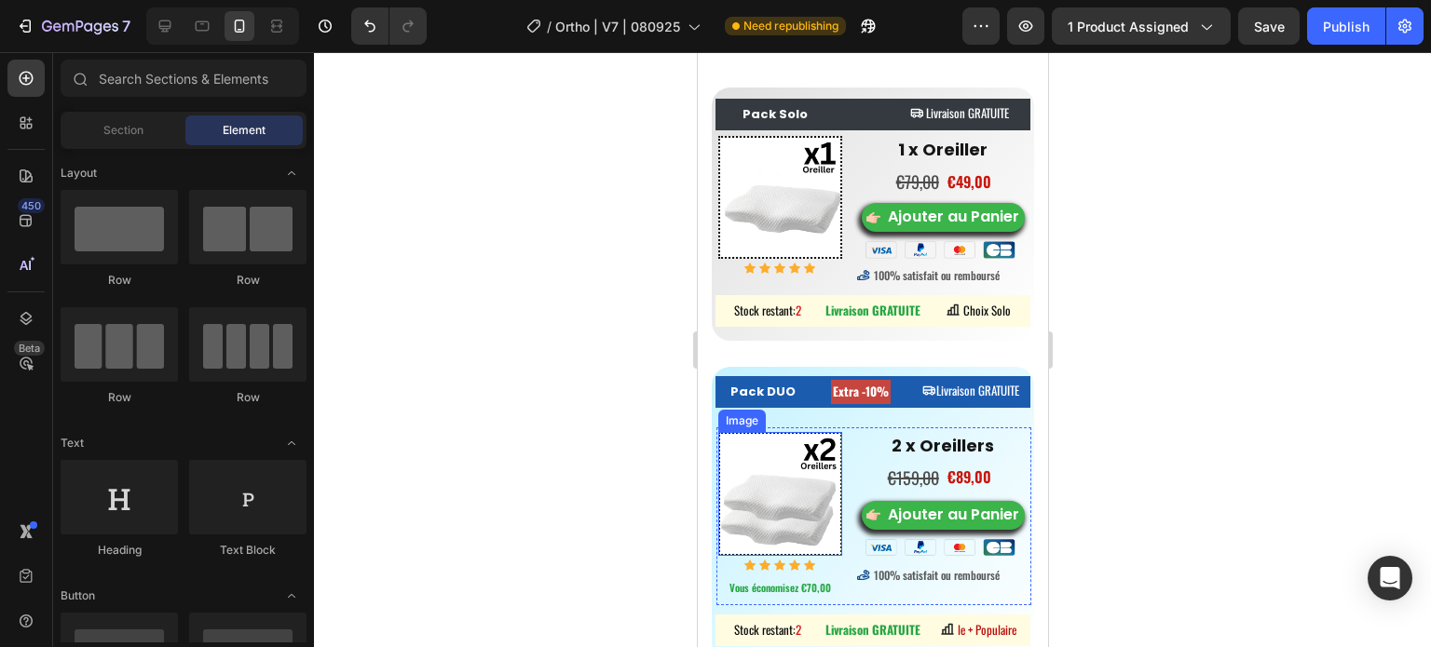
scroll to position [8896, 0]
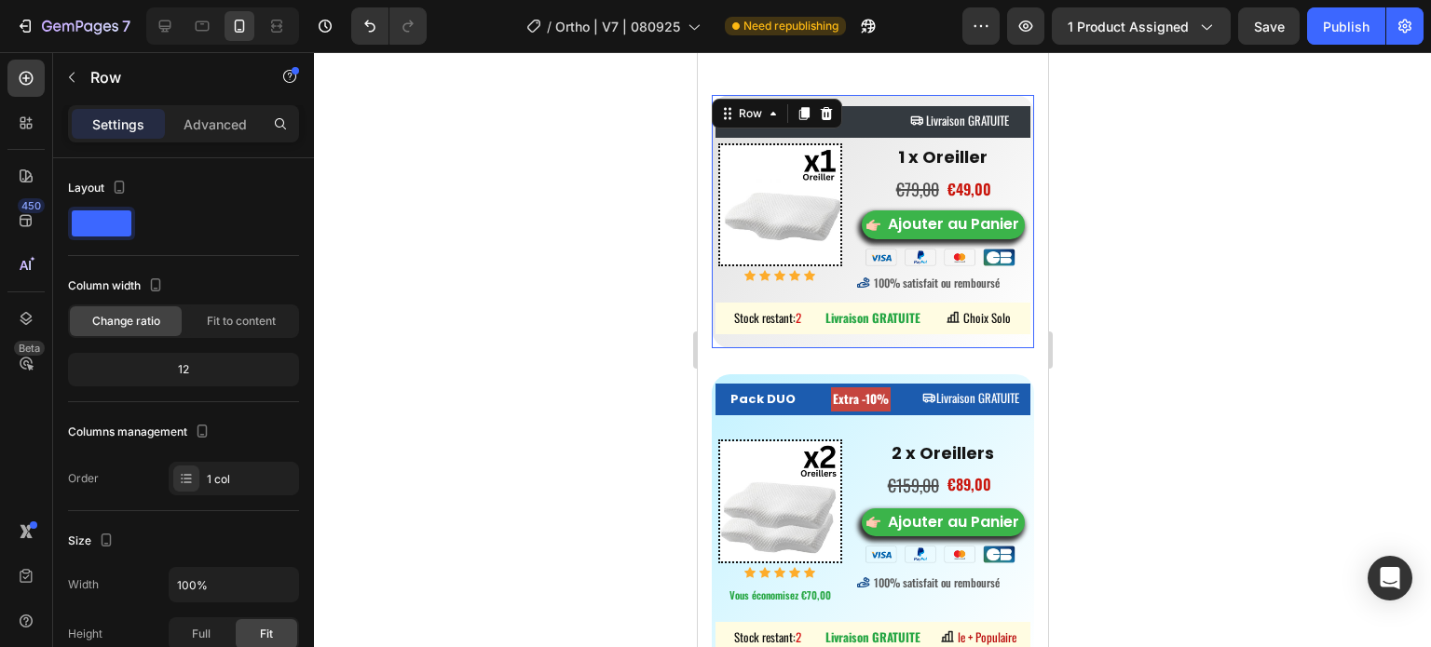
click at [827, 102] on div "Pack Solo Button Heading Livraison GRATUITE Button Row Image Icon Icon Icon Ico…" at bounding box center [872, 221] width 322 height 253
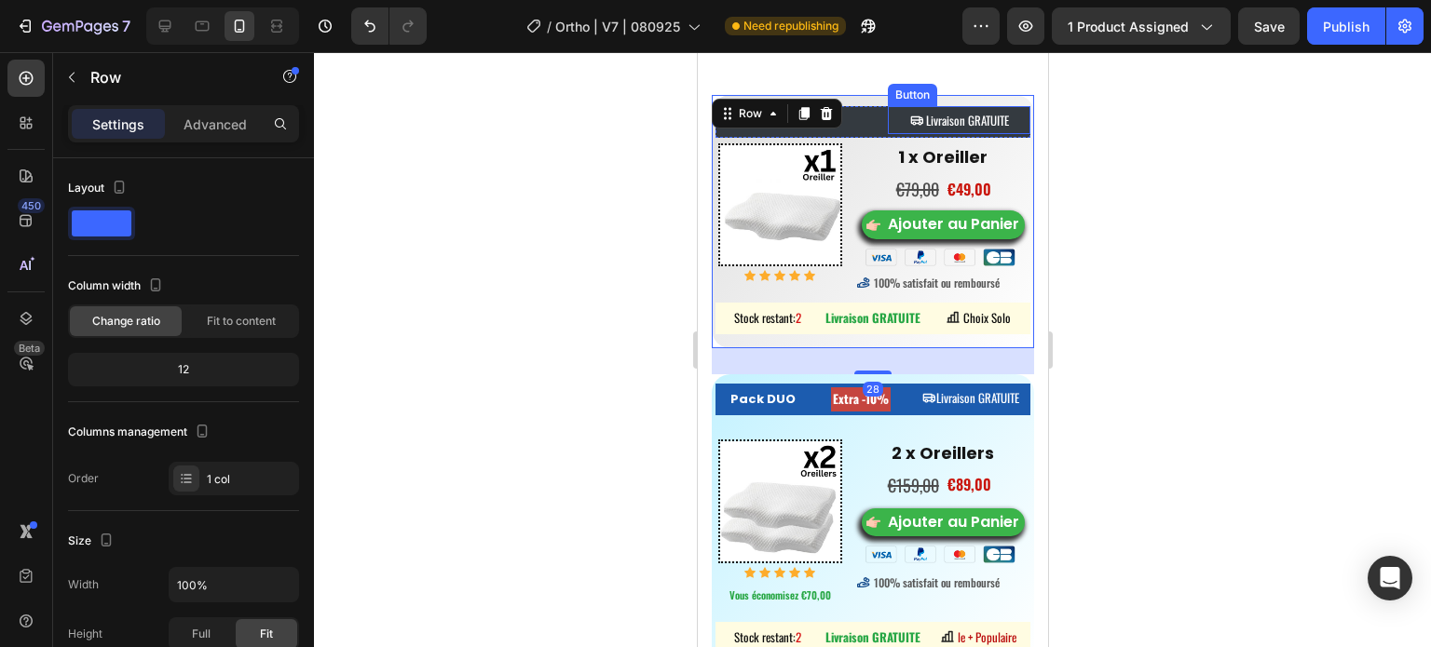
click at [876, 106] on div "Pack Solo Button Heading Livraison GRATUITE Button Row" at bounding box center [871, 122] width 315 height 32
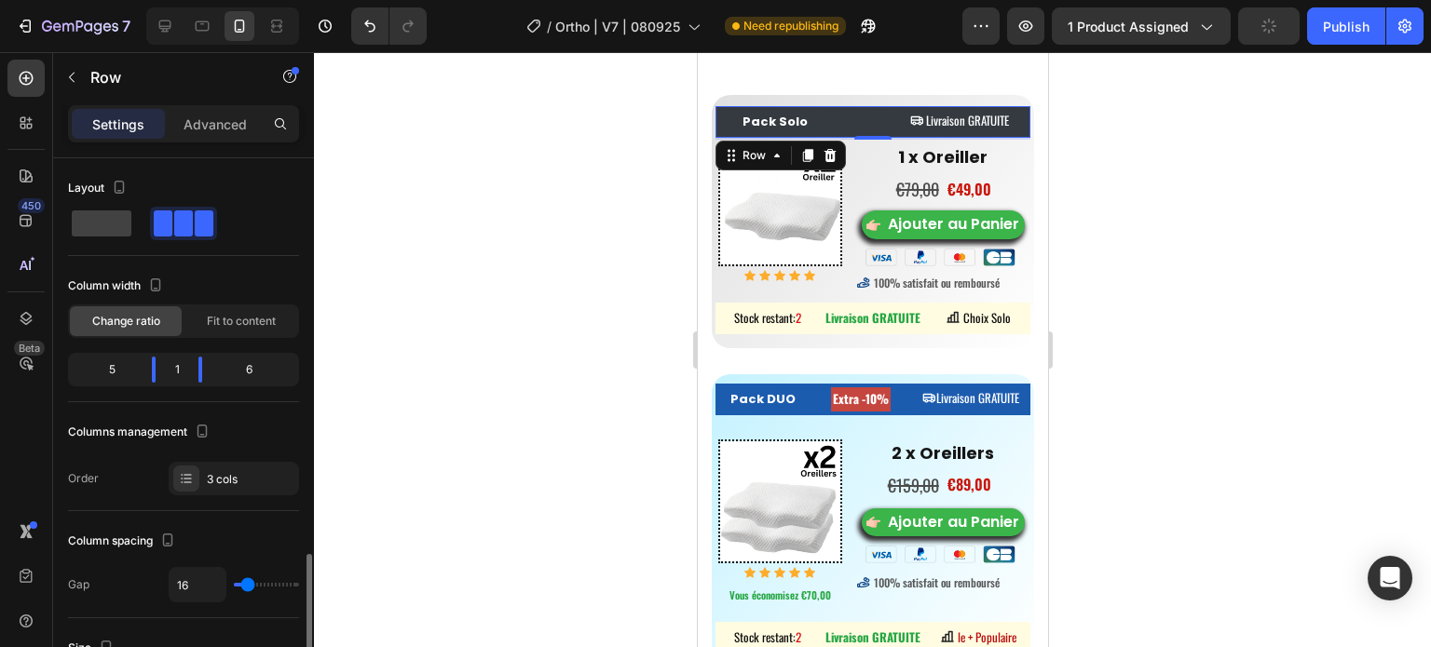
scroll to position [279, 0]
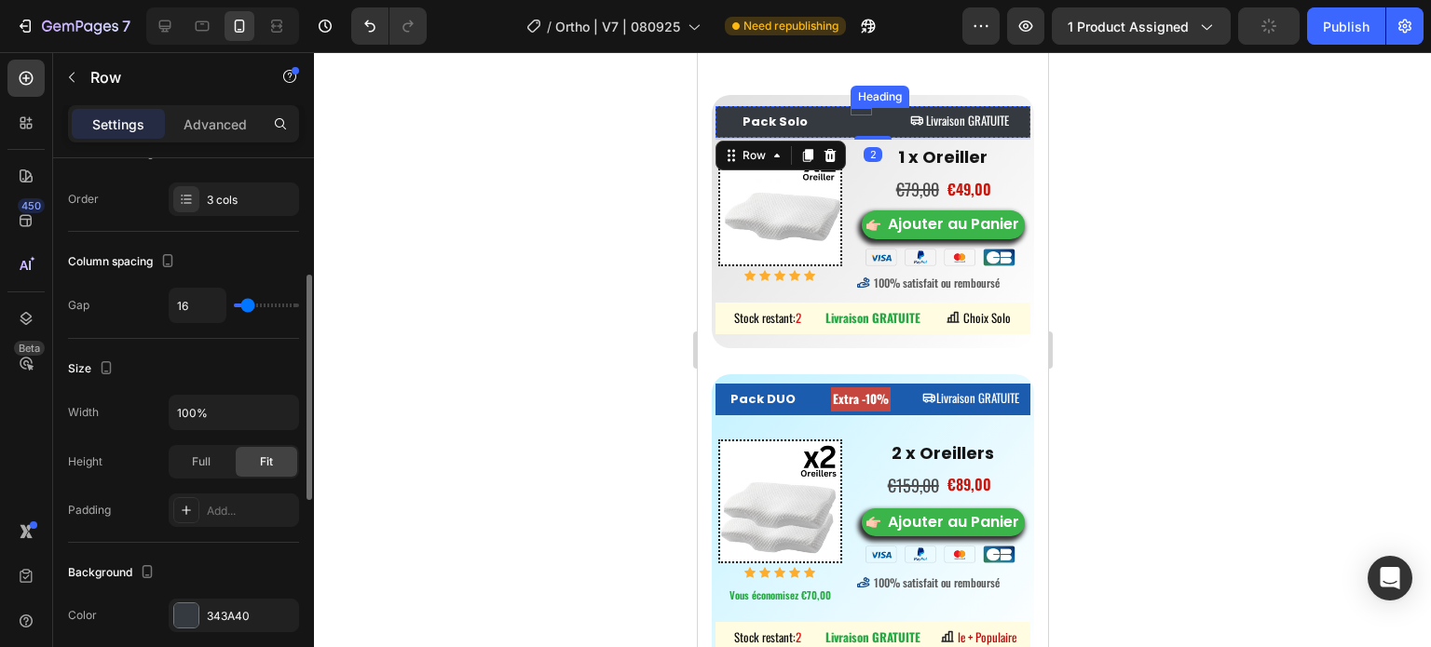
click at [855, 108] on div "Heading" at bounding box center [860, 111] width 22 height 7
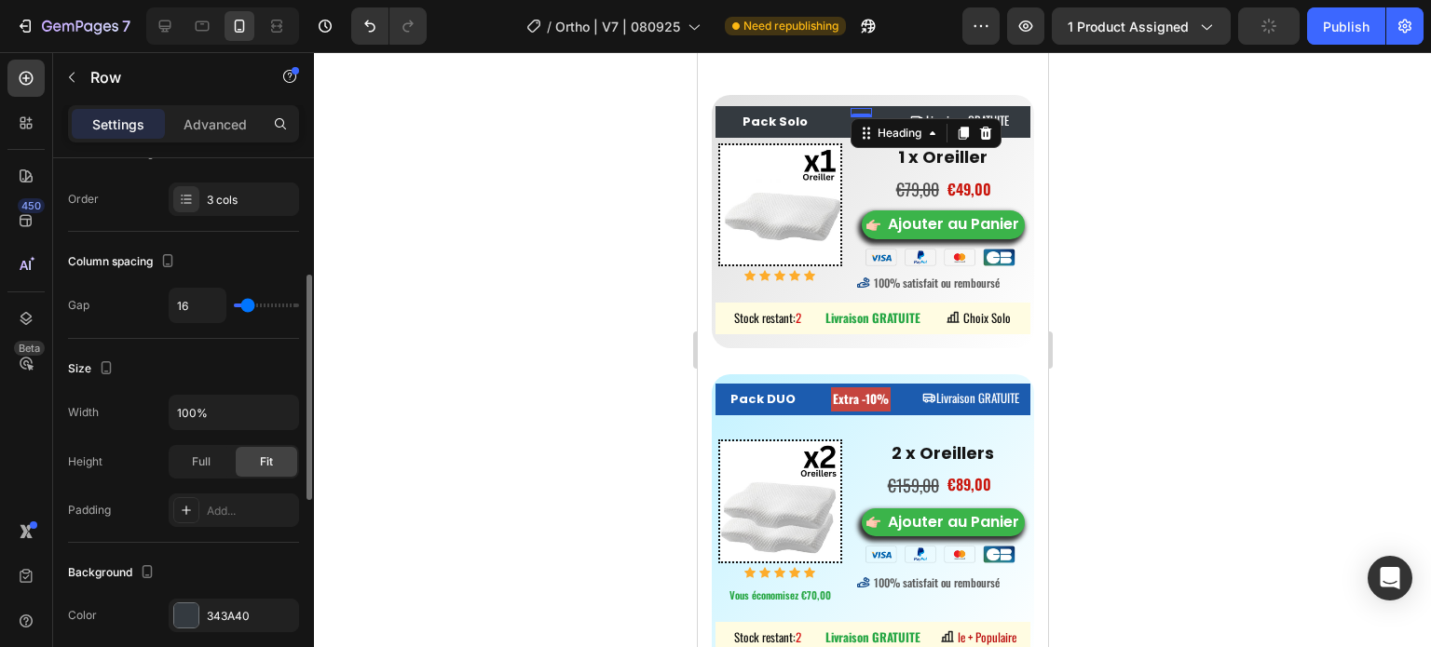
scroll to position [0, 0]
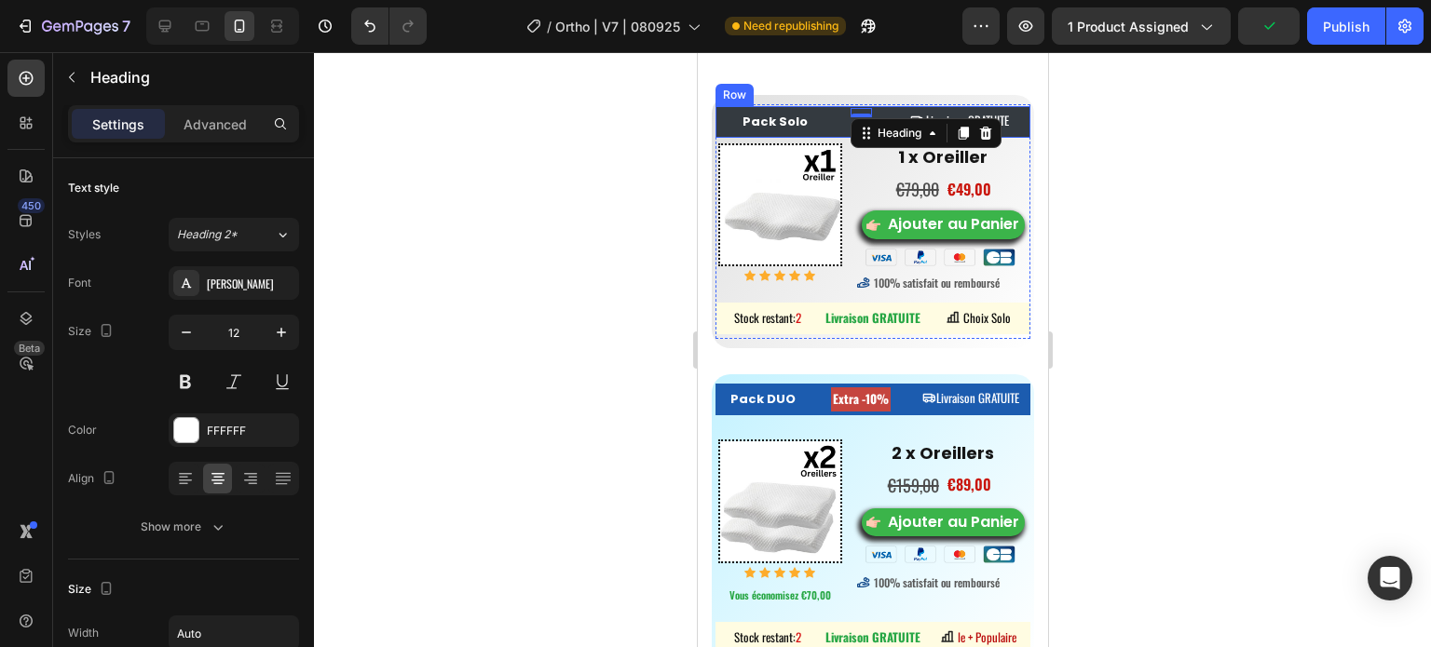
click at [835, 110] on div "Pack Solo Button Heading 2 Livraison GRATUITE Button Row" at bounding box center [871, 122] width 315 height 32
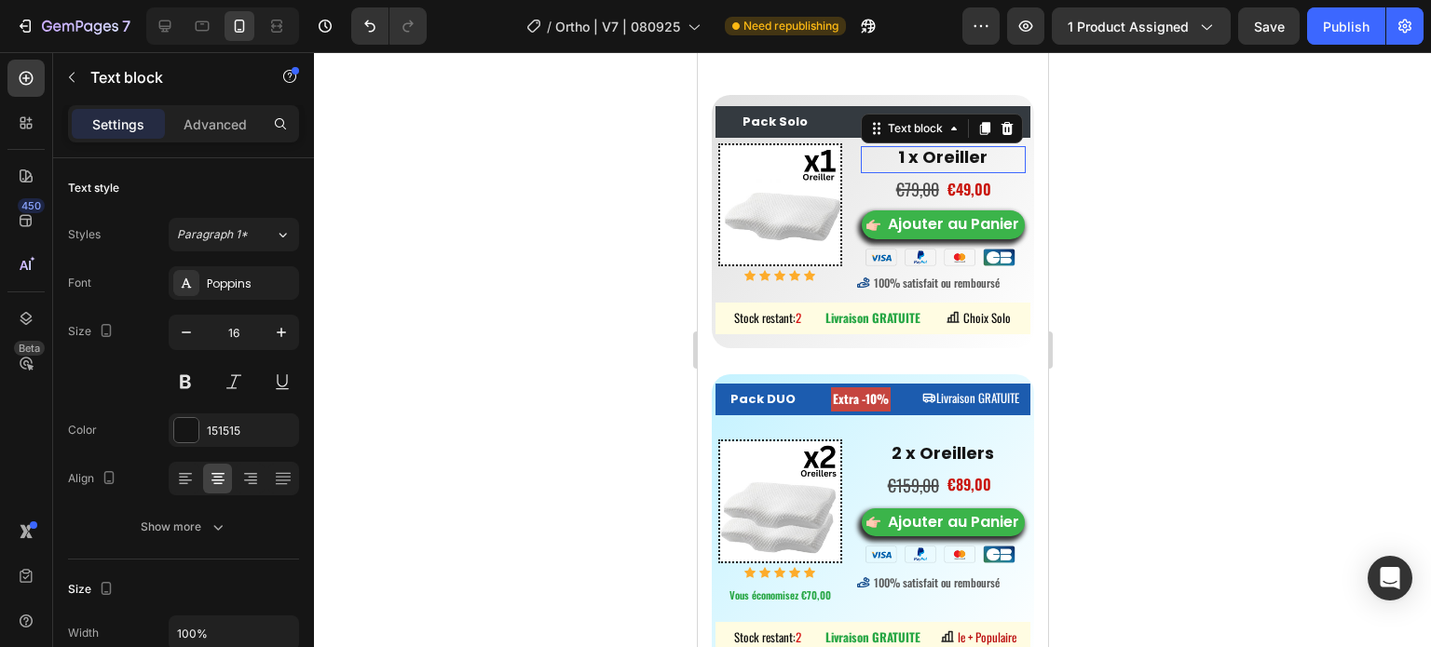
click at [860, 159] on div "1 x Oreiller" at bounding box center [943, 158] width 166 height 24
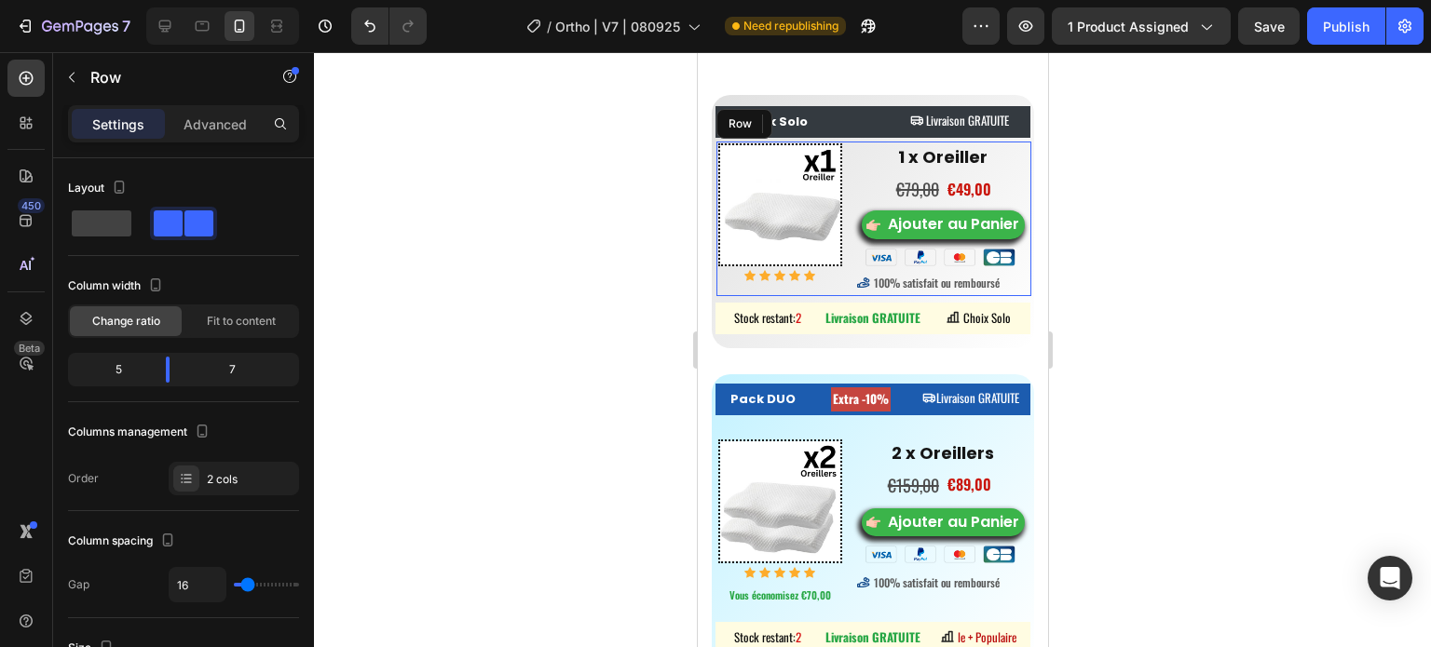
click at [768, 295] on div "Image Icon Icon Icon Icon Icon Icon List Hoz" at bounding box center [779, 219] width 124 height 152
click at [787, 129] on div "Row" at bounding box center [754, 124] width 68 height 22
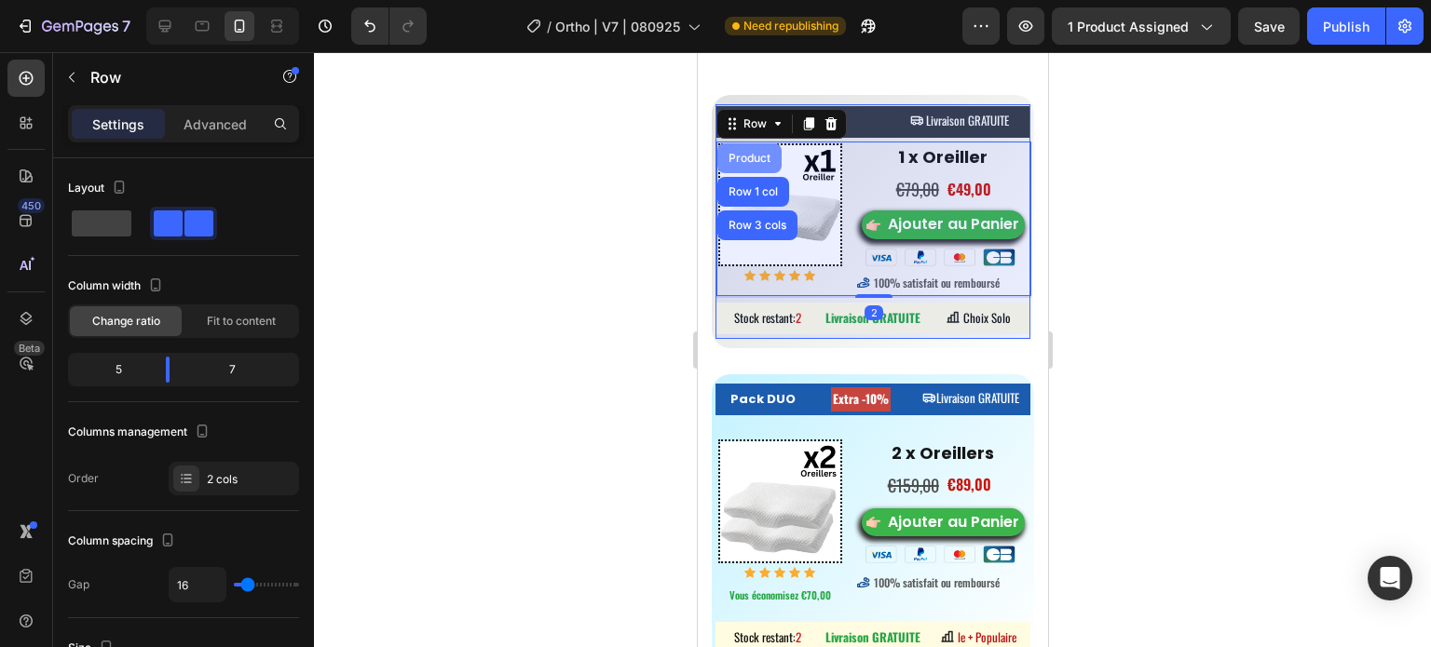
click at [759, 153] on div "Product" at bounding box center [748, 158] width 49 height 11
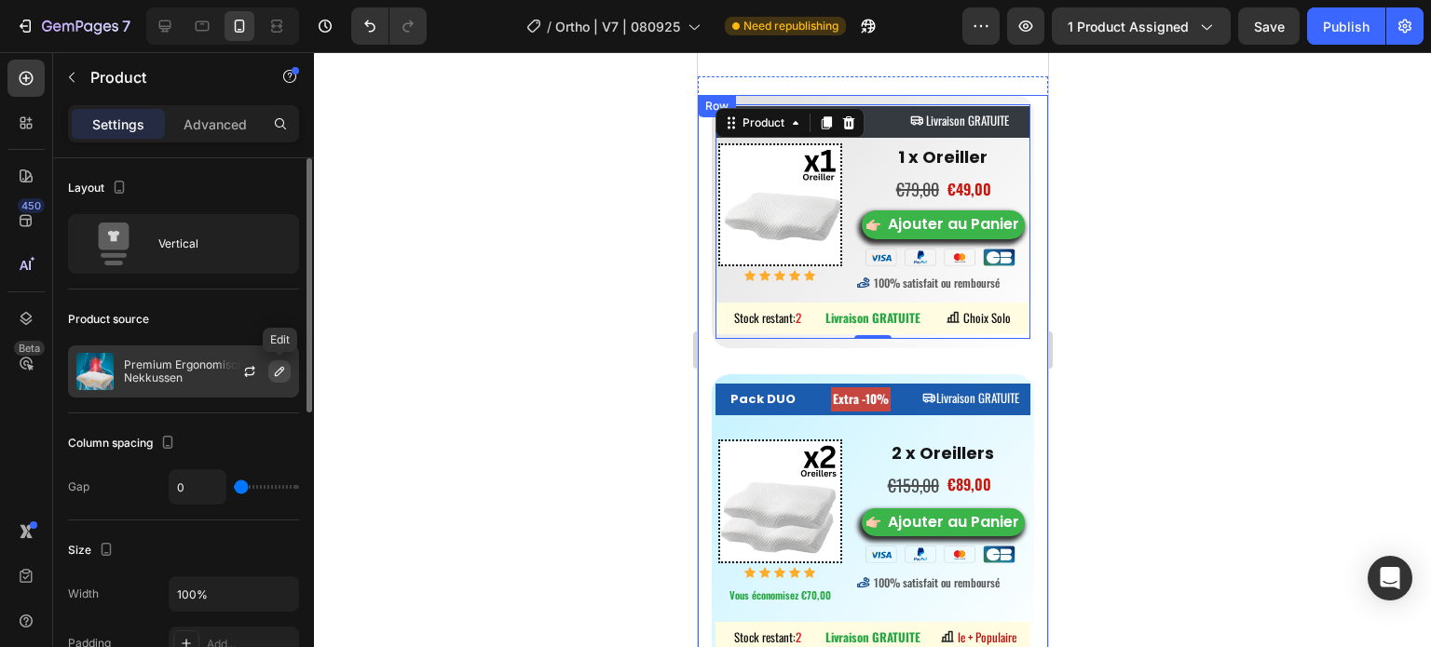
click at [289, 367] on button "button" at bounding box center [279, 371] width 22 height 22
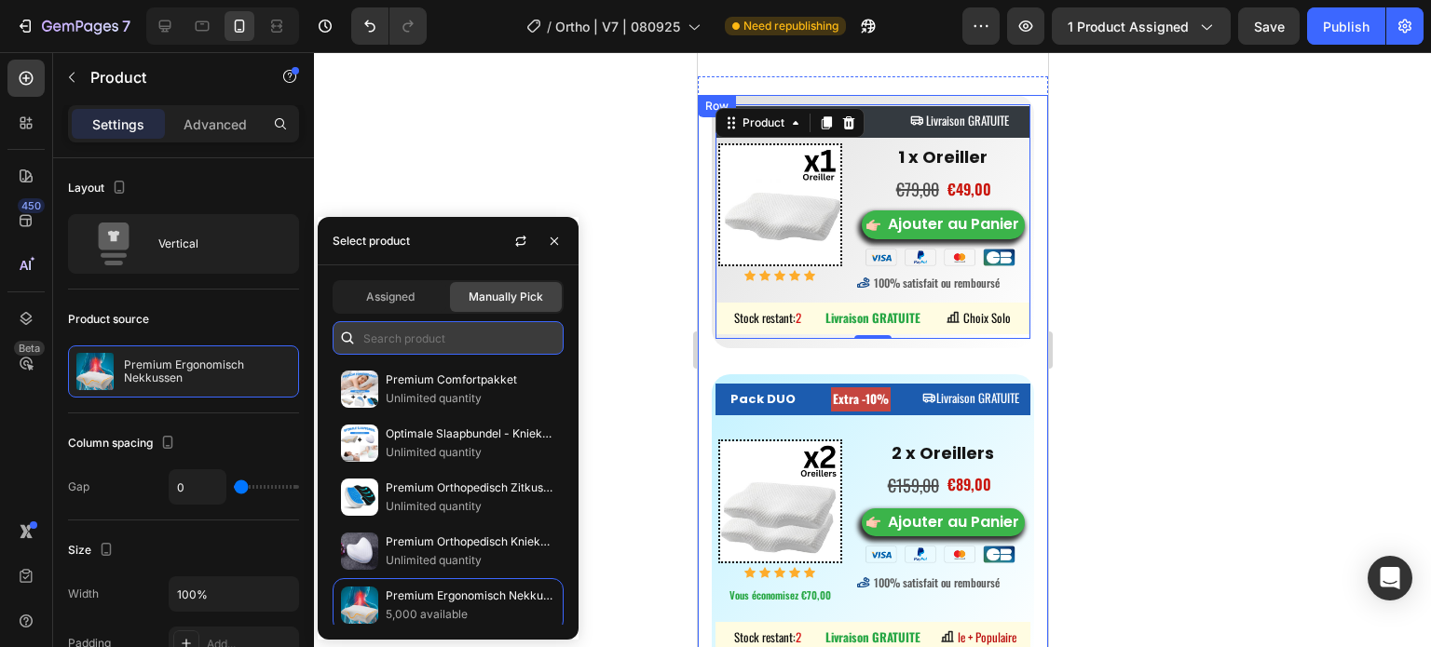
click at [427, 337] on input "text" at bounding box center [448, 338] width 231 height 34
paste input "8465670766763"
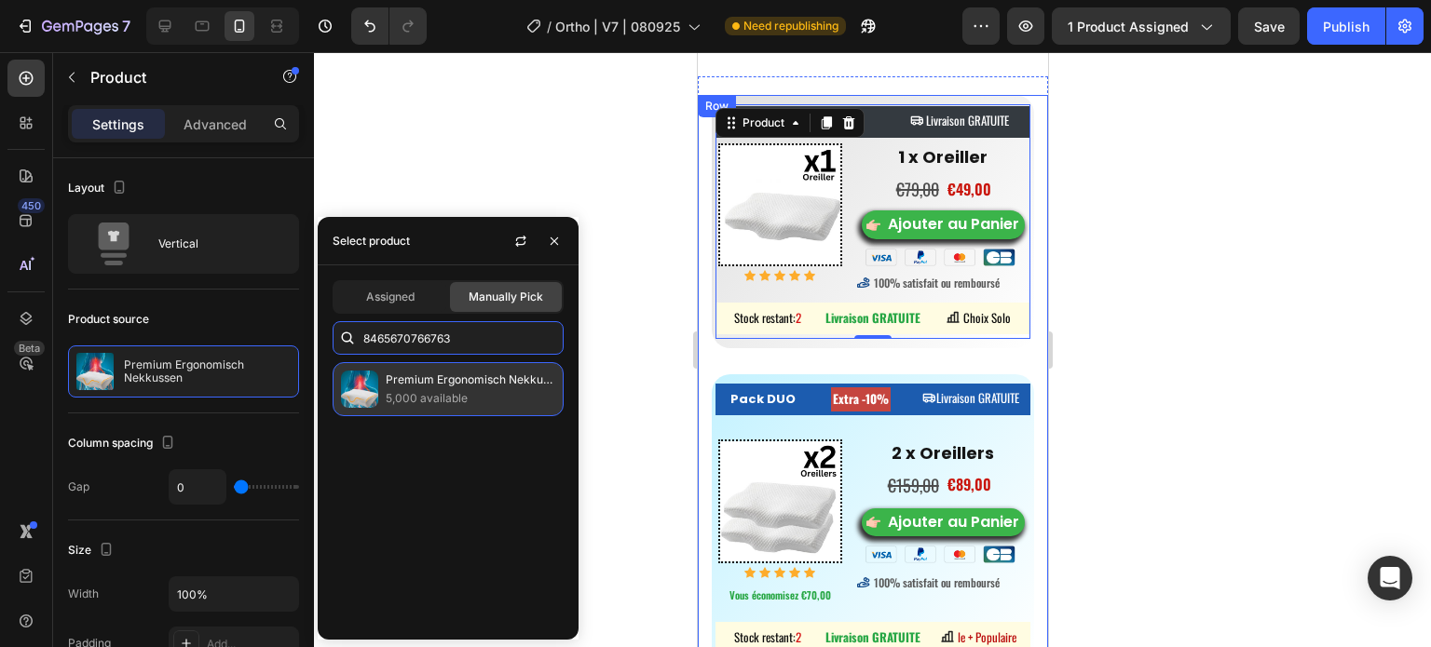
type input "8465670766763"
click at [414, 387] on p "Premium Ergonomisch Nekkussen" at bounding box center [471, 380] width 170 height 19
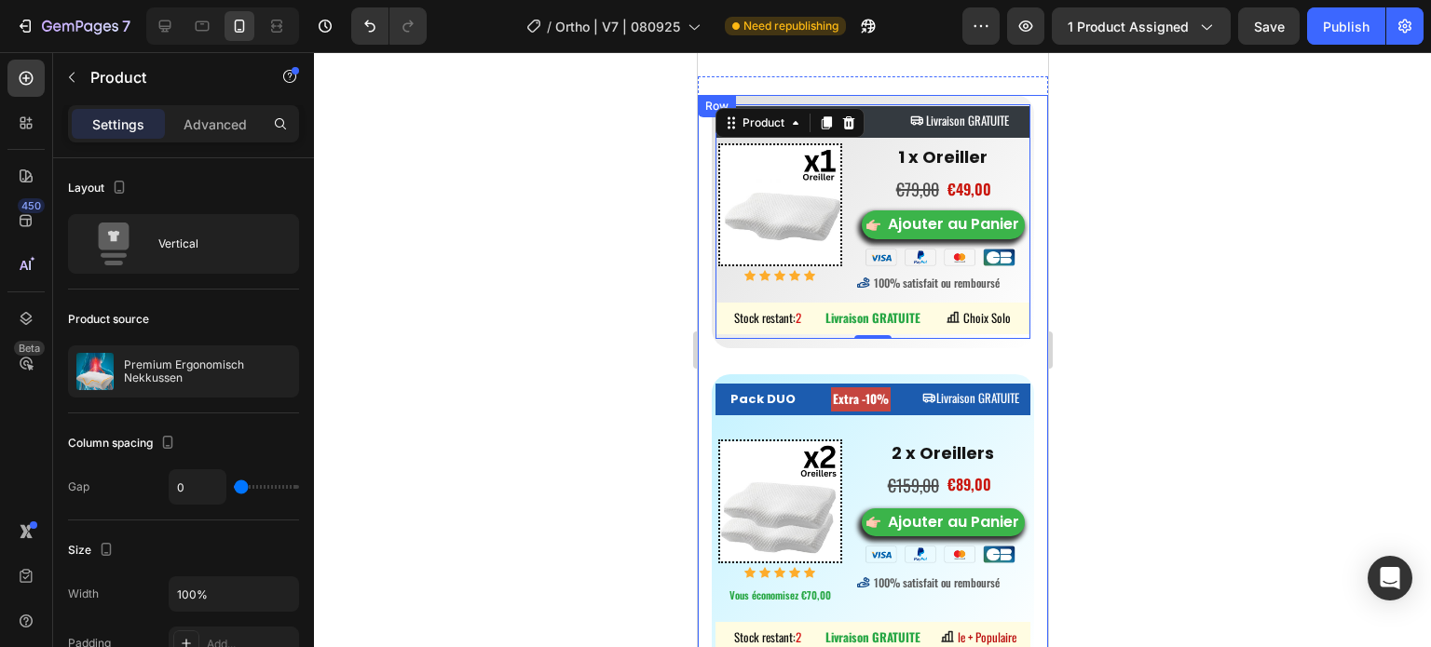
click at [672, 326] on div at bounding box center [872, 349] width 1117 height 595
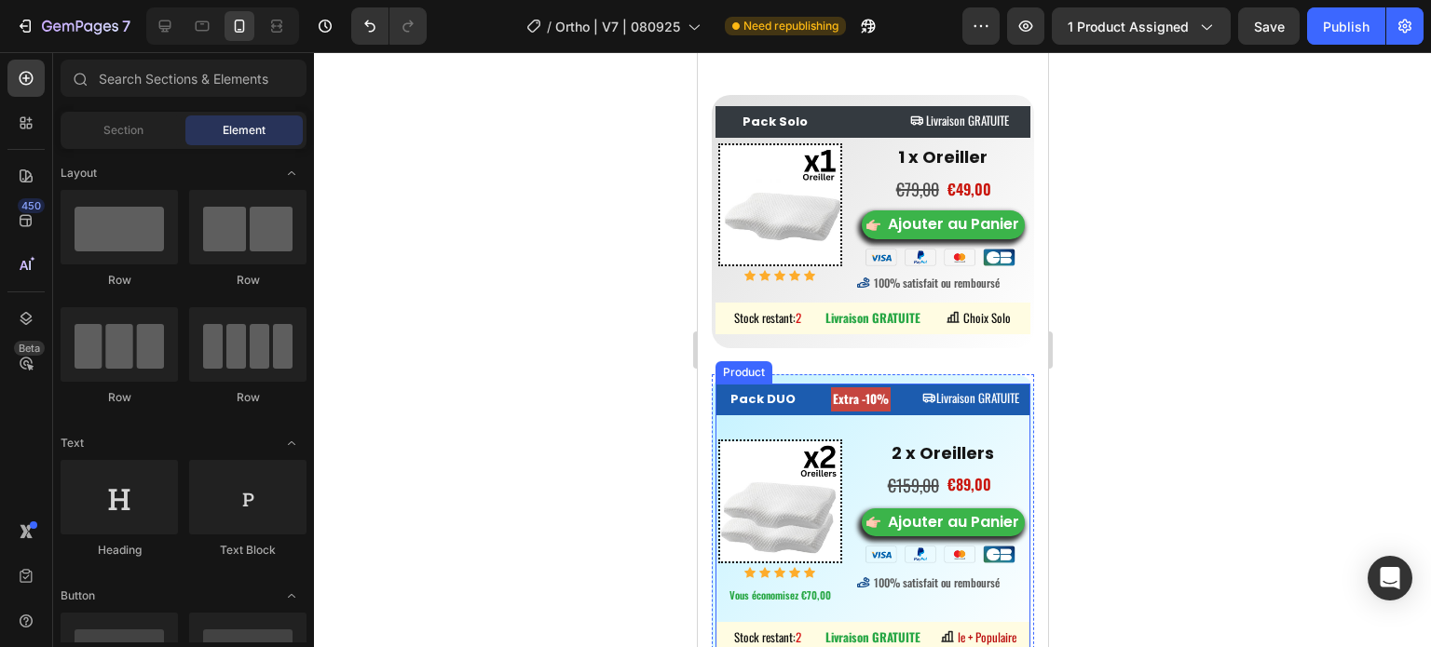
click at [768, 439] on div "Pack DUO Button Extra -10% Heading Livraison GRATUITE Button Row Image Icon Ico…" at bounding box center [871, 521] width 315 height 274
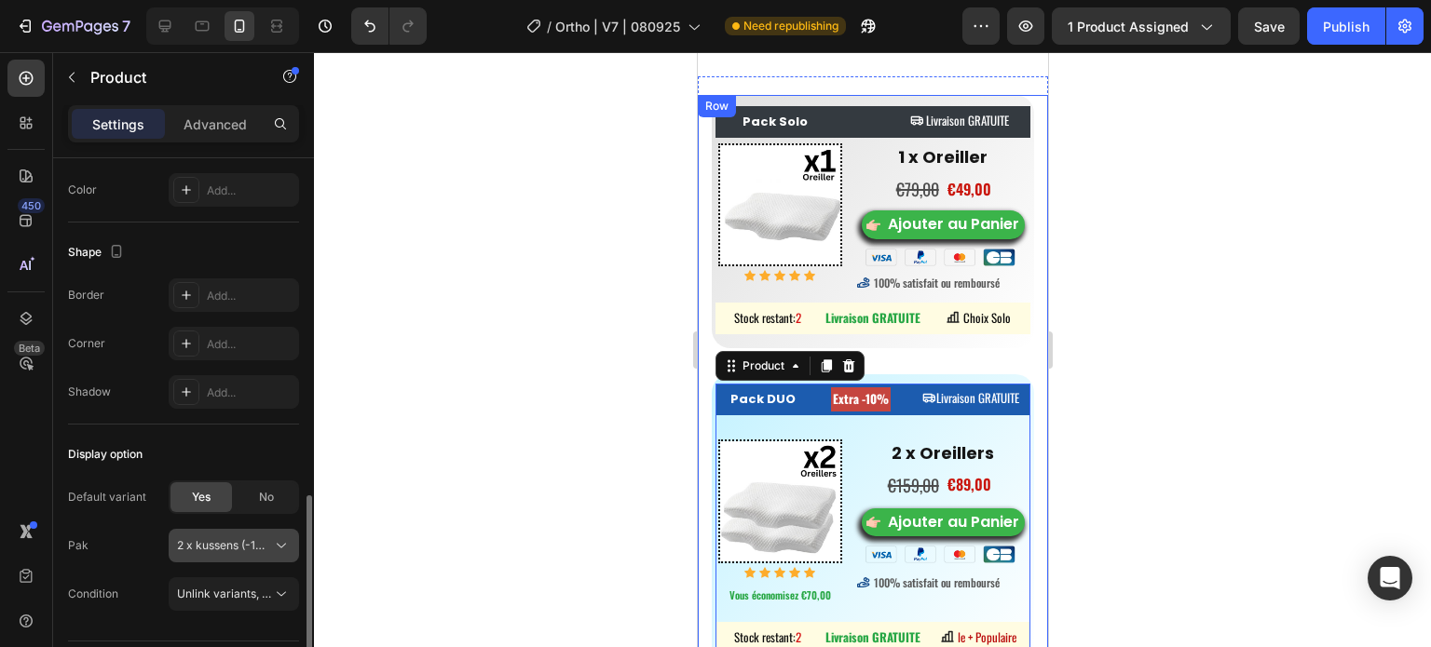
scroll to position [609, 0]
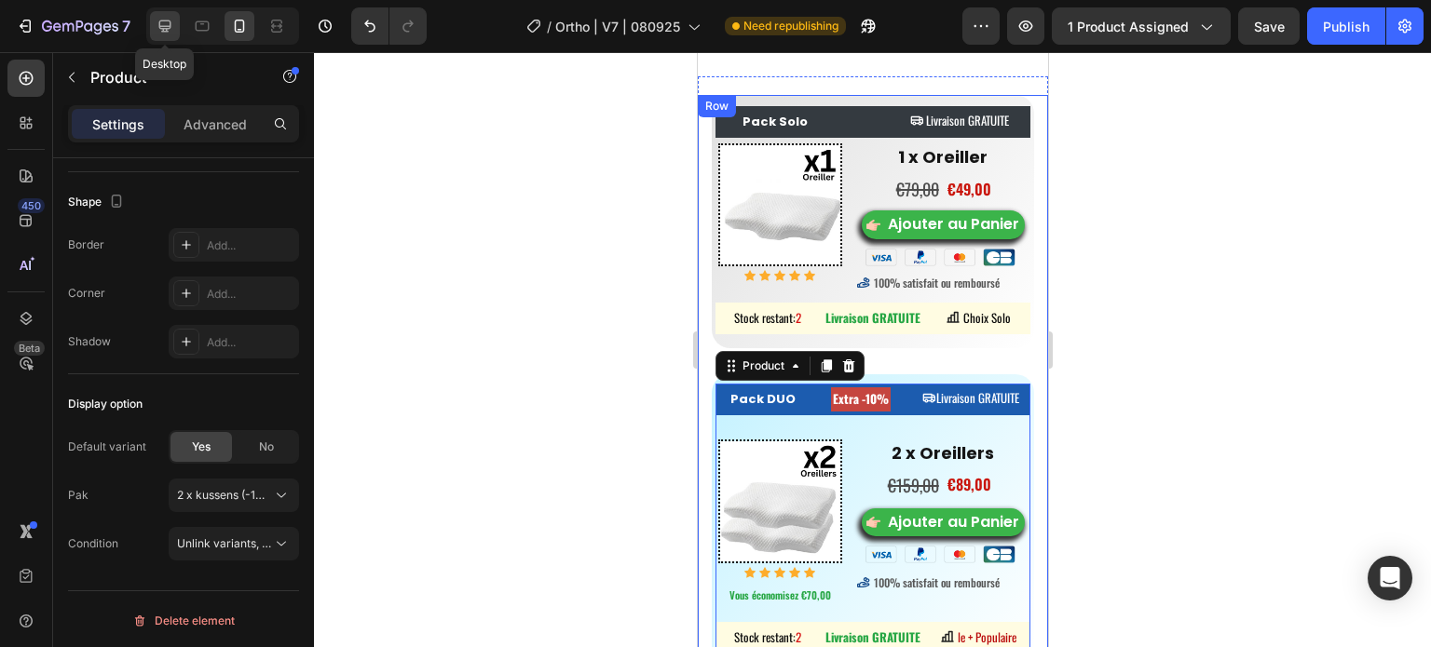
click at [157, 26] on icon at bounding box center [165, 26] width 19 height 19
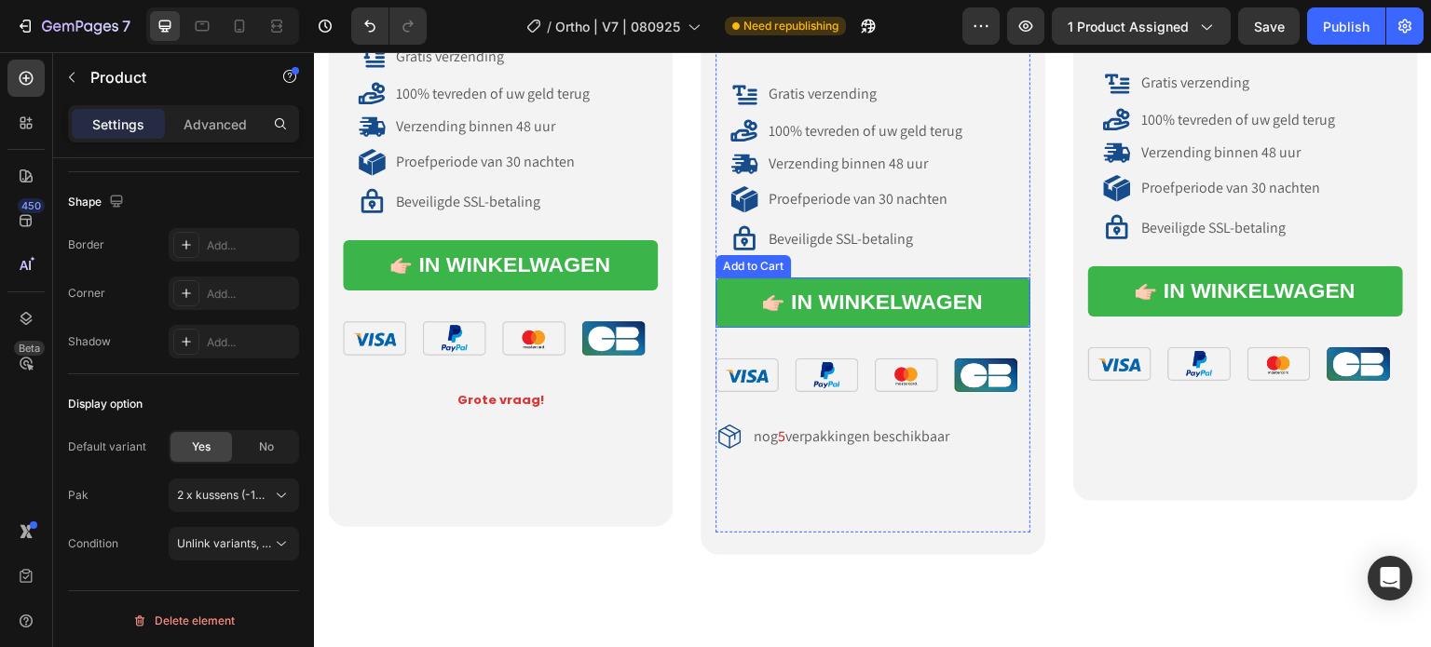
scroll to position [10830, 0]
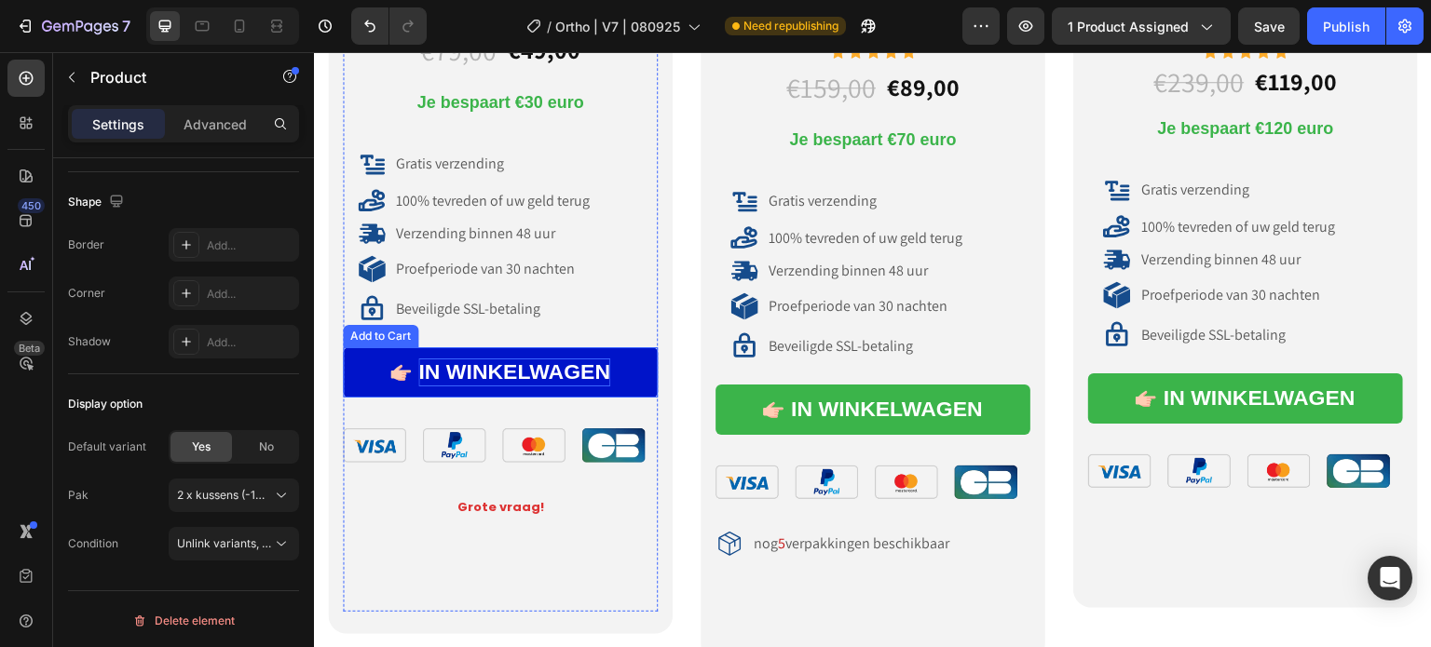
click at [522, 361] on div "IN WINKELWAGEN" at bounding box center [514, 373] width 192 height 28
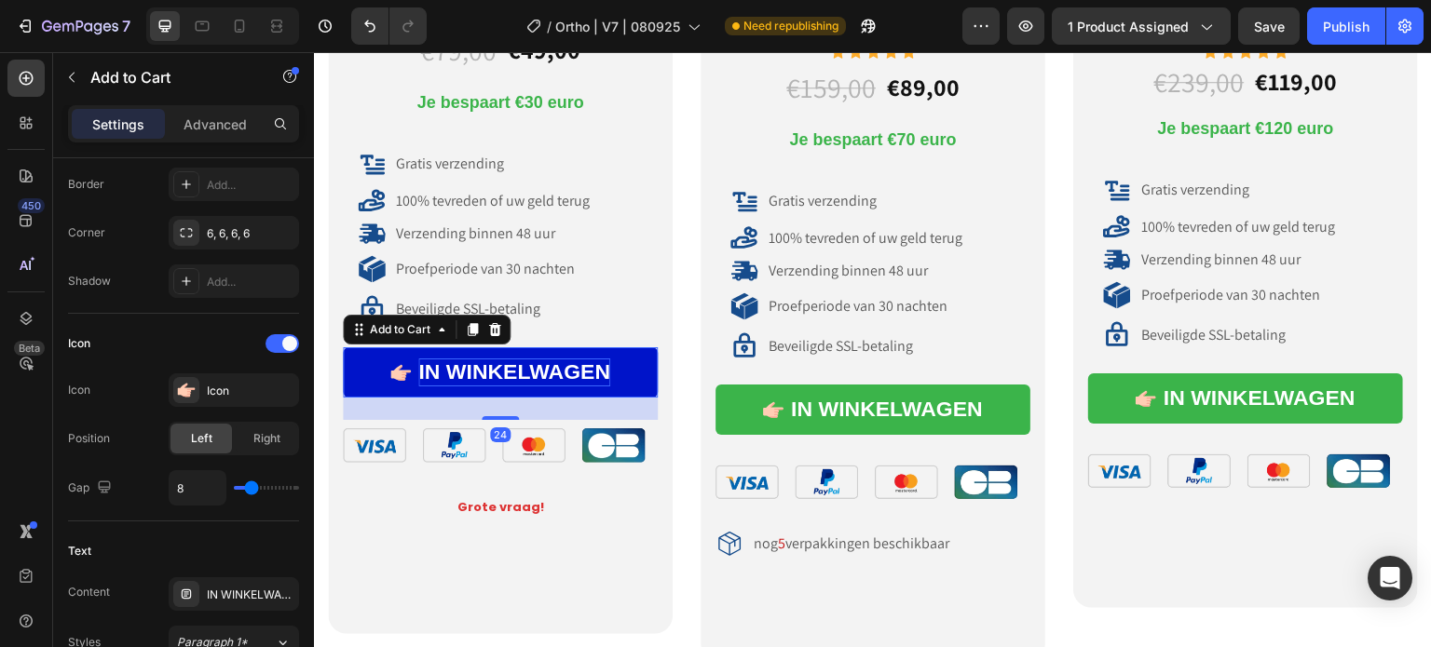
scroll to position [0, 0]
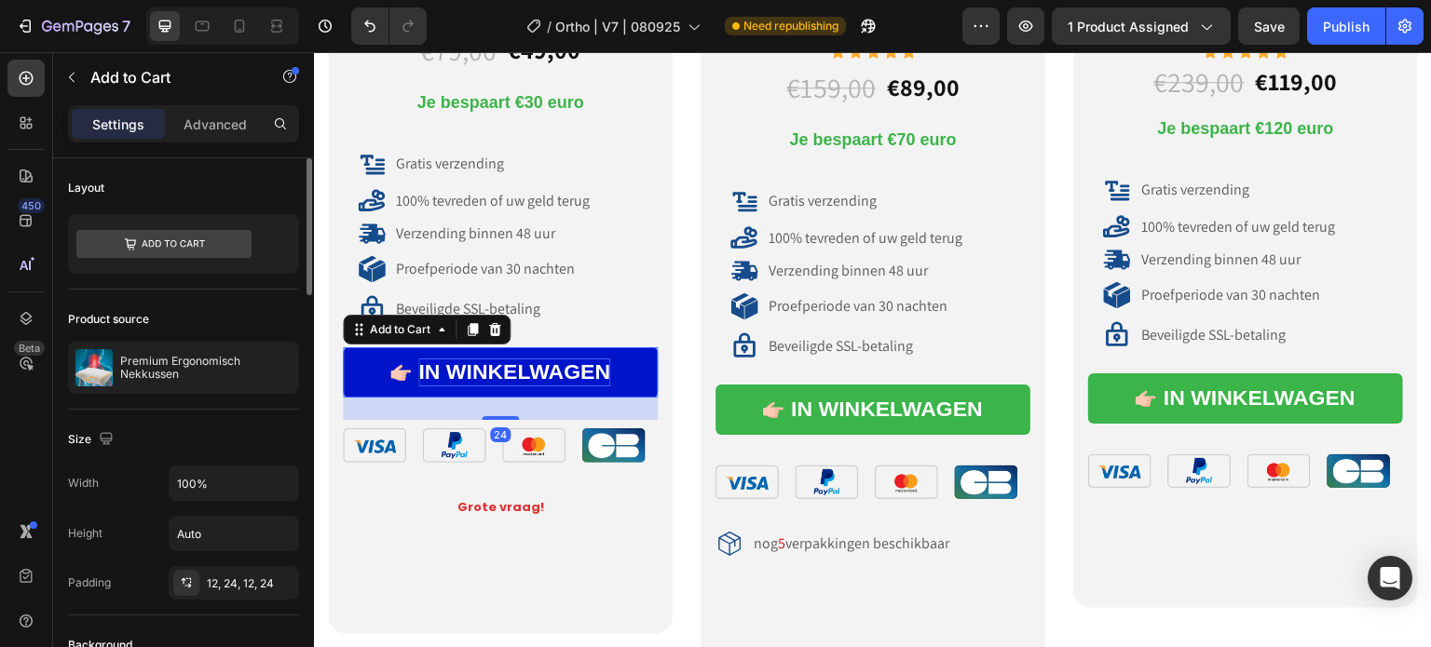
click at [522, 361] on div "IN WINKELWAGEN" at bounding box center [514, 373] width 192 height 28
click at [522, 361] on p "IN WINKELWAGEN" at bounding box center [514, 373] width 192 height 28
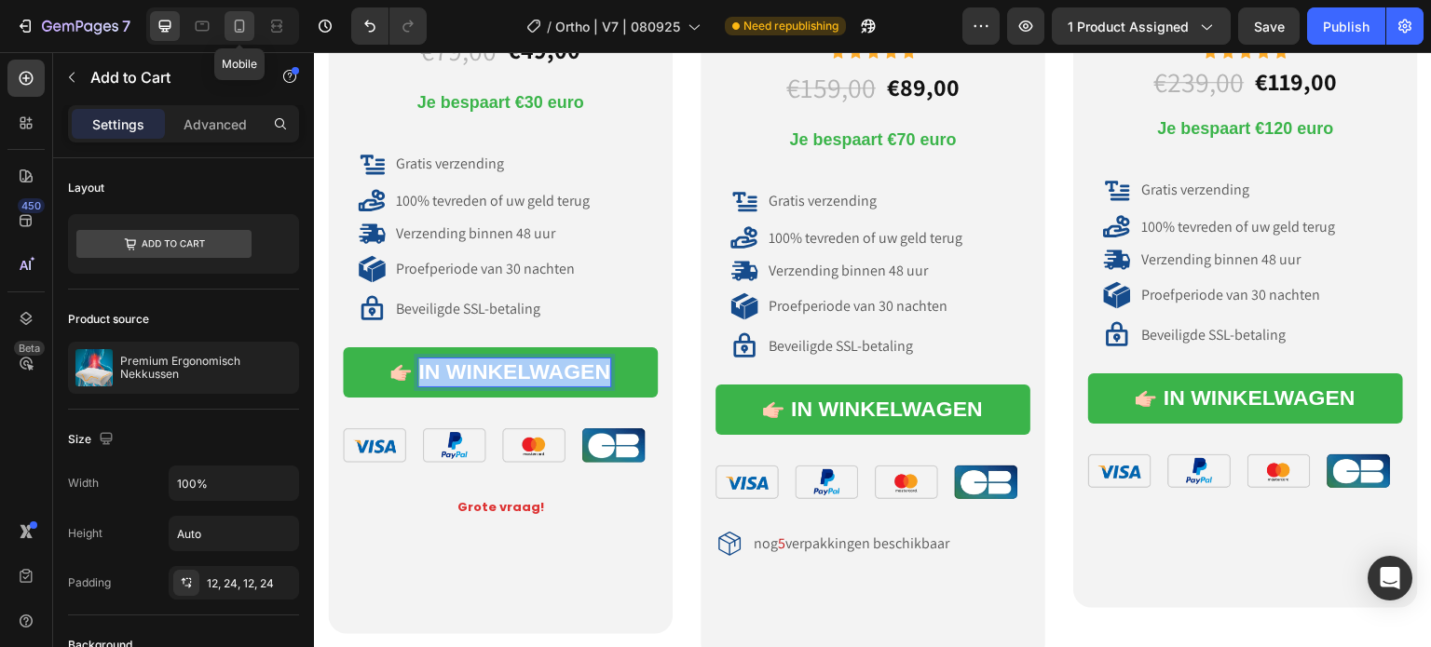
click at [246, 27] on icon at bounding box center [239, 26] width 19 height 19
type input "20"
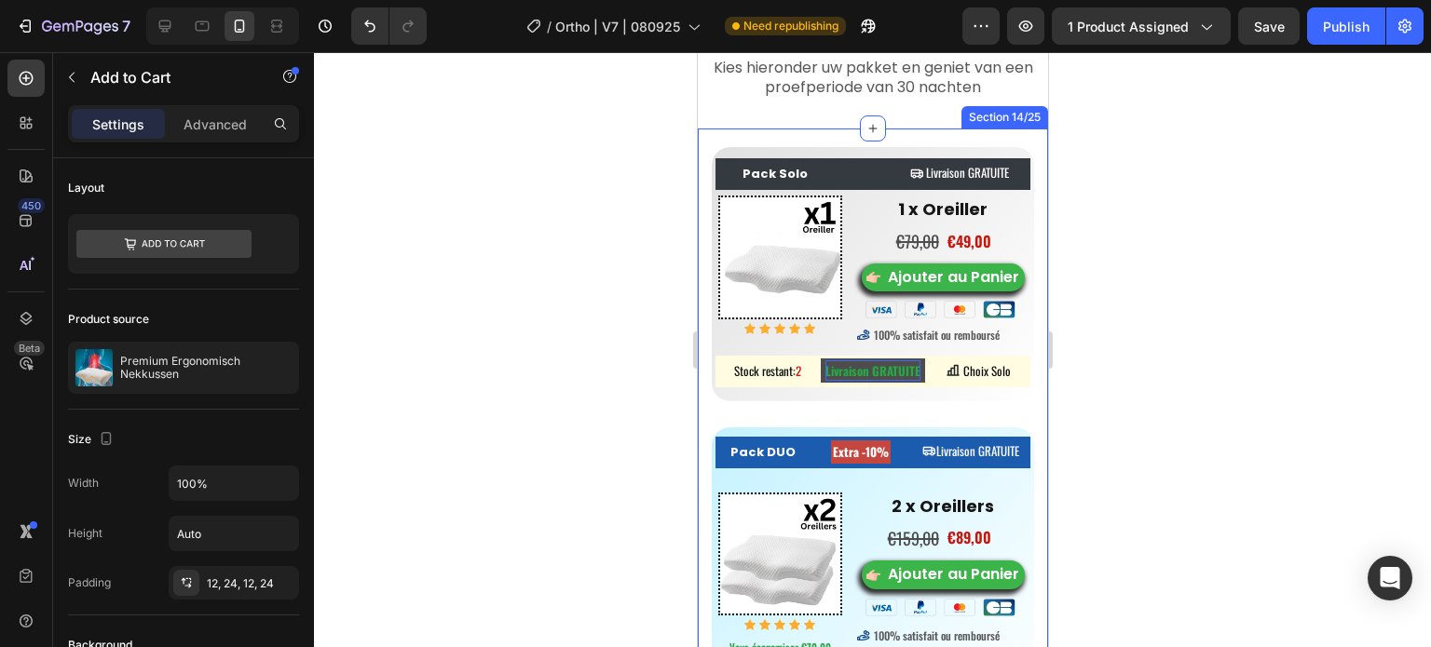
scroll to position [8744, 0]
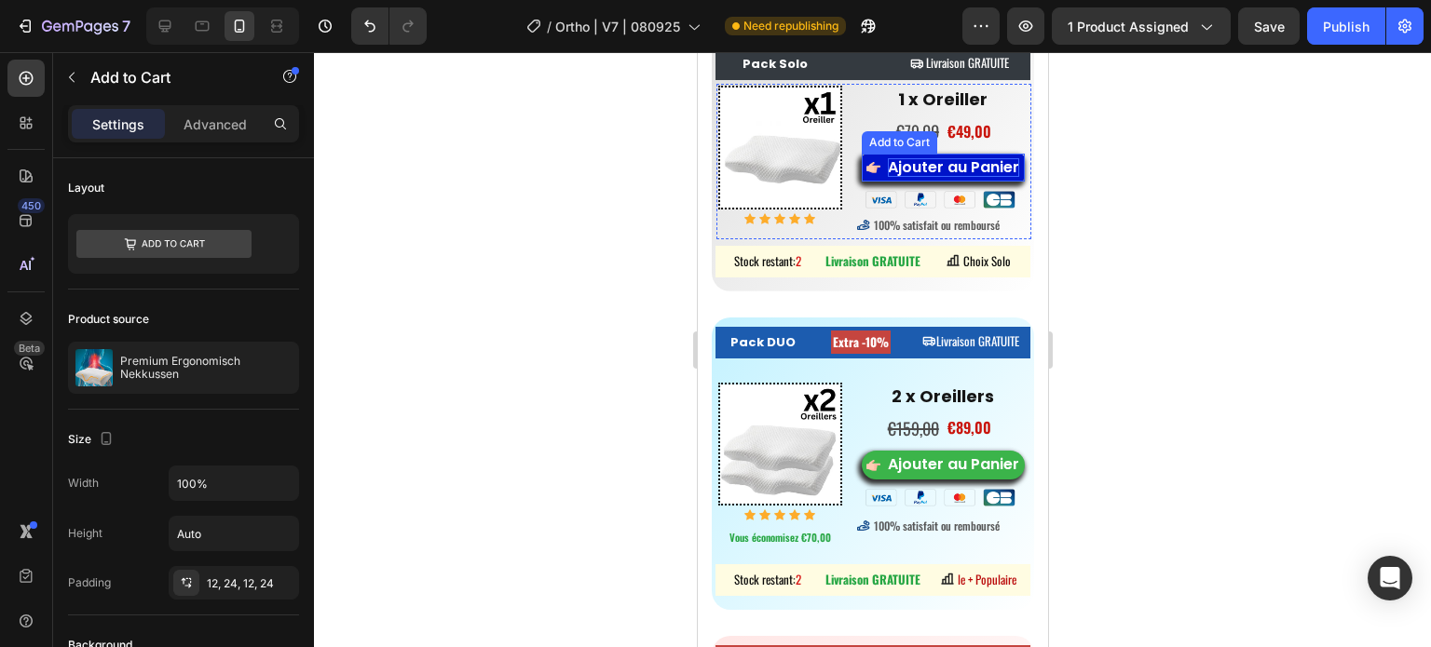
click at [931, 158] on div "Ajouter au Panier" at bounding box center [952, 168] width 131 height 20
click at [970, 178] on div "Ajouter au Panier" at bounding box center [952, 168] width 131 height 20
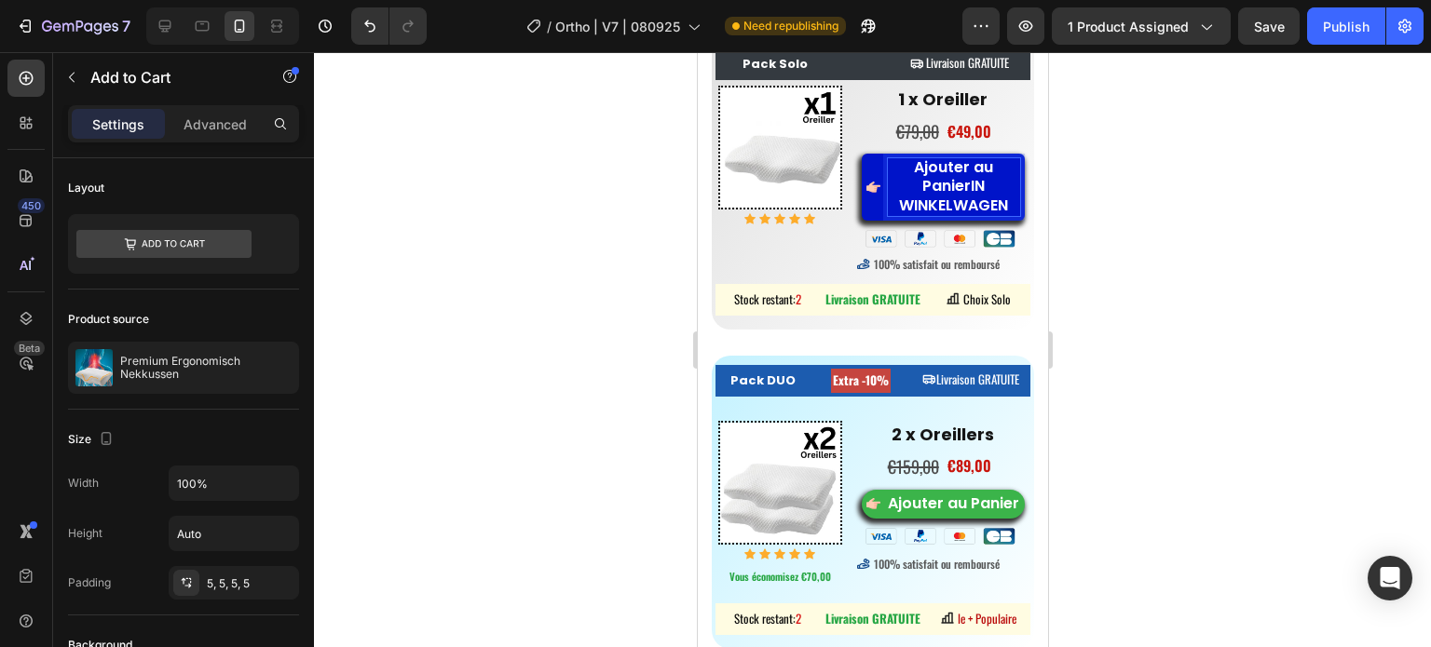
scroll to position [0, 0]
drag, startPoint x: 958, startPoint y: 189, endPoint x: 890, endPoint y: 174, distance: 69.6
click at [890, 174] on p "Ajouter au PanierIN WINKELWAGEN" at bounding box center [953, 187] width 132 height 58
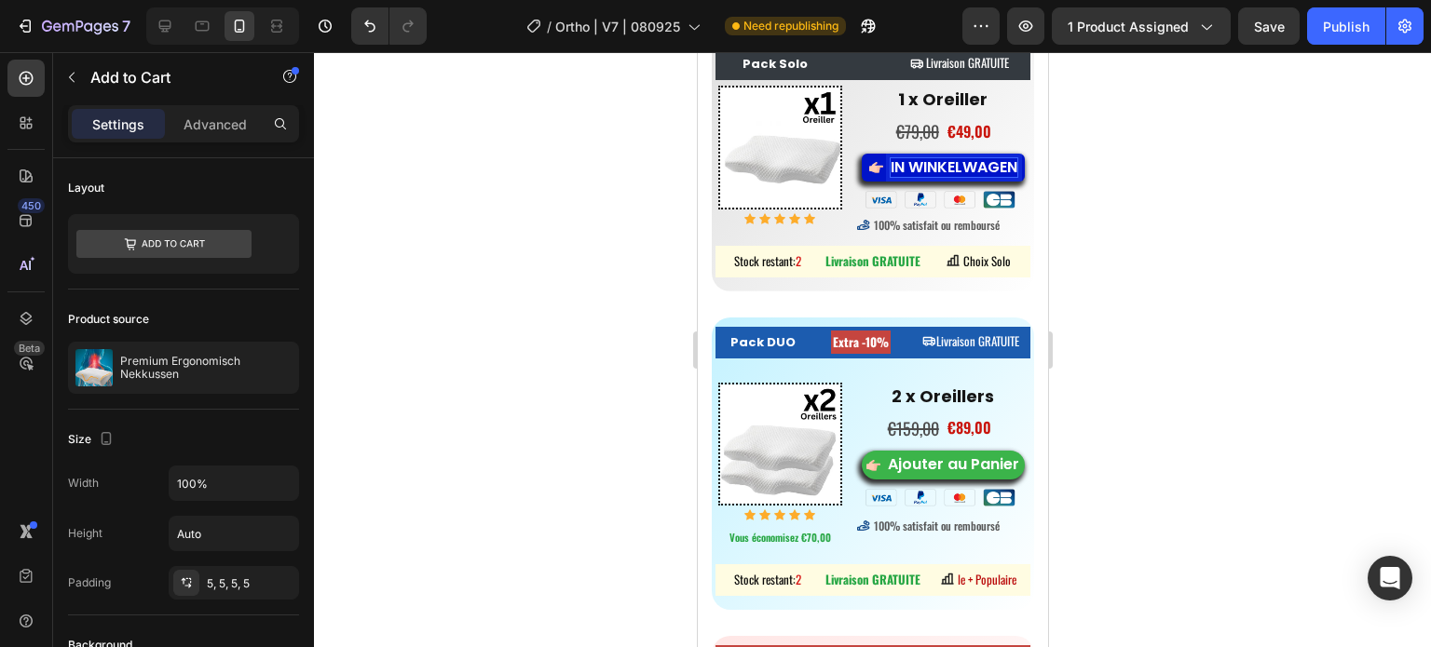
click at [943, 175] on p "IN WINKELWAGEN" at bounding box center [953, 168] width 127 height 20
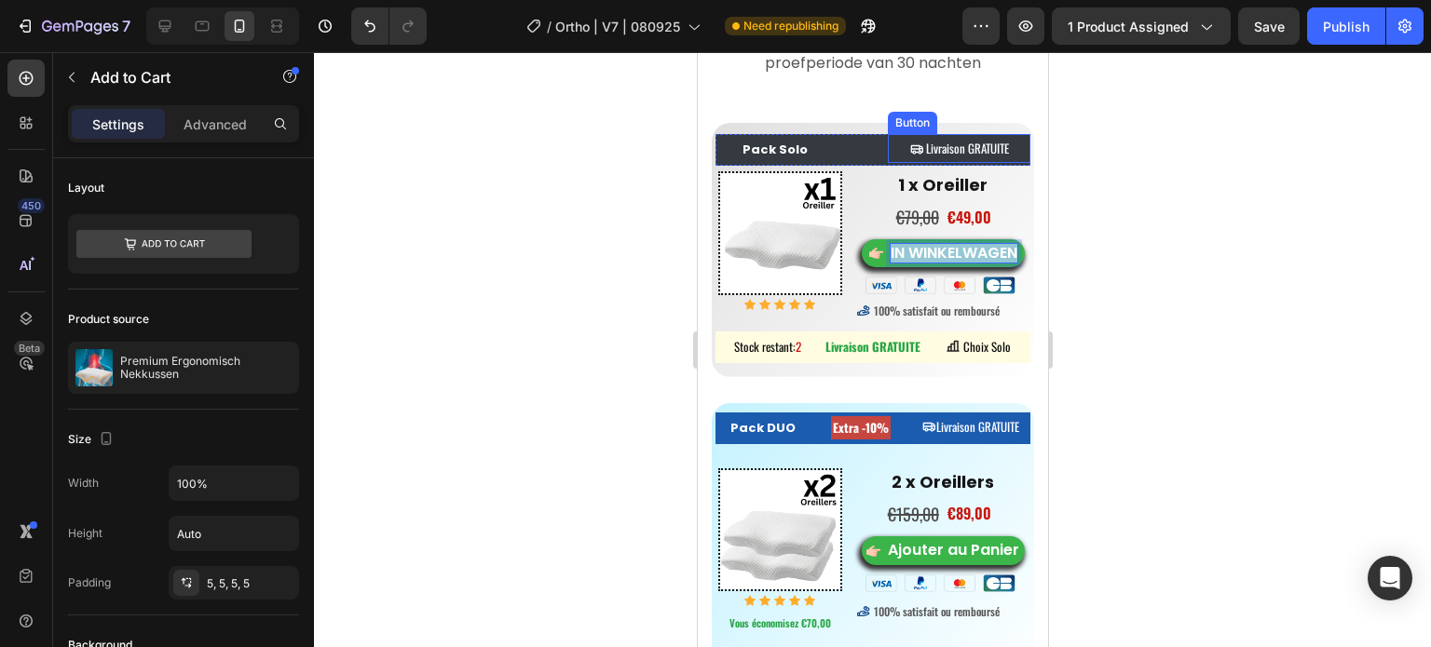
scroll to position [8558, 0]
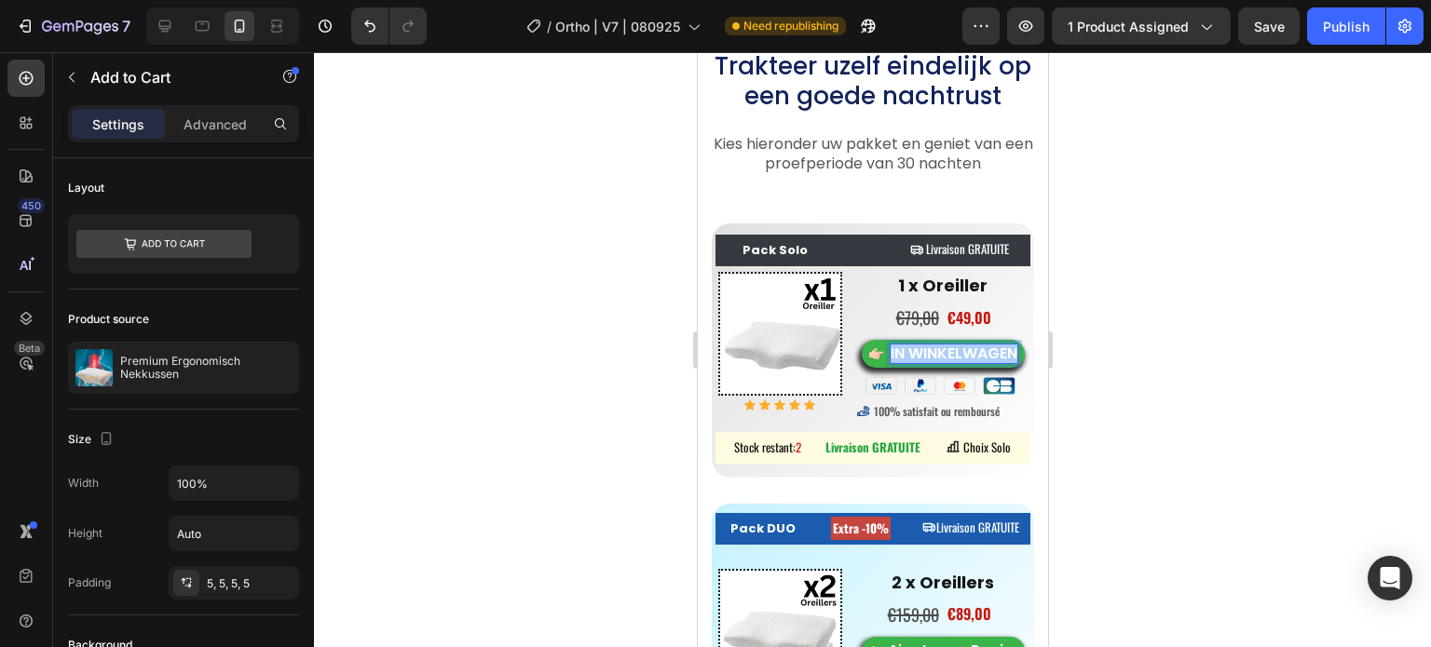
click at [1201, 302] on div at bounding box center [872, 349] width 1117 height 595
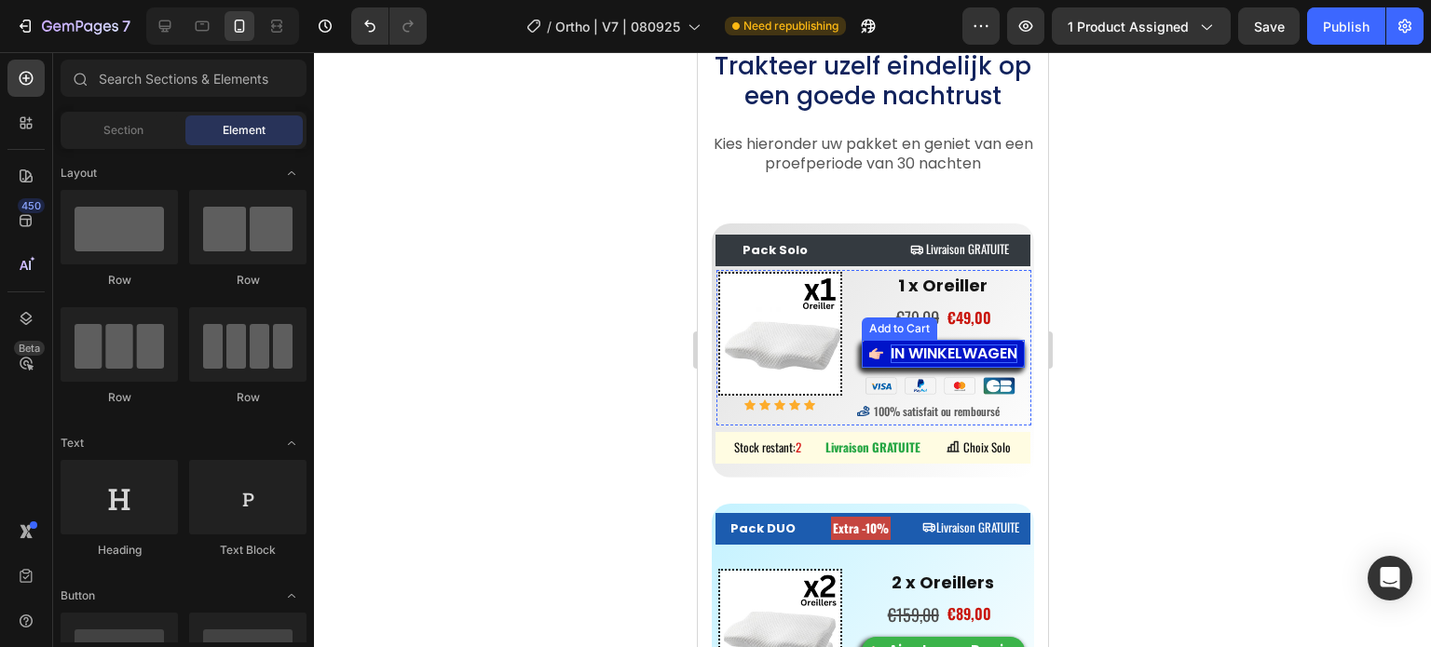
click at [936, 364] on p "IN WINKELWAGEN" at bounding box center [953, 355] width 127 height 20
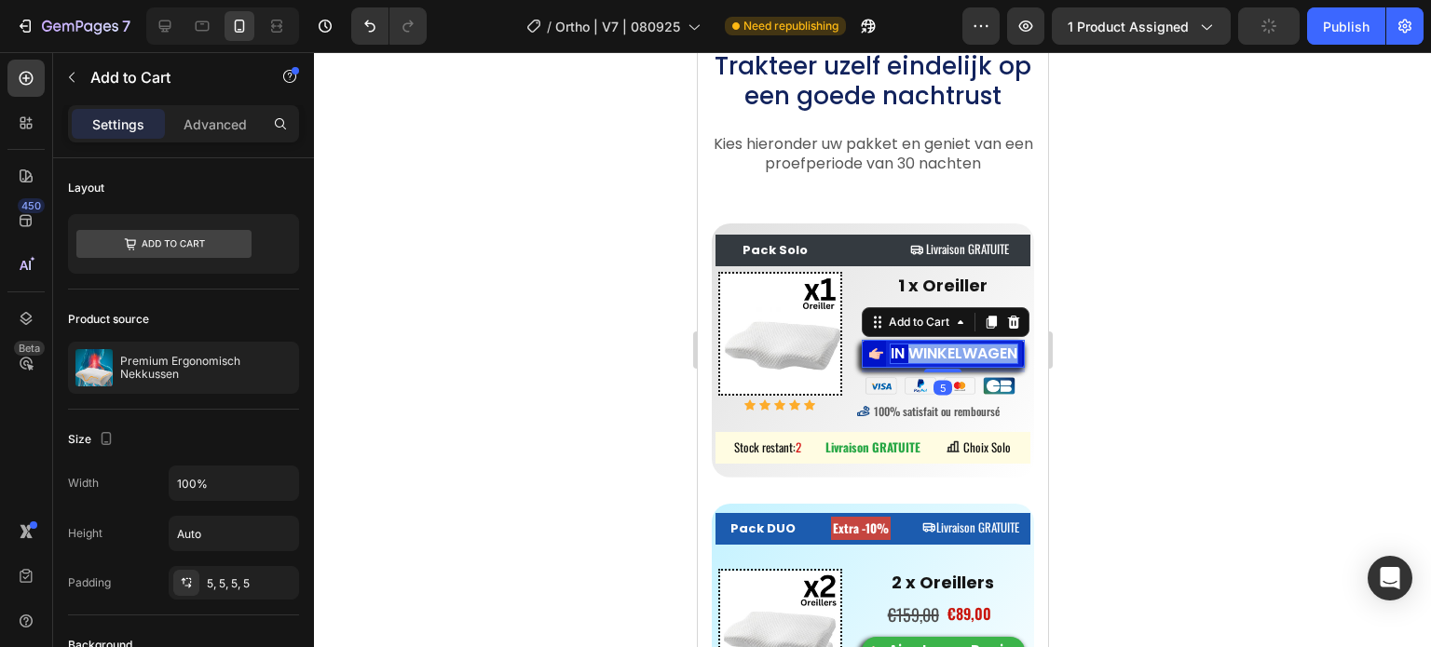
click at [938, 364] on p "IN WINKELWAGEN" at bounding box center [953, 355] width 127 height 20
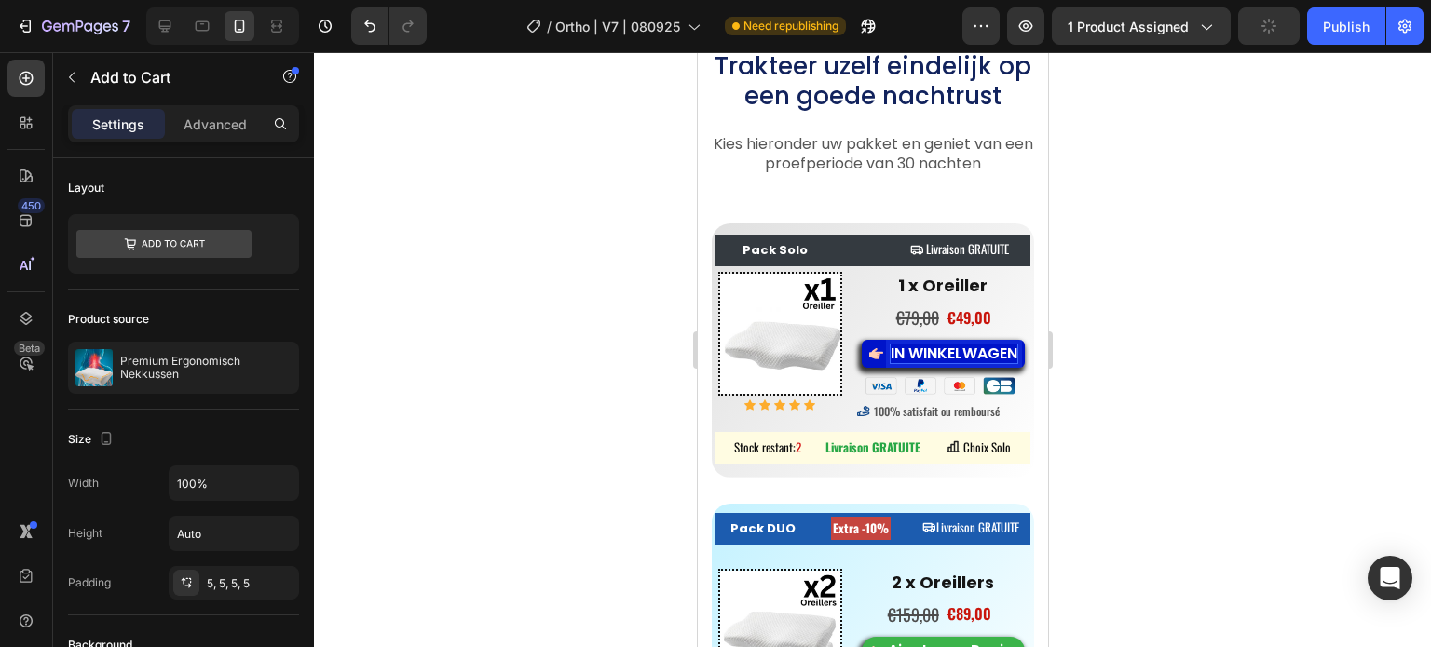
click at [938, 364] on p "IN WINKELWAGEN" at bounding box center [953, 355] width 127 height 20
click at [930, 349] on p "IN WINKELWAGEN" at bounding box center [953, 355] width 127 height 20
click at [931, 349] on p "IN WINKELWAGEN" at bounding box center [953, 355] width 127 height 20
click at [638, 328] on div at bounding box center [872, 349] width 1117 height 595
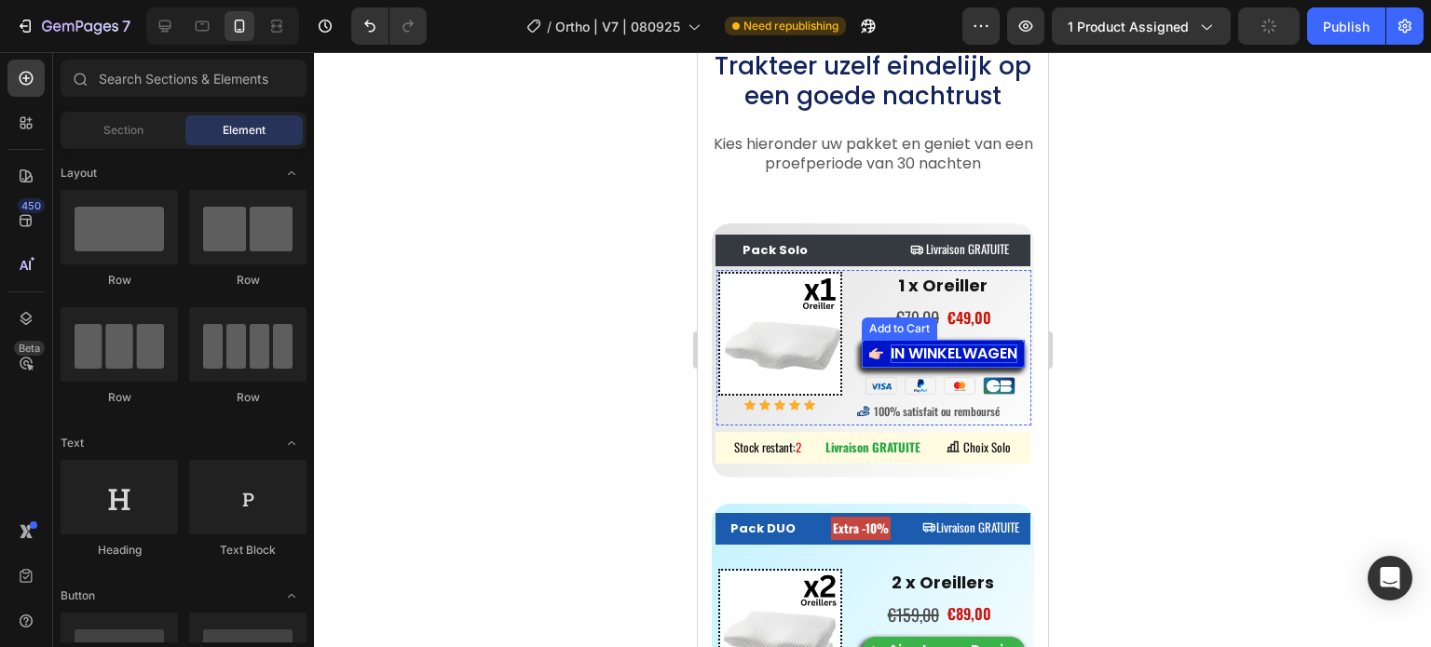
click at [933, 359] on p "IN WINKELWAGEN" at bounding box center [953, 355] width 127 height 20
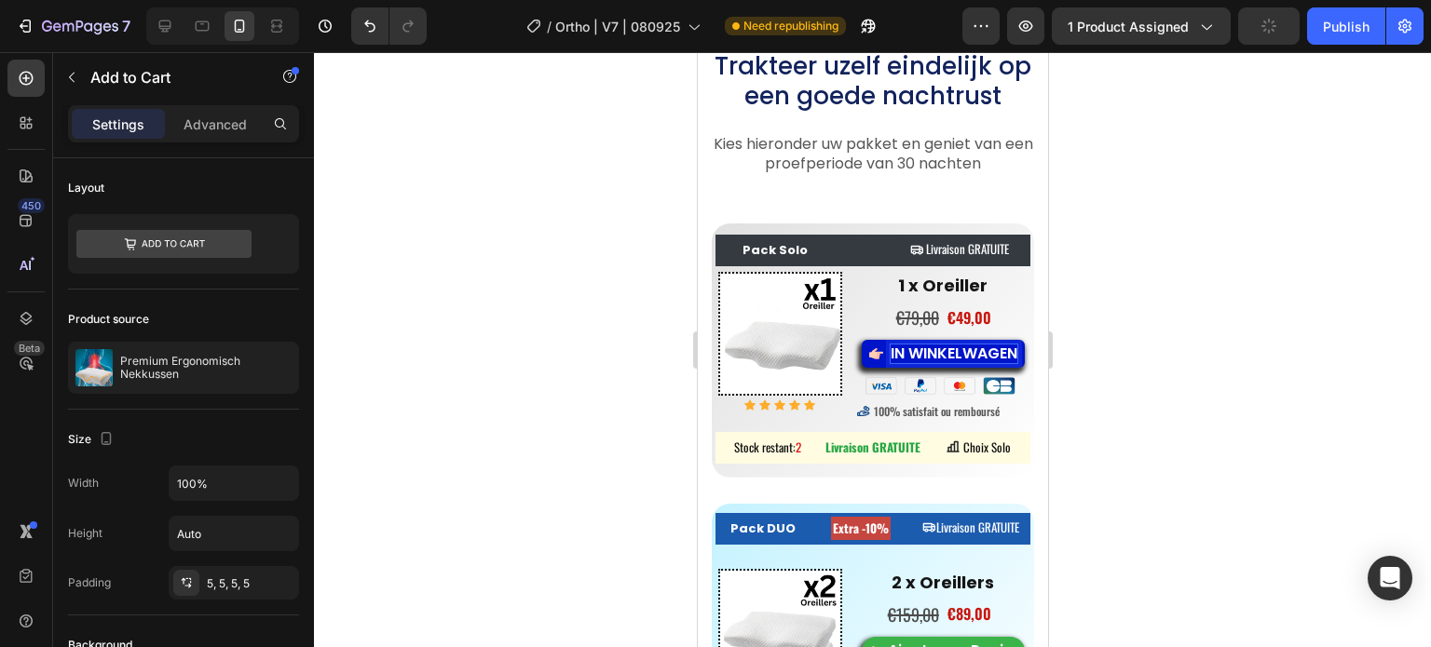
click at [934, 359] on p "IN WINKELWAGEN" at bounding box center [953, 355] width 127 height 20
click at [947, 358] on p "IN WINKELWAGEN" at bounding box center [953, 355] width 127 height 20
click at [861, 340] on button "In WINKELWAGEN" at bounding box center [943, 354] width 164 height 29
click at [890, 364] on p "In WINKELWAGEN" at bounding box center [953, 355] width 126 height 20
click at [861, 340] on button "In WINKELWAGEN" at bounding box center [943, 354] width 164 height 29
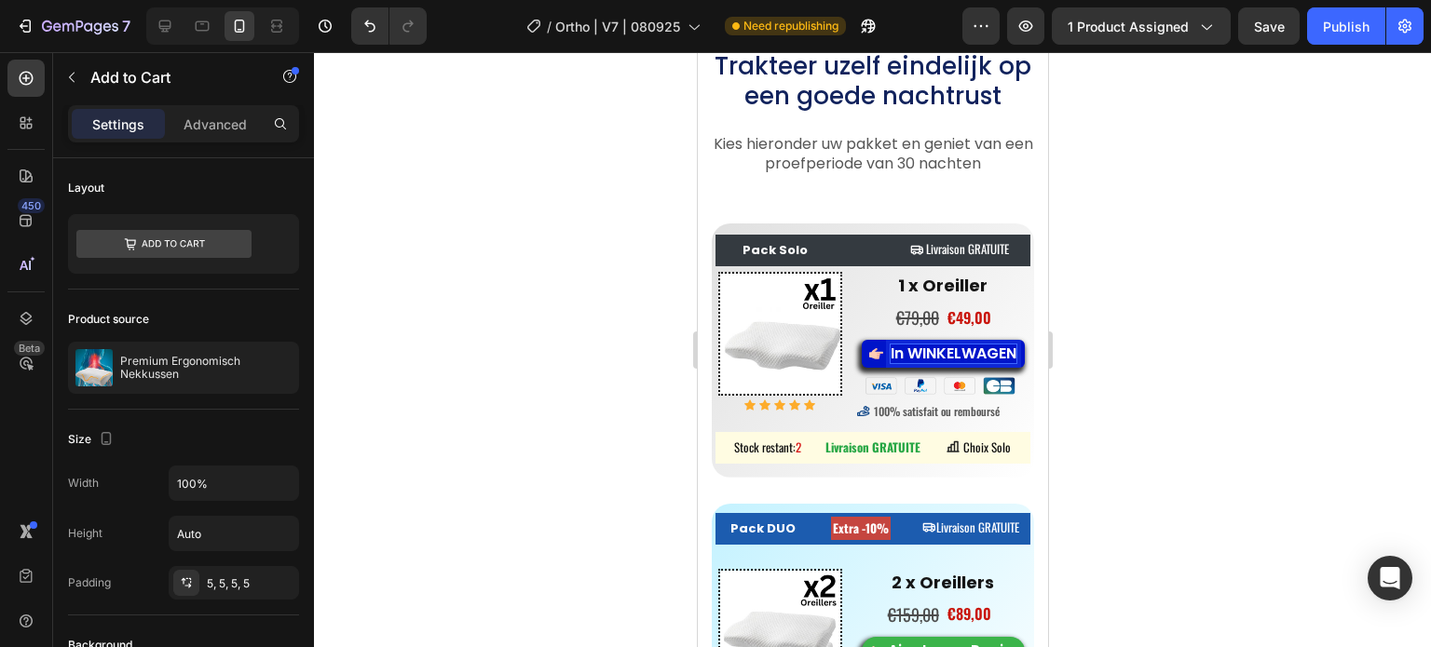
click at [899, 364] on p "In WINKELWAGEN" at bounding box center [953, 355] width 126 height 20
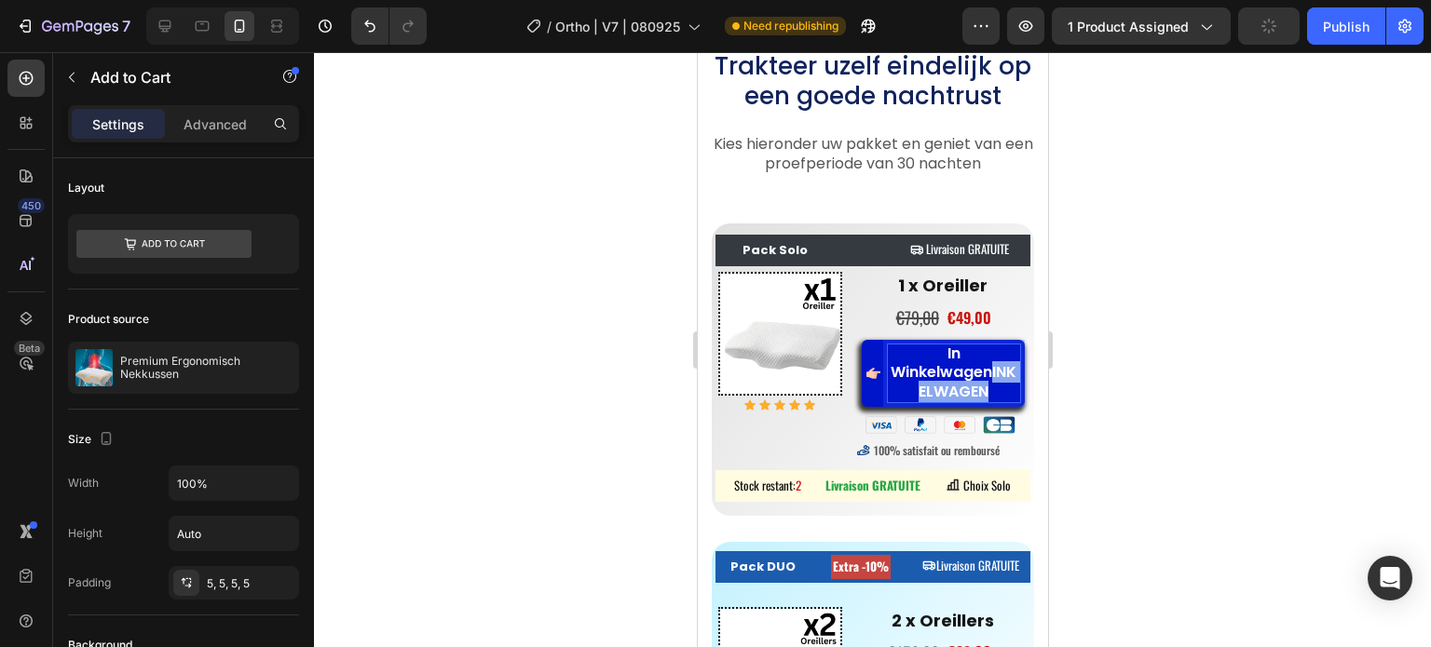
drag, startPoint x: 992, startPoint y: 394, endPoint x: 985, endPoint y: 374, distance: 20.6
click at [985, 374] on p "In WinkelwagenINKELWAGEN" at bounding box center [953, 374] width 132 height 58
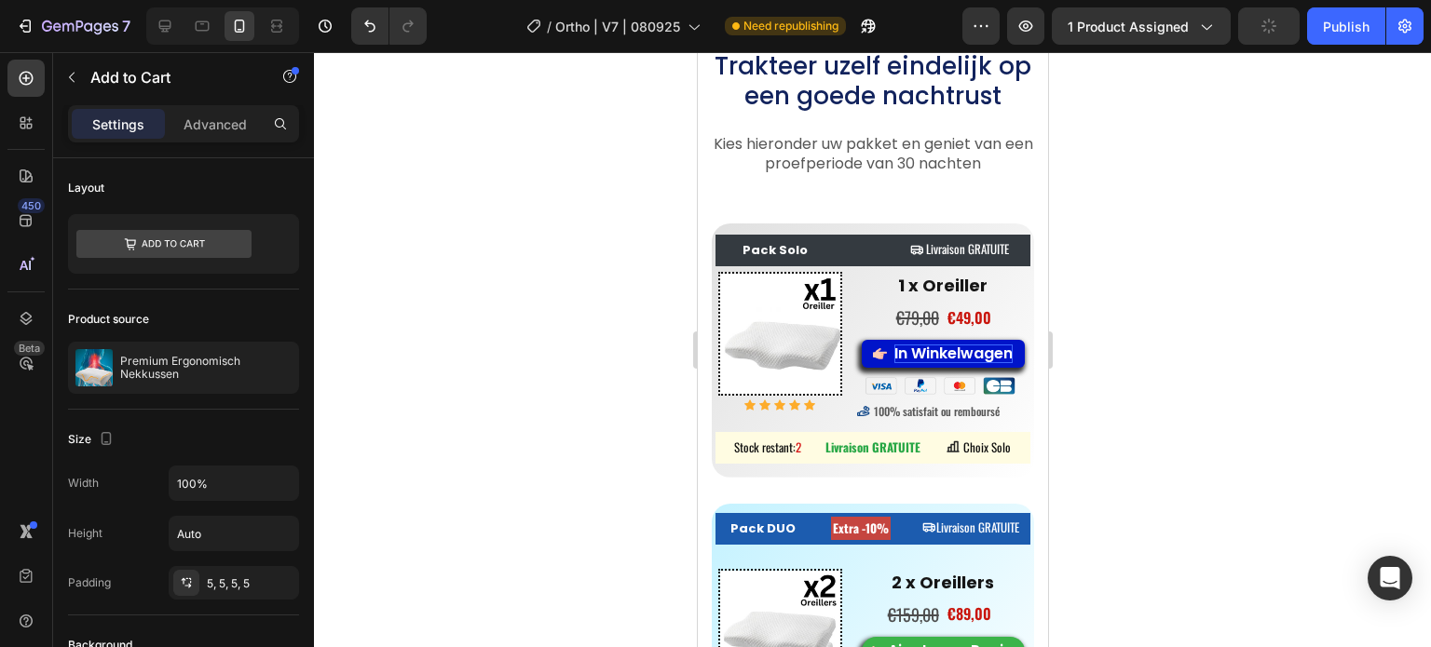
click at [1215, 319] on div at bounding box center [872, 349] width 1117 height 595
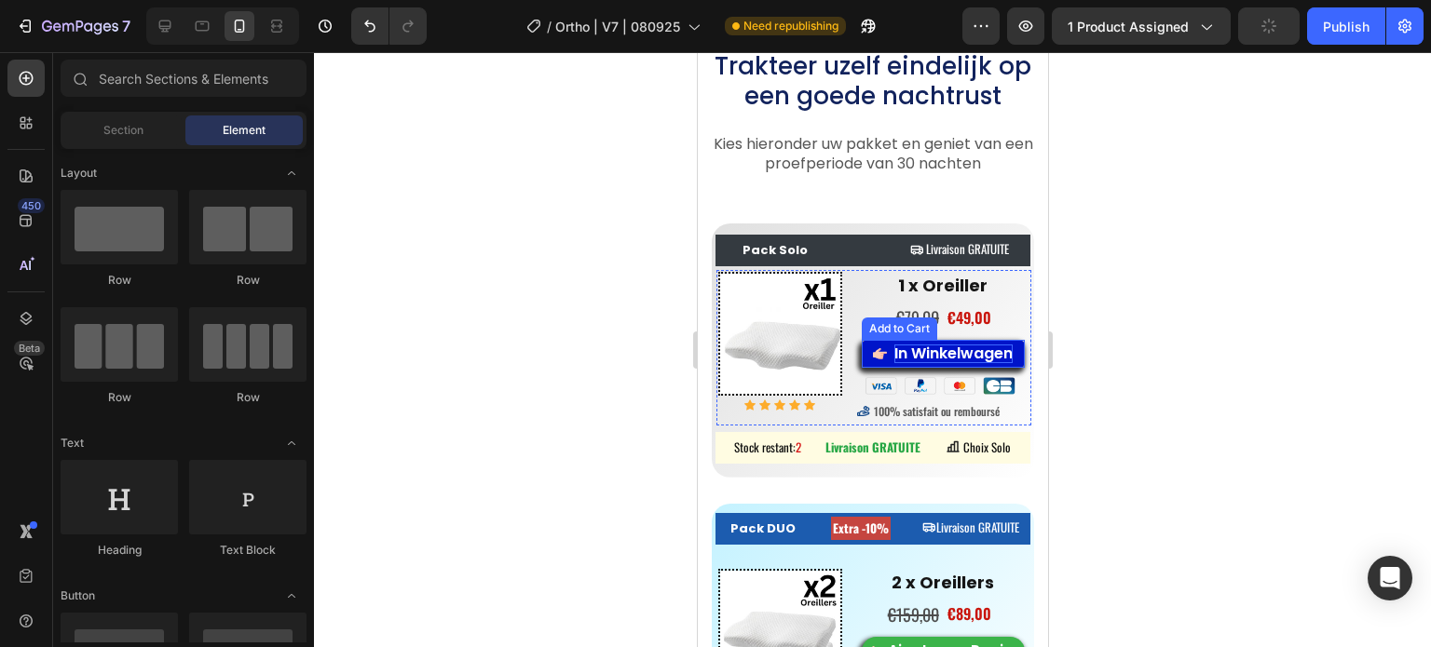
click at [910, 352] on p "In Winkelwagen" at bounding box center [952, 355] width 118 height 20
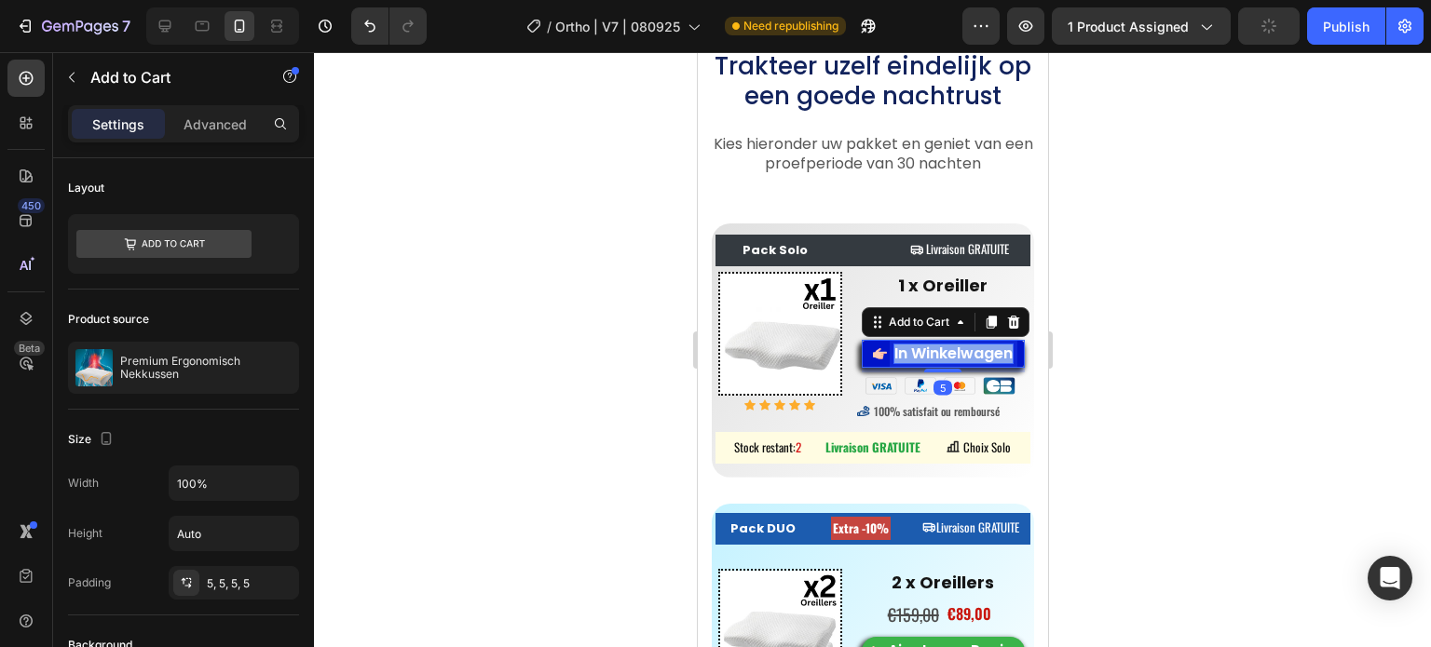
click at [910, 352] on p "In Winkelwagen" at bounding box center [952, 355] width 118 height 20
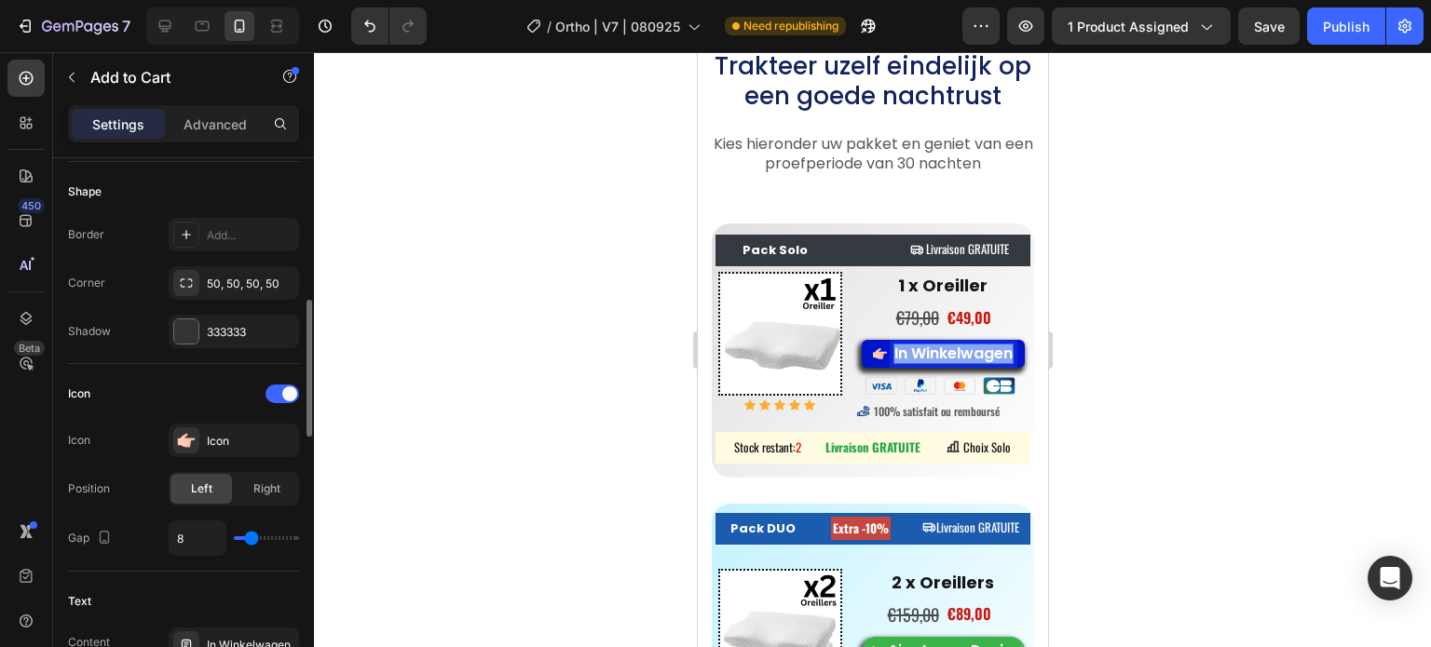
scroll to position [838, 0]
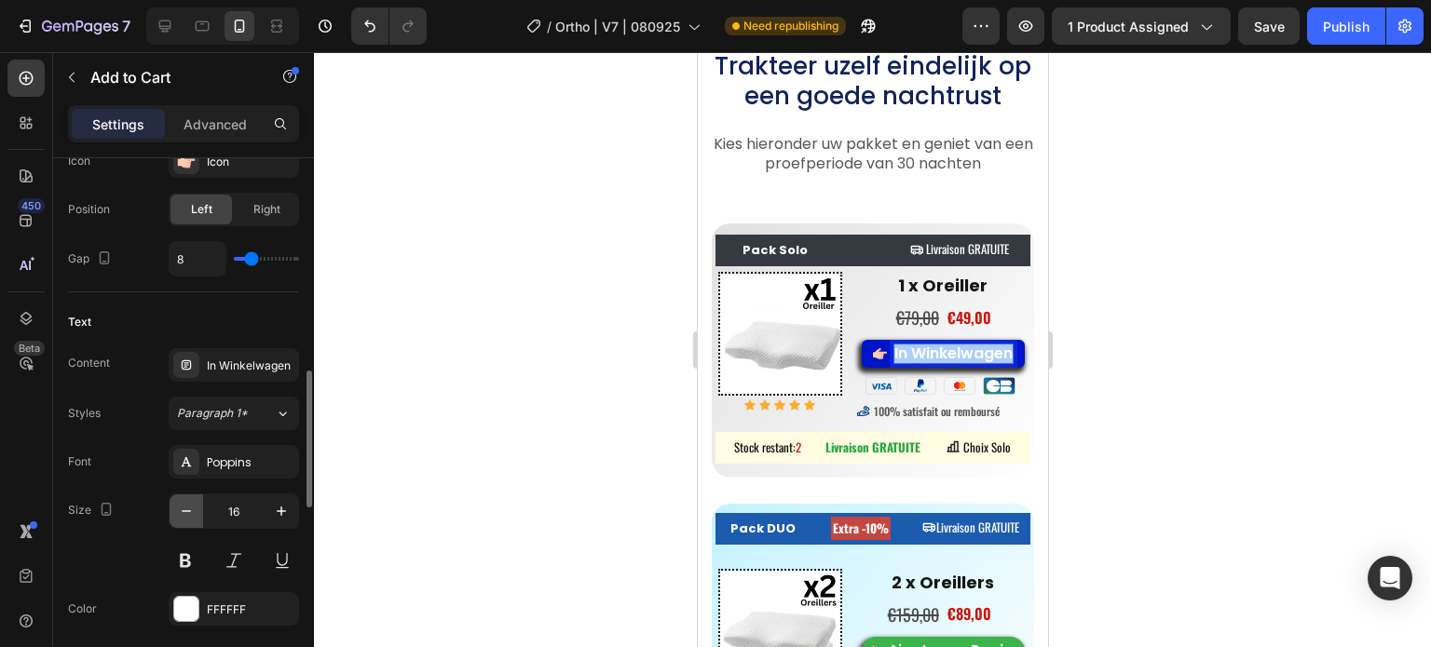
click at [186, 505] on icon "button" at bounding box center [186, 511] width 19 height 19
type input "15"
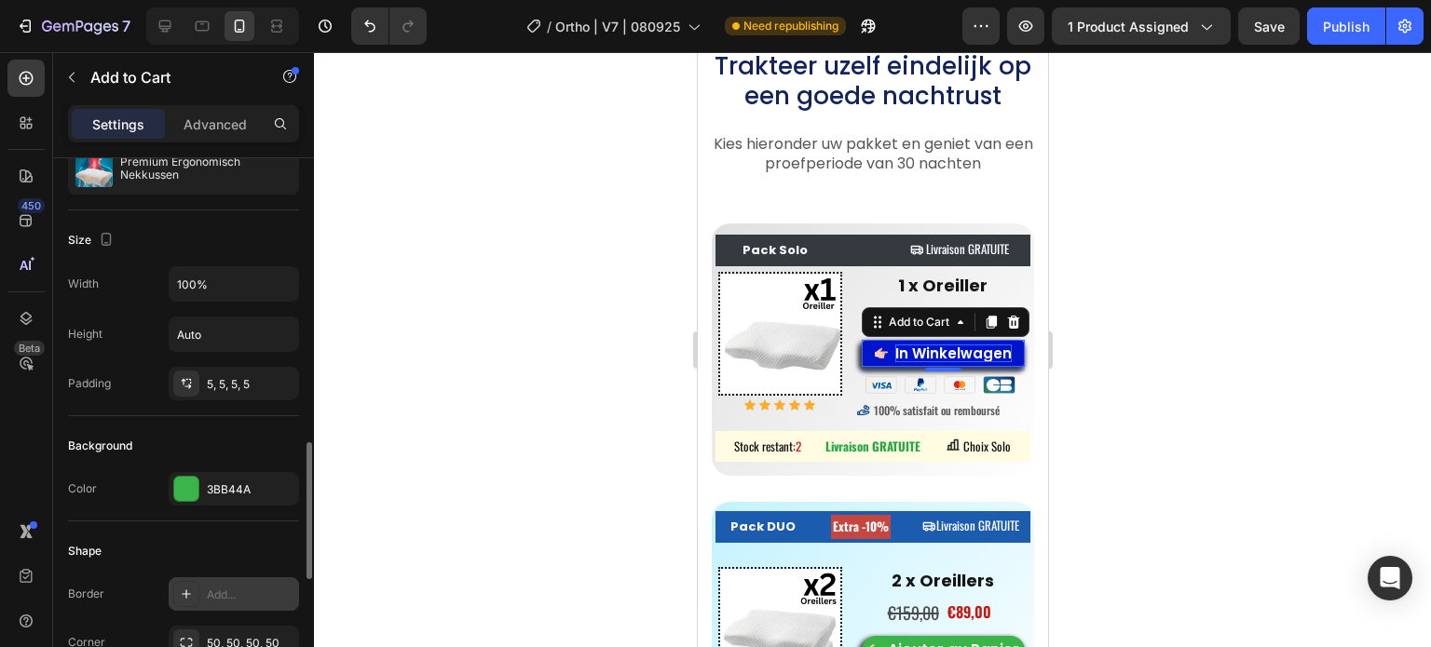
scroll to position [13, 0]
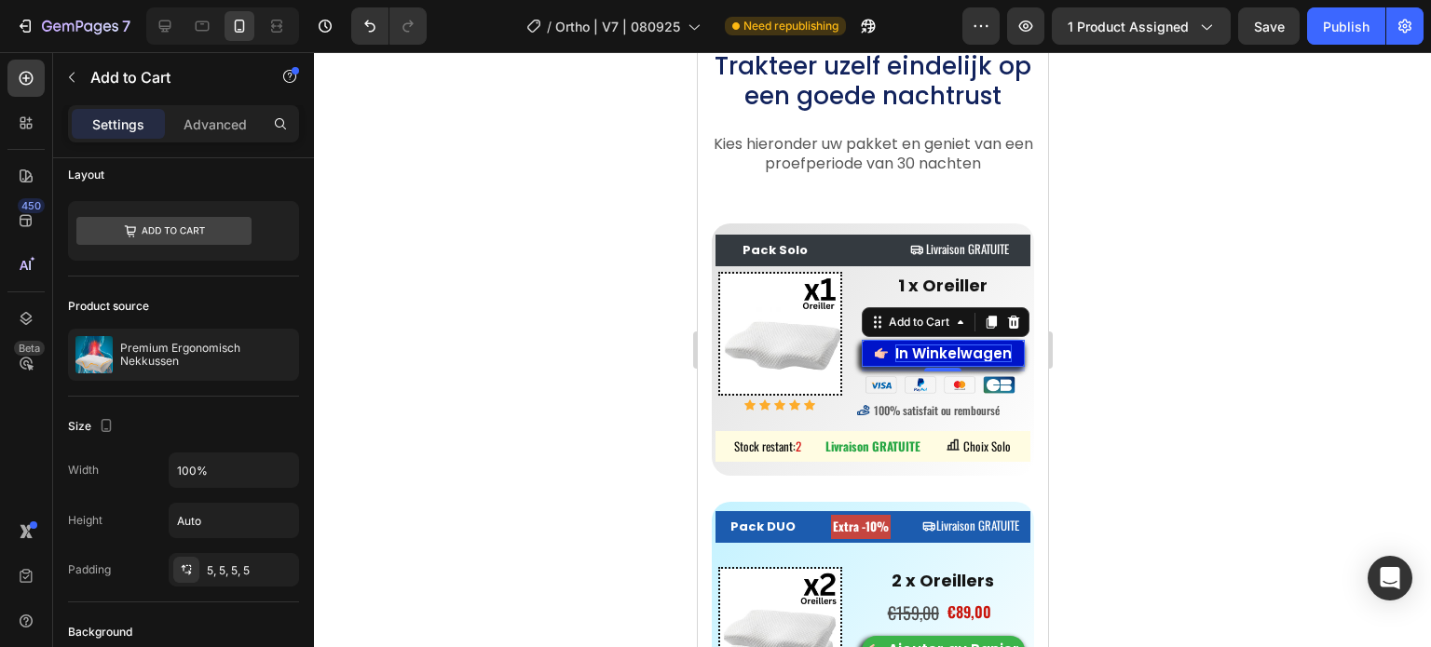
drag, startPoint x: 580, startPoint y: 357, endPoint x: 110, endPoint y: 274, distance: 477.6
click at [580, 357] on div at bounding box center [872, 349] width 1117 height 595
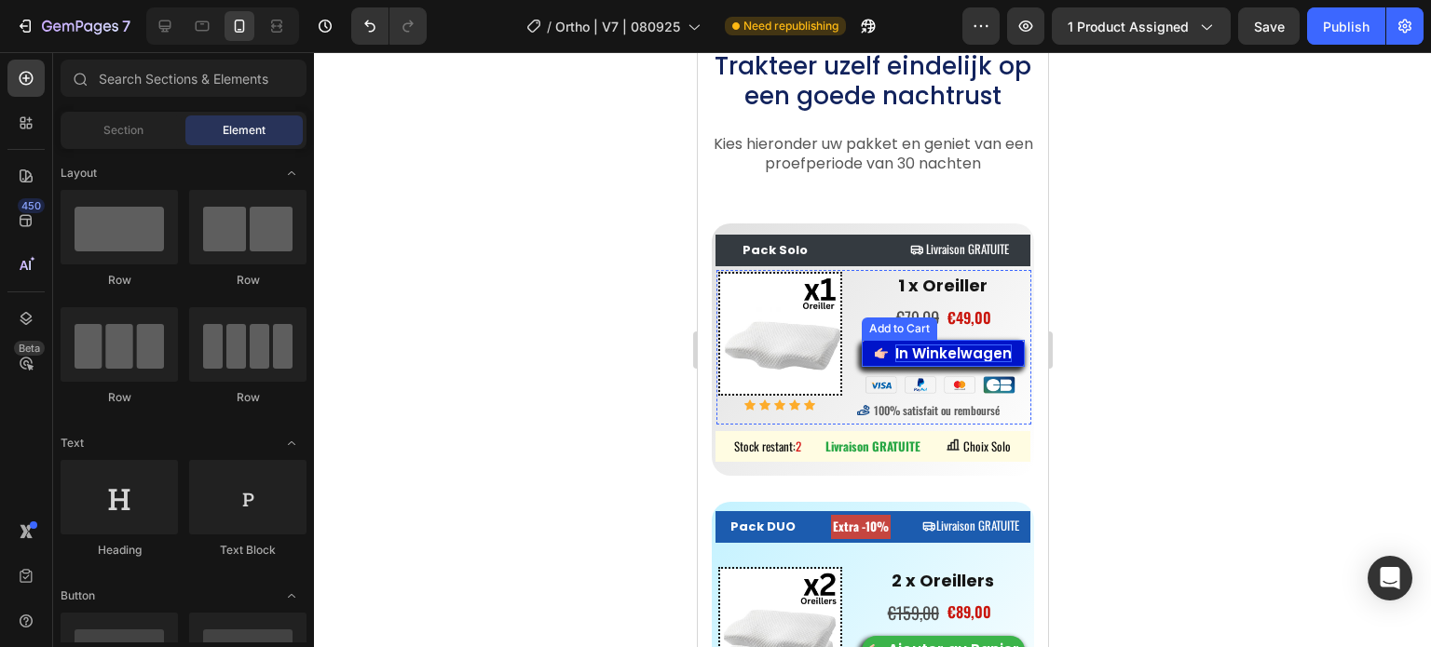
click at [874, 346] on icon "In Winkelwagen" at bounding box center [880, 353] width 13 height 14
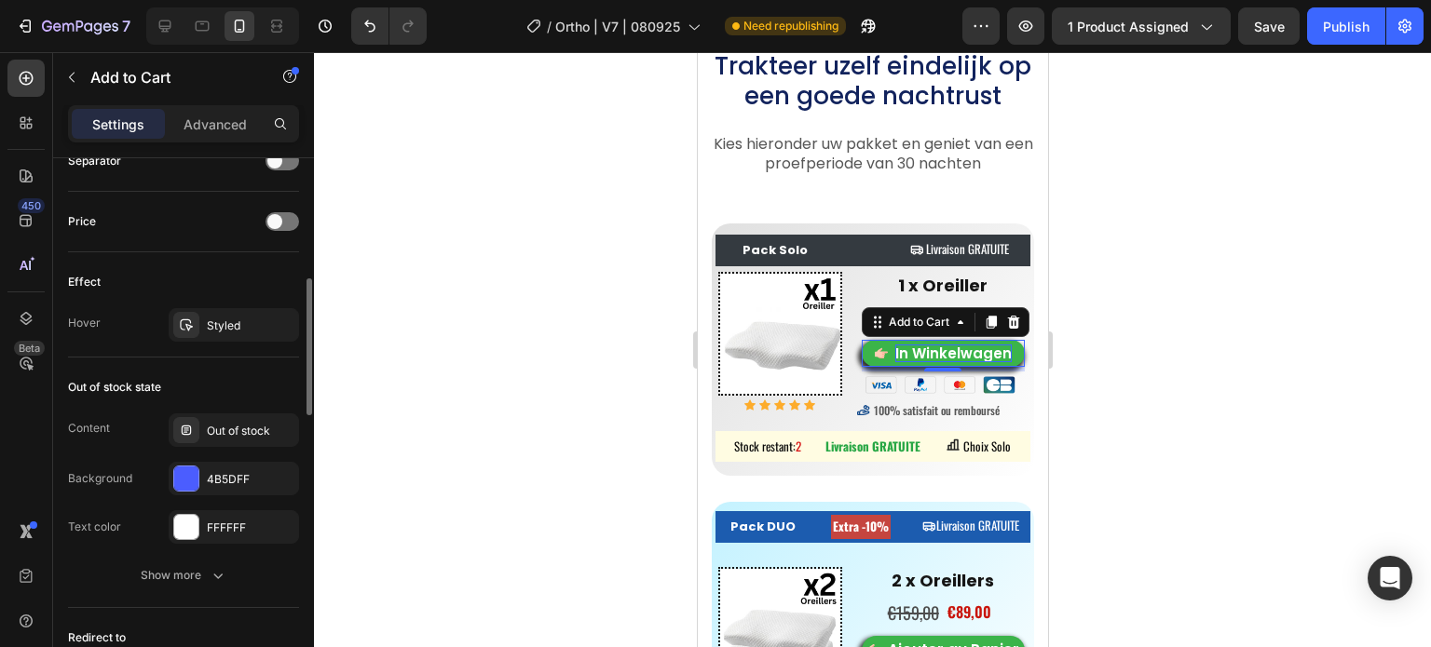
scroll to position [1118, 0]
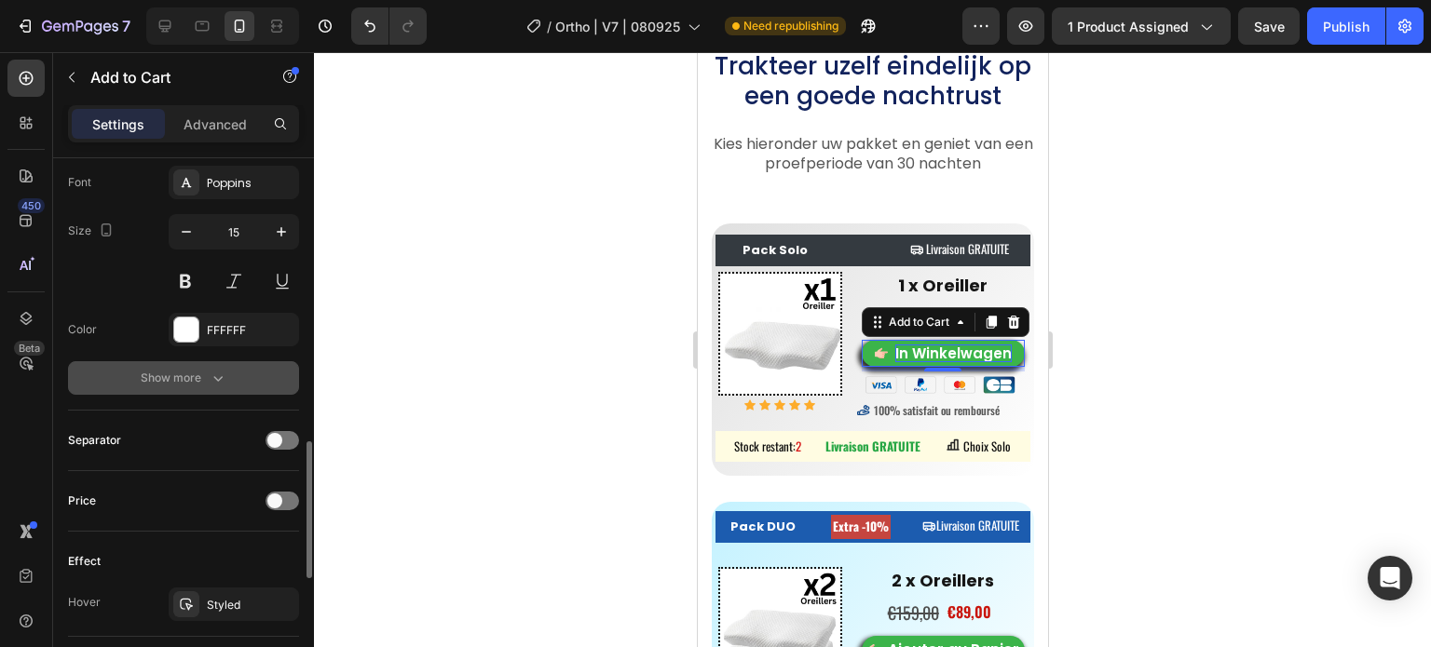
click at [220, 372] on icon "button" at bounding box center [218, 378] width 19 height 19
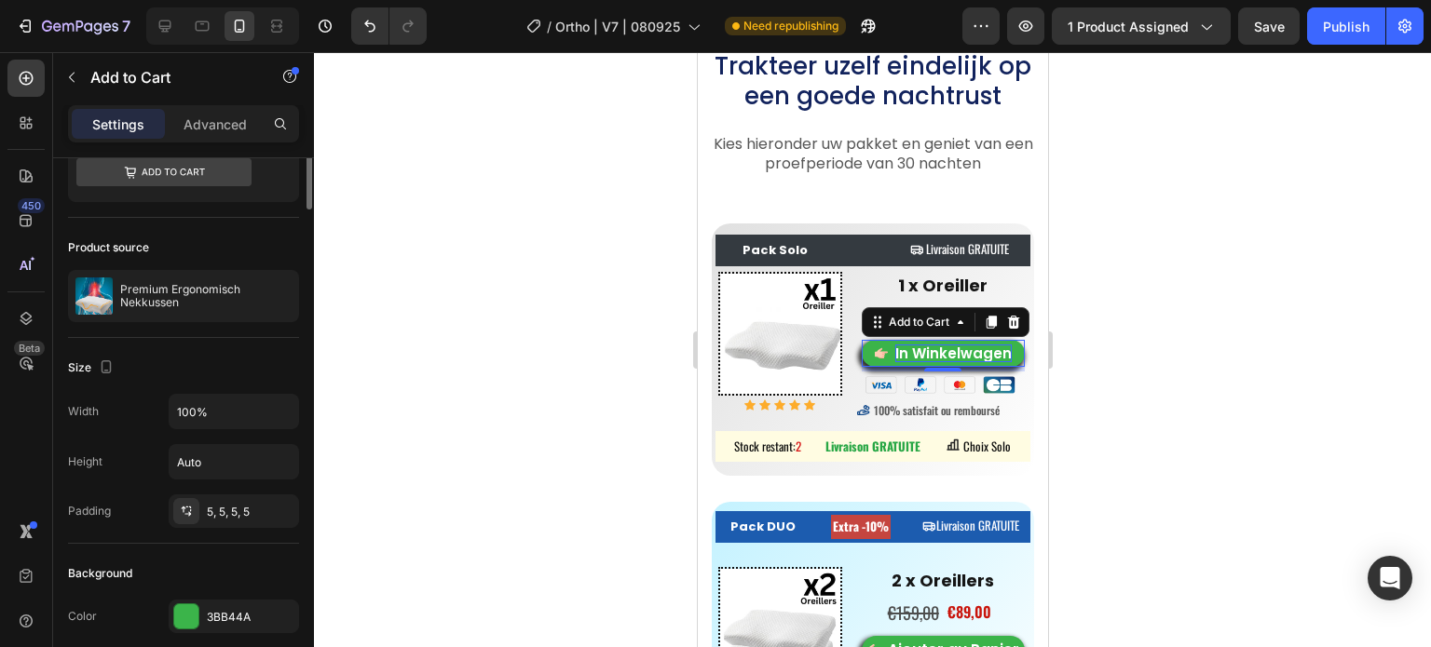
scroll to position [0, 0]
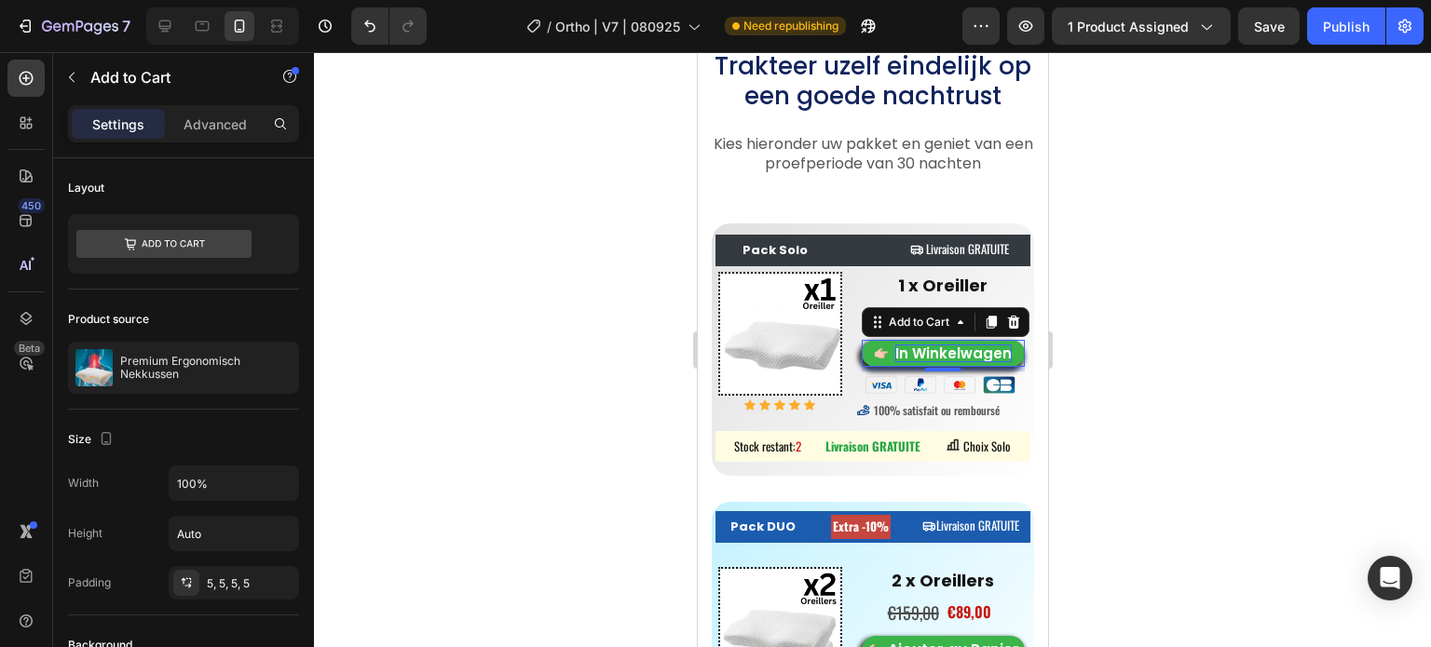
click at [1166, 285] on div at bounding box center [872, 349] width 1117 height 595
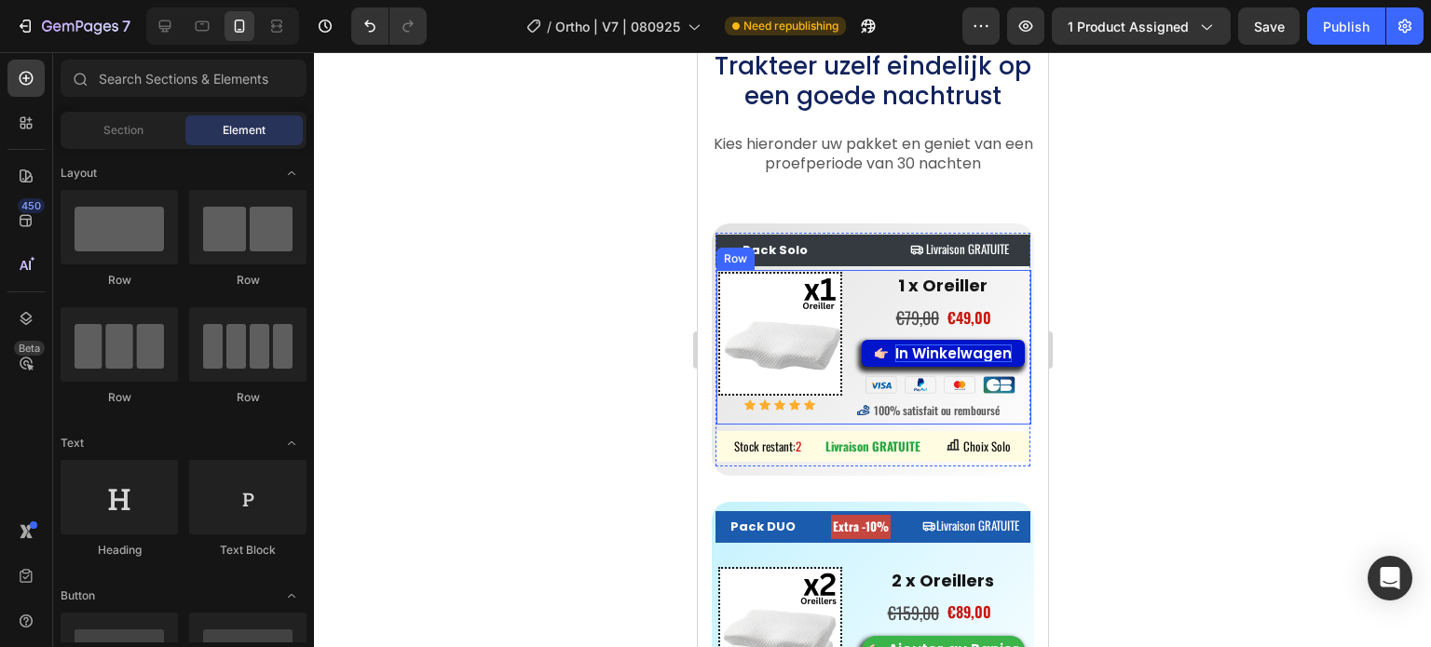
click at [927, 340] on button "In Winkelwagen" at bounding box center [943, 354] width 164 height 28
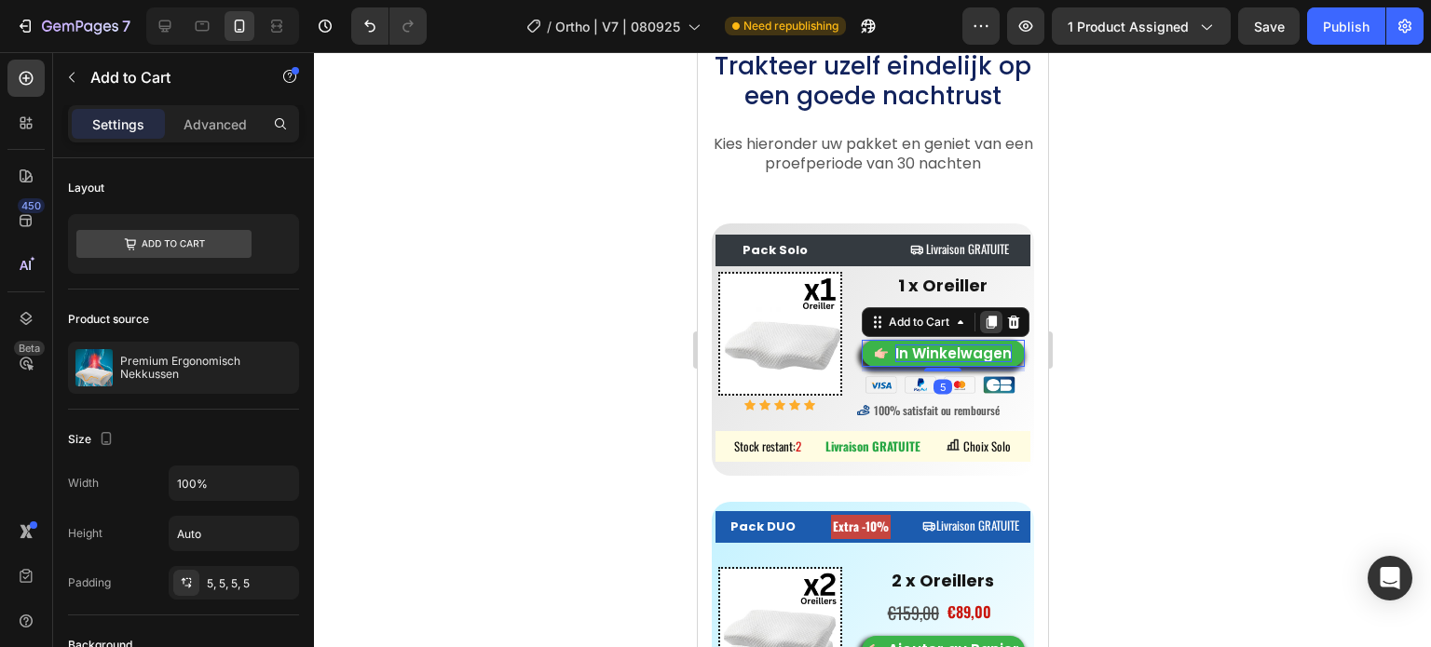
click at [984, 316] on icon at bounding box center [990, 322] width 15 height 15
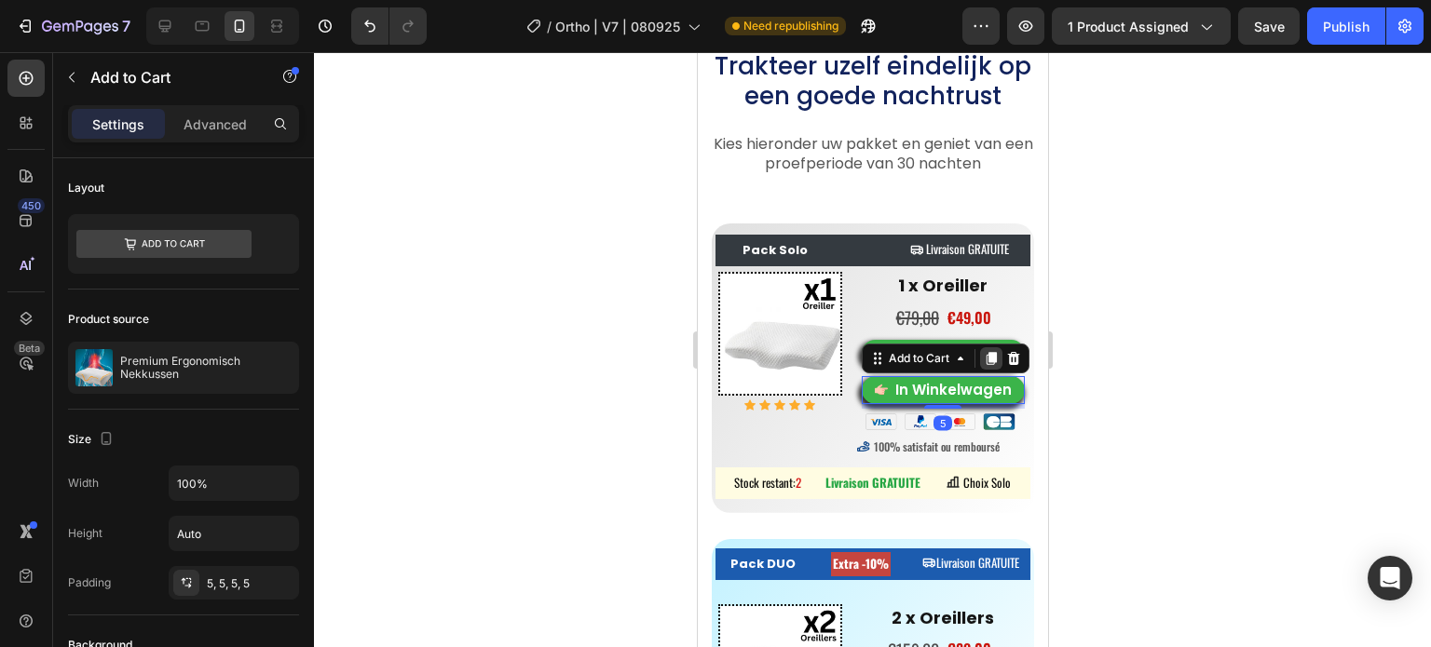
click at [985, 354] on icon at bounding box center [990, 358] width 10 height 13
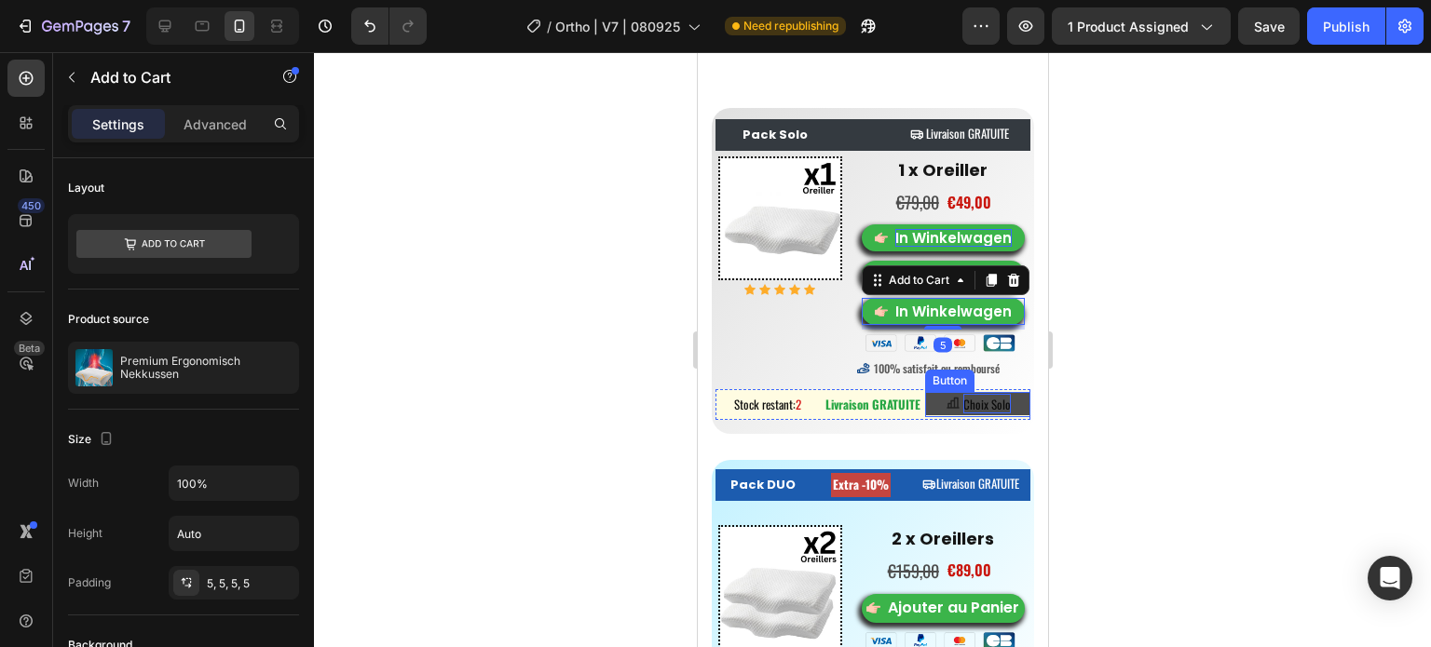
scroll to position [8744, 0]
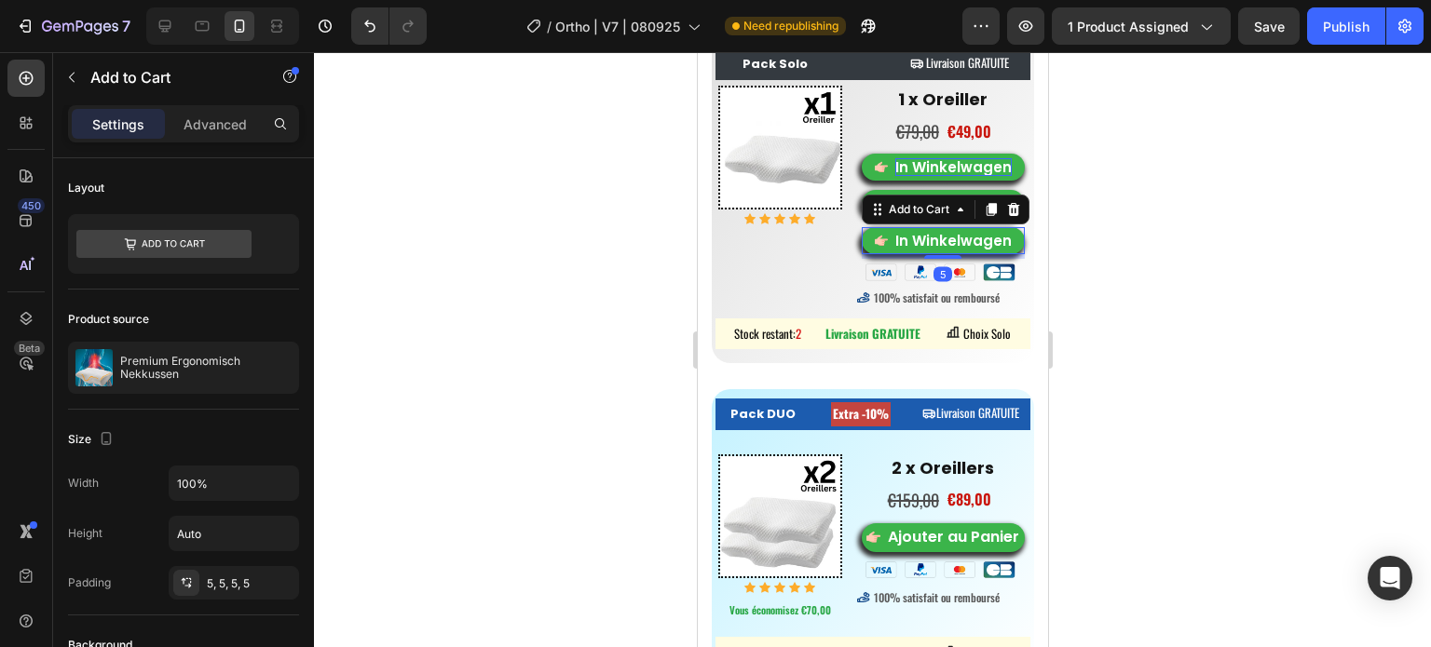
click at [546, 266] on div at bounding box center [872, 349] width 1117 height 595
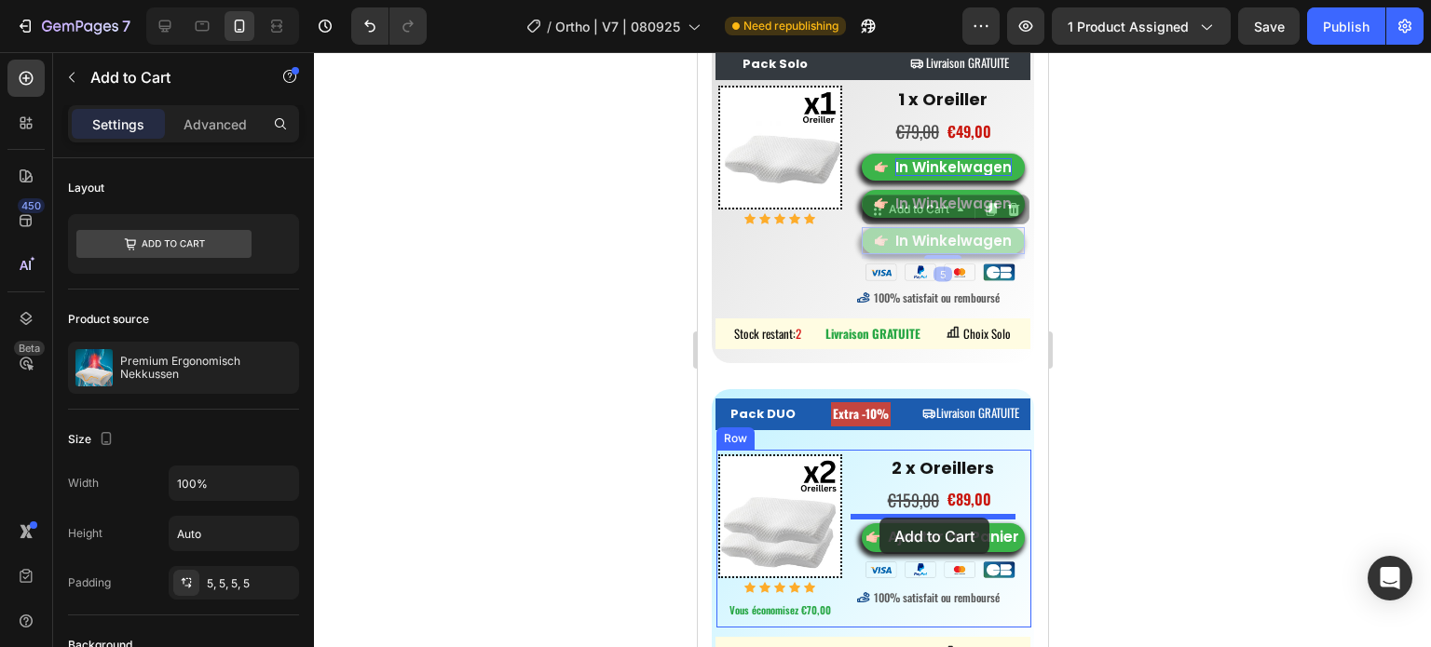
drag, startPoint x: 871, startPoint y: 224, endPoint x: 878, endPoint y: 518, distance: 293.5
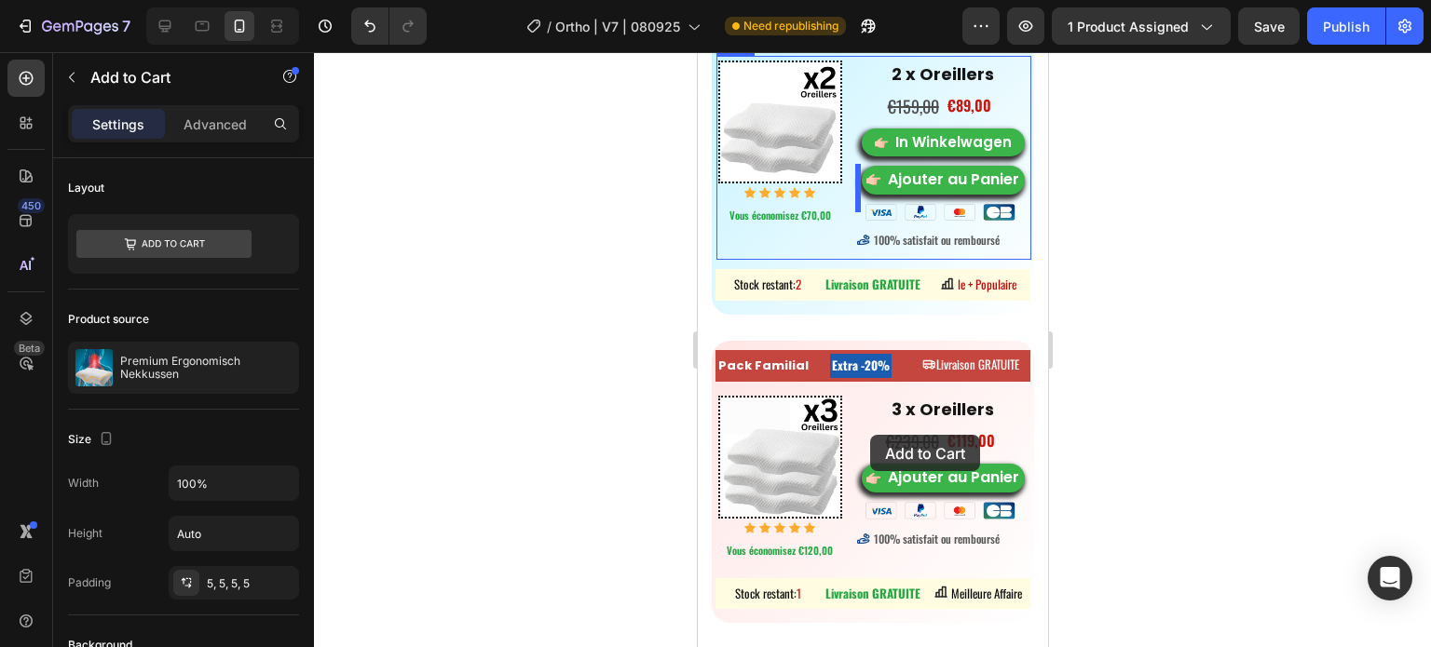
scroll to position [9210, 0]
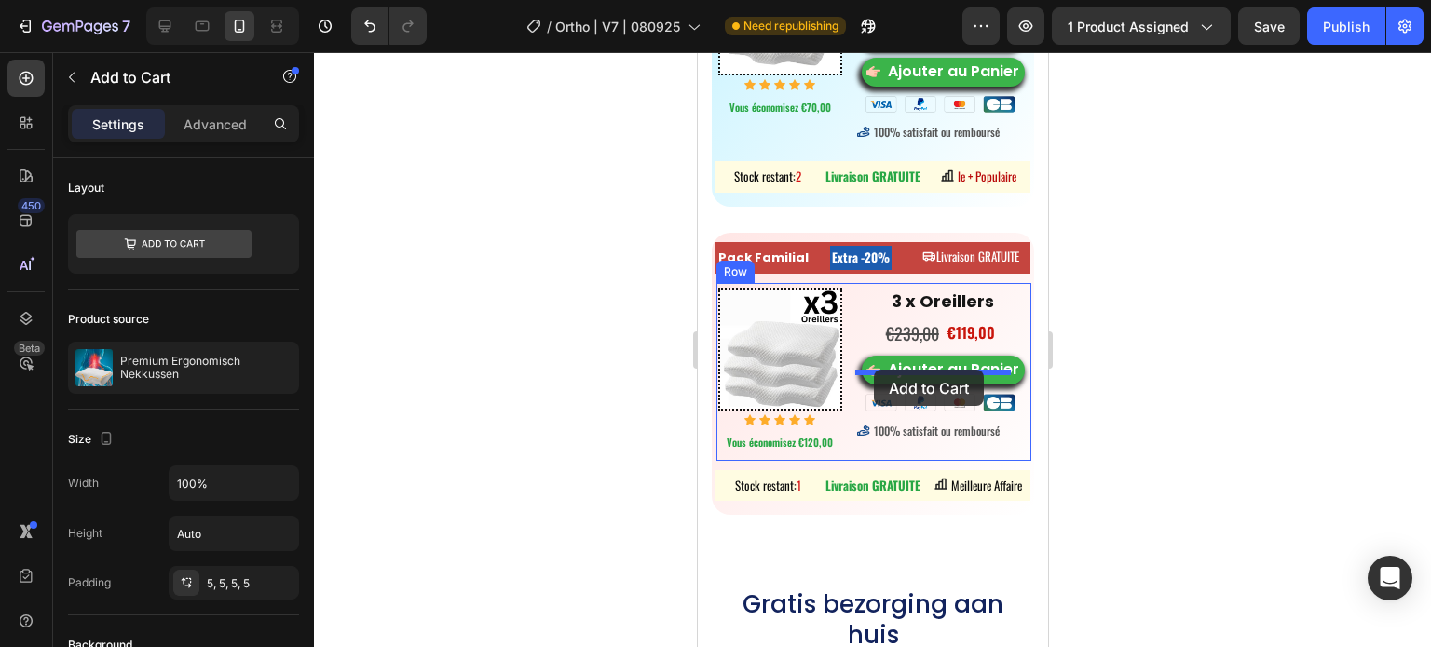
drag, startPoint x: 864, startPoint y: 193, endPoint x: 873, endPoint y: 370, distance: 177.2
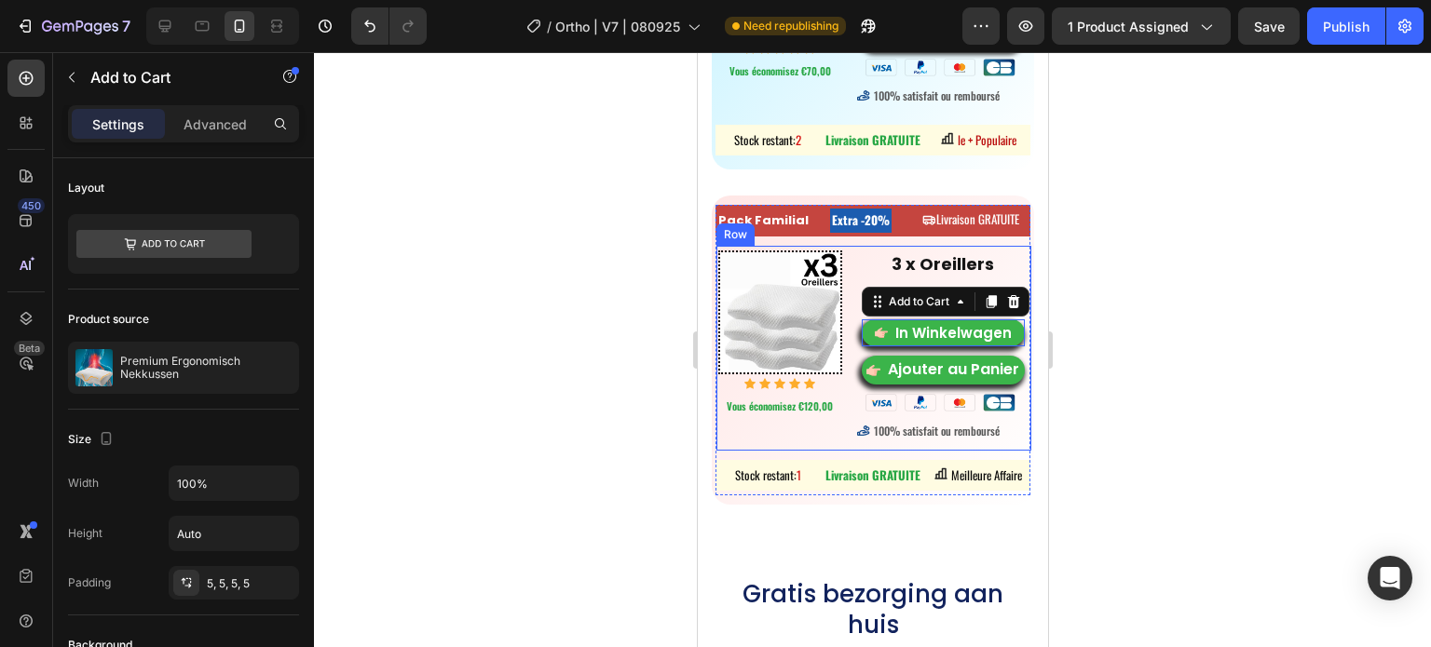
scroll to position [9173, 0]
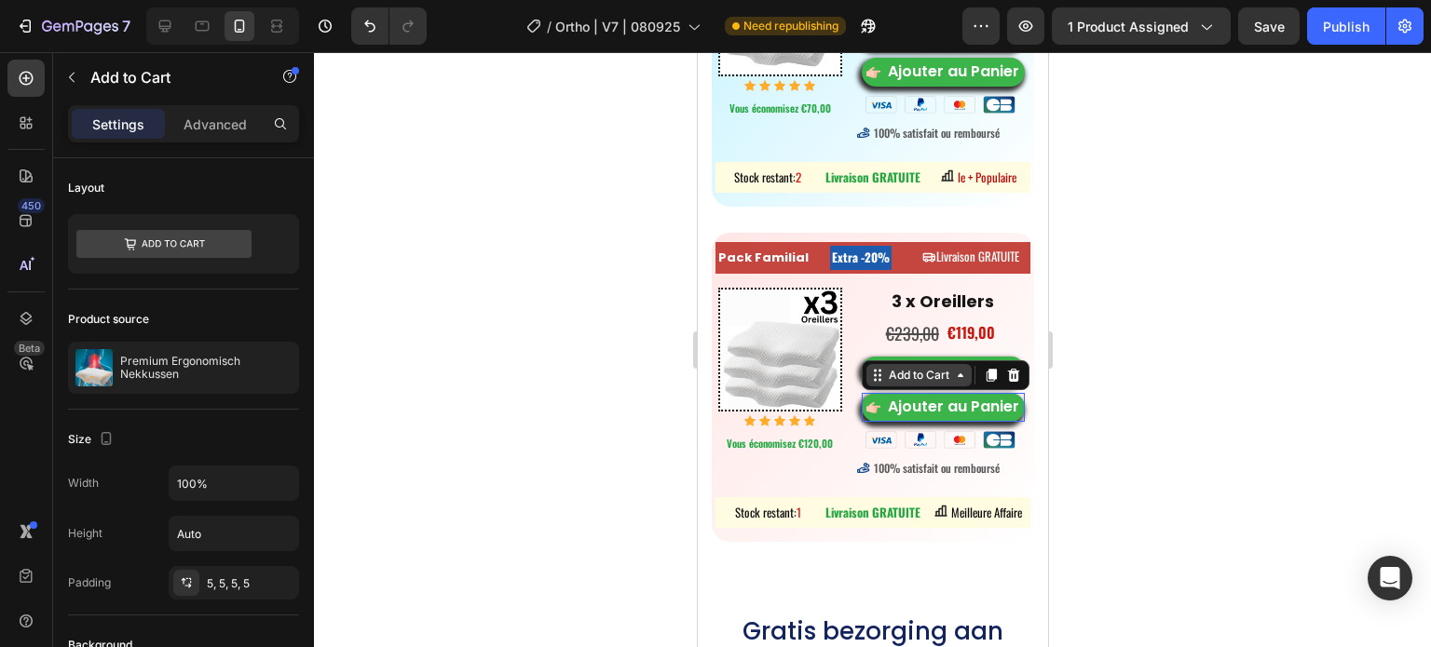
click at [876, 390] on div "Add to Cart" at bounding box center [945, 375] width 168 height 30
click at [1014, 387] on div at bounding box center [1012, 375] width 22 height 22
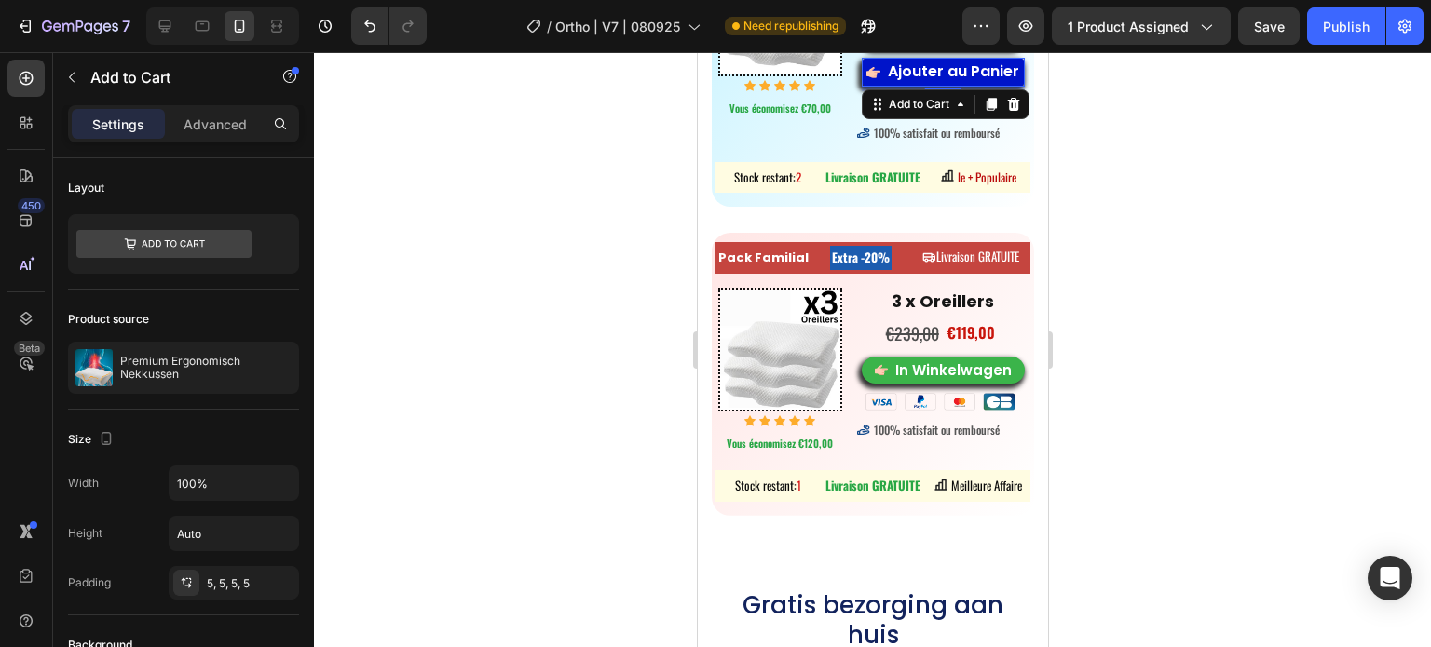
click at [870, 80] on icon "Ajouter au Panier" at bounding box center [872, 72] width 14 height 15
click at [1014, 115] on div at bounding box center [1012, 104] width 22 height 22
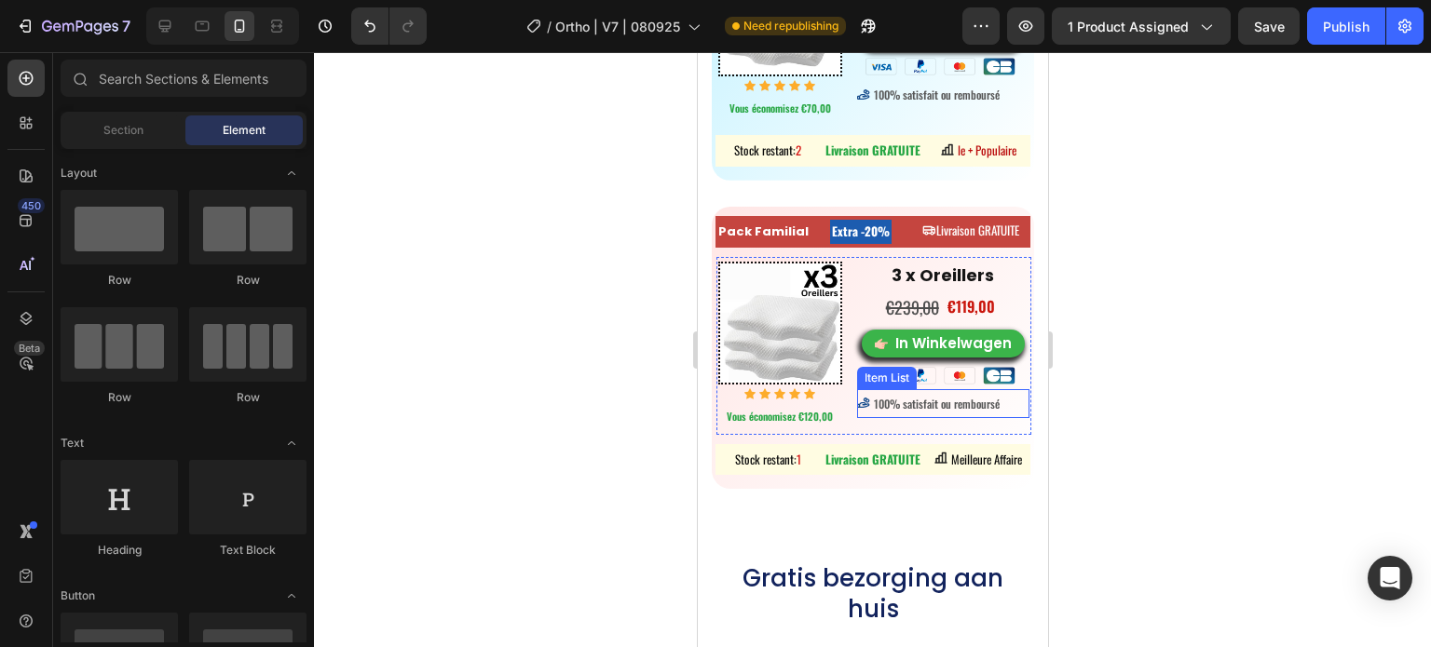
drag, startPoint x: 917, startPoint y: 384, endPoint x: 934, endPoint y: 395, distance: 20.1
click at [917, 389] on div "100% satisfait ou remboursé" at bounding box center [942, 404] width 173 height 30
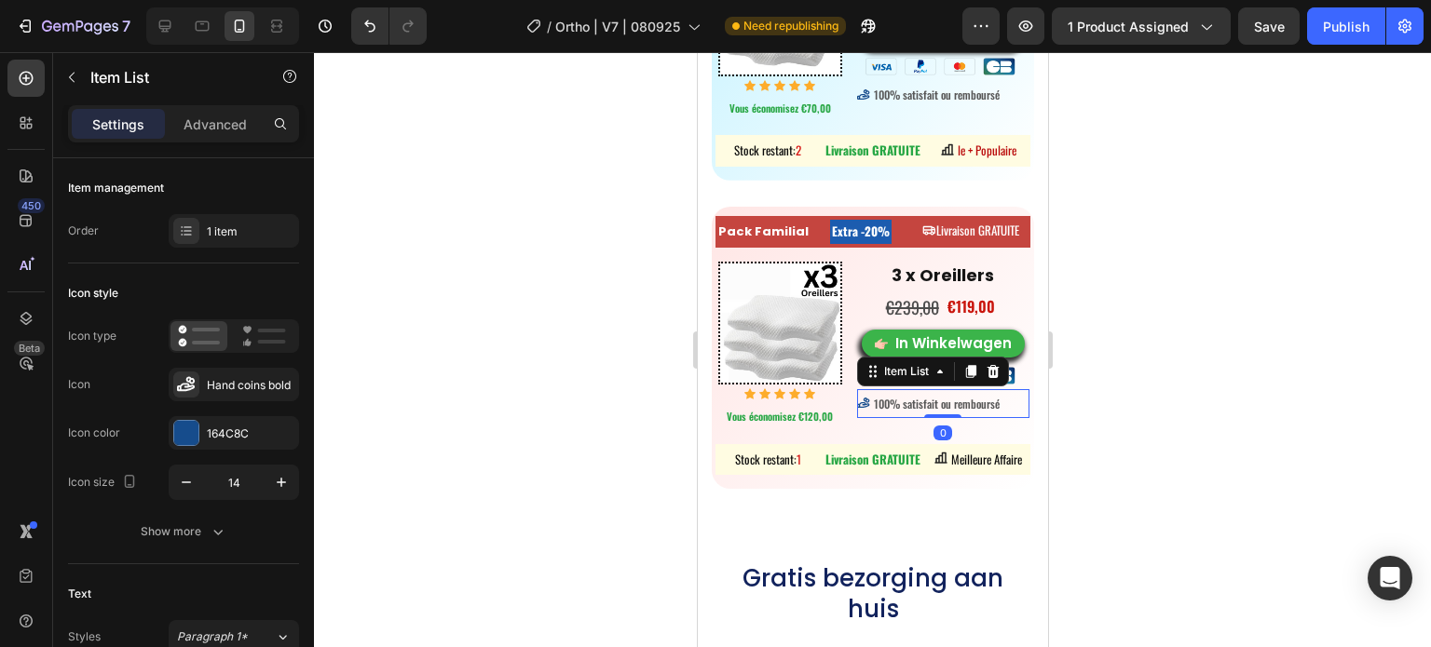
click at [1011, 401] on div "100% satisfait ou remboursé" at bounding box center [942, 404] width 173 height 20
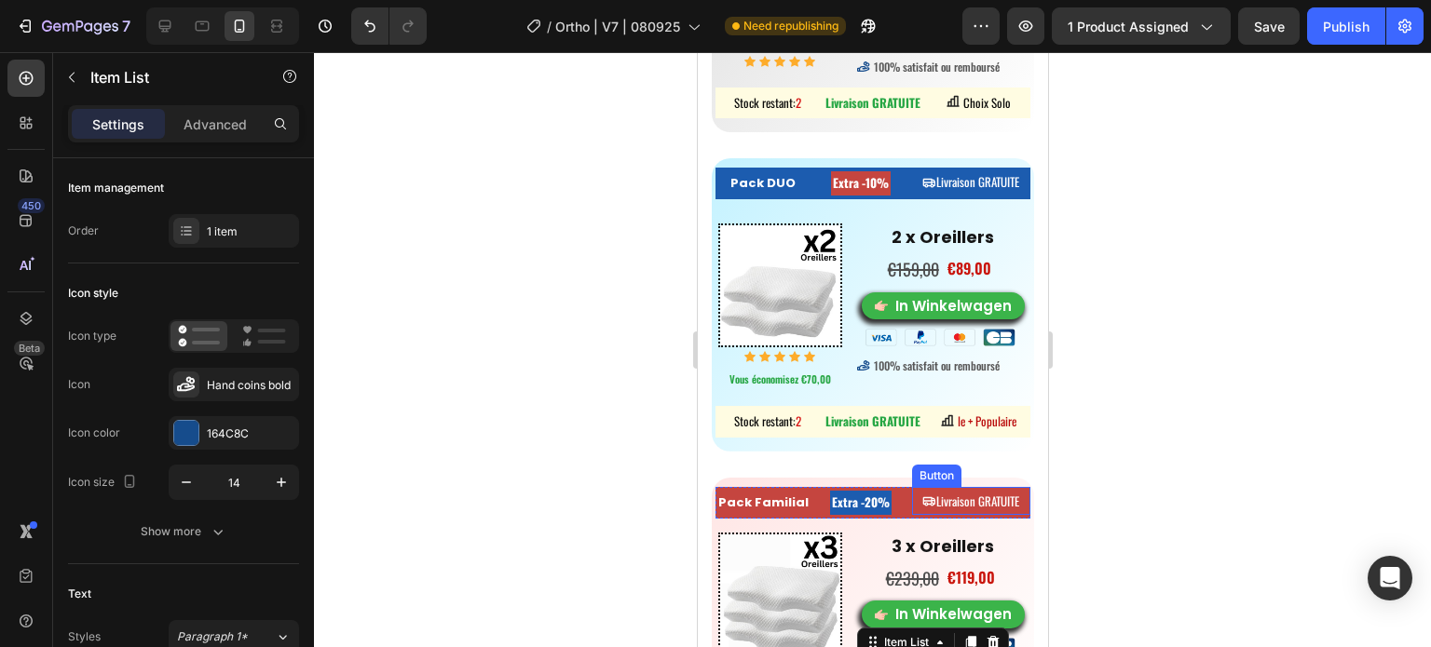
scroll to position [8614, 0]
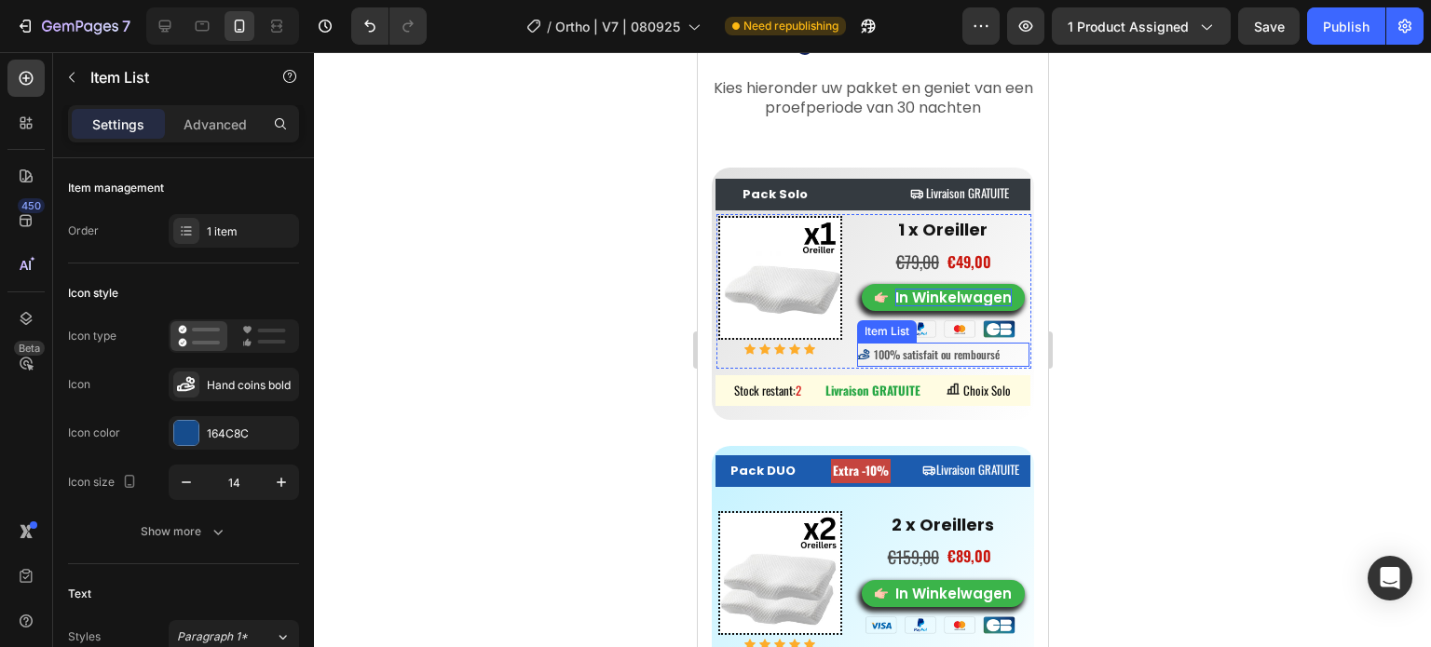
click at [989, 360] on span "100% satisfait ou remboursé" at bounding box center [936, 354] width 126 height 16
click at [991, 349] on span "100% satisfait ou remboursé" at bounding box center [936, 354] width 126 height 16
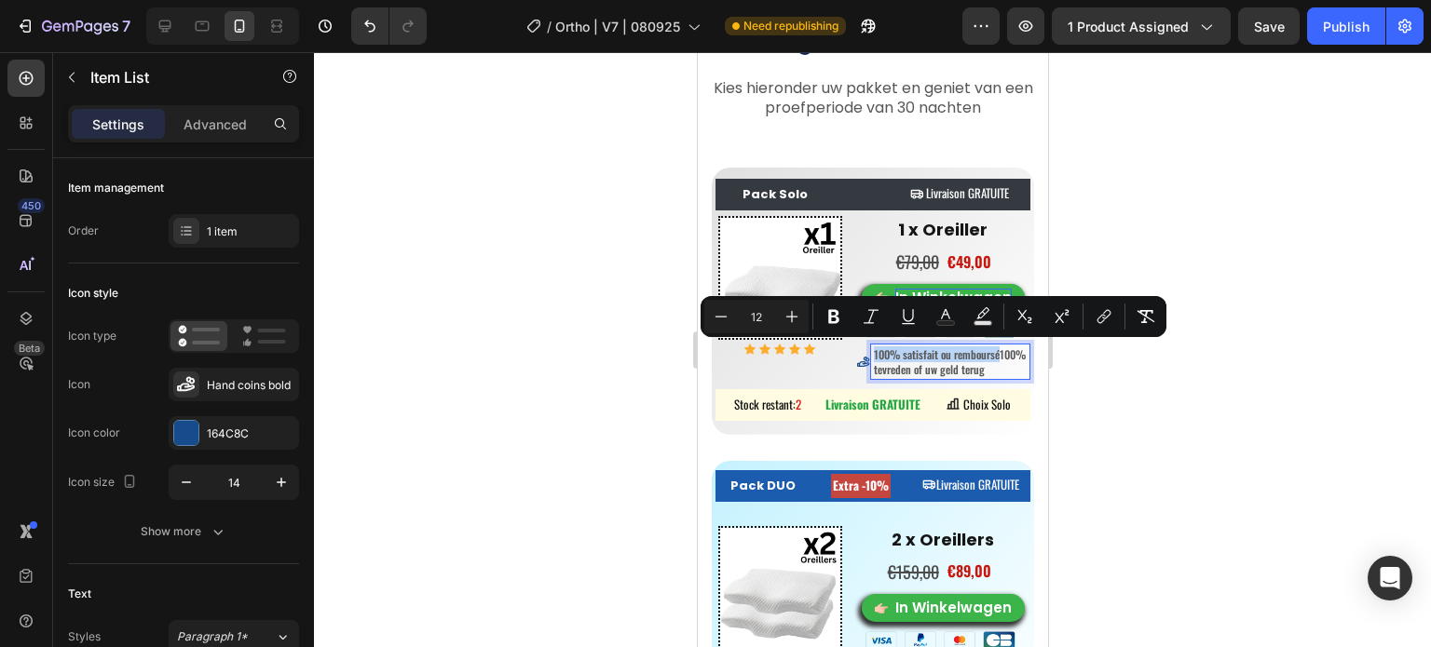
drag, startPoint x: 906, startPoint y: 366, endPoint x: 863, endPoint y: 353, distance: 45.7
click at [870, 353] on div "100% satisfait ou remboursé100% tevreden of uw geld terug" at bounding box center [949, 362] width 159 height 34
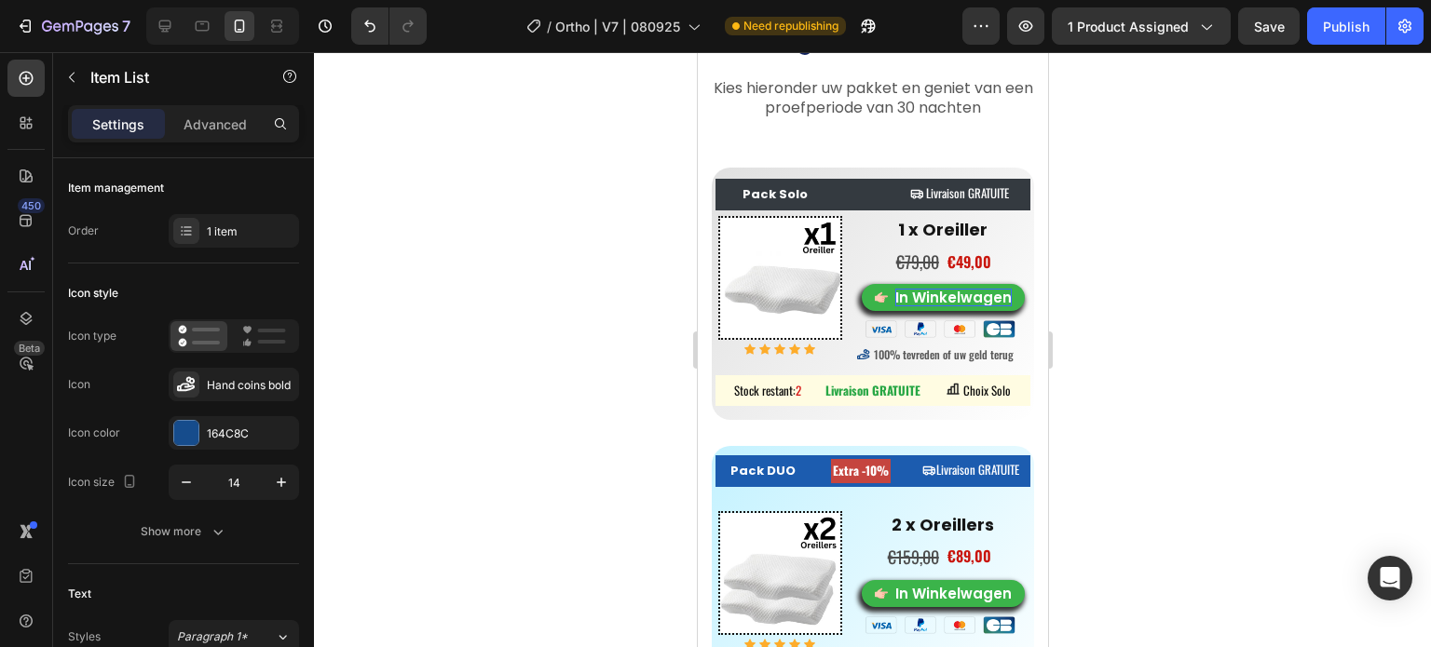
click at [1177, 251] on div at bounding box center [872, 349] width 1117 height 595
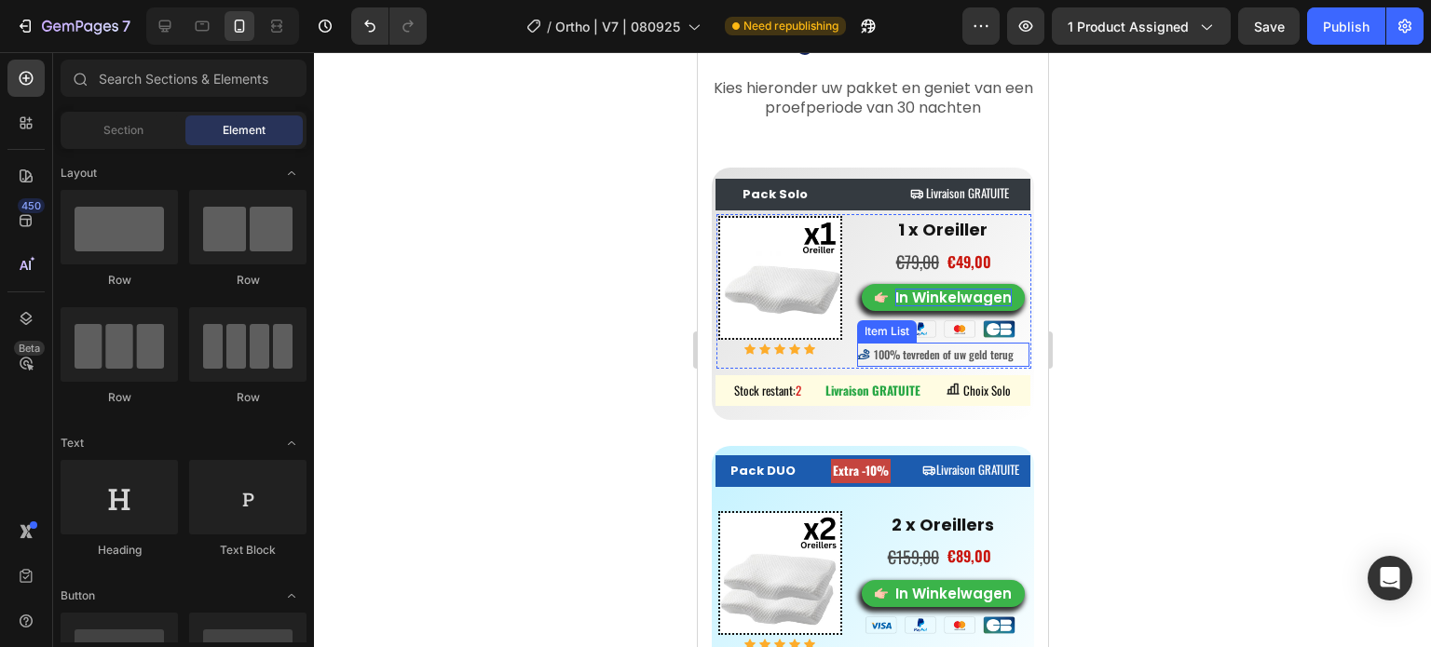
click at [866, 330] on div "Item List" at bounding box center [886, 331] width 52 height 17
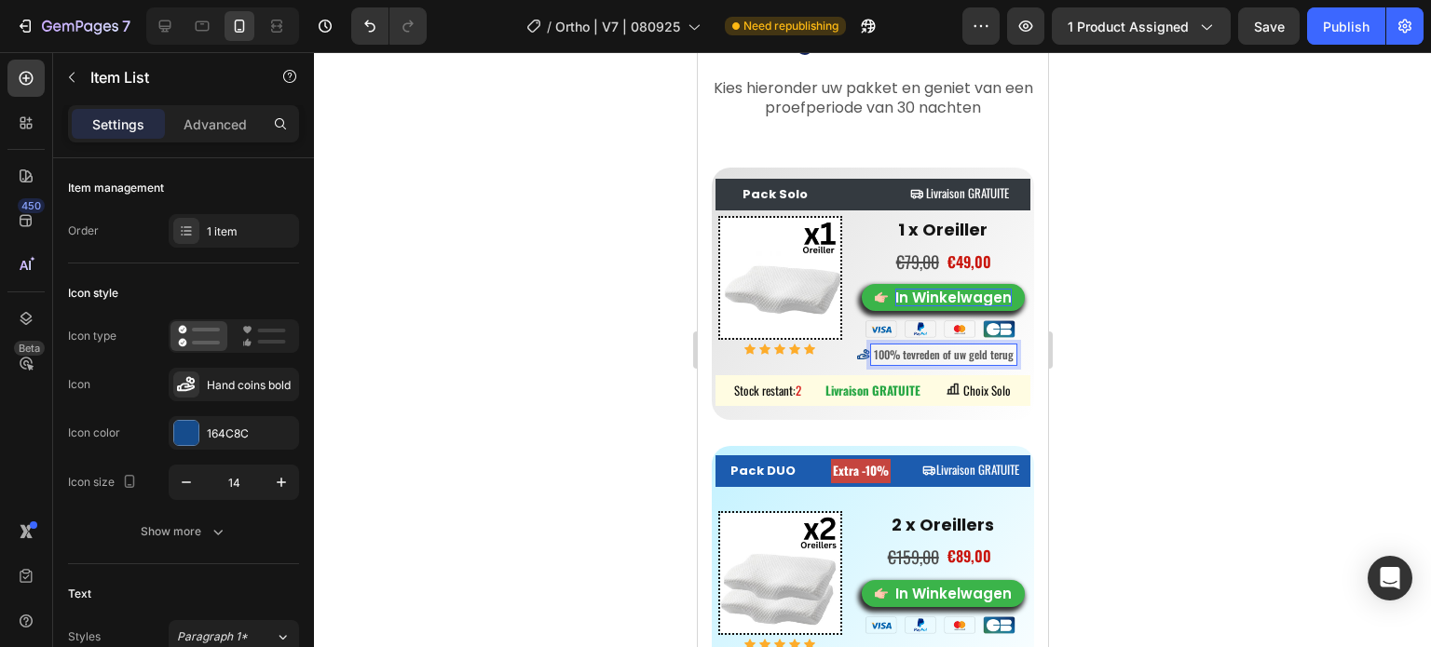
click at [672, 377] on div at bounding box center [872, 349] width 1117 height 595
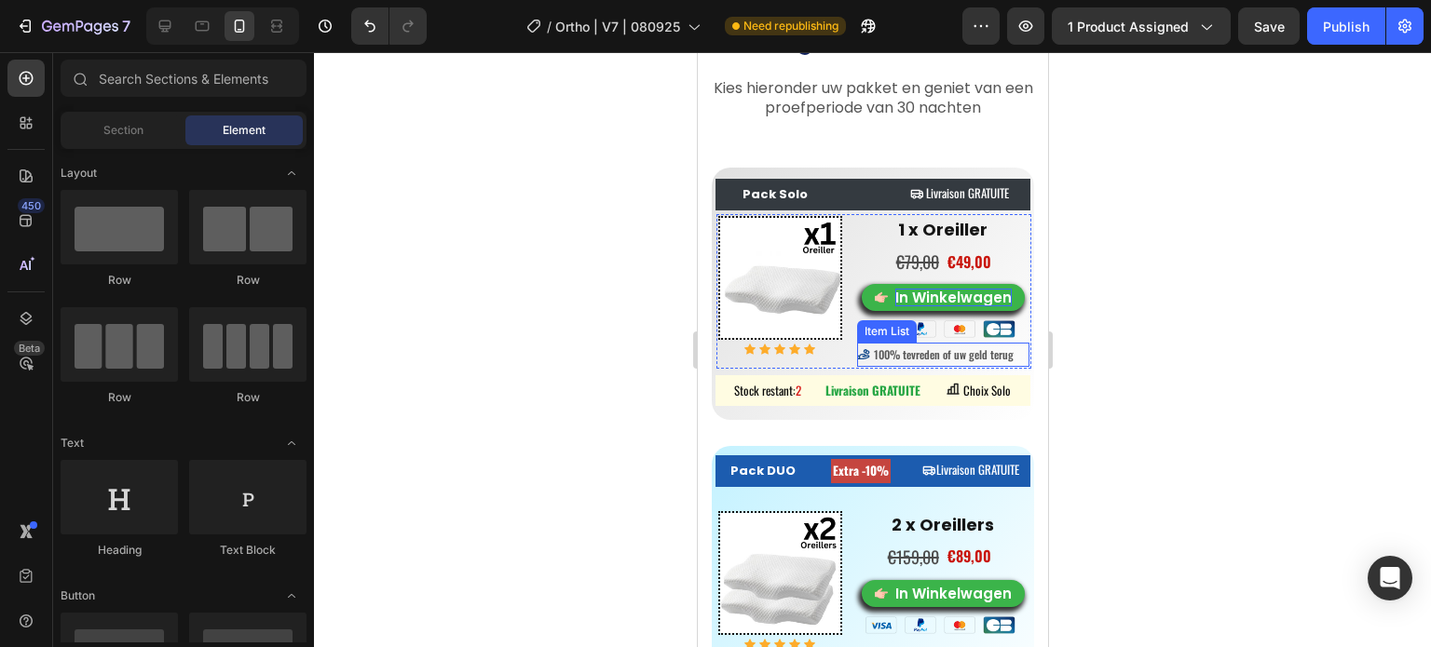
click at [873, 346] on span "100% tevreden of uw geld terug" at bounding box center [943, 354] width 140 height 16
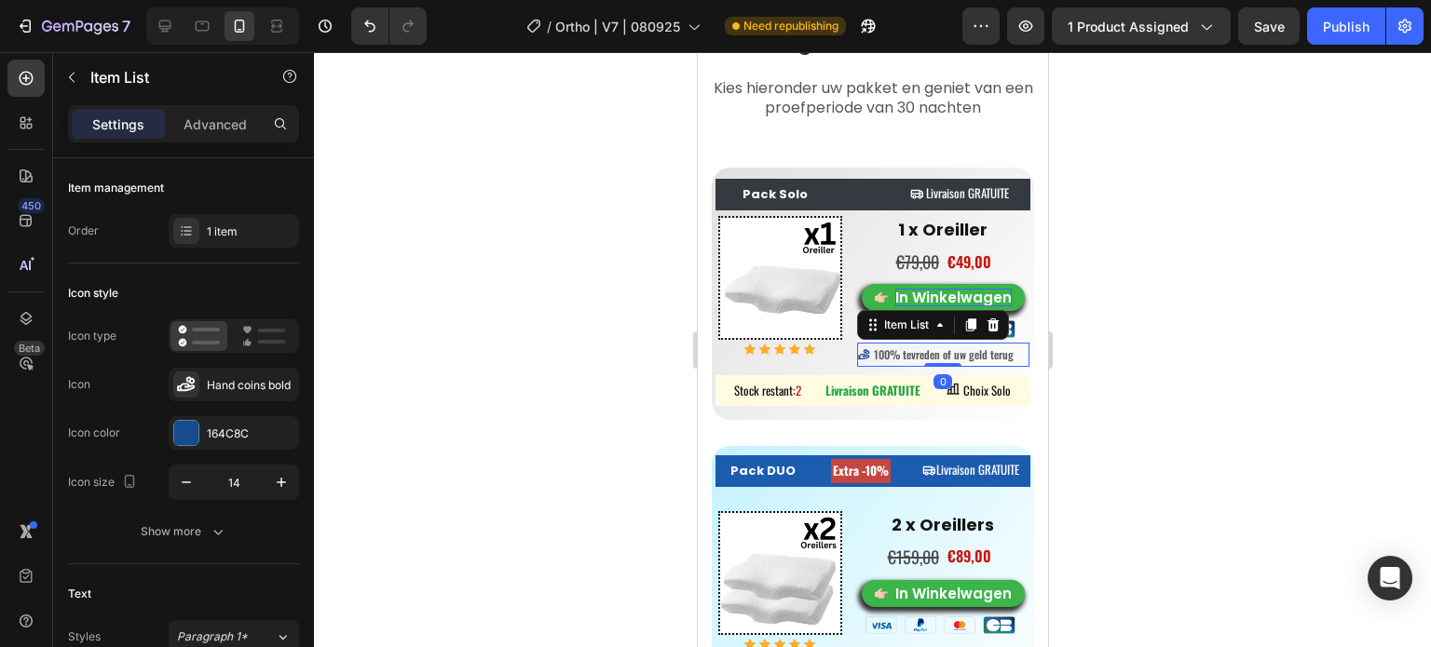
drag, startPoint x: 670, startPoint y: 352, endPoint x: 21, endPoint y: 291, distance: 651.2
click at [670, 352] on div at bounding box center [872, 349] width 1117 height 595
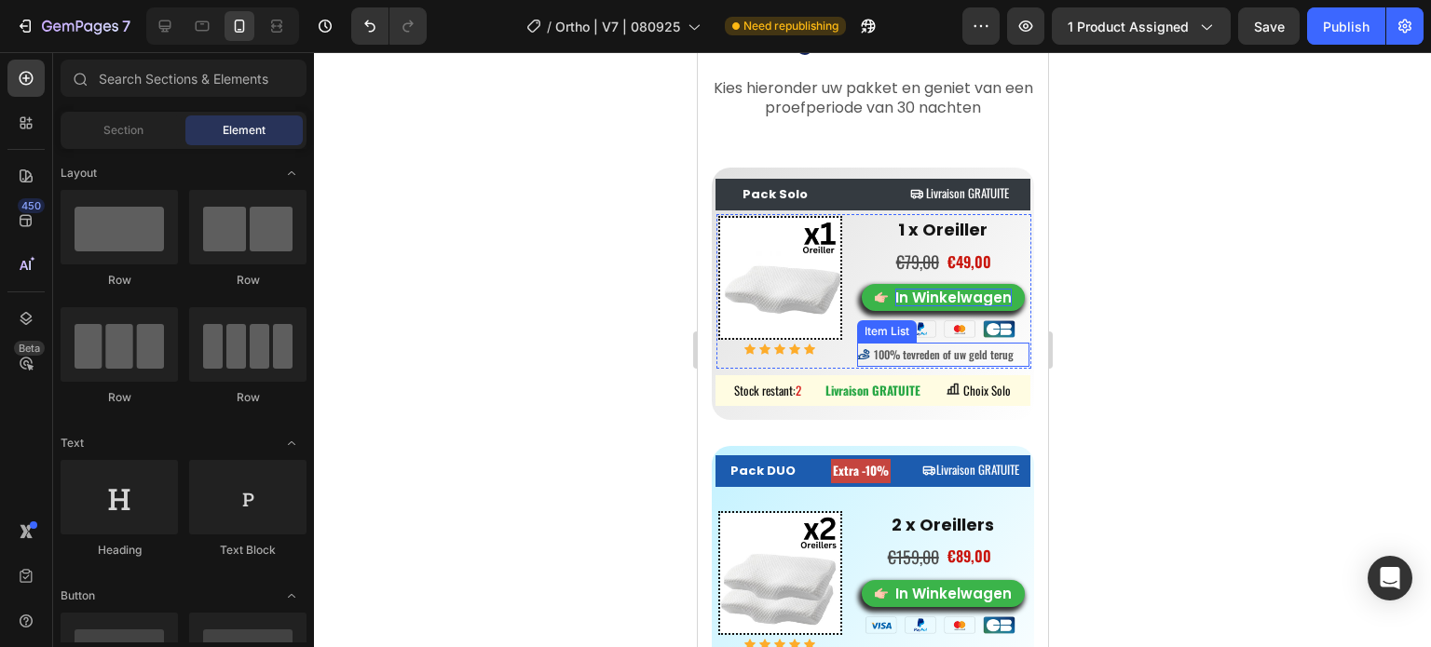
click at [856, 345] on div "100% tevreden of uw geld terug" at bounding box center [935, 355] width 159 height 20
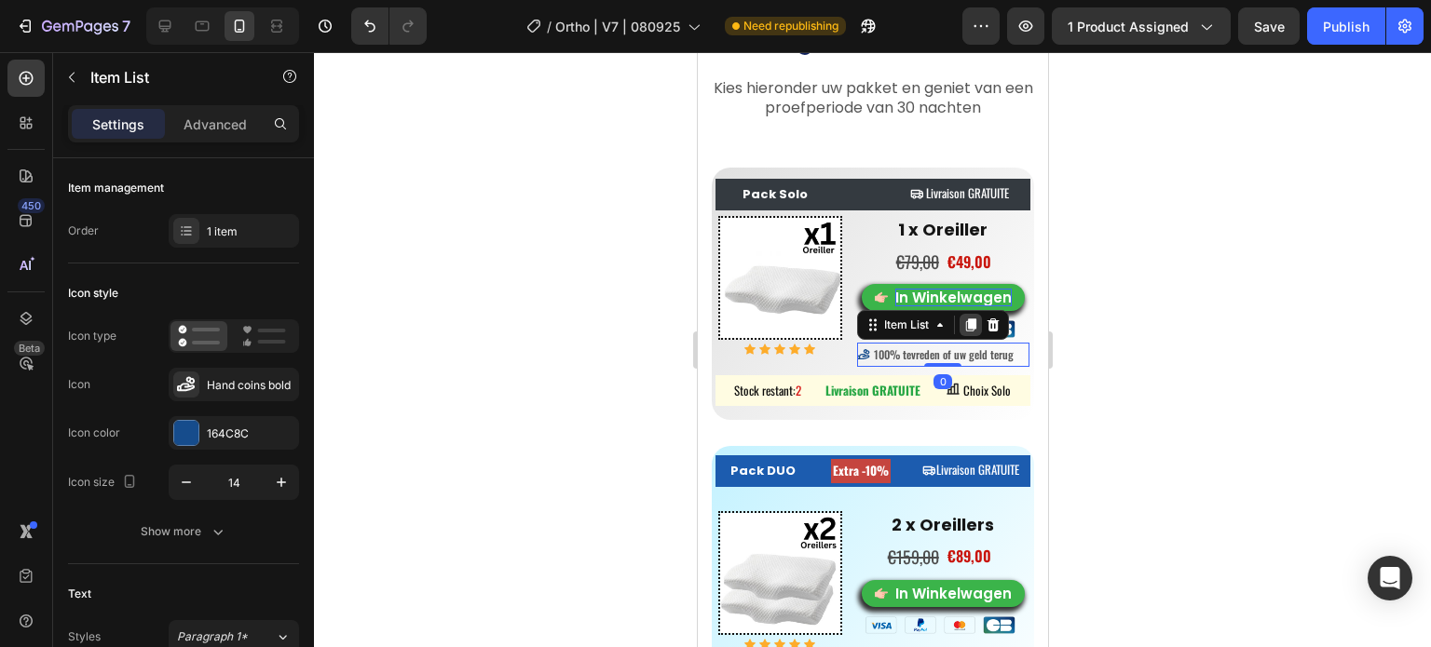
click at [962, 329] on icon at bounding box center [969, 325] width 15 height 15
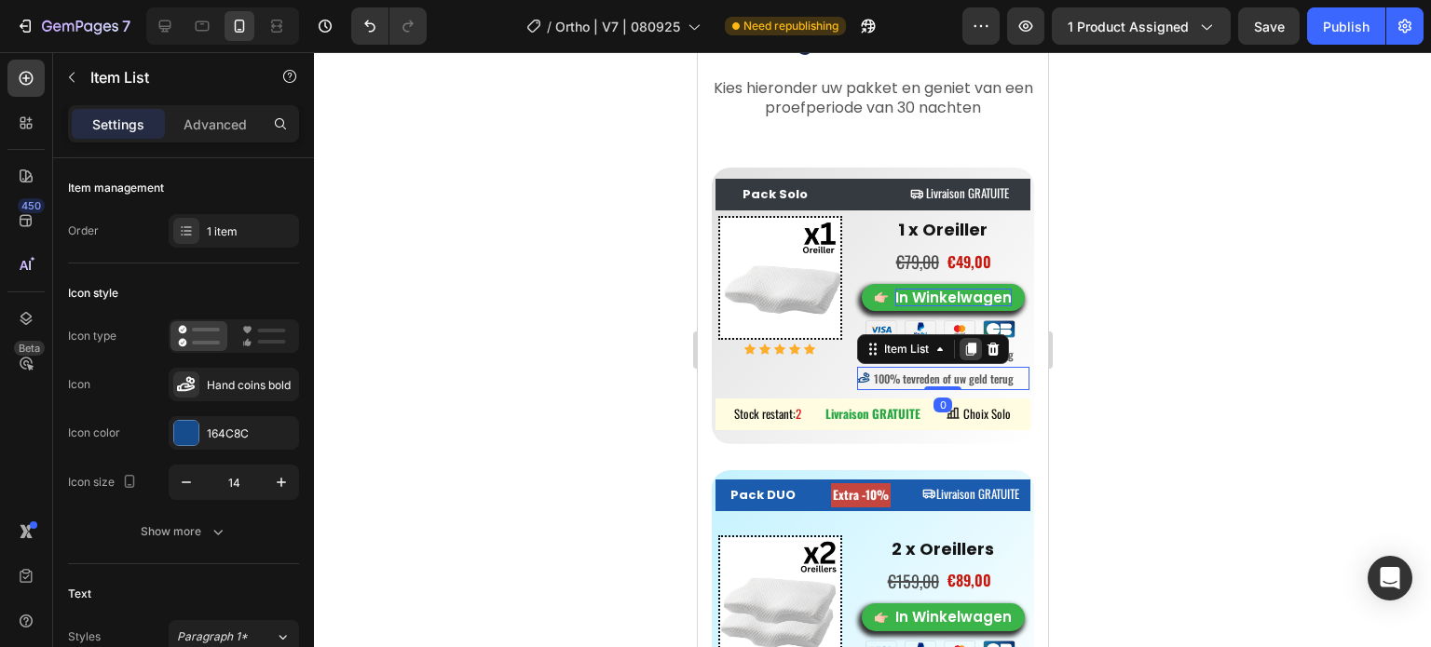
click at [962, 346] on icon at bounding box center [969, 349] width 15 height 15
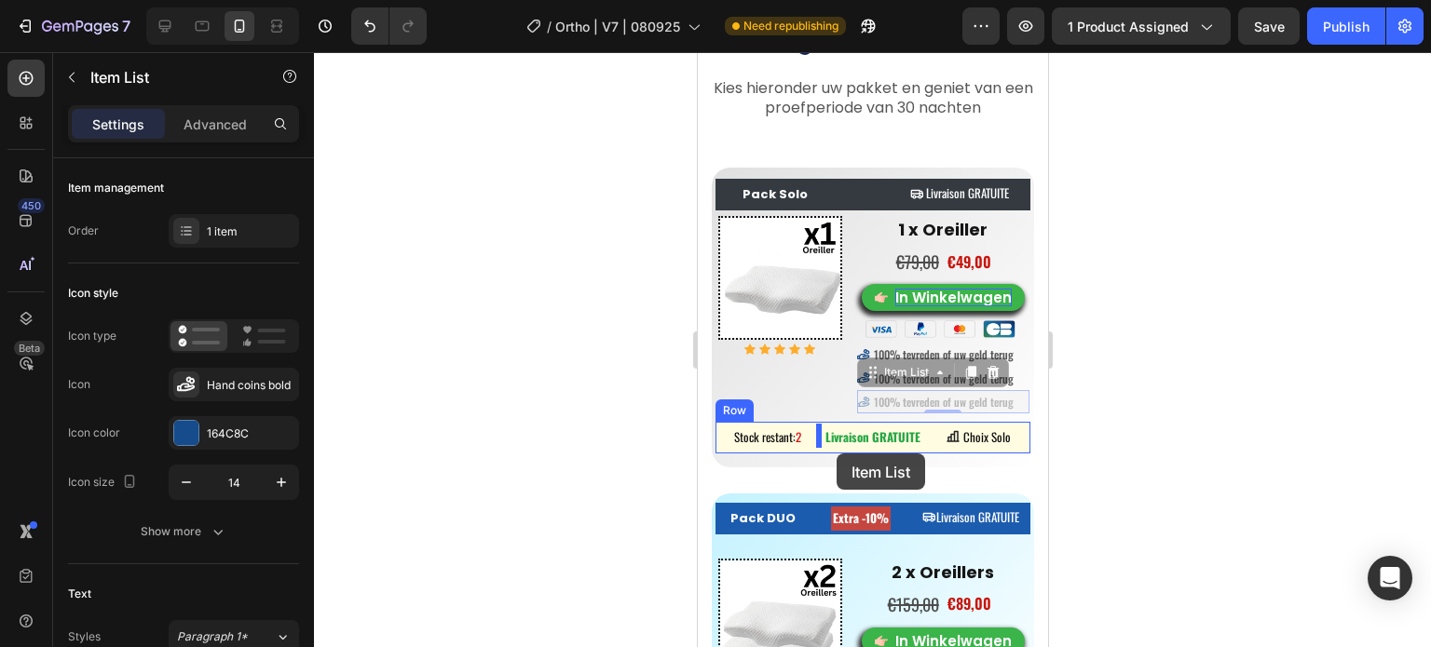
scroll to position [8893, 0]
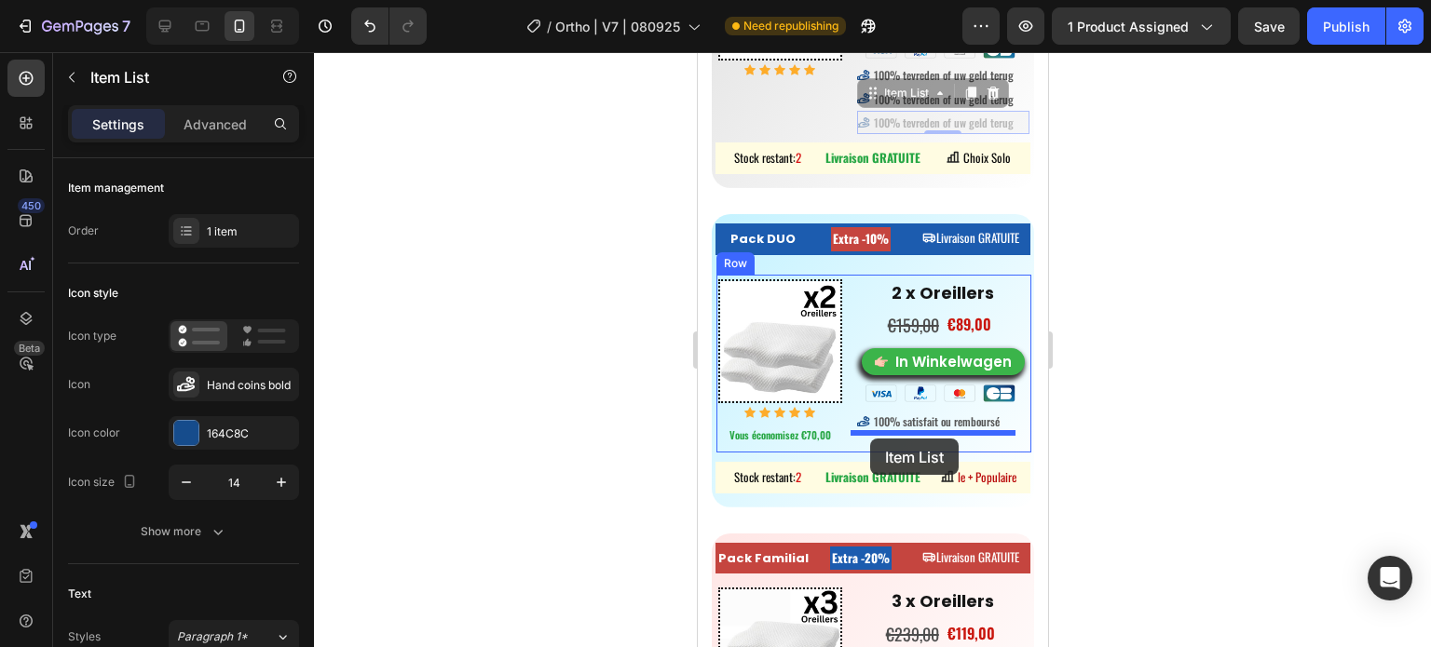
drag, startPoint x: 861, startPoint y: 368, endPoint x: 869, endPoint y: 439, distance: 71.3
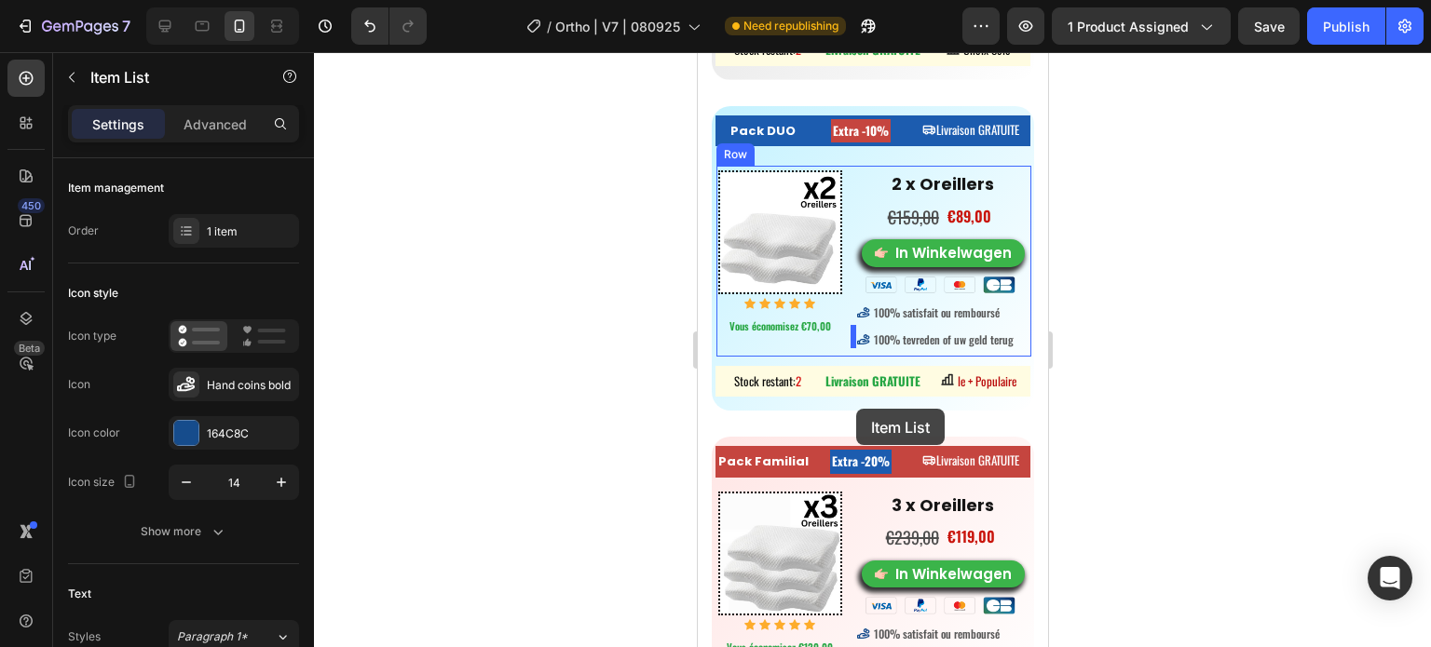
scroll to position [9266, 0]
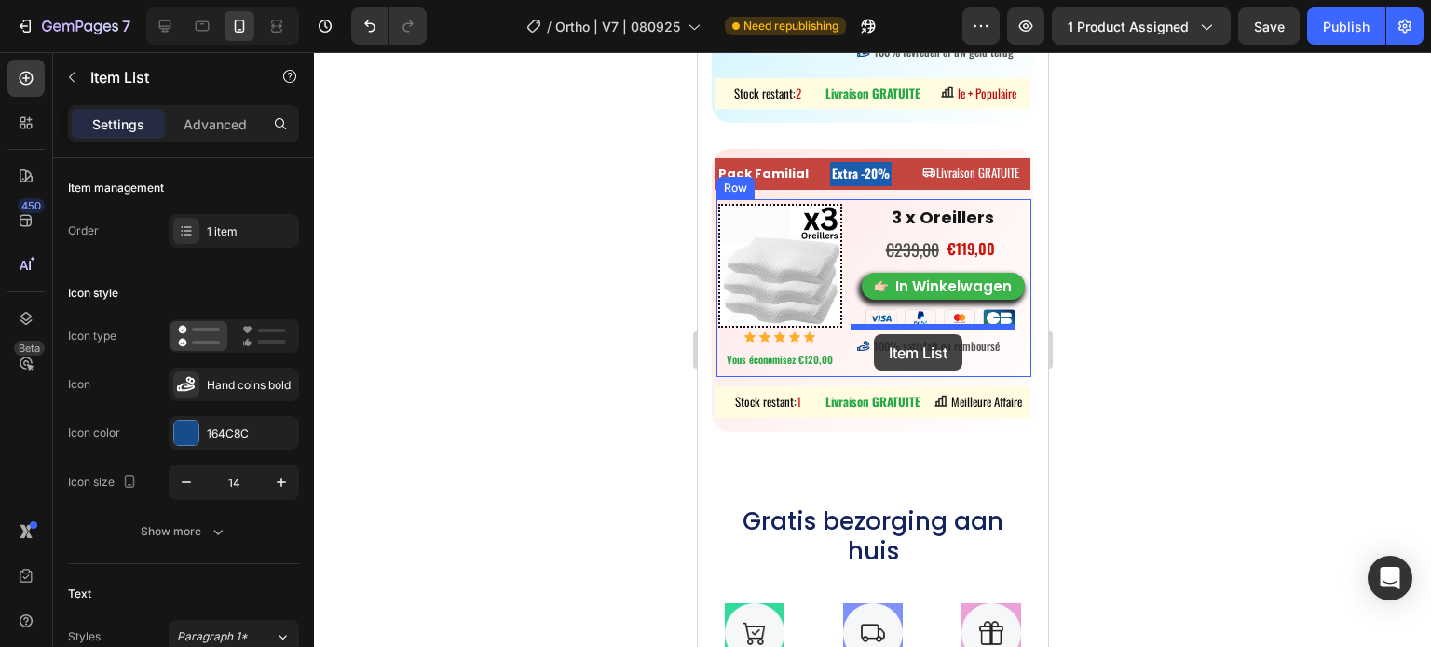
drag, startPoint x: 852, startPoint y: 90, endPoint x: 873, endPoint y: 334, distance: 244.9
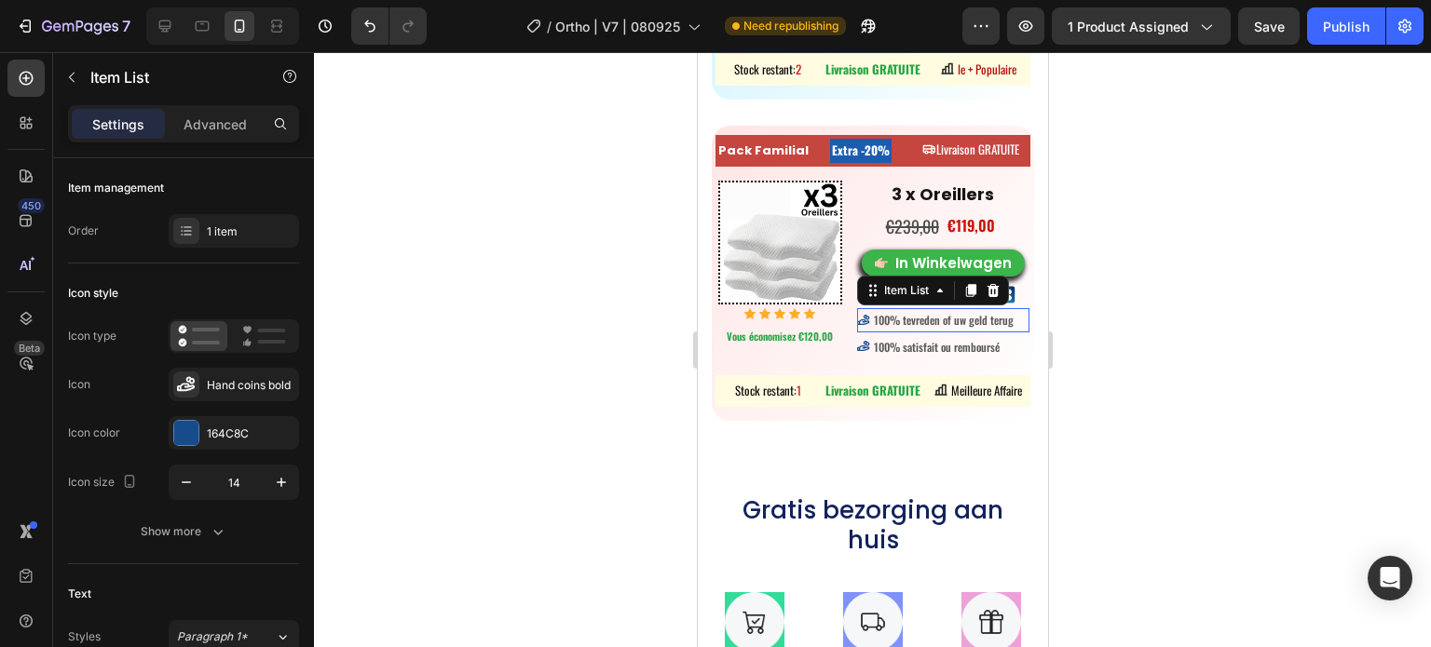
scroll to position [9242, 0]
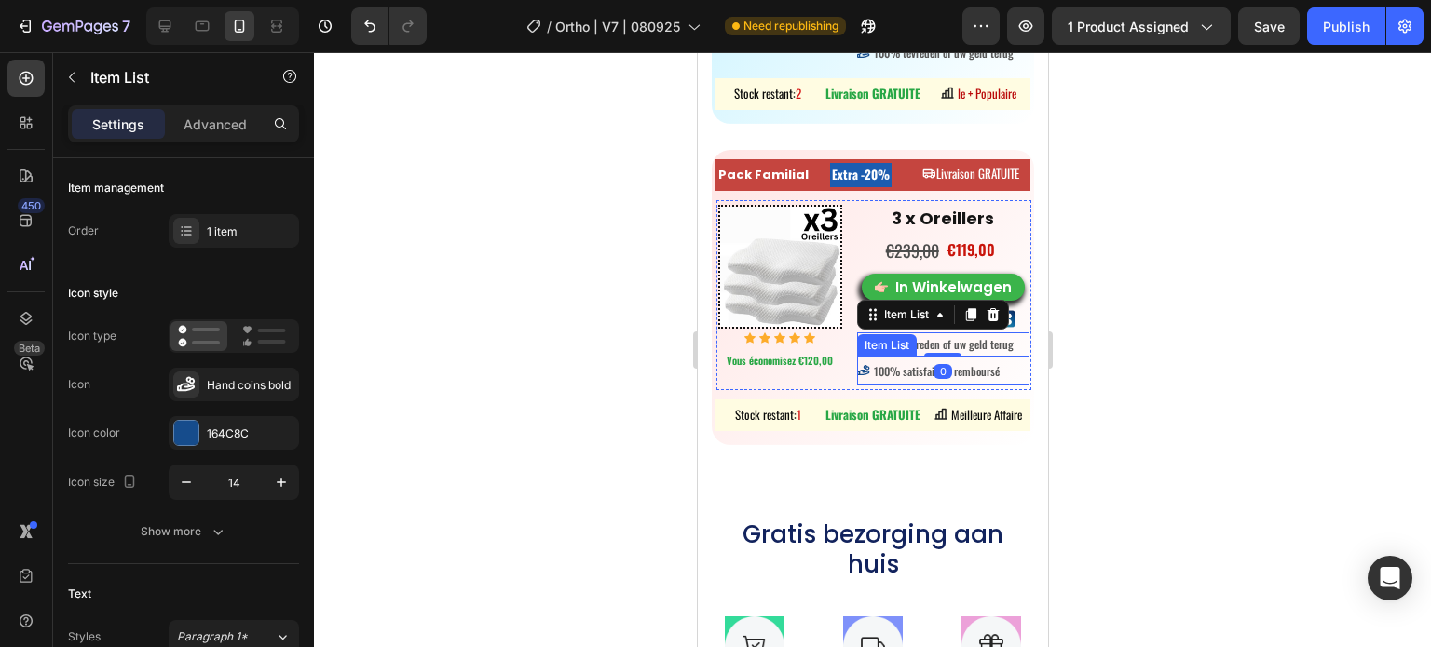
click at [873, 364] on span "100% satisfait ou remboursé" at bounding box center [936, 371] width 126 height 16
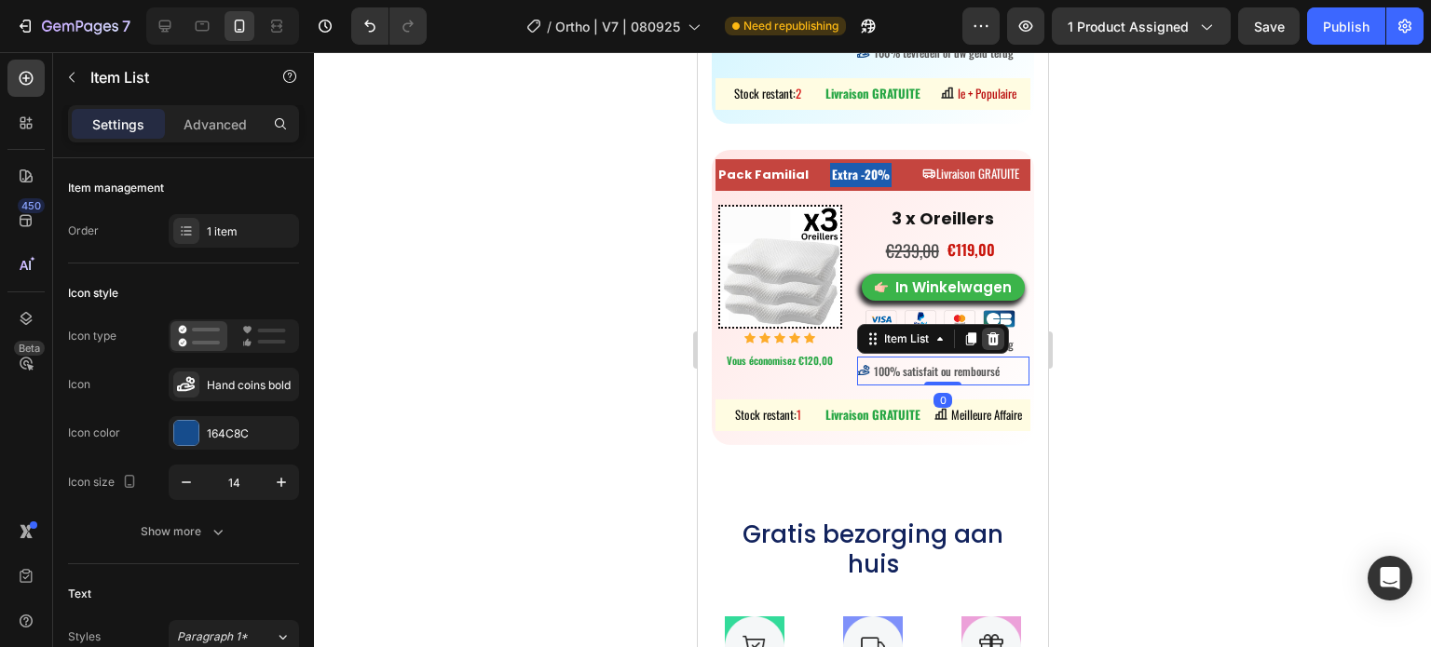
click at [987, 335] on icon at bounding box center [992, 339] width 15 height 15
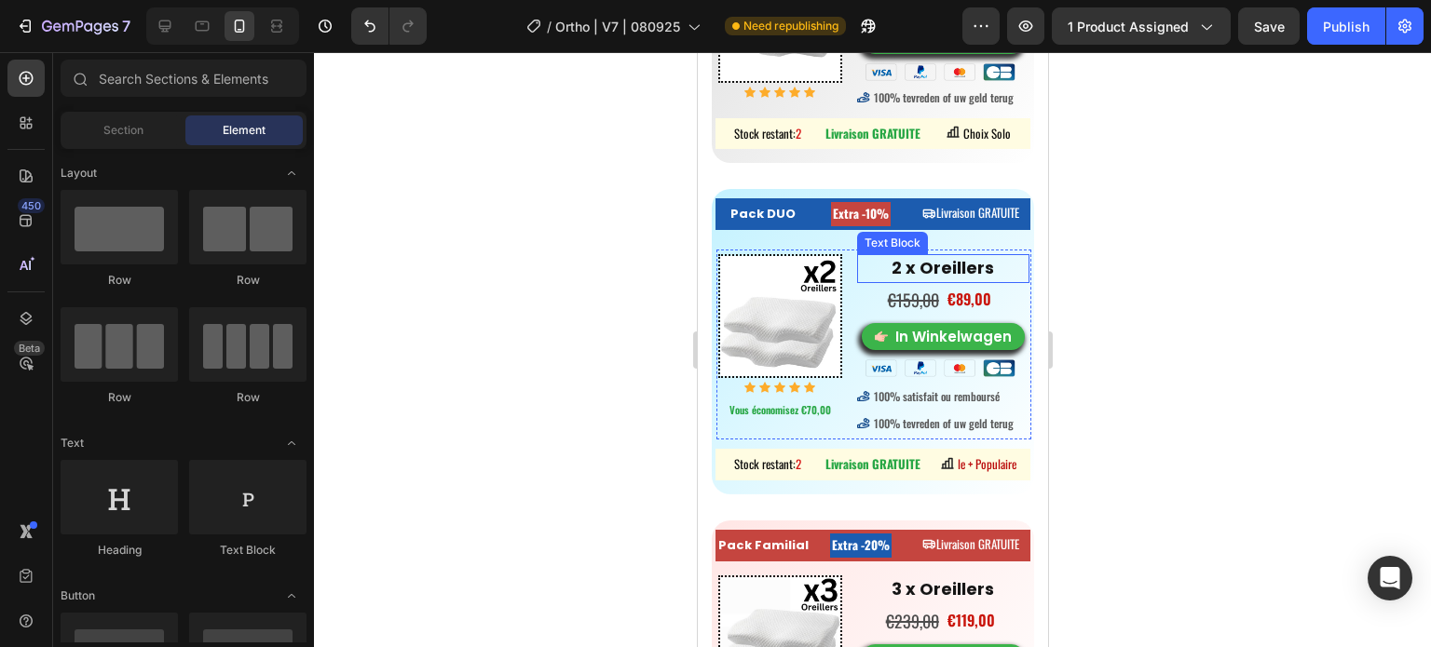
scroll to position [8869, 0]
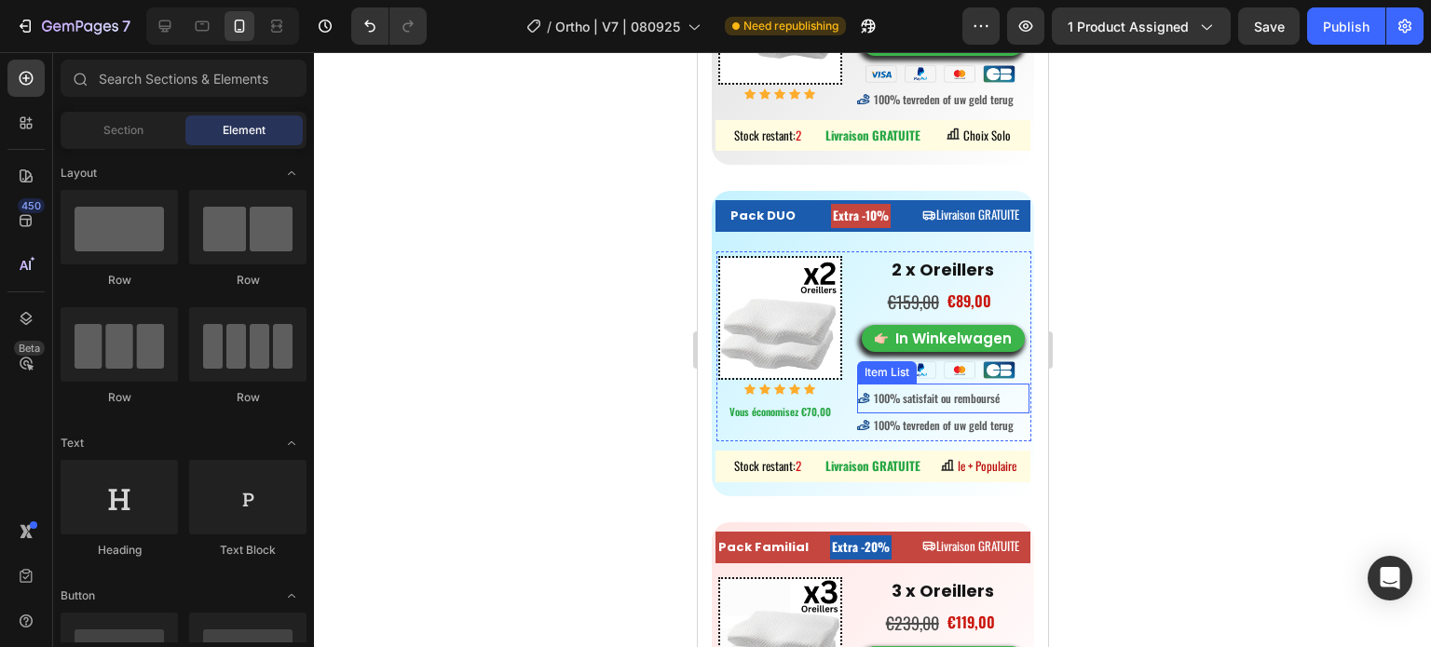
click at [864, 405] on div "100% satisfait ou remboursé" at bounding box center [942, 399] width 173 height 30
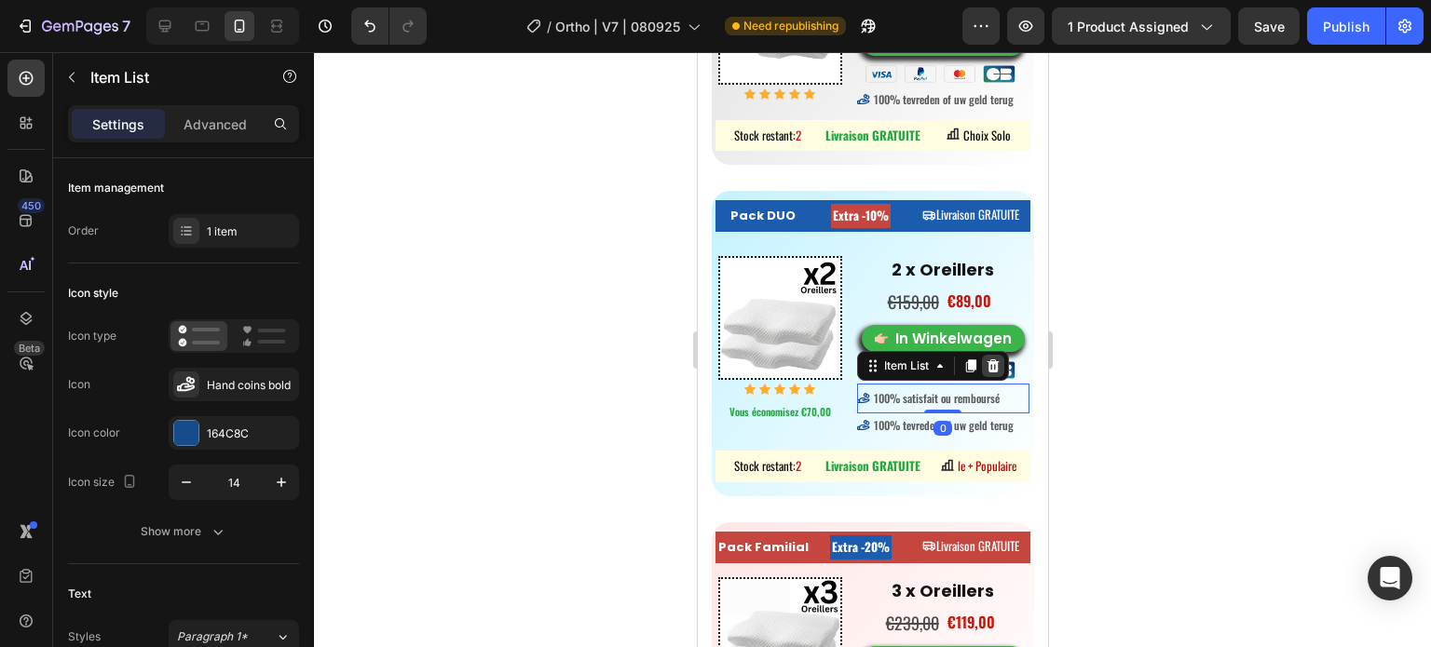
click at [985, 361] on icon at bounding box center [991, 366] width 12 height 13
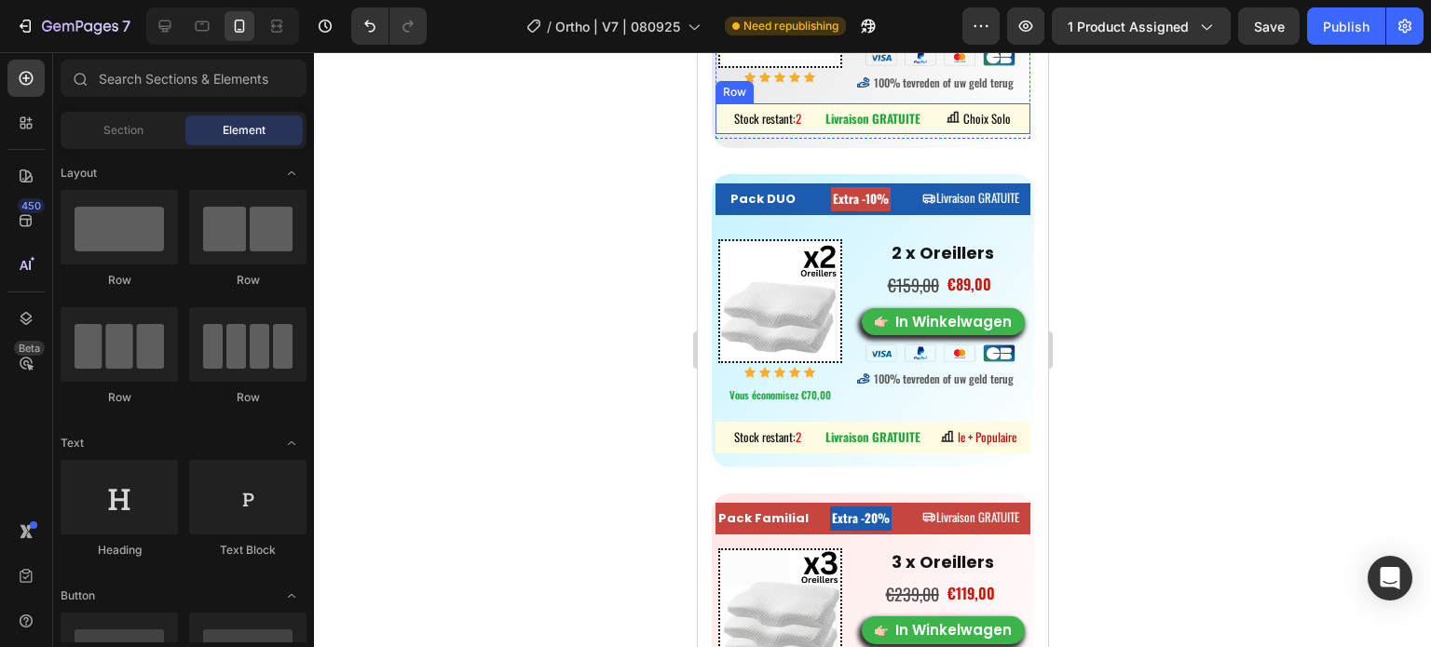
scroll to position [8962, 0]
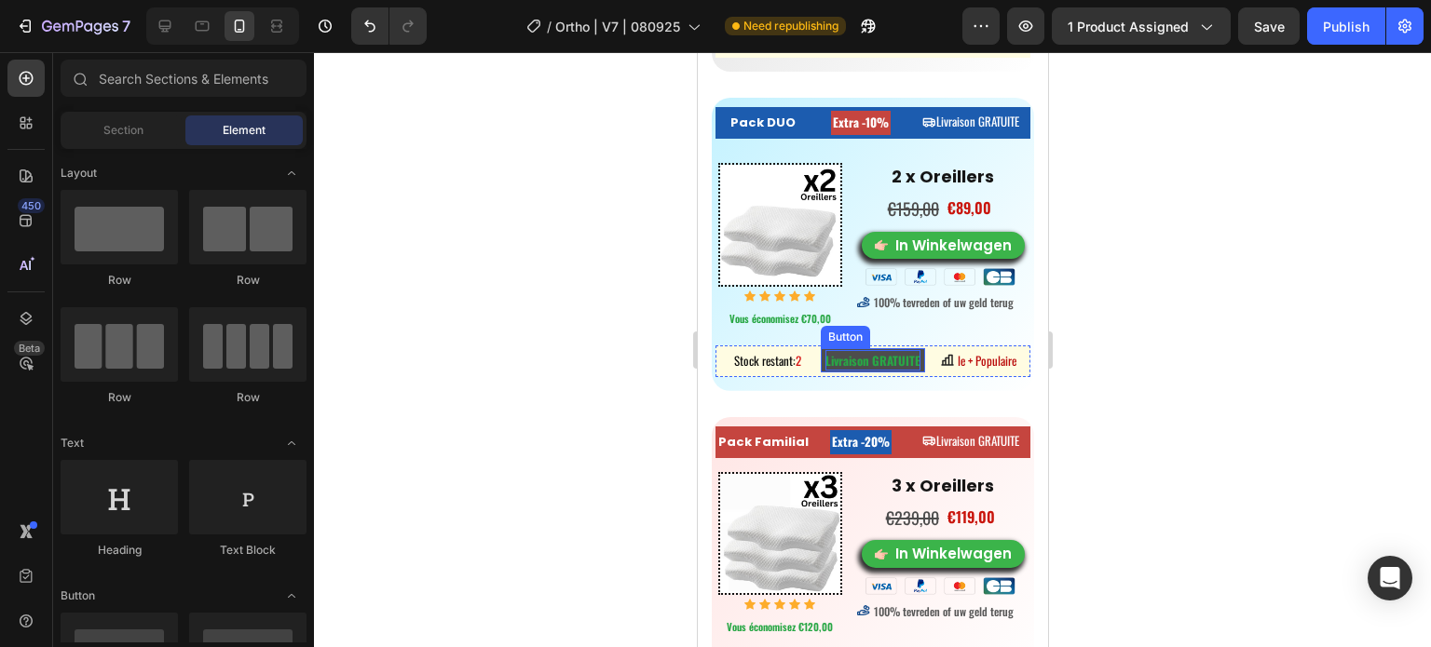
click at [894, 352] on strong "Livraison GRATUITE" at bounding box center [871, 360] width 95 height 19
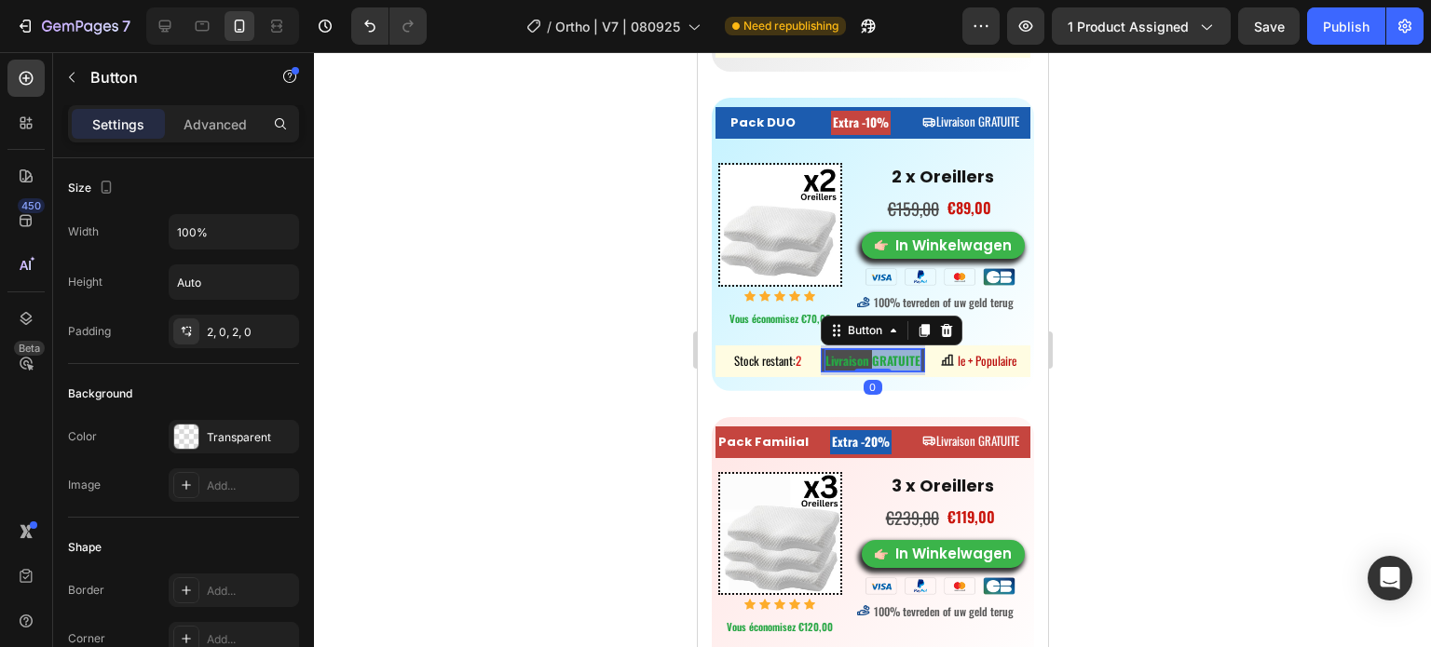
click at [894, 352] on strong "Livraison GRATUITE" at bounding box center [871, 360] width 95 height 19
click at [999, 117] on span "Livraison GRATUITE" at bounding box center [976, 121] width 83 height 19
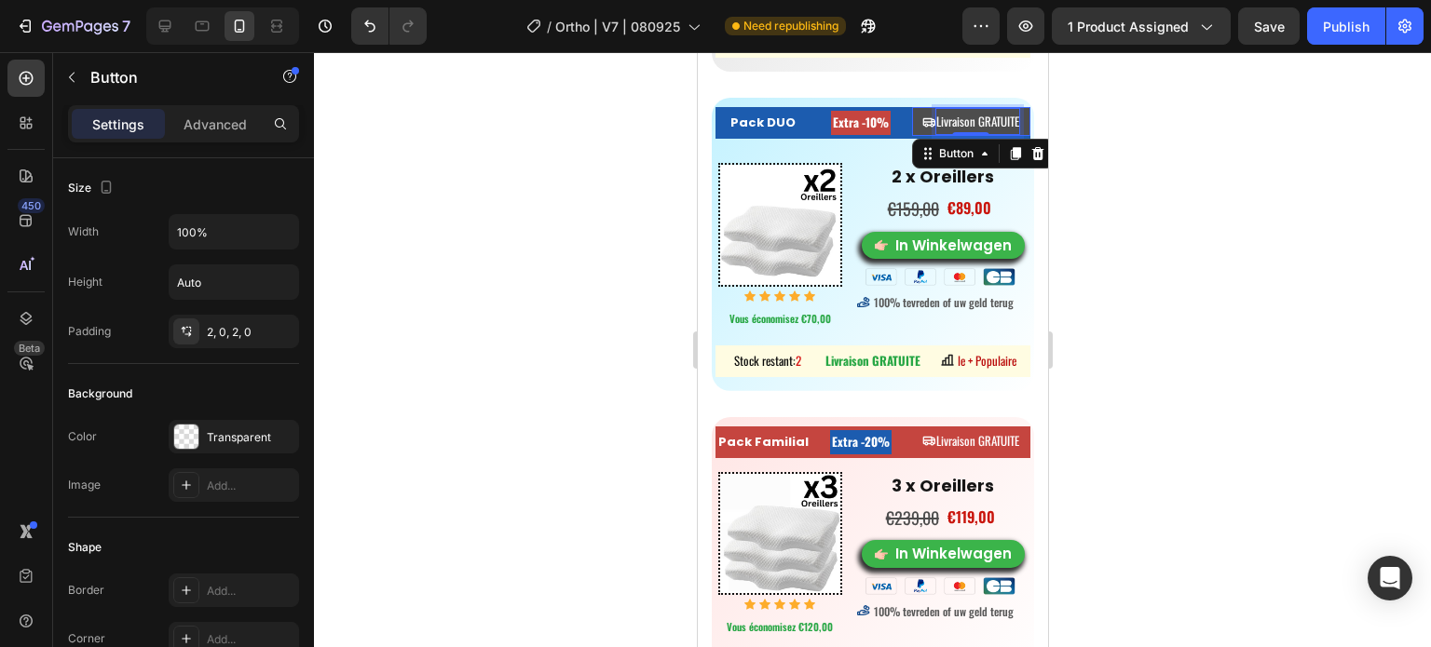
click at [1003, 117] on span "Livraison GRATUITE" at bounding box center [976, 121] width 83 height 19
click at [937, 112] on span "Livraison GRATUITE" at bounding box center [976, 121] width 83 height 19
click at [961, 115] on span "Livraison GRATUITE" at bounding box center [976, 121] width 83 height 19
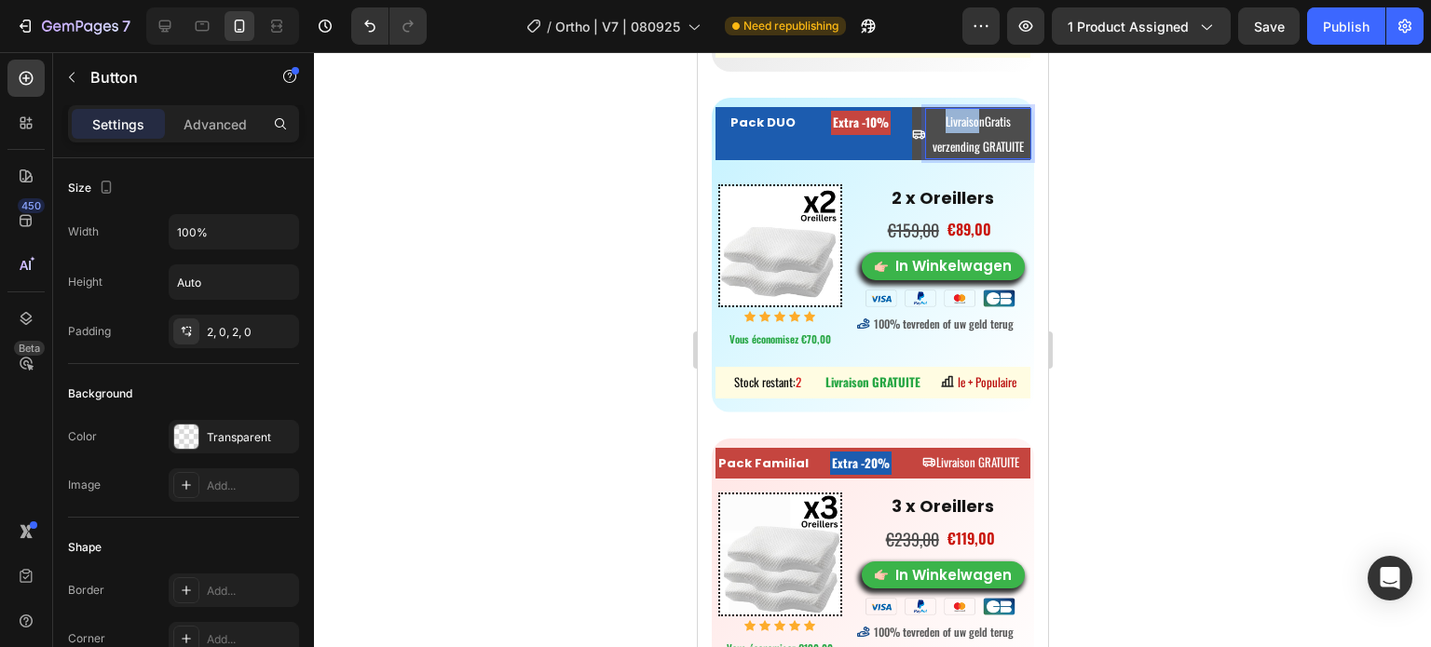
drag, startPoint x: 940, startPoint y: 116, endPoint x: 905, endPoint y: 116, distance: 34.5
click at [911, 116] on div "LivraisonGratis verzending GRATUITE" at bounding box center [970, 133] width 119 height 48
click at [936, 120] on span "nGratis verzending GRATUITE" at bounding box center [977, 133] width 82 height 43
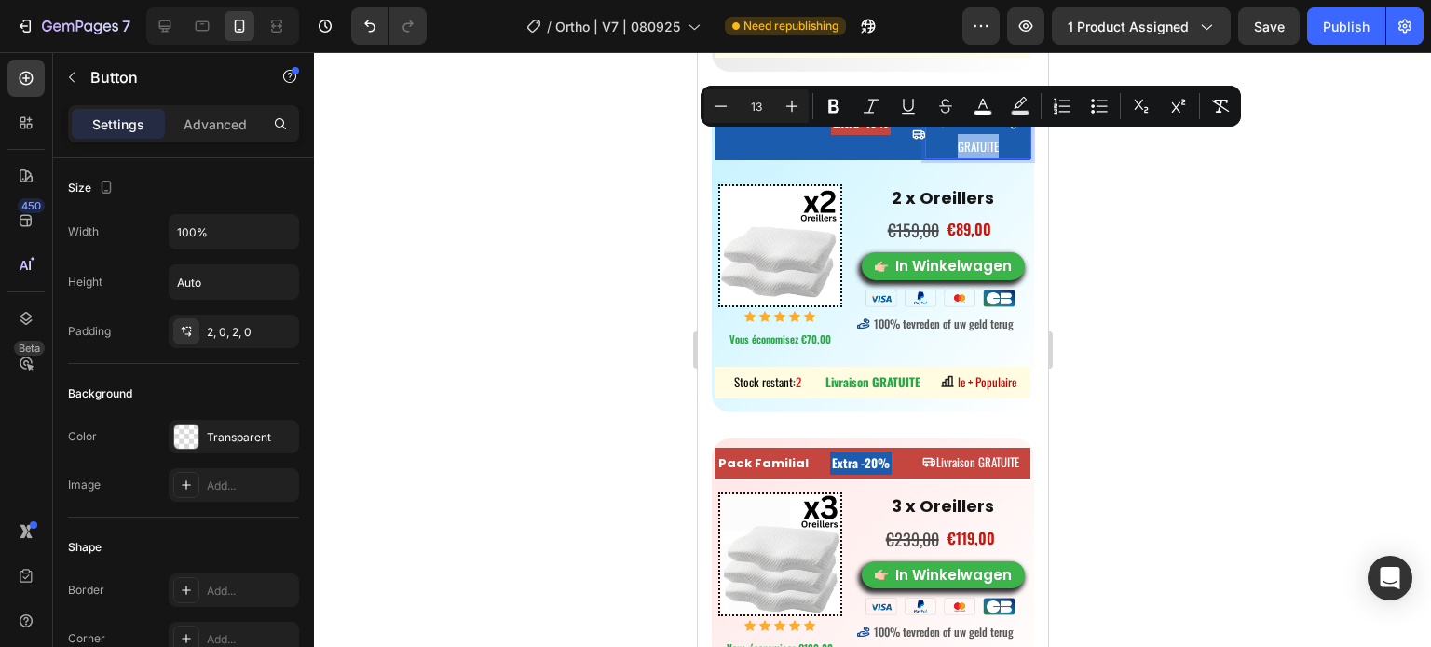
drag, startPoint x: 988, startPoint y: 137, endPoint x: 923, endPoint y: 137, distance: 65.2
click at [925, 137] on p "Gratis verzending GRATUITE" at bounding box center [977, 133] width 105 height 48
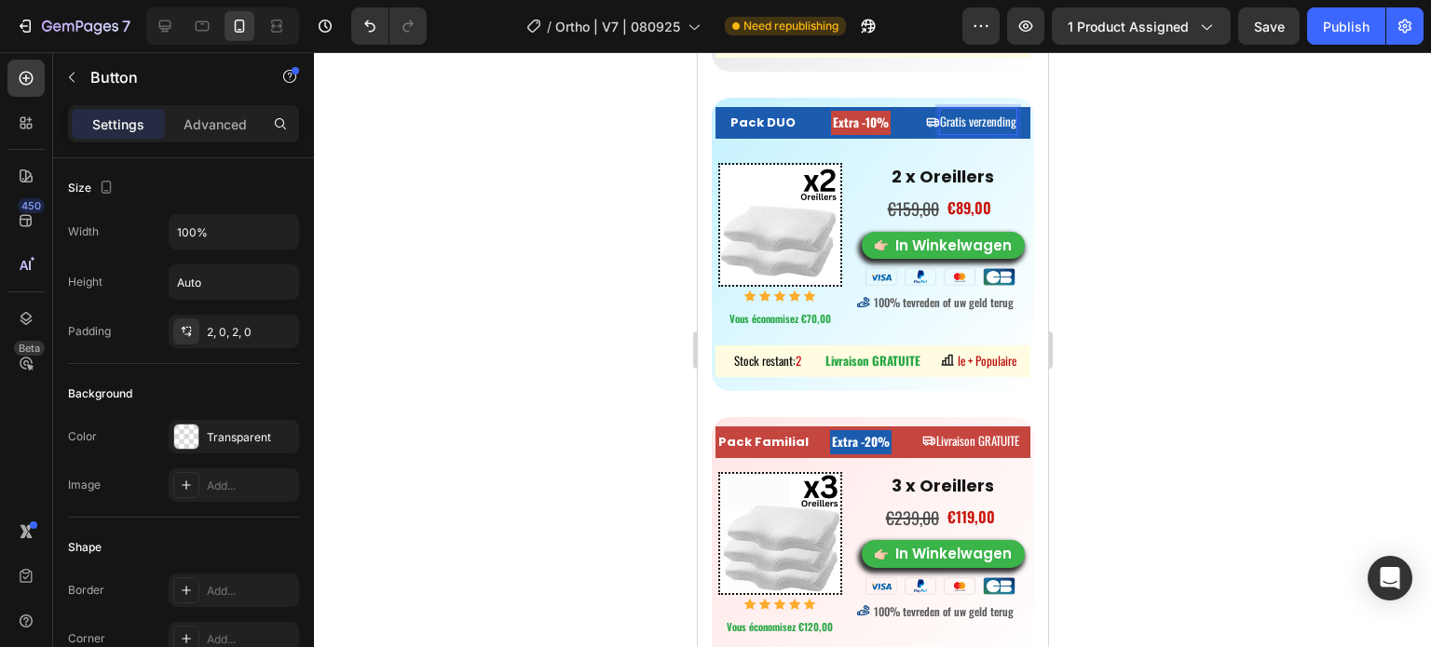
click at [953, 124] on span "Gratis verzending" at bounding box center [977, 121] width 76 height 19
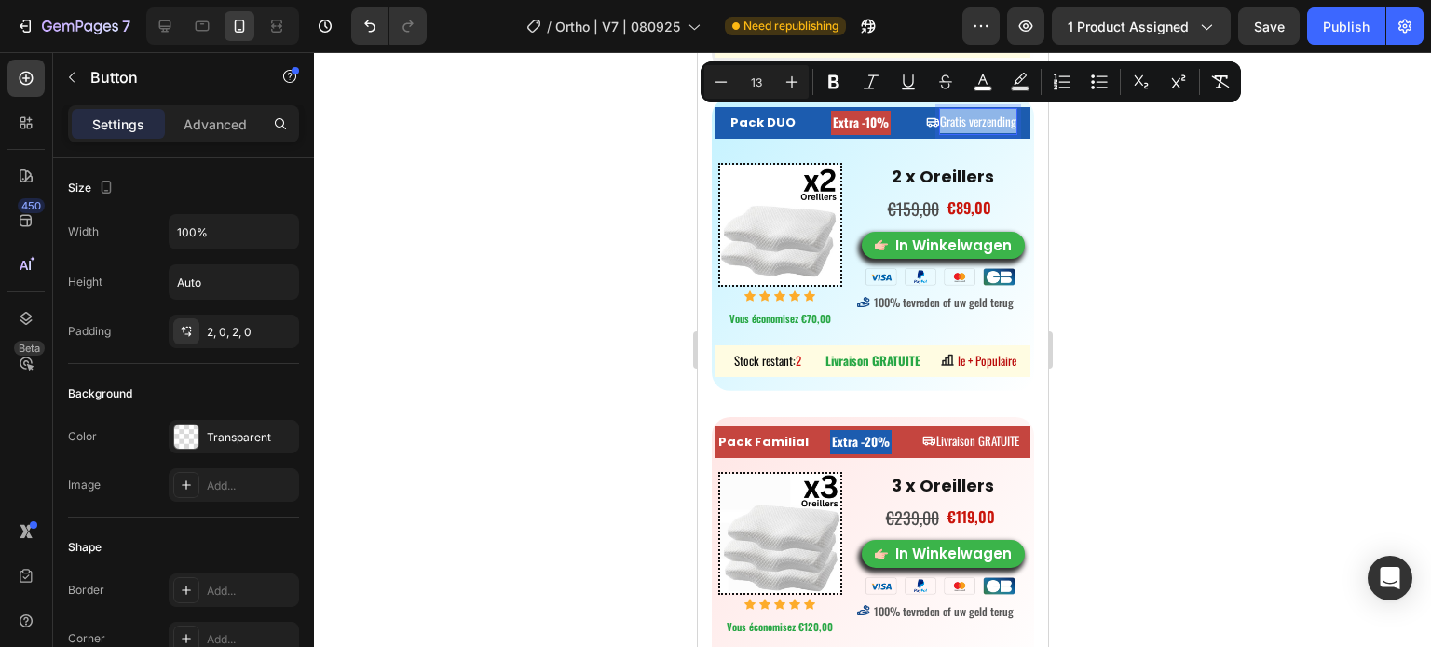
copy span "Gratis verzending"
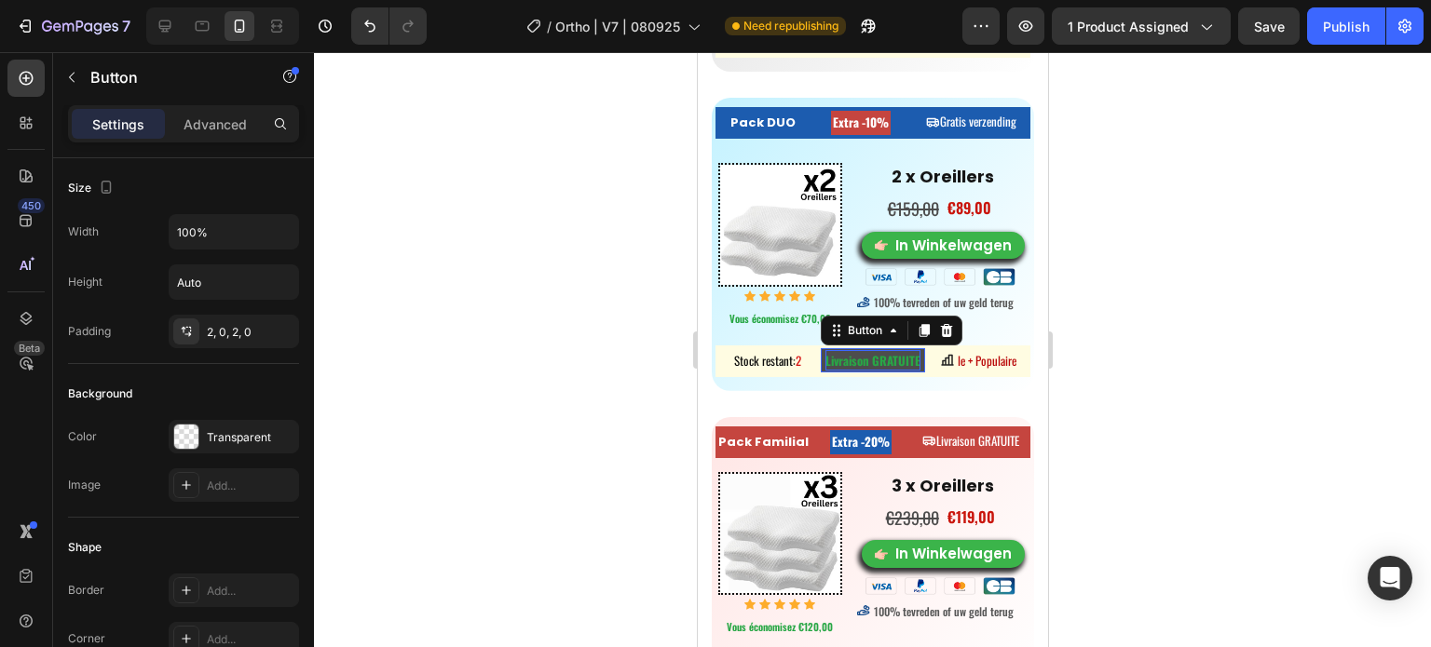
drag, startPoint x: 863, startPoint y: 358, endPoint x: 879, endPoint y: 350, distance: 18.3
click at [863, 357] on strong "Livraison GRATUITE" at bounding box center [871, 360] width 95 height 19
click at [824, 351] on strong "Livraison GRATUITE" at bounding box center [871, 360] width 95 height 19
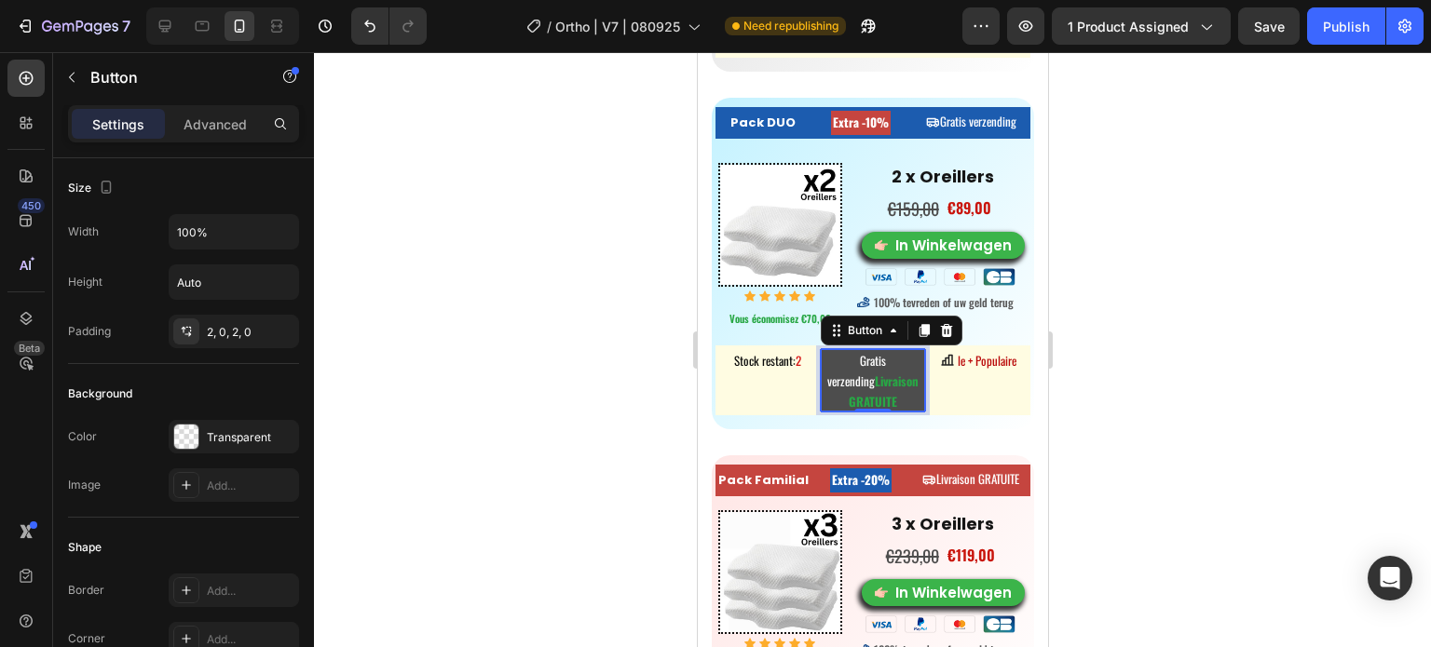
click at [903, 387] on p "Gratis verzending Livraison GRATUITE" at bounding box center [872, 380] width 105 height 61
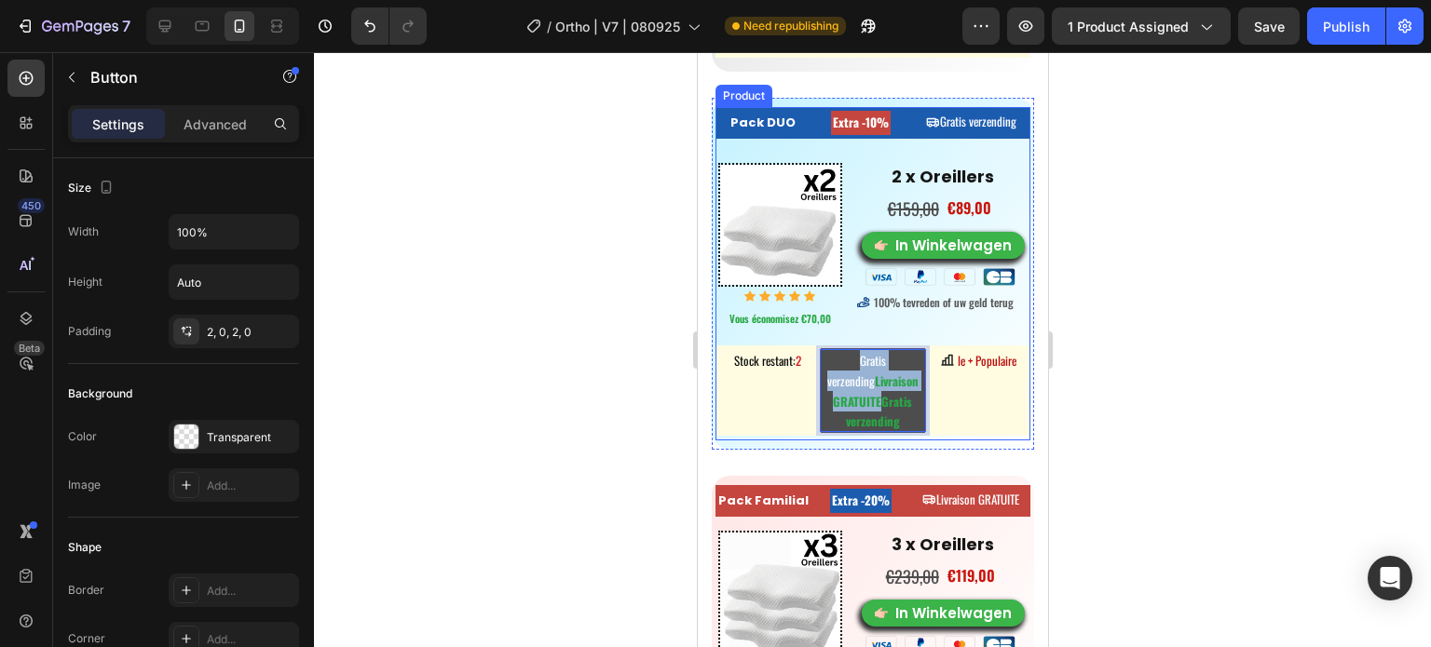
drag, startPoint x: 876, startPoint y: 395, endPoint x: 822, endPoint y: 334, distance: 81.1
click at [822, 334] on div "Pack DUO Button Extra -10% Heading Gratis verzending Button Row Image Icon Icon…" at bounding box center [871, 273] width 315 height 333
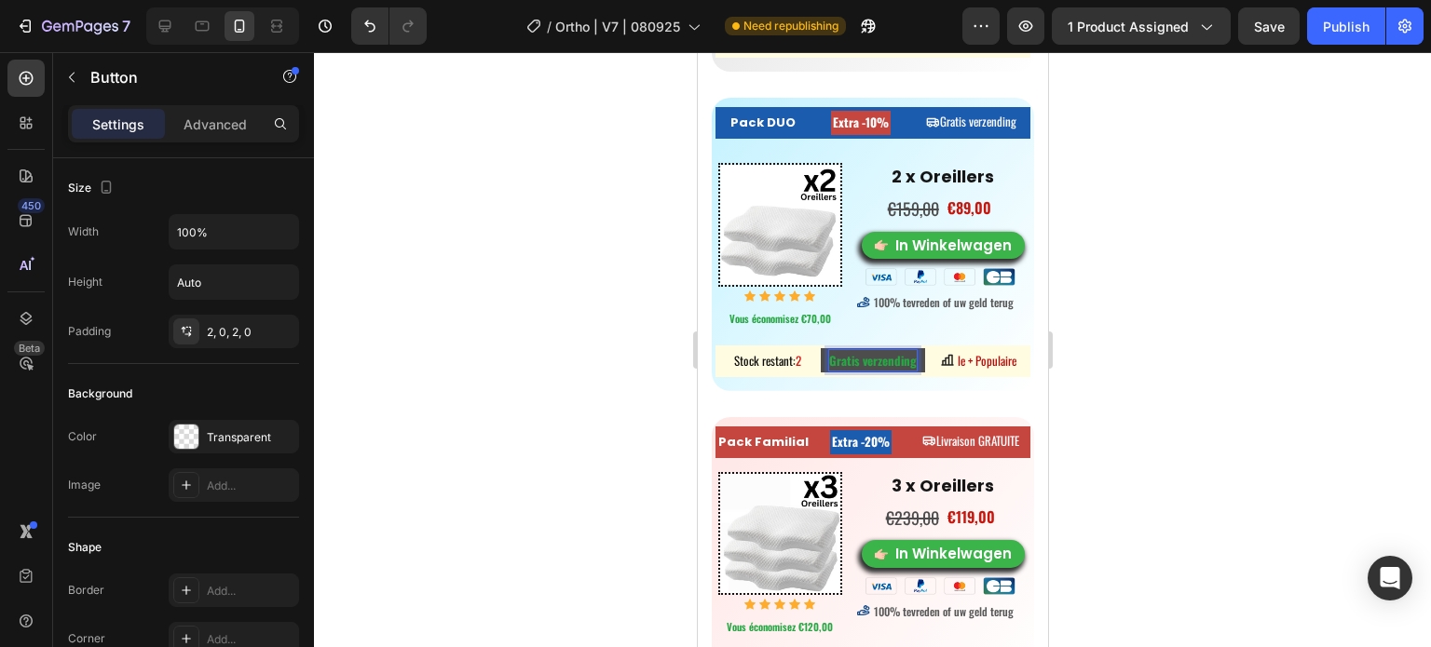
click at [1128, 313] on div at bounding box center [872, 349] width 1117 height 595
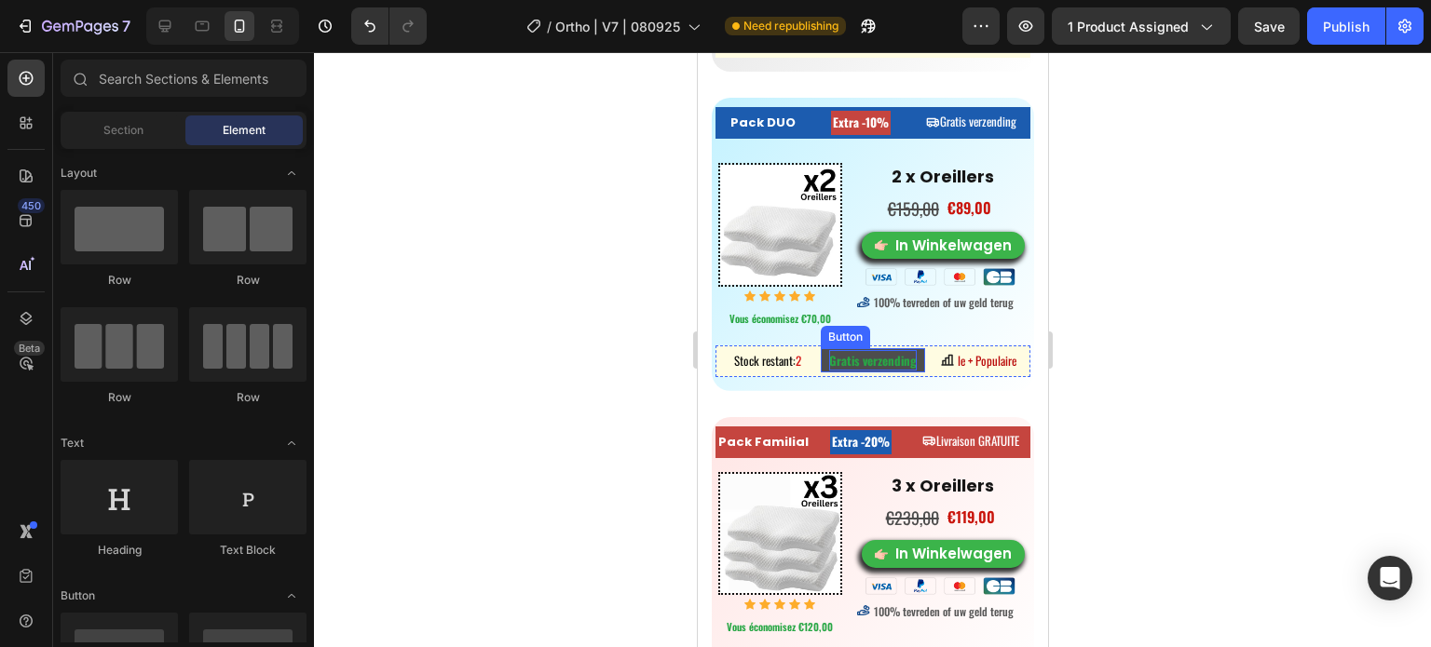
click at [848, 357] on strong "Gratis verzending" at bounding box center [872, 360] width 88 height 19
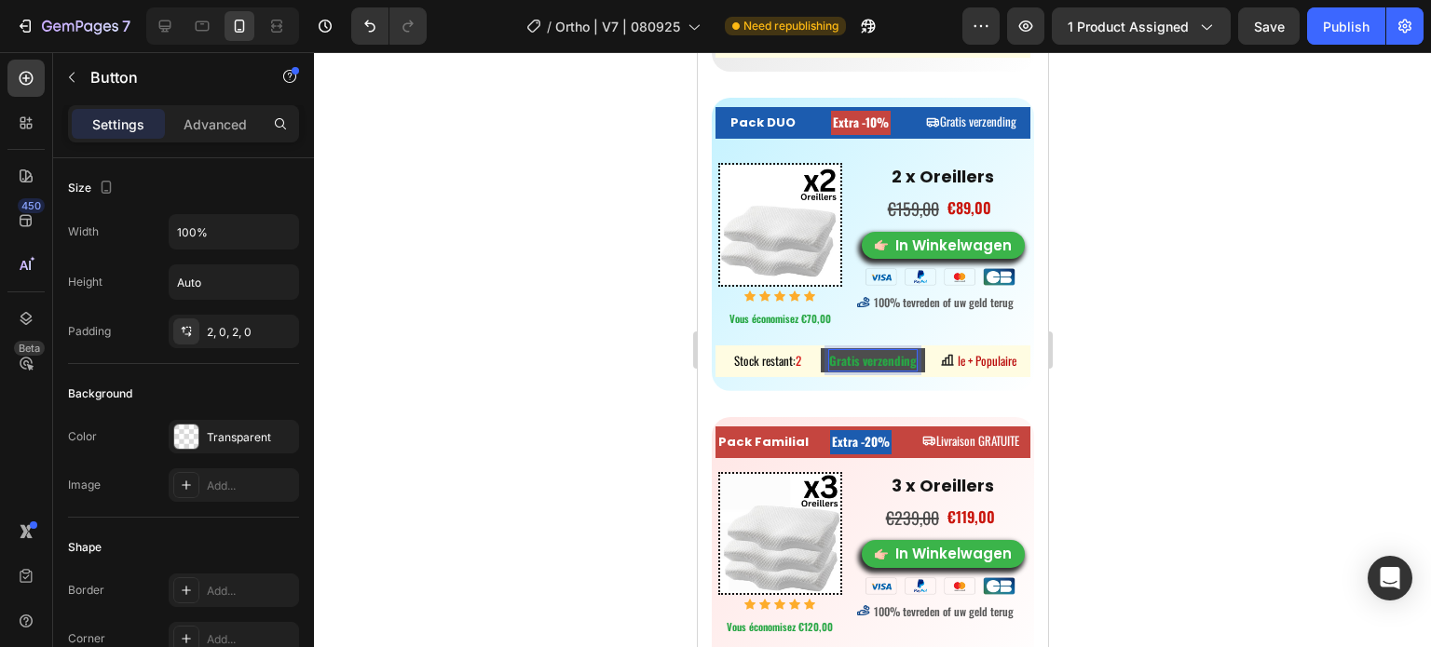
click at [1248, 294] on div at bounding box center [872, 349] width 1117 height 595
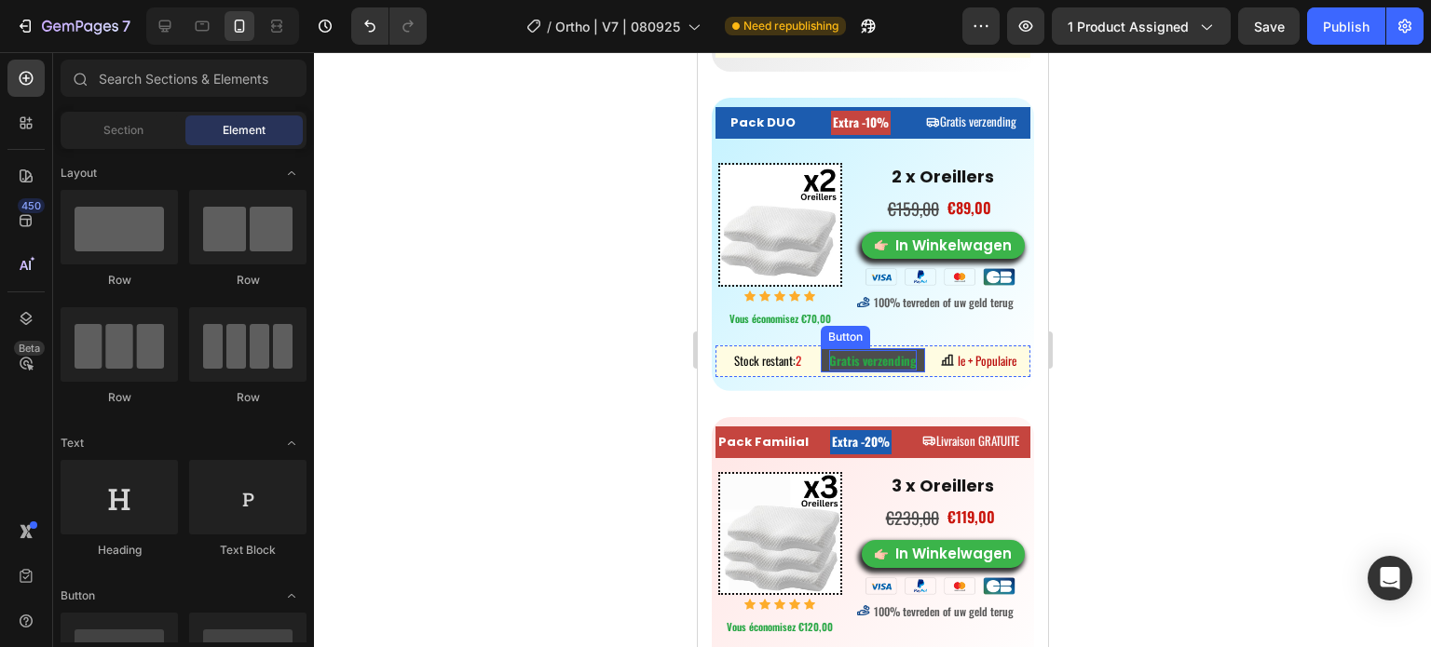
click at [847, 353] on strong "Gratis verzending" at bounding box center [872, 360] width 88 height 19
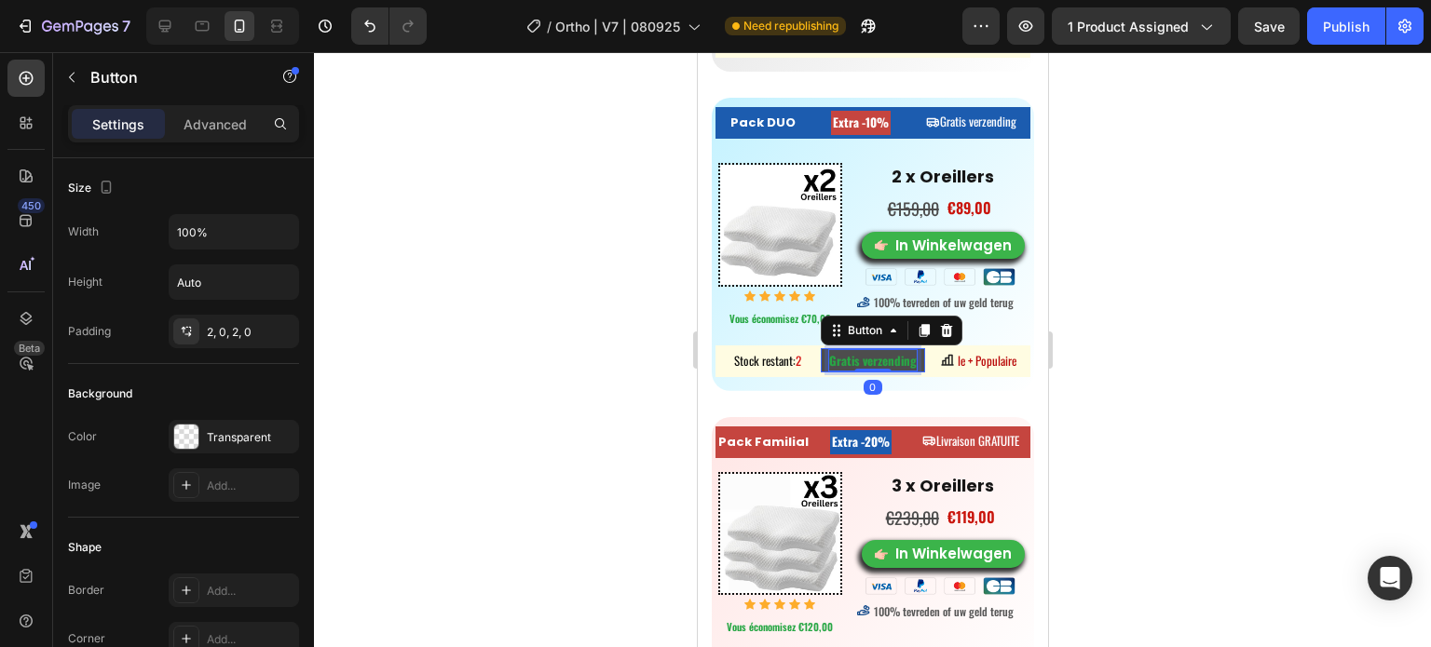
click at [847, 353] on strong "Gratis verzending" at bounding box center [872, 360] width 88 height 19
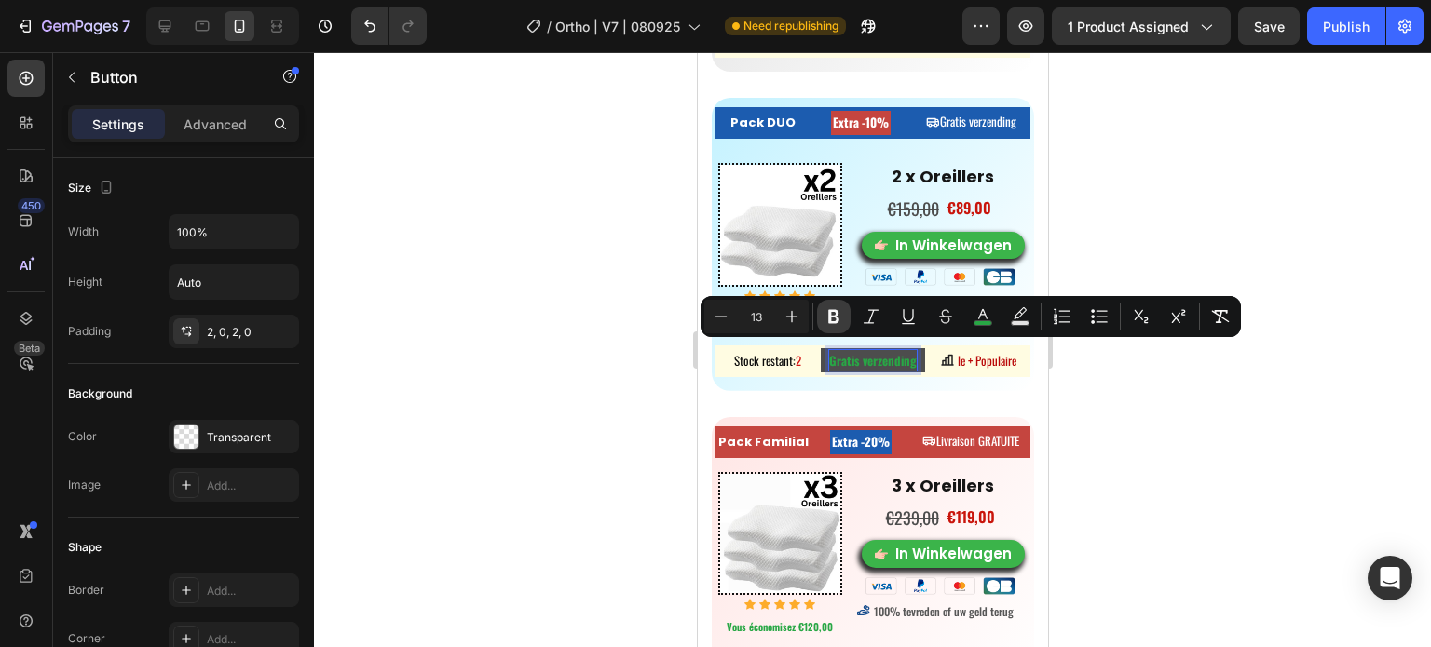
click at [840, 310] on icon "Editor contextual toolbar" at bounding box center [833, 316] width 19 height 19
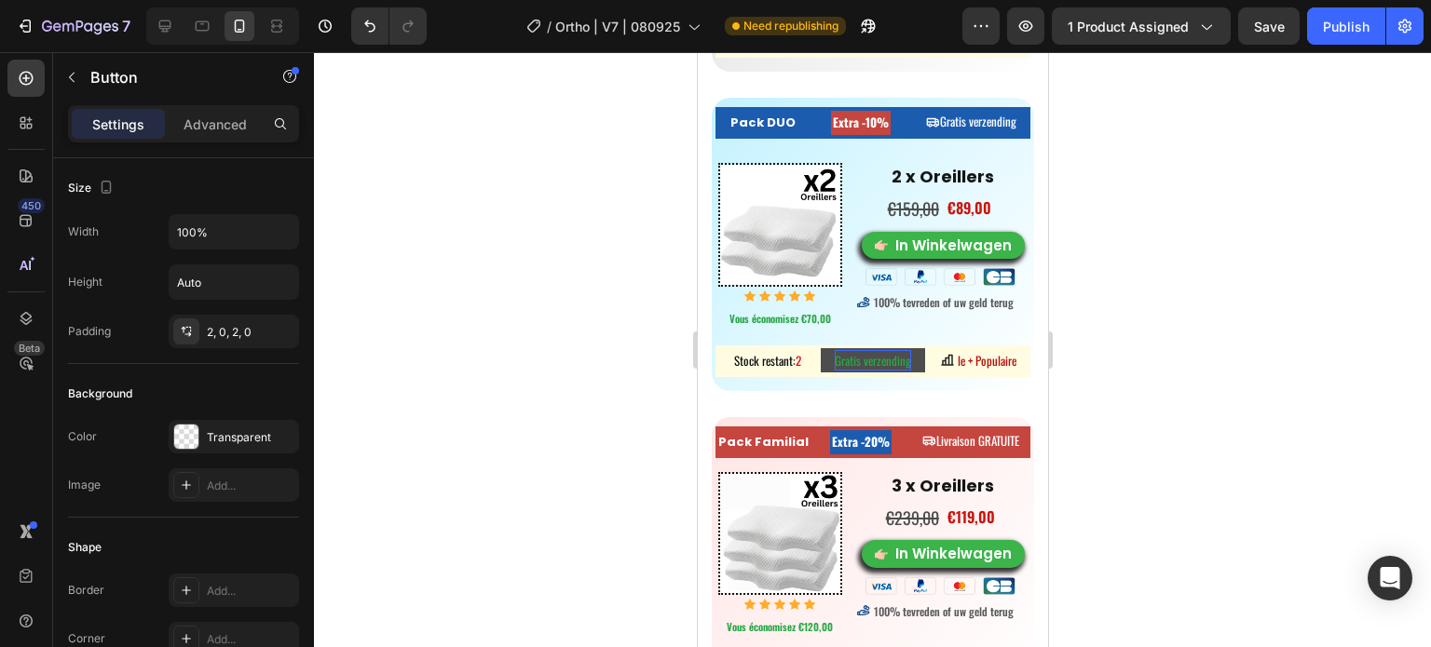
click at [1158, 333] on div at bounding box center [872, 349] width 1117 height 595
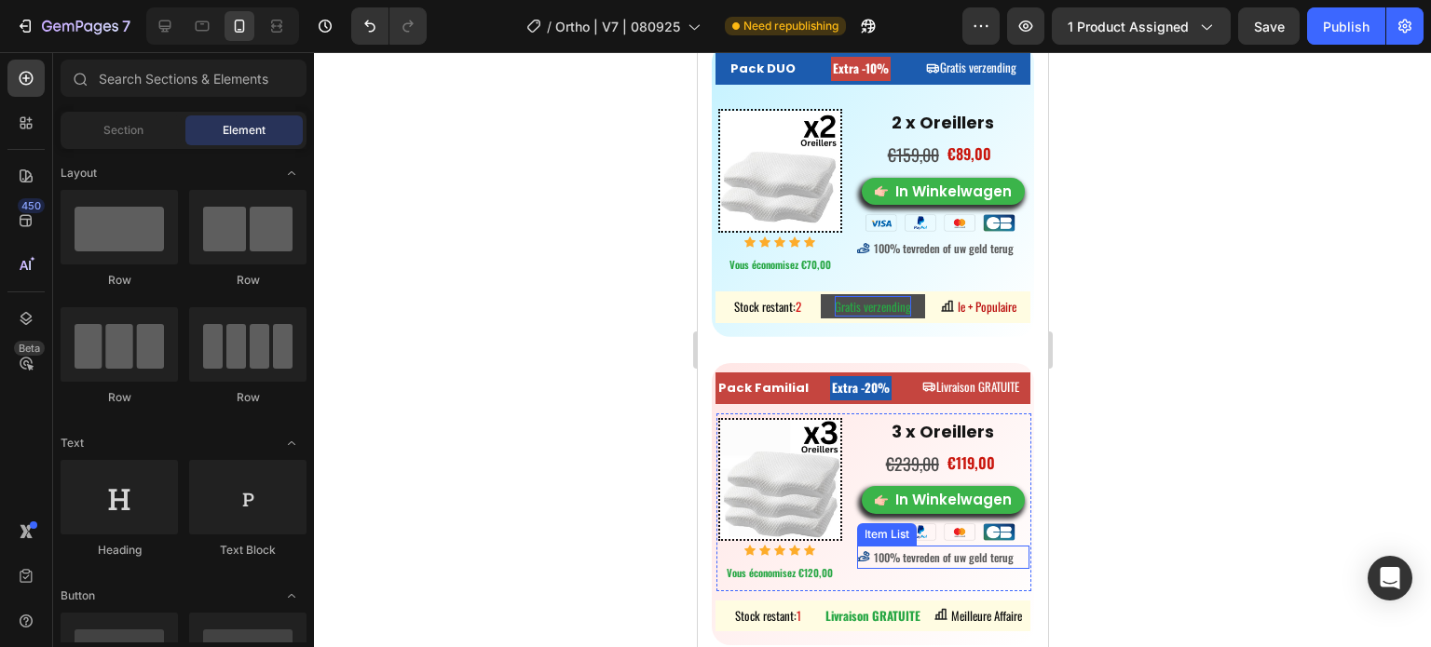
scroll to position [9055, 0]
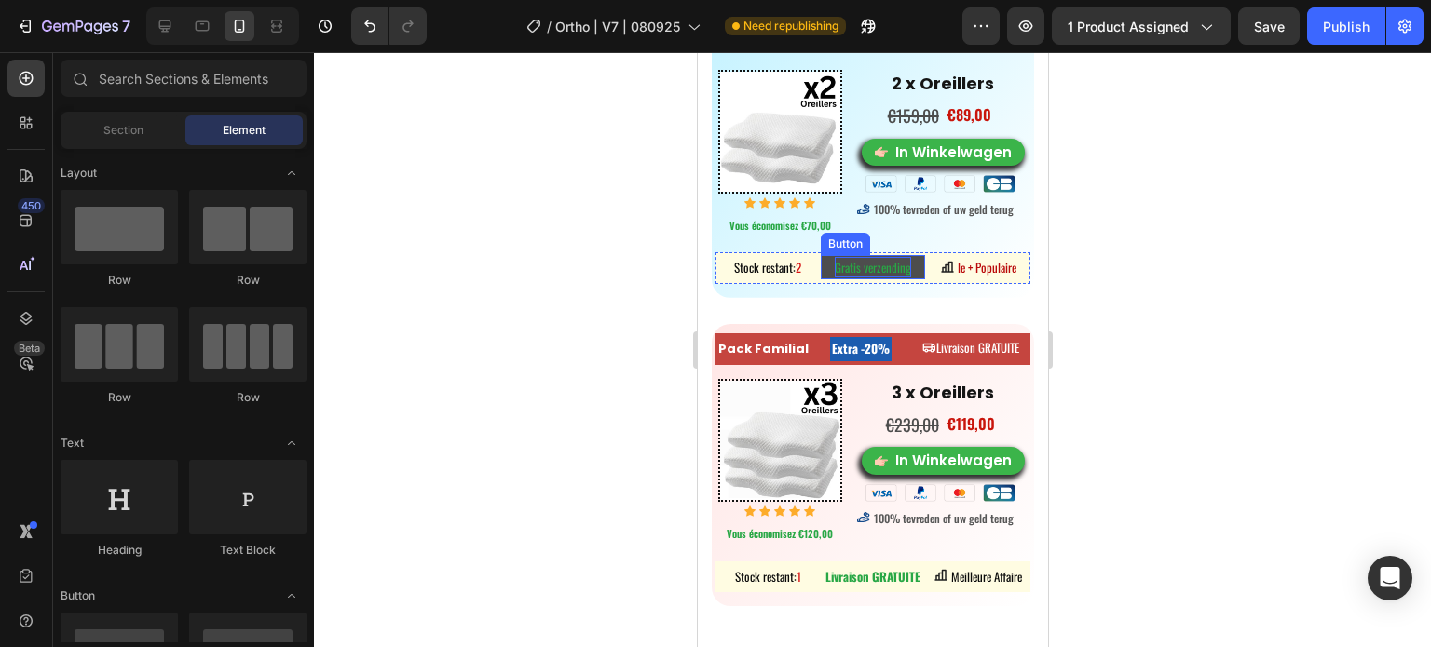
click at [843, 239] on div "Button" at bounding box center [844, 244] width 42 height 17
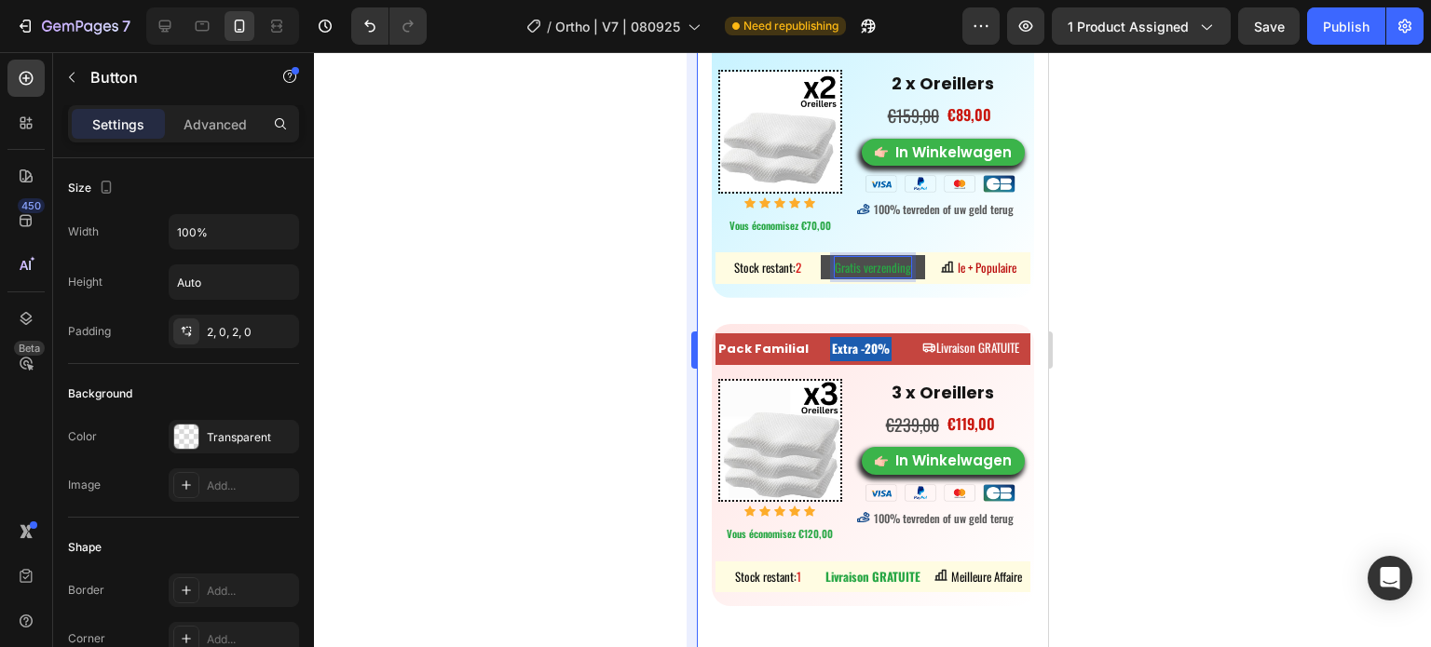
drag, startPoint x: 637, startPoint y: 278, endPoint x: 689, endPoint y: 260, distance: 55.1
click at [637, 276] on div at bounding box center [872, 349] width 1117 height 595
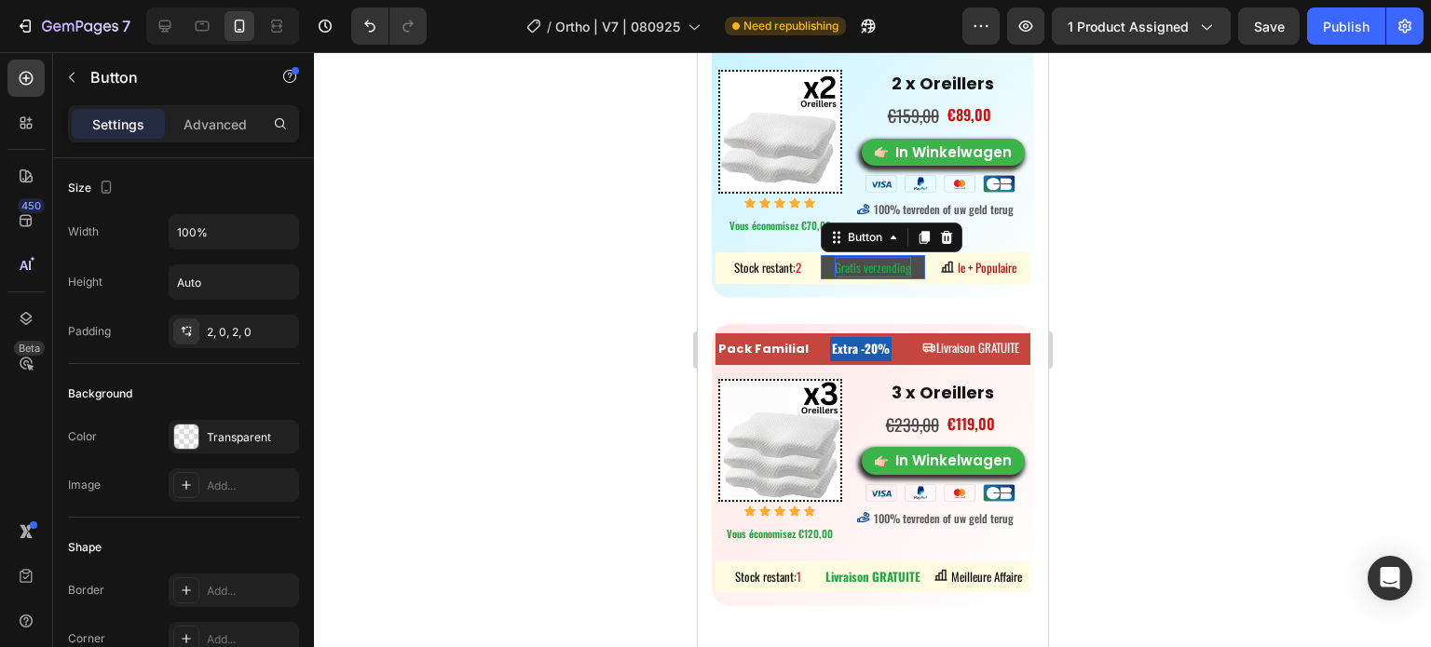
click at [834, 257] on p "Gratis verzending" at bounding box center [872, 267] width 76 height 20
click at [925, 234] on icon at bounding box center [923, 237] width 15 height 15
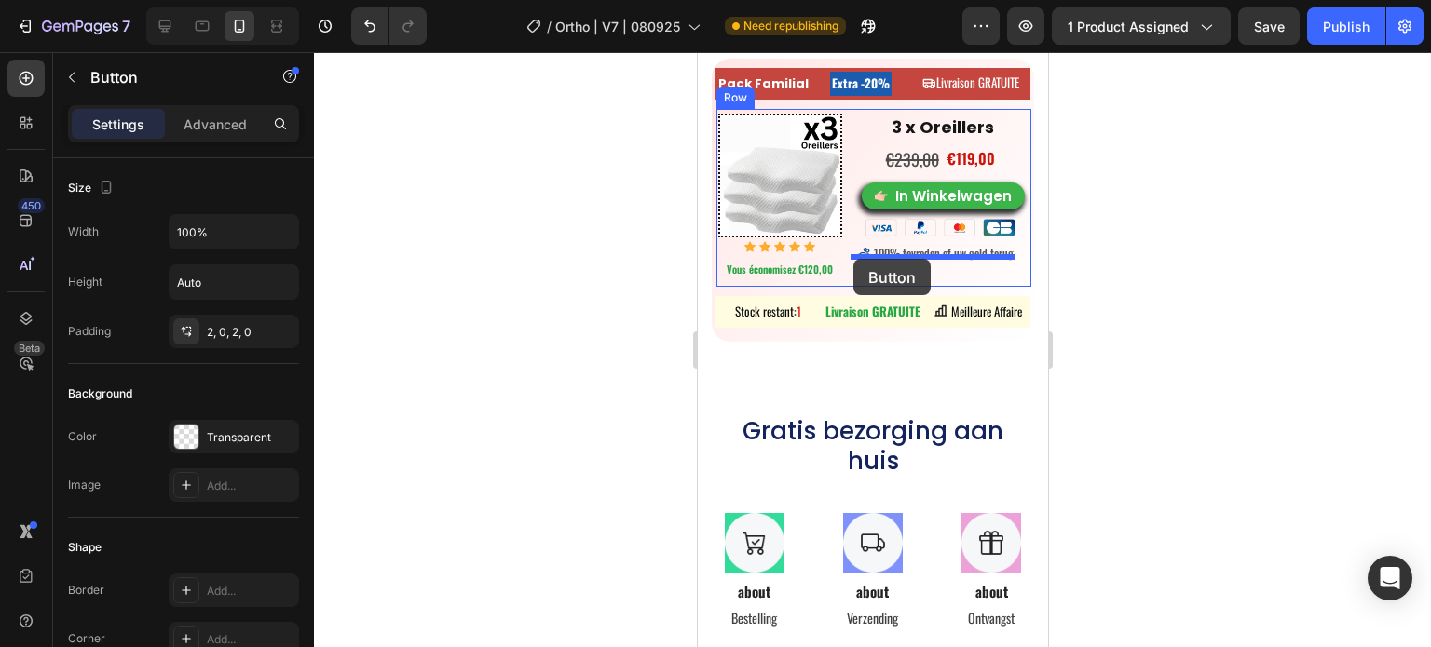
scroll to position [9347, 0]
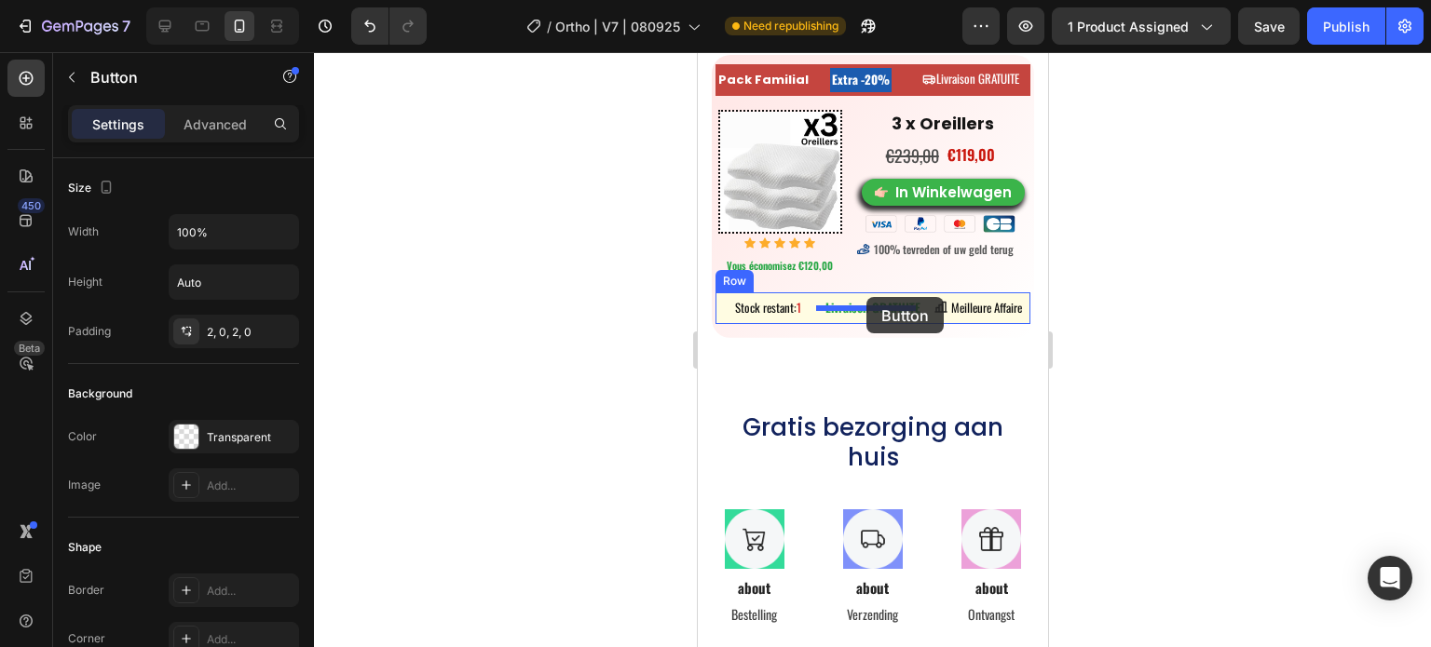
drag, startPoint x: 832, startPoint y: 255, endPoint x: 865, endPoint y: 297, distance: 53.7
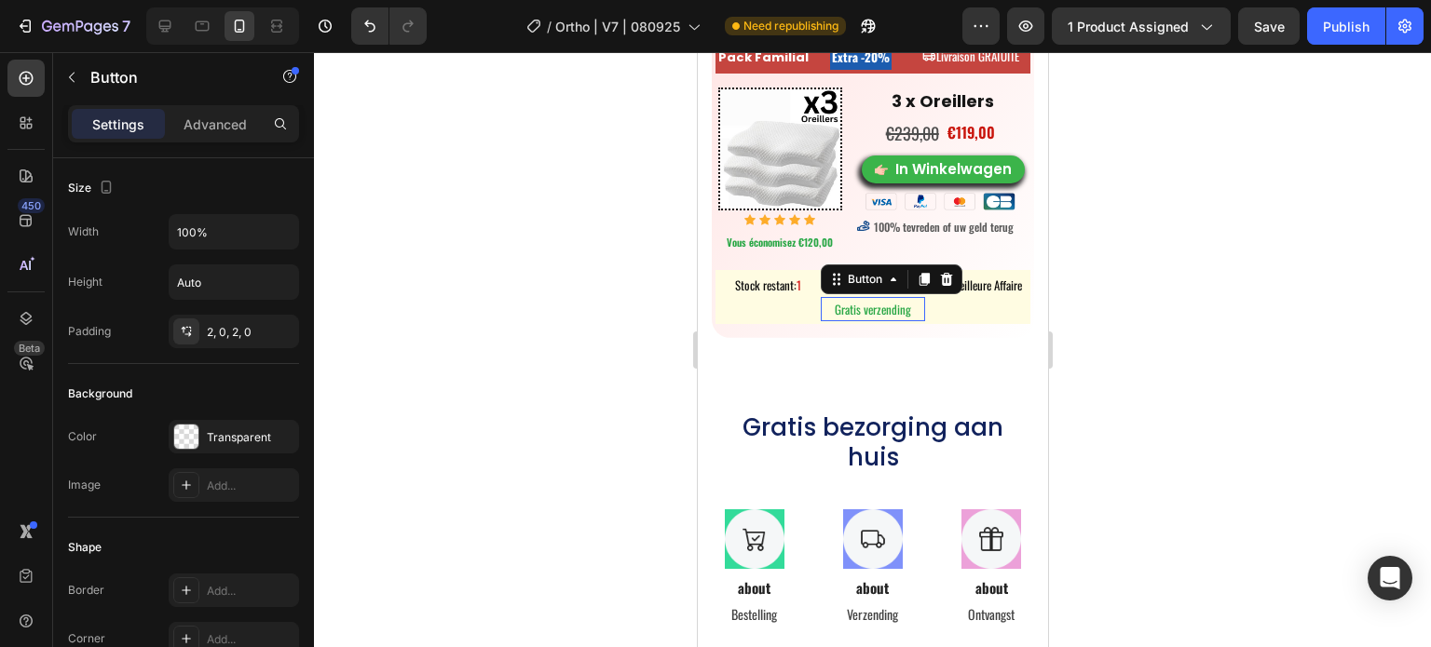
scroll to position [9323, 0]
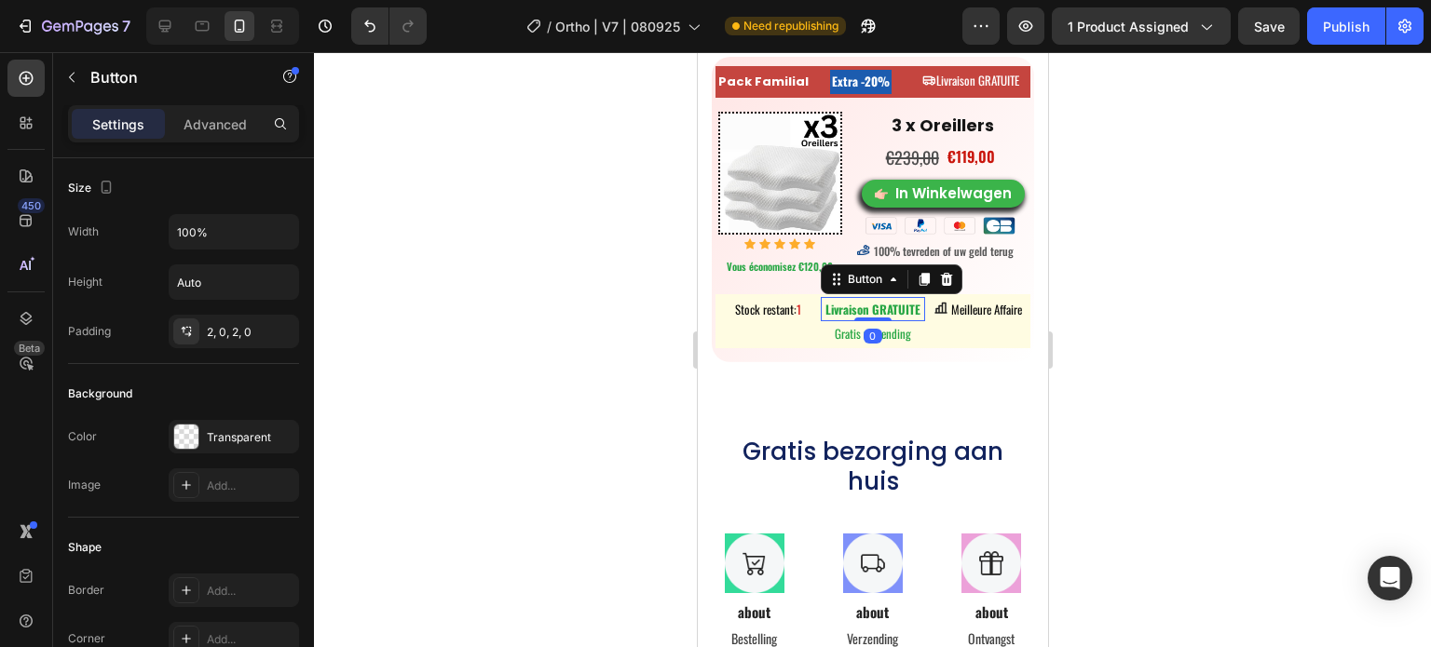
click at [855, 294] on div "Stock restant: 1 Button Livraison GRATUITE Button 0 Gratis verzending Button Me…" at bounding box center [871, 321] width 315 height 54
click at [940, 272] on icon at bounding box center [945, 278] width 12 height 13
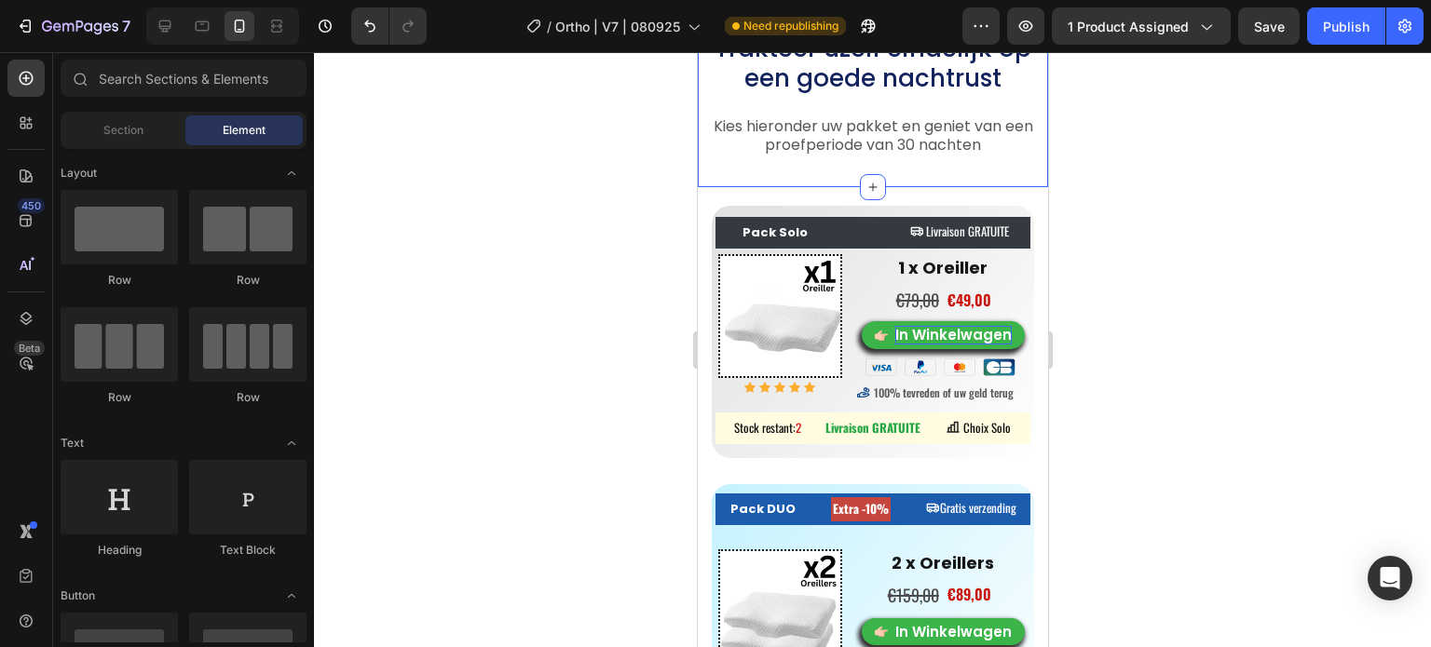
scroll to position [8996, 0]
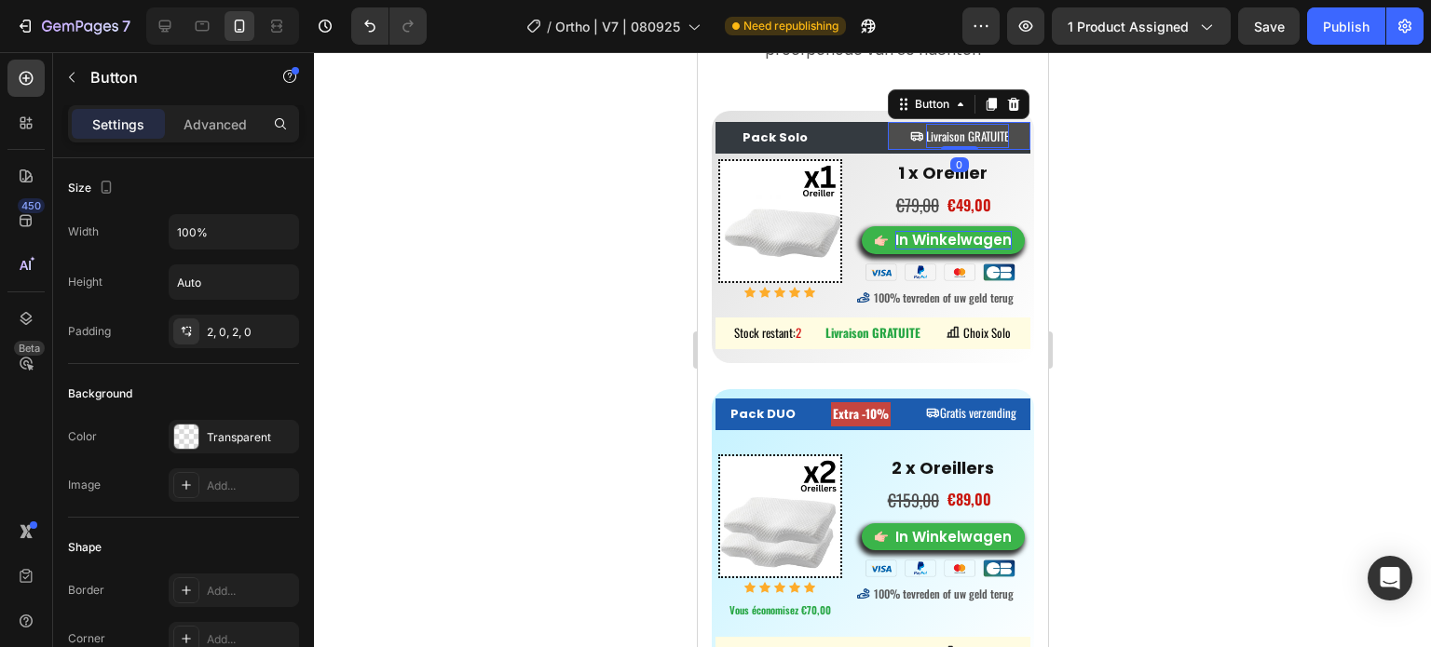
click at [952, 137] on span "Livraison GRATUITE" at bounding box center [966, 136] width 83 height 19
click at [993, 134] on span "Livraison GRATUITE" at bounding box center [966, 136] width 83 height 19
click at [932, 136] on span "Livraison GRATUITE" at bounding box center [966, 136] width 83 height 19
drag, startPoint x: 922, startPoint y: 133, endPoint x: 1033, endPoint y: 141, distance: 111.1
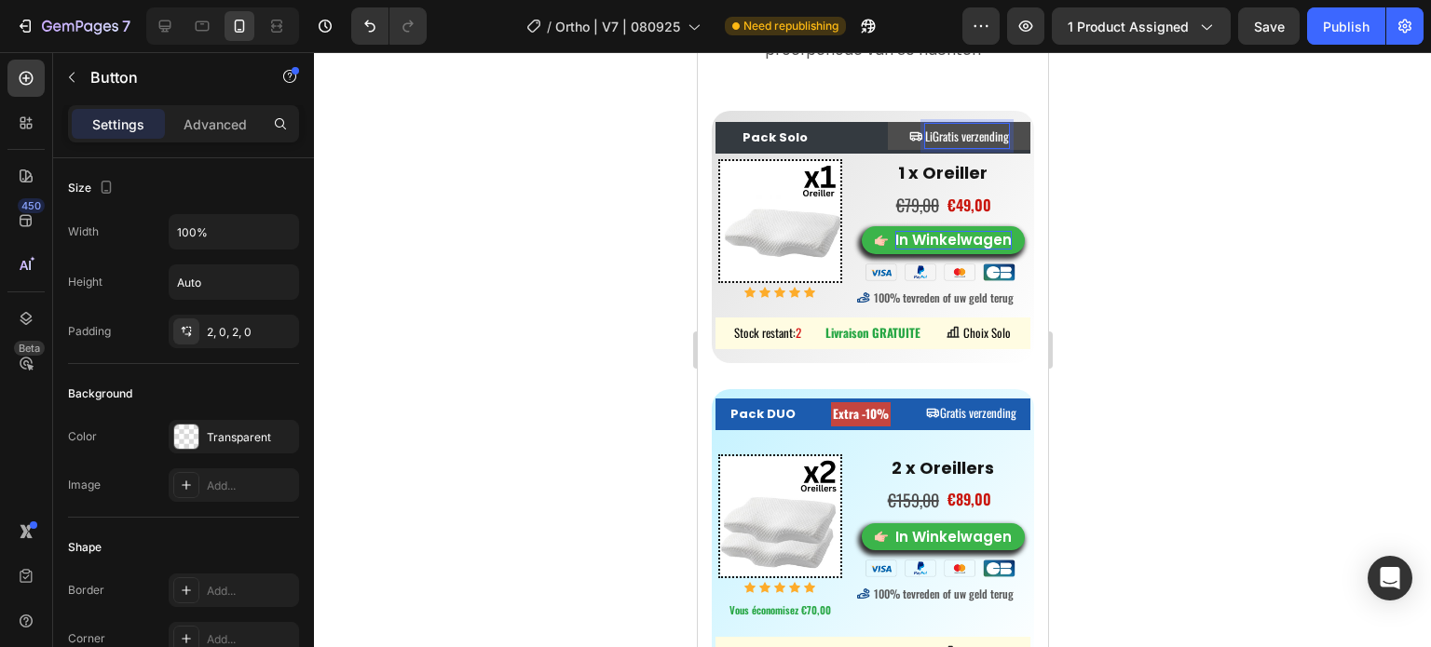
click at [924, 137] on span "LiGratis verzending" at bounding box center [966, 136] width 84 height 19
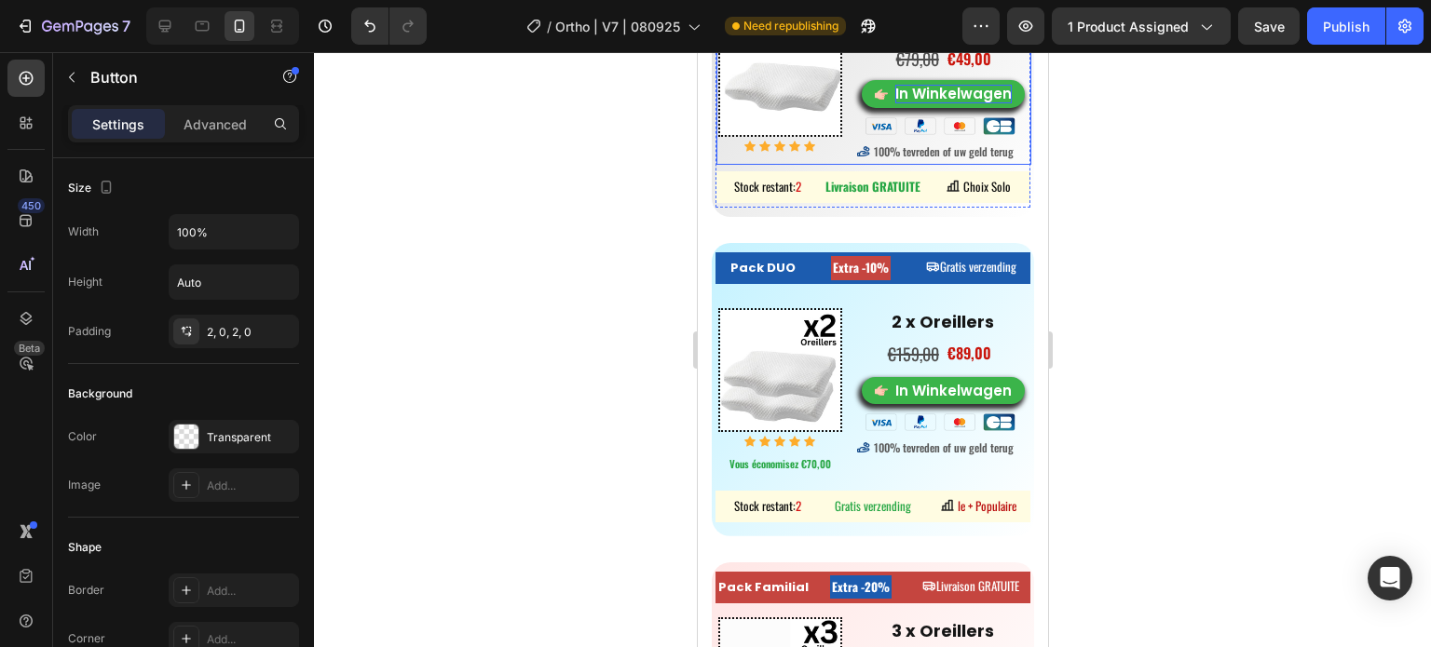
scroll to position [9182, 0]
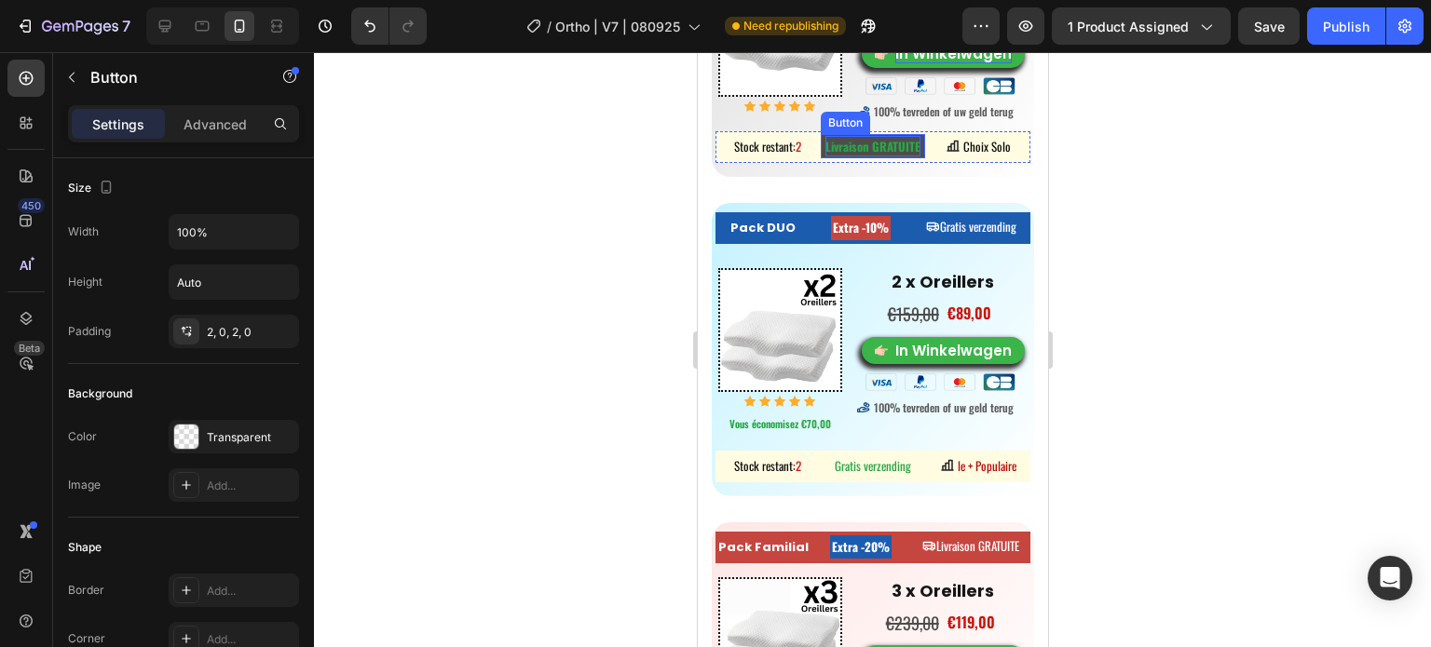
click at [906, 144] on strong "Livraison GRATUITE" at bounding box center [871, 146] width 95 height 19
click at [912, 147] on button "Livraison GRATUITE" at bounding box center [872, 146] width 105 height 24
click at [910, 146] on strong "Livraison GRATUITE" at bounding box center [871, 146] width 95 height 19
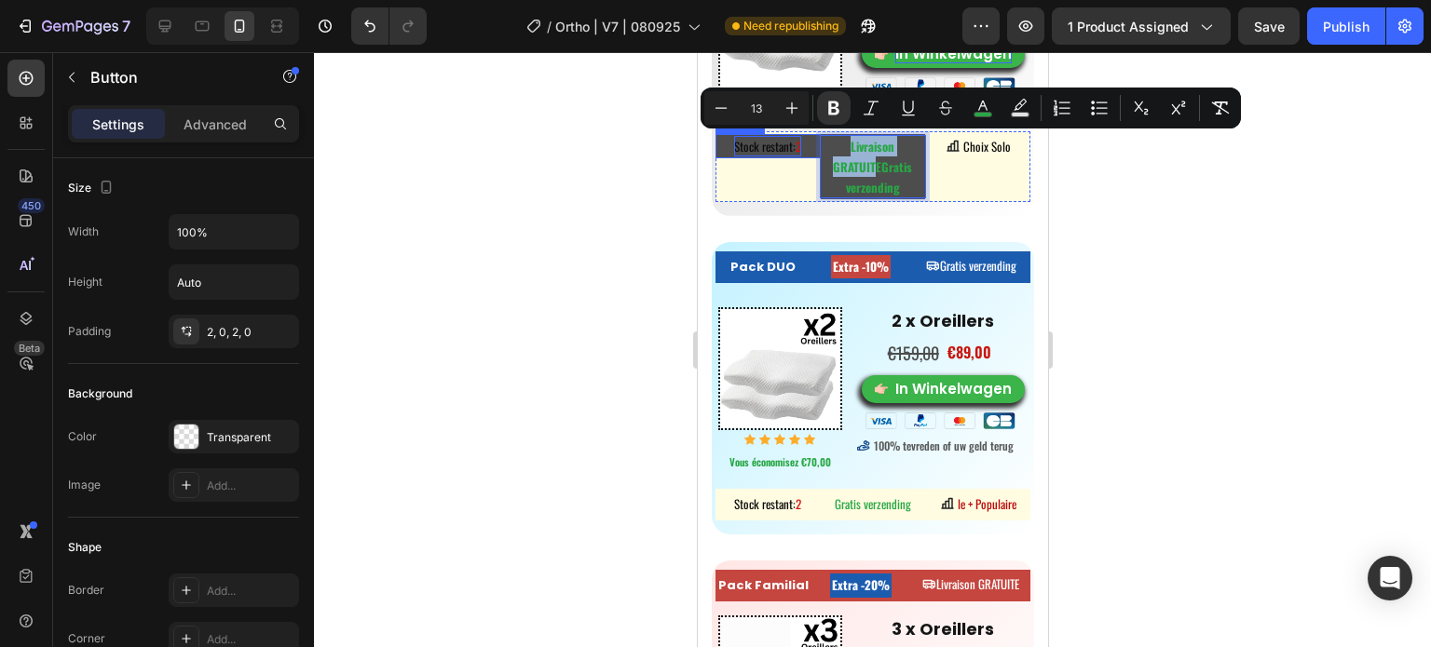
drag, startPoint x: 869, startPoint y: 168, endPoint x: 796, endPoint y: 144, distance: 76.3
click at [796, 145] on div "Stock restant: 2 Button Livraison GRATUITEGratis verzending Button 0 Choix Solo…" at bounding box center [871, 166] width 315 height 70
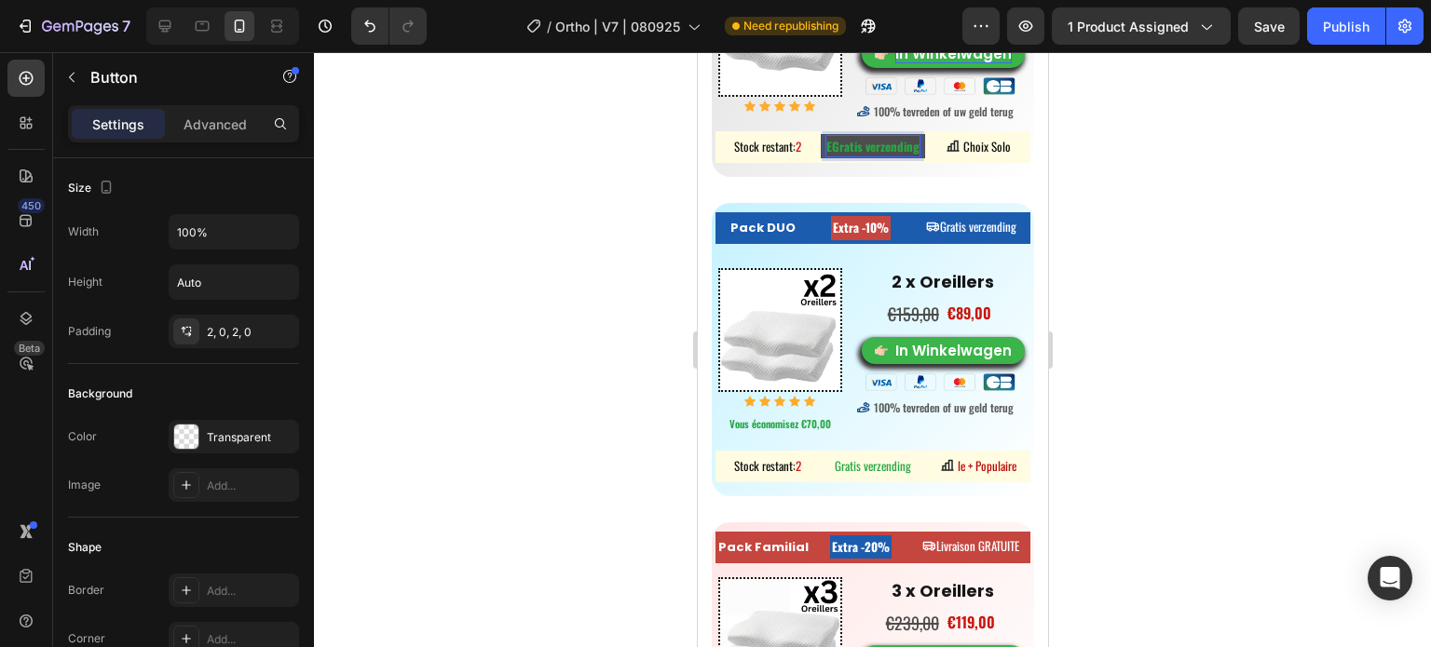
click at [825, 147] on strong "EGratis verzending" at bounding box center [871, 146] width 93 height 19
click at [826, 148] on strong "EGratis verzending" at bounding box center [871, 146] width 93 height 19
click at [1199, 199] on div at bounding box center [872, 349] width 1117 height 595
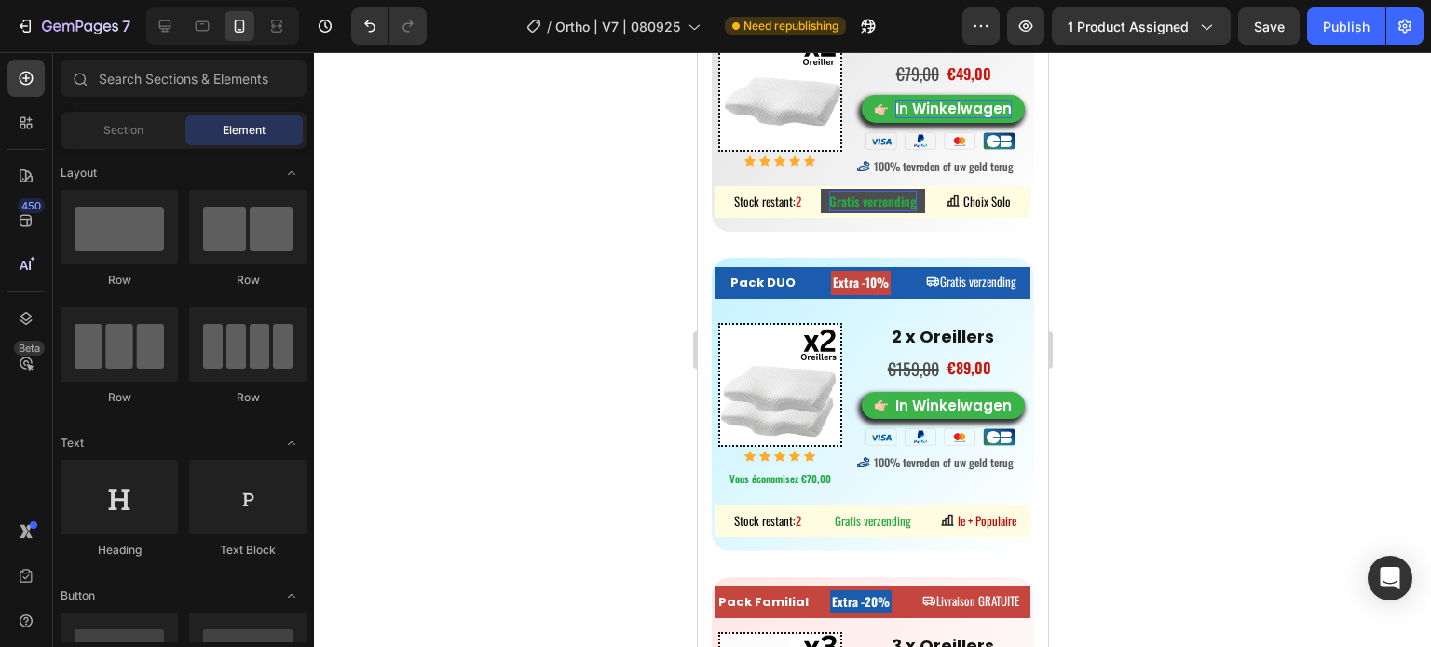
scroll to position [9089, 0]
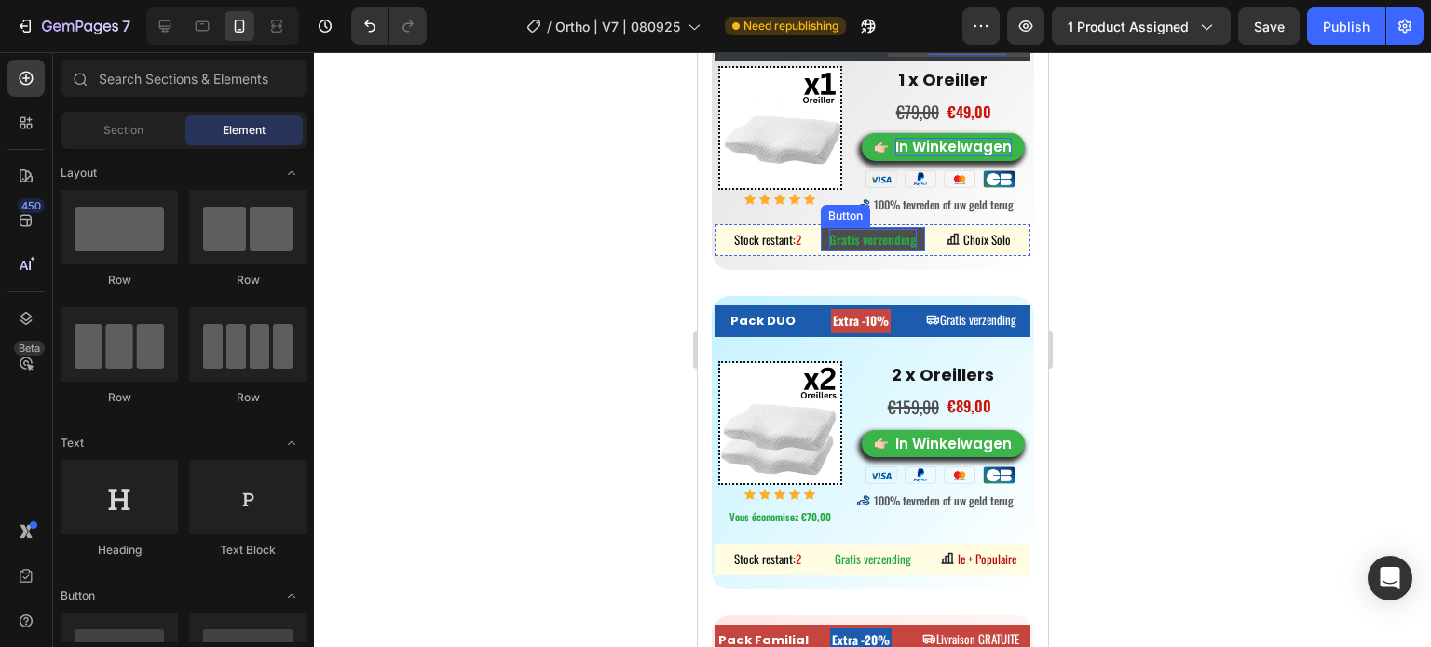
click at [866, 243] on strong "Gratis verzending" at bounding box center [872, 239] width 88 height 19
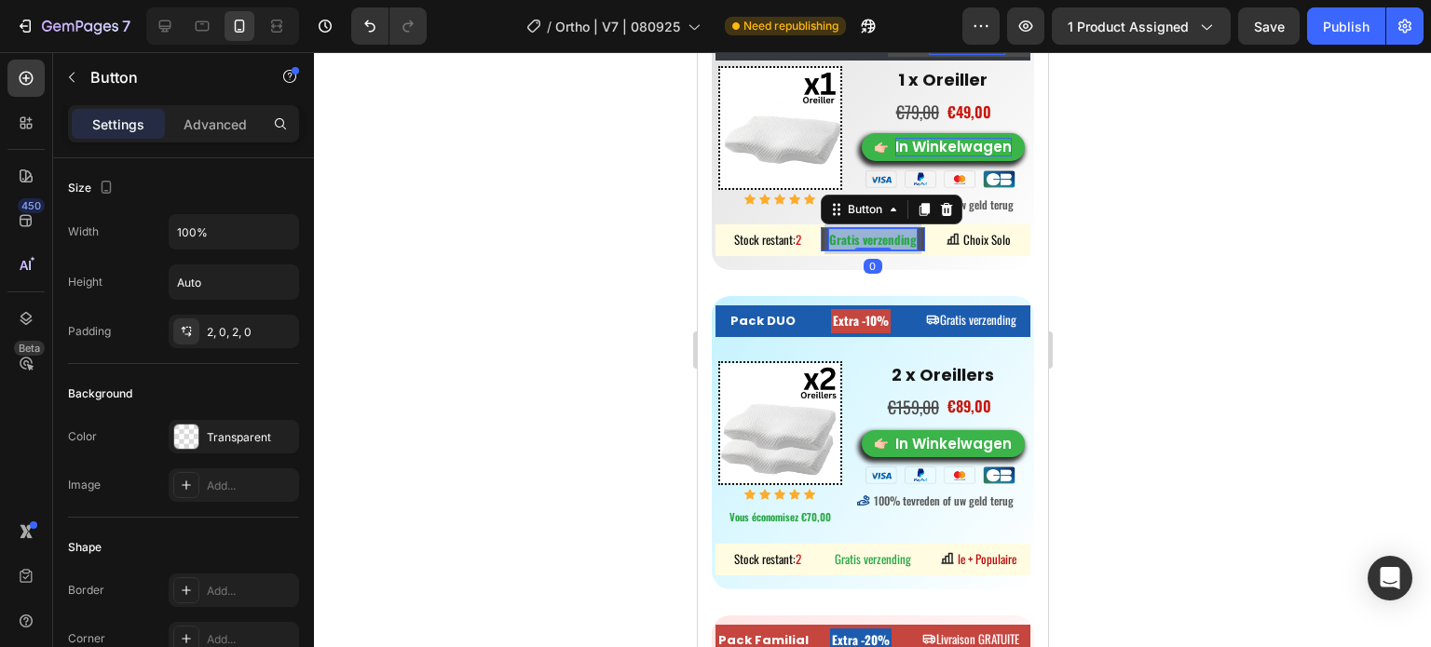
click at [866, 243] on strong "Gratis verzending" at bounding box center [872, 239] width 88 height 19
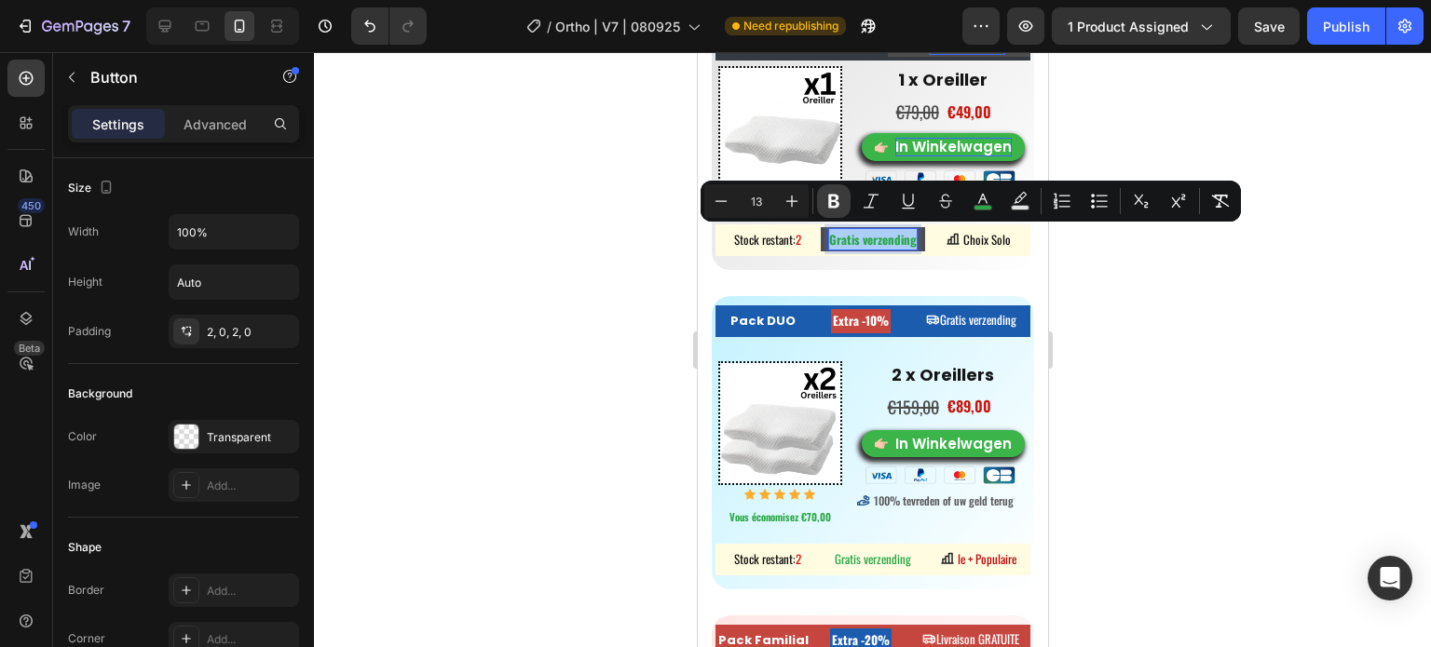
click at [838, 211] on icon "Editor contextual toolbar" at bounding box center [833, 201] width 19 height 19
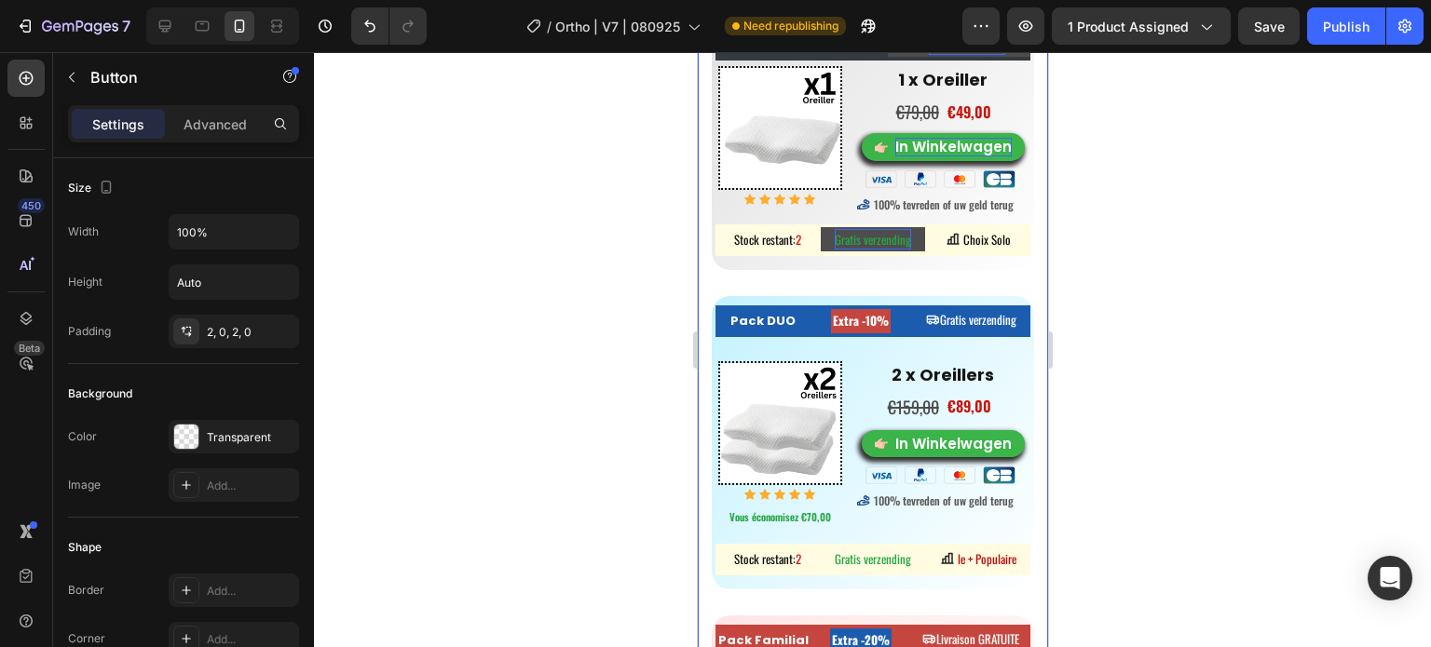
click at [569, 227] on div at bounding box center [872, 349] width 1117 height 595
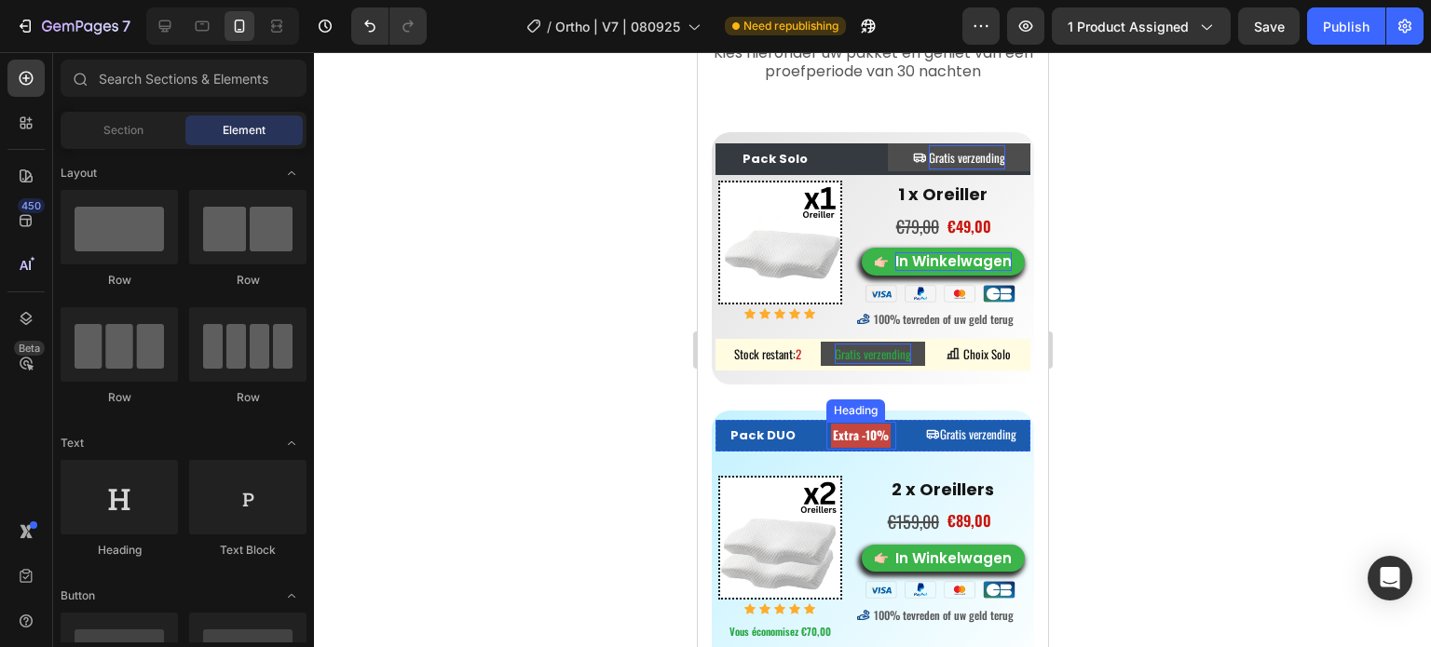
scroll to position [8903, 0]
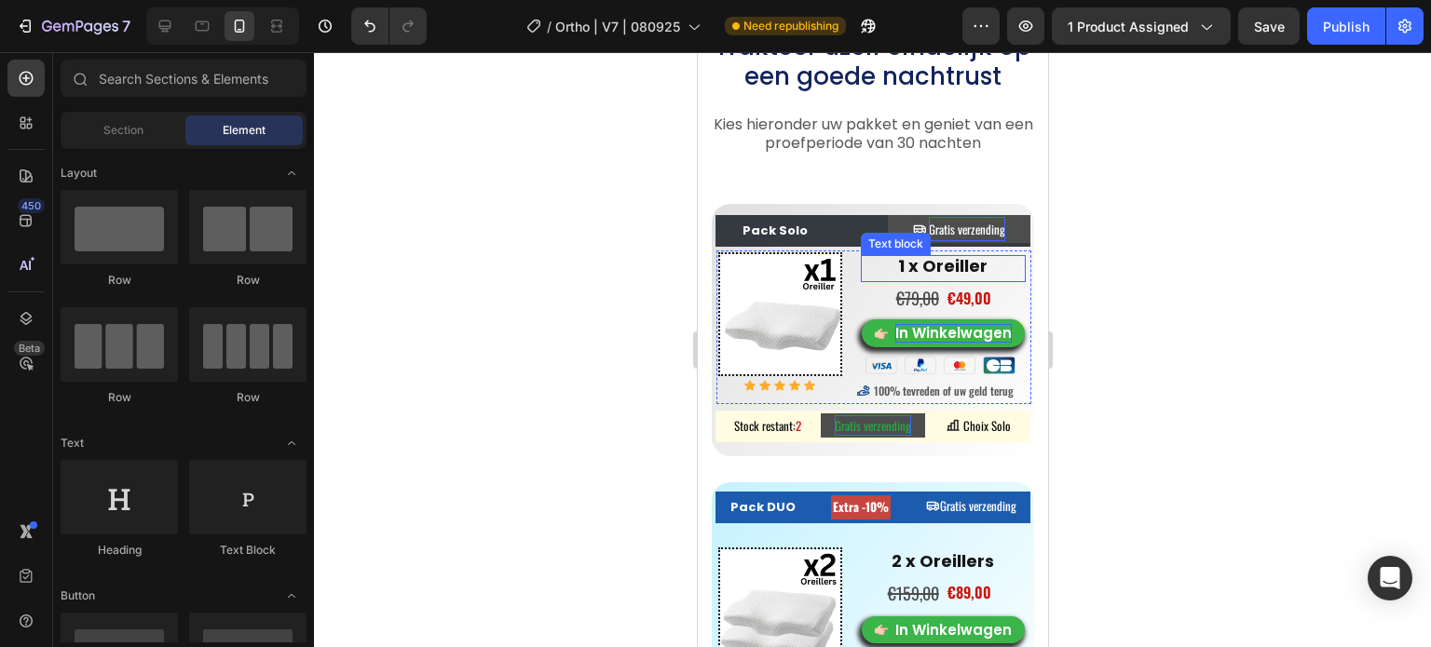
click at [928, 262] on strong "1 x Oreiller" at bounding box center [941, 265] width 89 height 23
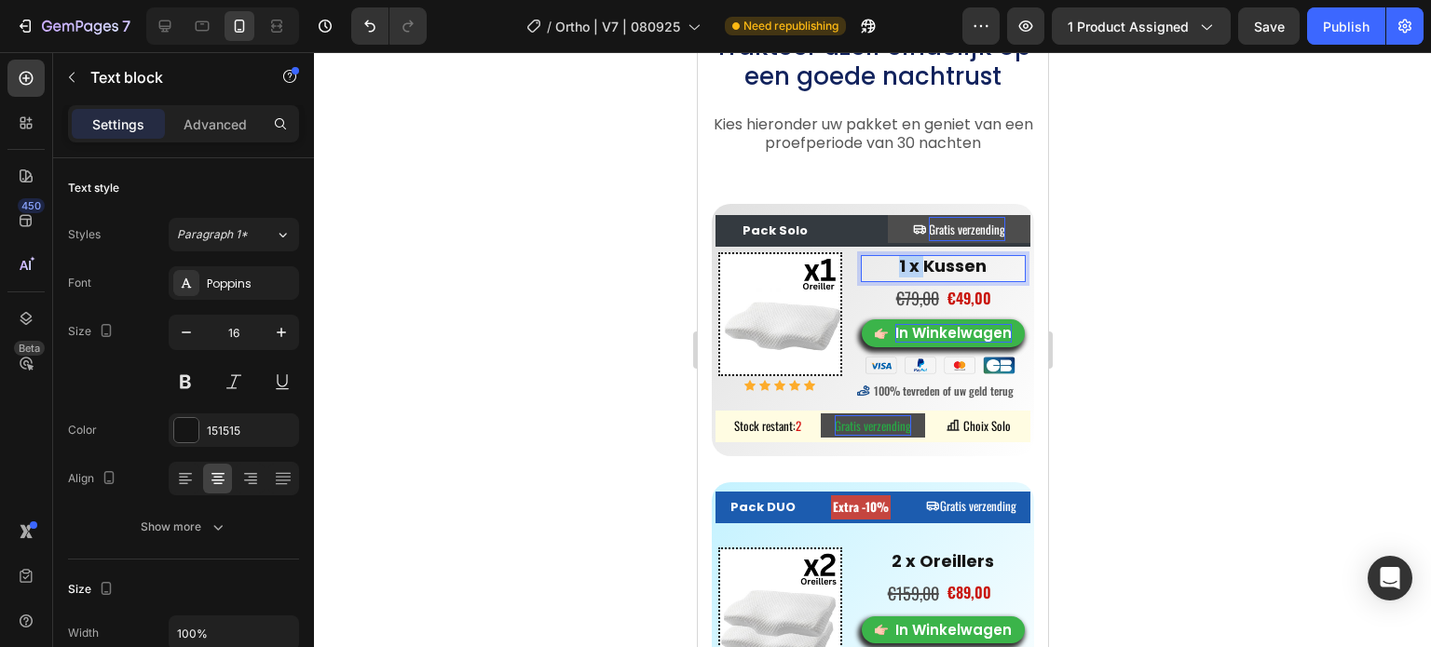
drag, startPoint x: 942, startPoint y: 262, endPoint x: 880, endPoint y: 264, distance: 61.5
click at [880, 264] on p "1 x Kussen" at bounding box center [943, 267] width 162 height 20
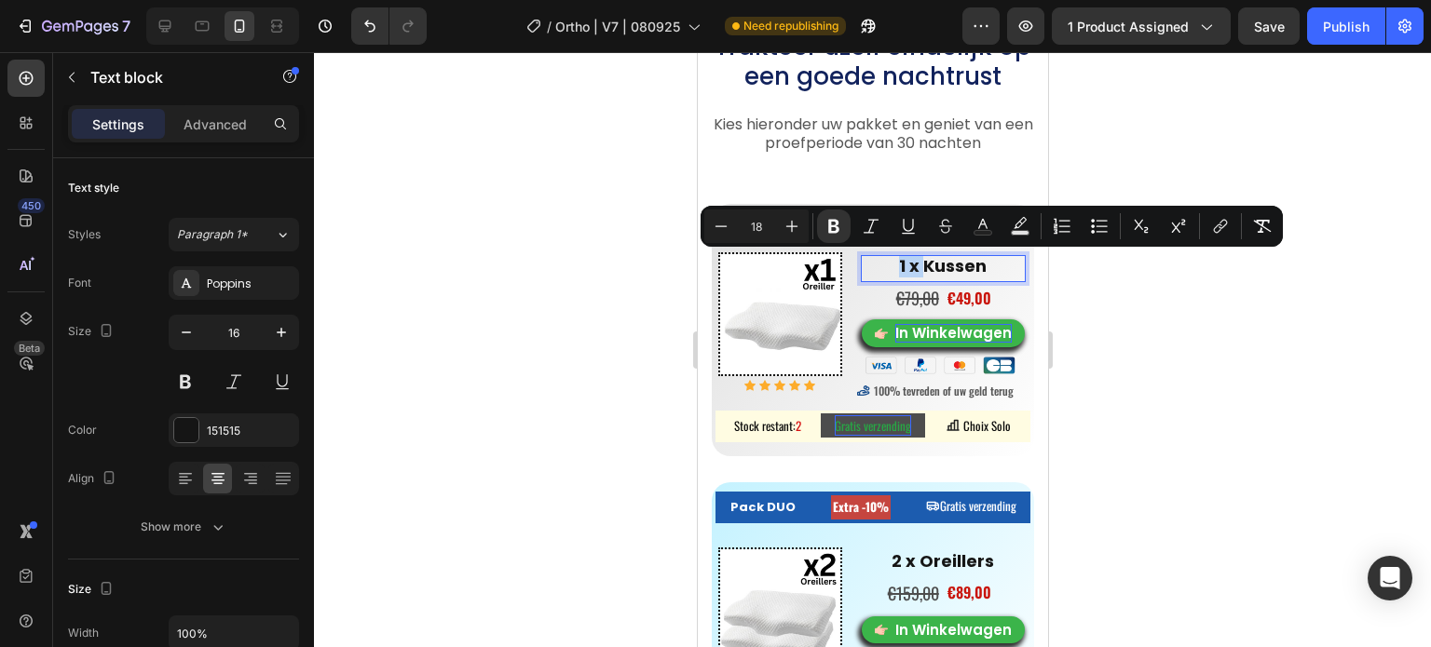
click at [881, 264] on p "1 x Kussen" at bounding box center [943, 267] width 162 height 20
click at [947, 271] on strong "1 x Kussen" at bounding box center [942, 265] width 88 height 23
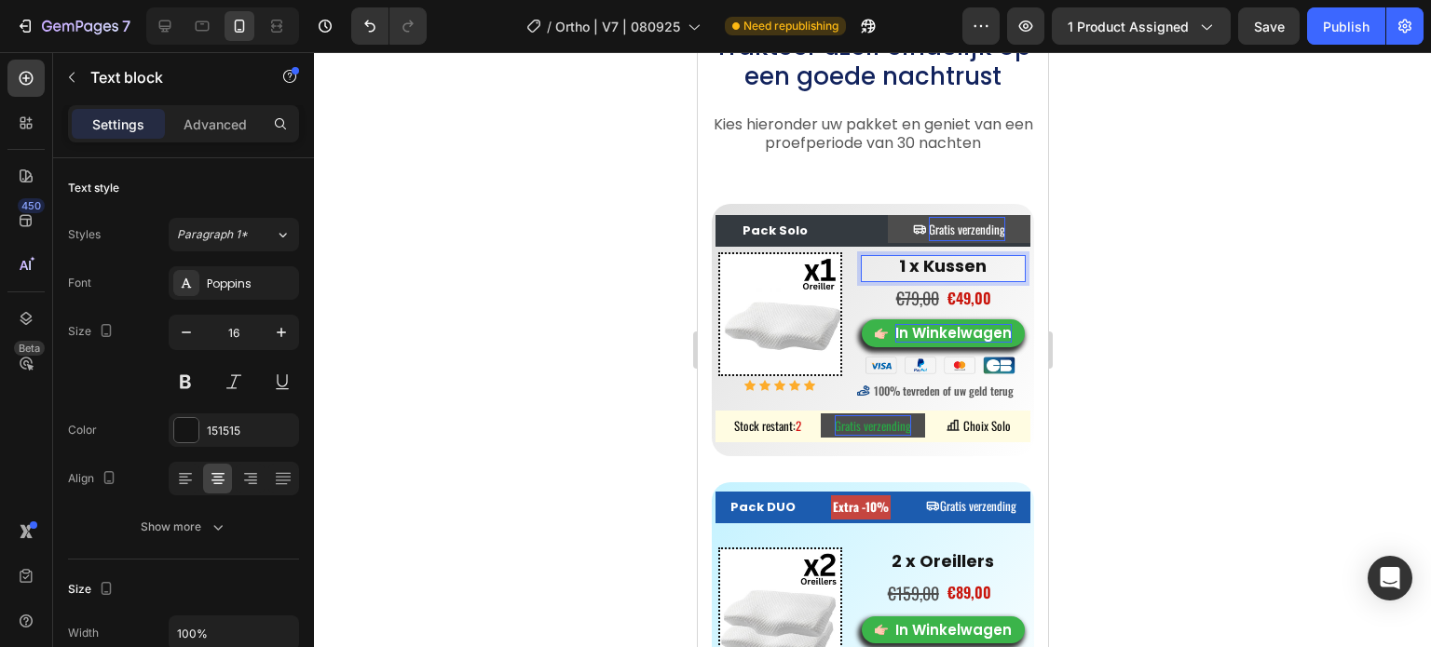
click at [965, 267] on strong "1 x Kussen" at bounding box center [942, 265] width 88 height 23
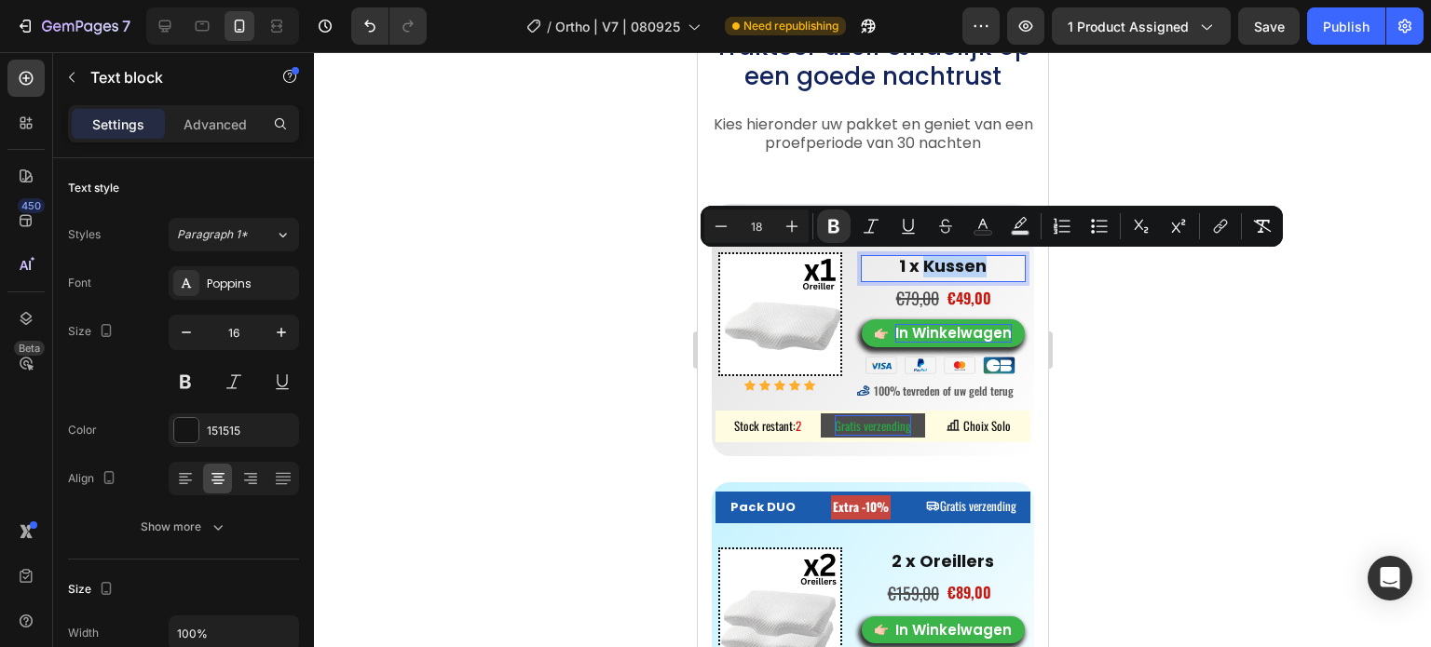
drag, startPoint x: 974, startPoint y: 265, endPoint x: 913, endPoint y: 265, distance: 61.5
click at [913, 265] on strong "1 x Kussen" at bounding box center [942, 265] width 88 height 23
copy strong "Kussen"
click at [962, 557] on strong "2 x Oreillers" at bounding box center [941, 561] width 102 height 23
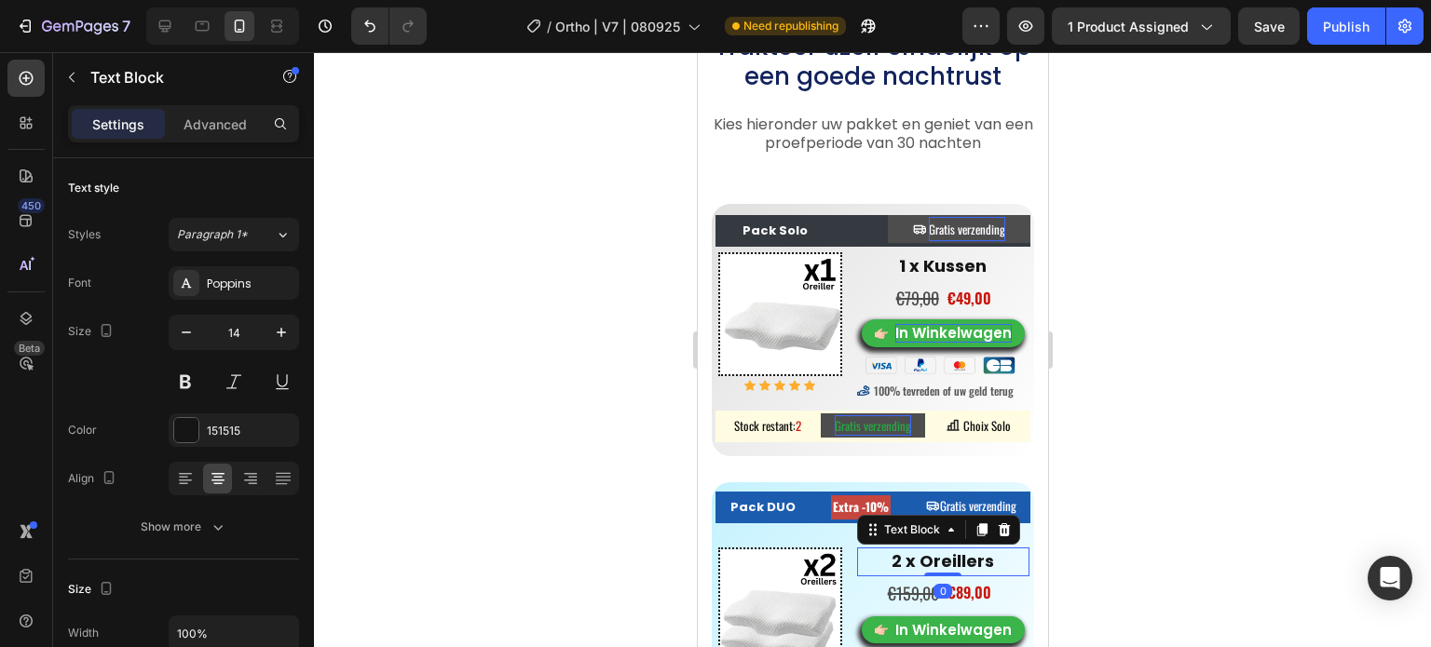
click at [985, 558] on p "2 x Oreillers" at bounding box center [943, 562] width 170 height 25
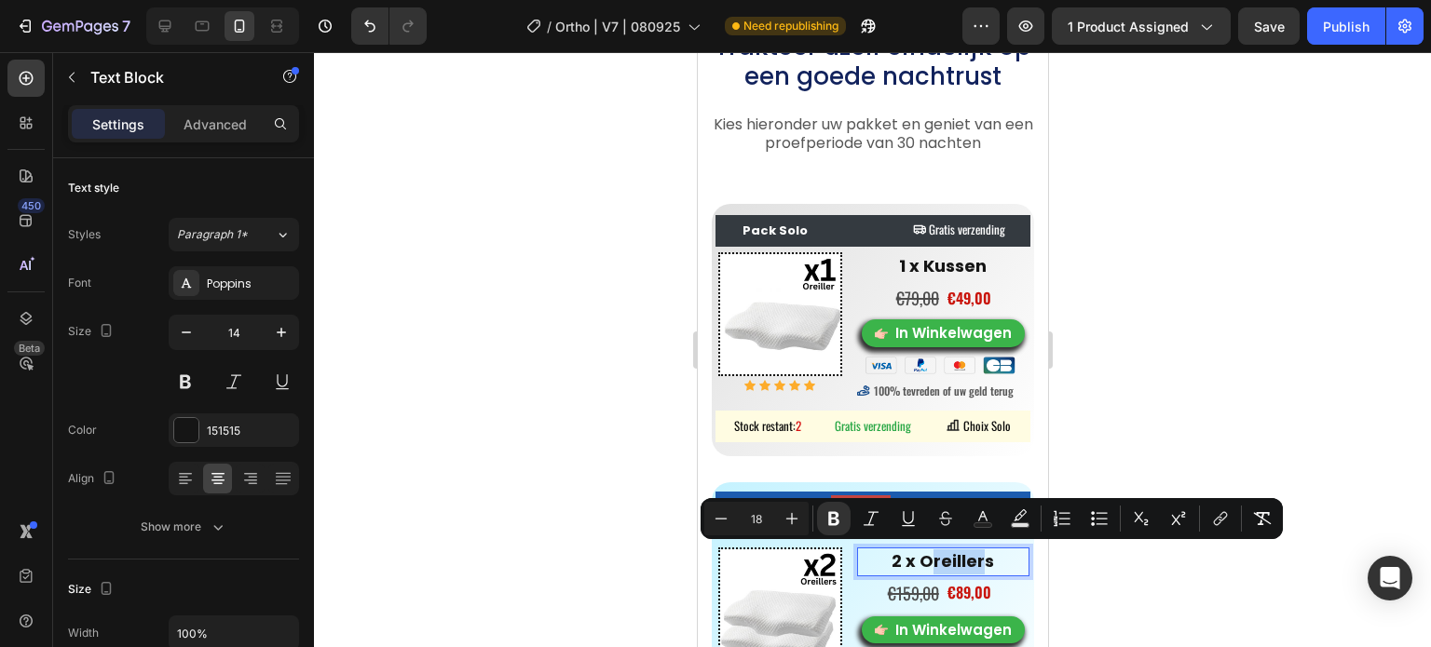
click at [916, 558] on strong "2 x Oreillers" at bounding box center [941, 561] width 102 height 23
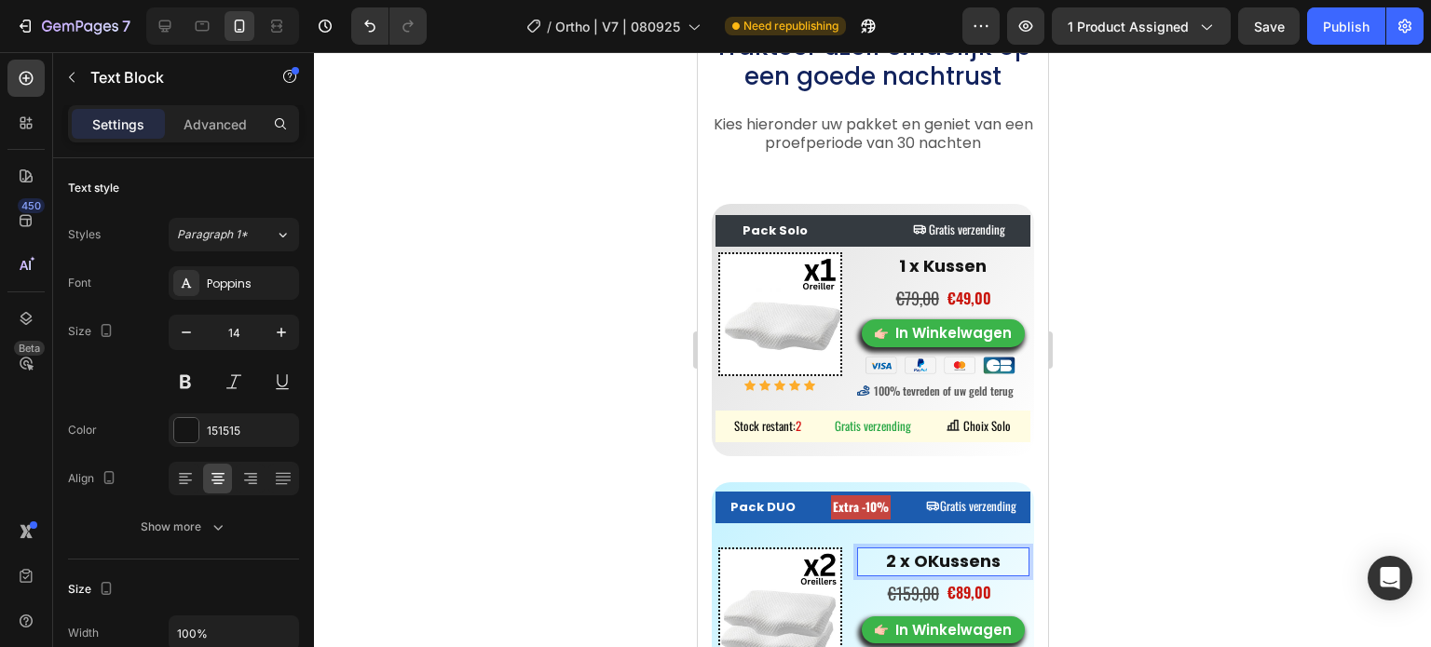
click at [916, 557] on strong "2 x OKussens" at bounding box center [942, 561] width 115 height 23
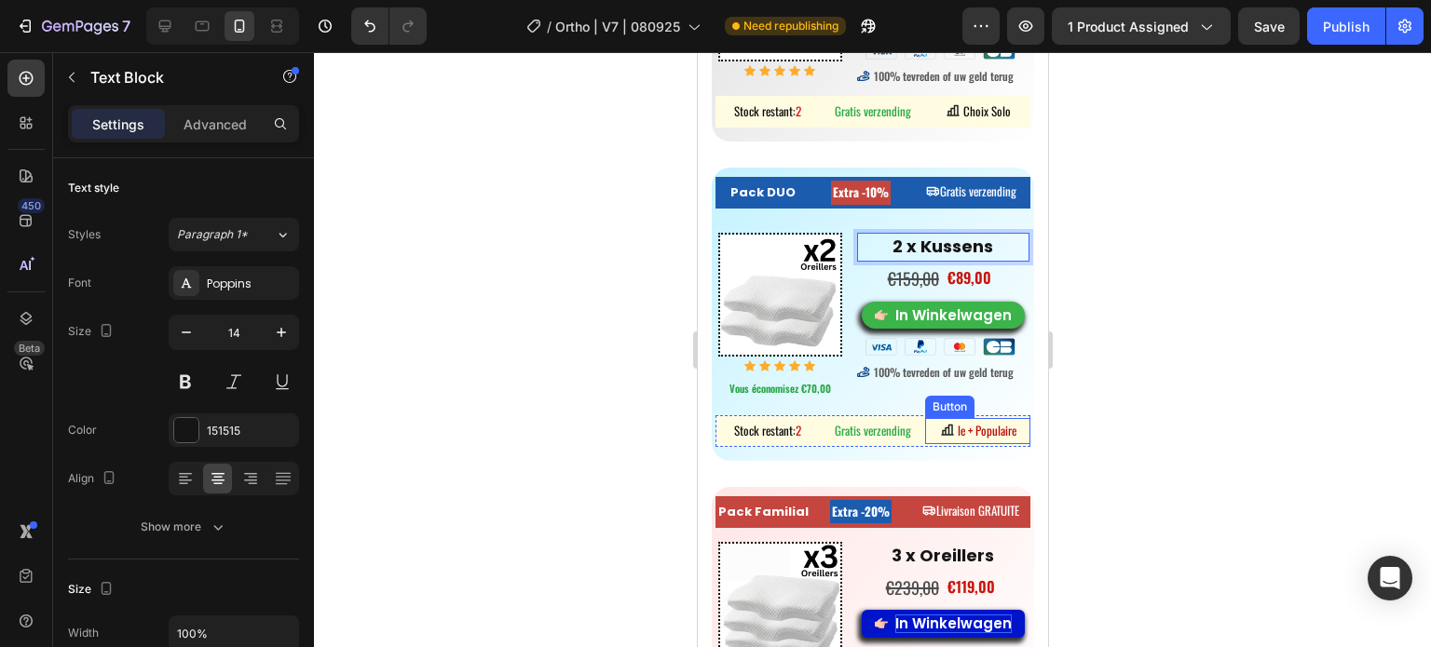
scroll to position [9368, 0]
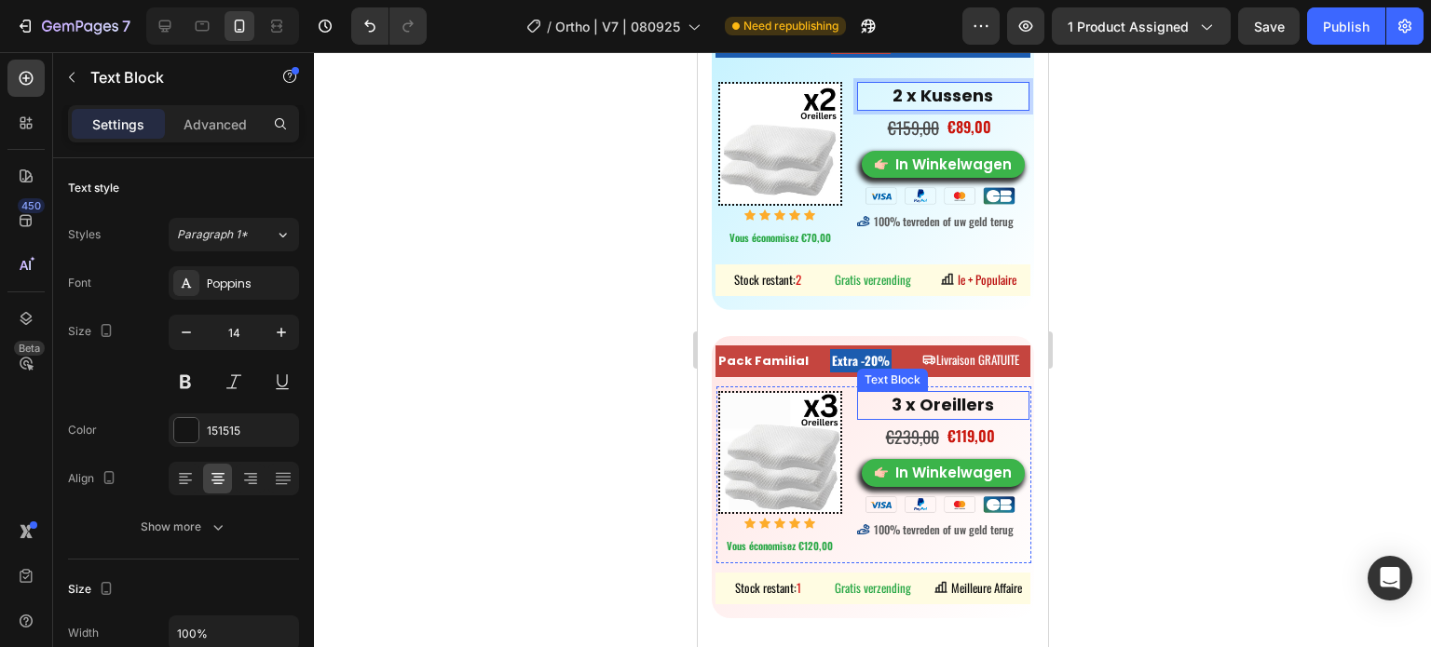
click at [975, 395] on strong "3 x Oreillers" at bounding box center [941, 404] width 102 height 23
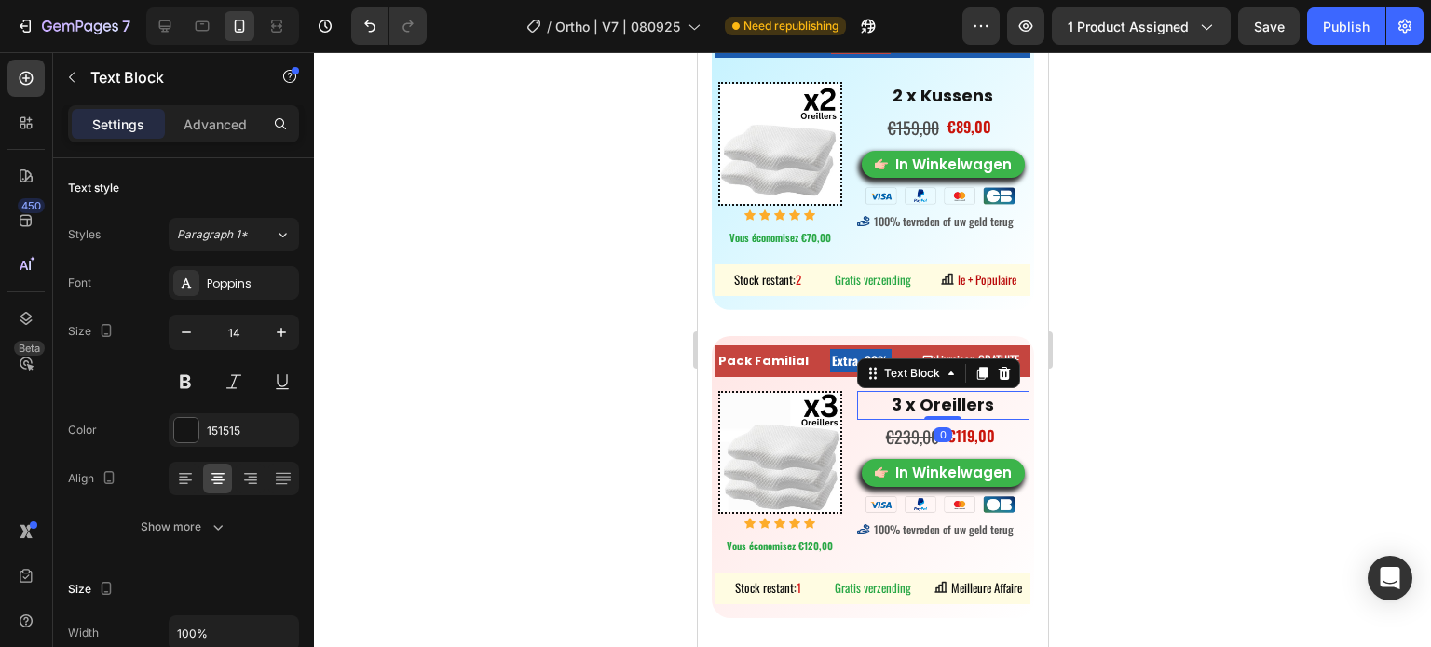
click at [964, 396] on strong "3 x Oreillers" at bounding box center [941, 404] width 102 height 23
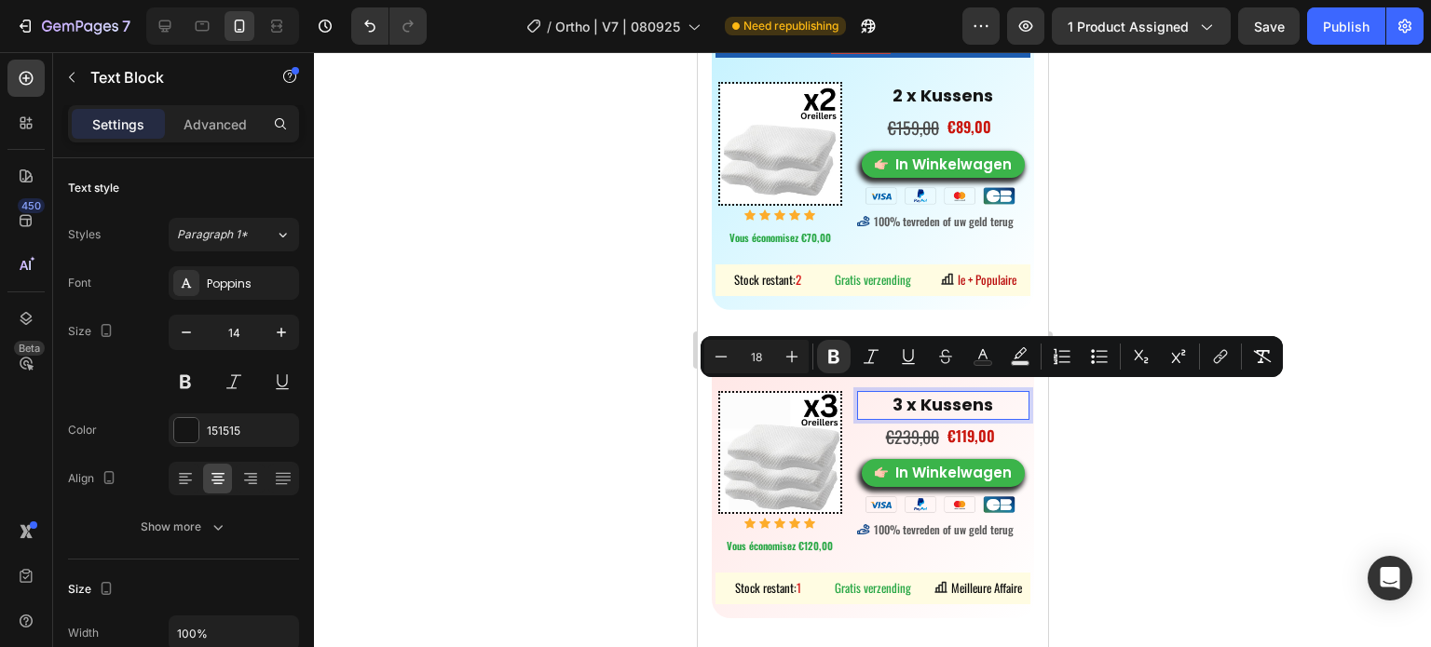
drag, startPoint x: 973, startPoint y: 397, endPoint x: 914, endPoint y: 390, distance: 60.0
click at [914, 393] on strong "3 x Kussens" at bounding box center [941, 404] width 101 height 23
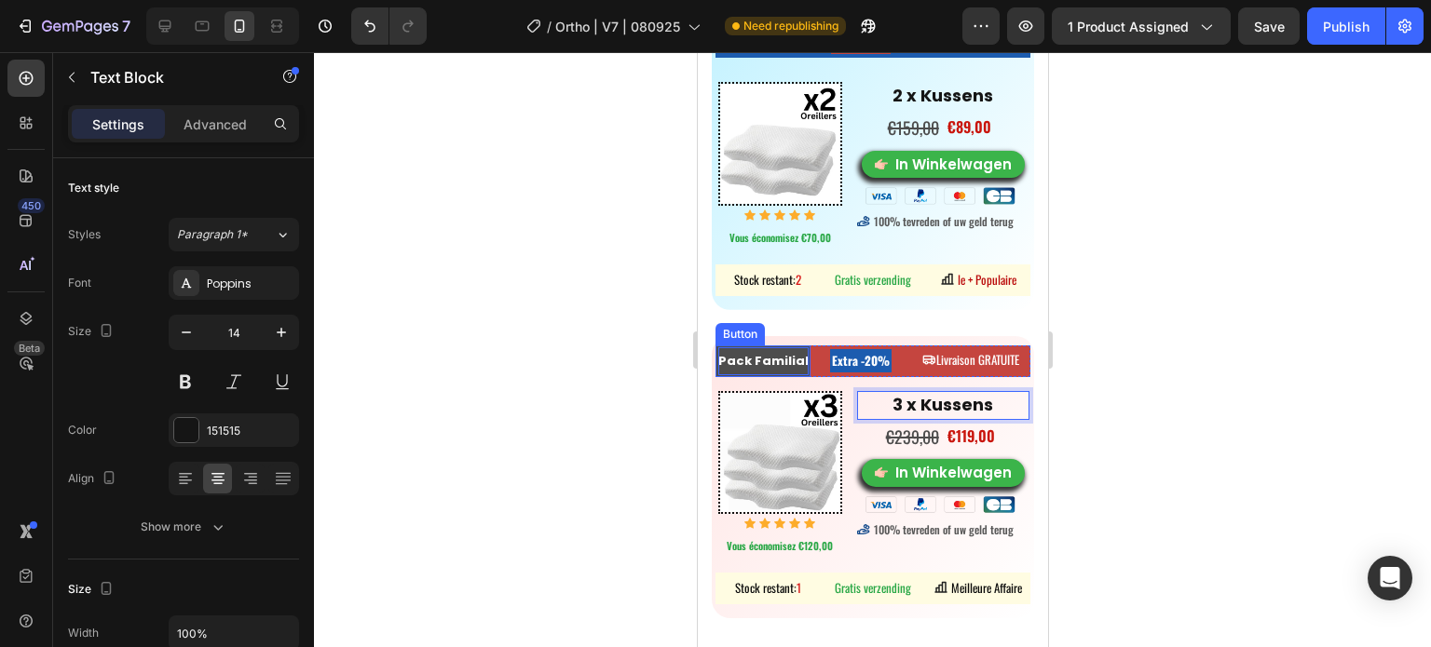
click at [762, 356] on strong "Pack Familial" at bounding box center [762, 361] width 90 height 18
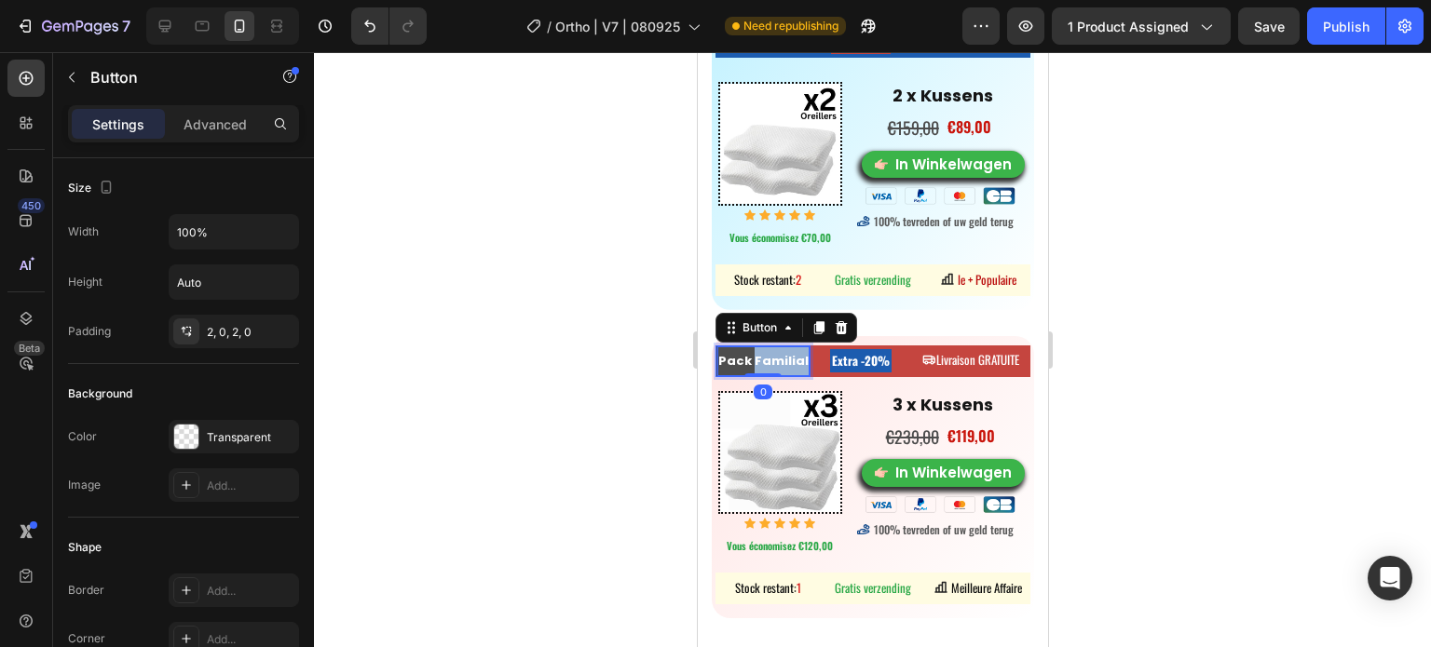
click at [762, 356] on strong "Pack Familial" at bounding box center [762, 361] width 90 height 18
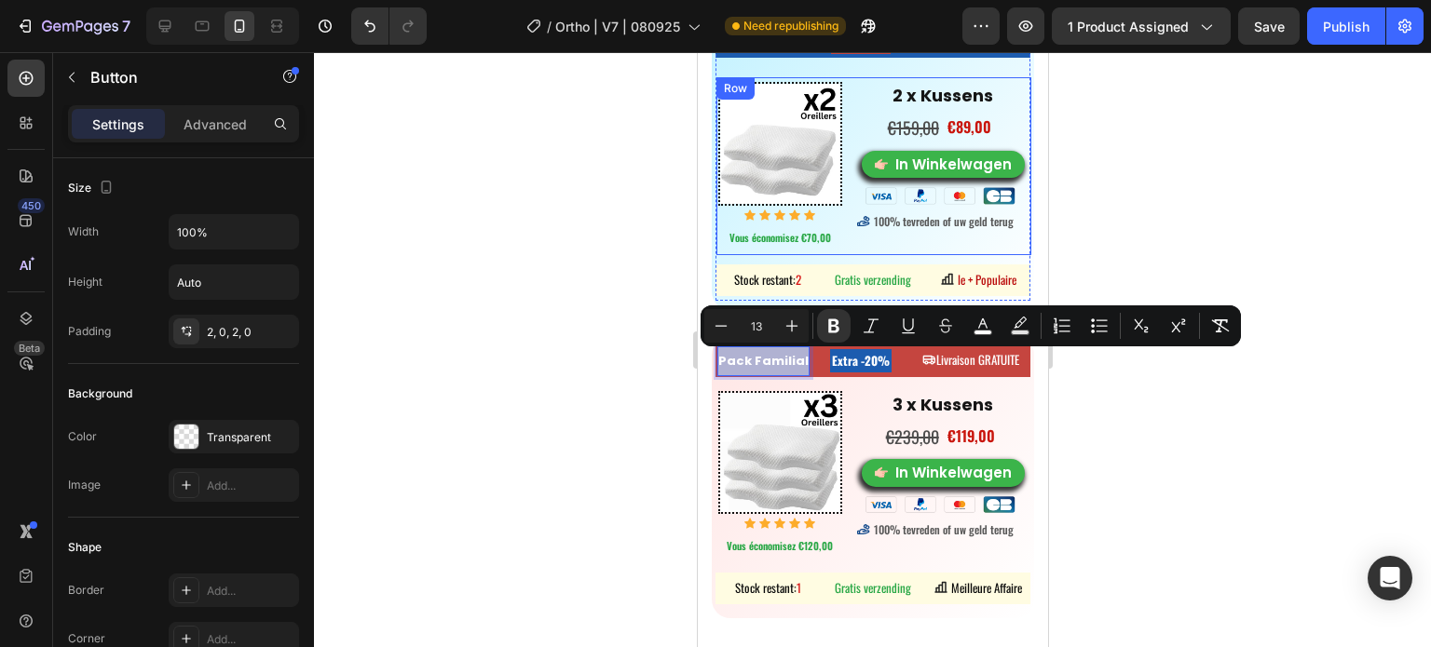
scroll to position [8903, 0]
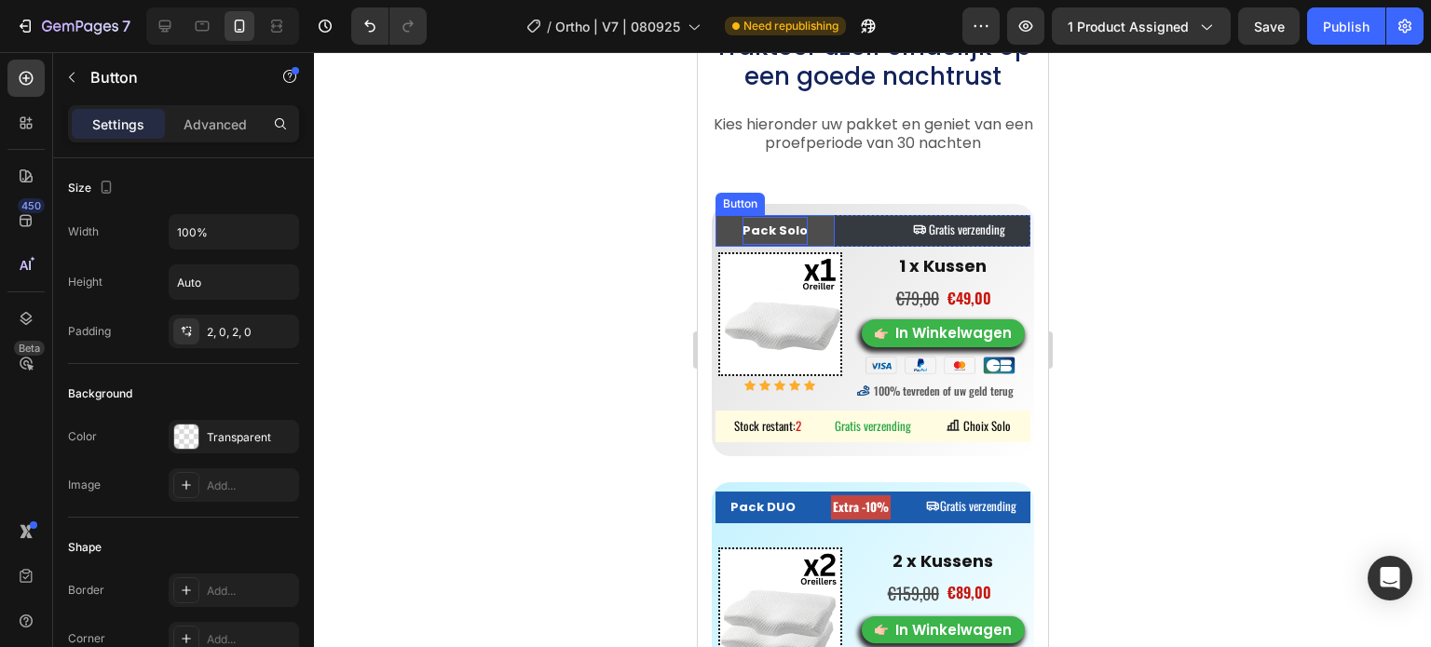
click at [758, 229] on strong "Pack Solo" at bounding box center [773, 231] width 65 height 18
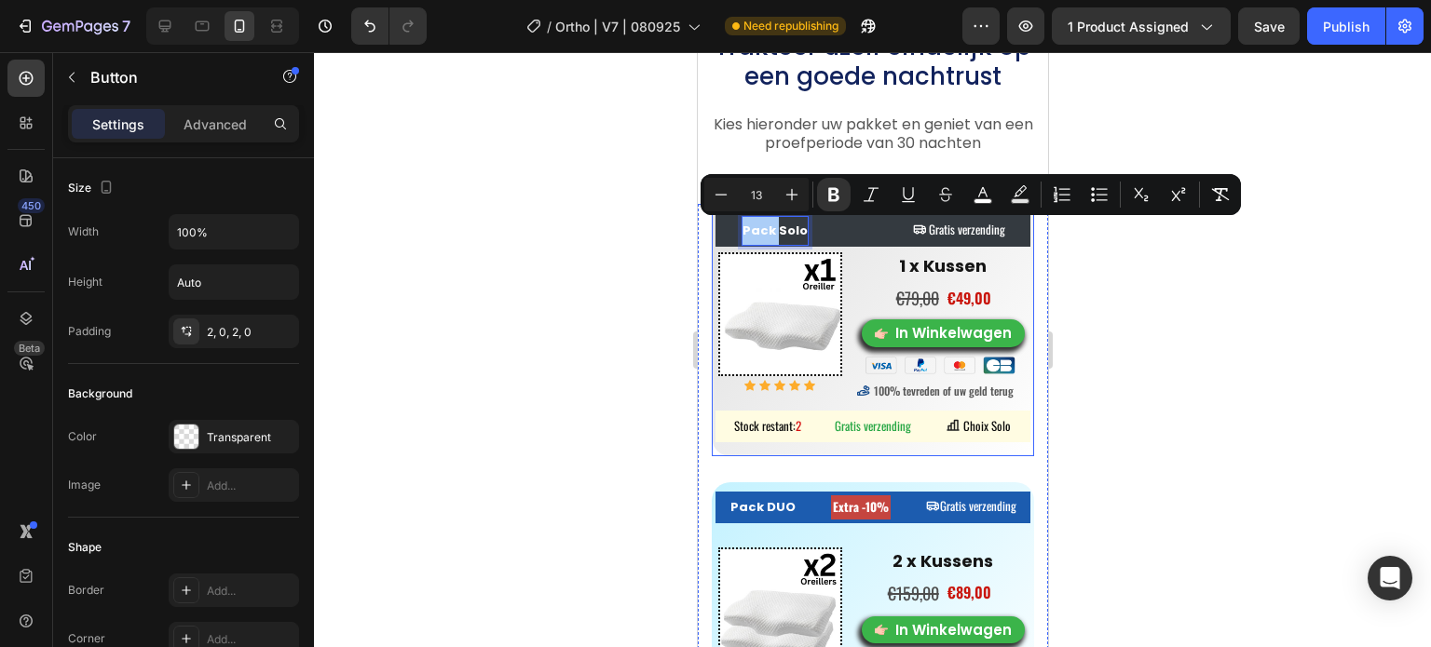
click at [603, 219] on div at bounding box center [872, 349] width 1117 height 595
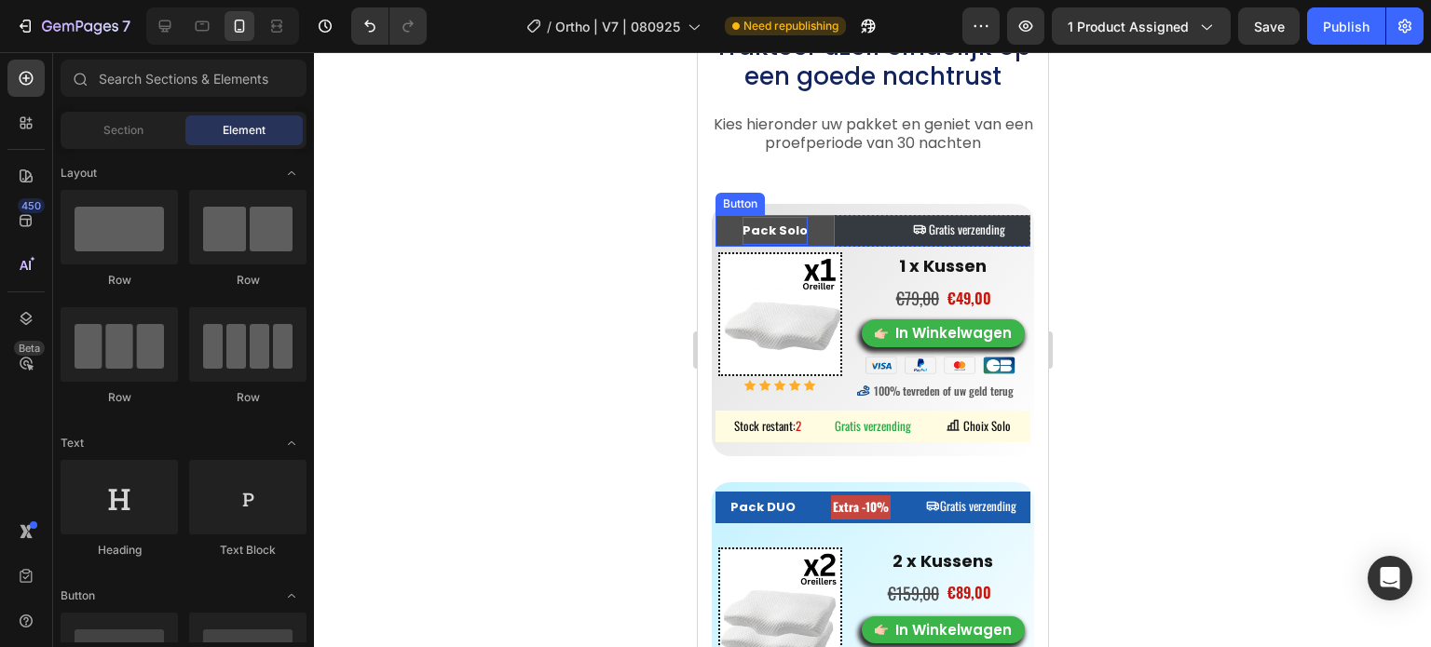
click at [770, 224] on strong "Pack Solo" at bounding box center [773, 231] width 65 height 18
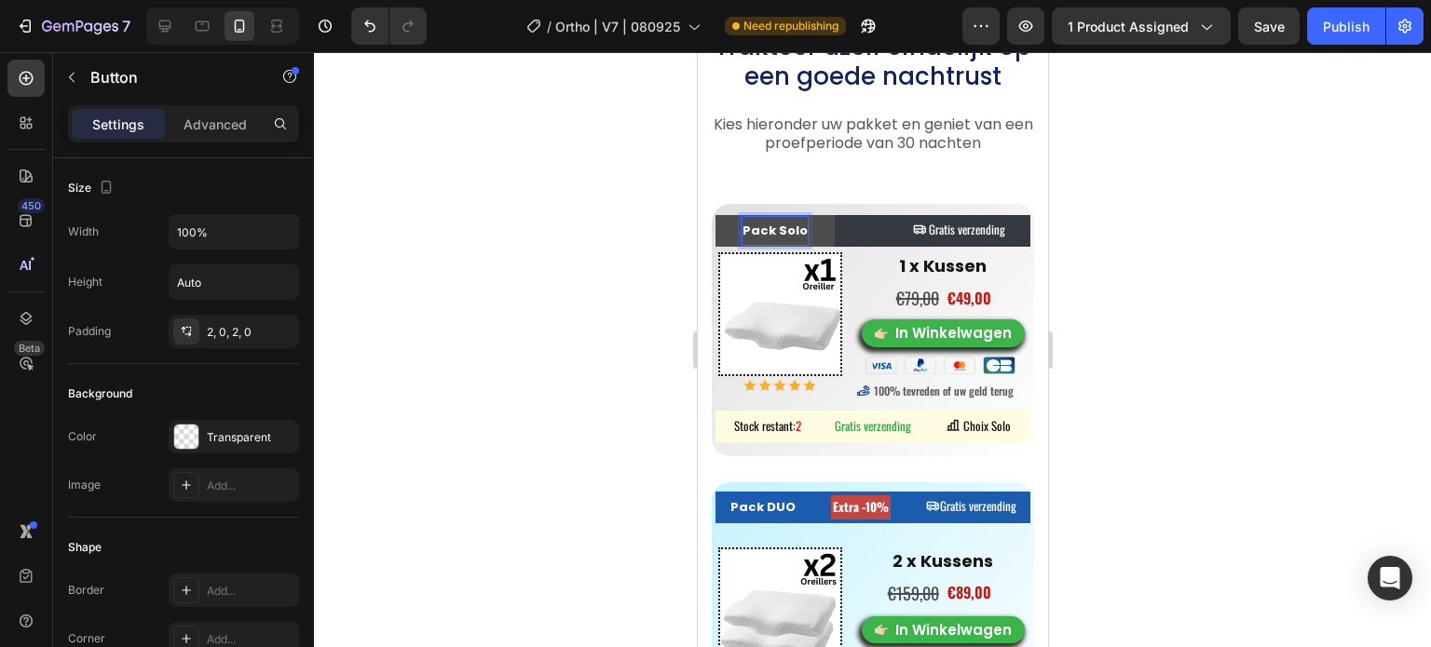
click at [798, 232] on strong "Pack Solo" at bounding box center [773, 231] width 65 height 18
click at [714, 215] on button "Pack Solo" at bounding box center [773, 231] width 119 height 32
click at [645, 228] on div at bounding box center [872, 349] width 1117 height 595
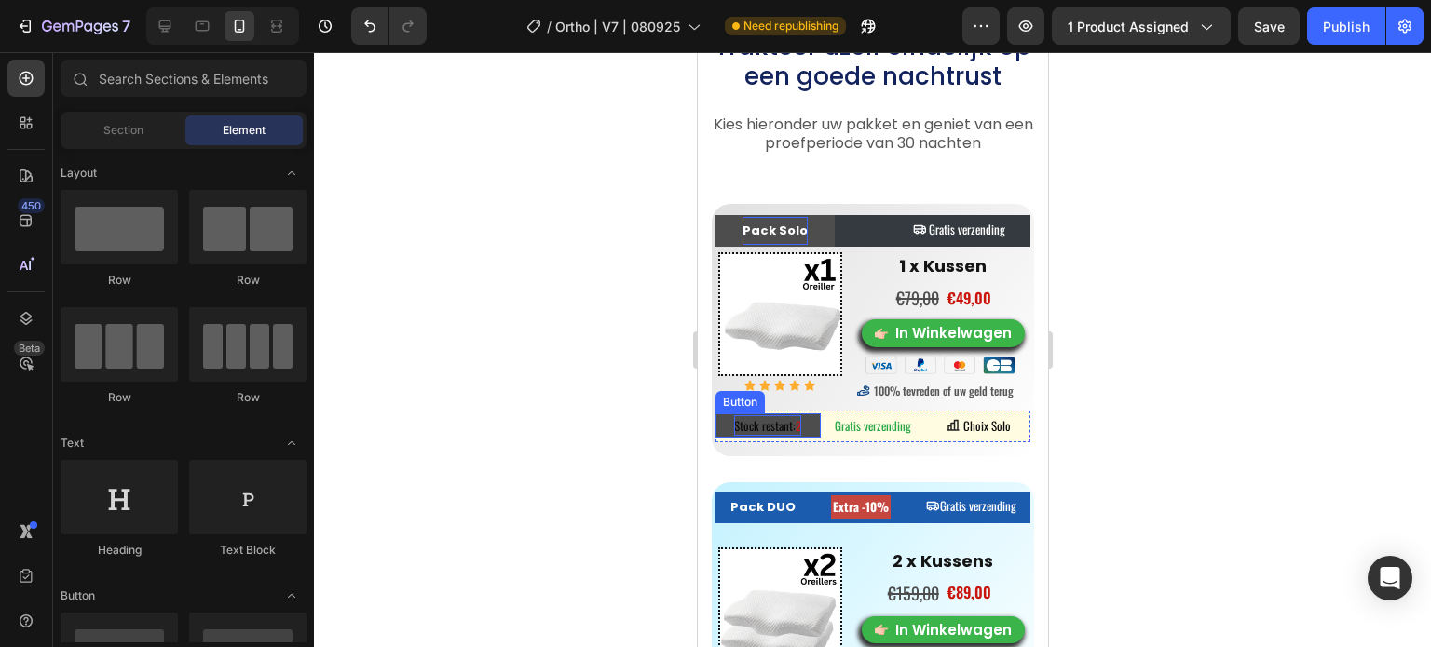
click at [737, 425] on span "Stock restant:" at bounding box center [763, 425] width 61 height 19
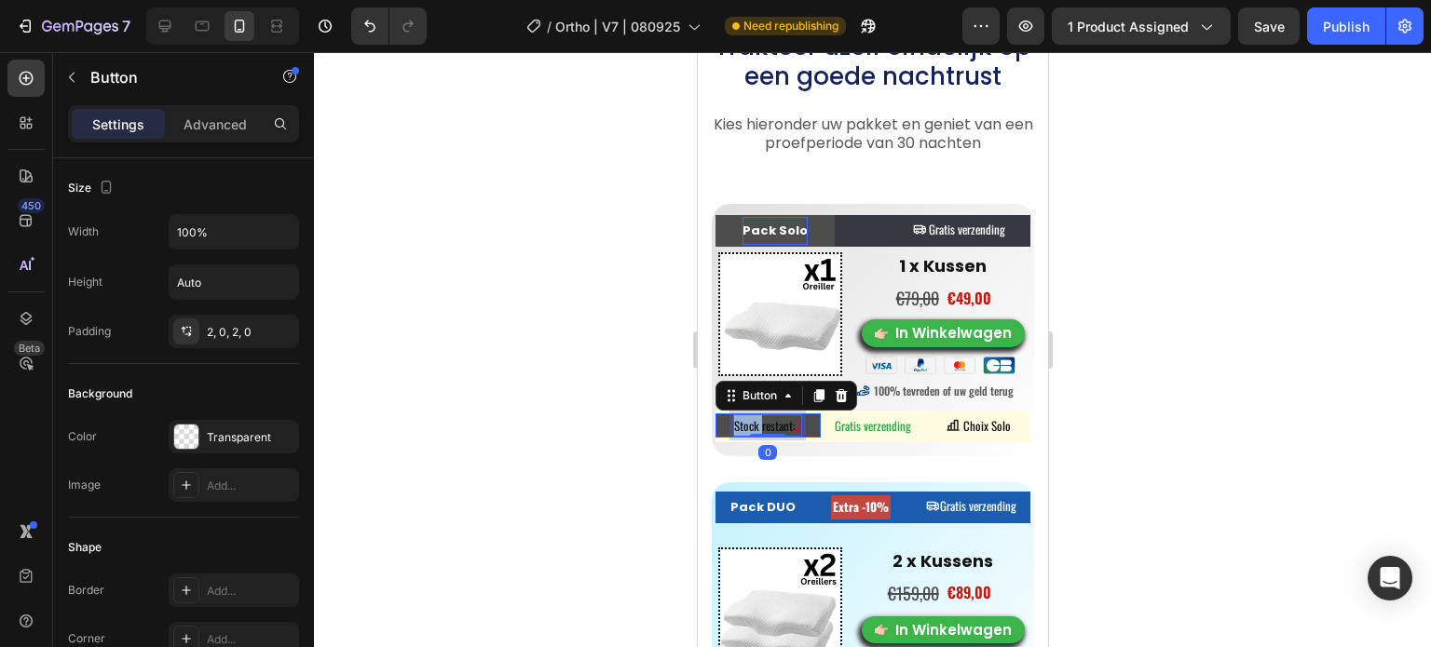
click at [737, 425] on span "Stock restant:" at bounding box center [763, 425] width 61 height 19
click at [739, 424] on span "Stock restant:" at bounding box center [763, 425] width 61 height 19
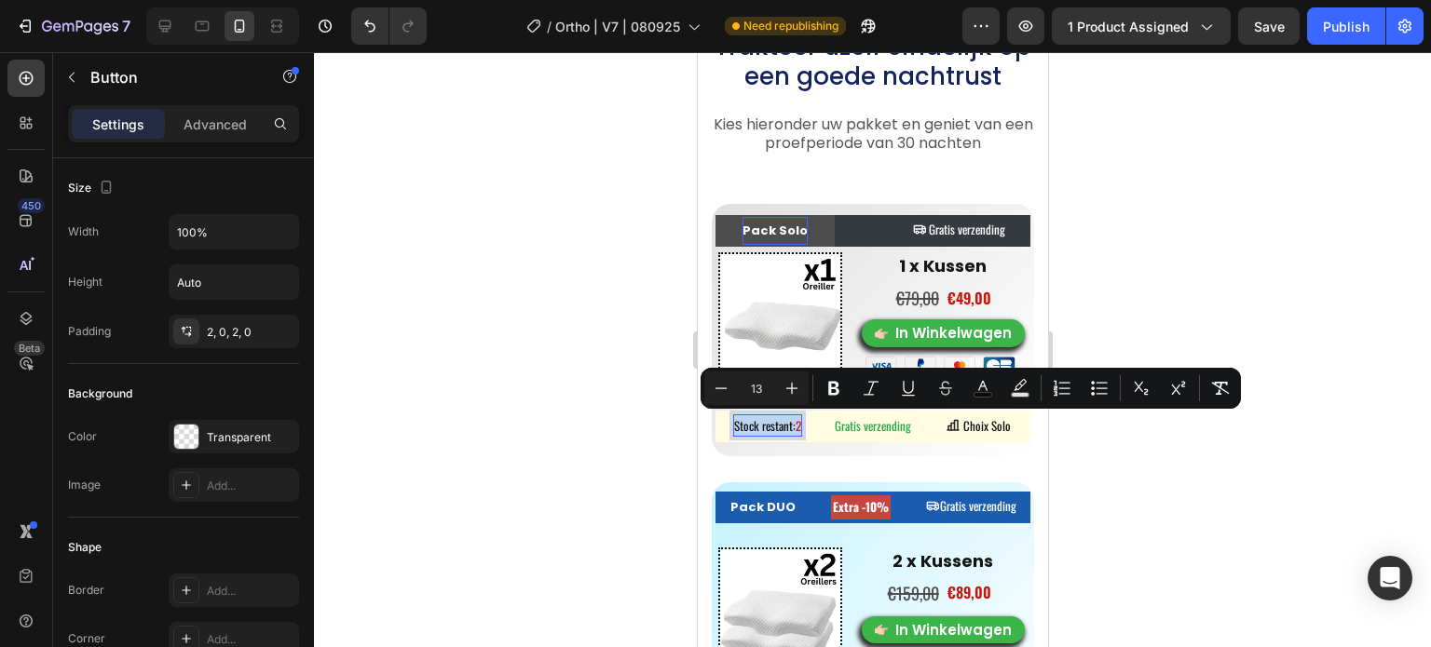
copy p "Stock restant: 2"
click at [780, 433] on span "Stock restant:" at bounding box center [763, 425] width 61 height 19
click at [772, 417] on span "Stock restant:" at bounding box center [763, 425] width 61 height 19
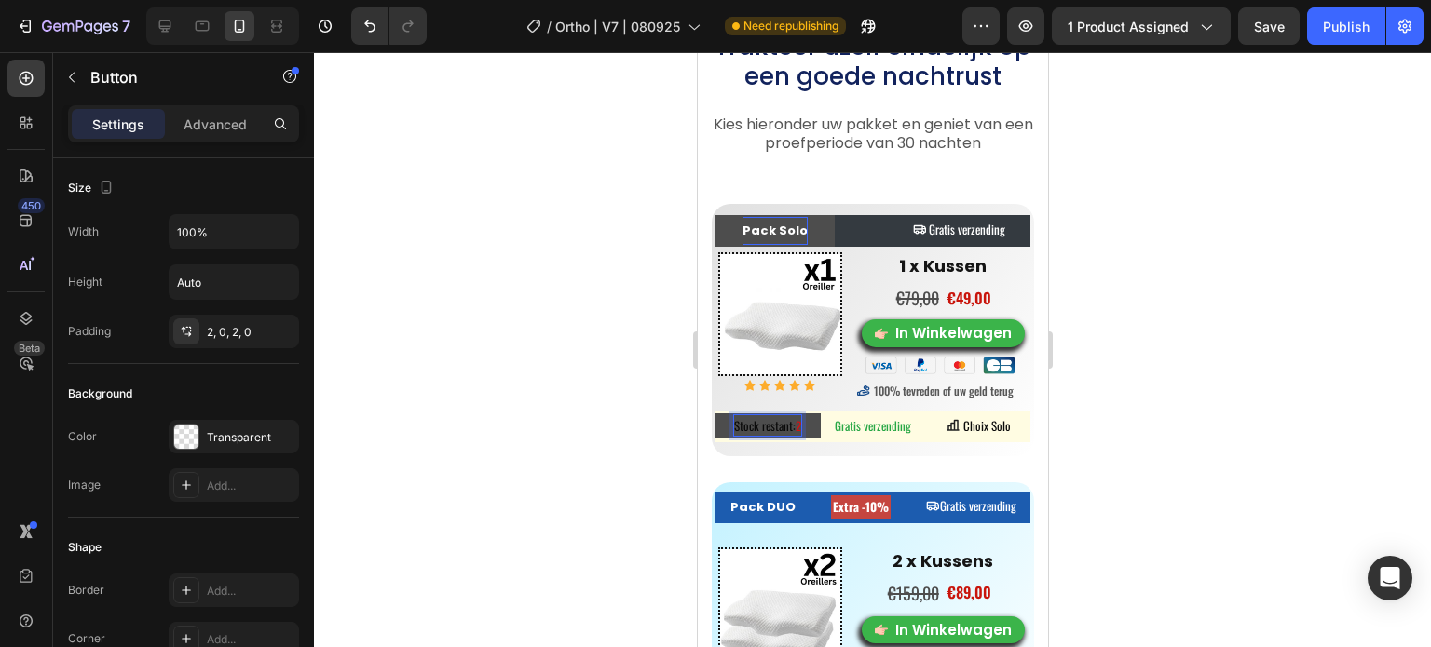
click at [783, 422] on span "Stock restant:" at bounding box center [763, 425] width 61 height 19
click at [787, 424] on span "Stock restant:" at bounding box center [763, 425] width 61 height 19
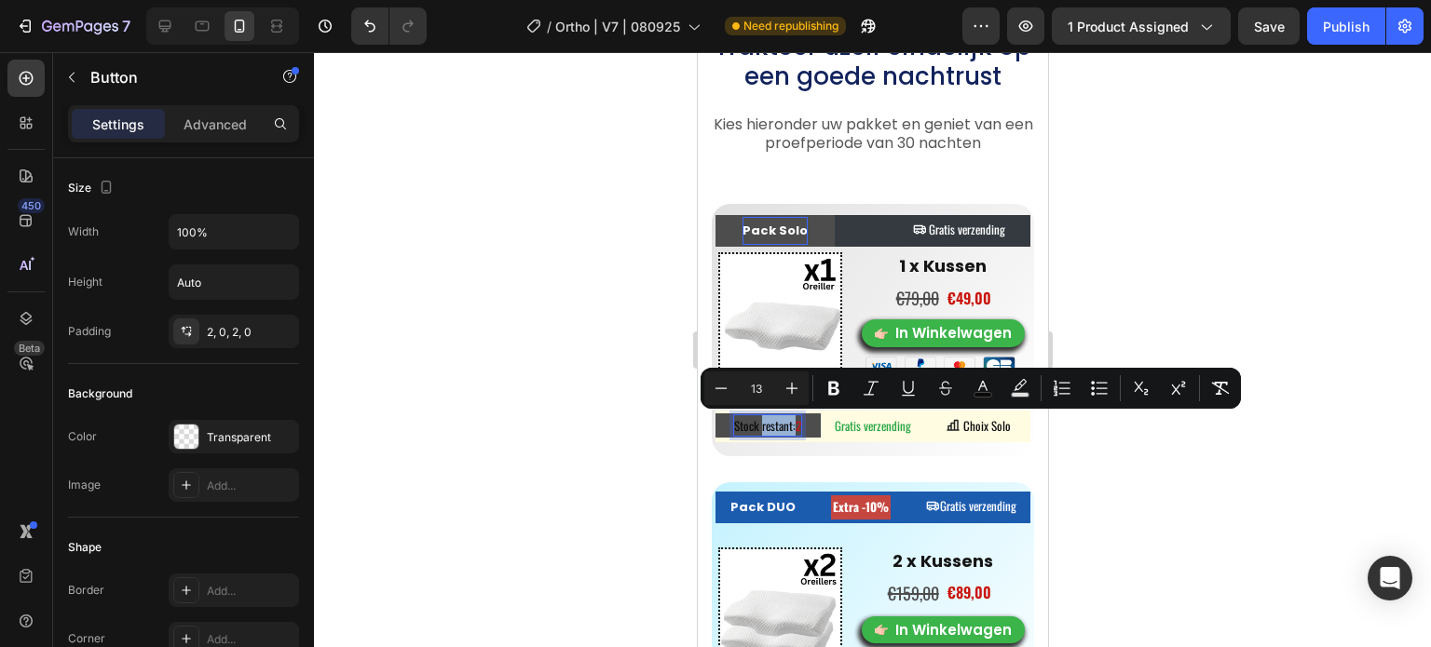
drag, startPoint x: 788, startPoint y: 424, endPoint x: 775, endPoint y: 423, distance: 13.1
click at [775, 423] on span "Stock restant:" at bounding box center [763, 425] width 61 height 19
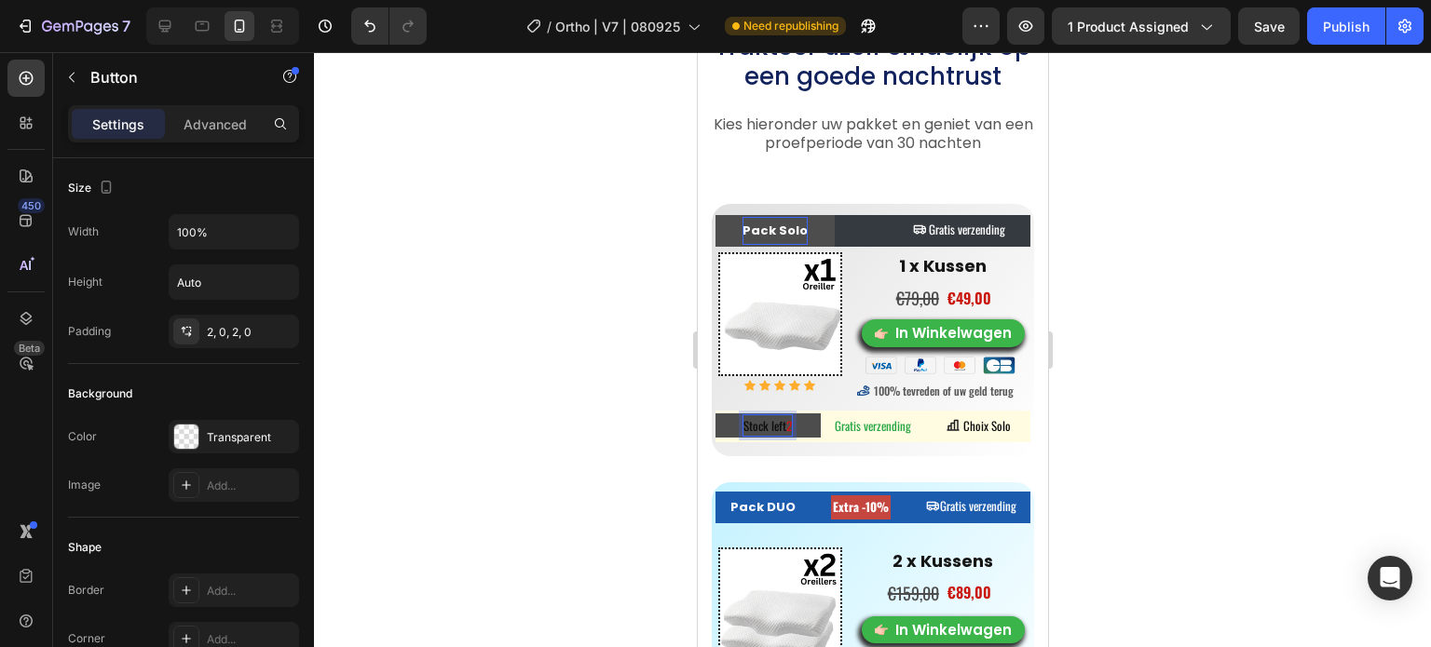
drag, startPoint x: 630, startPoint y: 439, endPoint x: 655, endPoint y: 435, distance: 25.4
click at [630, 439] on div at bounding box center [872, 349] width 1117 height 595
click at [778, 424] on span "Stock left" at bounding box center [763, 425] width 43 height 19
click at [783, 428] on span "Stock left" at bounding box center [763, 425] width 43 height 19
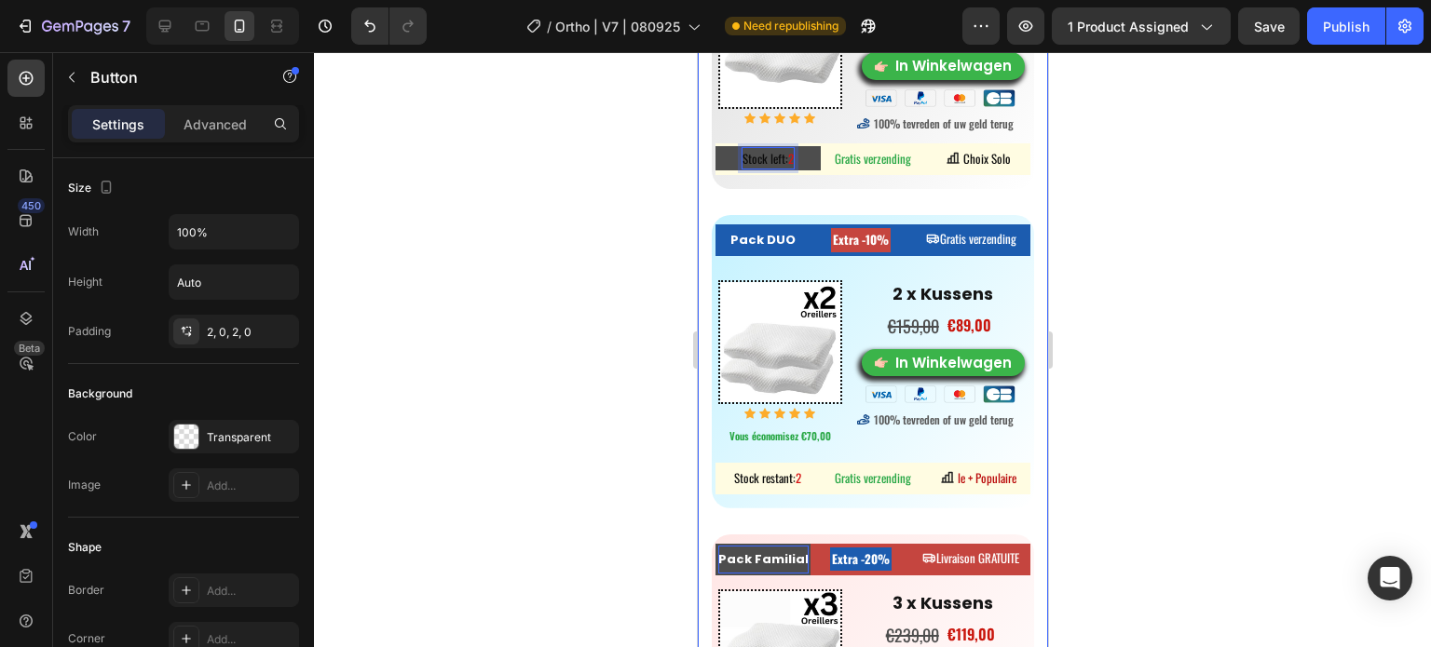
scroll to position [9275, 0]
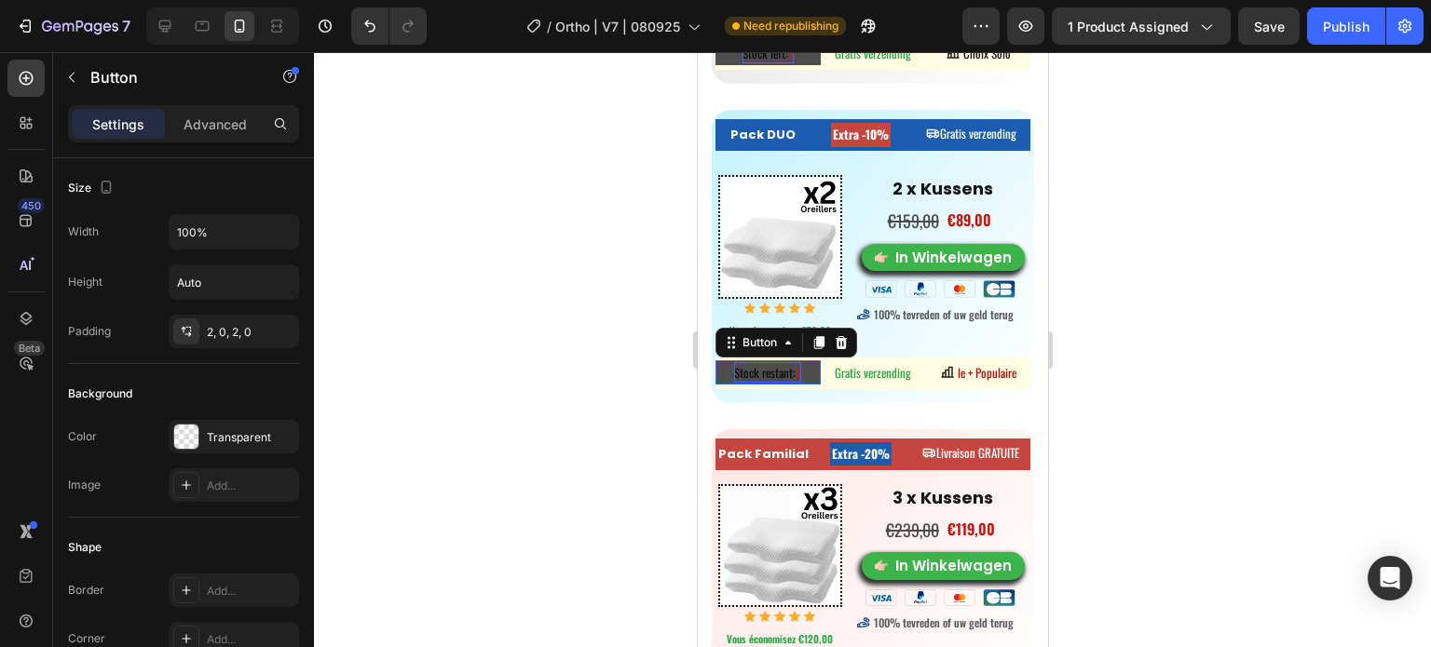
click at [765, 364] on span "Stock restant:" at bounding box center [763, 372] width 61 height 19
click at [757, 366] on span "Stock restant:" at bounding box center [763, 372] width 61 height 19
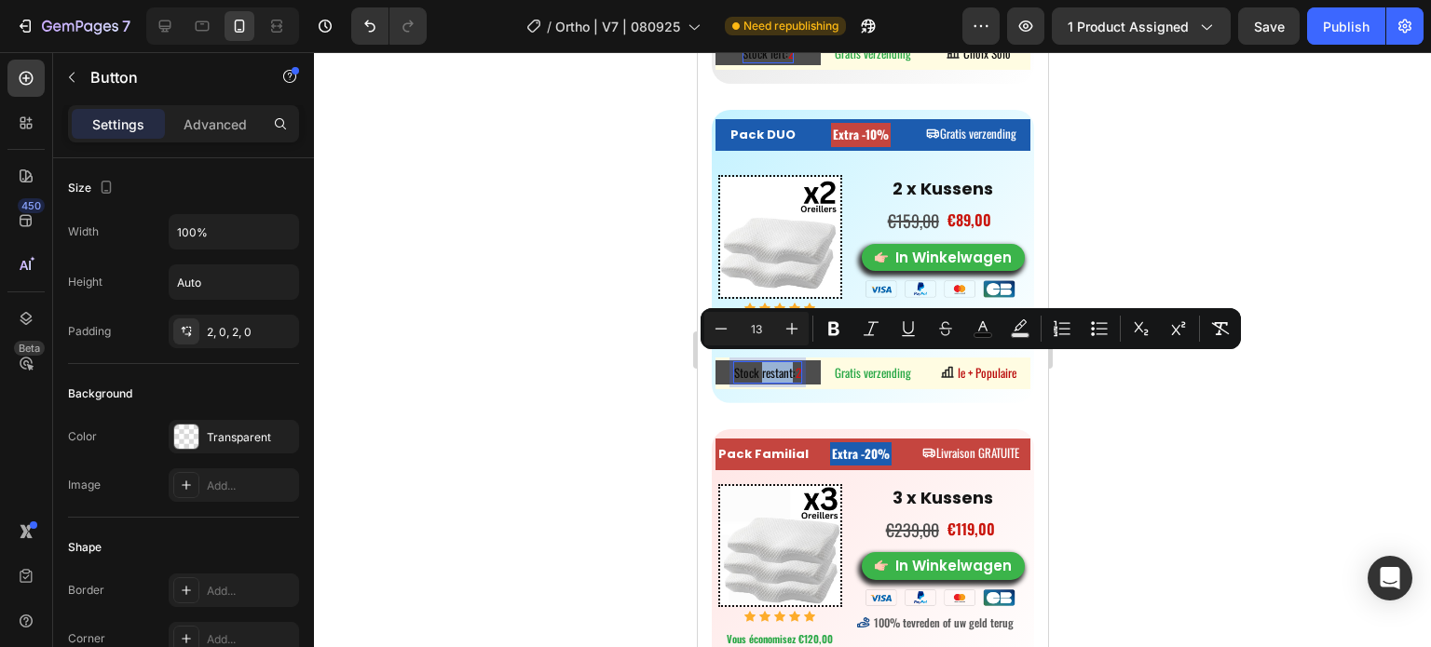
drag, startPoint x: 757, startPoint y: 366, endPoint x: 788, endPoint y: 360, distance: 31.4
click at [788, 363] on span "Stock restant:" at bounding box center [763, 372] width 61 height 19
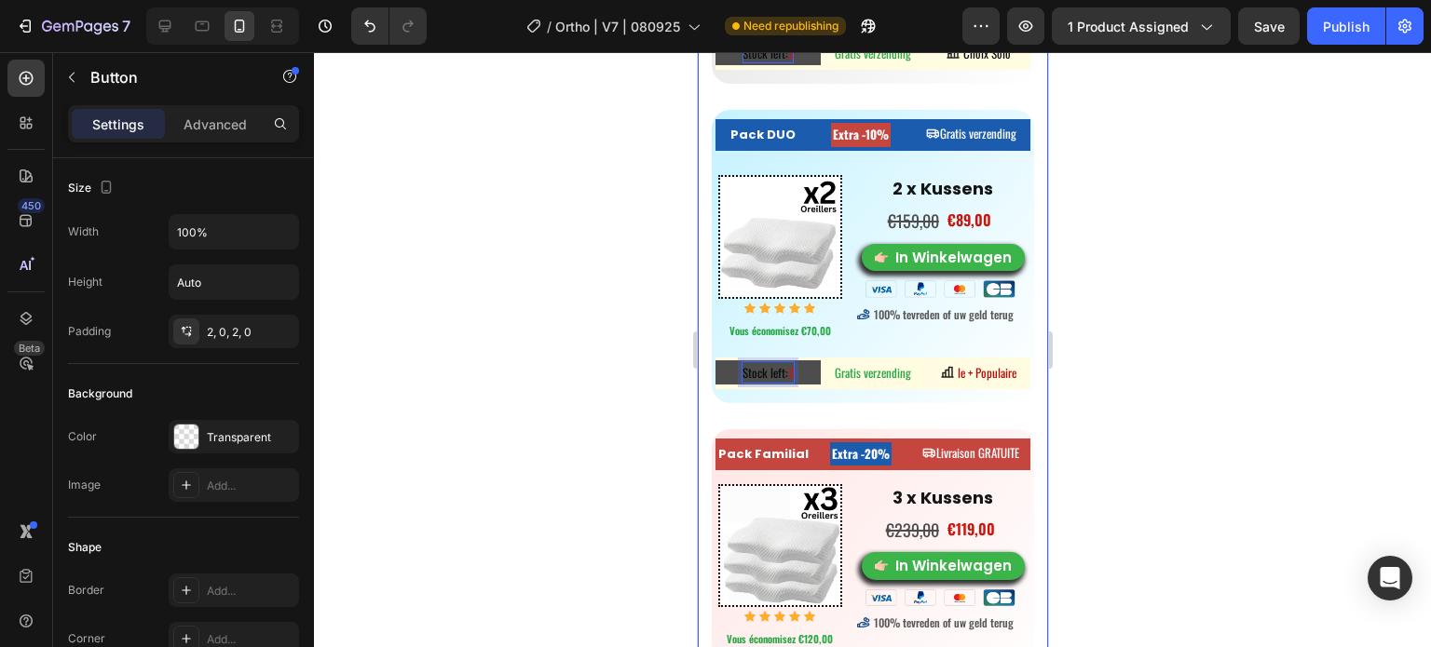
click at [582, 407] on div at bounding box center [872, 349] width 1117 height 595
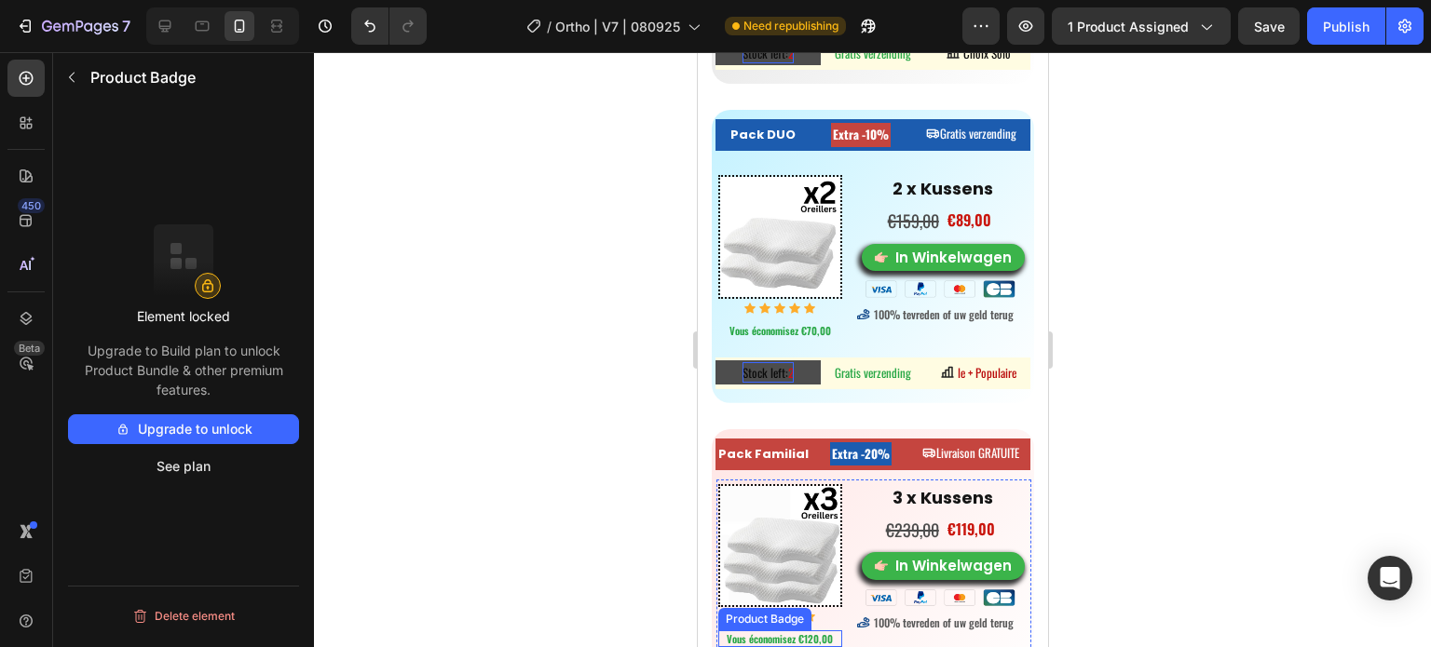
click at [771, 631] on pre "Vous économisez €120,00" at bounding box center [779, 639] width 110 height 17
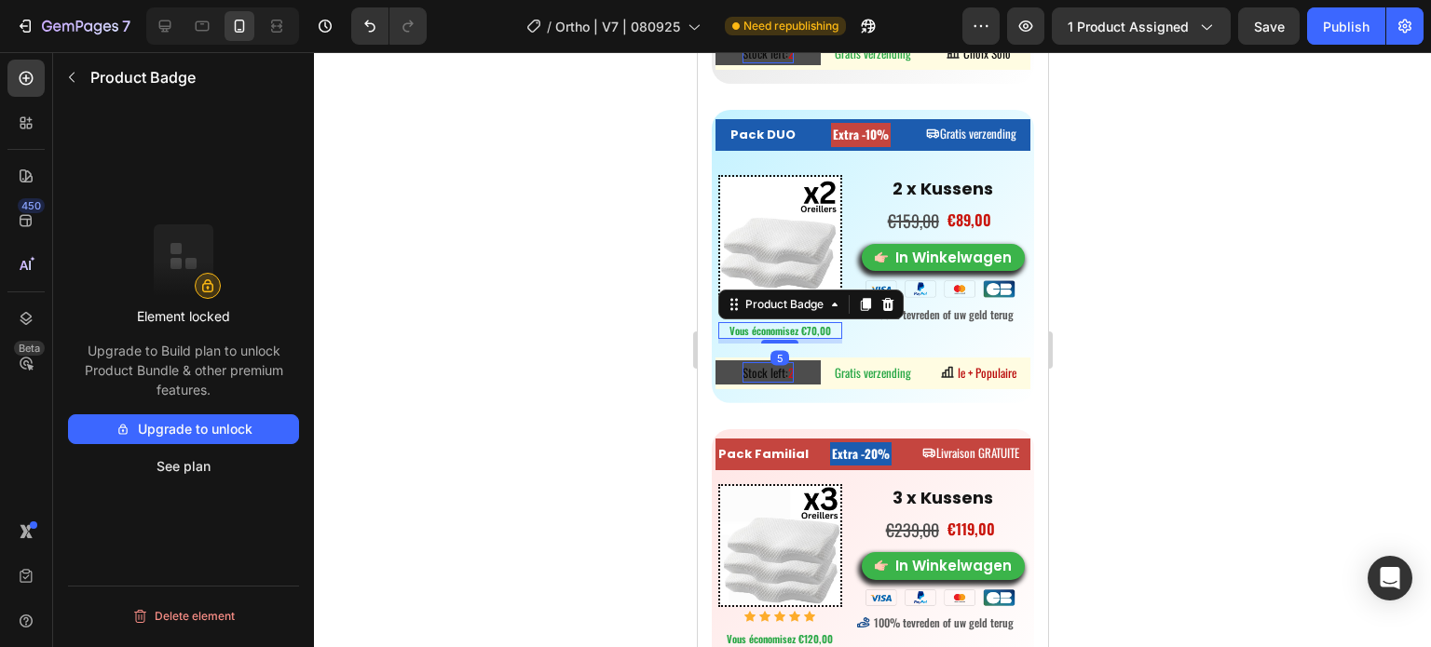
click at [800, 322] on pre "Vous économisez €70,00" at bounding box center [779, 330] width 105 height 17
click at [259, 257] on div "Element locked Upgrade to Build plan to unlock Product Bundle & other premium f…" at bounding box center [183, 352] width 231 height 257
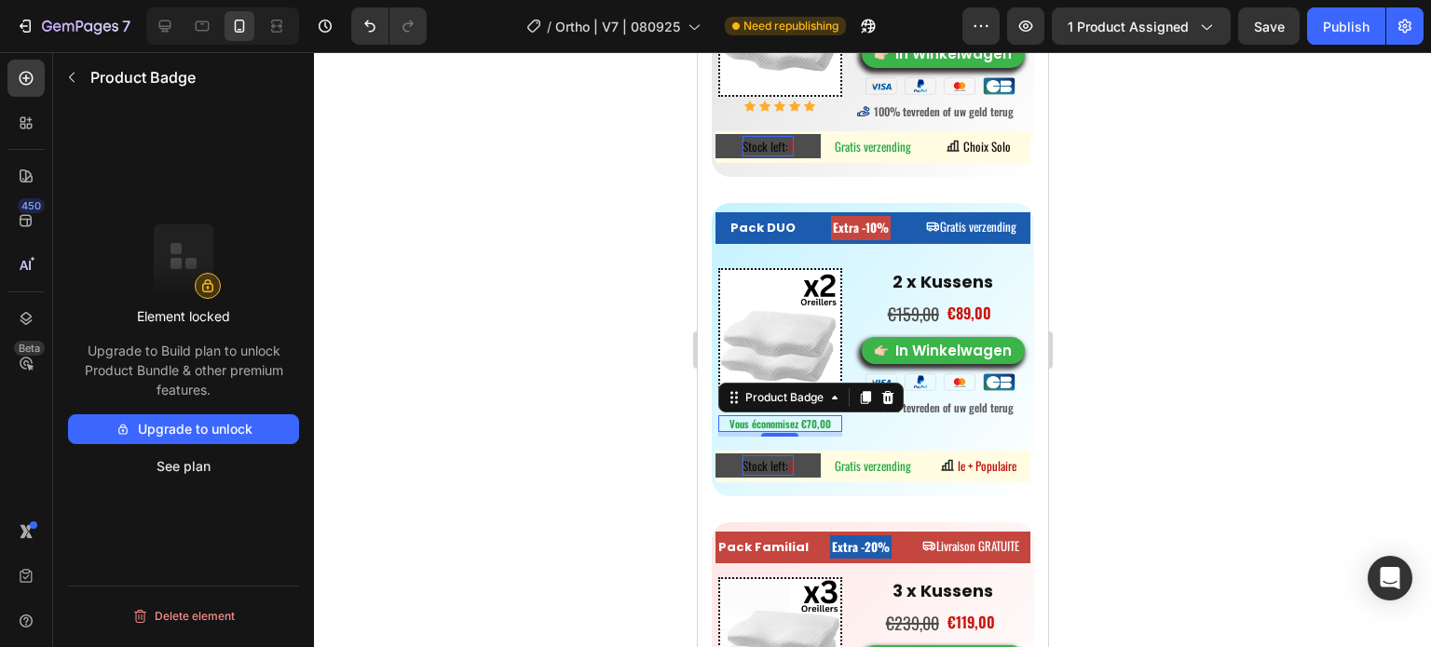
click at [780, 418] on pre "Vous économisez €70,00" at bounding box center [779, 423] width 105 height 17
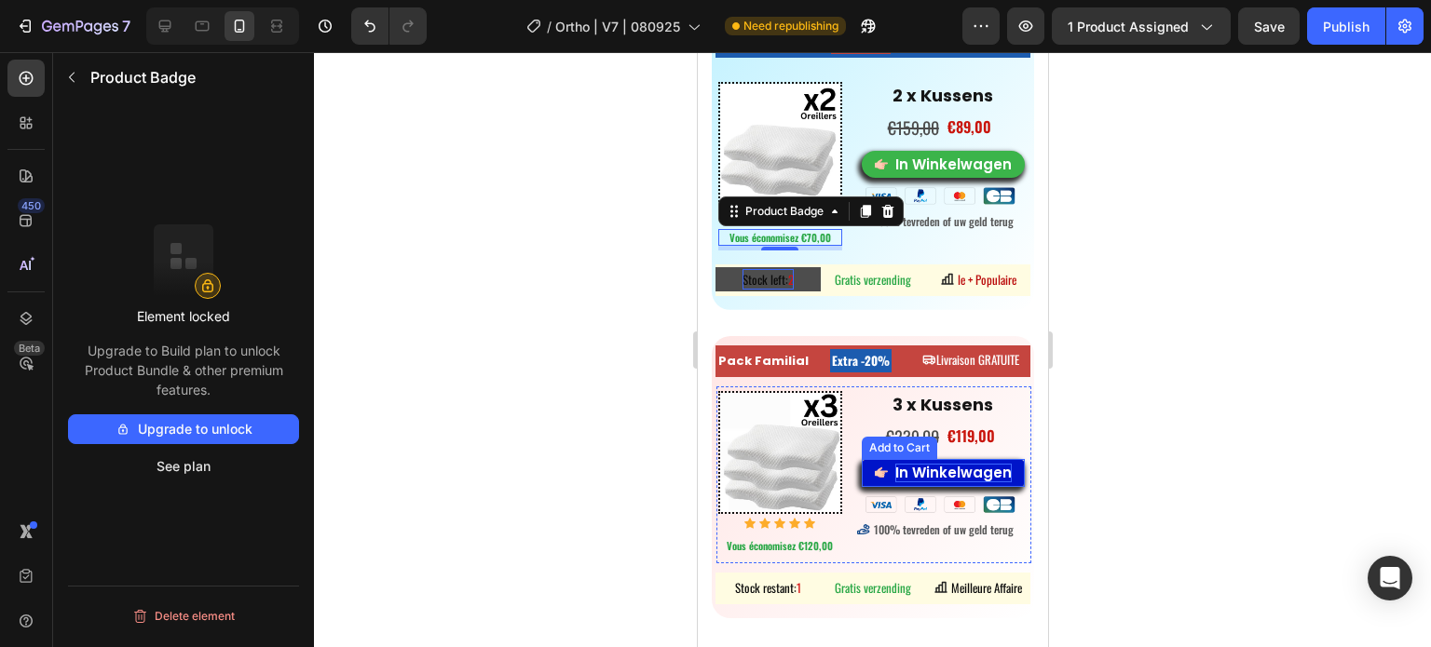
scroll to position [9461, 0]
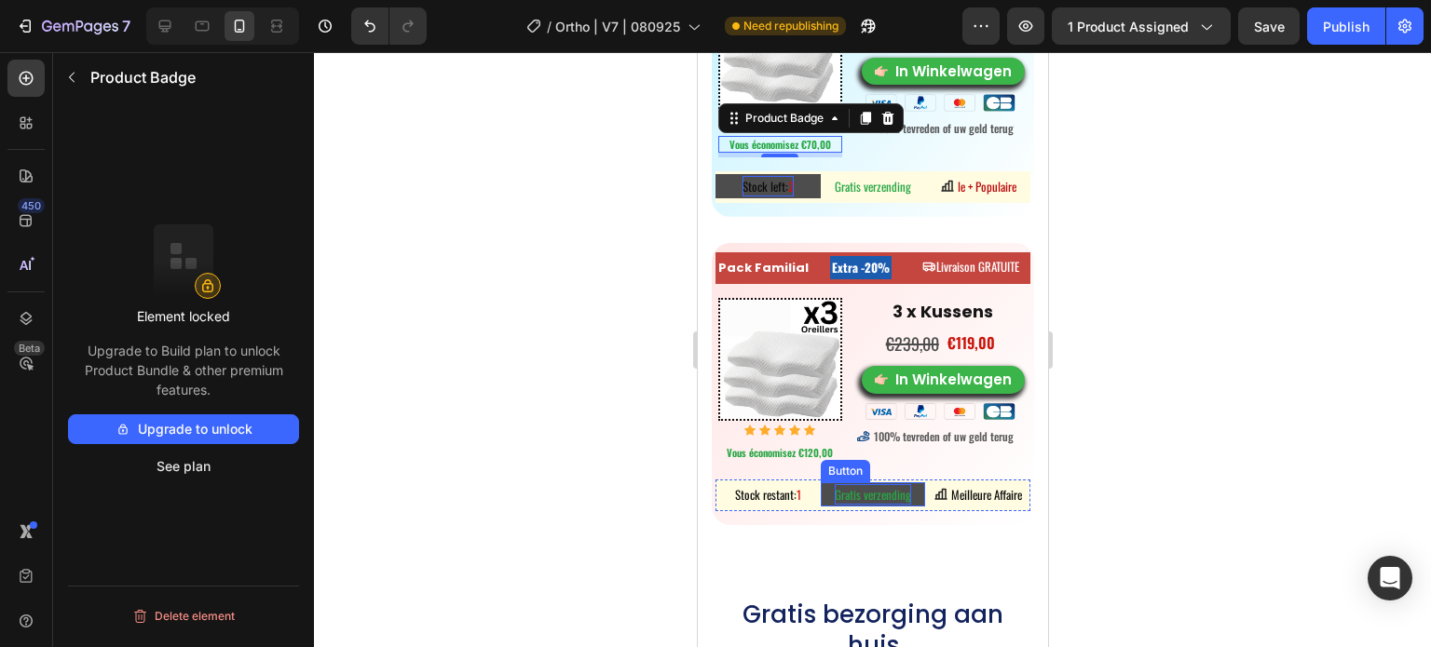
click at [869, 485] on span "Gratis verzending" at bounding box center [872, 494] width 76 height 19
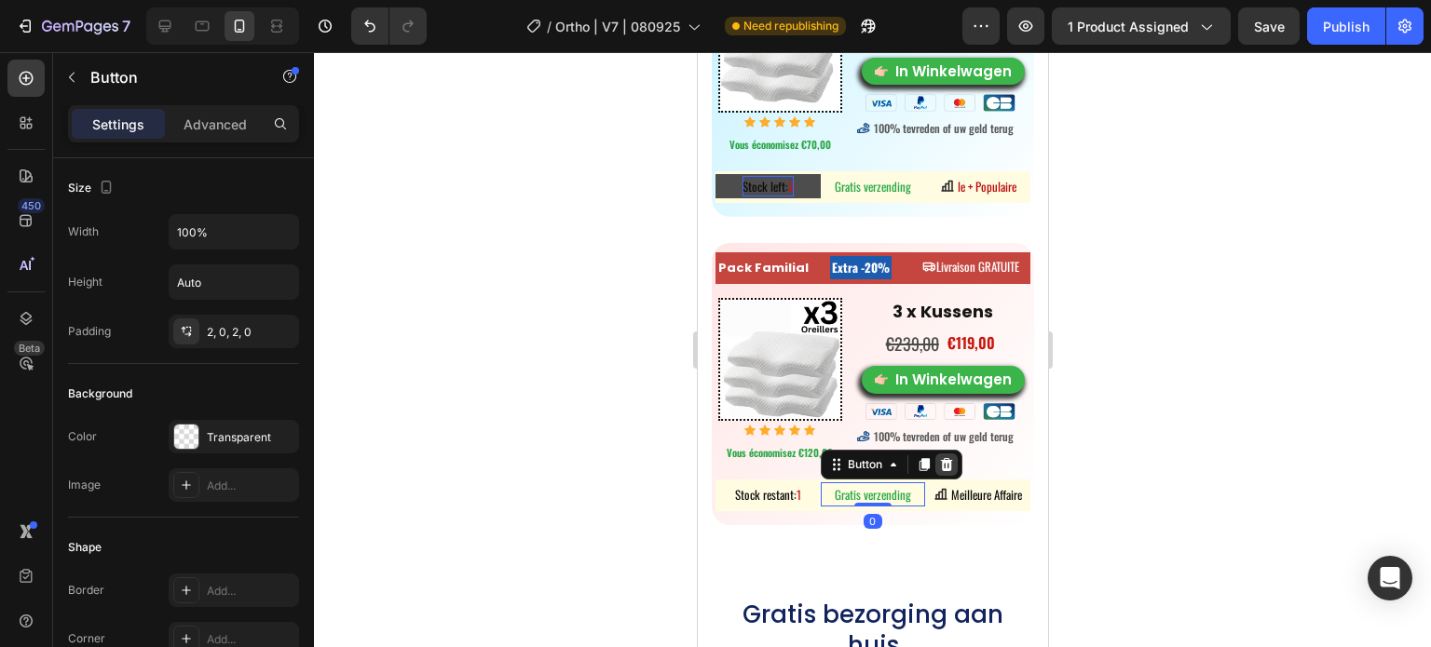
click at [937, 461] on div at bounding box center [945, 465] width 22 height 22
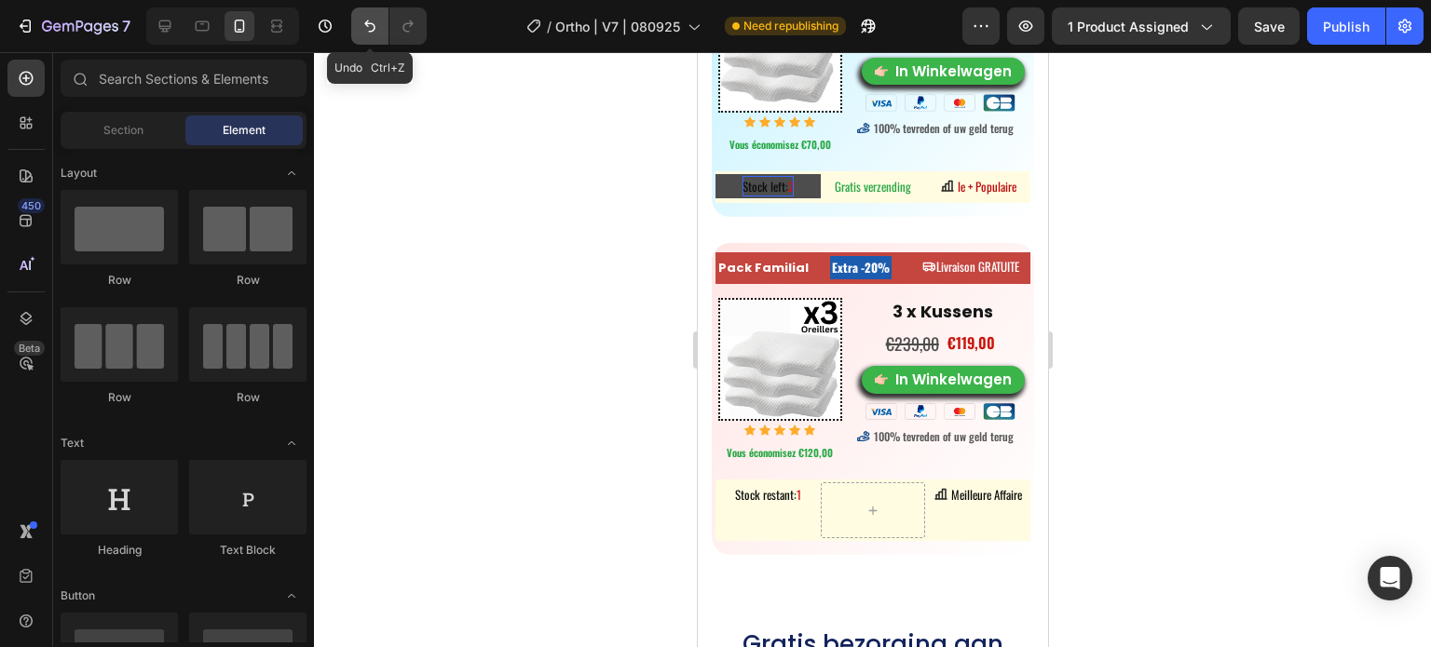
click at [364, 20] on icon "Undo/Redo" at bounding box center [369, 26] width 19 height 19
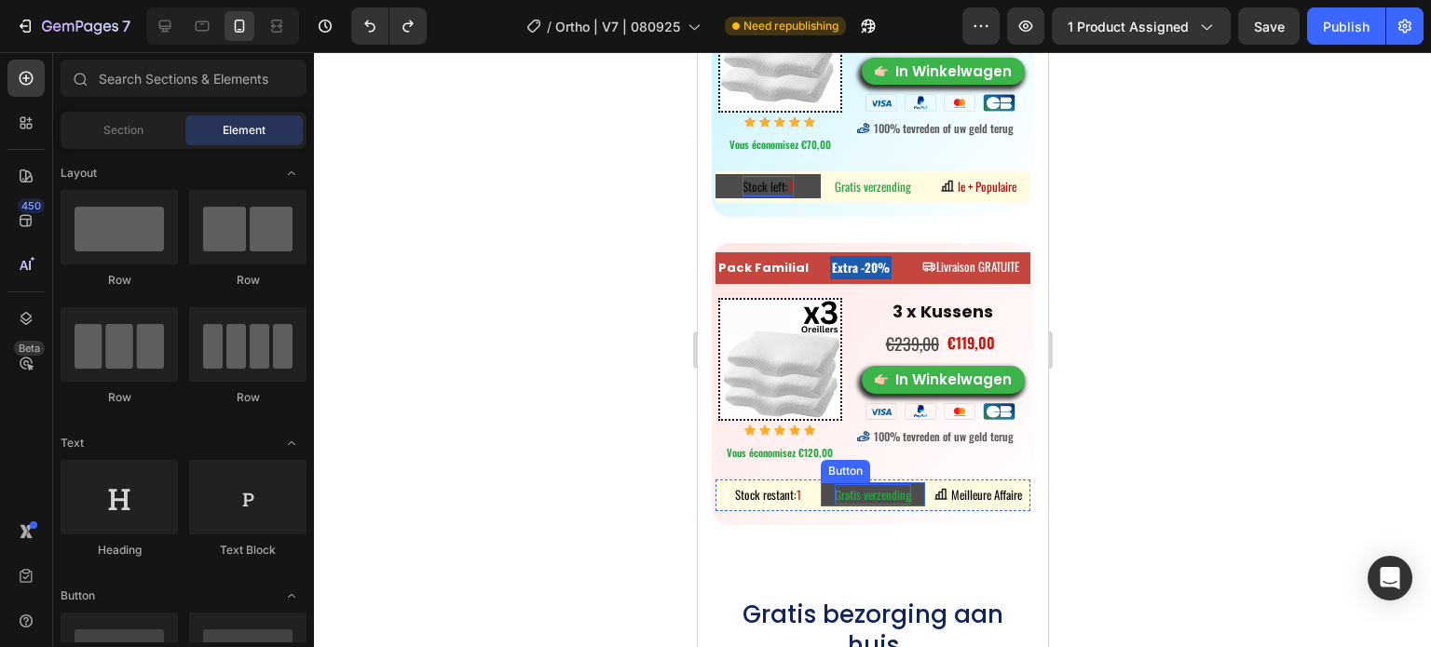
click at [891, 485] on span "Gratis verzending" at bounding box center [872, 494] width 76 height 19
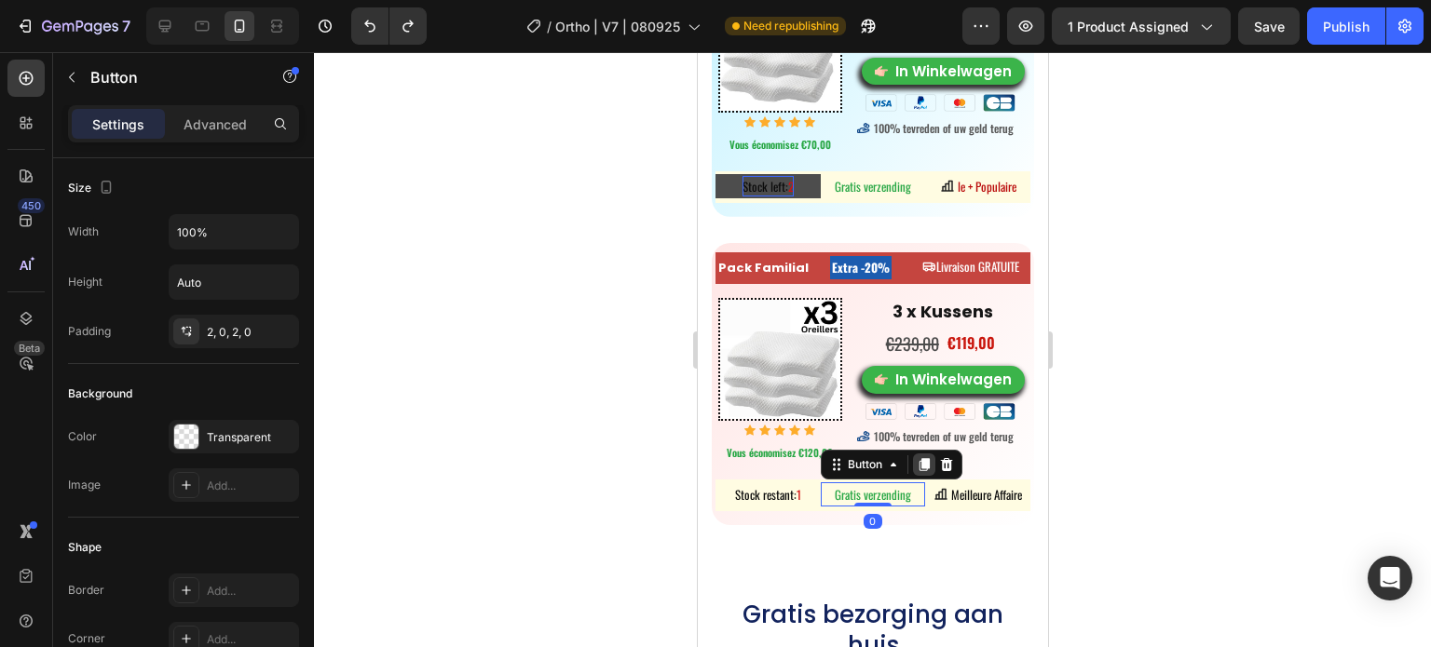
click at [916, 457] on icon at bounding box center [923, 464] width 15 height 15
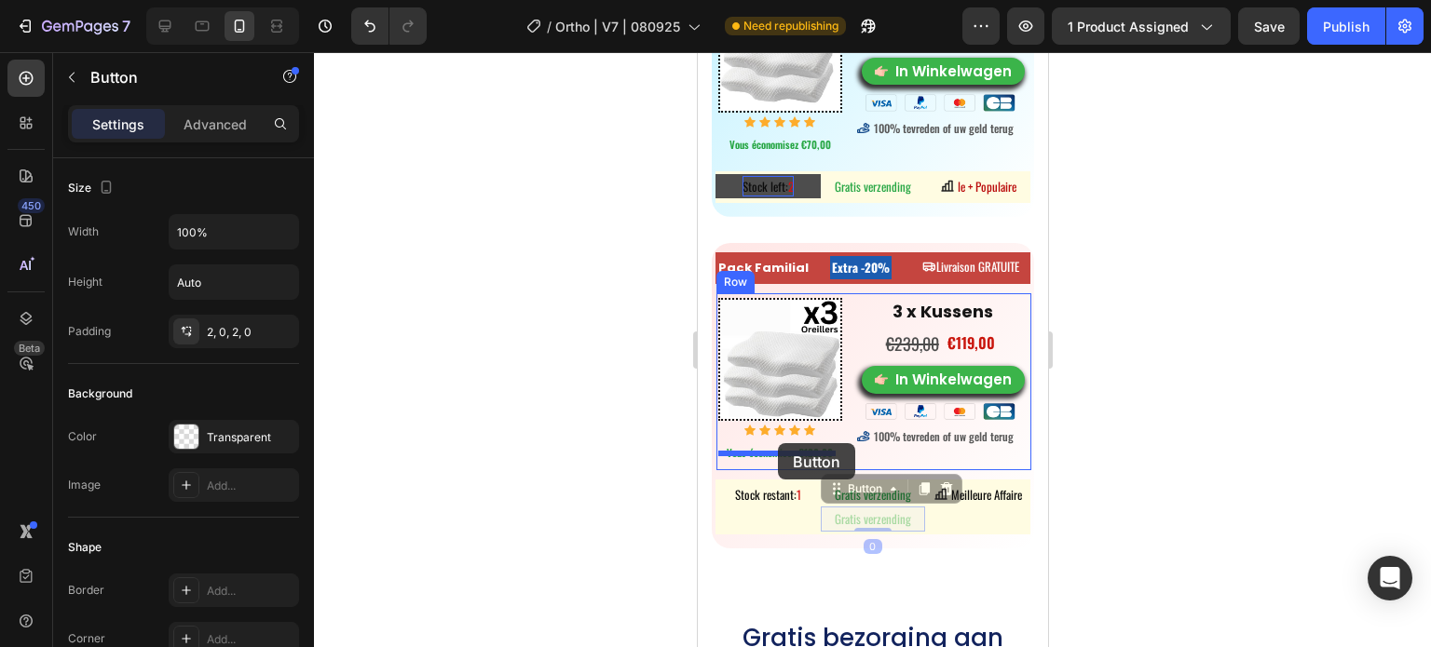
drag, startPoint x: 835, startPoint y: 481, endPoint x: 777, endPoint y: 443, distance: 68.7
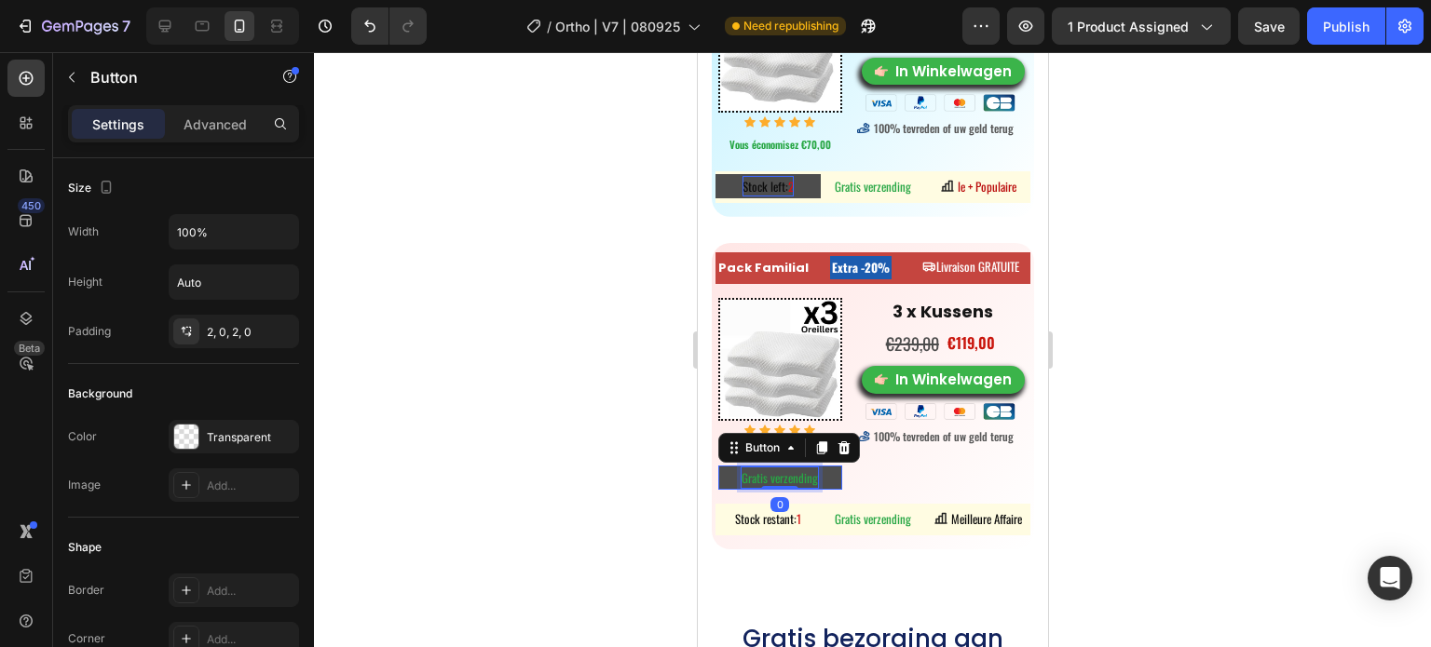
click at [786, 469] on span "Gratis verzending" at bounding box center [778, 478] width 76 height 19
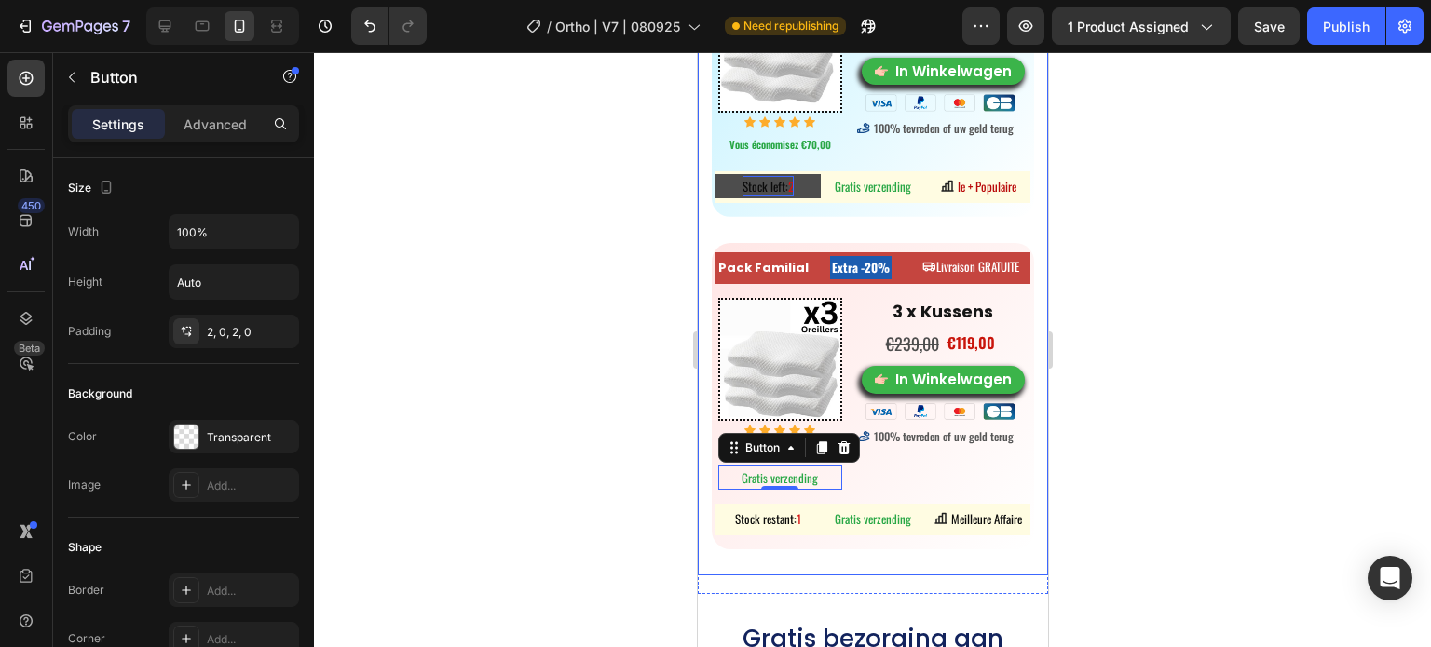
click at [389, 410] on div at bounding box center [872, 349] width 1117 height 595
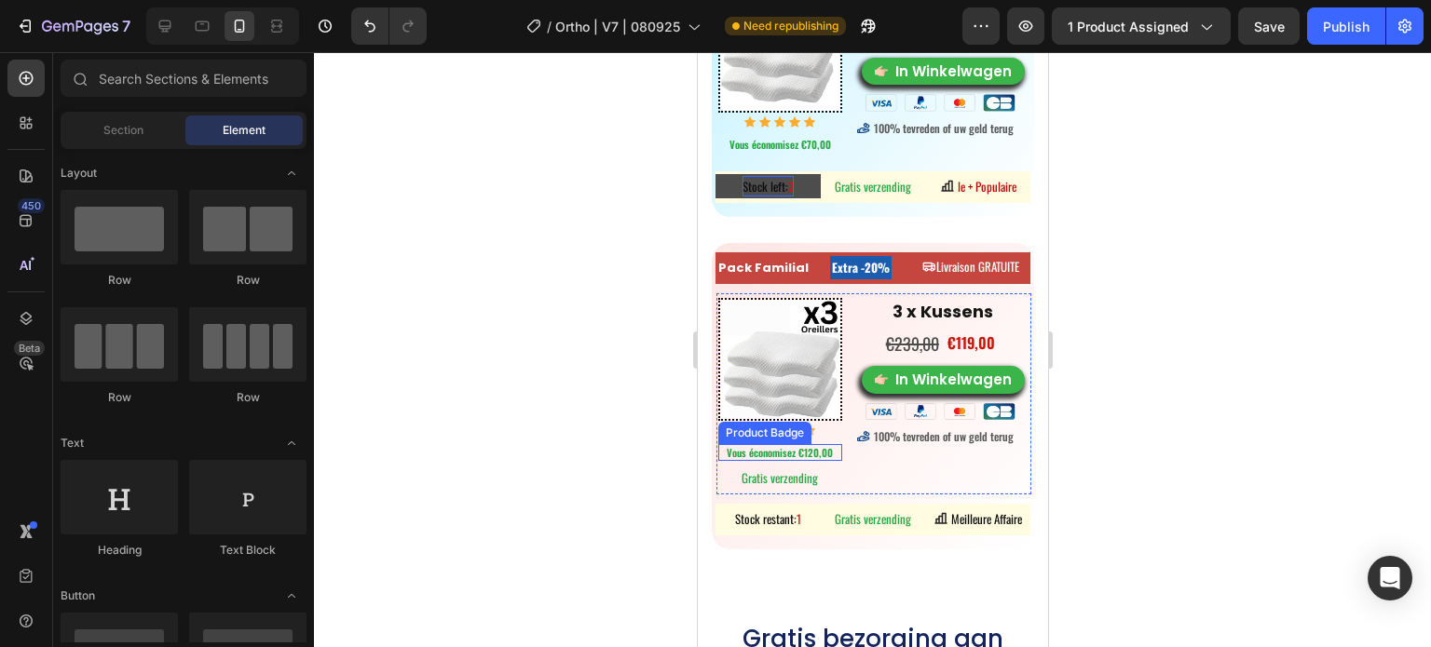
click at [824, 444] on pre "Vous économisez €120,00" at bounding box center [779, 452] width 110 height 17
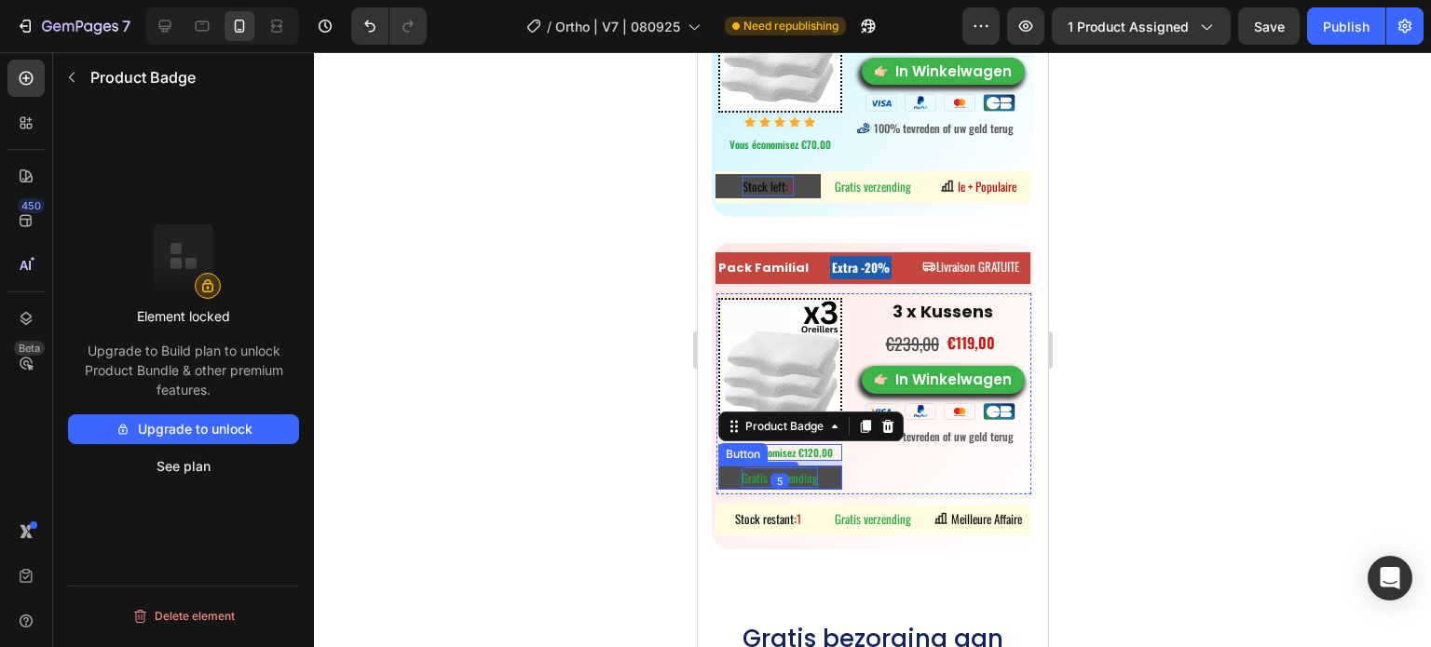
click at [795, 469] on span "Gratis verzending" at bounding box center [778, 478] width 76 height 19
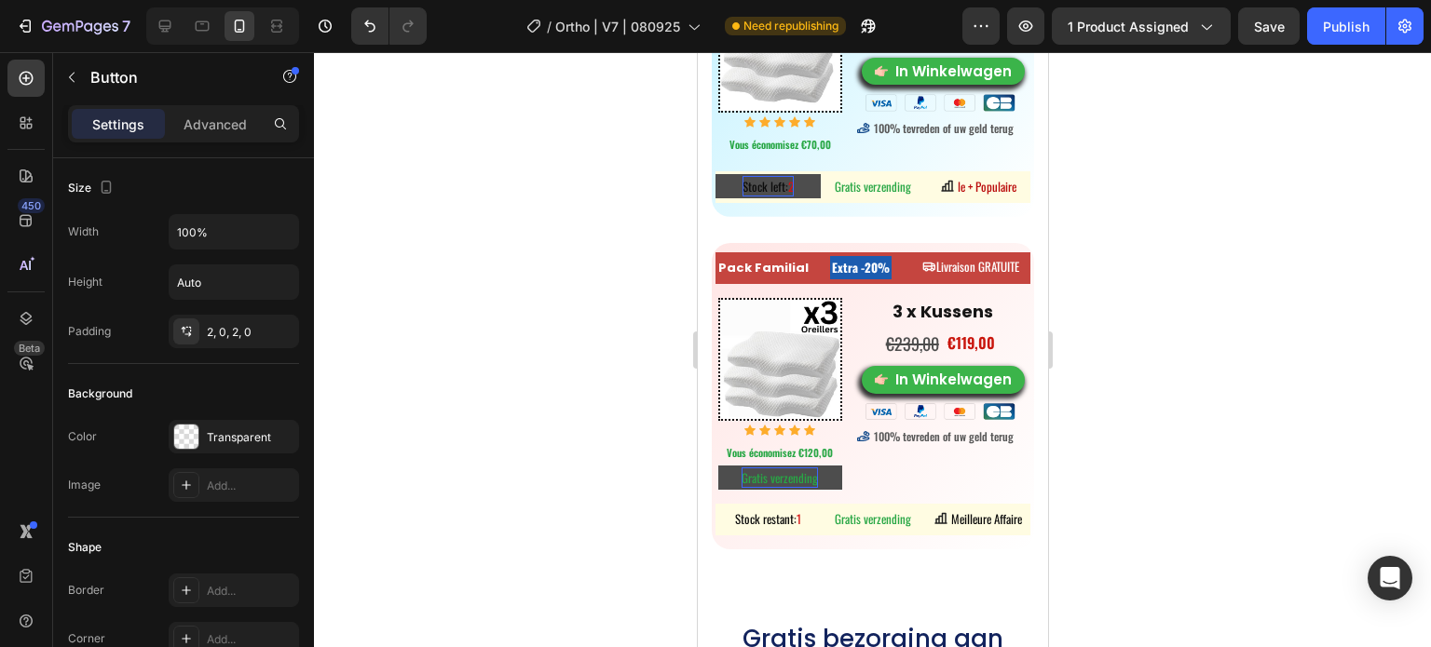
click at [815, 466] on button "Gratis verzending" at bounding box center [779, 478] width 124 height 24
click at [808, 469] on span "Gratis verzending" at bounding box center [778, 478] width 76 height 19
click at [809, 469] on span "Gratis verzending" at bounding box center [778, 478] width 76 height 19
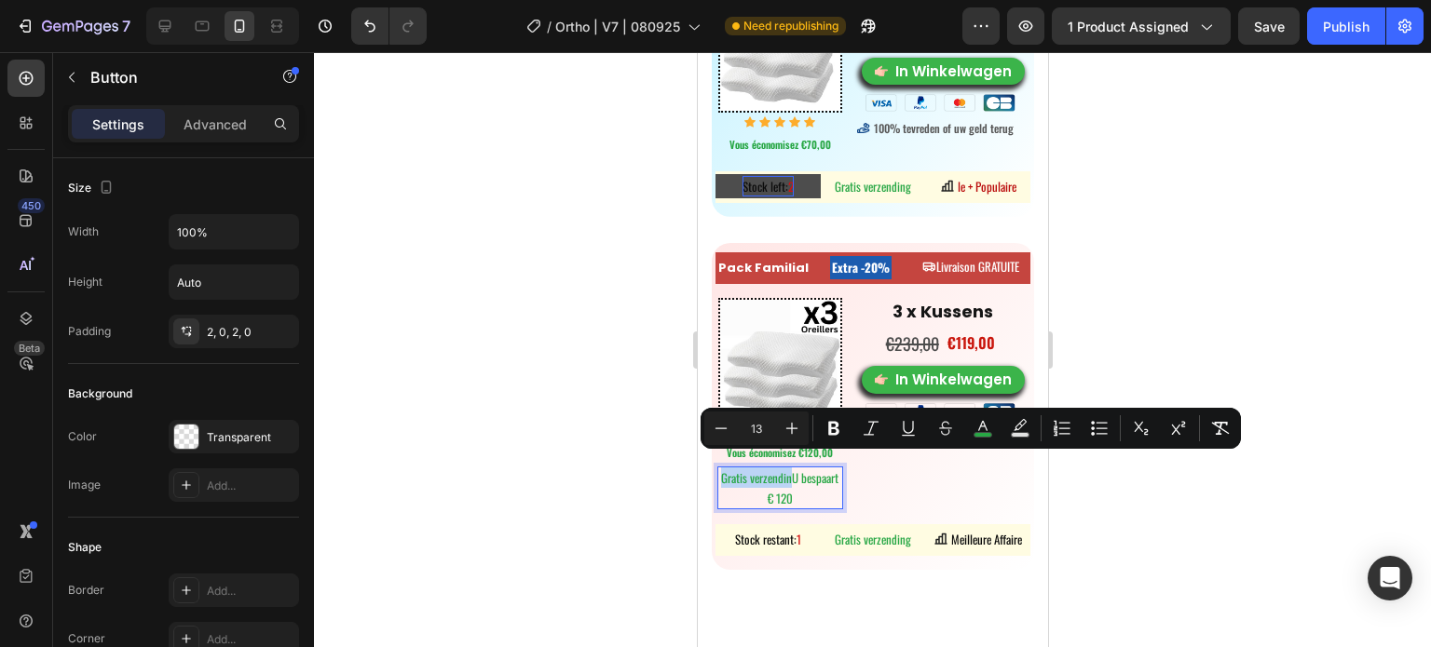
drag, startPoint x: 809, startPoint y: 467, endPoint x: 670, endPoint y: 468, distance: 139.7
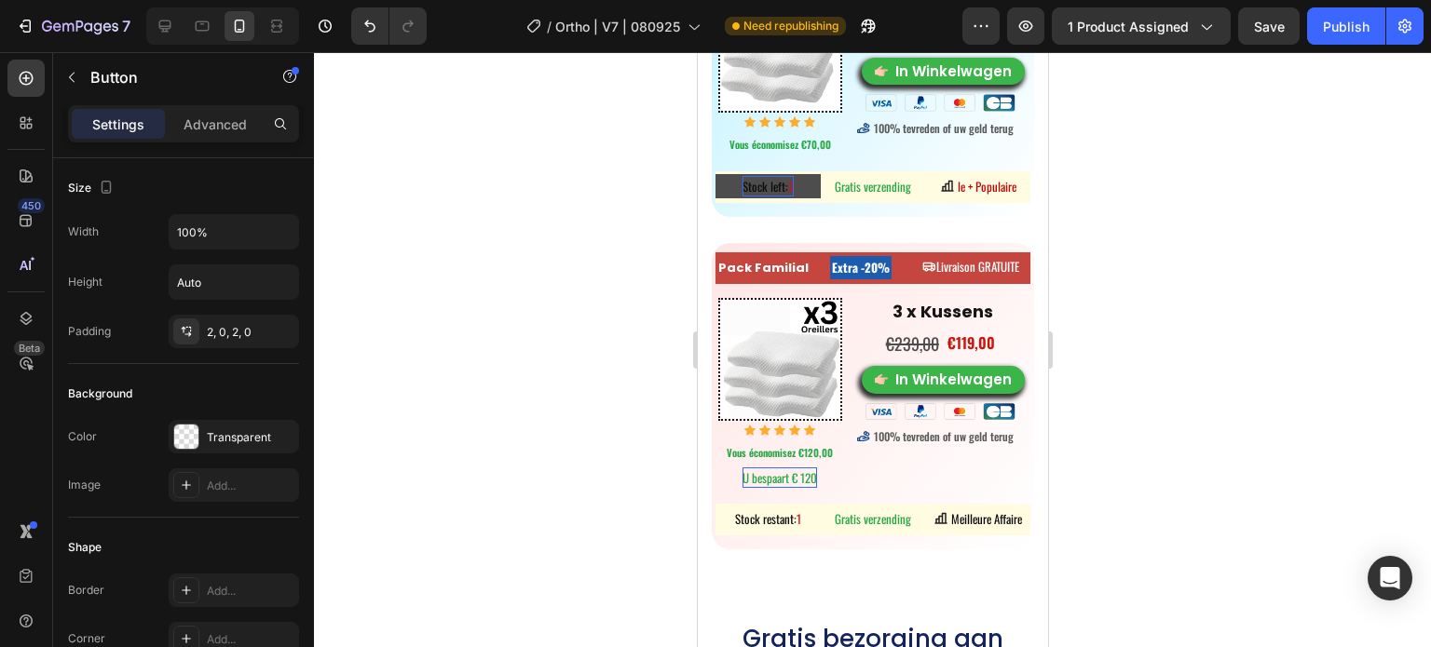
click at [1138, 423] on div at bounding box center [872, 349] width 1117 height 595
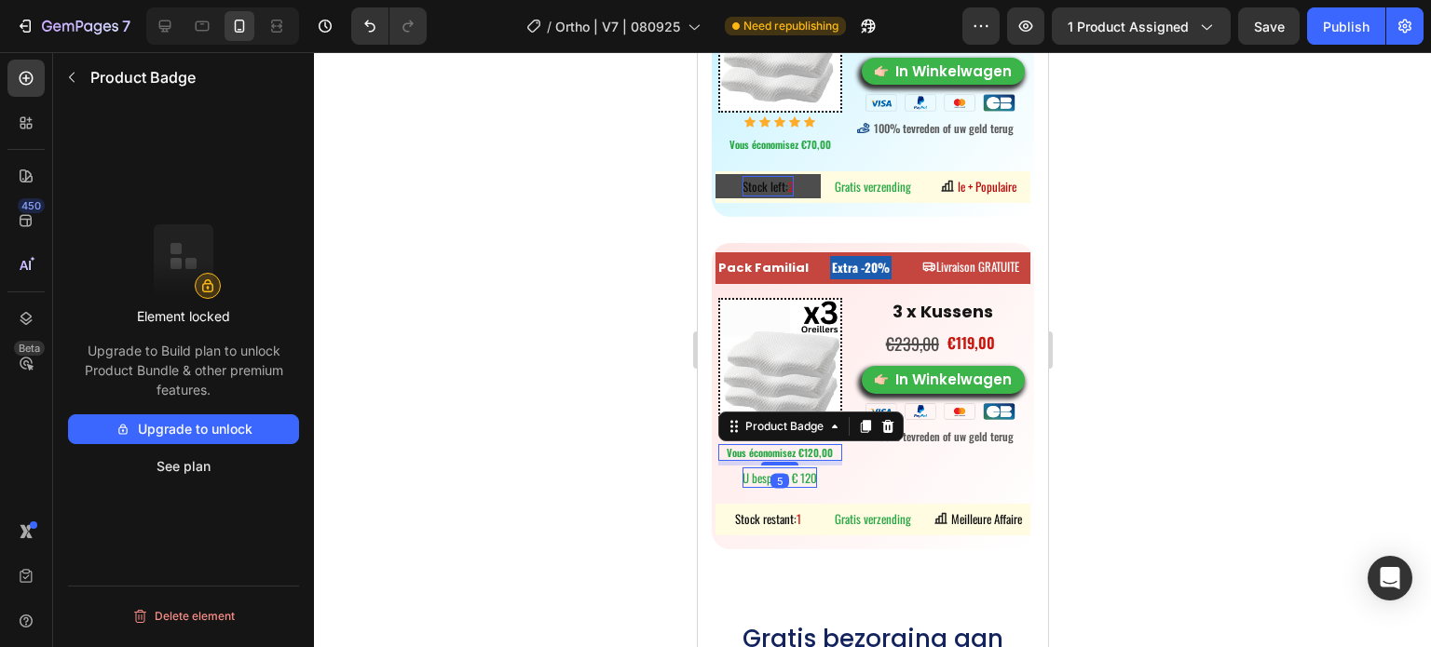
click at [806, 444] on pre "Vous économisez €120,00" at bounding box center [779, 452] width 110 height 17
click at [887, 420] on icon at bounding box center [887, 426] width 12 height 13
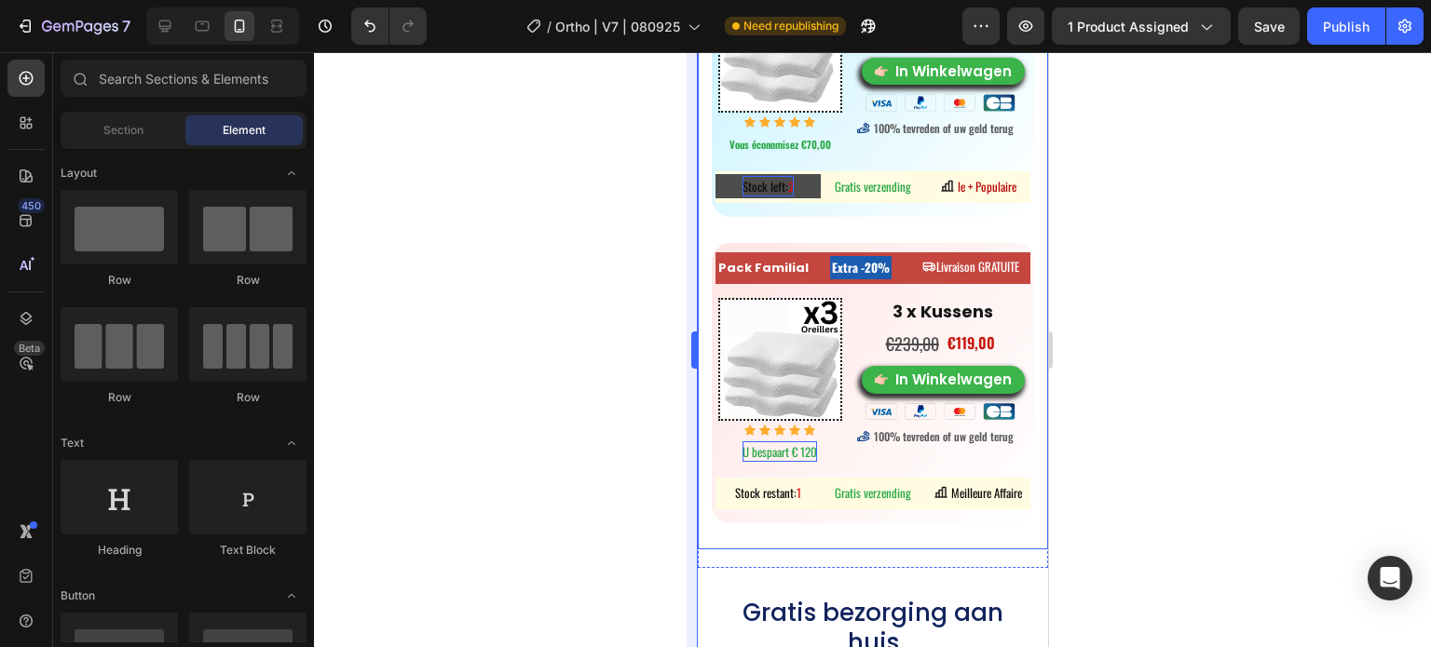
drag, startPoint x: 661, startPoint y: 440, endPoint x: 689, endPoint y: 431, distance: 29.2
click at [661, 439] on div at bounding box center [872, 349] width 1117 height 595
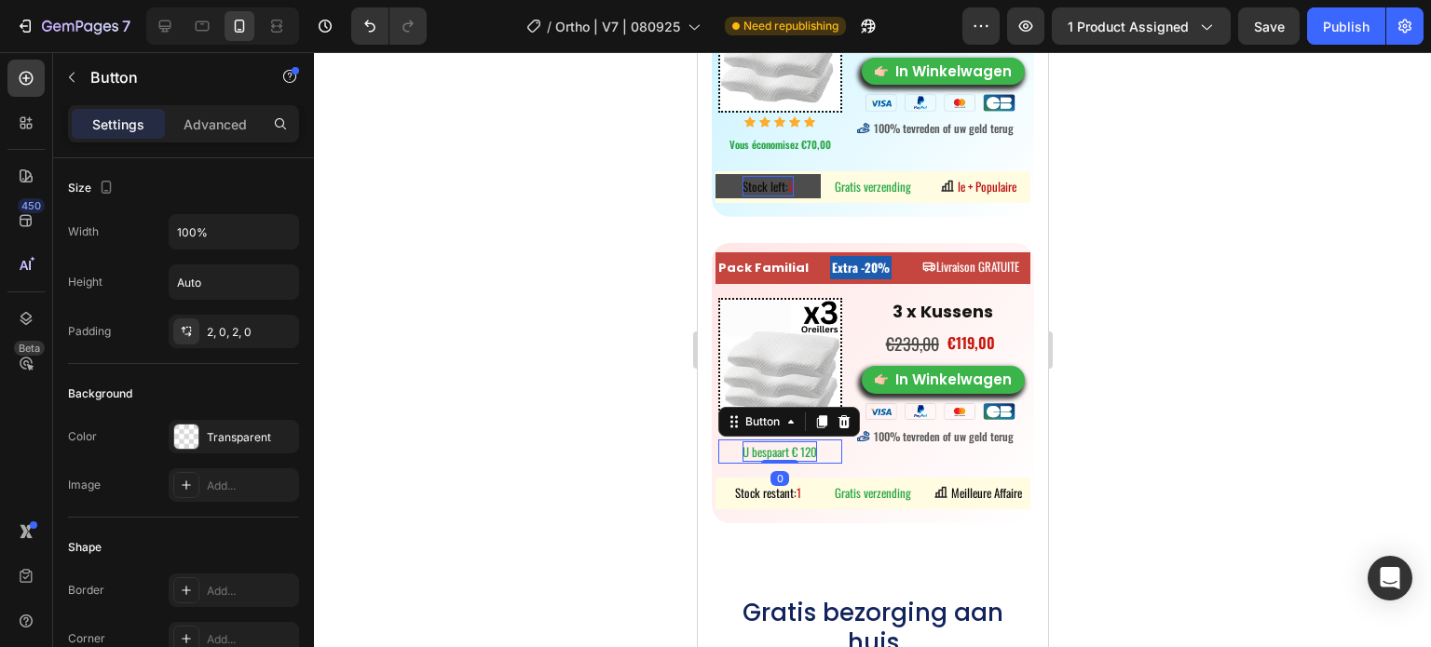
click at [768, 442] on span "U bespaart € 120" at bounding box center [778, 451] width 75 height 19
click at [566, 430] on div at bounding box center [872, 349] width 1117 height 595
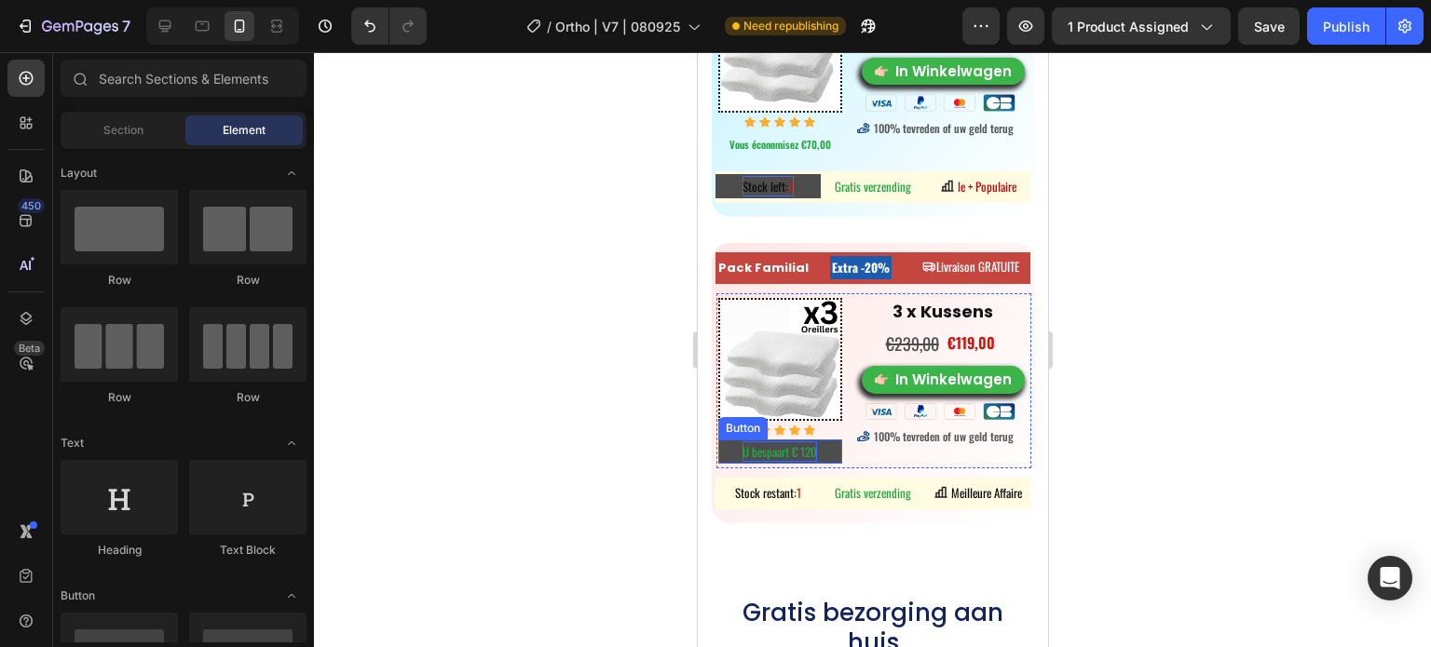
click at [830, 447] on button "U bespaart € 120" at bounding box center [779, 452] width 124 height 24
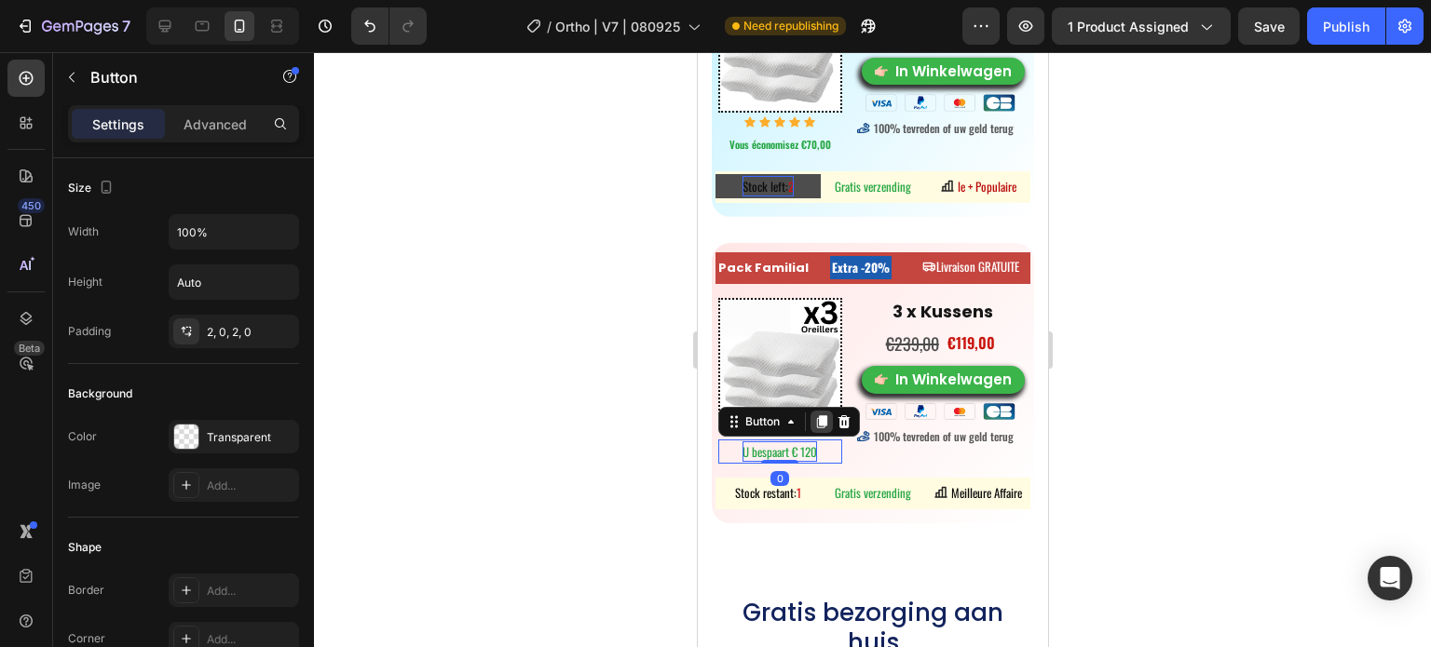
click at [822, 415] on icon at bounding box center [821, 421] width 10 height 13
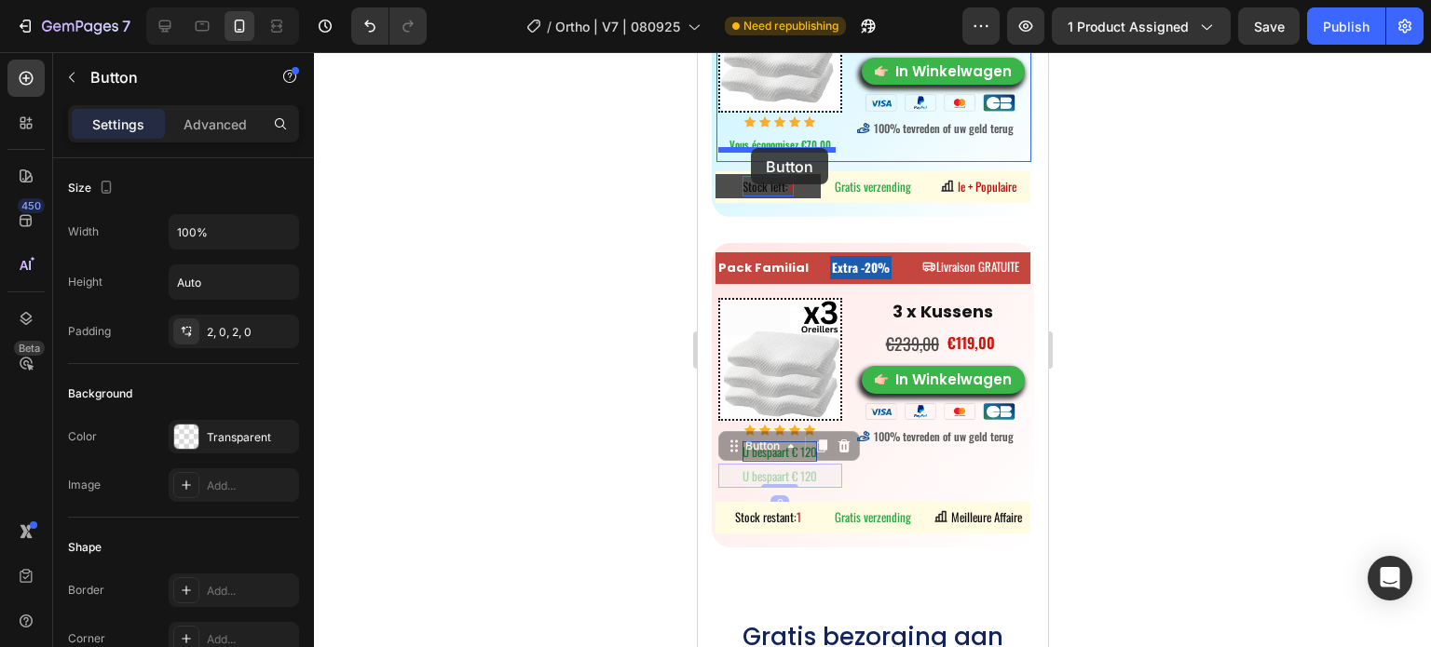
drag, startPoint x: 746, startPoint y: 439, endPoint x: 750, endPoint y: 148, distance: 290.6
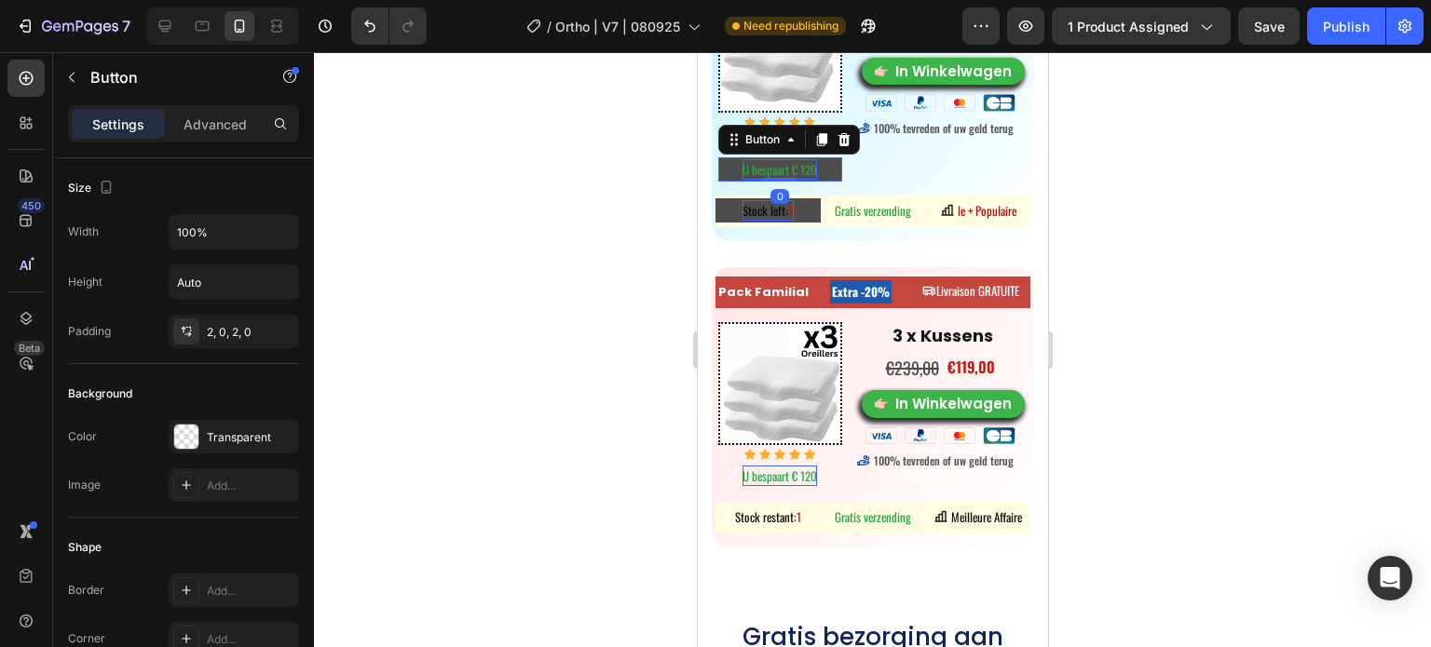
click at [803, 160] on span "U bespaart € 120" at bounding box center [778, 169] width 75 height 19
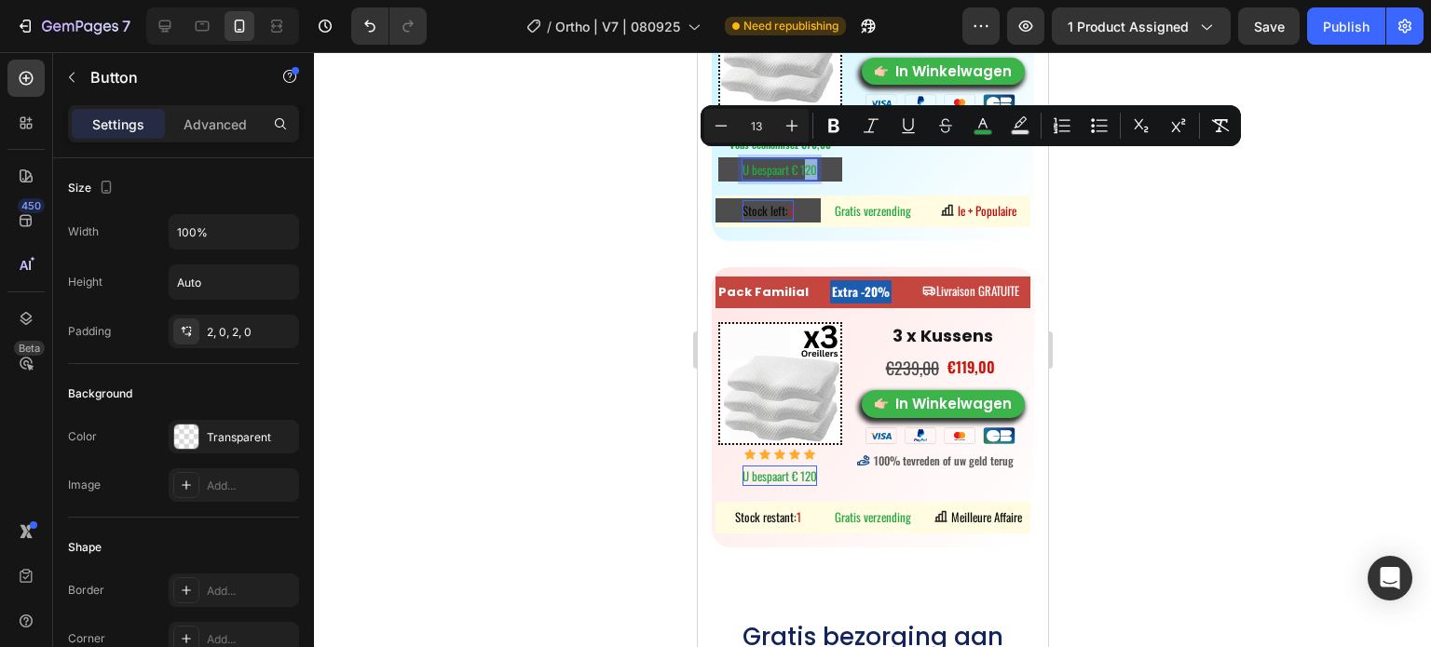
drag, startPoint x: 812, startPoint y: 156, endPoint x: 800, endPoint y: 156, distance: 12.1
click at [800, 160] on span "U bespaart € 120" at bounding box center [778, 169] width 75 height 19
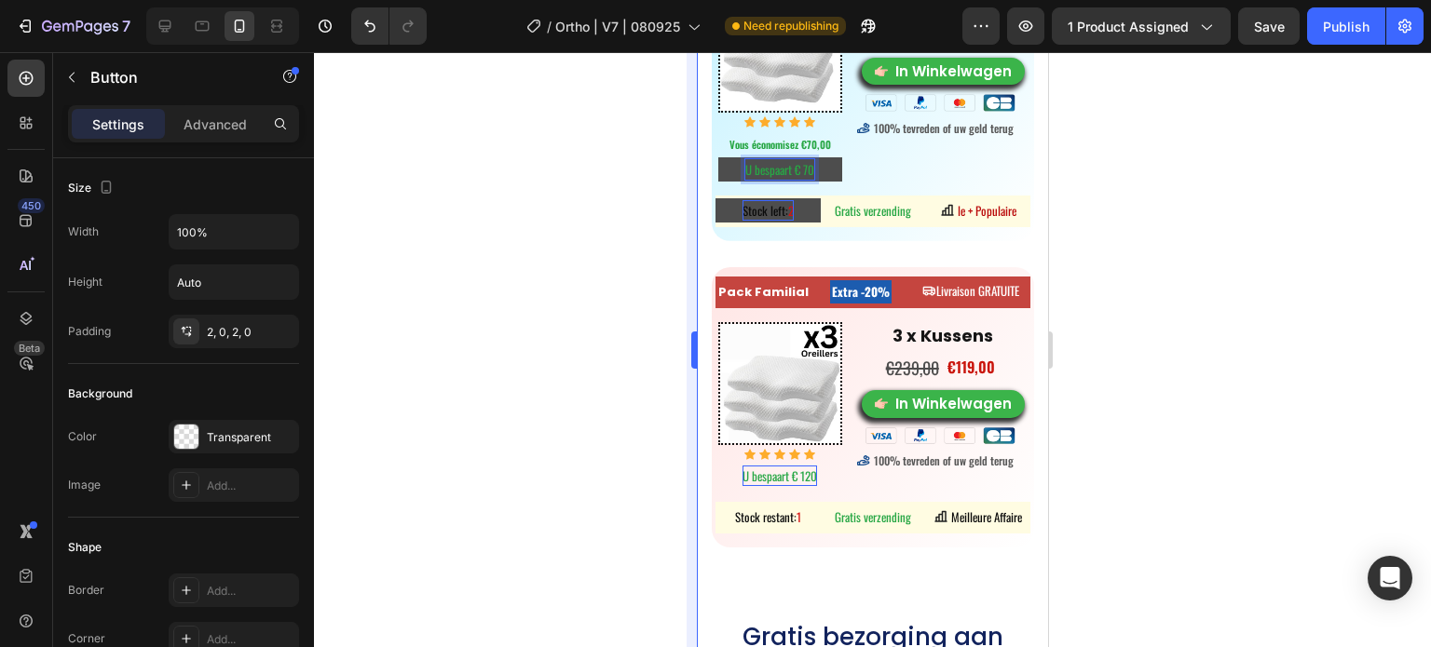
click at [676, 182] on div at bounding box center [872, 349] width 1117 height 595
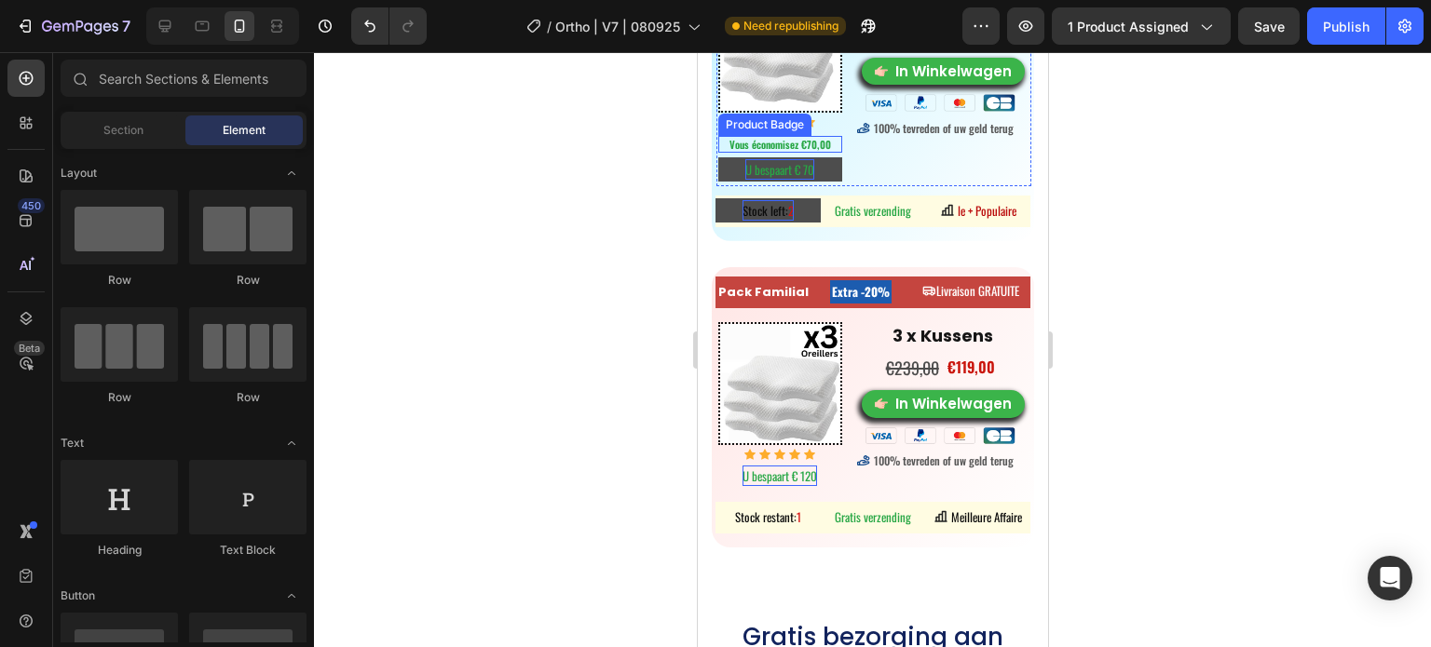
click at [802, 136] on pre "Vous économisez €70,00" at bounding box center [779, 144] width 105 height 17
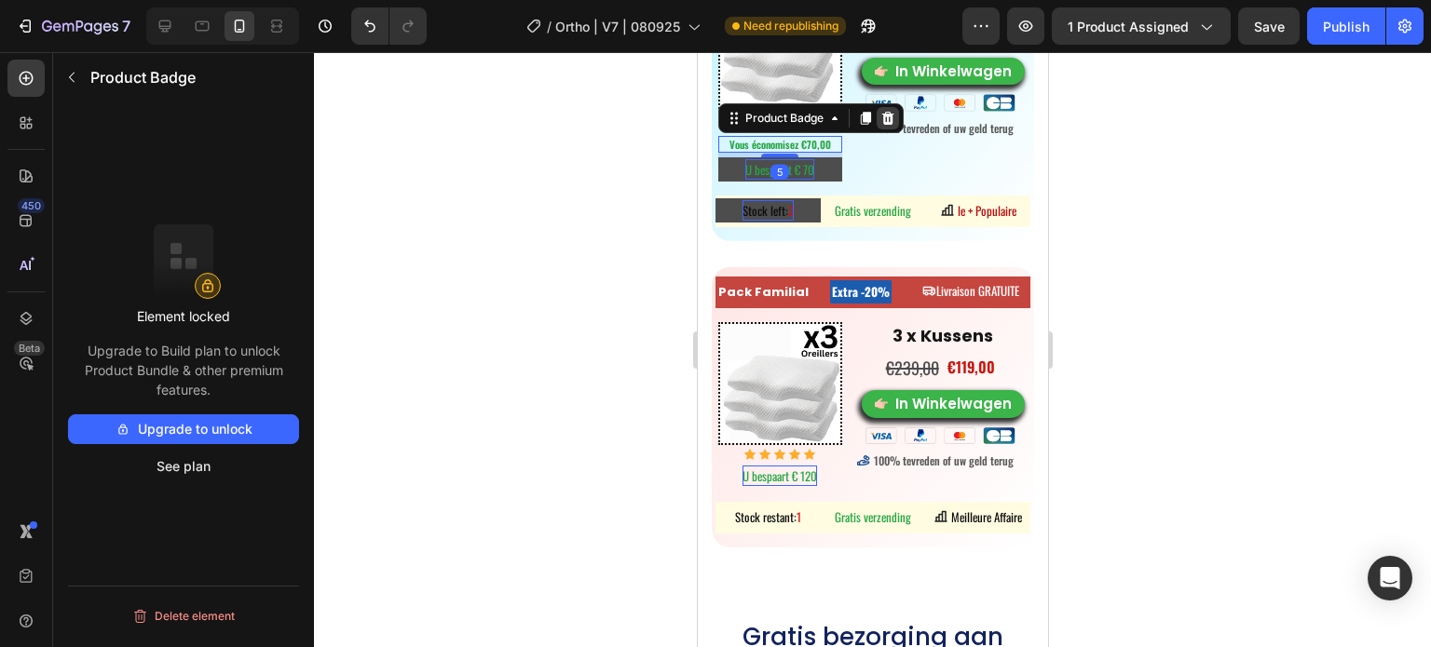
click at [892, 111] on icon at bounding box center [886, 118] width 15 height 15
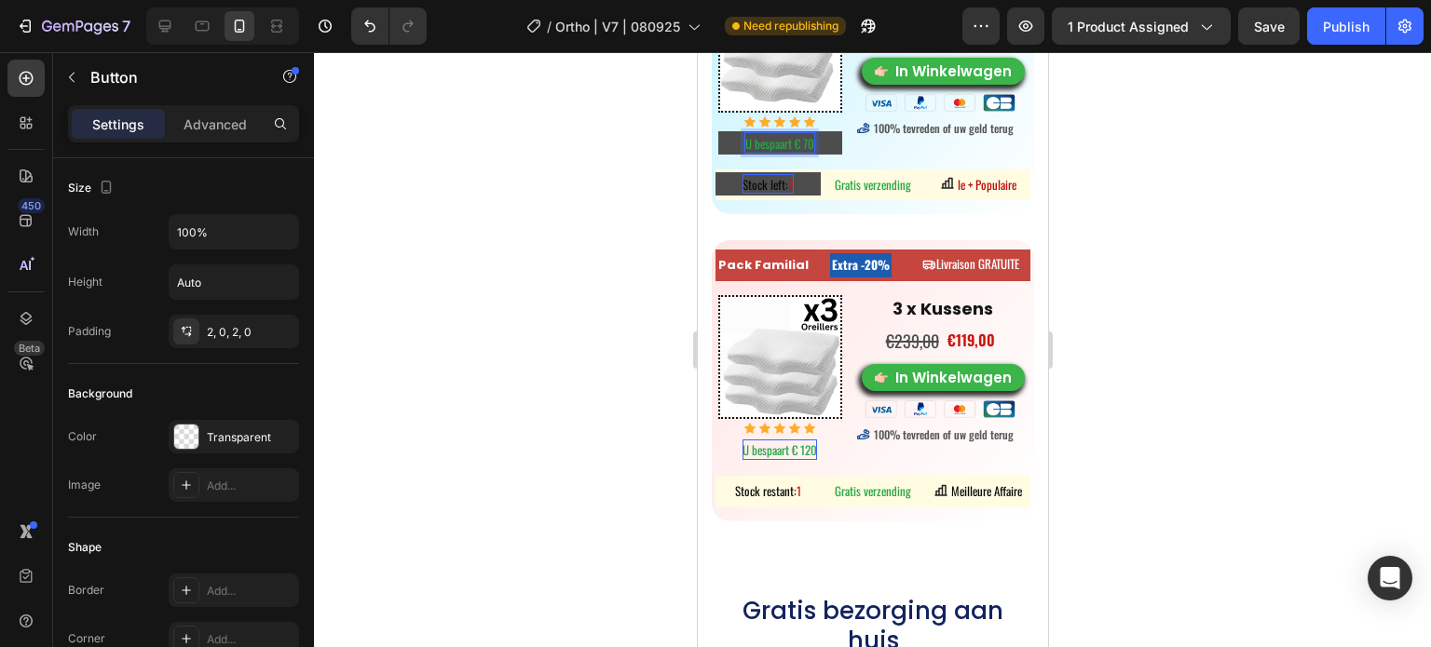
click at [809, 134] on span "U bespaart € 70" at bounding box center [778, 143] width 69 height 19
click at [717, 131] on button "U bespaart € 70" at bounding box center [779, 143] width 124 height 24
click at [811, 441] on span "U bespaart € 120" at bounding box center [778, 450] width 75 height 19
click at [818, 442] on button "U bespaart € 120" at bounding box center [779, 450] width 124 height 24
click at [813, 438] on button "U bespaart € 120" at bounding box center [779, 450] width 124 height 24
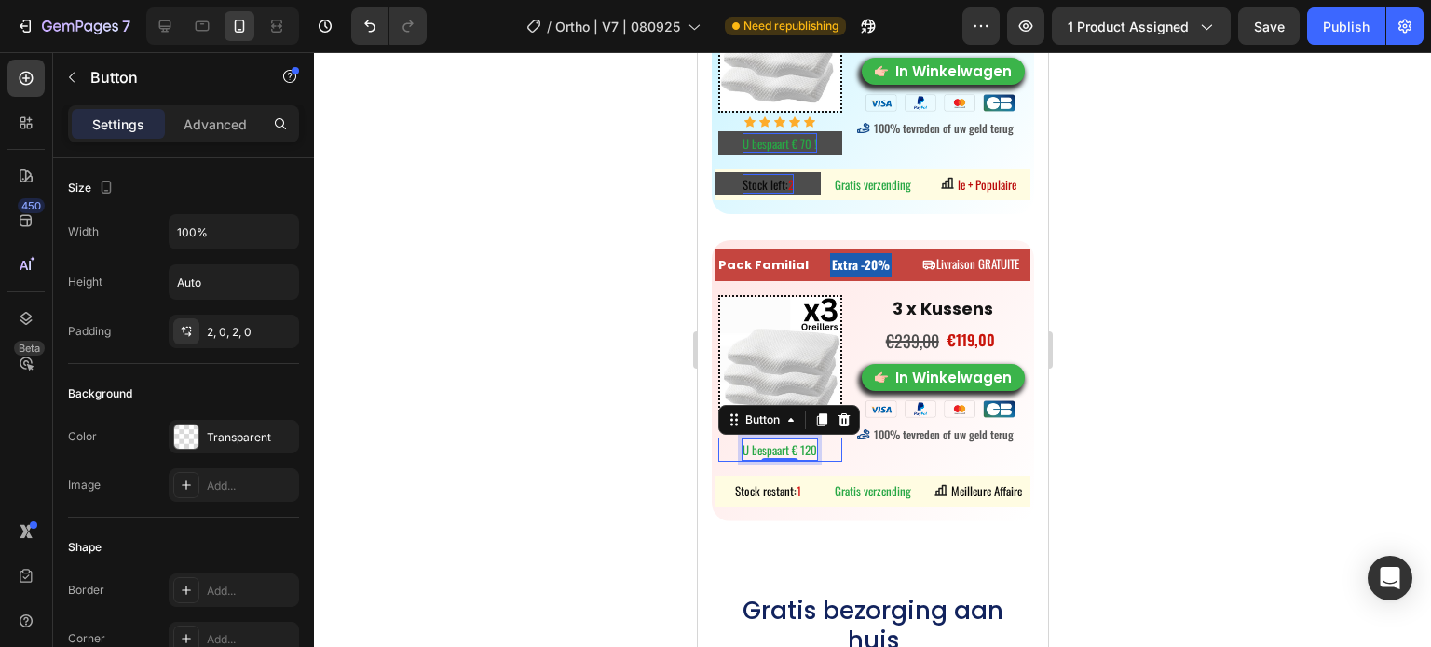
click at [810, 441] on span "U bespaart € 120" at bounding box center [778, 450] width 75 height 19
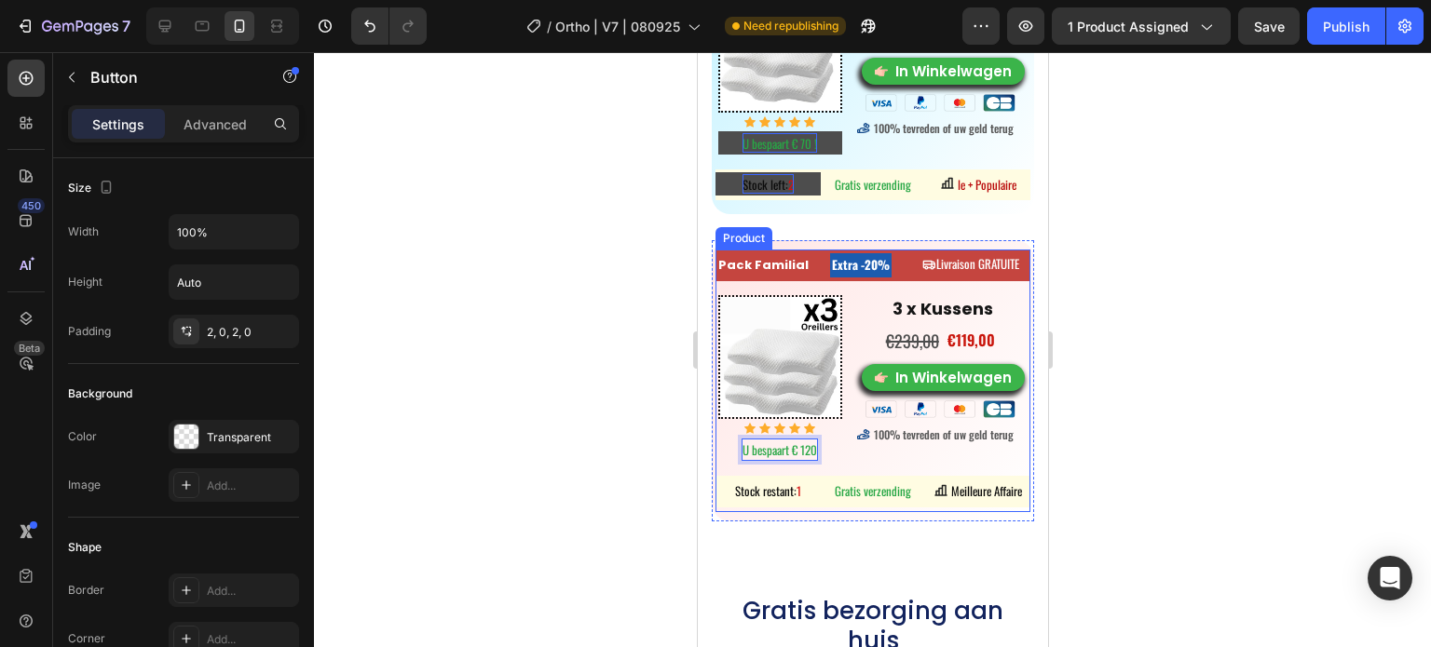
click at [717, 438] on button "U bespaart € 120" at bounding box center [779, 450] width 124 height 24
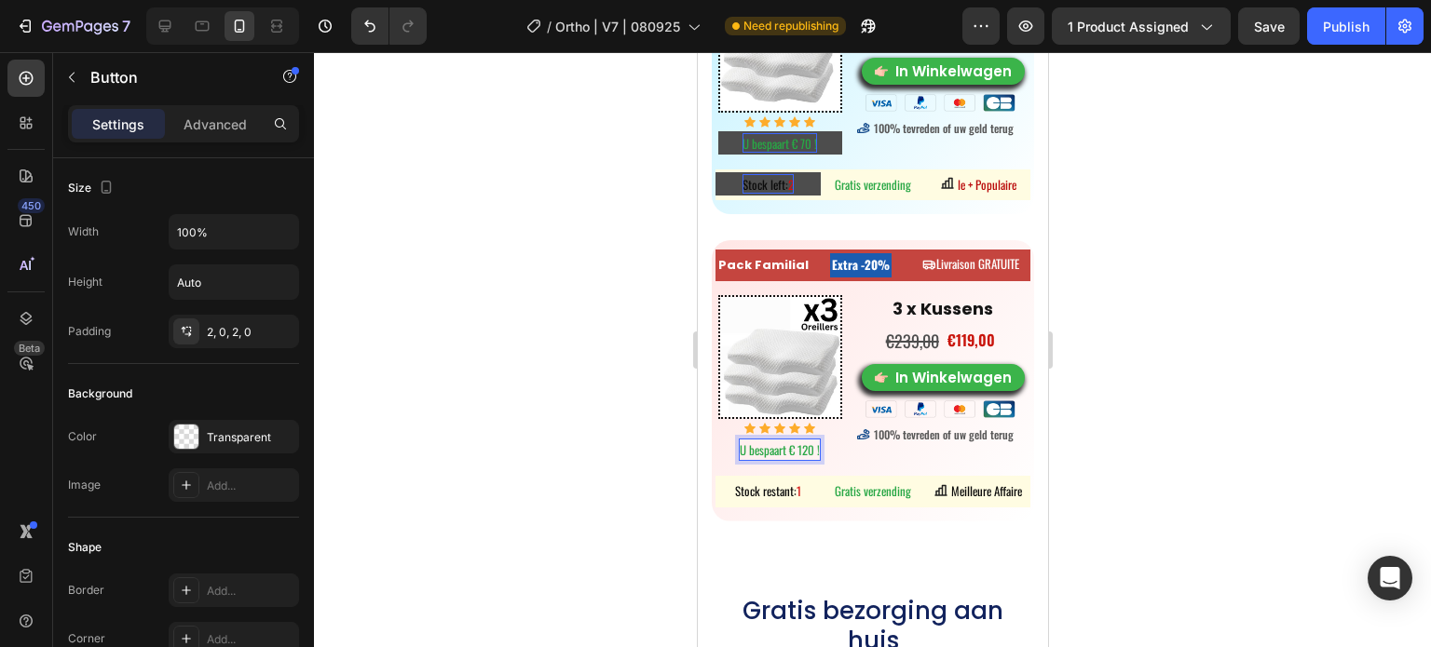
click at [574, 428] on div at bounding box center [872, 349] width 1117 height 595
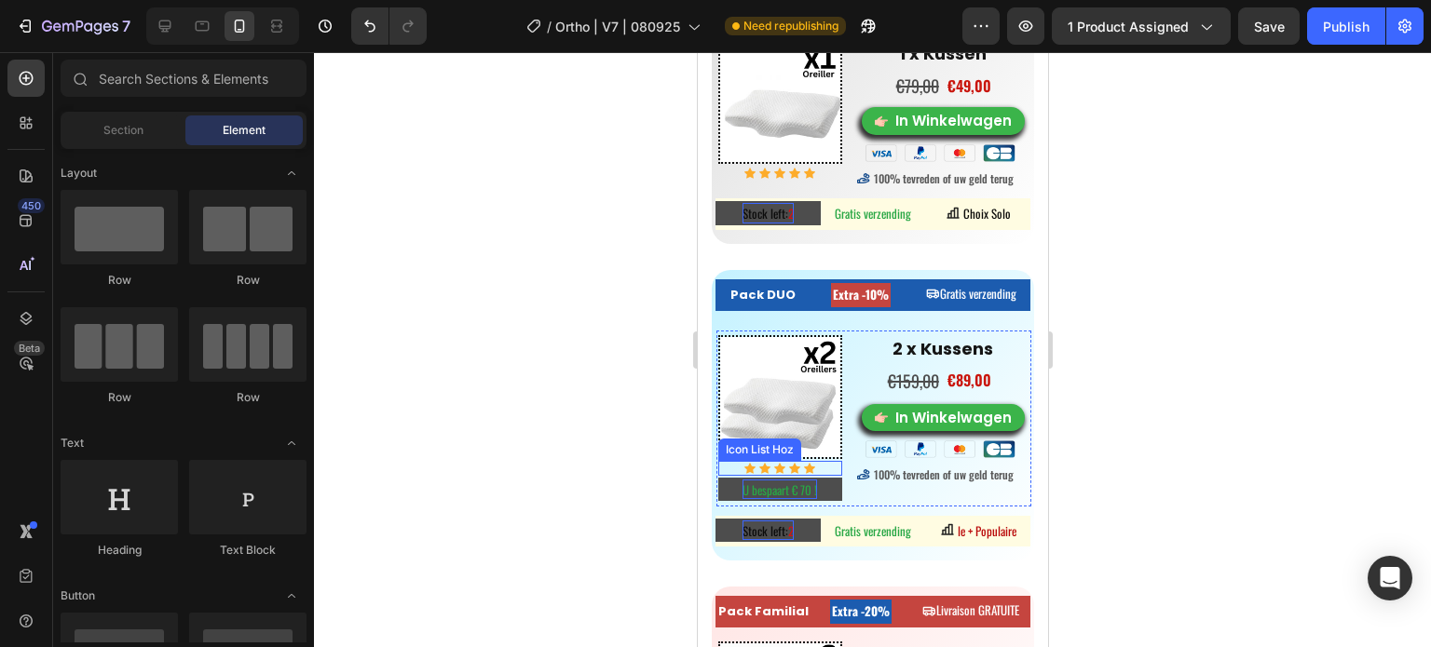
scroll to position [9089, 0]
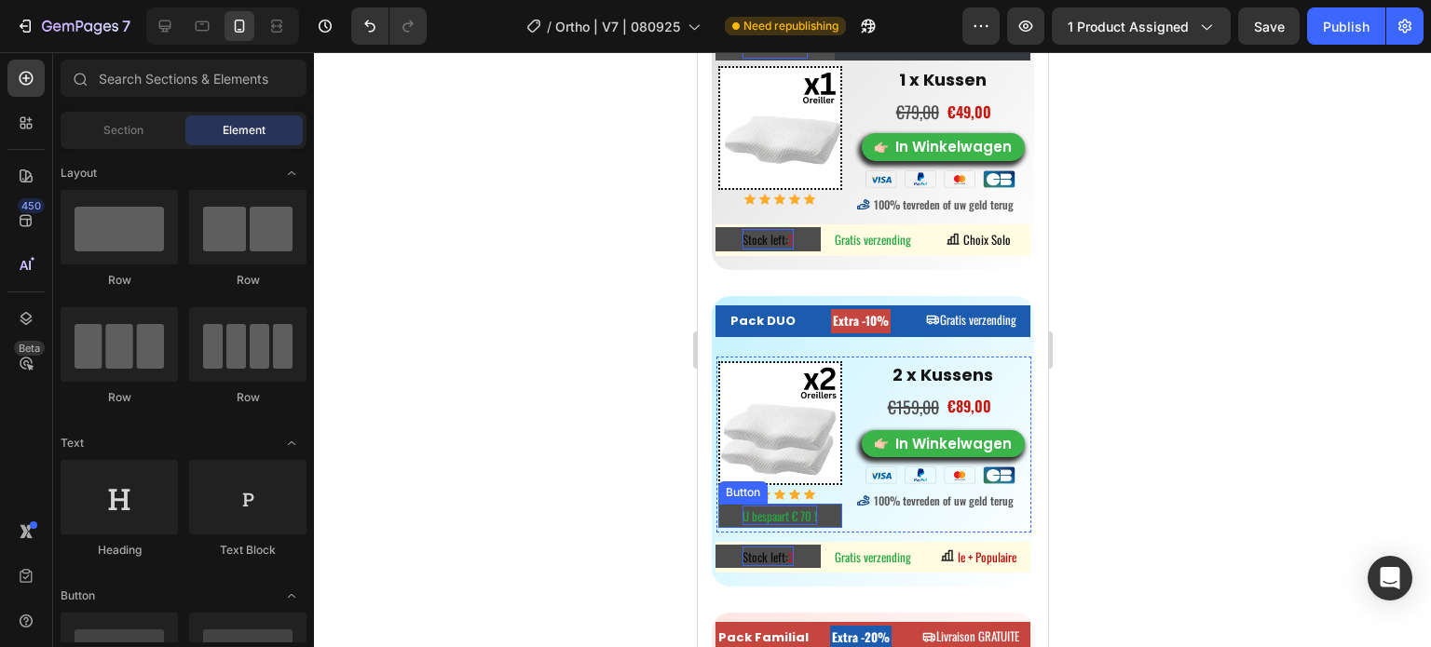
click at [828, 504] on button "U bespaart € 70 !" at bounding box center [779, 516] width 124 height 24
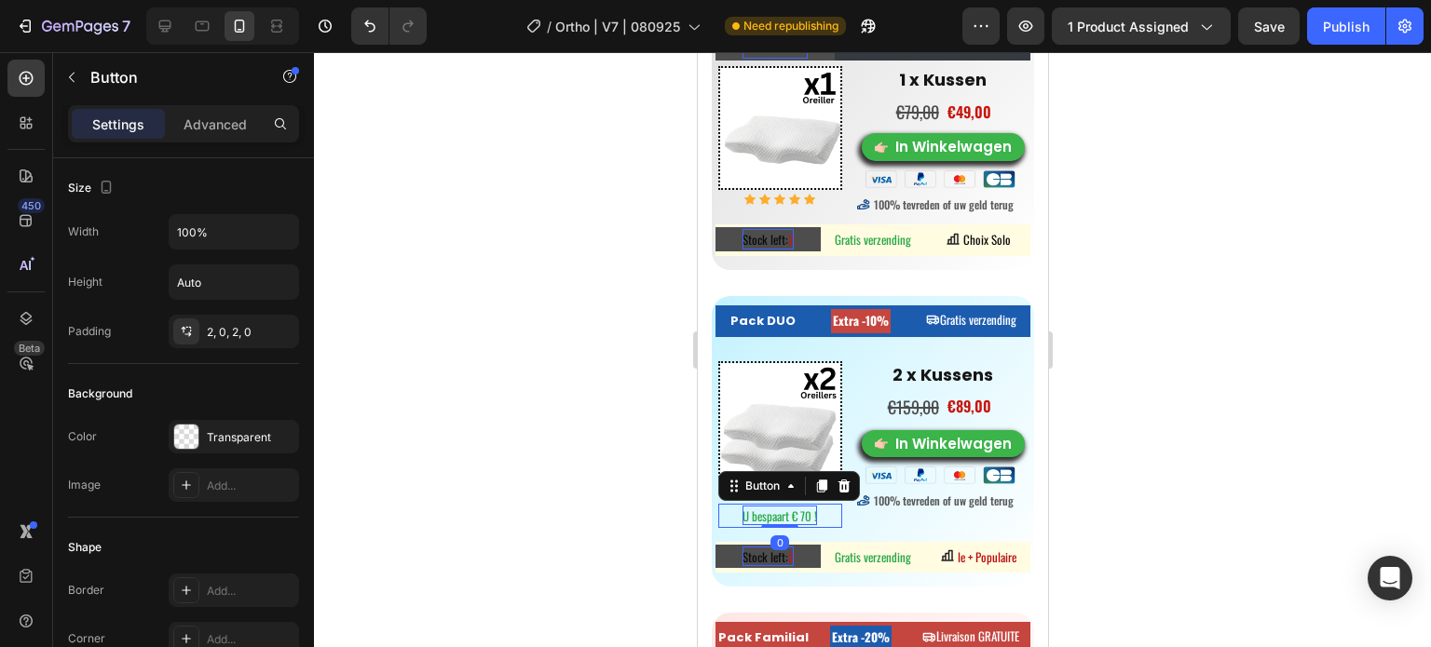
drag, startPoint x: 822, startPoint y: 482, endPoint x: 806, endPoint y: 482, distance: 16.8
click at [822, 482] on icon at bounding box center [821, 486] width 10 height 13
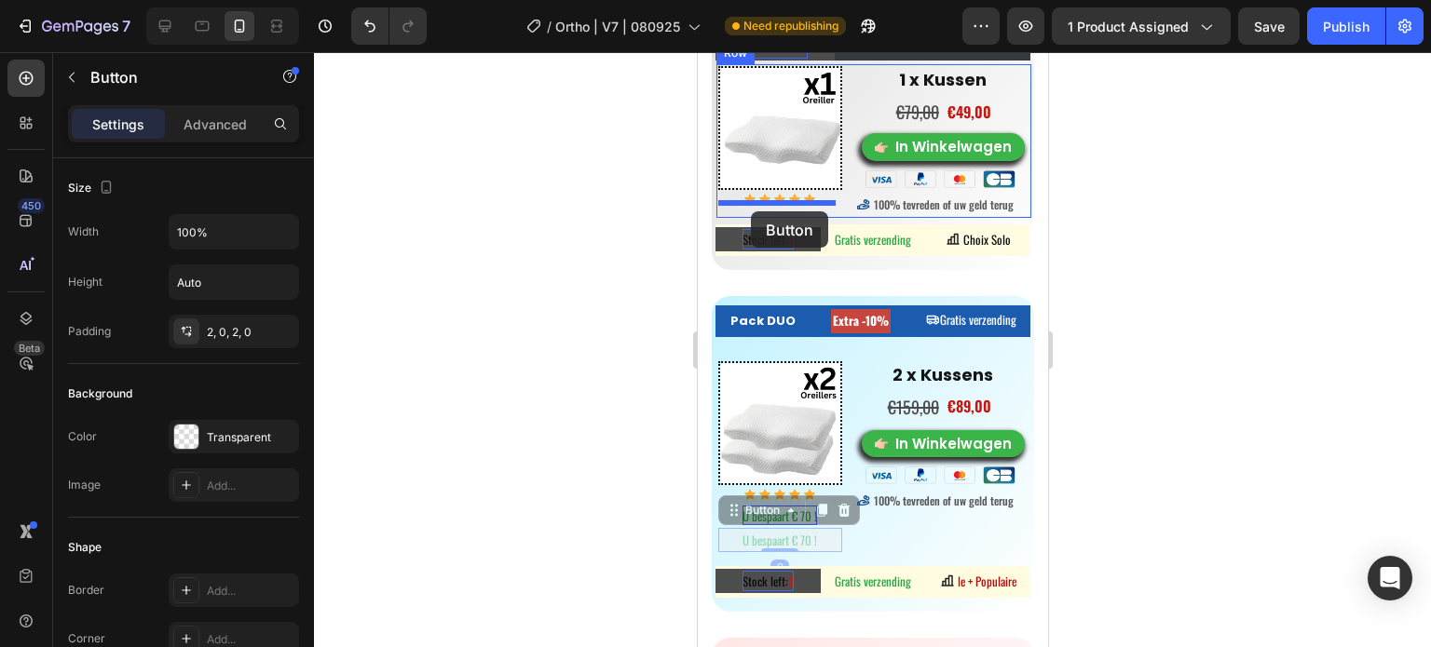
drag, startPoint x: 729, startPoint y: 502, endPoint x: 750, endPoint y: 211, distance: 291.3
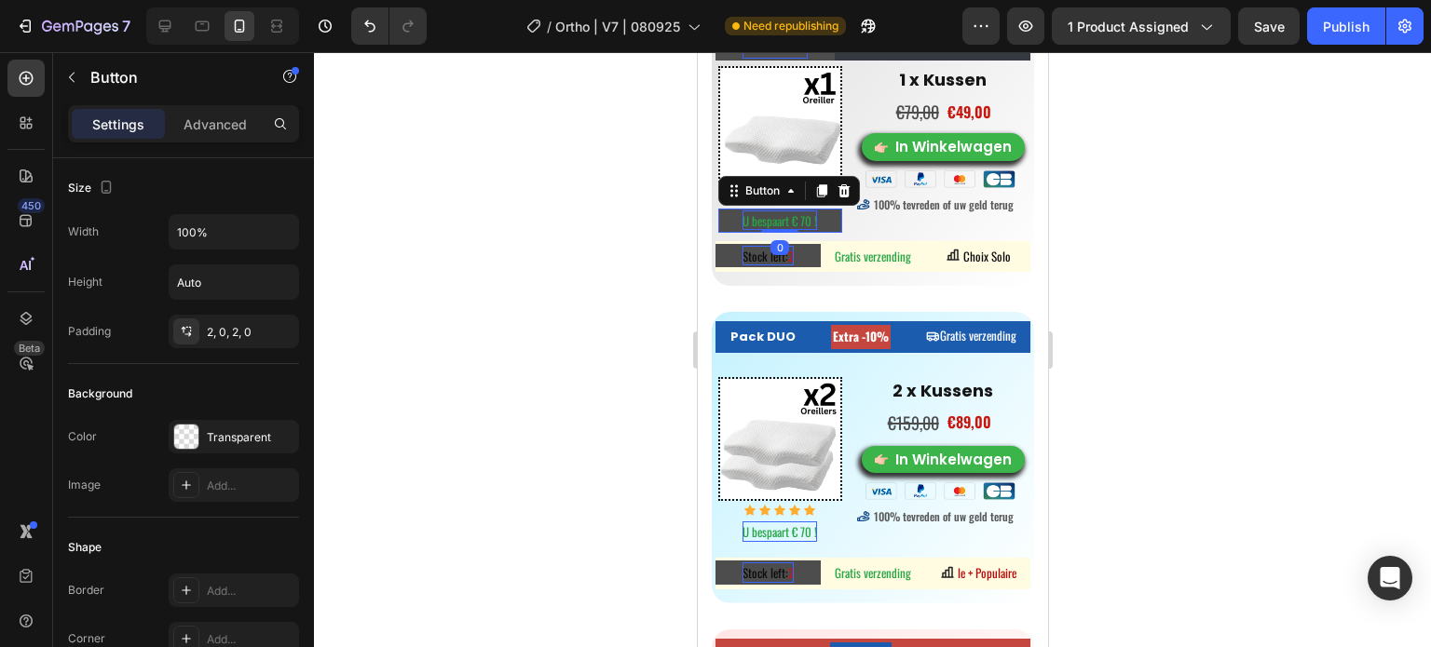
click at [794, 211] on span "U bespaart € 70 !" at bounding box center [778, 220] width 75 height 19
click at [802, 215] on span "U bespaart € 70 !" at bounding box center [778, 220] width 75 height 19
click at [1300, 284] on div at bounding box center [872, 349] width 1117 height 595
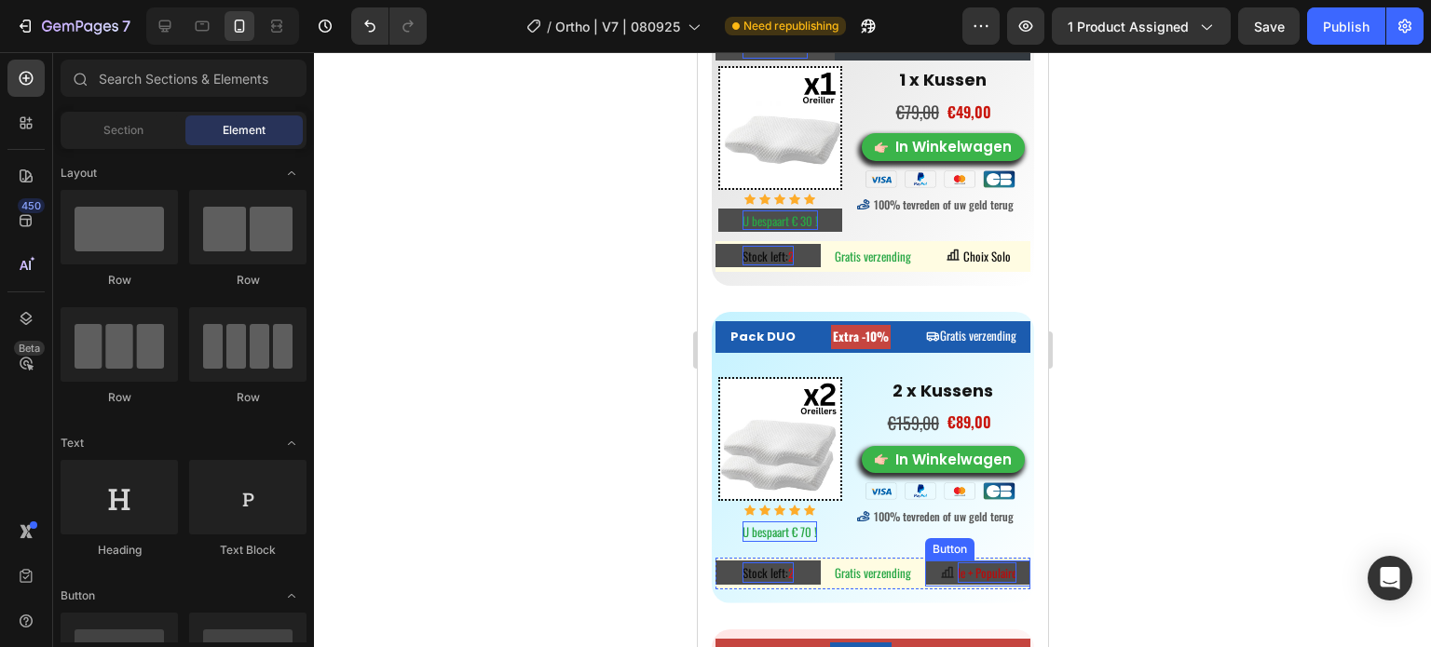
drag, startPoint x: 953, startPoint y: 566, endPoint x: 966, endPoint y: 563, distance: 13.6
click at [957, 566] on span "le + Populaire" at bounding box center [986, 573] width 59 height 19
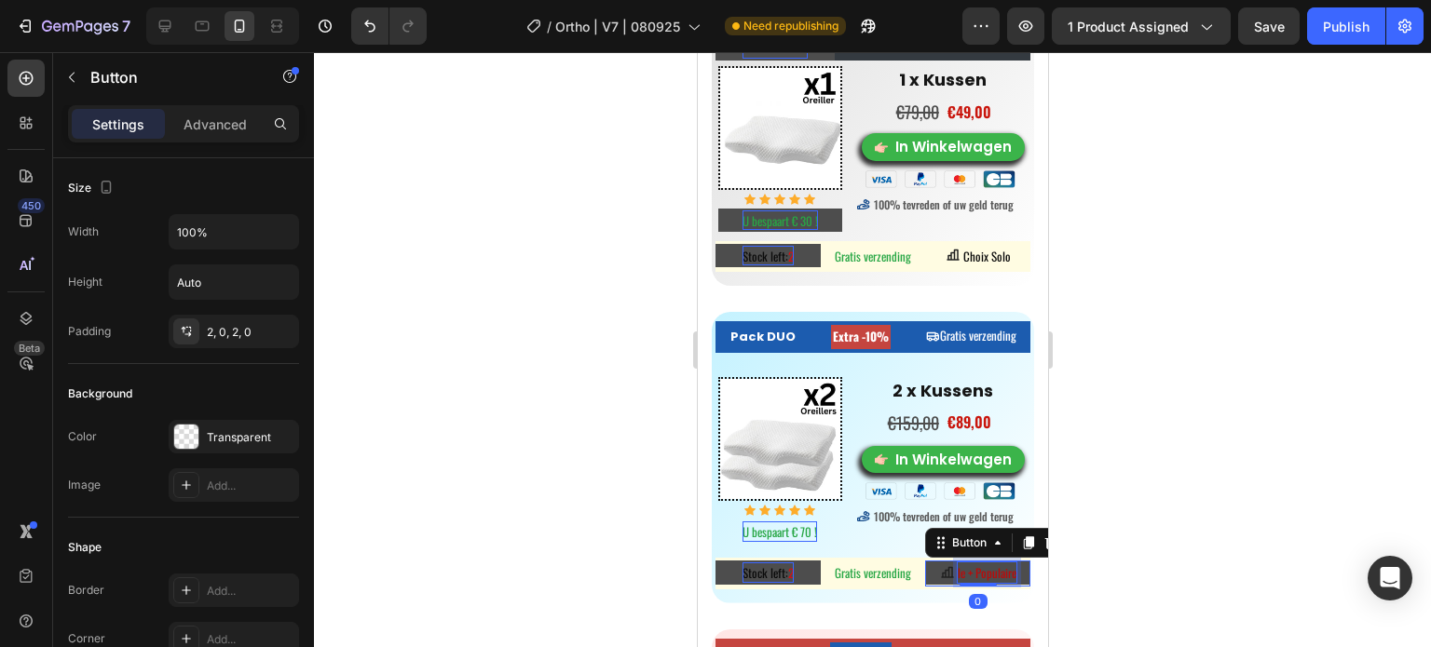
click at [996, 564] on span "le + Populaire" at bounding box center [986, 573] width 59 height 19
click at [1004, 563] on button "le + Populaire" at bounding box center [976, 573] width 105 height 24
click at [1003, 564] on span "le + Populaire" at bounding box center [986, 573] width 59 height 19
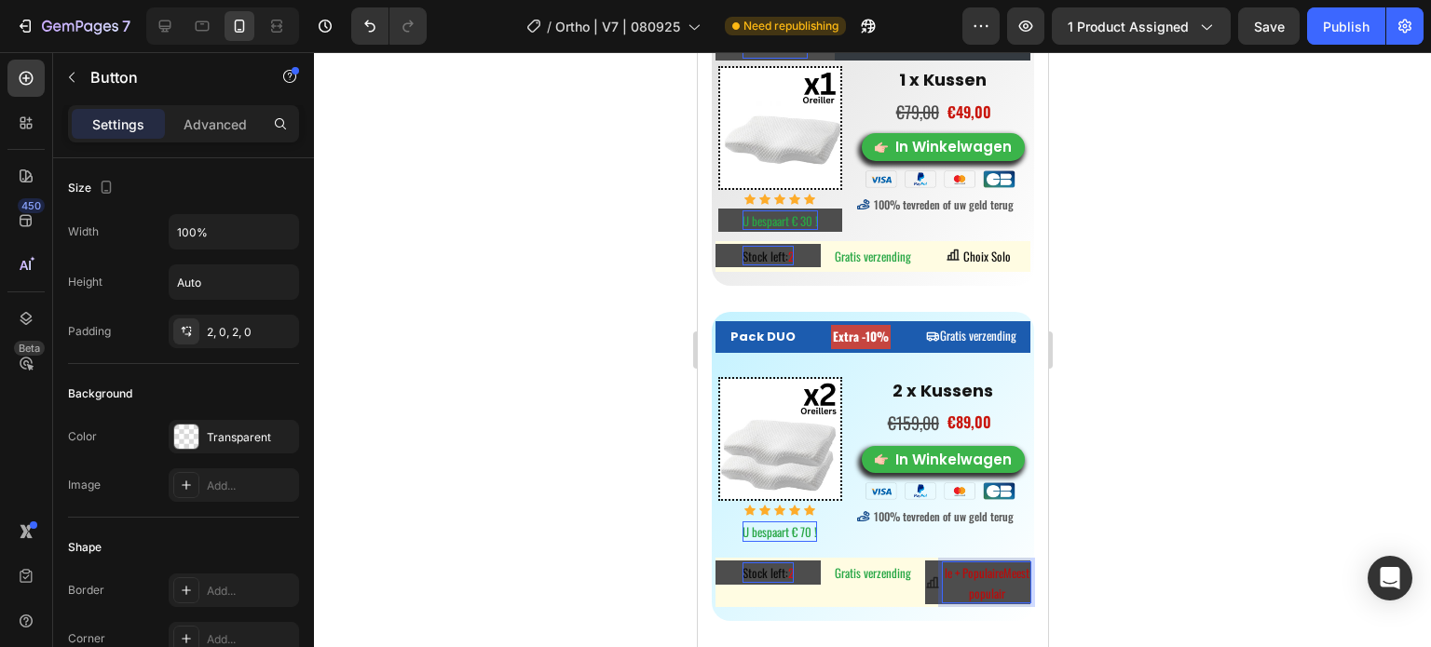
click at [979, 577] on span "le + PopulaireMeest populair" at bounding box center [986, 583] width 85 height 39
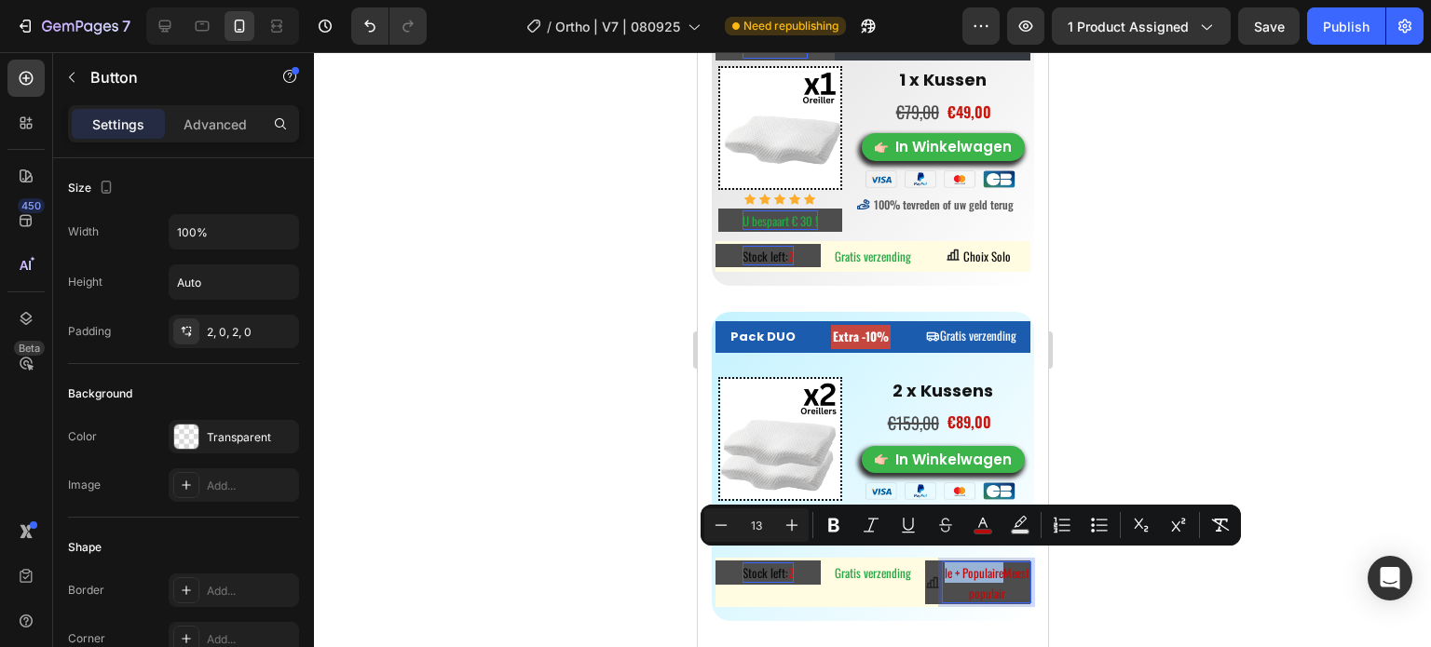
drag, startPoint x: 980, startPoint y: 582, endPoint x: 958, endPoint y: 564, distance: 27.8
click at [958, 564] on p "le + PopulaireMeest populair" at bounding box center [986, 583] width 88 height 41
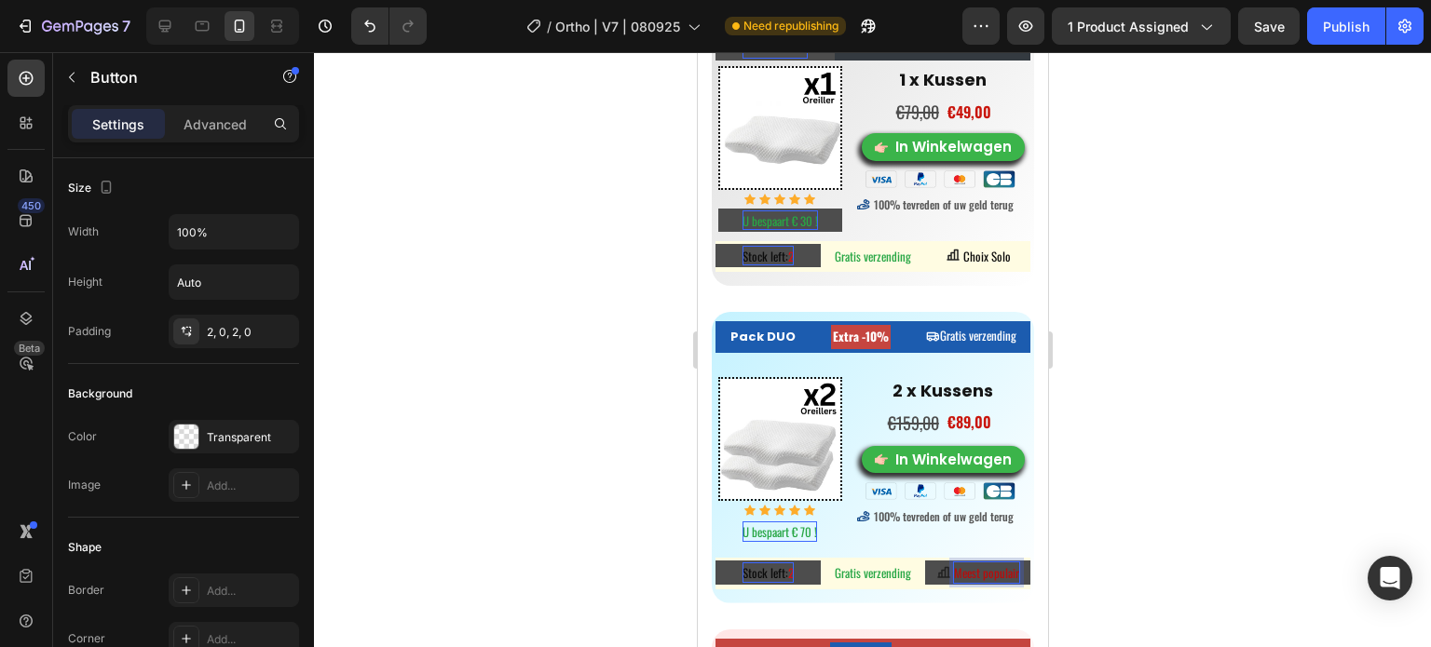
click at [1153, 469] on div at bounding box center [872, 349] width 1117 height 595
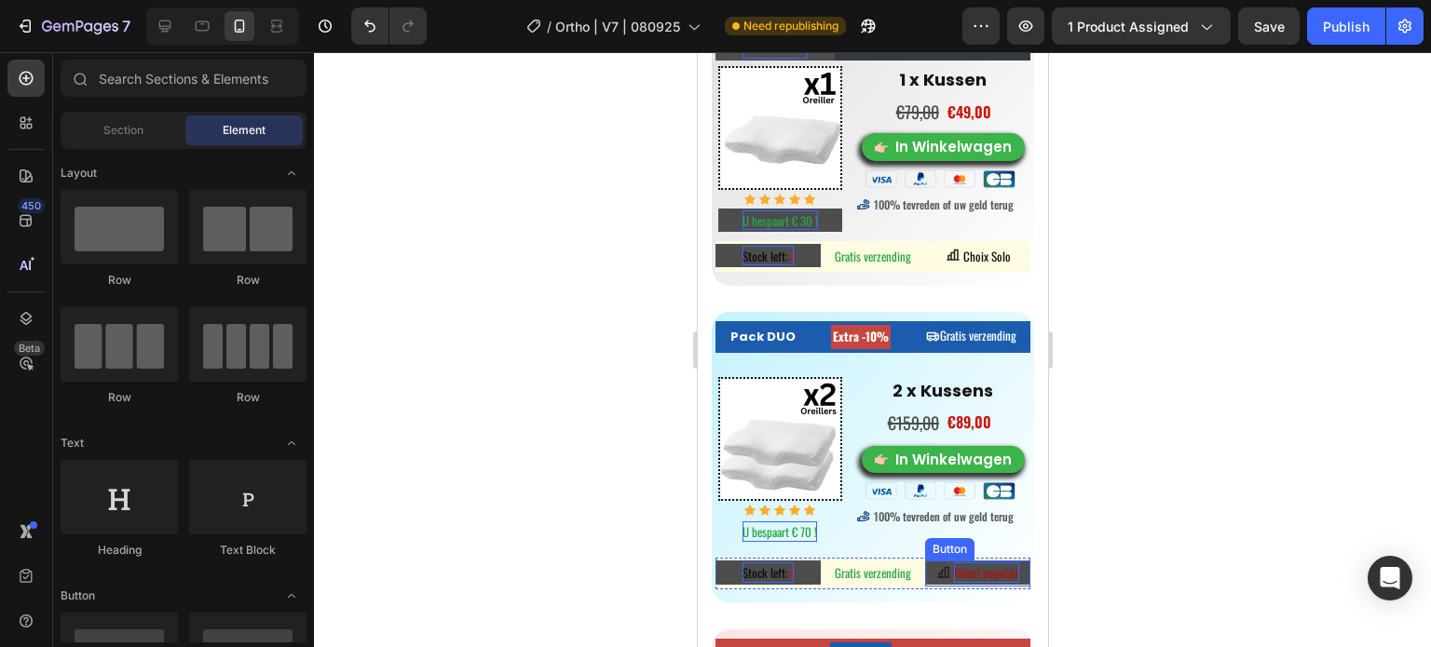
click at [997, 564] on span "Meest populair" at bounding box center [985, 573] width 65 height 19
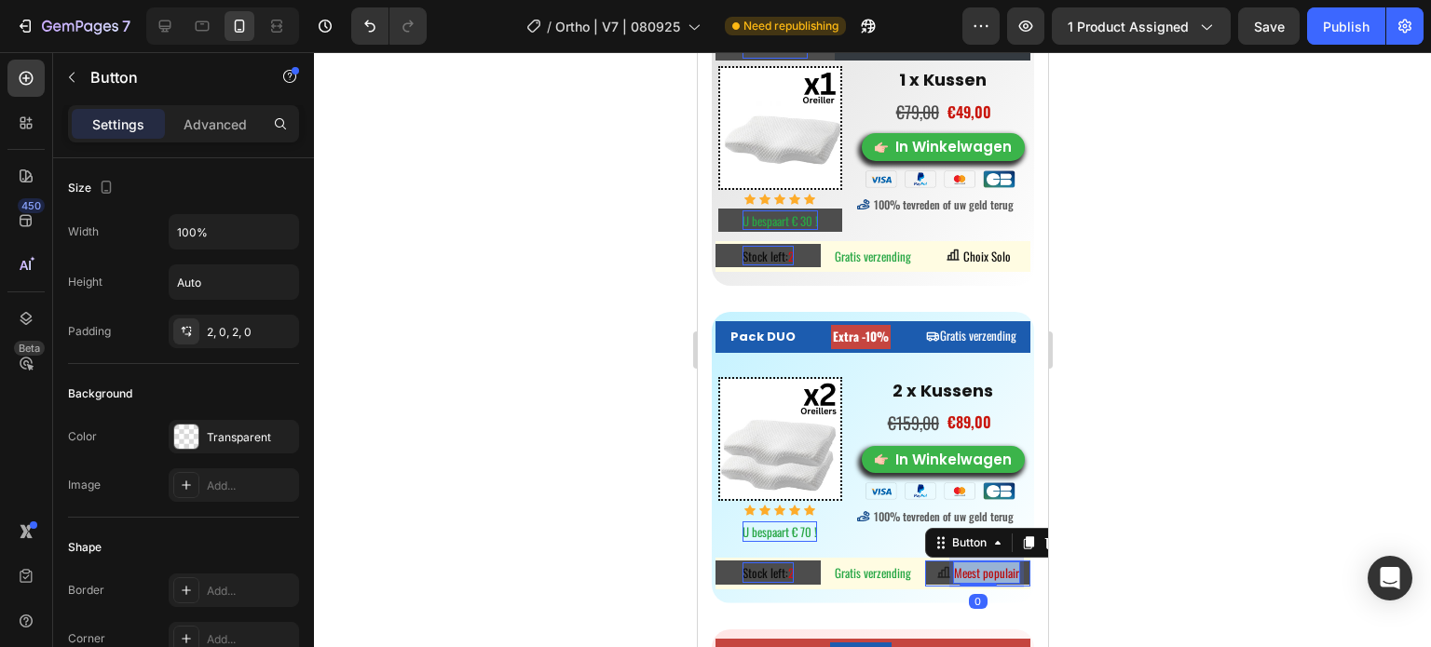
click at [996, 564] on span "Meest populair" at bounding box center [985, 573] width 65 height 19
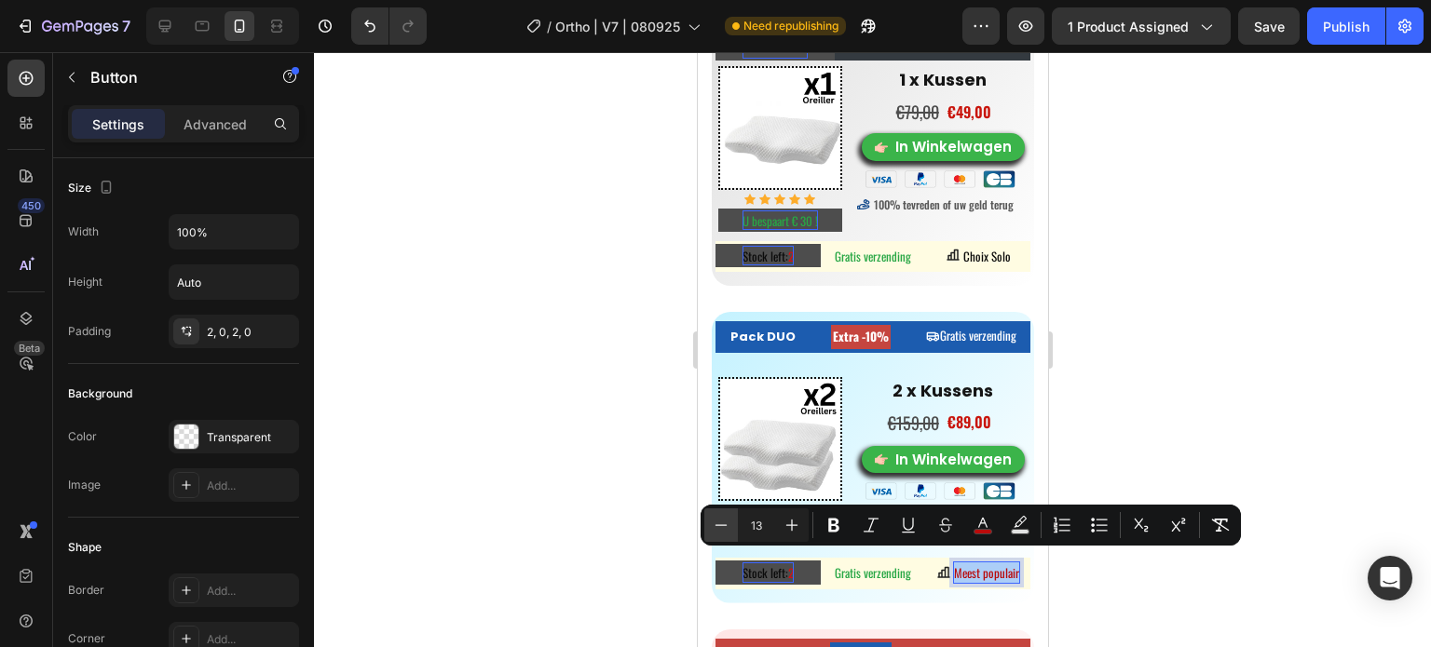
click at [723, 527] on icon "Editor contextual toolbar" at bounding box center [721, 525] width 19 height 19
type input "12"
click at [1199, 378] on div at bounding box center [872, 349] width 1117 height 595
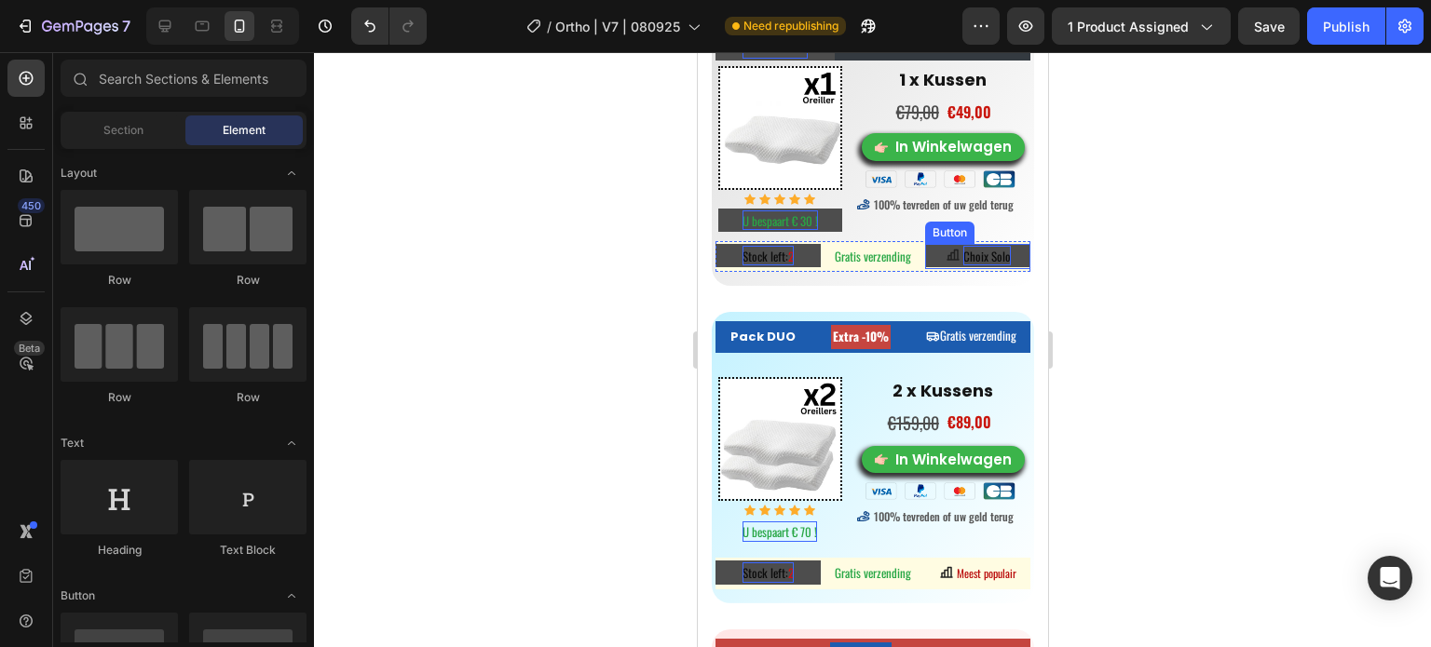
click at [988, 247] on span "Choix Solo" at bounding box center [986, 256] width 48 height 19
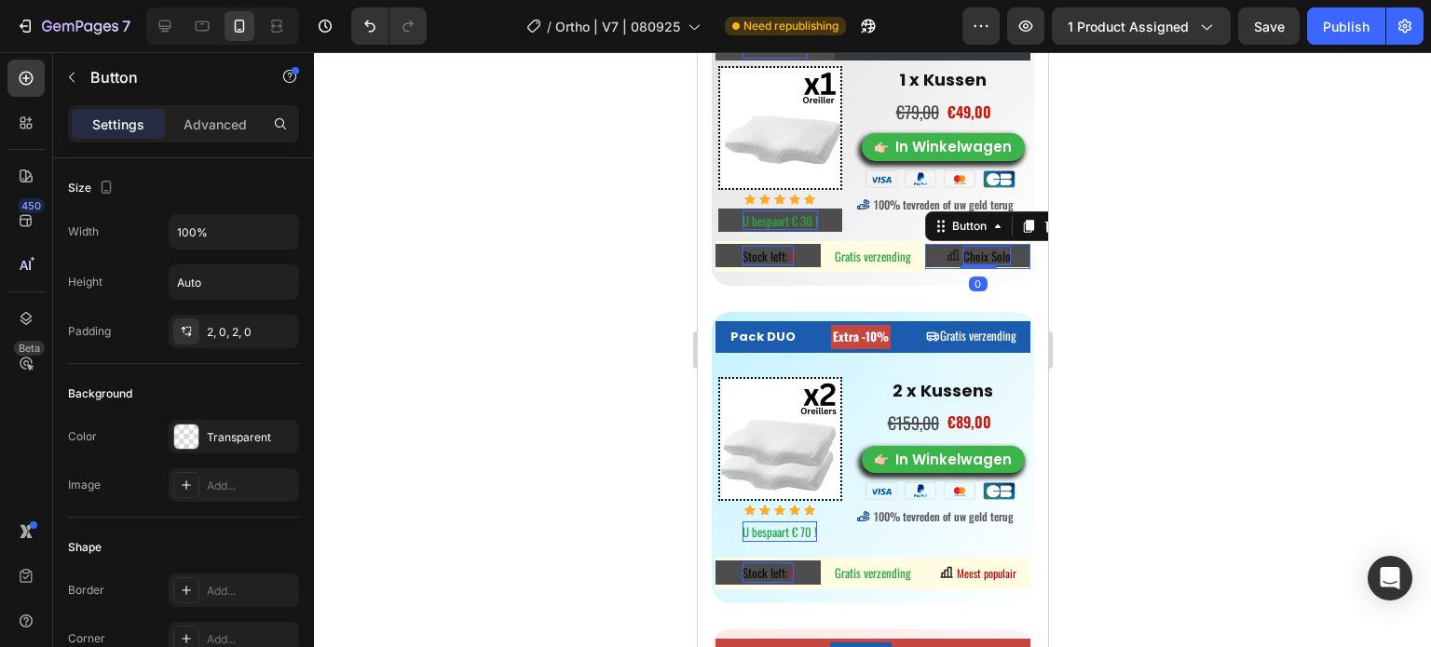
click at [988, 247] on span "Choix Solo" at bounding box center [986, 256] width 48 height 19
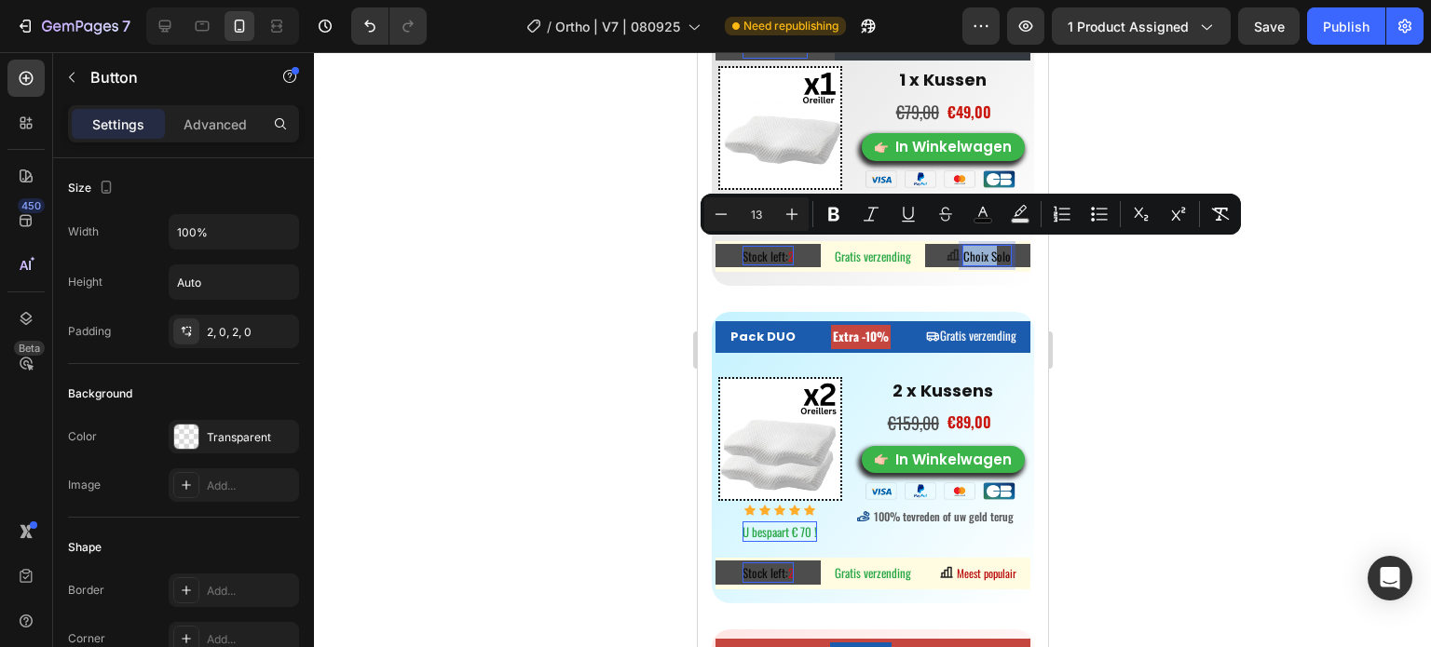
drag, startPoint x: 981, startPoint y: 242, endPoint x: 953, endPoint y: 239, distance: 28.1
click at [962, 246] on p "Choix Solo" at bounding box center [986, 256] width 48 height 20
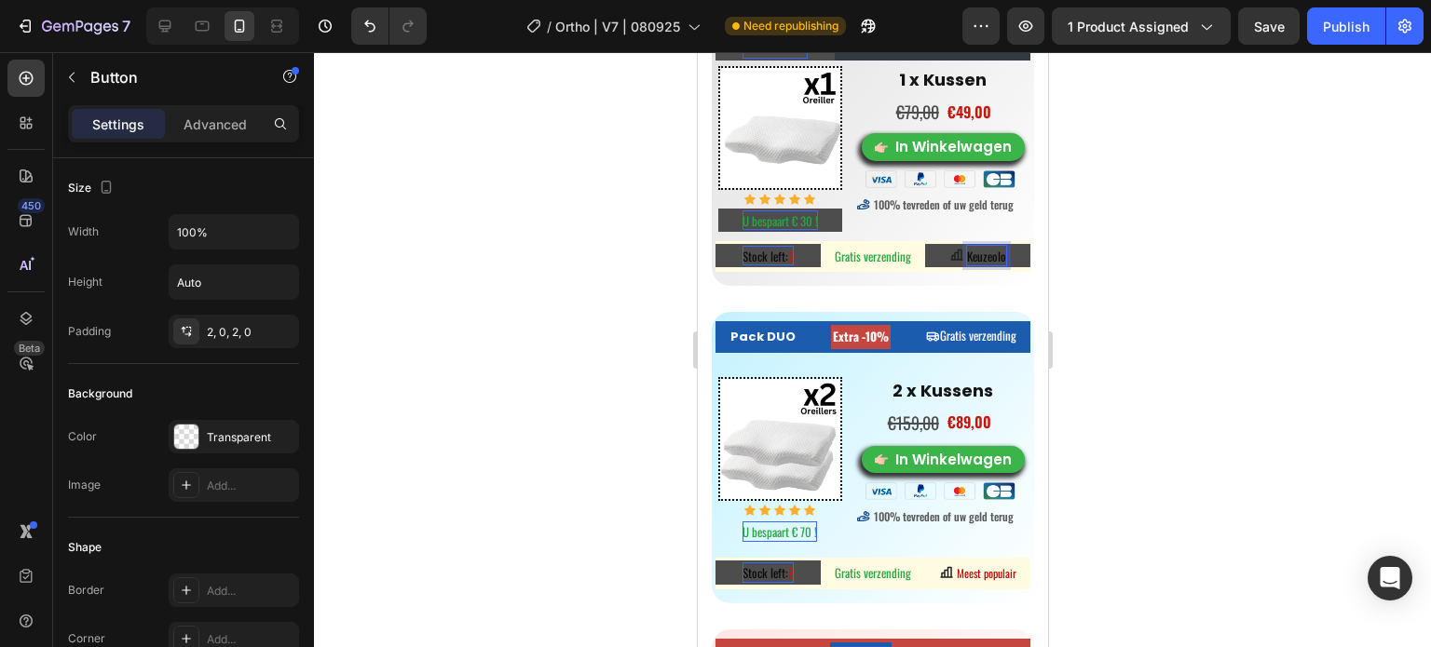
click at [924, 244] on button "Keuzeolo" at bounding box center [976, 256] width 105 height 24
click at [1144, 271] on div at bounding box center [872, 349] width 1117 height 595
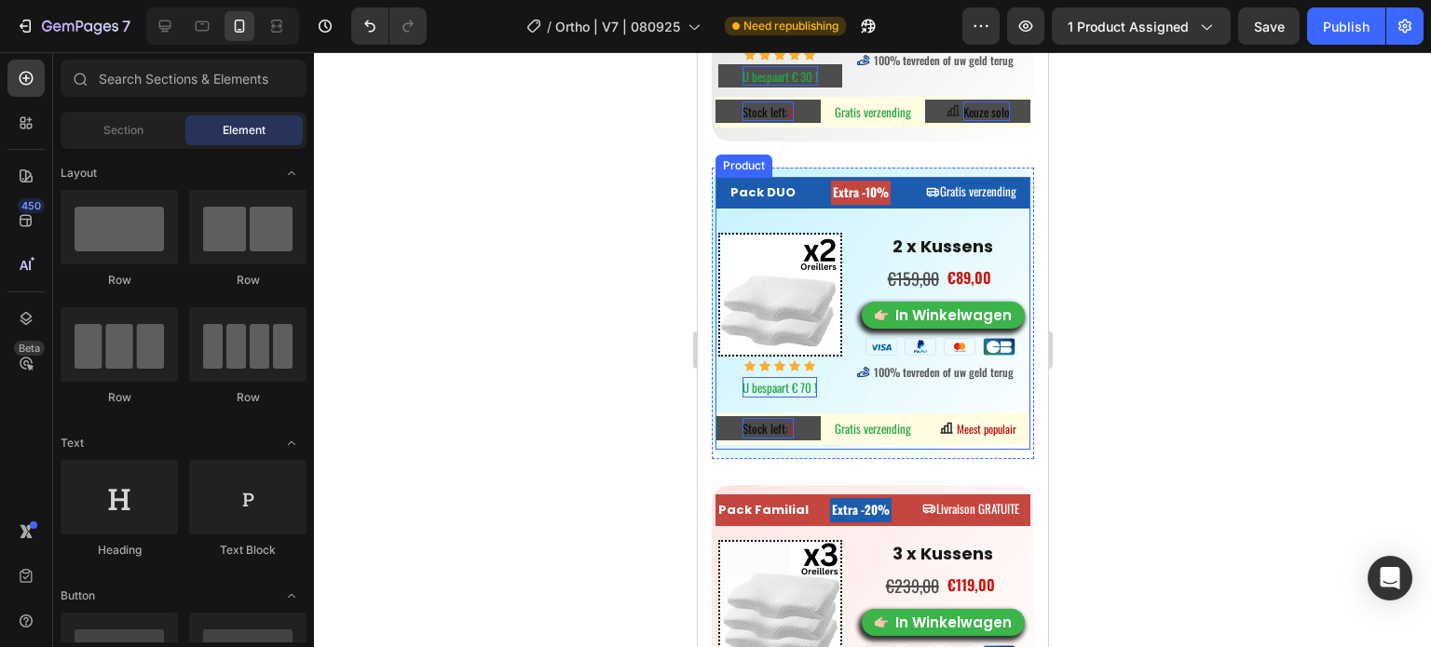
scroll to position [9275, 0]
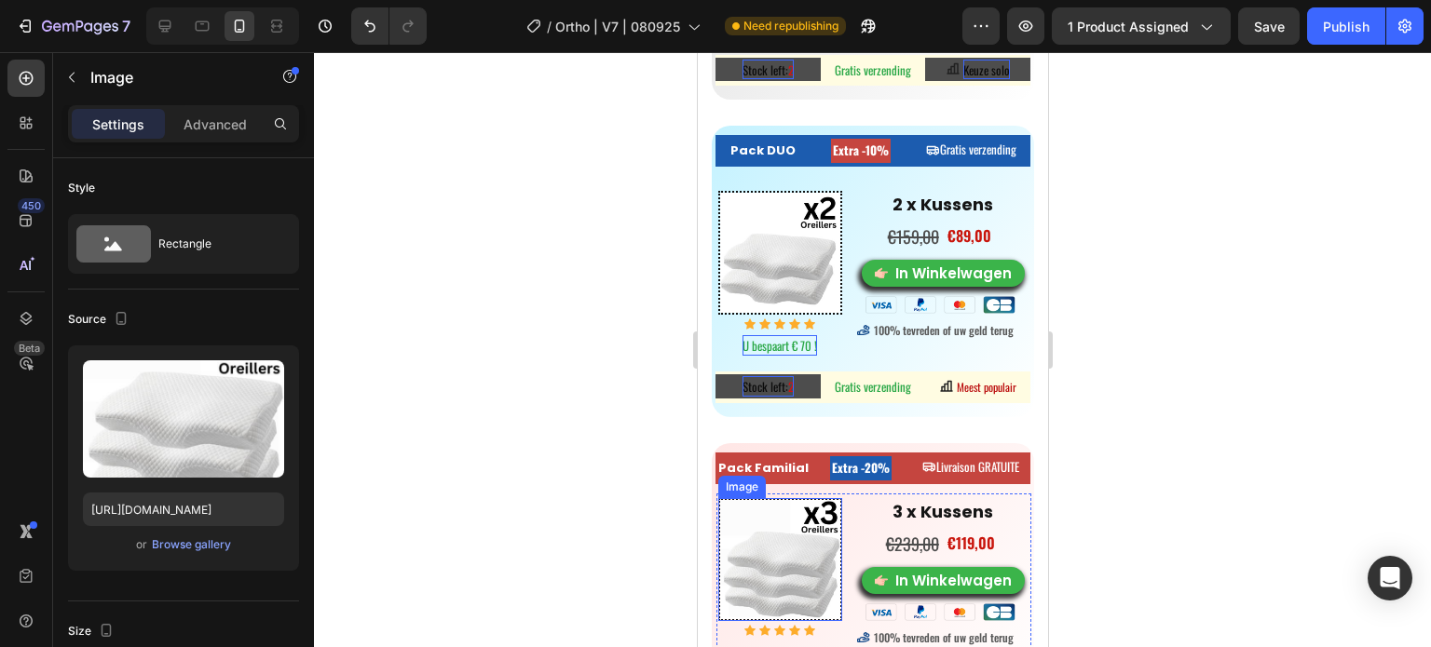
click at [759, 479] on div "Image" at bounding box center [741, 487] width 40 height 17
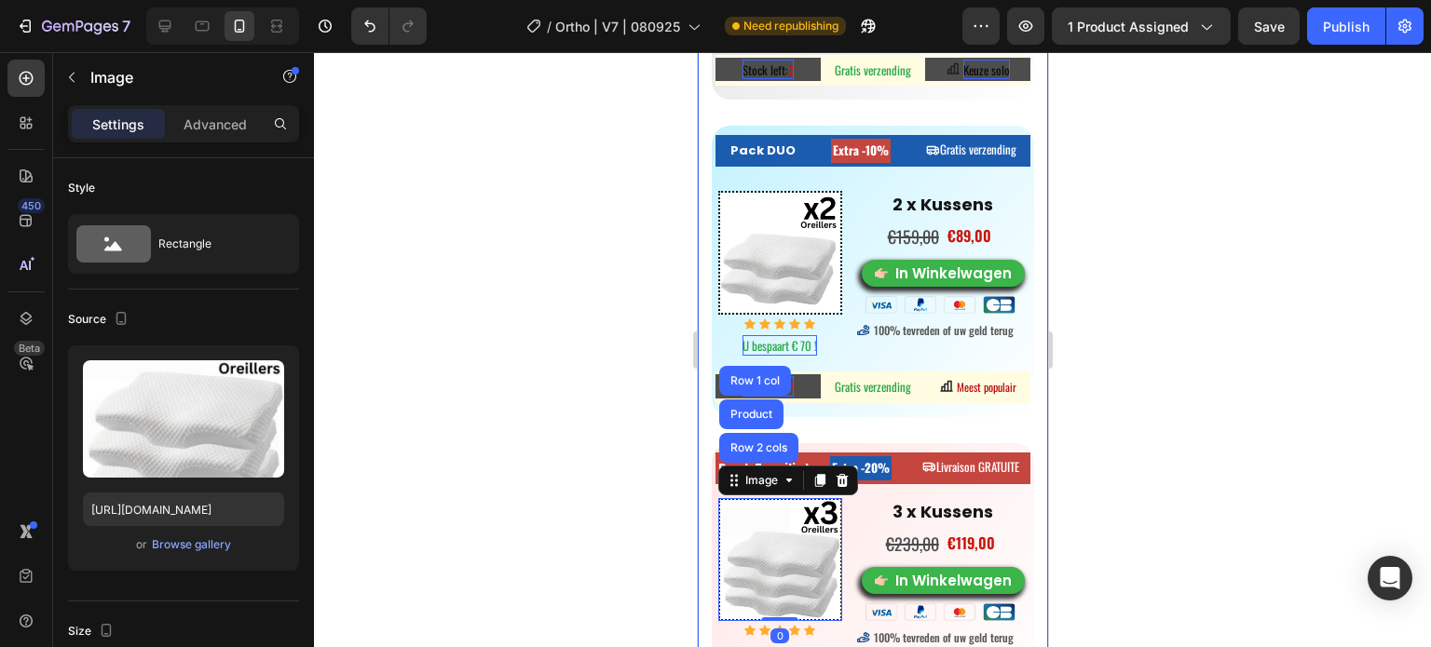
click at [652, 462] on div at bounding box center [872, 349] width 1117 height 595
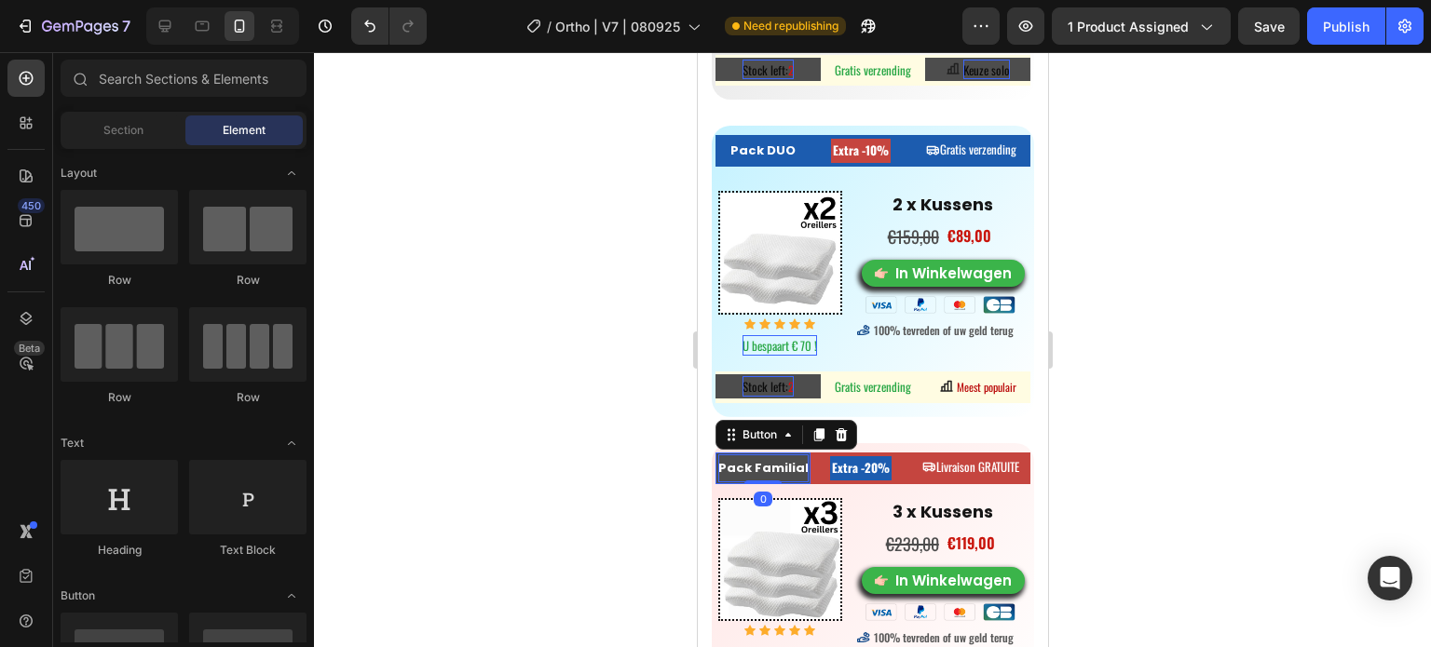
click at [770, 459] on strong "Pack Familial" at bounding box center [762, 468] width 90 height 18
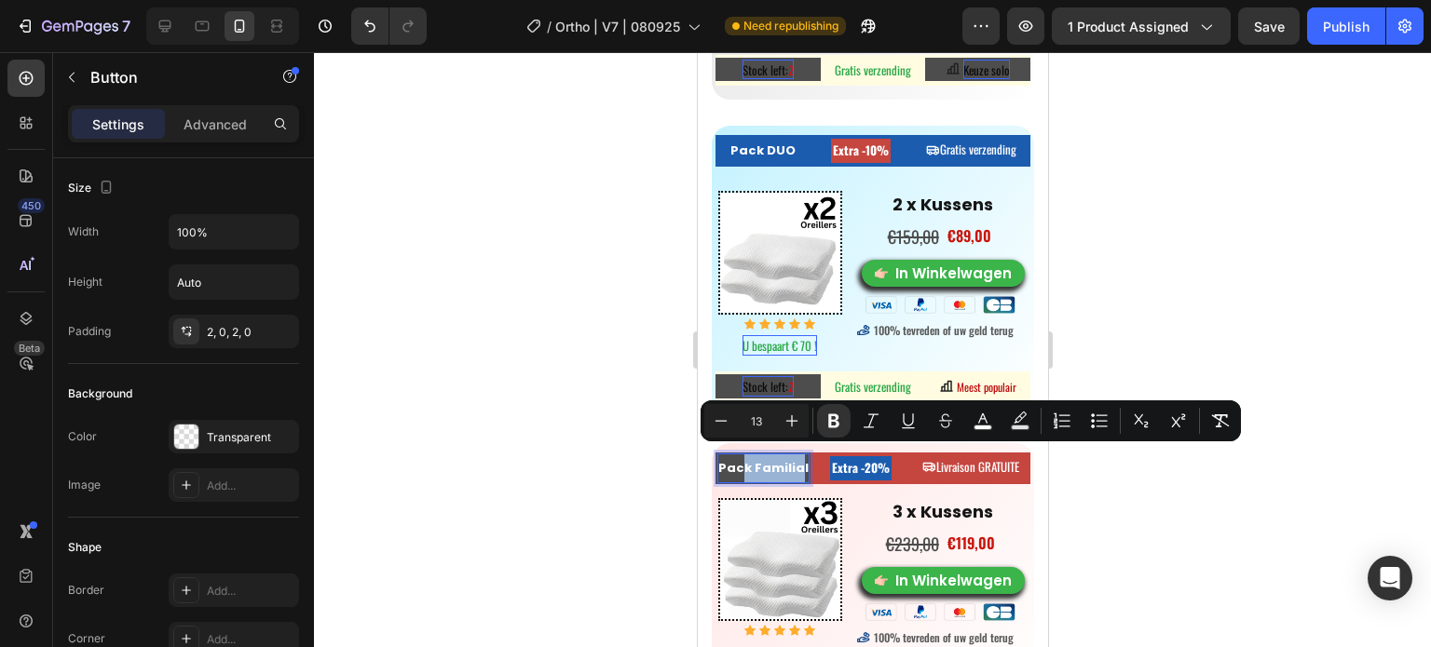
drag, startPoint x: 797, startPoint y: 454, endPoint x: 738, endPoint y: 454, distance: 59.6
click at [738, 459] on strong "Pack Familial" at bounding box center [762, 468] width 90 height 18
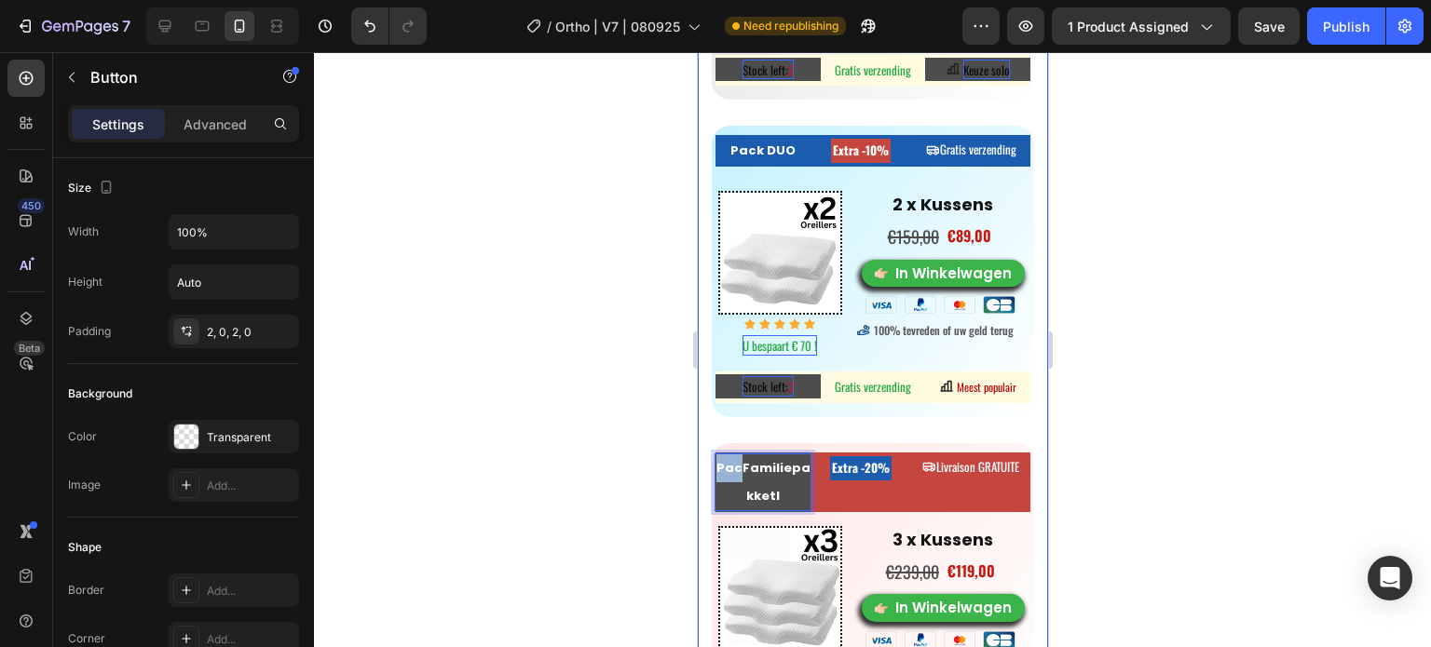
drag, startPoint x: 738, startPoint y: 454, endPoint x: 707, endPoint y: 451, distance: 30.9
click at [707, 451] on div "Pack Solo Button Heading Gratis verzending Button Row Image Icon Icon Icon Icon…" at bounding box center [872, 304] width 350 height 946
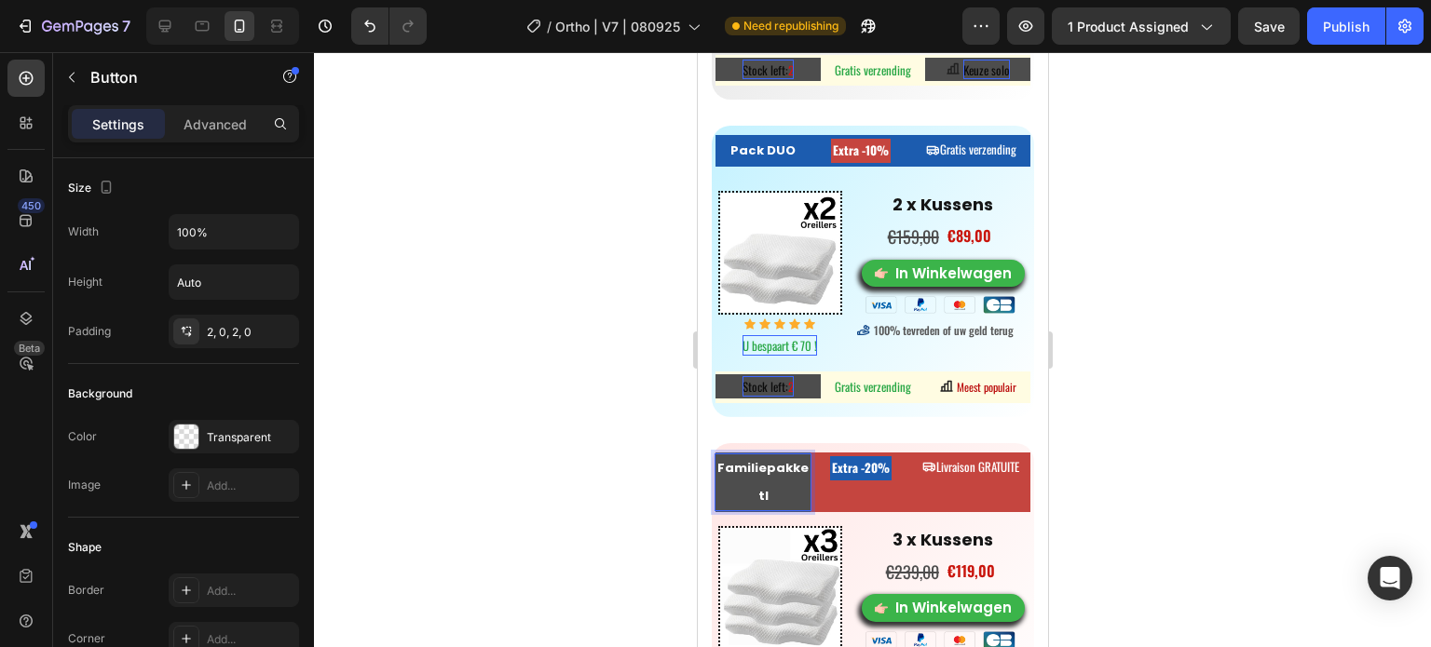
click at [772, 478] on p "Familiepakketl" at bounding box center [761, 483] width 95 height 56
click at [583, 435] on div at bounding box center [872, 349] width 1117 height 595
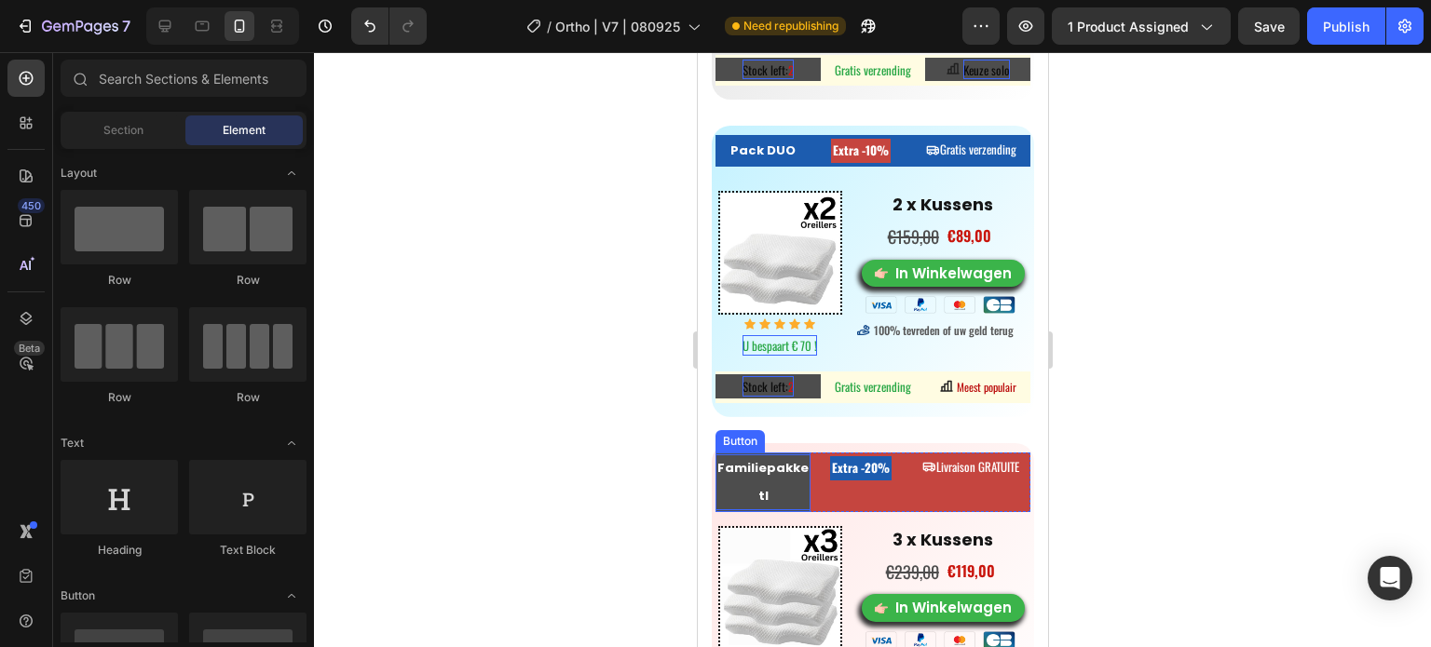
click at [767, 459] on strong "Familiepakketl" at bounding box center [761, 482] width 91 height 46
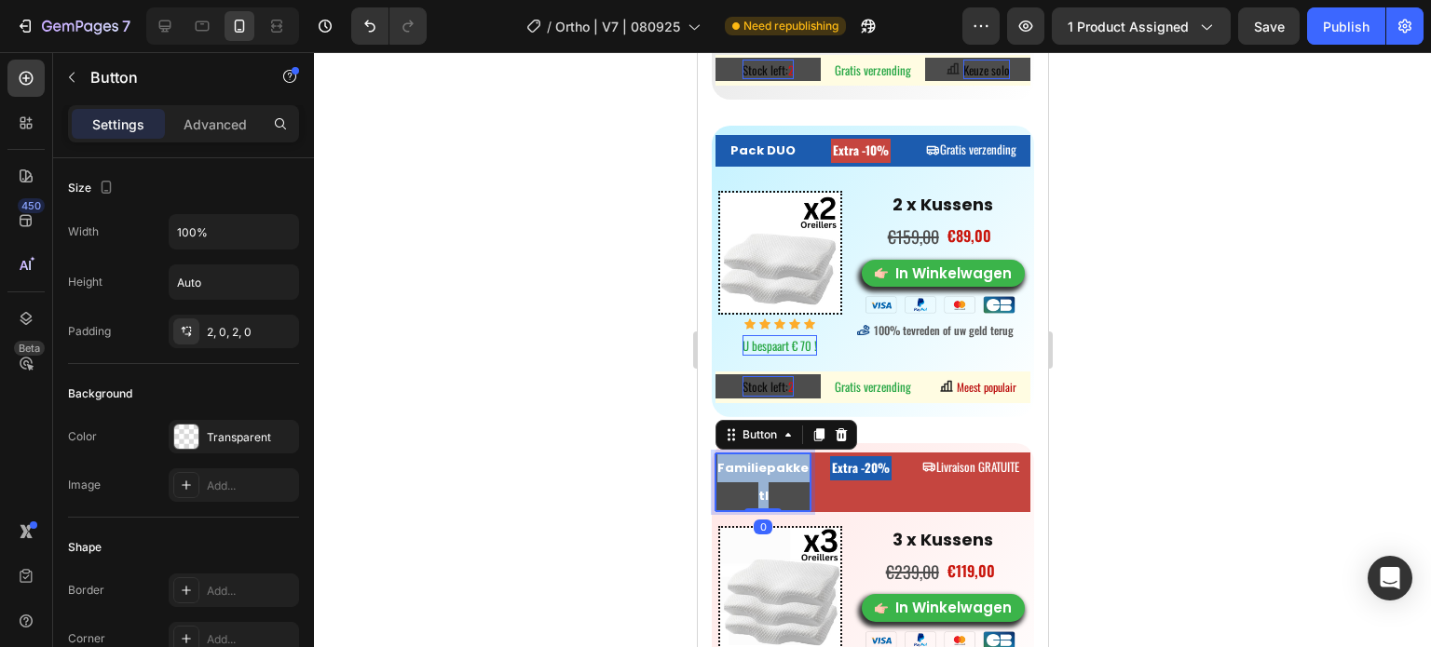
click at [767, 459] on strong "Familiepakketl" at bounding box center [761, 482] width 91 height 46
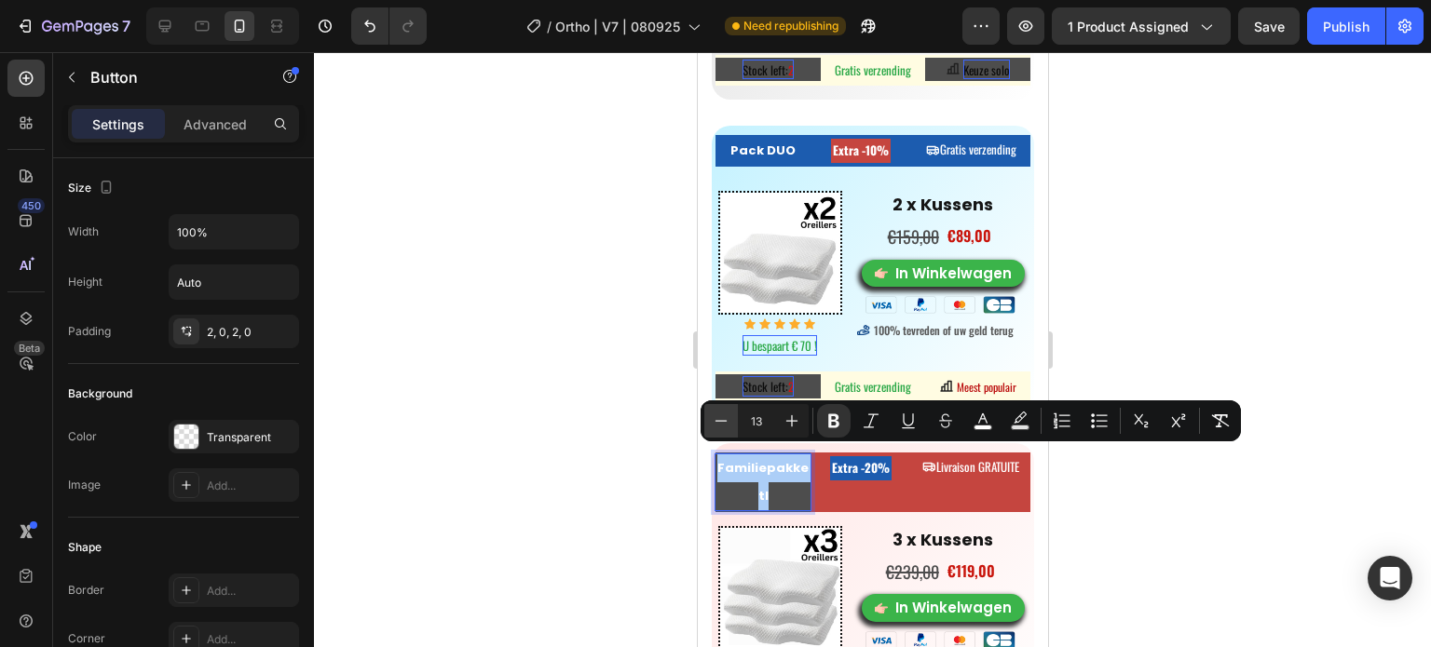
click at [728, 424] on icon "Editor contextual toolbar" at bounding box center [721, 421] width 19 height 19
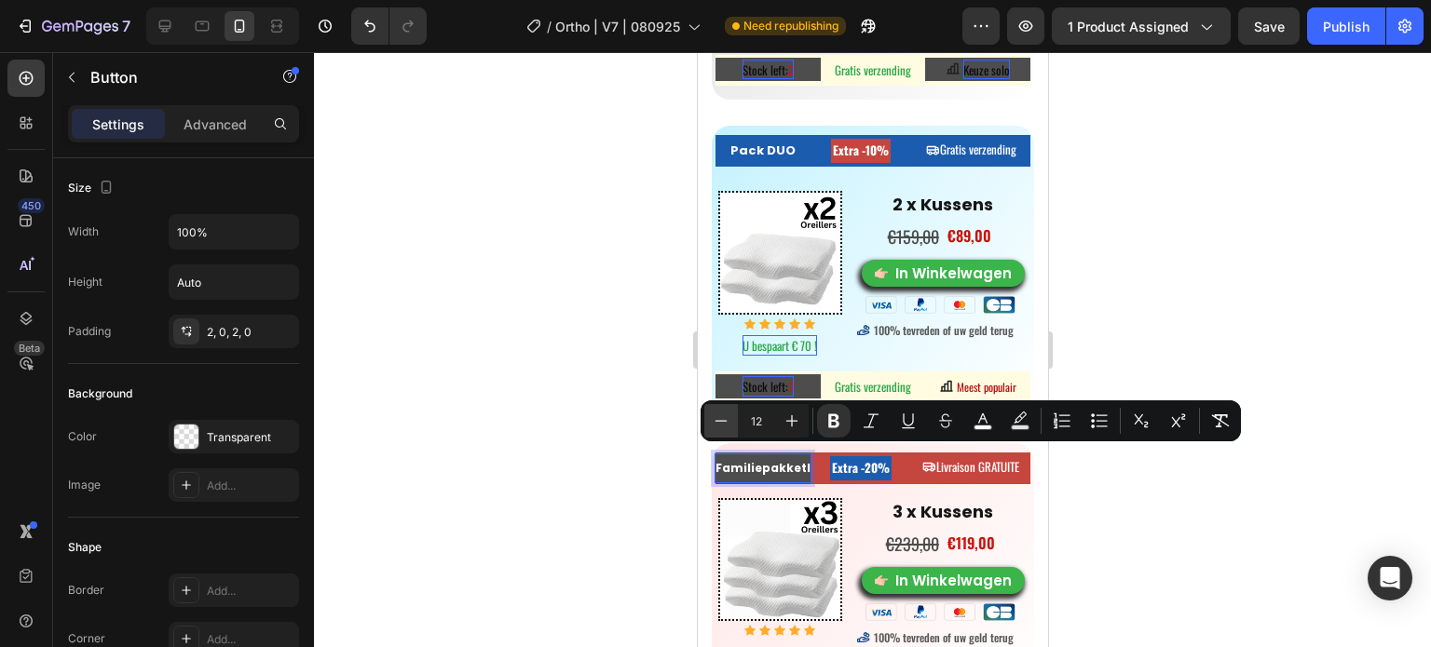
click at [728, 424] on icon "Editor contextual toolbar" at bounding box center [721, 421] width 19 height 19
type input "11"
click at [831, 422] on icon "Editor contextual toolbar" at bounding box center [833, 421] width 19 height 19
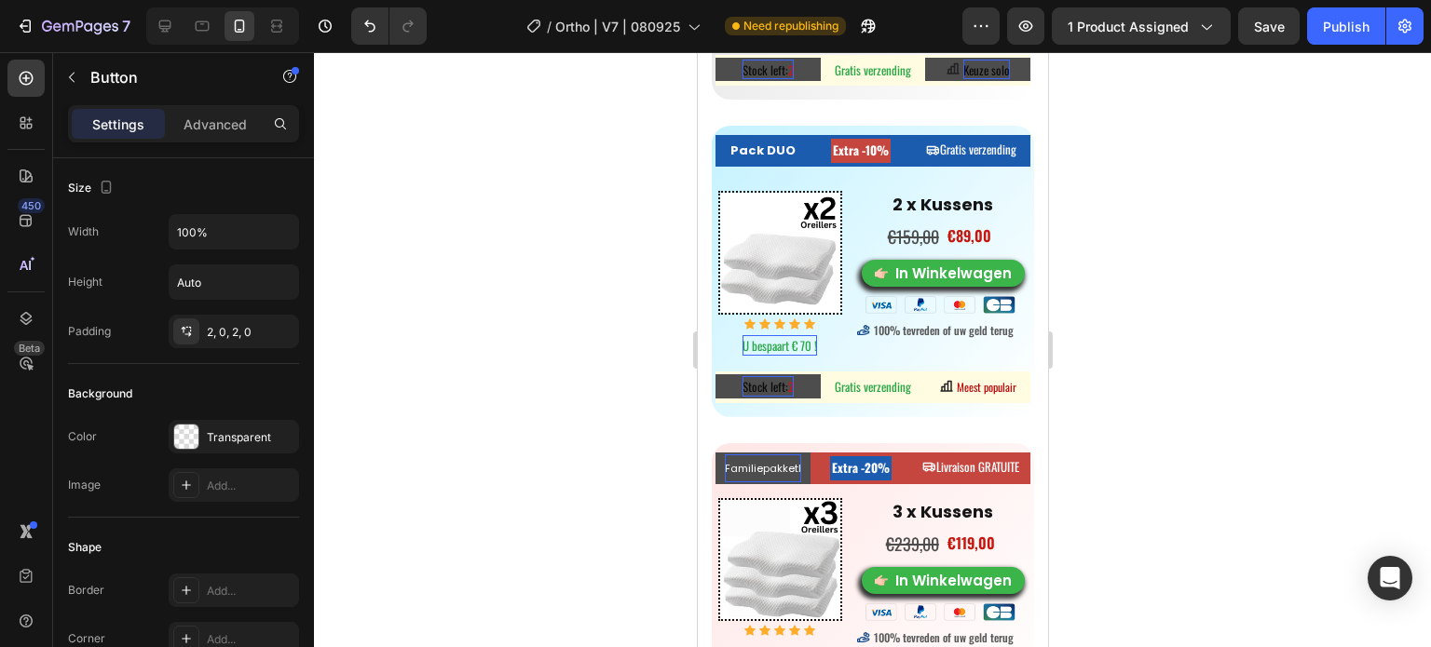
click at [796, 453] on button "Familiepakketl" at bounding box center [761, 469] width 95 height 32
click at [795, 455] on p "Familiepakketl" at bounding box center [762, 469] width 76 height 28
click at [561, 399] on div at bounding box center [872, 349] width 1117 height 595
click at [759, 461] on span "Familiepakket" at bounding box center [763, 468] width 74 height 15
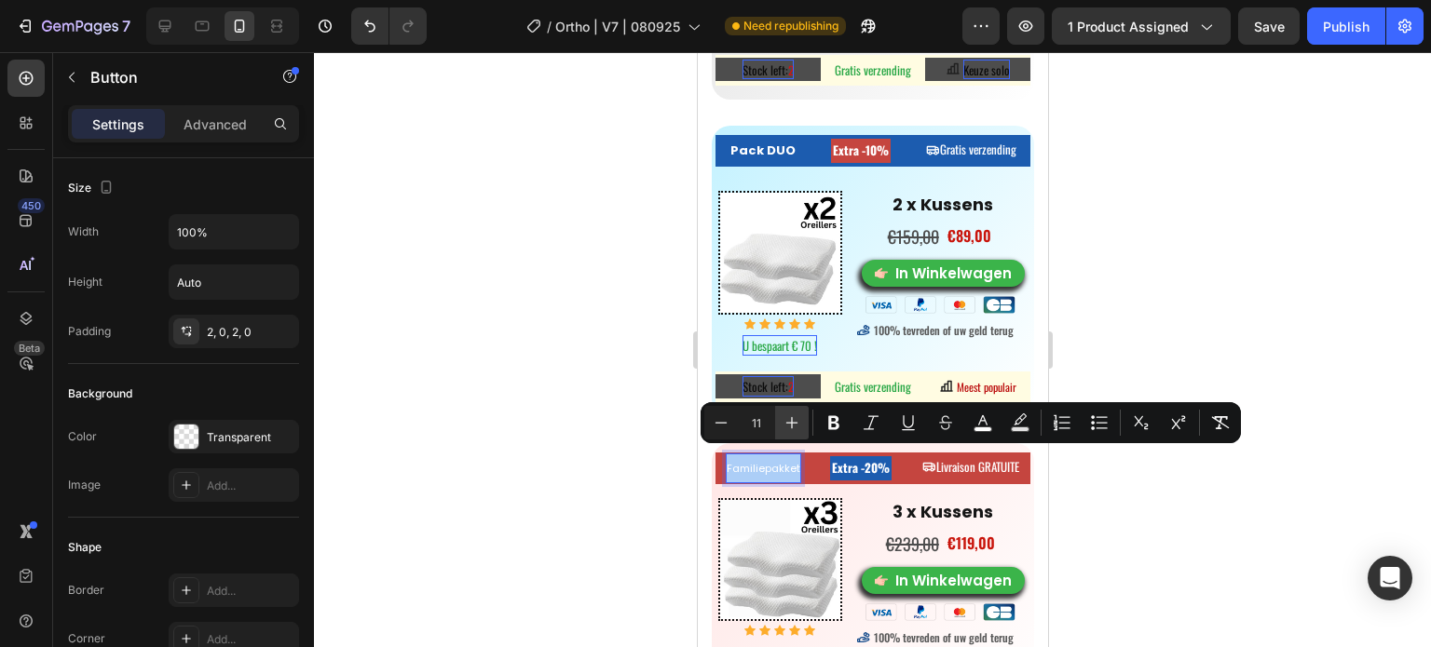
click at [802, 422] on button "Plus" at bounding box center [792, 423] width 34 height 34
type input "12"
click at [563, 422] on div at bounding box center [872, 349] width 1117 height 595
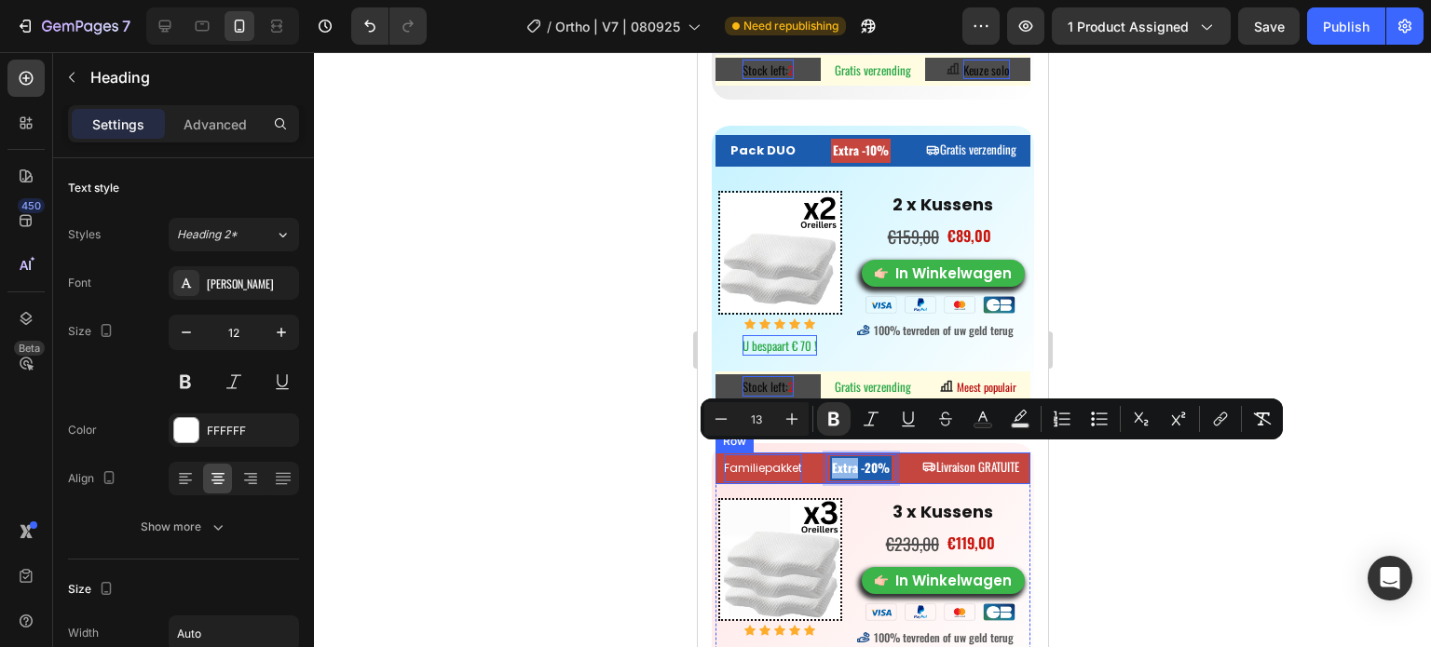
drag, startPoint x: 846, startPoint y: 455, endPoint x: 819, endPoint y: 455, distance: 27.0
click at [824, 455] on div "Extra -20% Heading 2" at bounding box center [860, 469] width 72 height 32
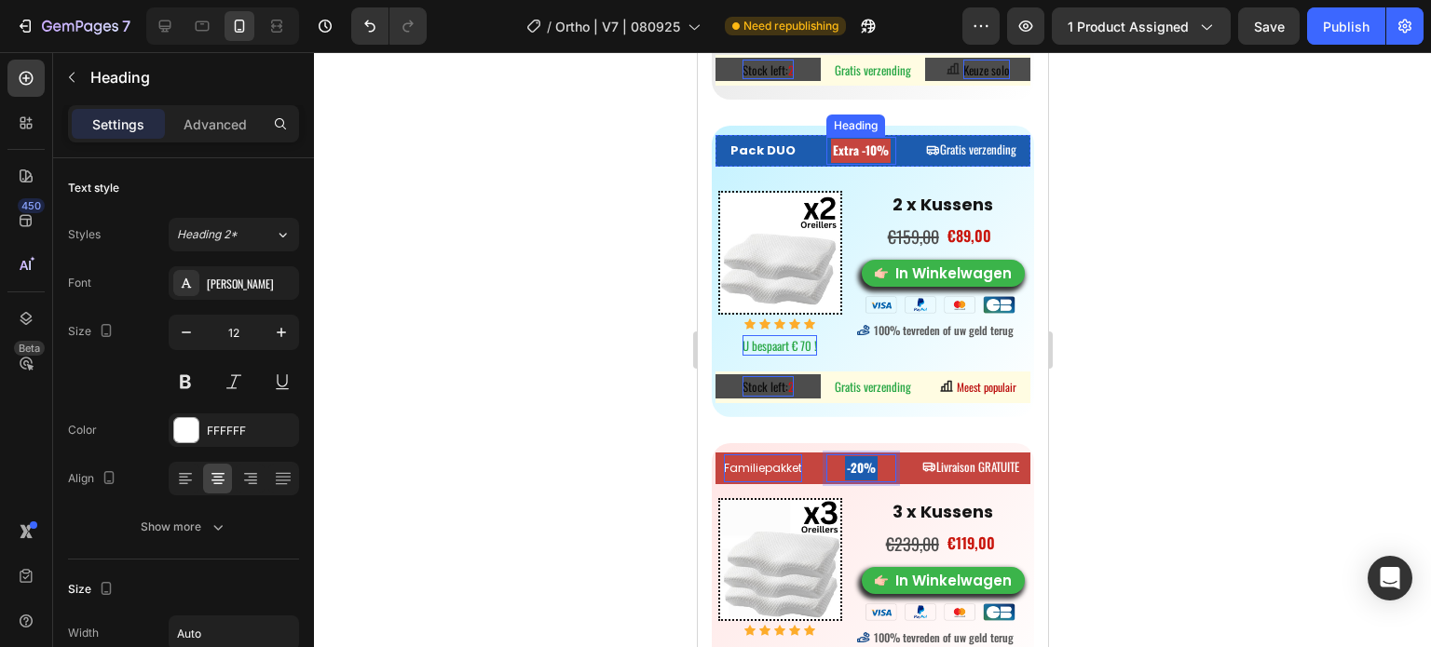
click at [848, 147] on strong "Extra -10%" at bounding box center [860, 150] width 56 height 19
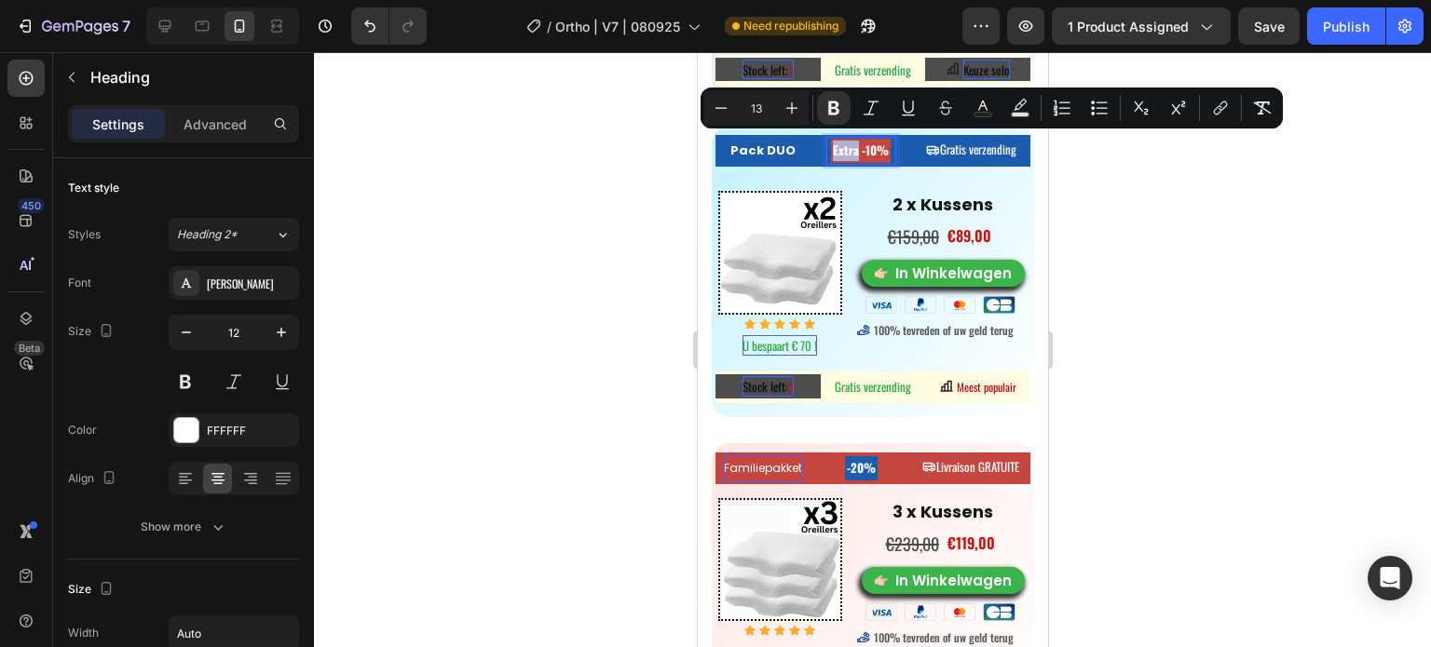
drag, startPoint x: 848, startPoint y: 149, endPoint x: 820, endPoint y: 146, distance: 28.1
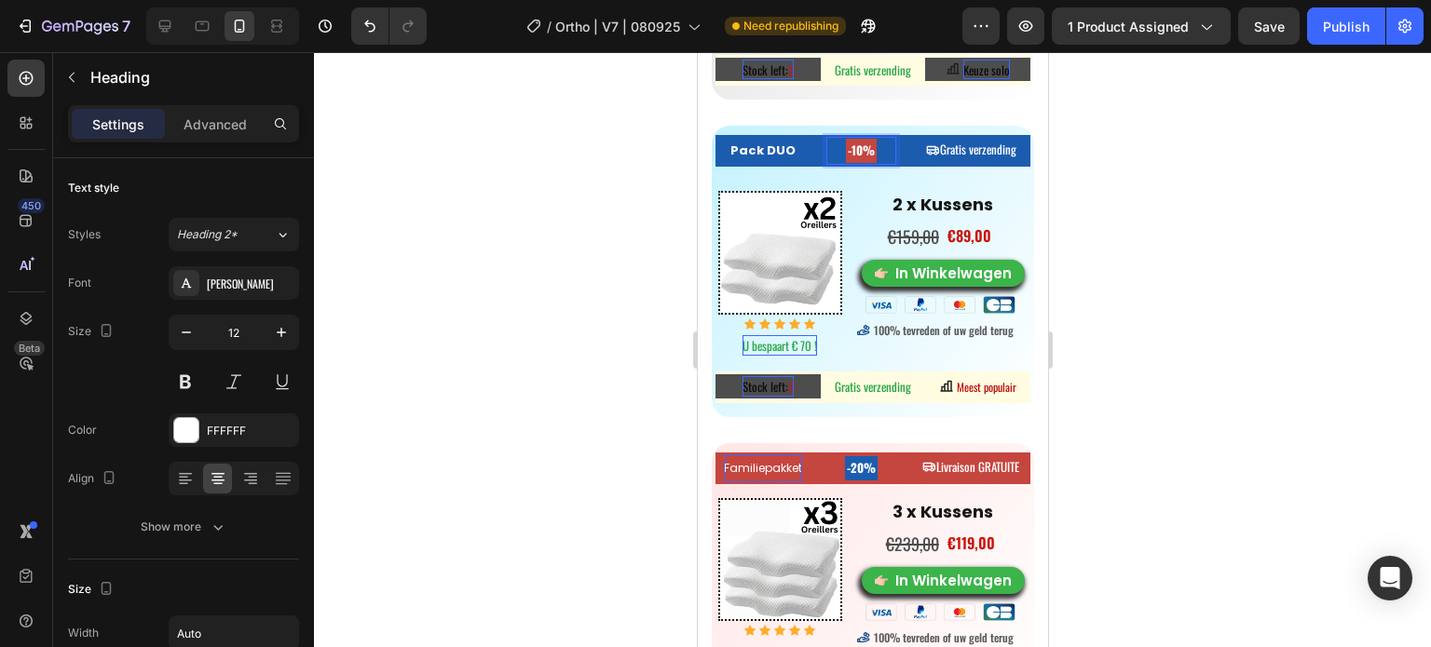
click at [1220, 236] on div at bounding box center [872, 349] width 1117 height 595
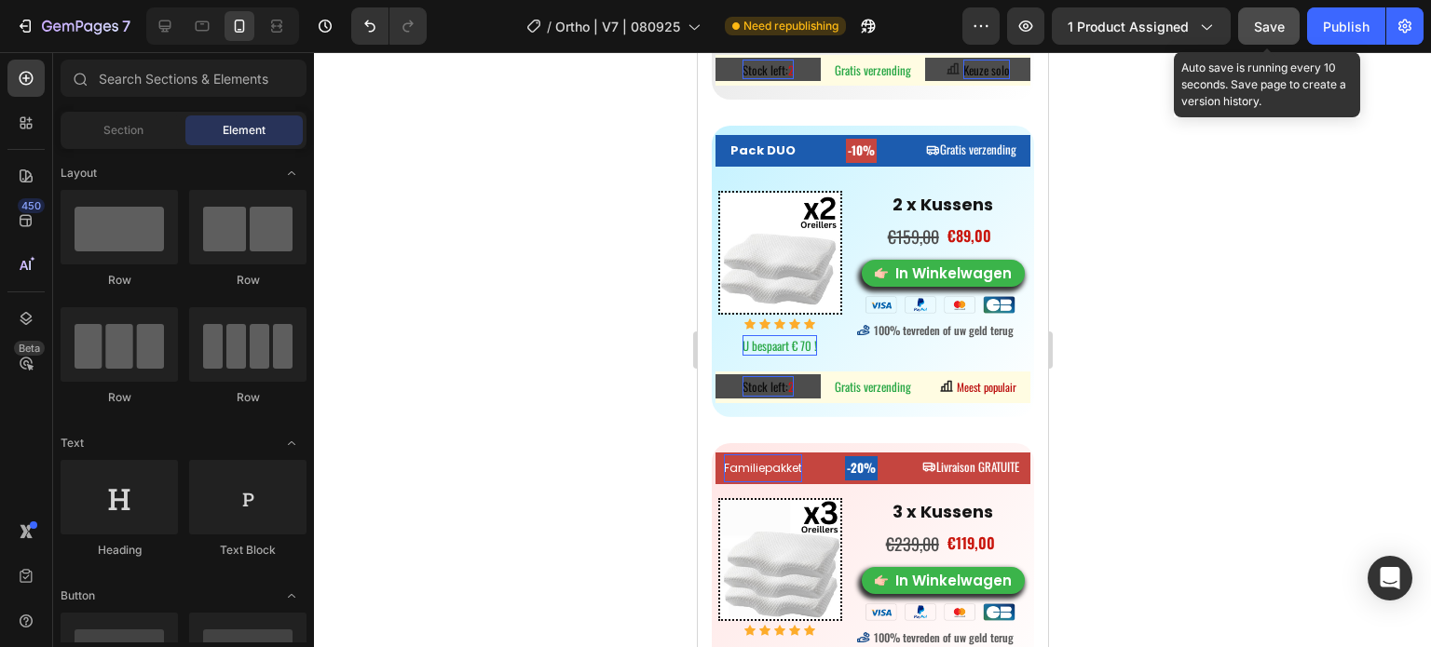
click at [1266, 29] on span "Save" at bounding box center [1269, 27] width 31 height 16
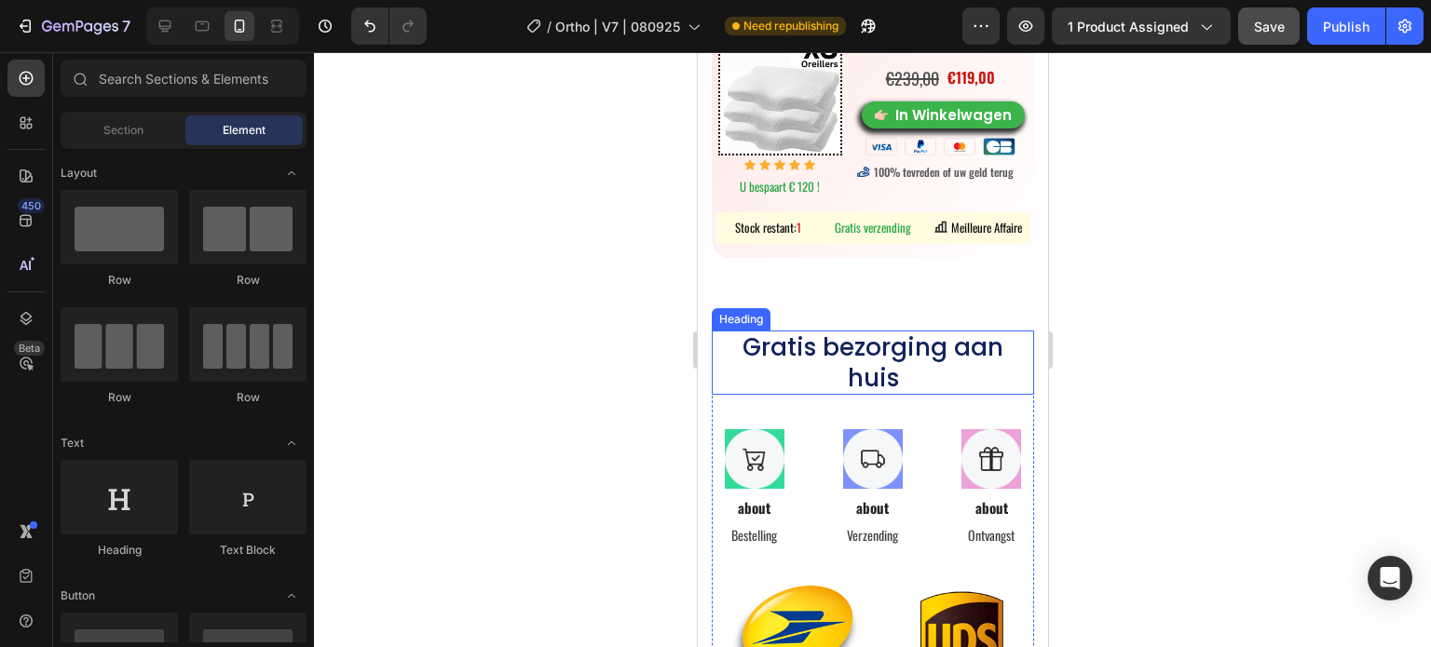
scroll to position [9927, 0]
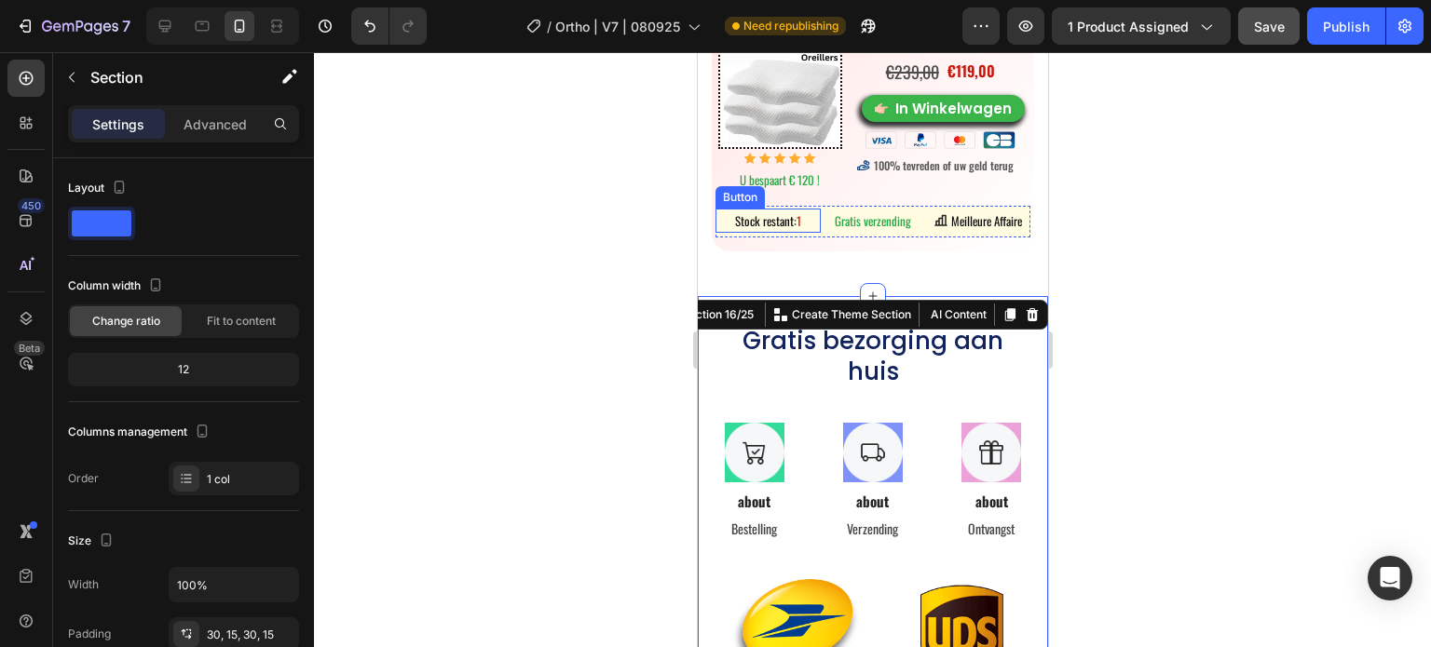
scroll to position [9741, 0]
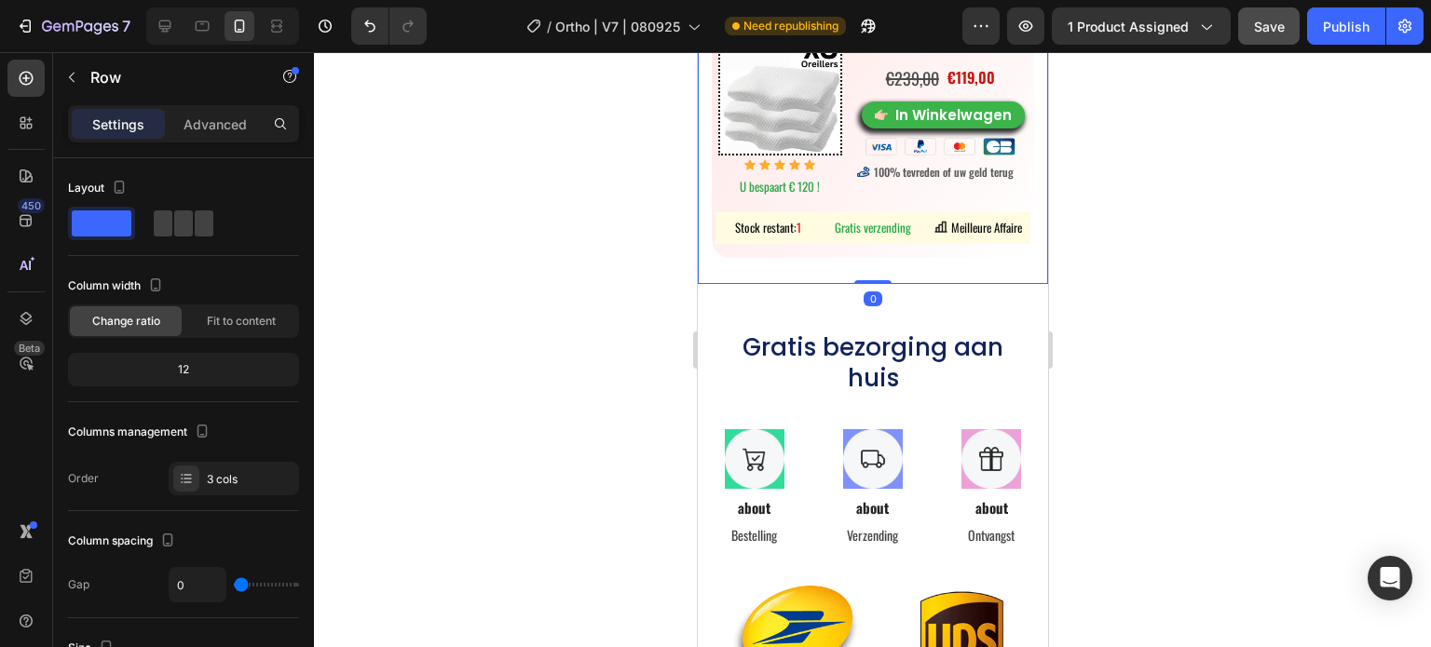
click at [832, 254] on div "Familiepakket Button ⁠⁠⁠⁠⁠⁠⁠ -20% Heading Livraison GRATUITE Button Row Image I…" at bounding box center [872, 131] width 322 height 306
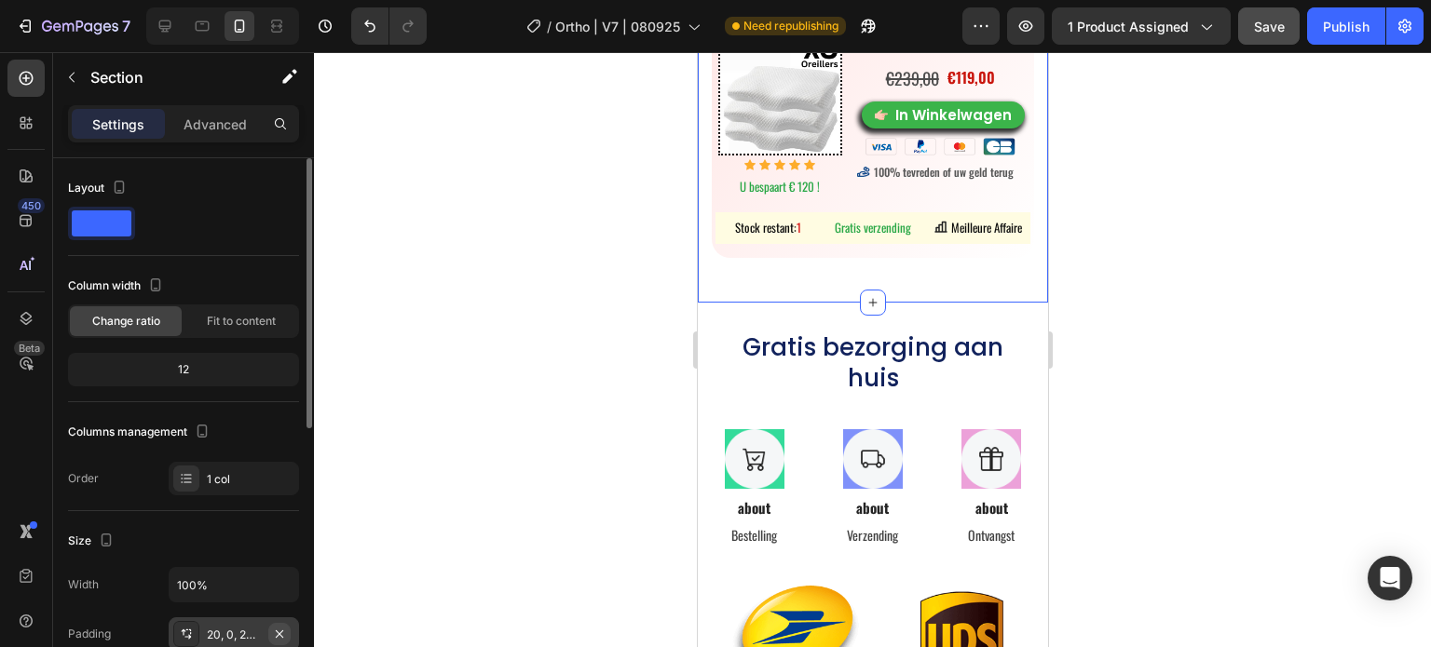
scroll to position [186, 0]
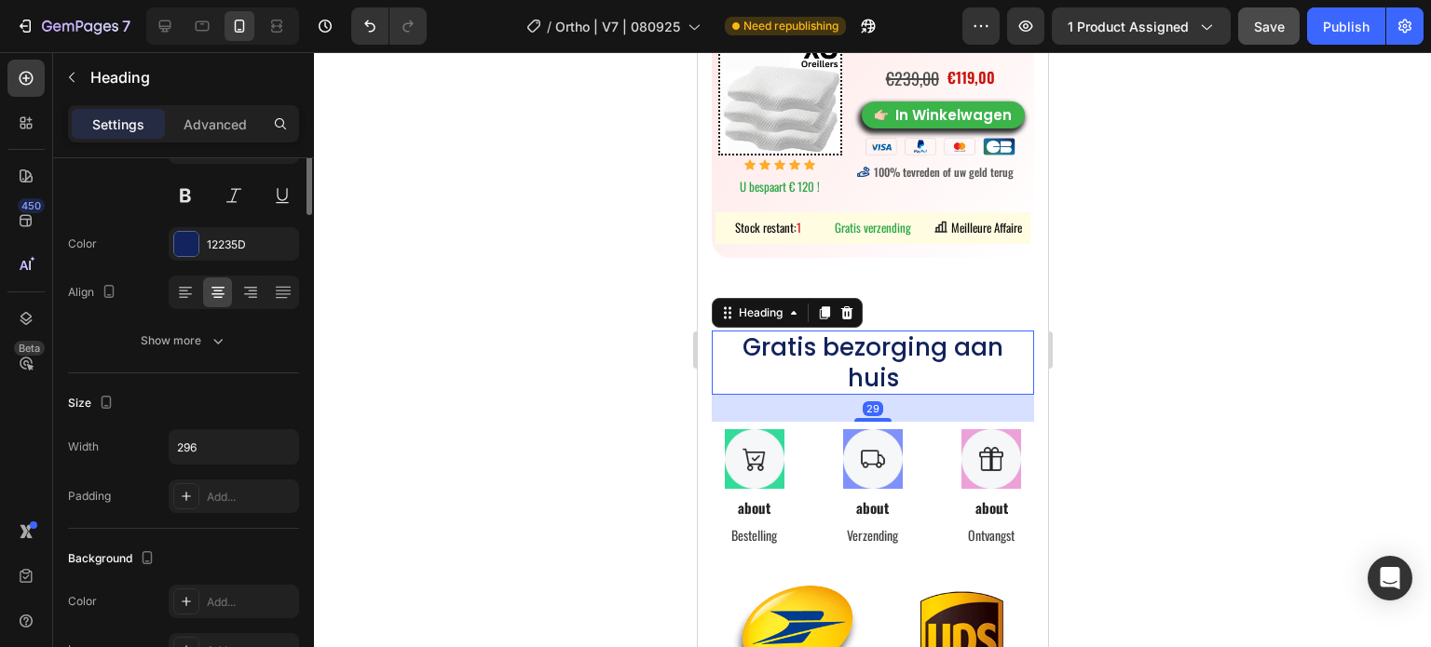
scroll to position [0, 0]
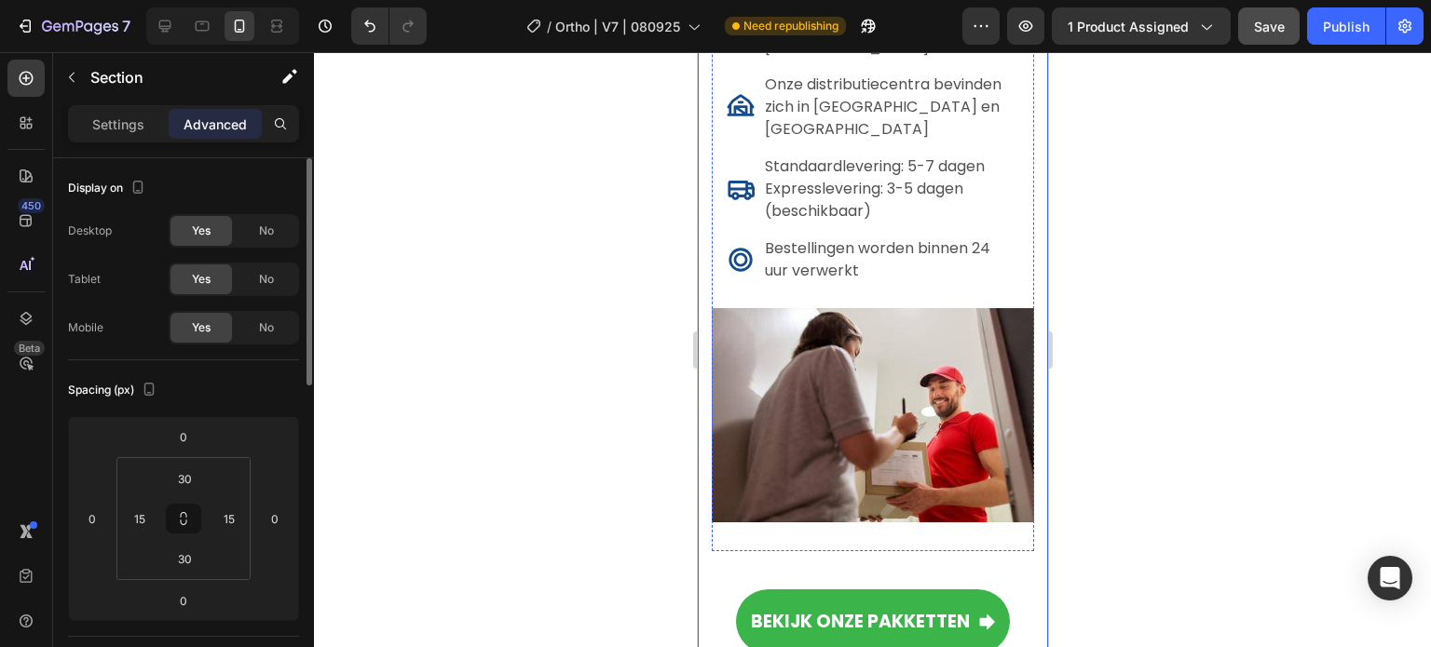
scroll to position [10300, 0]
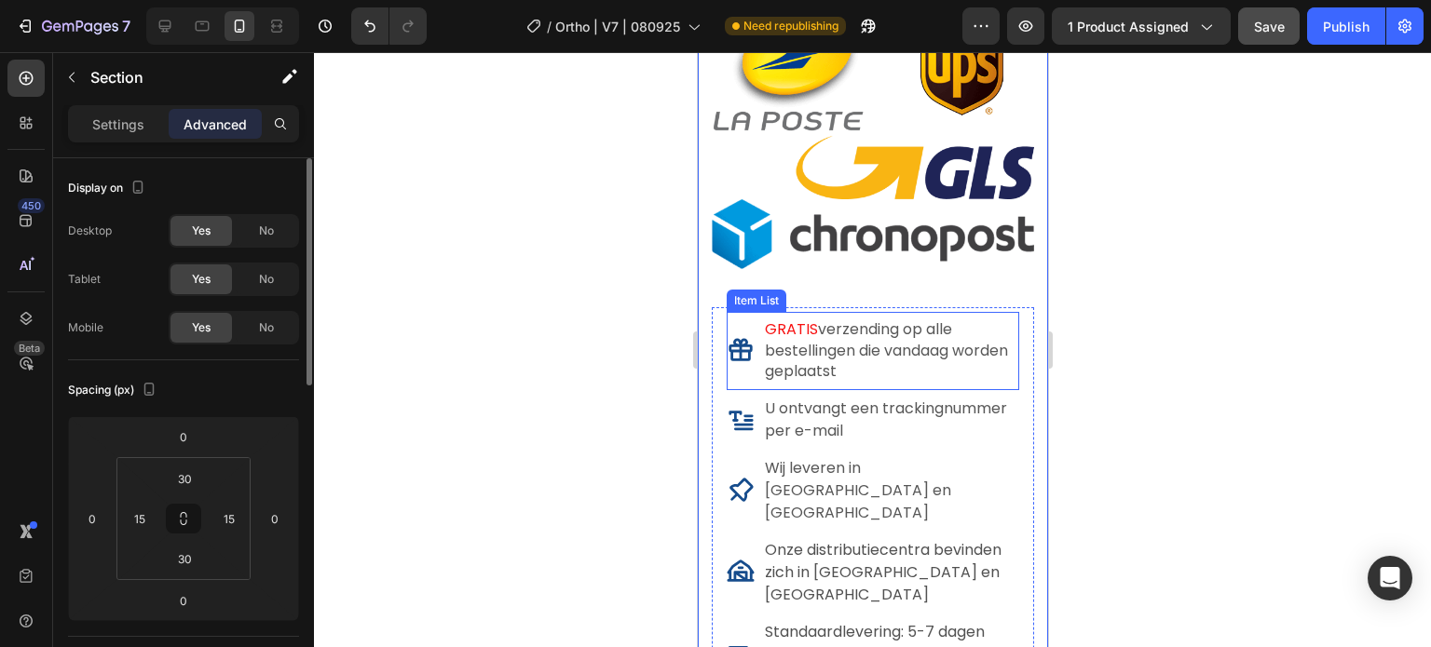
click at [862, 350] on span "verzending op alle bestellingen die vandaag worden geplaatst" at bounding box center [885, 350] width 243 height 63
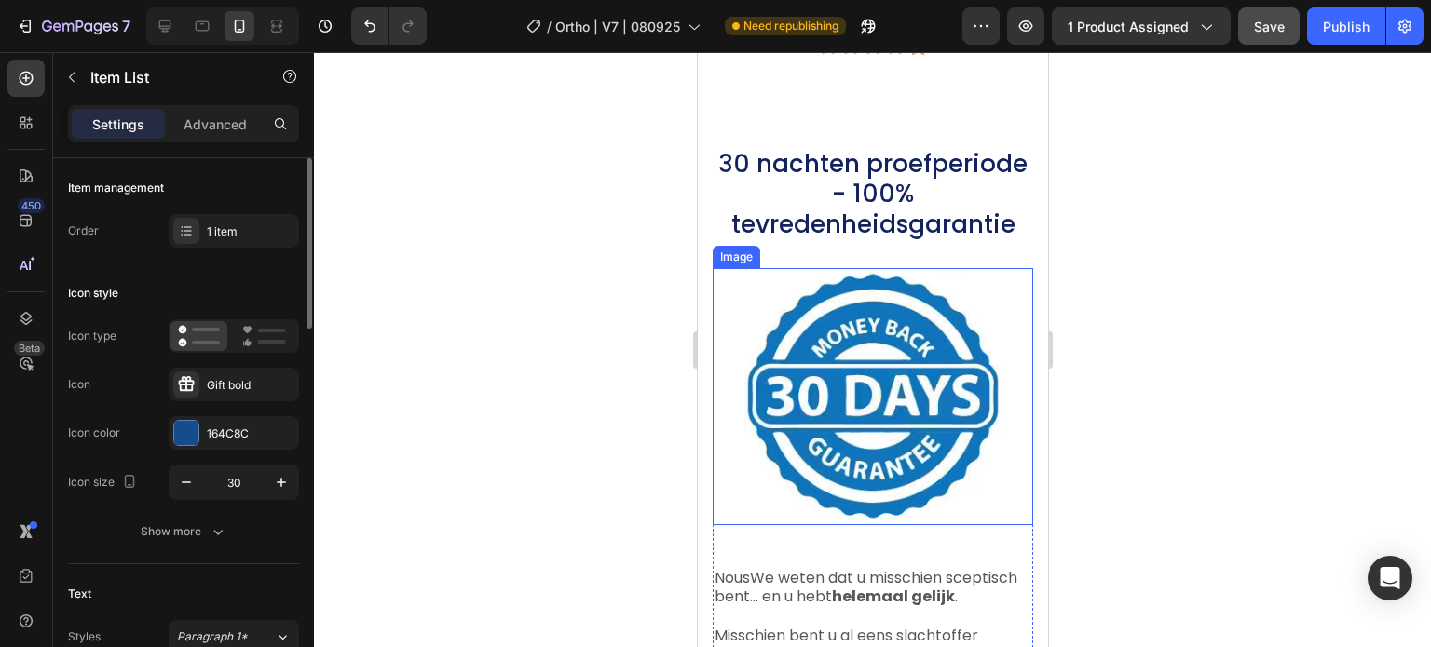
scroll to position [11231, 0]
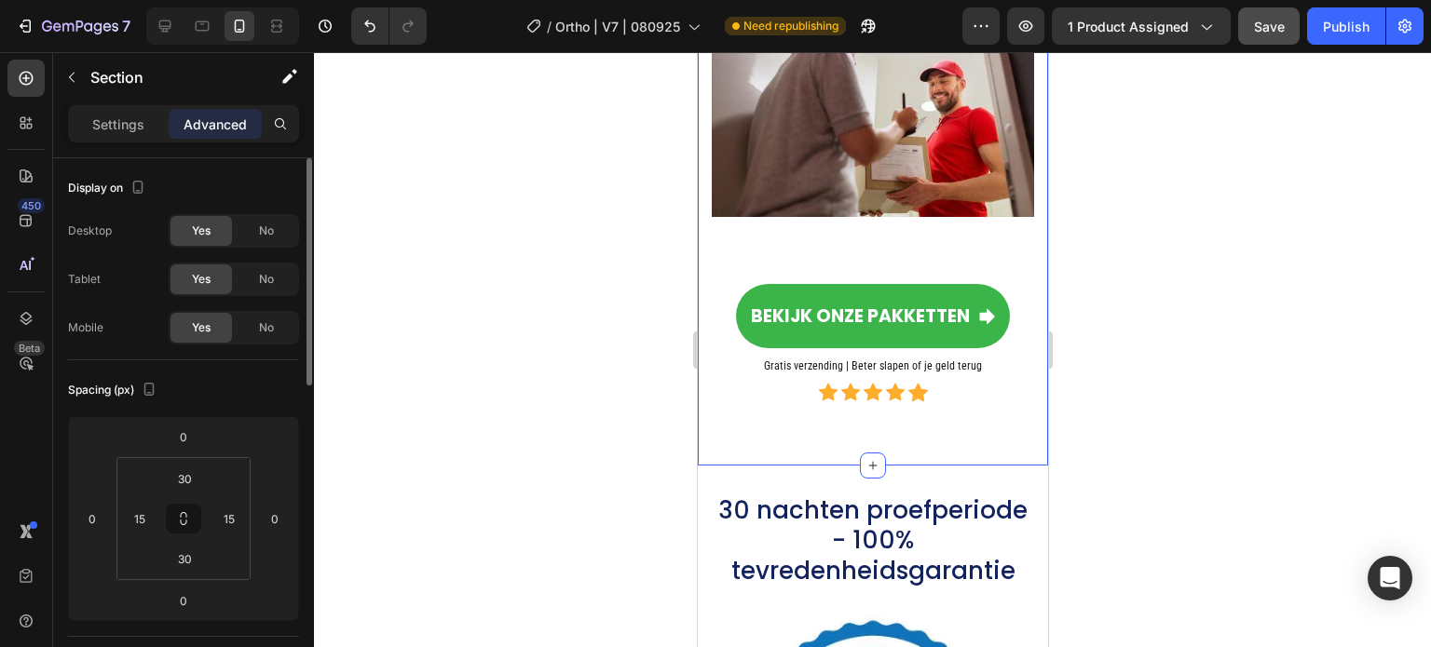
scroll to position [11324, 0]
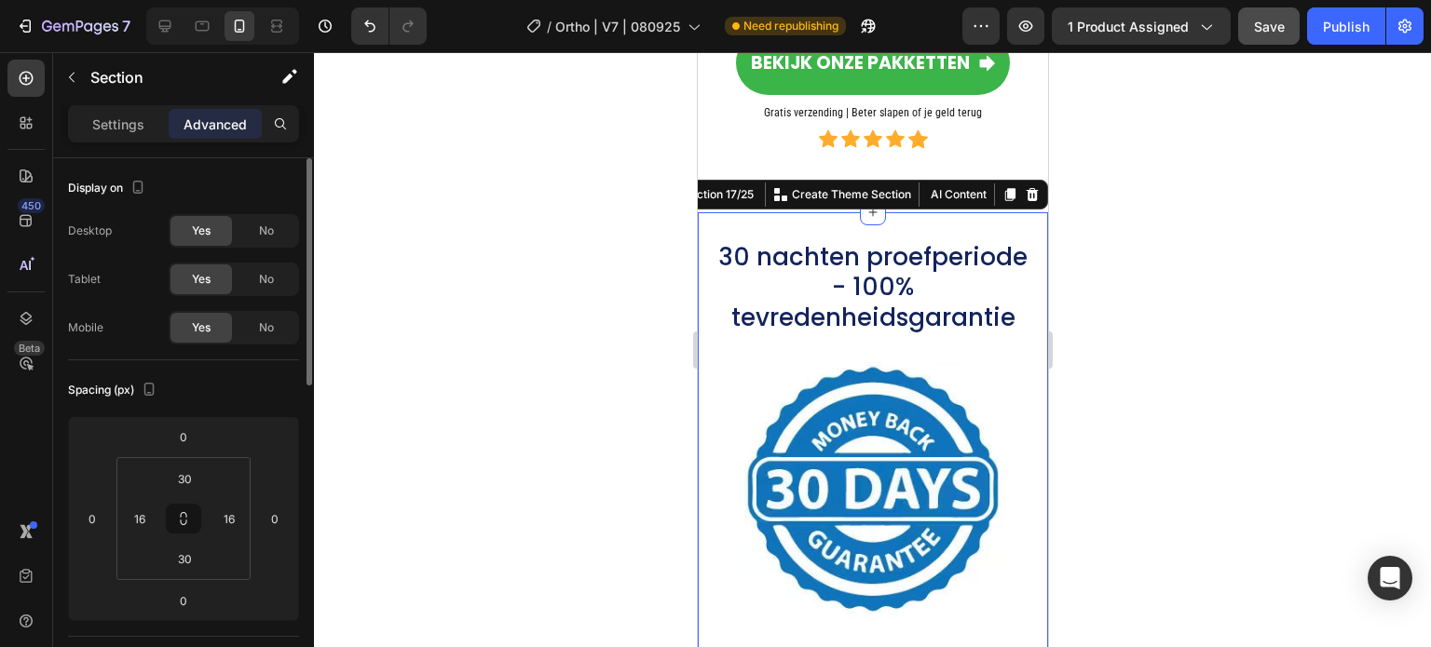
click at [715, 212] on div "30 nachten proefperiode - 100% tevredenheidsgarantie Heading Image NousWe weten…" at bounding box center [872, 632] width 350 height 841
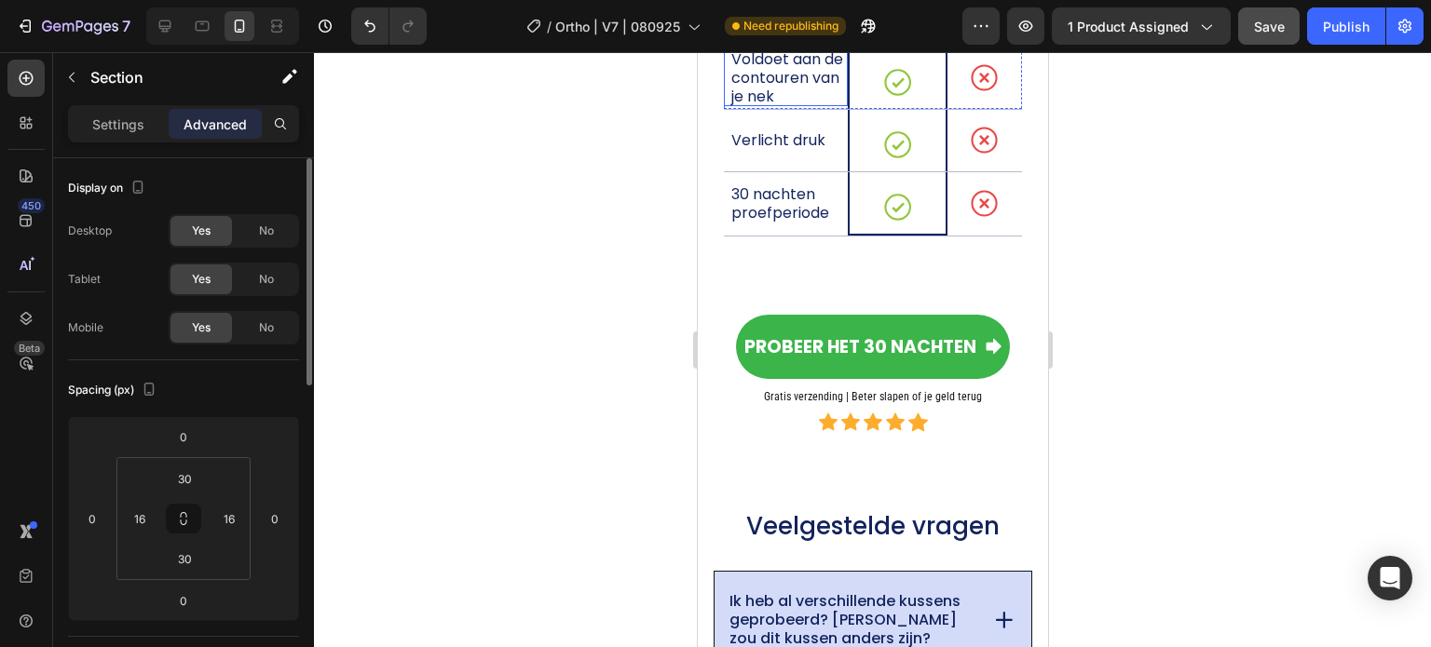
scroll to position [13001, 0]
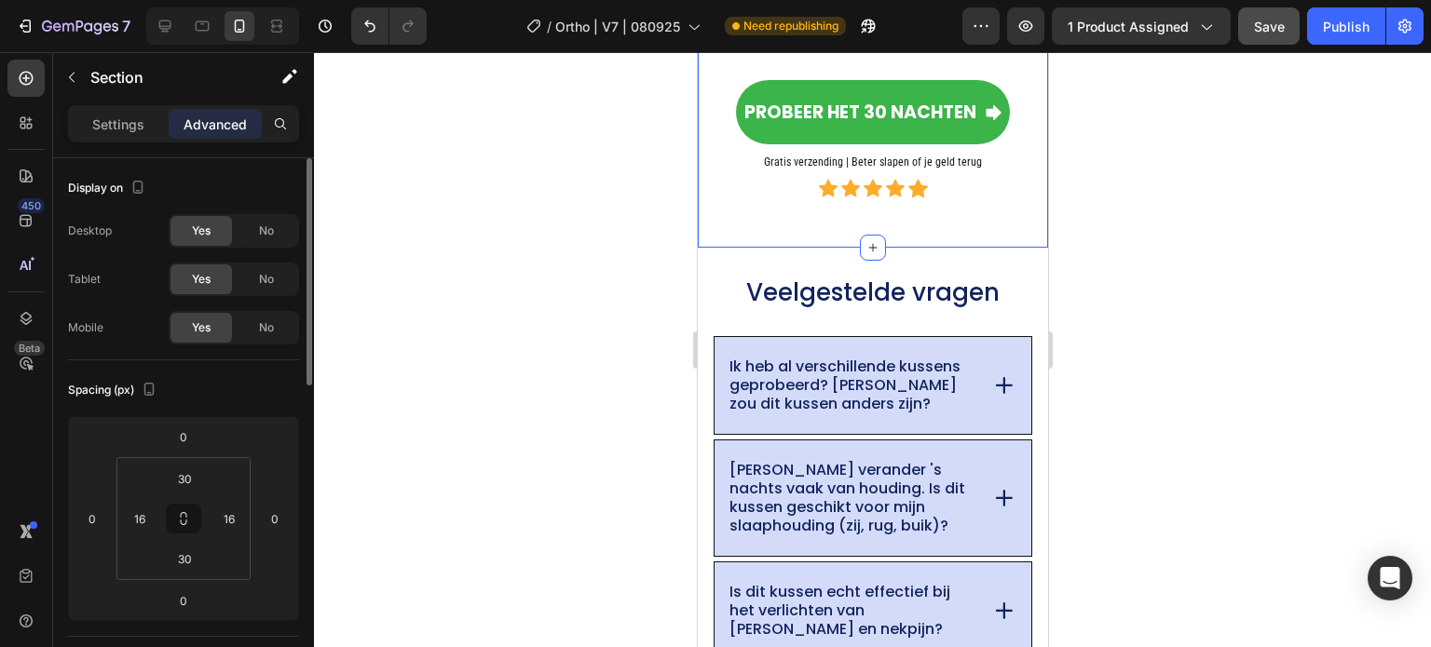
click at [817, 228] on div "Probeer het 30 nachten Button Gratis verzending | Beter slapen of je geld terug…" at bounding box center [872, 138] width 350 height 192
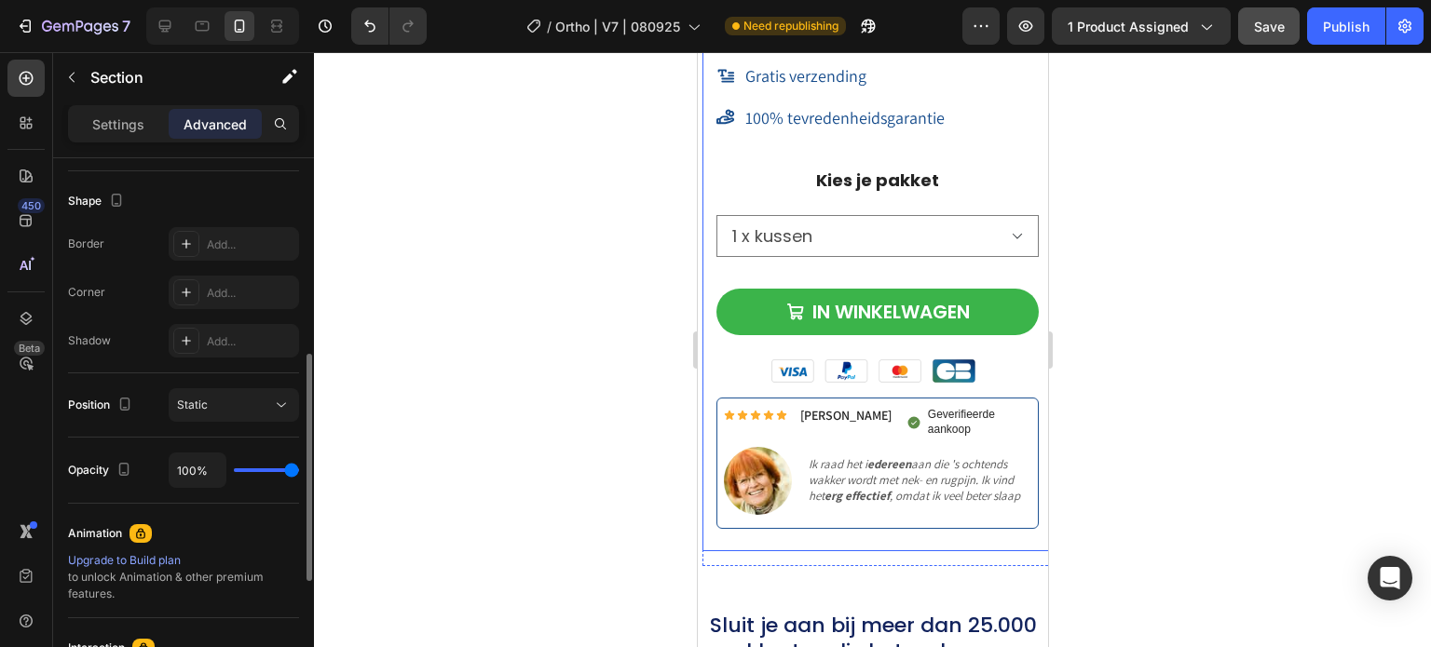
scroll to position [15236, 0]
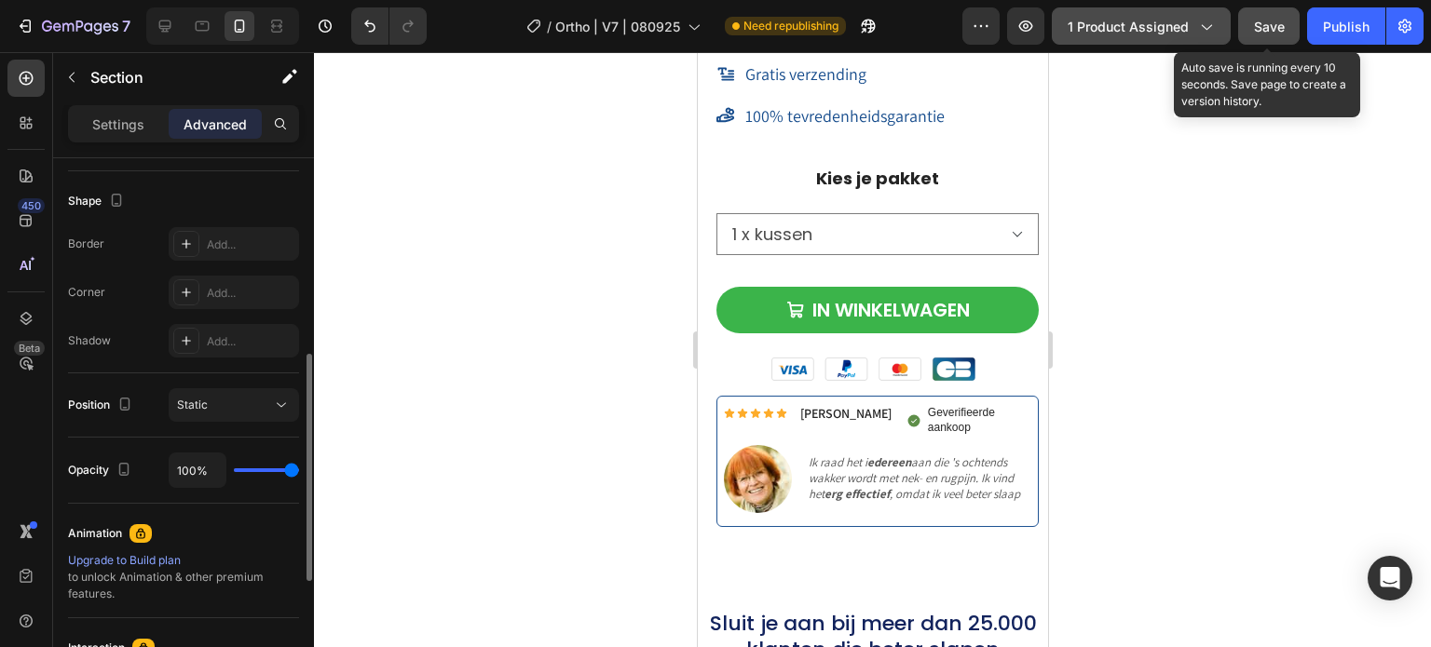
click at [1266, 14] on button "Save" at bounding box center [1268, 25] width 61 height 37
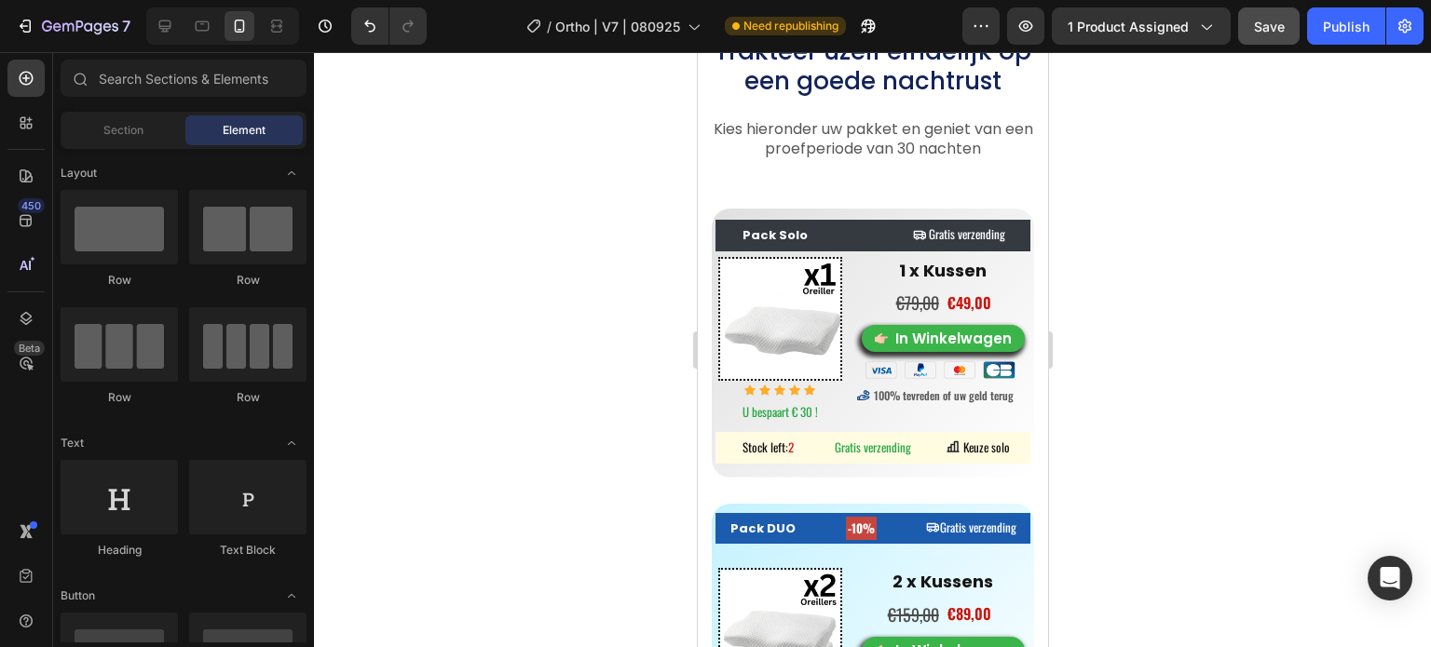
scroll to position [8739, 0]
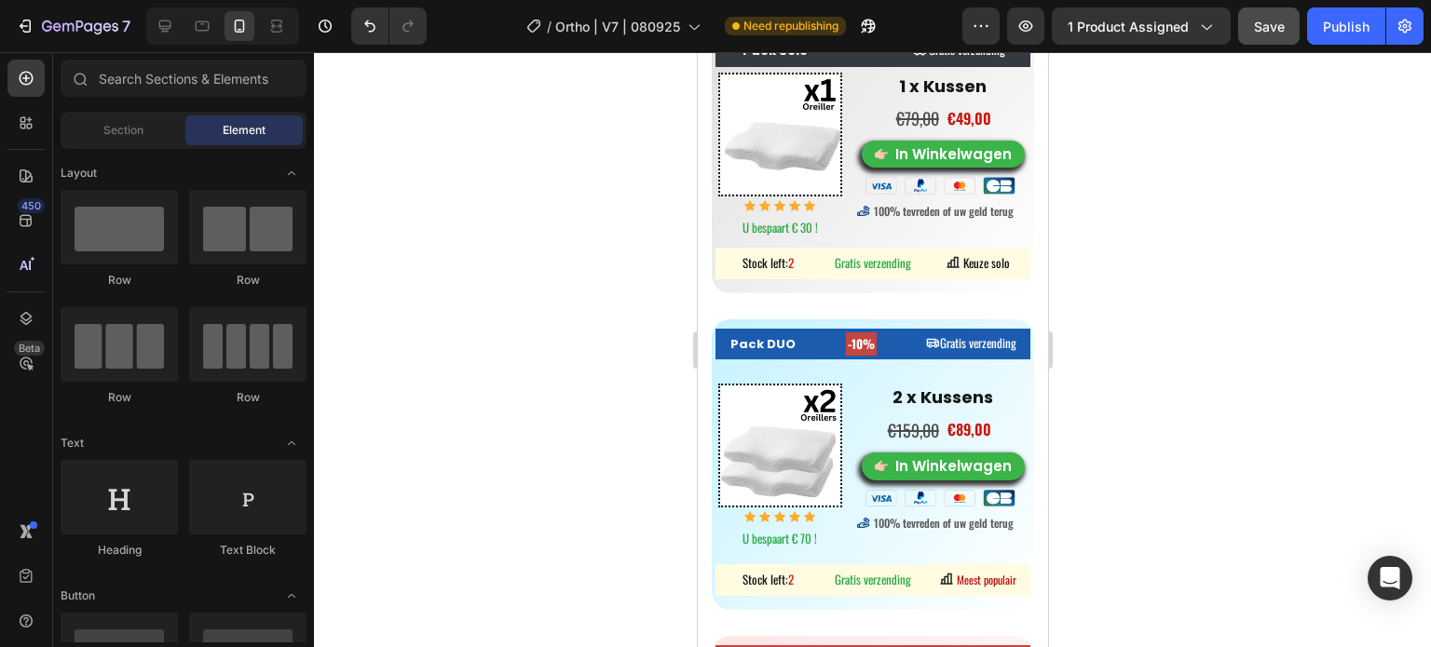
drag, startPoint x: 1035, startPoint y: 586, endPoint x: 1758, endPoint y: 416, distance: 742.4
click at [788, 197] on img at bounding box center [779, 135] width 124 height 124
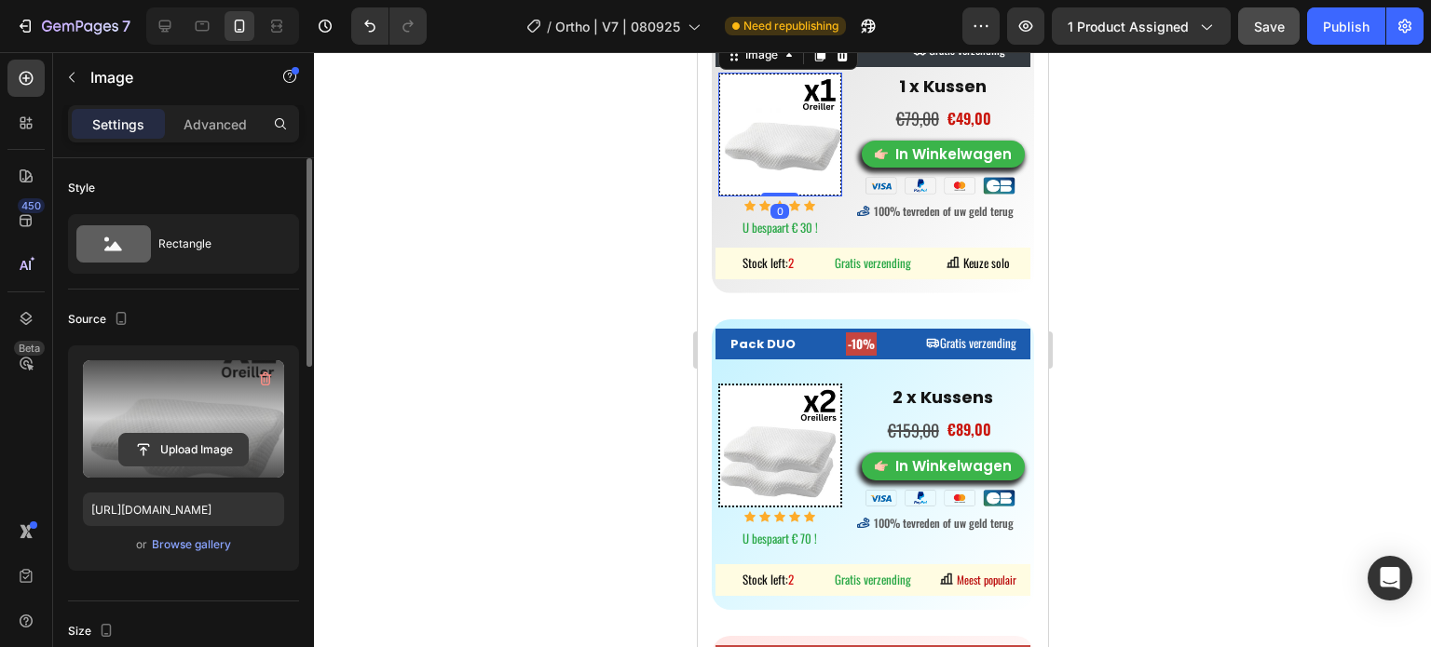
click at [200, 440] on input "file" at bounding box center [183, 450] width 129 height 32
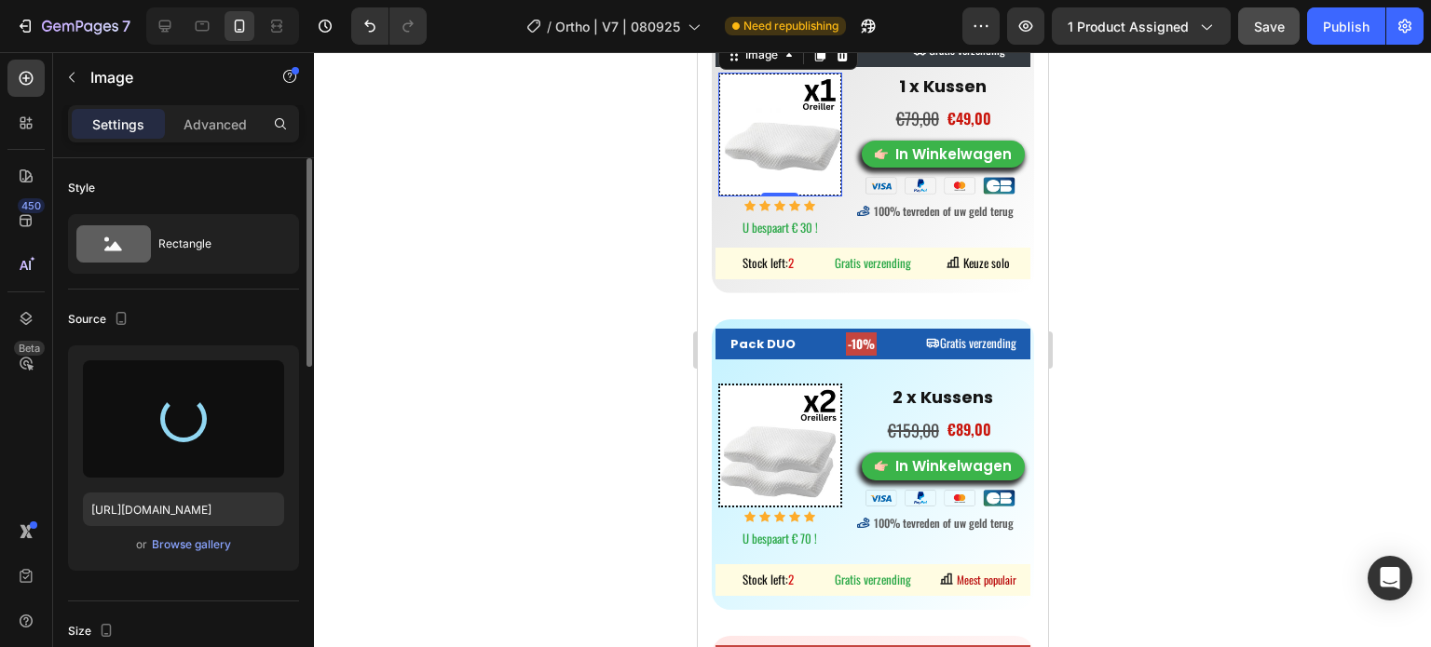
type input "[URL][DOMAIN_NAME]"
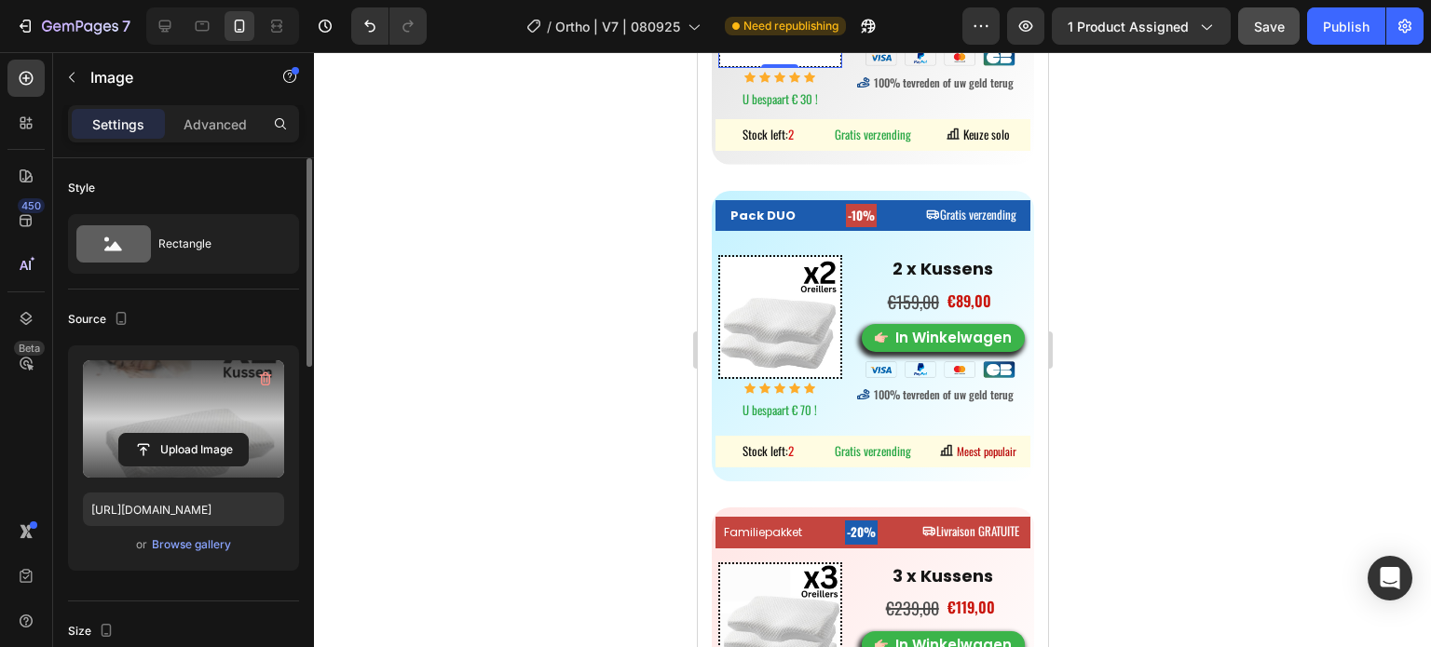
scroll to position [9018, 0]
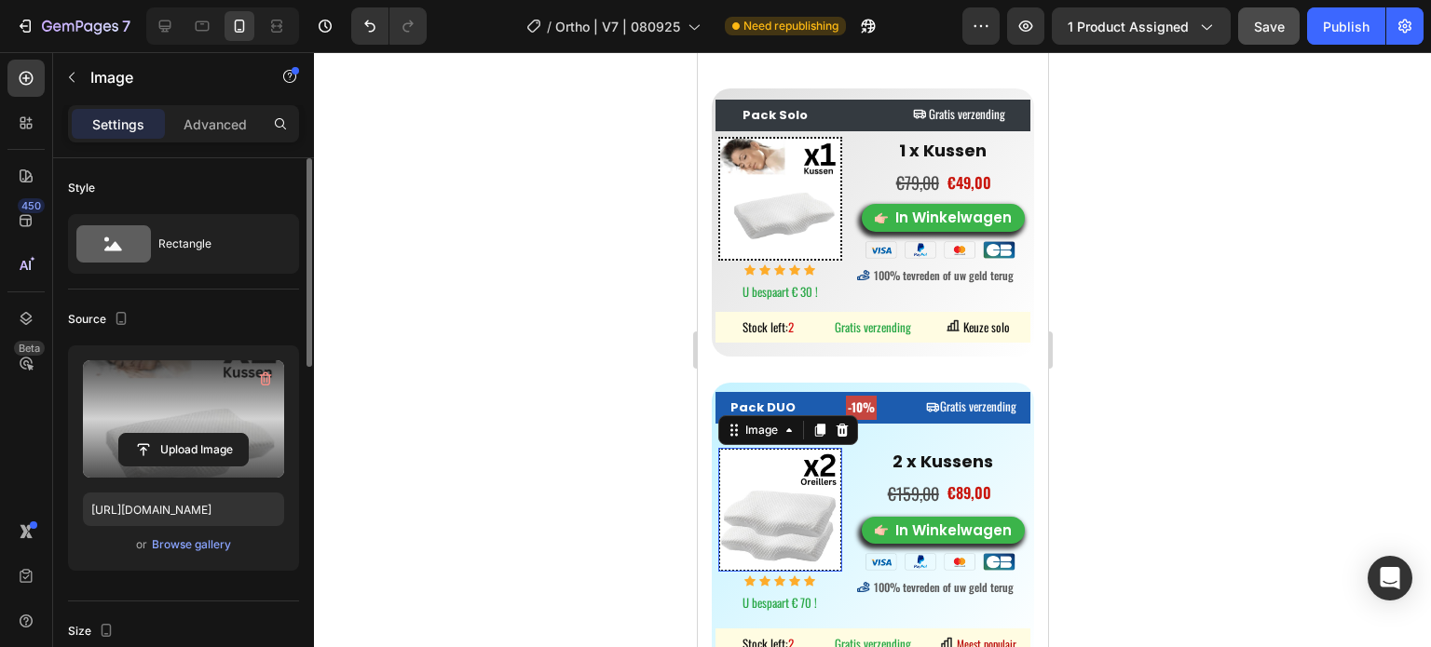
click at [761, 498] on img at bounding box center [779, 510] width 124 height 124
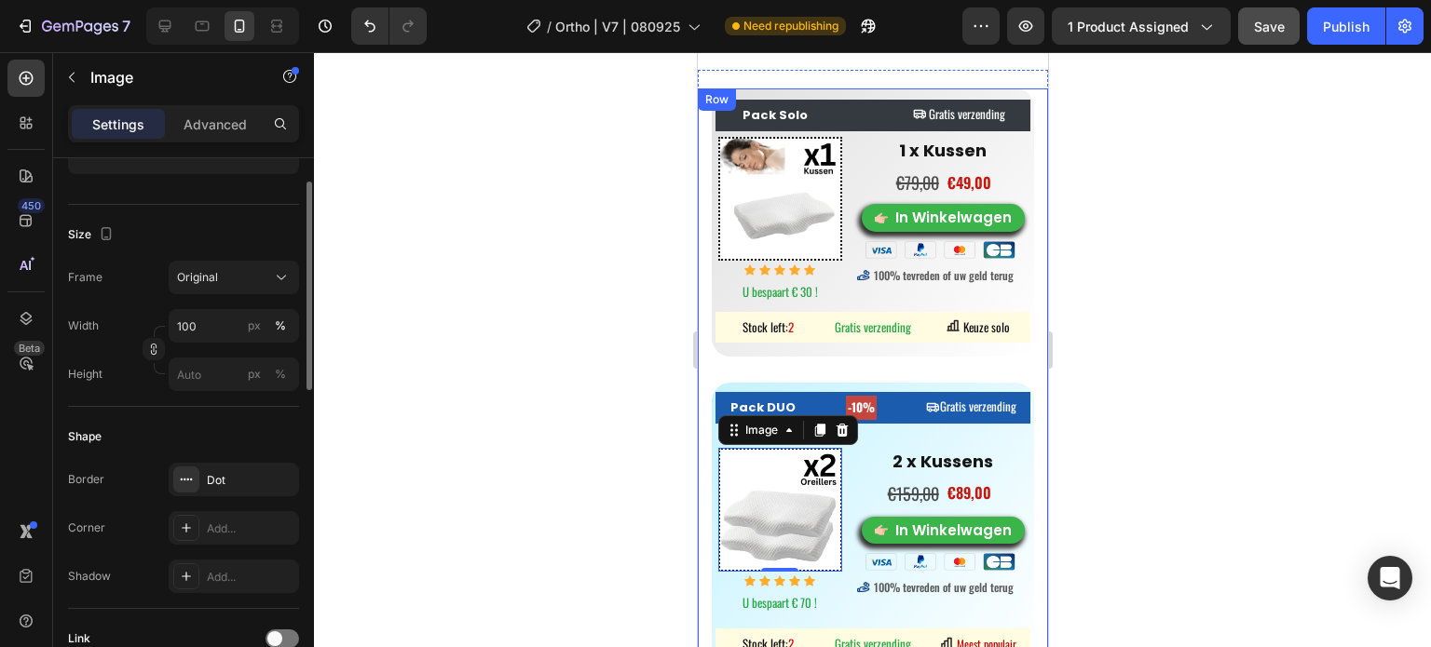
scroll to position [24, 0]
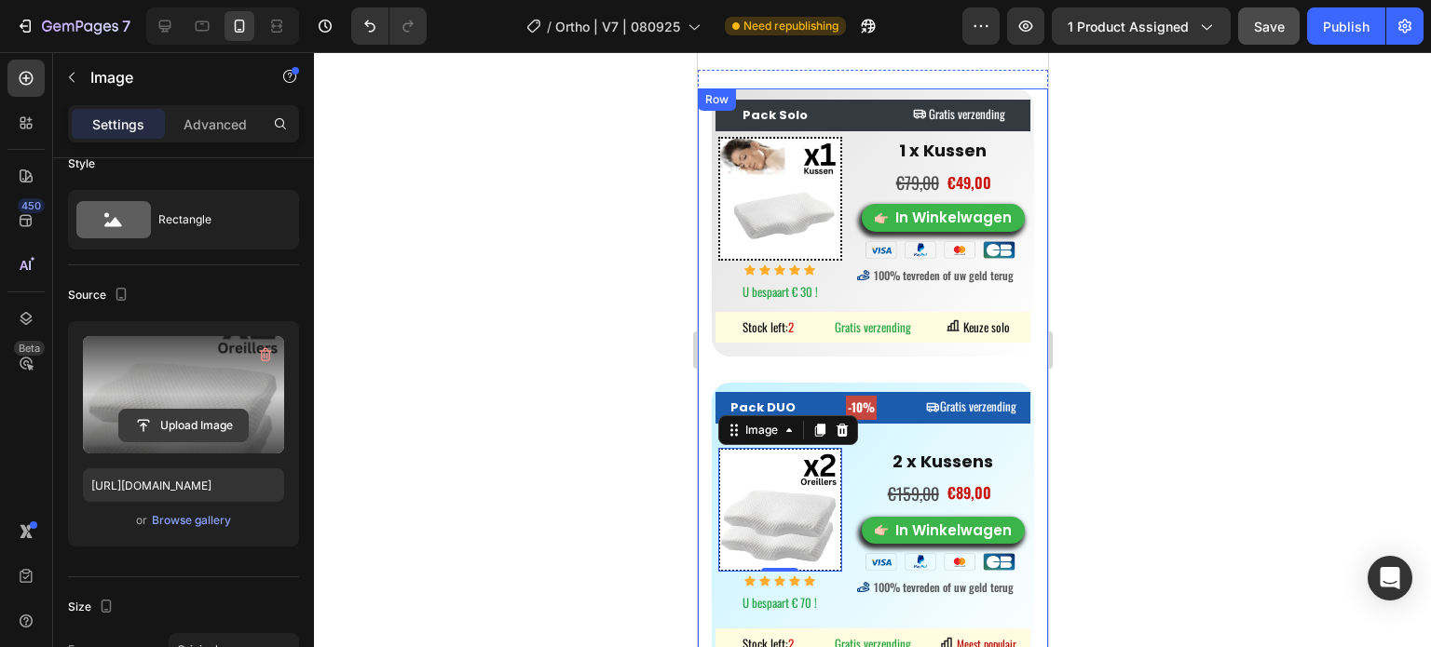
click at [206, 416] on input "file" at bounding box center [183, 426] width 129 height 32
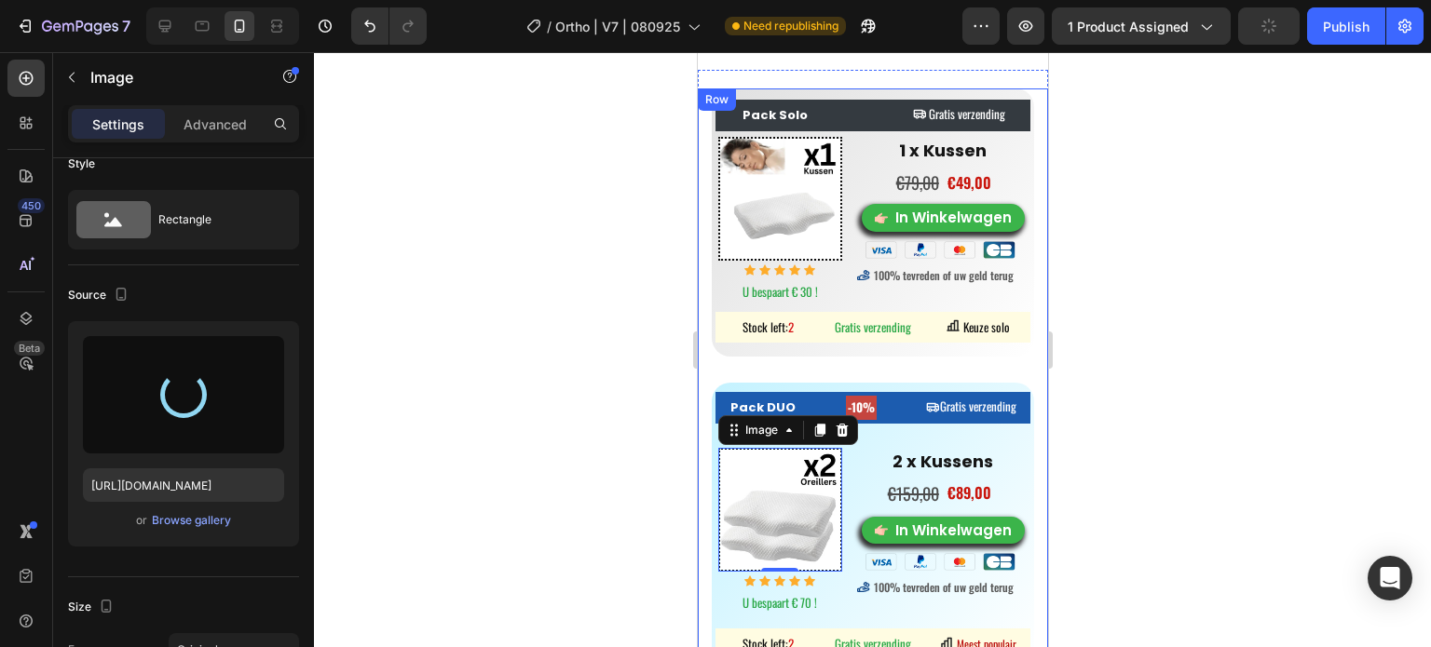
type input "[URL][DOMAIN_NAME]"
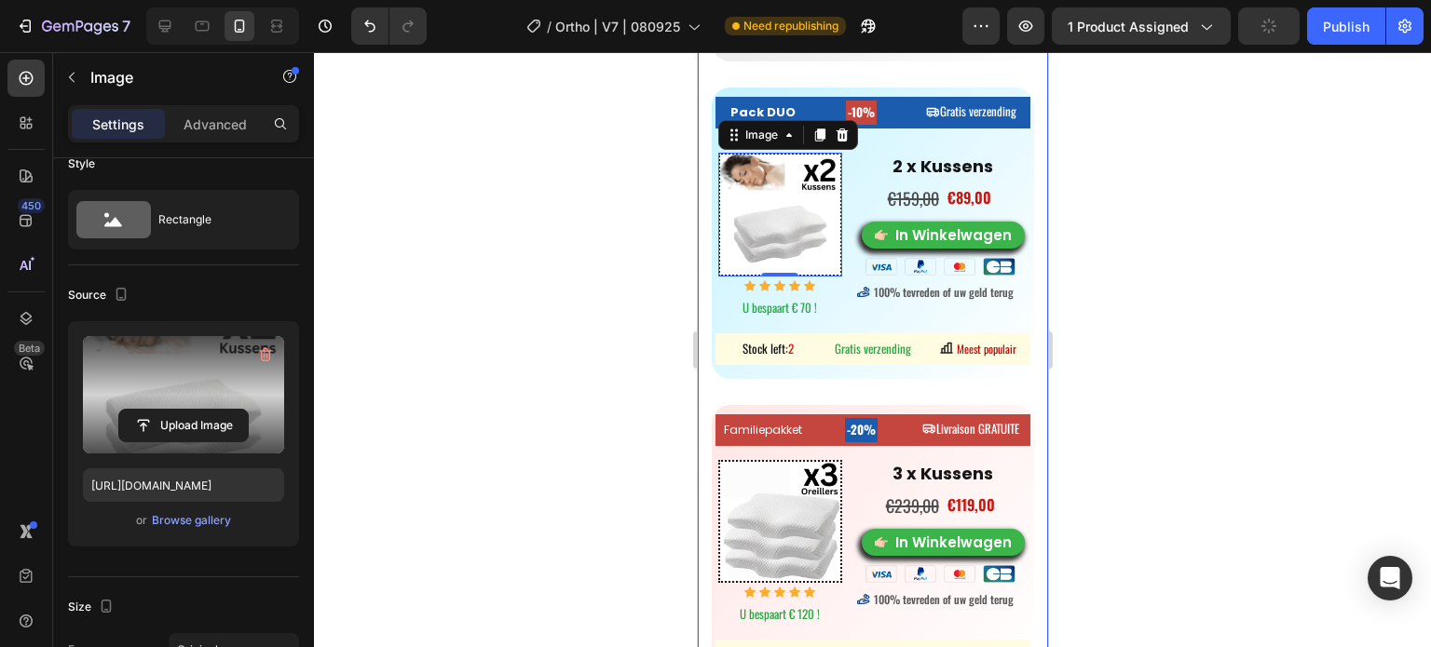
scroll to position [9391, 0]
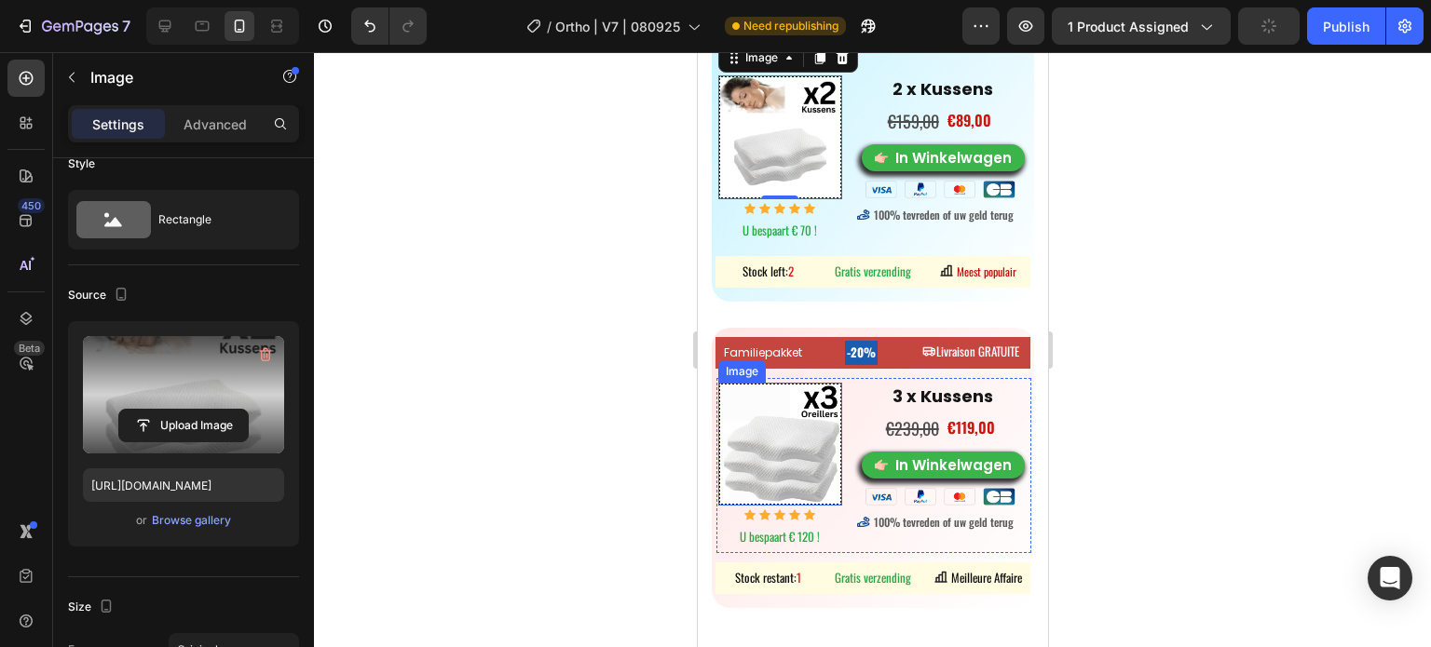
click at [772, 413] on img at bounding box center [779, 445] width 124 height 124
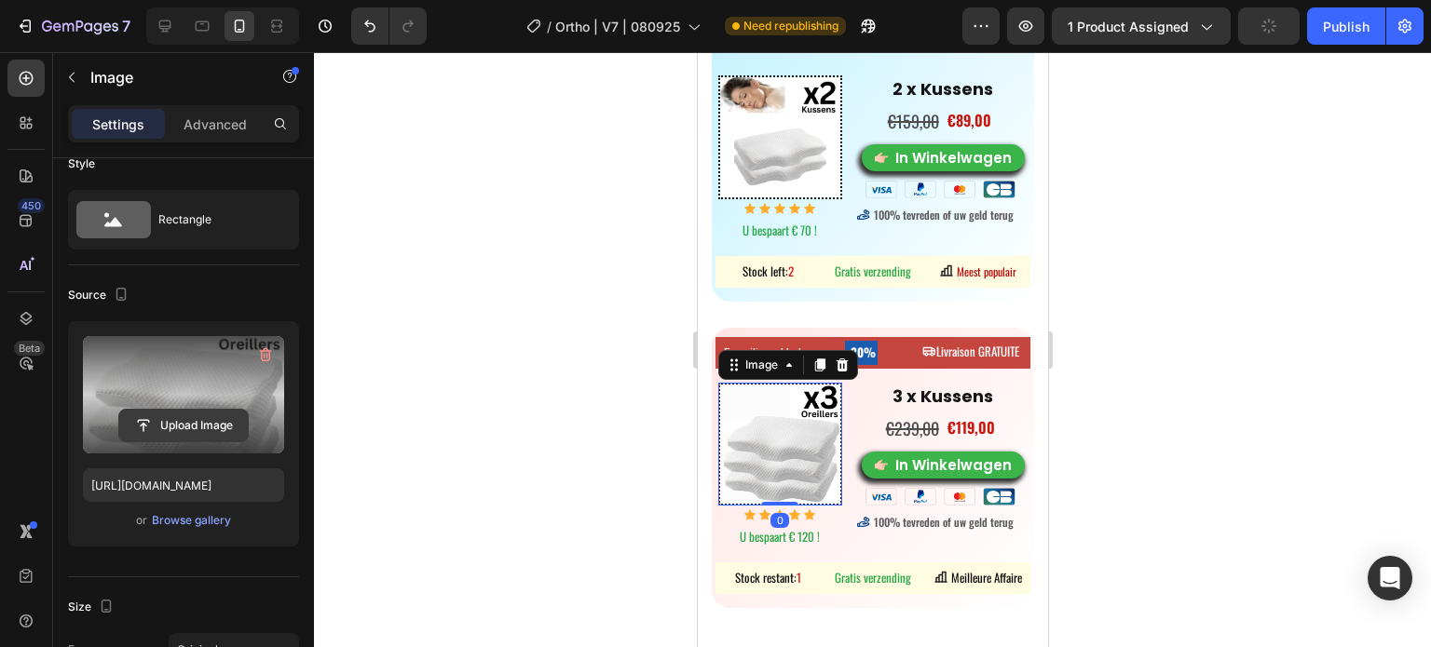
click at [189, 416] on input "file" at bounding box center [183, 426] width 129 height 32
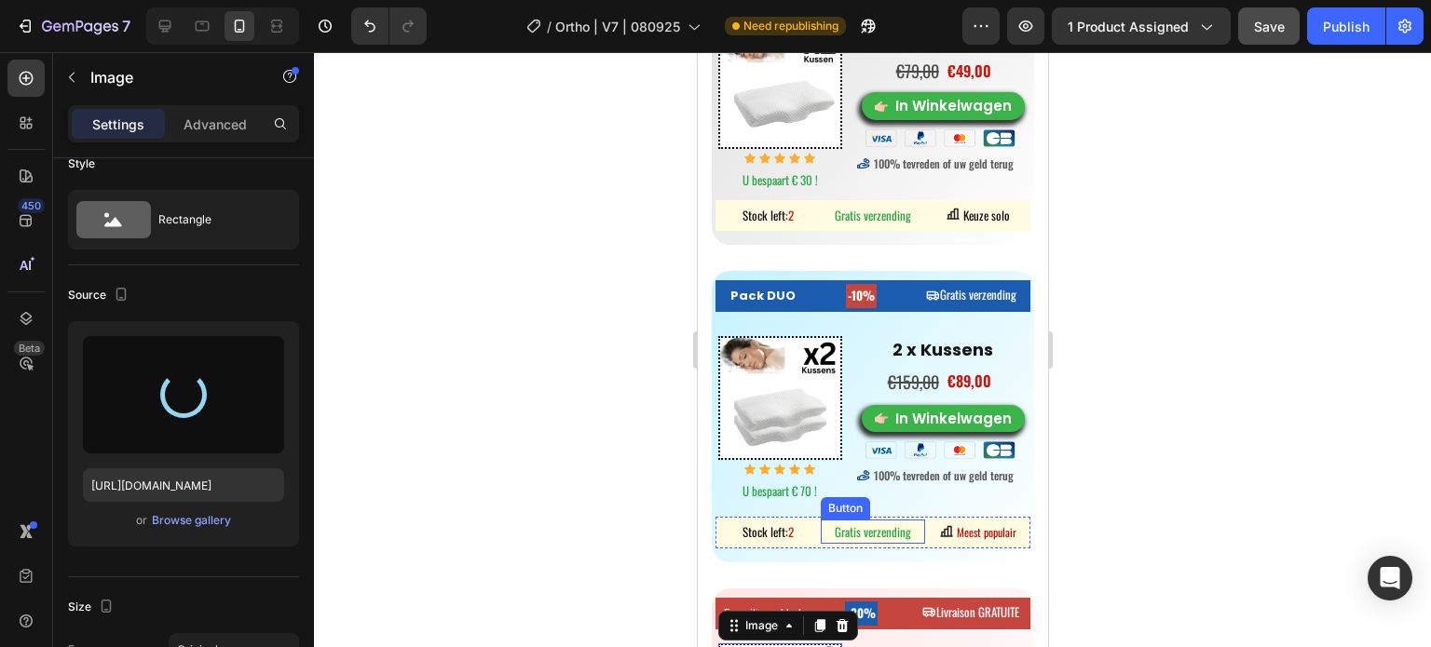
scroll to position [9111, 0]
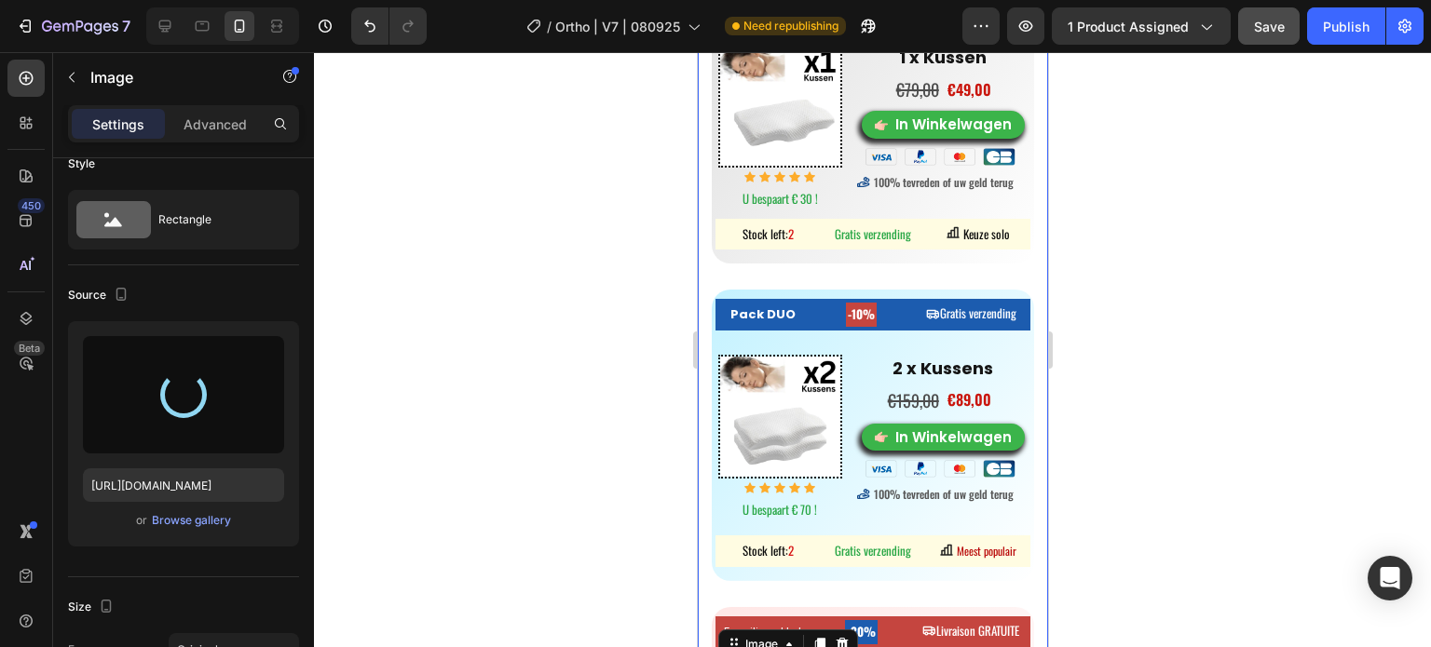
type input "[URL][DOMAIN_NAME]"
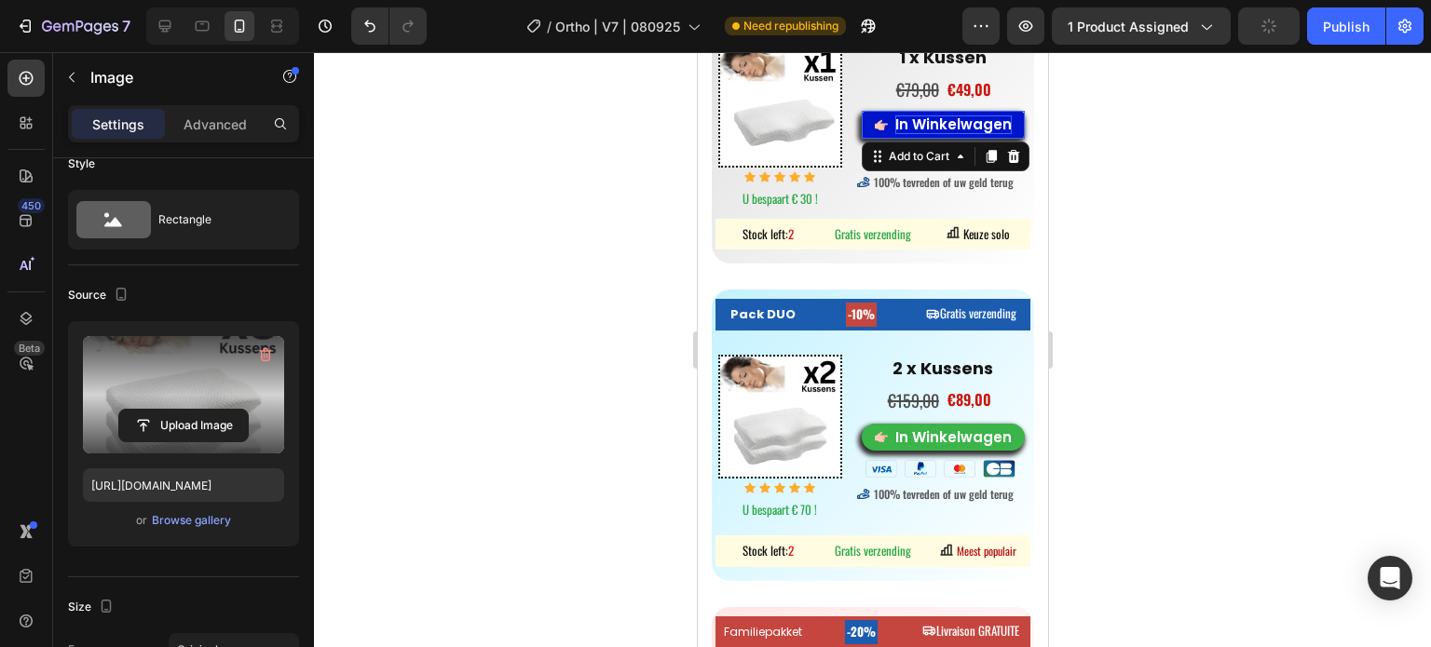
click at [933, 119] on div "In Winkelwagen" at bounding box center [952, 124] width 116 height 19
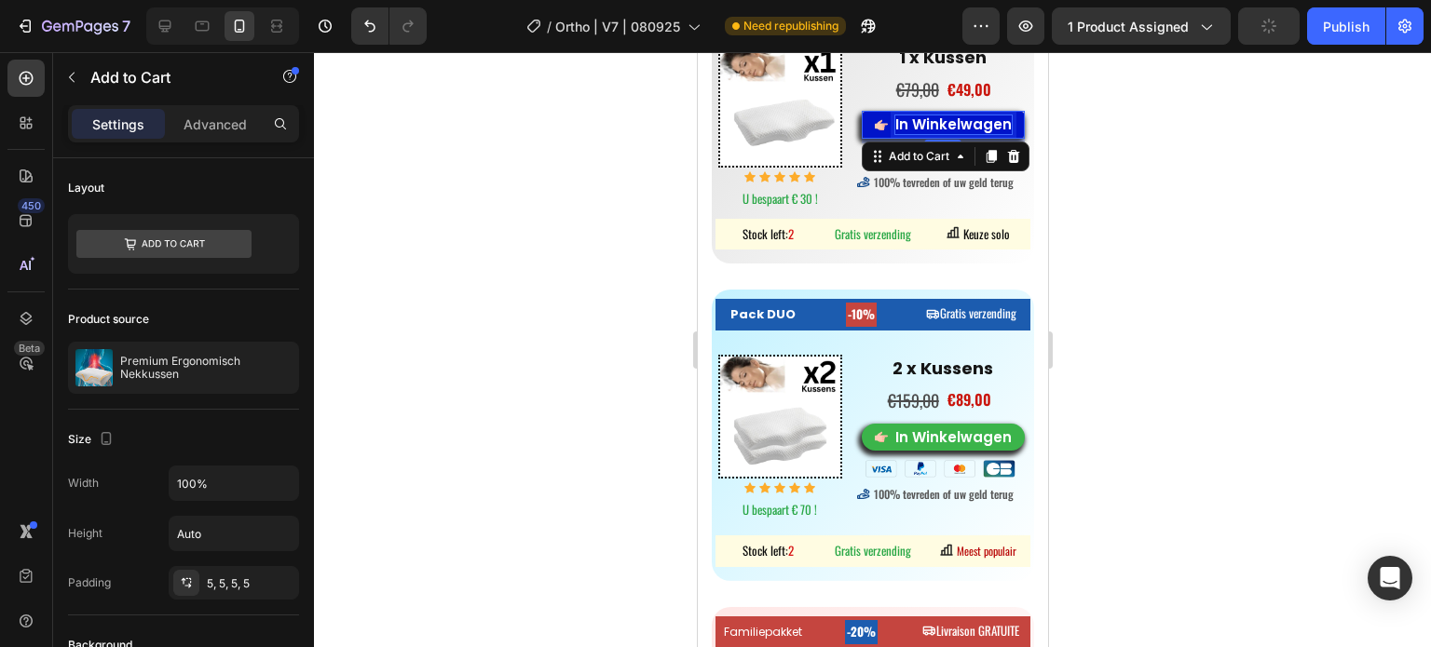
click at [932, 122] on div "In Winkelwagen" at bounding box center [952, 124] width 116 height 19
click at [932, 122] on p "In Winkelwagen" at bounding box center [952, 124] width 116 height 19
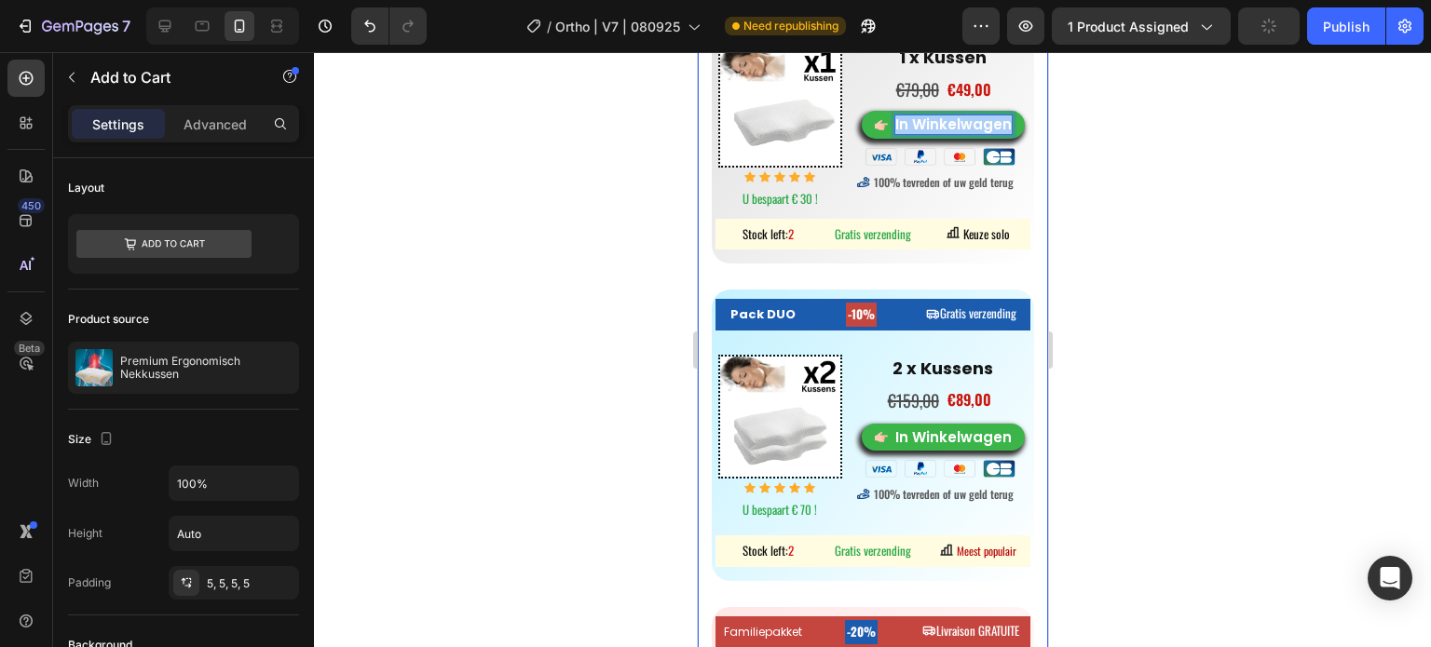
click at [540, 215] on div at bounding box center [872, 349] width 1117 height 595
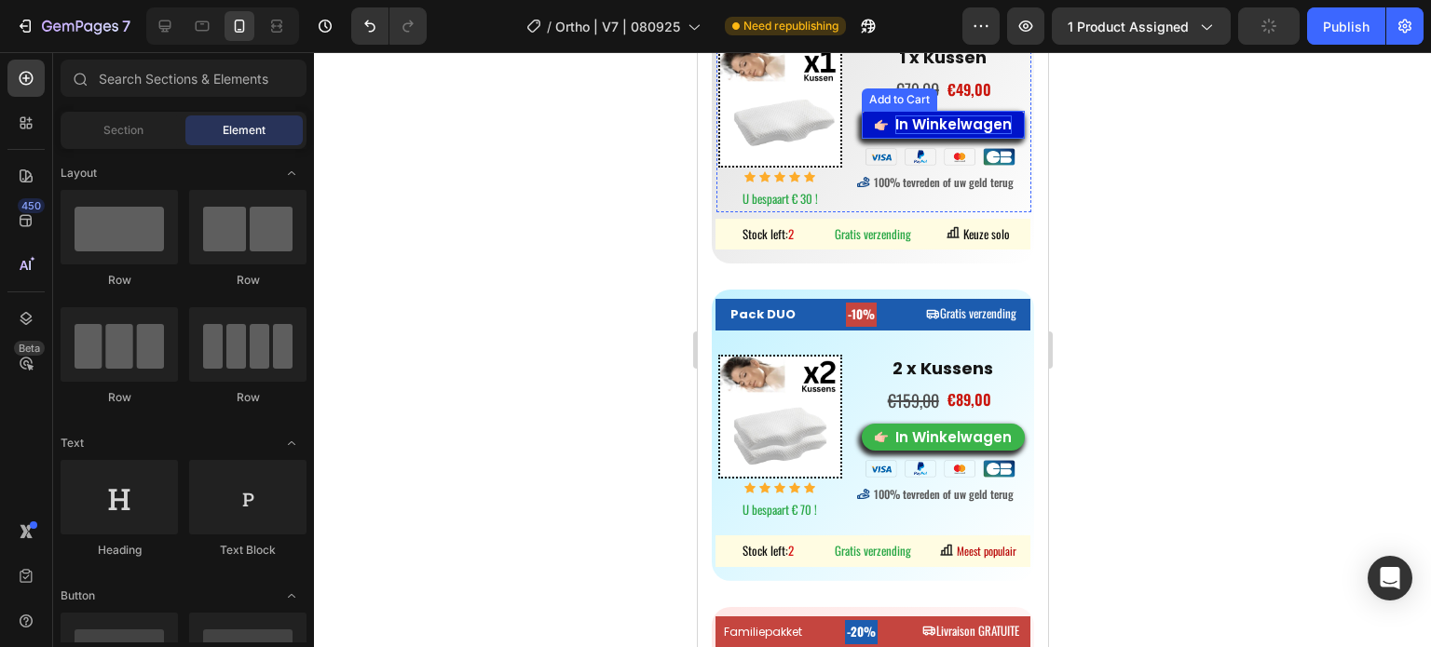
click at [905, 126] on p "In Winkelwagen" at bounding box center [952, 124] width 116 height 19
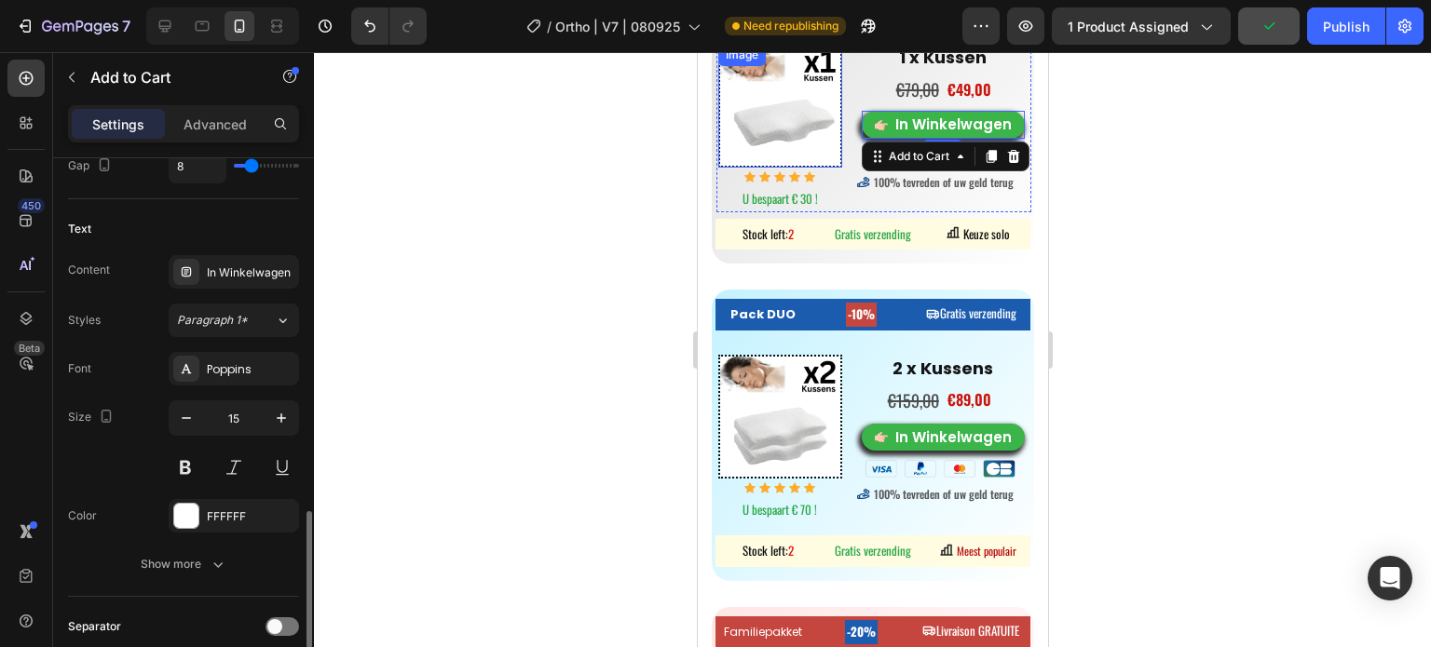
scroll to position [1118, 0]
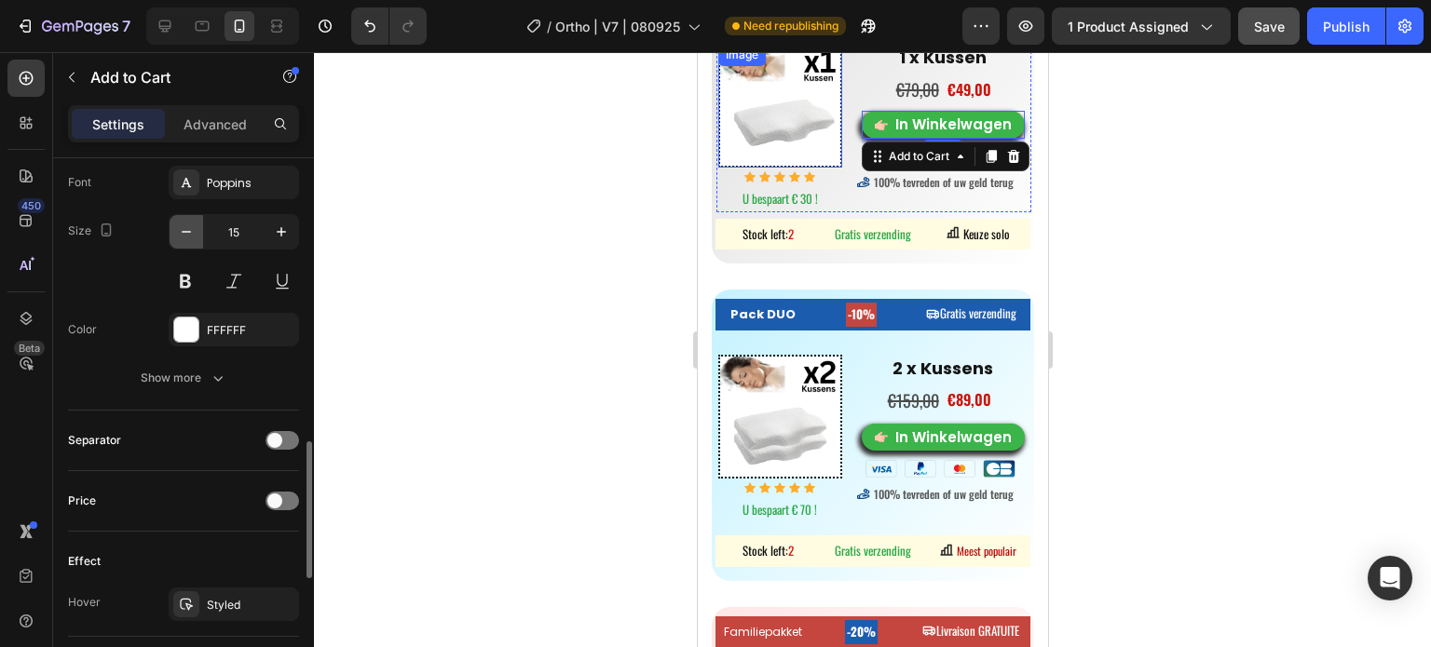
click at [186, 231] on icon "button" at bounding box center [186, 232] width 19 height 19
type input "14"
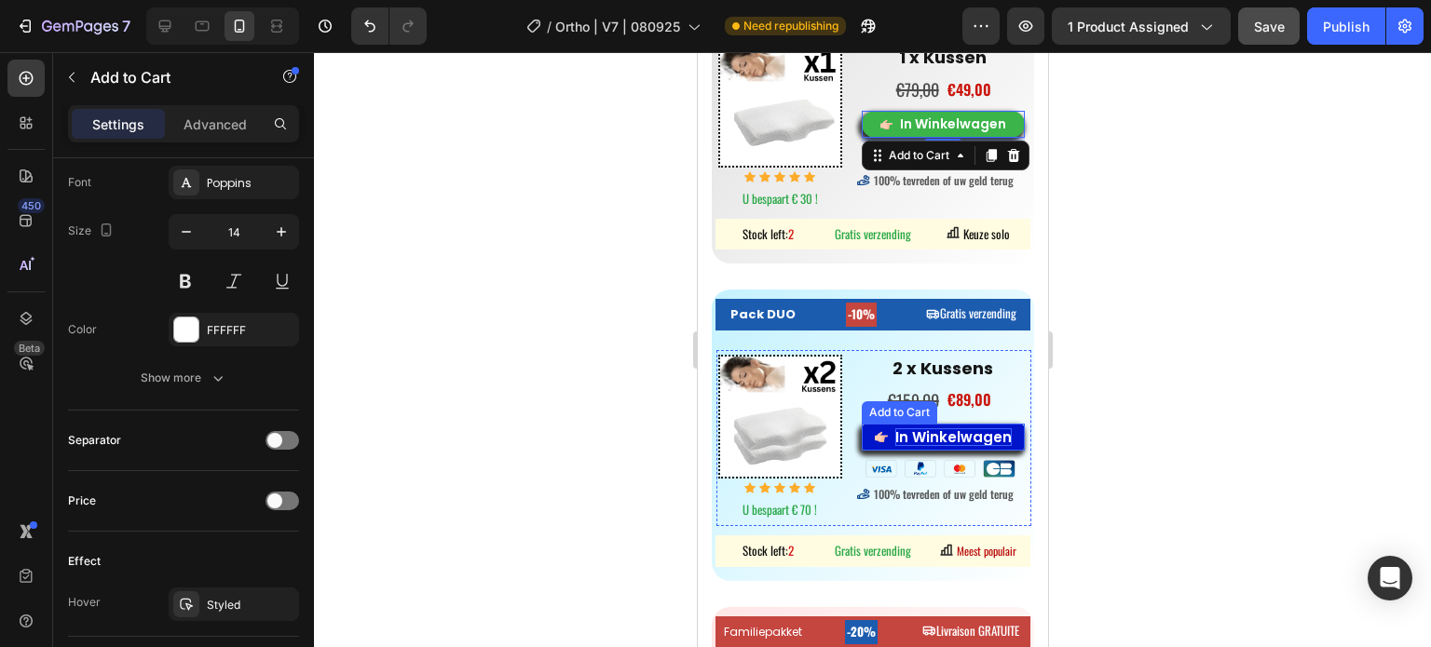
click at [924, 428] on div "In Winkelwagen" at bounding box center [952, 437] width 116 height 19
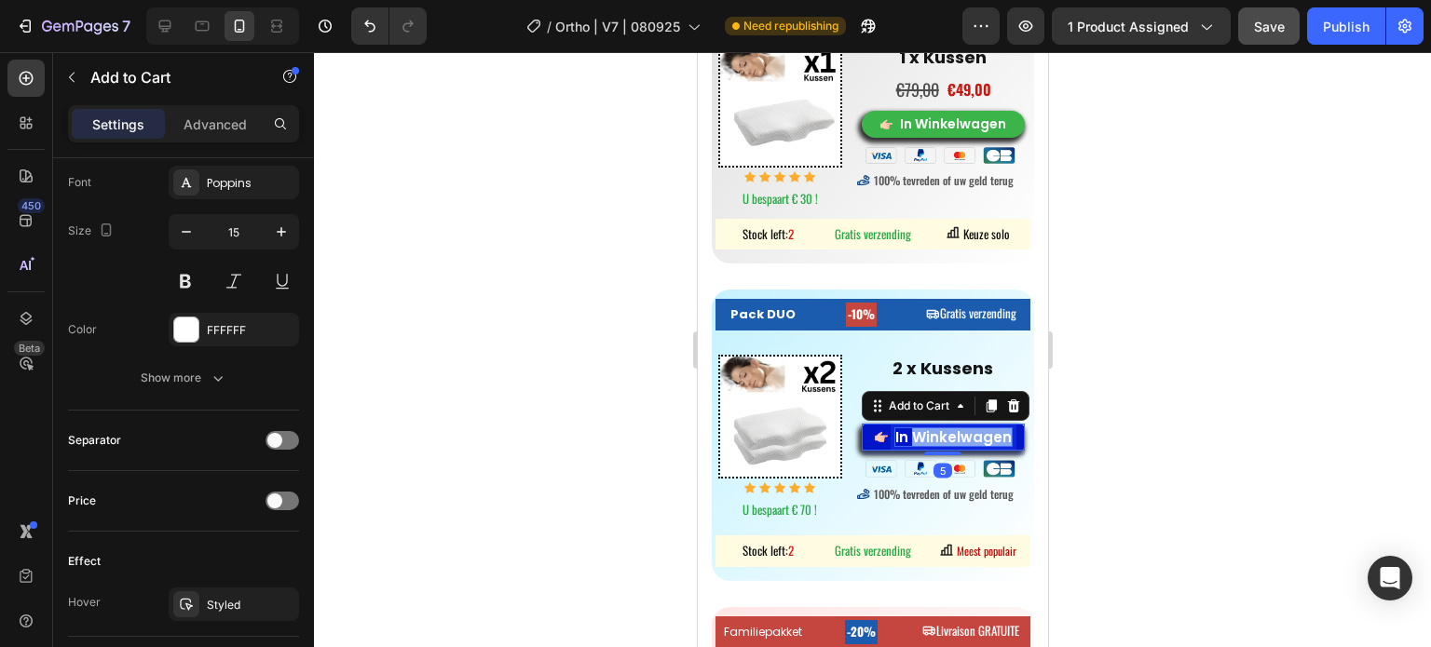
click at [924, 428] on div "In Winkelwagen" at bounding box center [952, 437] width 116 height 19
click at [924, 428] on p "In Winkelwagen" at bounding box center [952, 437] width 116 height 19
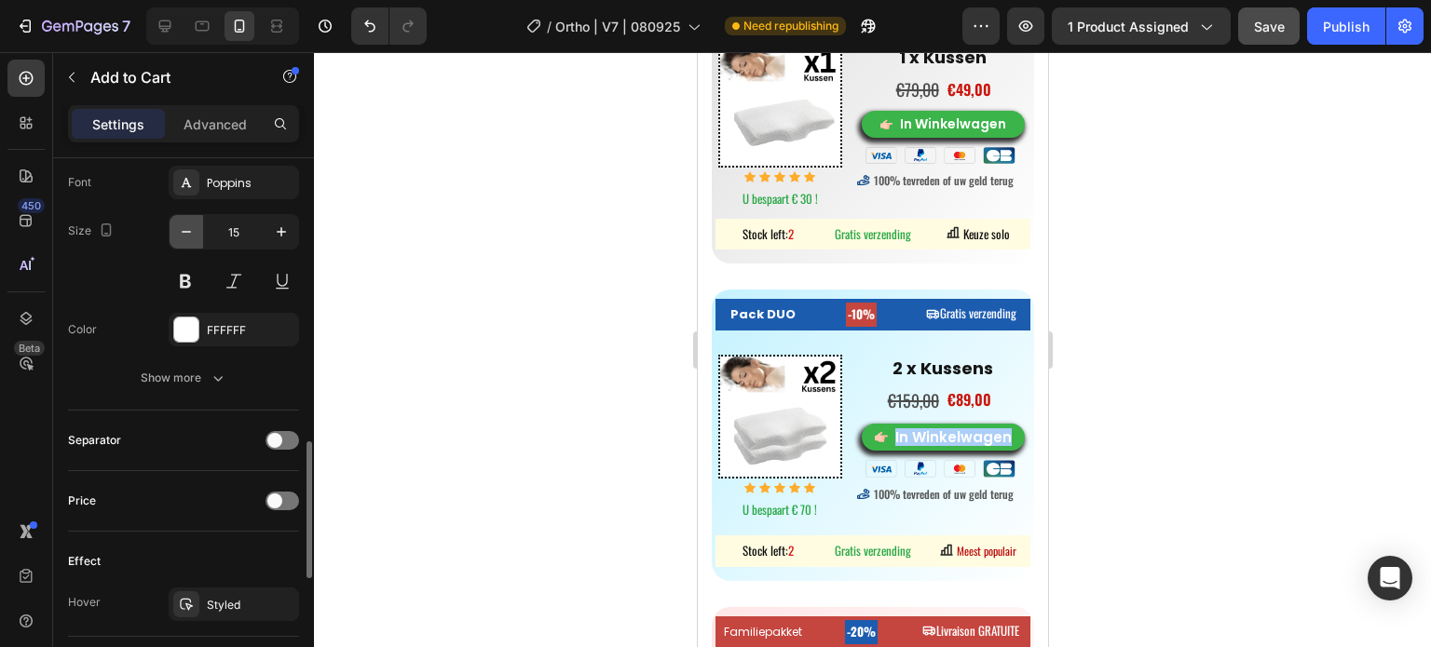
click at [180, 230] on icon "button" at bounding box center [186, 232] width 19 height 19
type input "14"
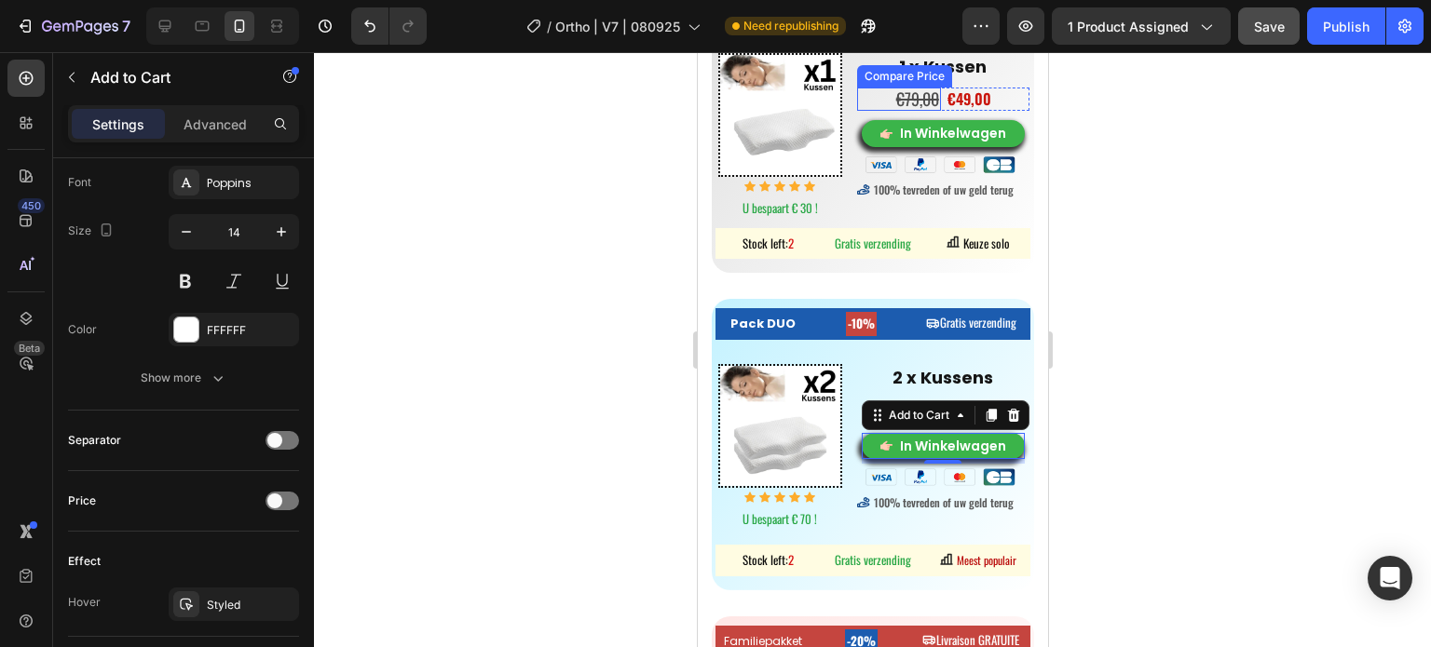
scroll to position [9391, 0]
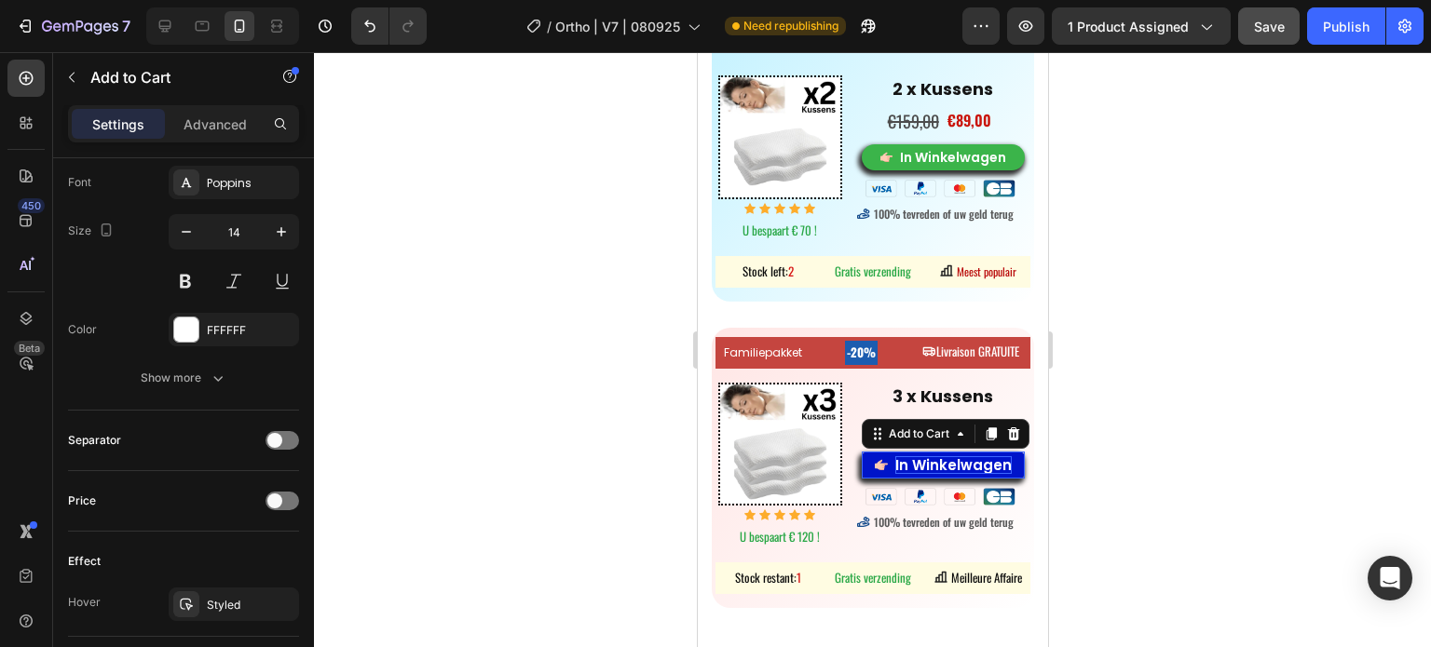
click at [915, 456] on div "In Winkelwagen" at bounding box center [952, 465] width 116 height 19
click at [915, 456] on p "In Winkelwagen" at bounding box center [952, 465] width 116 height 19
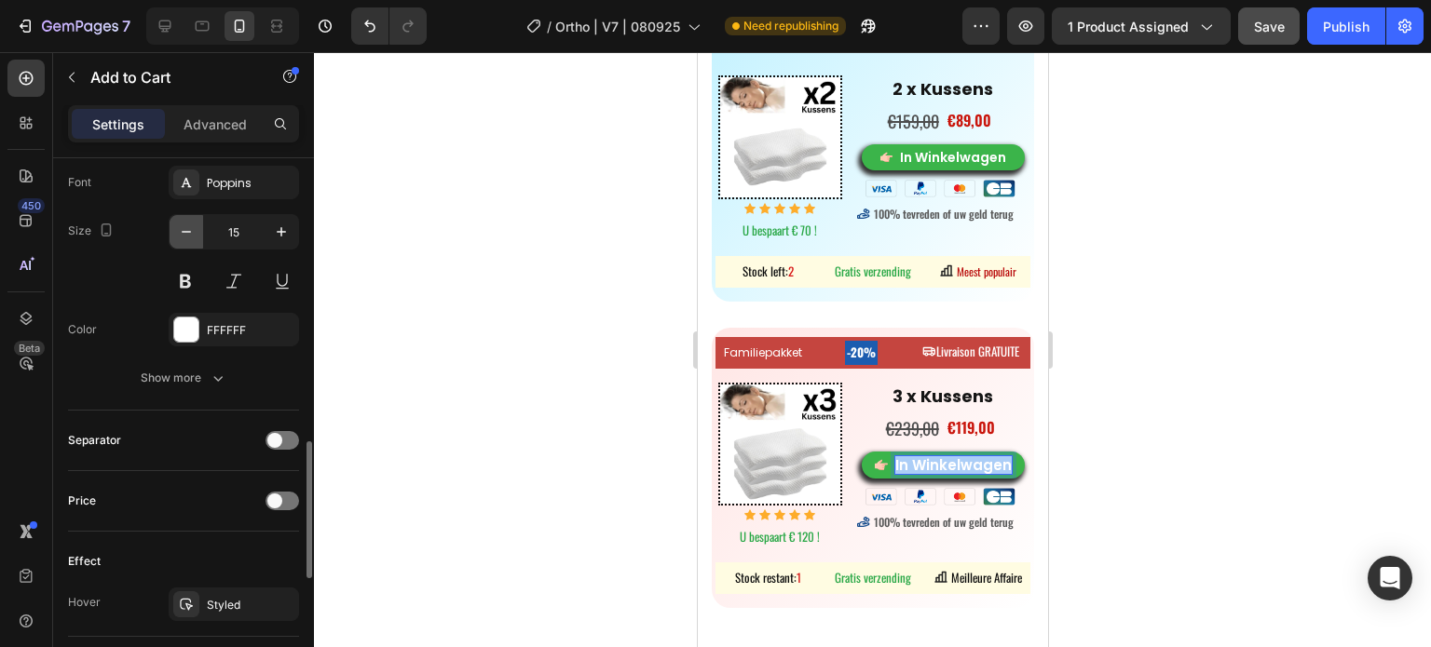
click at [175, 228] on button "button" at bounding box center [187, 232] width 34 height 34
type input "14"
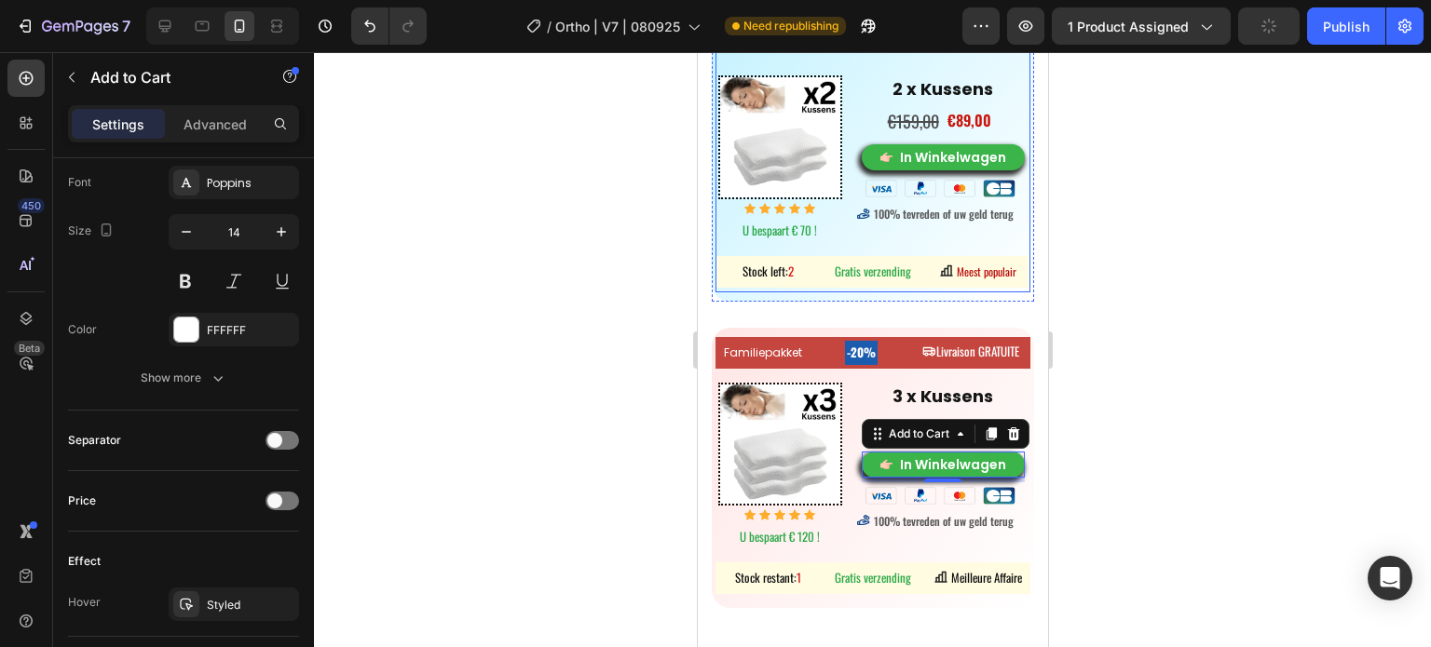
click at [1174, 310] on div at bounding box center [872, 349] width 1117 height 595
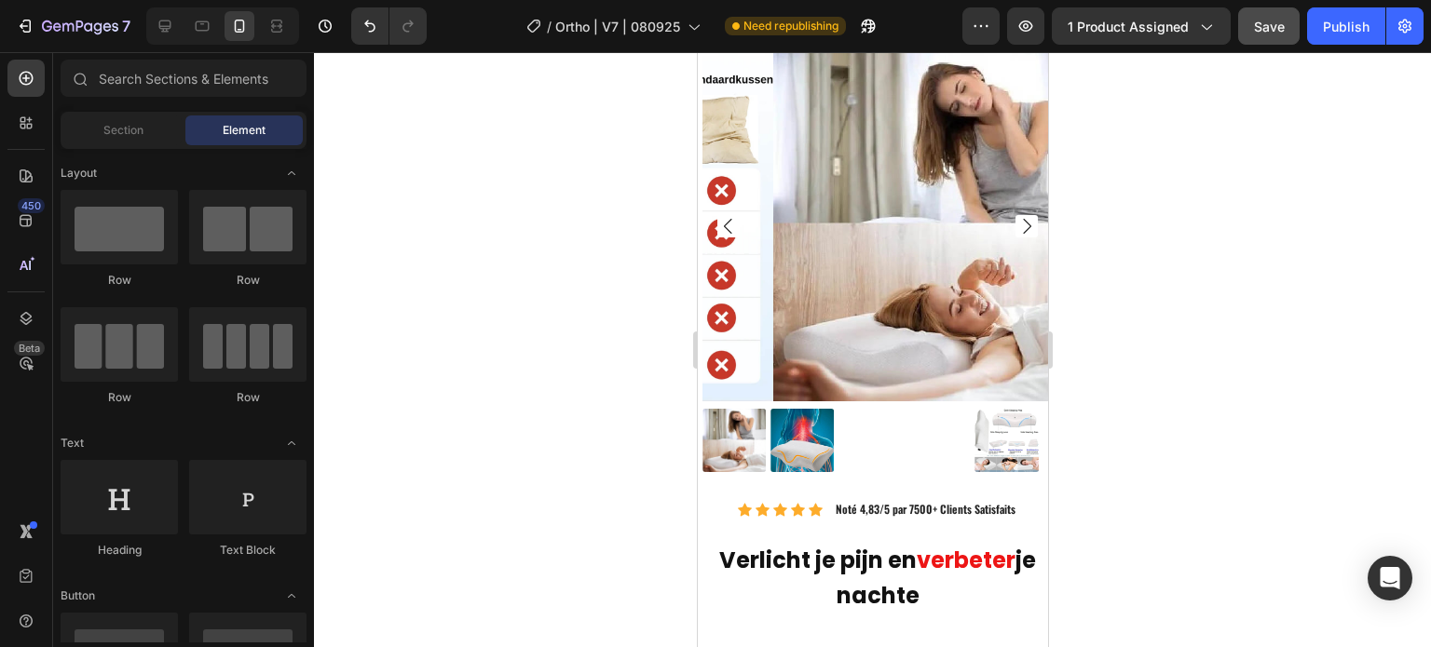
scroll to position [14422, 0]
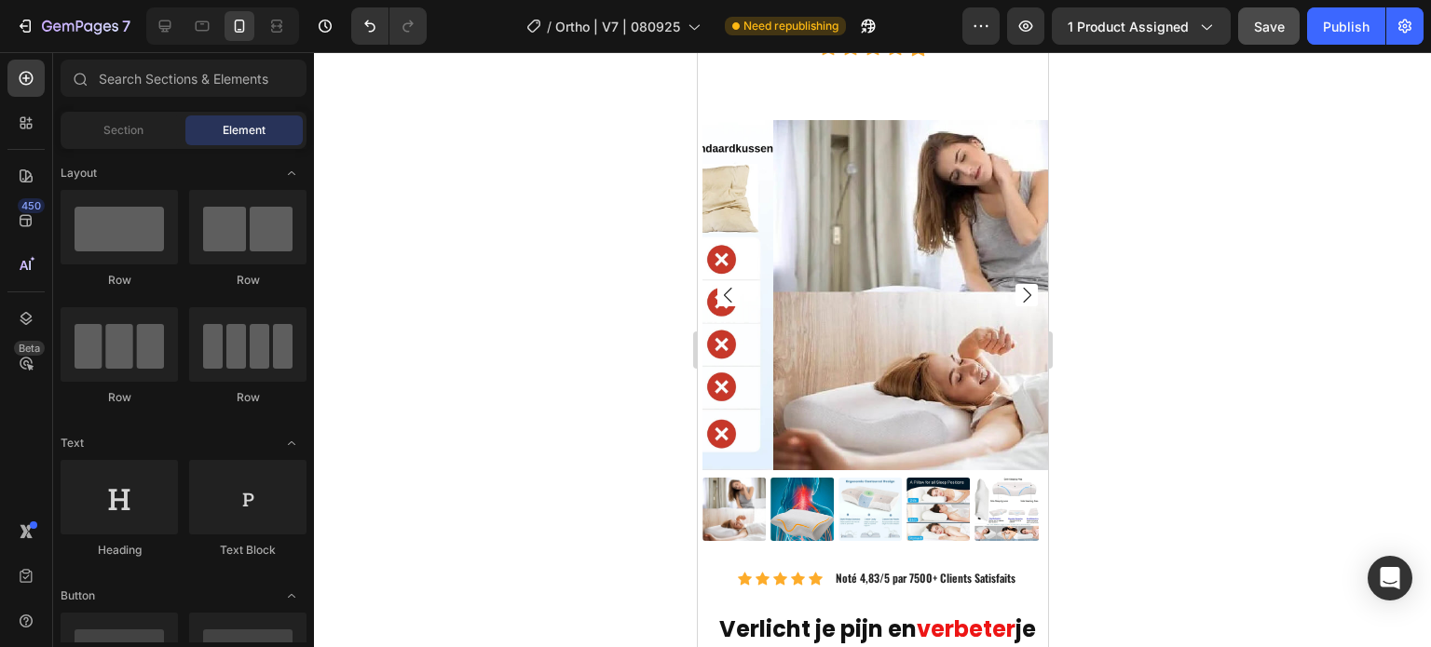
drag, startPoint x: 1039, startPoint y: 413, endPoint x: 1745, endPoint y: 602, distance: 730.9
click at [899, 586] on span "Noté 4,83/5 par 7500+ Clients Satisfaits" at bounding box center [925, 578] width 180 height 16
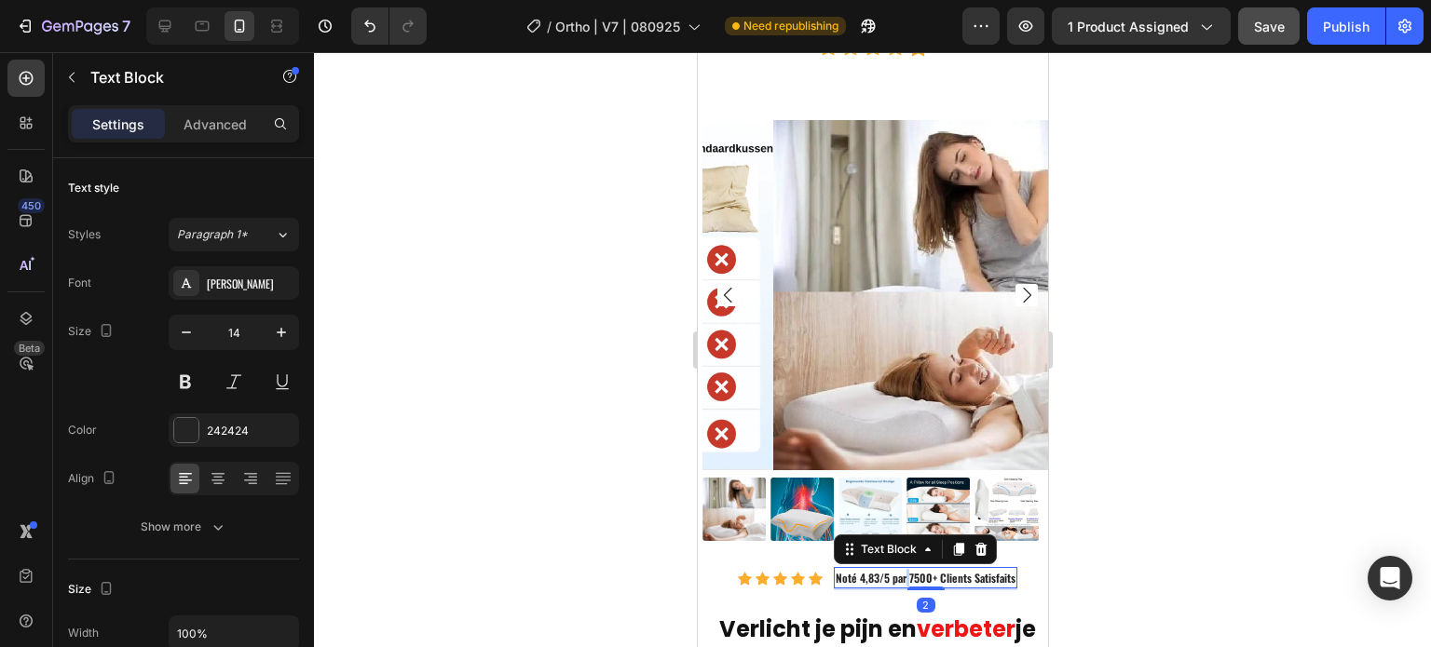
click at [899, 586] on span "Noté 4,83/5 par 7500+ Clients Satisfaits" at bounding box center [925, 578] width 180 height 16
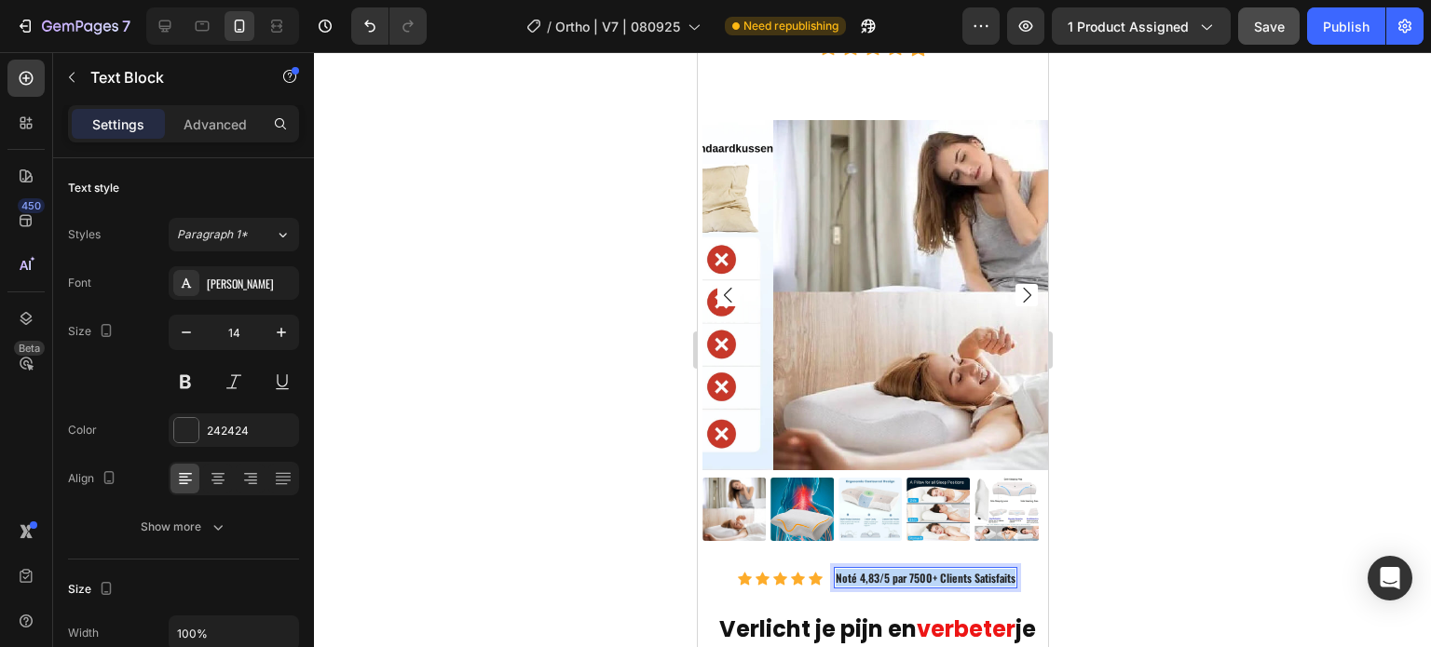
click at [899, 586] on span "Noté 4,83/5 par 7500+ Clients Satisfaits" at bounding box center [925, 578] width 180 height 16
click at [844, 586] on span "Noté 4,83/5 par 7500+ Clients Satisfaits" at bounding box center [925, 578] width 180 height 16
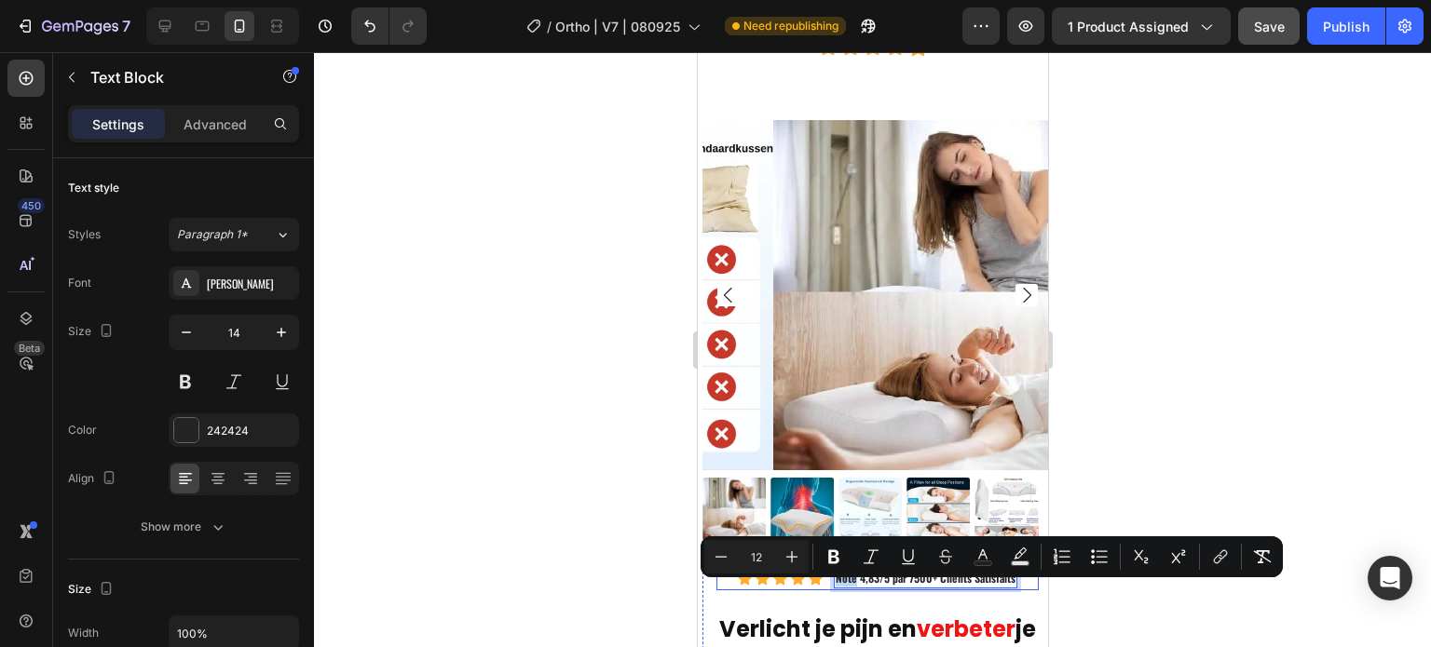
drag, startPoint x: 848, startPoint y: 591, endPoint x: 817, endPoint y: 590, distance: 30.8
click at [817, 590] on div "Icon Icon Icon Icon Icon Icon List Hoz Noté 4,83/5 par 7500+ Clients Satisfaits…" at bounding box center [876, 578] width 322 height 23
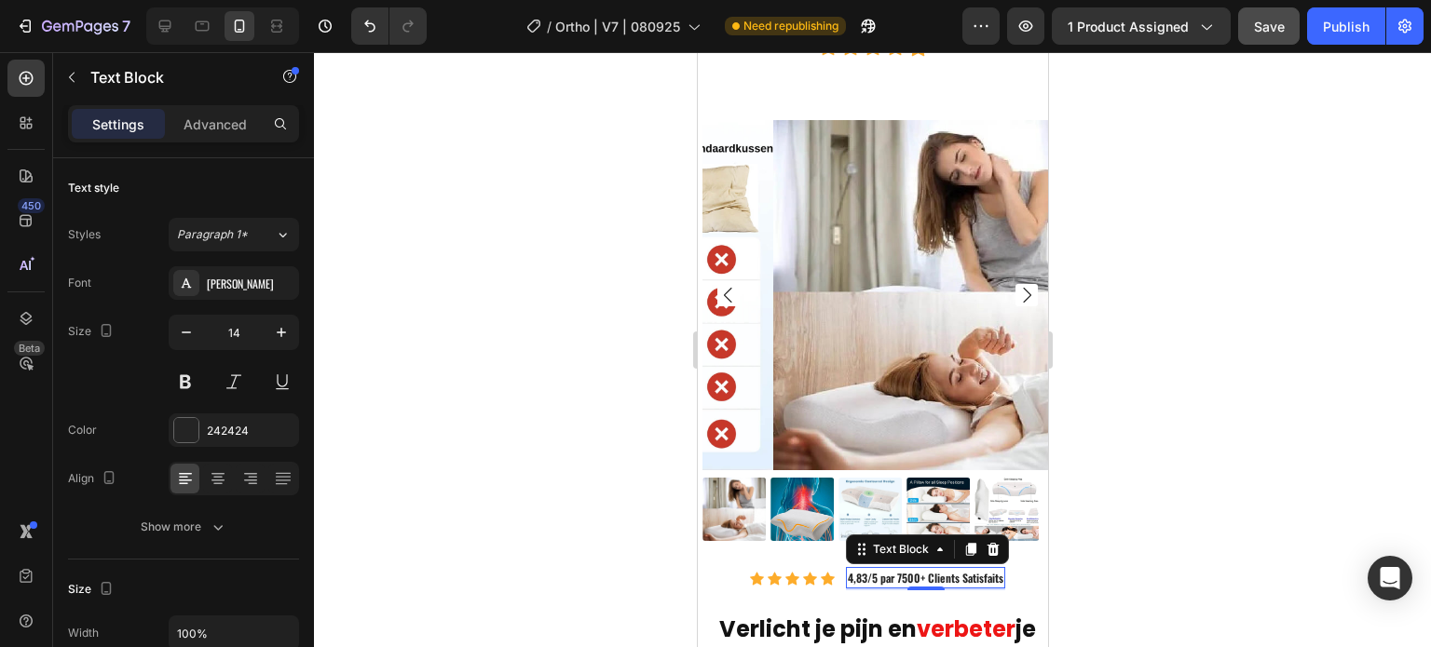
click at [986, 586] on span "4,83/5 par 7500+ Clients Satisfaits" at bounding box center [925, 578] width 156 height 16
click at [991, 586] on span "4,83/5 par 7500+ Clients Satisfaits" at bounding box center [925, 578] width 156 height 16
click at [998, 589] on div "4,83/5 par 7500+ Clients Satisfaits" at bounding box center [924, 577] width 159 height 21
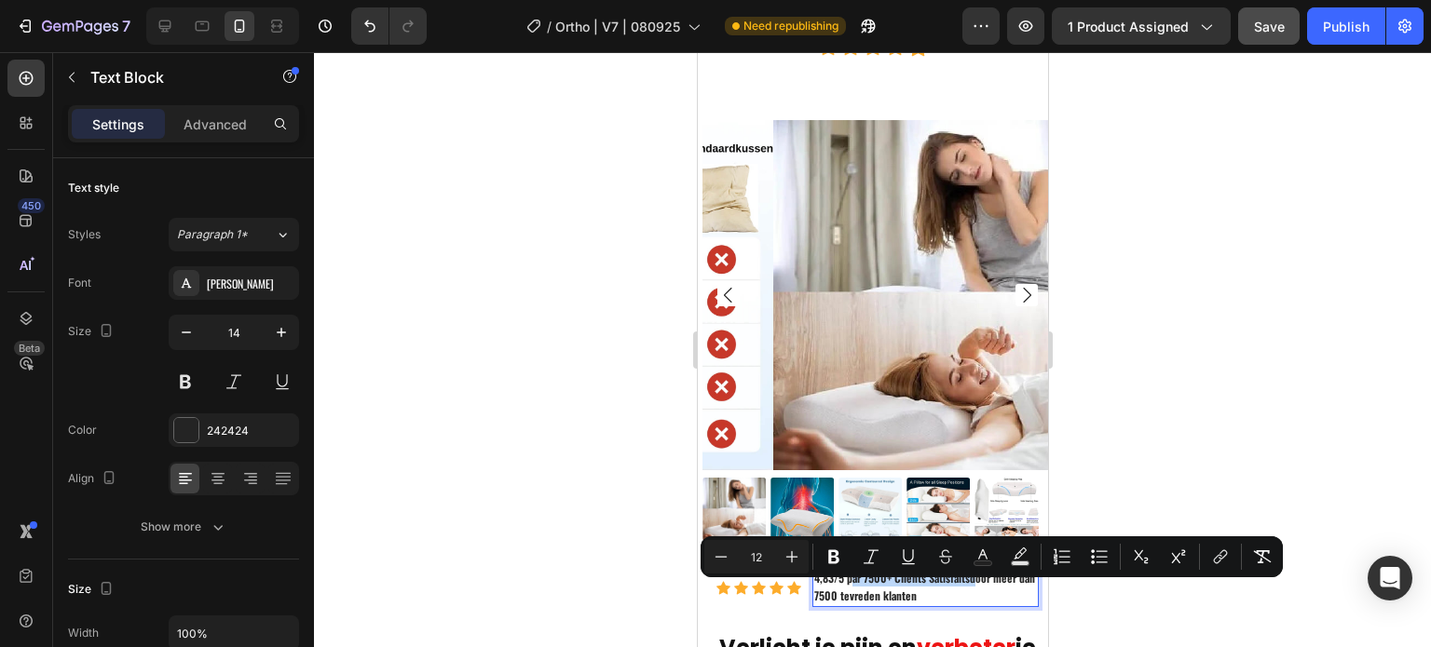
drag, startPoint x: 972, startPoint y: 591, endPoint x: 849, endPoint y: 592, distance: 123.9
click at [849, 592] on span "4,83/5 par 7500+ Clients Satisfaitsdoor meer dan 7500 tevreden klanten" at bounding box center [923, 587] width 221 height 34
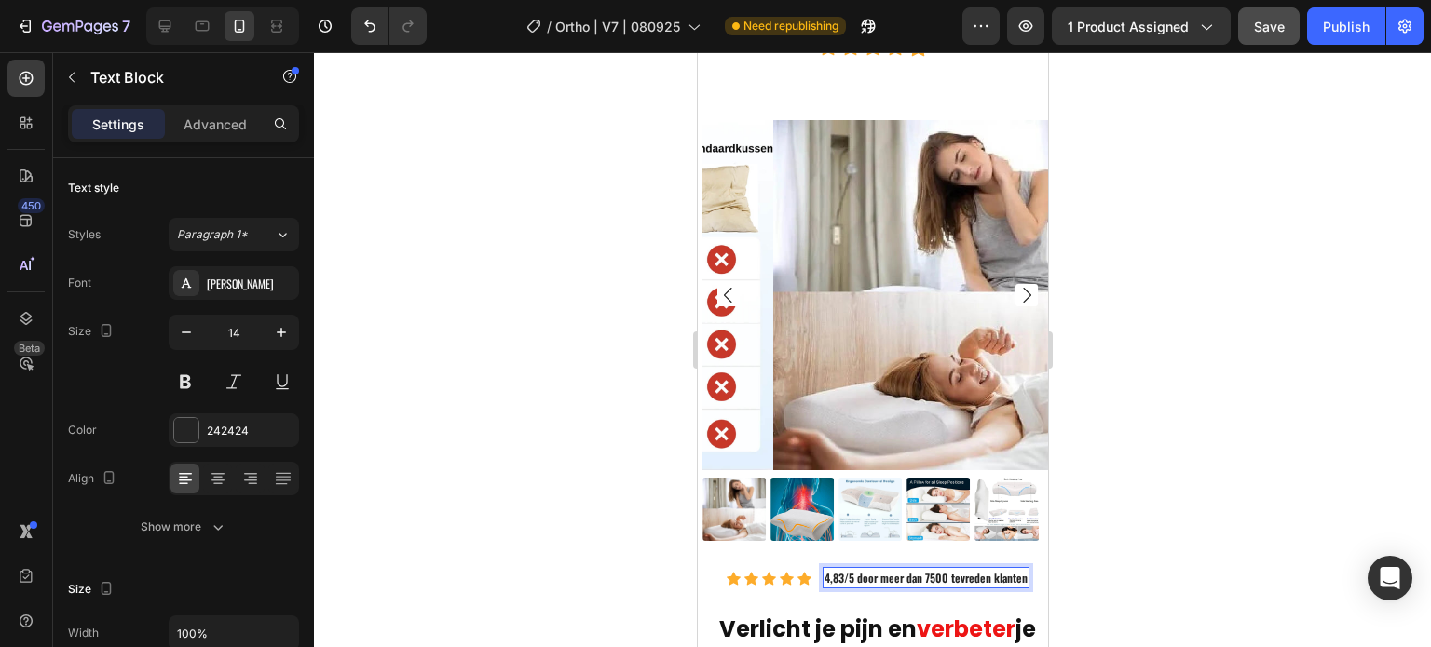
click at [940, 586] on span "4,83/5 door meer dan 7500 tevreden klanten" at bounding box center [924, 578] width 203 height 16
drag, startPoint x: 915, startPoint y: 591, endPoint x: 873, endPoint y: 591, distance: 41.9
click at [873, 586] on span "4,83/5 door meer dan 7500+ tevreden klanten" at bounding box center [925, 578] width 208 height 16
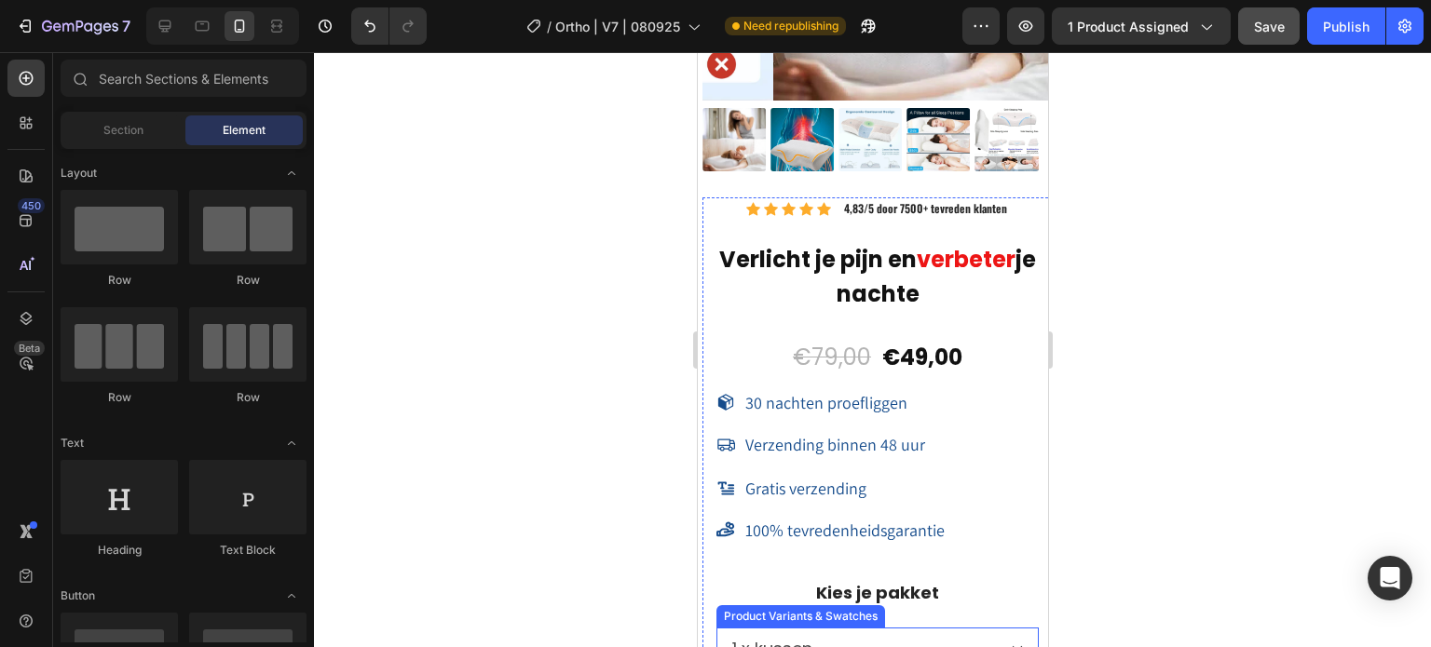
scroll to position [14726, 0]
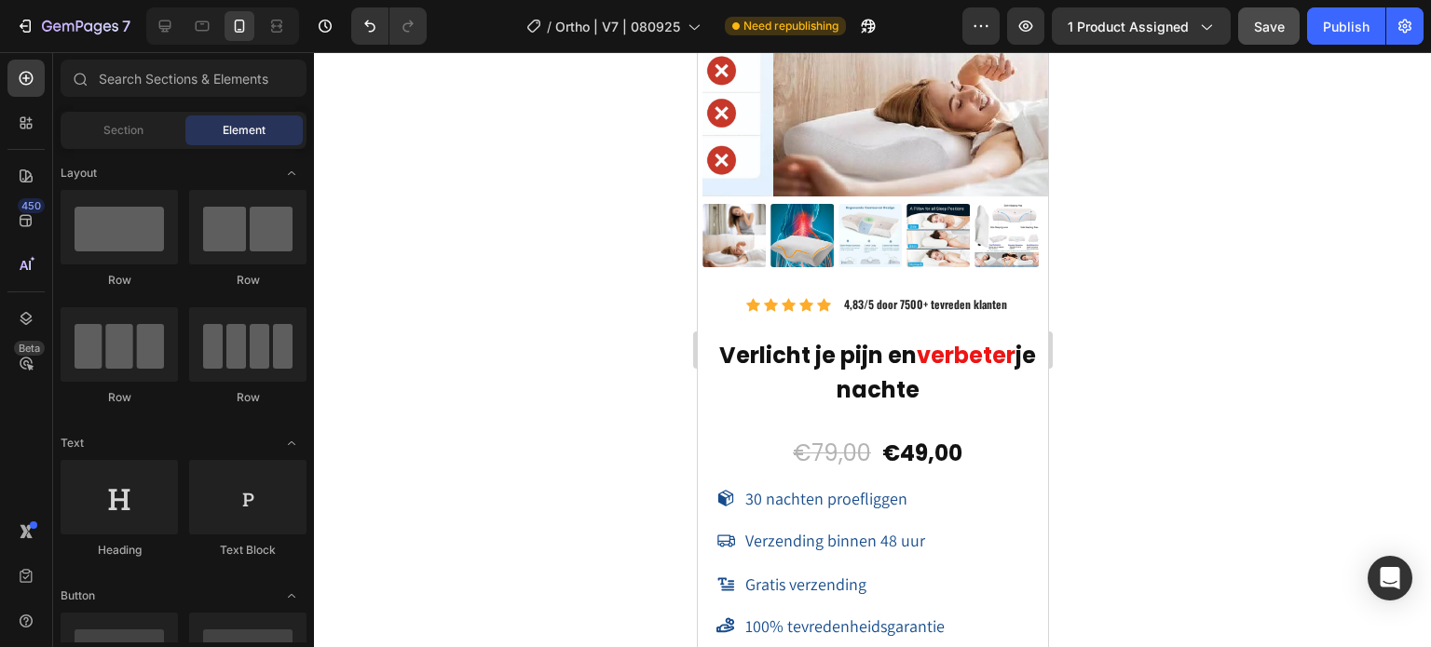
click at [564, 372] on div at bounding box center [872, 349] width 1117 height 595
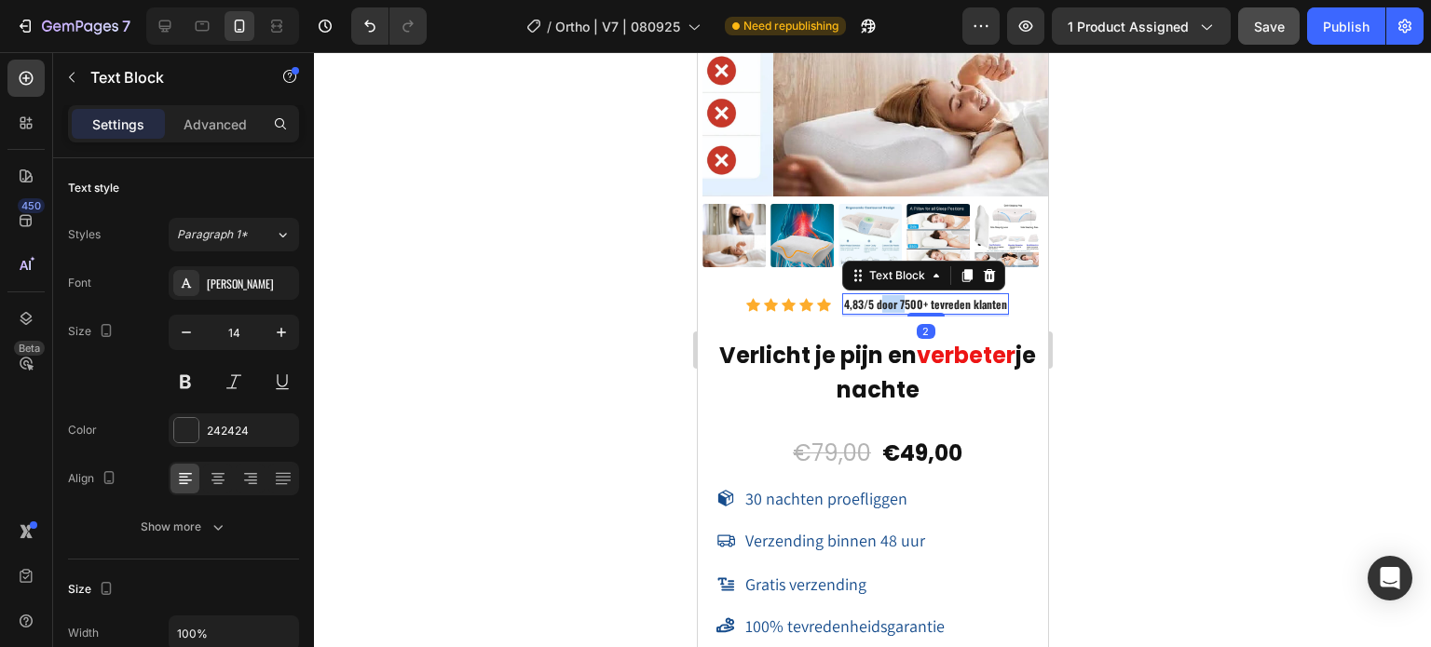
click at [880, 296] on span "4,83/5 door 7500+ tevreden klanten" at bounding box center [924, 304] width 163 height 16
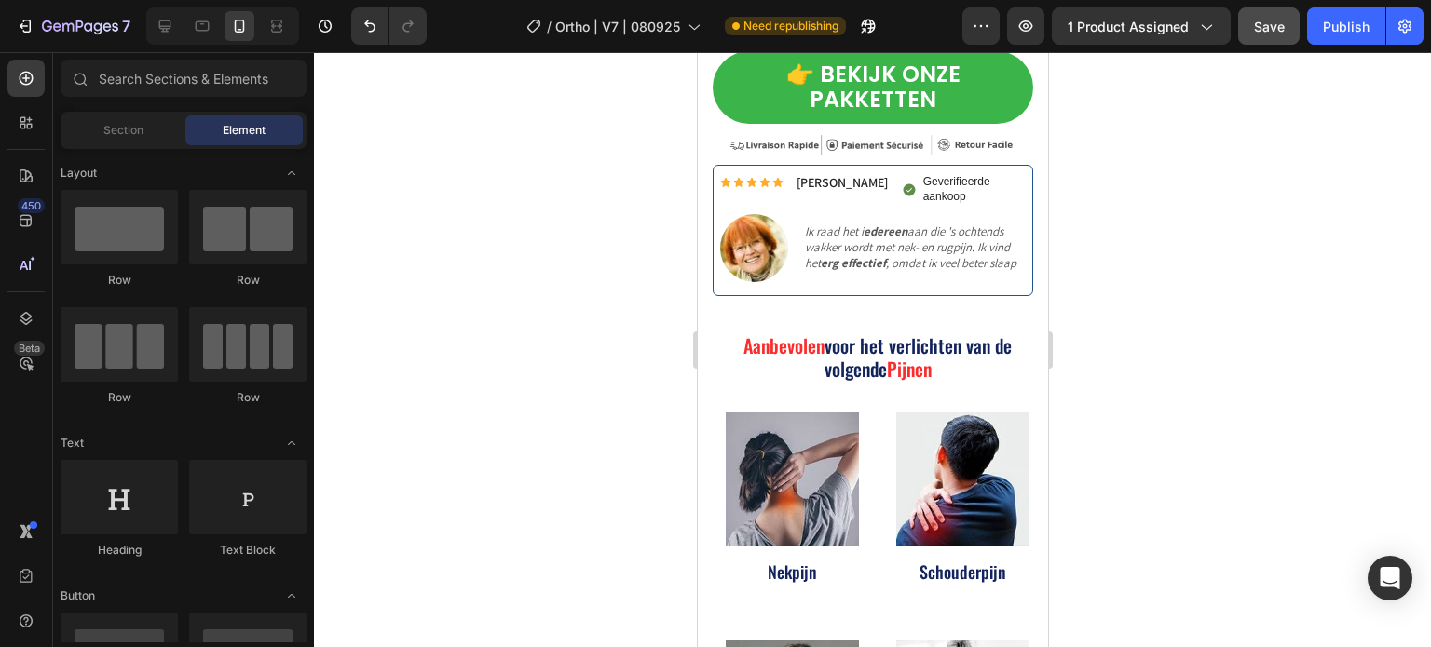
scroll to position [0, 0]
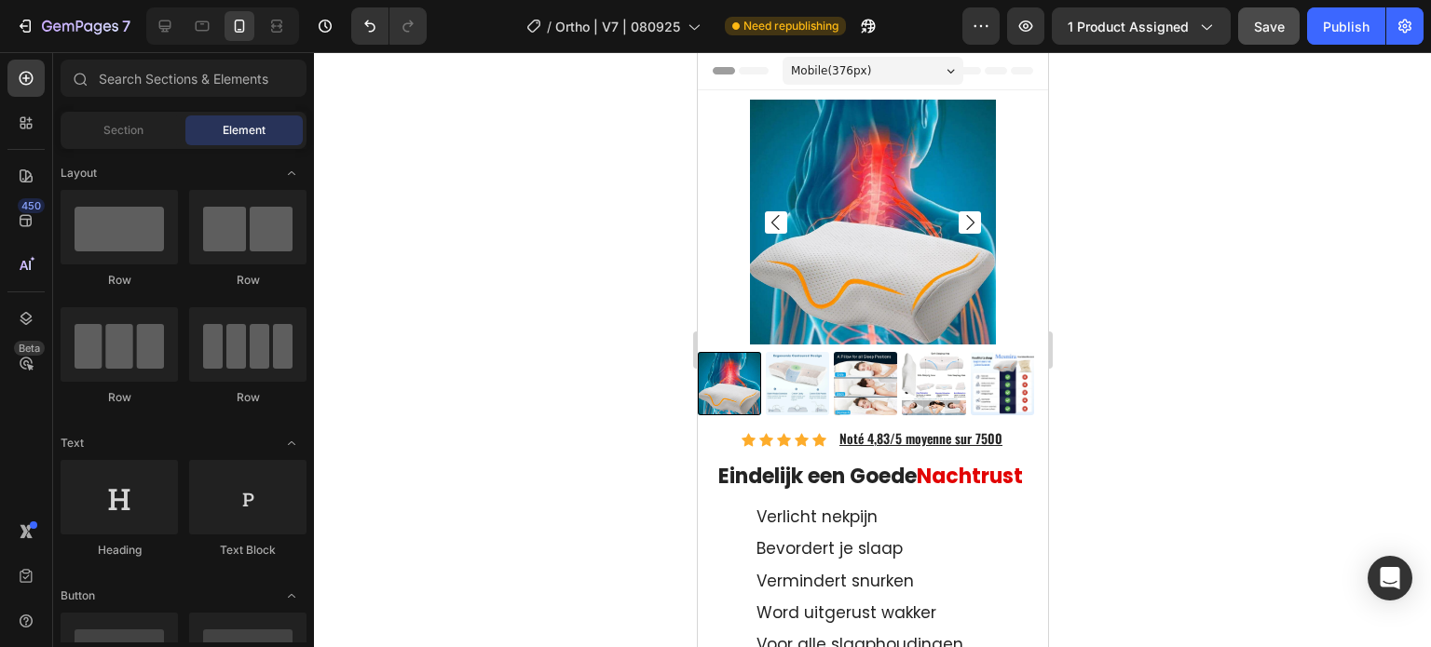
drag, startPoint x: 1037, startPoint y: 555, endPoint x: 1781, endPoint y: 60, distance: 894.1
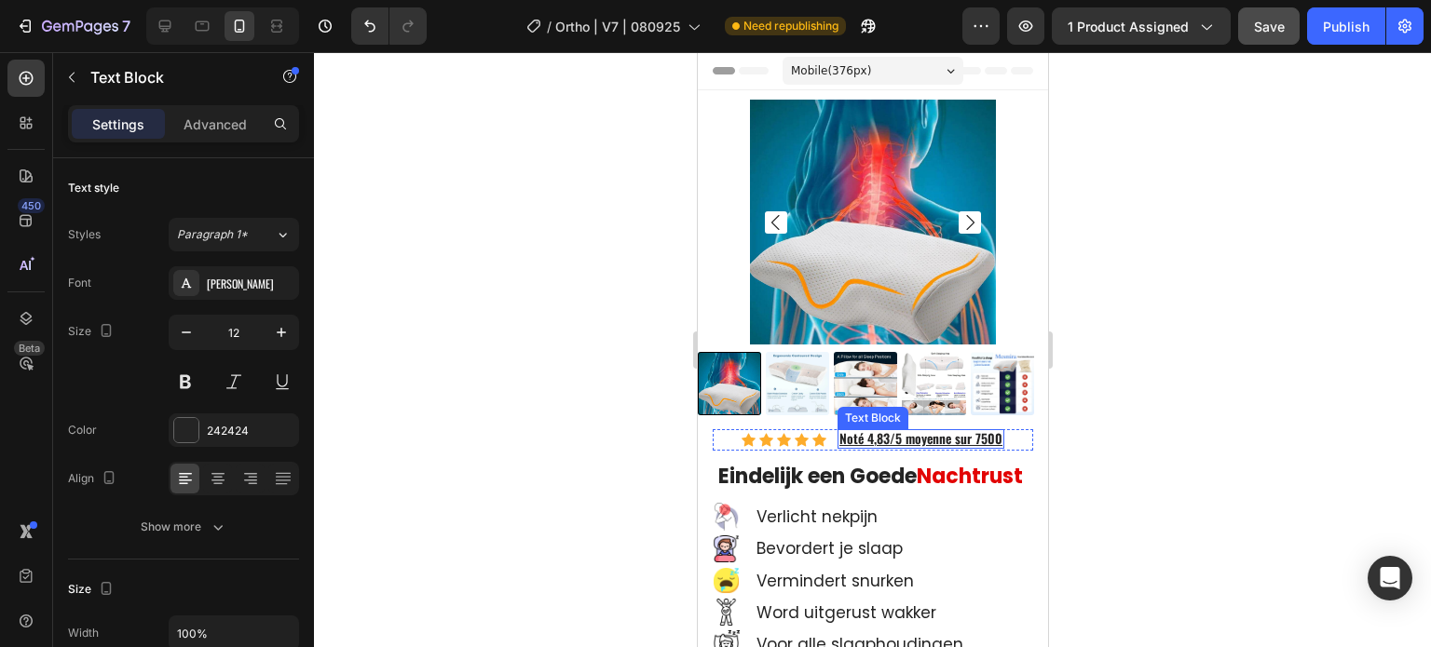
click at [895, 428] on u "Noté 4,83/5 moyenne sur 7500" at bounding box center [919, 438] width 163 height 20
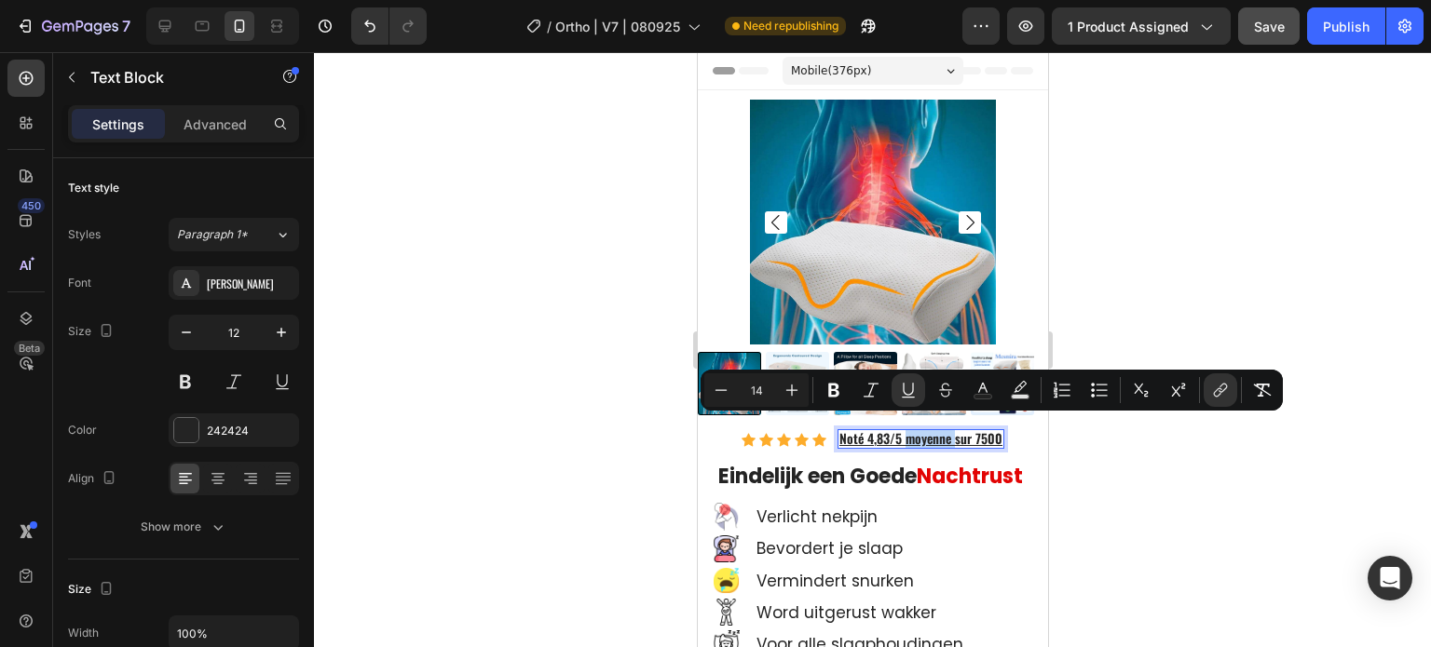
click at [895, 428] on u "Noté 4,83/5 moyenne sur 7500" at bounding box center [919, 438] width 163 height 20
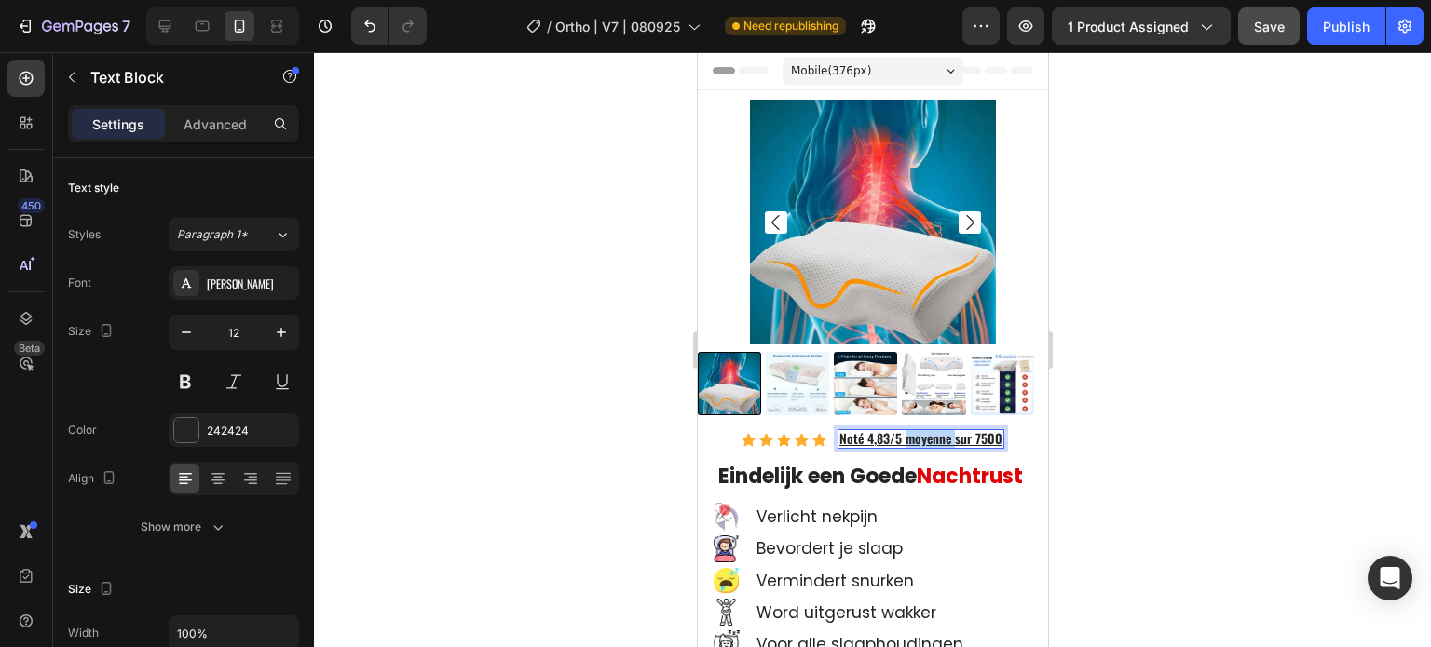
click at [895, 428] on u "Noté 4,83/5 moyenne sur 7500" at bounding box center [919, 438] width 163 height 20
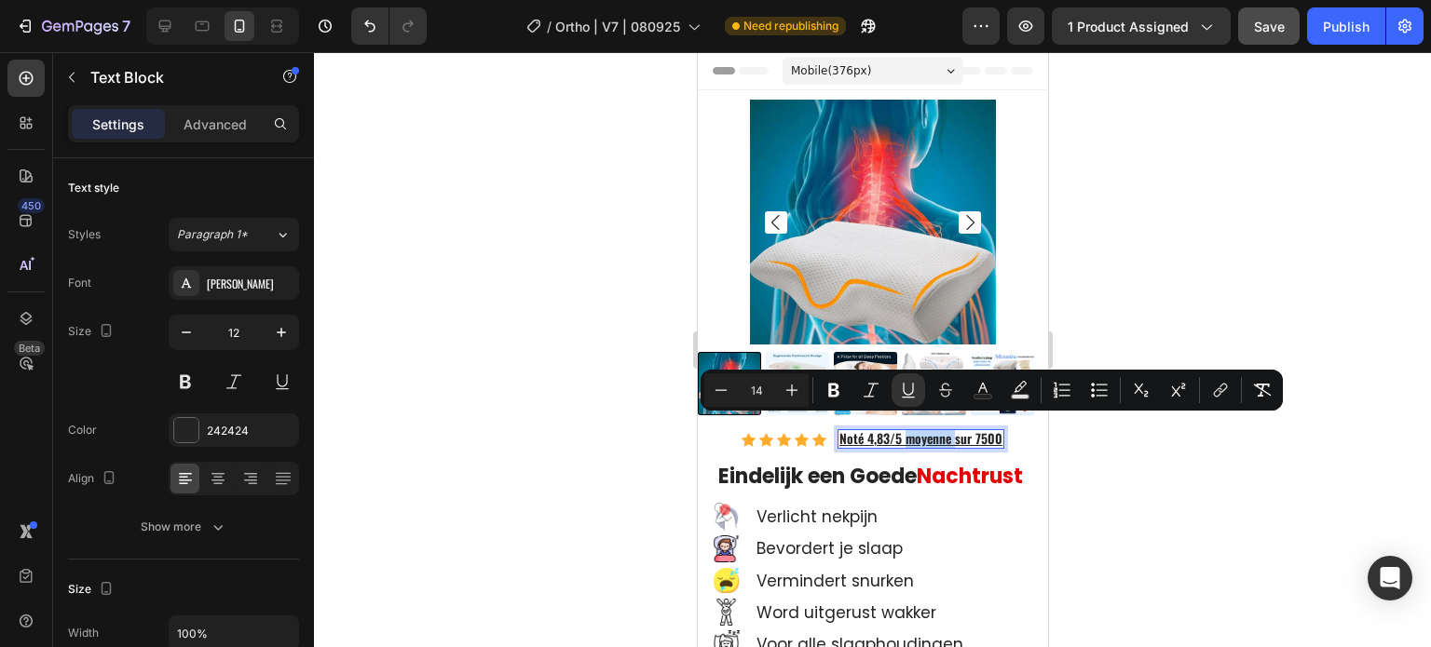
click at [895, 428] on u "Noté 4,83/5 moyenne sur 7500" at bounding box center [919, 438] width 163 height 20
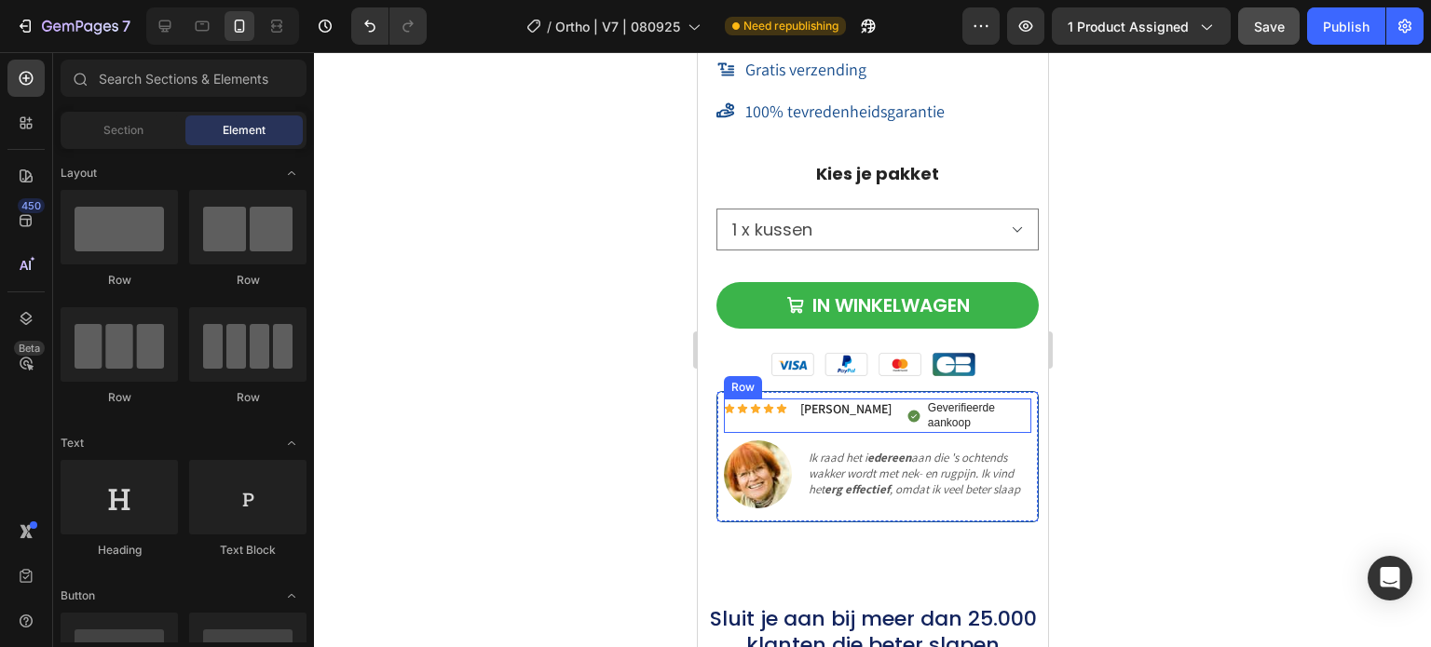
scroll to position [16229, 0]
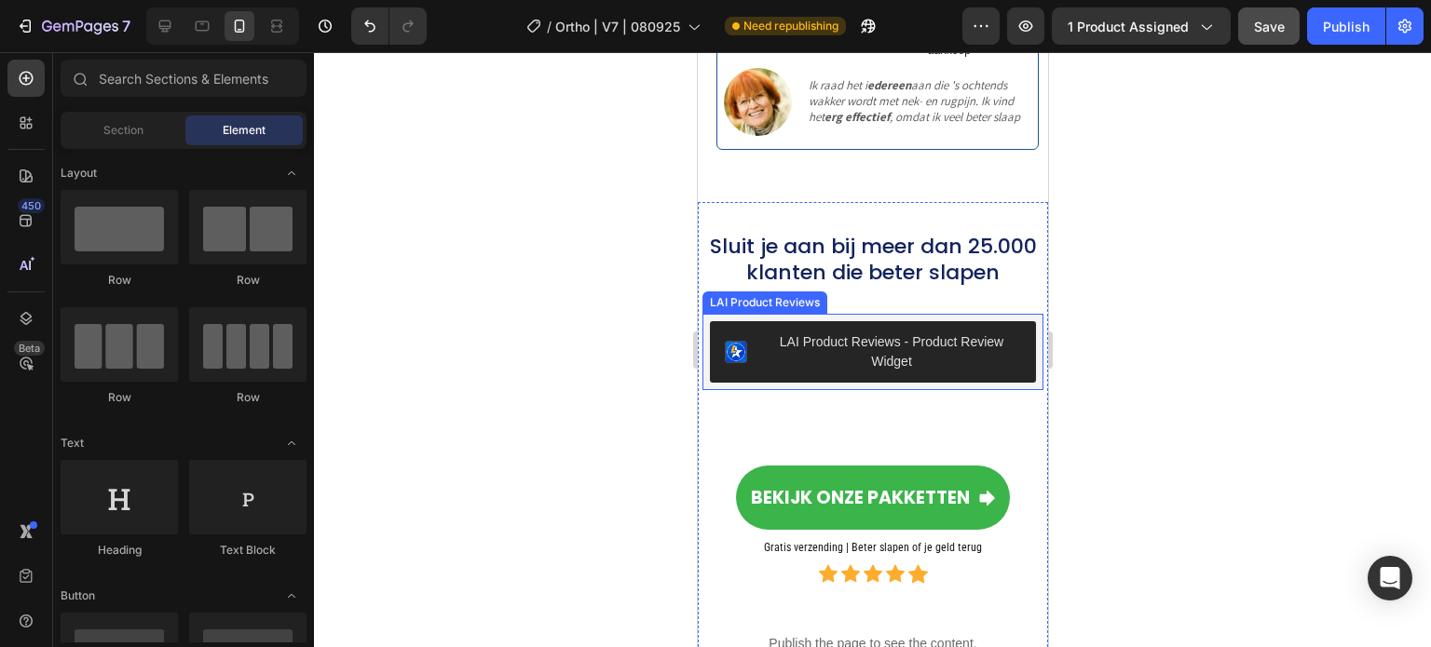
click at [861, 321] on button "LAI Product Reviews - Product Review Widget" at bounding box center [872, 351] width 326 height 61
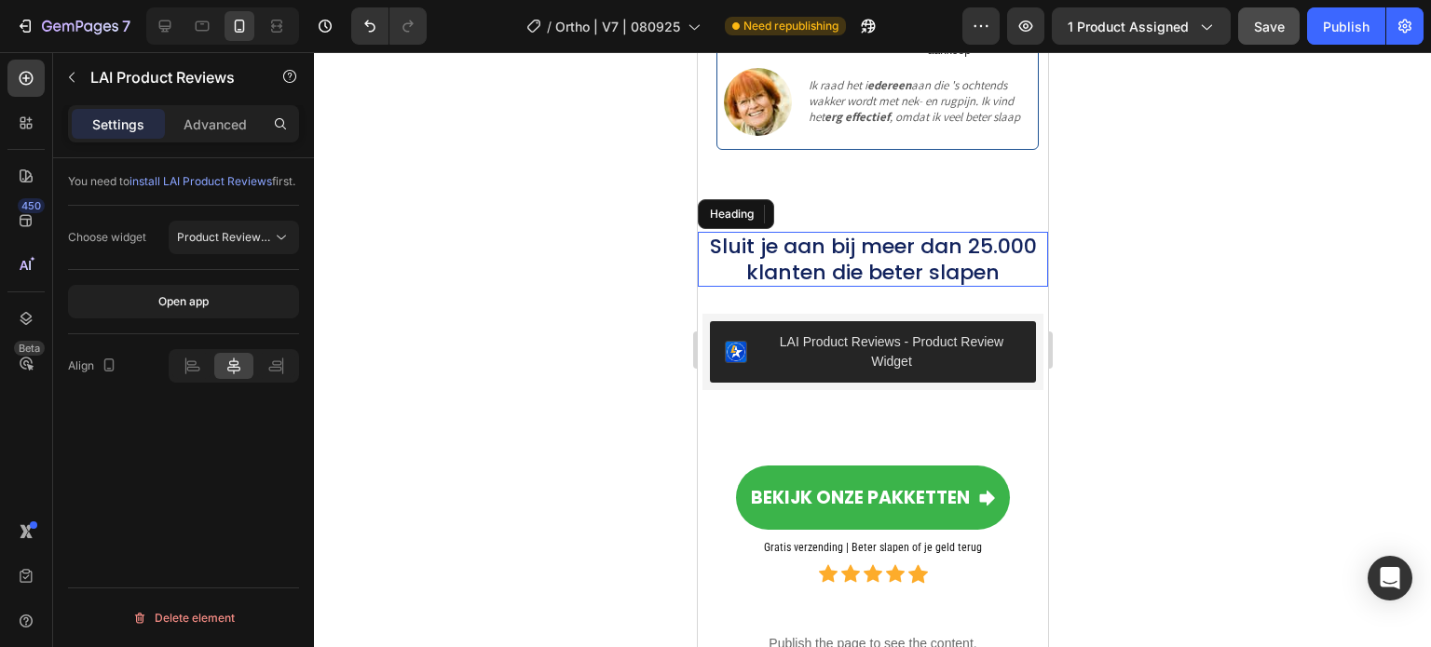
click at [992, 232] on h2 "Sluit je aan bij meer dan 25.000 klanten die beter slapen" at bounding box center [872, 259] width 350 height 55
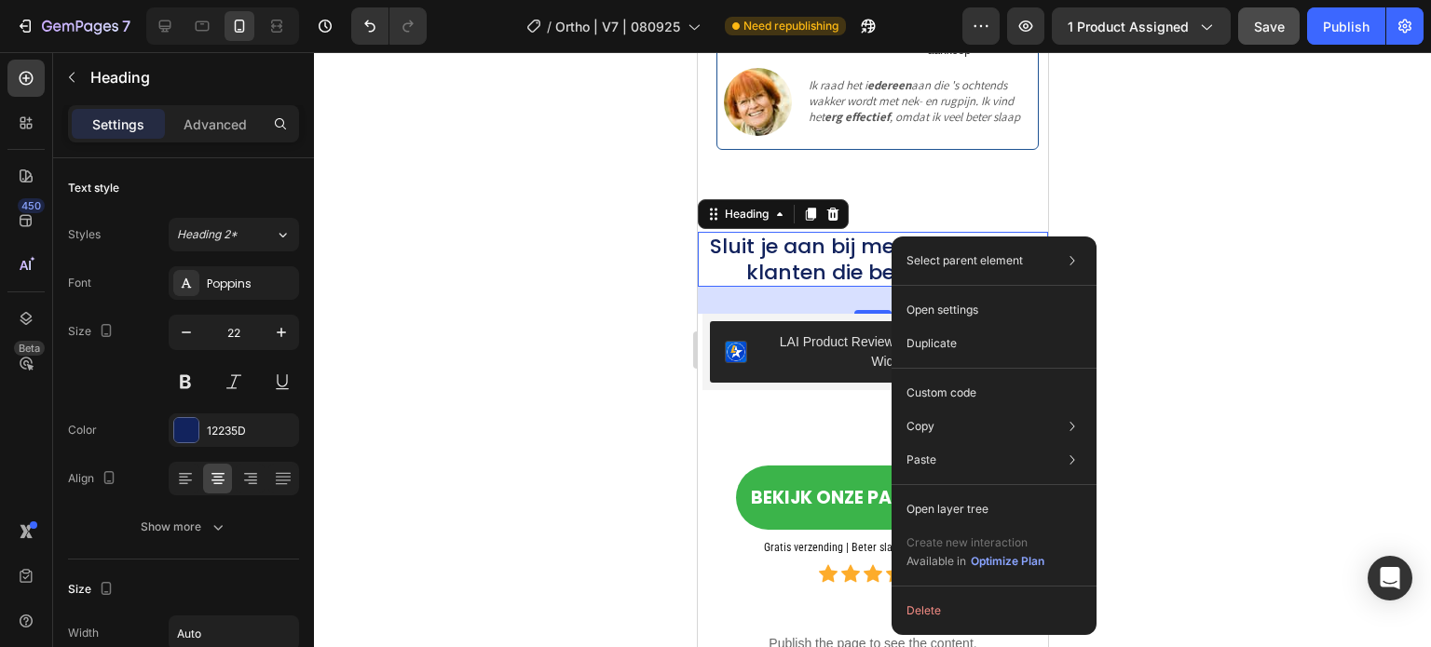
click at [497, 269] on div at bounding box center [872, 349] width 1117 height 595
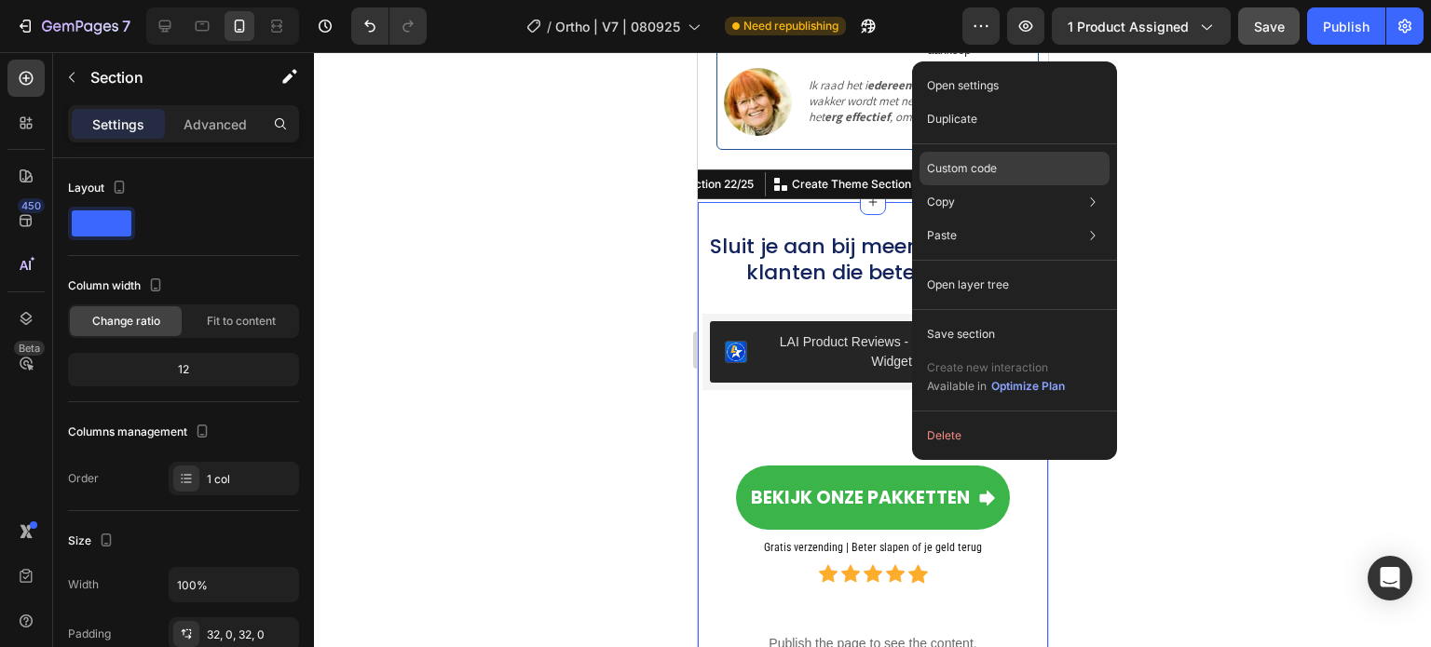
click at [969, 160] on p "Custom code" at bounding box center [962, 168] width 70 height 17
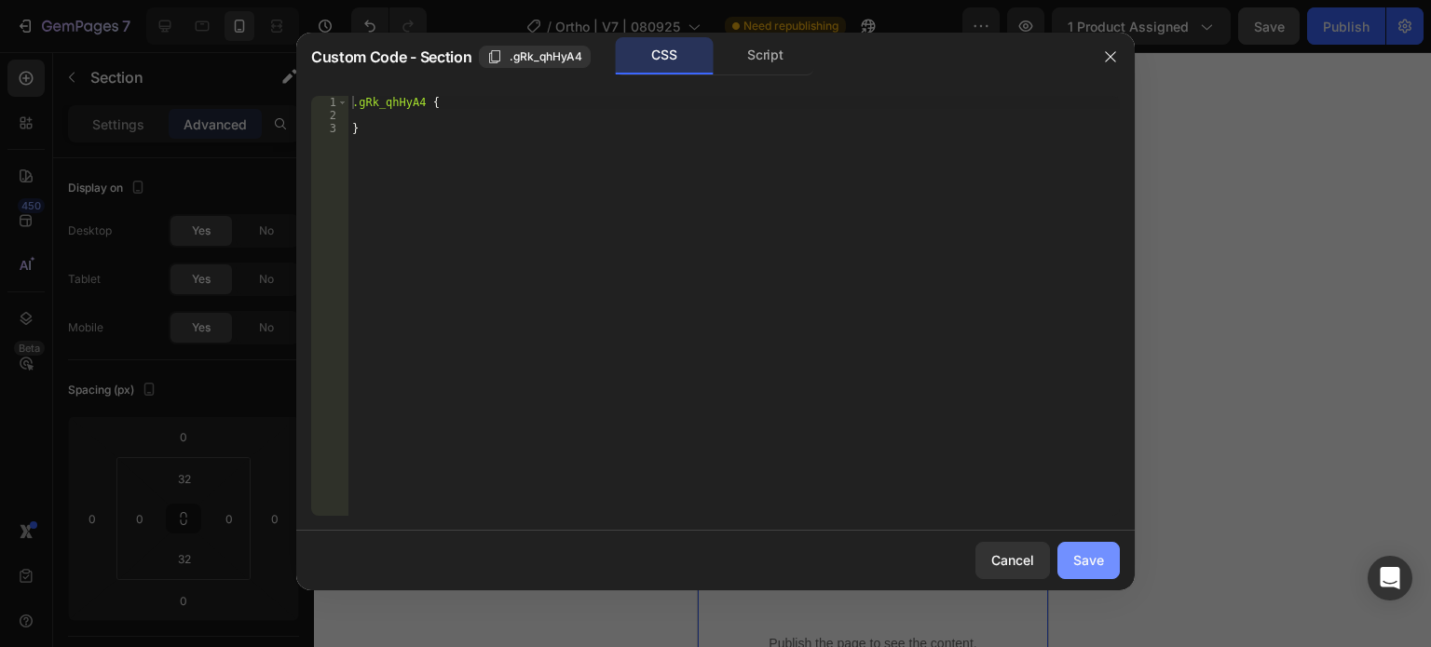
click at [1086, 558] on div "Save" at bounding box center [1088, 560] width 31 height 20
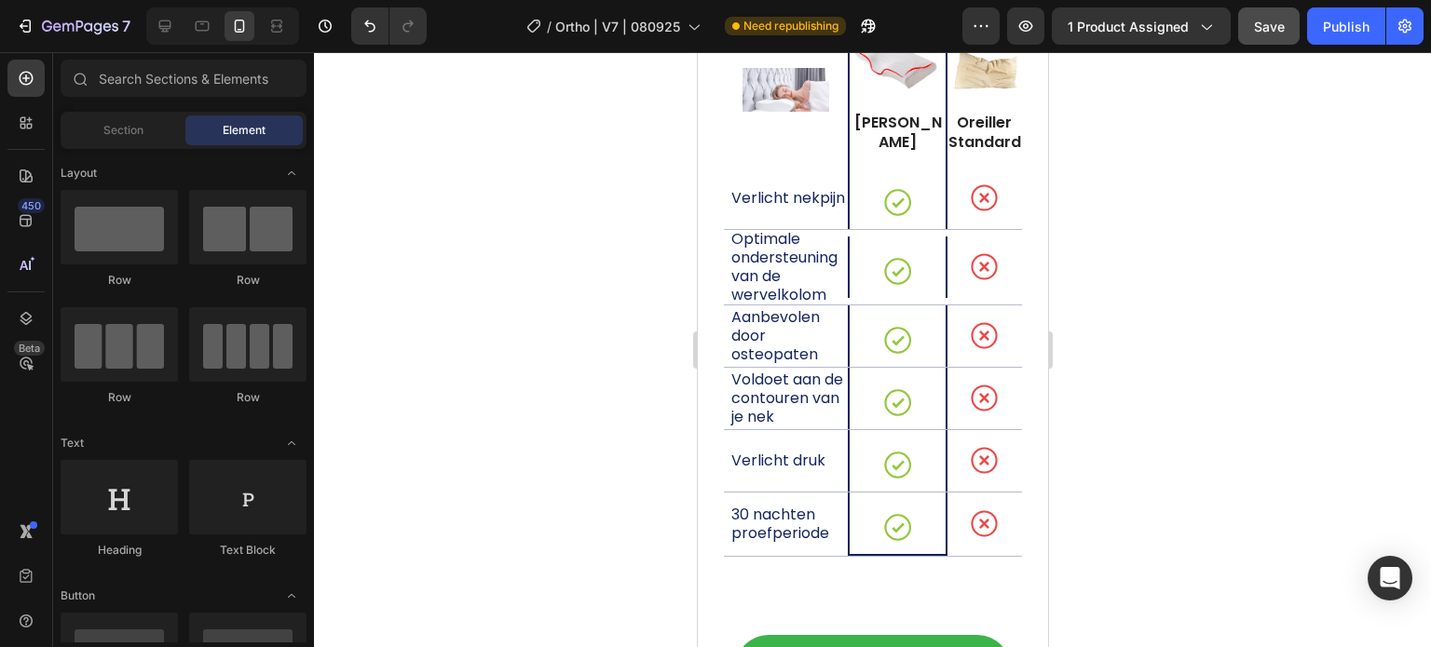
scroll to position [13042, 0]
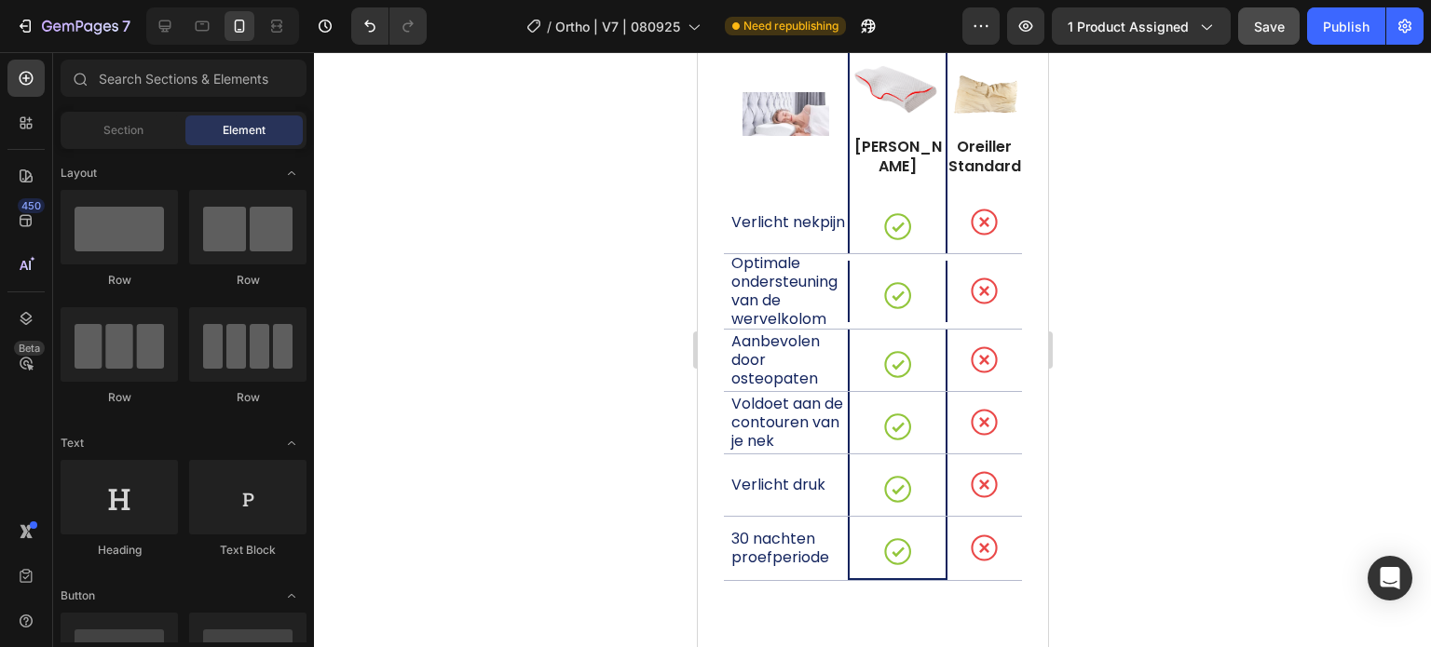
drag, startPoint x: 1043, startPoint y: 588, endPoint x: 1747, endPoint y: 536, distance: 706.1
click at [900, 159] on p "Oreiller YDEKO" at bounding box center [896, 157] width 92 height 39
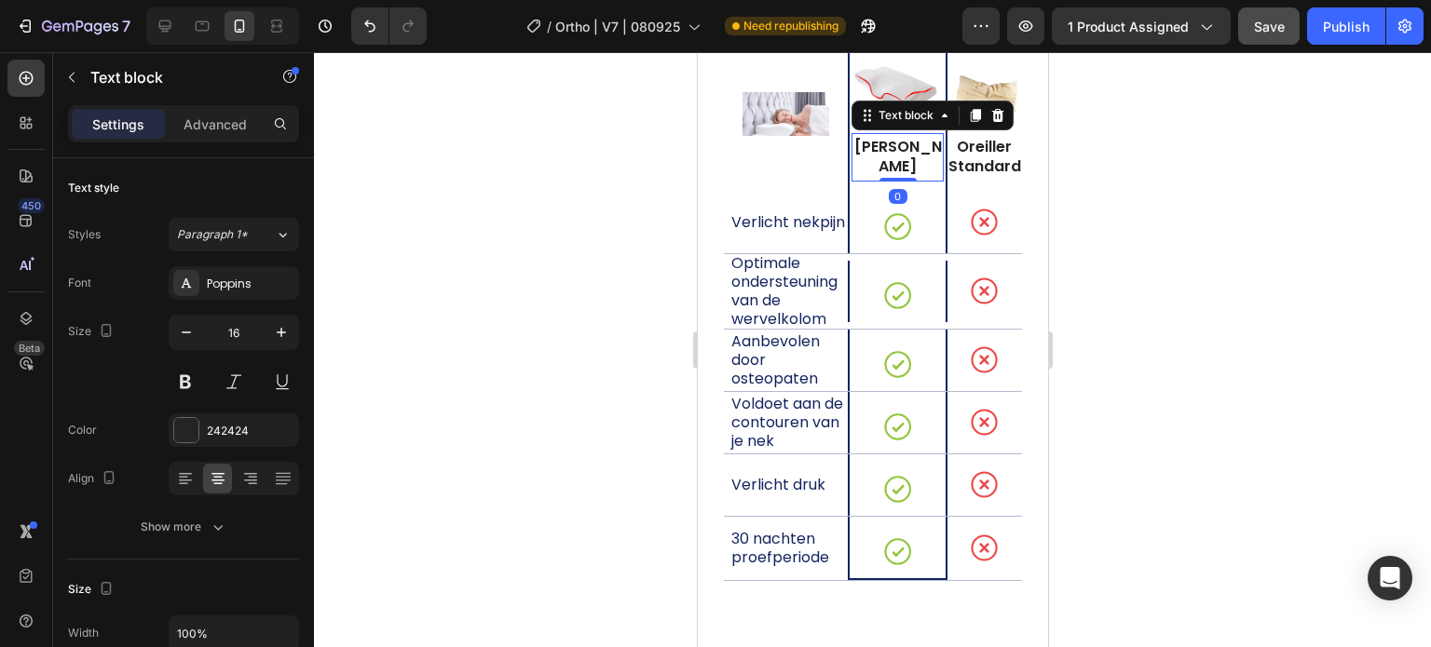
click at [900, 159] on p "Oreiller YDEKO" at bounding box center [896, 157] width 92 height 39
click at [921, 157] on p "Oreiller YDEKO" at bounding box center [896, 157] width 92 height 39
click at [914, 149] on p "Oreiller YDEKO" at bounding box center [896, 157] width 92 height 39
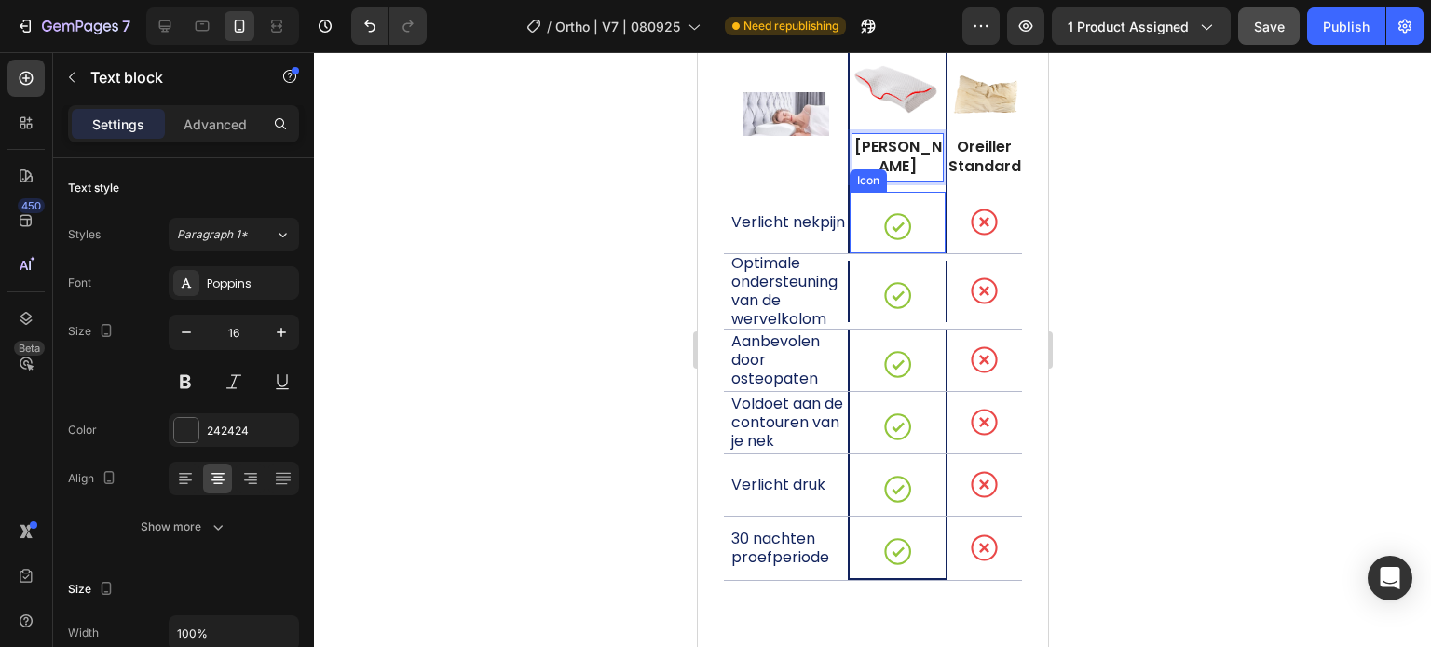
scroll to position [13051, 0]
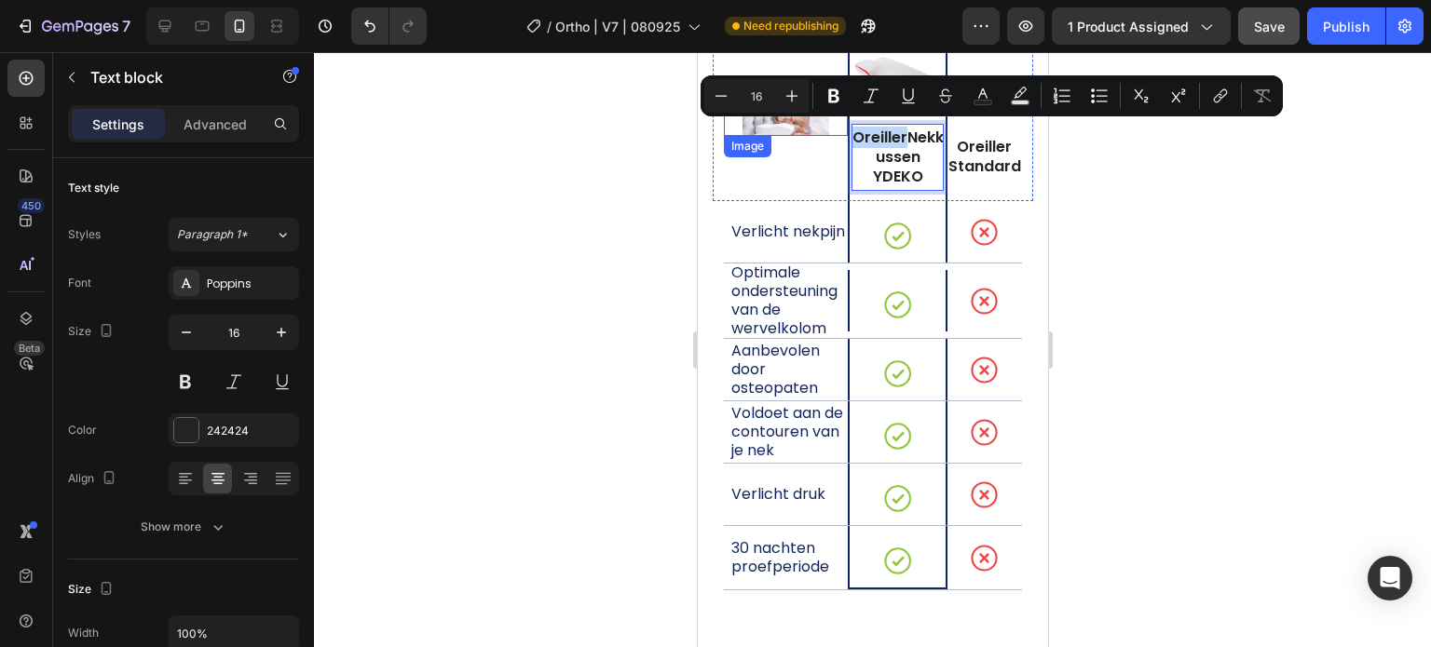
drag, startPoint x: 901, startPoint y: 133, endPoint x: 828, endPoint y: 131, distance: 72.7
click at [828, 131] on div "Image Image OreillerNekkussen YDEKO Text block 0 Row Image Oreiller Standard Te…" at bounding box center [872, 114] width 320 height 174
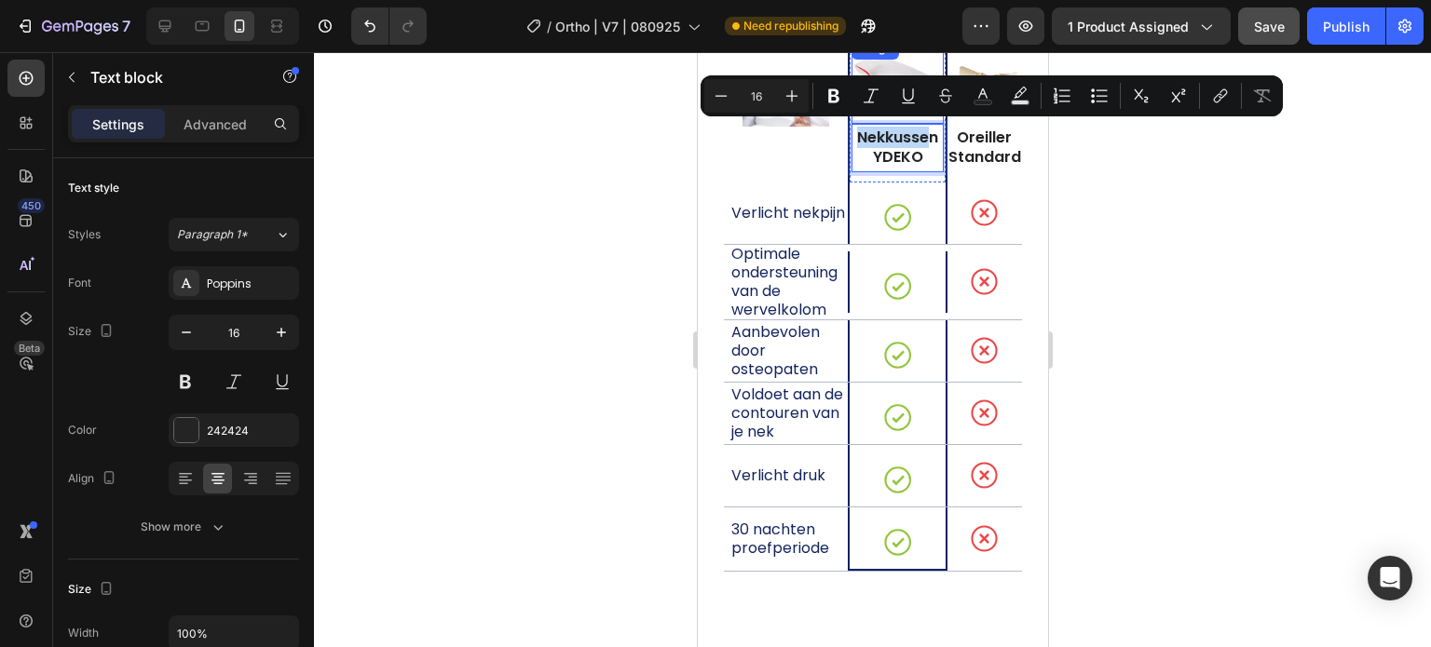
scroll to position [13042, 0]
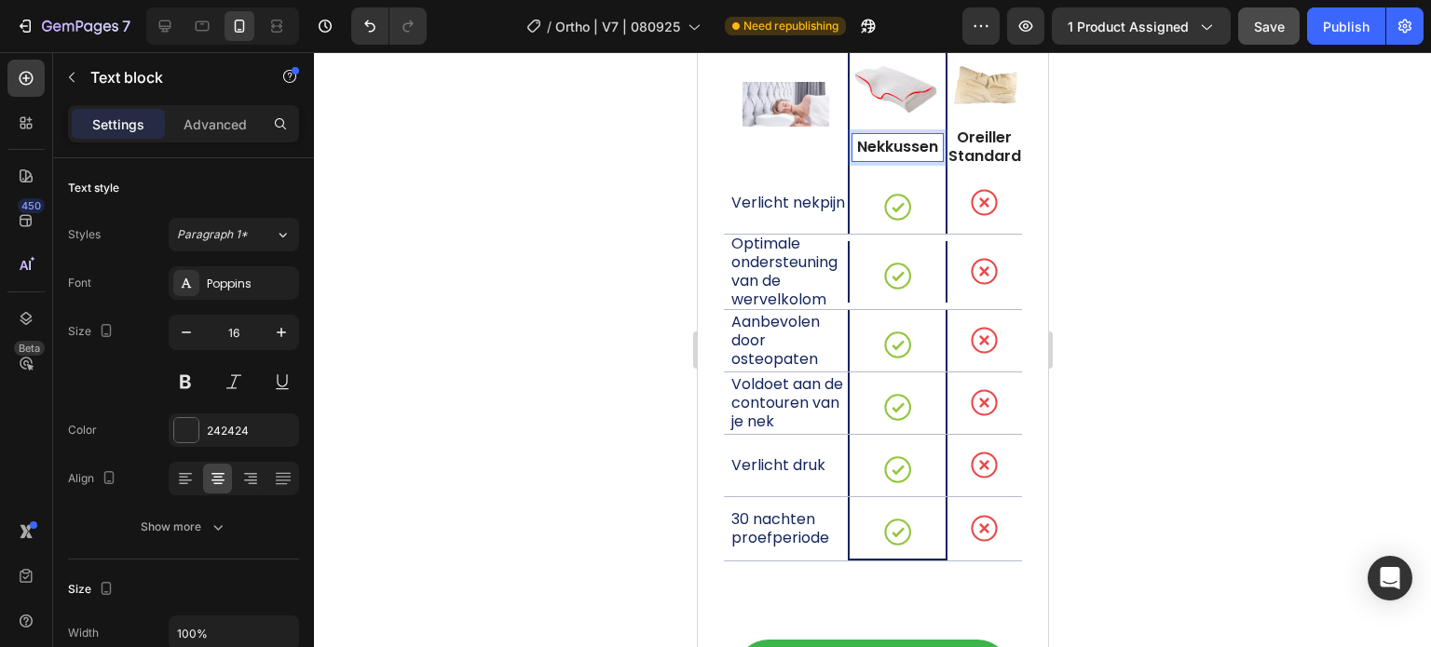
drag, startPoint x: 917, startPoint y: 158, endPoint x: 858, endPoint y: 156, distance: 59.7
click at [858, 156] on p "Nekkussen" at bounding box center [896, 148] width 92 height 20
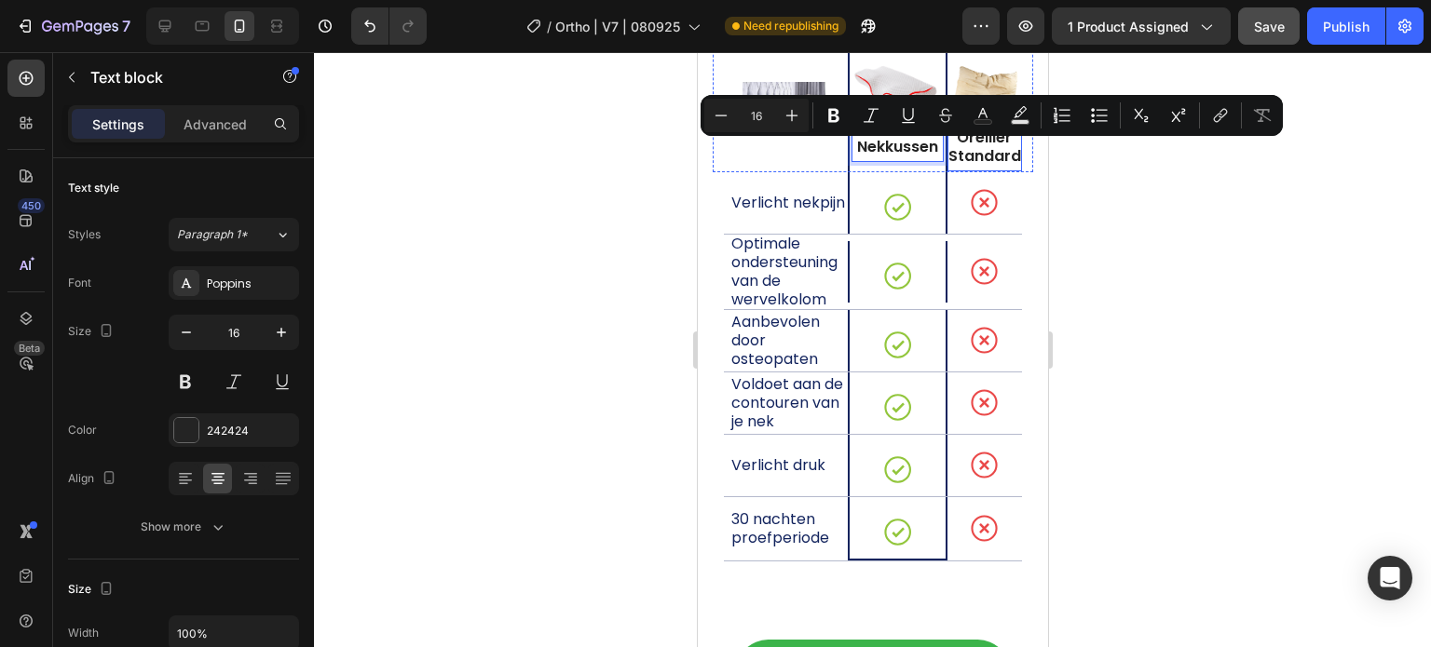
click at [973, 149] on p "Oreiller Standard" at bounding box center [983, 148] width 75 height 39
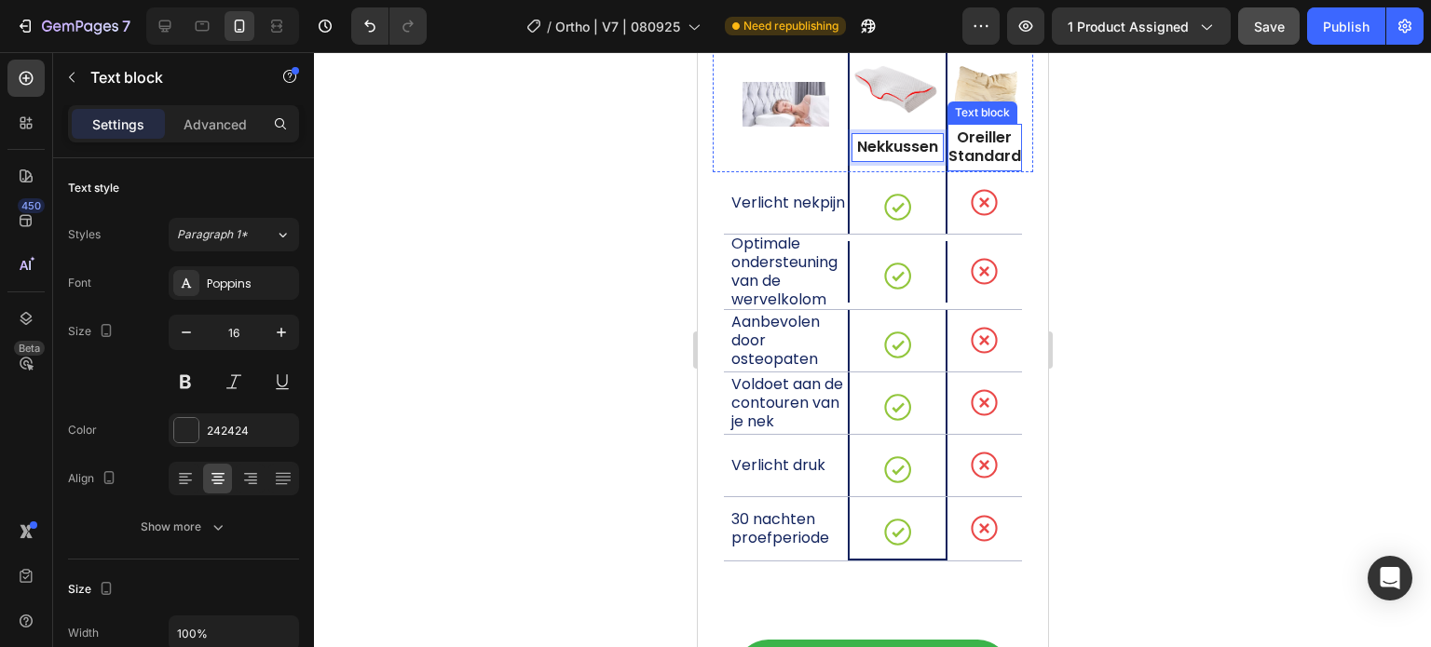
scroll to position [559, 0]
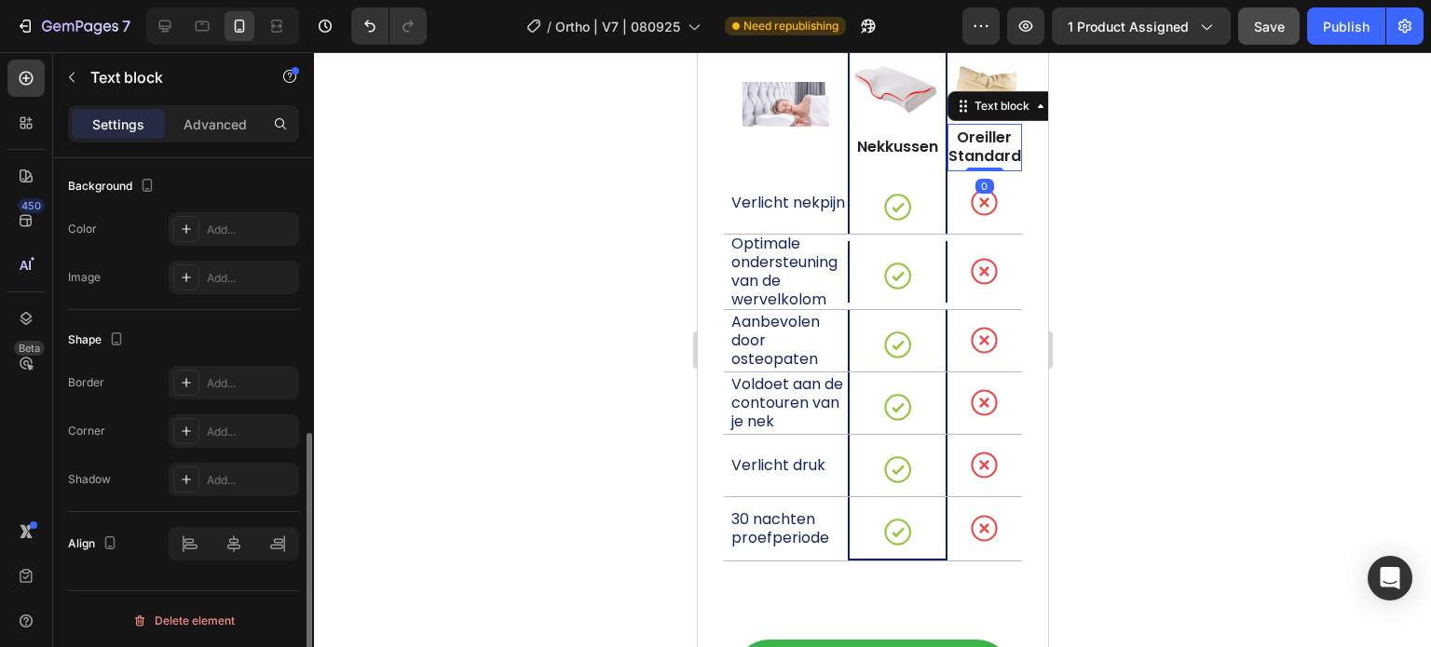
click at [985, 162] on p "Oreiller Standard" at bounding box center [983, 148] width 75 height 39
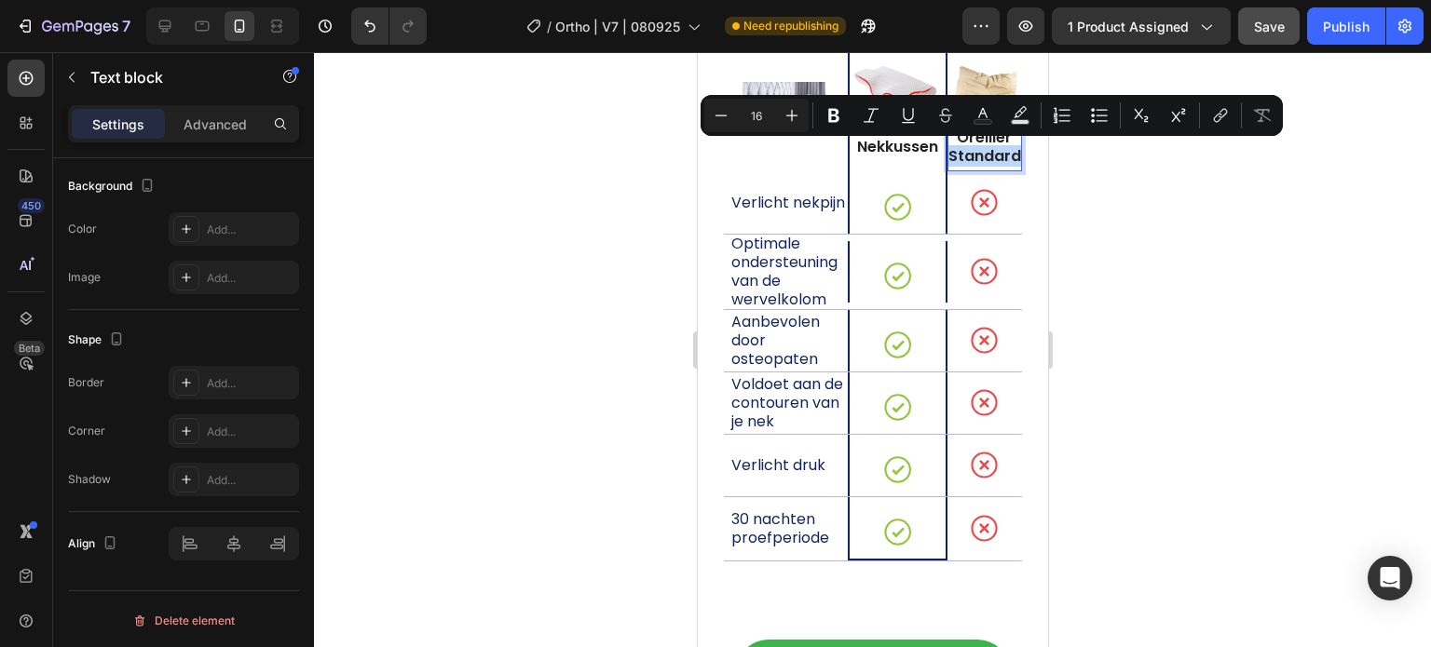
drag, startPoint x: 984, startPoint y: 170, endPoint x: 940, endPoint y: 157, distance: 45.7
click at [946, 157] on p "Oreiller Standard" at bounding box center [983, 148] width 75 height 39
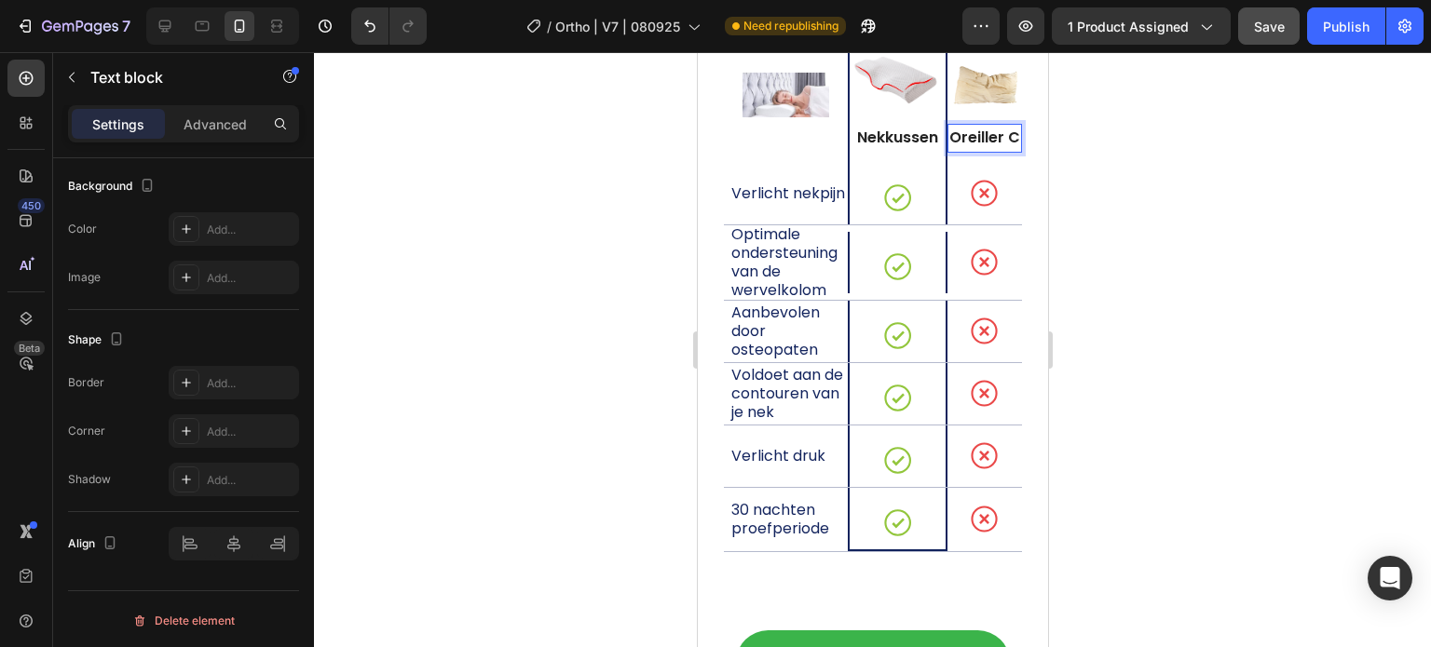
scroll to position [13042, 0]
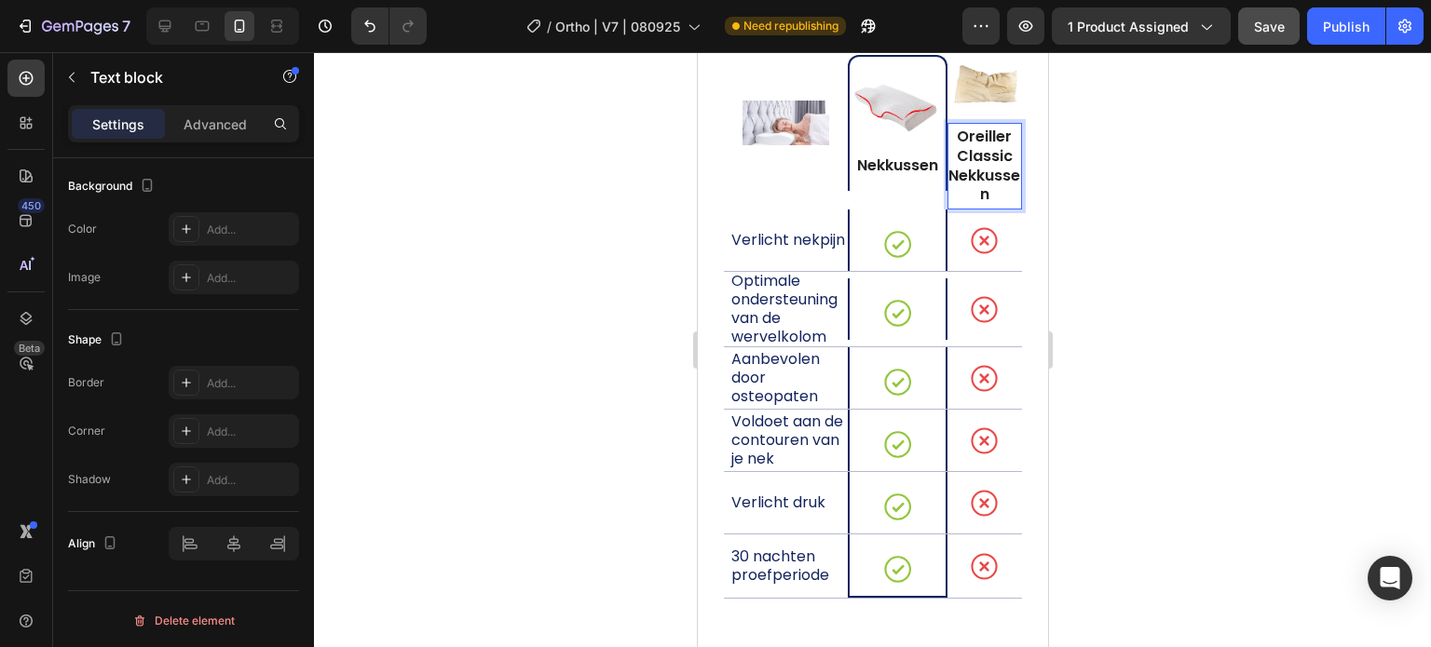
click at [968, 131] on p "Oreiller Classic Nekkussen" at bounding box center [983, 166] width 75 height 77
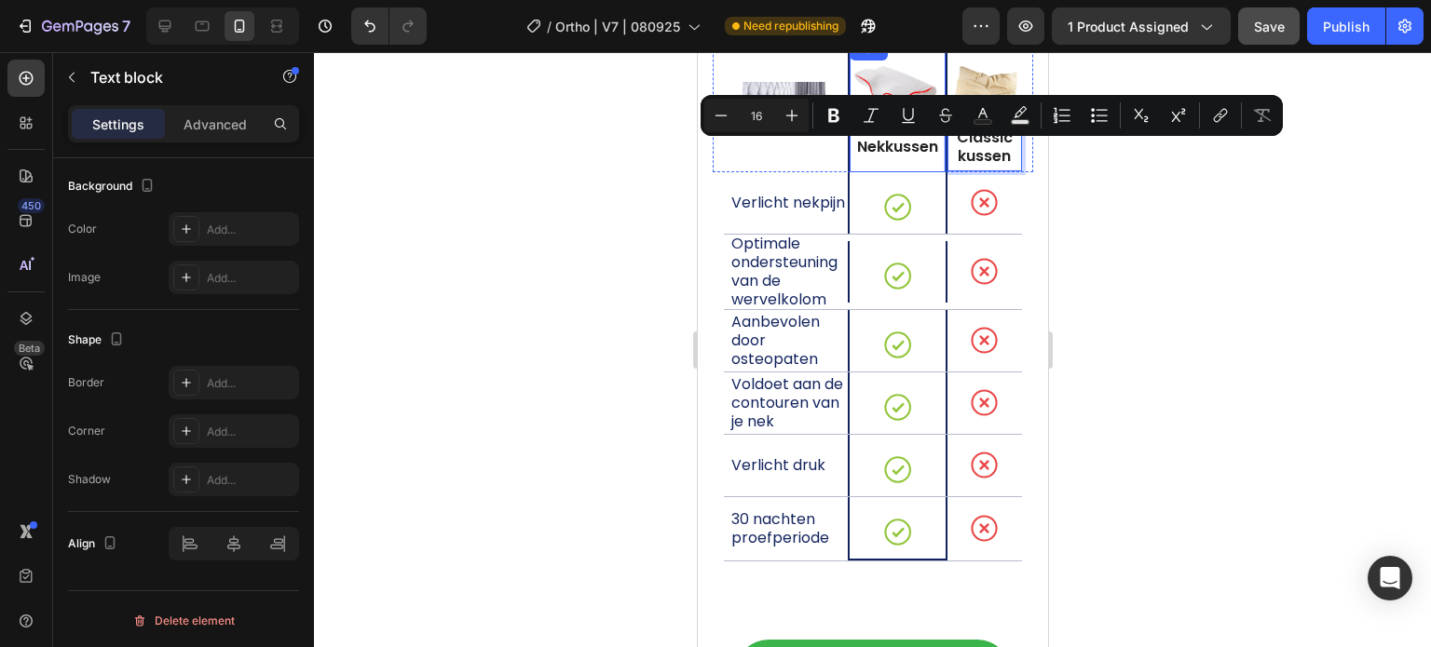
drag, startPoint x: 966, startPoint y: 159, endPoint x: 934, endPoint y: 153, distance: 32.3
click at [934, 155] on div "Image Image Nekkussen Text block Row Image Classic kussen Text block 0 Row" at bounding box center [872, 104] width 320 height 136
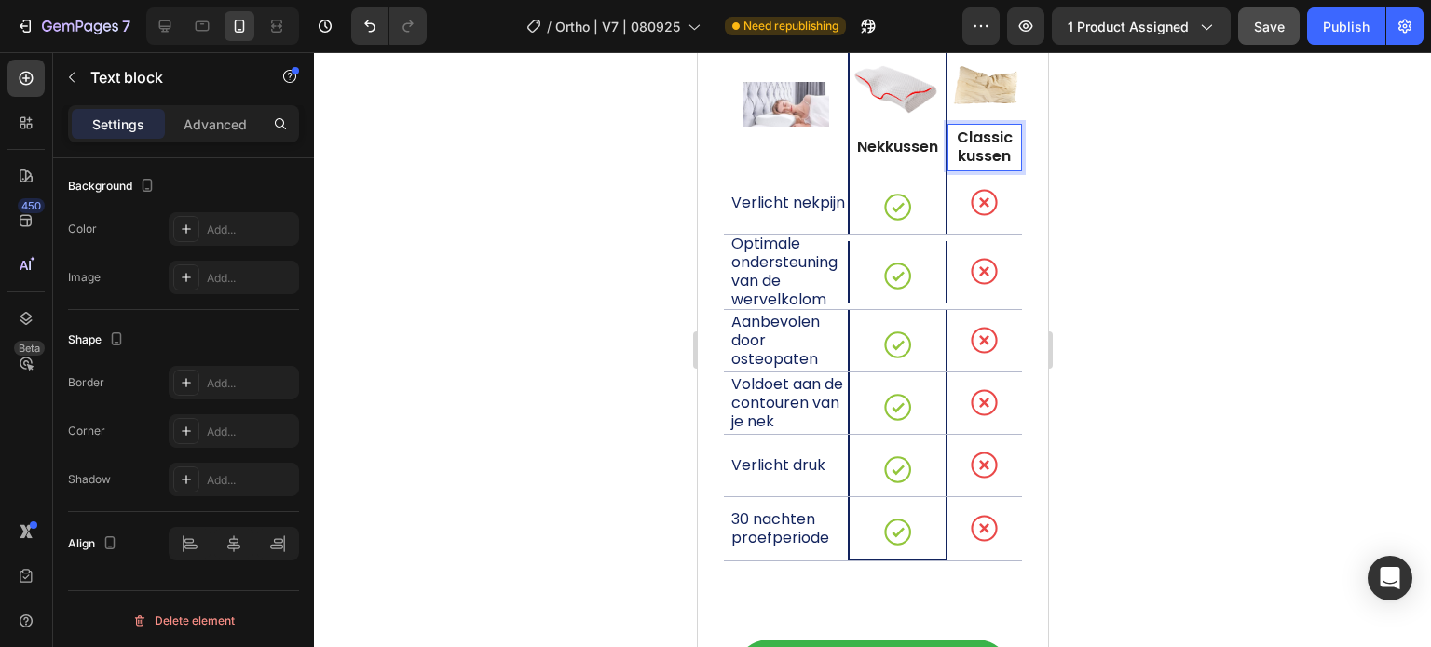
click at [1185, 172] on div at bounding box center [872, 349] width 1117 height 595
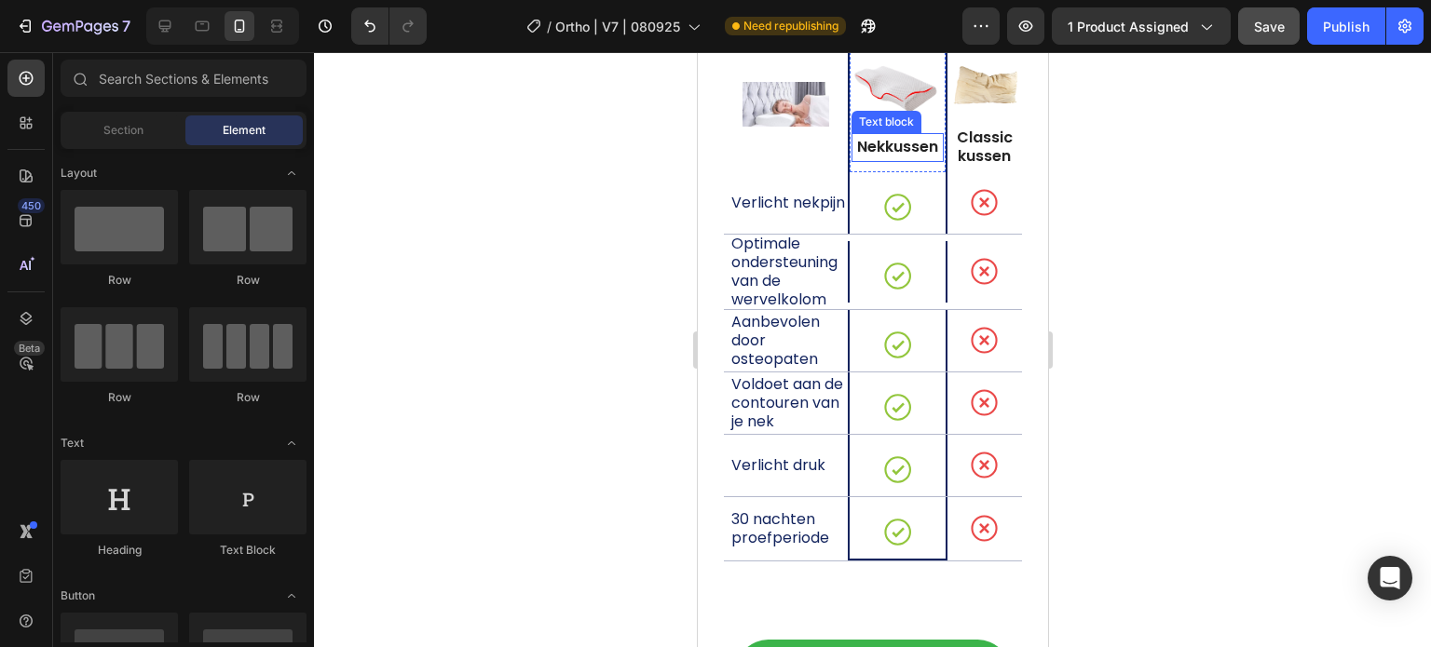
click at [906, 138] on p "Nekkussen" at bounding box center [896, 148] width 92 height 20
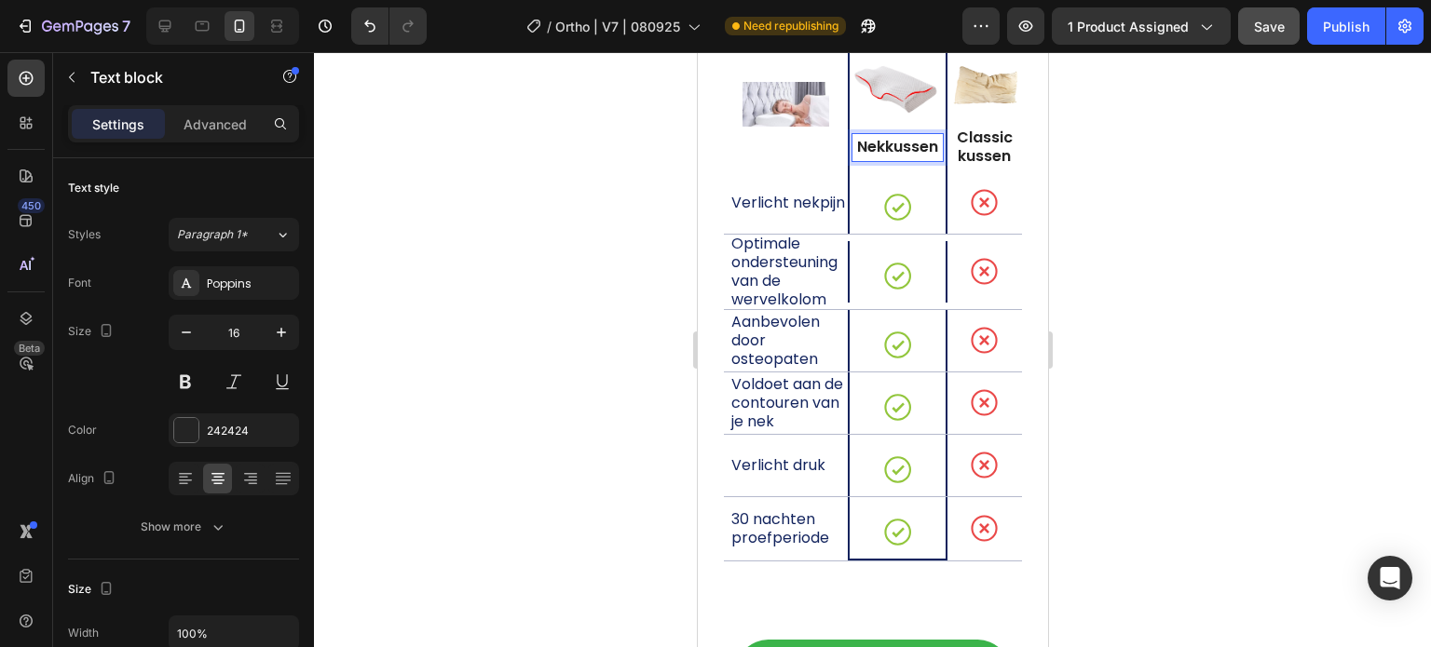
click at [906, 138] on p "Nekkussen" at bounding box center [896, 148] width 92 height 20
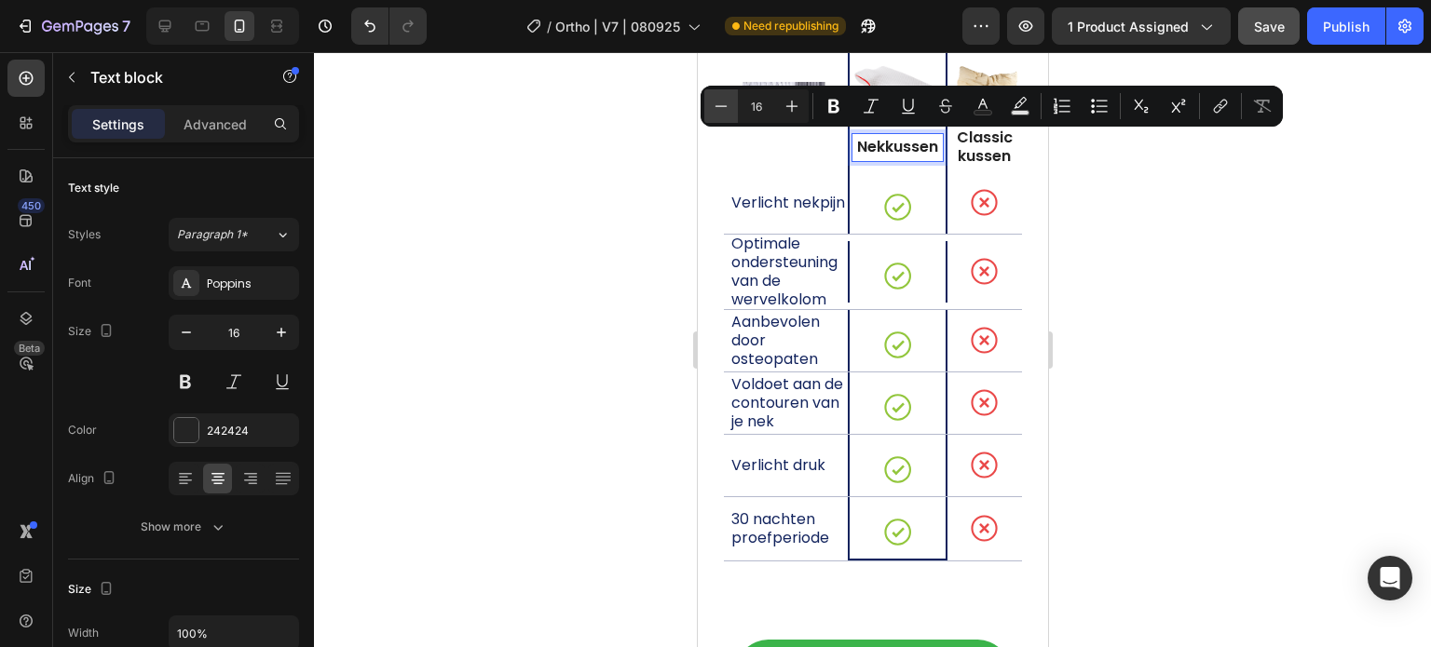
click at [717, 107] on icon "Editor contextual toolbar" at bounding box center [721, 106] width 19 height 19
type input "14"
click at [981, 144] on p "Classic kussen" at bounding box center [983, 148] width 75 height 39
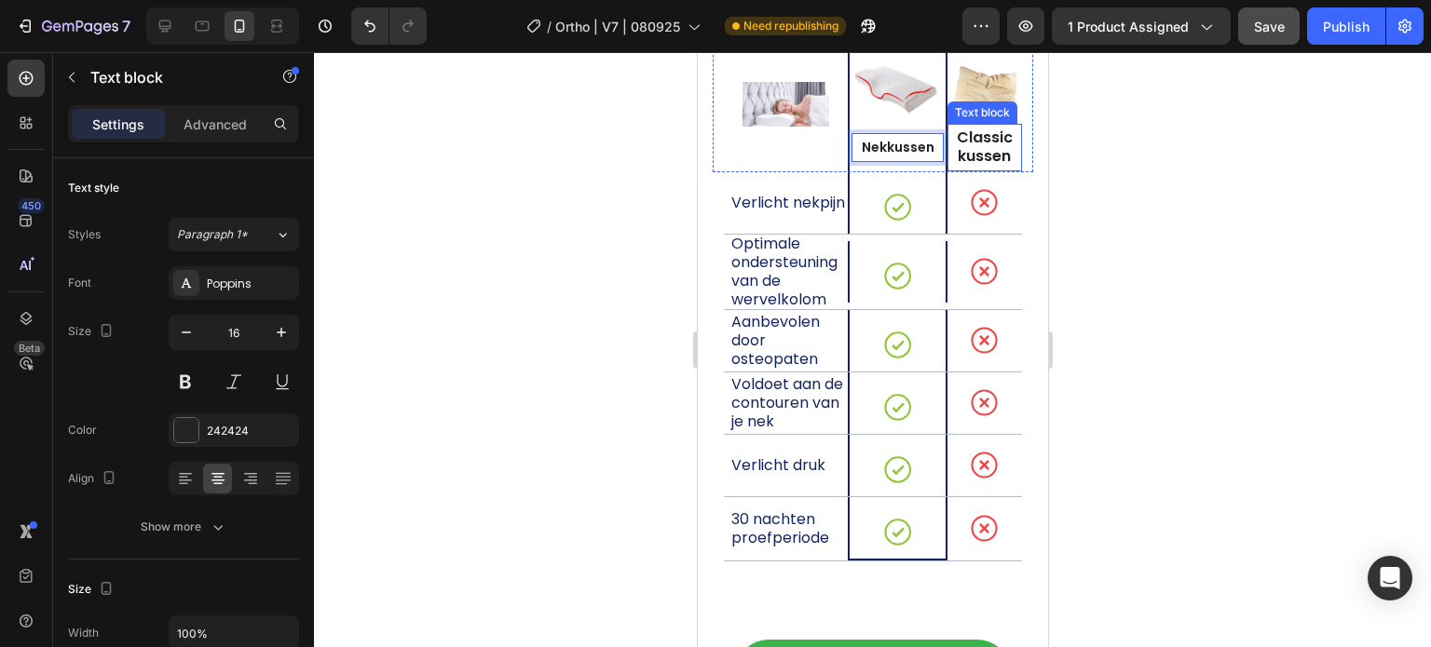
scroll to position [559, 0]
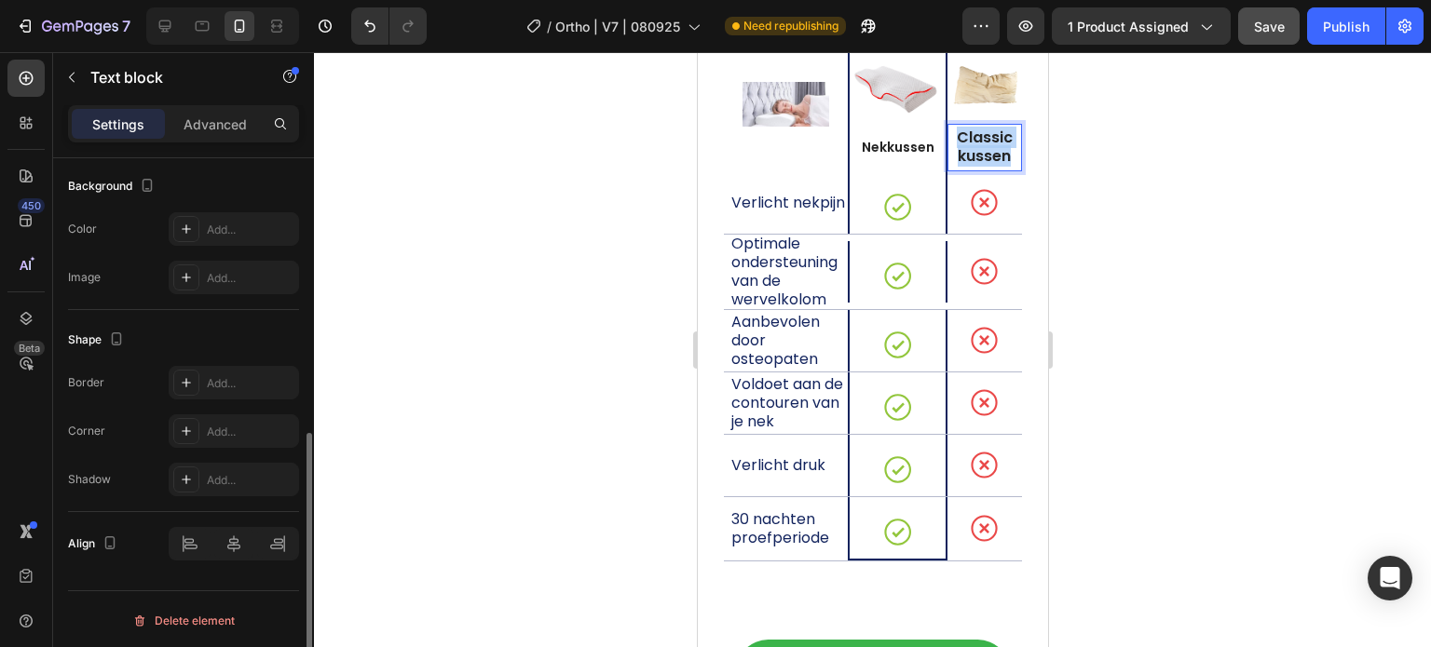
click at [981, 144] on p "Classic kussen" at bounding box center [983, 148] width 75 height 39
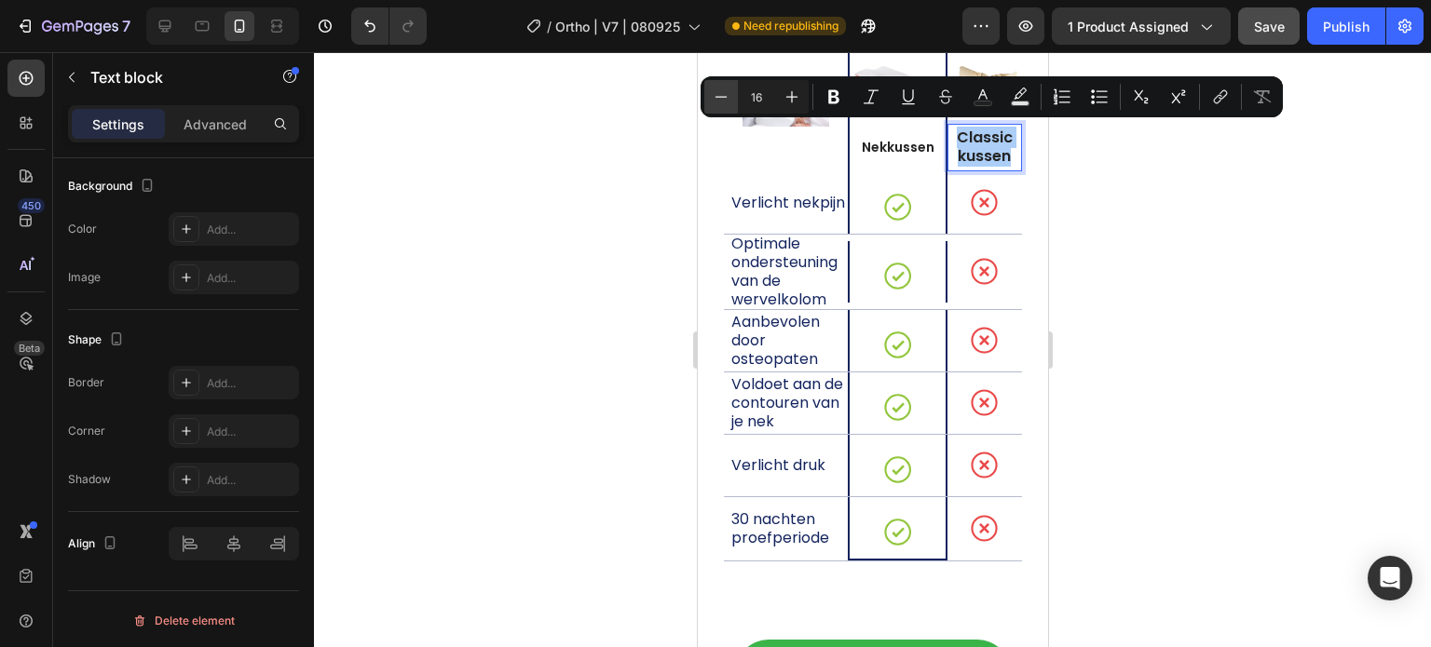
click at [730, 100] on button "Minus" at bounding box center [721, 97] width 34 height 34
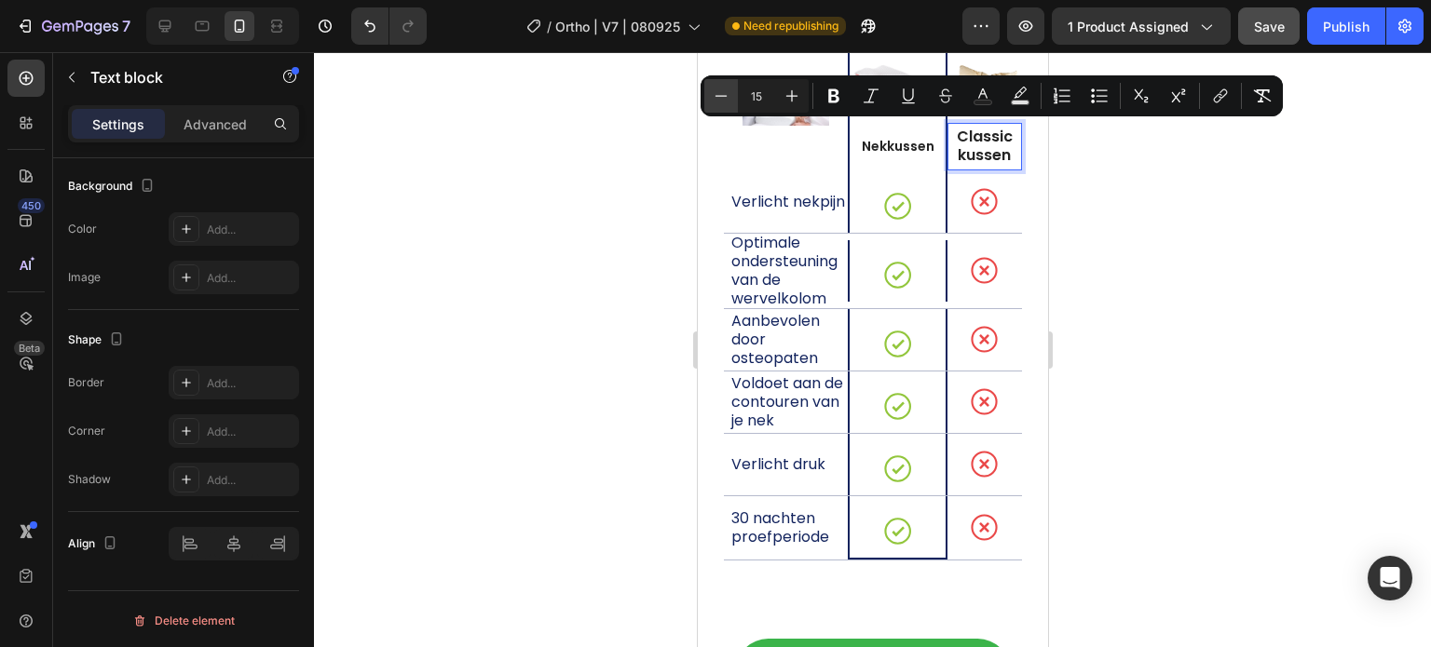
click at [730, 100] on button "Minus" at bounding box center [721, 96] width 34 height 34
type input "14"
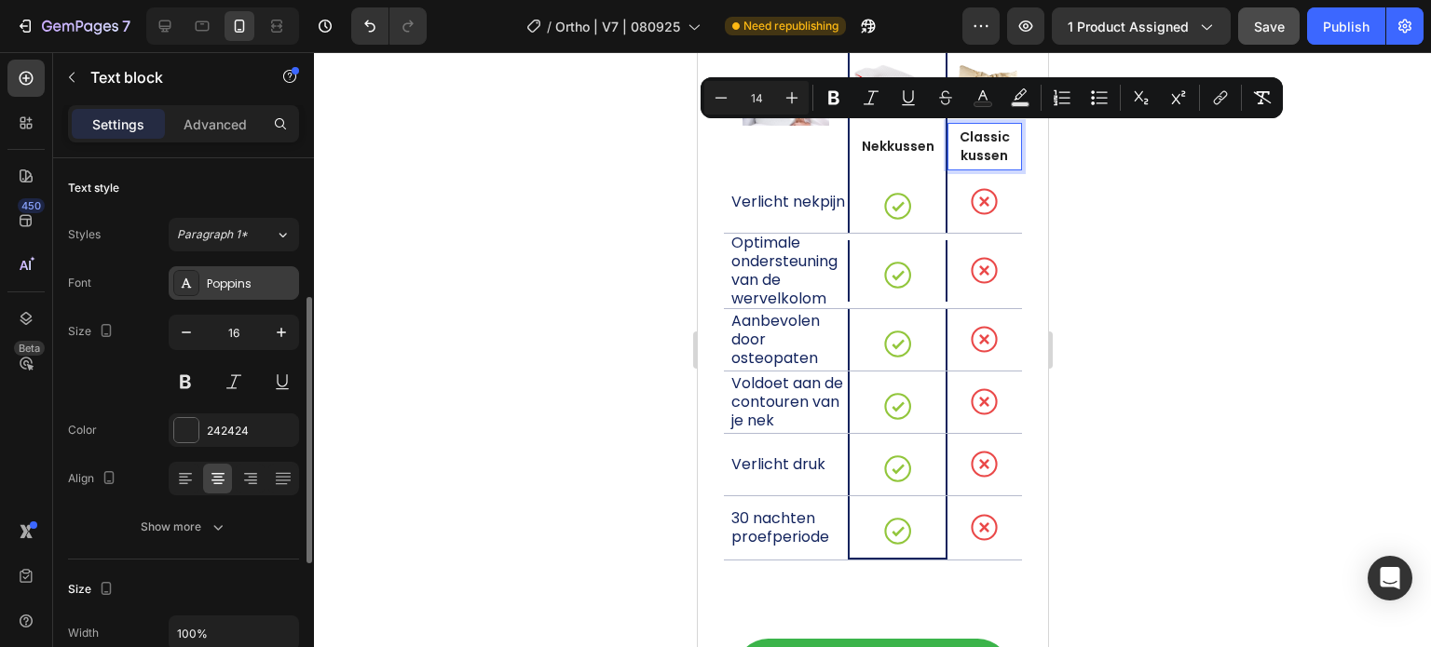
scroll to position [0, 0]
click at [183, 334] on icon "button" at bounding box center [186, 332] width 19 height 19
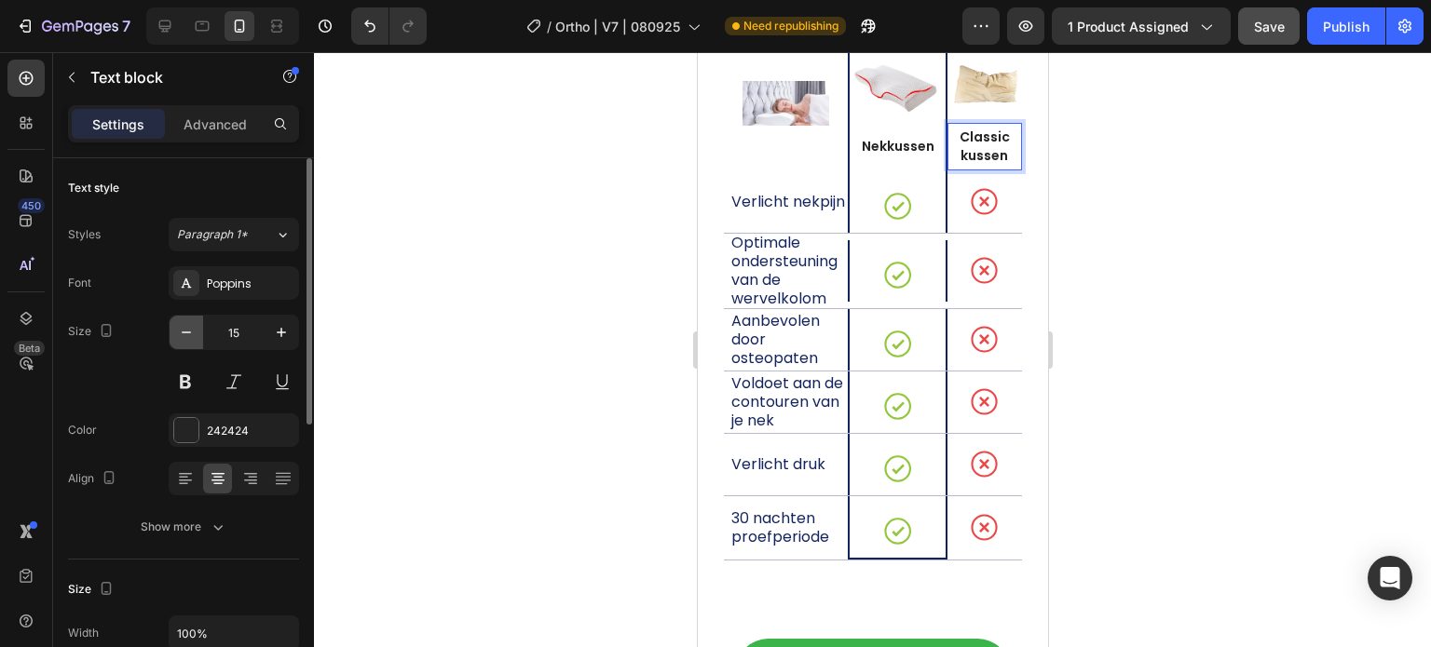
scroll to position [13042, 0]
type input "14"
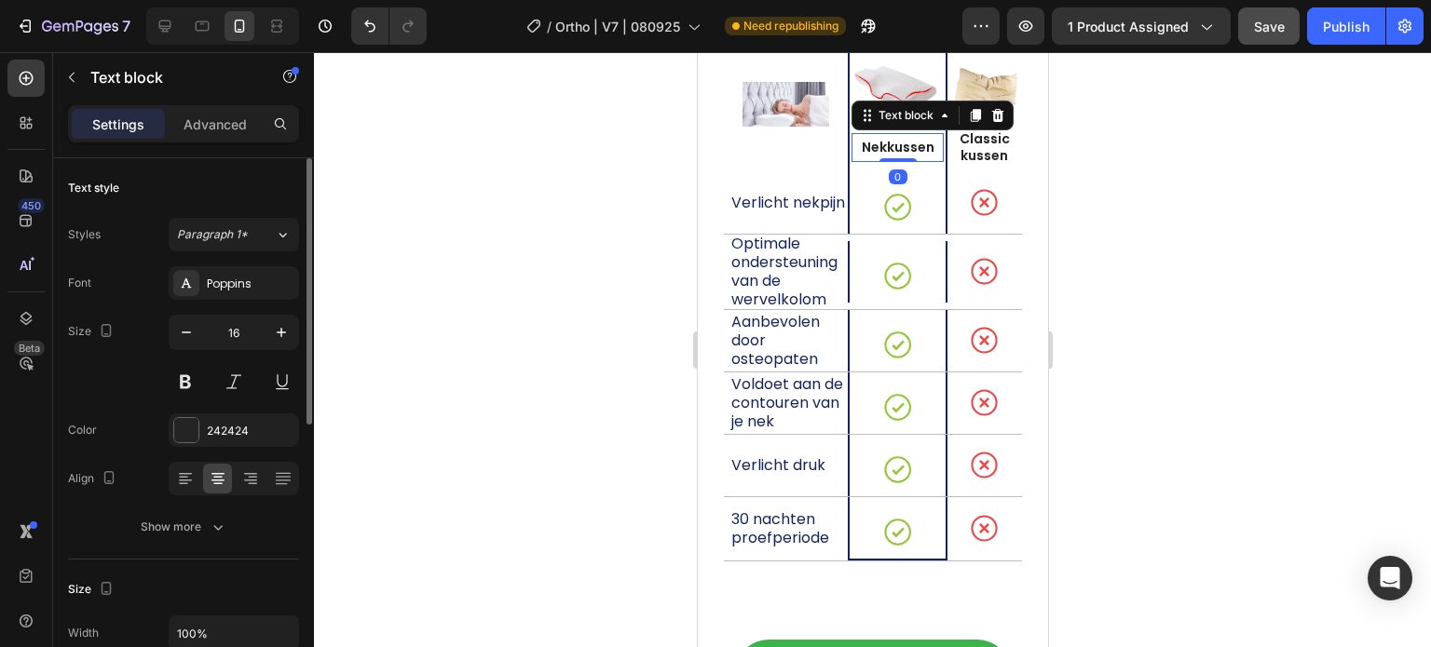
click at [899, 142] on span "Nekkussen" at bounding box center [897, 147] width 73 height 19
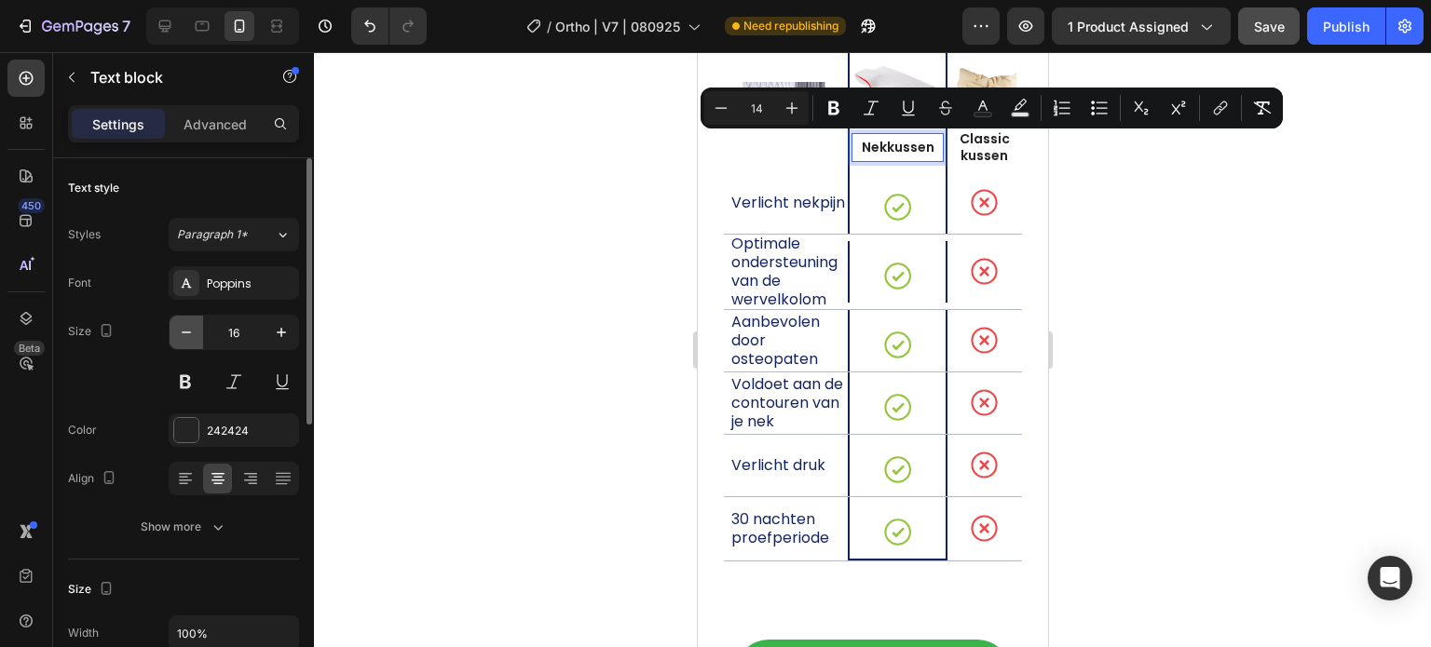
click at [191, 333] on icon "button" at bounding box center [186, 332] width 19 height 19
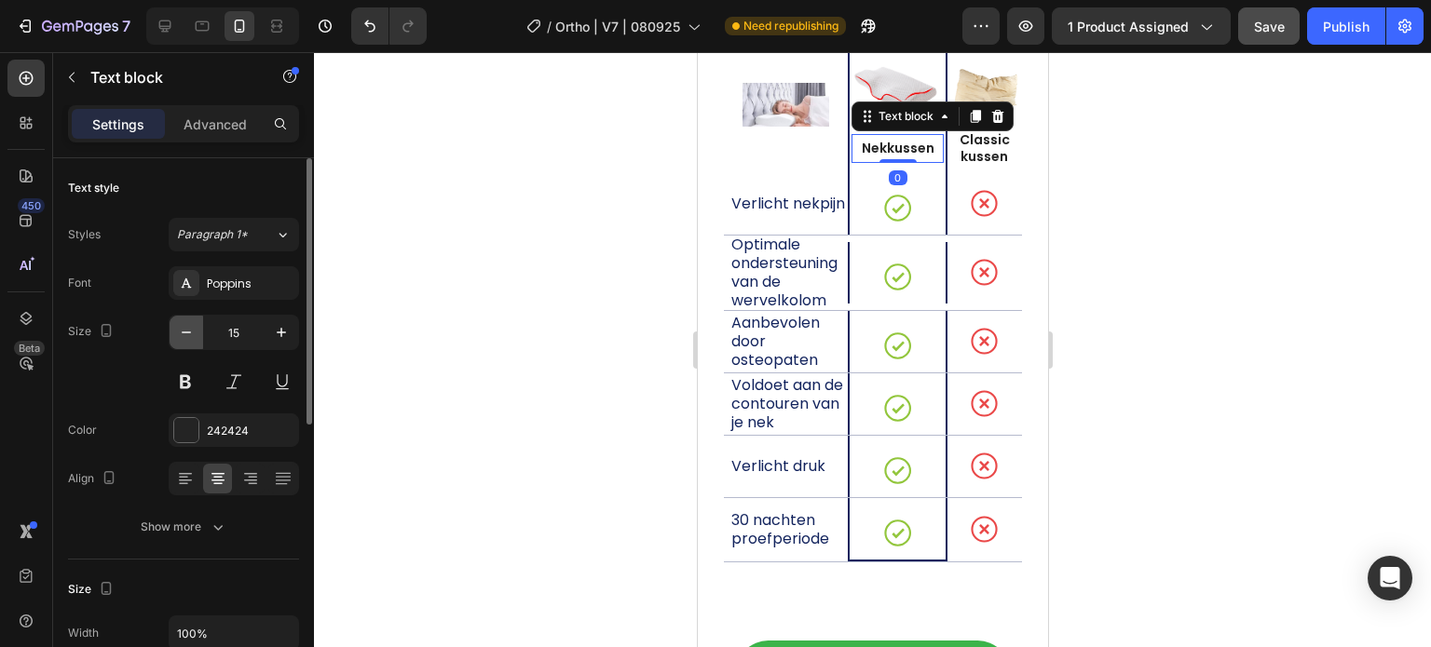
type input "14"
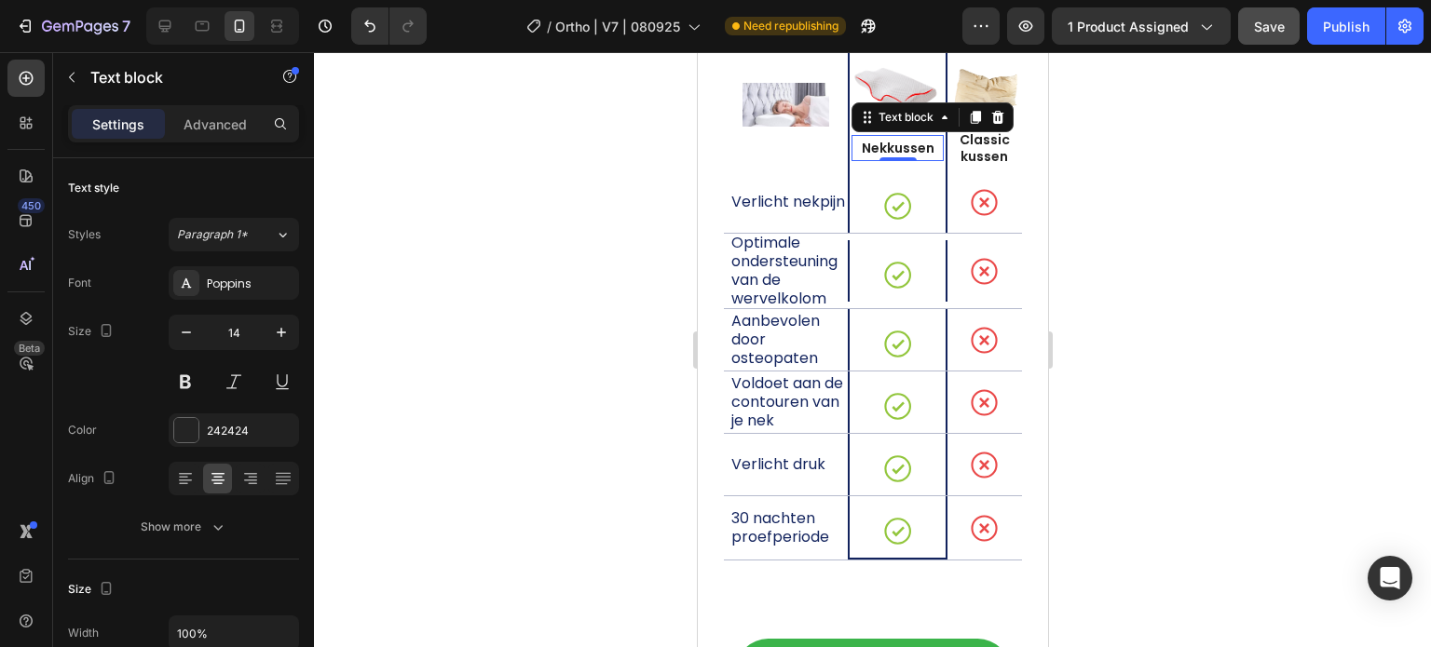
click at [1115, 186] on div at bounding box center [872, 349] width 1117 height 595
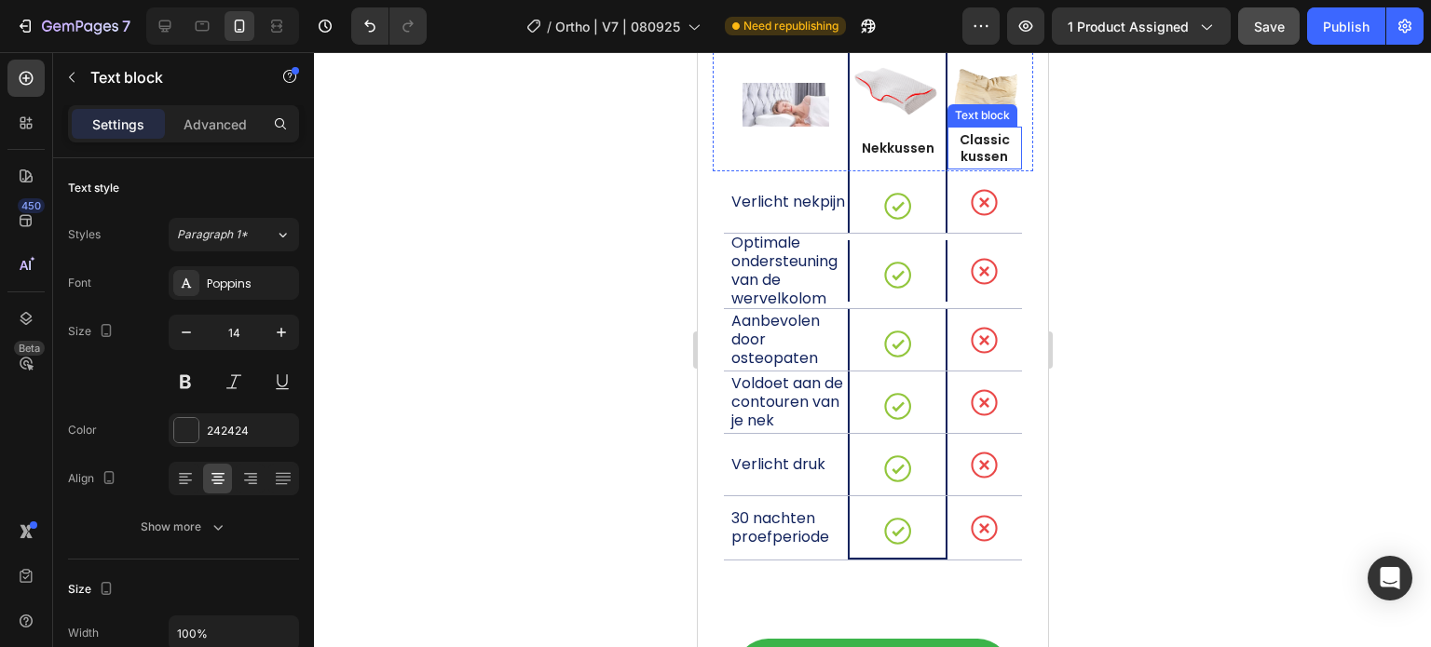
click at [988, 144] on span "Classic kussen" at bounding box center [983, 147] width 50 height 35
click at [679, 191] on div at bounding box center [872, 349] width 1117 height 595
click at [972, 144] on span "Classic kussen" at bounding box center [983, 147] width 50 height 35
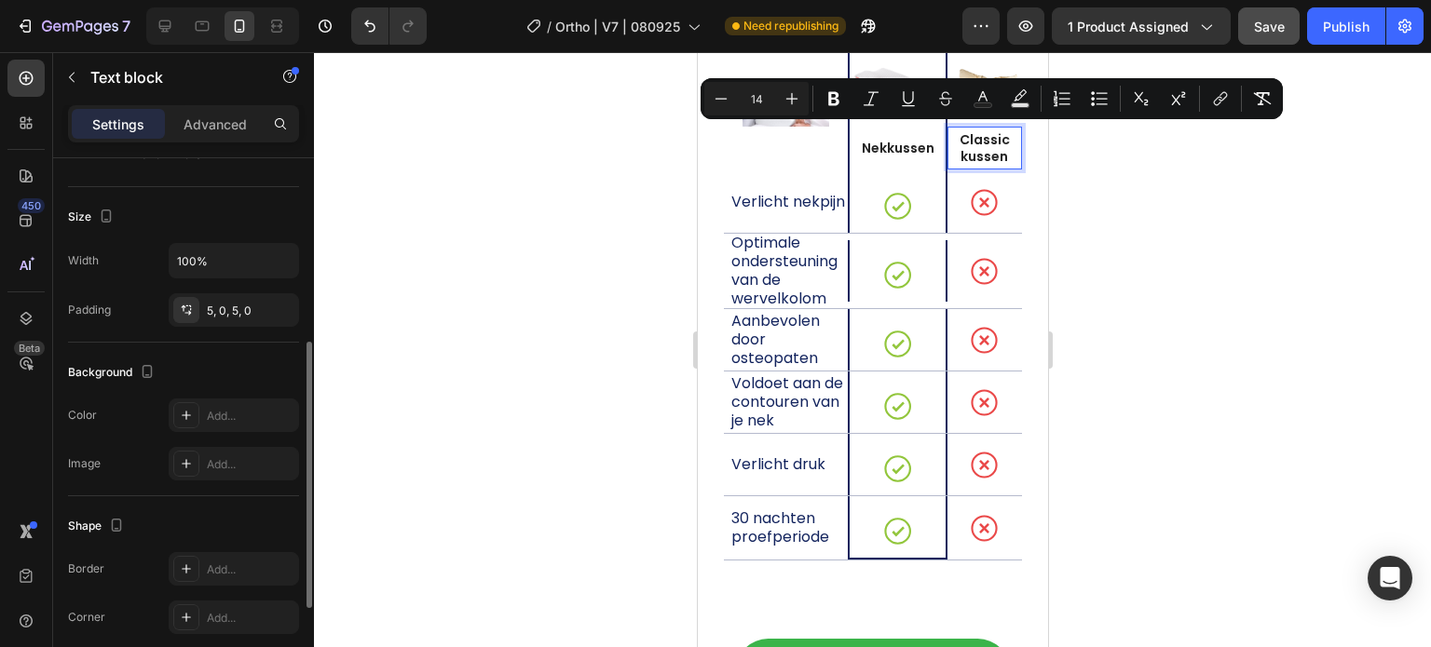
scroll to position [279, 0]
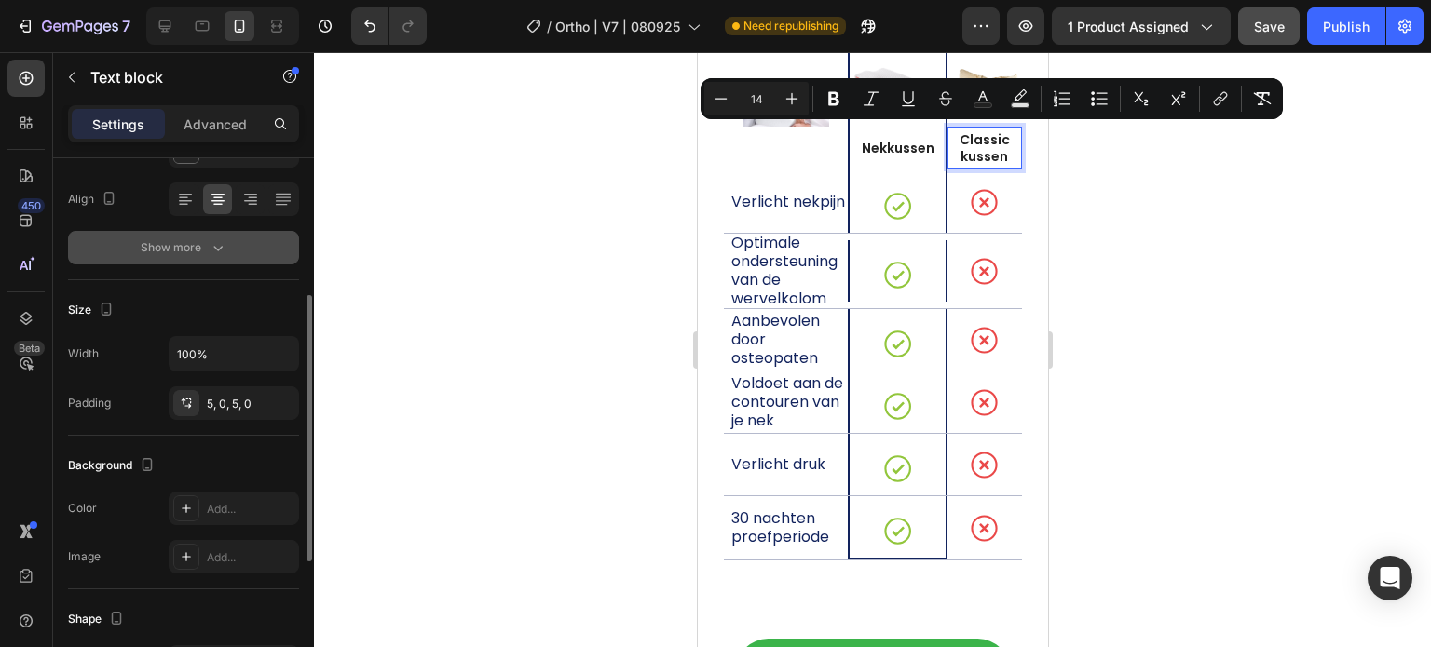
click at [215, 246] on icon "button" at bounding box center [218, 247] width 19 height 19
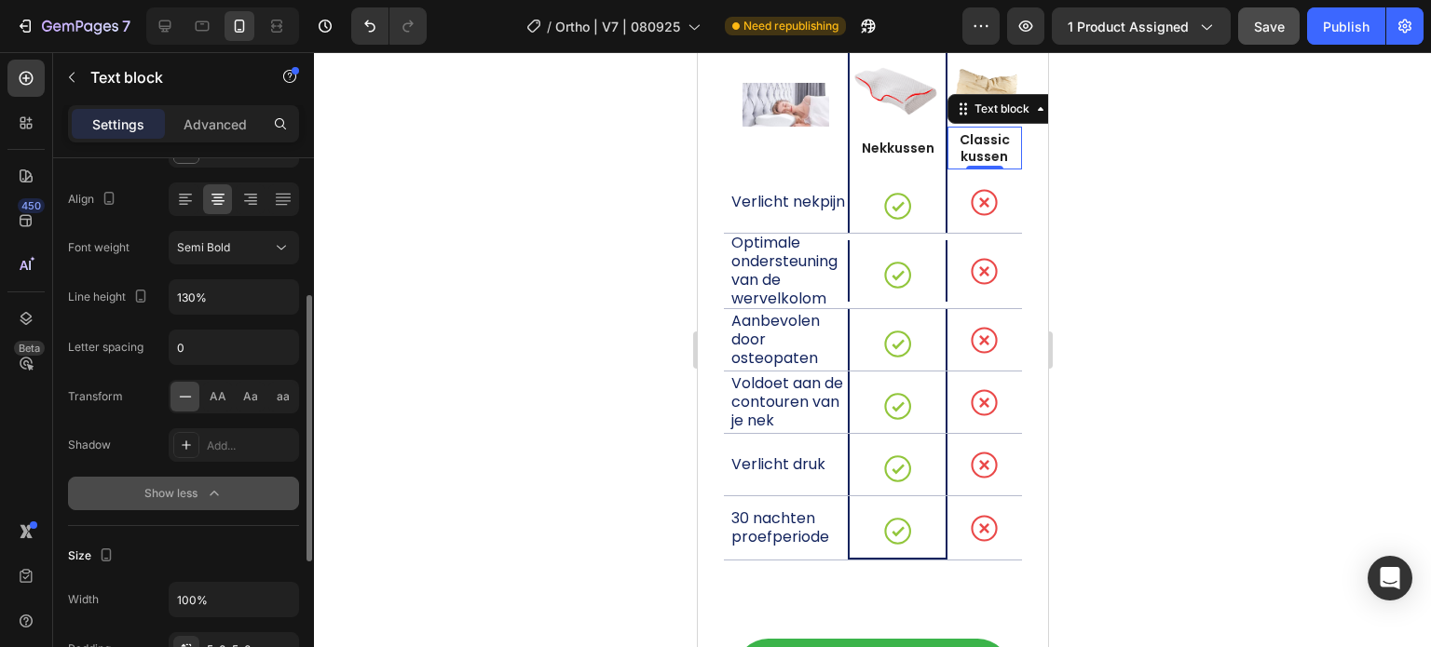
scroll to position [466, 0]
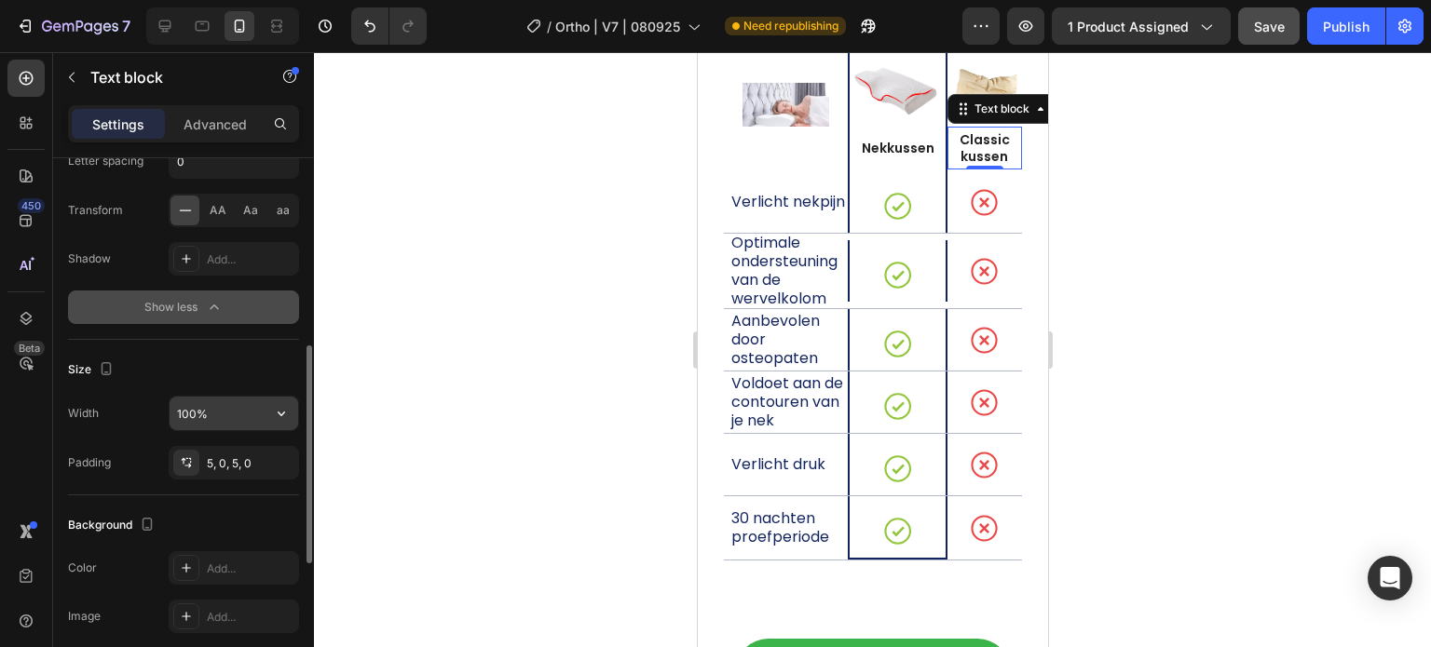
click at [234, 403] on input "100%" at bounding box center [234, 414] width 129 height 34
click at [1285, 280] on div at bounding box center [872, 349] width 1117 height 595
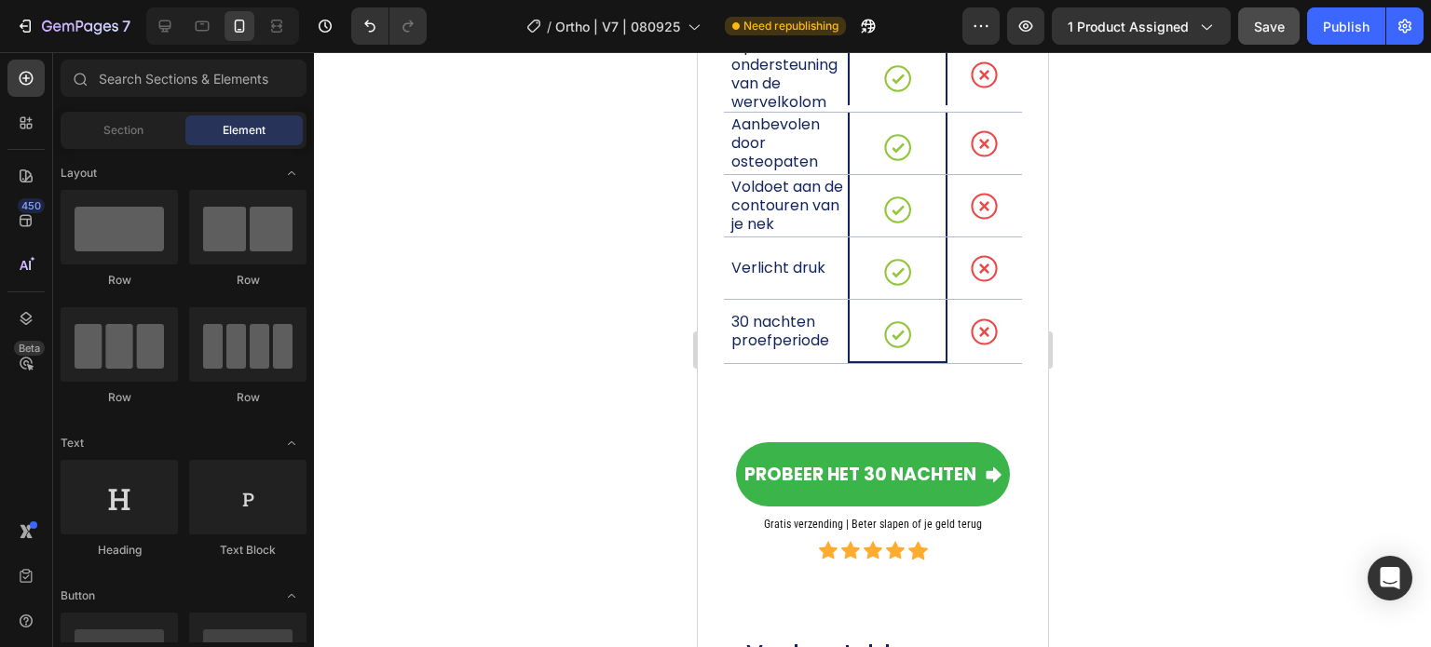
scroll to position [13260, 0]
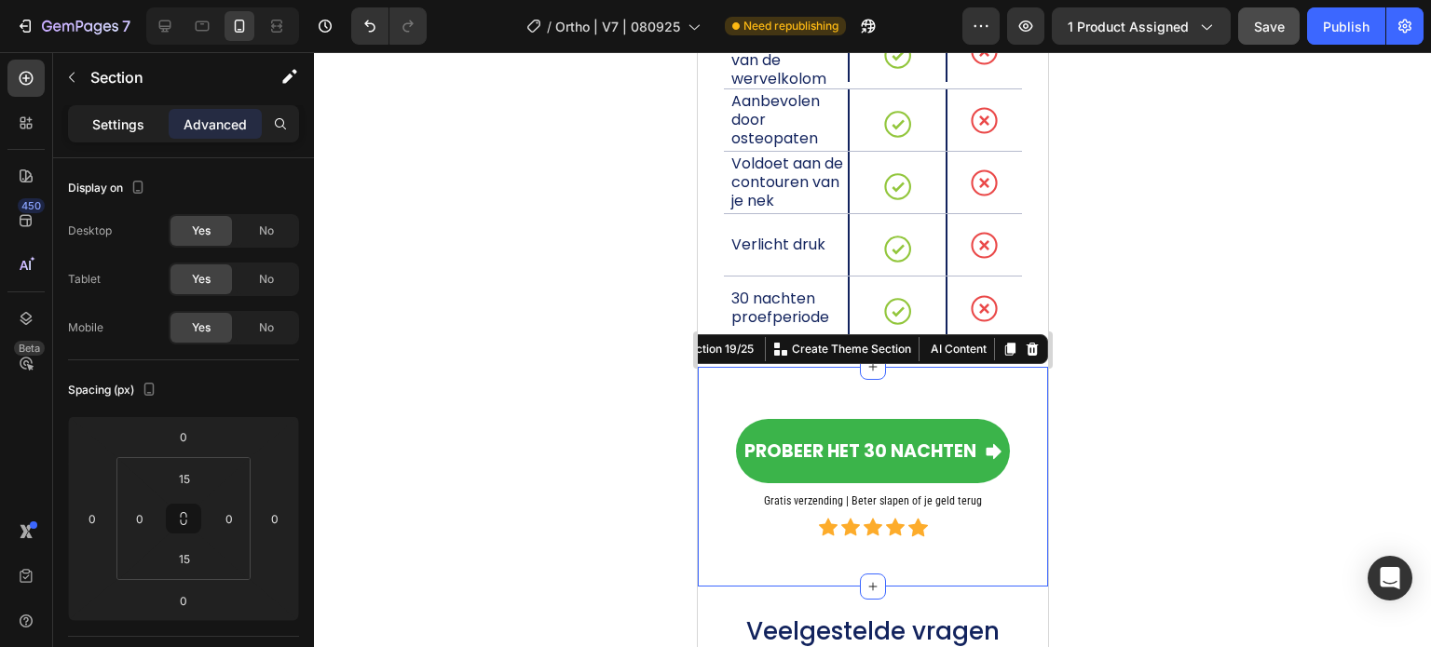
click at [117, 119] on p "Settings" at bounding box center [118, 125] width 52 height 20
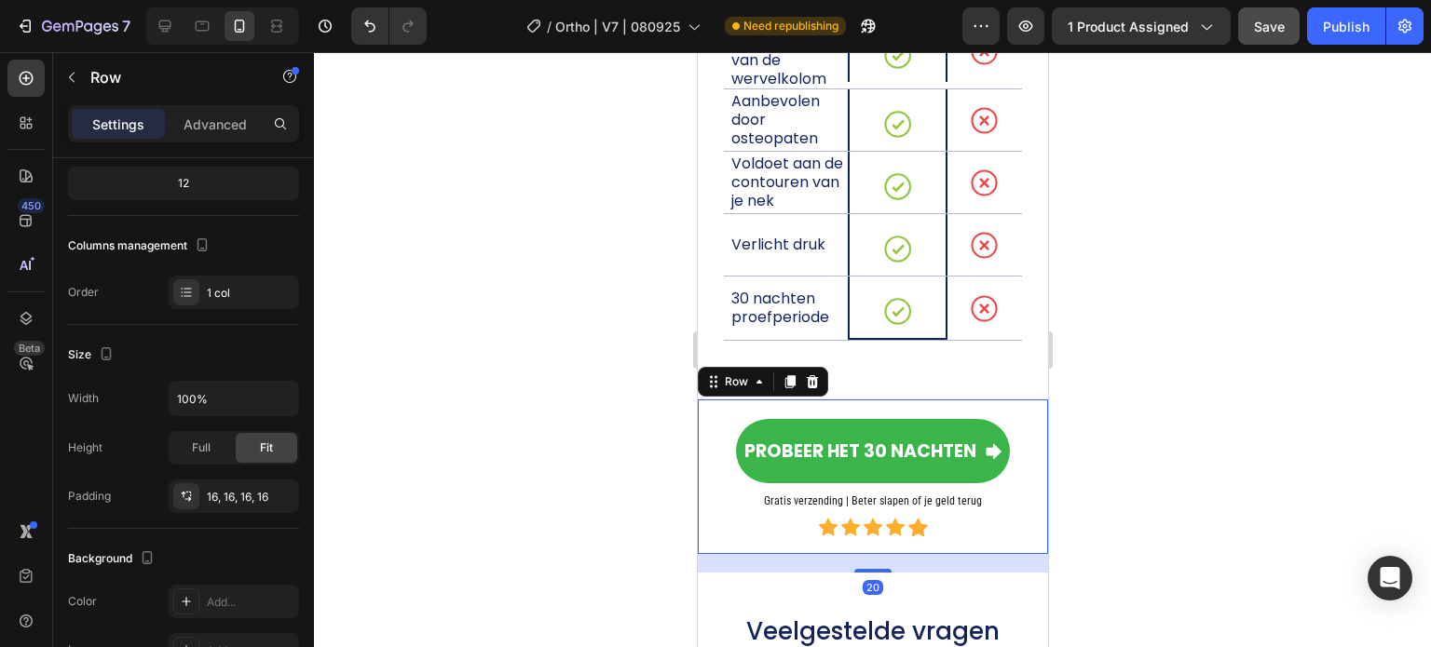
scroll to position [0, 0]
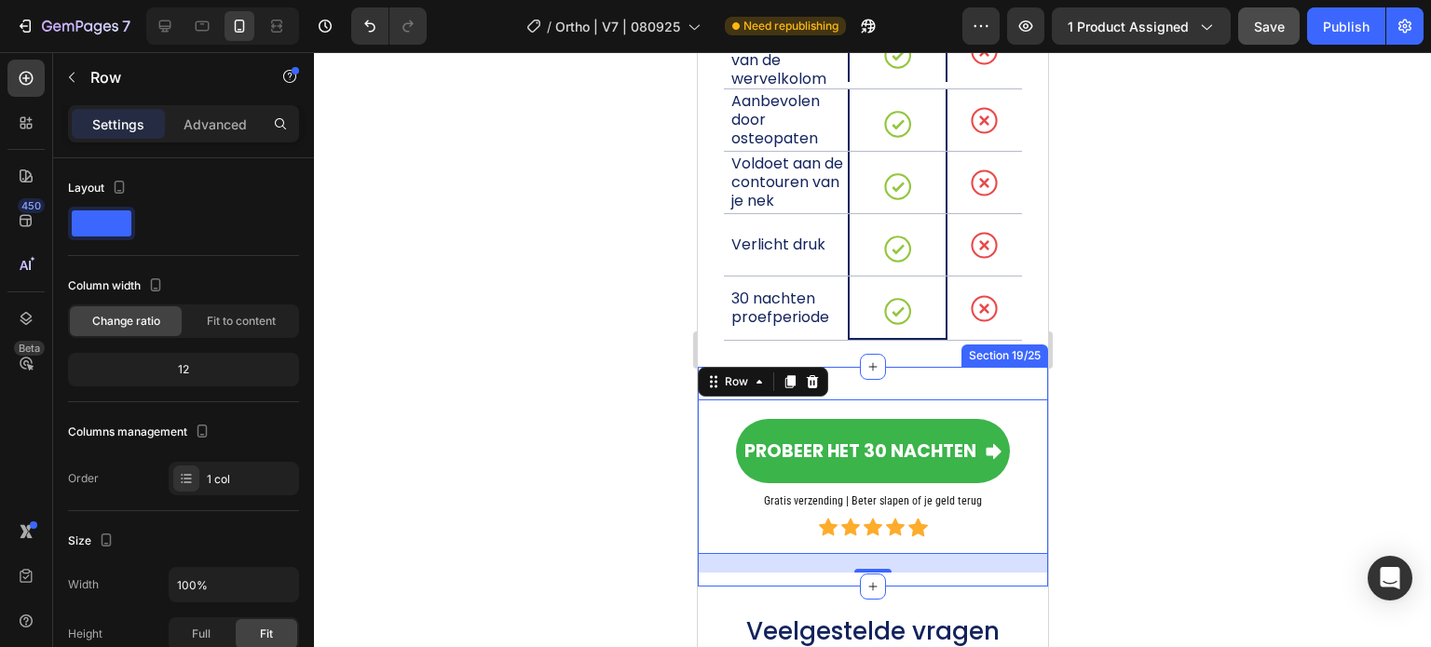
click at [928, 381] on div "Probeer het 30 nachten Button Gratis verzending | Beter slapen of je geld terug…" at bounding box center [872, 477] width 350 height 192
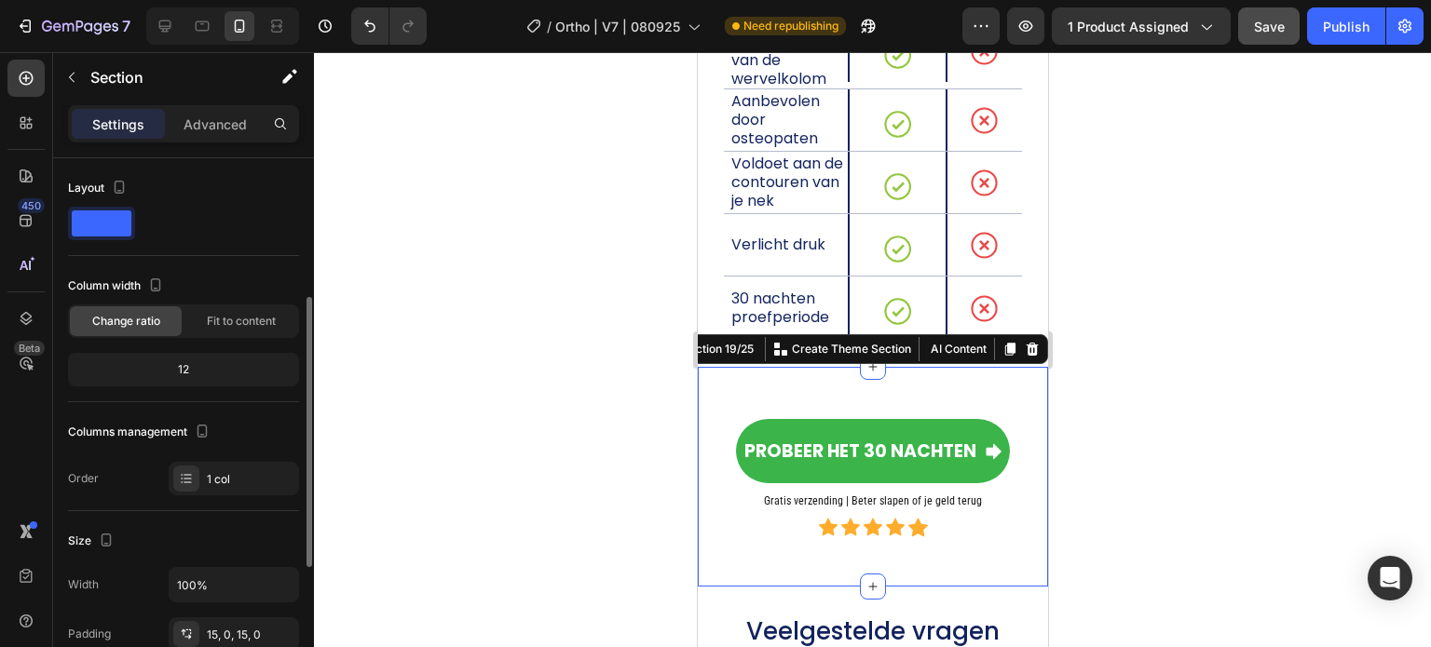
scroll to position [93, 0]
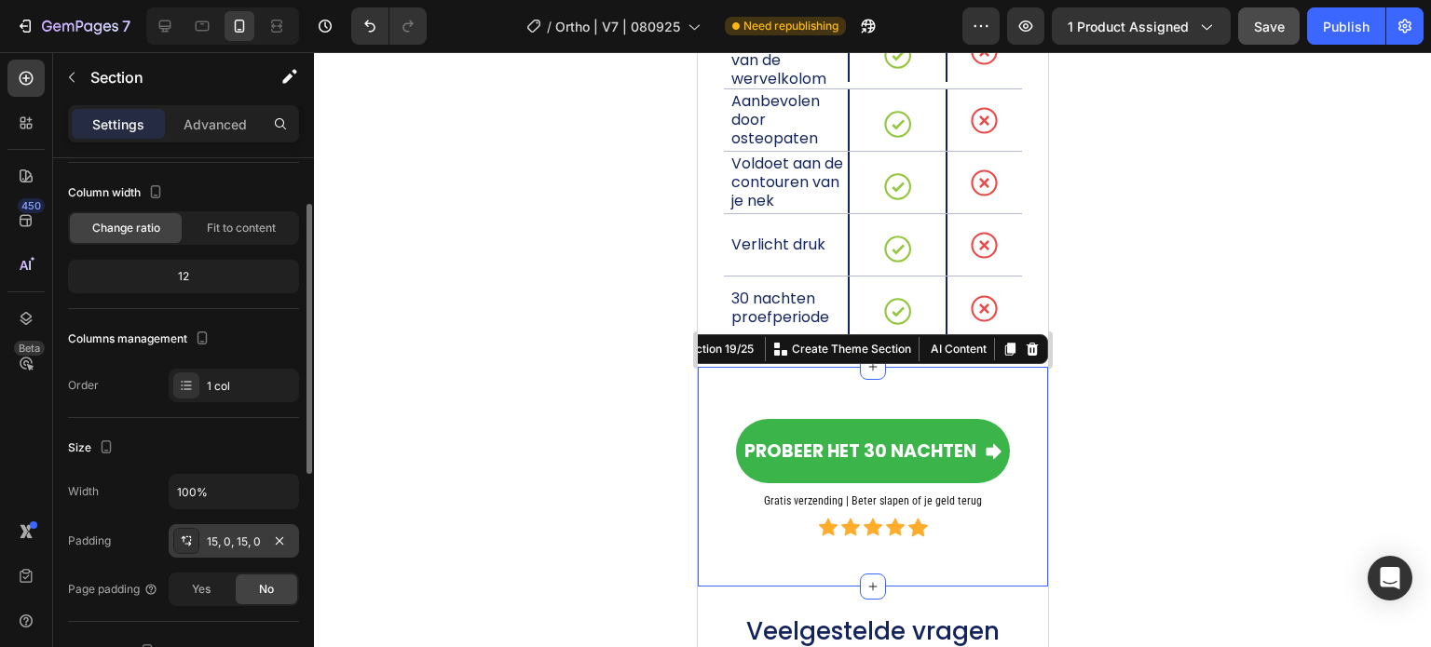
click at [227, 539] on div "15, 0, 15, 0" at bounding box center [234, 542] width 54 height 17
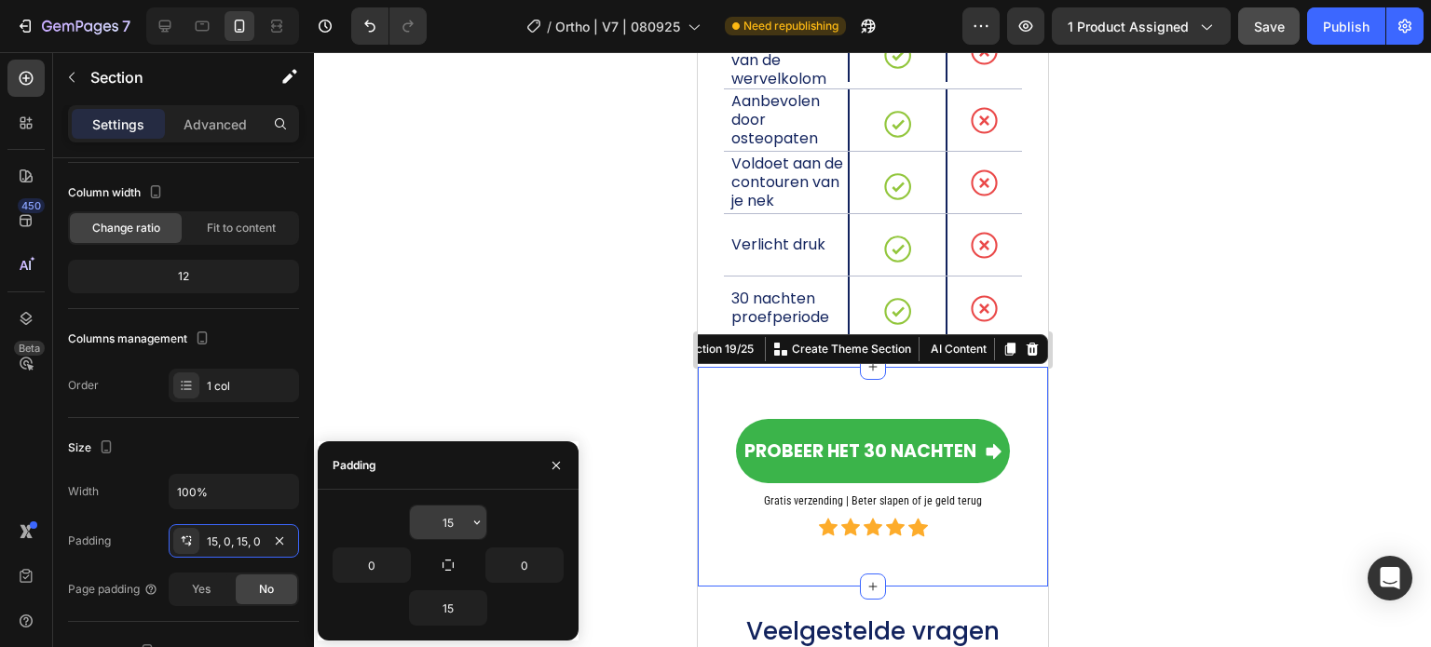
click at [457, 517] on input "15" at bounding box center [448, 523] width 76 height 34
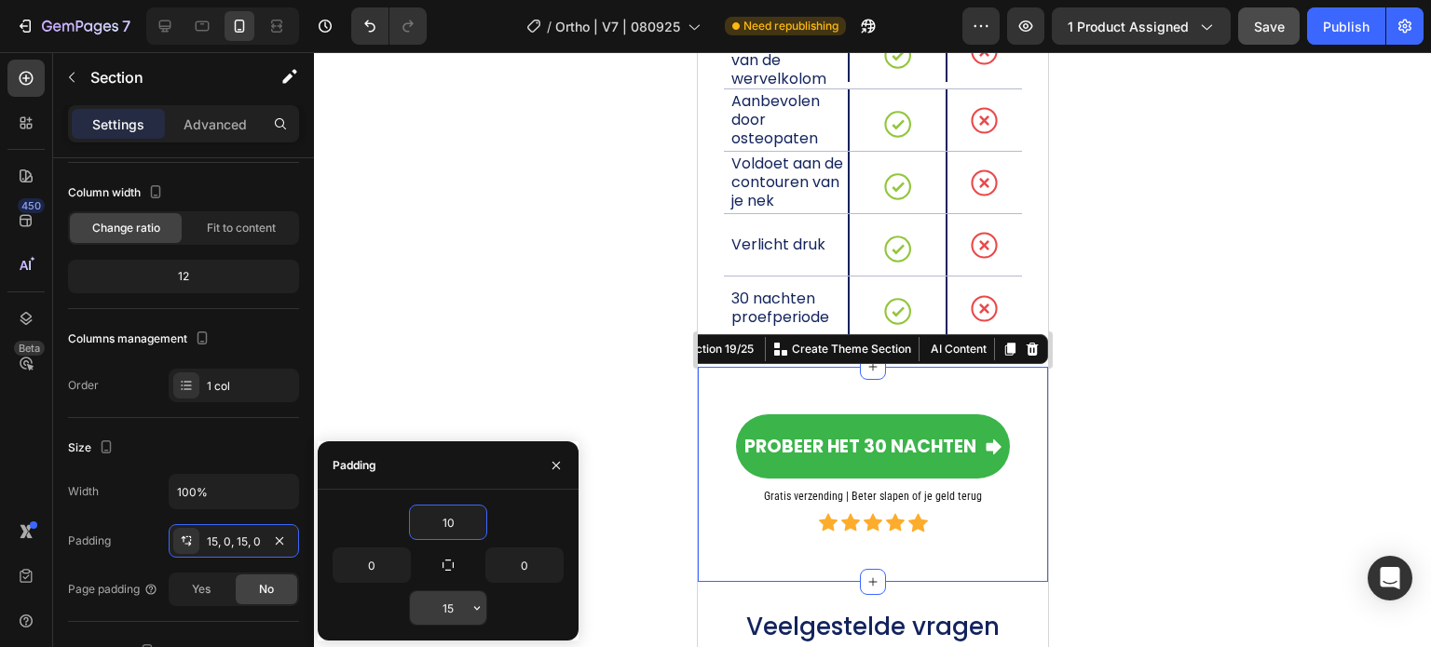
type input "10"
click at [441, 615] on input "15" at bounding box center [448, 608] width 76 height 34
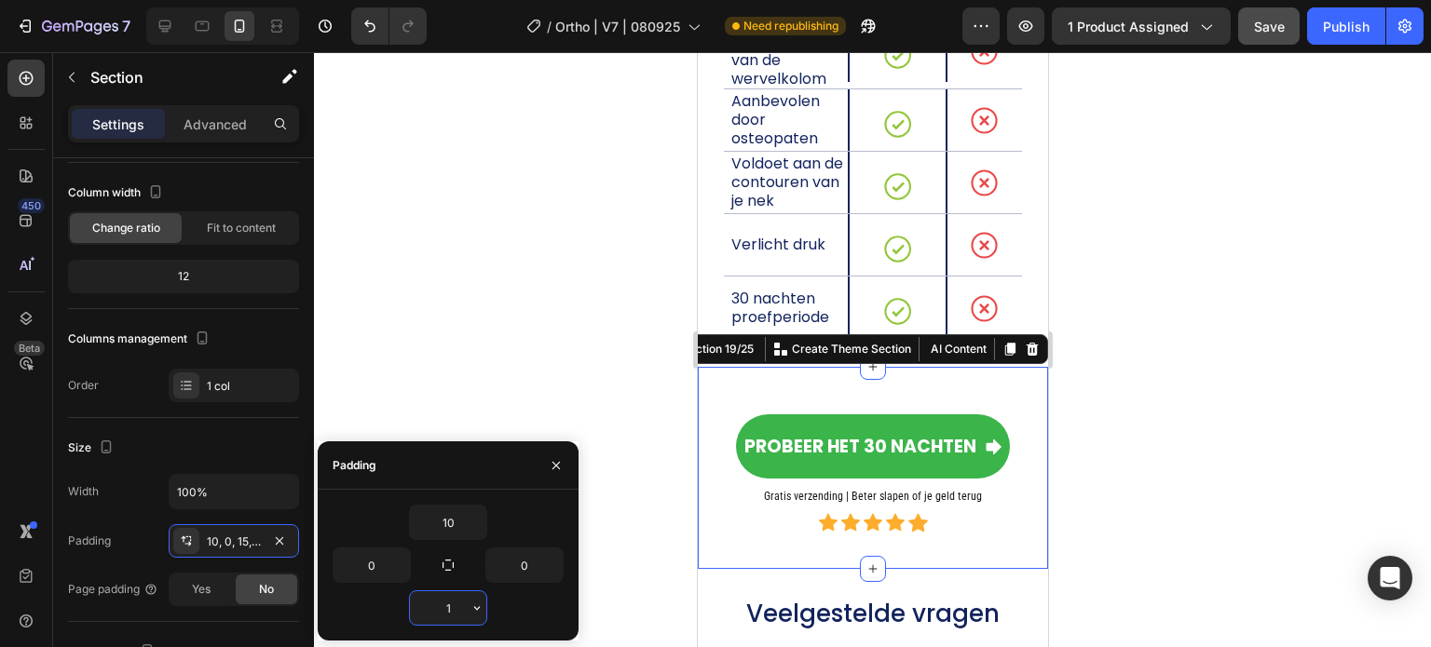
type input "10"
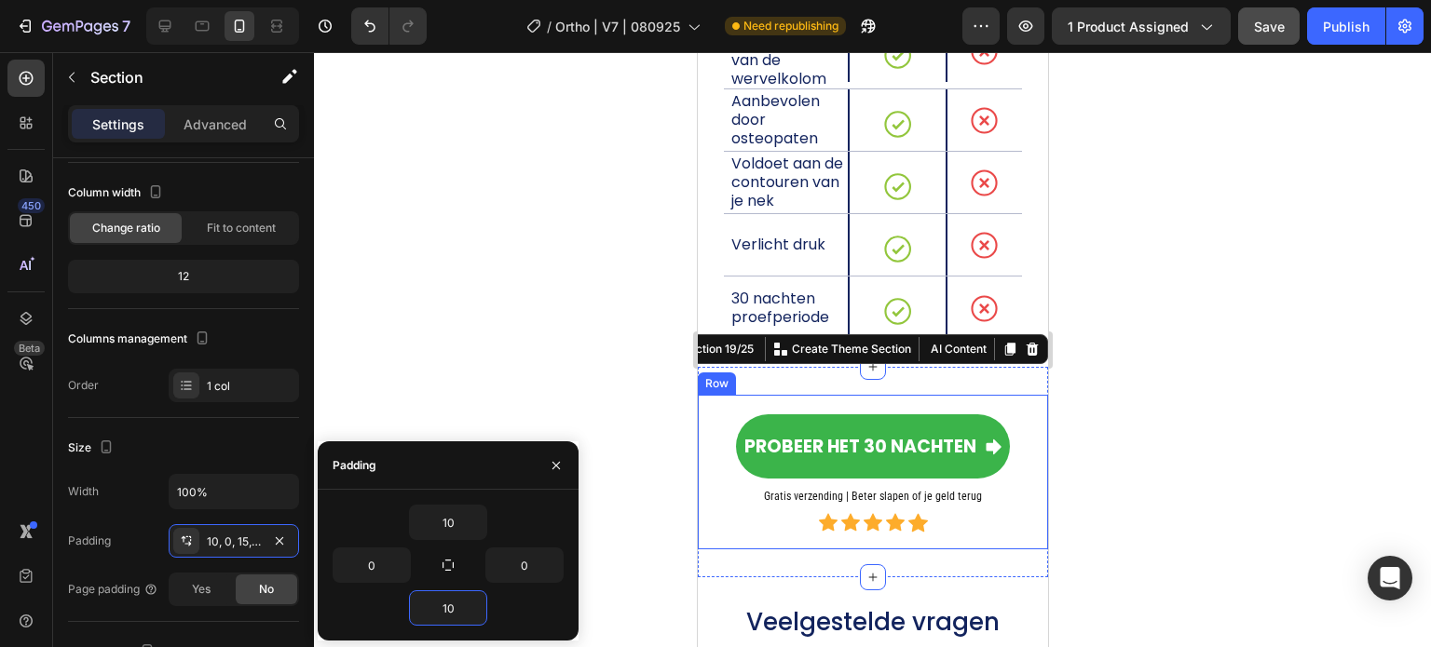
click at [713, 488] on div "Probeer het 30 nachten Button Gratis verzending | Beter slapen of je geld terug…" at bounding box center [872, 472] width 320 height 125
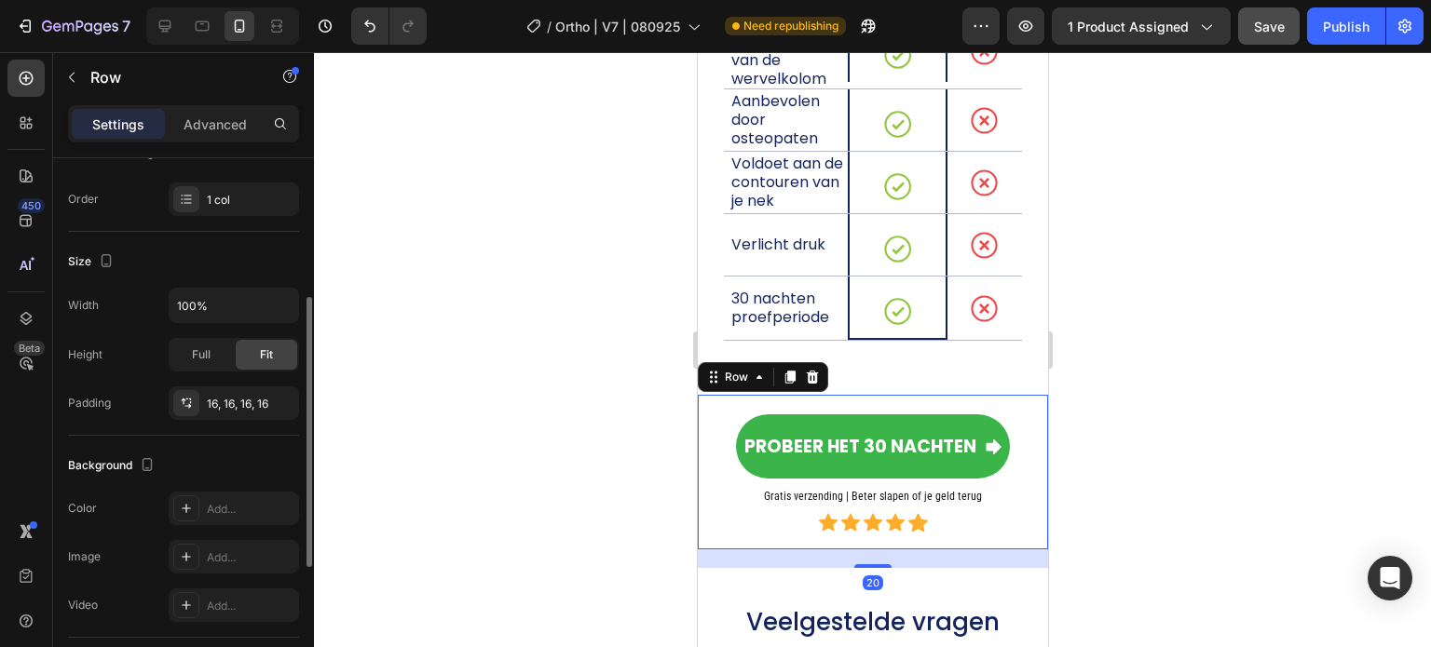
scroll to position [373, 0]
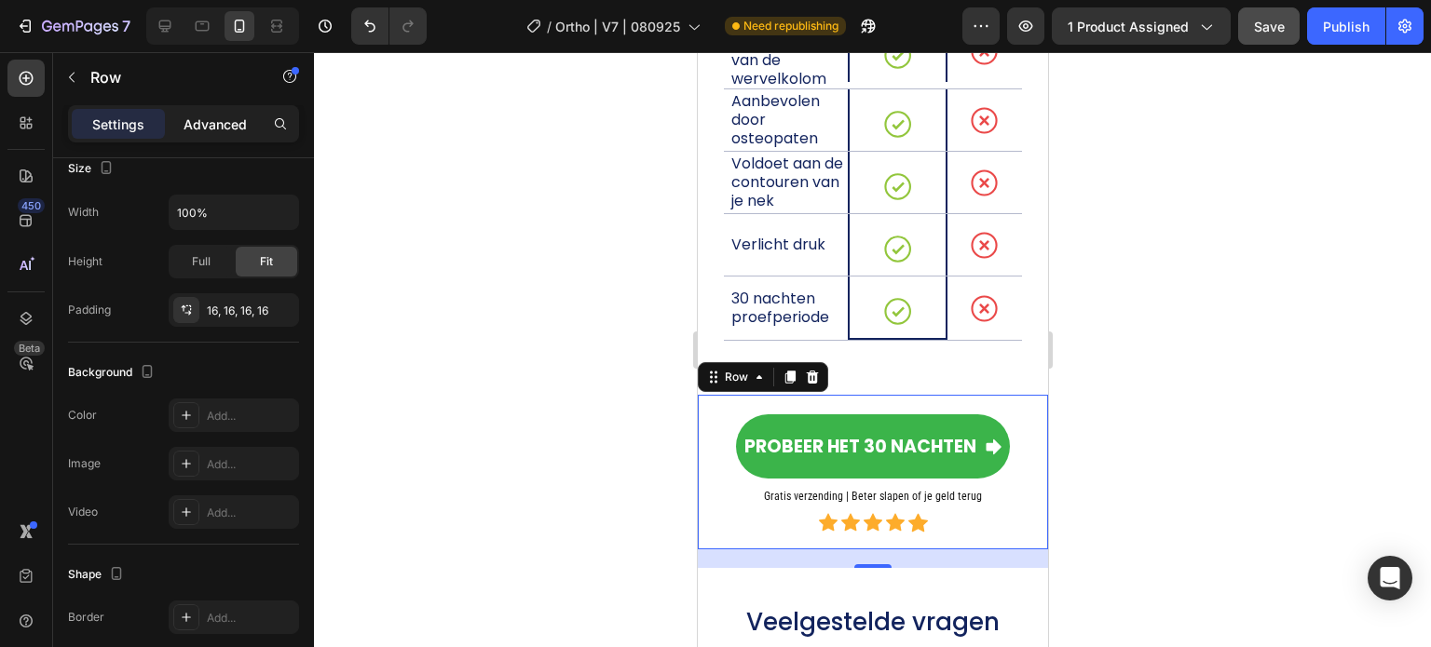
click at [206, 119] on p "Advanced" at bounding box center [214, 125] width 63 height 20
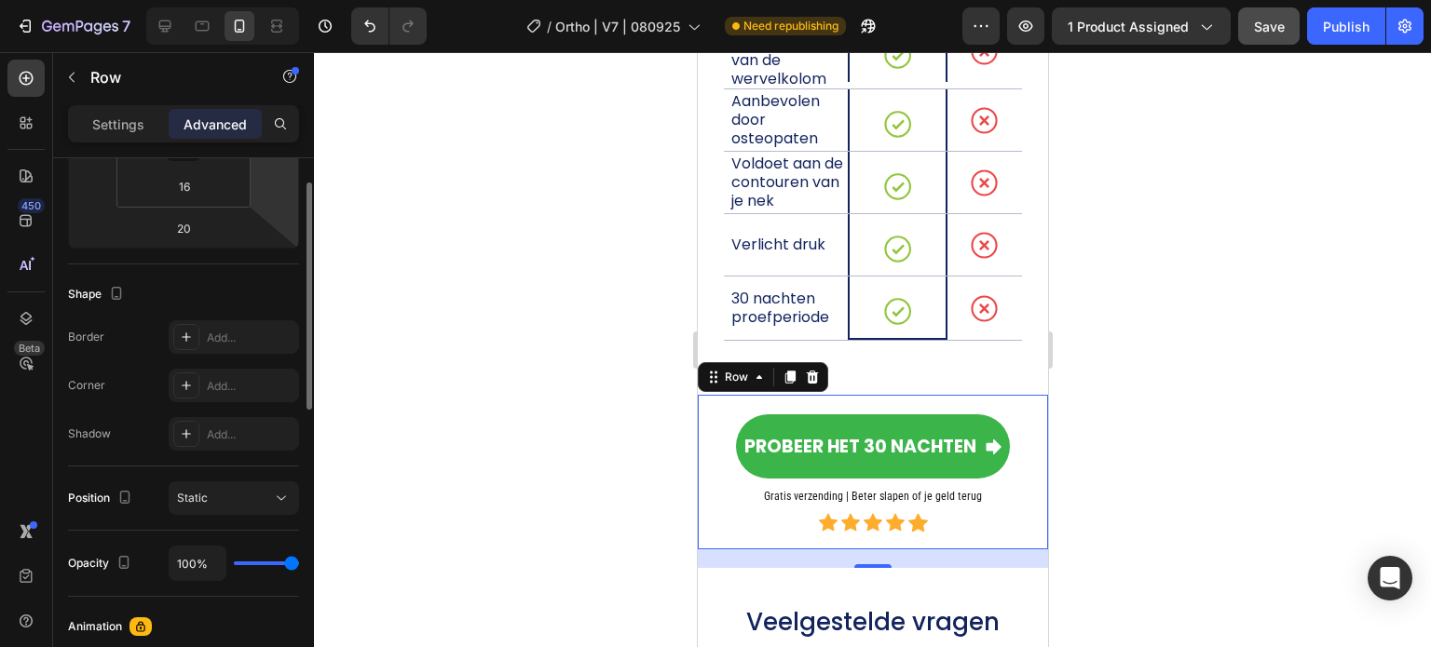
scroll to position [186, 0]
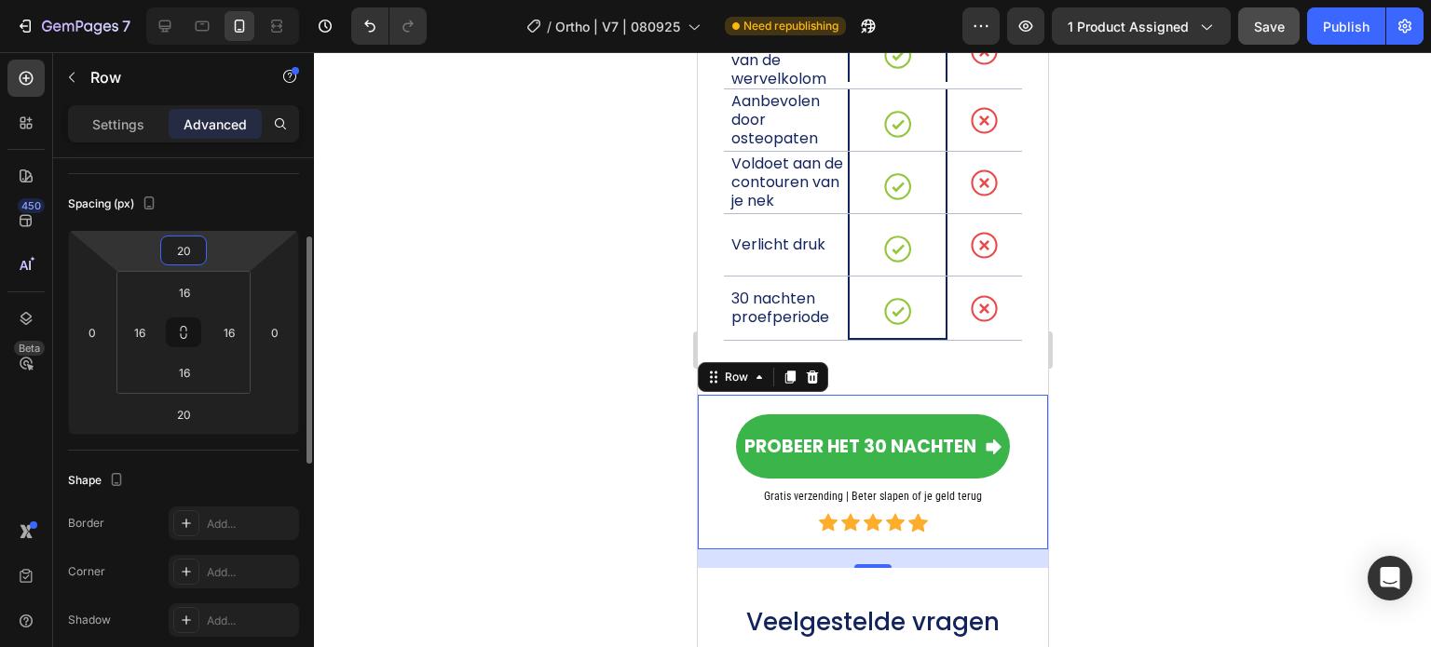
click at [183, 241] on input "20" at bounding box center [183, 251] width 37 height 28
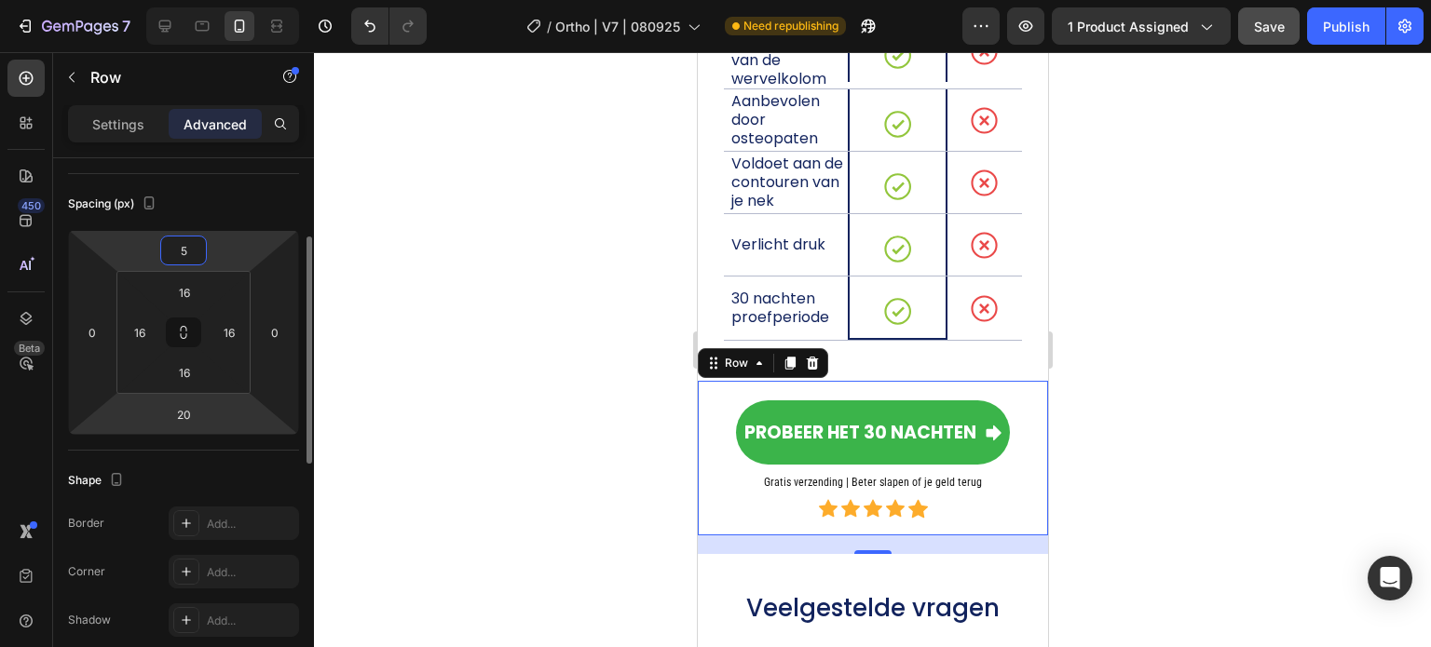
type input "5"
click at [170, 400] on div "20" at bounding box center [183, 415] width 47 height 30
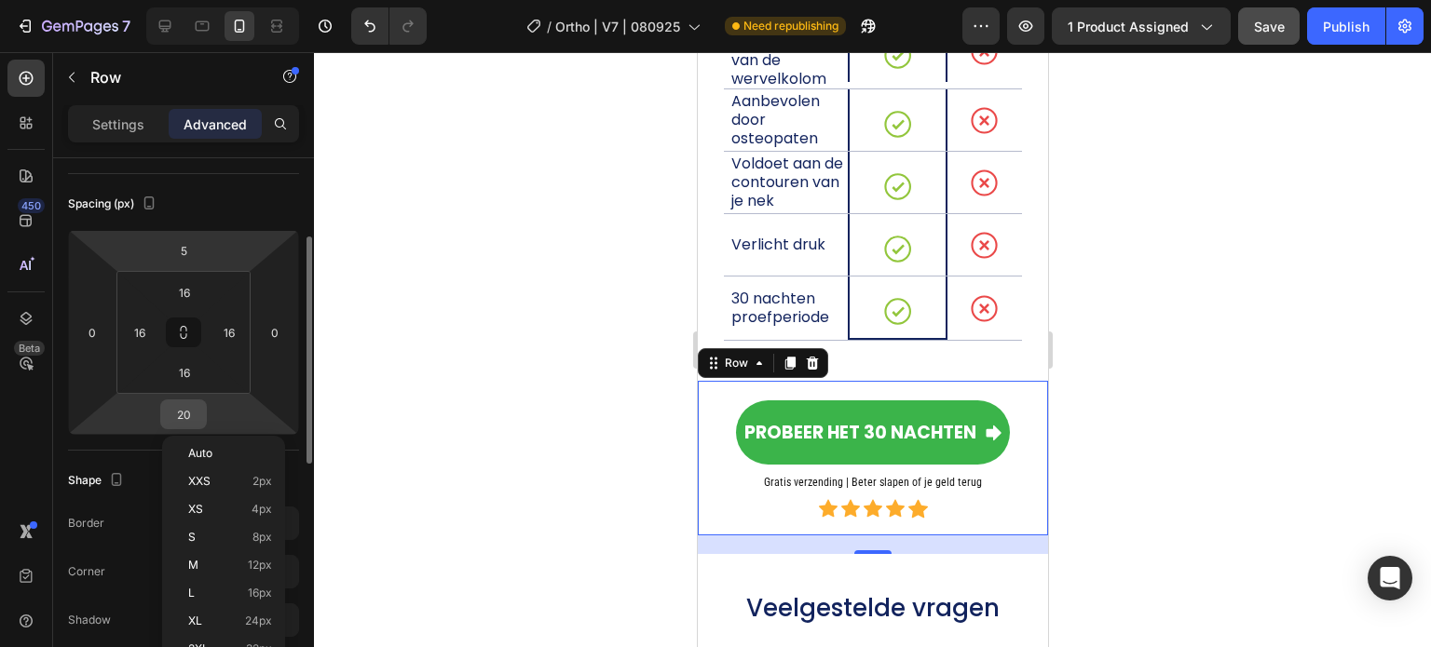
click at [183, 409] on input "20" at bounding box center [183, 415] width 37 height 28
type input "5"
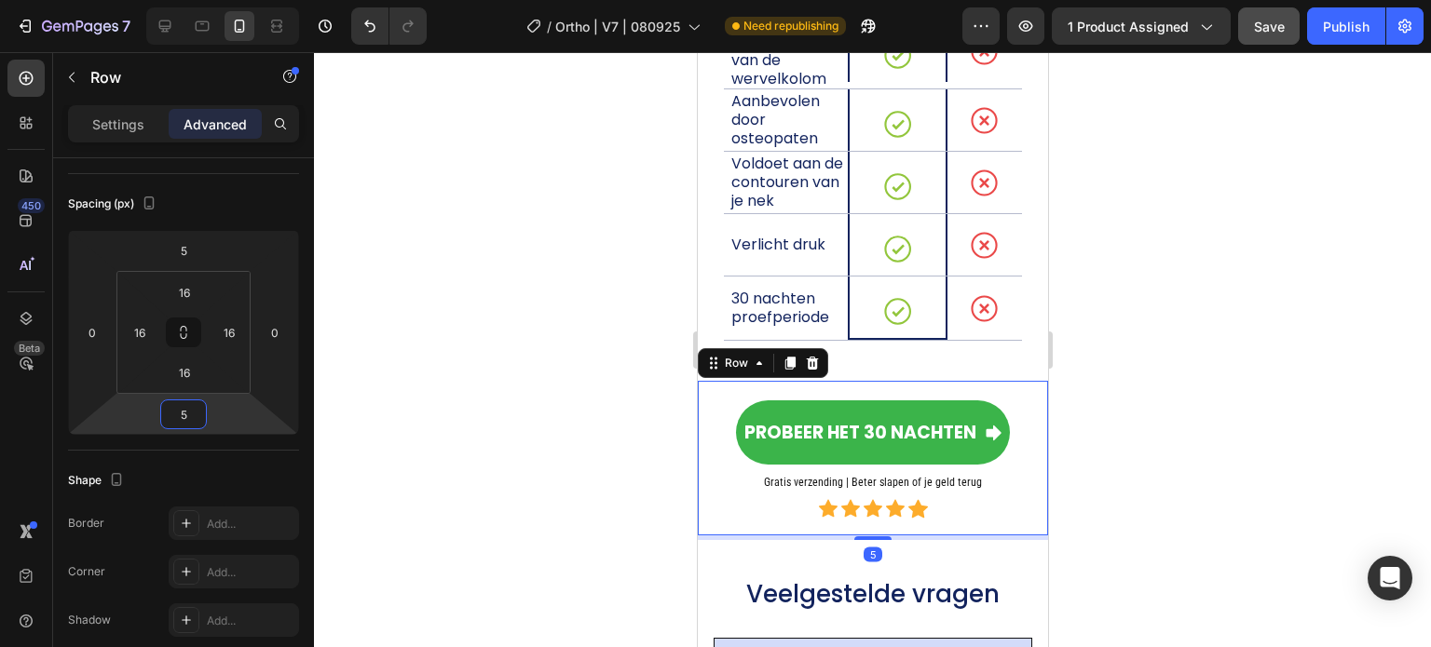
click at [428, 364] on div at bounding box center [872, 349] width 1117 height 595
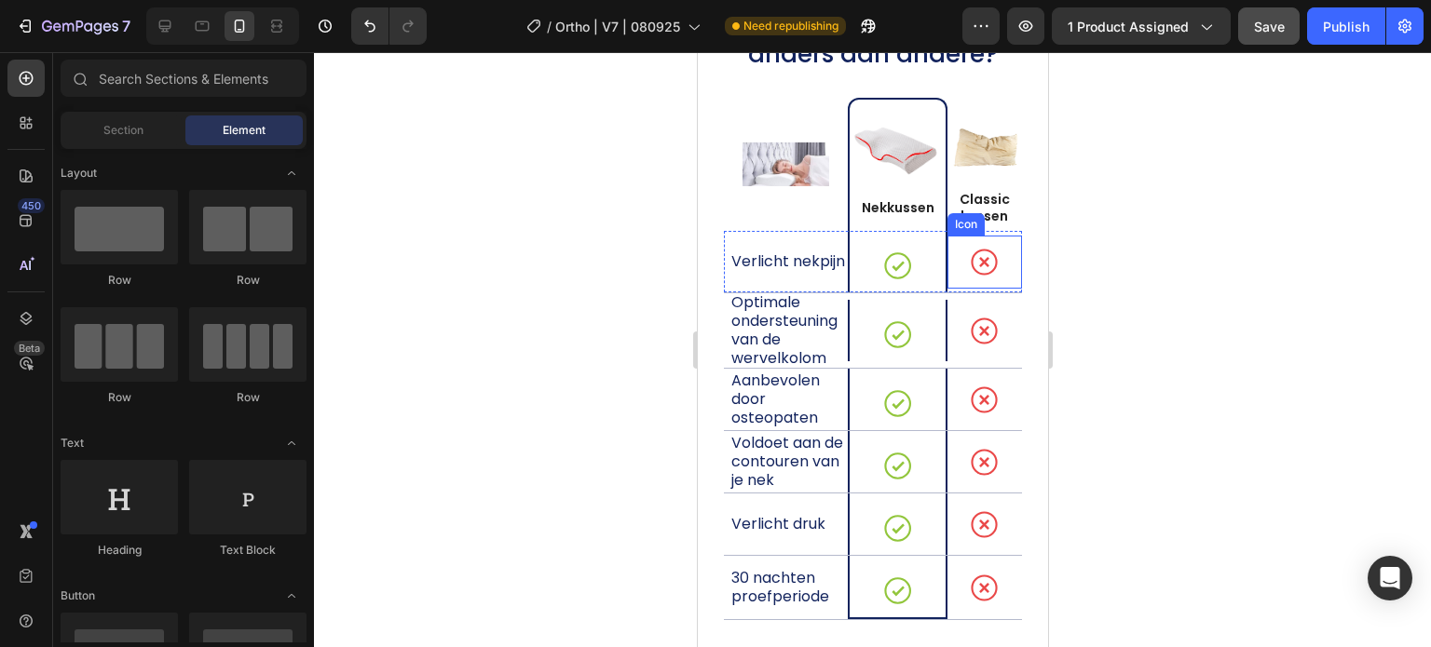
scroll to position [12608, 0]
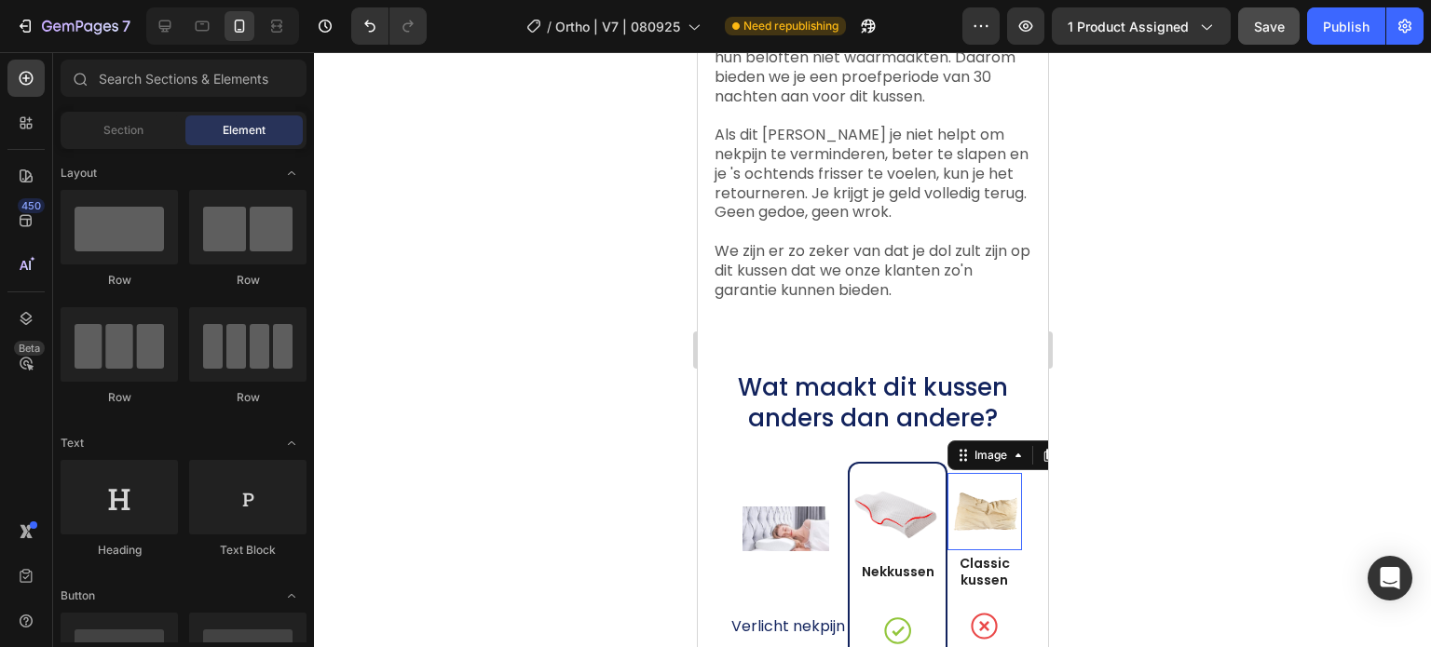
click at [992, 505] on img at bounding box center [983, 512] width 75 height 40
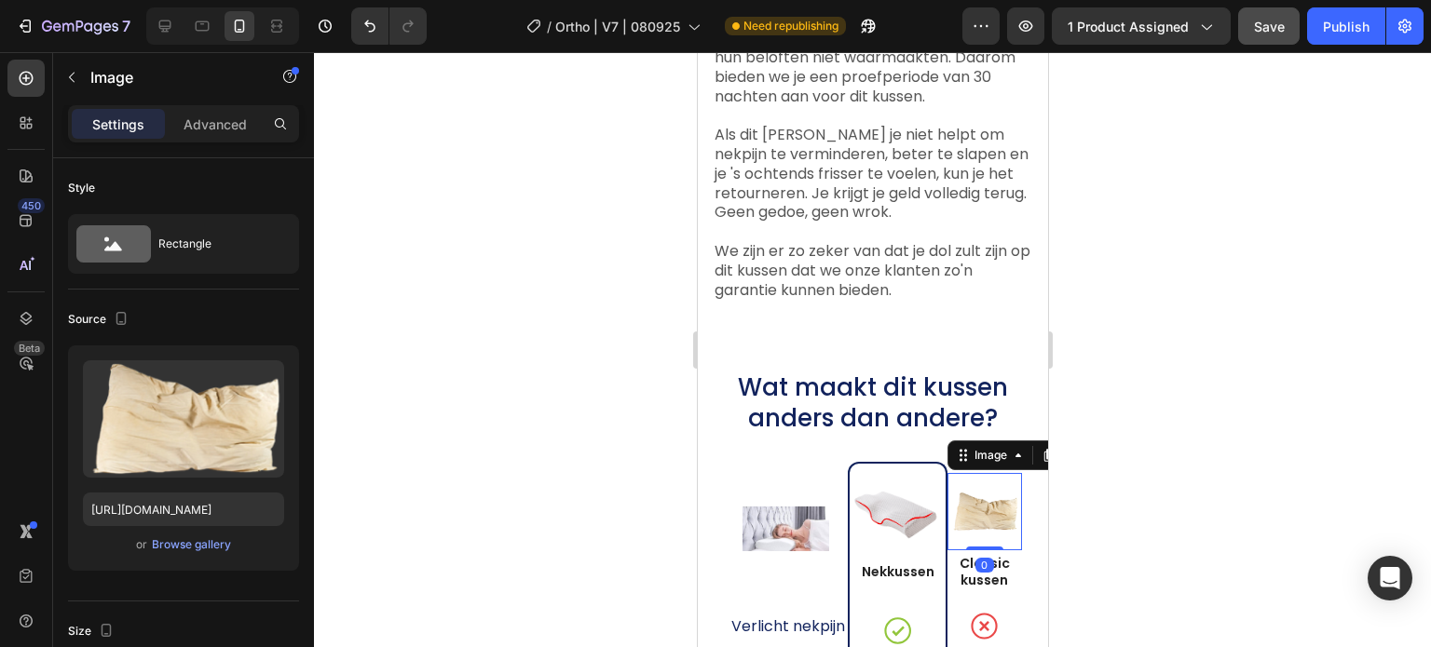
click at [985, 513] on img at bounding box center [983, 512] width 75 height 40
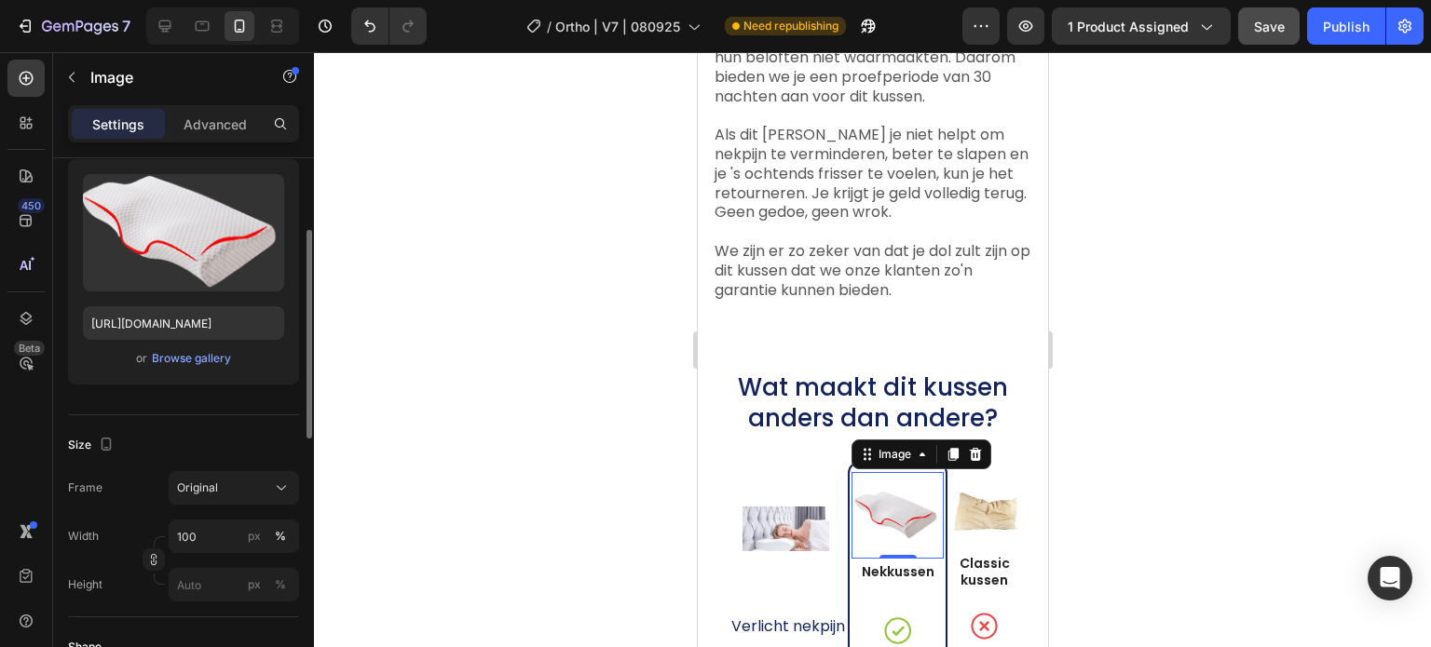
click at [927, 508] on img at bounding box center [896, 515] width 92 height 49
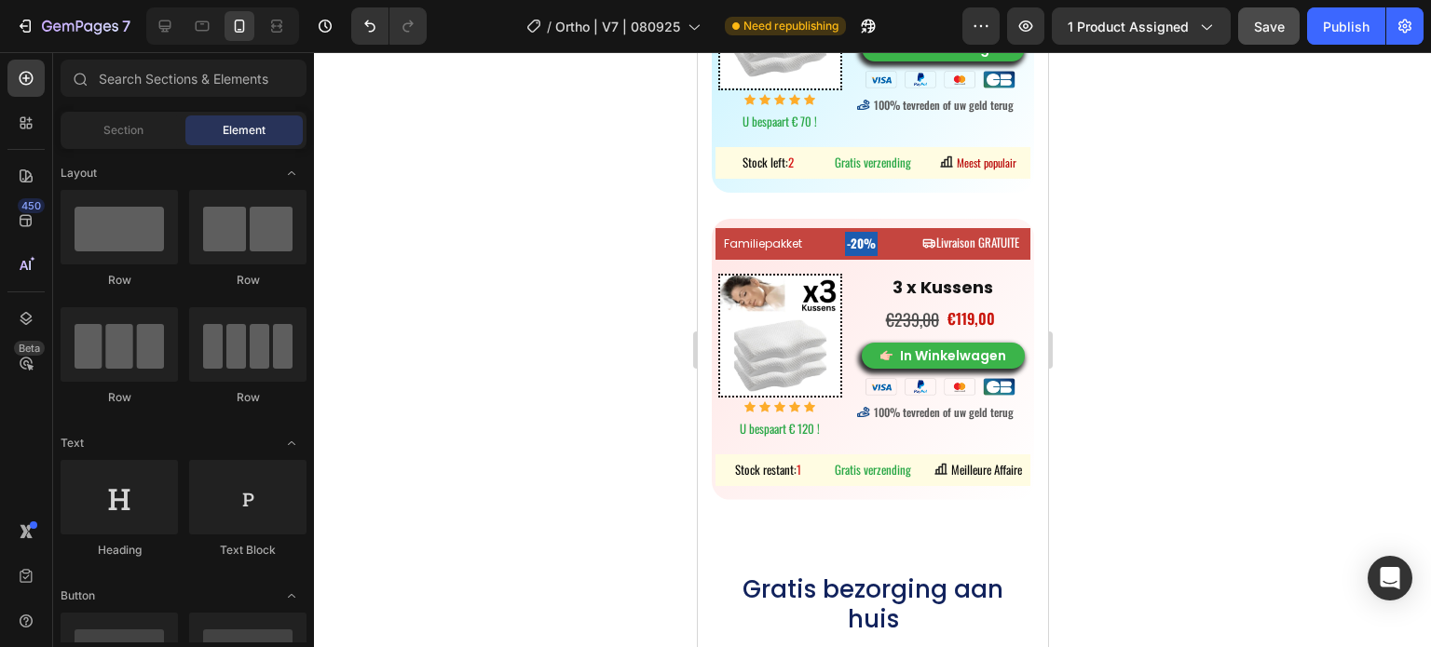
scroll to position [10531, 0]
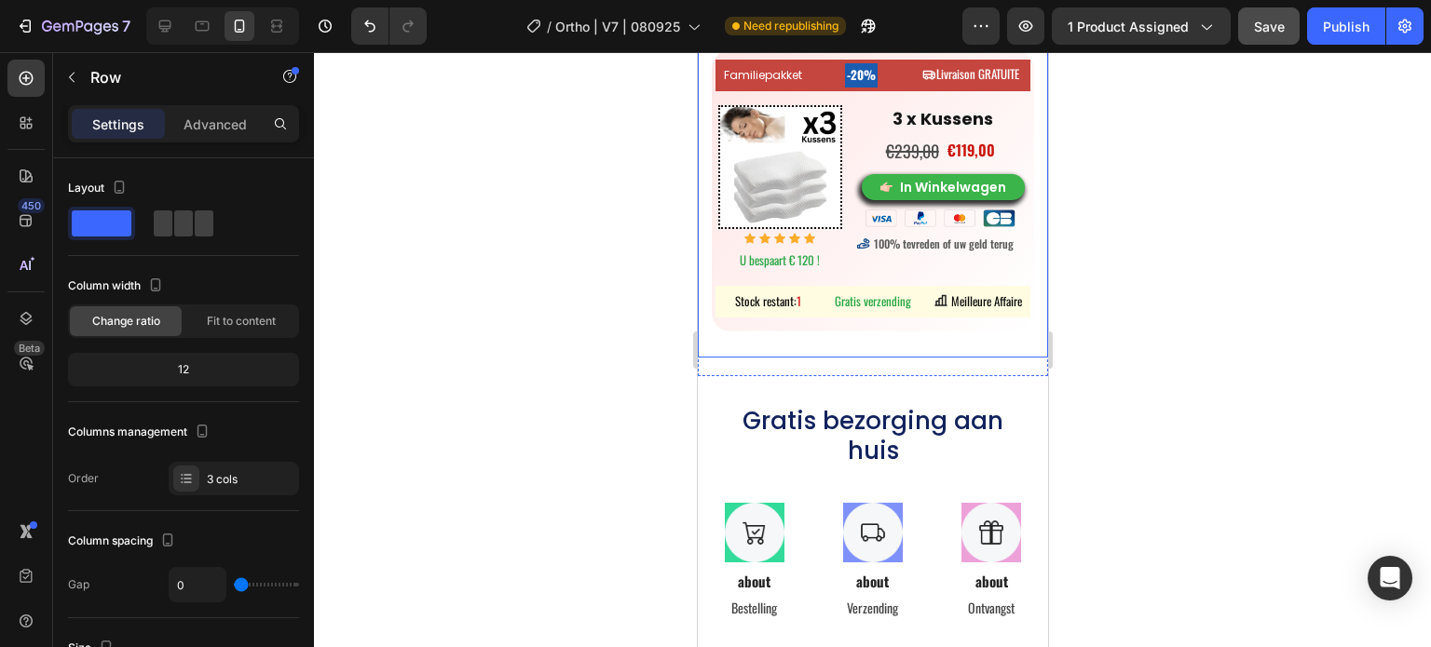
click at [903, 334] on div "Familiepakket Button -20% Heading Livraison GRATUITE Button Row Image Icon Icon…" at bounding box center [872, 203] width 322 height 306
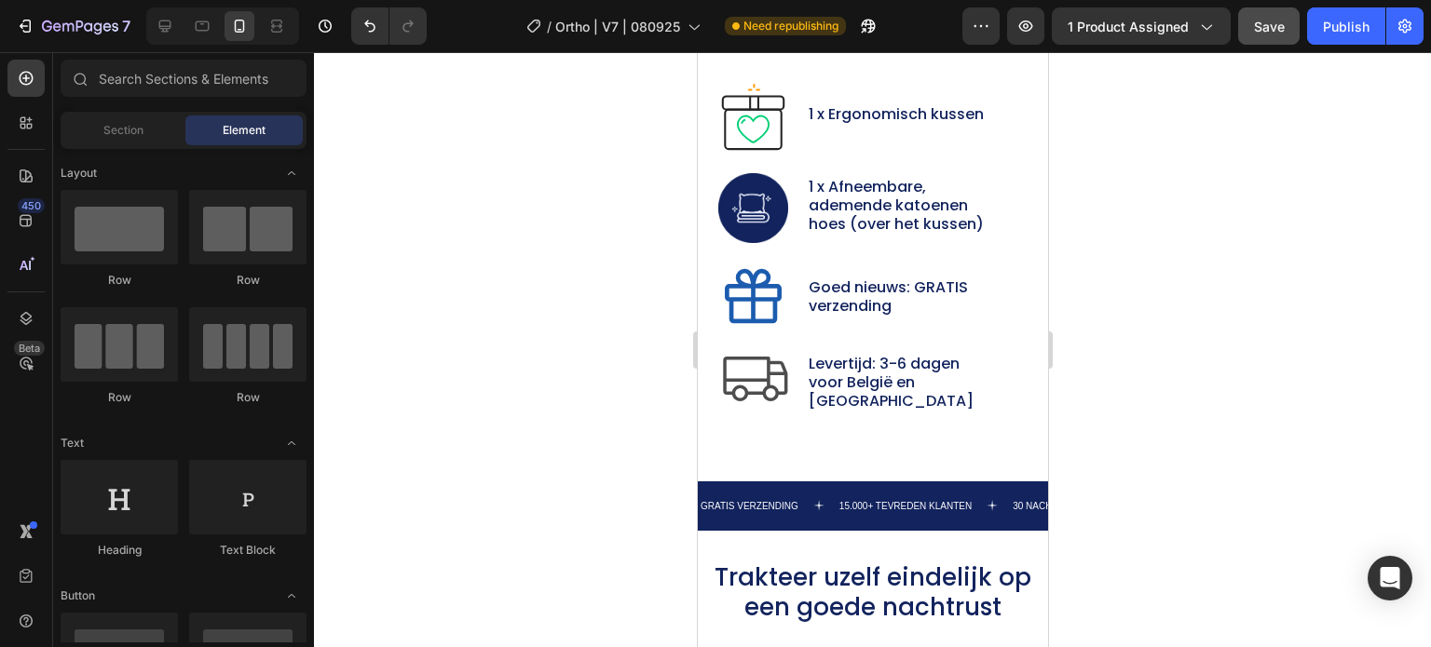
scroll to position [9426, 0]
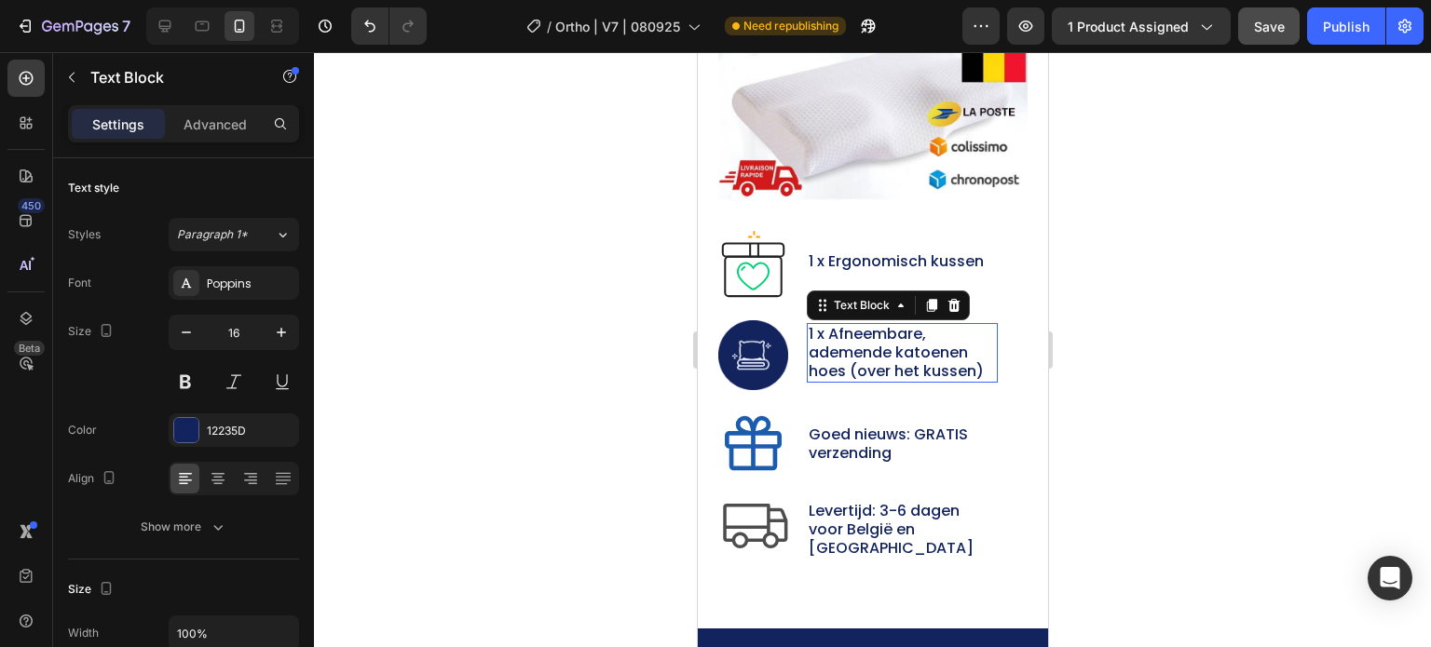
click at [866, 346] on p "1 x Afneembare, ademende katoenen hoes (over het kussen)" at bounding box center [901, 353] width 187 height 56
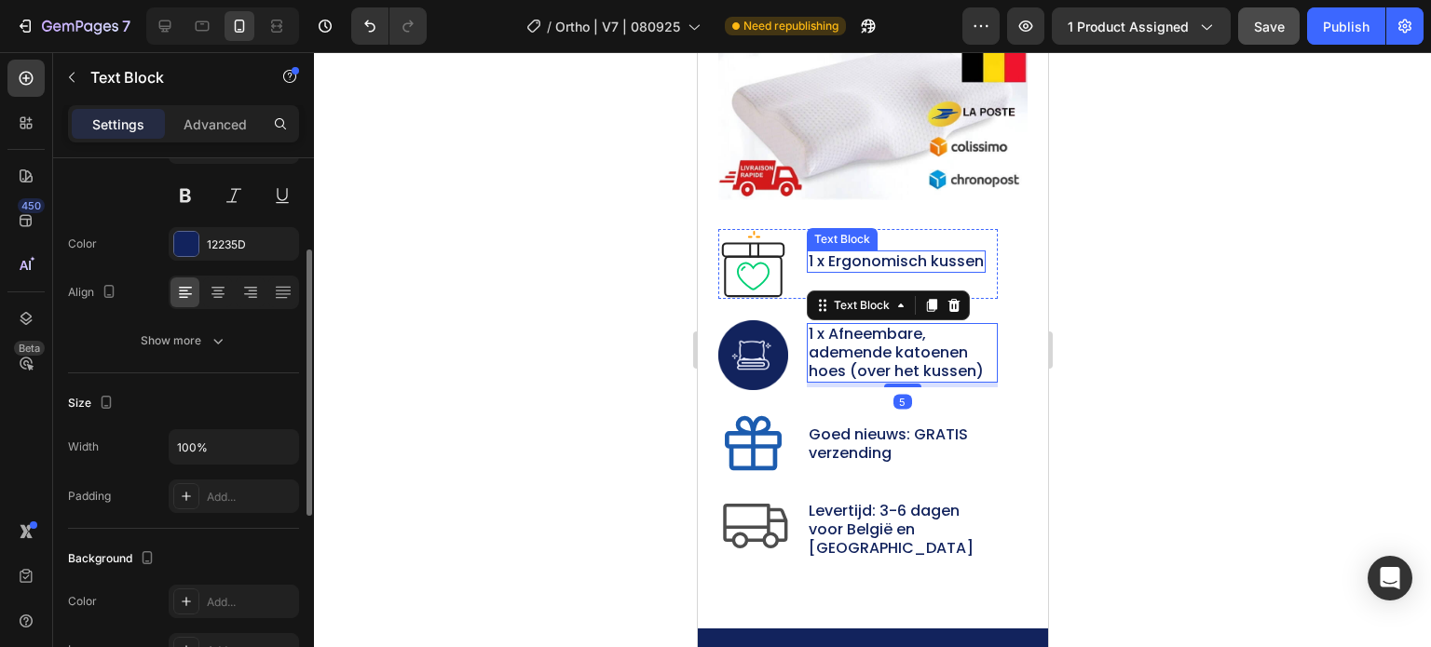
click at [865, 252] on p "1 x Ergonomisch kussen" at bounding box center [895, 261] width 175 height 19
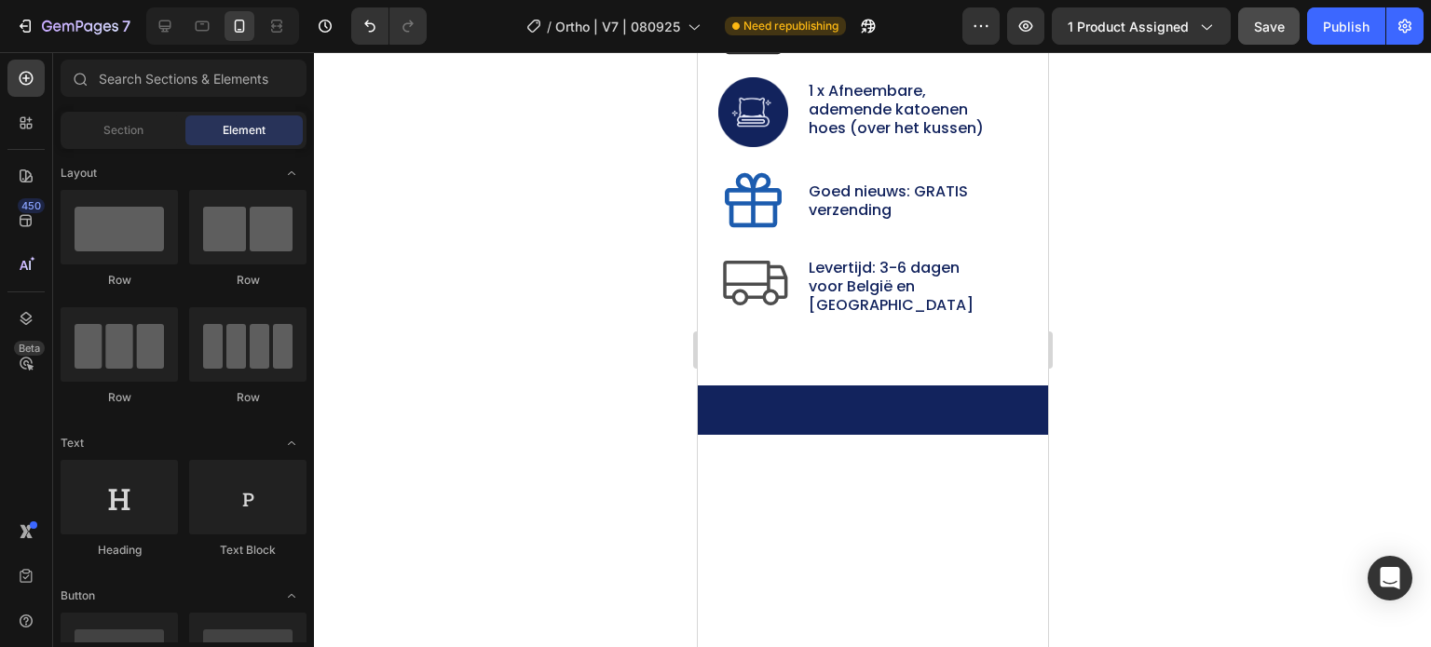
scroll to position [9853, 0]
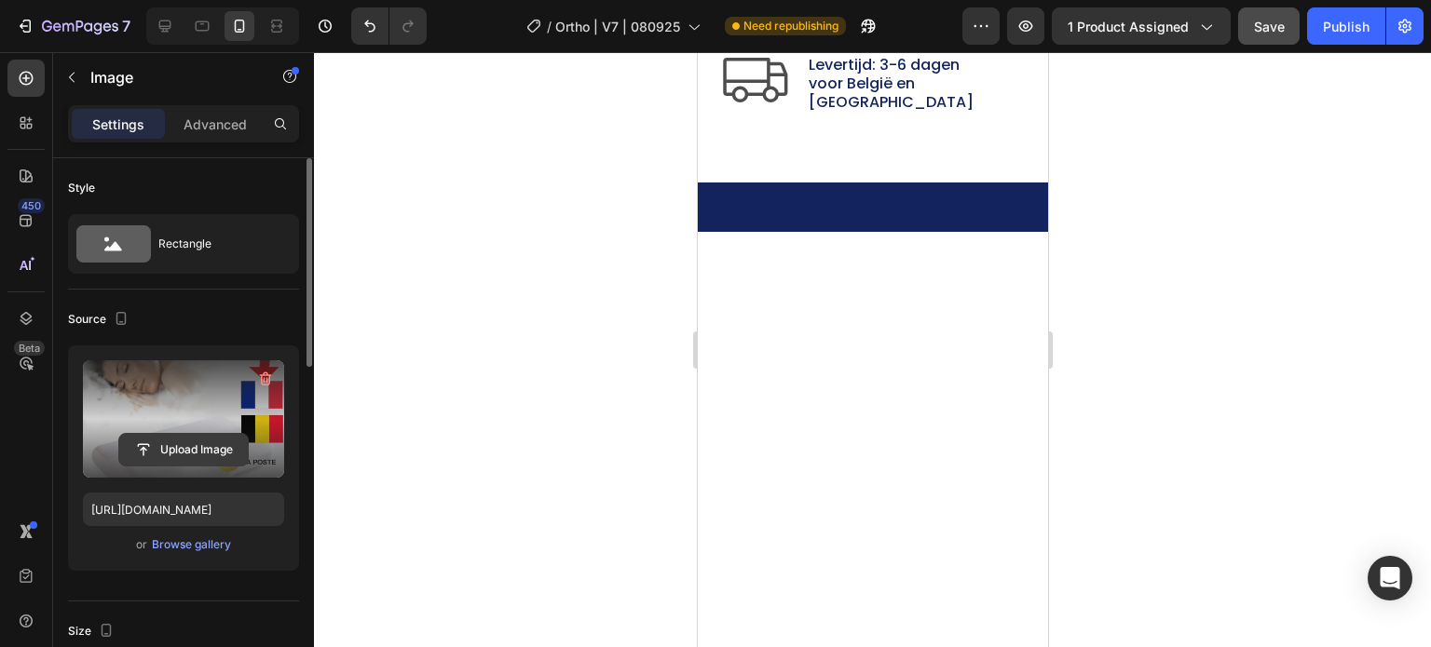
click at [176, 443] on input "file" at bounding box center [183, 450] width 129 height 32
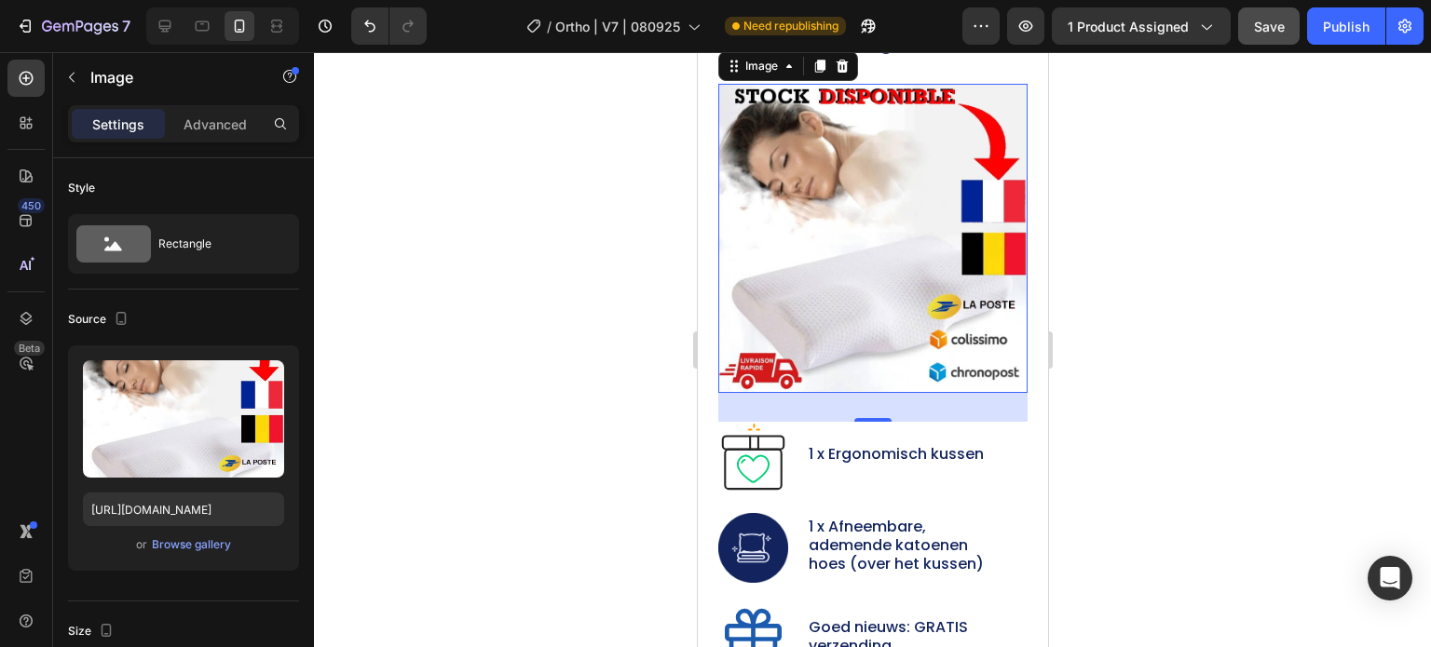
click at [841, 236] on img at bounding box center [871, 238] width 309 height 309
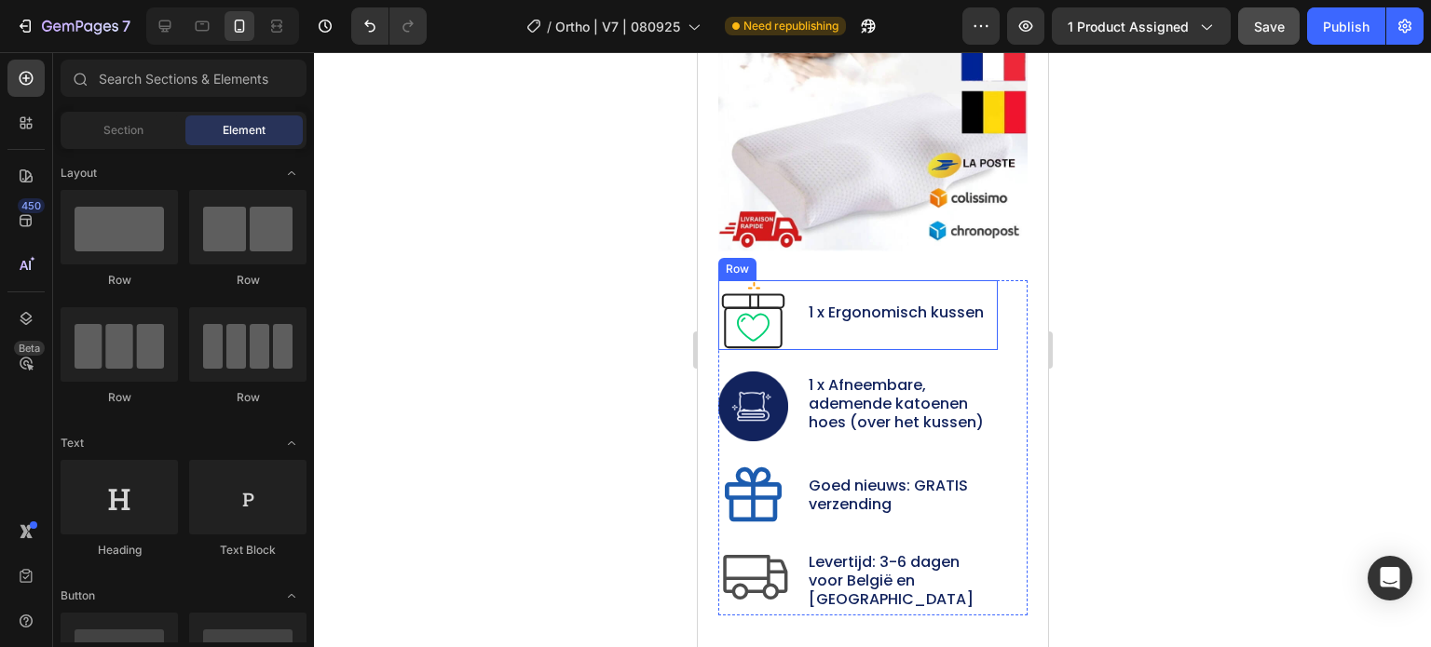
scroll to position [9901, 0]
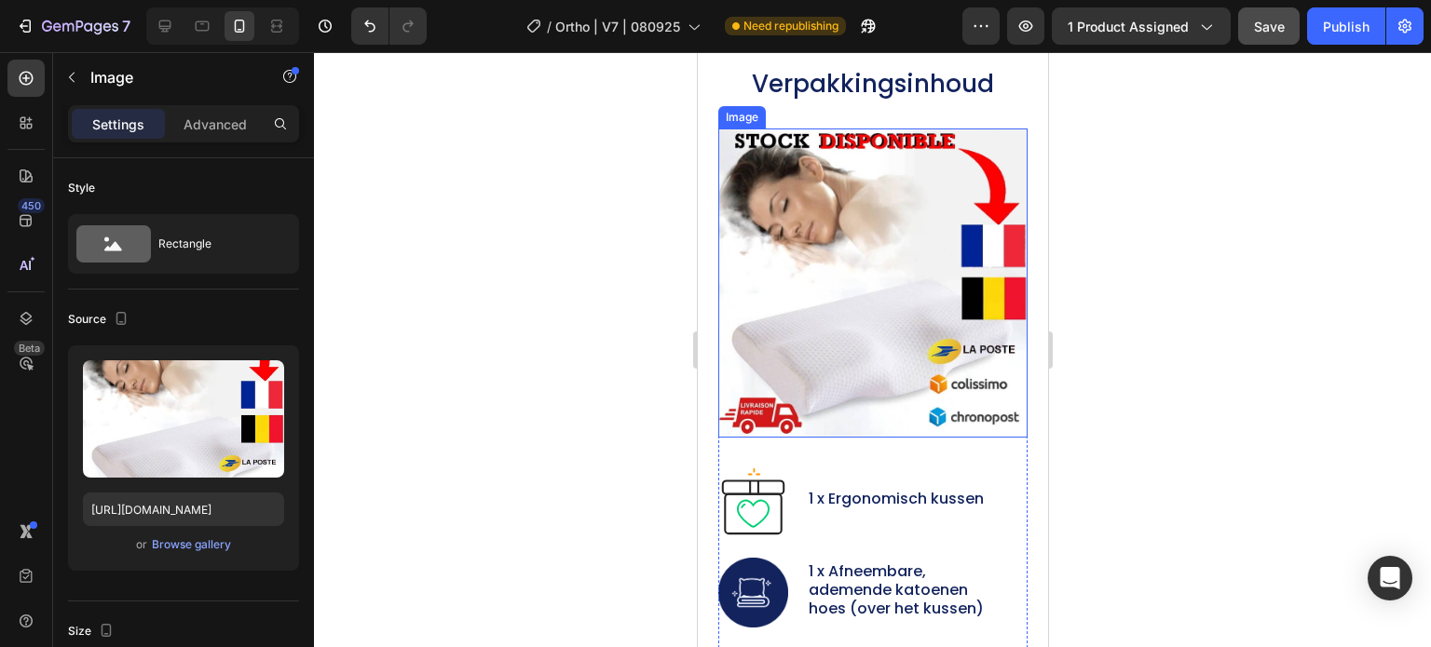
click at [818, 323] on img at bounding box center [871, 283] width 309 height 309
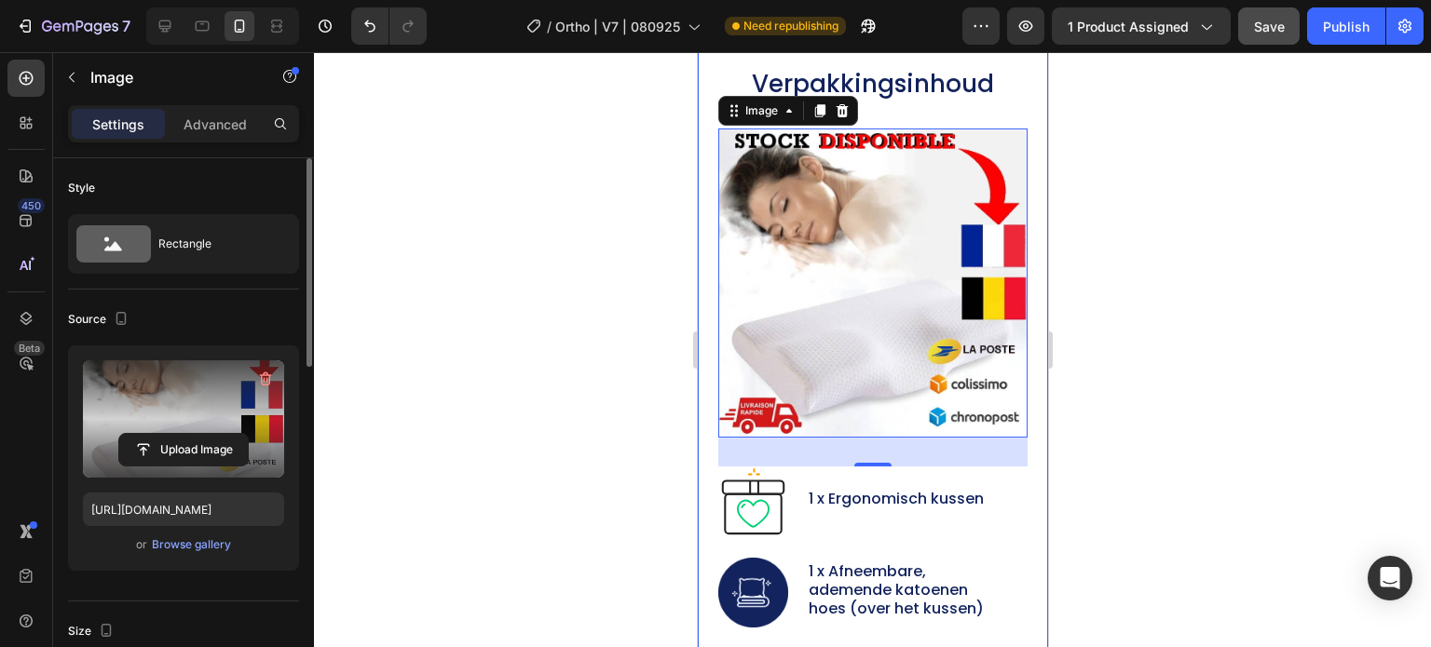
click at [208, 400] on label at bounding box center [183, 418] width 201 height 117
click at [208, 434] on input "file" at bounding box center [183, 450] width 129 height 32
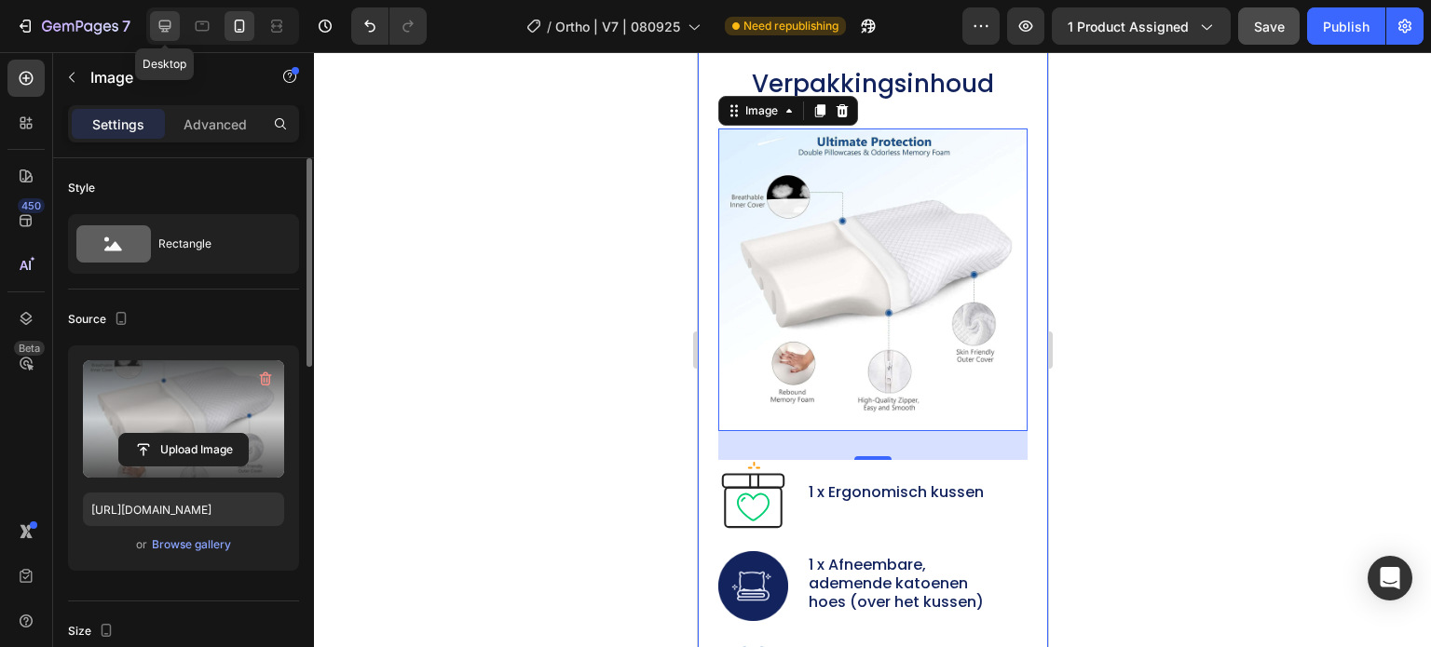
click at [154, 15] on div at bounding box center [165, 26] width 30 height 30
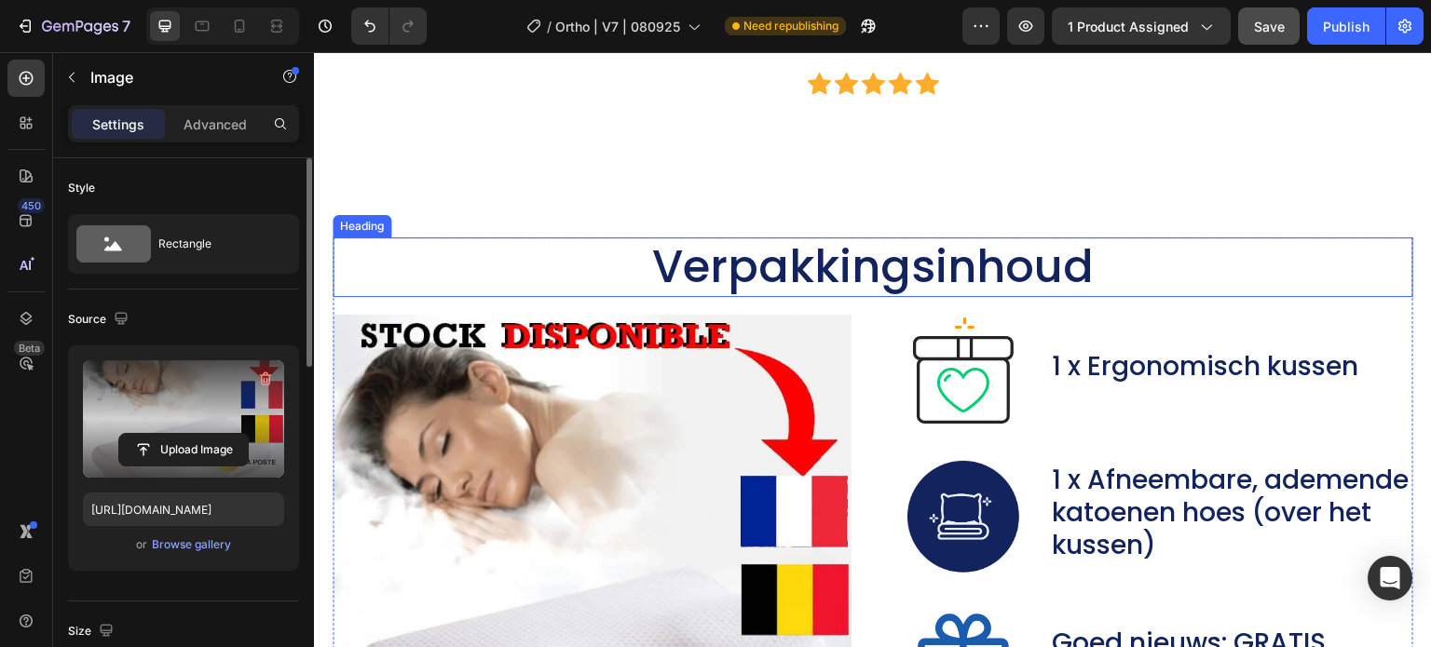
scroll to position [10384, 0]
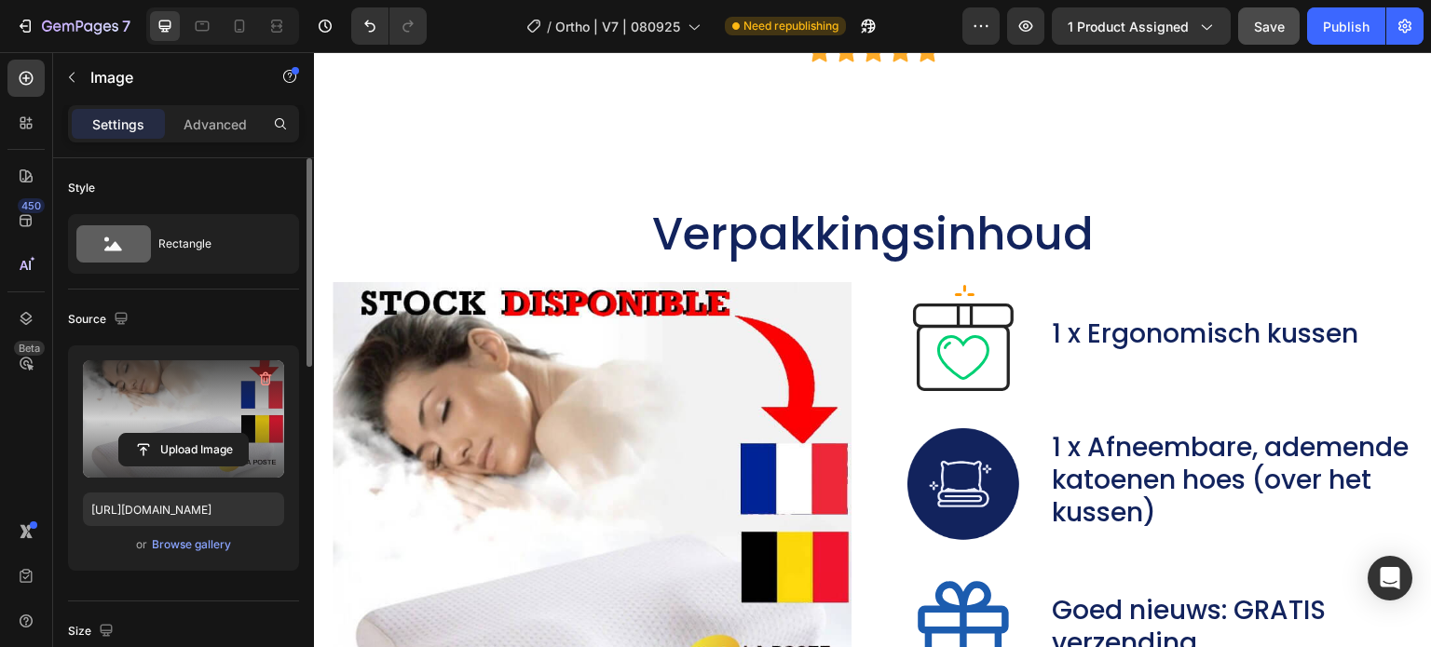
click at [632, 358] on img at bounding box center [592, 541] width 519 height 519
click at [197, 454] on input "file" at bounding box center [183, 450] width 129 height 32
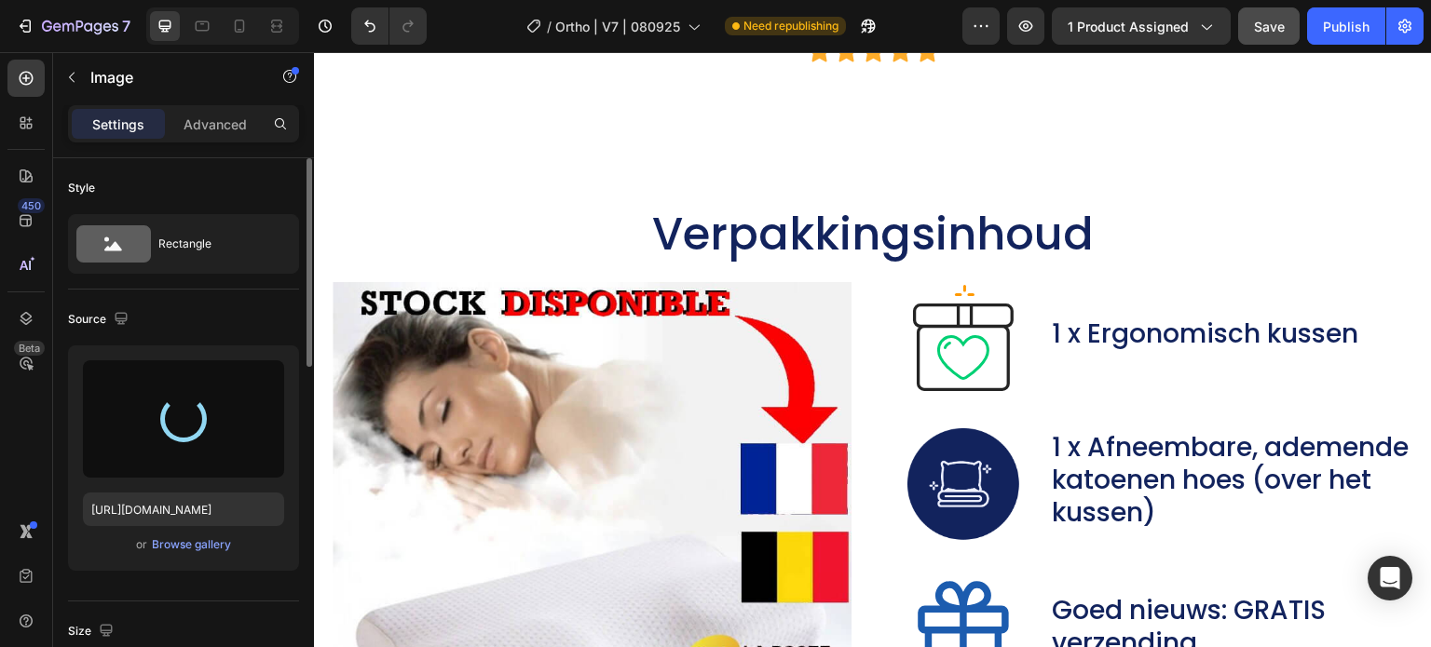
type input "[URL][DOMAIN_NAME]"
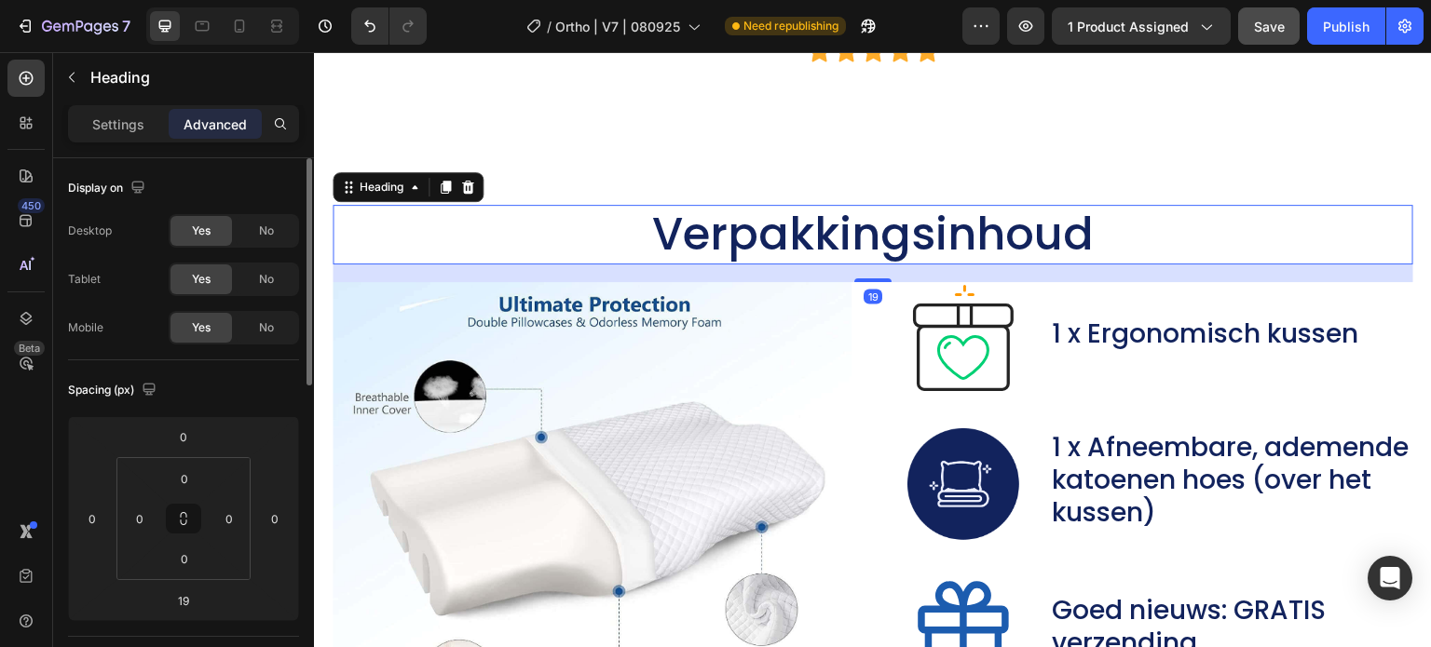
click at [930, 205] on h2 "Verpakkingsinhoud" at bounding box center [873, 235] width 1080 height 60
click at [186, 603] on input "19" at bounding box center [183, 601] width 37 height 28
click at [863, 302] on div "19" at bounding box center [872, 297] width 19 height 15
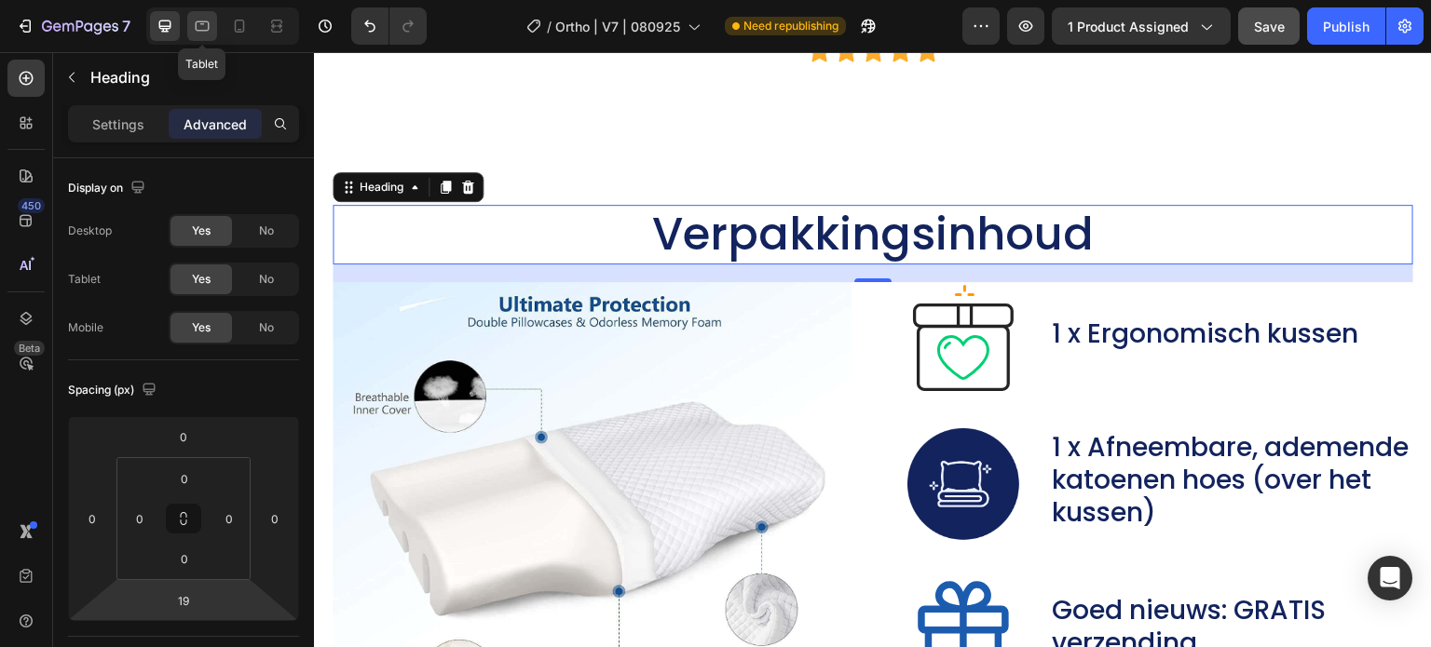
click at [205, 25] on icon at bounding box center [202, 26] width 19 height 19
type input "30"
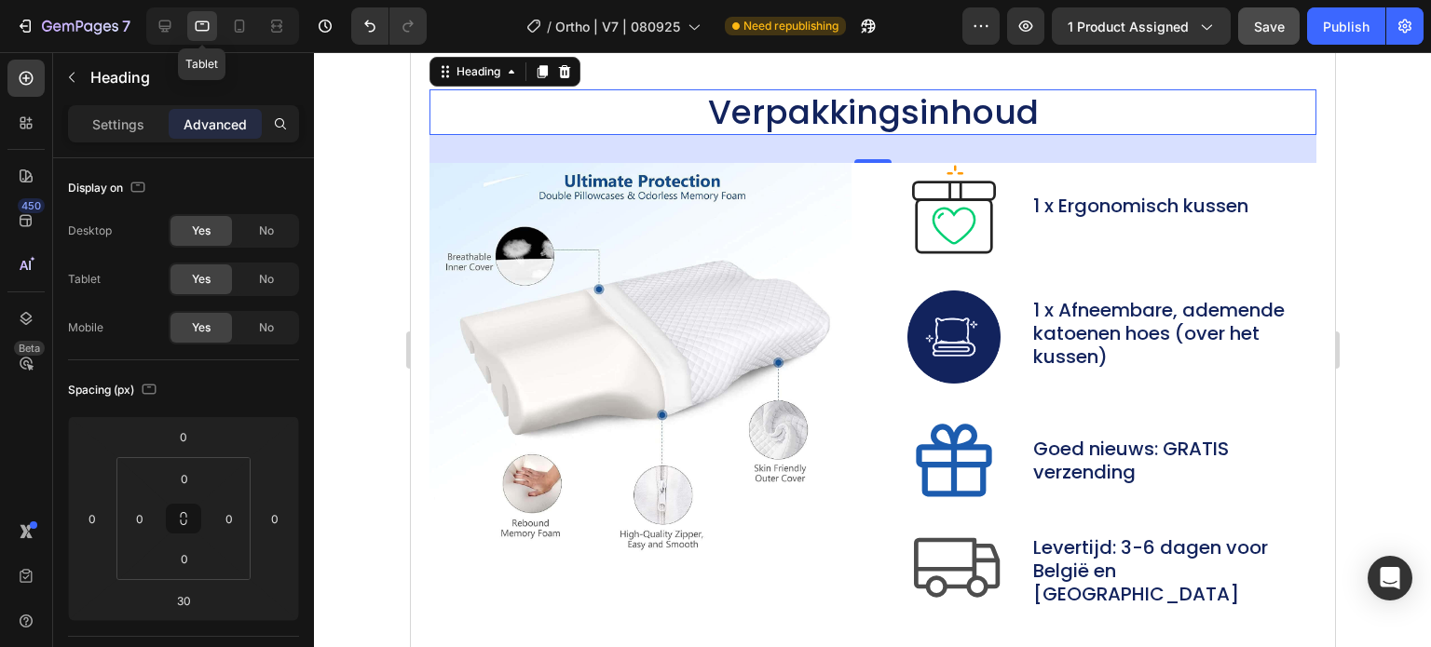
scroll to position [10400, 0]
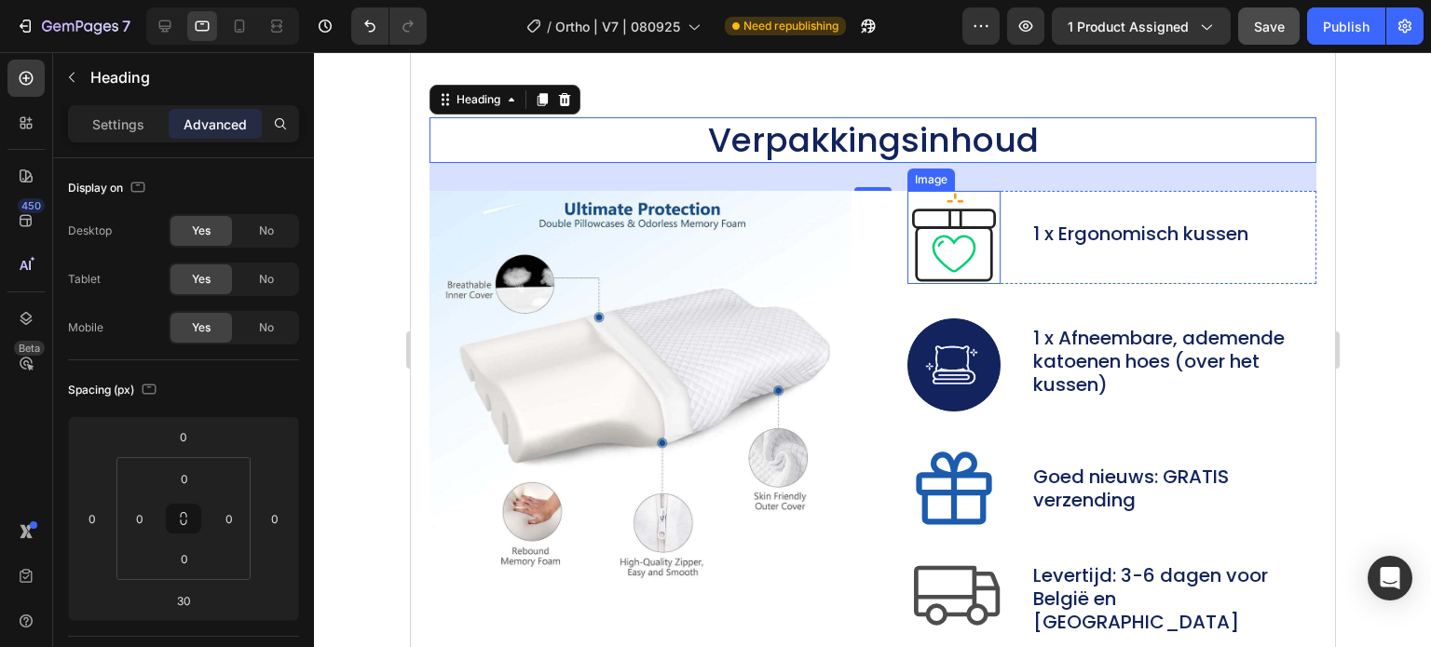
click at [950, 234] on img at bounding box center [952, 237] width 93 height 93
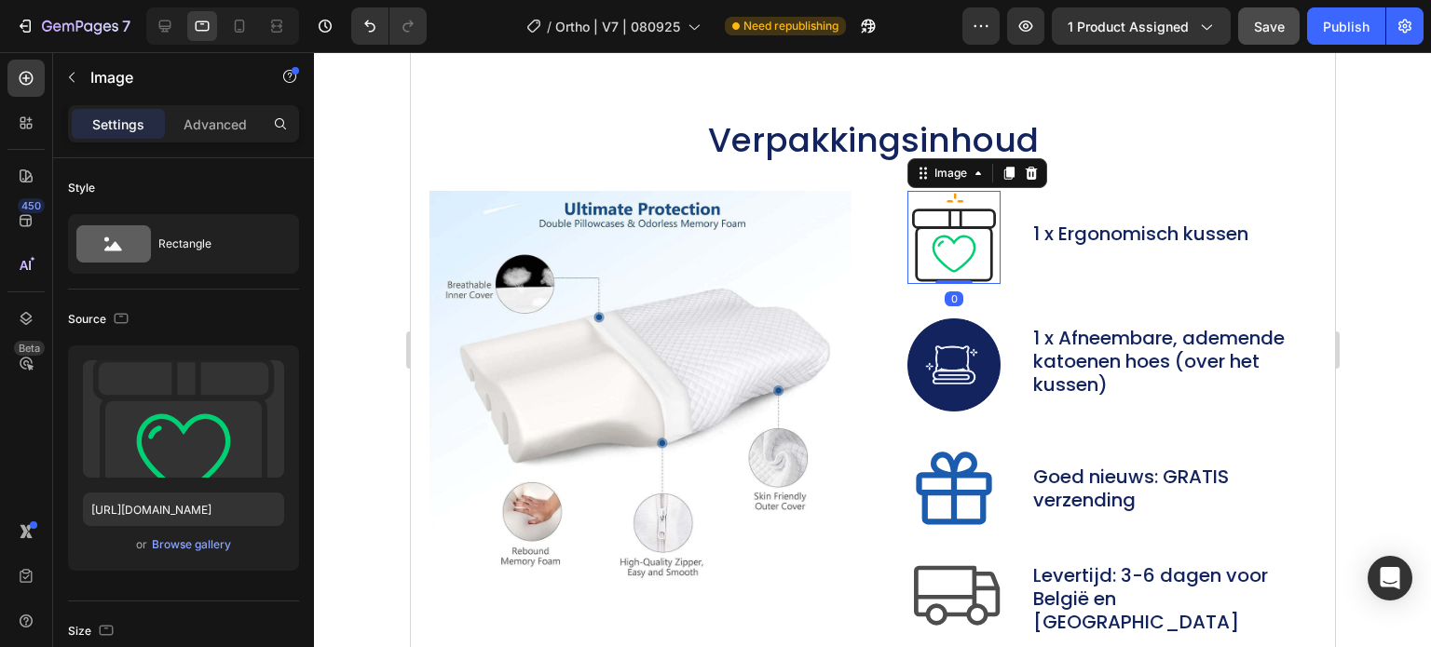
scroll to position [373, 0]
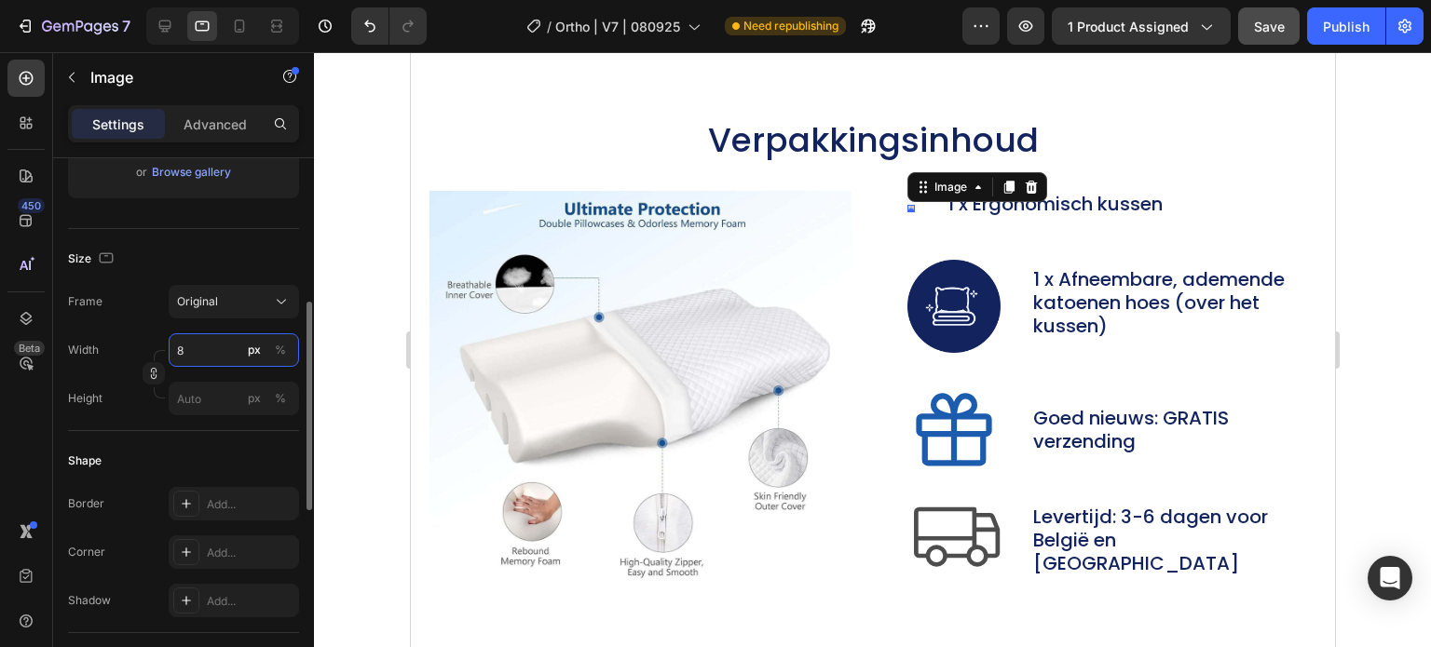
type input "80"
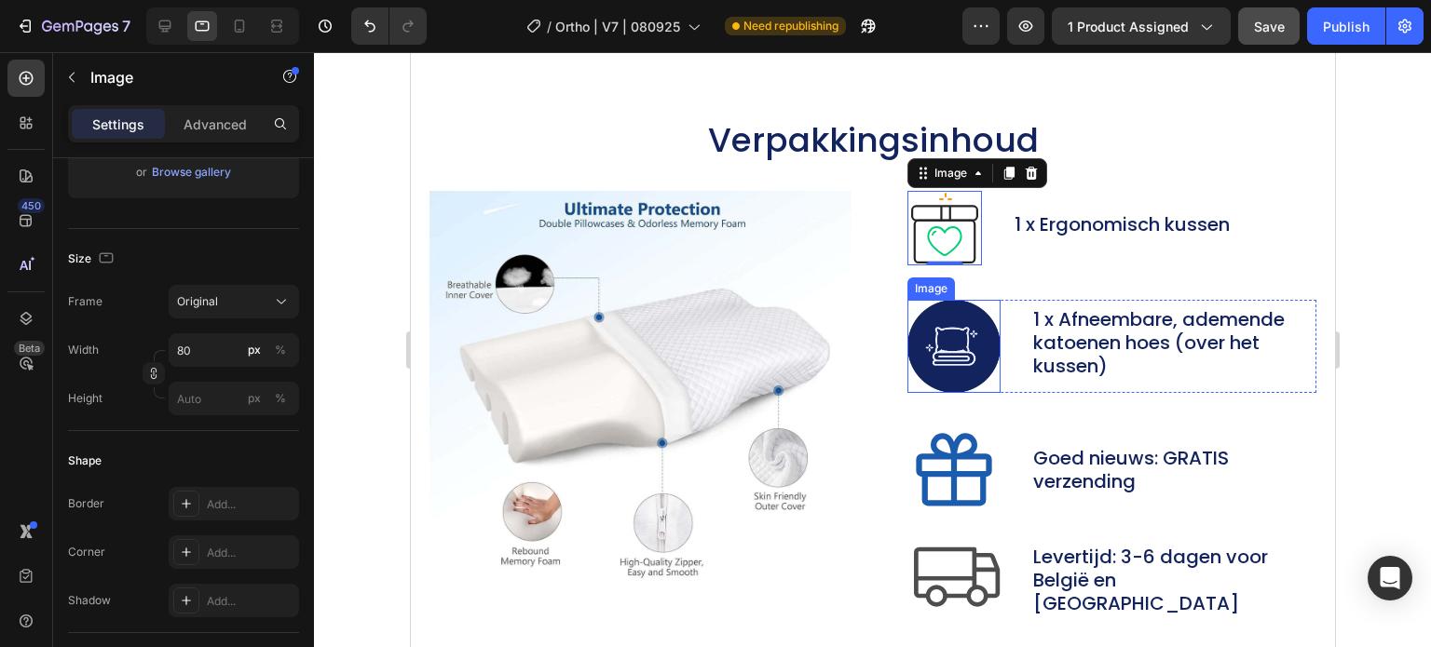
click at [960, 338] on img at bounding box center [952, 346] width 93 height 93
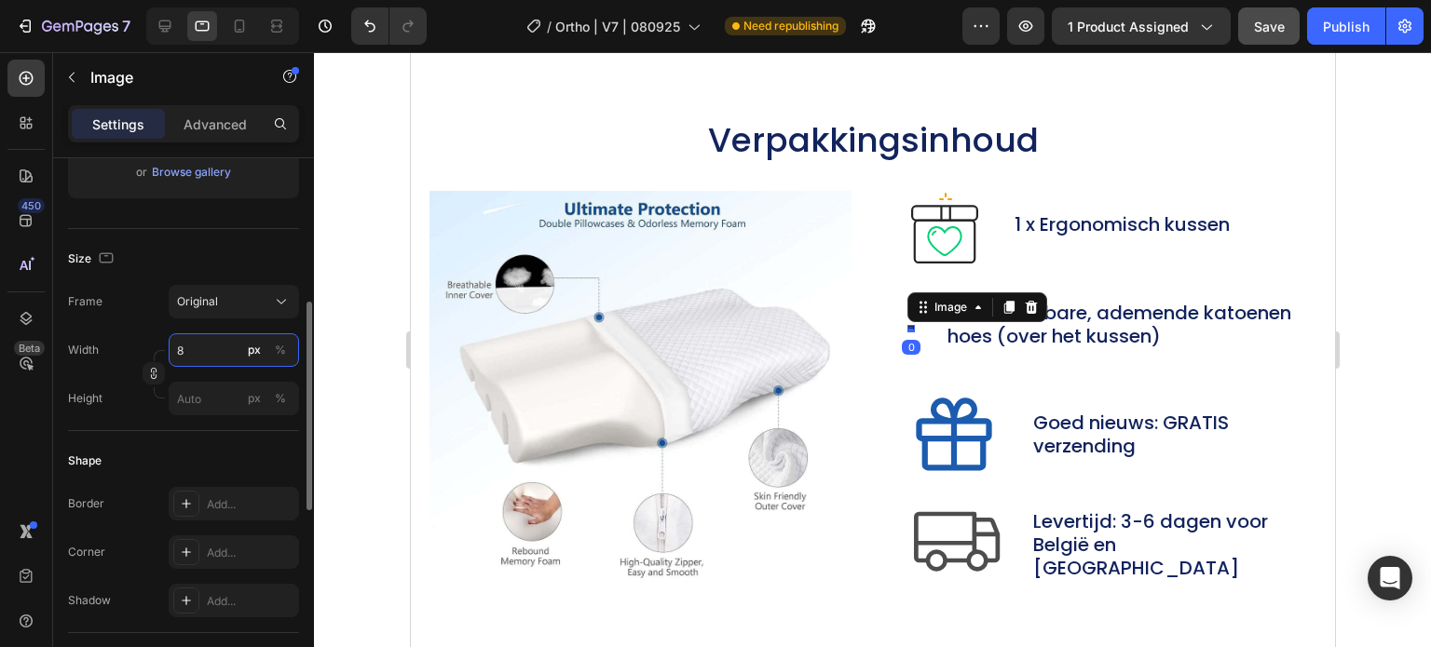
type input "80"
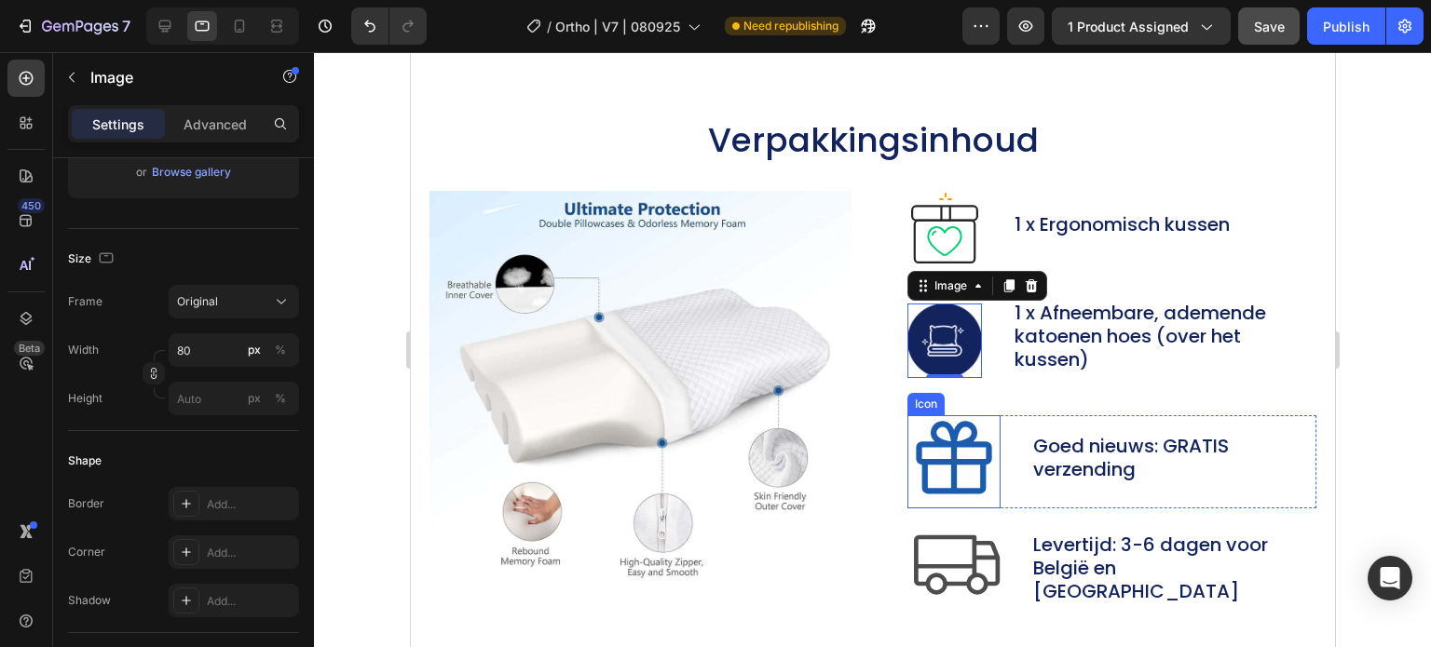
click at [932, 452] on icon at bounding box center [952, 461] width 93 height 93
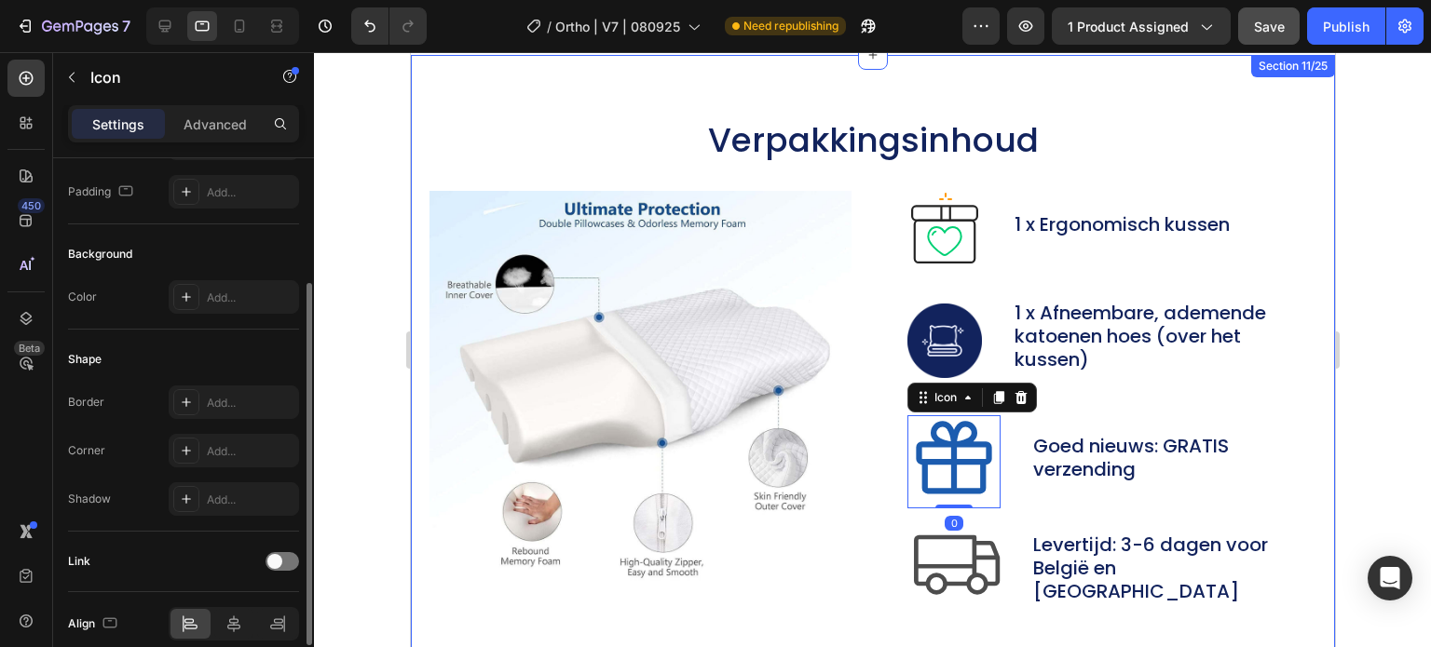
scroll to position [267, 0]
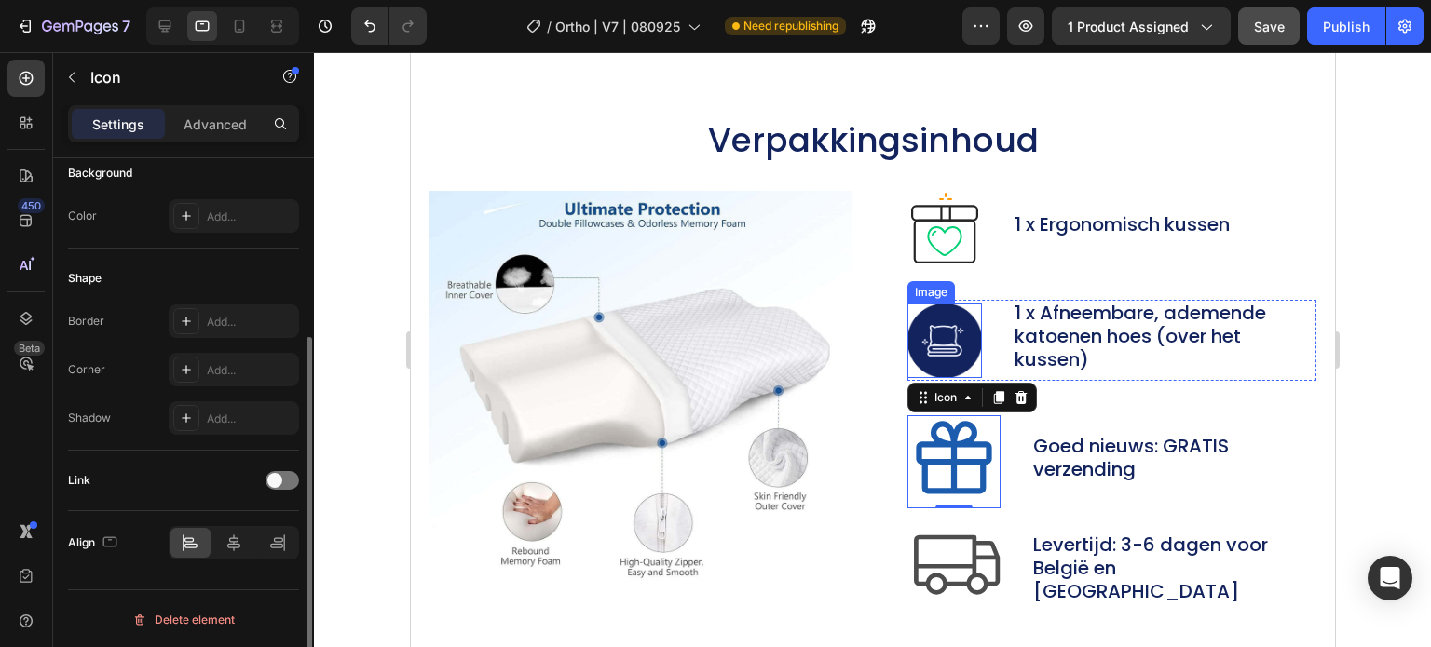
click at [957, 327] on img at bounding box center [943, 341] width 75 height 75
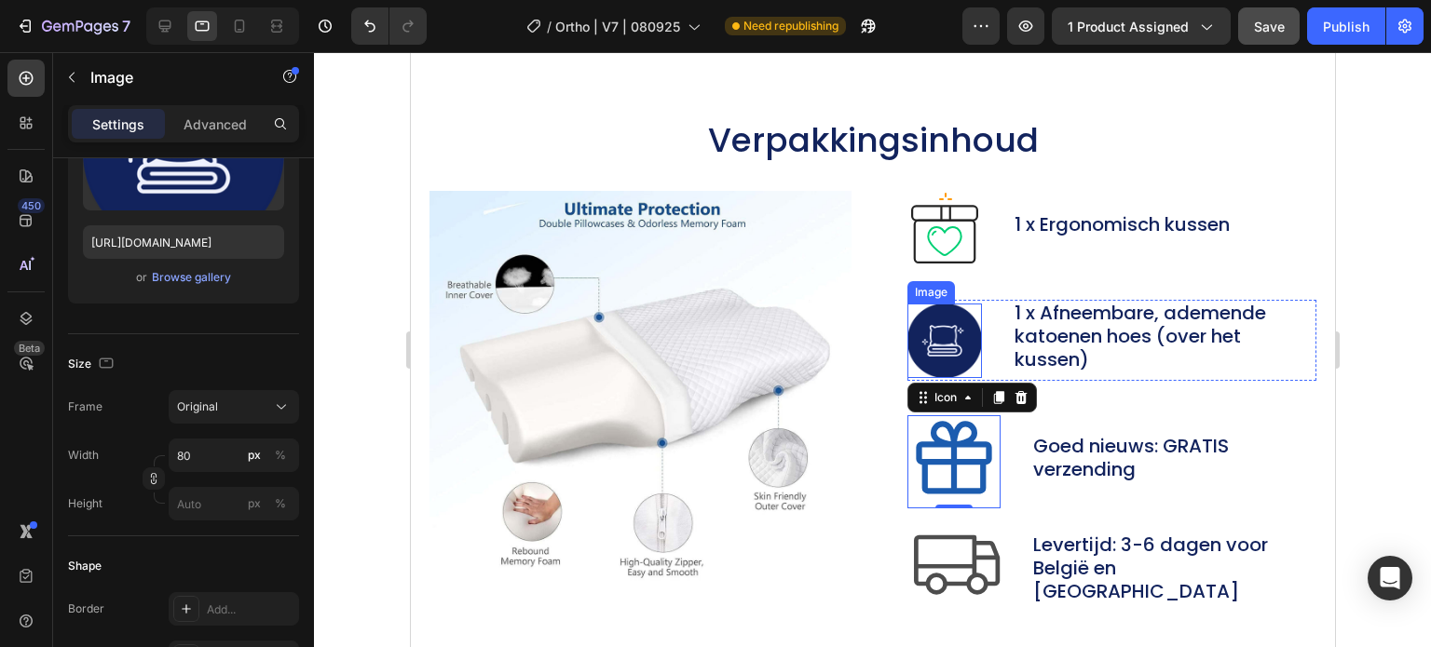
scroll to position [0, 0]
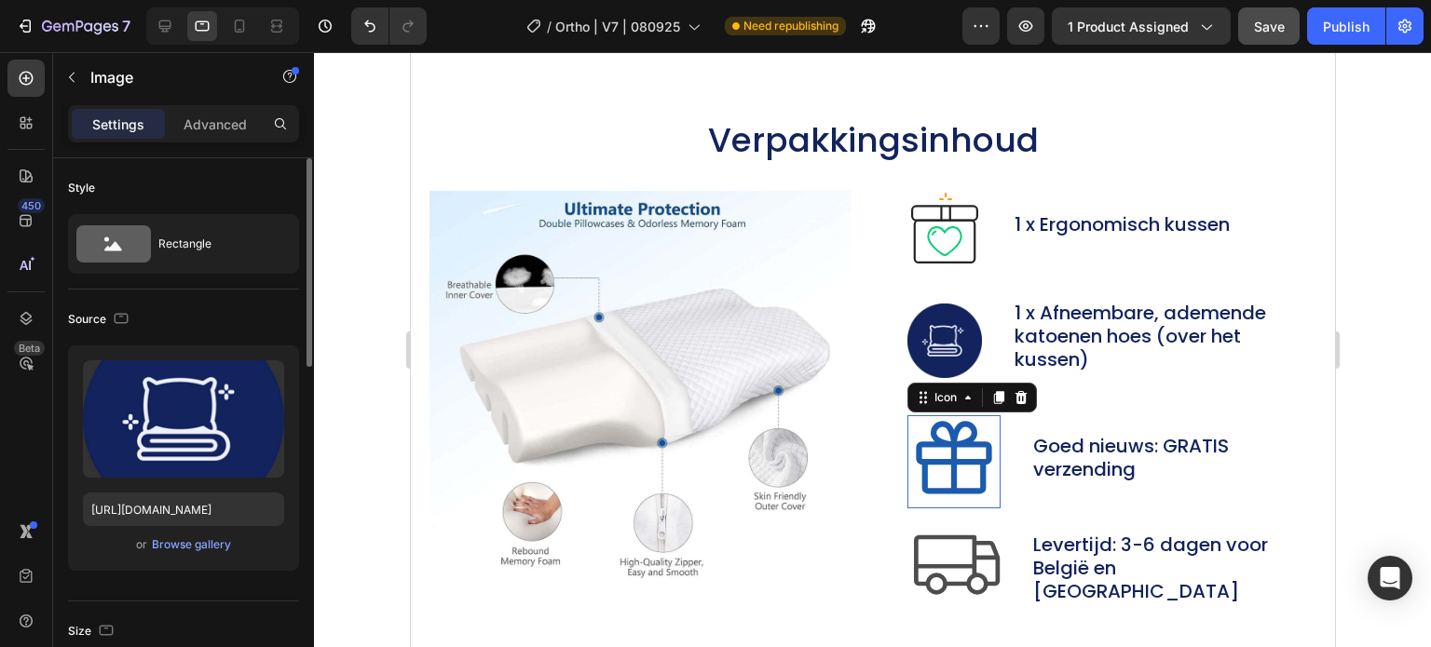
click at [944, 470] on icon at bounding box center [952, 458] width 75 height 73
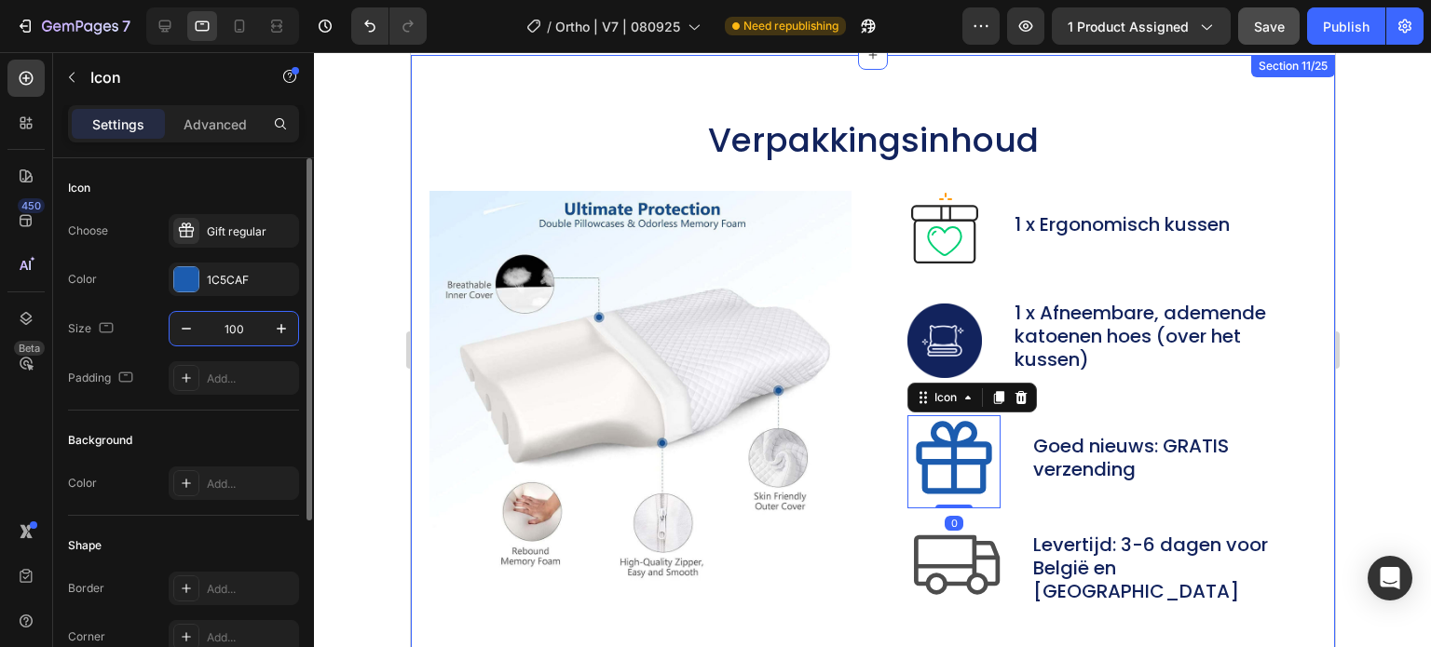
click at [238, 320] on input "100" at bounding box center [233, 329] width 61 height 34
type input "80"
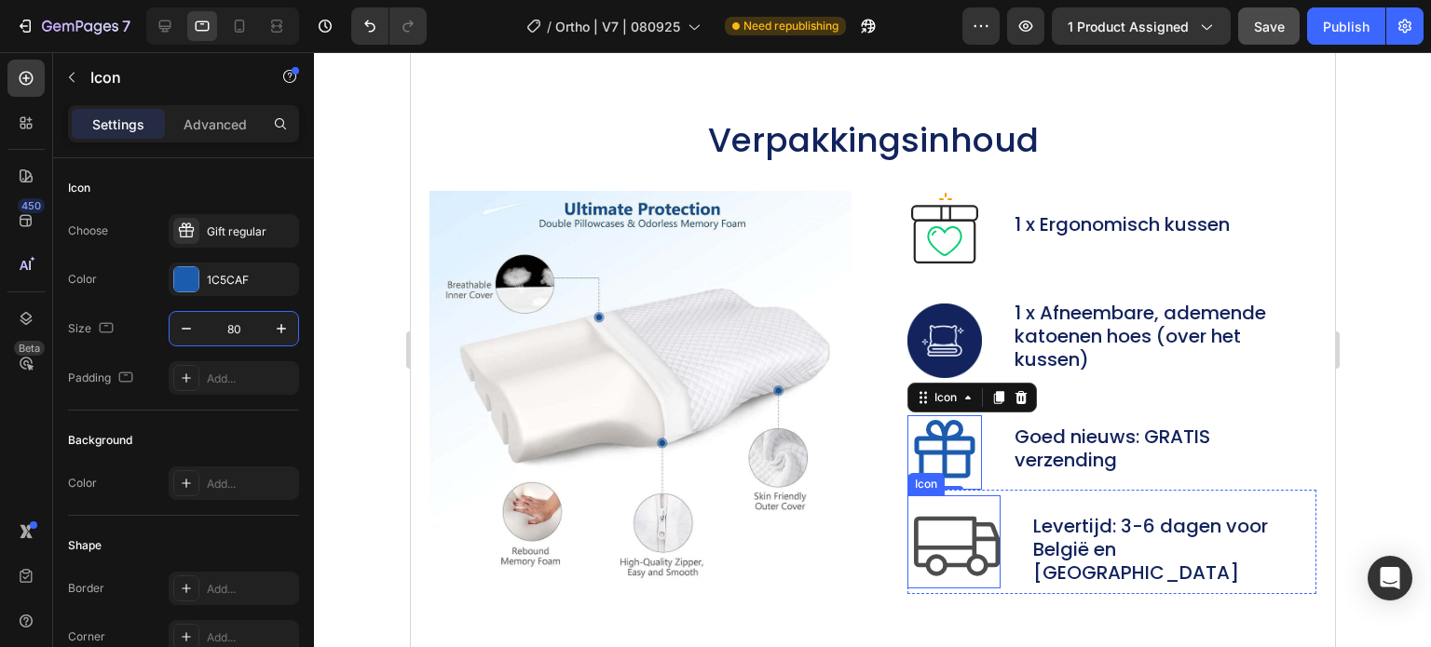
click at [955, 536] on icon at bounding box center [952, 542] width 93 height 93
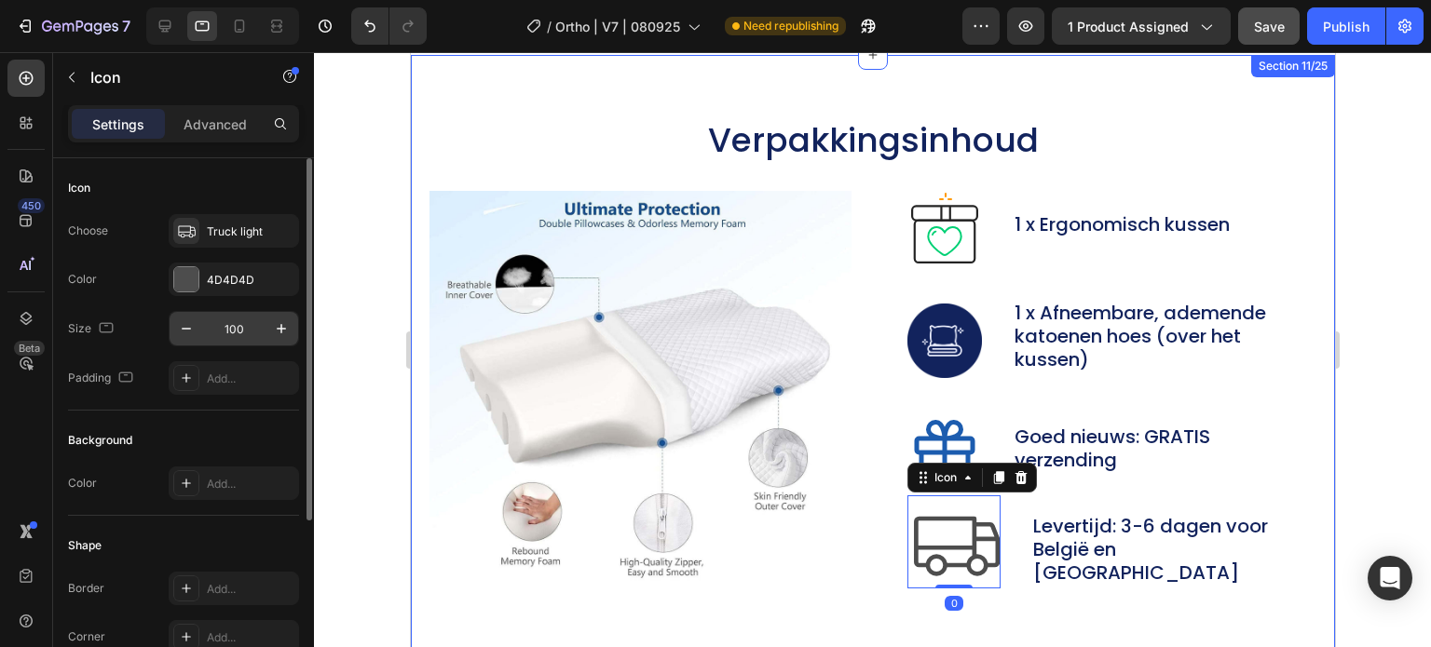
click at [239, 330] on input "100" at bounding box center [233, 329] width 61 height 34
type input "80"
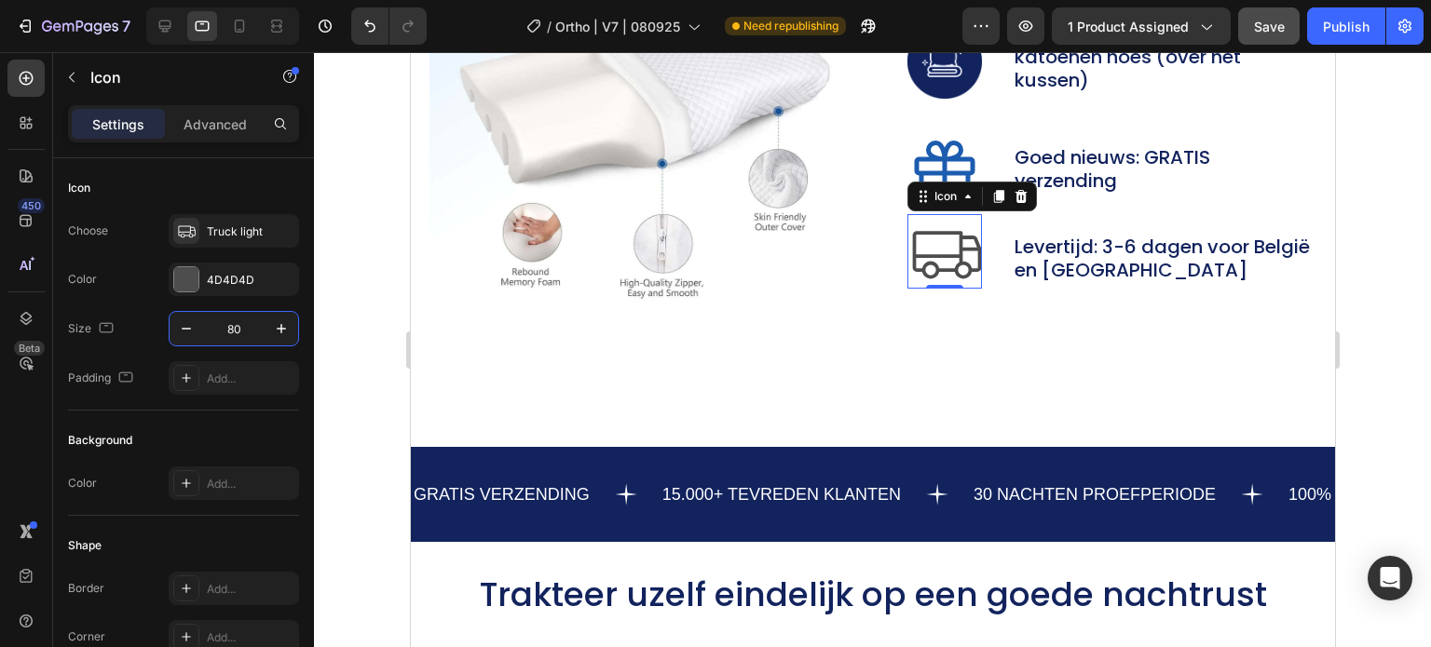
scroll to position [11239, 0]
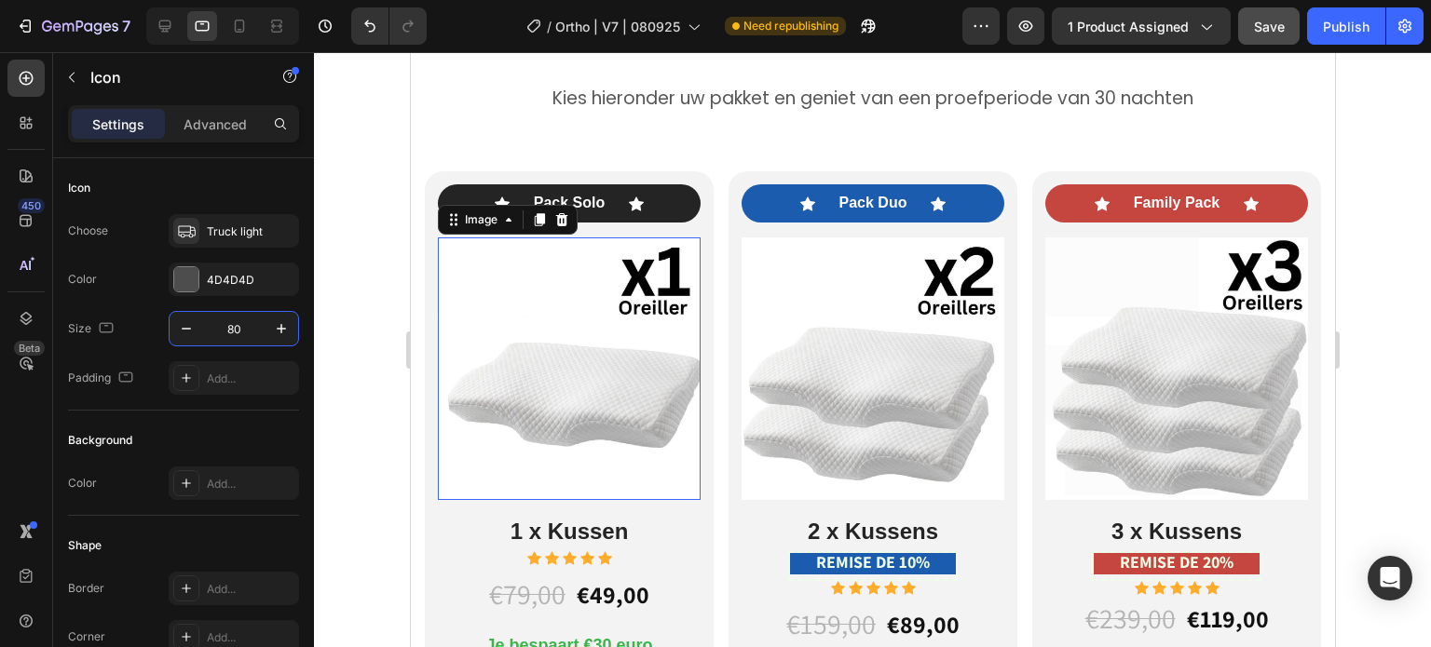
click at [602, 387] on img at bounding box center [568, 369] width 263 height 263
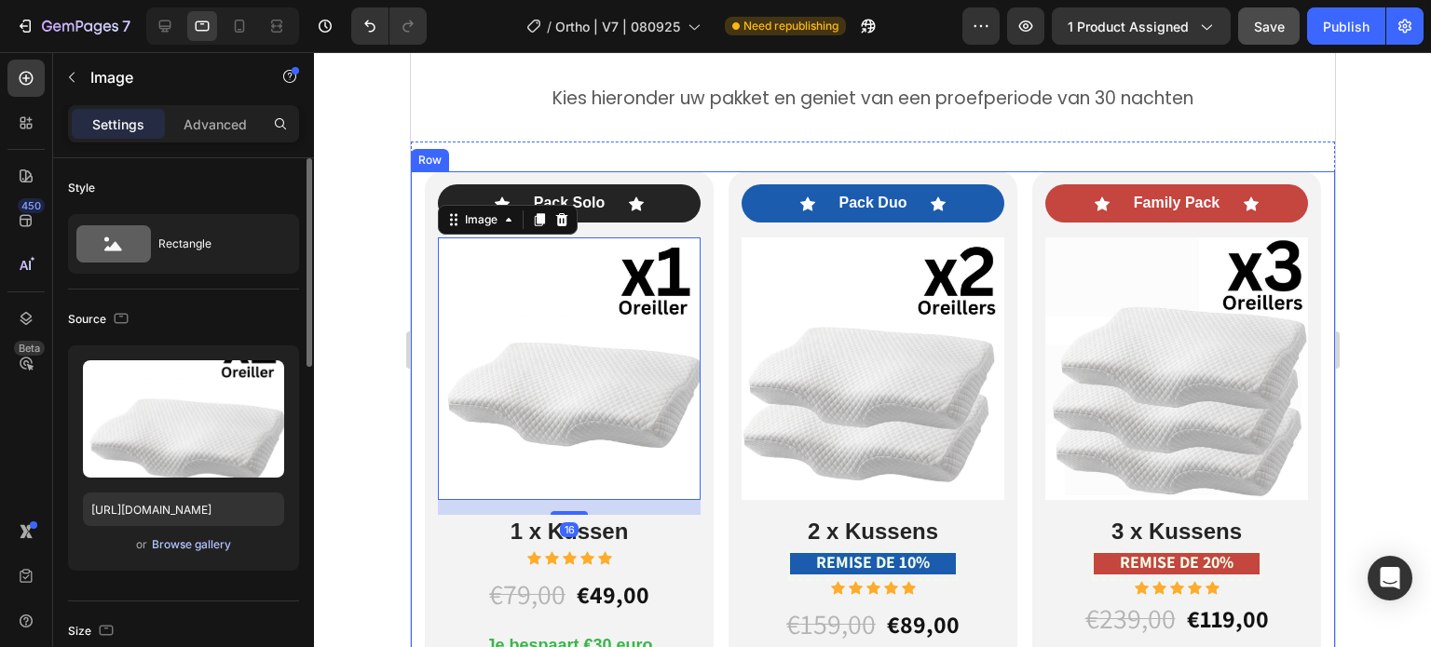
click at [166, 550] on div "Browse gallery" at bounding box center [191, 545] width 79 height 17
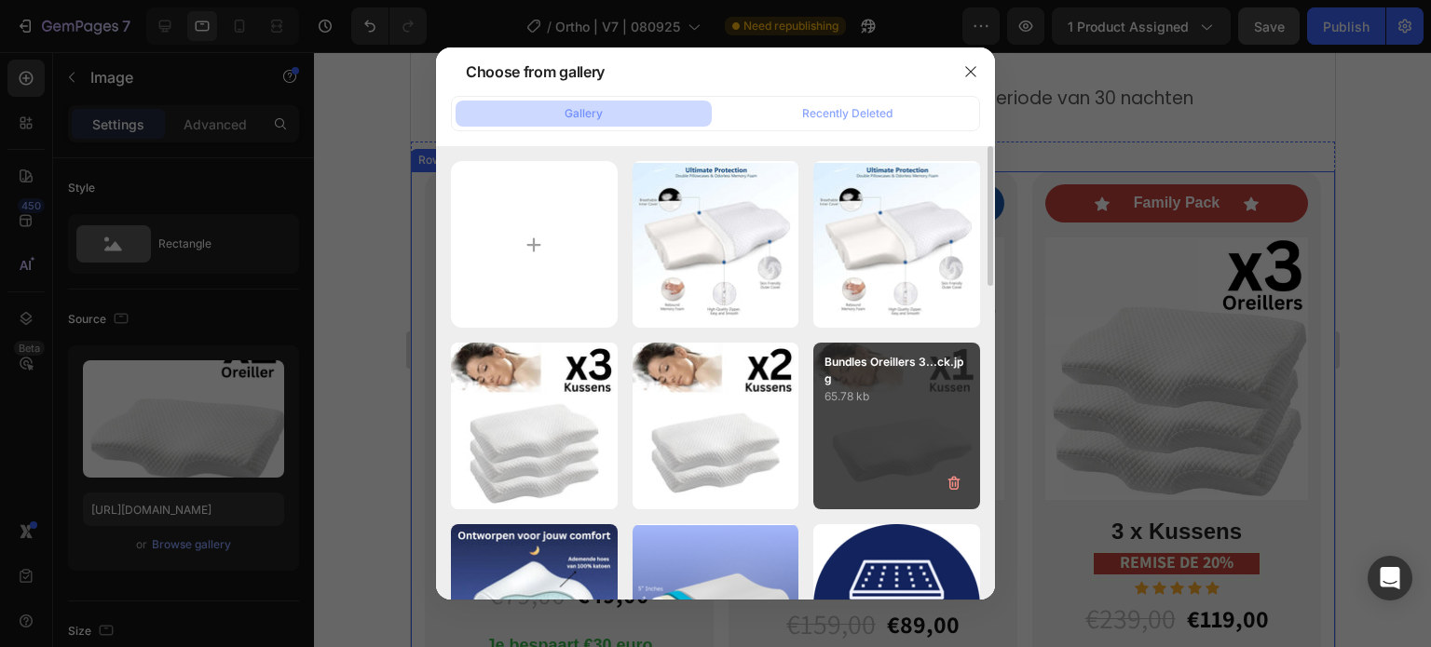
click at [918, 442] on div "Bundles Oreillers 3...ck.jpg 65.78 kb" at bounding box center [896, 426] width 167 height 167
type input "https://cdn.shopify.com/s/files/1/0708/5493/4699/files/gempages_581568476611609…"
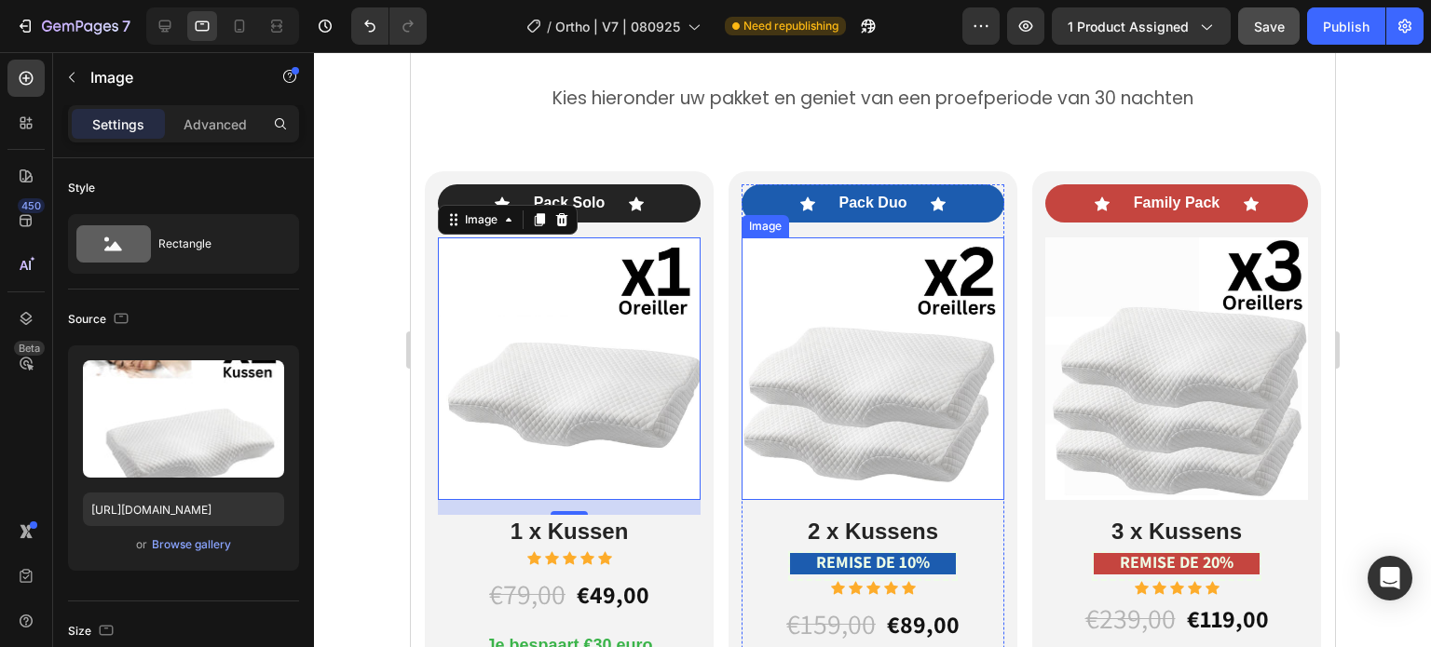
click at [940, 311] on img at bounding box center [871, 369] width 263 height 263
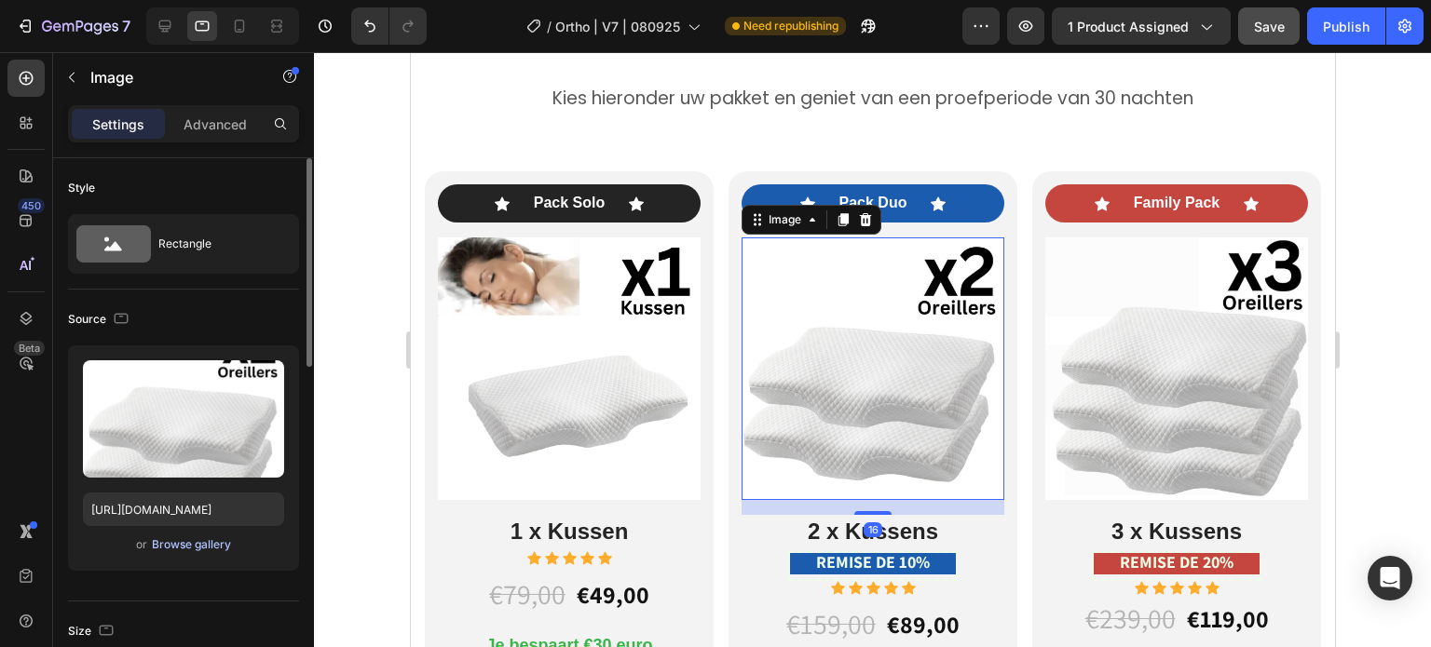
click at [200, 538] on div "Browse gallery" at bounding box center [191, 545] width 79 height 17
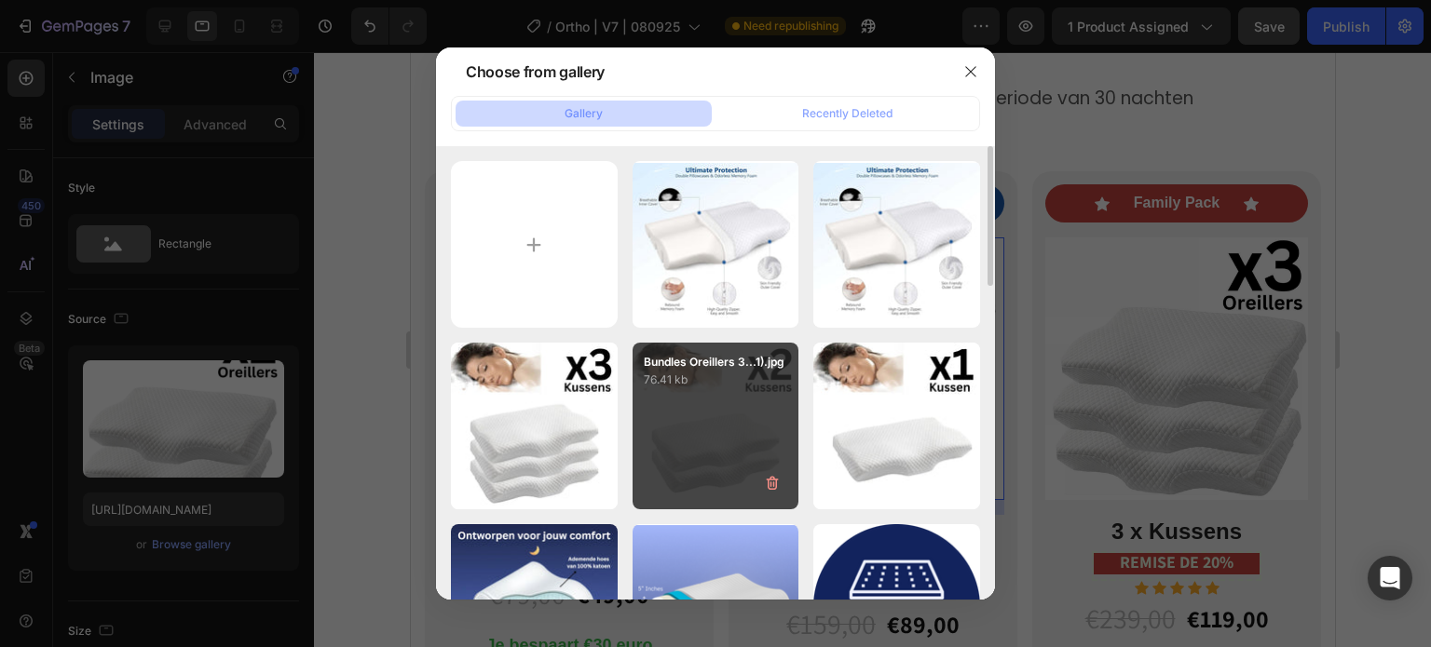
click at [674, 455] on div "Bundles Oreillers 3...1).jpg 76.41 kb" at bounding box center [715, 426] width 167 height 167
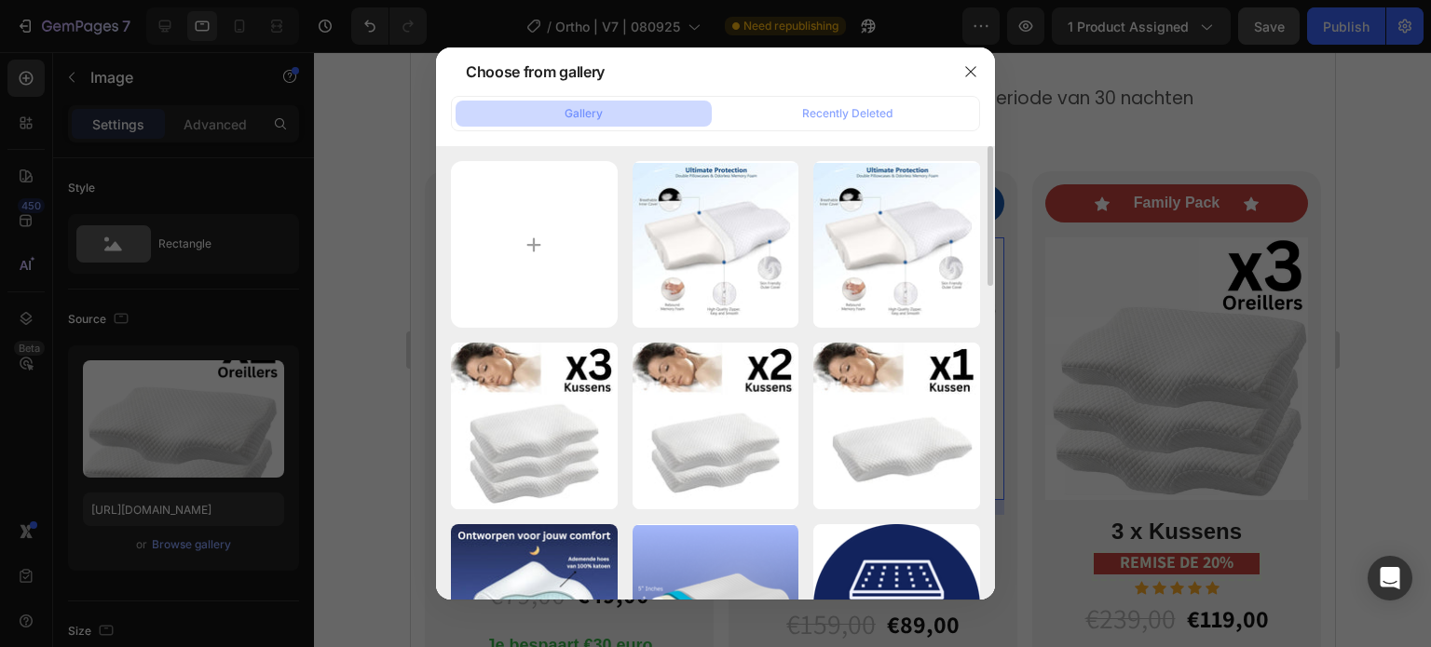
type input "https://cdn.shopify.com/s/files/1/0708/5493/4699/files/gempages_581568476611609…"
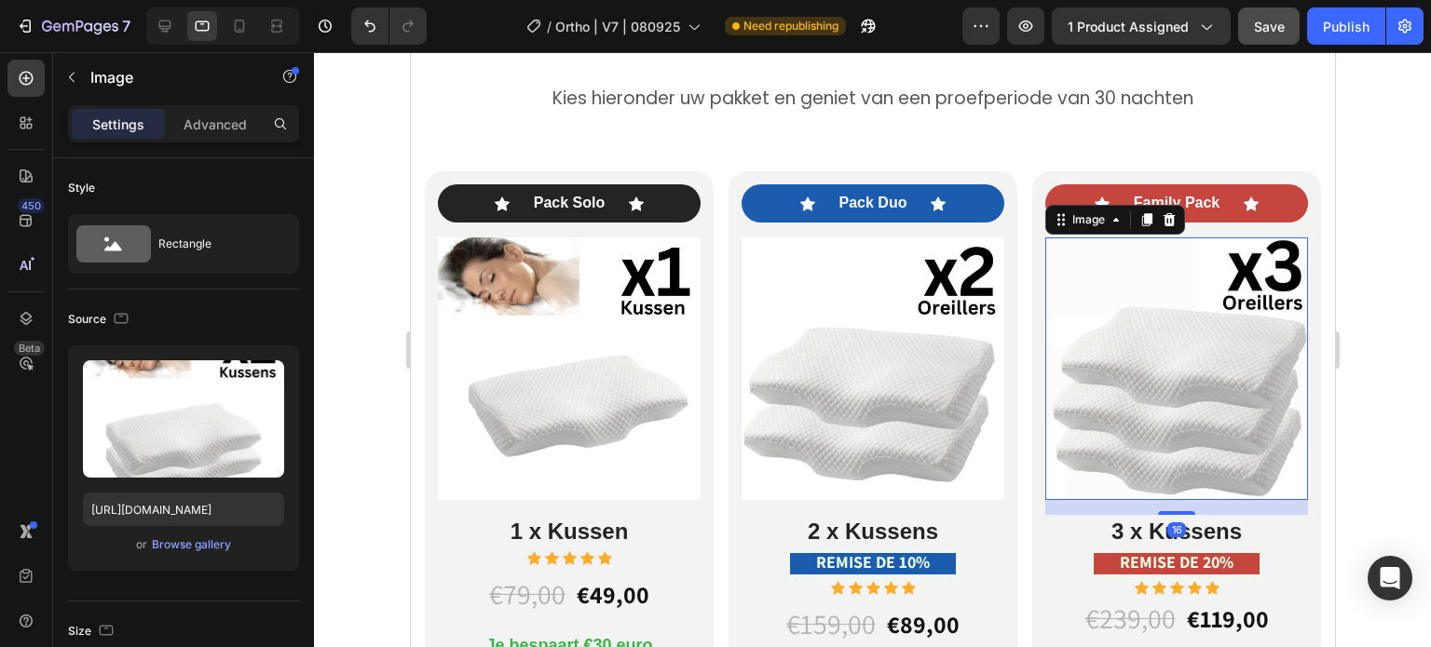
click at [1137, 373] on img at bounding box center [1175, 369] width 263 height 263
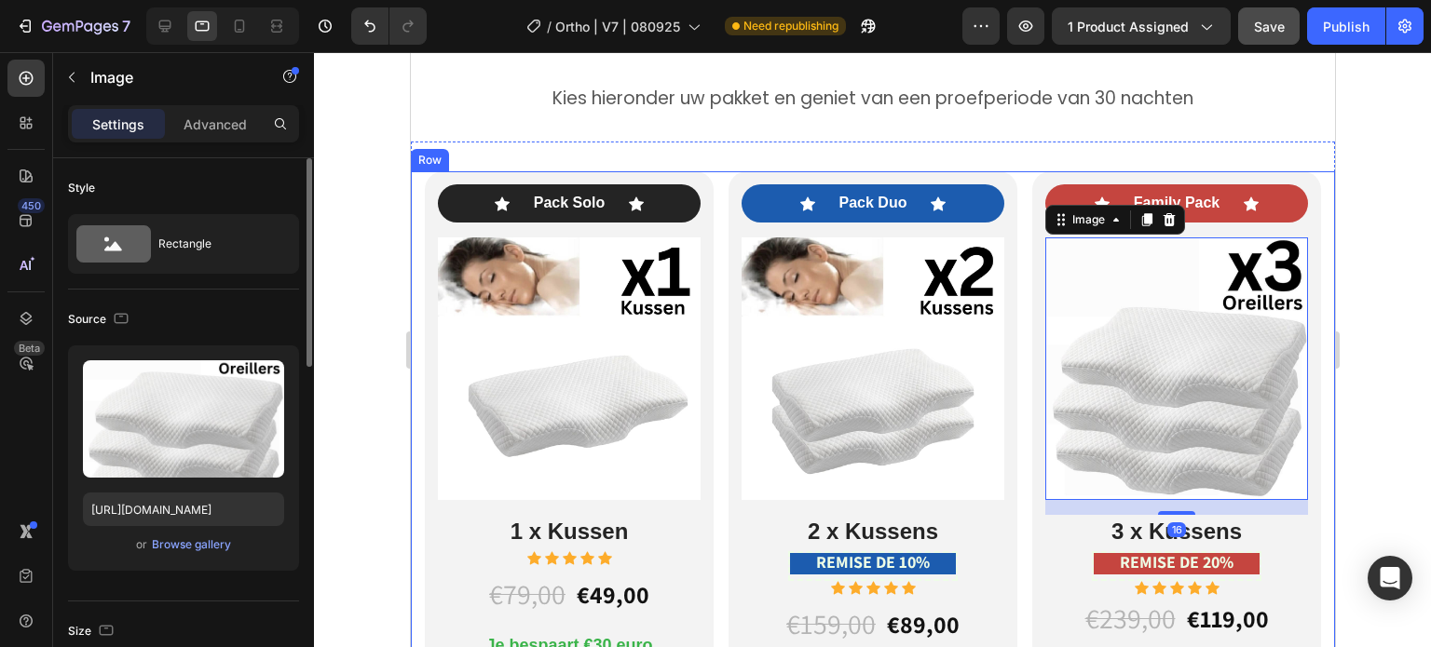
drag, startPoint x: 183, startPoint y: 449, endPoint x: 175, endPoint y: 532, distance: 83.3
click at [175, 532] on div "Upload Image https://ucarecdn.com/af4365b5-bc25-4af5-ba51-e9e46b769b0a/-/format…" at bounding box center [183, 458] width 231 height 225
click at [172, 539] on div "Browse gallery" at bounding box center [191, 545] width 79 height 17
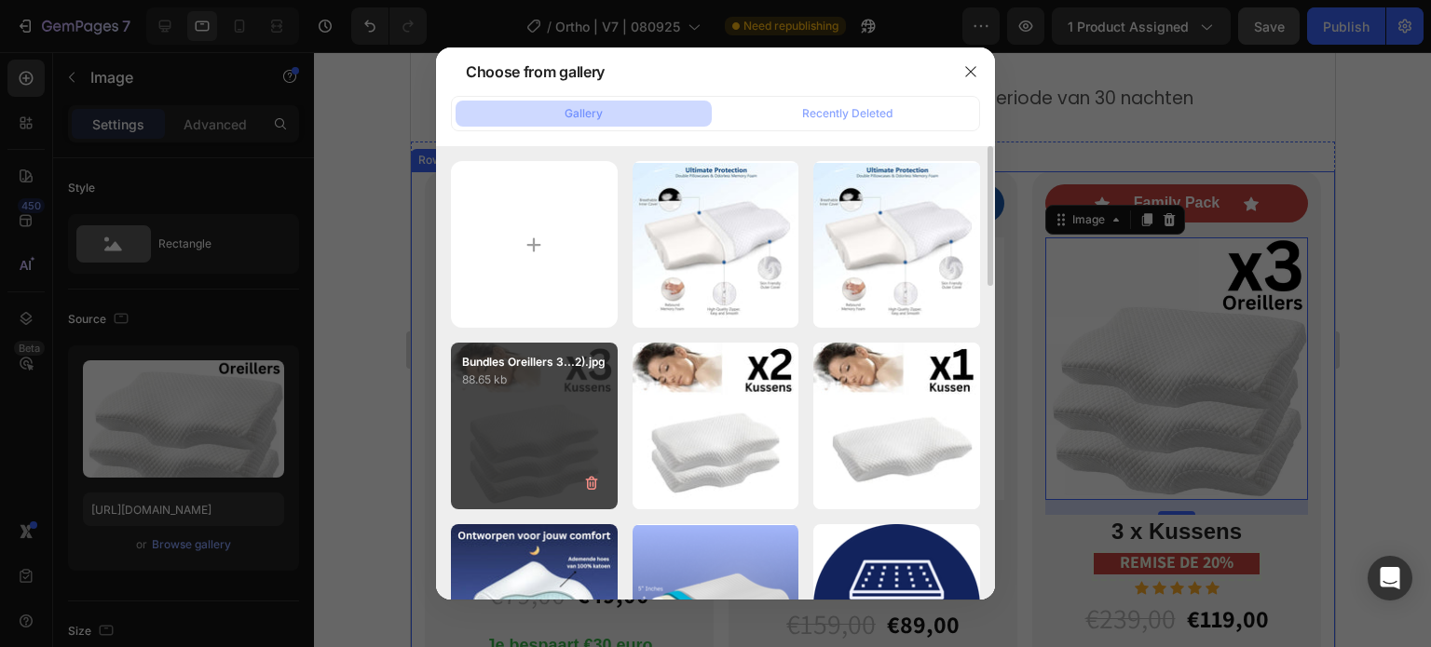
click at [479, 409] on div "Bundles Oreillers 3...2).jpg 88.65 kb" at bounding box center [534, 426] width 167 height 167
type input "https://cdn.shopify.com/s/files/1/0708/5493/4699/files/gempages_581568476611609…"
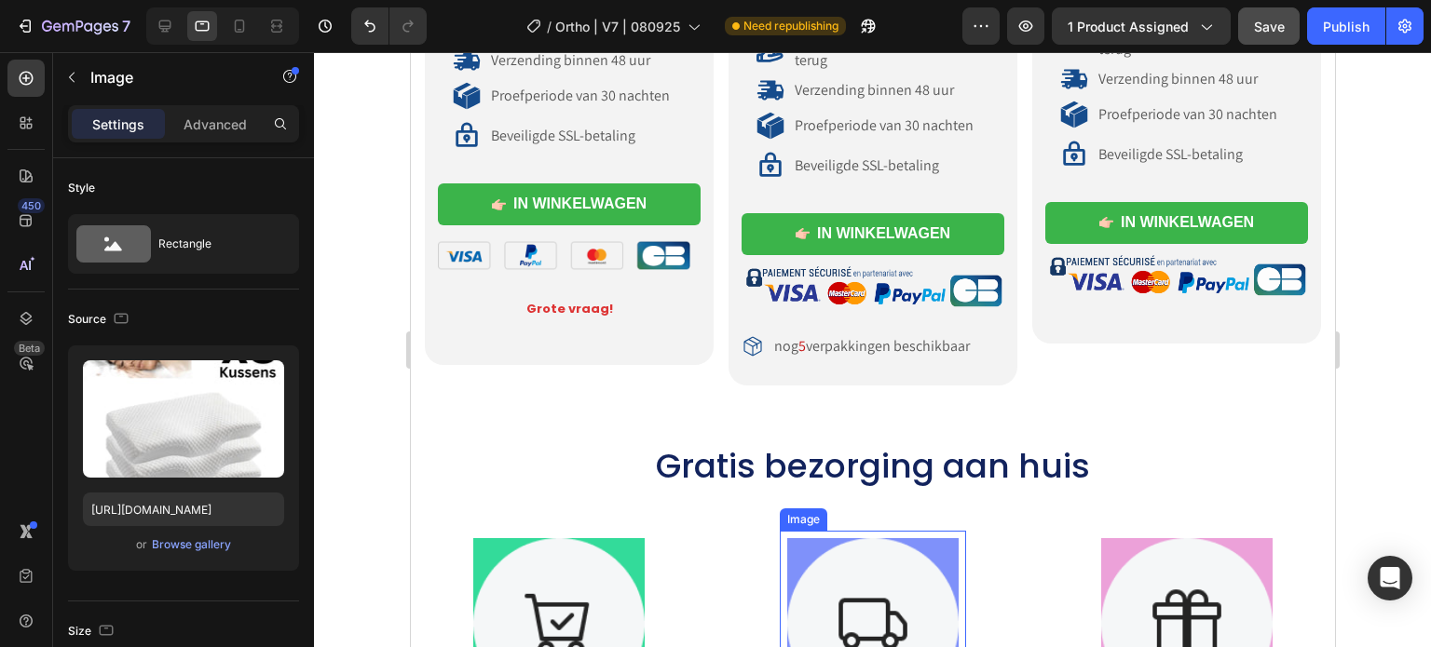
scroll to position [12077, 0]
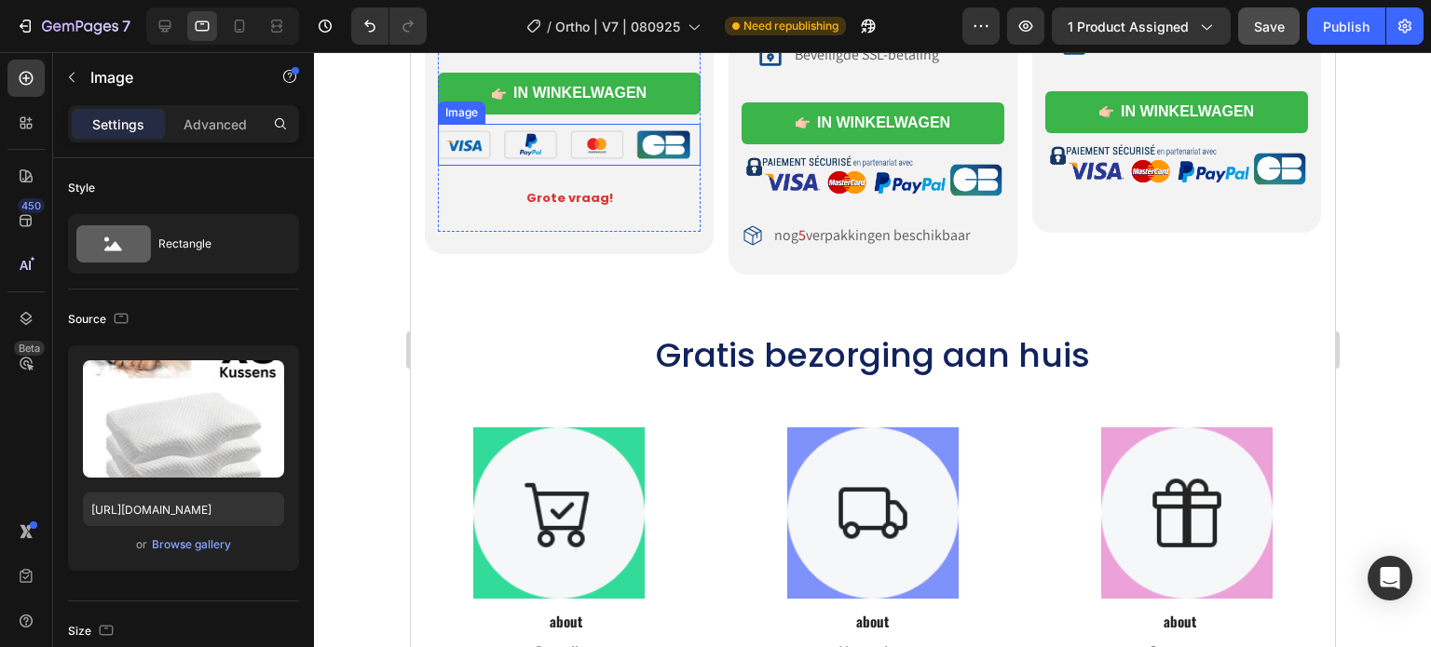
click at [604, 137] on img at bounding box center [568, 145] width 263 height 42
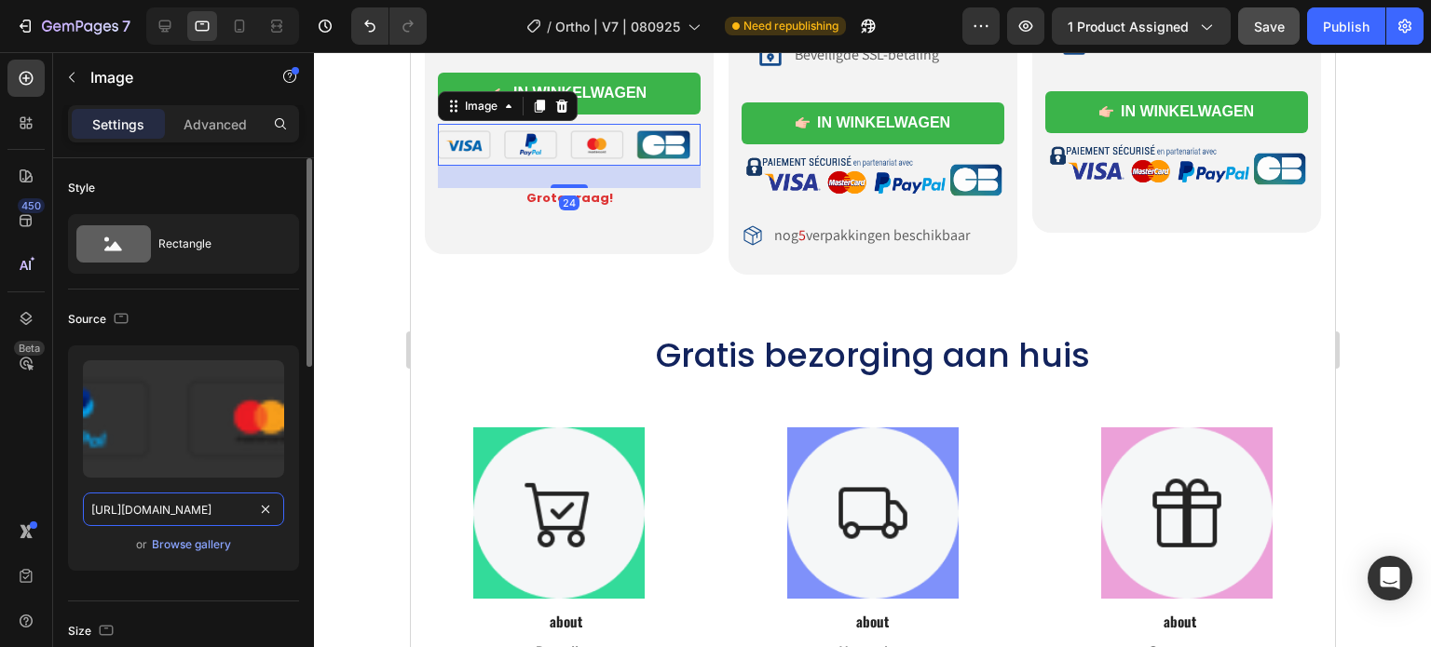
click at [177, 509] on input "https://cdn.shopify.com/s/files/1/0708/5493/4699/files/gempages_581568476611609…" at bounding box center [183, 510] width 201 height 34
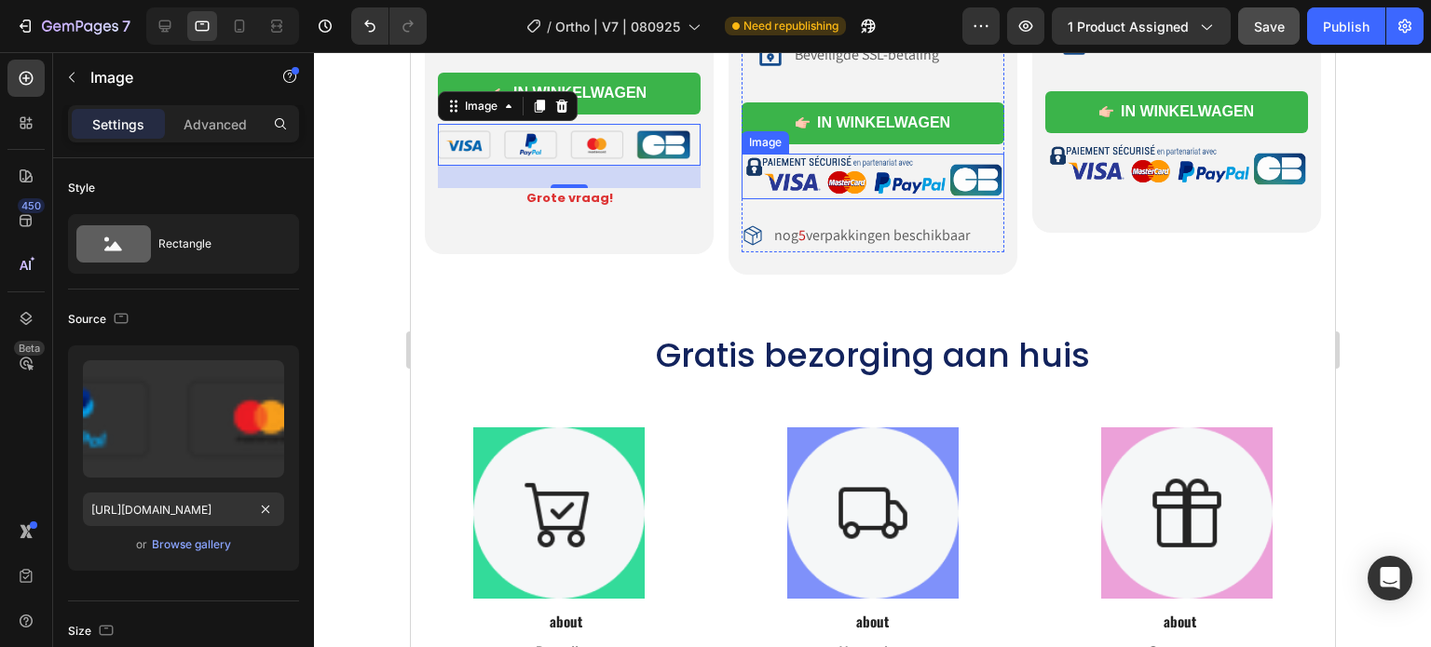
click at [895, 164] on img at bounding box center [871, 177] width 263 height 46
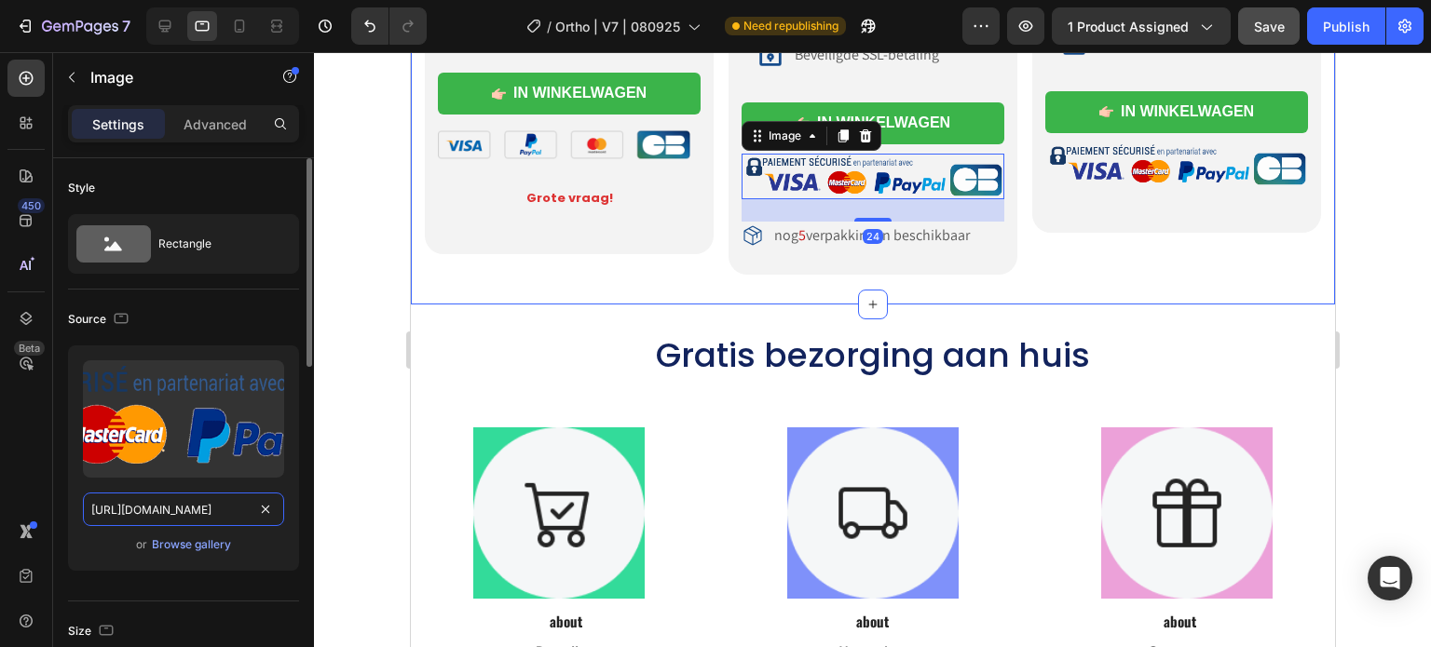
click at [171, 508] on input "https://ucarecdn.com/31e6b7a1-ad09-4818-8147-19bd9a654208/-/format/auto/-/previ…" at bounding box center [183, 510] width 201 height 34
paste input "cdn.shopify.com/s/files/1/0708/5493/4699/files/gempages_581568476611609171-8d5b…"
type input "https://cdn.shopify.com/s/files/1/0708/5493/4699/files/gempages_581568476611609…"
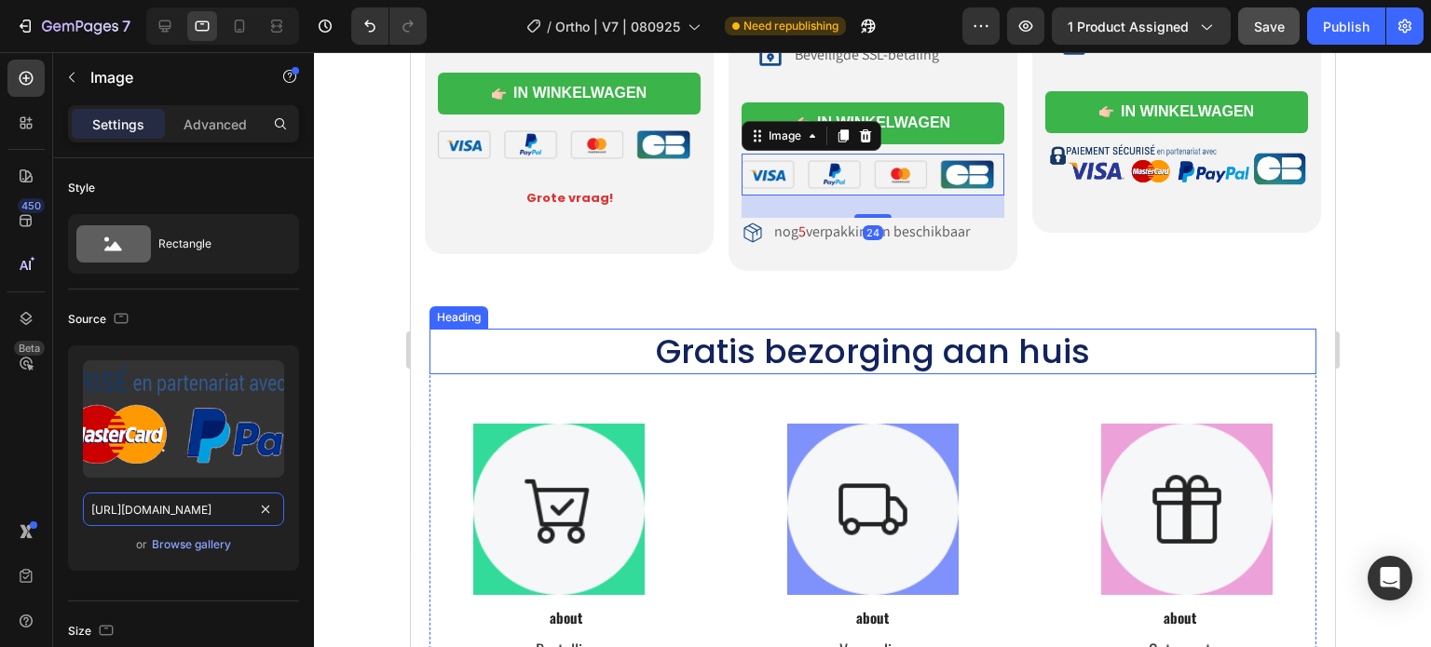
scroll to position [0, 560]
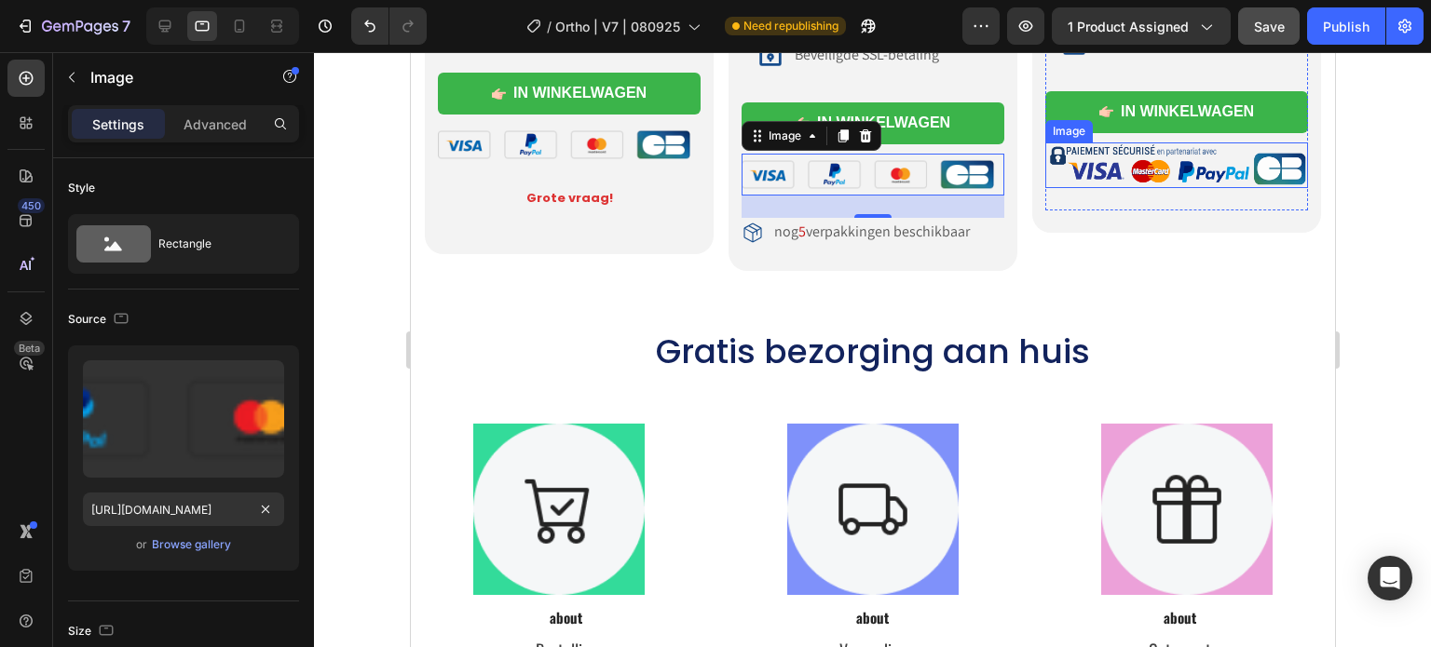
click at [1089, 157] on img at bounding box center [1175, 166] width 263 height 46
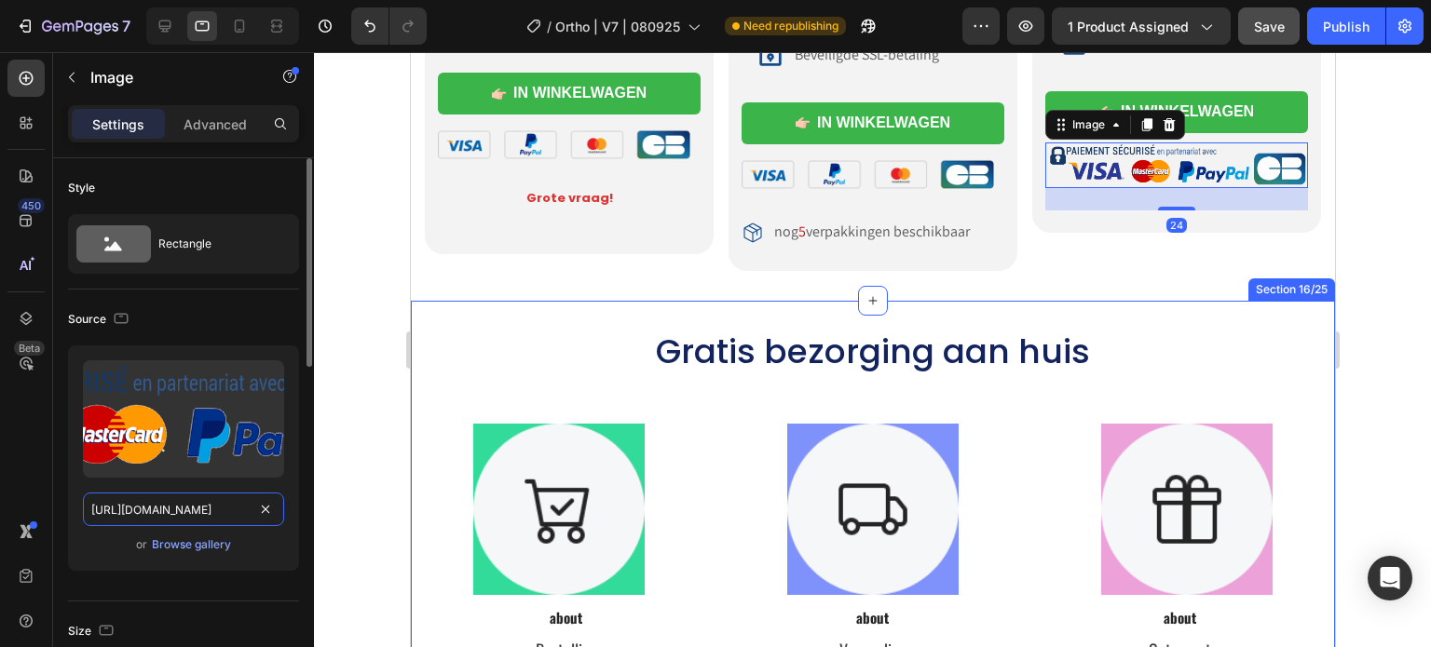
paste input "cdn.shopify.com/s/files/1/0708/5493/4699/files/gempages_581568476611609171-8d5b…"
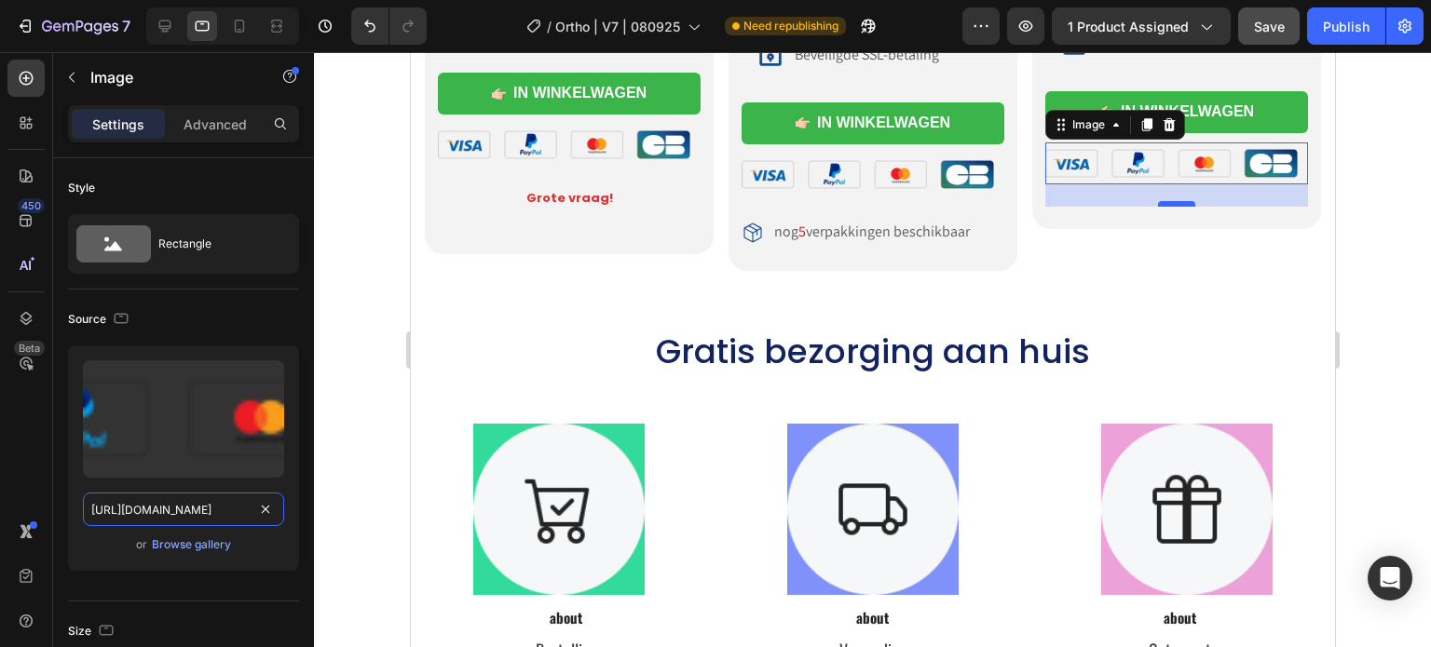
type input "https://cdn.shopify.com/s/files/1/0708/5493/4699/files/gempages_581568476611609…"
click at [1161, 197] on div at bounding box center [1175, 200] width 37 height 6
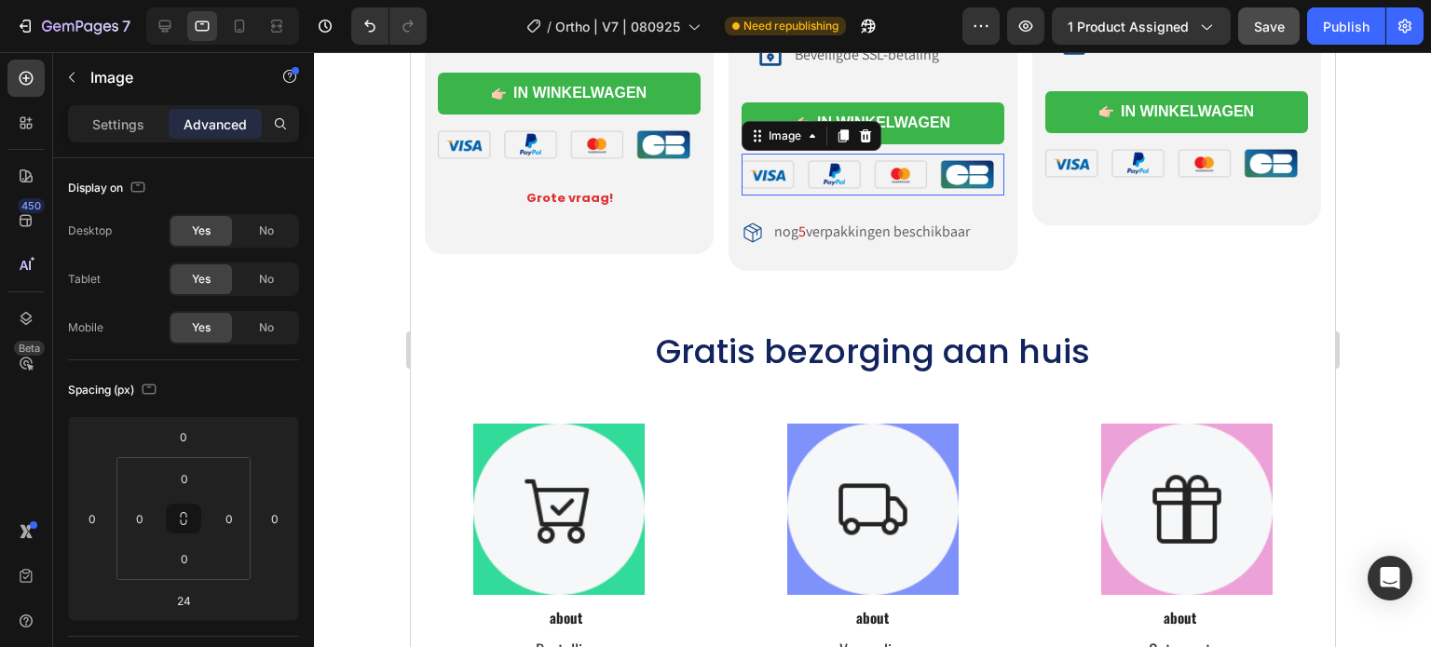
click at [843, 183] on img at bounding box center [871, 175] width 263 height 42
click at [858, 207] on div "24" at bounding box center [871, 207] width 263 height 22
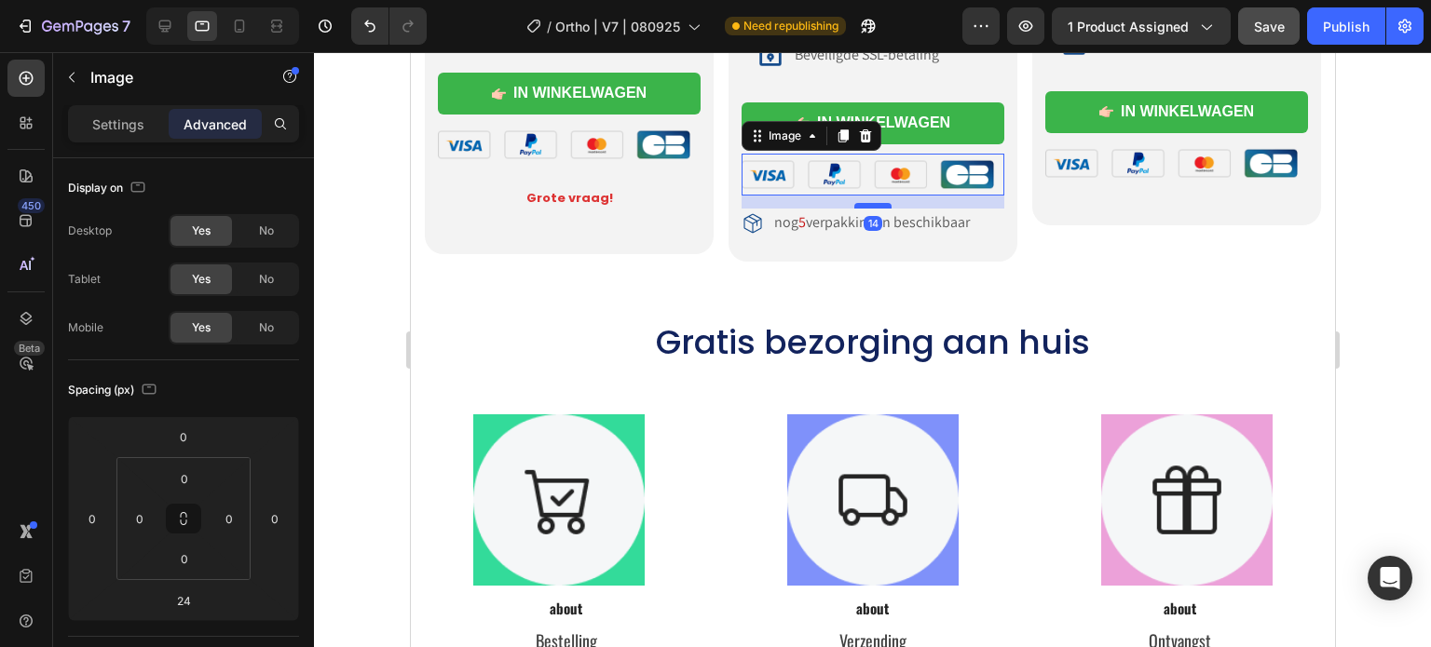
drag, startPoint x: 862, startPoint y: 211, endPoint x: 861, endPoint y: 202, distance: 9.4
click at [861, 203] on div at bounding box center [871, 206] width 37 height 6
type input "14"
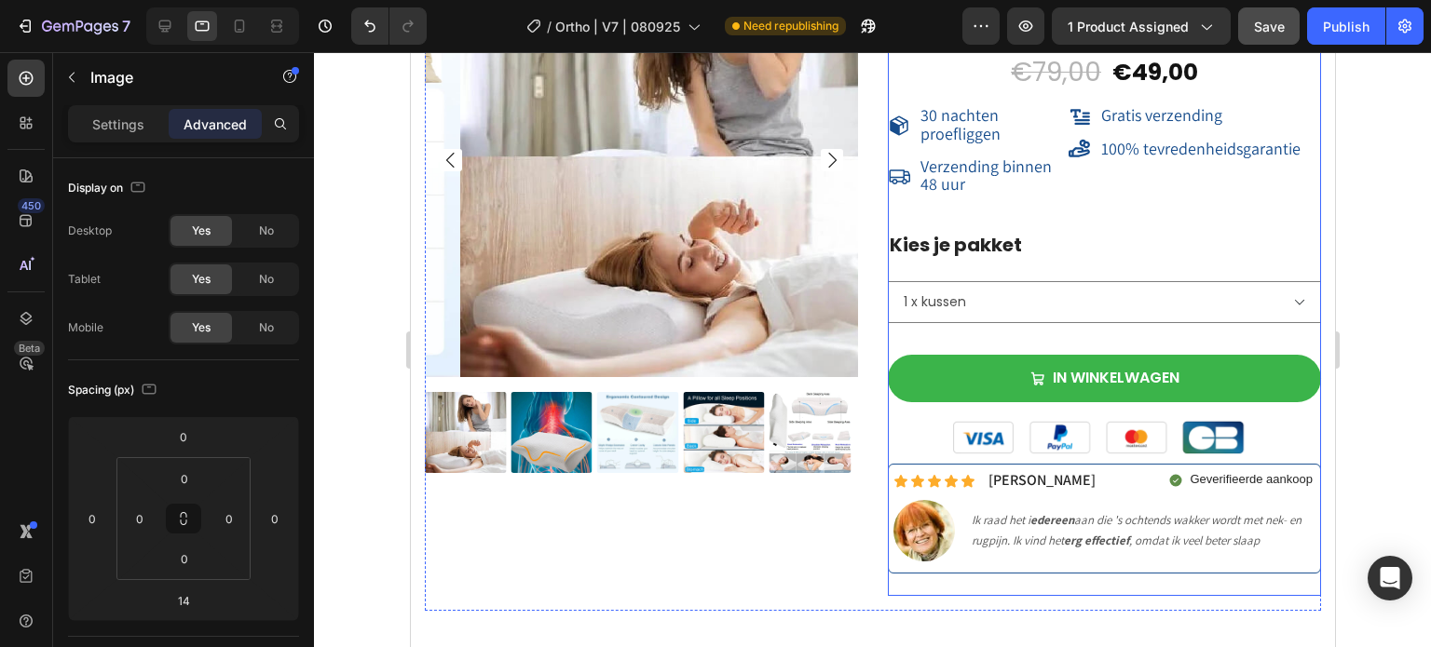
scroll to position [16641, 0]
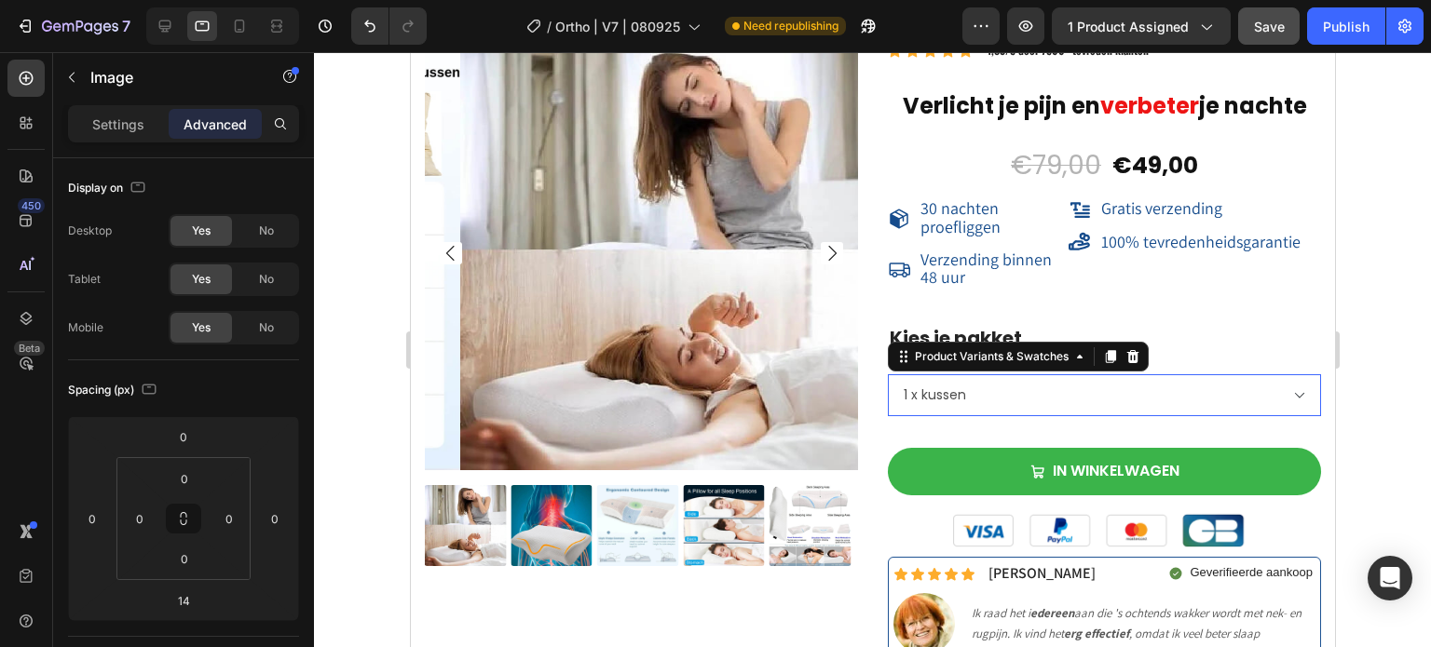
click at [979, 413] on select "1 x kussen 2 x kussens (-10%) 3 x kussens (-20%)" at bounding box center [1103, 395] width 433 height 42
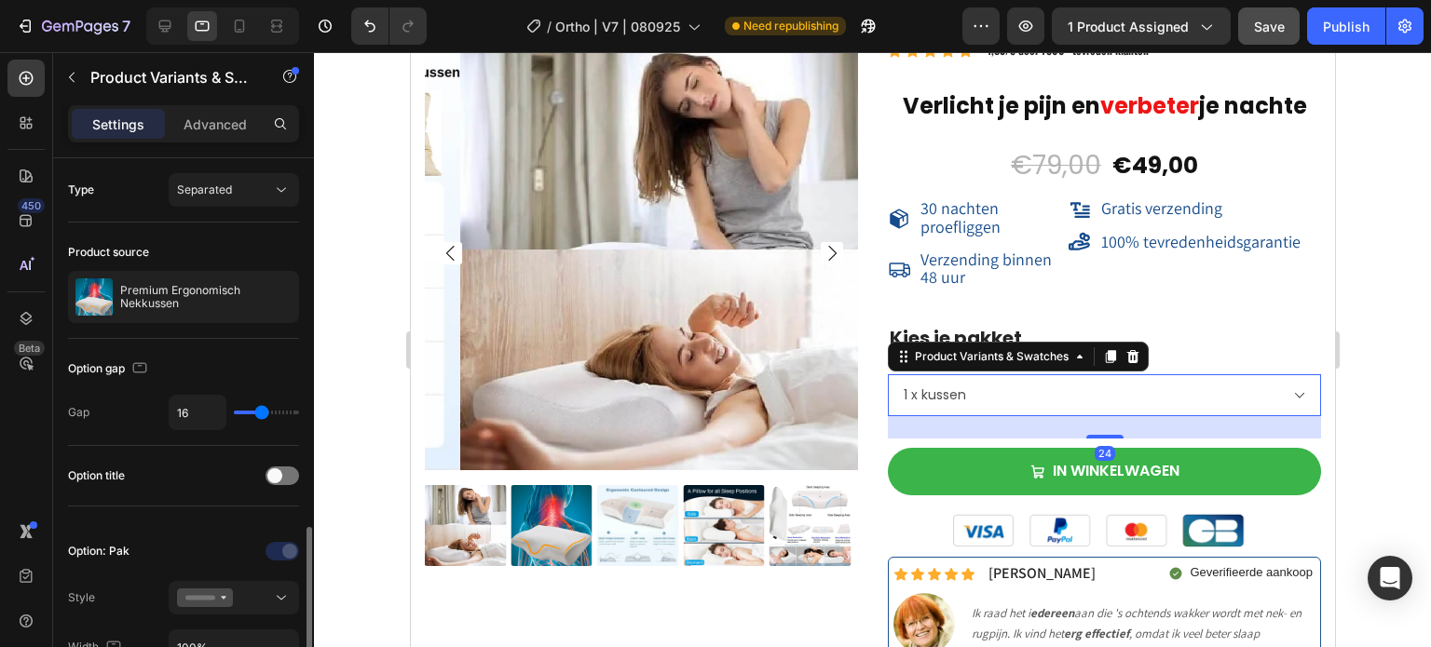
scroll to position [279, 0]
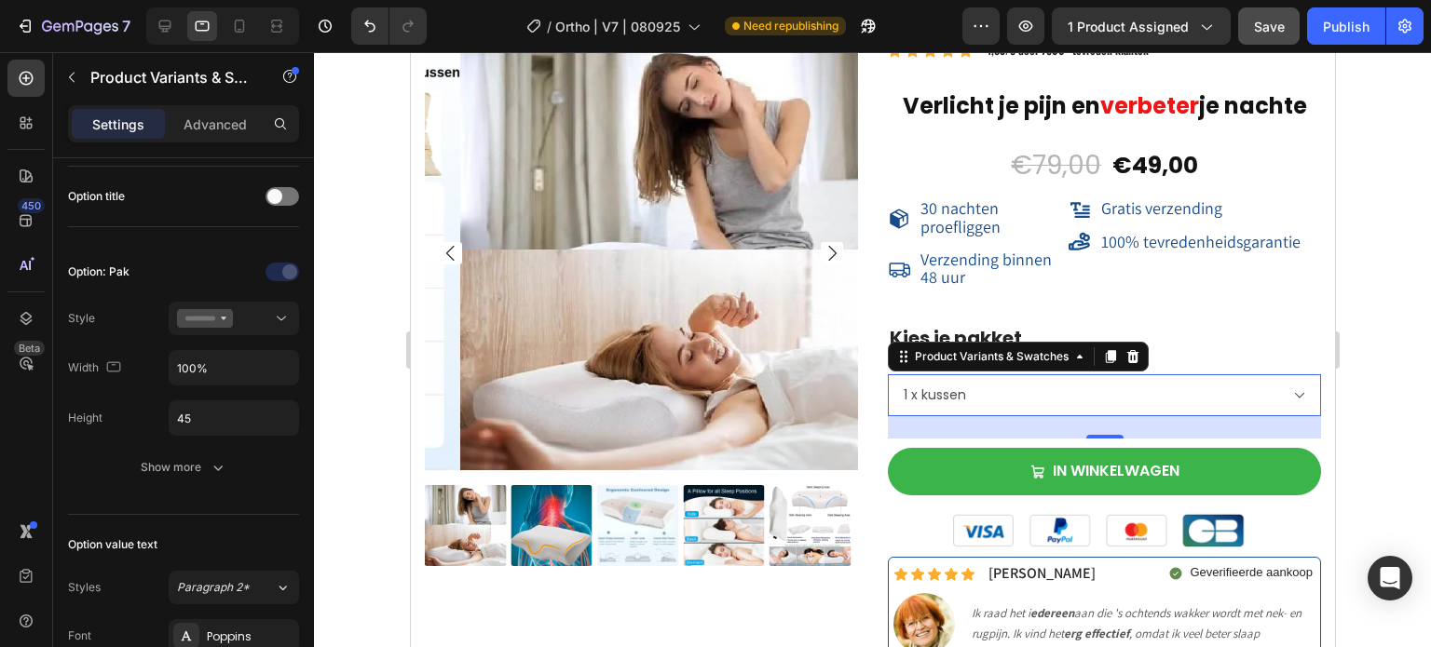
click at [967, 404] on select "1 x kussen 2 x kussens (-10%) 3 x kussens (-20%)" at bounding box center [1103, 395] width 433 height 42
click at [1242, 294] on div "Gratis verzending Item List 100% tevredenheidsgarantie Item List" at bounding box center [1193, 244] width 252 height 102
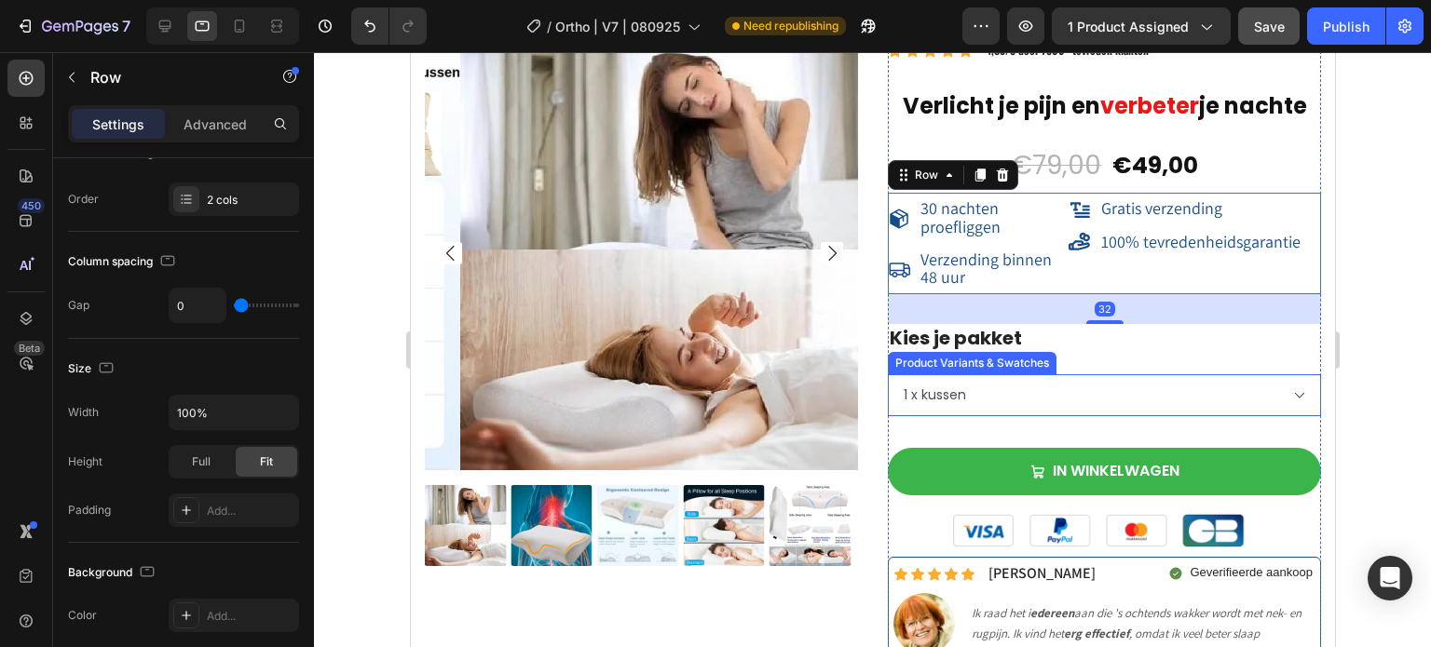
scroll to position [0, 0]
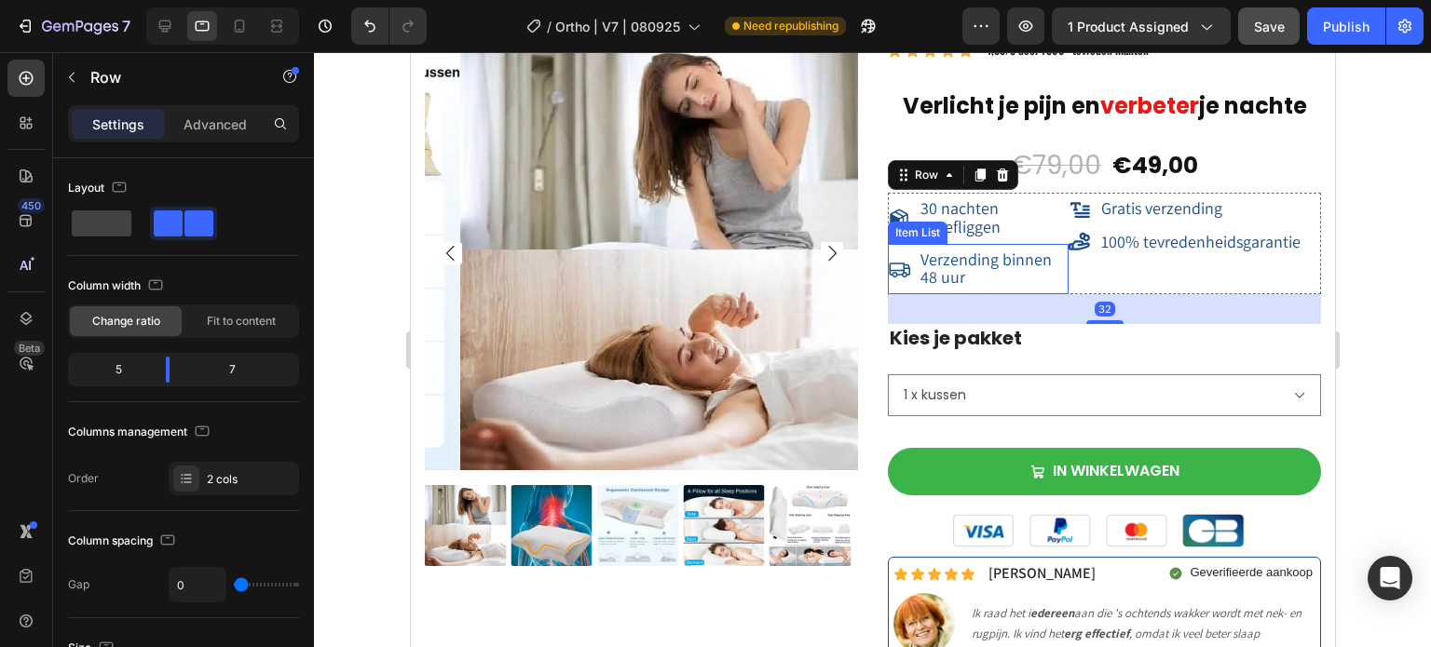
click at [955, 278] on span "Verzending binnen 48 uur" at bounding box center [984, 268] width 131 height 39
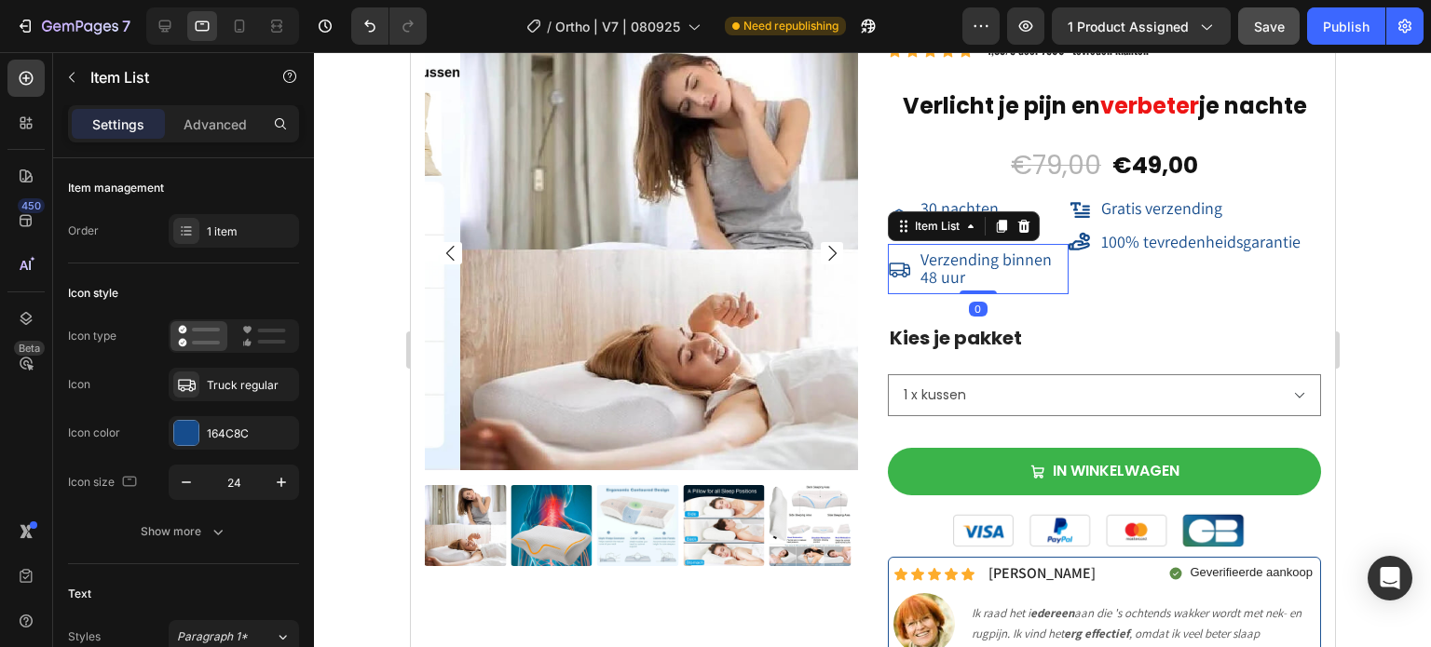
click at [955, 278] on span "Verzending binnen 48 uur" at bounding box center [984, 268] width 131 height 39
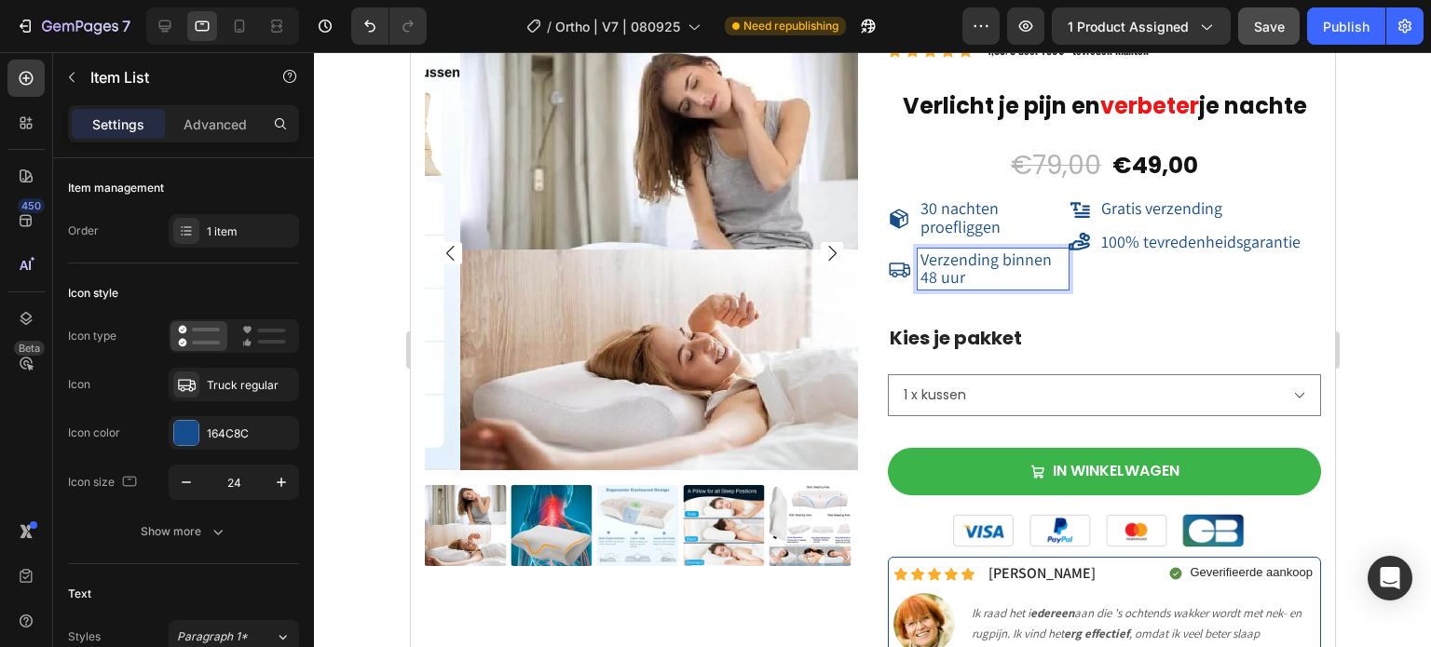
click at [955, 278] on span "Verzending binnen 48 uur" at bounding box center [984, 268] width 131 height 39
click at [995, 268] on span "Verzending binnen 48 uur" at bounding box center [984, 268] width 131 height 39
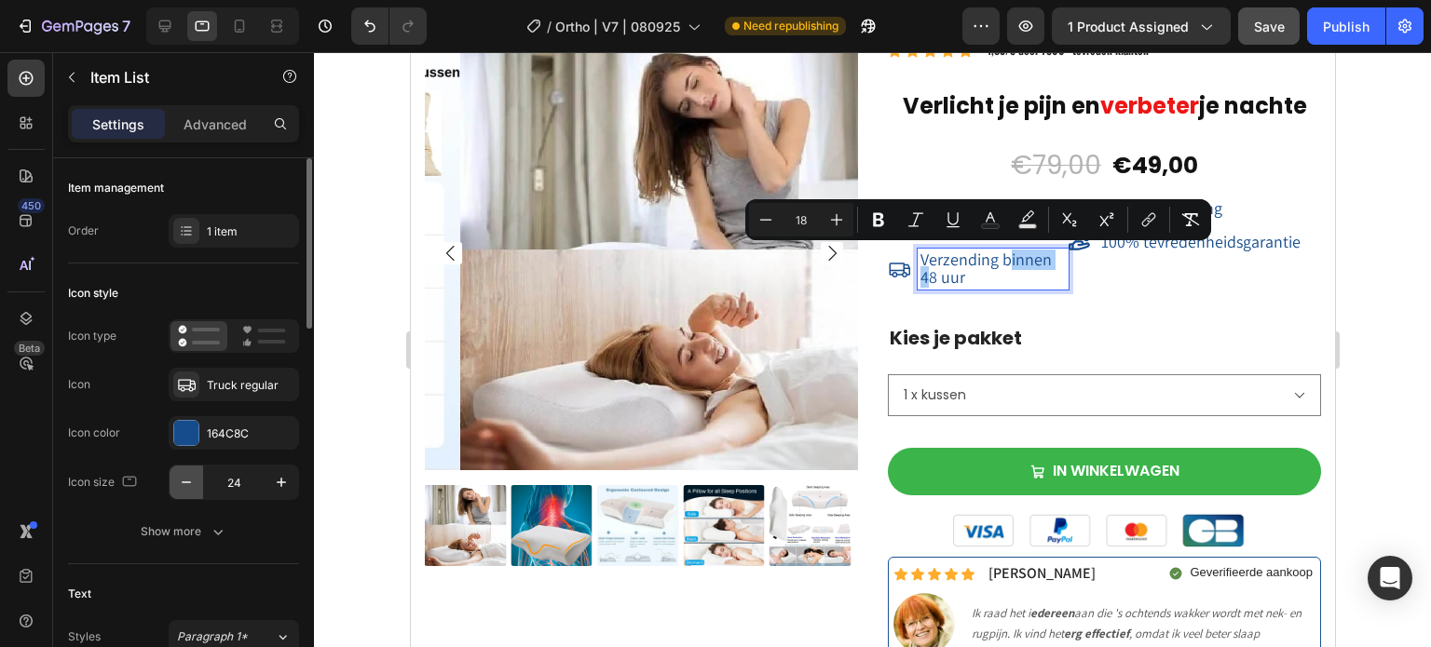
click at [190, 476] on icon "button" at bounding box center [186, 482] width 19 height 19
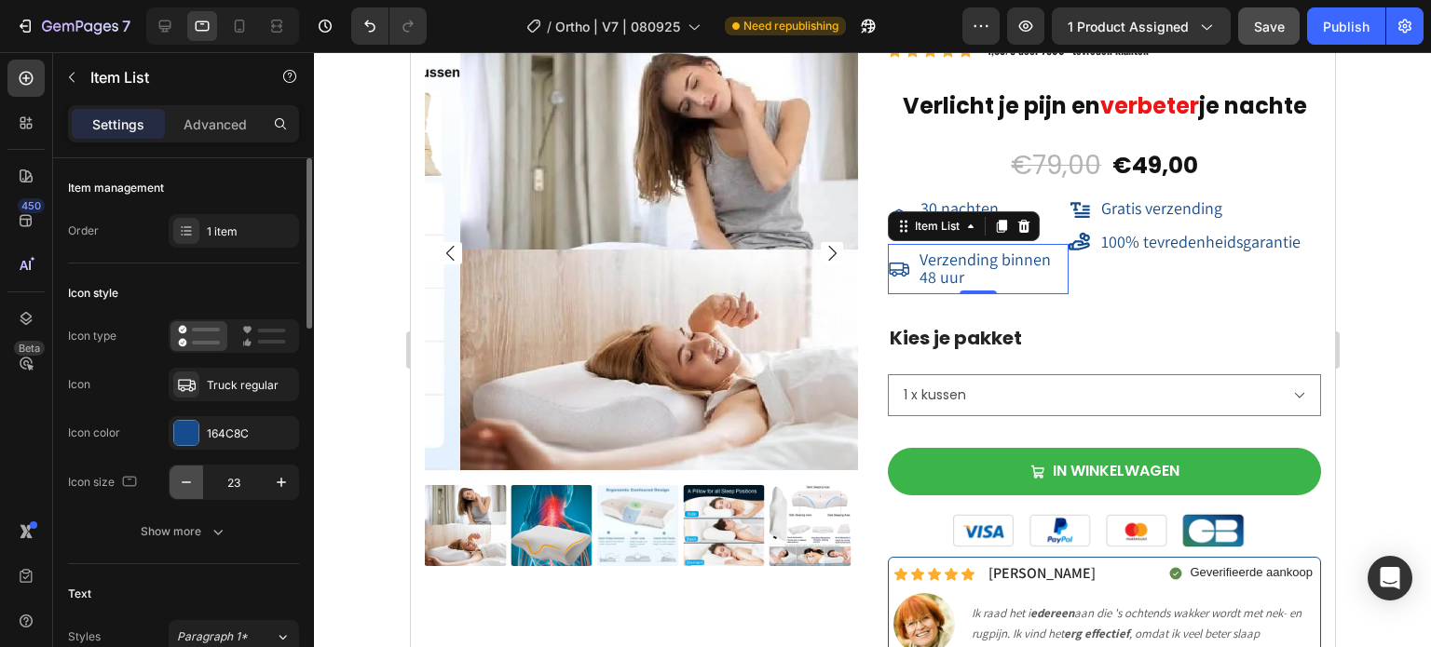
click at [190, 476] on icon "button" at bounding box center [186, 482] width 19 height 19
type input "20"
click at [947, 203] on span "30 nachten proefliggen" at bounding box center [959, 216] width 80 height 39
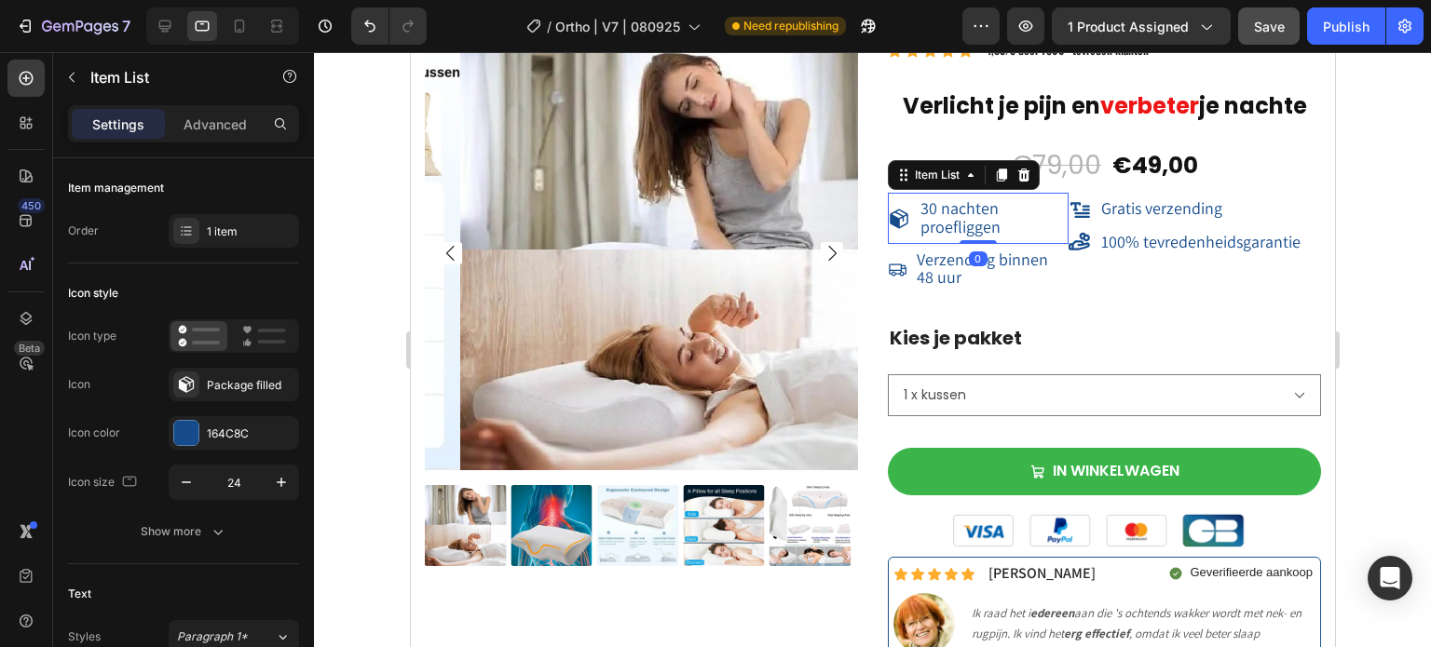
click at [947, 203] on span "30 nachten proefliggen" at bounding box center [959, 216] width 80 height 39
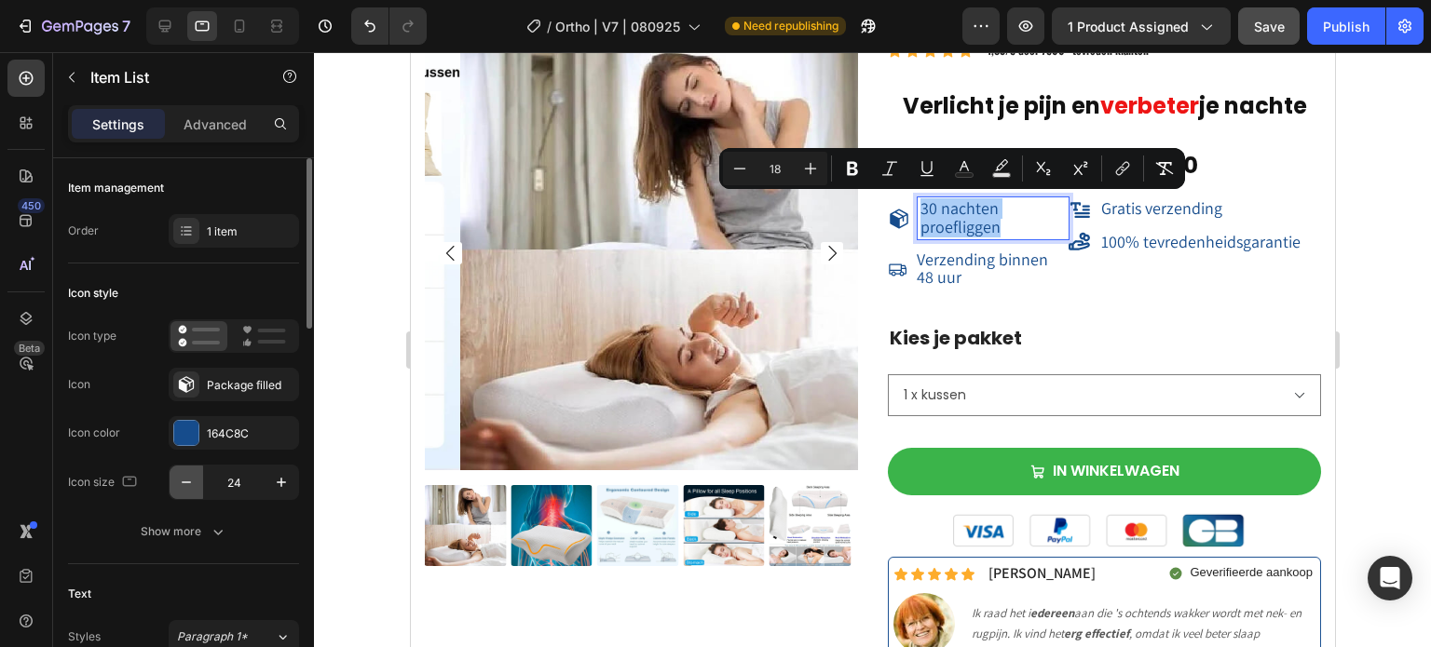
click at [190, 482] on icon "button" at bounding box center [186, 482] width 19 height 19
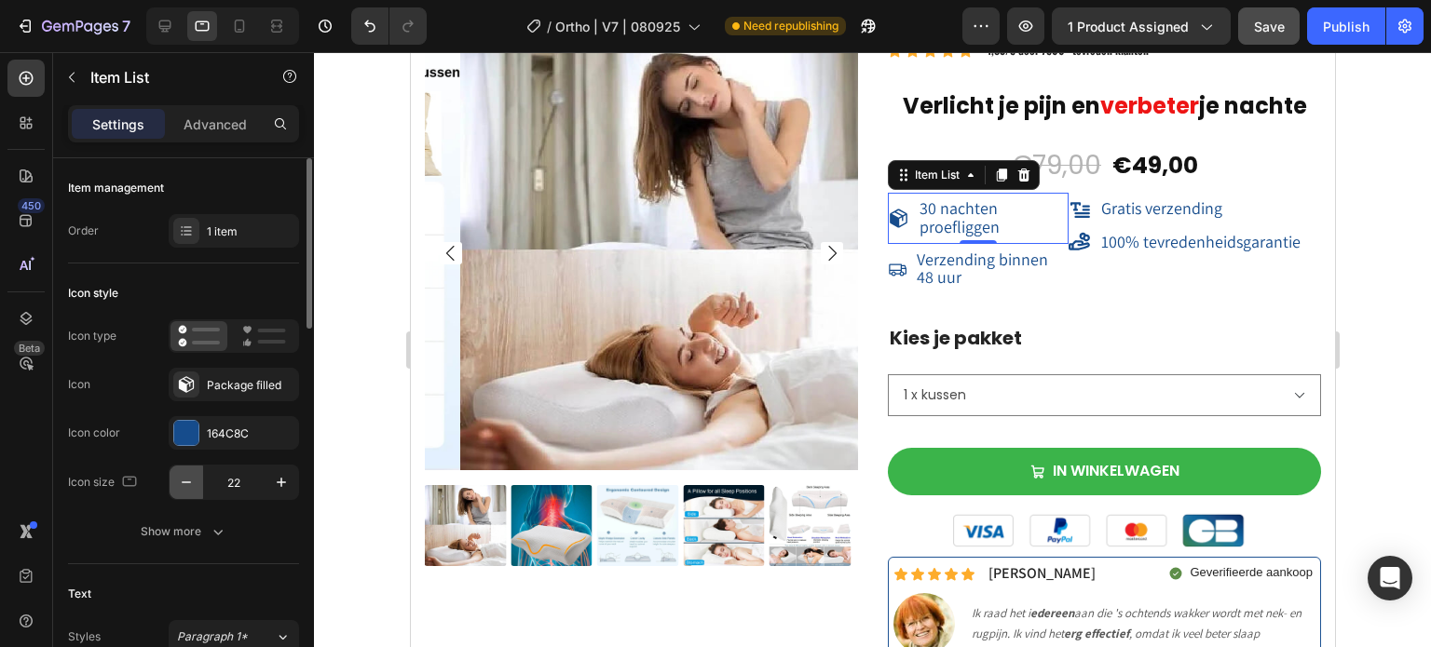
click at [190, 482] on icon "button" at bounding box center [186, 482] width 19 height 19
click at [277, 486] on icon "button" at bounding box center [281, 482] width 19 height 19
type input "20"
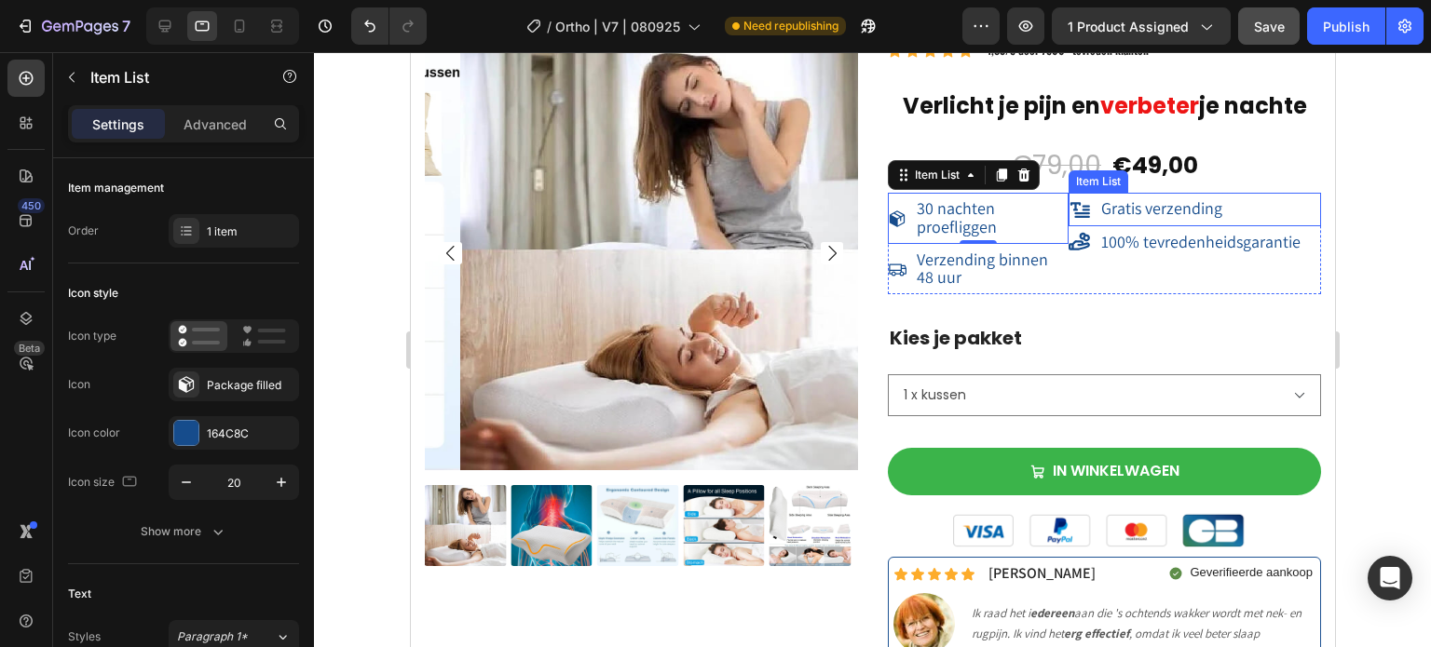
click at [1100, 202] on span "Gratis verzending" at bounding box center [1160, 207] width 121 height 21
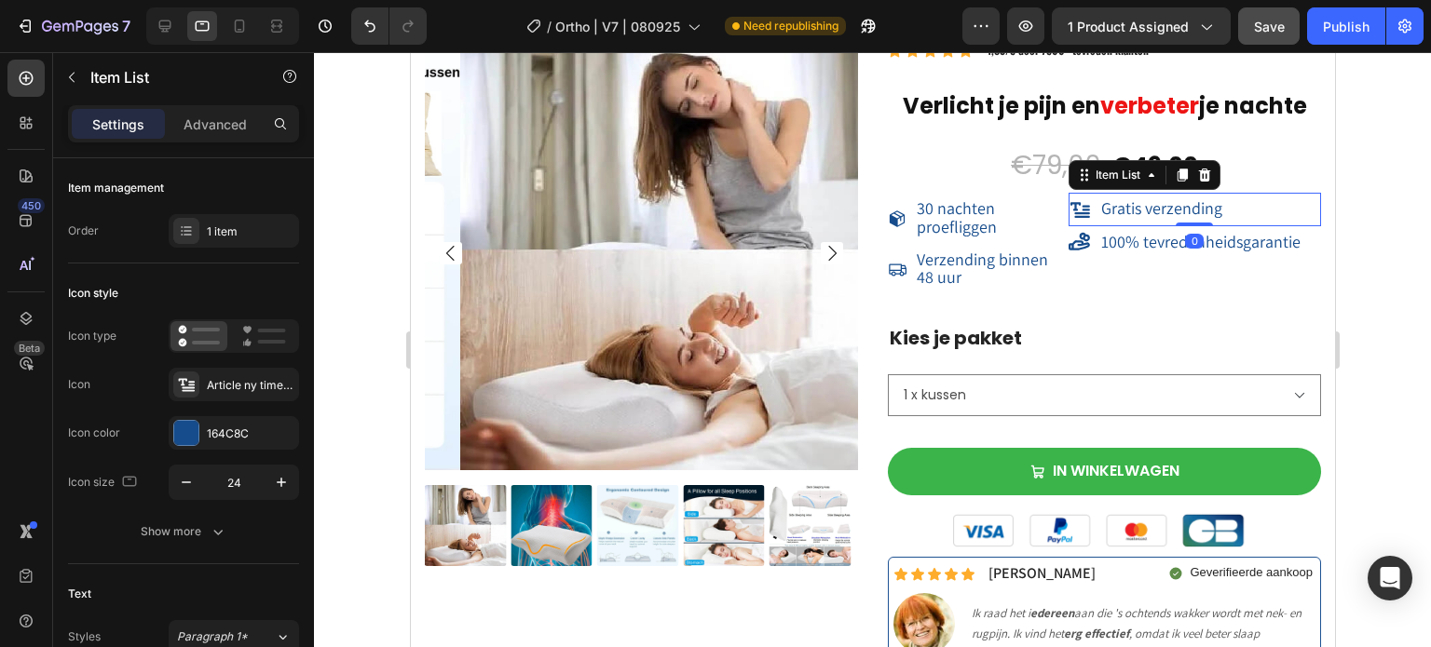
click at [1100, 201] on span "Gratis verzending" at bounding box center [1160, 207] width 121 height 21
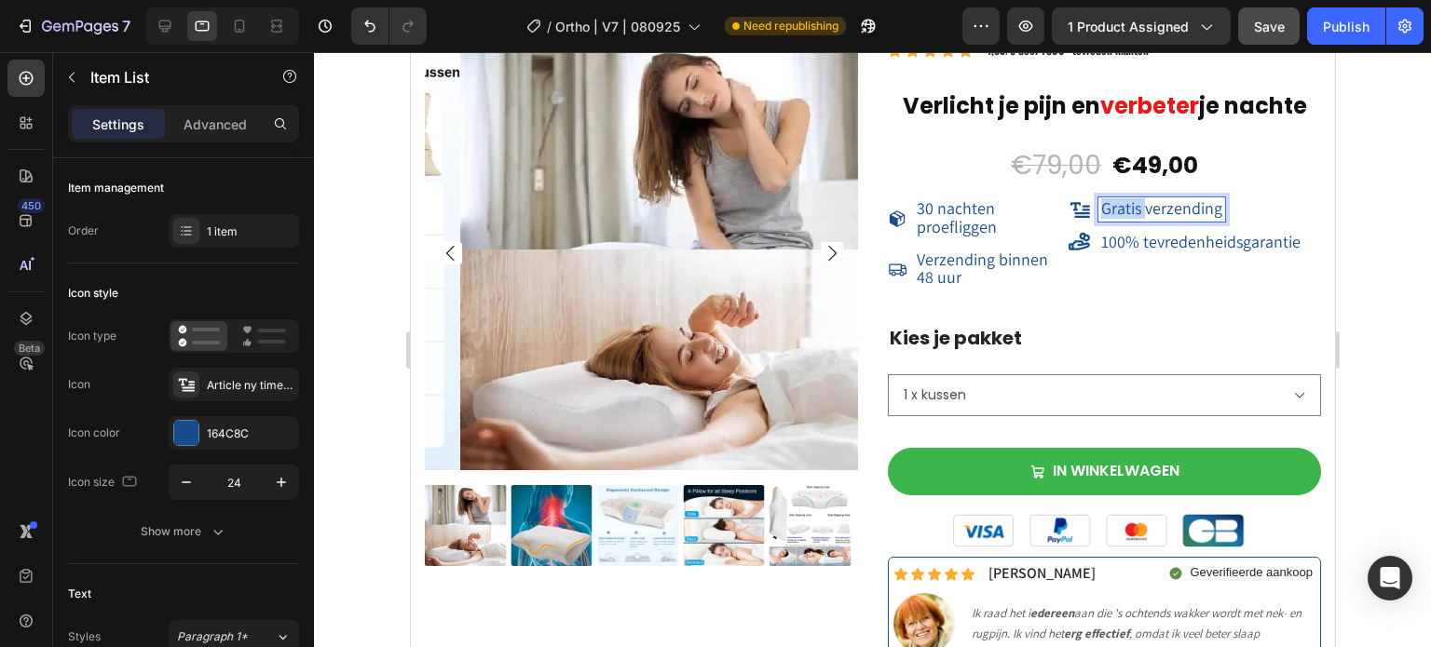
click at [1100, 201] on span "Gratis verzending" at bounding box center [1160, 207] width 121 height 21
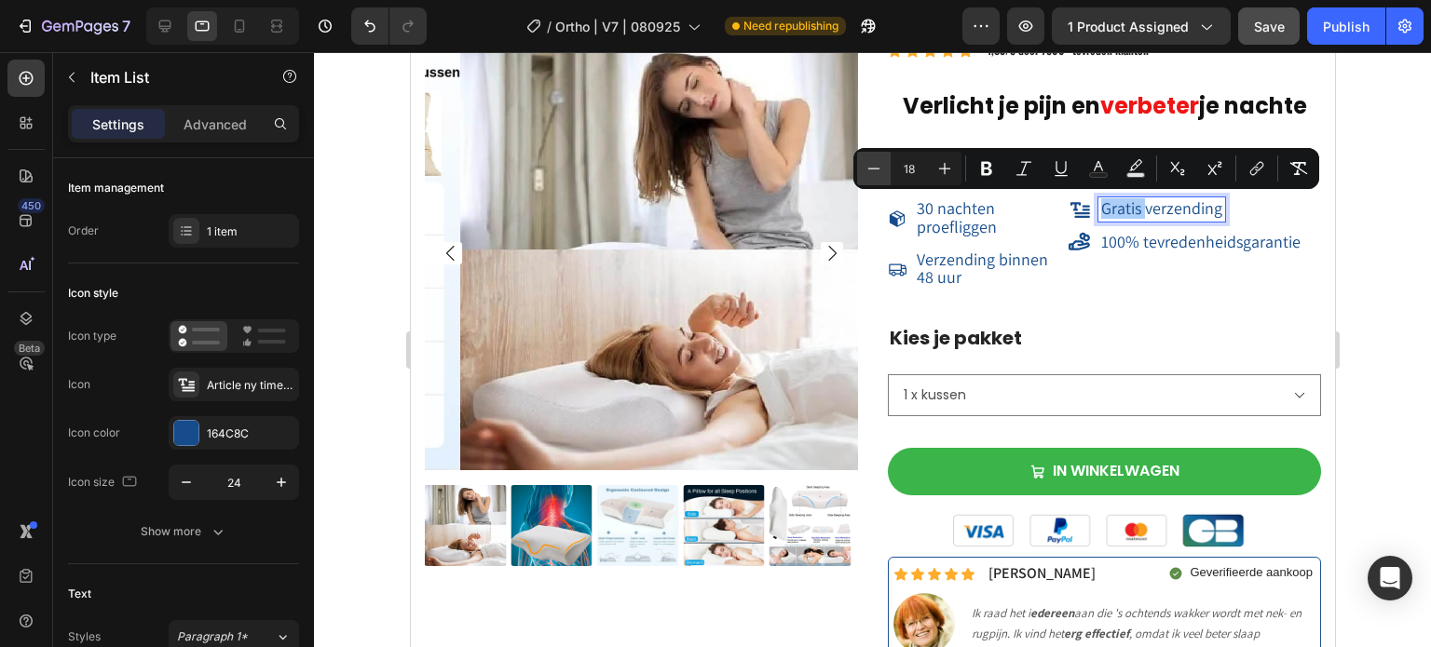
click at [865, 172] on icon "Editor contextual toolbar" at bounding box center [873, 168] width 19 height 19
click at [866, 172] on icon "Editor contextual toolbar" at bounding box center [873, 168] width 19 height 19
type input "16"
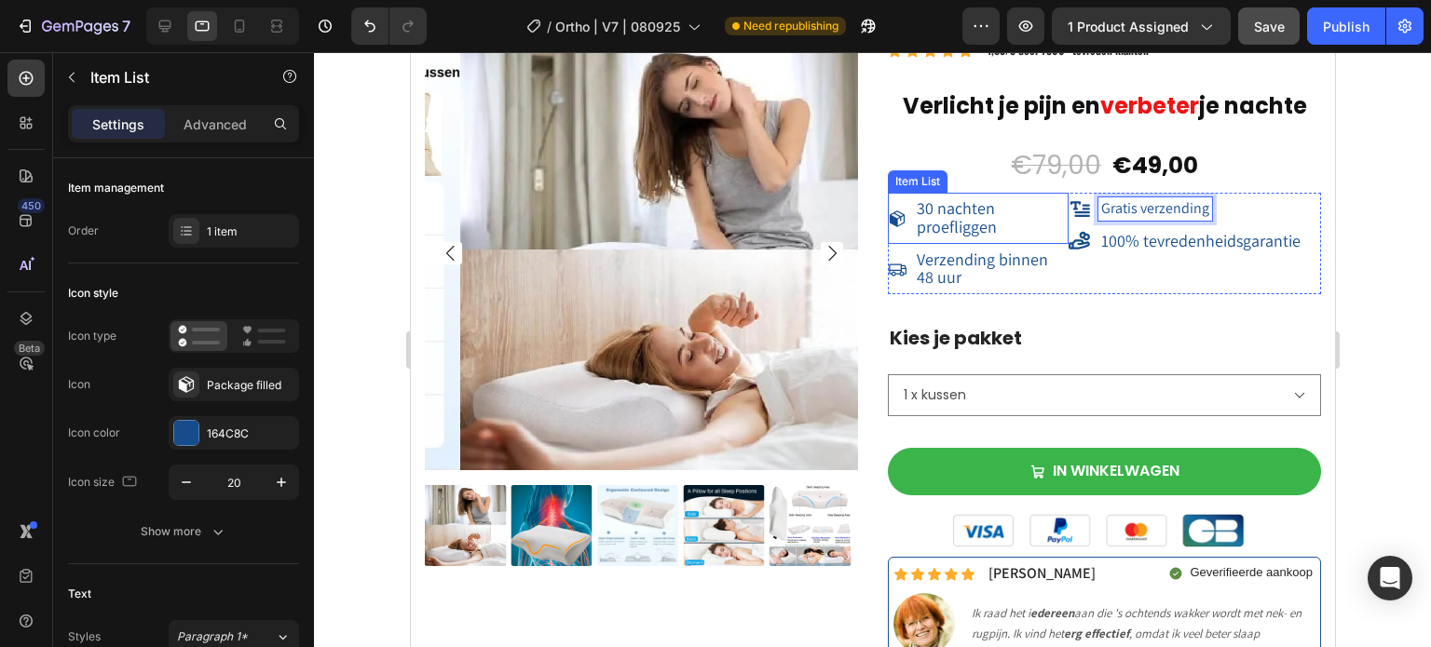
click at [940, 204] on span "30 nachten proefliggen" at bounding box center [956, 216] width 80 height 39
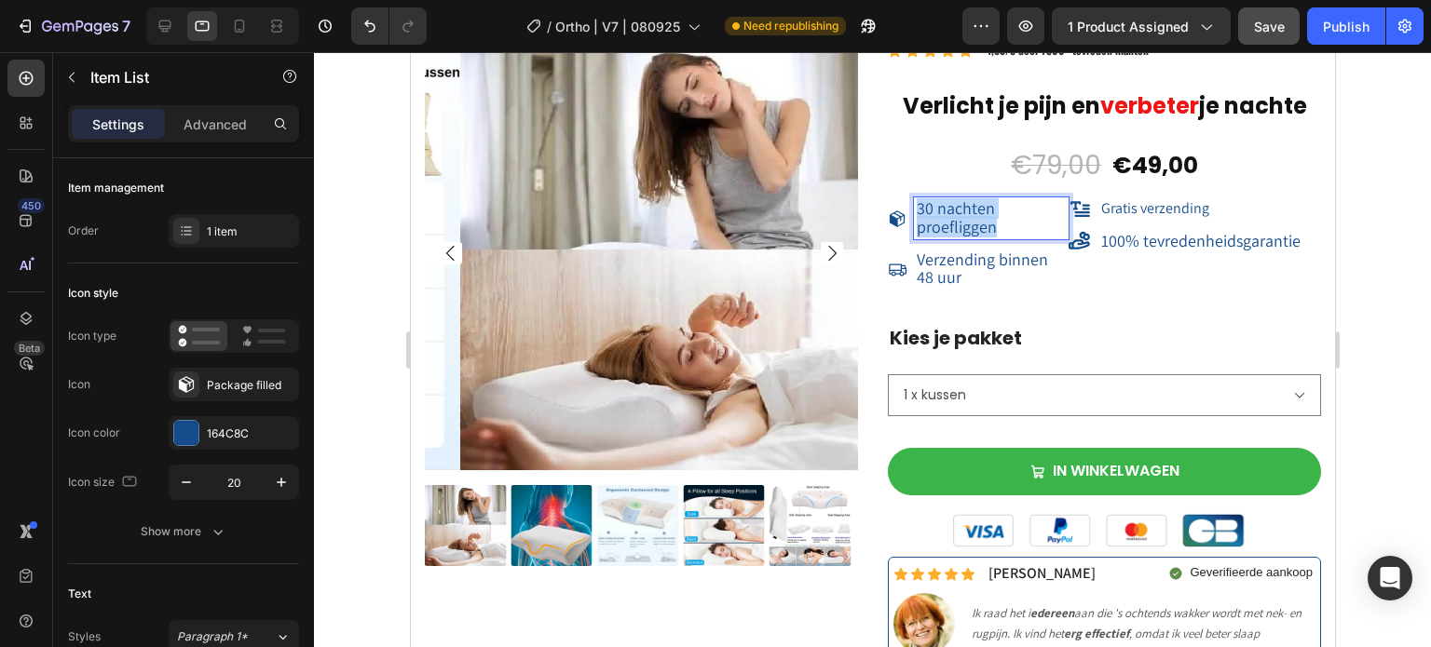
click at [940, 204] on span "30 nachten proefliggen" at bounding box center [956, 216] width 80 height 39
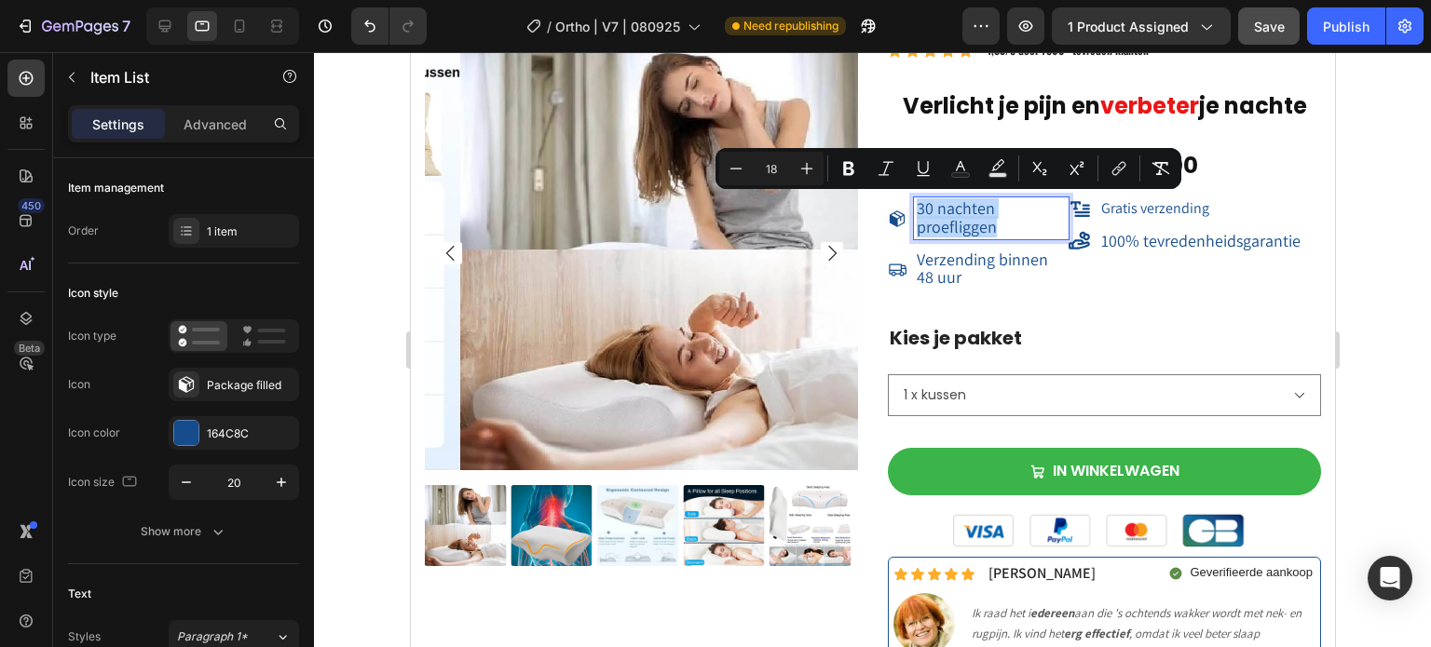
click at [718, 171] on div "Minus 18 Plus Bold Italic Underline Text Color Text Background Color Subscript …" at bounding box center [948, 168] width 466 height 41
click at [731, 170] on icon "Editor contextual toolbar" at bounding box center [736, 168] width 19 height 19
type input "16"
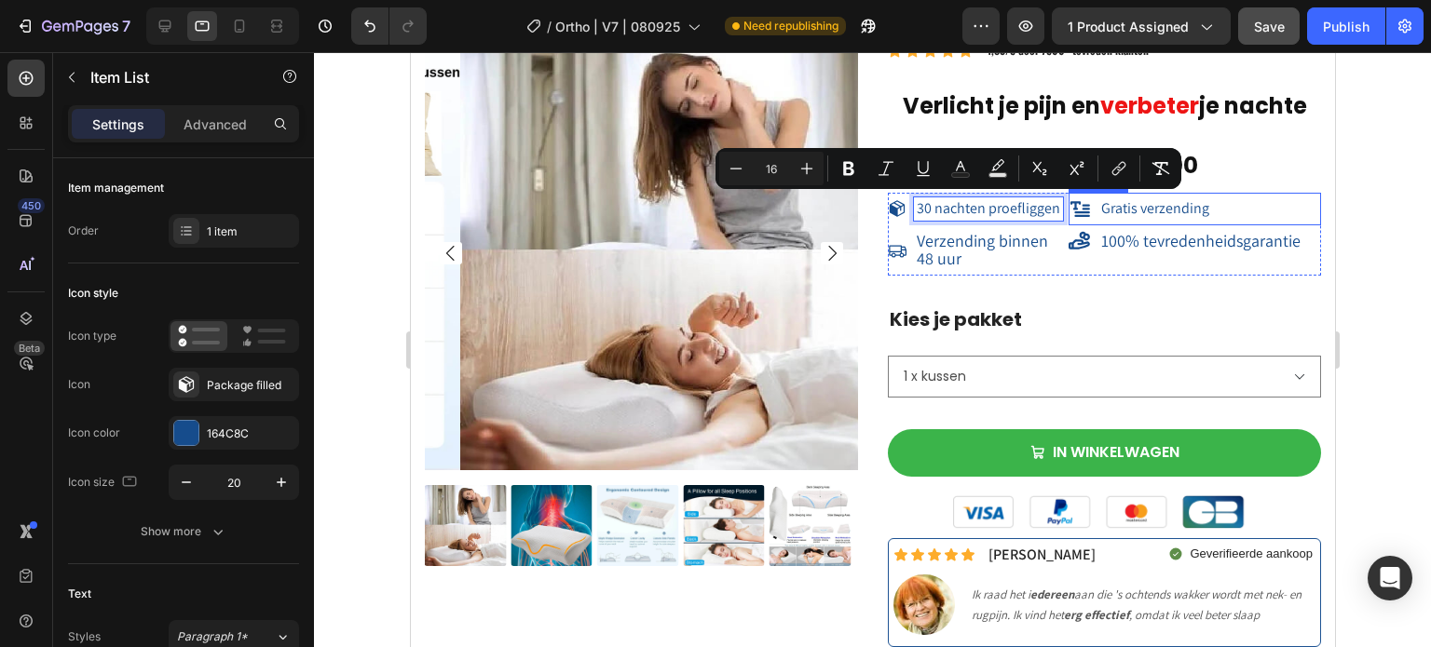
click at [1148, 215] on span "Gratis verzending" at bounding box center [1154, 208] width 108 height 20
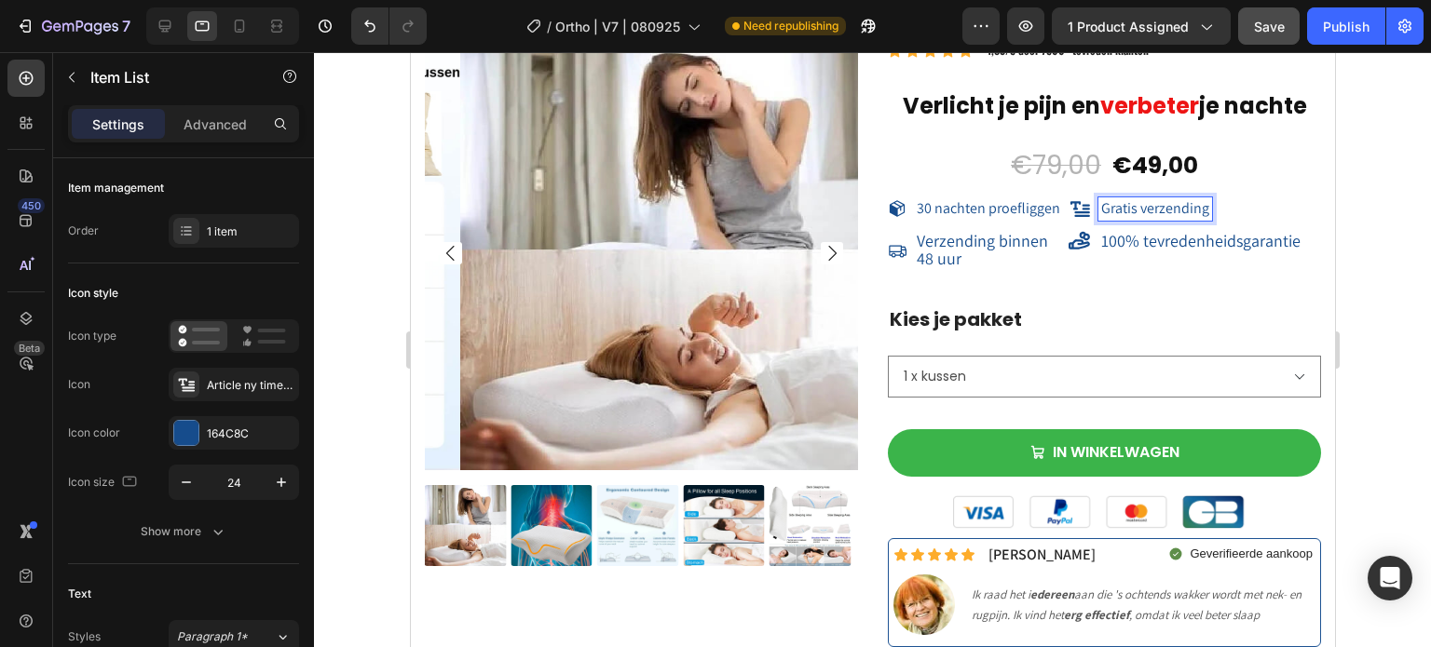
click at [1148, 215] on span "Gratis verzending" at bounding box center [1154, 208] width 108 height 20
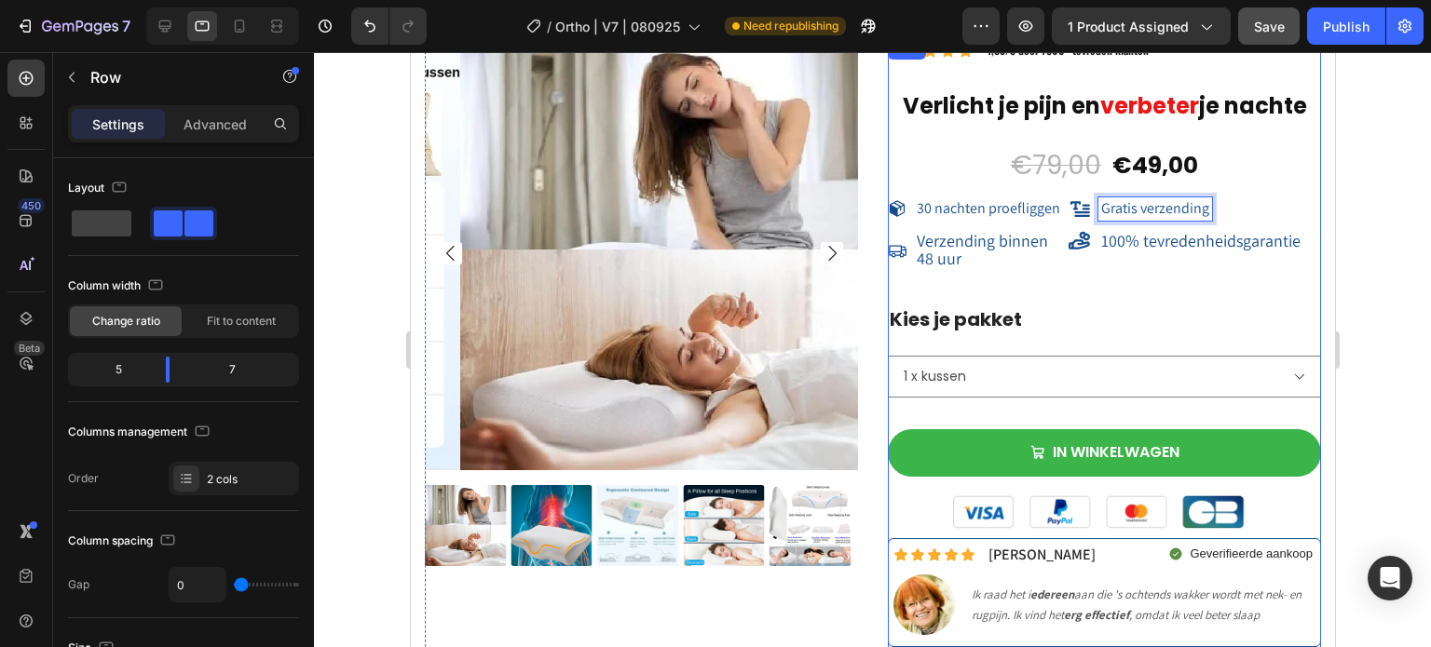
click at [1088, 273] on div "Gratis verzending Item List 0 100% tevredenheidsgarantie Item List" at bounding box center [1193, 234] width 252 height 83
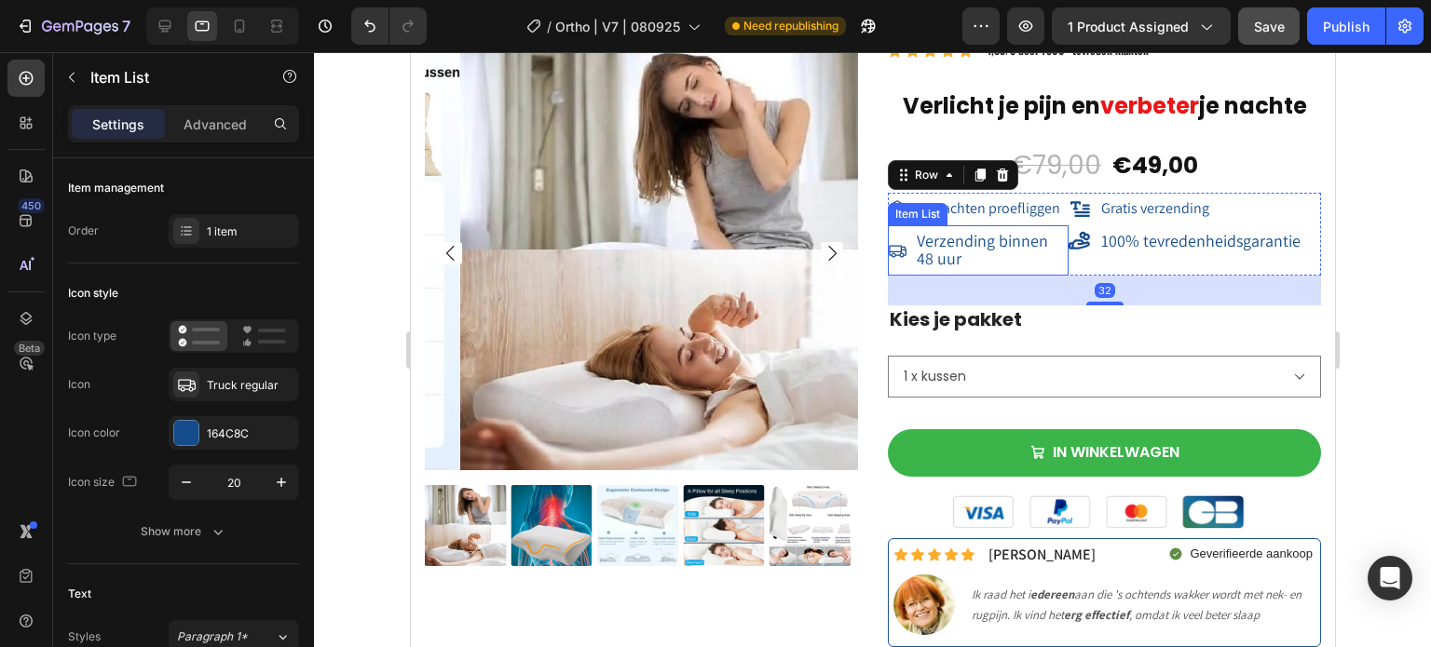
click at [965, 249] on span "Verzending binnen 48 uur" at bounding box center [981, 249] width 131 height 39
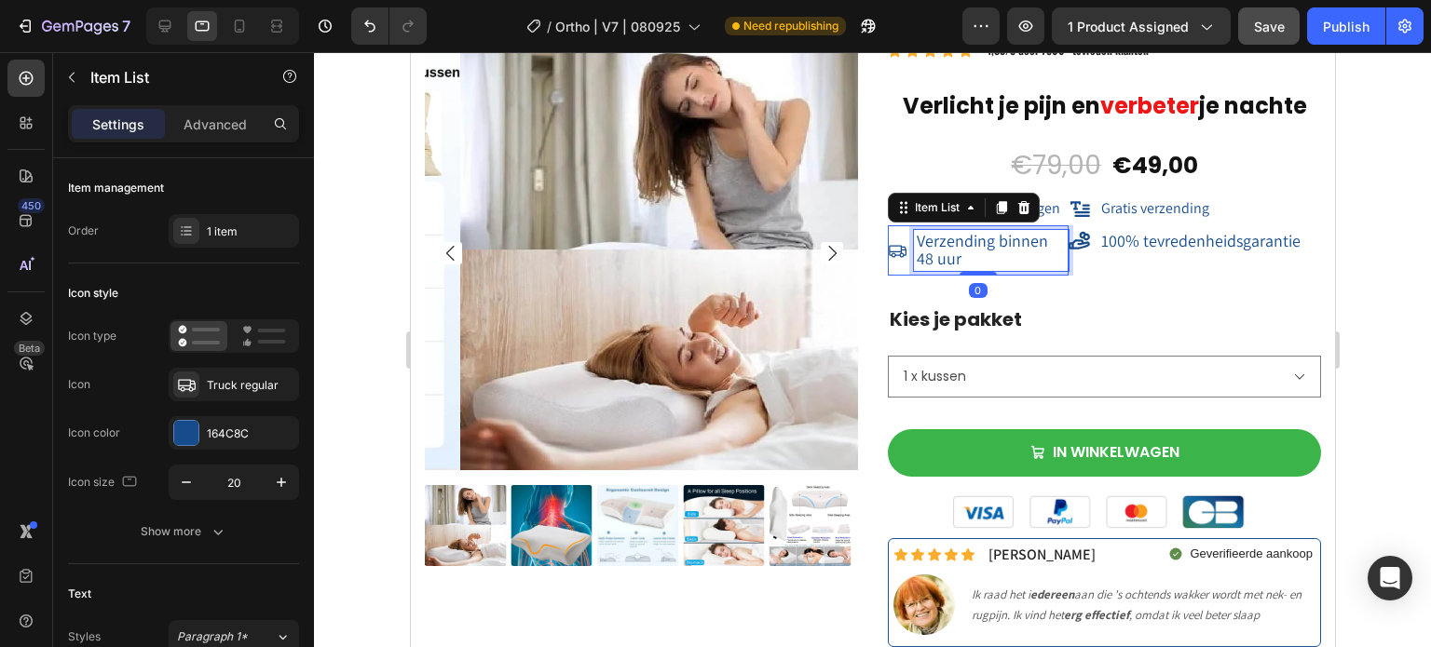
click at [965, 249] on span "Verzending binnen 48 uur" at bounding box center [981, 249] width 131 height 39
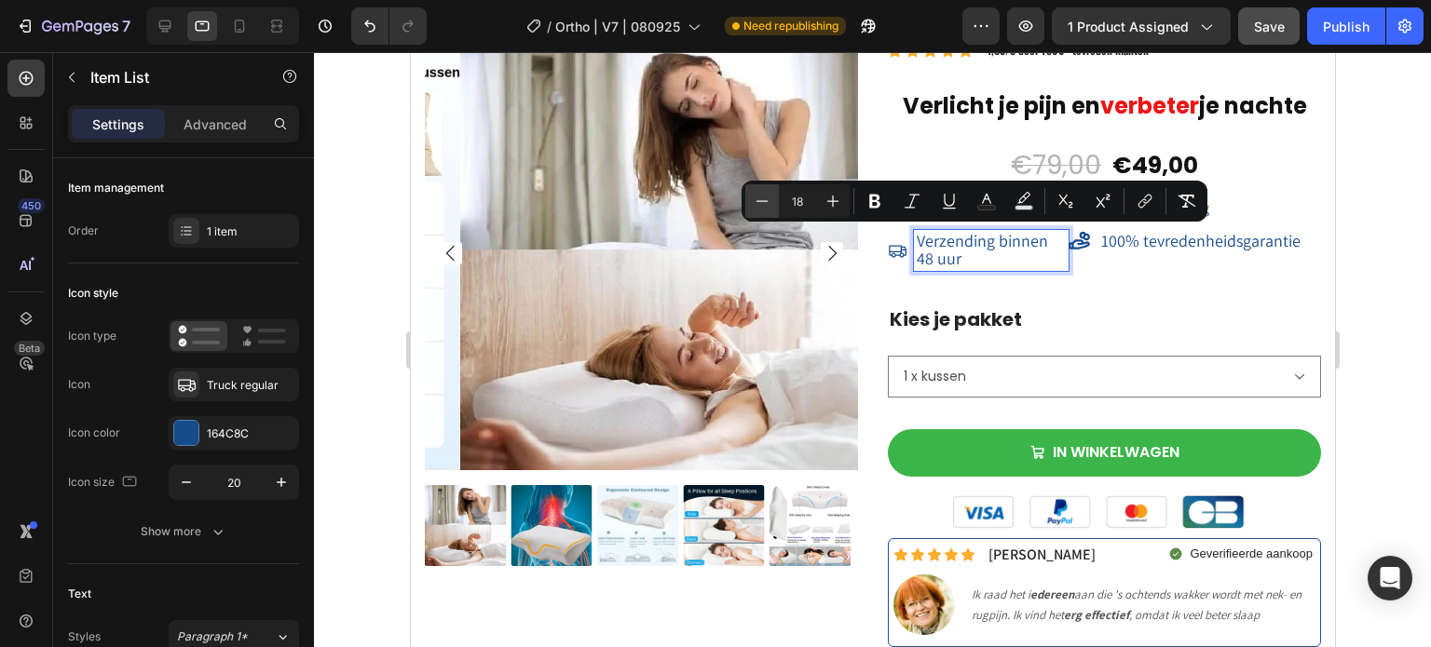
click at [759, 199] on icon "Editor contextual toolbar" at bounding box center [762, 201] width 19 height 19
type input "16"
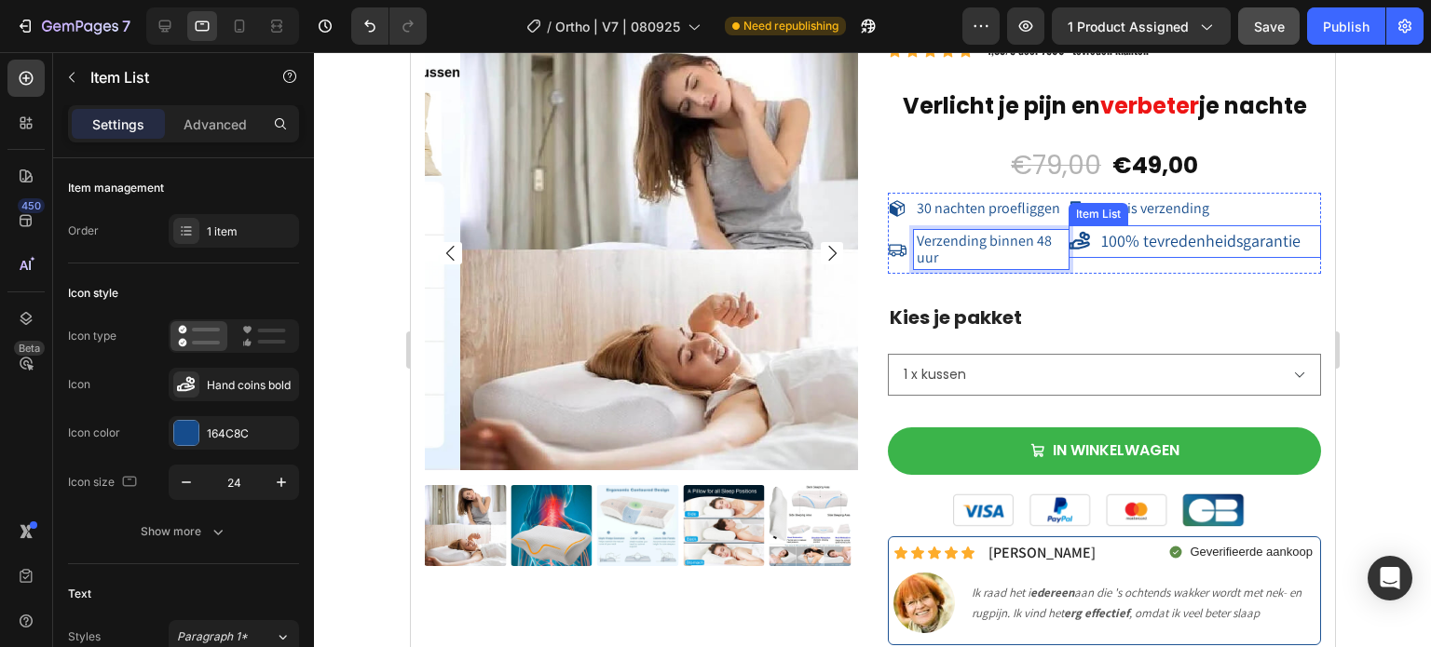
click at [1108, 234] on span "100% tevredenheidsgarantie" at bounding box center [1199, 240] width 199 height 21
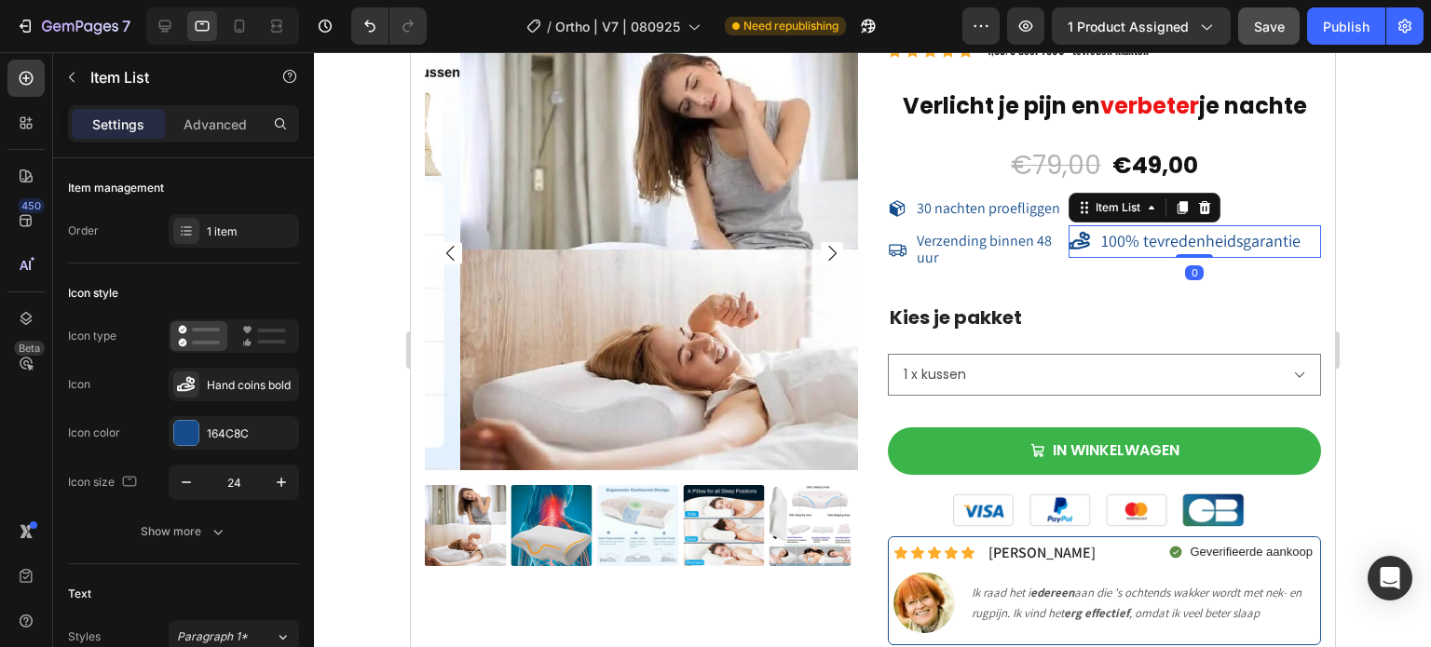
click at [1108, 234] on span "100% tevredenheidsgarantie" at bounding box center [1199, 240] width 199 height 21
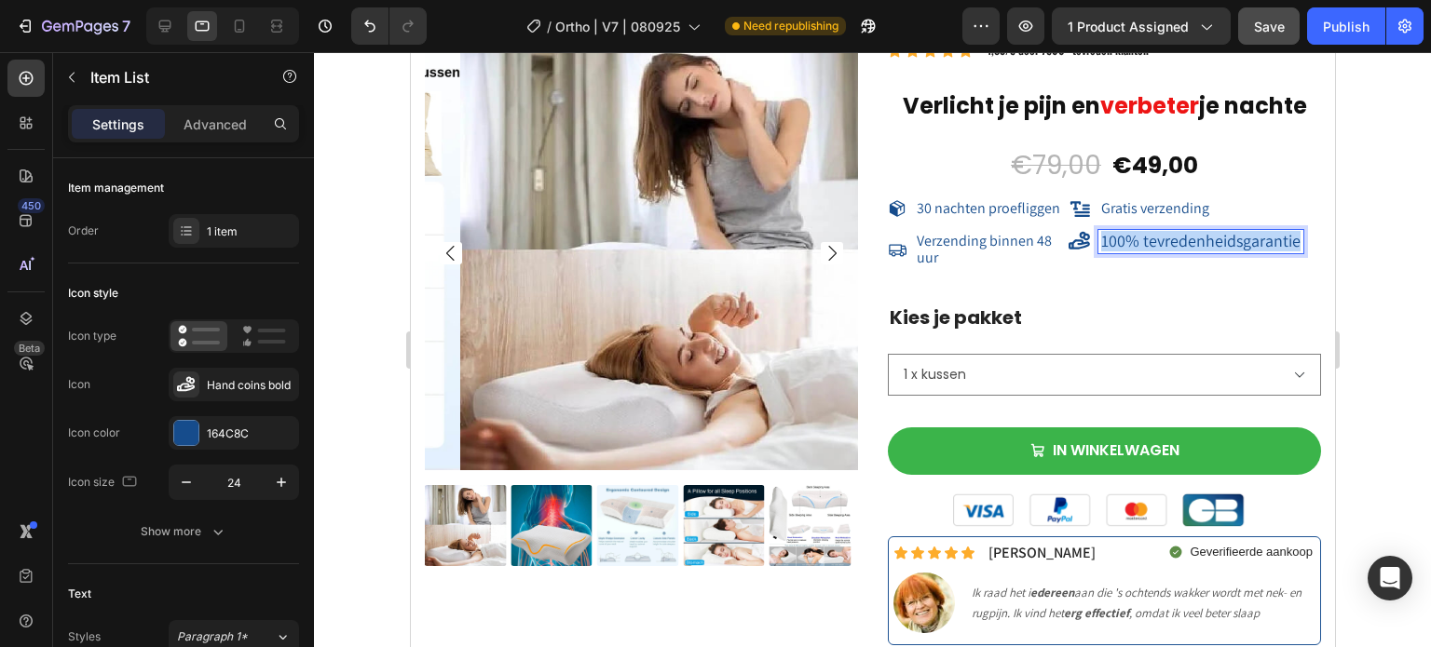
click at [1108, 234] on span "100% tevredenheidsgarantie" at bounding box center [1199, 240] width 199 height 21
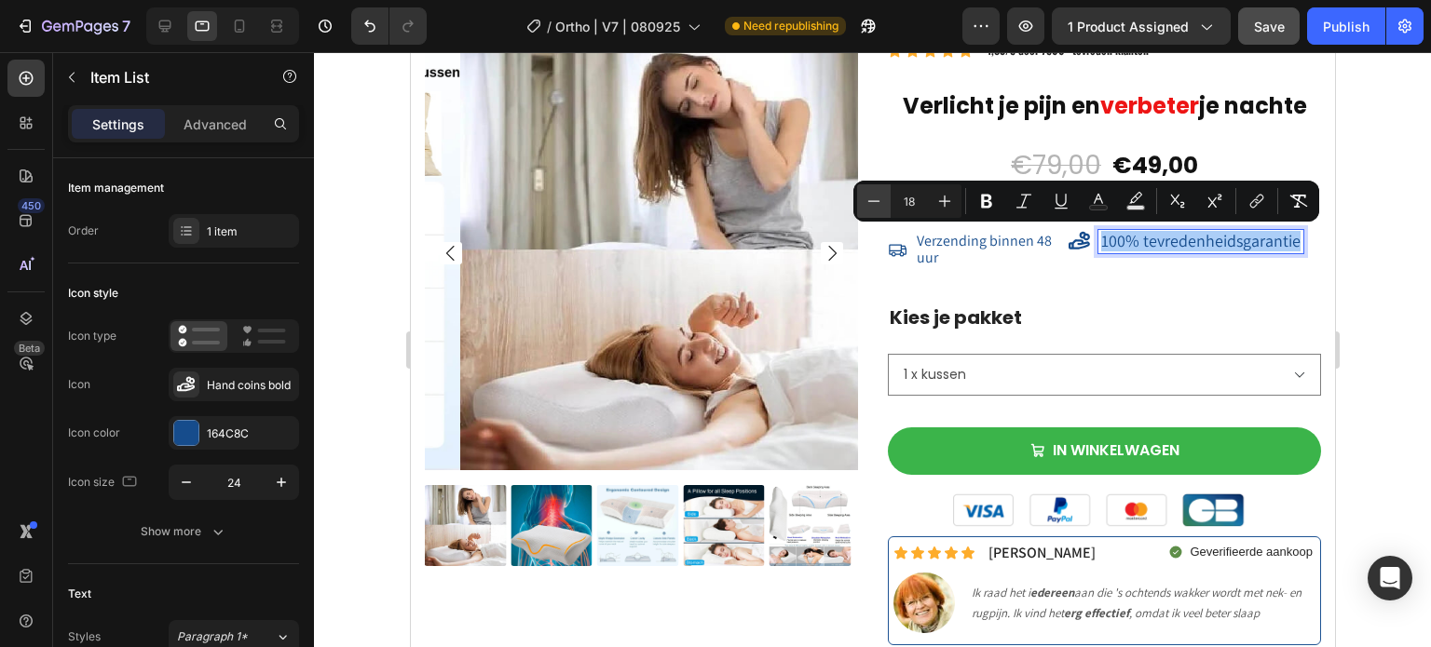
click at [869, 202] on icon "Editor contextual toolbar" at bounding box center [873, 201] width 19 height 19
click at [869, 203] on icon "Editor contextual toolbar" at bounding box center [873, 201] width 19 height 19
type input "16"
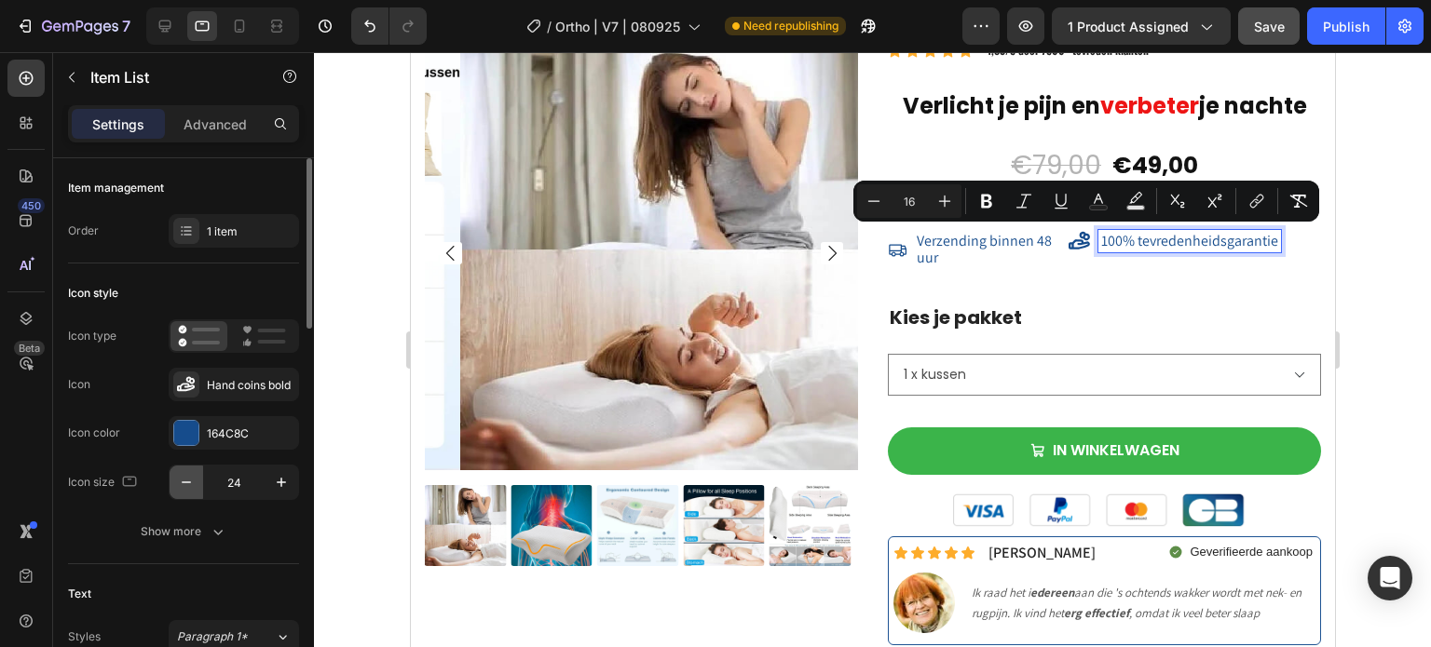
click at [193, 487] on icon "button" at bounding box center [186, 482] width 19 height 19
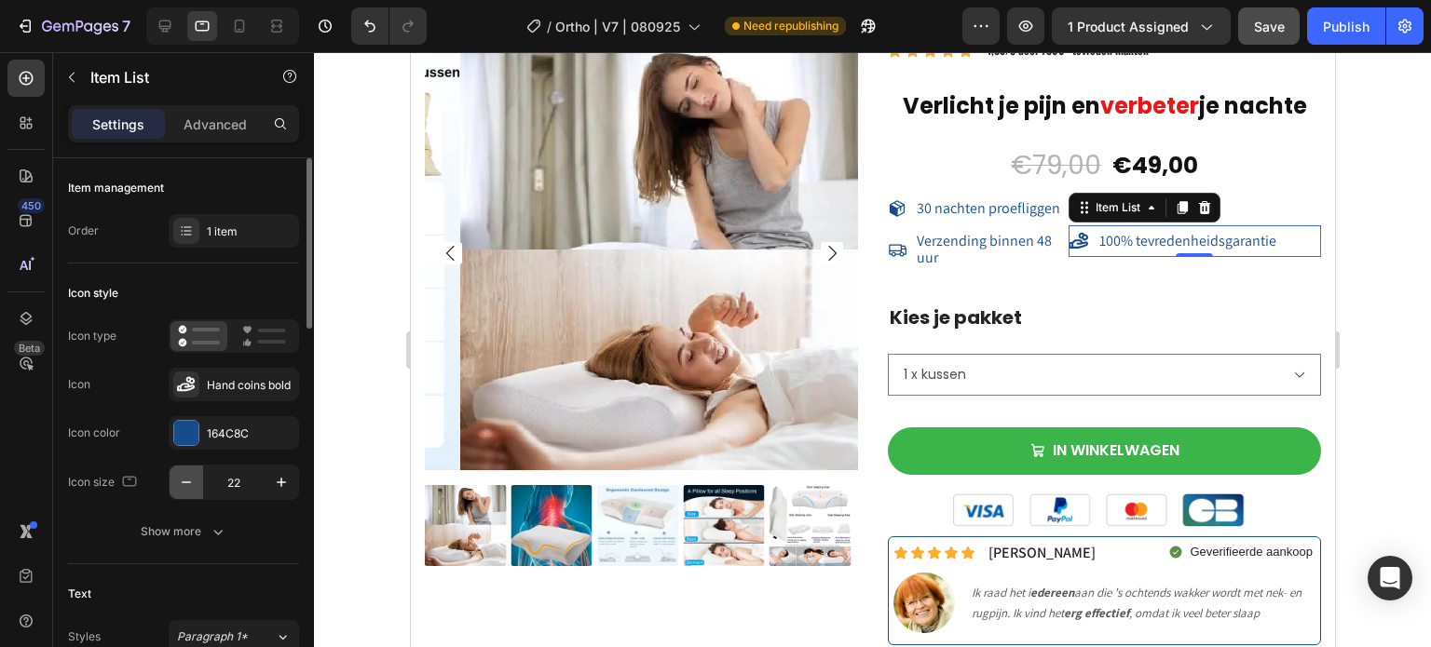
click at [193, 487] on icon "button" at bounding box center [186, 482] width 19 height 19
click at [273, 482] on icon "button" at bounding box center [281, 482] width 19 height 19
type input "20"
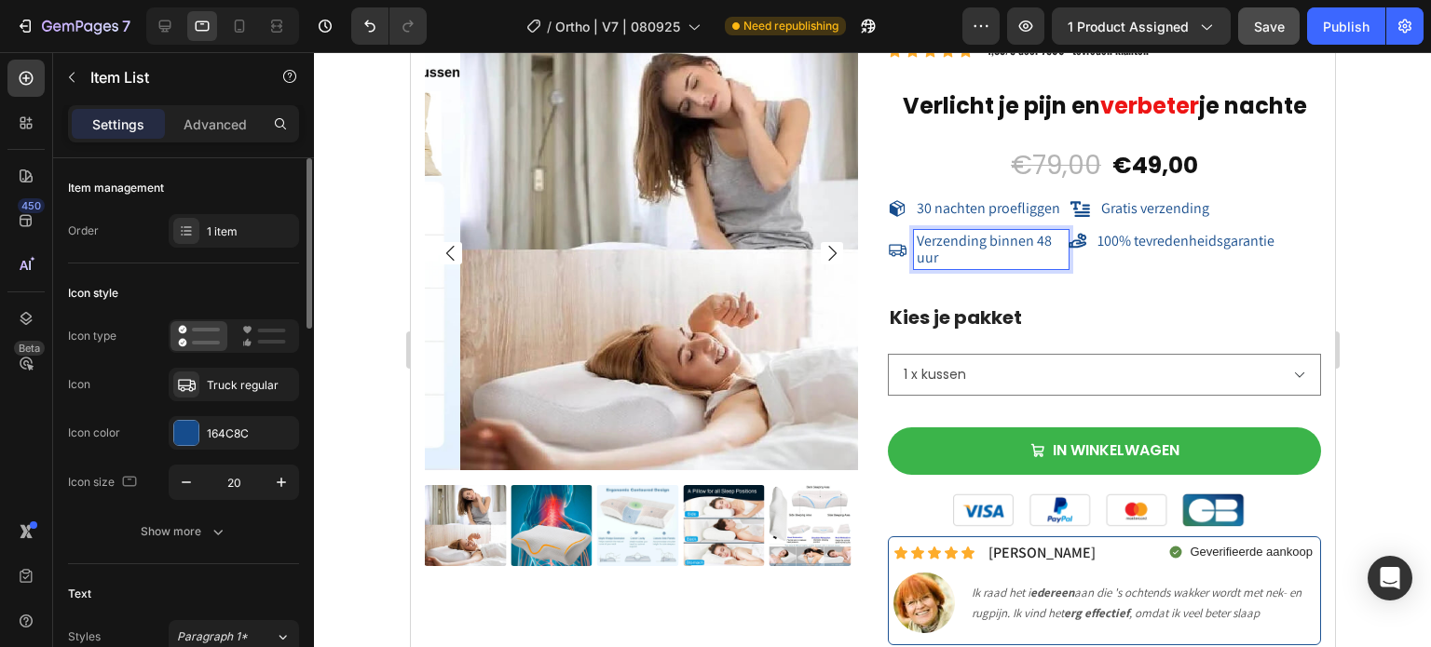
click at [950, 245] on span "Verzending binnen 48 uur" at bounding box center [983, 249] width 135 height 36
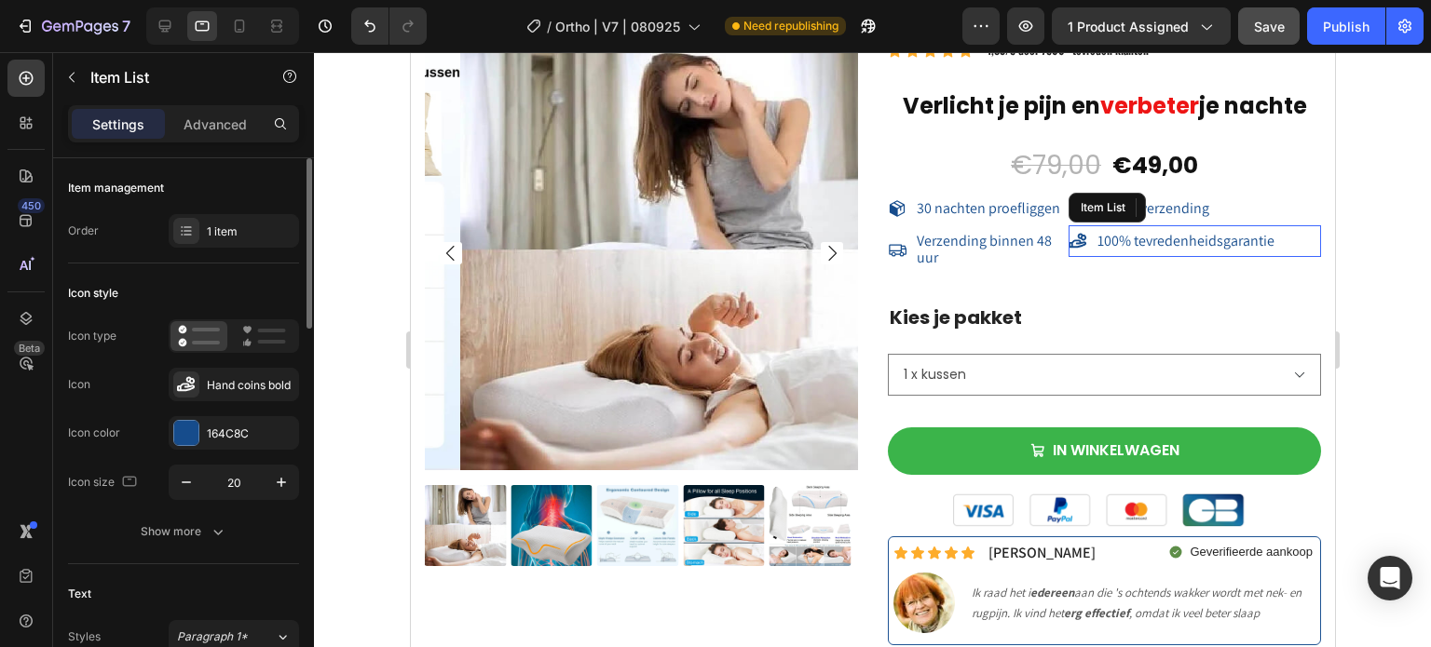
click at [1160, 256] on div "100% tevredenheidsgarantie" at bounding box center [1193, 241] width 252 height 32
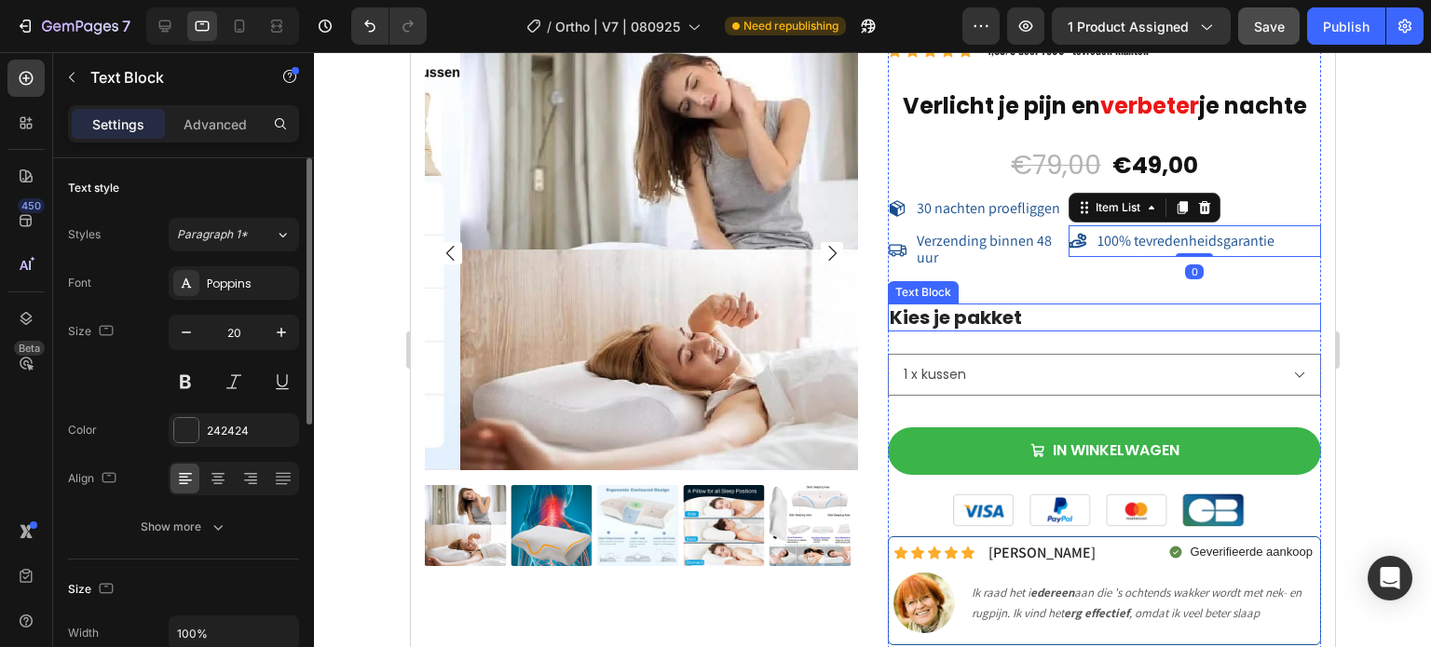
click at [1186, 311] on p "Kies je pakket" at bounding box center [1103, 318] width 429 height 24
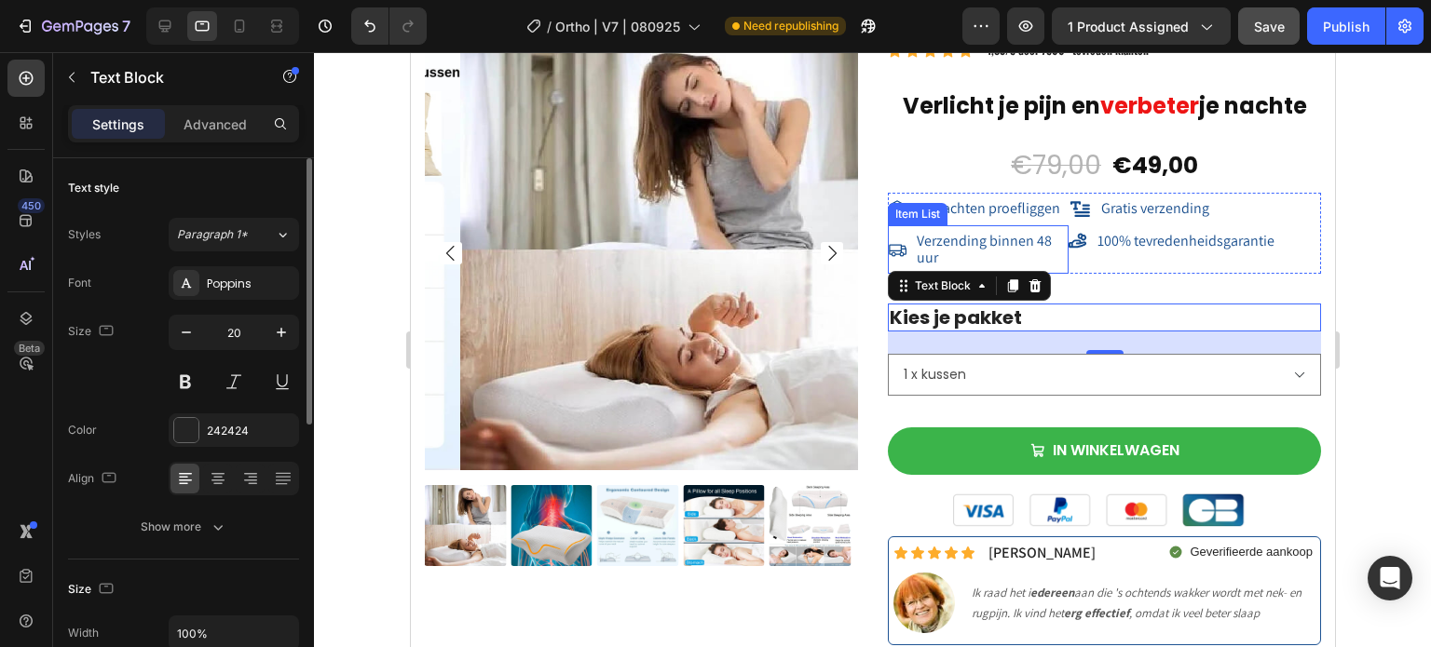
click at [1012, 245] on span "Verzending binnen 48 uur" at bounding box center [983, 249] width 135 height 36
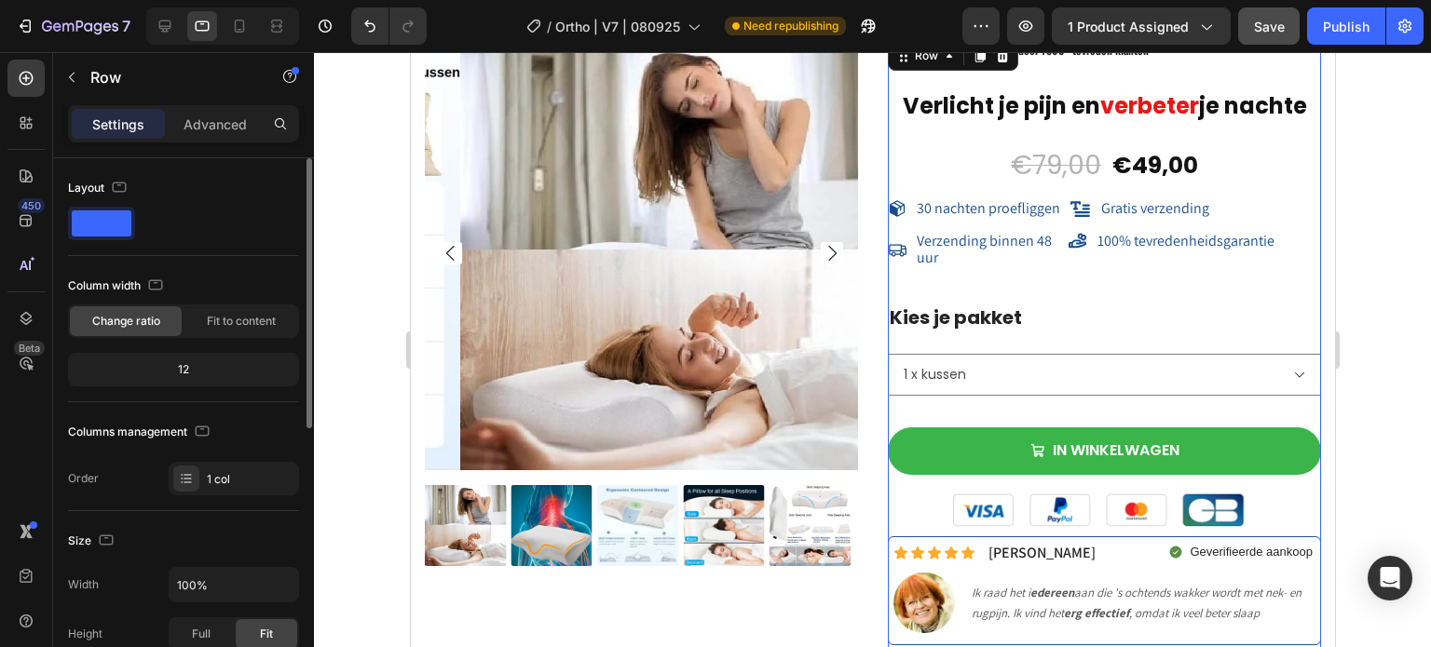
click at [1237, 293] on div "Icon Icon Icon Icon Icon Icon List Hoz 4,83/5 door 7500+ tevreden klanten Text …" at bounding box center [1103, 353] width 433 height 632
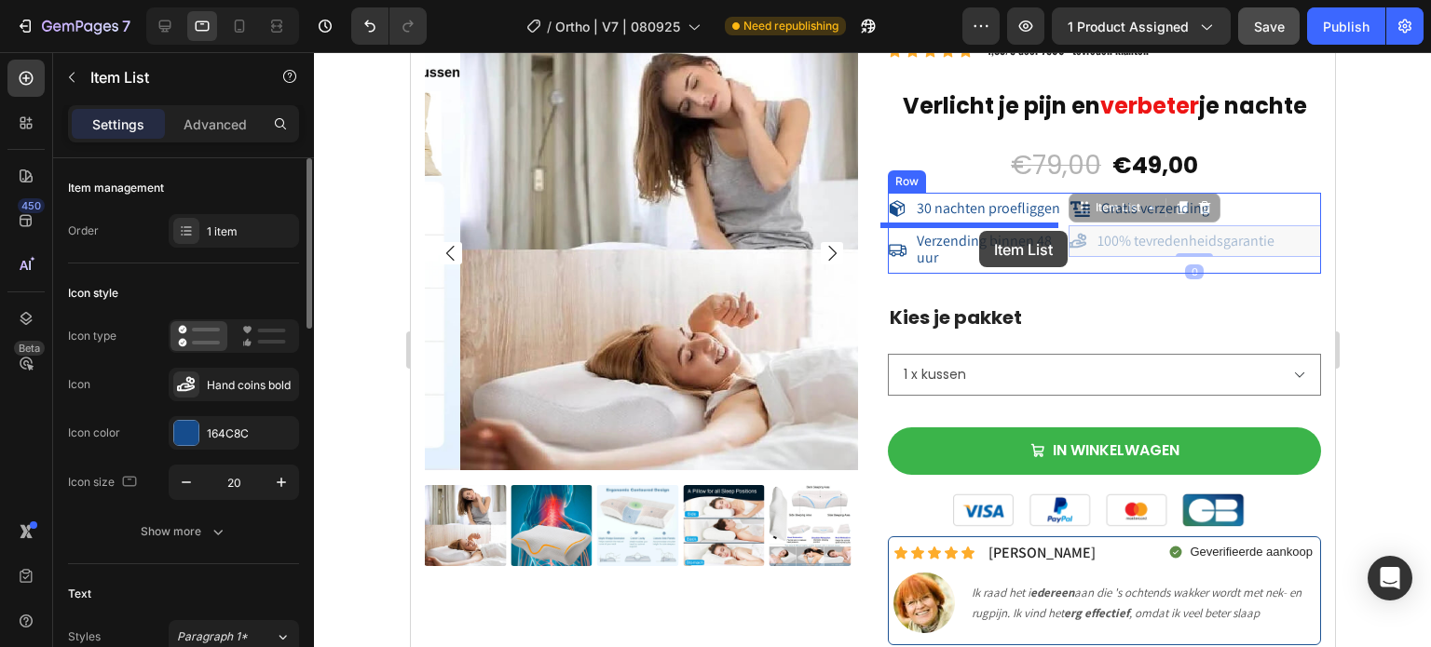
drag, startPoint x: 1078, startPoint y: 226, endPoint x: 978, endPoint y: 231, distance: 99.8
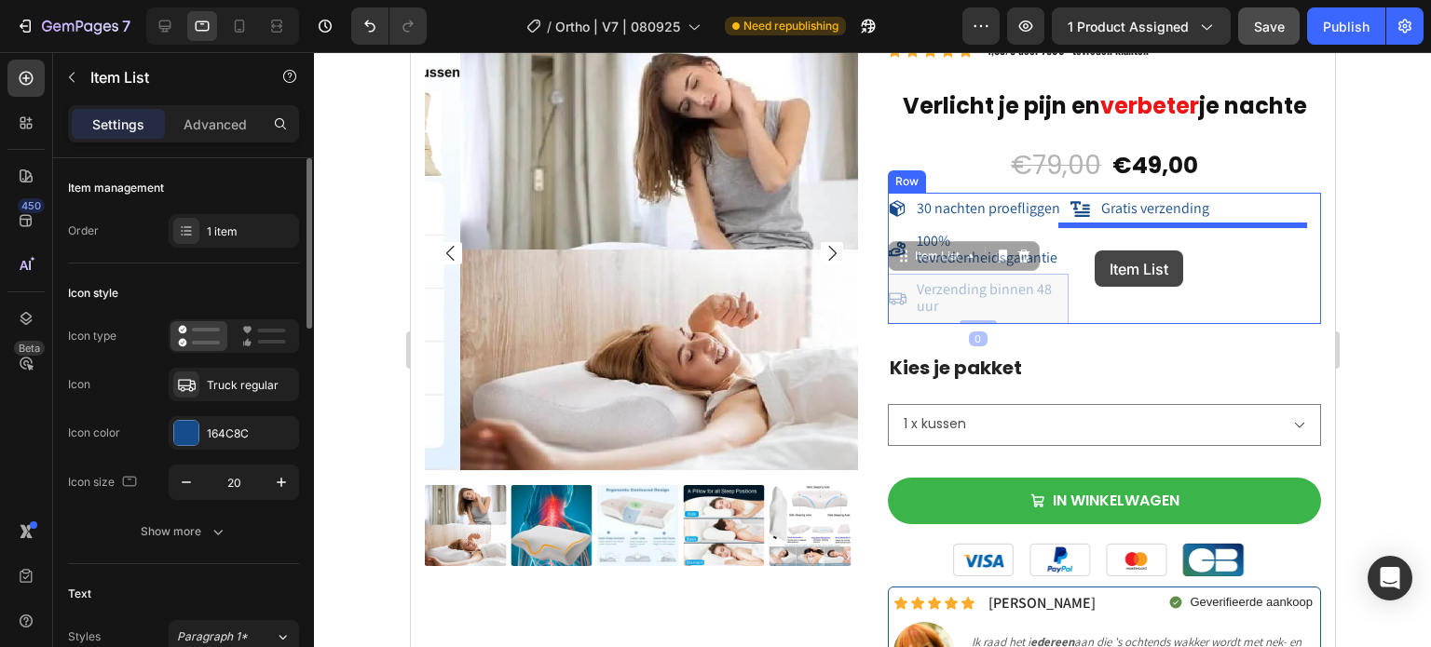
drag, startPoint x: 890, startPoint y: 274, endPoint x: 1093, endPoint y: 250, distance: 205.4
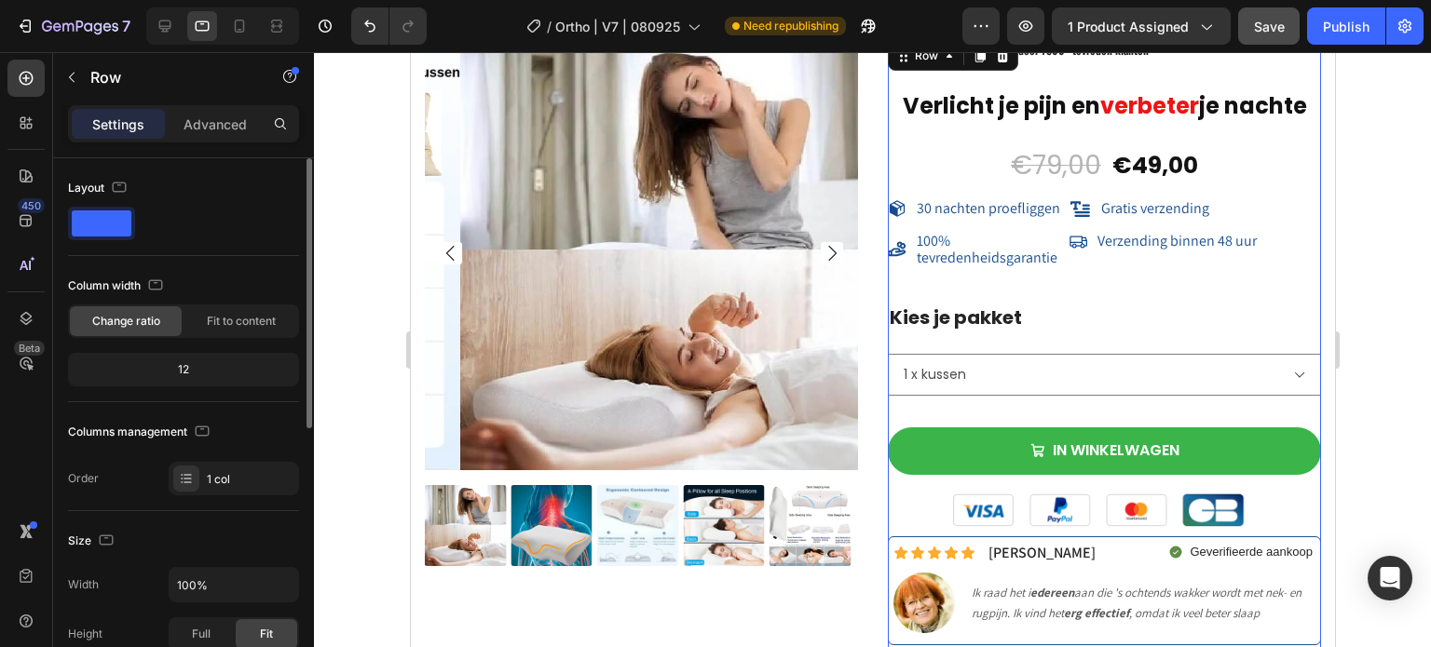
click at [1090, 286] on div "Icon Icon Icon Icon Icon Icon List Hoz 4,83/5 door 7500+ tevreden klanten Text …" at bounding box center [1103, 353] width 433 height 632
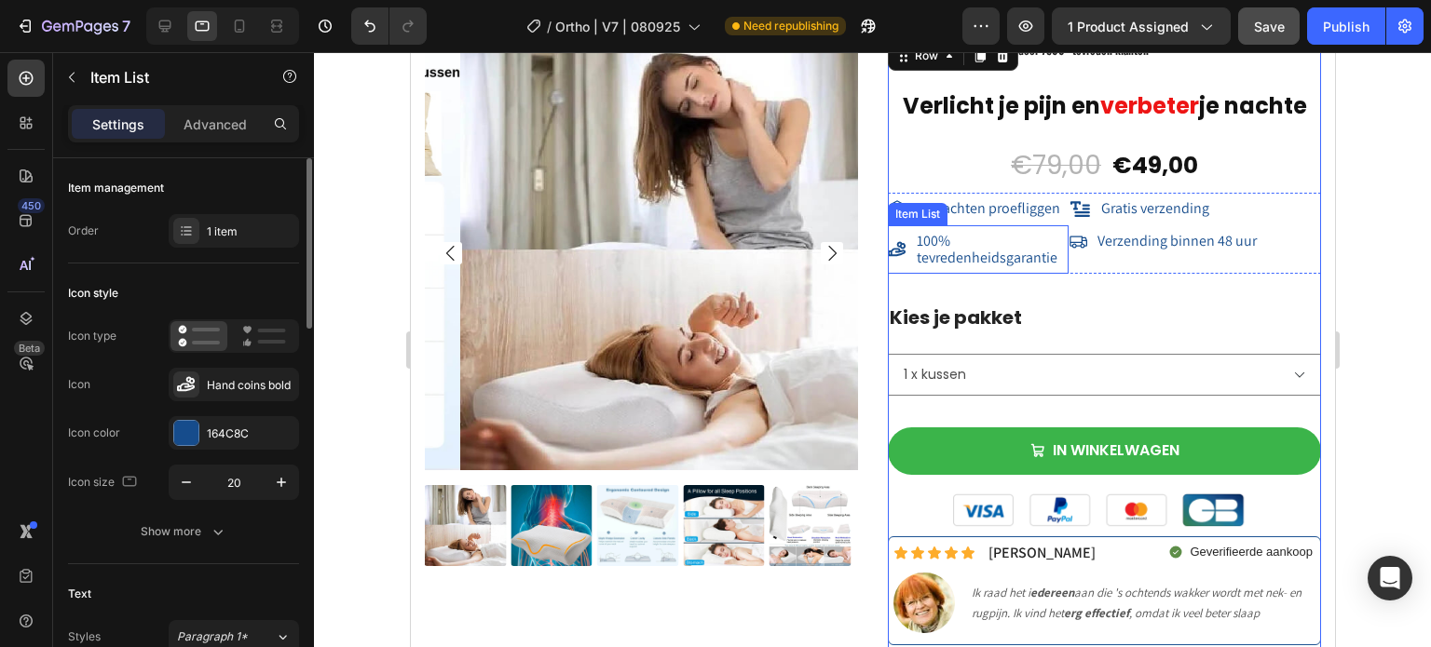
click at [1003, 250] on span "100% tevredenheidsgarantie" at bounding box center [986, 249] width 141 height 36
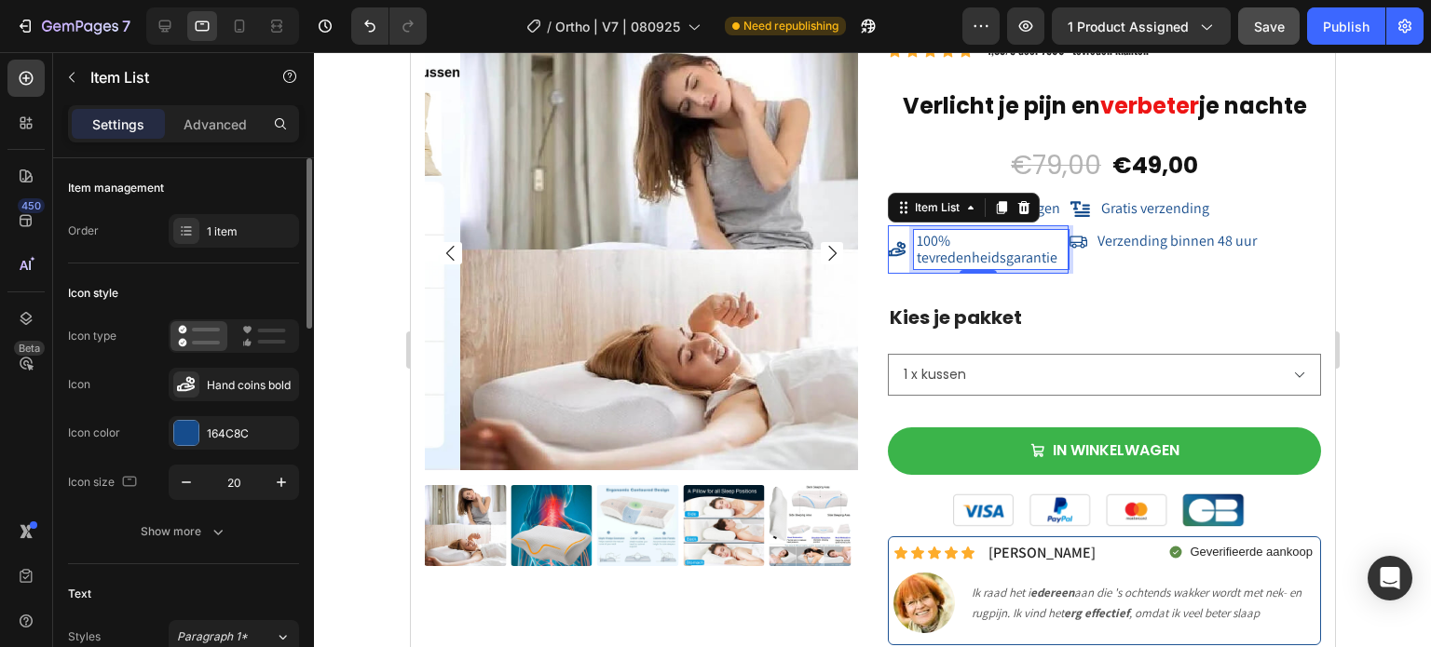
click at [974, 252] on span "100% tevredenheidsgarantie" at bounding box center [986, 249] width 141 height 36
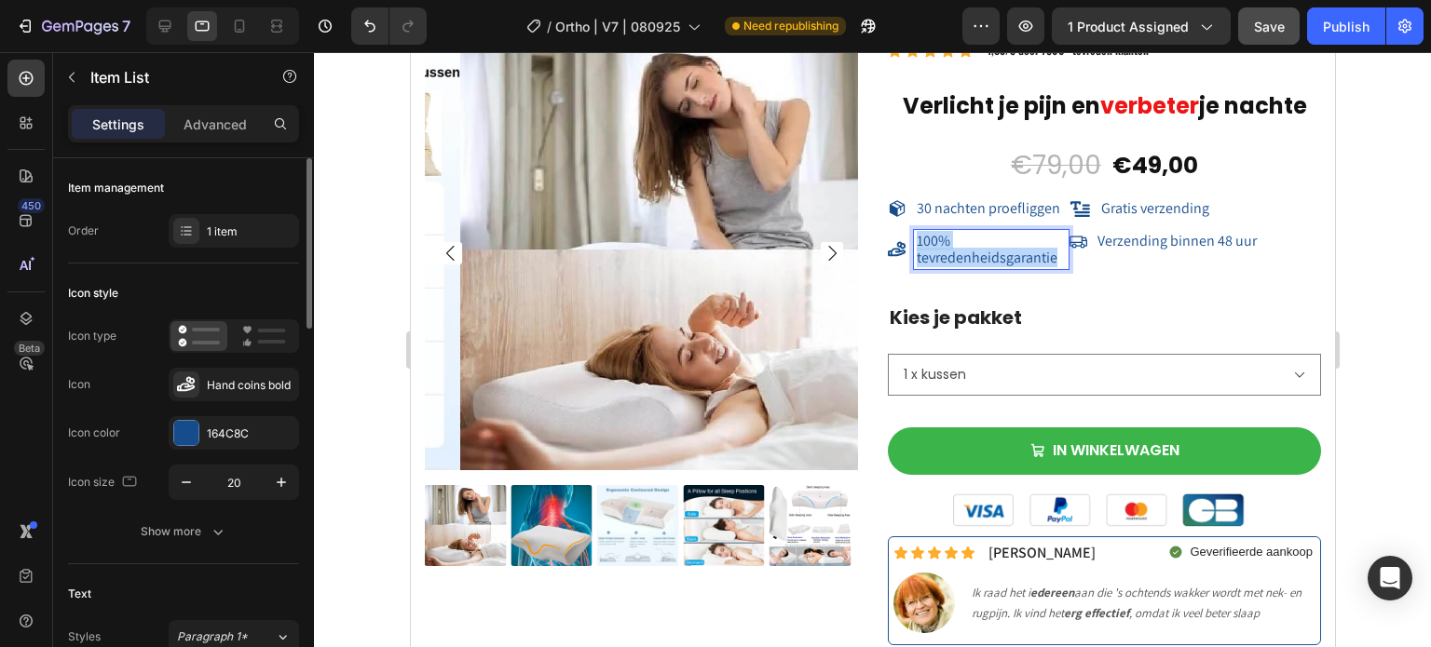
click at [974, 252] on span "100% tevredenheidsgarantie" at bounding box center [986, 249] width 141 height 36
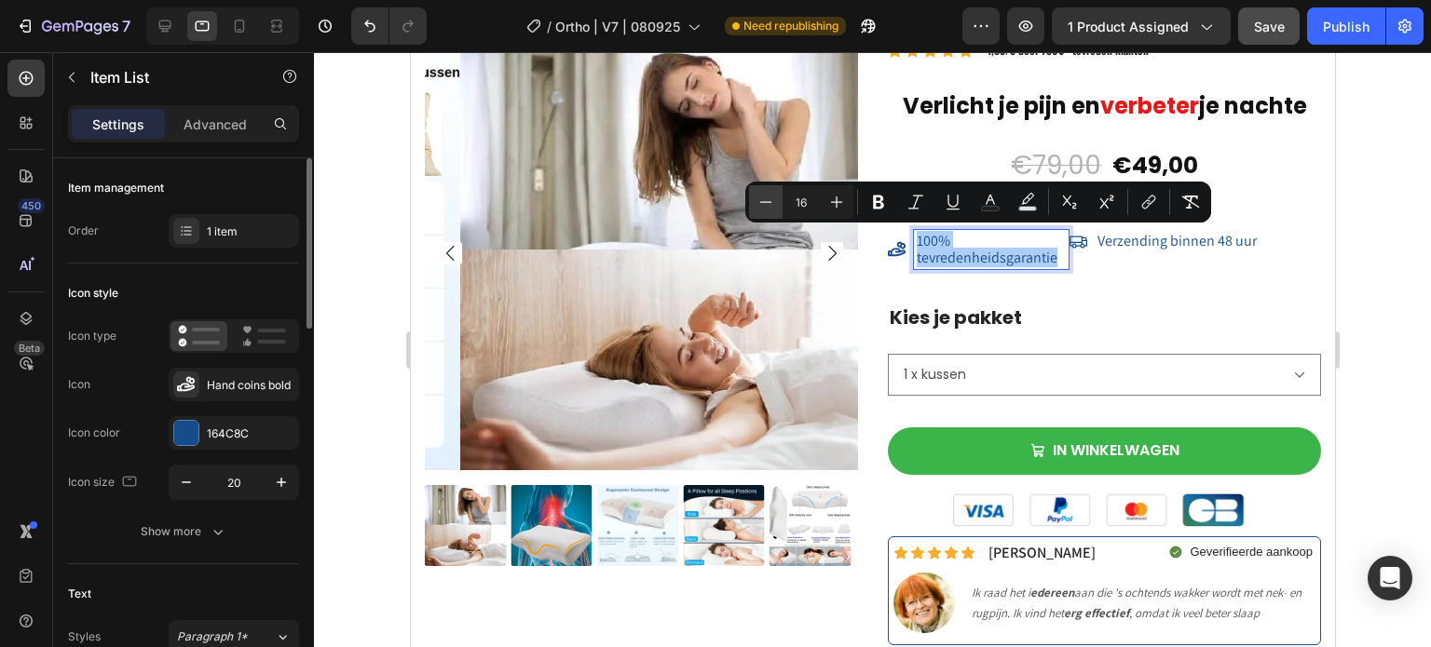
click at [774, 205] on icon "Editor contextual toolbar" at bounding box center [765, 202] width 19 height 19
type input "14"
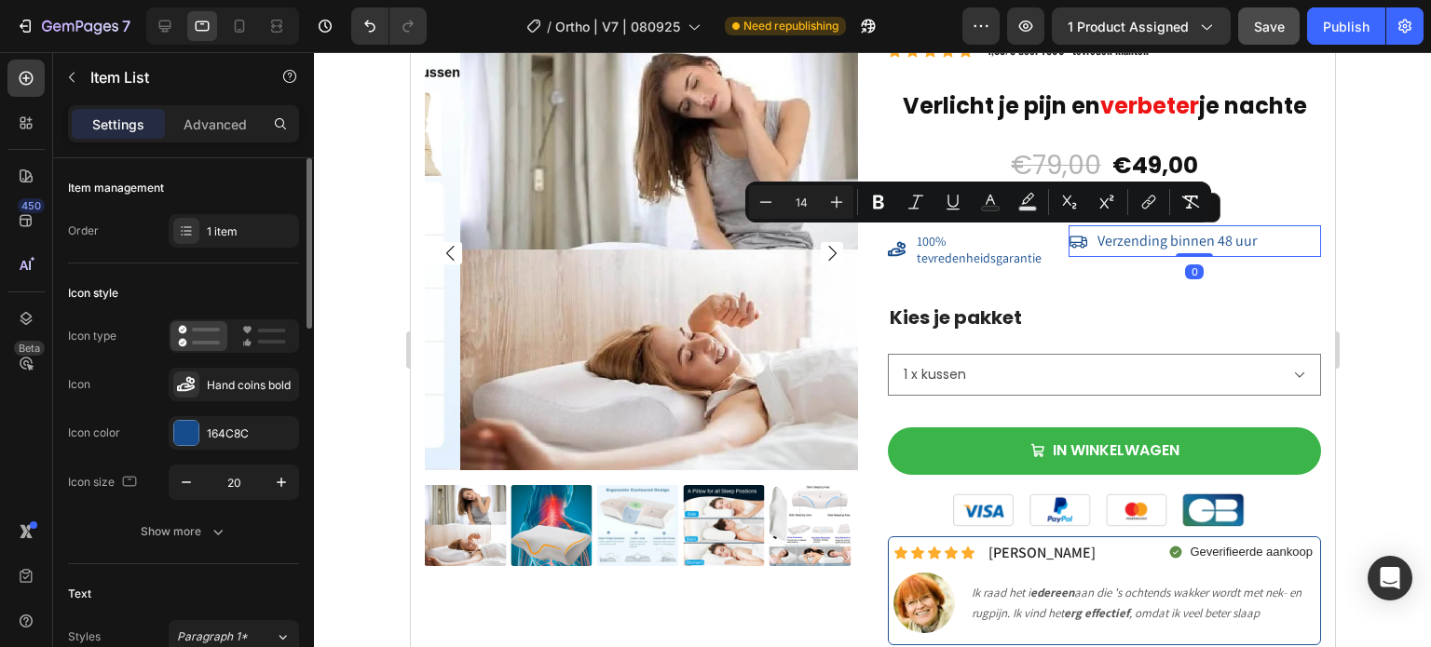
click at [1102, 227] on div "Verzending binnen 48 uur" at bounding box center [1193, 241] width 252 height 32
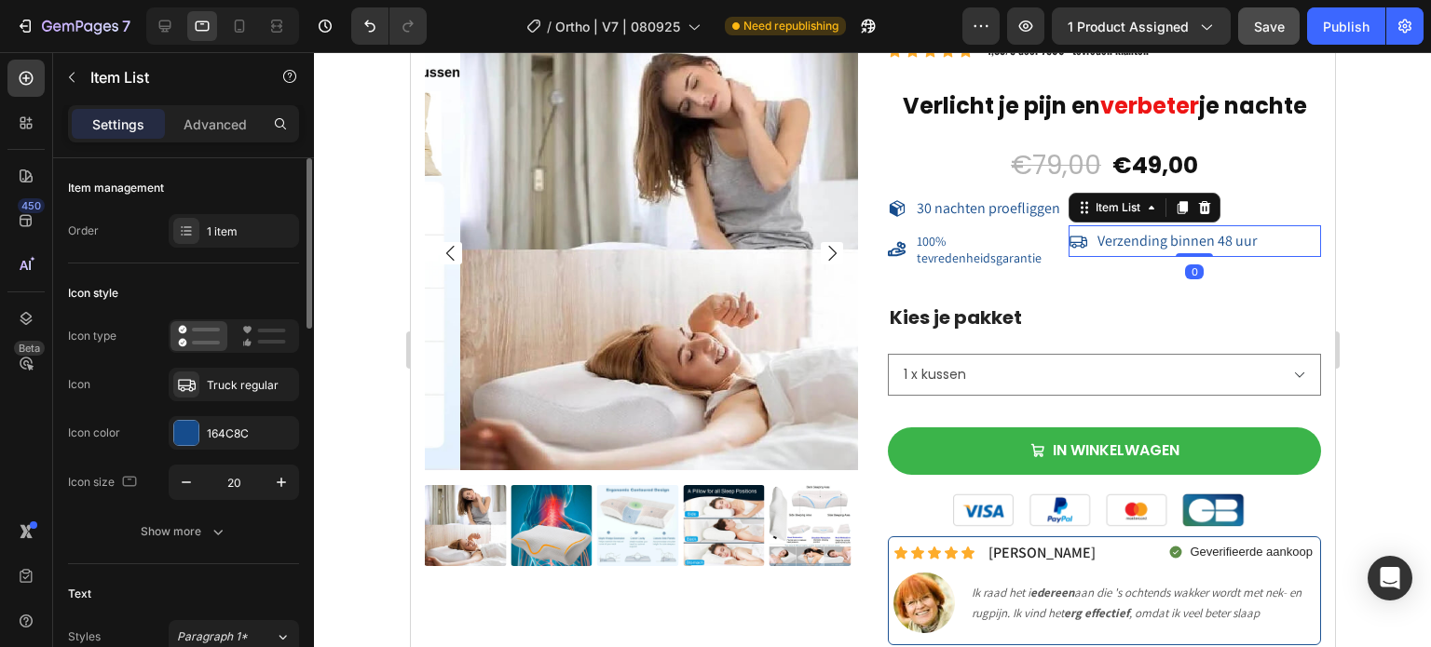
click at [1106, 238] on span "Verzending binnen 48 uur" at bounding box center [1175, 241] width 159 height 20
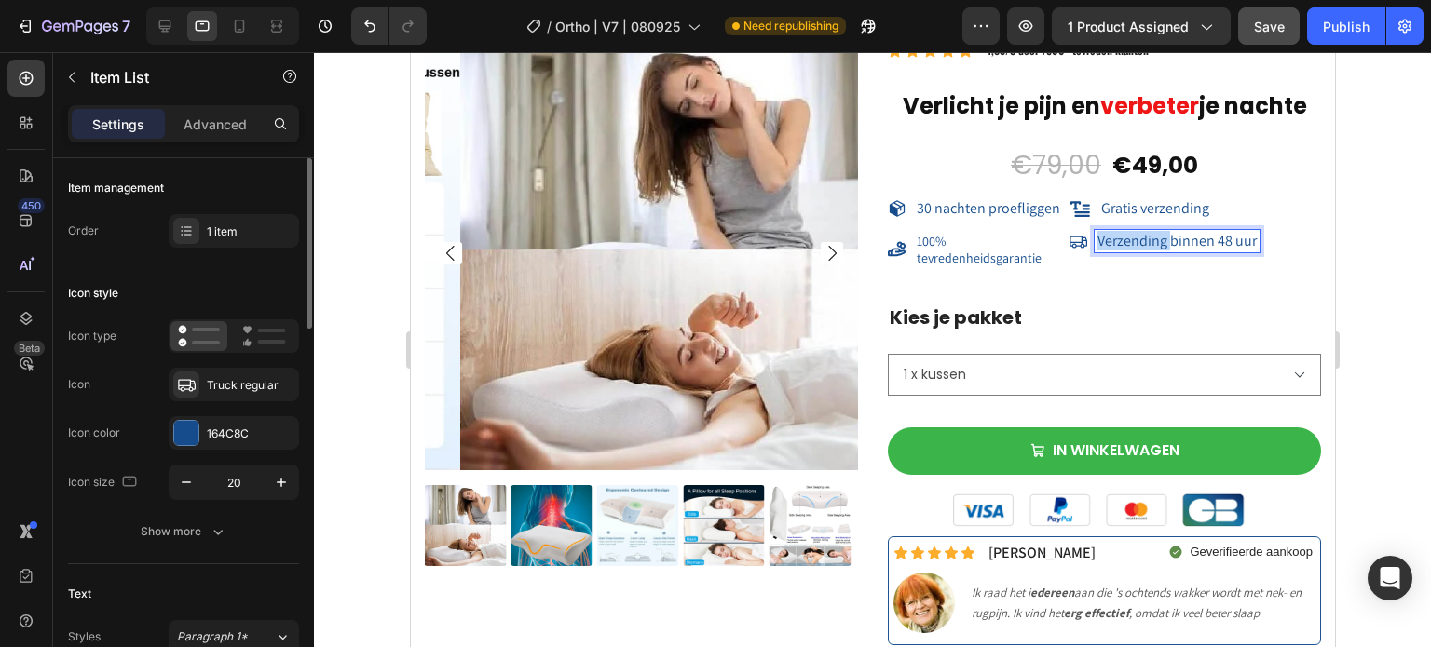
click at [1106, 238] on span "Verzending binnen 48 uur" at bounding box center [1175, 241] width 159 height 20
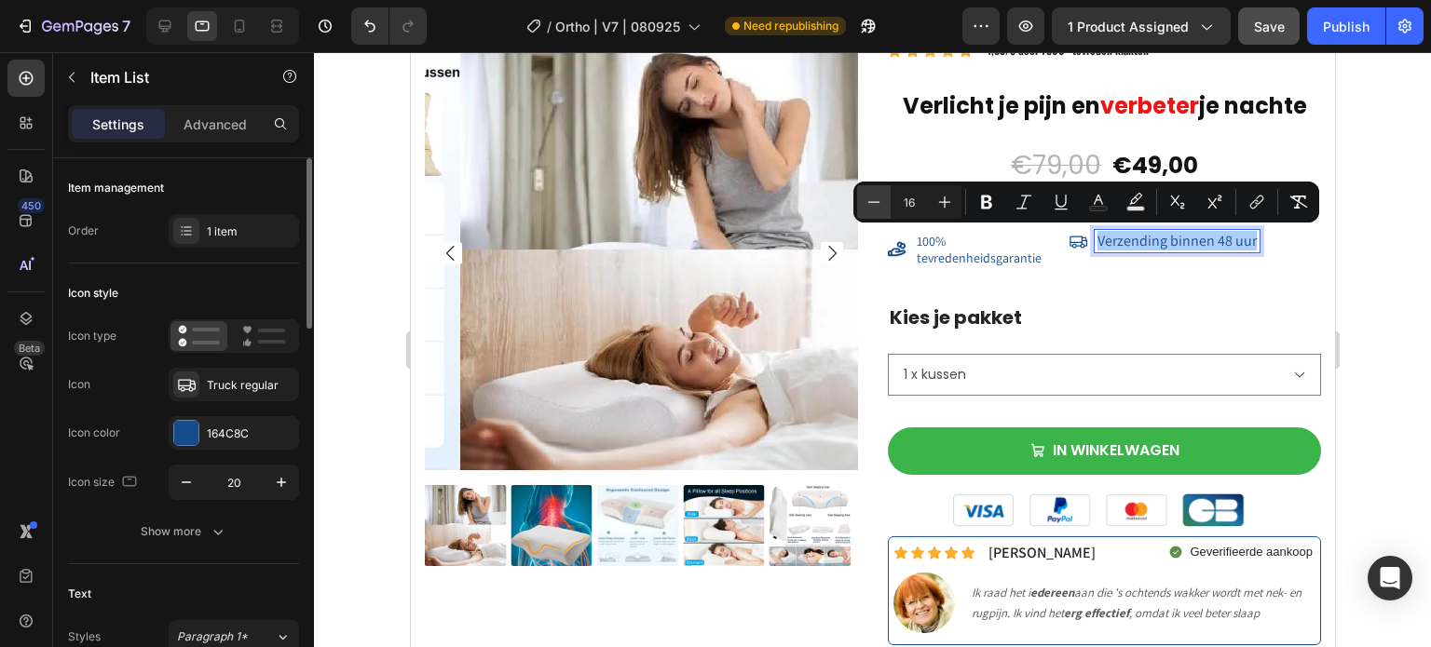
click at [876, 203] on icon "Editor contextual toolbar" at bounding box center [873, 202] width 19 height 19
type input "14"
drag, startPoint x: 1055, startPoint y: 306, endPoint x: 1055, endPoint y: 292, distance: 13.0
click at [1055, 306] on p "Kies je pakket" at bounding box center [1103, 318] width 429 height 24
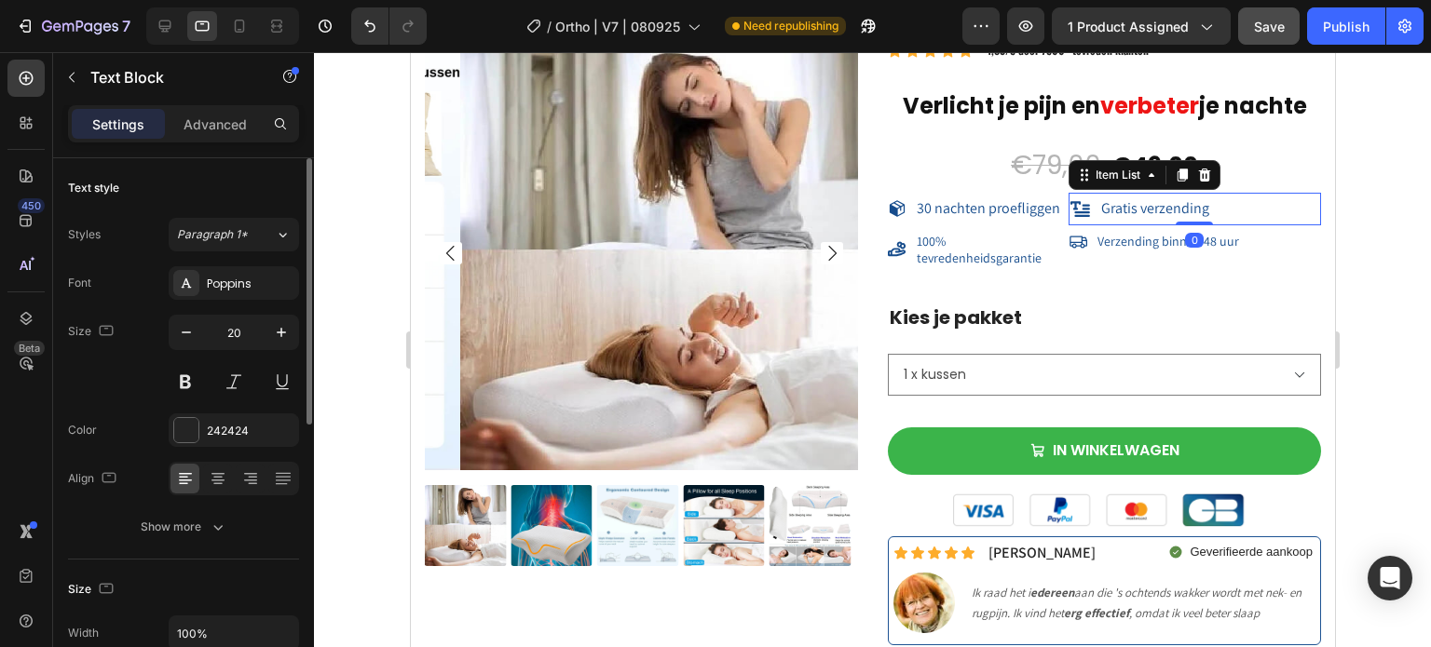
click at [1131, 211] on span "Gratis verzending" at bounding box center [1154, 208] width 108 height 20
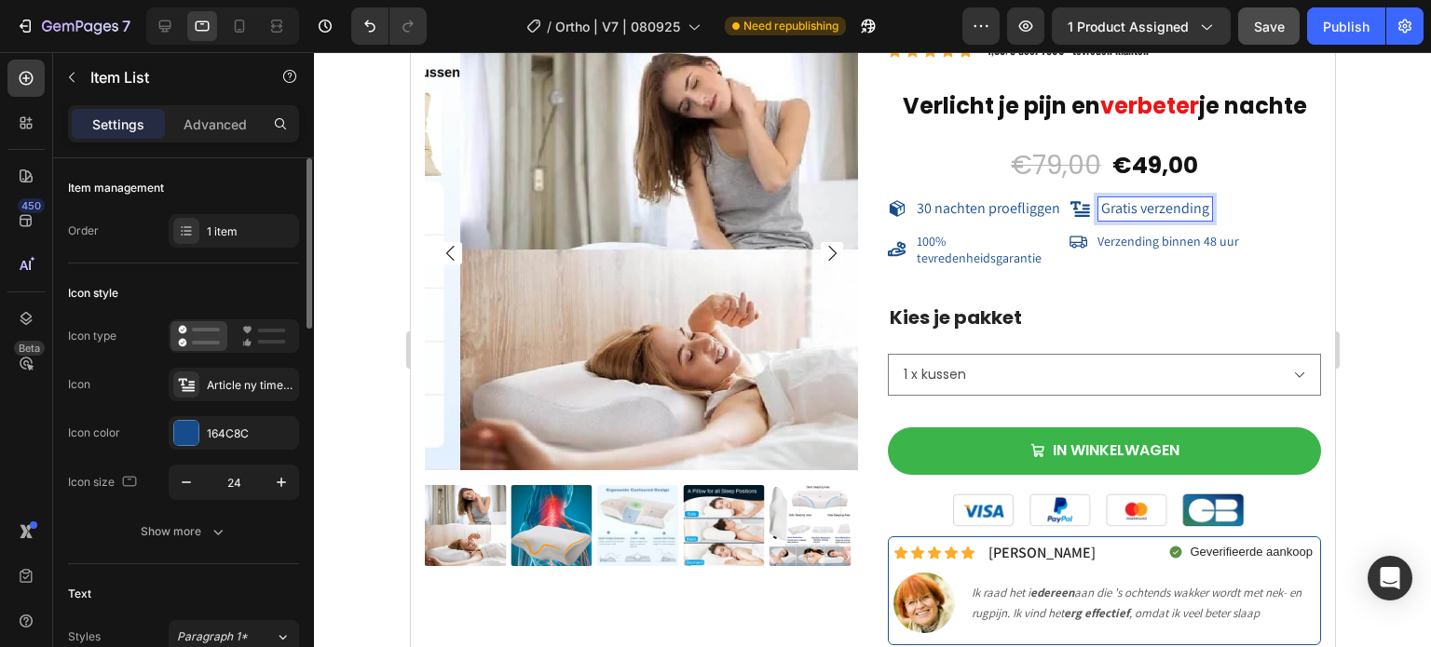
click at [1131, 211] on span "Gratis verzending" at bounding box center [1154, 208] width 108 height 20
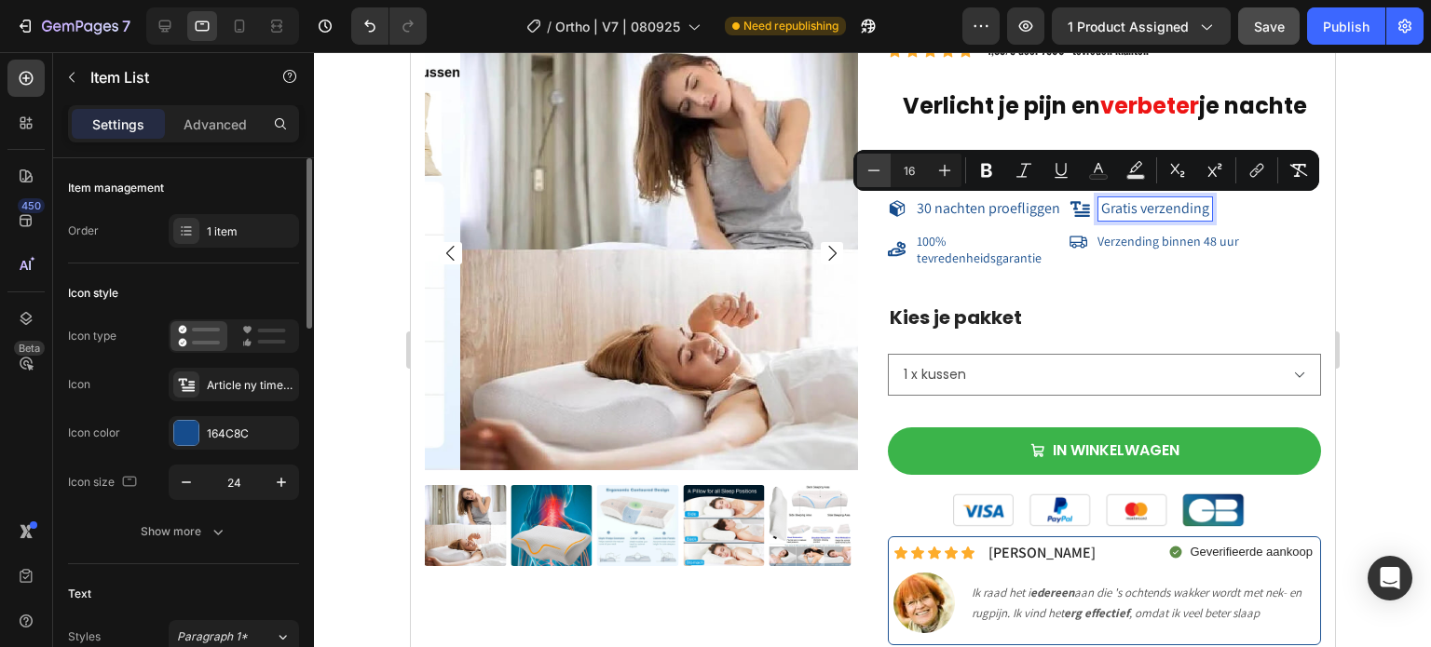
click at [879, 171] on icon "Editor contextual toolbar" at bounding box center [873, 170] width 19 height 19
type input "14"
click at [949, 217] on span "30 nachten proefliggen" at bounding box center [987, 208] width 143 height 20
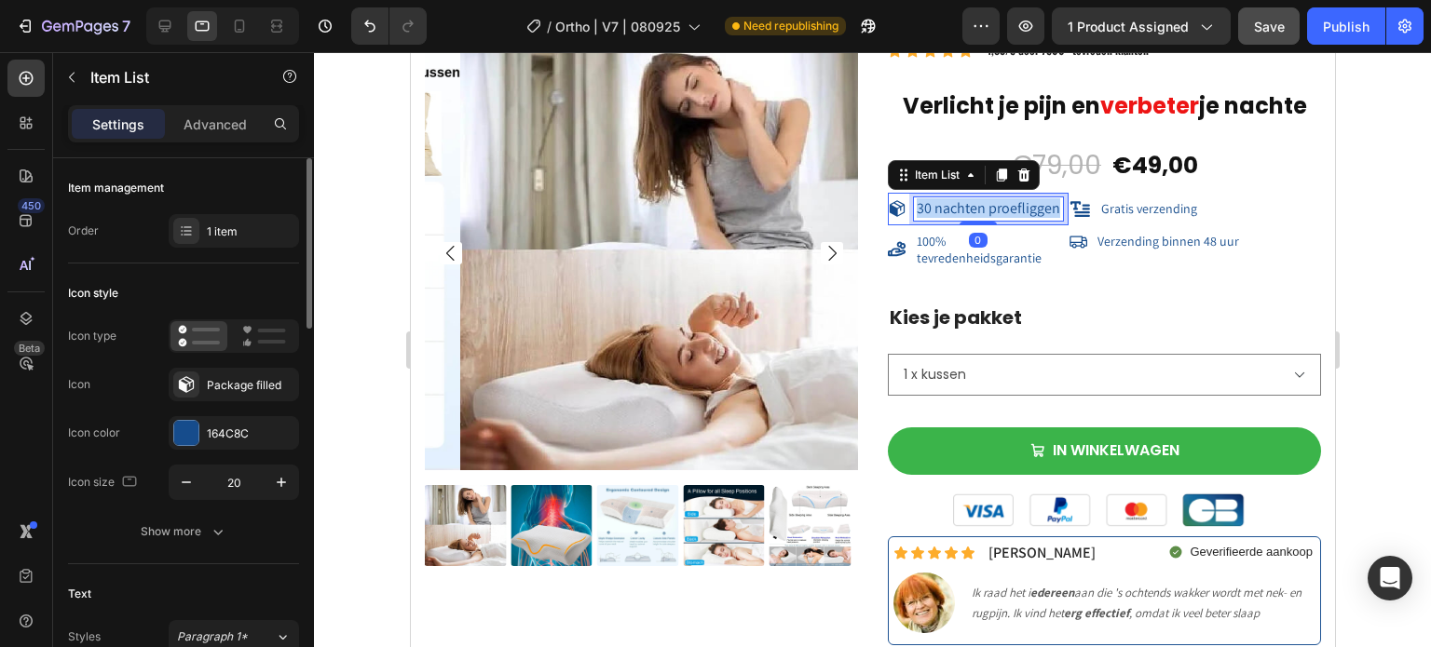
click at [949, 217] on span "30 nachten proefliggen" at bounding box center [987, 208] width 143 height 20
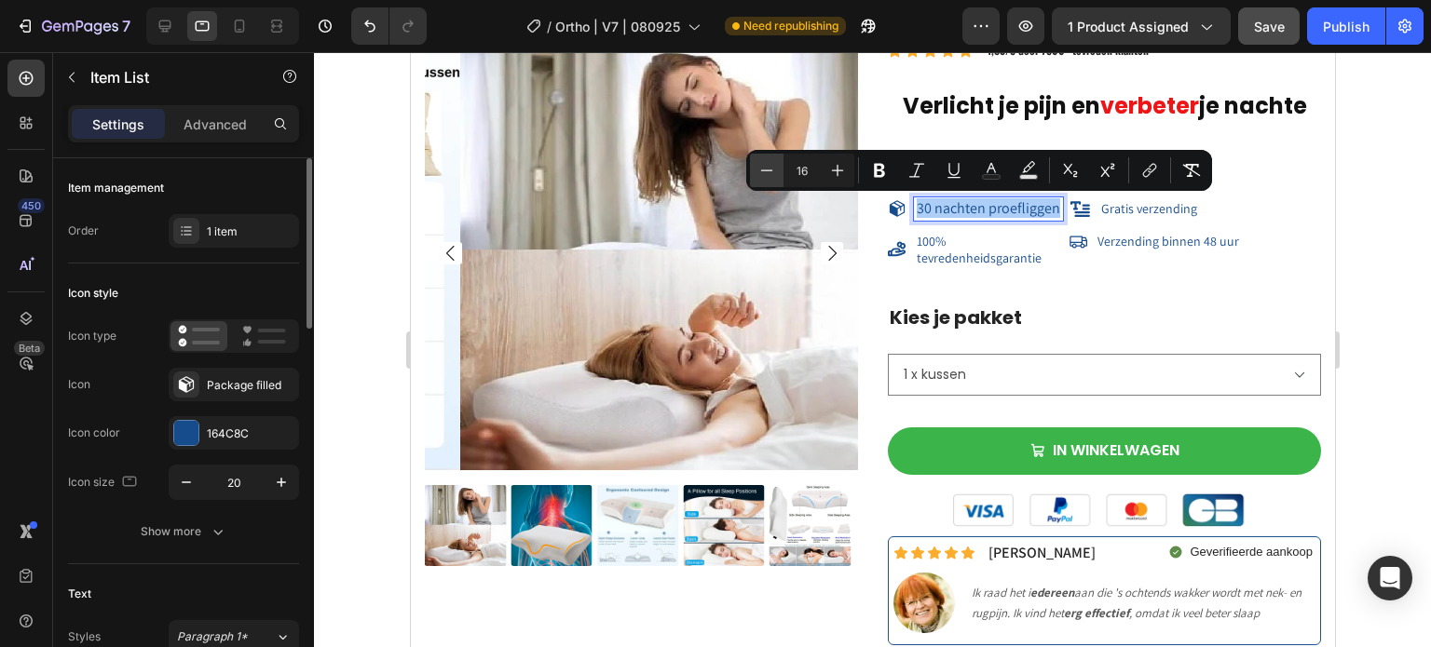
click at [781, 164] on div "Minus 16 Plus" at bounding box center [802, 171] width 104 height 34
click at [781, 164] on button "Minus" at bounding box center [767, 171] width 34 height 34
click at [778, 164] on button "Minus" at bounding box center [767, 171] width 34 height 34
type input "14"
click at [1048, 256] on p "100% tevredenheidsgarantie" at bounding box center [990, 250] width 149 height 34
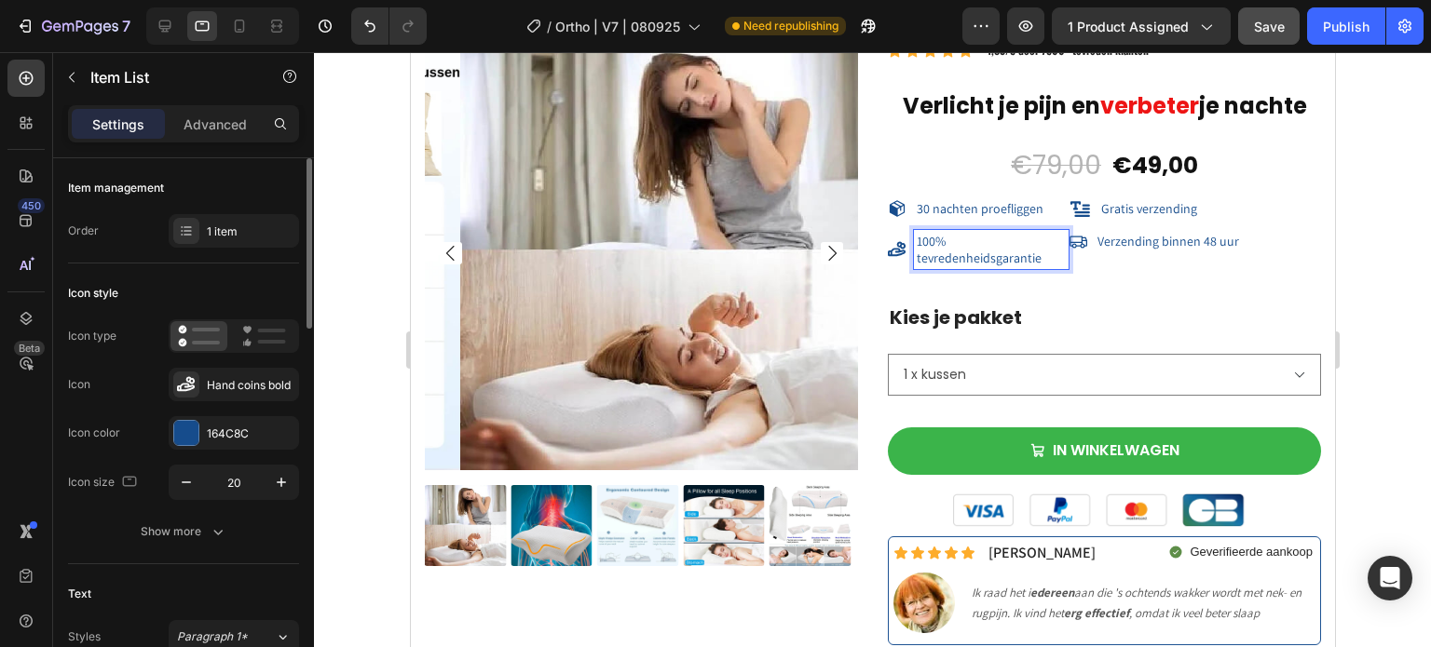
click at [998, 253] on span "100% tevredenheidsgarantie" at bounding box center [978, 250] width 125 height 34
click at [998, 252] on span "100% tevredenheidsgarantie" at bounding box center [978, 250] width 125 height 34
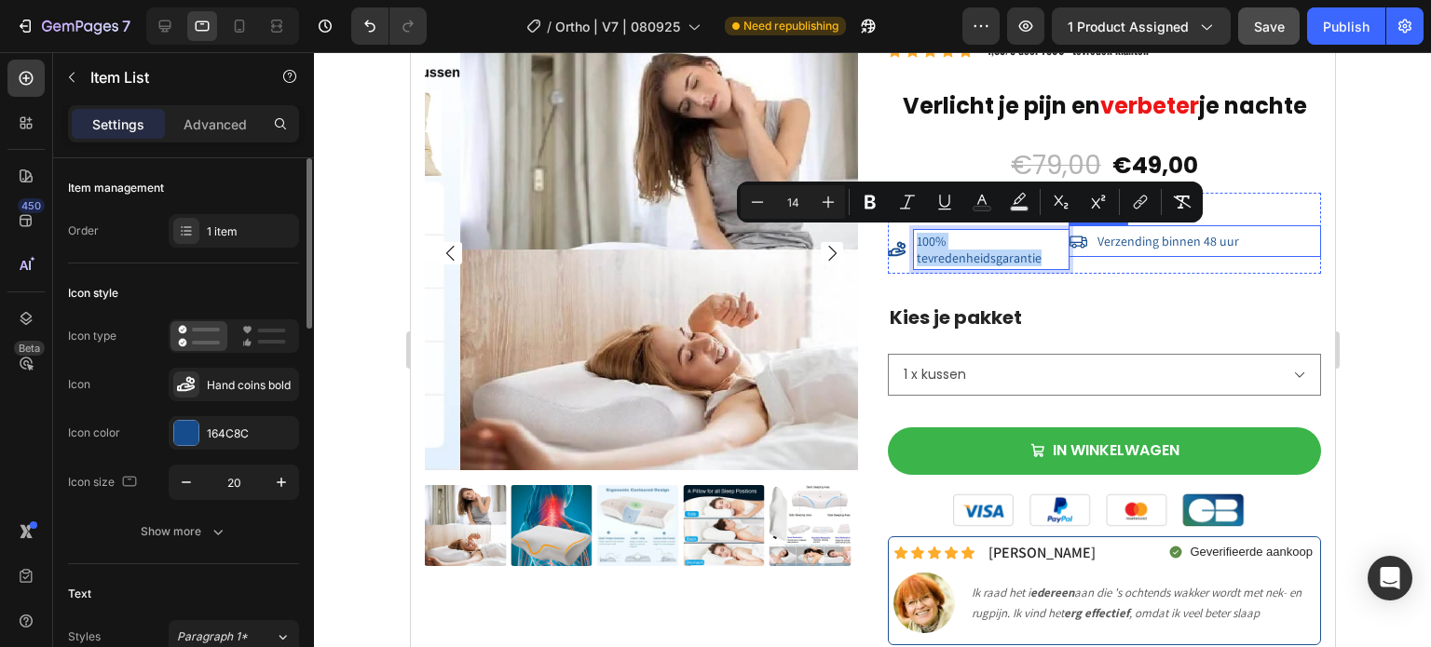
click at [1096, 249] on p "Verzending binnen 48 uur" at bounding box center [1167, 241] width 142 height 17
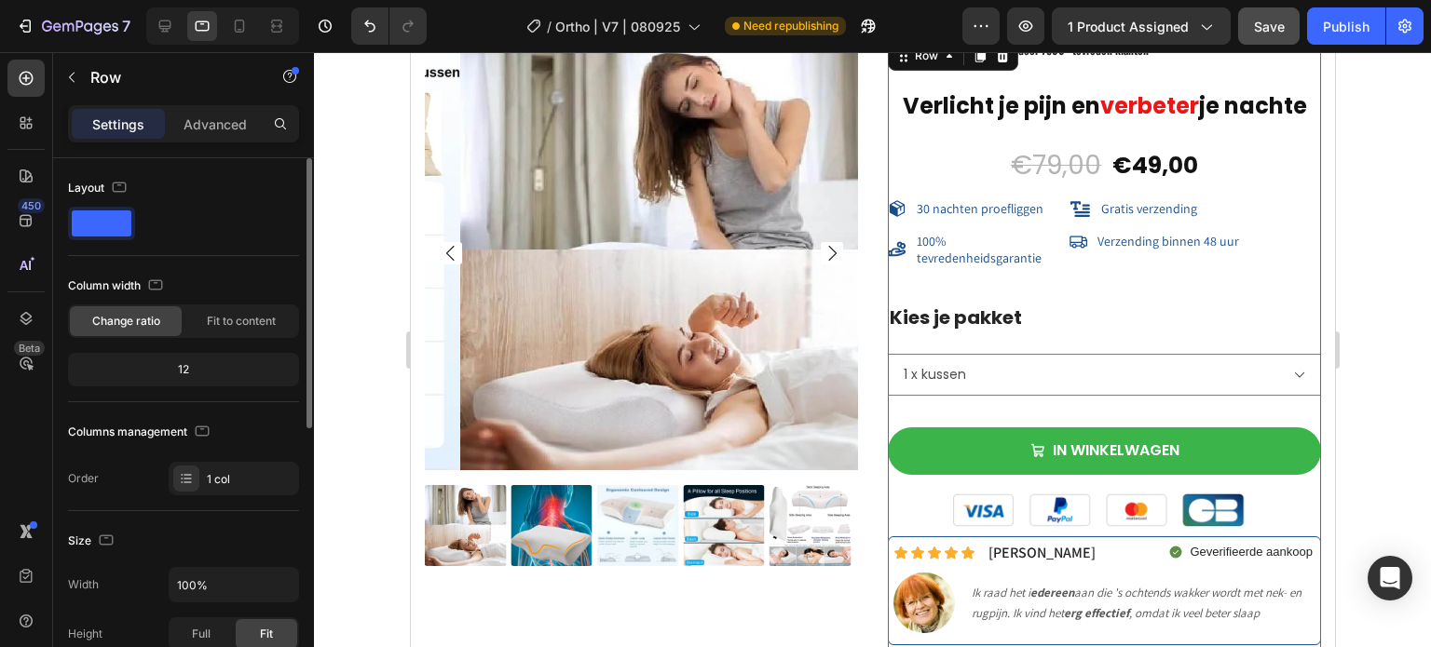
click at [1112, 301] on div "Icon Icon Icon Icon Icon Icon List Hoz 4,83/5 door 7500+ tevreden klanten Text …" at bounding box center [1103, 353] width 433 height 632
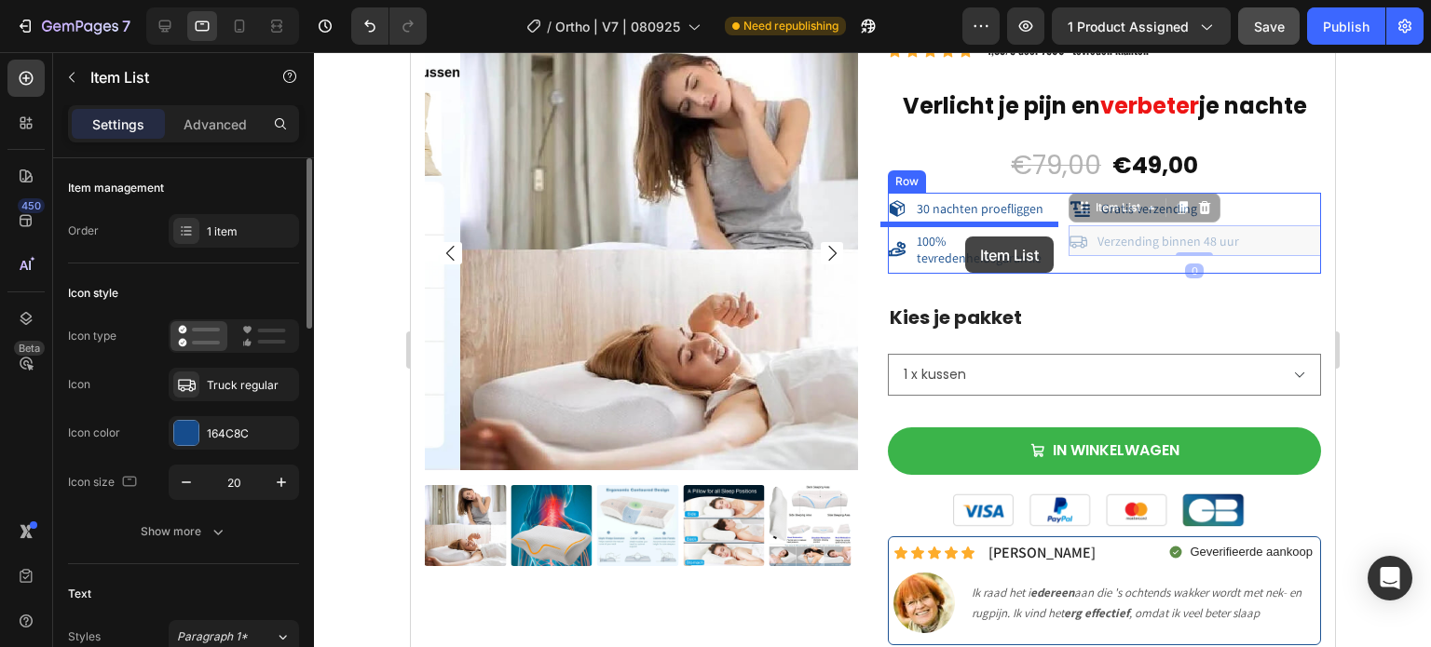
drag, startPoint x: 1126, startPoint y: 226, endPoint x: 964, endPoint y: 237, distance: 162.4
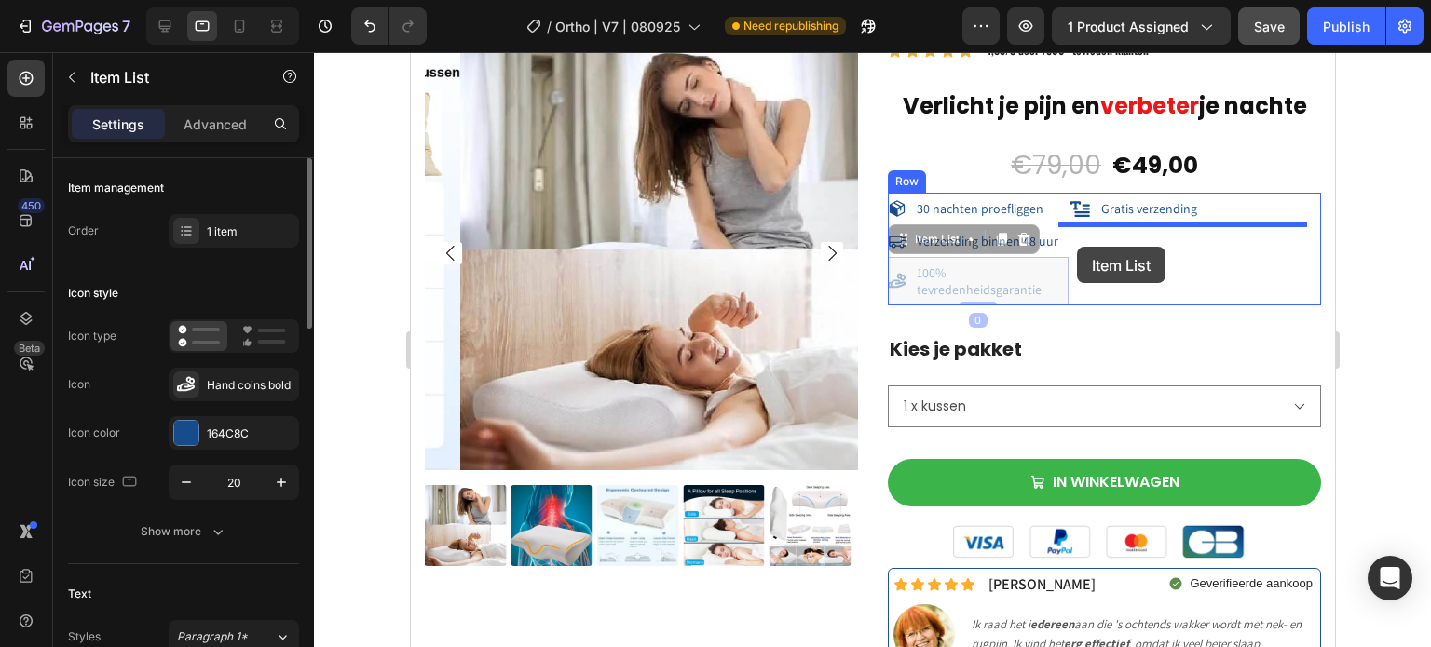
drag, startPoint x: 921, startPoint y: 256, endPoint x: 1076, endPoint y: 247, distance: 154.9
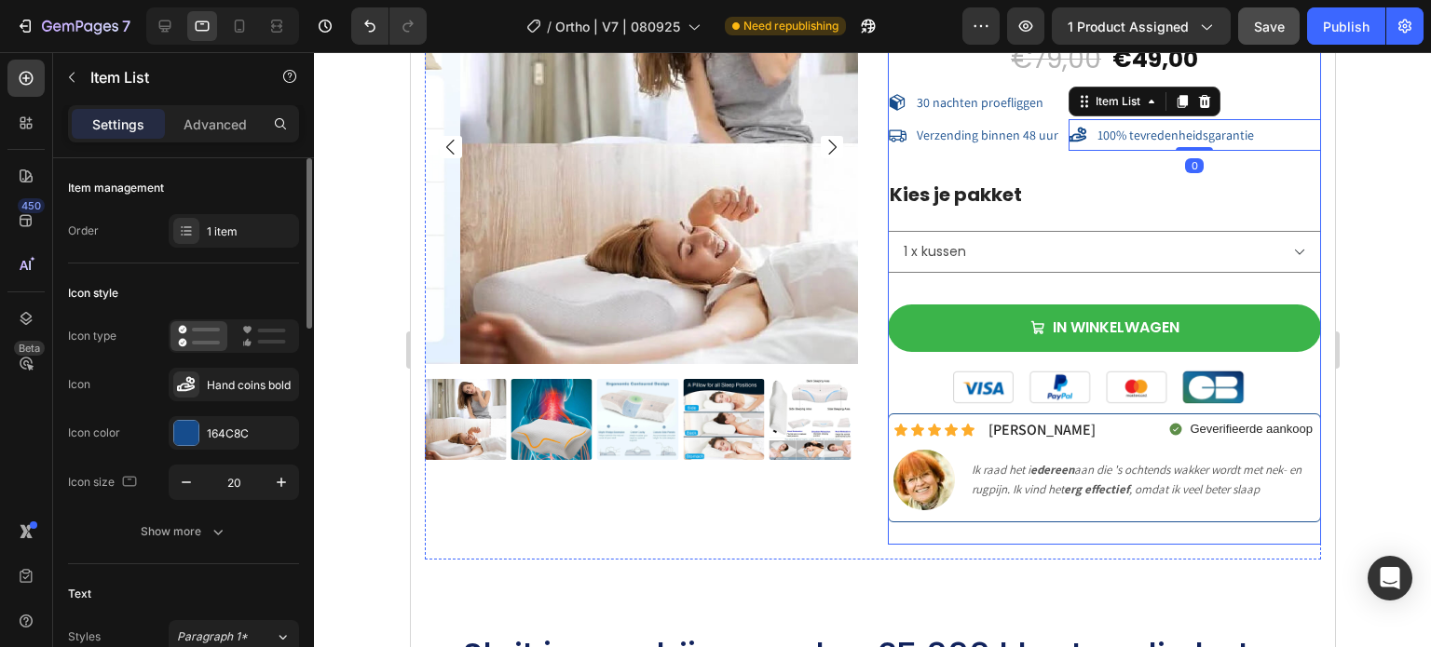
scroll to position [16827, 0]
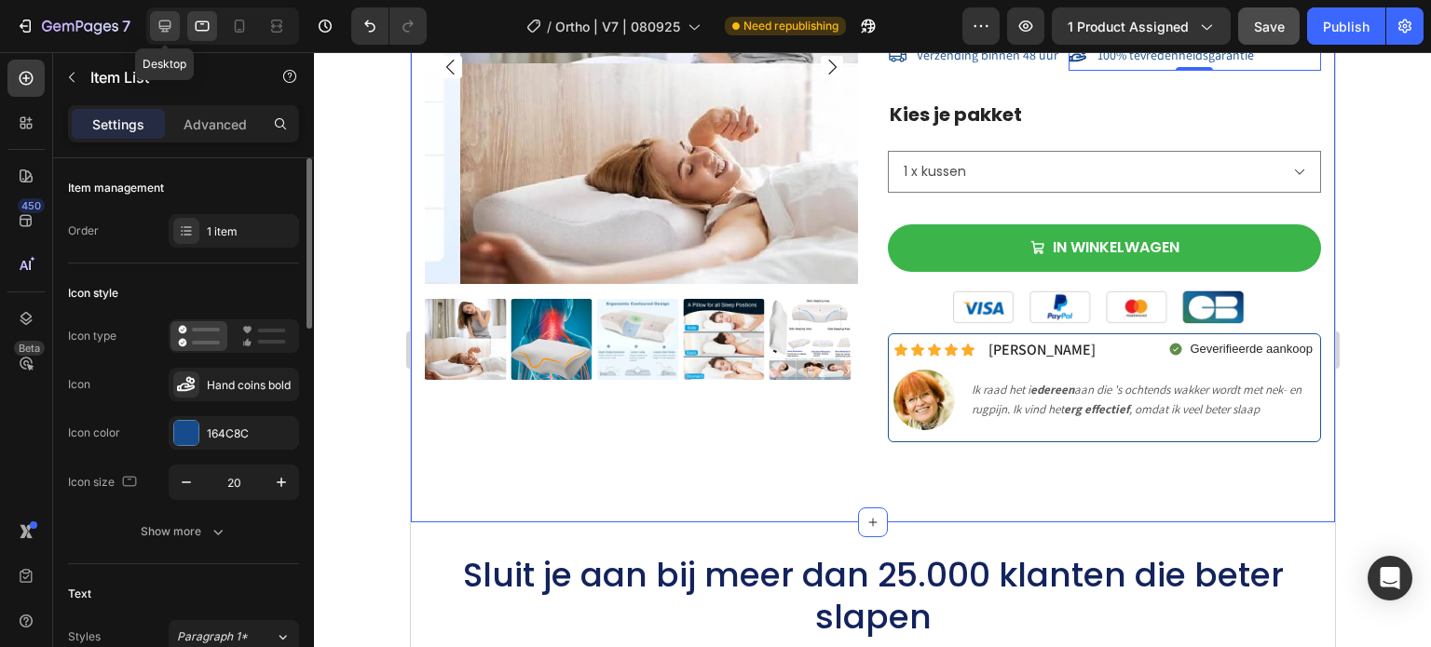
click at [168, 33] on icon at bounding box center [165, 26] width 19 height 19
type input "16"
type input "30"
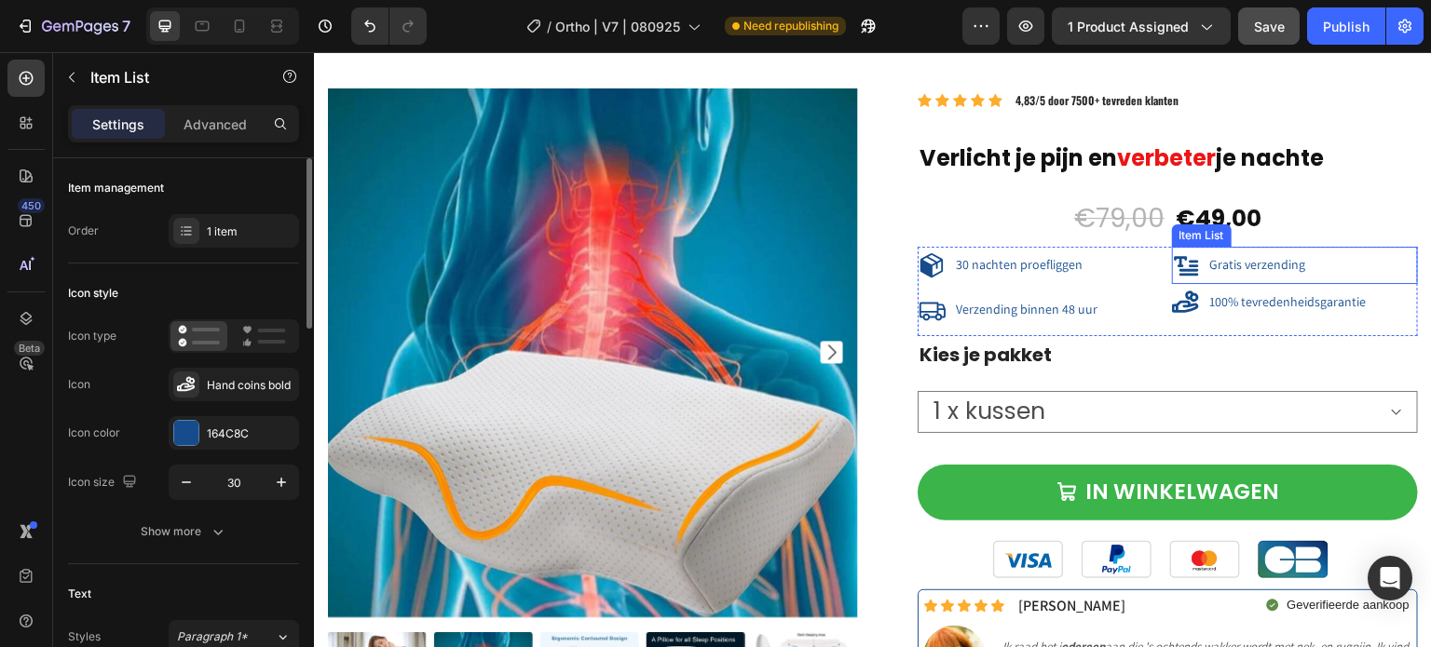
scroll to position [17046, 0]
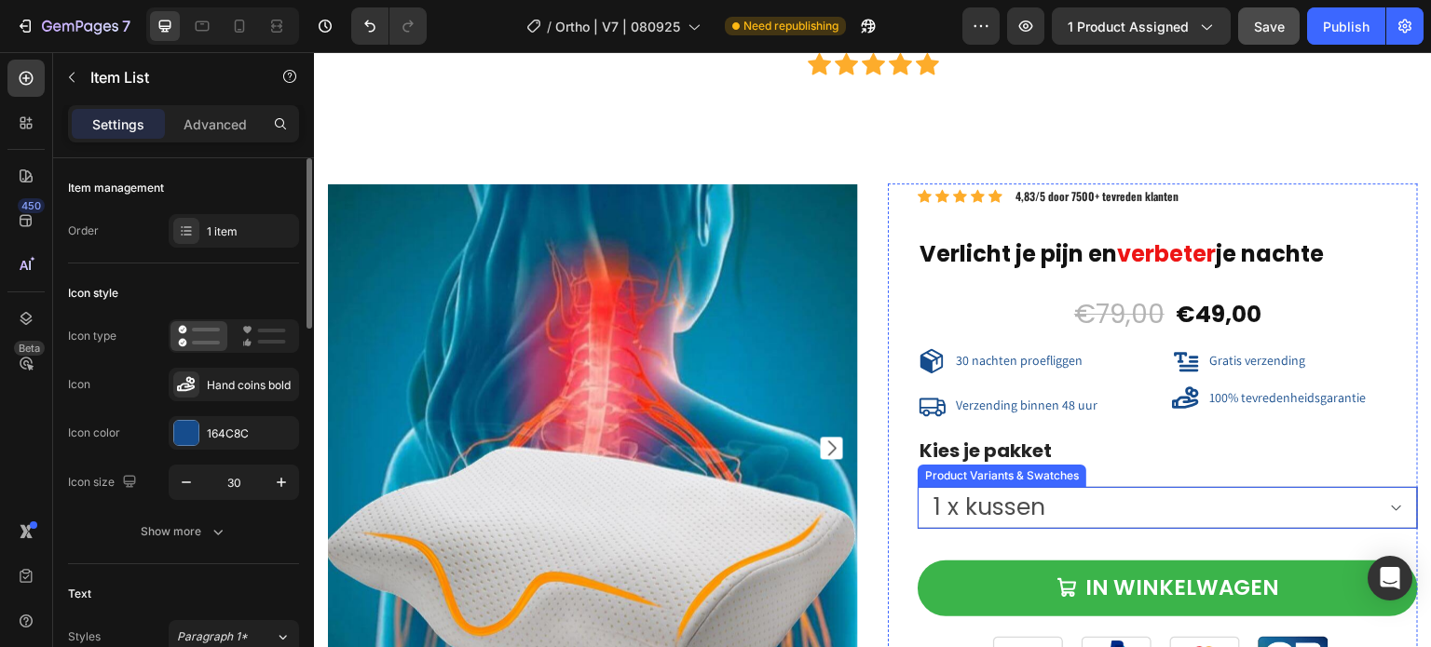
click at [1096, 494] on select "1 x kussen 2 x kussens (-10%) 3 x kussens (-20%)" at bounding box center [1167, 508] width 500 height 42
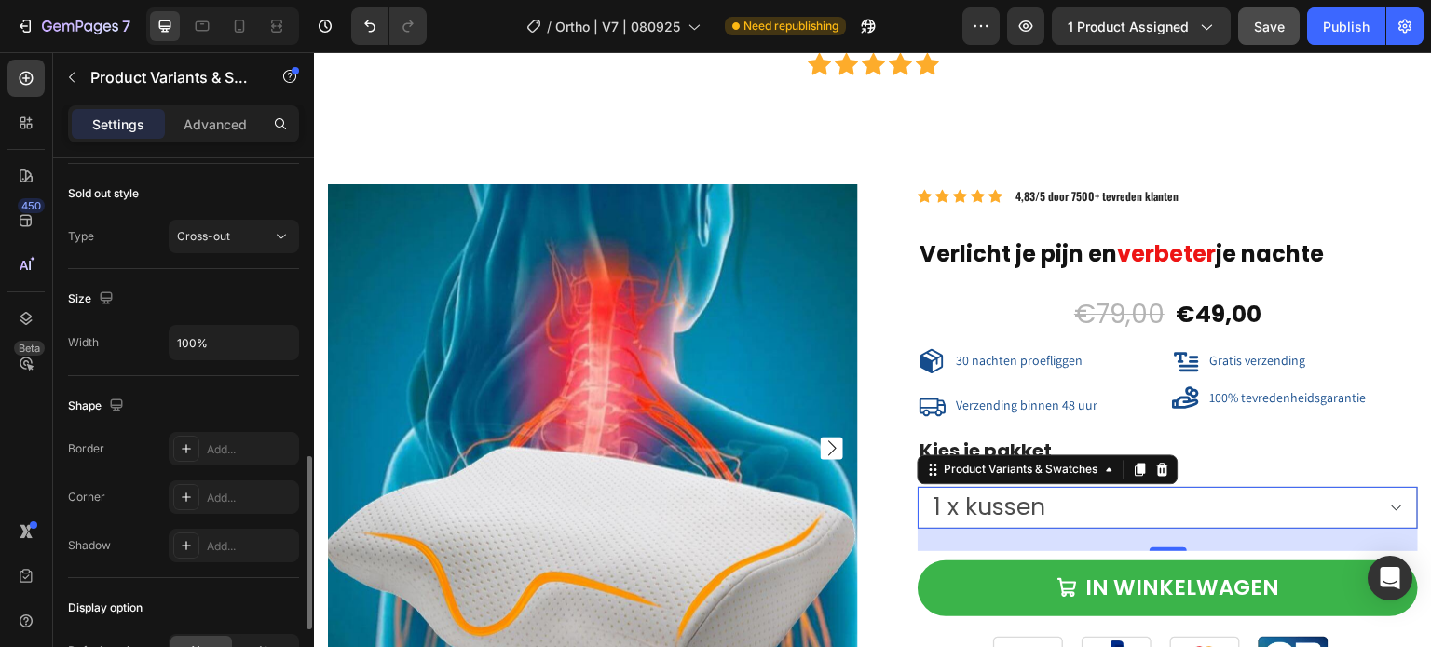
scroll to position [1149, 0]
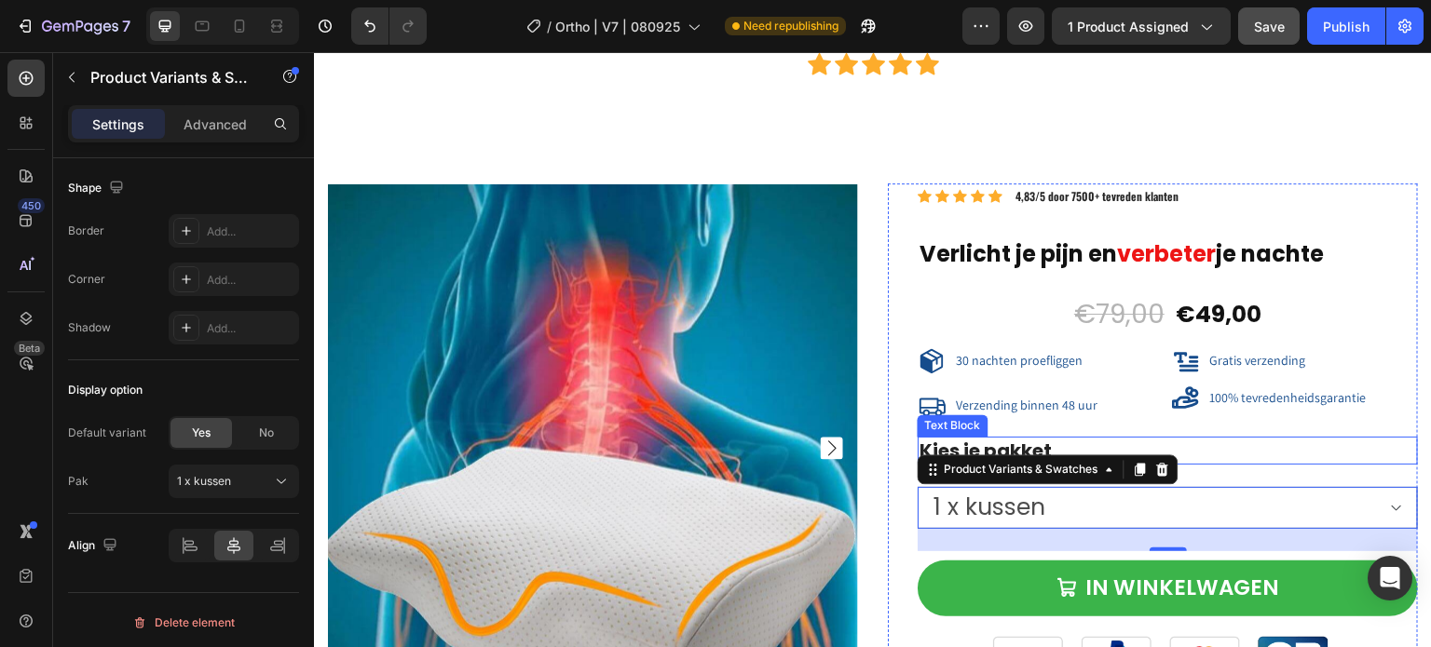
click at [1319, 447] on p "Kies je pakket" at bounding box center [1167, 451] width 496 height 24
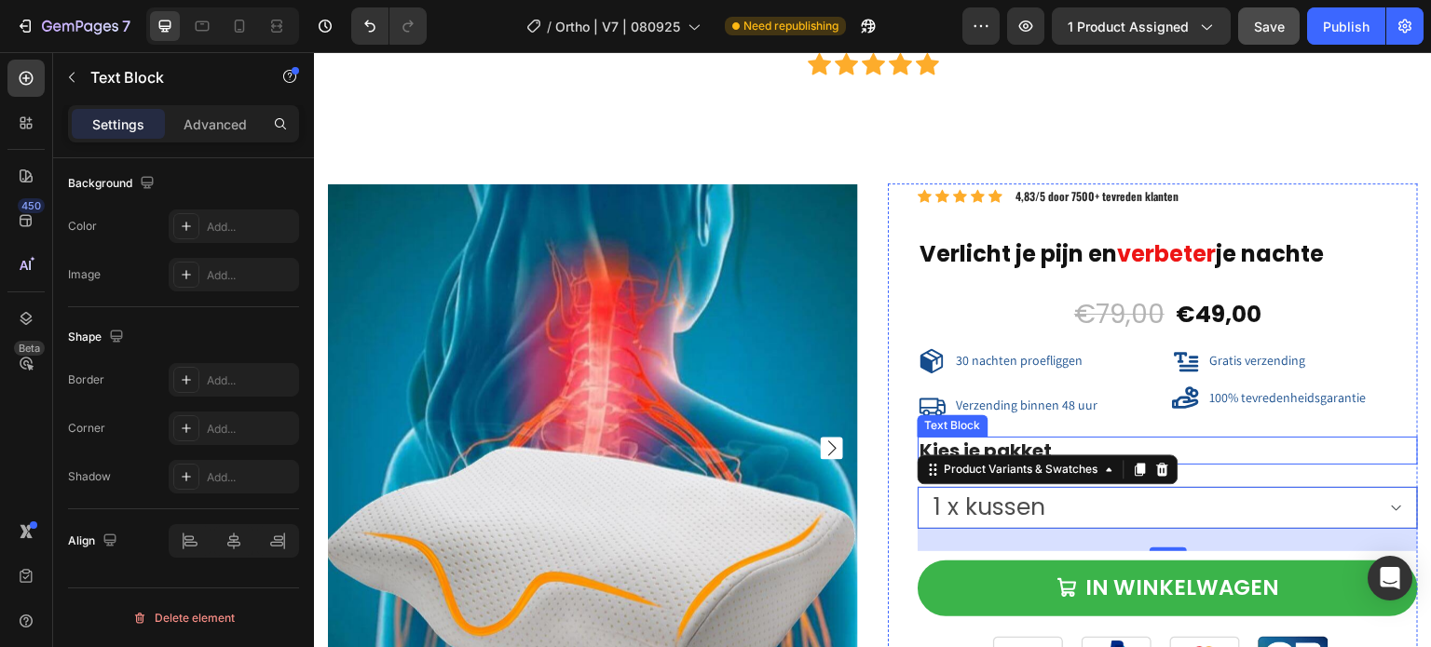
scroll to position [0, 0]
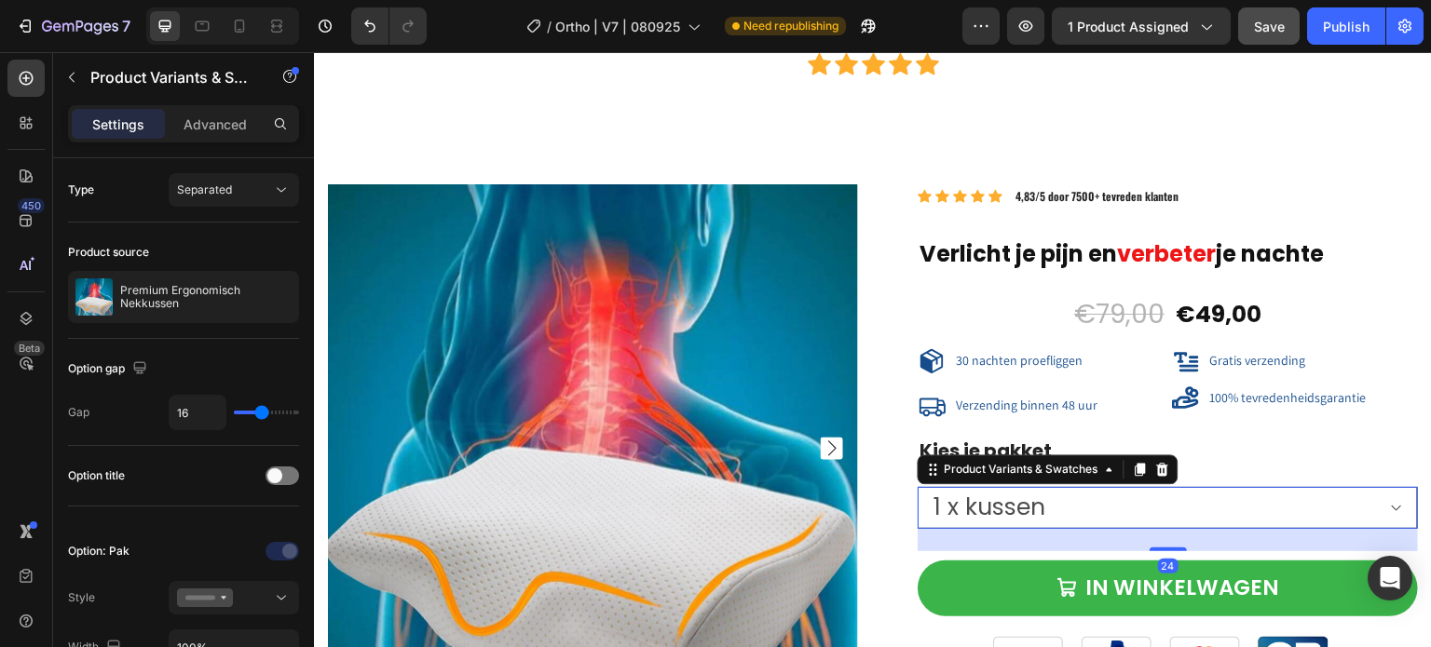
click at [1206, 488] on select "1 x kussen 2 x kussens (-10%) 3 x kussens (-20%)" at bounding box center [1167, 508] width 500 height 42
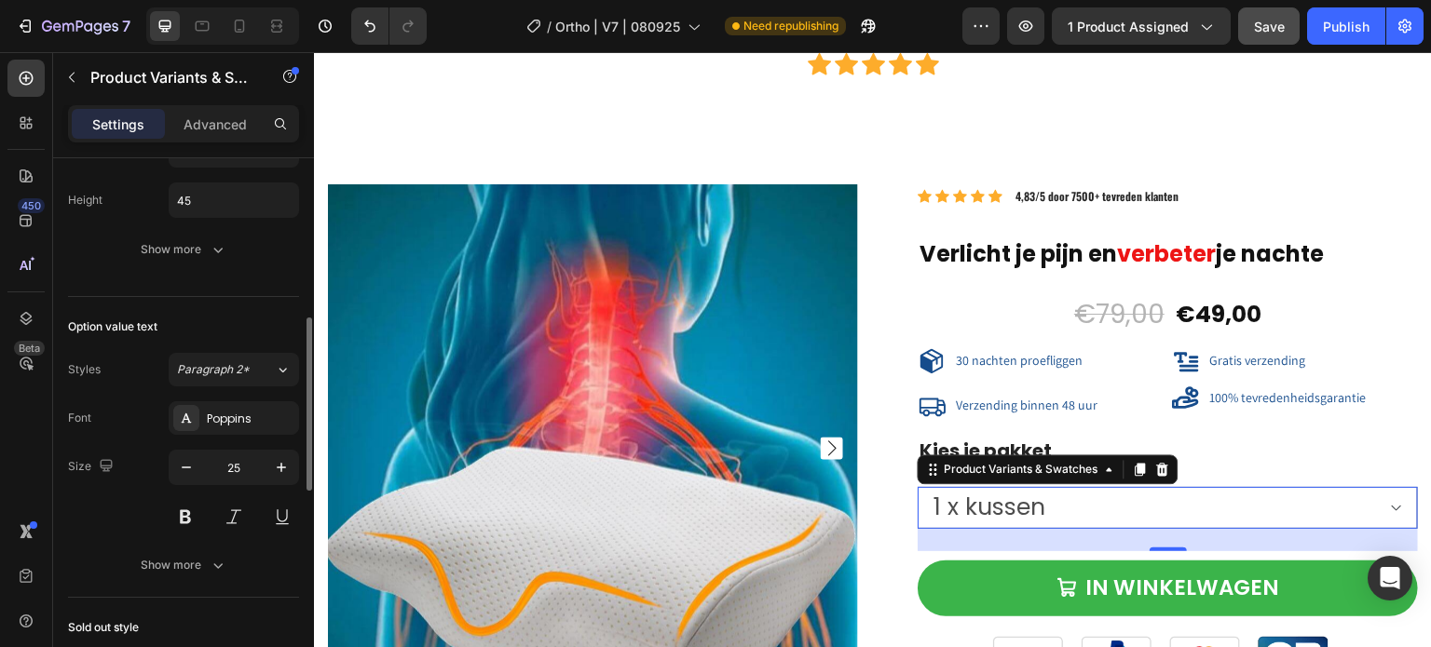
scroll to position [404, 0]
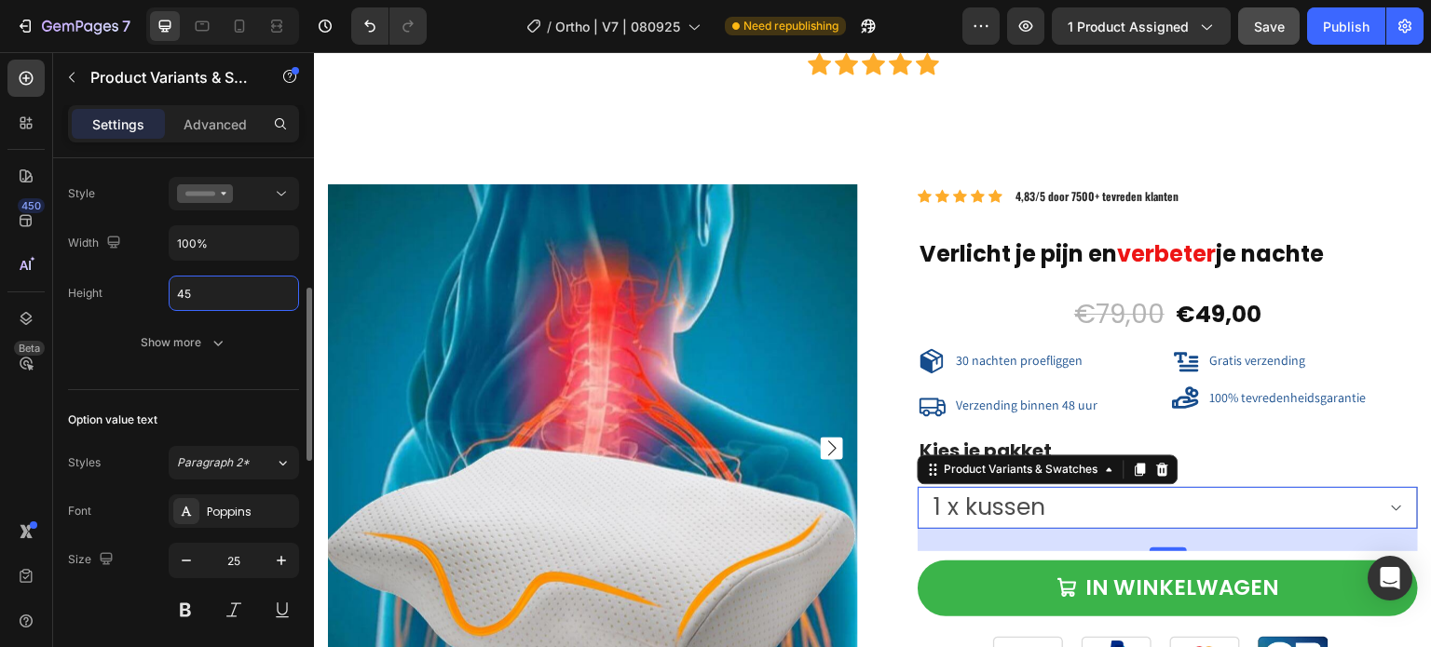
click at [191, 290] on input "45" at bounding box center [234, 294] width 129 height 34
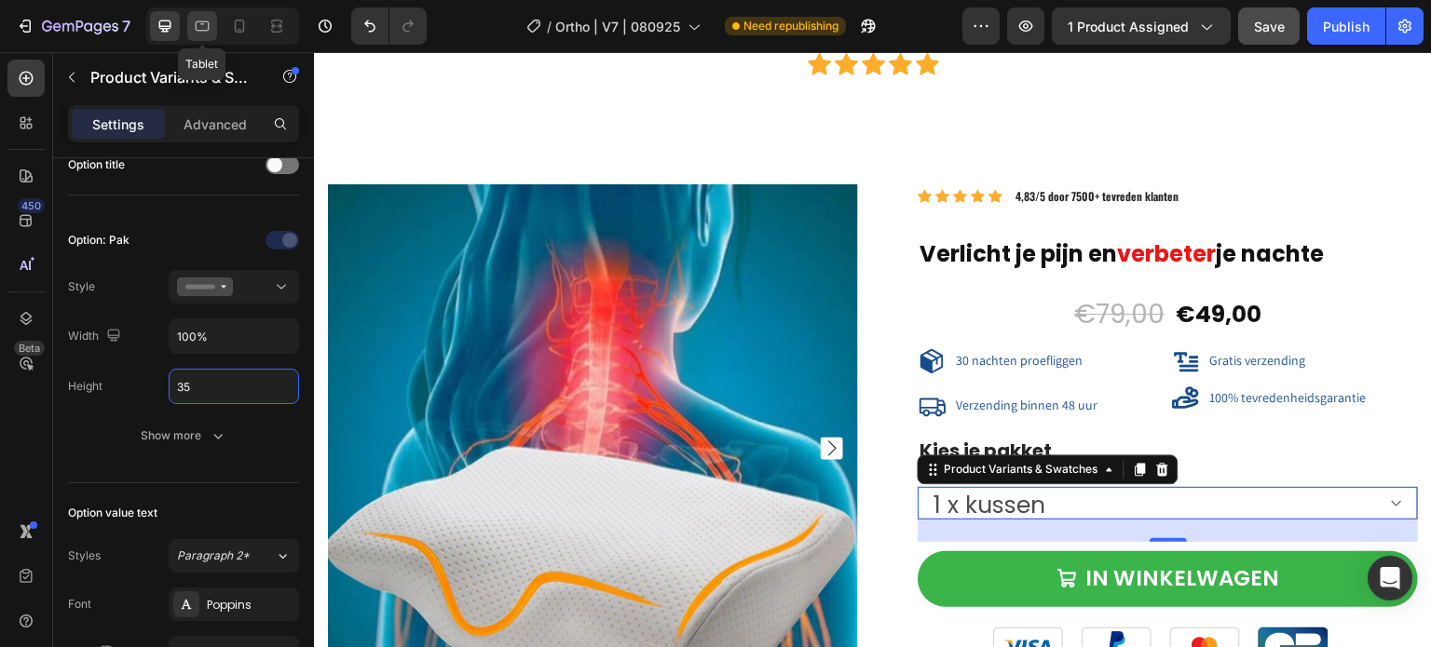
type input "35"
click at [197, 33] on icon at bounding box center [202, 26] width 19 height 19
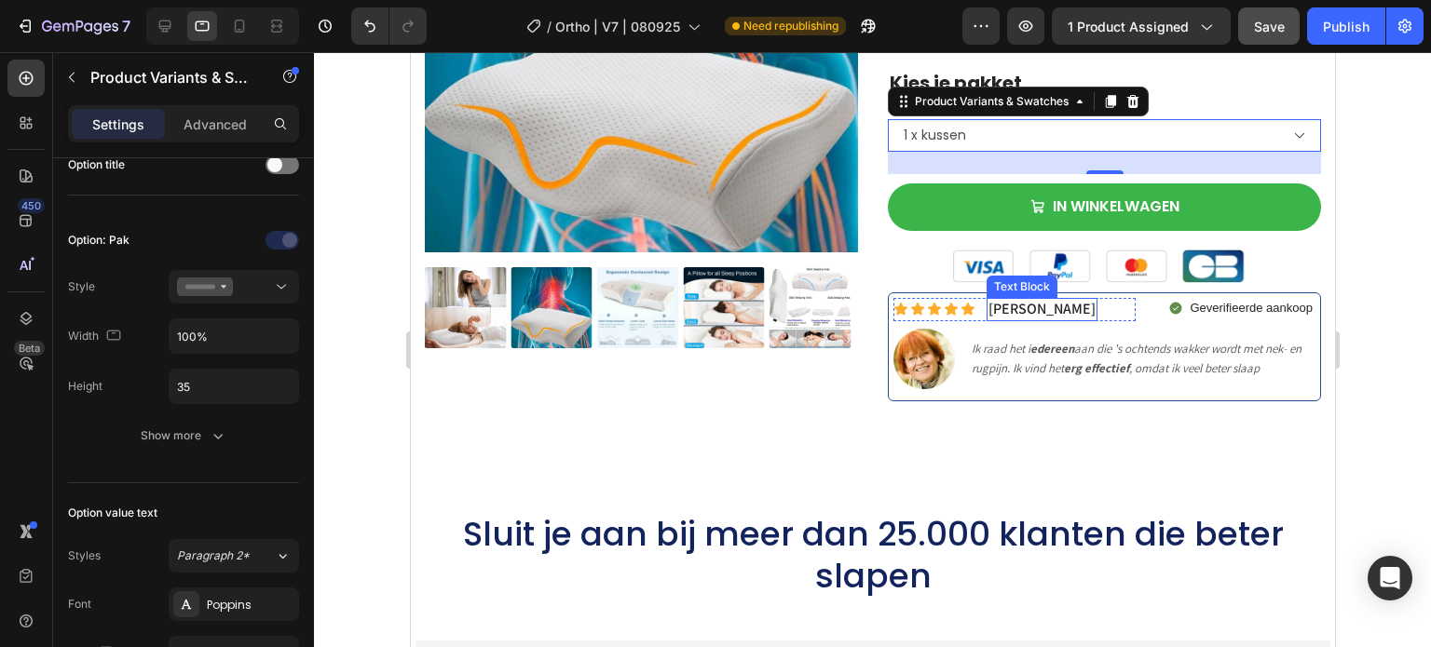
scroll to position [16767, 0]
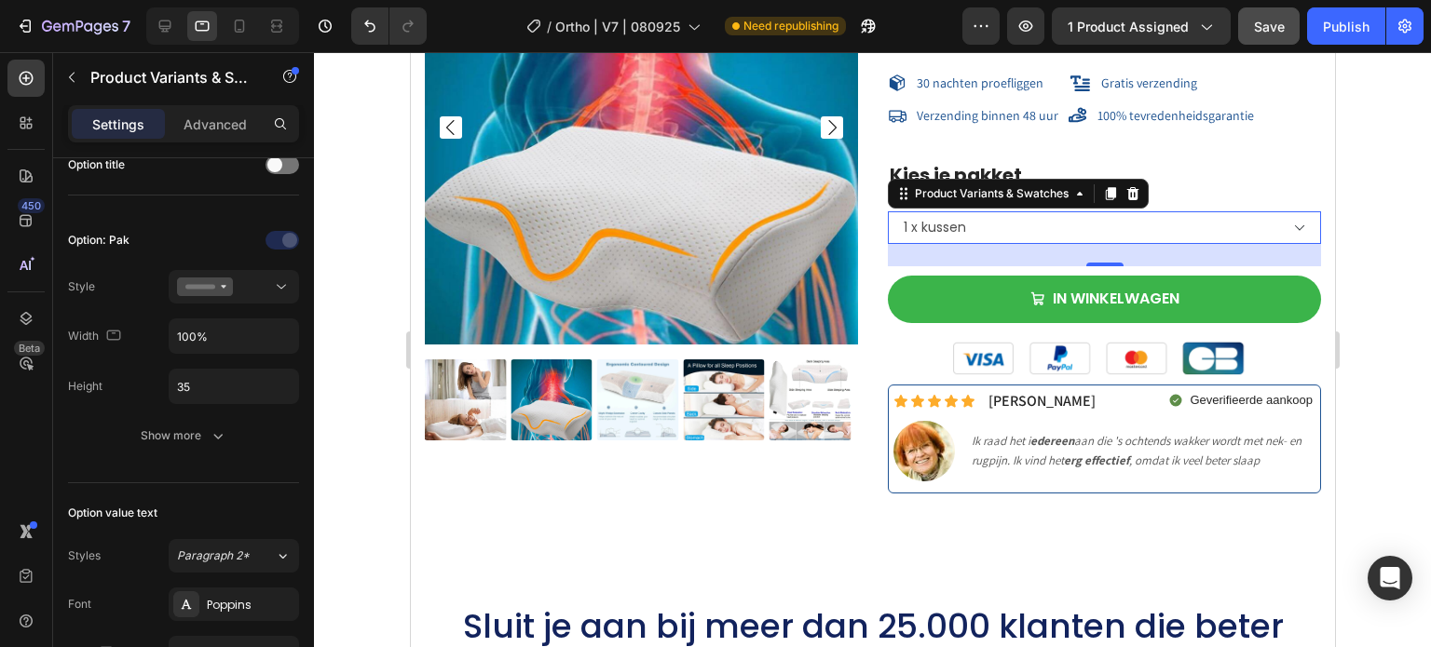
click at [980, 234] on select "1 x kussen 2 x kussens (-10%) 3 x kussens (-20%)" at bounding box center [1103, 227] width 433 height 33
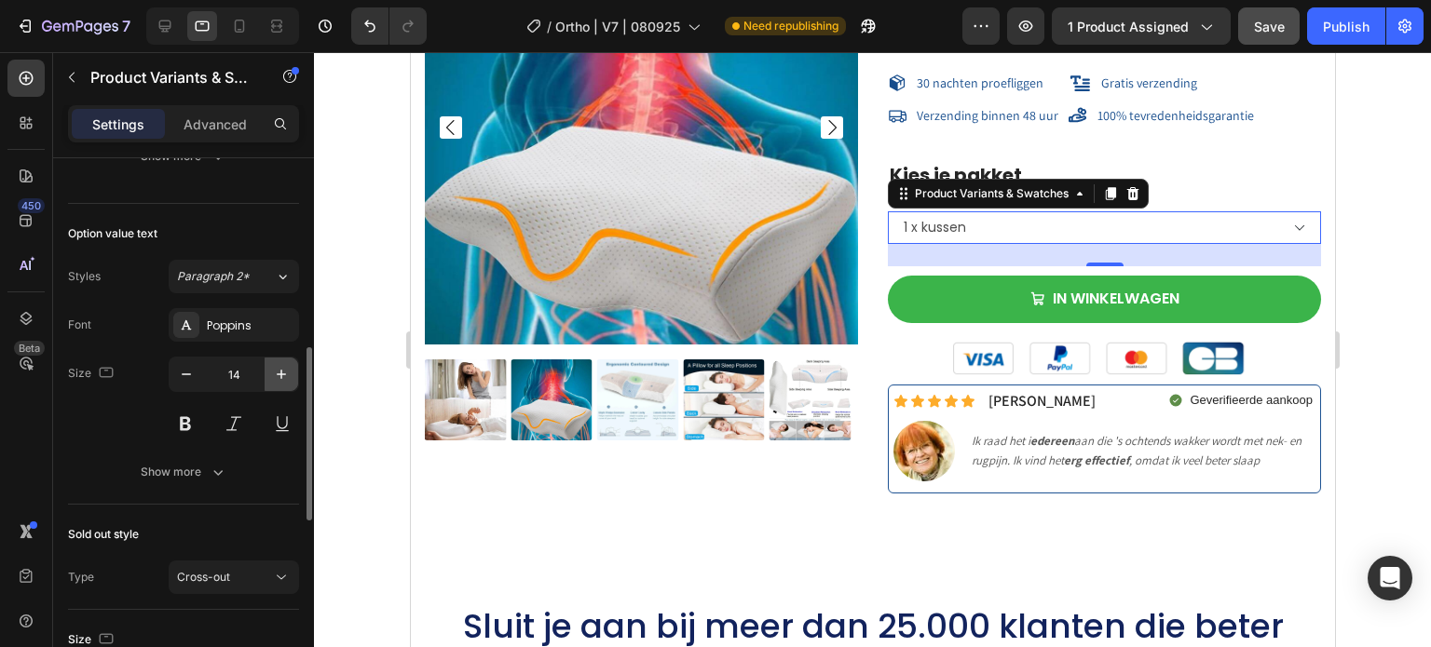
click at [279, 378] on icon "button" at bounding box center [281, 374] width 19 height 19
click at [283, 375] on icon "button" at bounding box center [281, 374] width 19 height 19
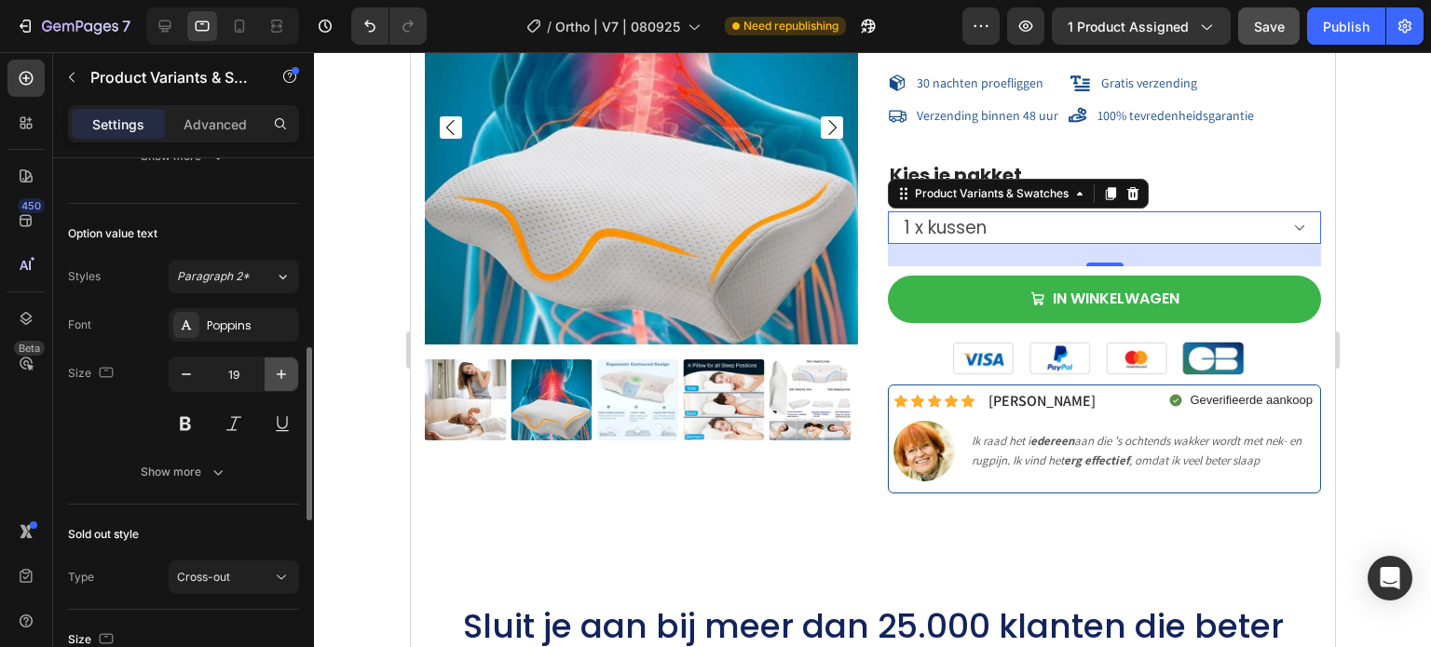
click at [283, 375] on icon "button" at bounding box center [281, 374] width 19 height 19
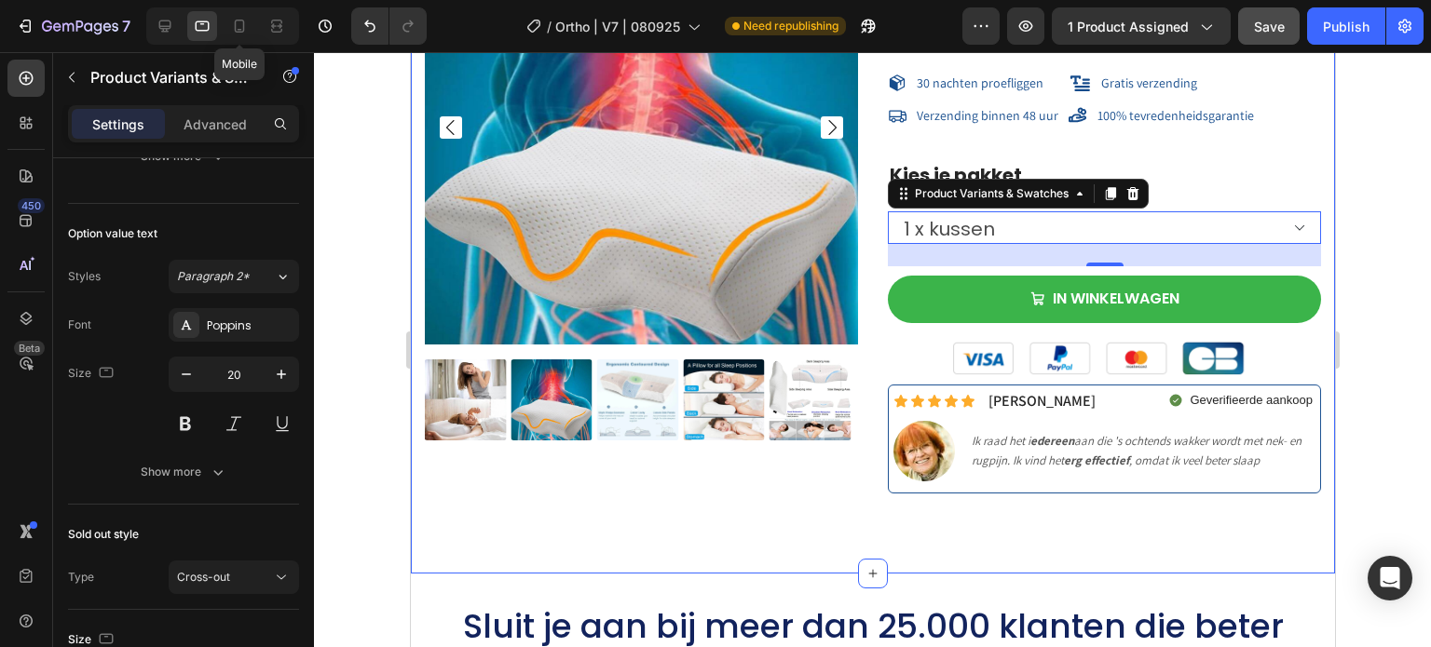
drag, startPoint x: 236, startPoint y: 33, endPoint x: 421, endPoint y: 1, distance: 188.0
click at [237, 31] on icon at bounding box center [239, 26] width 19 height 19
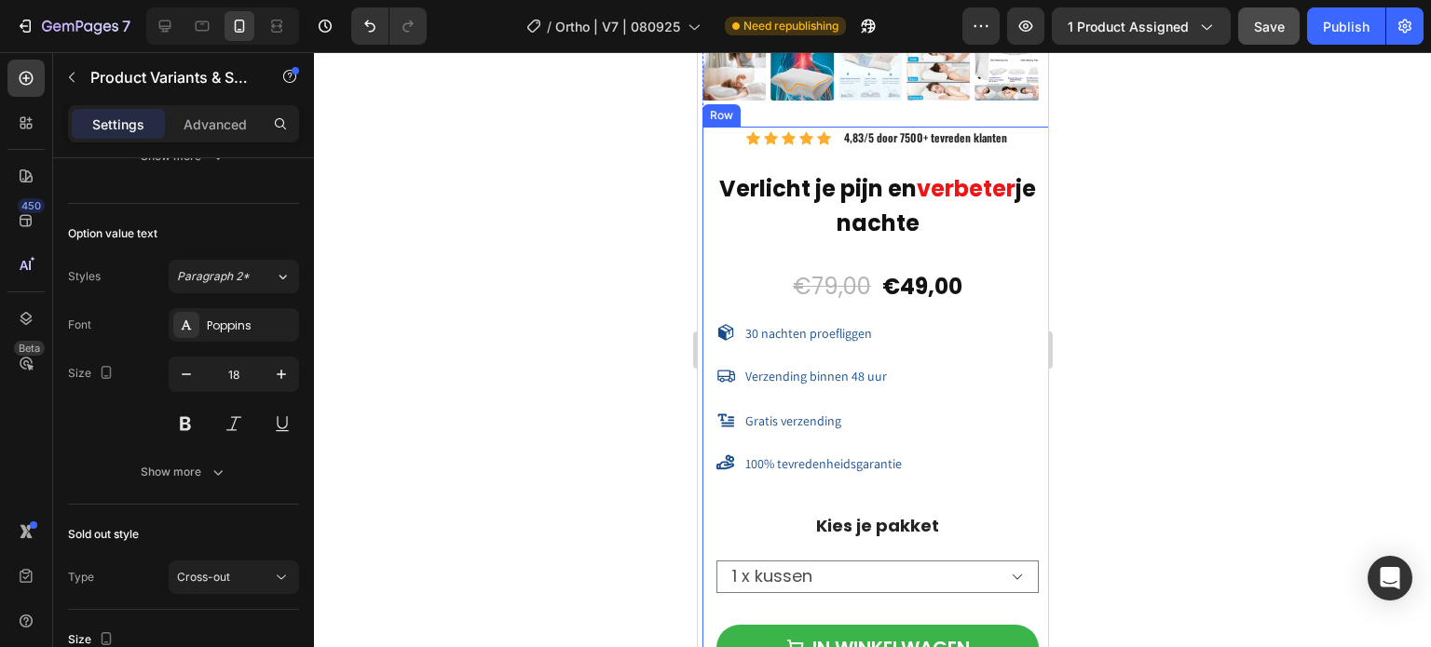
scroll to position [15493, 0]
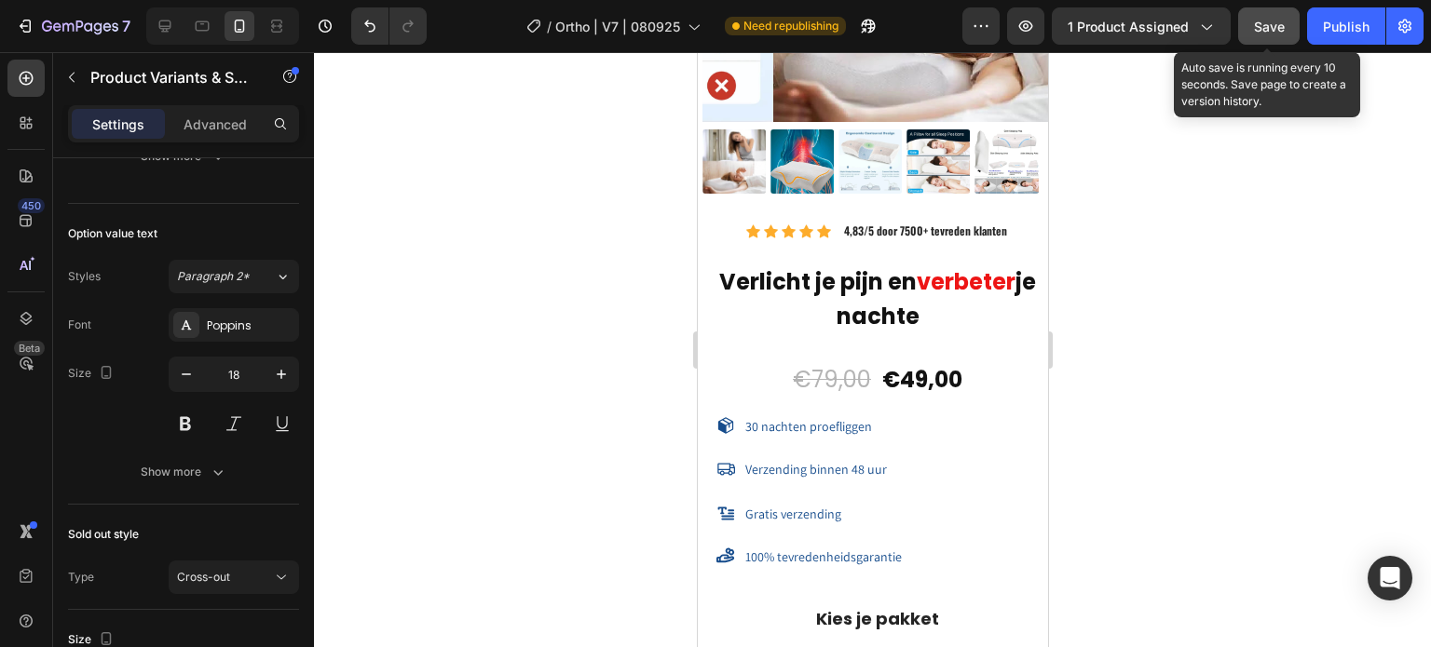
click at [1272, 24] on span "Save" at bounding box center [1269, 27] width 31 height 16
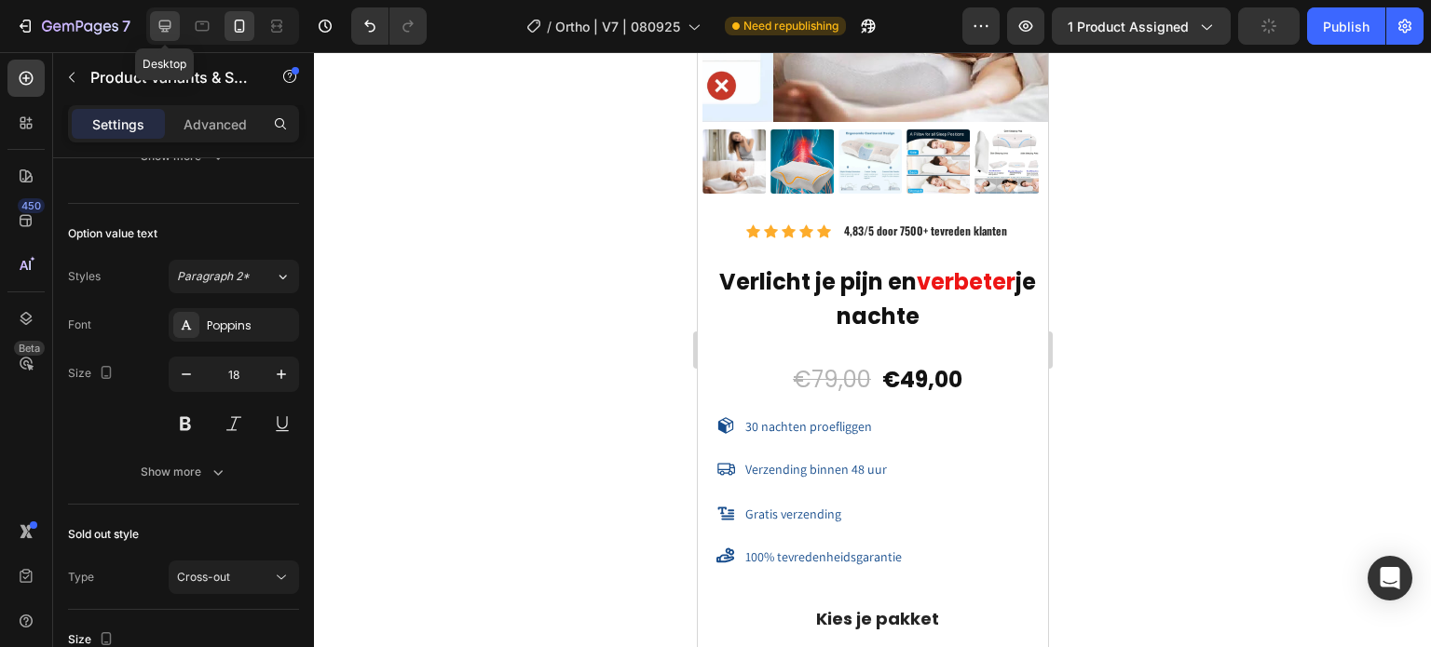
click at [160, 26] on icon at bounding box center [165, 26] width 12 height 12
type input "25"
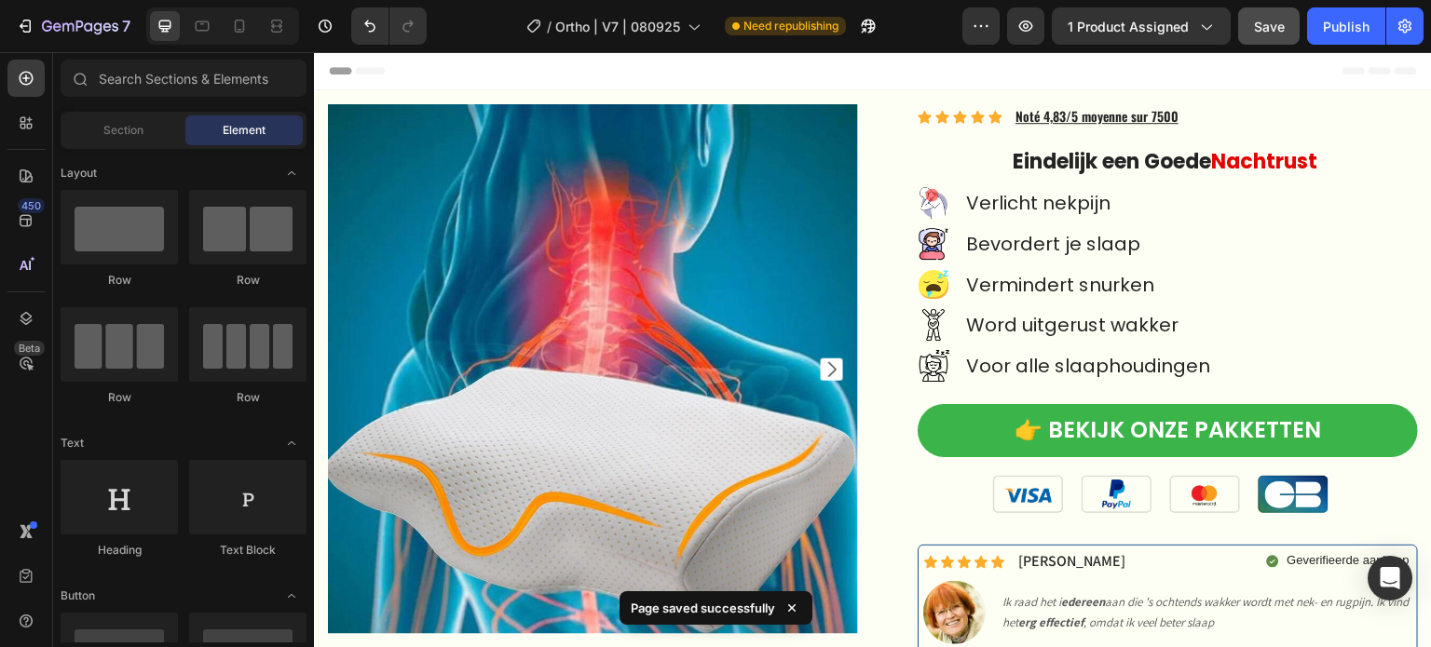
scroll to position [44, 0]
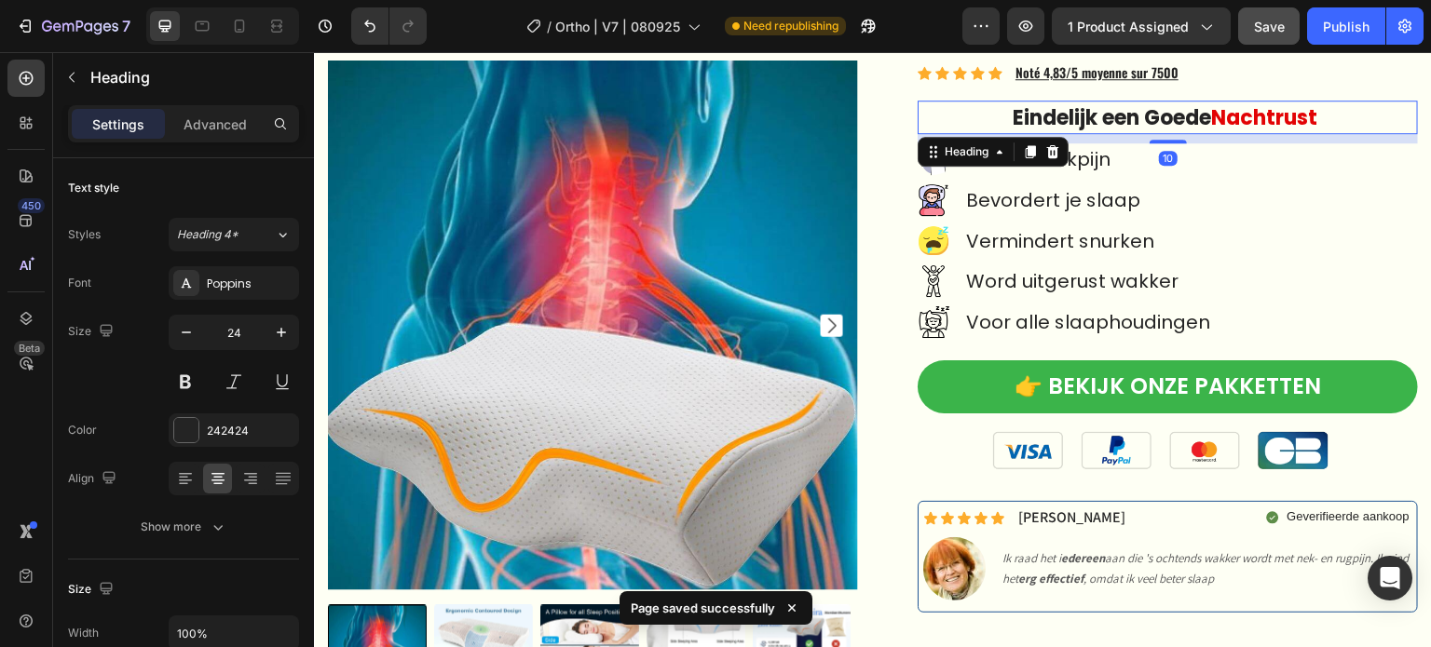
click at [1091, 108] on strong "Eindelijk een Goede" at bounding box center [1112, 117] width 198 height 29
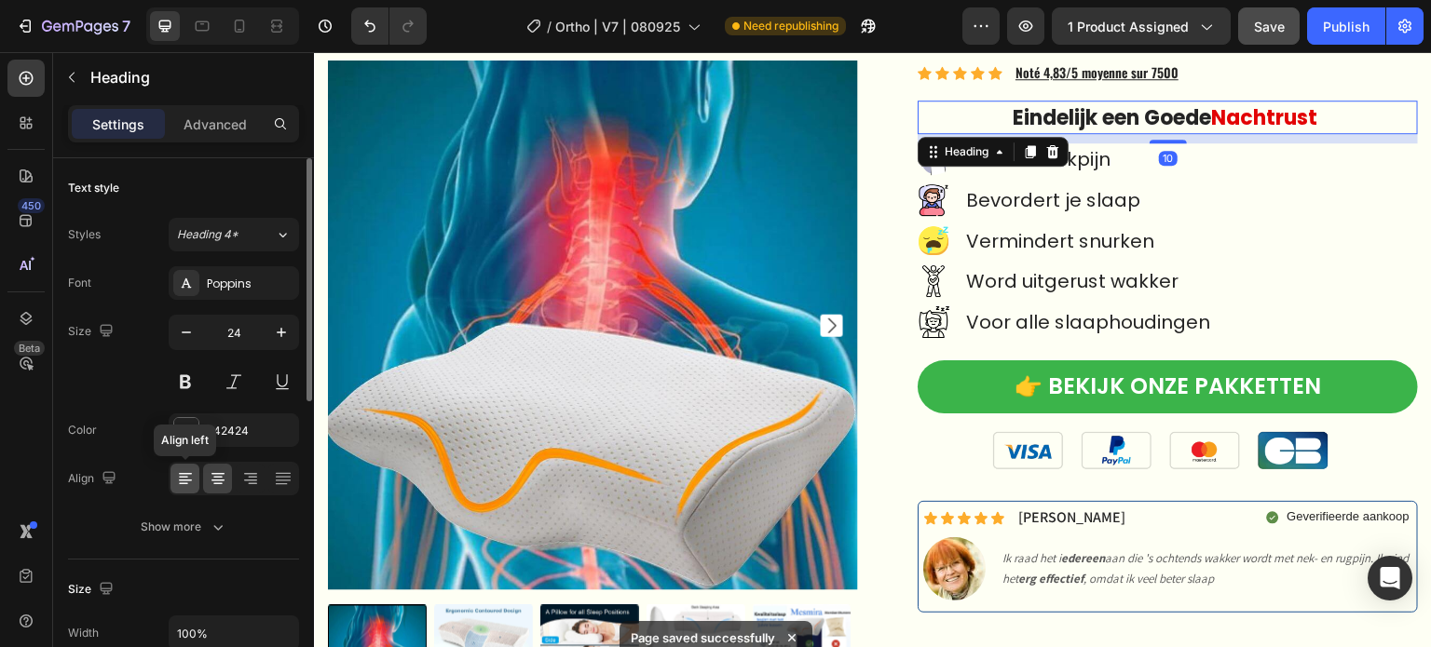
click at [177, 471] on icon at bounding box center [185, 478] width 19 height 19
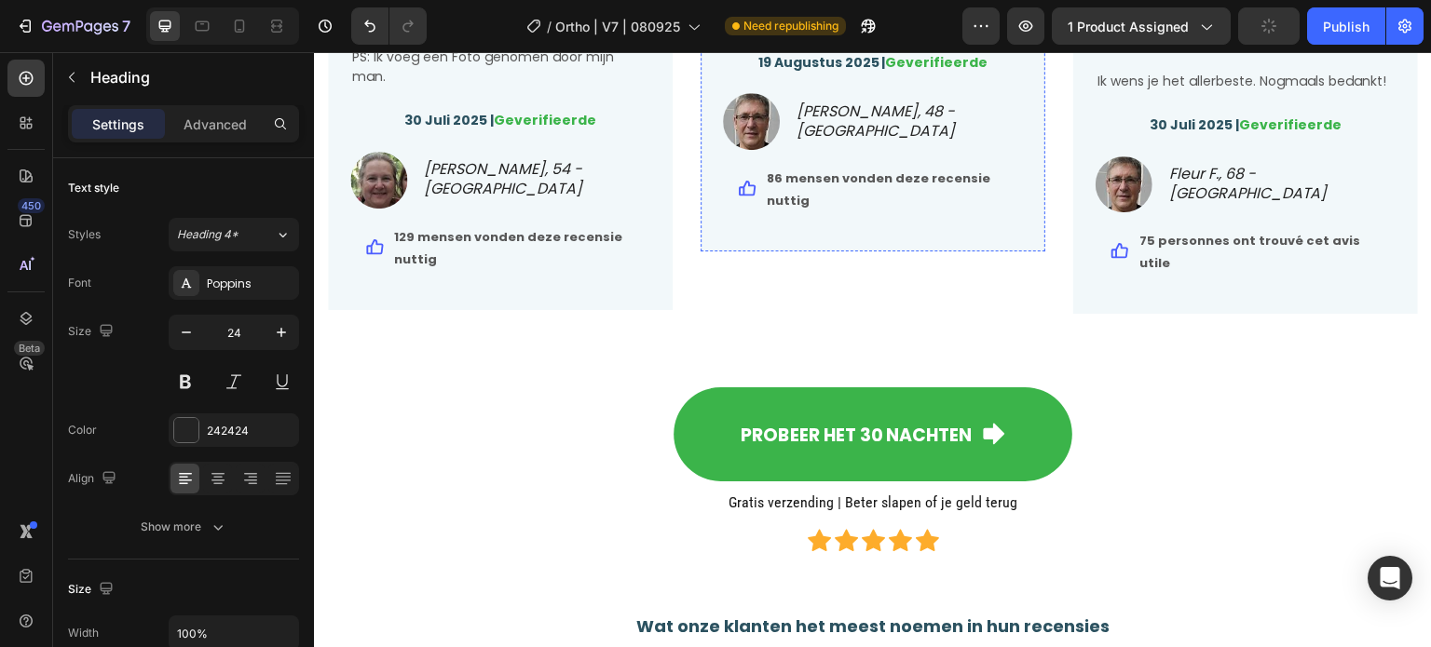
scroll to position [5353, 0]
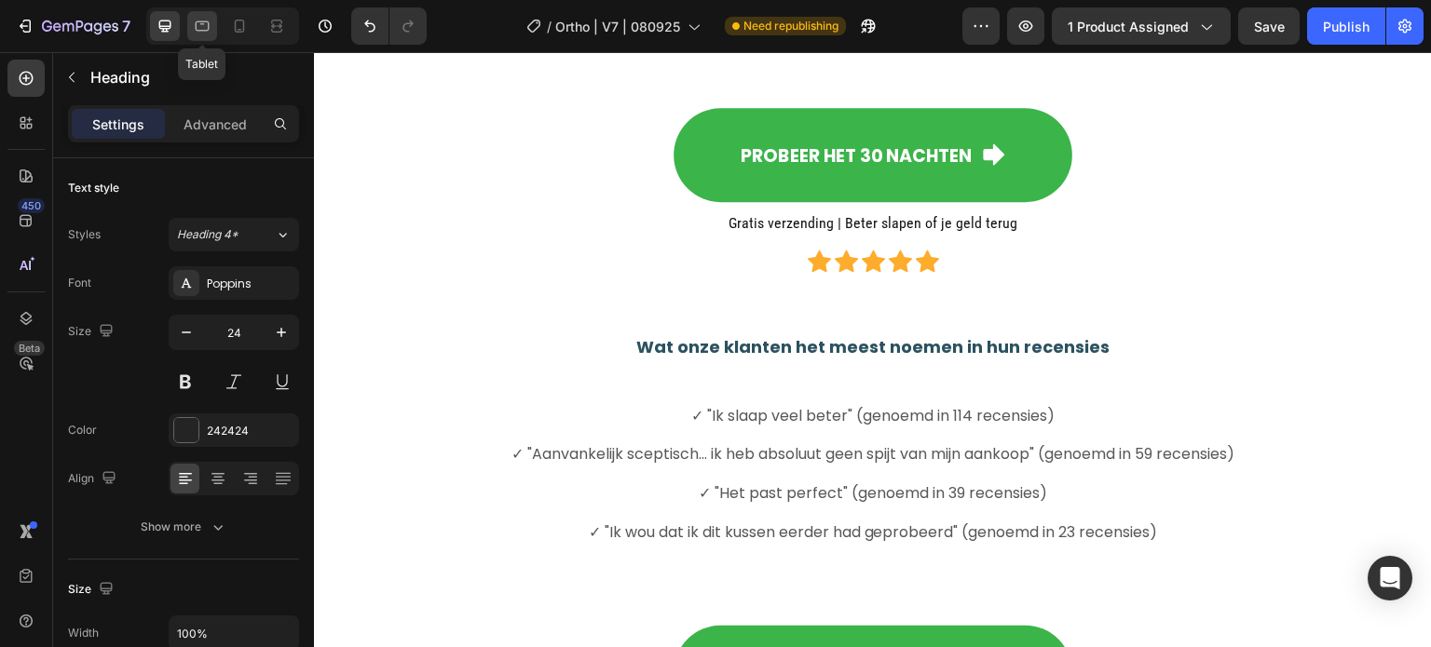
click at [199, 27] on icon at bounding box center [202, 26] width 19 height 19
type input "28"
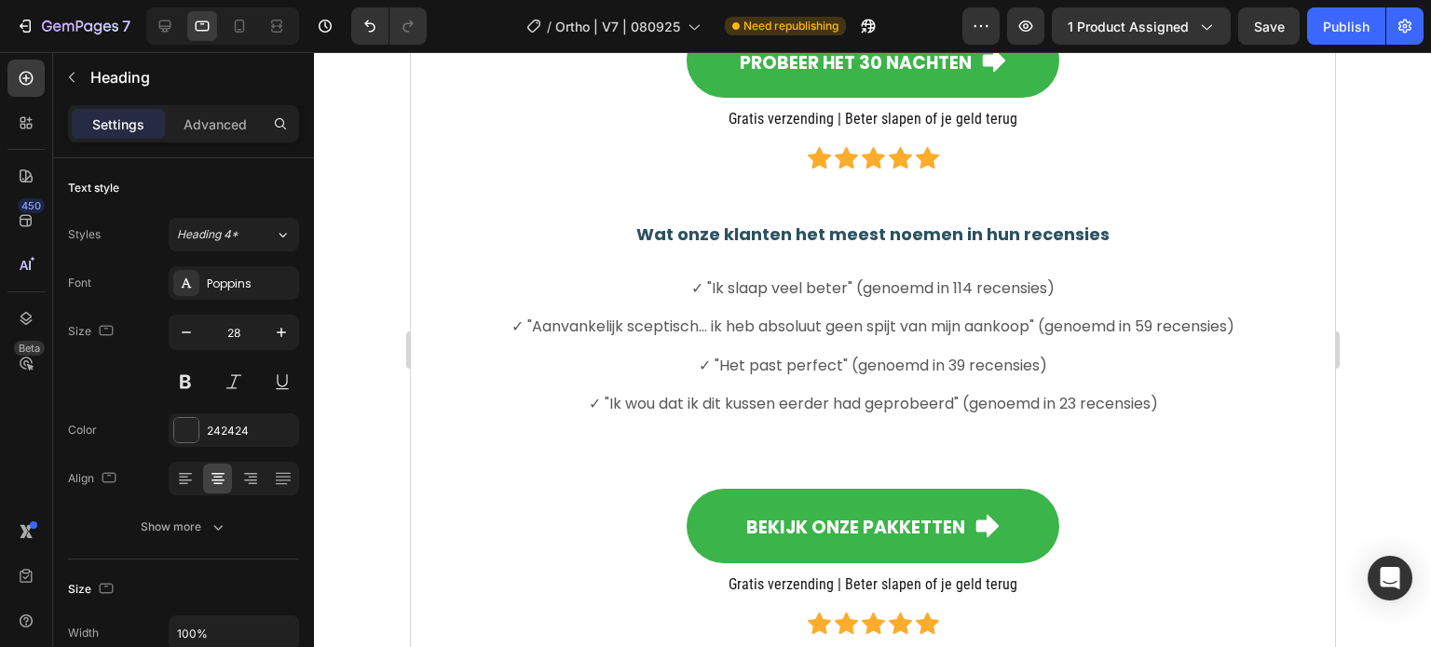
scroll to position [5317, 0]
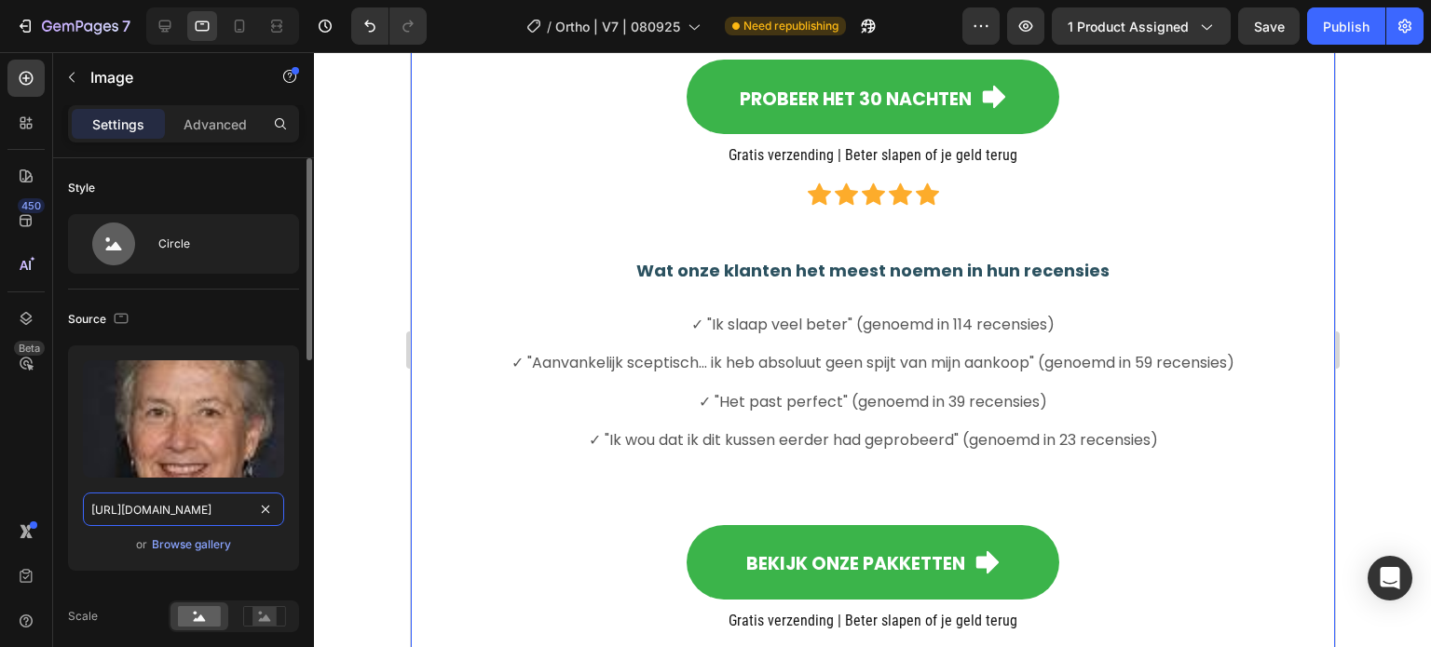
click at [177, 506] on input "[URL][DOMAIN_NAME]" at bounding box center [183, 510] width 201 height 34
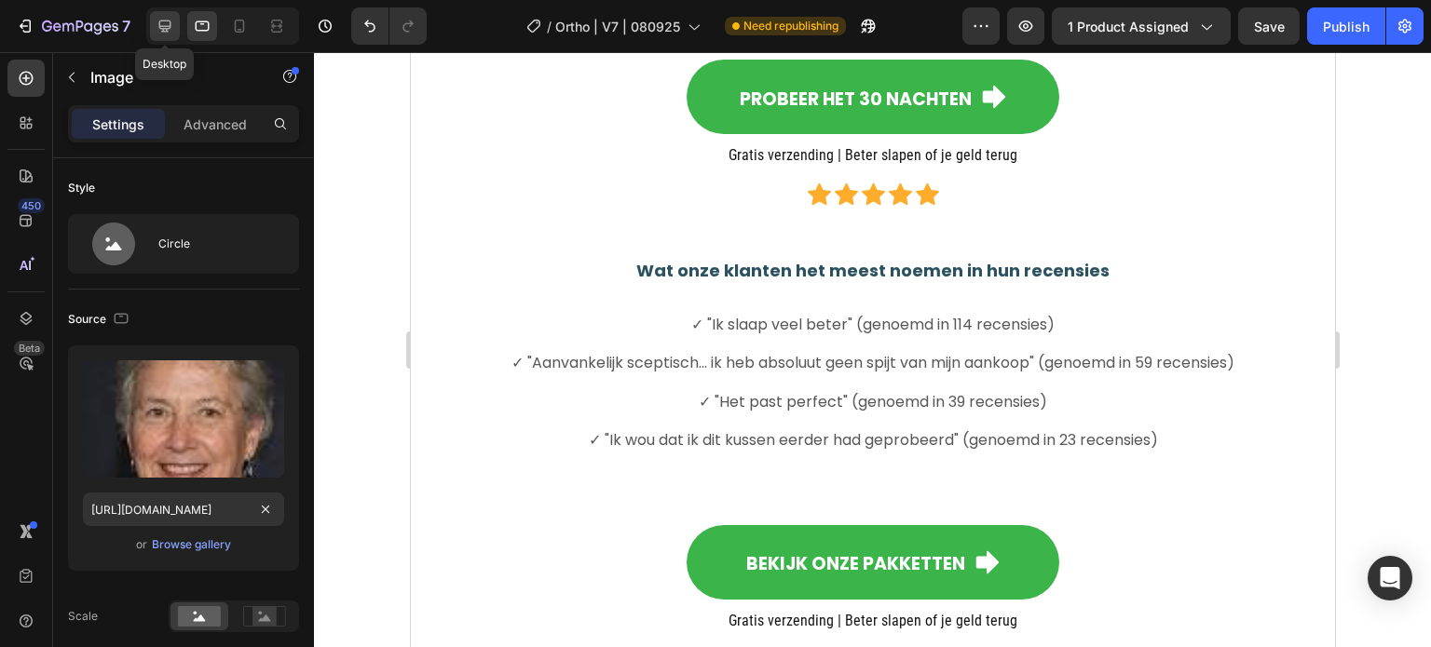
click at [154, 33] on div at bounding box center [165, 26] width 30 height 30
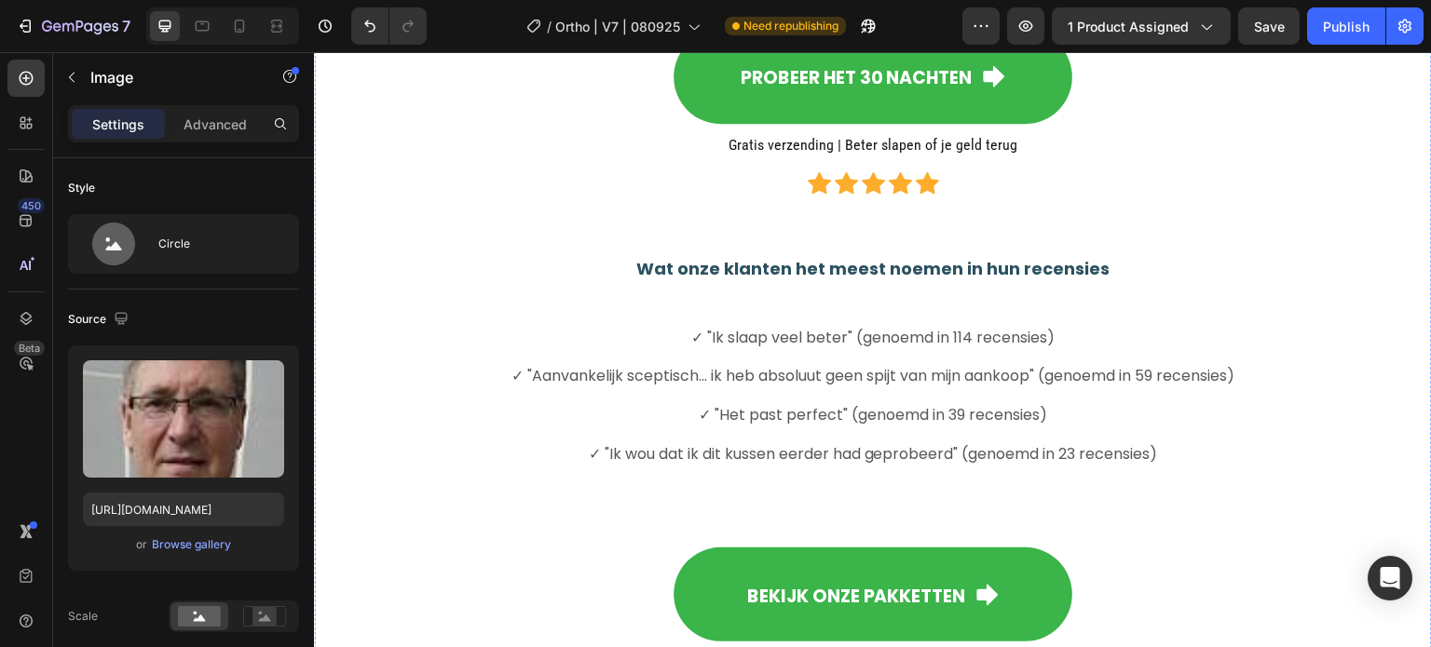
scroll to position [5437, 0]
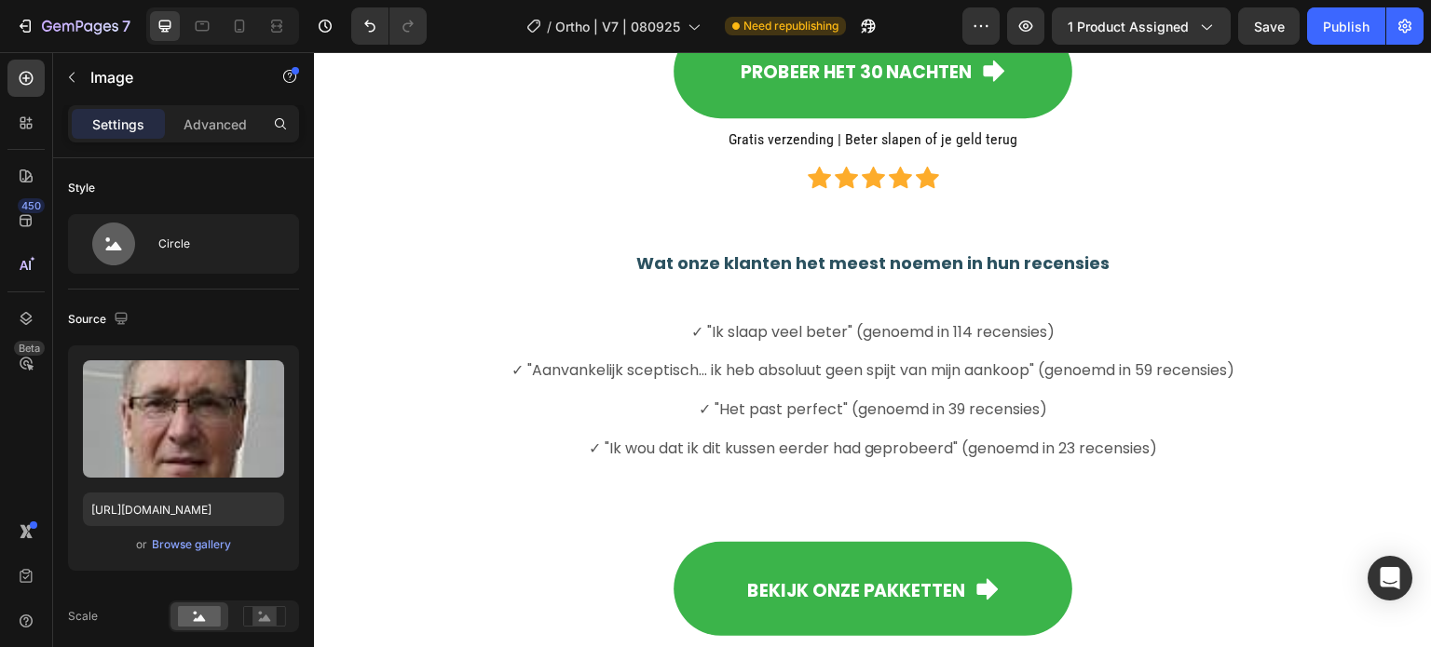
click at [211, 504] on input "[URL][DOMAIN_NAME]" at bounding box center [183, 510] width 201 height 34
paste input "28eb453d-7d04-46fe-be65-0f4767c69caf/-/format/auto/-/preview/240x24"
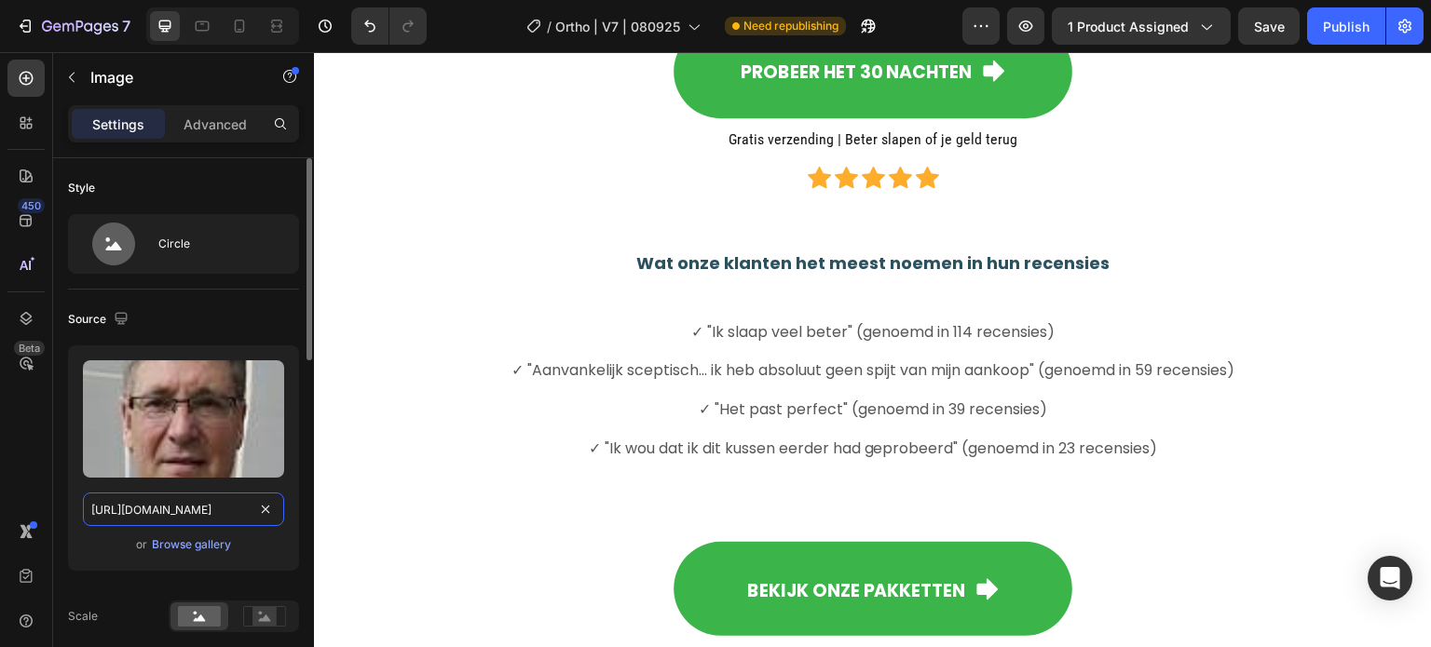
type input "[URL][DOMAIN_NAME]"
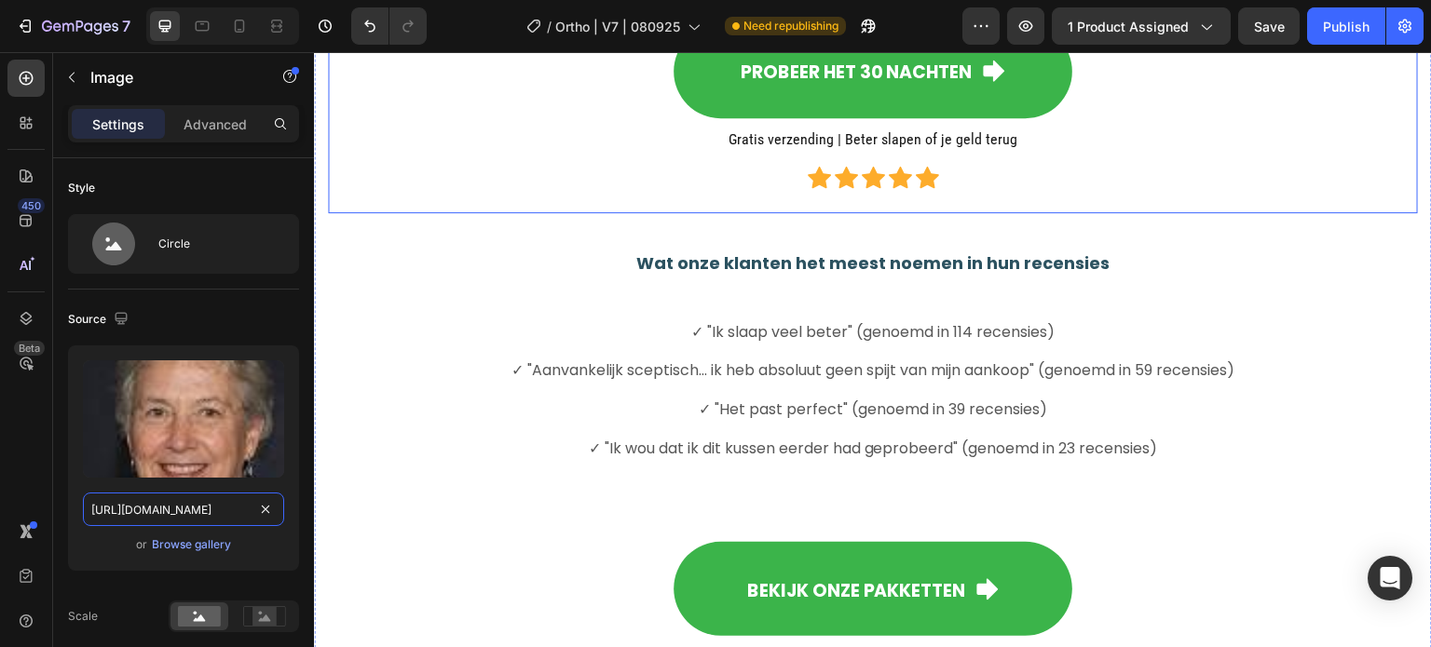
scroll to position [0, 461]
click at [432, 123] on div "Probeer het 30 nachten Button" at bounding box center [873, 71] width 1060 height 103
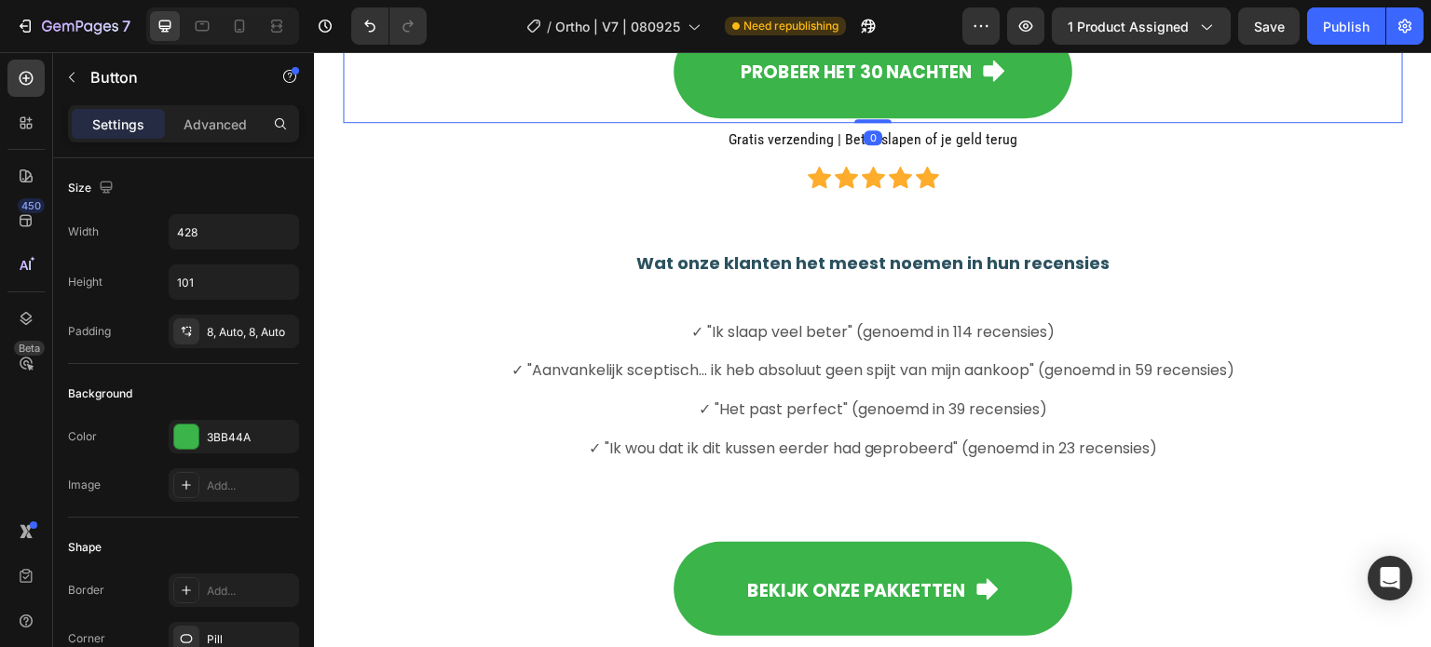
click at [255, 20] on div at bounding box center [222, 25] width 153 height 37
click at [247, 22] on icon at bounding box center [239, 26] width 19 height 19
type input "69"
type input "294"
type input "20"
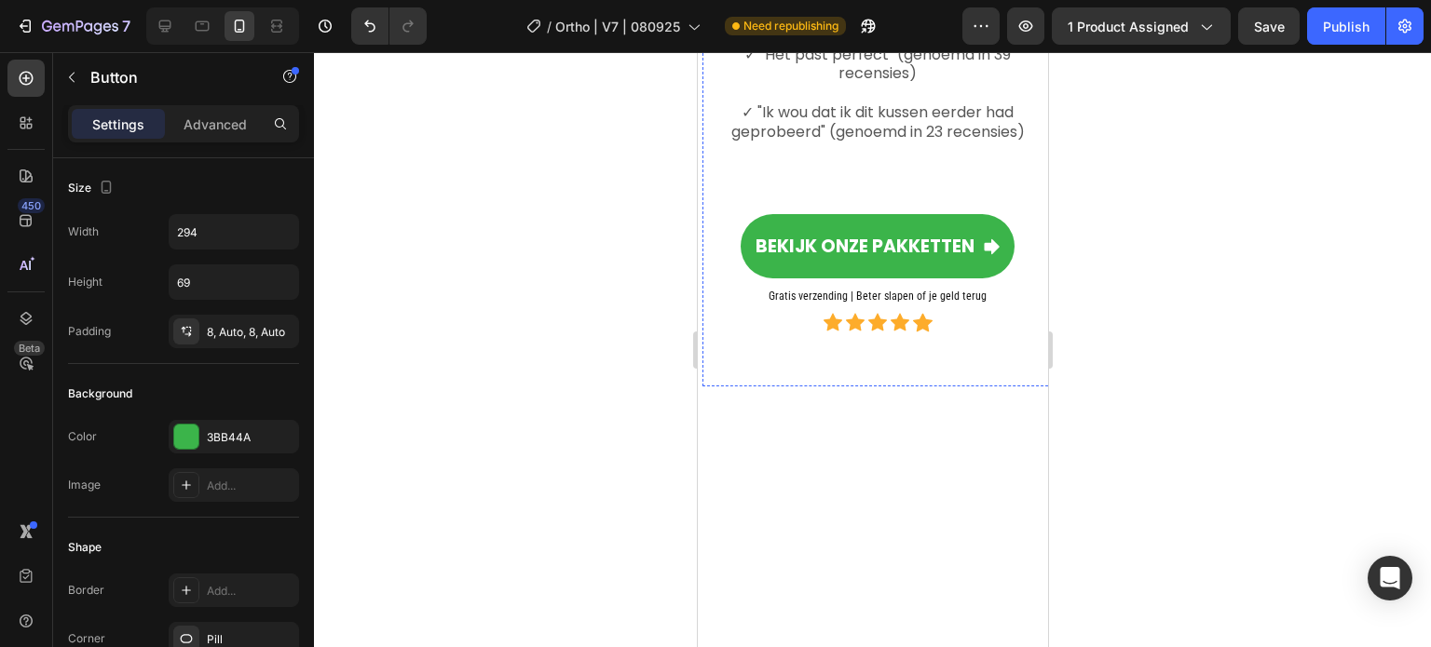
scroll to position [6675, 0]
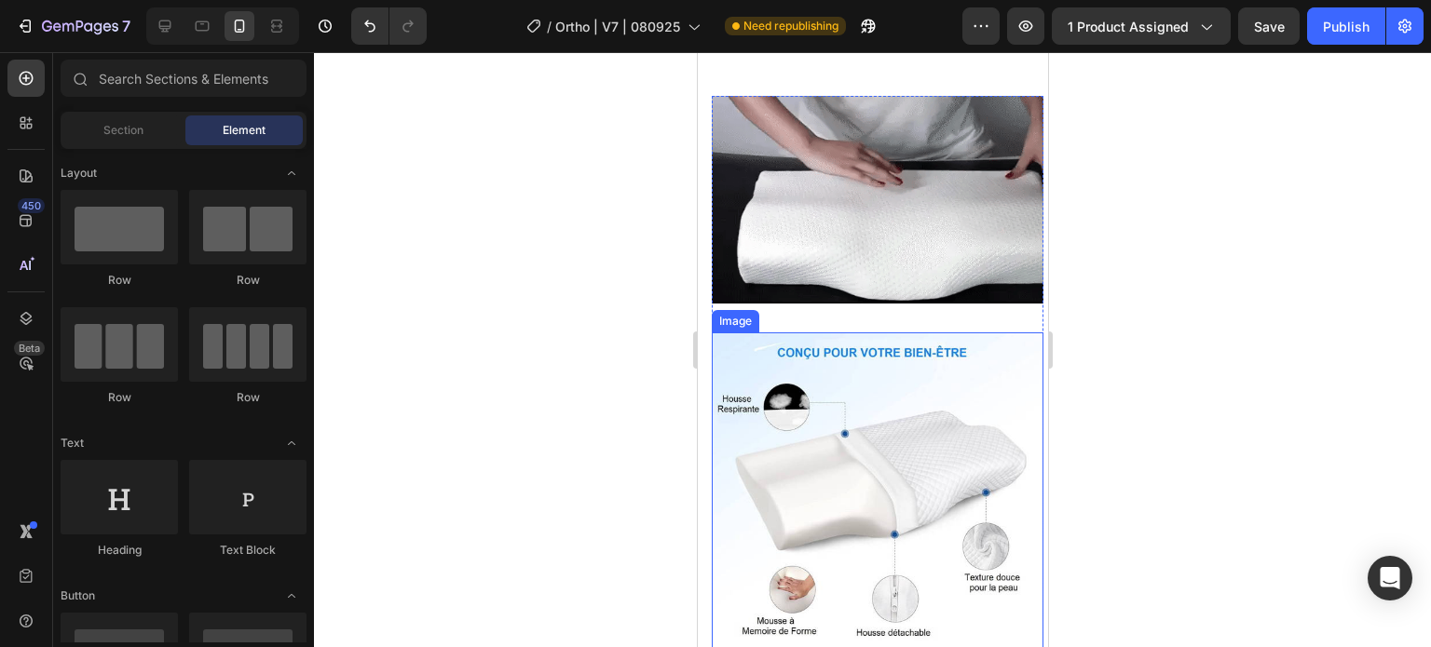
scroll to position [8351, 0]
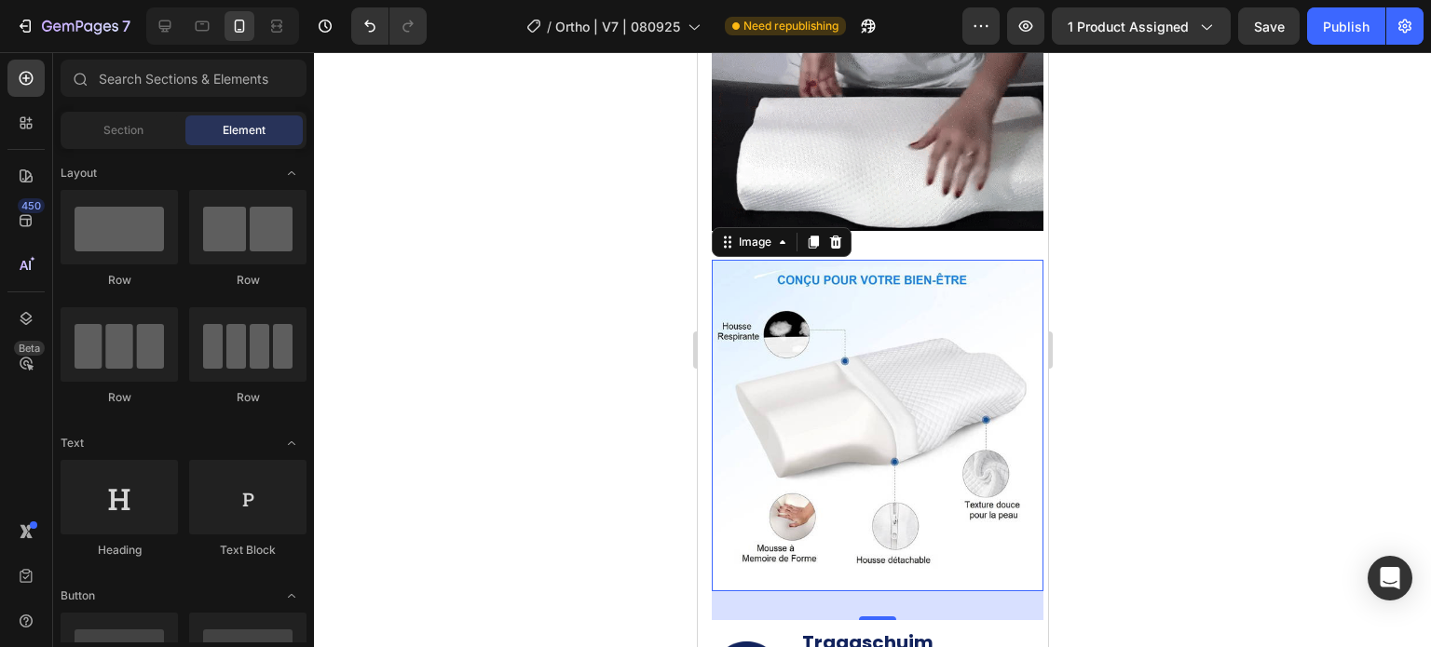
click at [883, 331] on img at bounding box center [877, 426] width 332 height 332
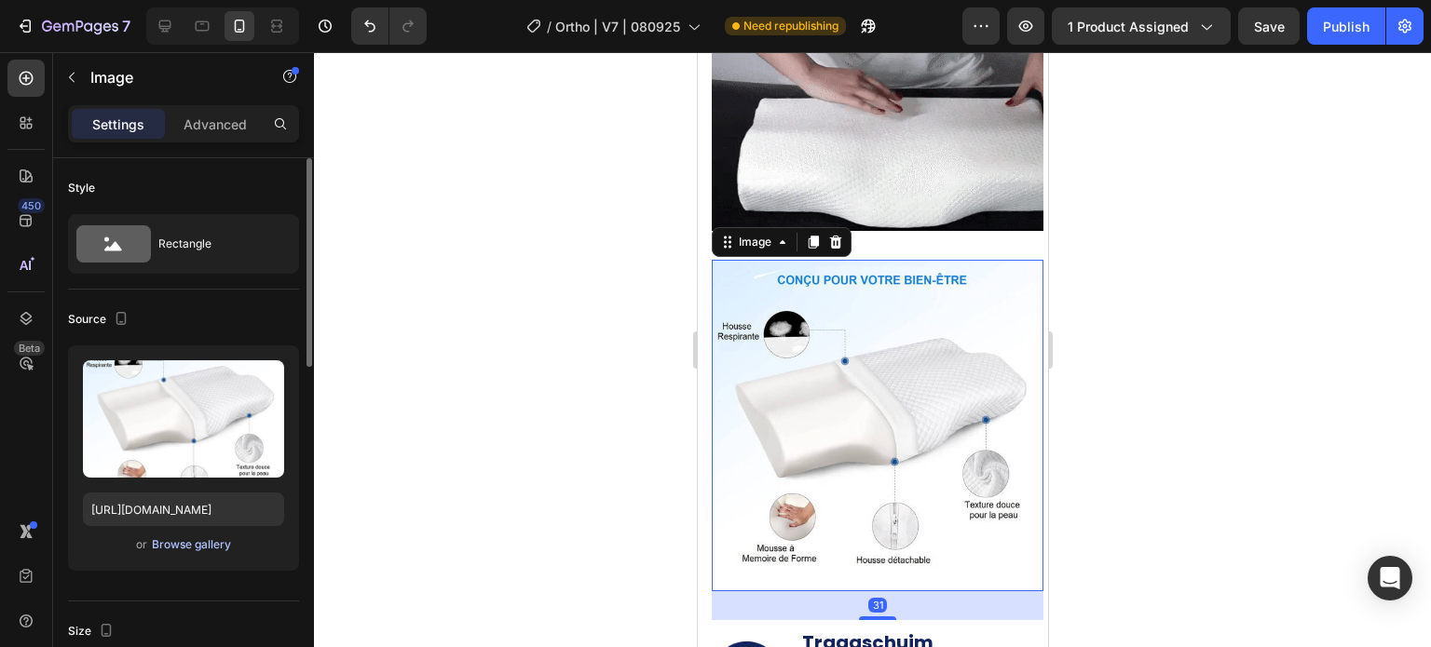
click at [182, 537] on div "Browse gallery" at bounding box center [191, 545] width 79 height 17
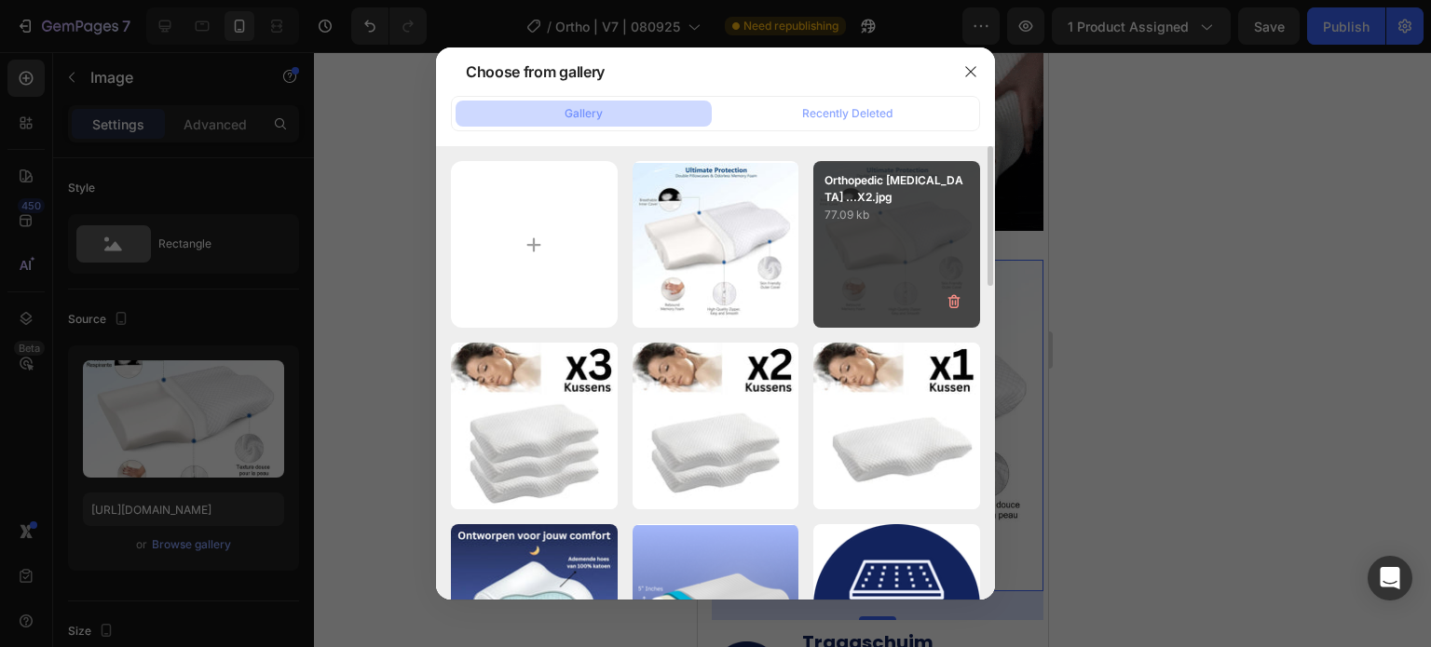
click at [873, 186] on p "Orthopedic [MEDICAL_DATA] ...X2.jpg" at bounding box center [896, 189] width 144 height 34
type input "[URL][DOMAIN_NAME]"
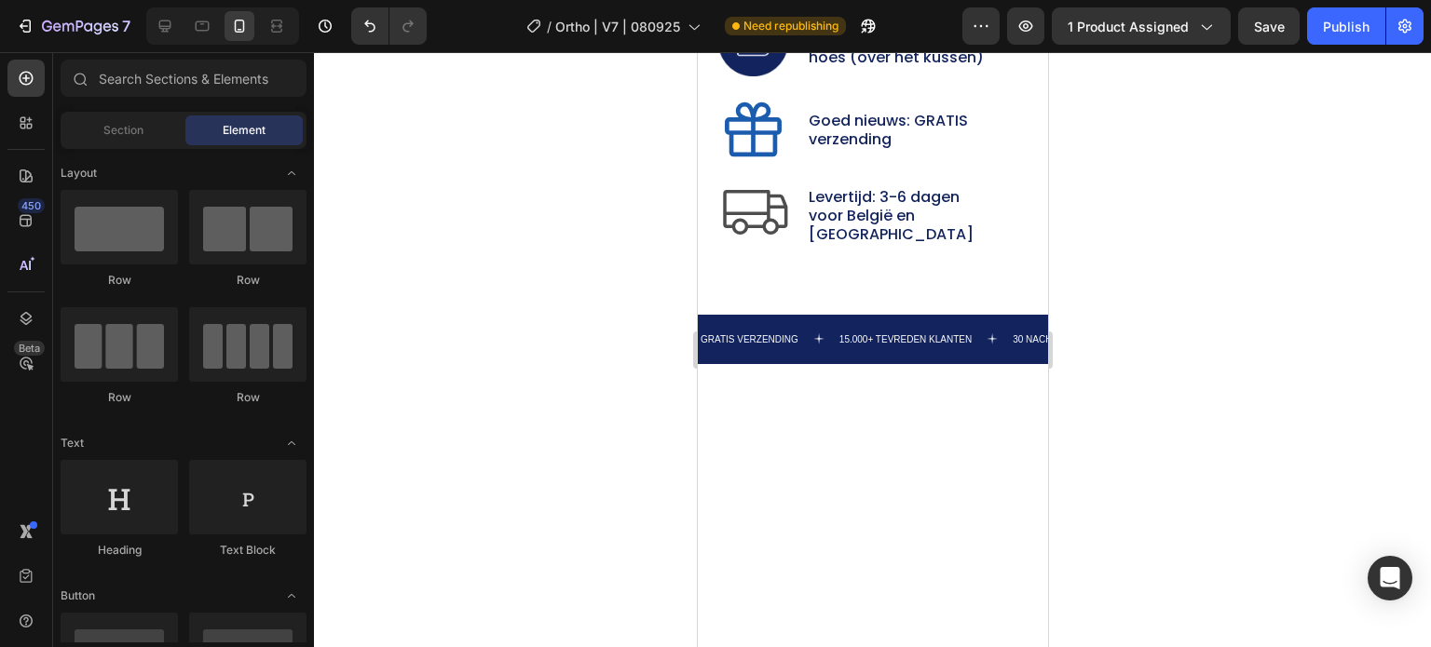
scroll to position [10800, 0]
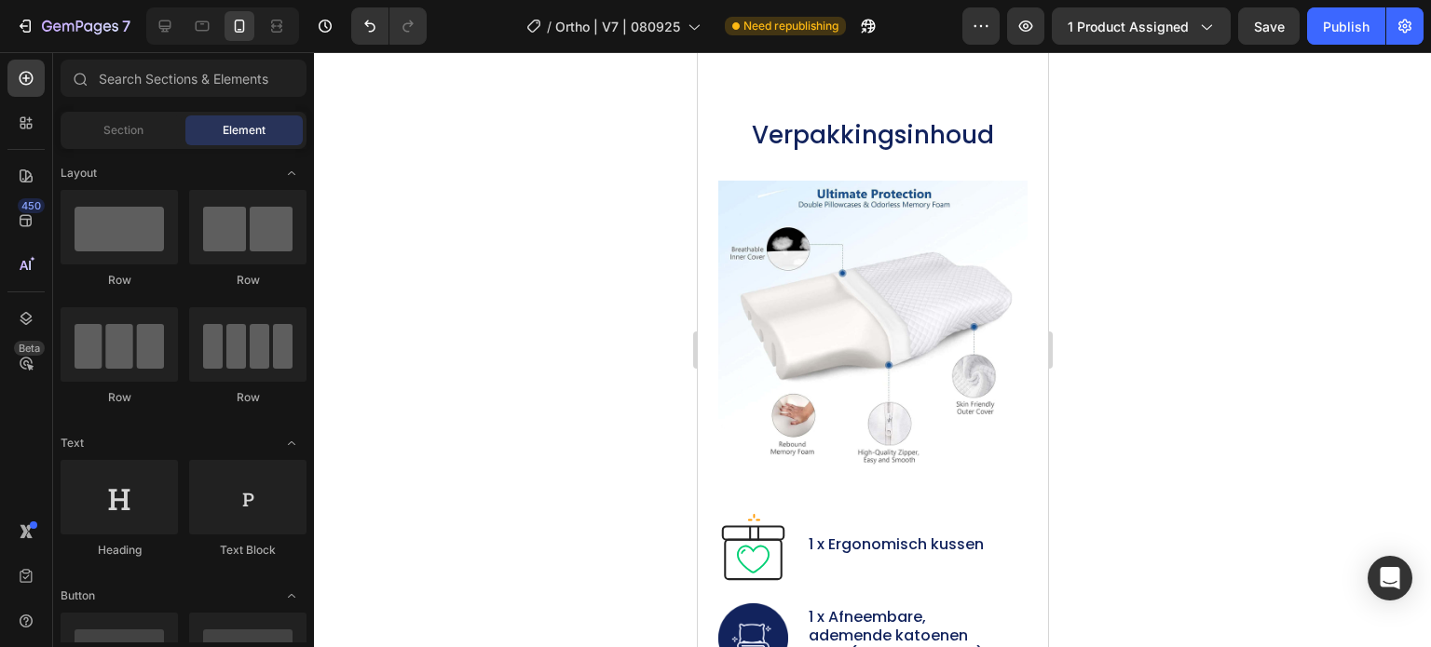
drag, startPoint x: 1042, startPoint y: 88, endPoint x: 1745, endPoint y: 431, distance: 782.3
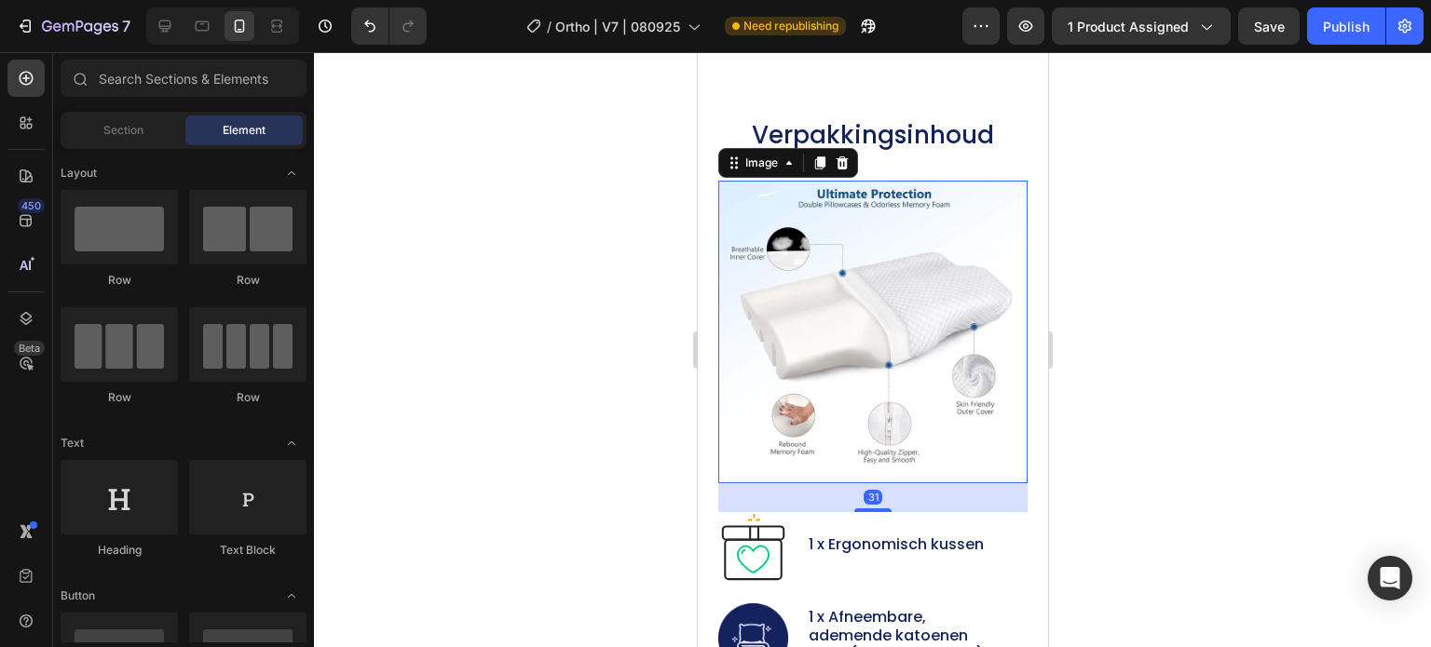
click at [863, 300] on img at bounding box center [871, 332] width 309 height 303
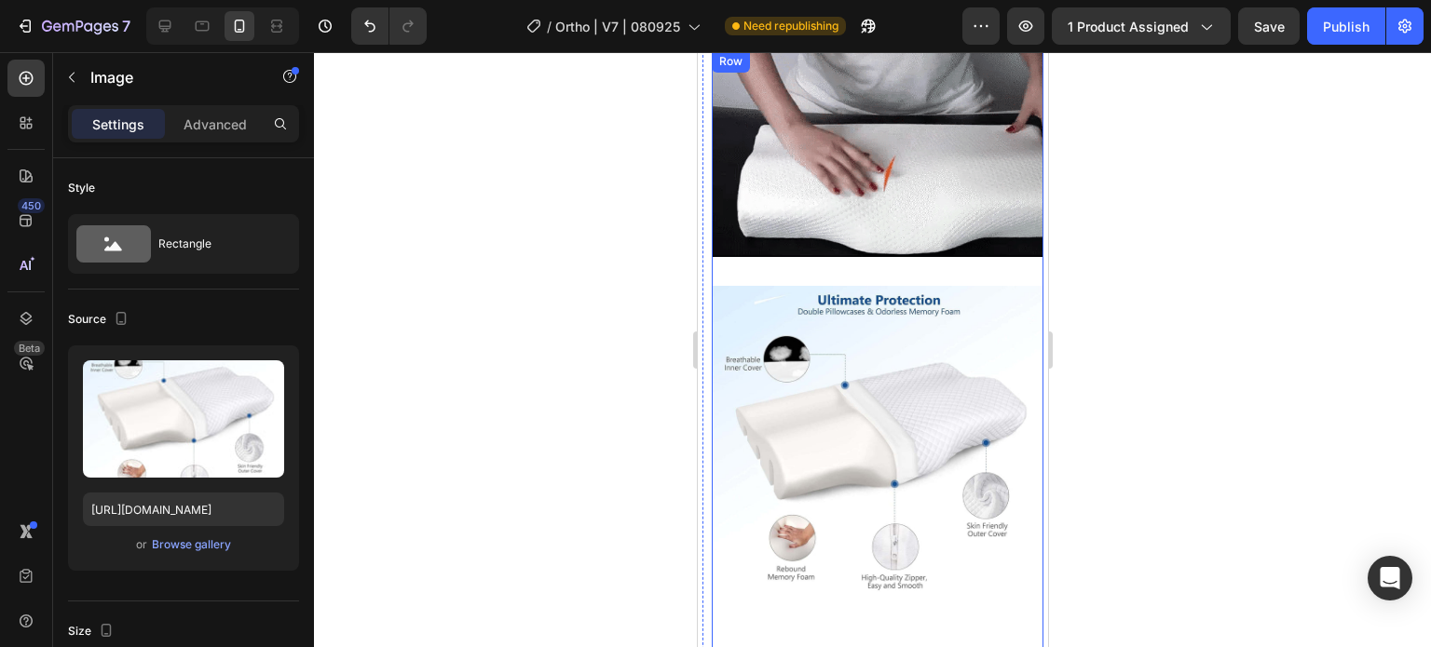
scroll to position [8763, 0]
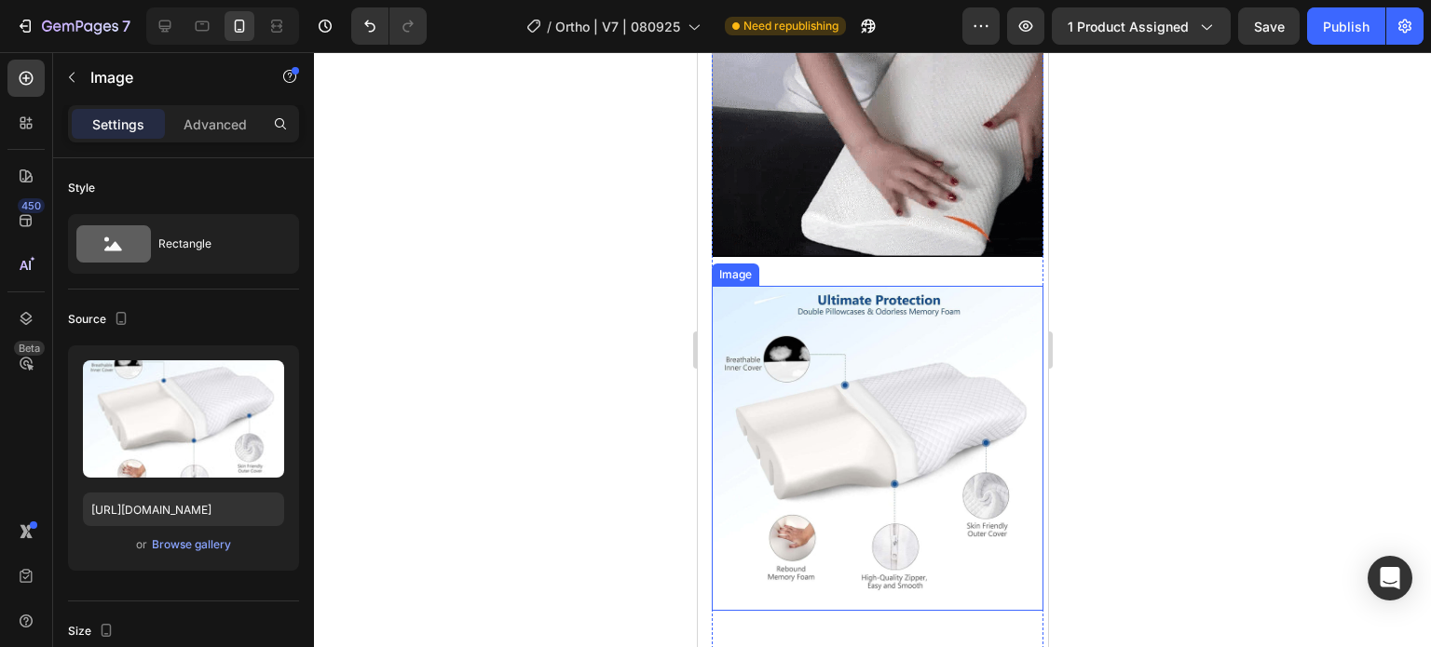
click at [808, 391] on img at bounding box center [877, 448] width 332 height 325
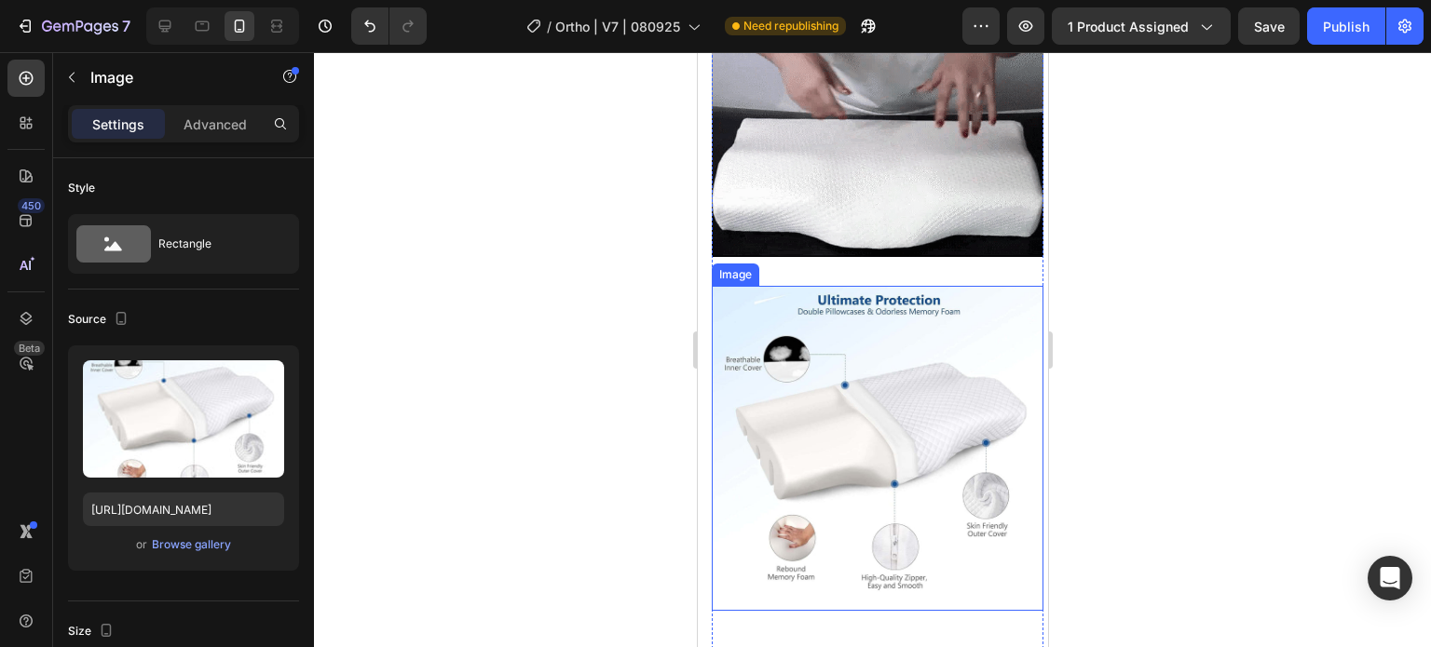
scroll to position [591, 0]
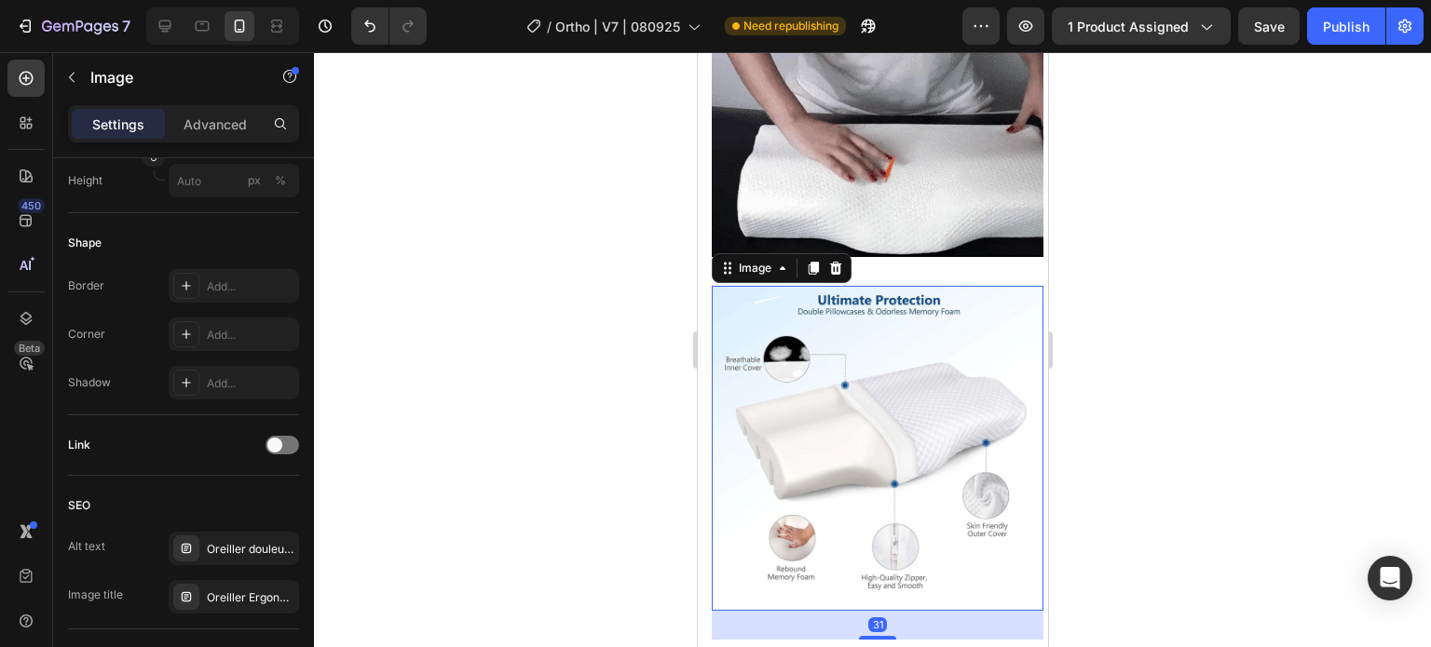
click at [818, 394] on img at bounding box center [877, 448] width 332 height 325
click at [483, 385] on div at bounding box center [872, 349] width 1117 height 595
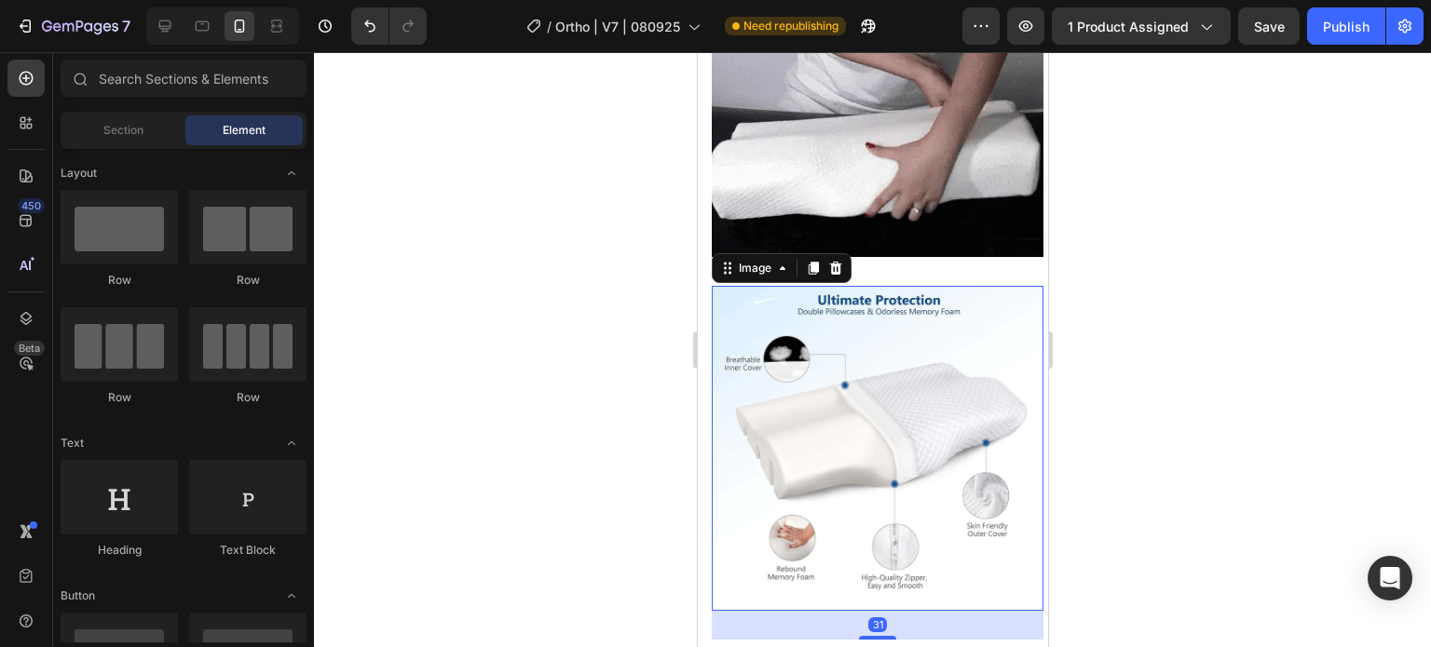
click at [853, 375] on img at bounding box center [877, 448] width 332 height 325
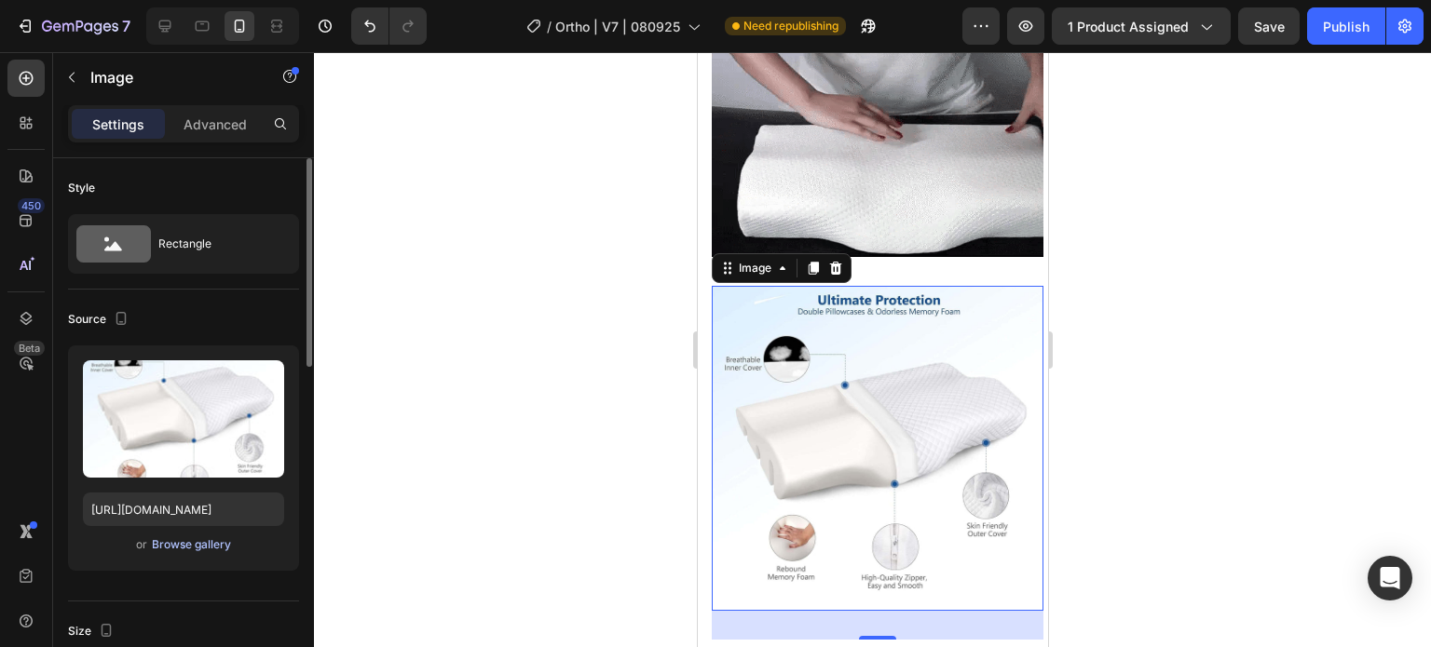
click at [200, 550] on div "Browse gallery" at bounding box center [191, 545] width 79 height 17
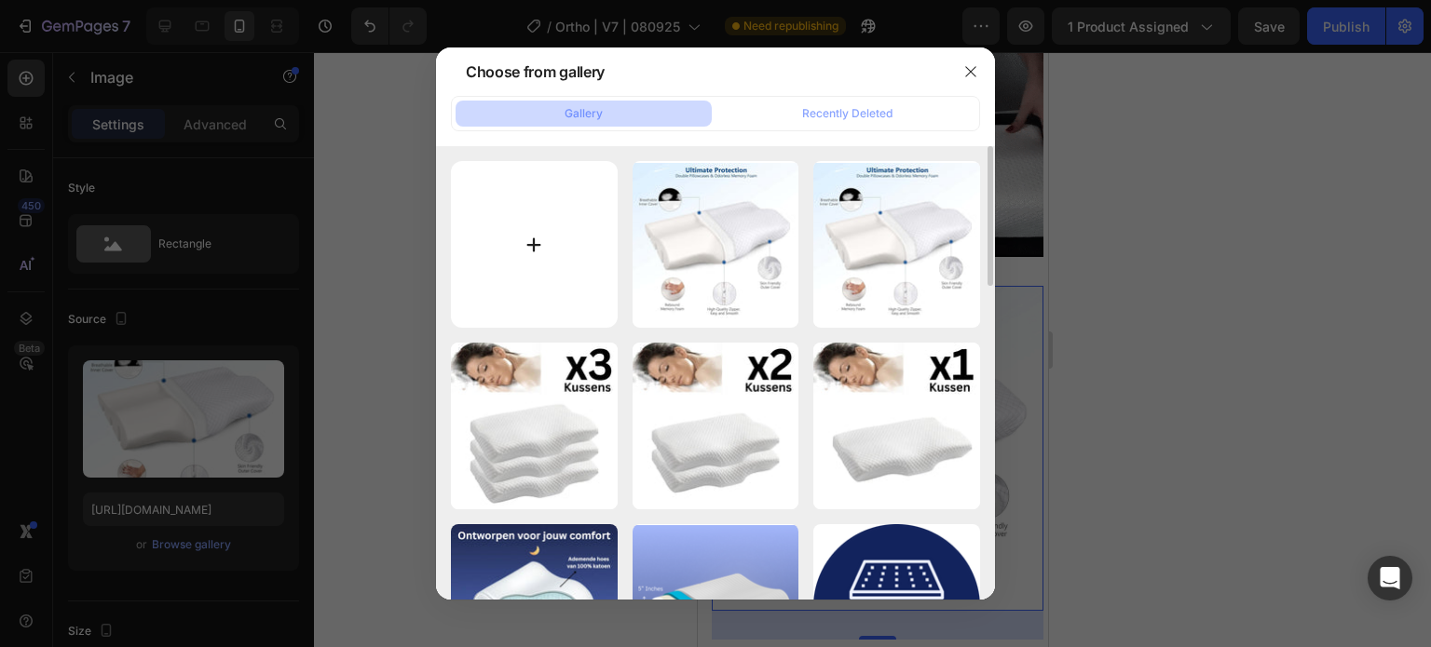
click at [536, 242] on input "file" at bounding box center [534, 244] width 167 height 167
type input "C:\fakepath\Orthopedic [MEDICAL_DATA] Pillow EX3.jpg"
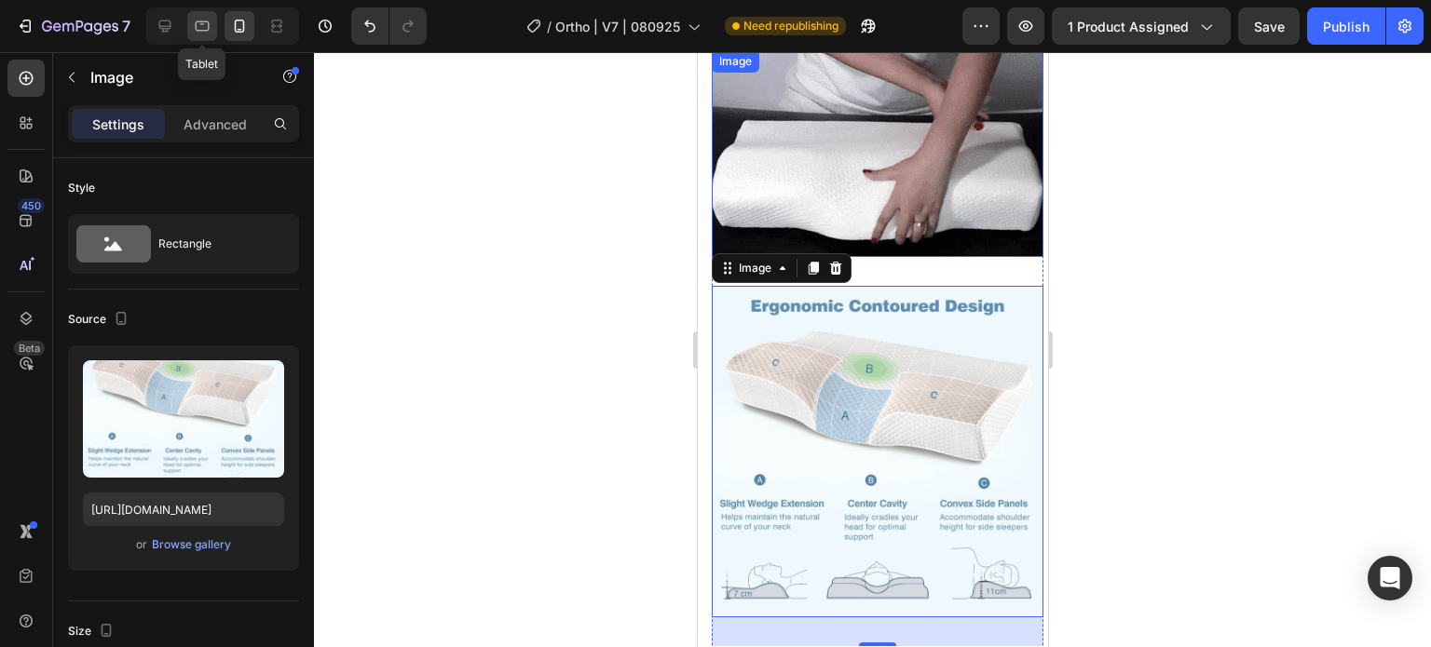
click at [212, 16] on div at bounding box center [202, 26] width 30 height 30
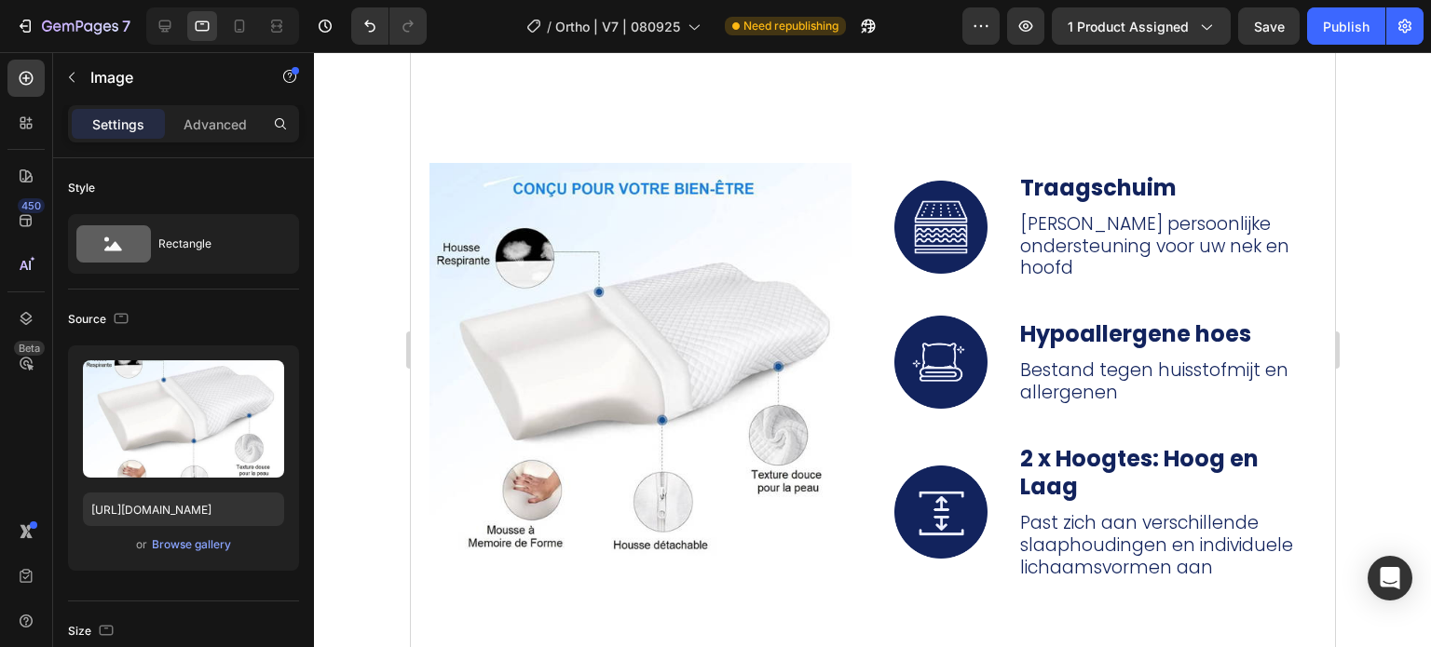
scroll to position [9124, 0]
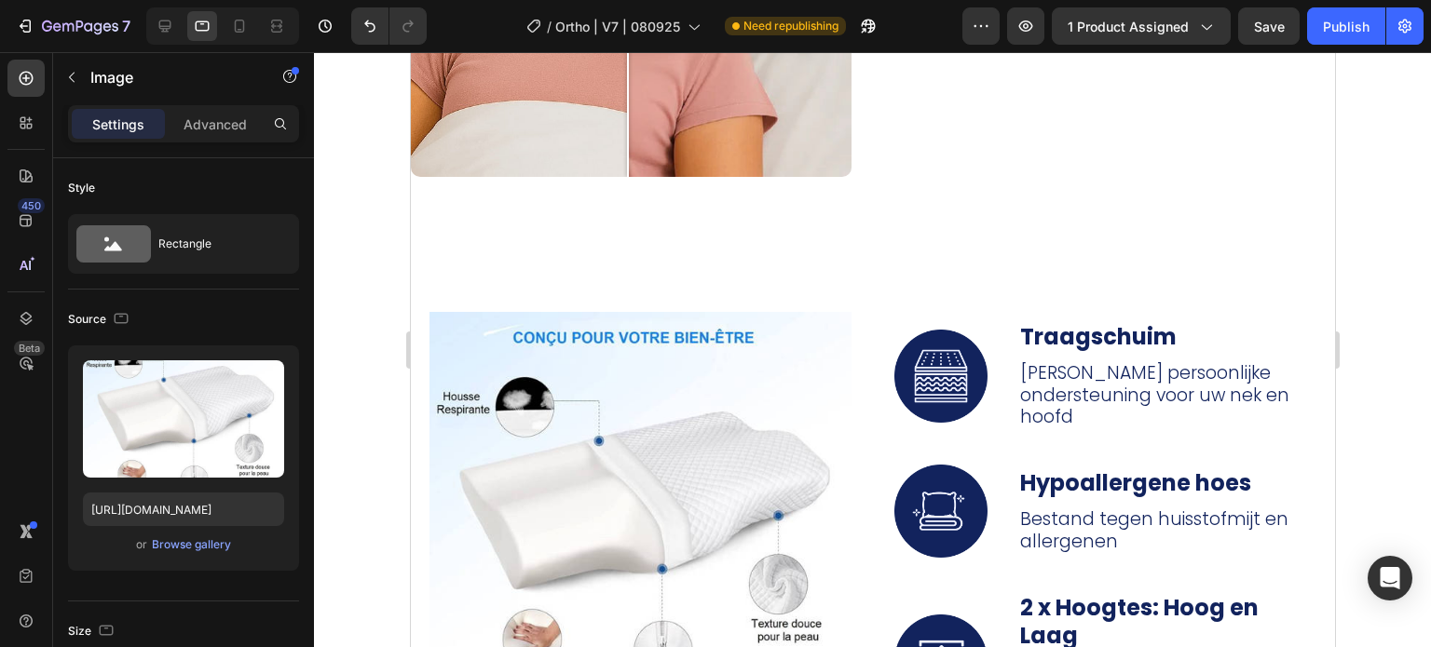
click at [578, 413] on img at bounding box center [639, 523] width 422 height 422
click at [185, 550] on div "Browse gallery" at bounding box center [191, 545] width 79 height 17
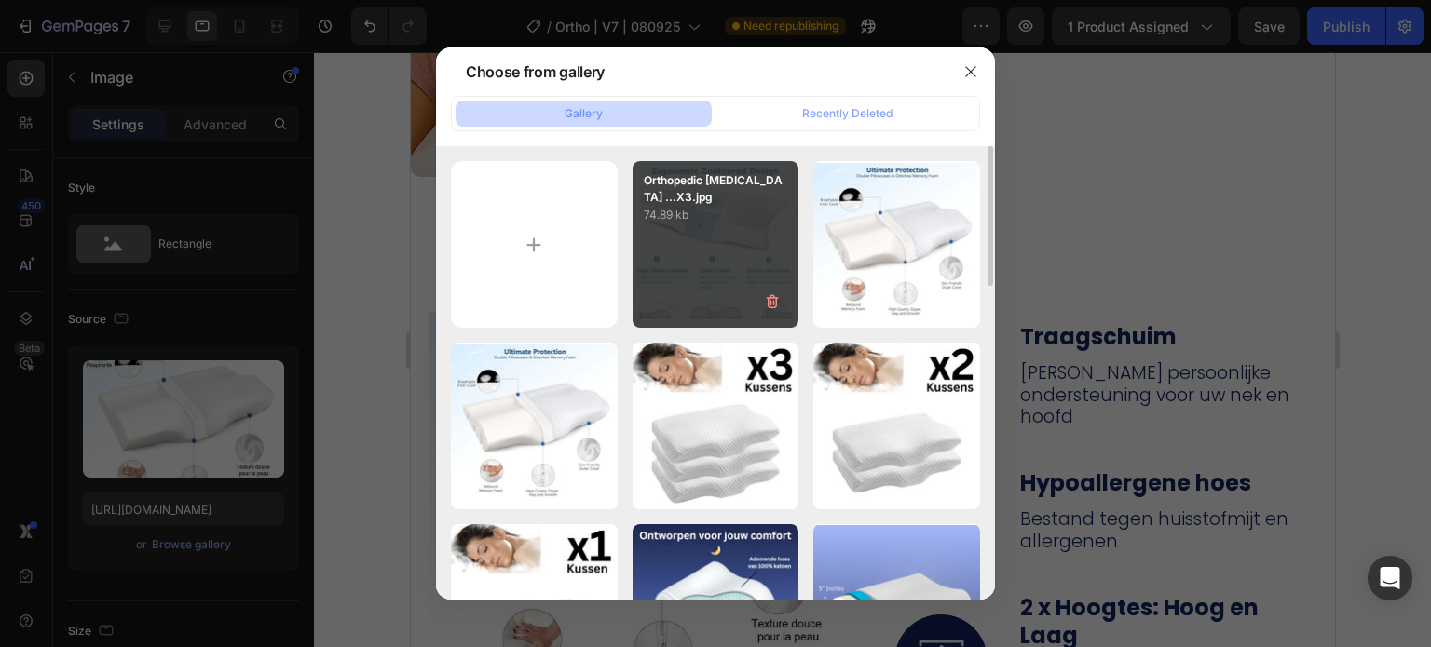
click at [719, 254] on div "Orthopedic [MEDICAL_DATA] ...X3.jpg 74.89 kb" at bounding box center [715, 244] width 167 height 167
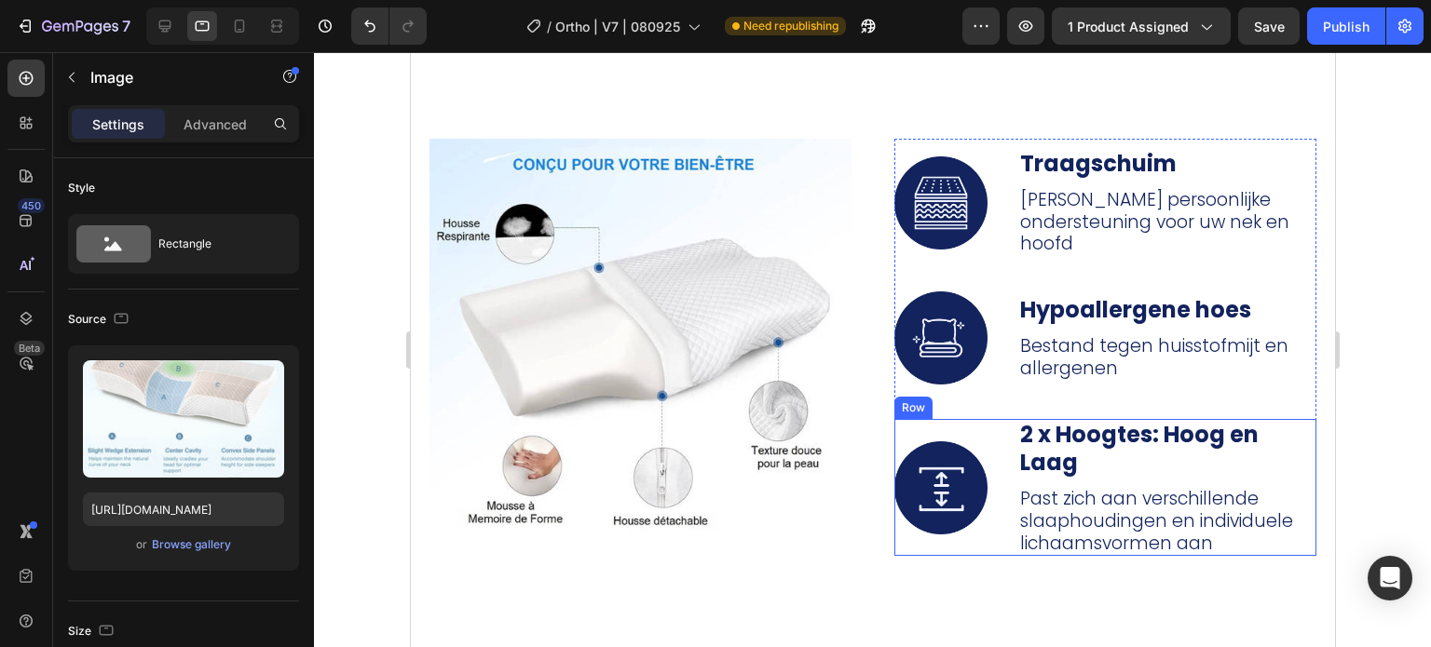
scroll to position [9217, 0]
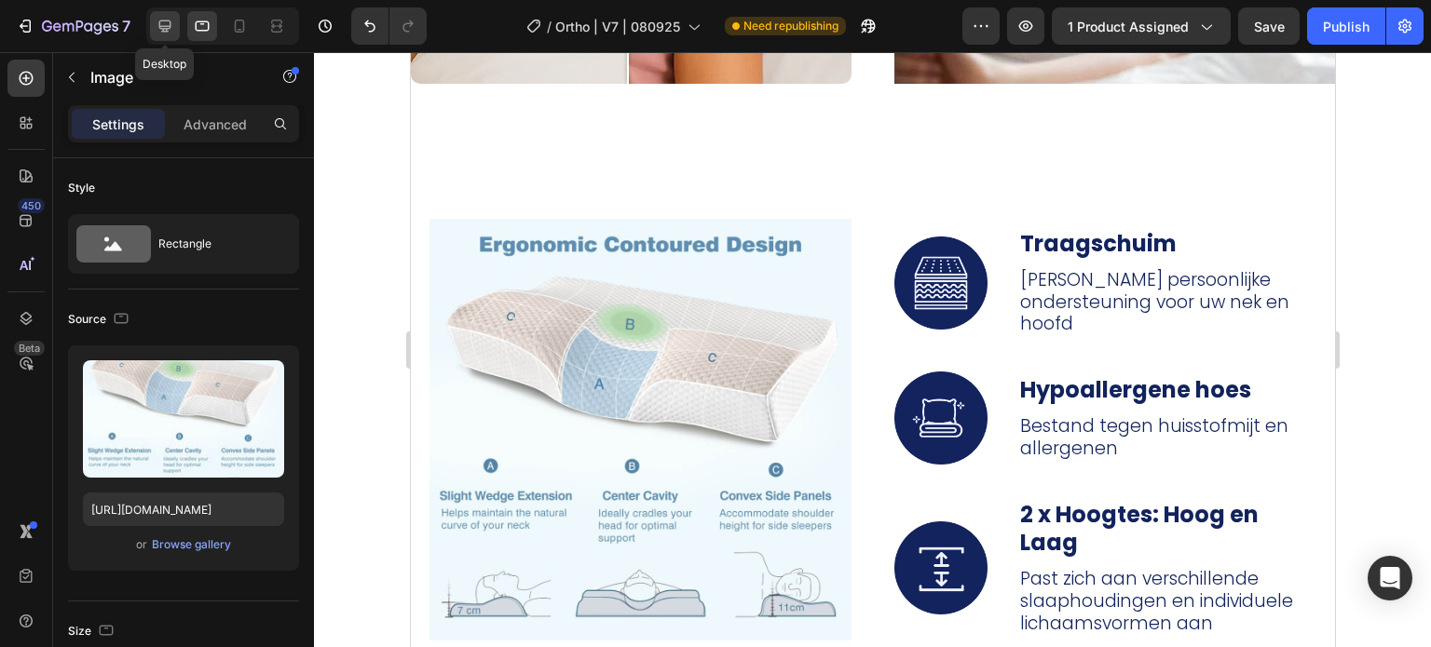
click at [152, 33] on div at bounding box center [165, 26] width 30 height 30
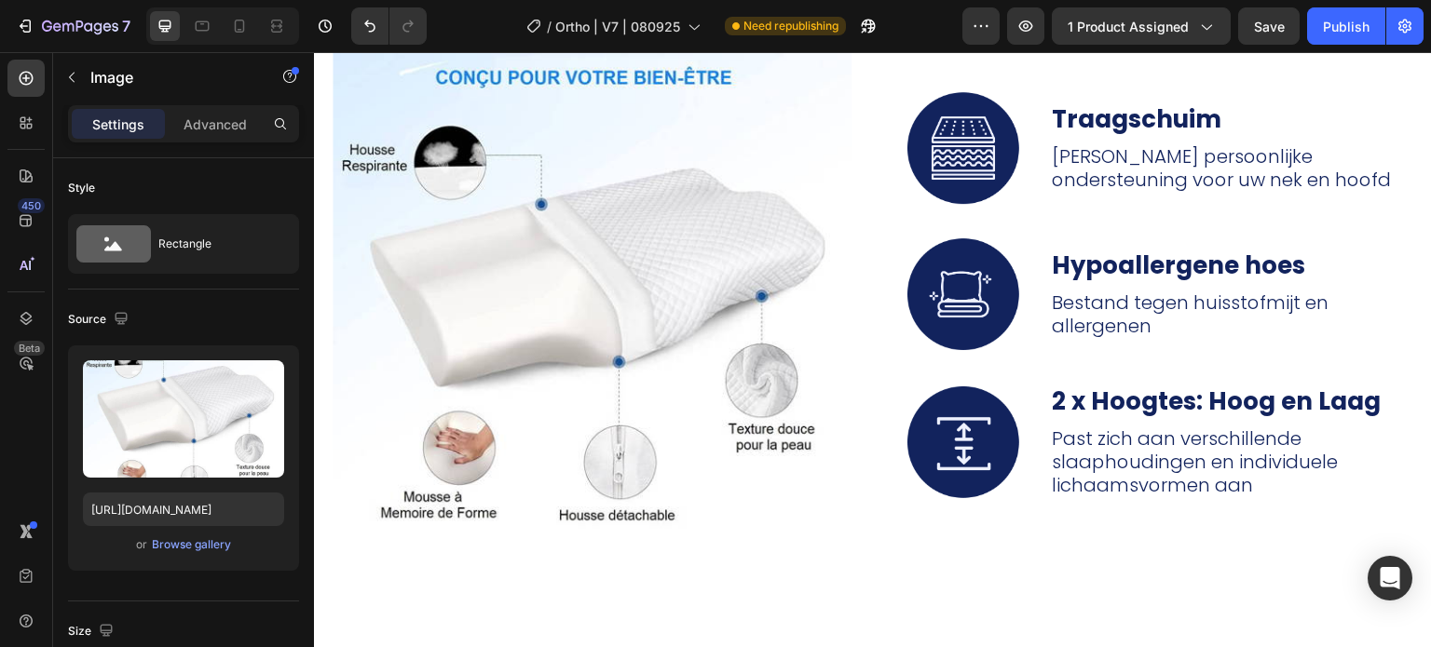
scroll to position [9599, 0]
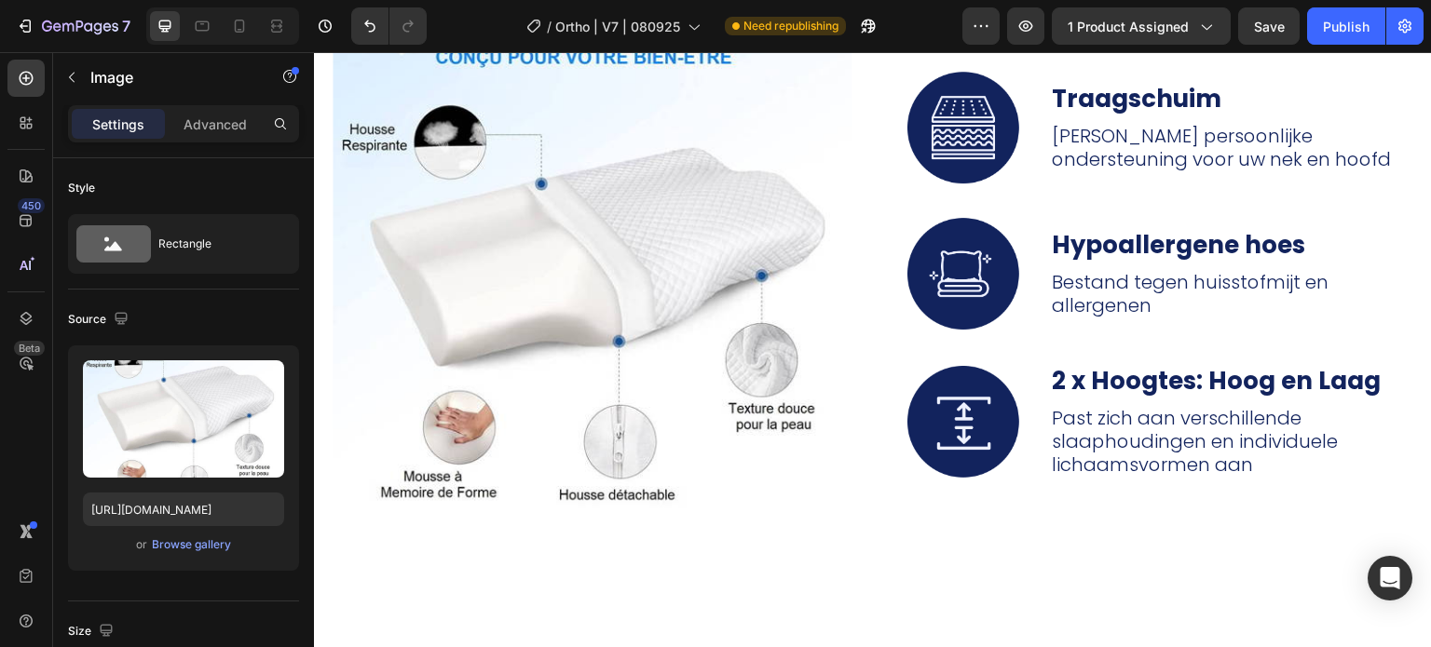
click at [525, 226] on img at bounding box center [592, 284] width 519 height 519
click at [193, 547] on div "Browse gallery" at bounding box center [191, 545] width 79 height 17
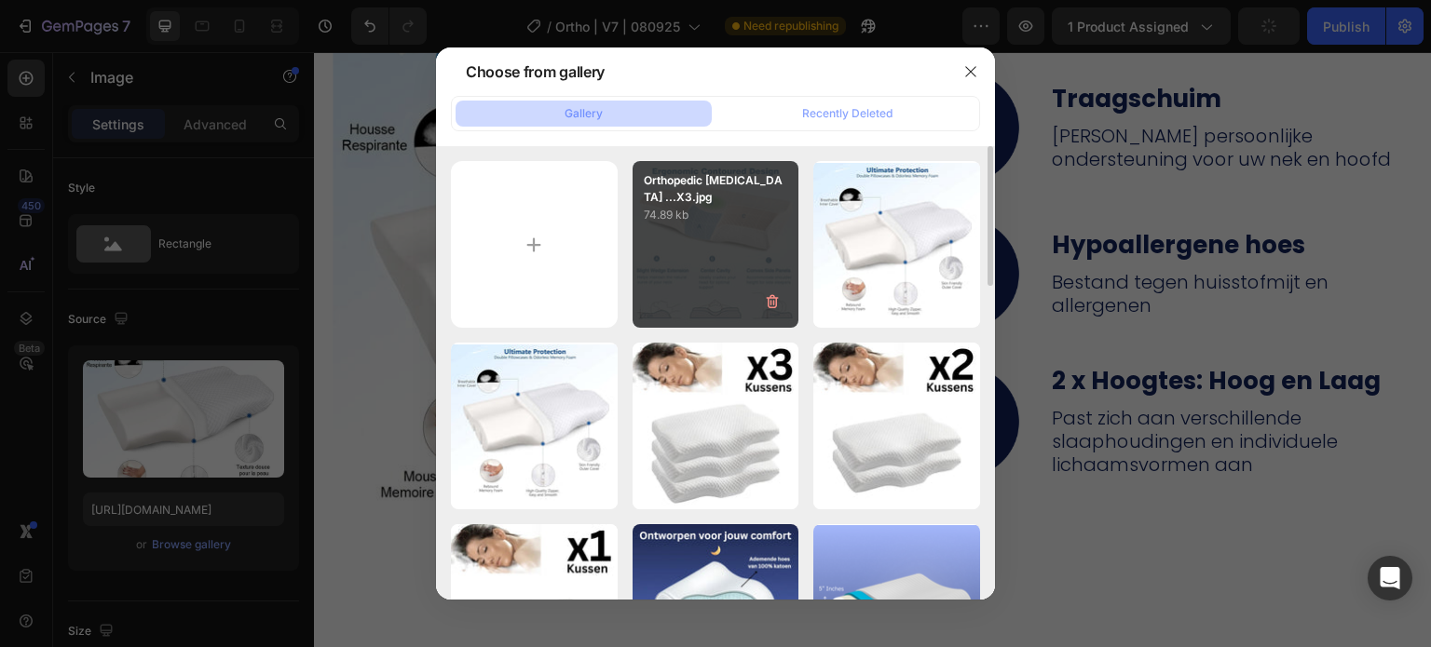
click at [750, 256] on div "Orthopedic [MEDICAL_DATA] ...X3.jpg 74.89 kb" at bounding box center [715, 244] width 167 height 167
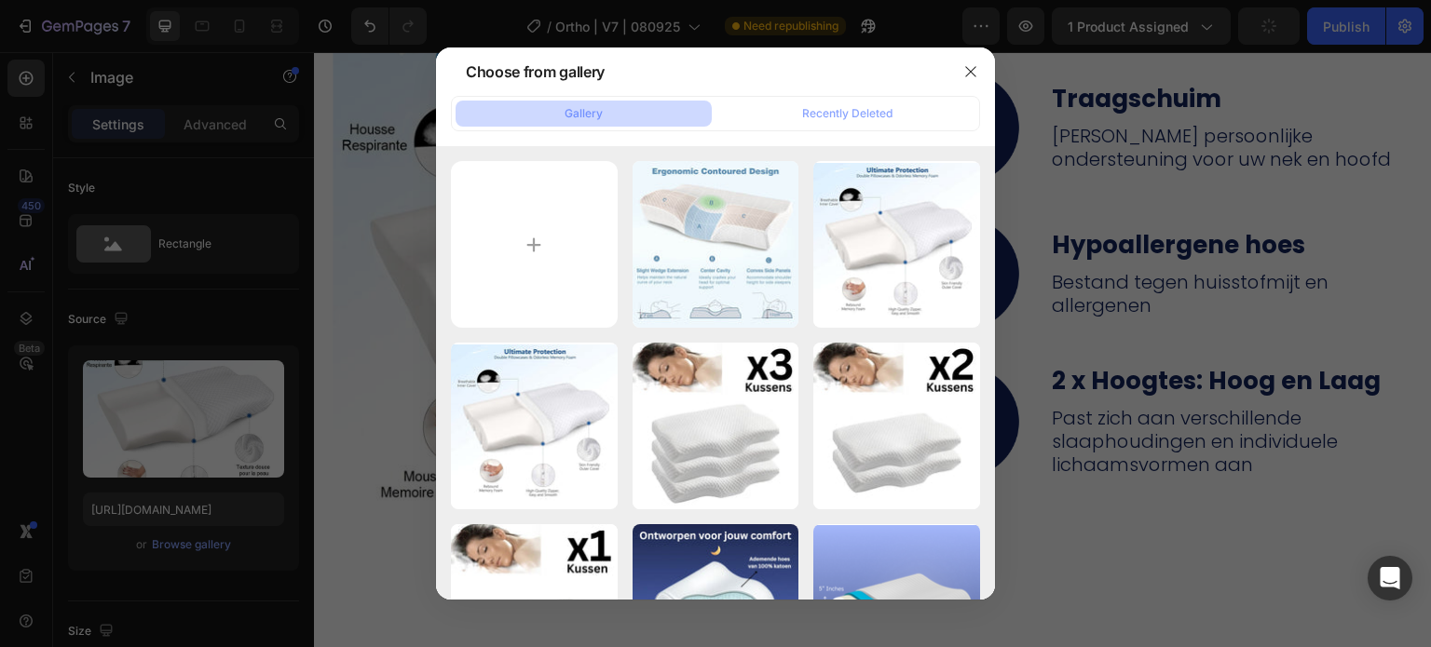
type input "[URL][DOMAIN_NAME]"
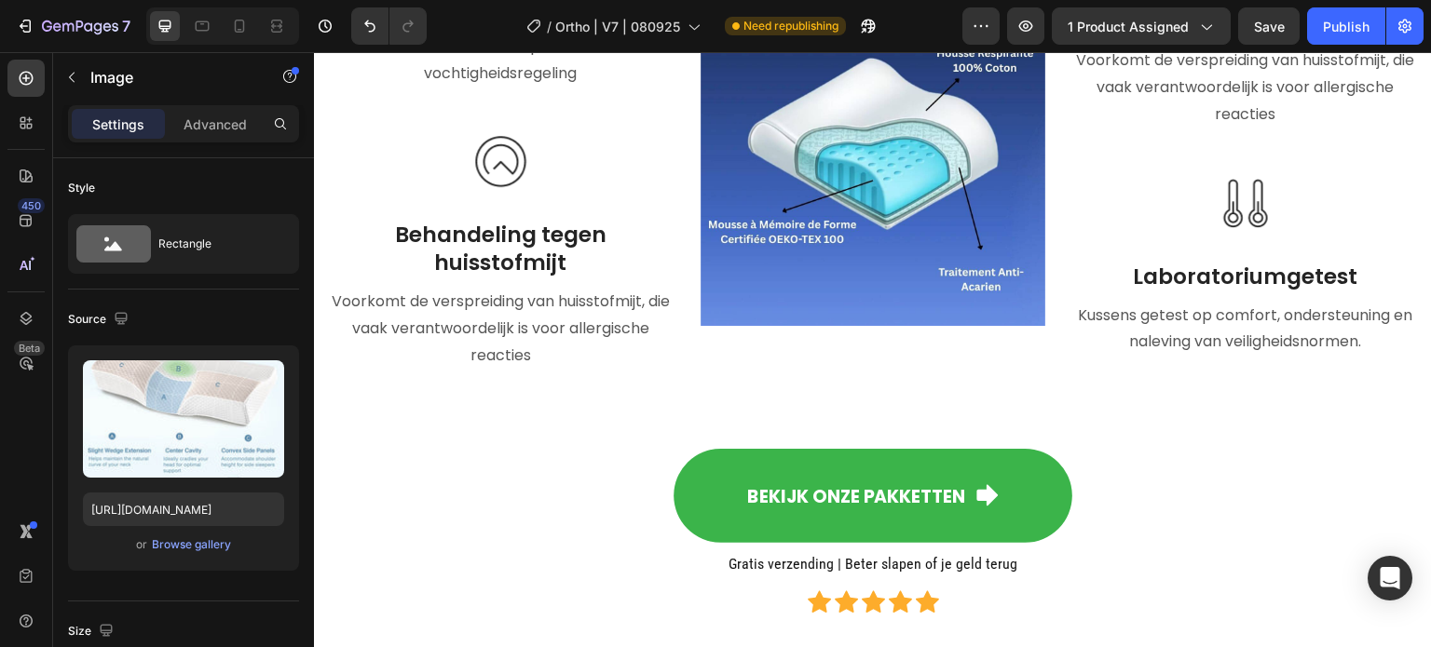
scroll to position [11276, 0]
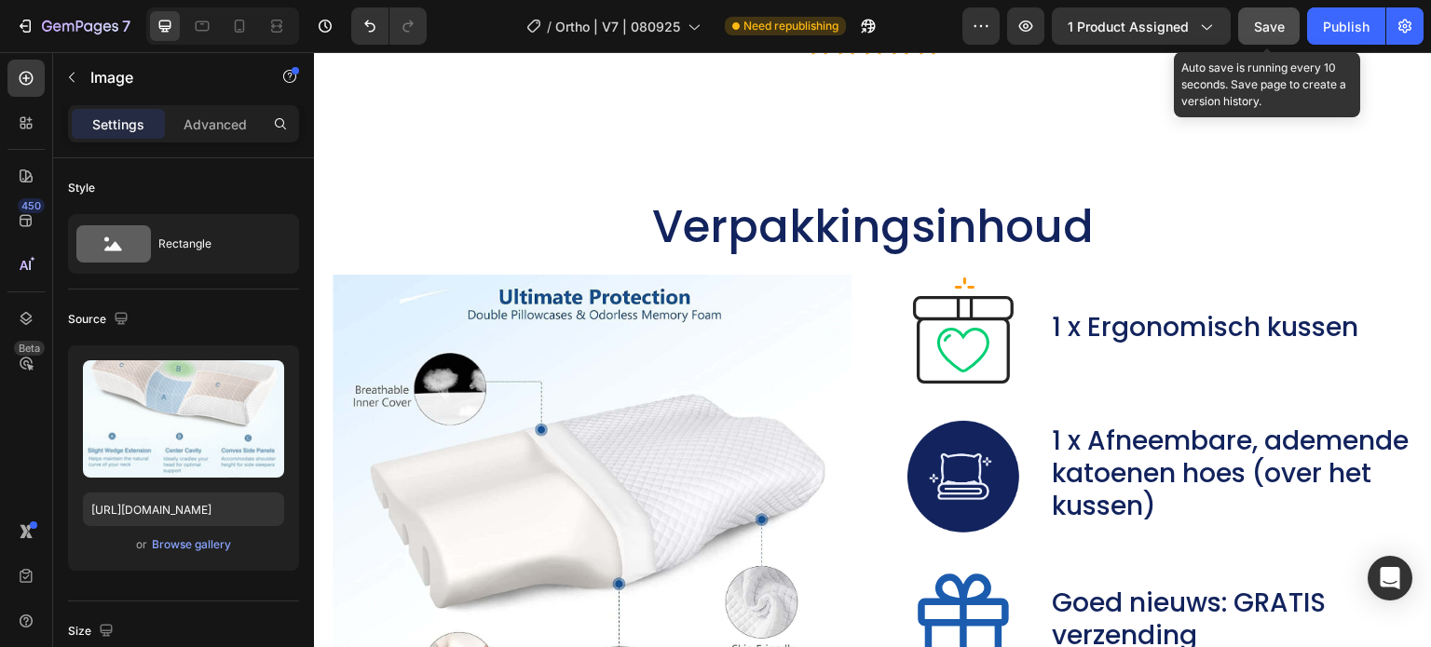
click at [1285, 31] on button "Save" at bounding box center [1268, 25] width 61 height 37
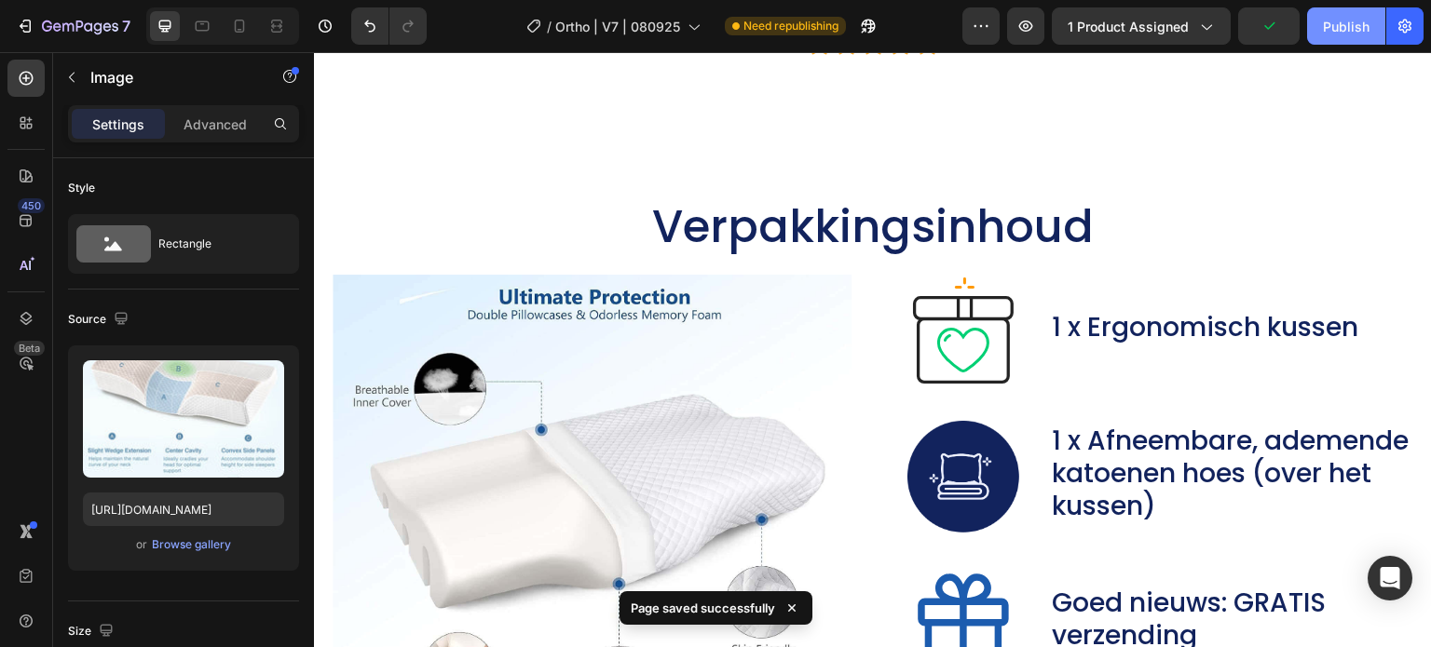
click at [1354, 36] on button "Publish" at bounding box center [1346, 25] width 78 height 37
